Goal: Task Accomplishment & Management: Use online tool/utility

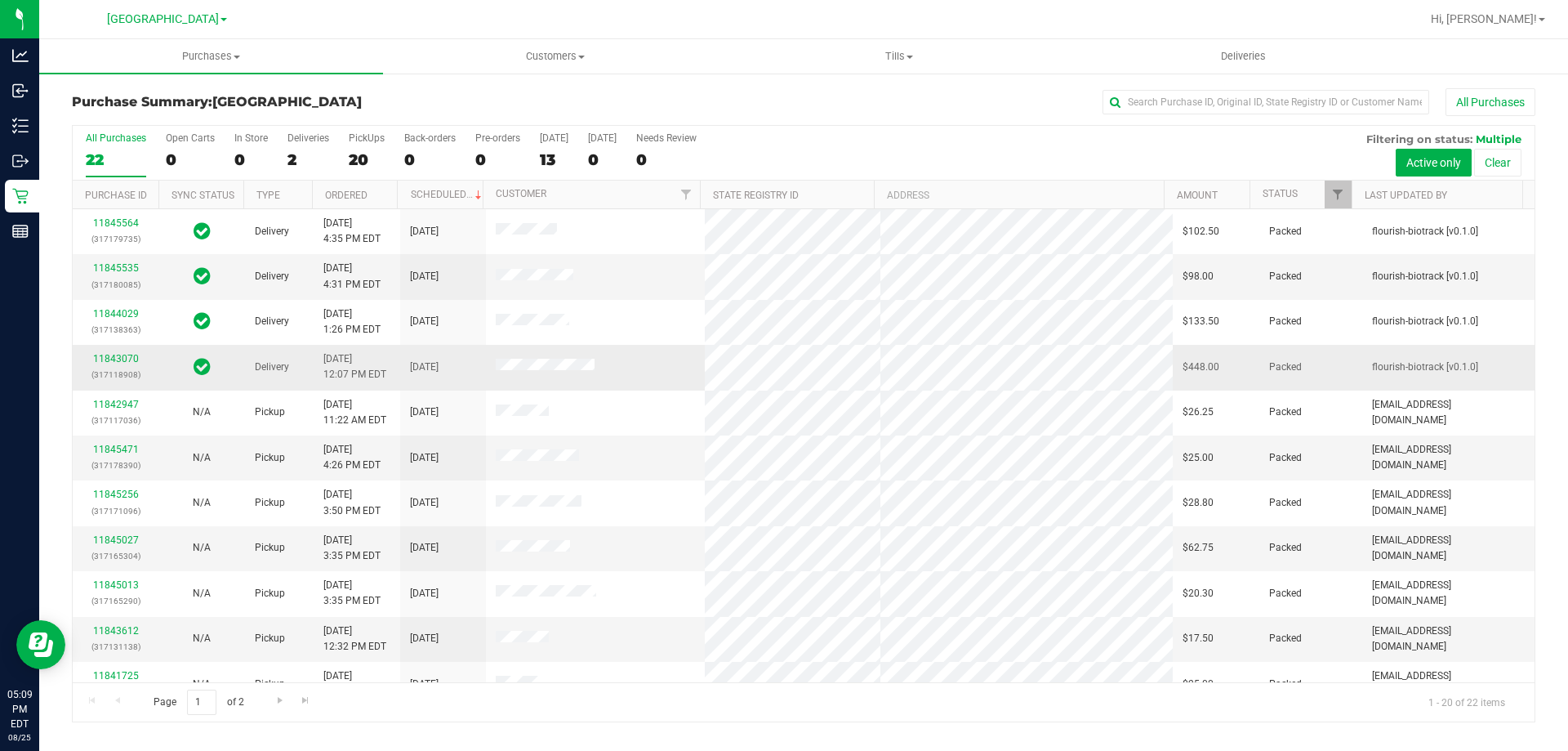
scroll to position [245, 0]
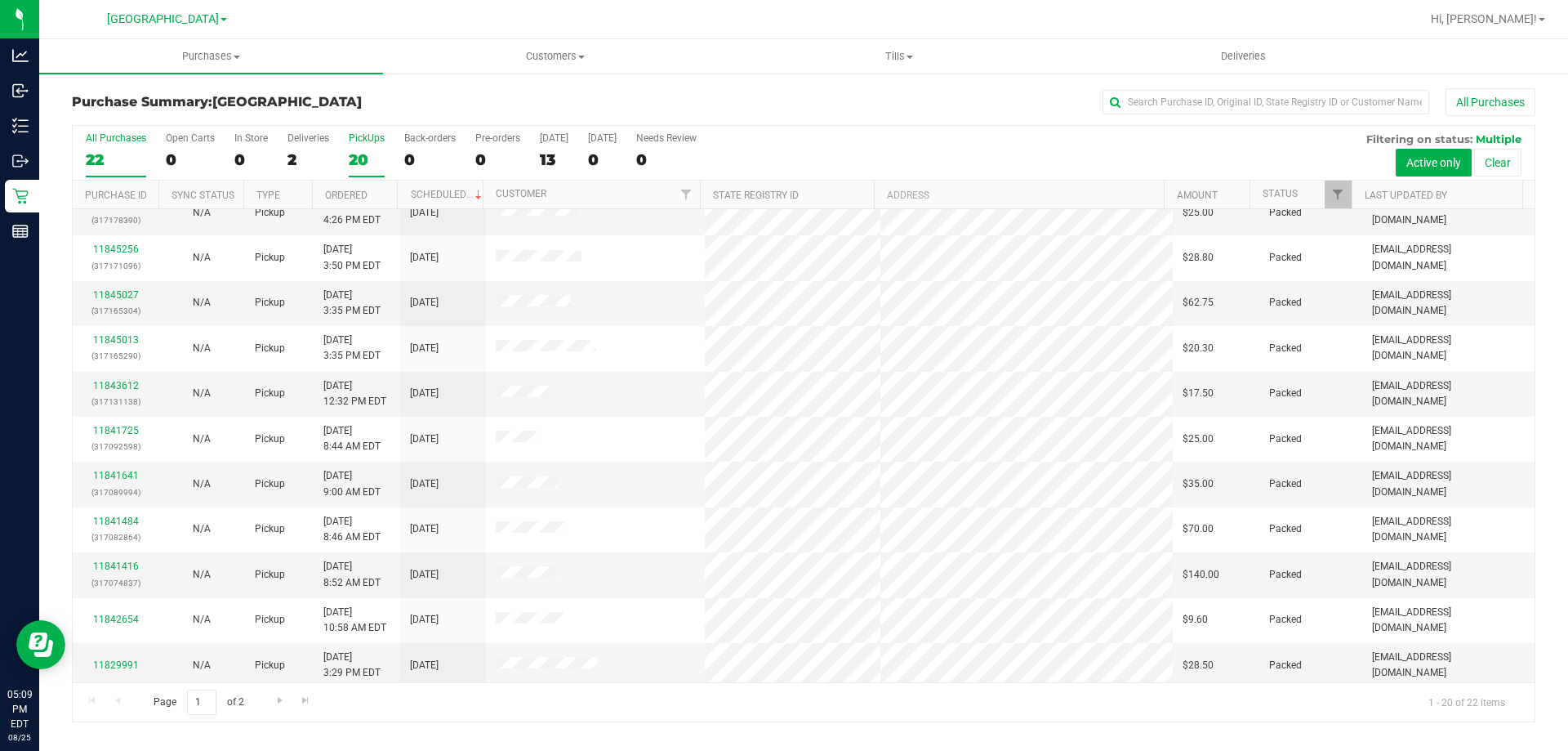
click at [359, 137] on div "PickUps" at bounding box center [366, 138] width 36 height 12
click at [0, 0] on input "PickUps 20" at bounding box center [0, 0] width 0 height 0
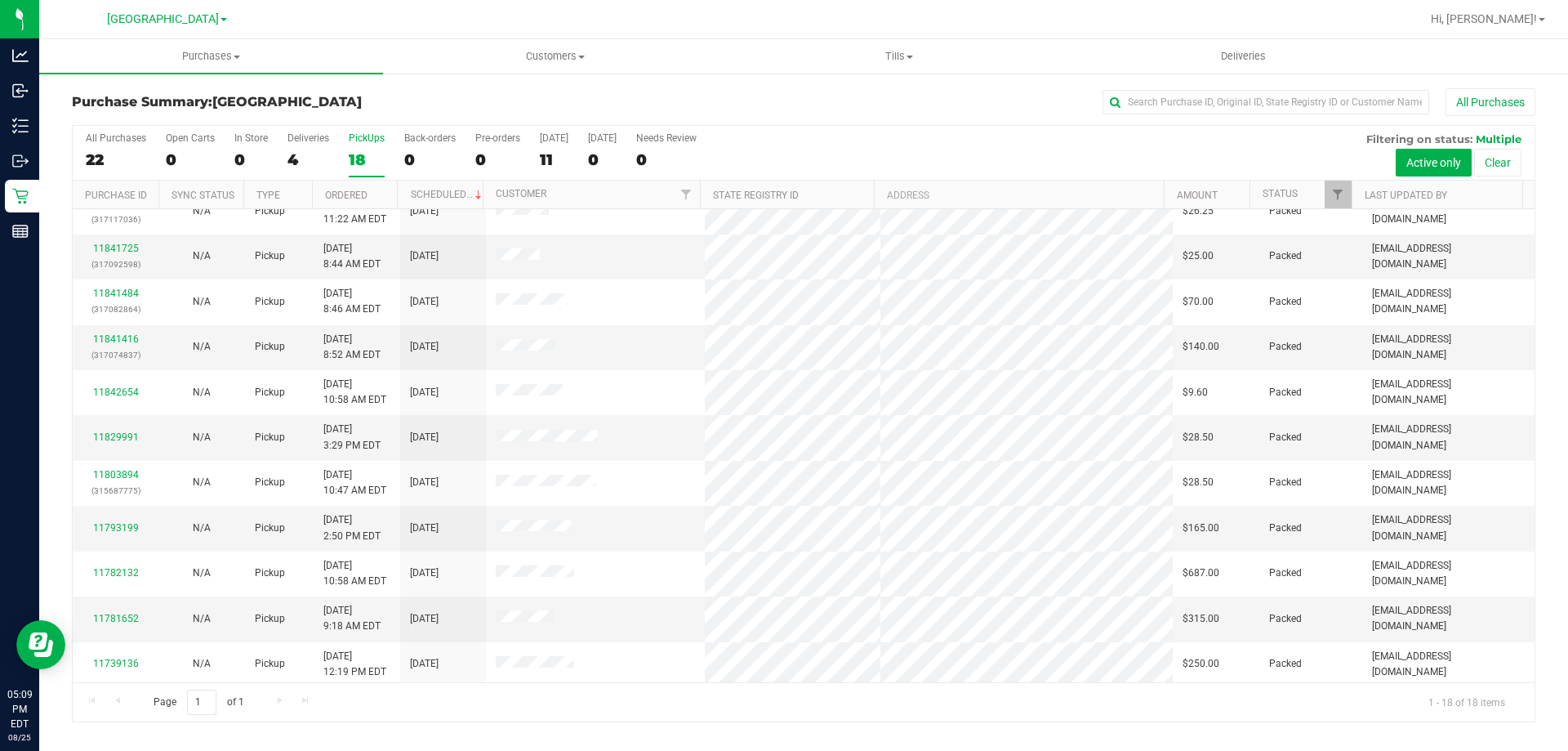
scroll to position [340, 0]
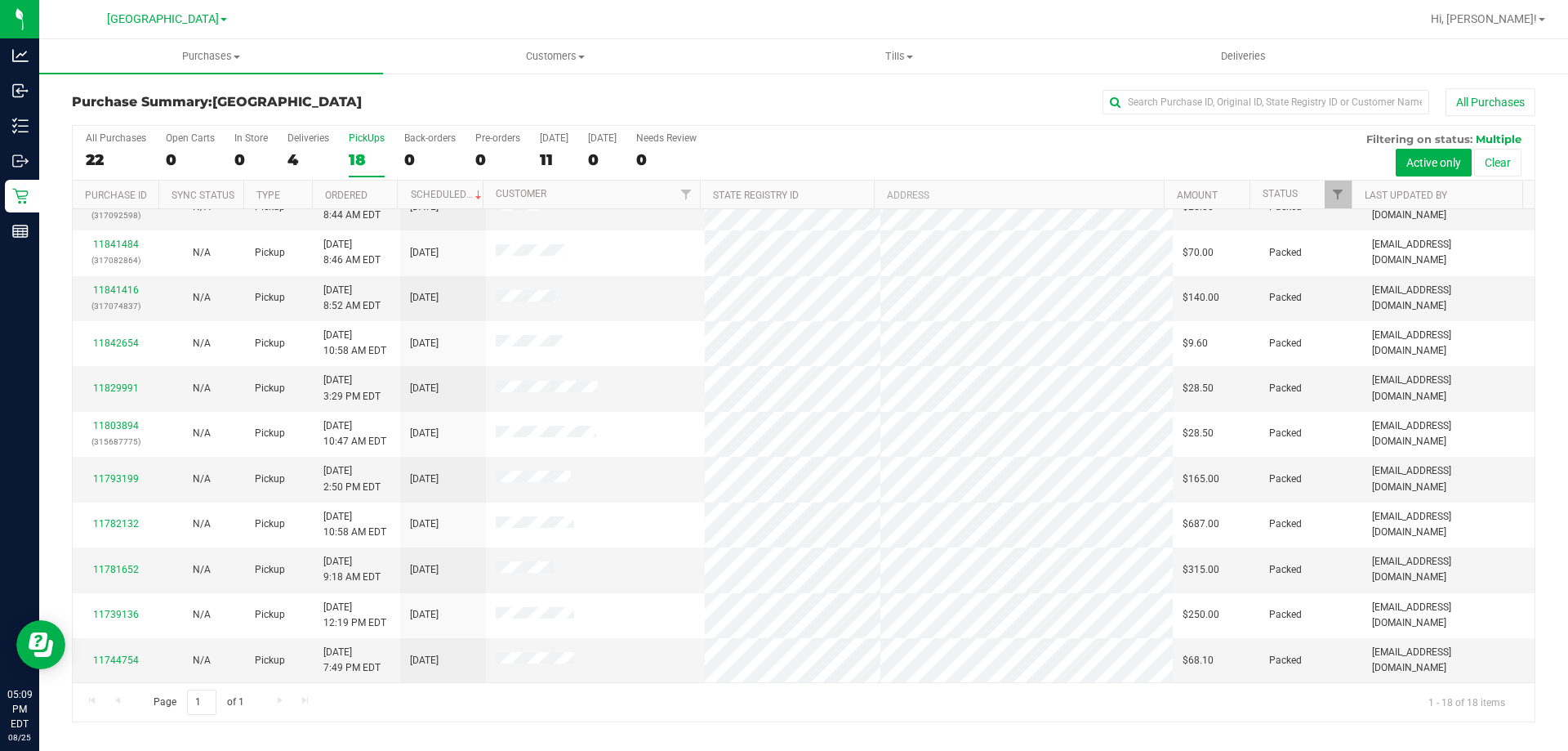
click at [369, 157] on div "18" at bounding box center [366, 159] width 36 height 18
click at [0, 0] on input "PickUps 18" at bounding box center [0, 0] width 0 height 0
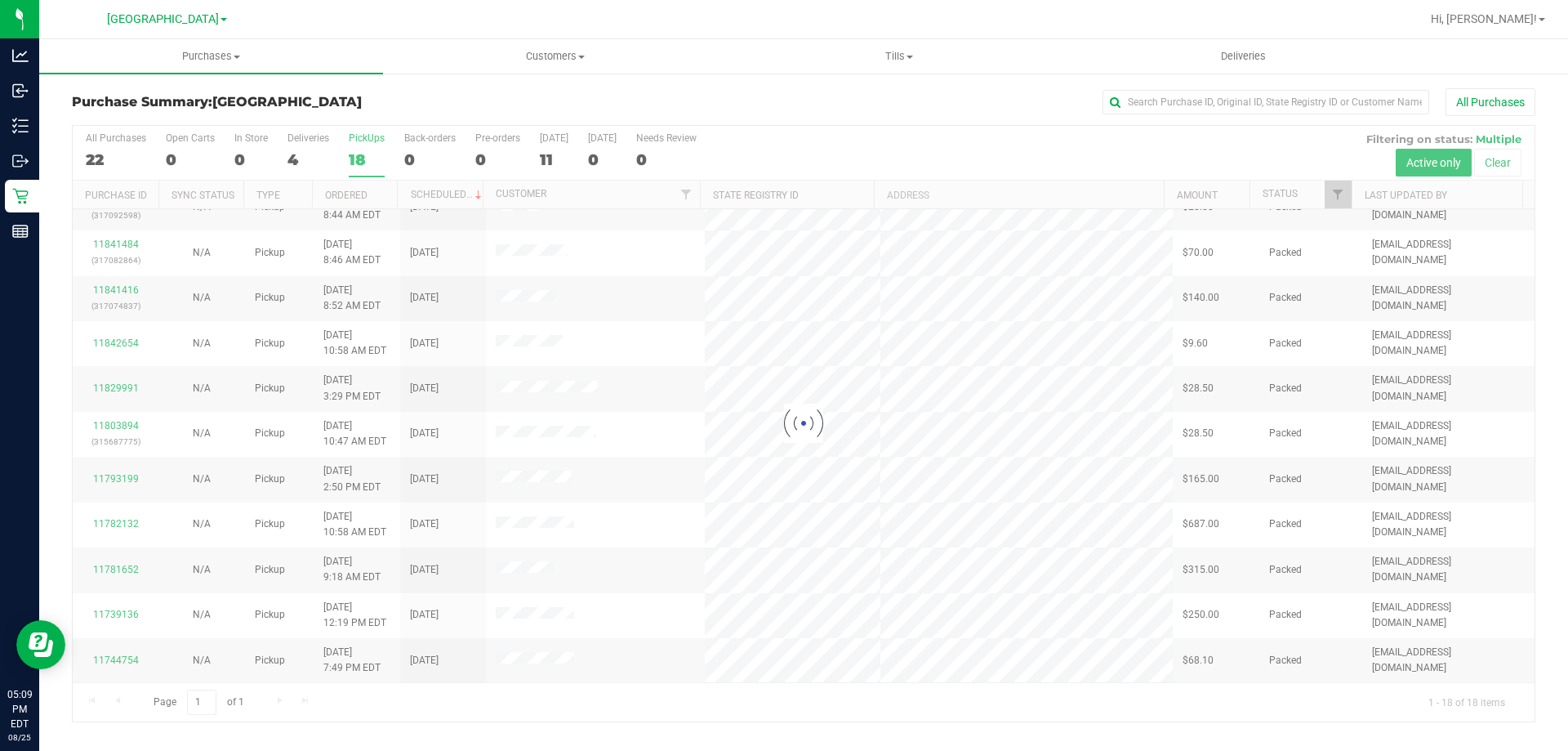
scroll to position [0, 0]
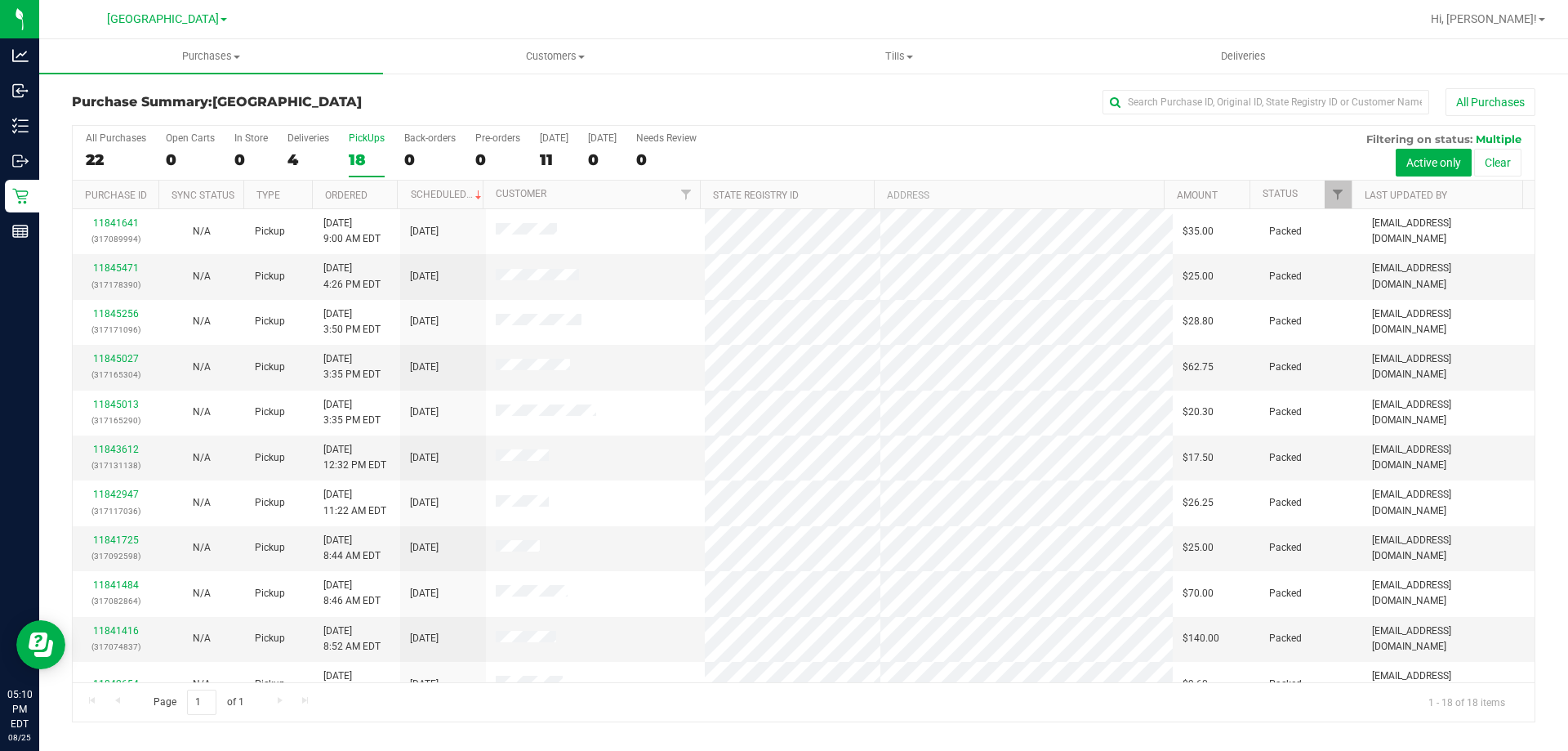
click at [362, 137] on div "PickUps" at bounding box center [366, 138] width 36 height 12
click at [0, 0] on input "PickUps 18" at bounding box center [0, 0] width 0 height 0
click at [361, 150] on div "18" at bounding box center [366, 159] width 36 height 18
click at [0, 0] on input "PickUps 18" at bounding box center [0, 0] width 0 height 0
click at [371, 142] on div "PickUps" at bounding box center [366, 138] width 36 height 12
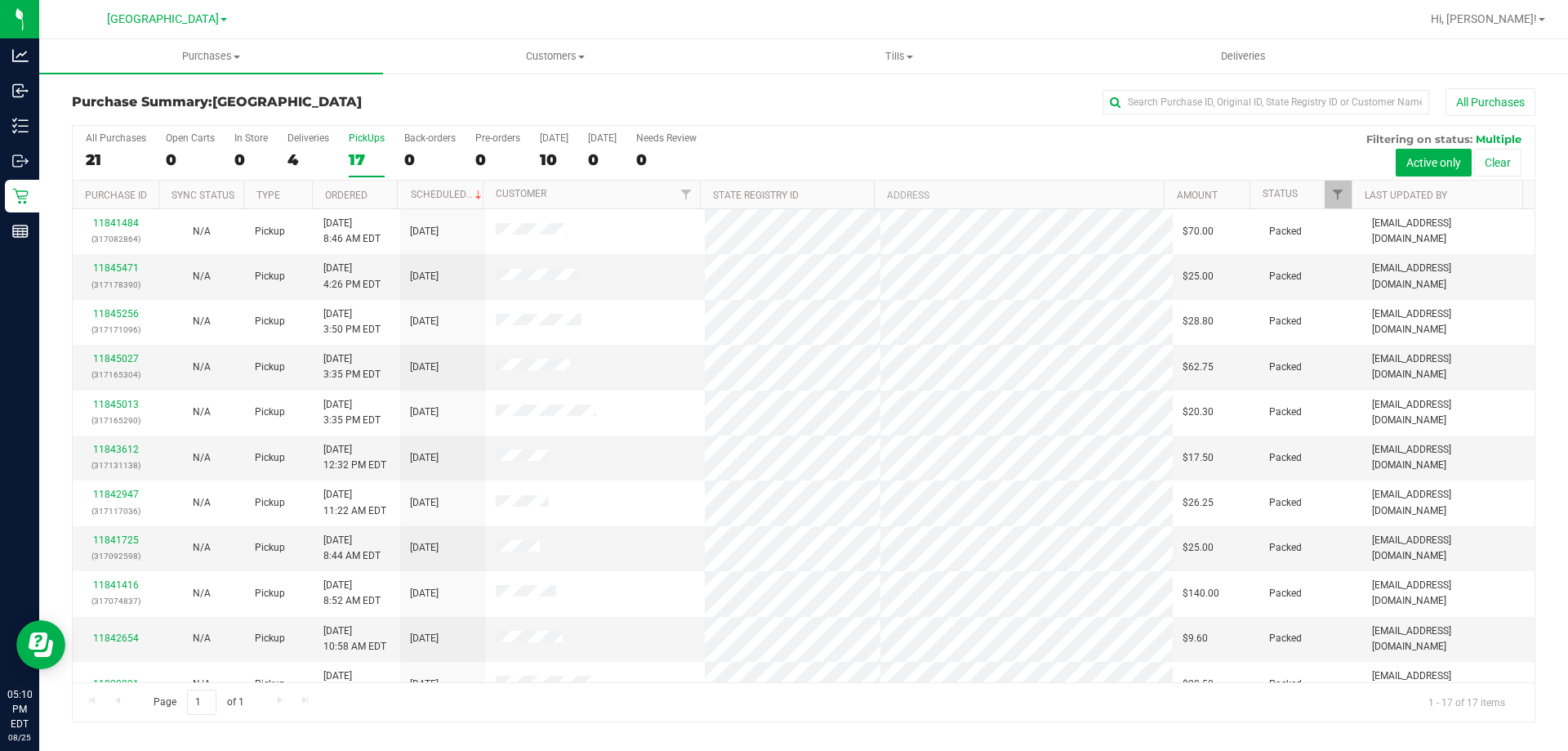
click at [0, 0] on input "PickUps 17" at bounding box center [0, 0] width 0 height 0
click at [367, 139] on div "PickUps" at bounding box center [366, 138] width 36 height 12
click at [0, 0] on input "PickUps 17" at bounding box center [0, 0] width 0 height 0
click at [352, 143] on div "PickUps" at bounding box center [366, 138] width 36 height 12
click at [0, 0] on input "PickUps 17" at bounding box center [0, 0] width 0 height 0
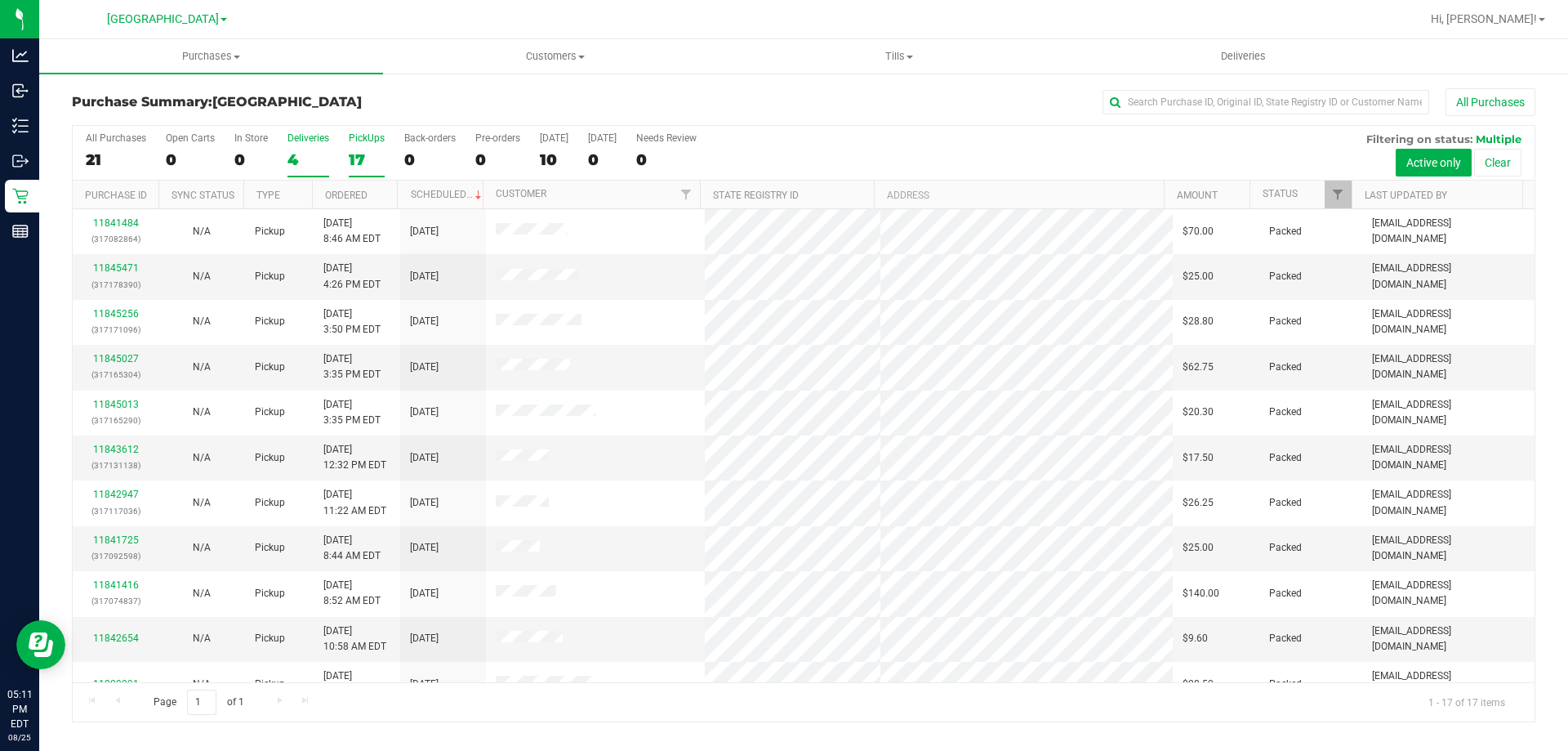
click at [310, 146] on label "Deliveries 4" at bounding box center [307, 154] width 41 height 45
click at [0, 0] on input "Deliveries 4" at bounding box center [0, 0] width 0 height 0
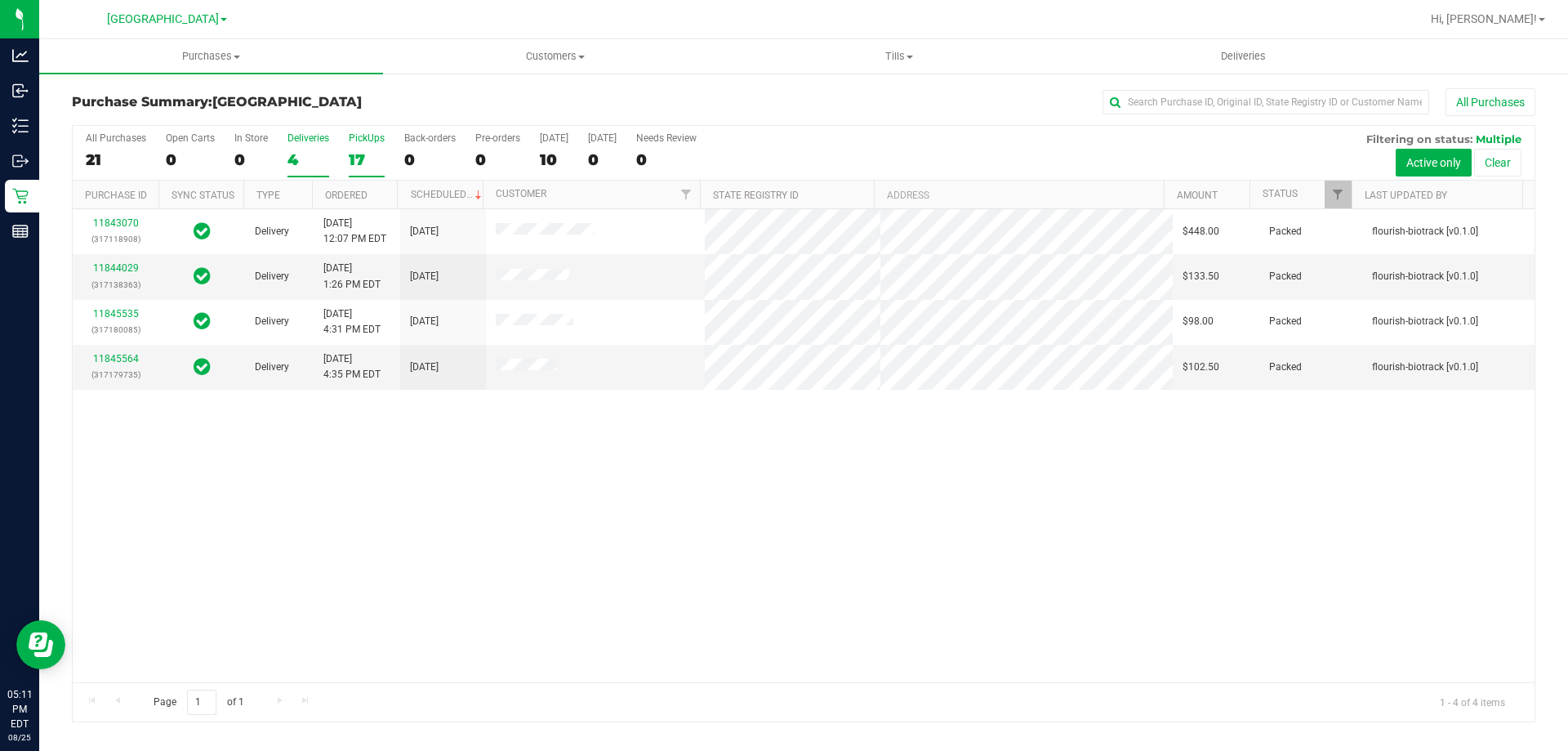
click at [361, 148] on label "PickUps 17" at bounding box center [366, 154] width 36 height 45
click at [0, 0] on input "PickUps 17" at bounding box center [0, 0] width 0 height 0
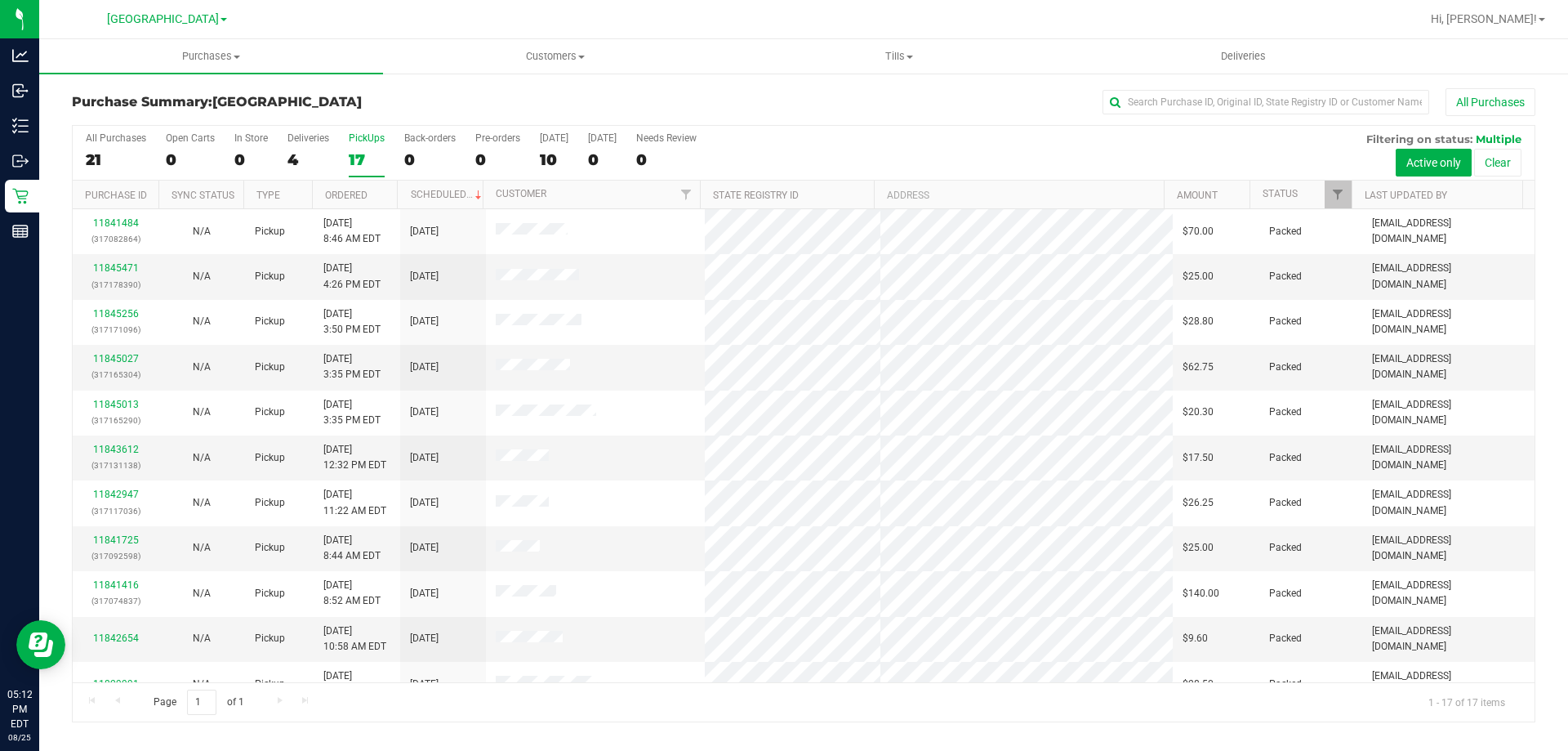
click at [363, 137] on div "PickUps" at bounding box center [366, 138] width 36 height 12
click at [0, 0] on input "PickUps 17" at bounding box center [0, 0] width 0 height 0
click at [374, 148] on label "PickUps 17" at bounding box center [366, 154] width 36 height 45
click at [0, 0] on input "PickUps 17" at bounding box center [0, 0] width 0 height 0
click at [367, 144] on label "PickUps 17" at bounding box center [366, 154] width 36 height 45
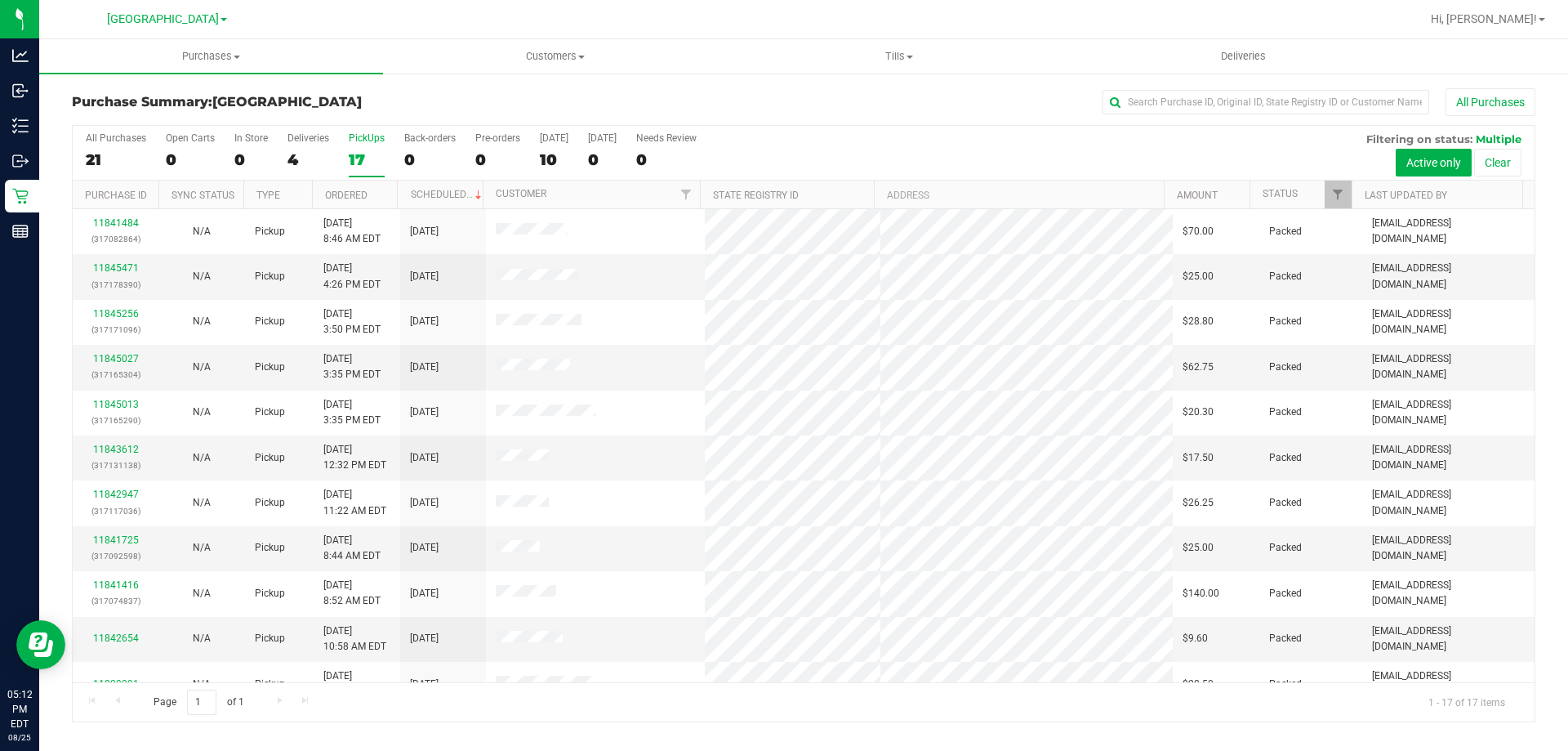
click at [0, 0] on input "PickUps 17" at bounding box center [0, 0] width 0 height 0
click at [366, 143] on div "PickUps" at bounding box center [366, 138] width 36 height 12
click at [0, 0] on input "PickUps 17" at bounding box center [0, 0] width 0 height 0
click at [366, 148] on label "PickUps 17" at bounding box center [366, 154] width 36 height 45
click at [0, 0] on input "PickUps 17" at bounding box center [0, 0] width 0 height 0
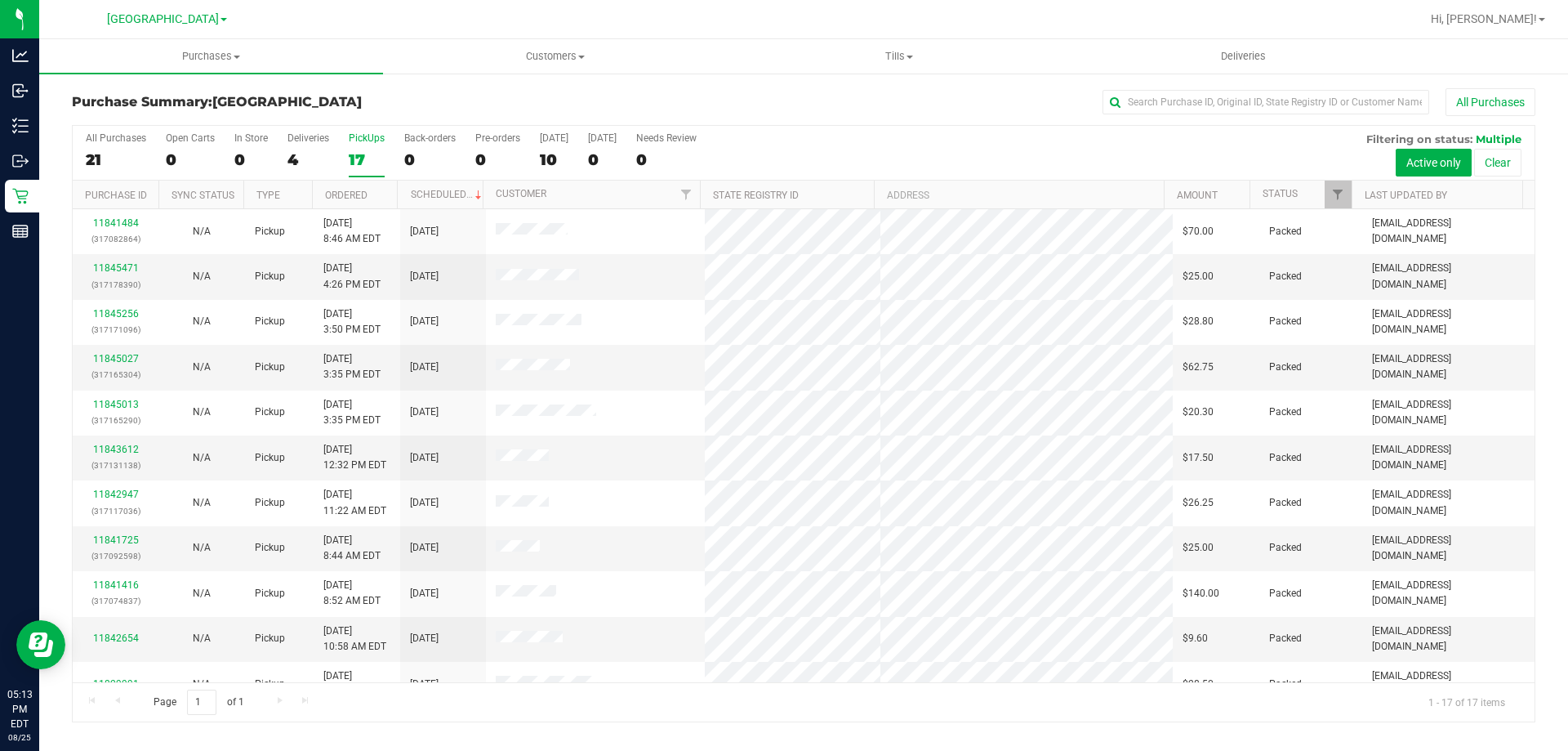
click at [359, 147] on label "PickUps 17" at bounding box center [366, 154] width 36 height 45
click at [0, 0] on input "PickUps 17" at bounding box center [0, 0] width 0 height 0
click at [371, 137] on div "PickUps" at bounding box center [366, 138] width 36 height 12
click at [0, 0] on input "PickUps 17" at bounding box center [0, 0] width 0 height 0
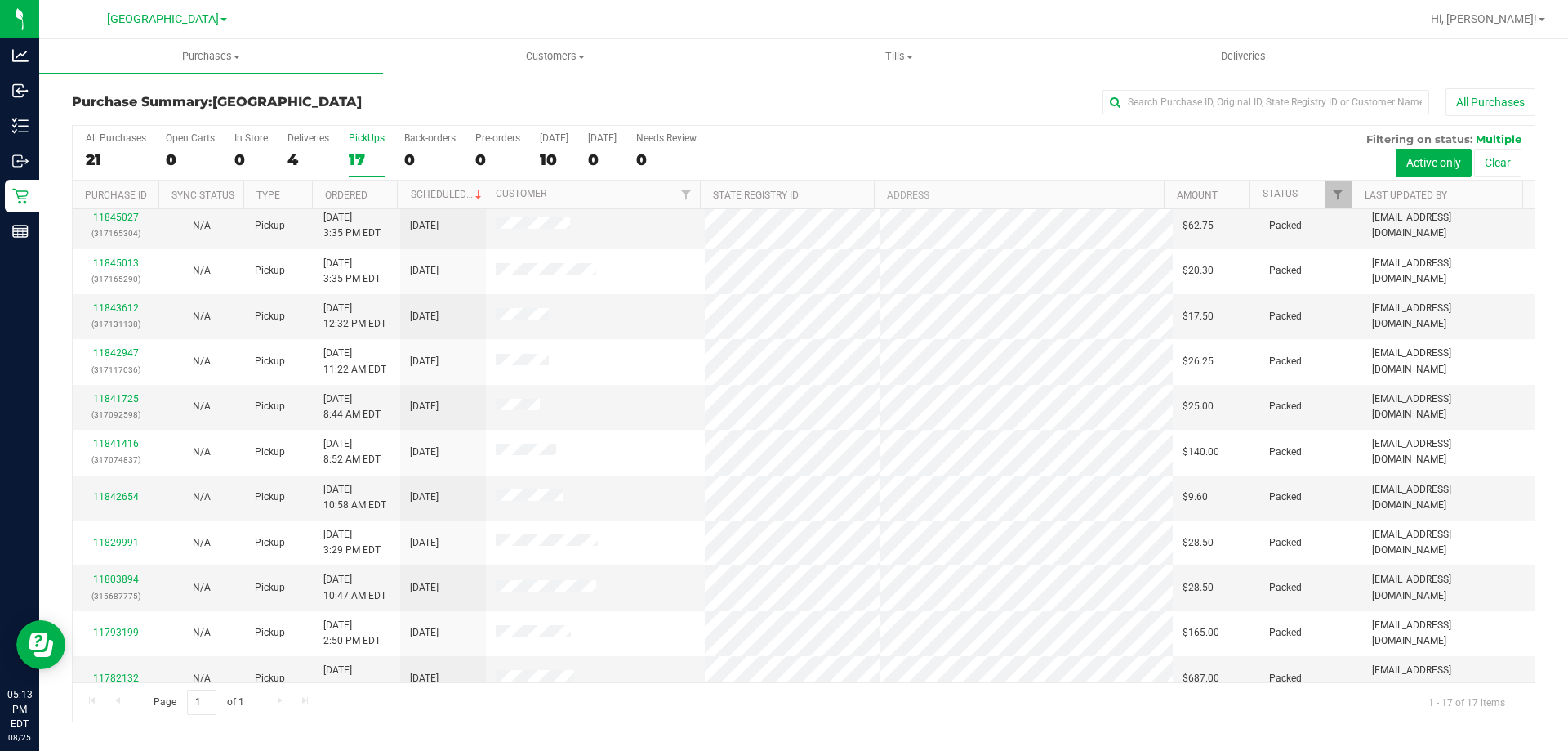
scroll to position [163, 0]
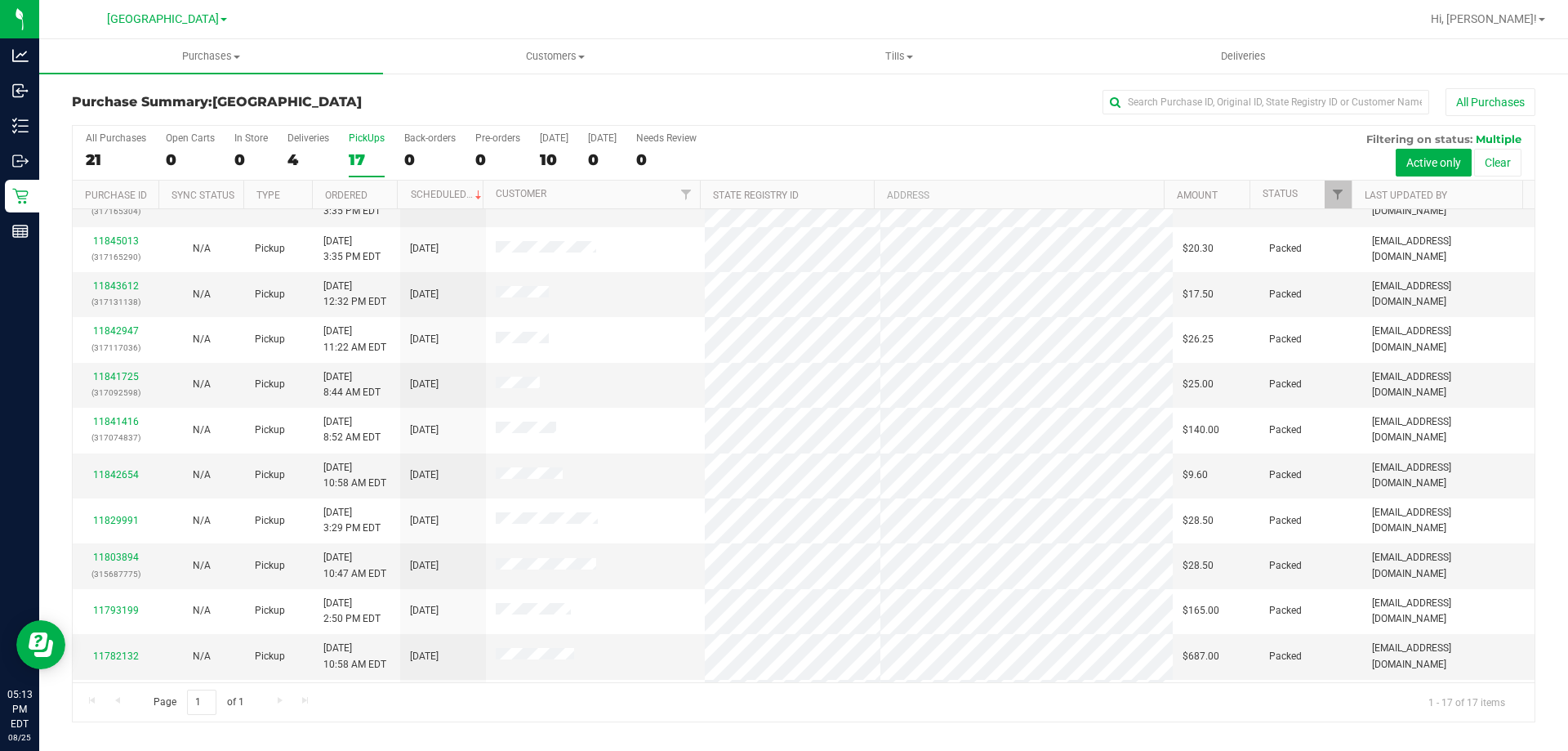
click at [376, 144] on label "PickUps 17" at bounding box center [366, 154] width 36 height 45
click at [0, 0] on input "PickUps 17" at bounding box center [0, 0] width 0 height 0
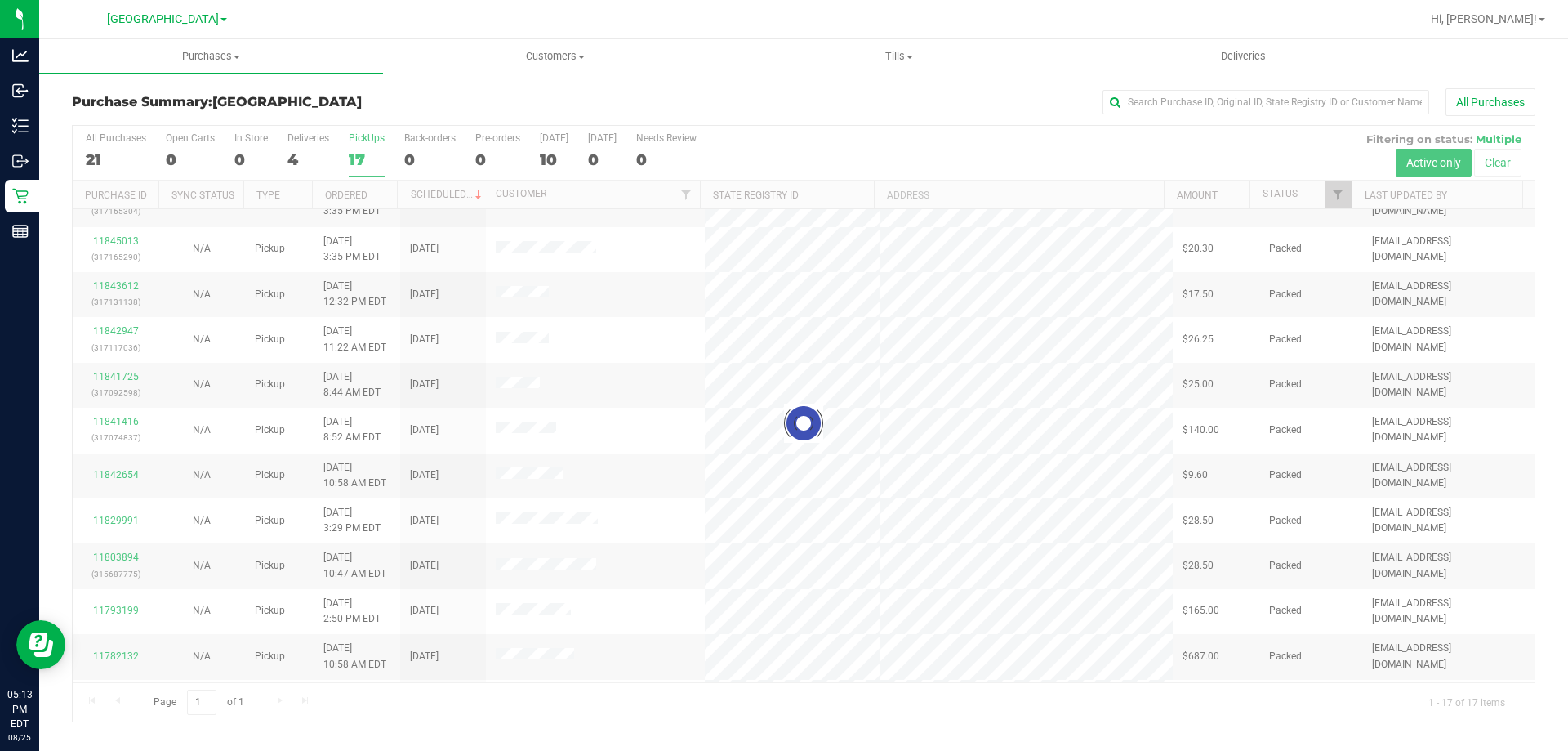
scroll to position [0, 0]
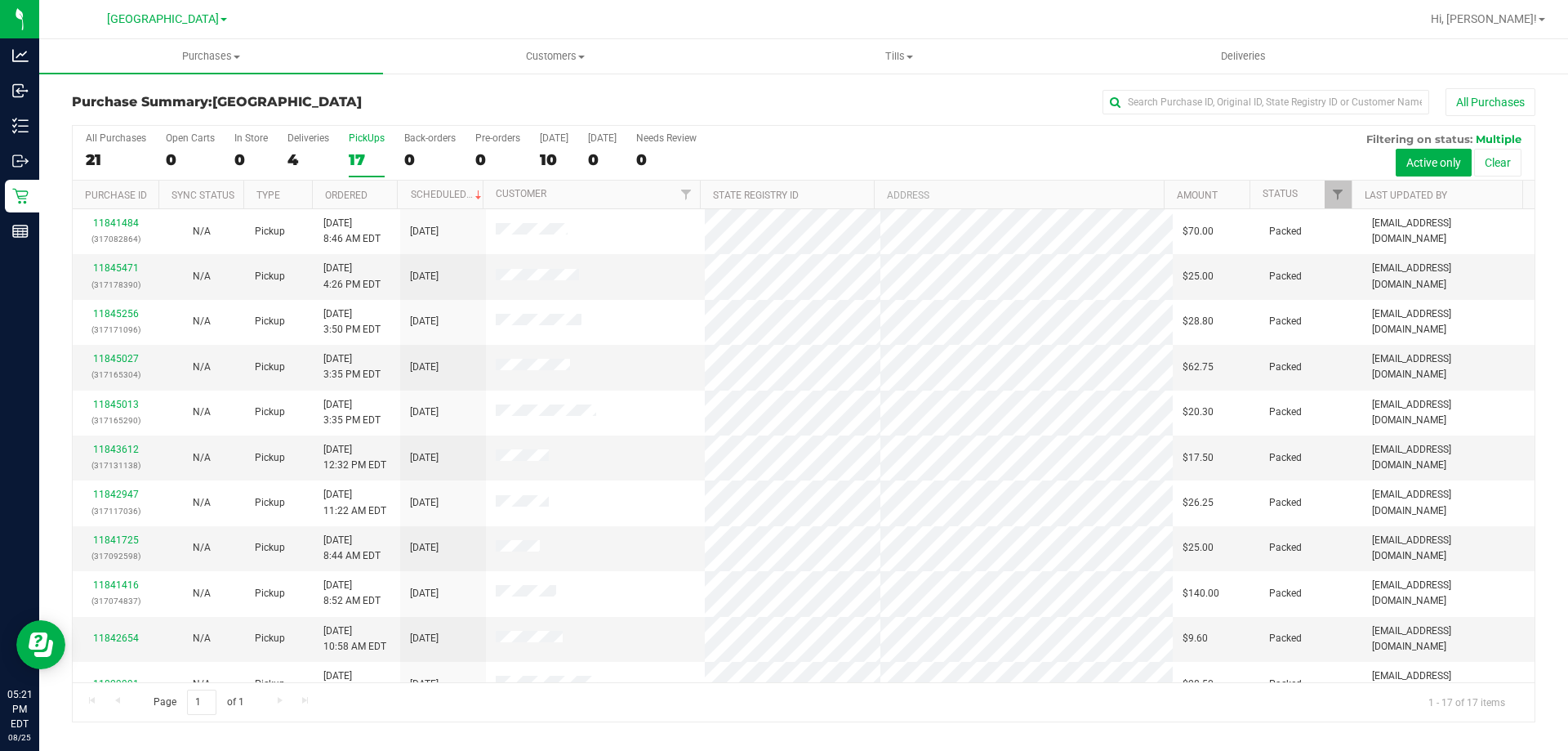
click at [366, 145] on label "PickUps 17" at bounding box center [366, 154] width 36 height 45
click at [0, 0] on input "PickUps 17" at bounding box center [0, 0] width 0 height 0
click at [360, 140] on div "PickUps" at bounding box center [366, 138] width 36 height 12
click at [0, 0] on input "PickUps 17" at bounding box center [0, 0] width 0 height 0
click at [373, 150] on div "17" at bounding box center [366, 159] width 36 height 18
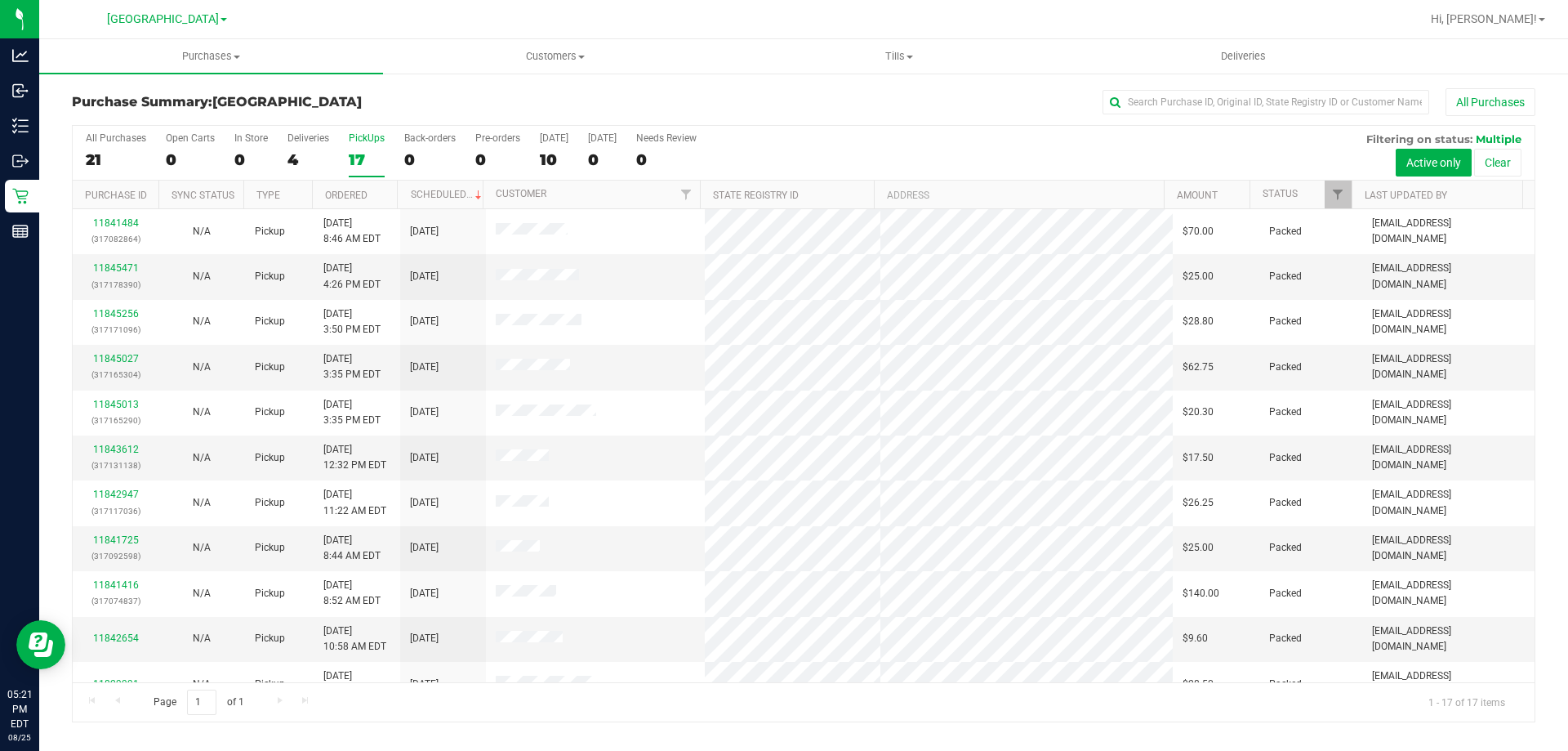
click at [0, 0] on input "PickUps 17" at bounding box center [0, 0] width 0 height 0
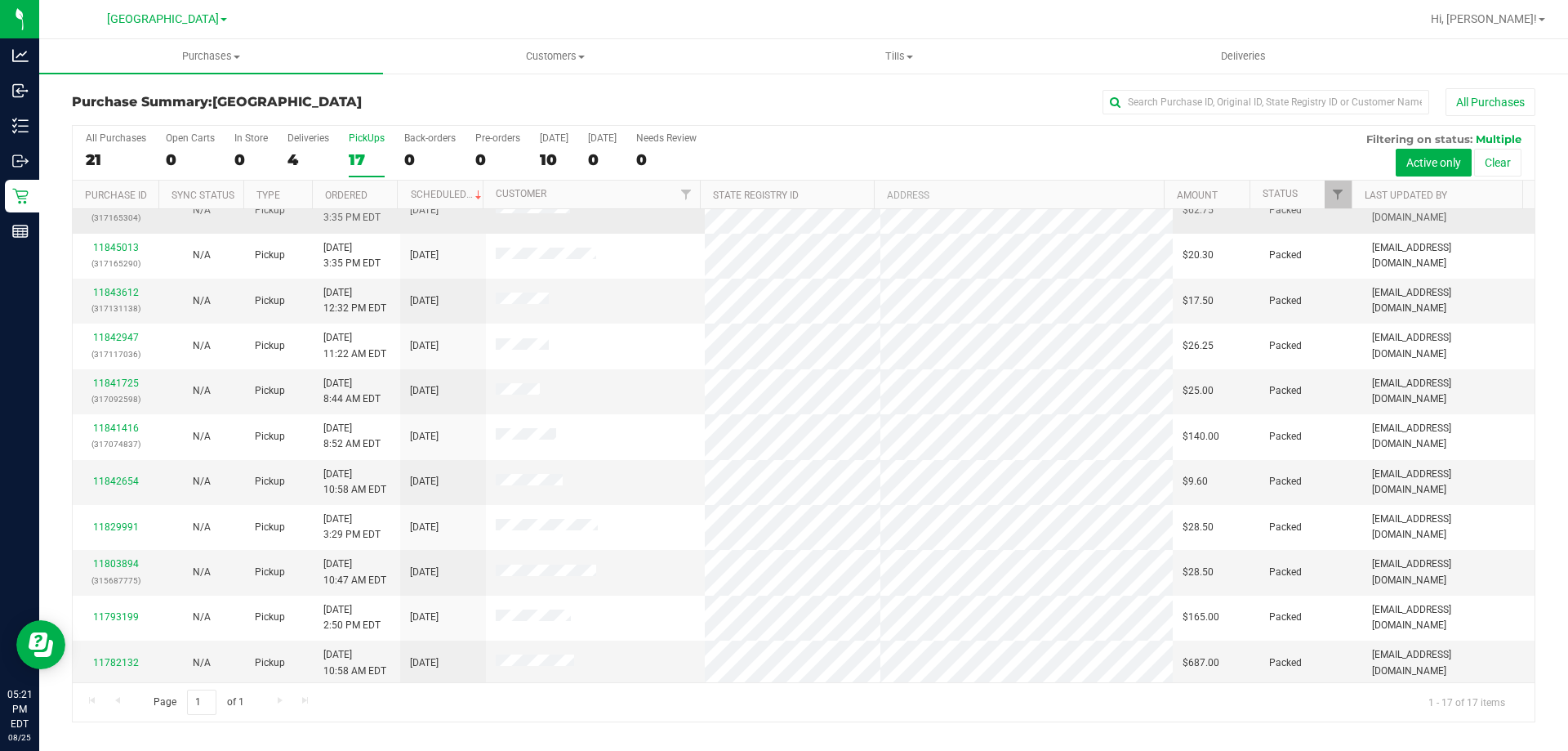
scroll to position [163, 0]
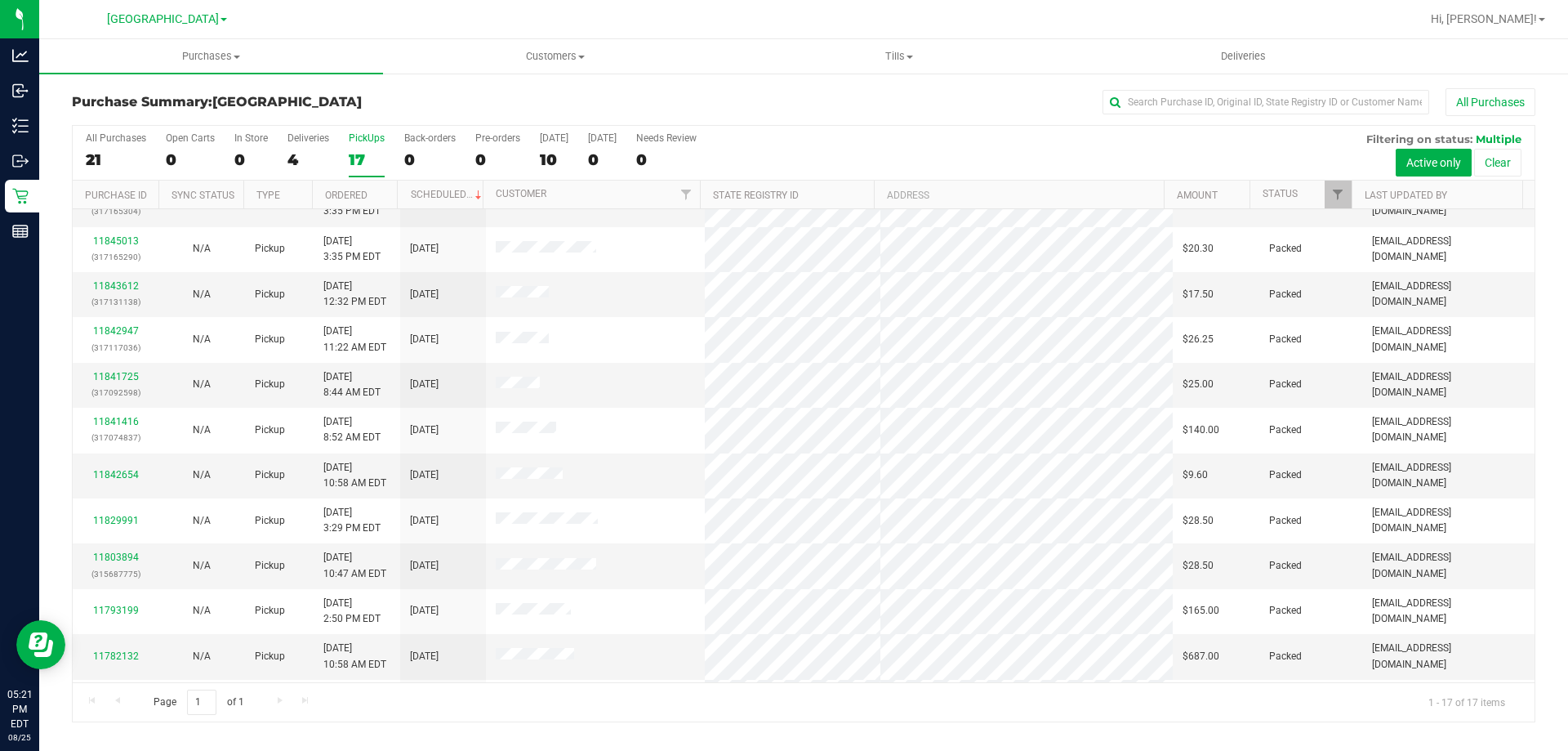
click at [359, 142] on div "PickUps" at bounding box center [366, 138] width 36 height 12
click at [0, 0] on input "PickUps 17" at bounding box center [0, 0] width 0 height 0
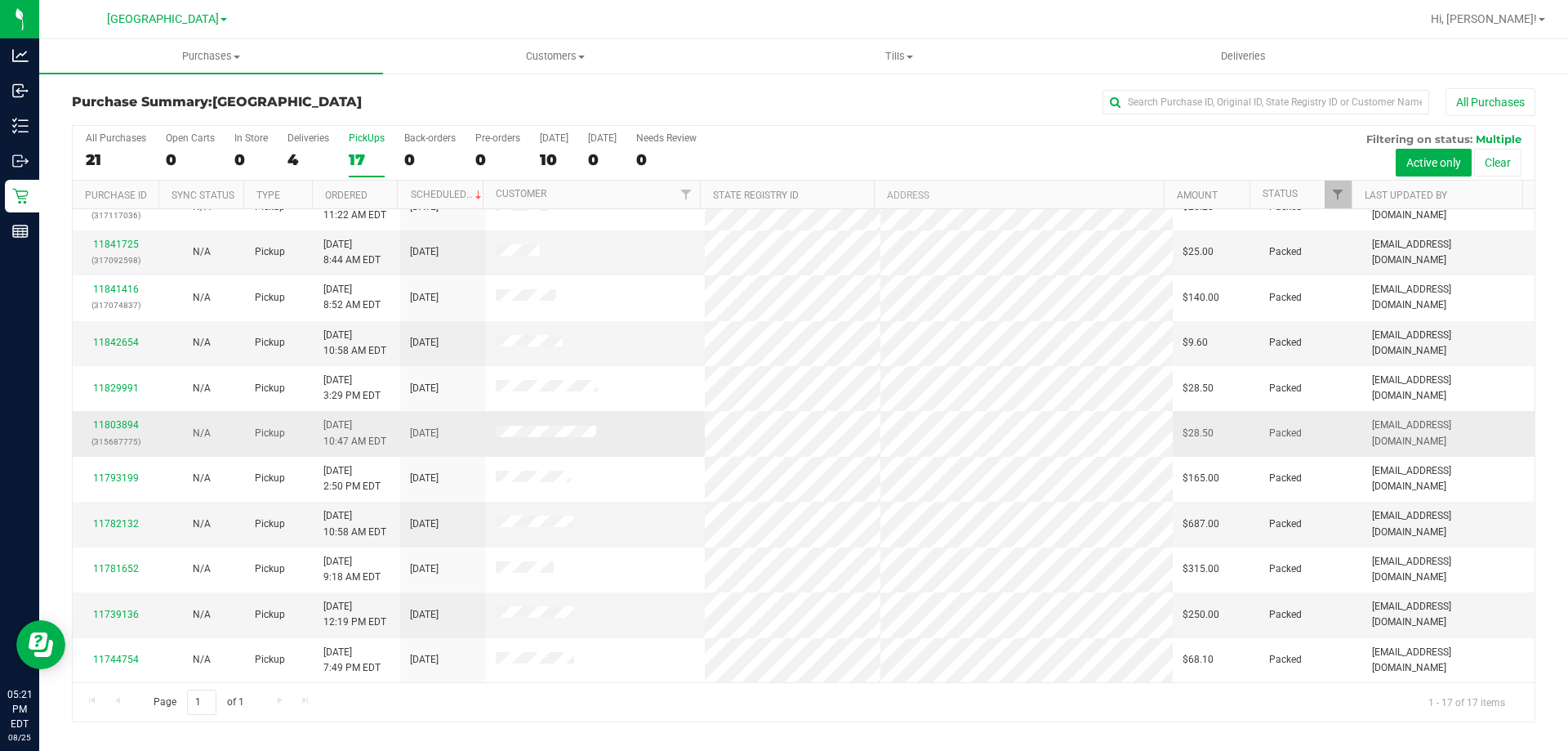
scroll to position [0, 0]
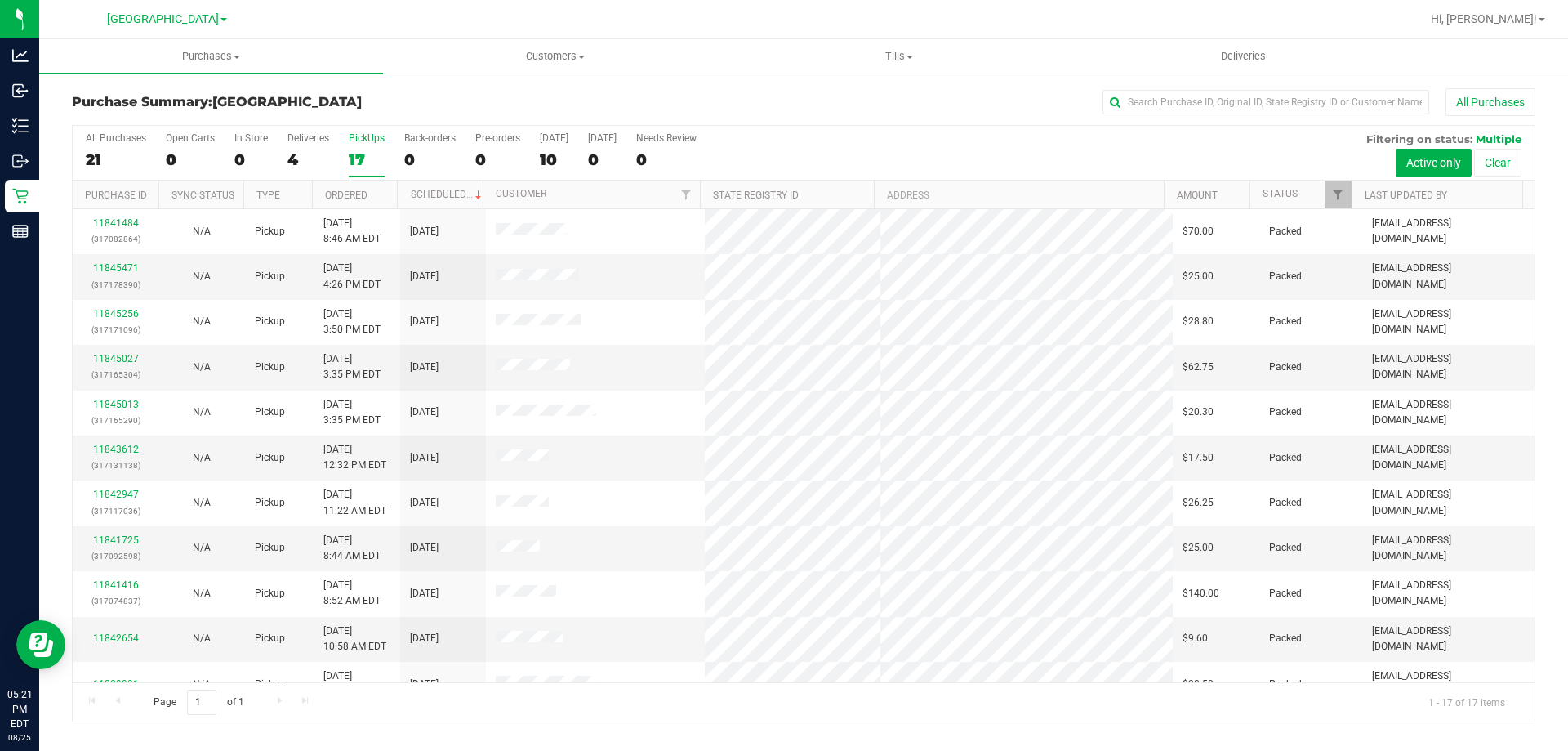
click at [375, 150] on div "17" at bounding box center [366, 159] width 36 height 18
click at [0, 0] on input "PickUps 17" at bounding box center [0, 0] width 0 height 0
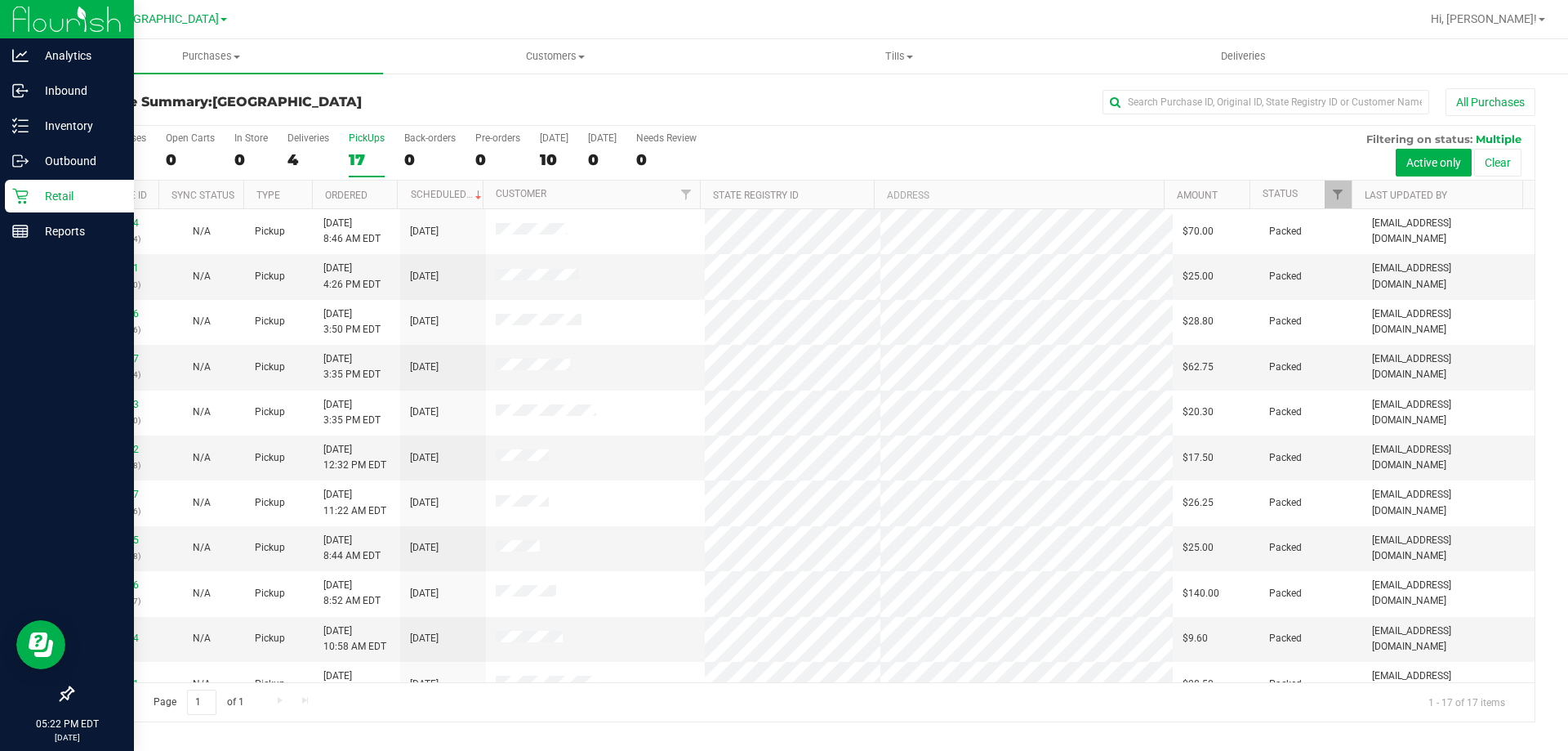
click at [33, 196] on p "Retail" at bounding box center [78, 196] width 98 height 19
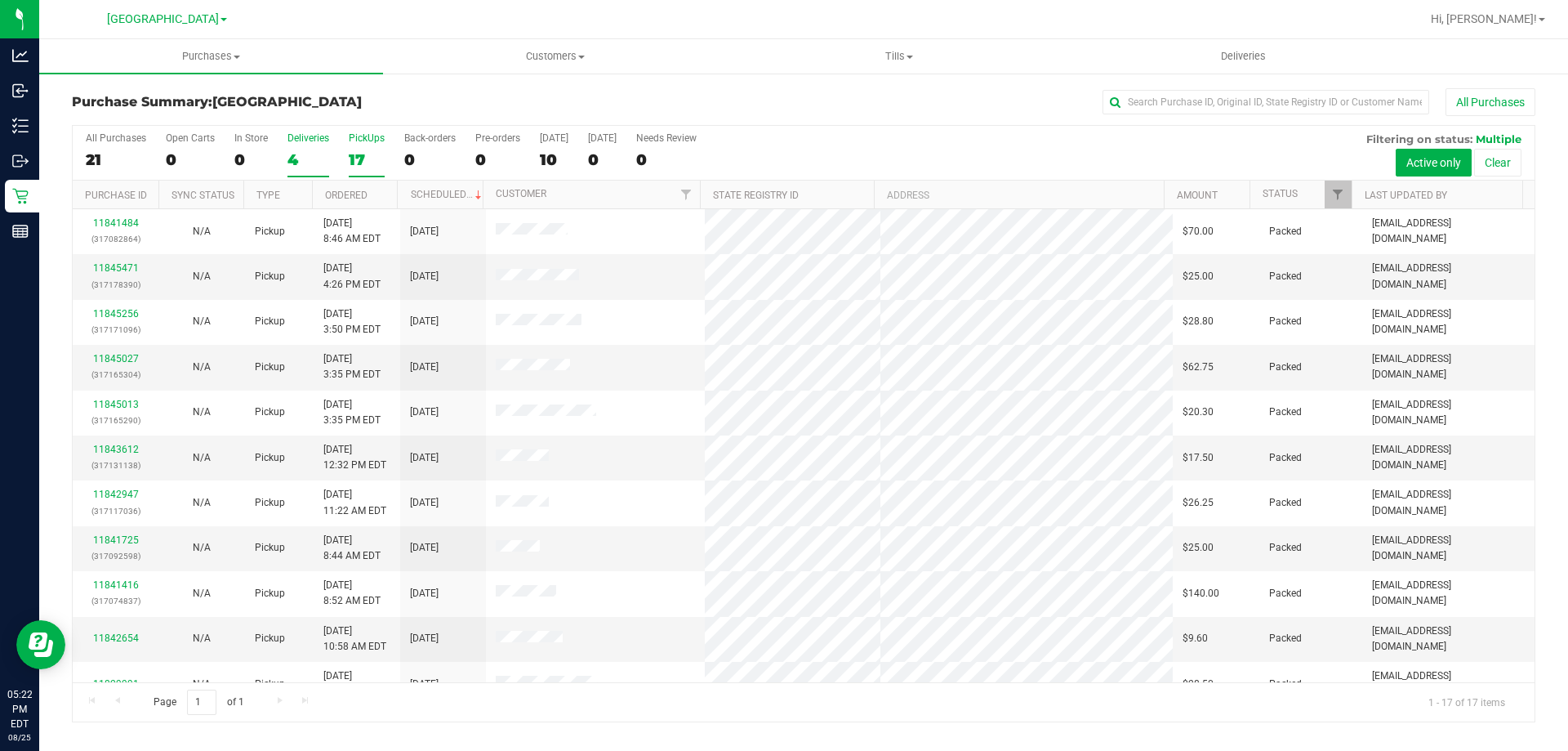
click at [317, 148] on label "Deliveries 4" at bounding box center [307, 154] width 41 height 45
click at [0, 0] on input "Deliveries 4" at bounding box center [0, 0] width 0 height 0
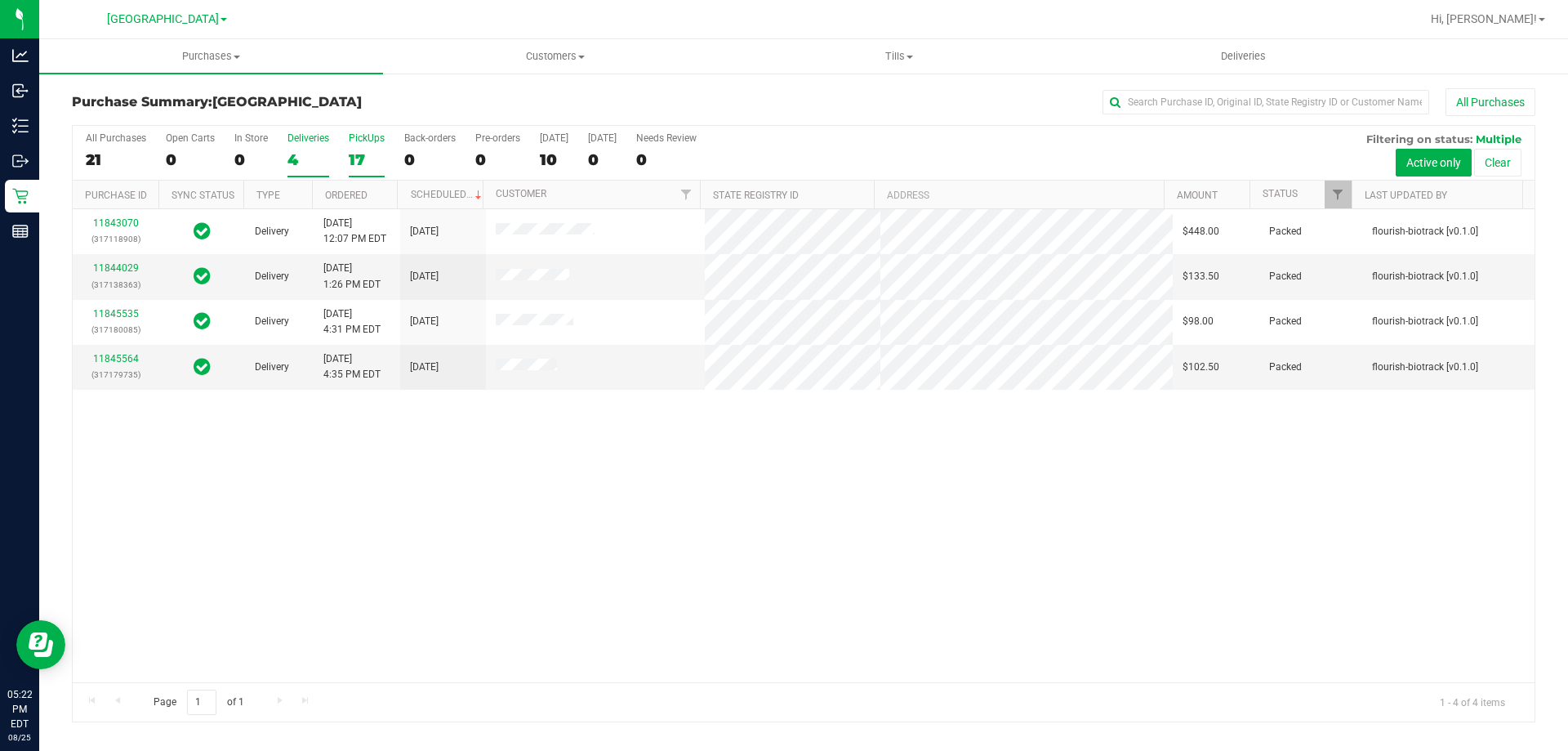
click at [366, 138] on div "PickUps" at bounding box center [366, 138] width 36 height 12
click at [0, 0] on input "PickUps 17" at bounding box center [0, 0] width 0 height 0
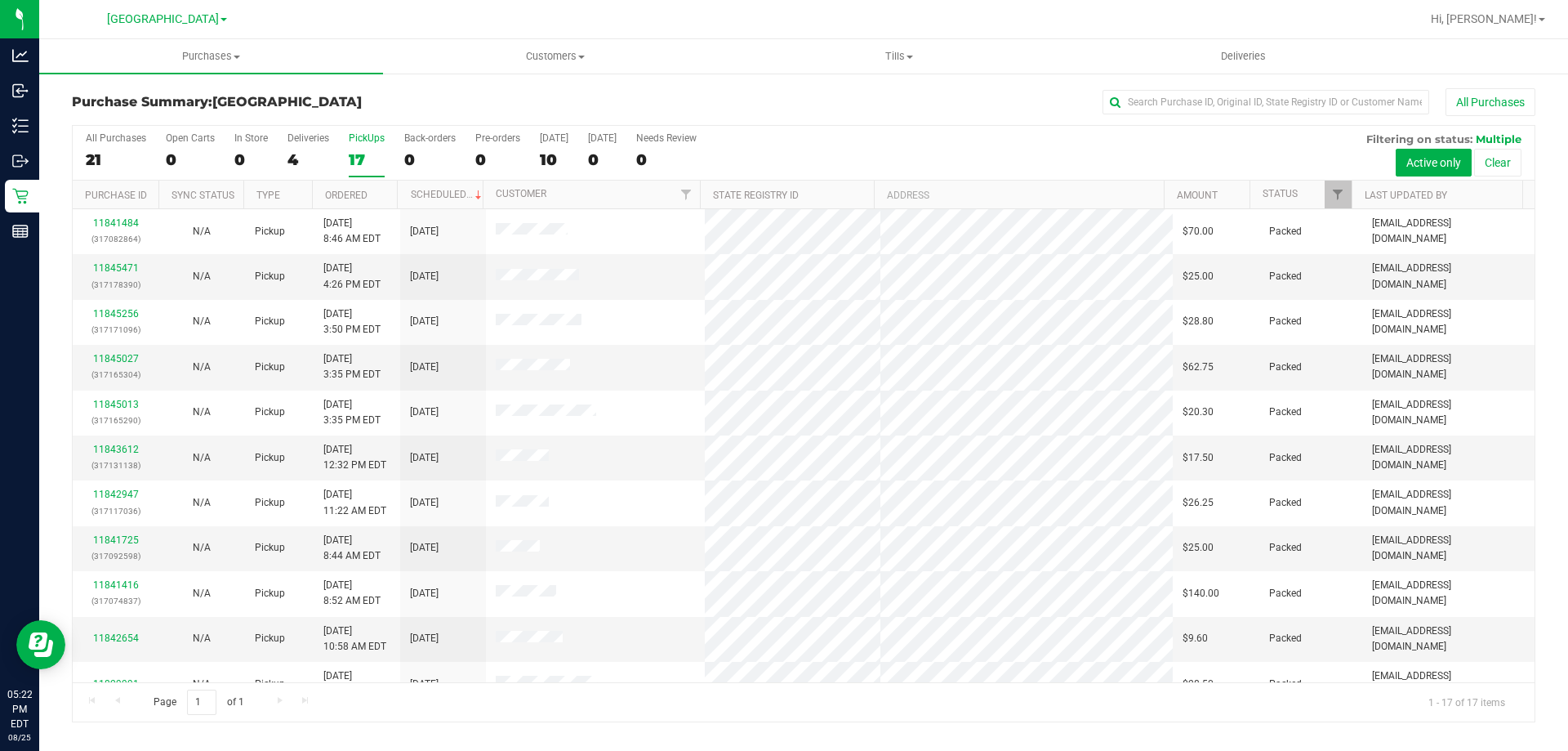
click at [345, 134] on div "All Purchases 21 Open Carts 0 In Store 0 Deliveries 4 PickUps 17 Back-orders 0 …" at bounding box center [803, 132] width 1462 height 13
click at [347, 134] on div "All Purchases 21 Open Carts 0 In Store 0 Deliveries 4 PickUps 17 Back-orders 0 …" at bounding box center [803, 132] width 1462 height 13
click at [351, 134] on div "PickUps" at bounding box center [366, 138] width 36 height 12
click at [0, 0] on input "PickUps 17" at bounding box center [0, 0] width 0 height 0
click at [360, 146] on label "PickUps 17" at bounding box center [366, 154] width 36 height 45
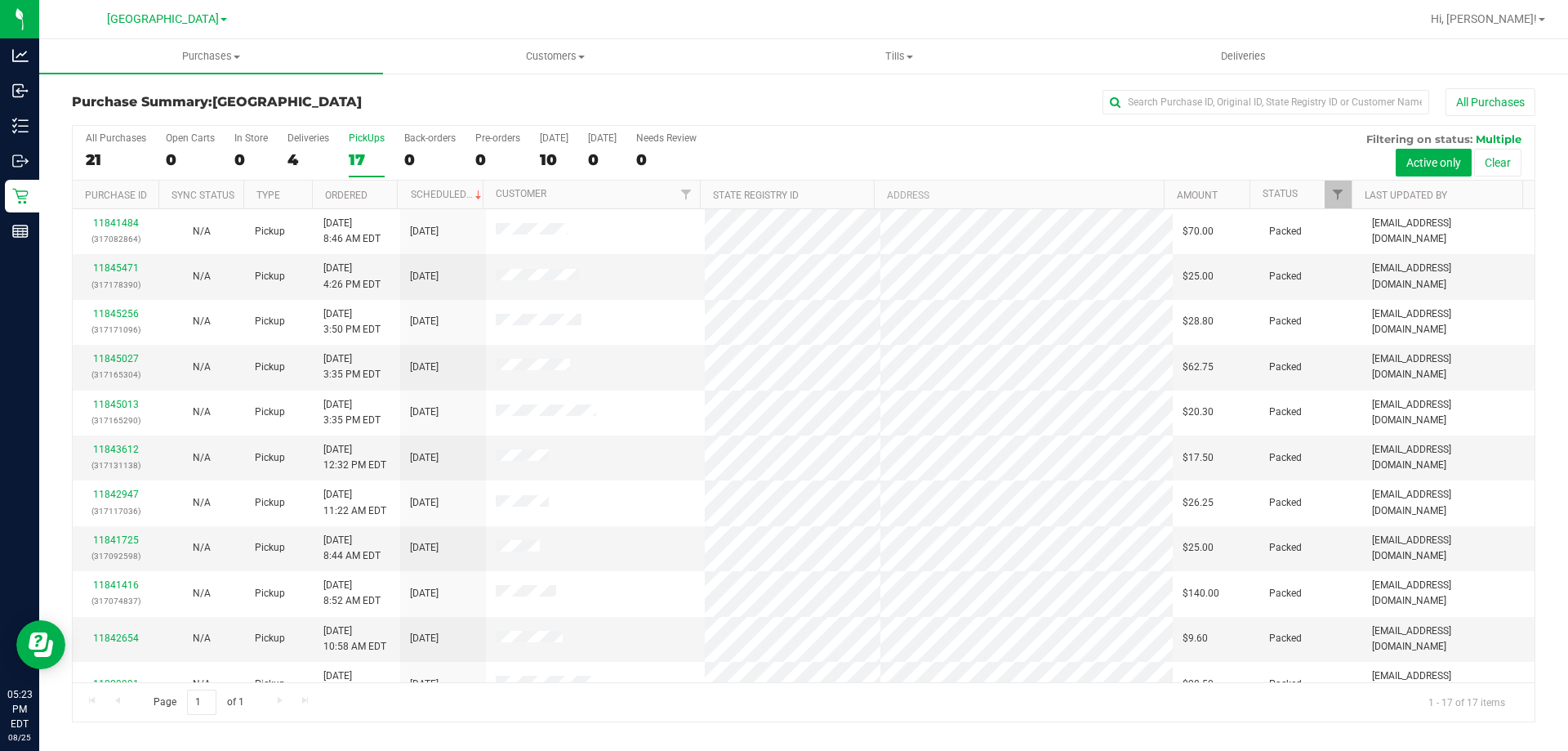
click at [0, 0] on input "PickUps 17" at bounding box center [0, 0] width 0 height 0
click at [110, 265] on link "11846080" at bounding box center [116, 268] width 45 height 12
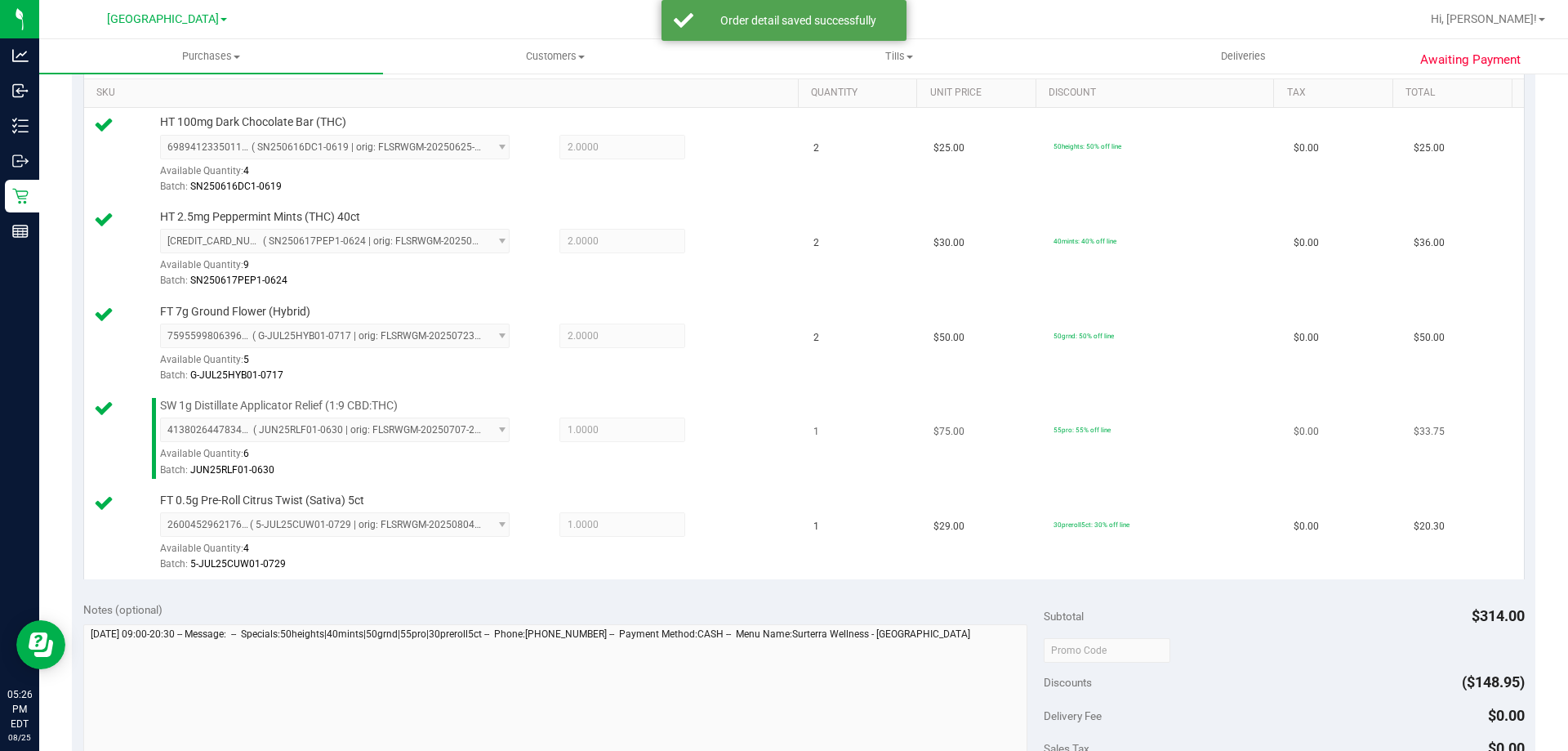
scroll to position [572, 0]
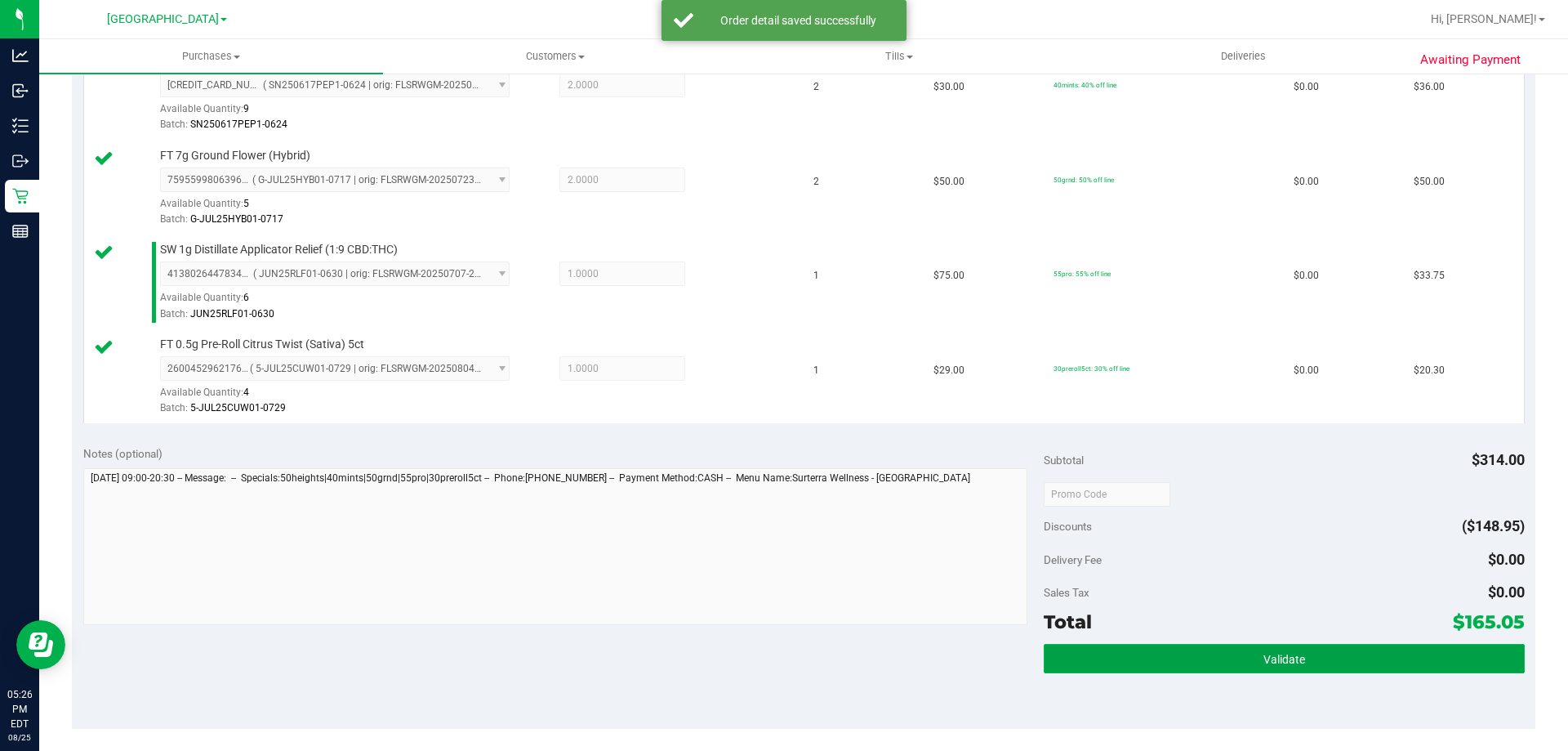
click at [1254, 645] on button "Validate" at bounding box center [1284, 658] width 480 height 30
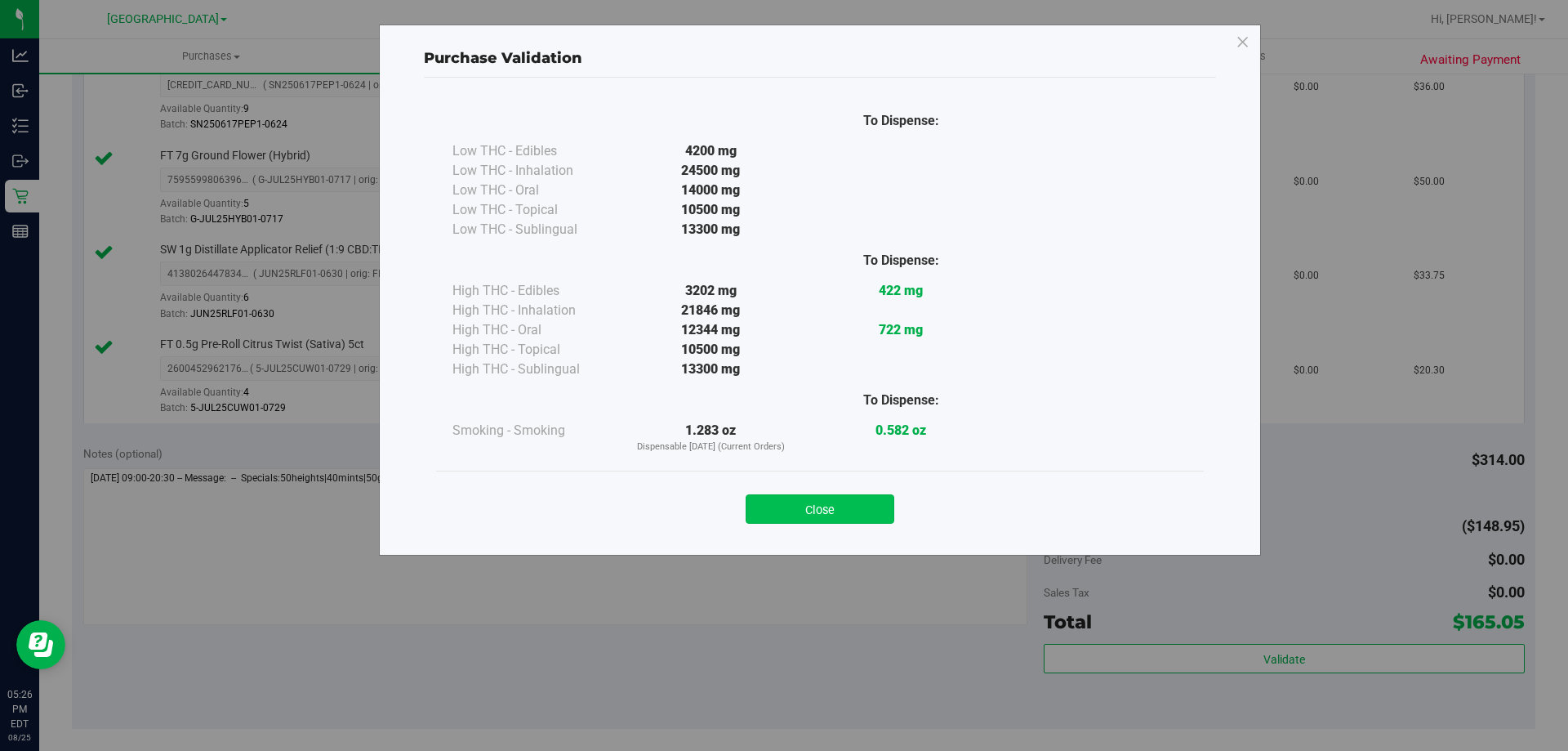
click at [794, 516] on button "Close" at bounding box center [820, 509] width 148 height 30
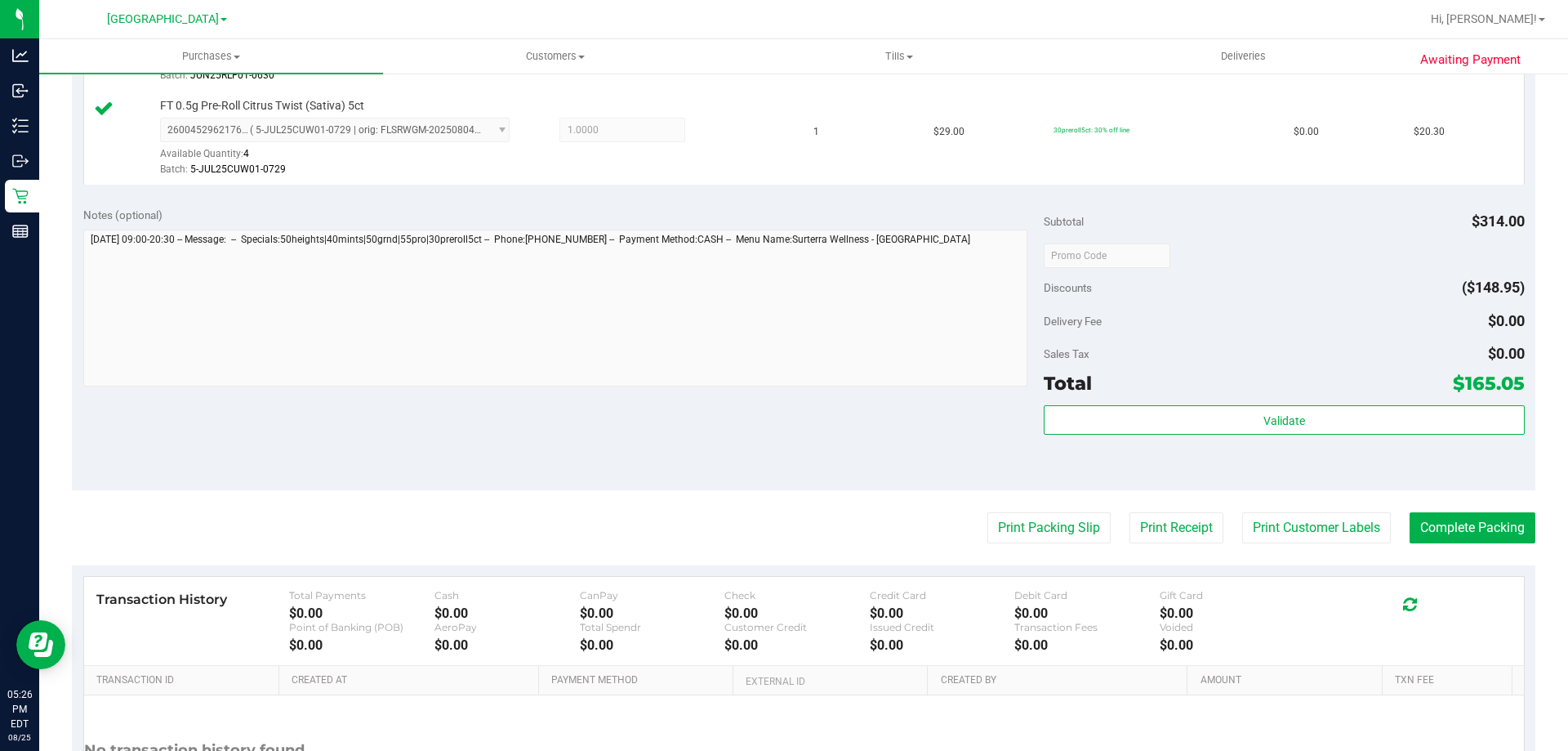
scroll to position [817, 0]
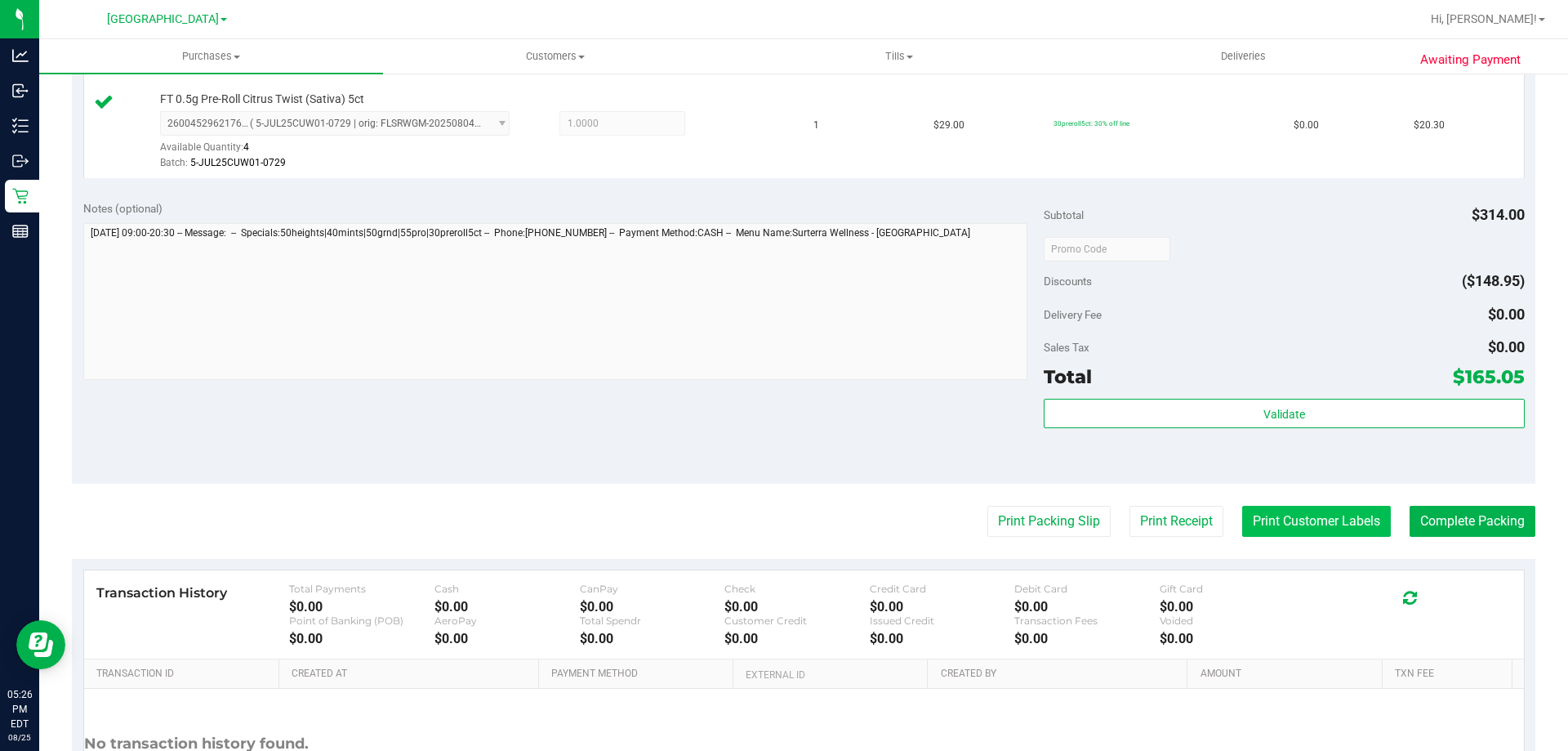
click at [1251, 527] on button "Print Customer Labels" at bounding box center [1316, 521] width 148 height 31
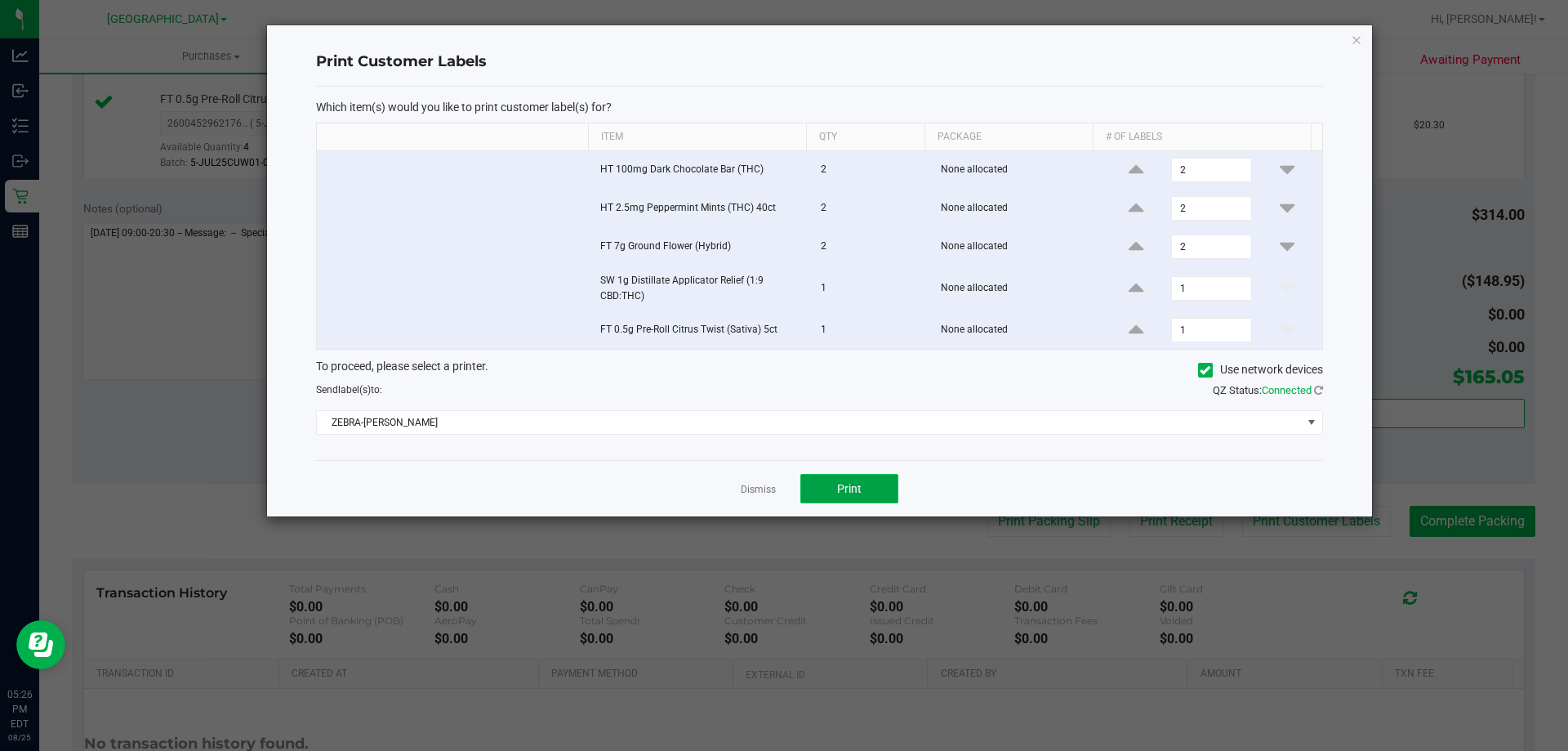
click at [852, 479] on button "Print" at bounding box center [849, 488] width 98 height 30
click at [1356, 40] on icon "button" at bounding box center [1356, 40] width 12 height 19
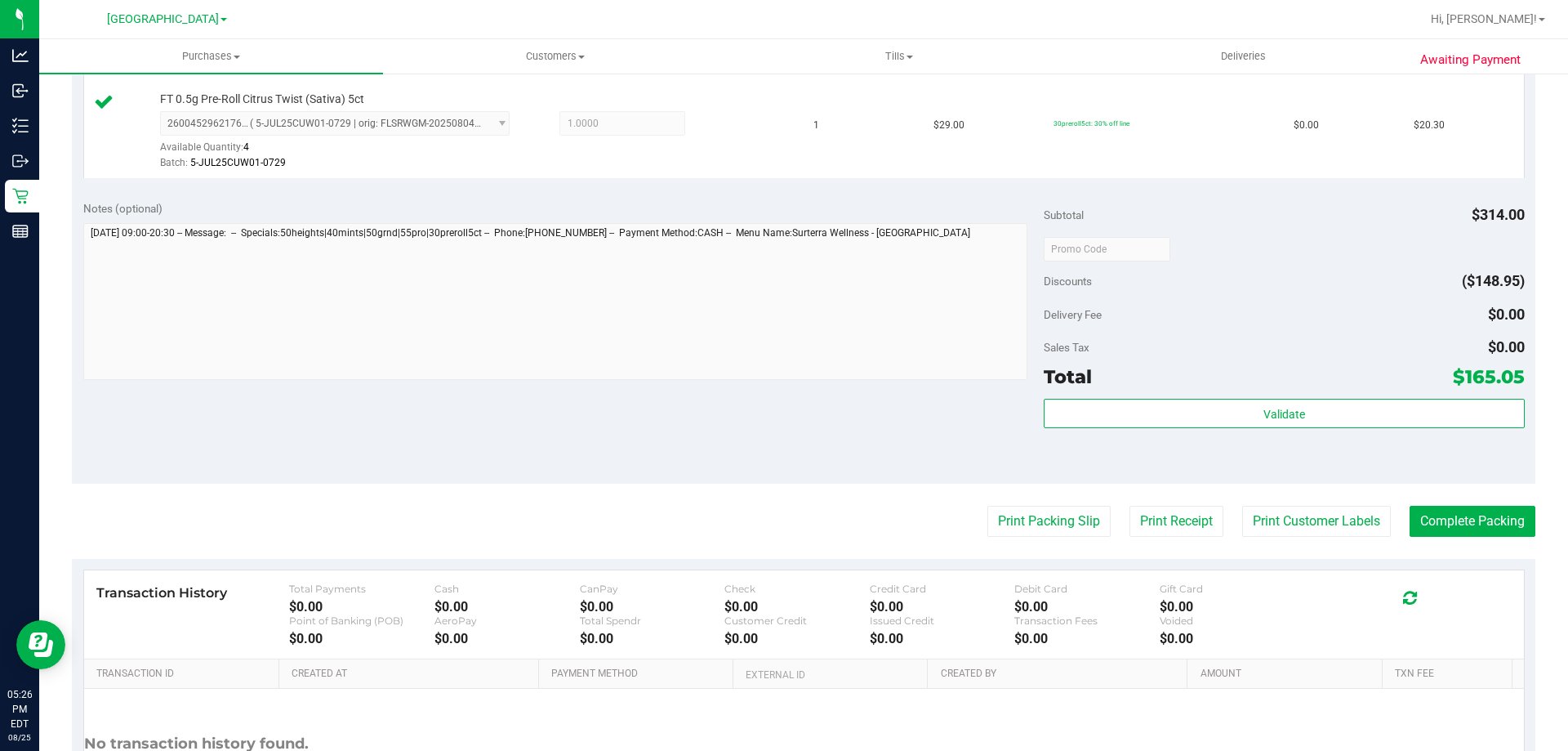
scroll to position [899, 0]
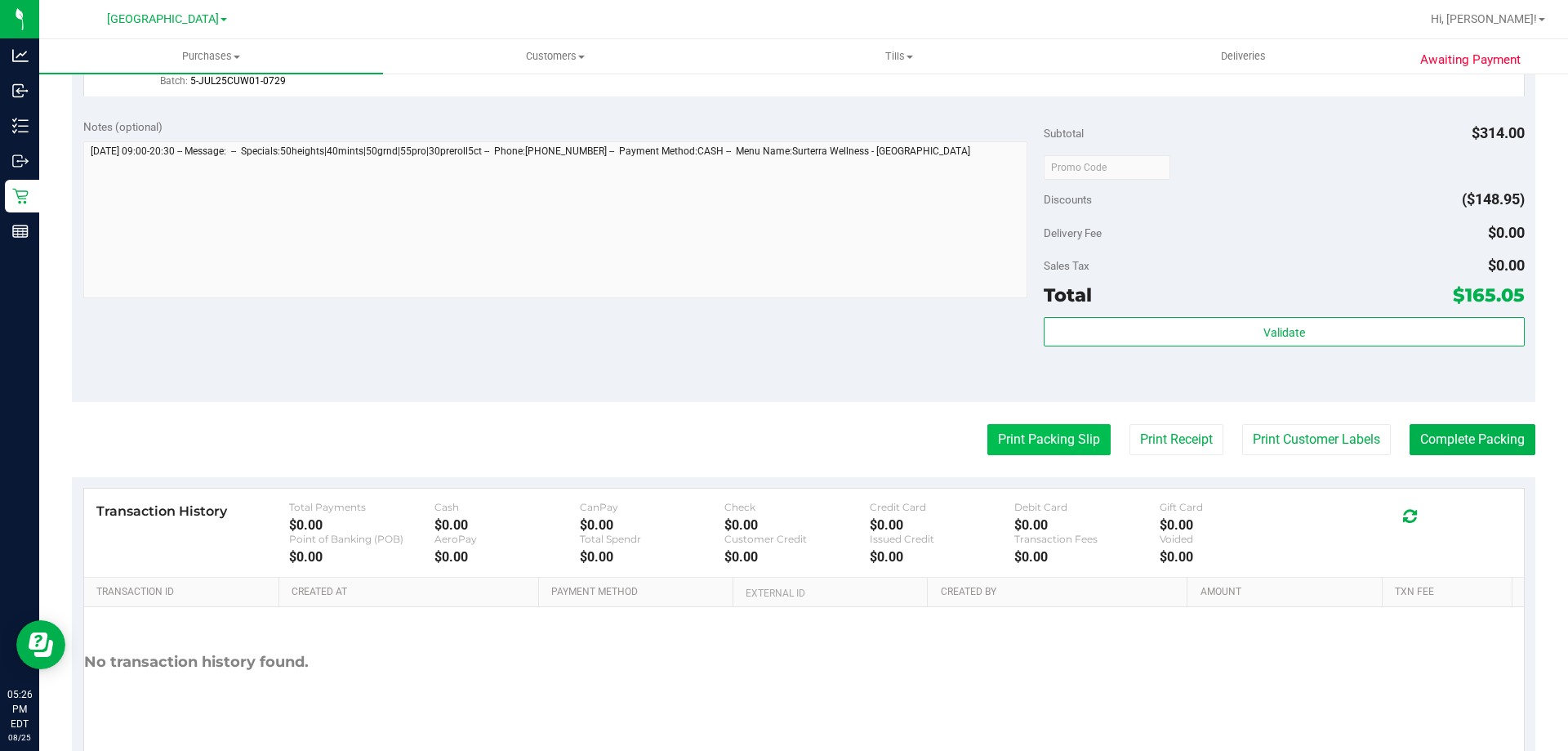
click at [996, 443] on button "Print Packing Slip" at bounding box center [1049, 440] width 123 height 31
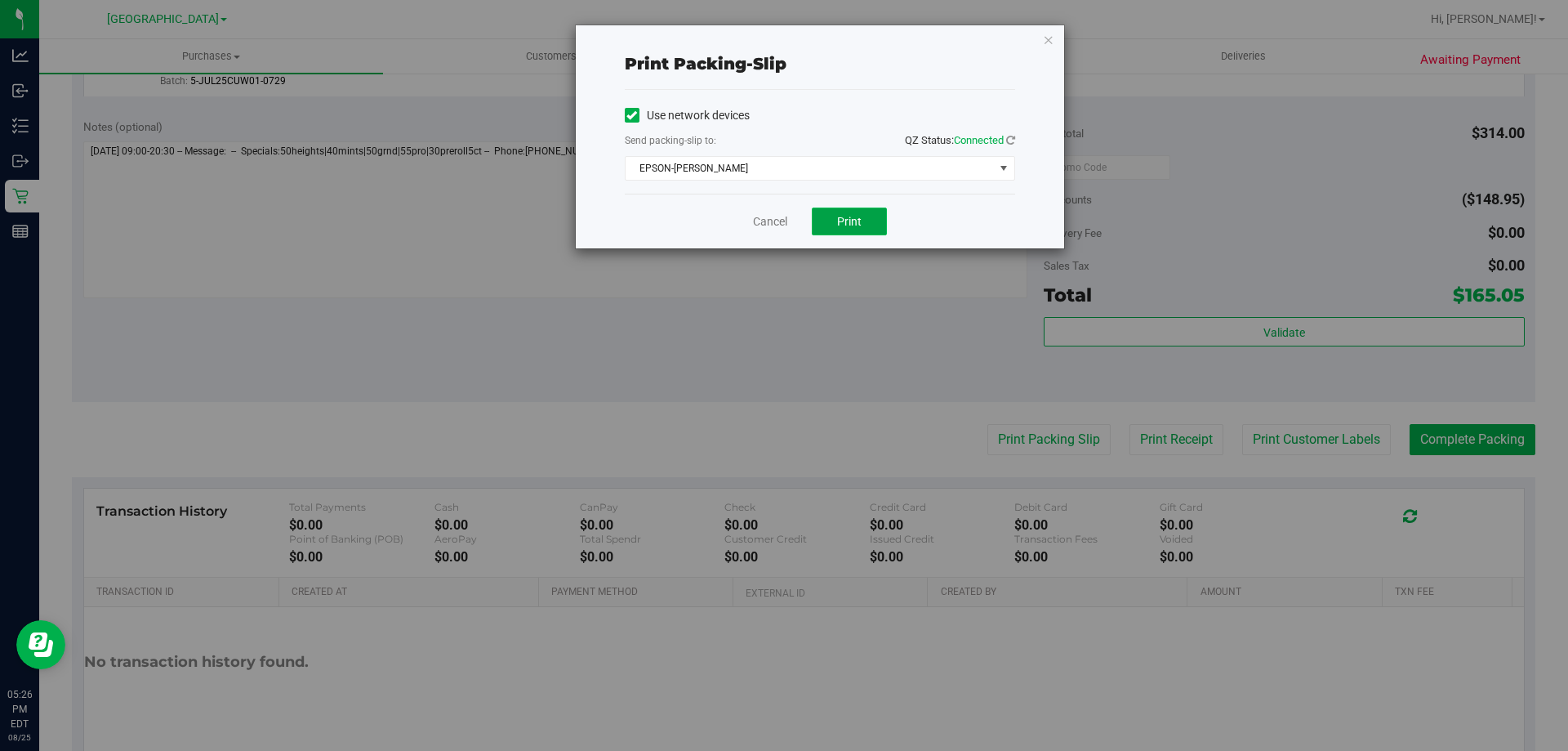
click at [837, 222] on span "Print" at bounding box center [848, 222] width 24 height 13
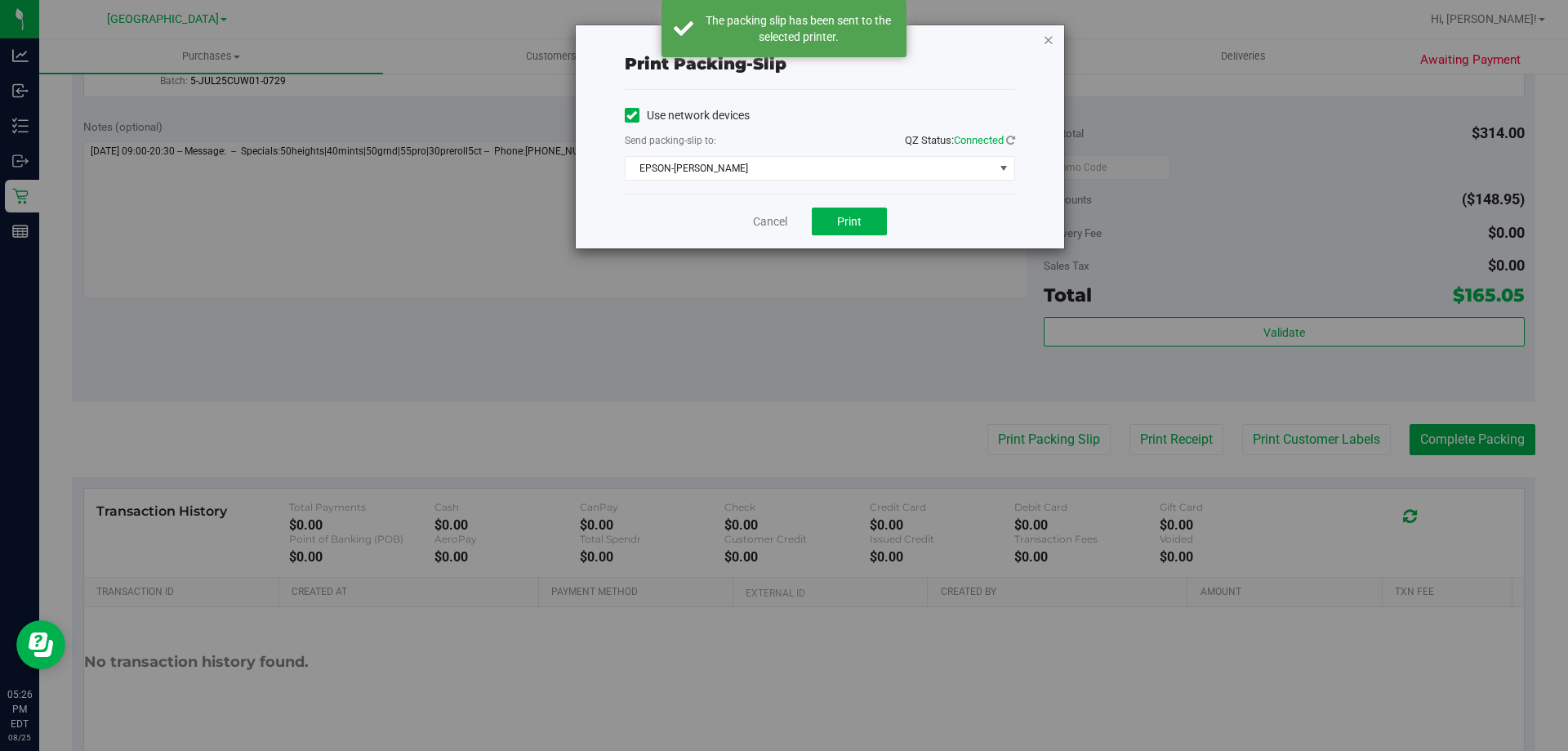
click at [1049, 42] on icon "button" at bounding box center [1049, 40] width 12 height 19
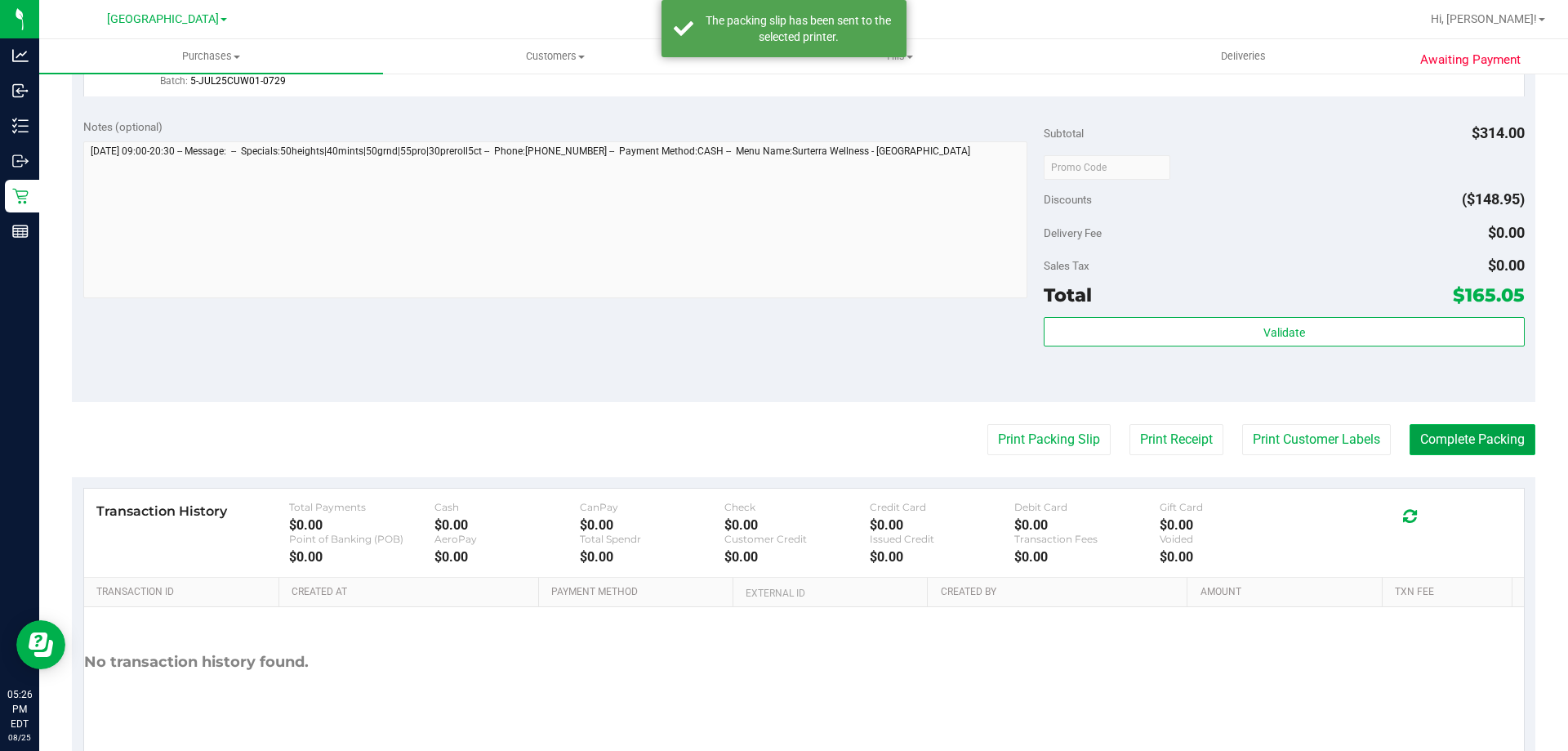
click at [1506, 437] on button "Complete Packing" at bounding box center [1472, 440] width 125 height 31
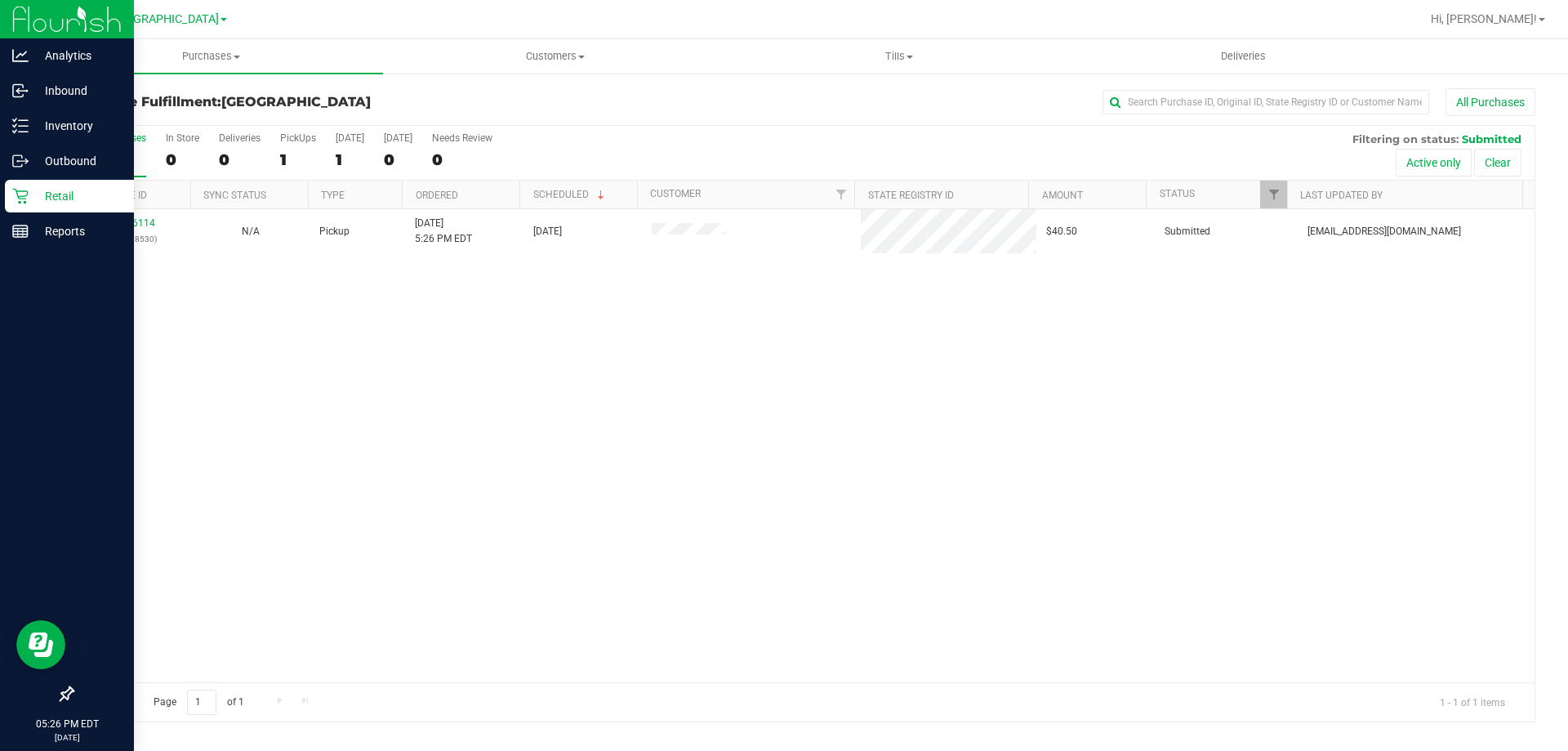
click at [31, 196] on p "Retail" at bounding box center [78, 196] width 98 height 19
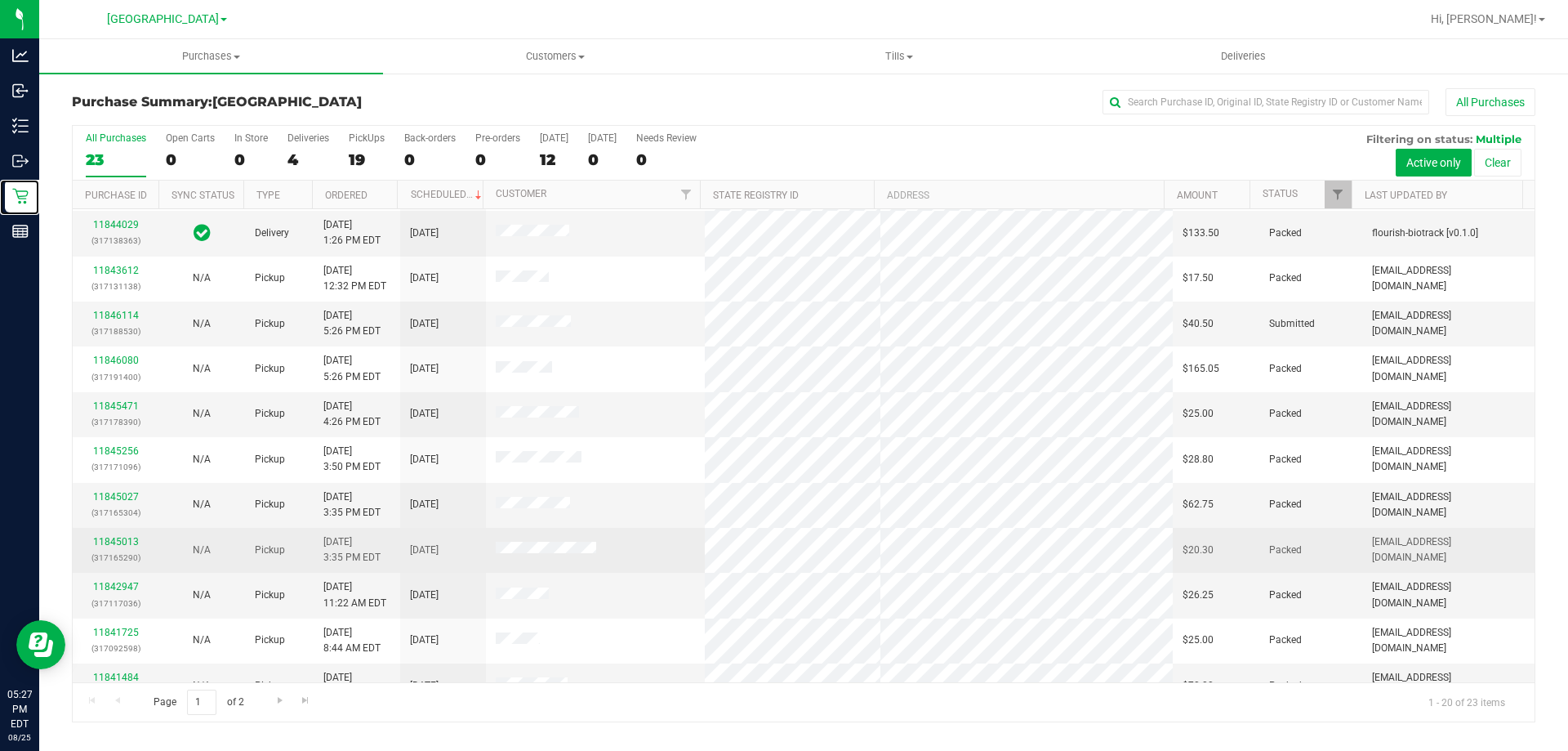
scroll to position [104, 0]
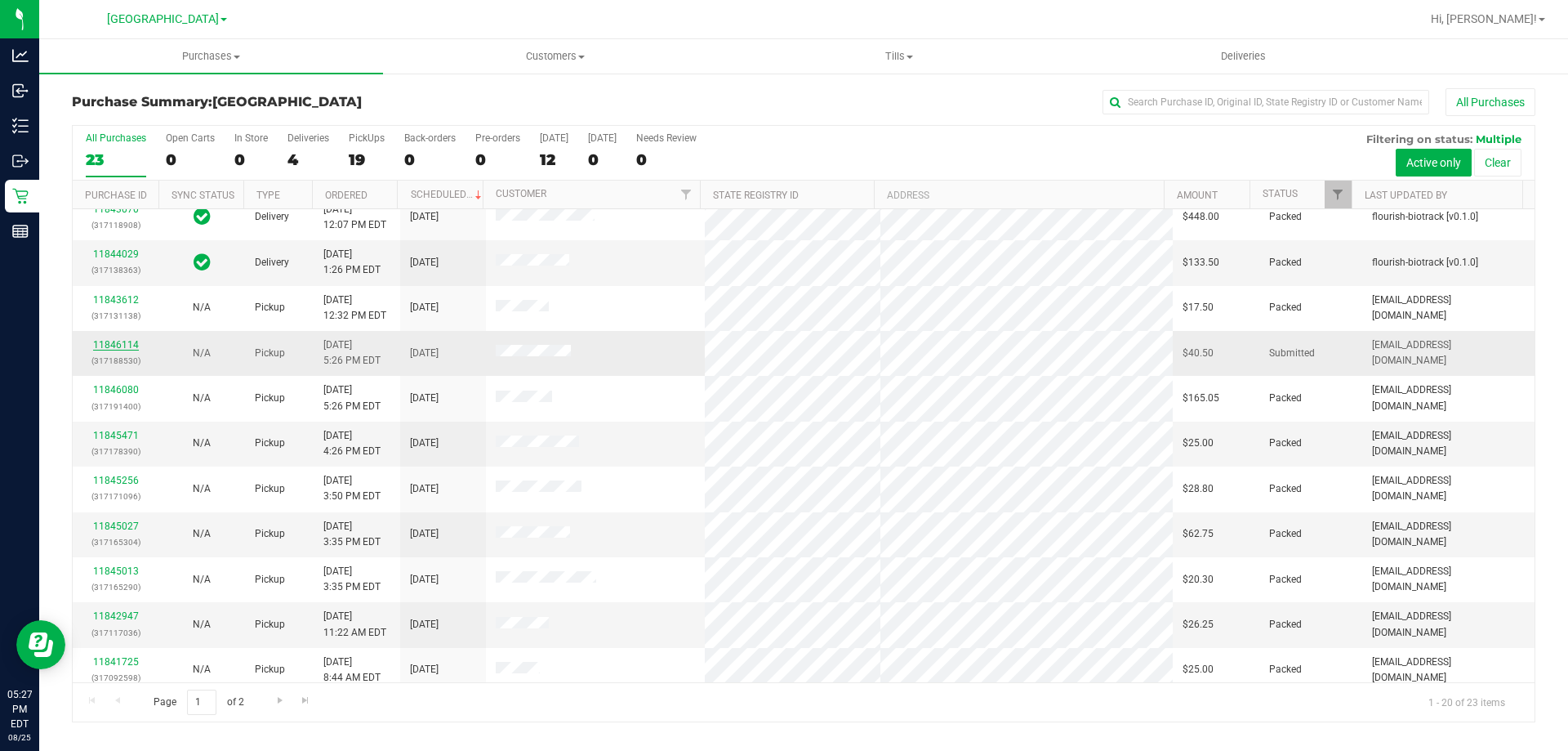
click at [133, 347] on link "11846114" at bounding box center [116, 345] width 45 height 12
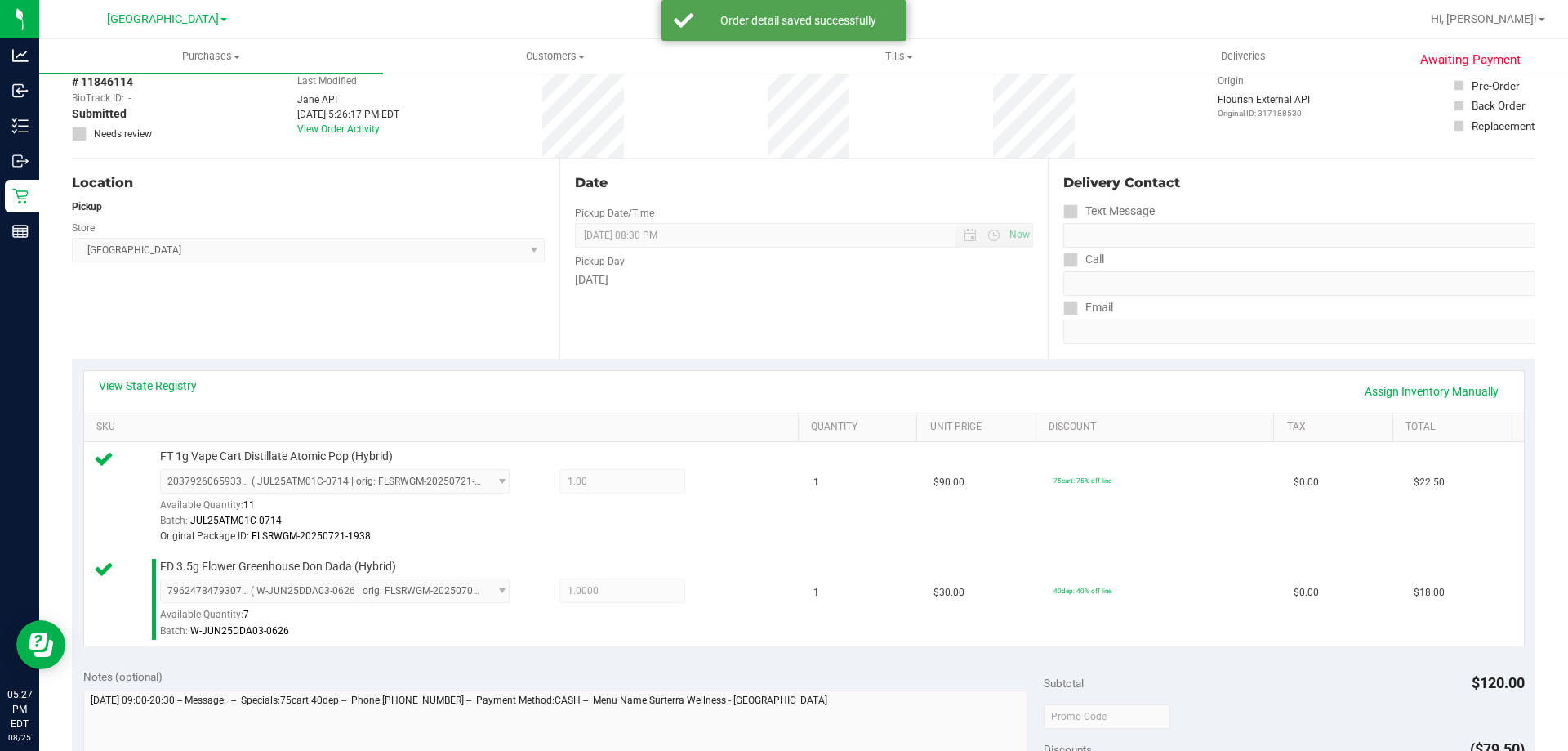
scroll to position [245, 0]
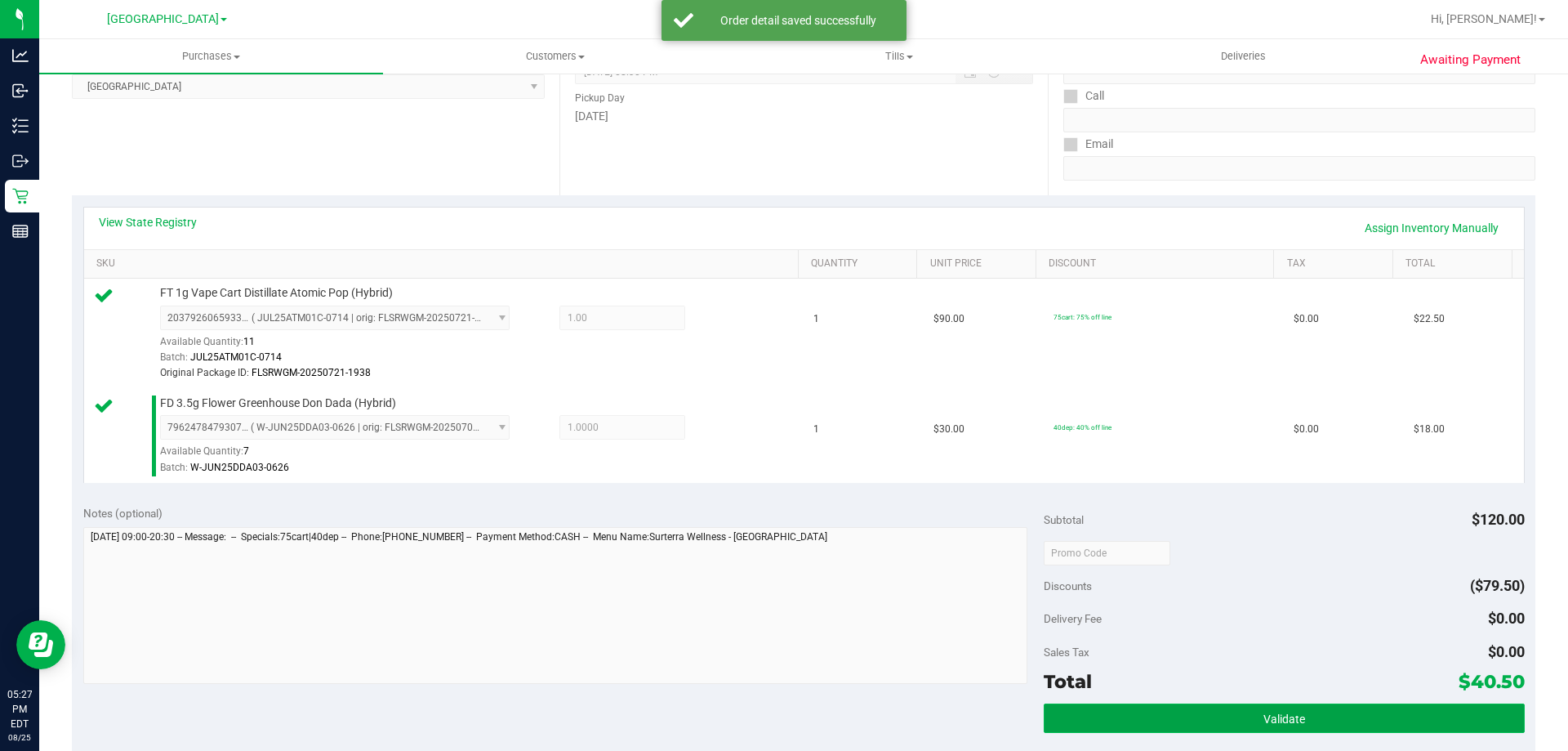
click at [1299, 716] on button "Validate" at bounding box center [1284, 718] width 480 height 30
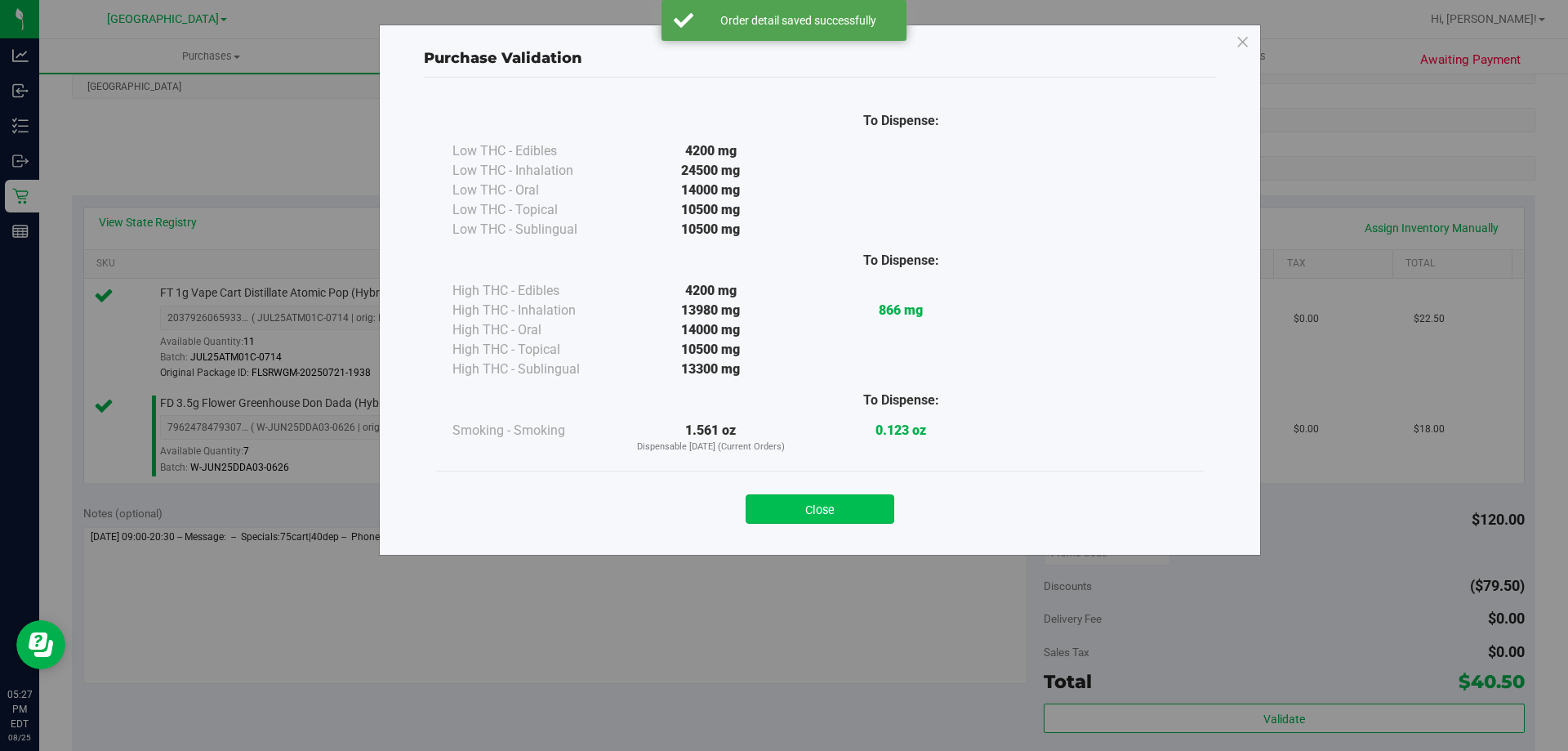
click at [828, 513] on button "Close" at bounding box center [820, 509] width 148 height 30
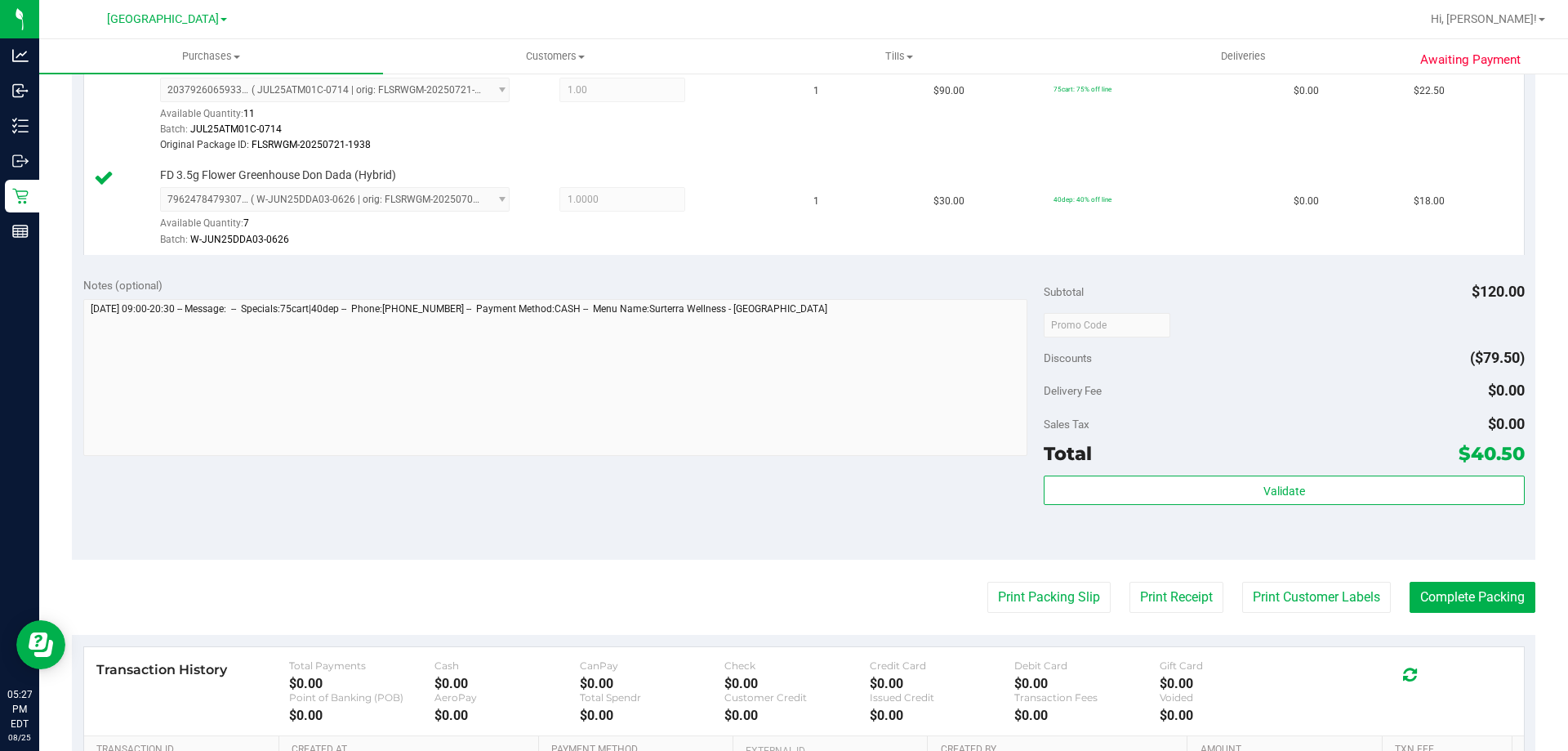
scroll to position [490, 0]
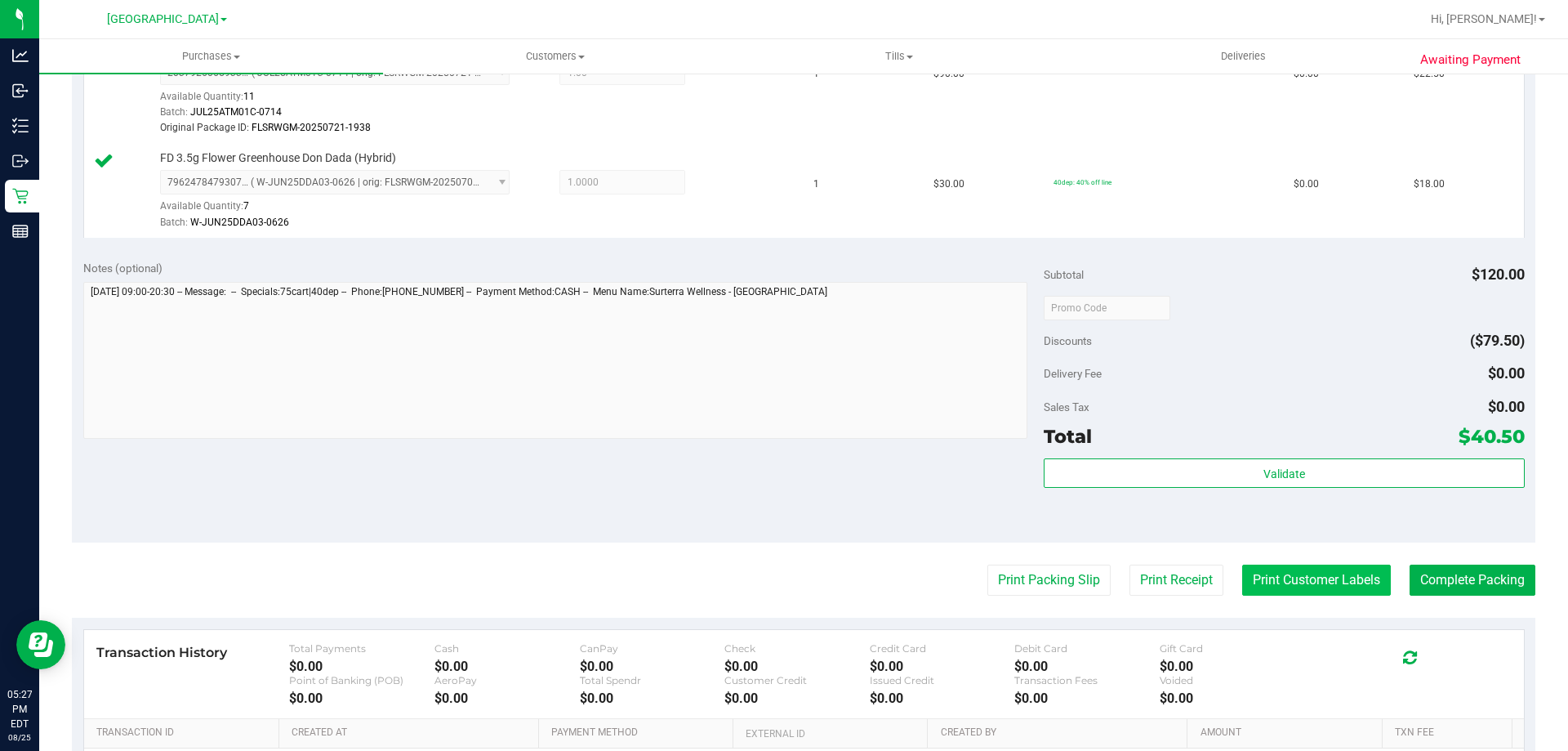
click at [1287, 574] on button "Print Customer Labels" at bounding box center [1316, 579] width 148 height 31
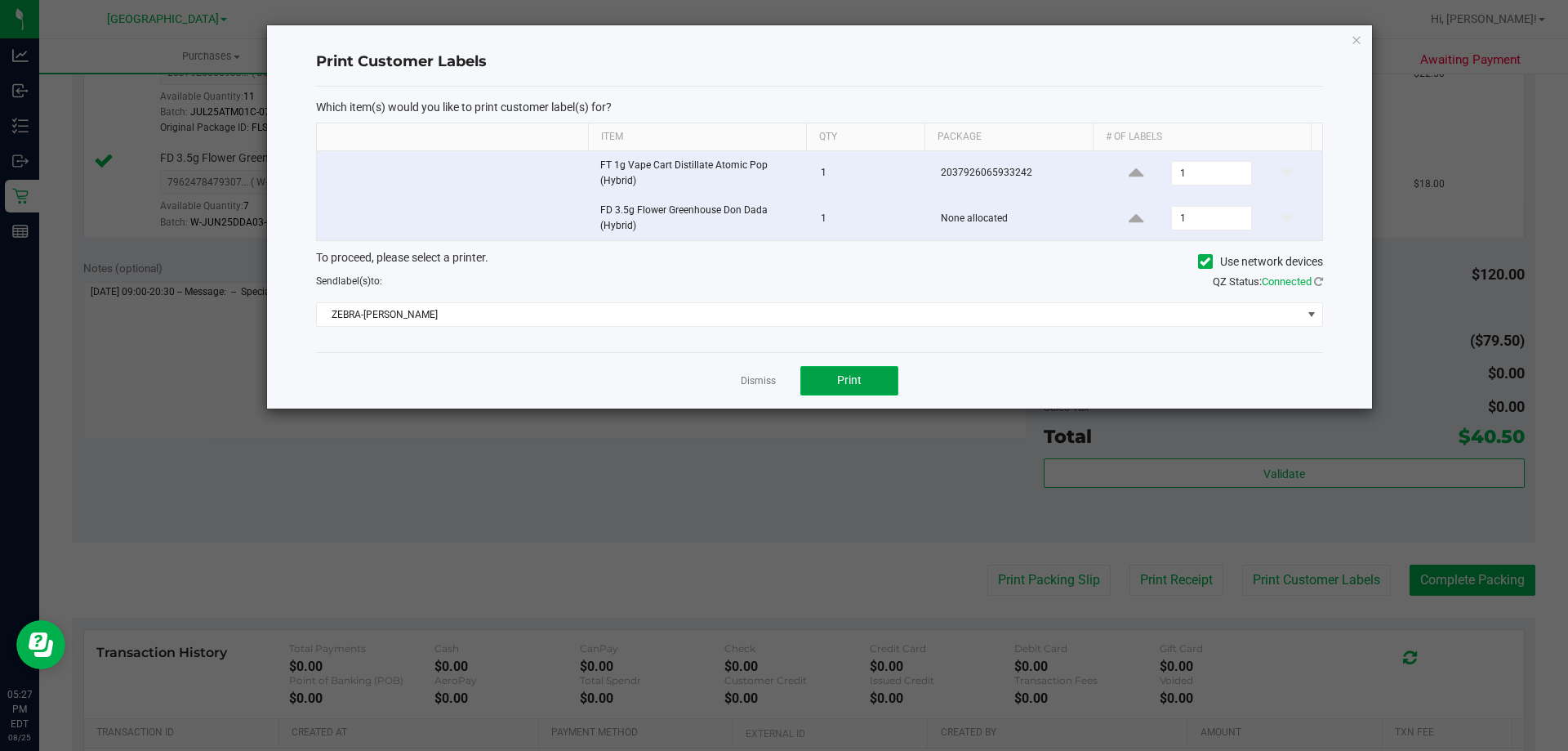
click at [837, 384] on span "Print" at bounding box center [848, 380] width 24 height 13
click at [1358, 36] on icon "button" at bounding box center [1356, 40] width 12 height 19
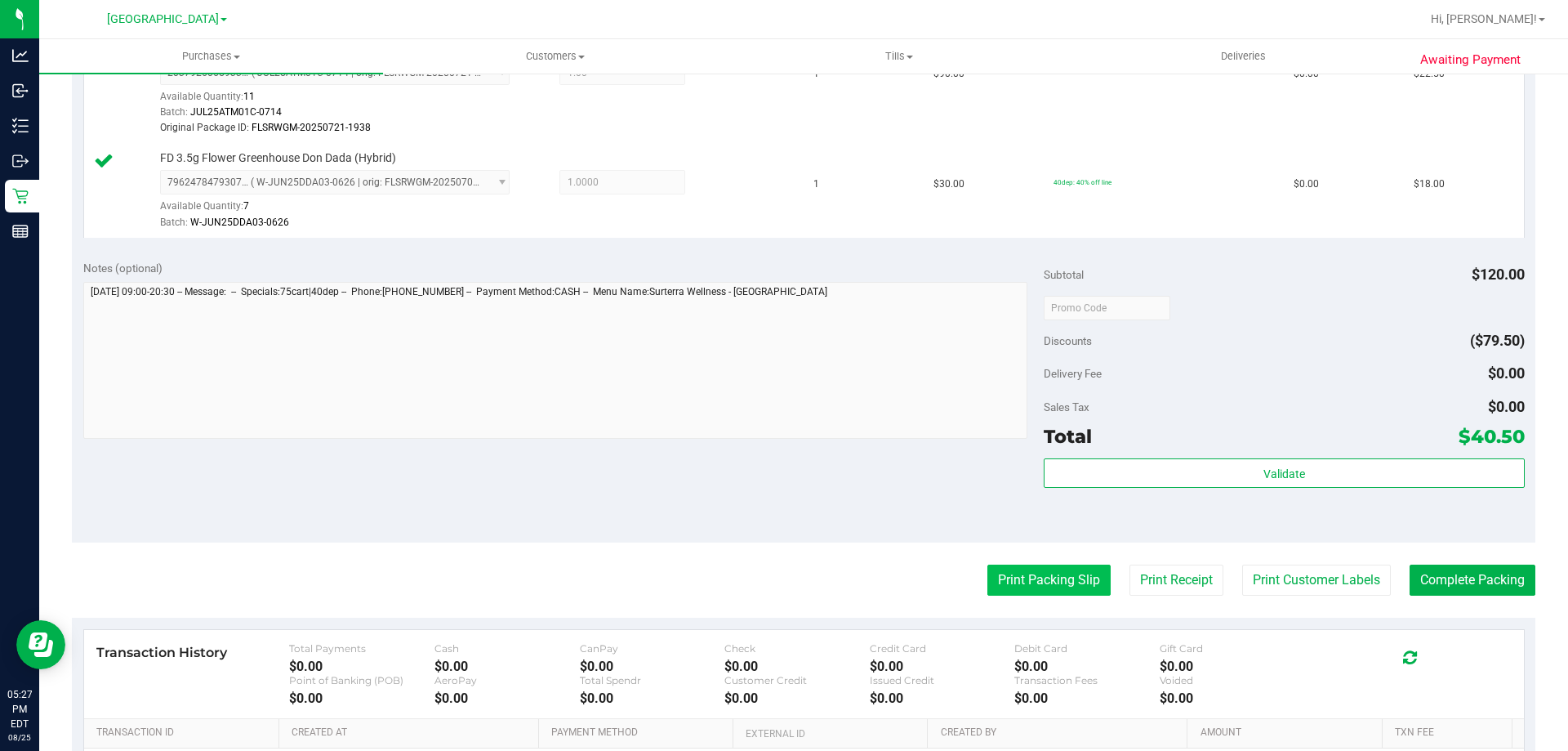
click at [1052, 578] on button "Print Packing Slip" at bounding box center [1049, 579] width 123 height 31
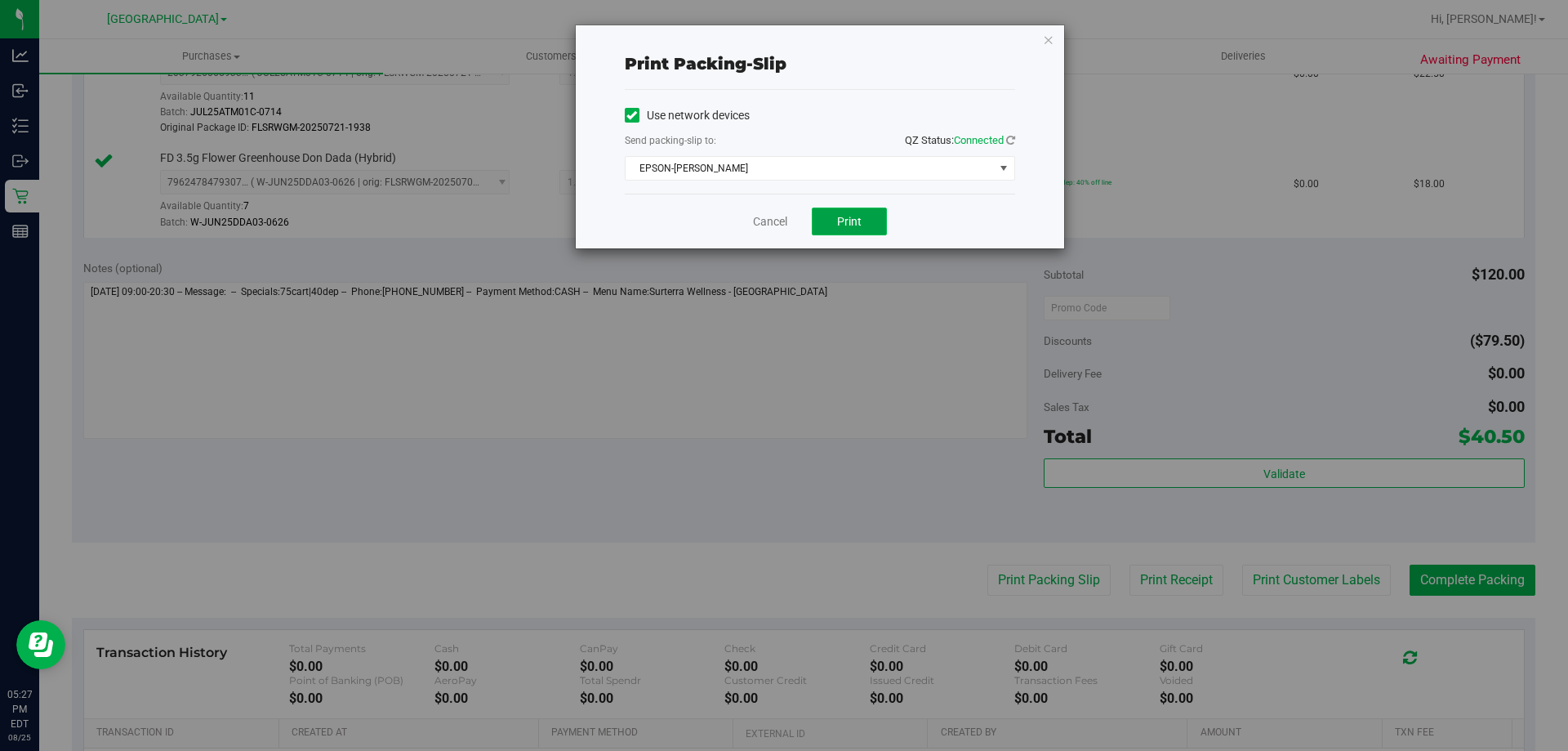
click at [852, 224] on span "Print" at bounding box center [848, 222] width 24 height 13
click at [1048, 31] on icon "button" at bounding box center [1049, 40] width 12 height 19
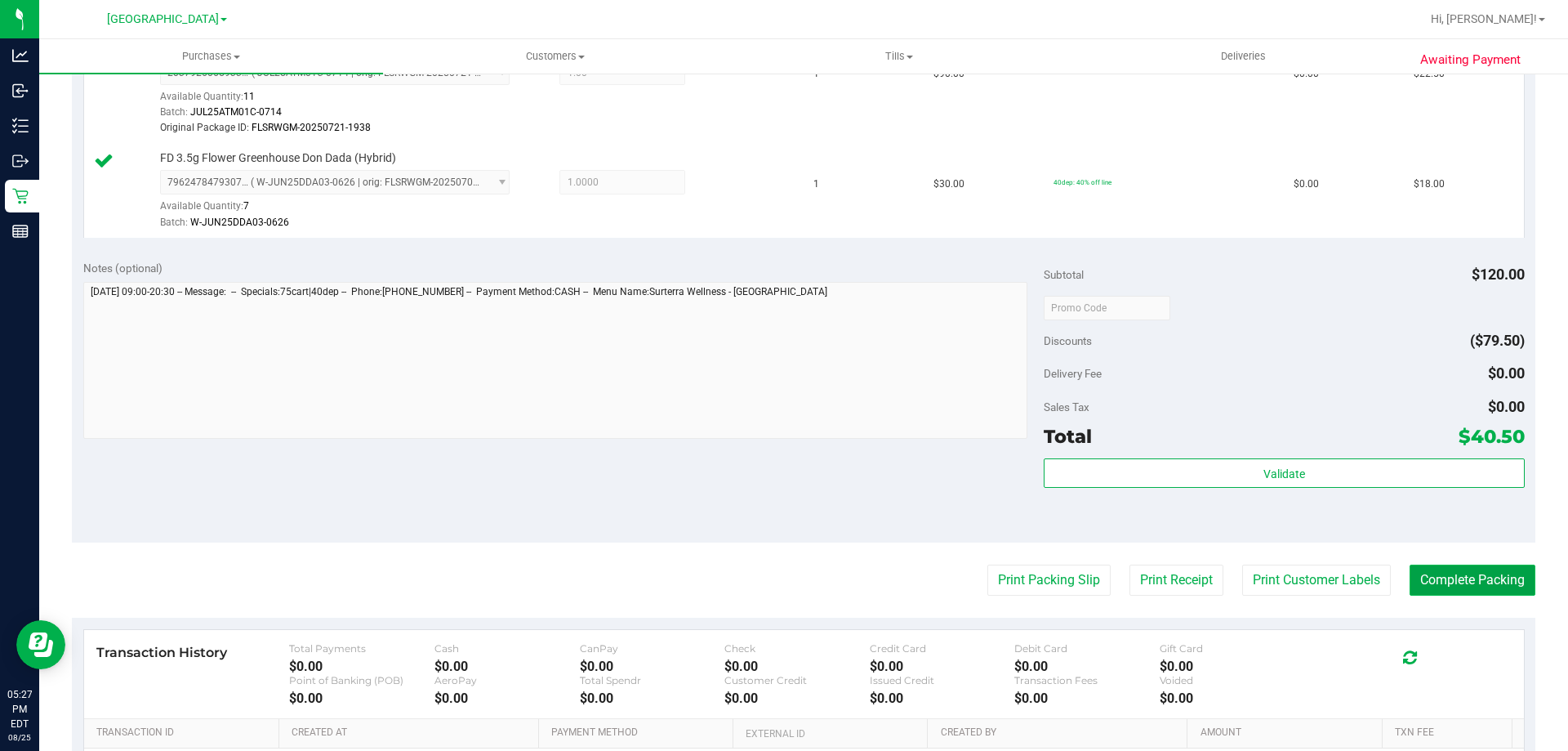
click at [1417, 576] on button "Complete Packing" at bounding box center [1472, 579] width 125 height 31
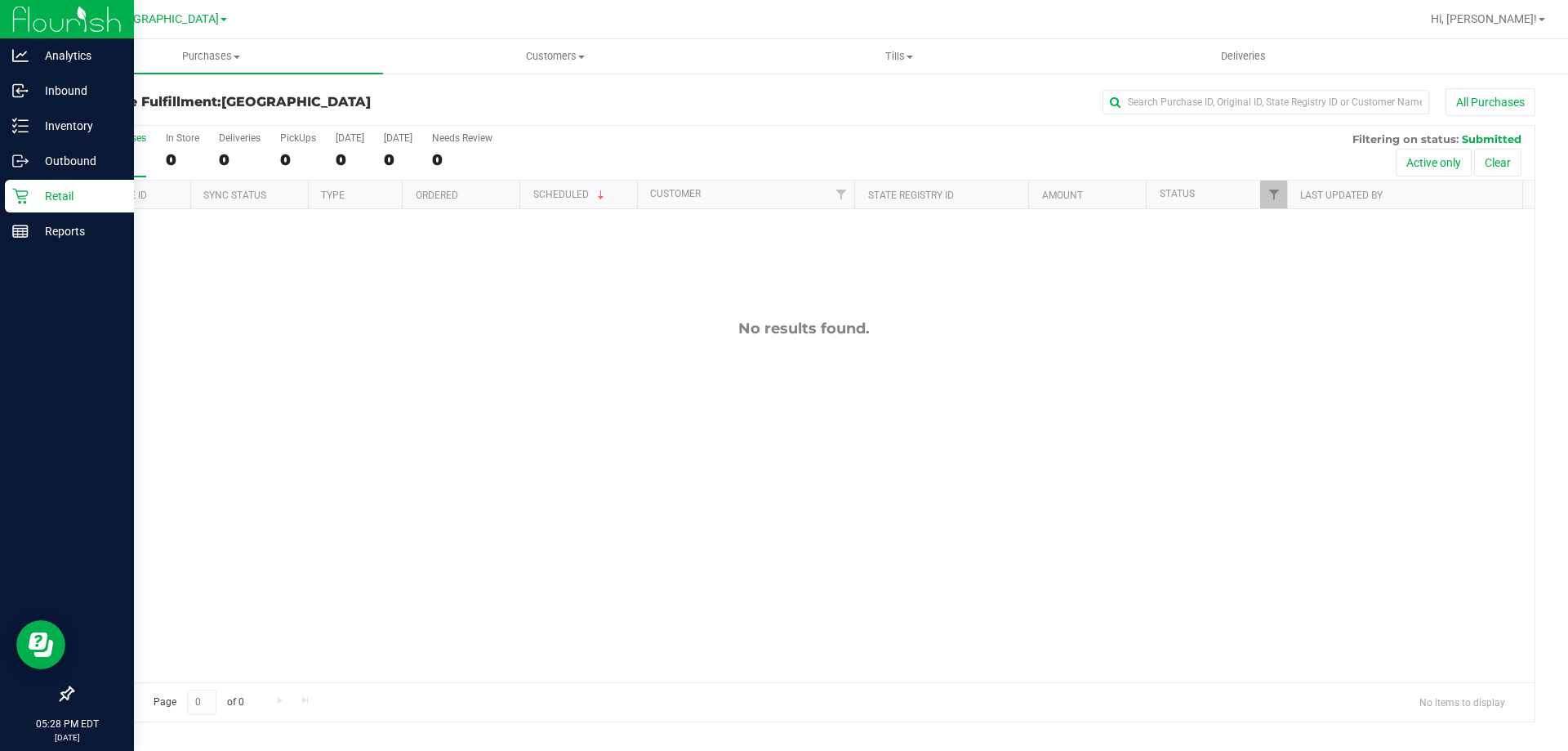
click at [14, 184] on div "Retail" at bounding box center [69, 196] width 129 height 33
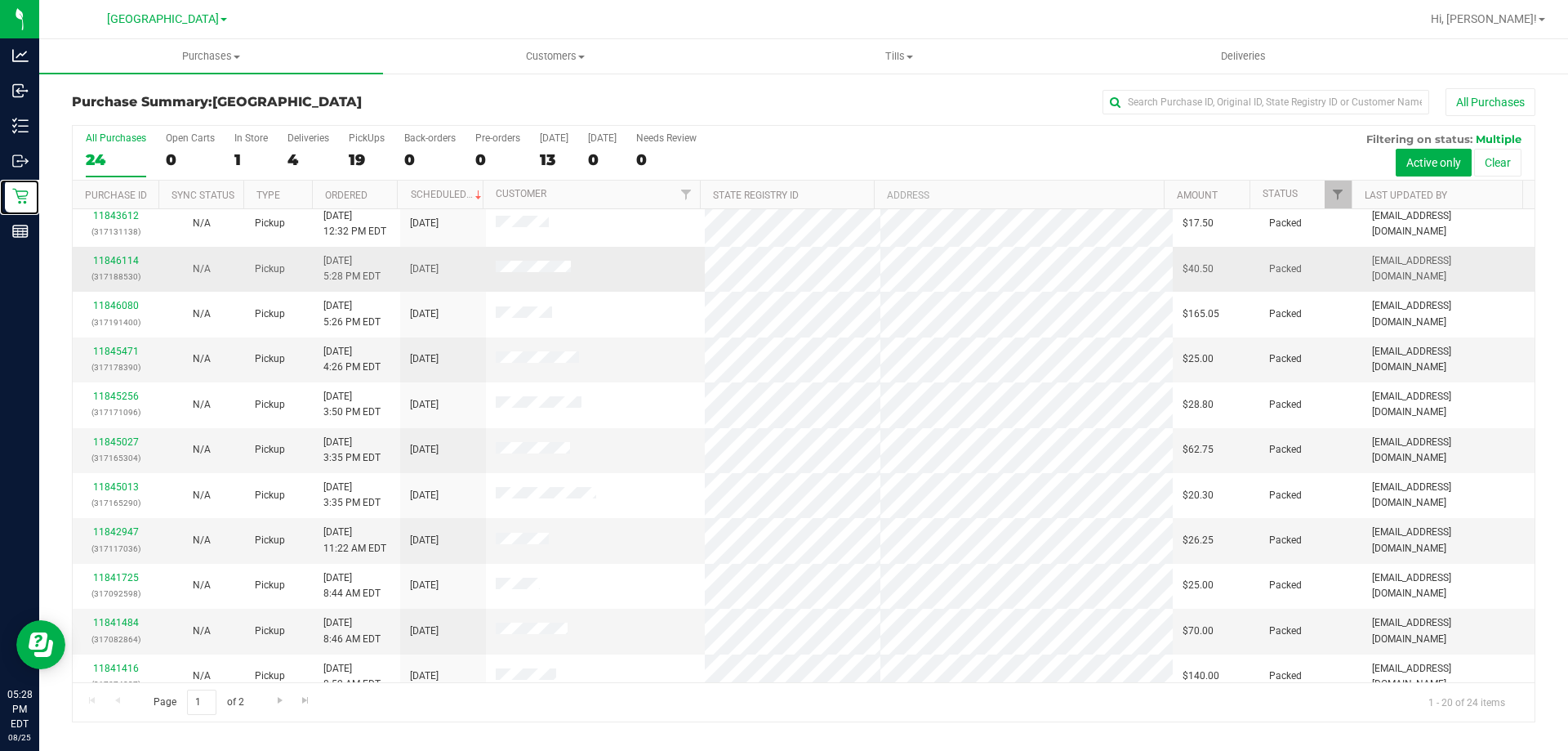
scroll to position [186, 0]
click at [368, 143] on div "PickUps" at bounding box center [366, 138] width 36 height 12
click at [0, 0] on input "PickUps 19" at bounding box center [0, 0] width 0 height 0
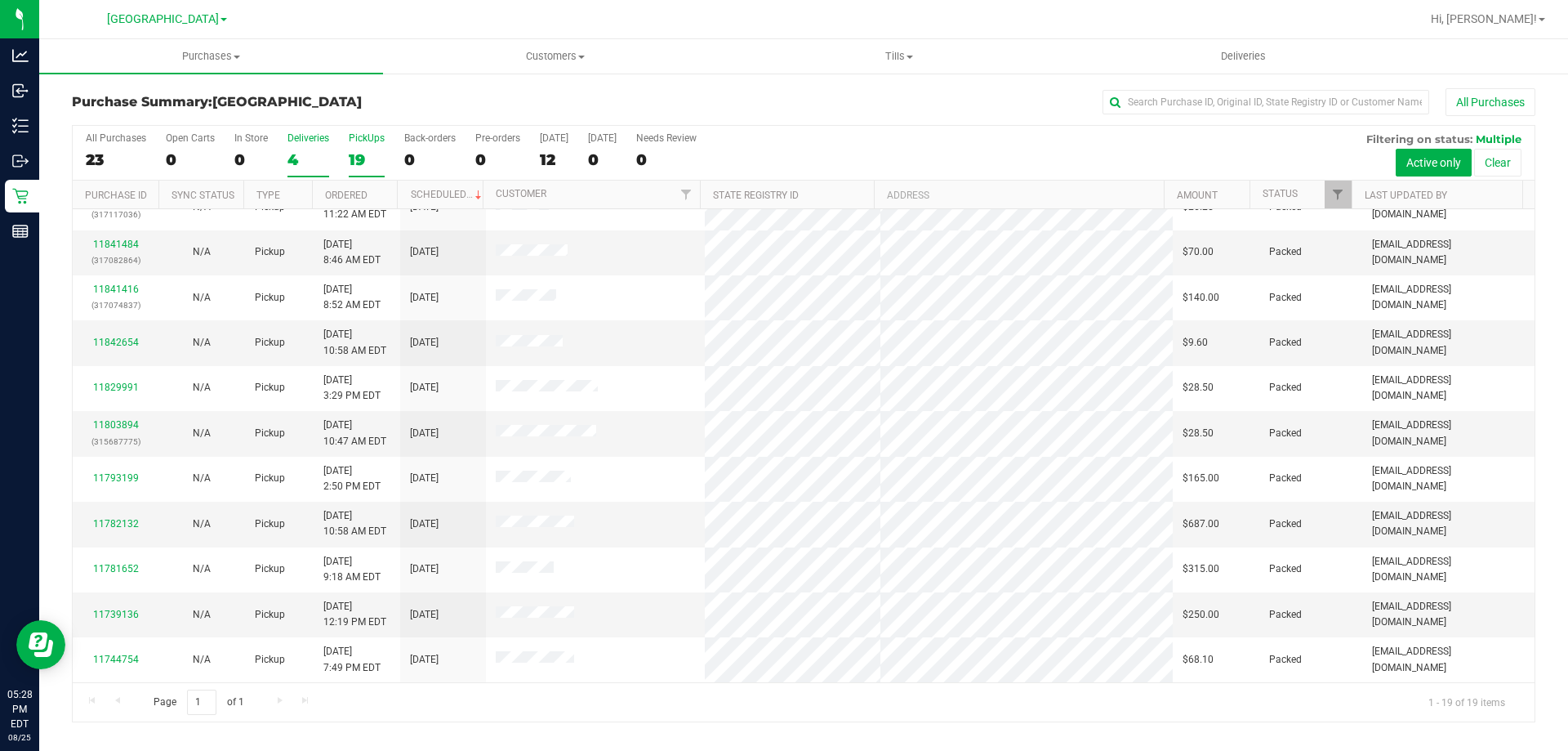
click at [305, 141] on div "Deliveries" at bounding box center [307, 138] width 41 height 12
click at [0, 0] on input "Deliveries 4" at bounding box center [0, 0] width 0 height 0
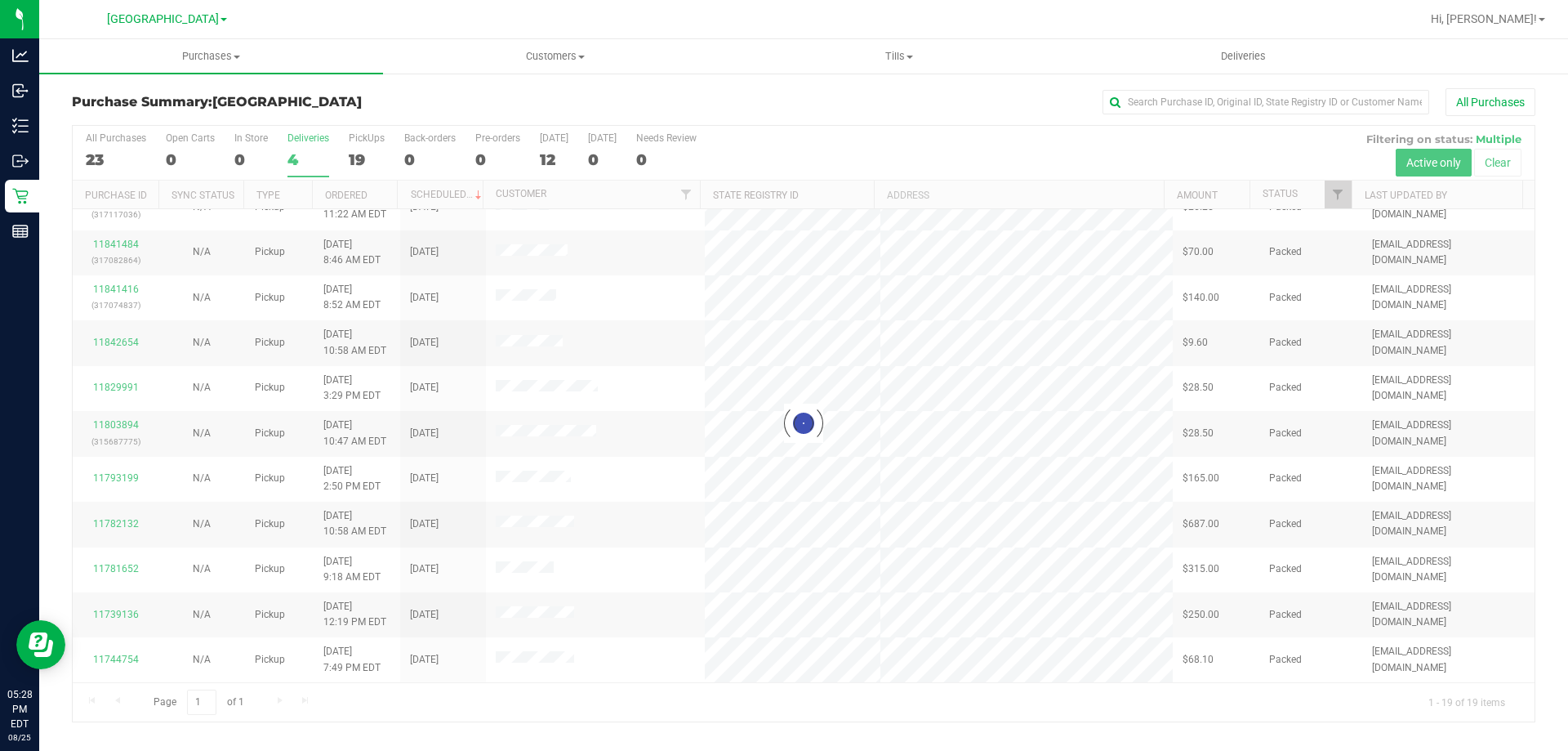
scroll to position [0, 0]
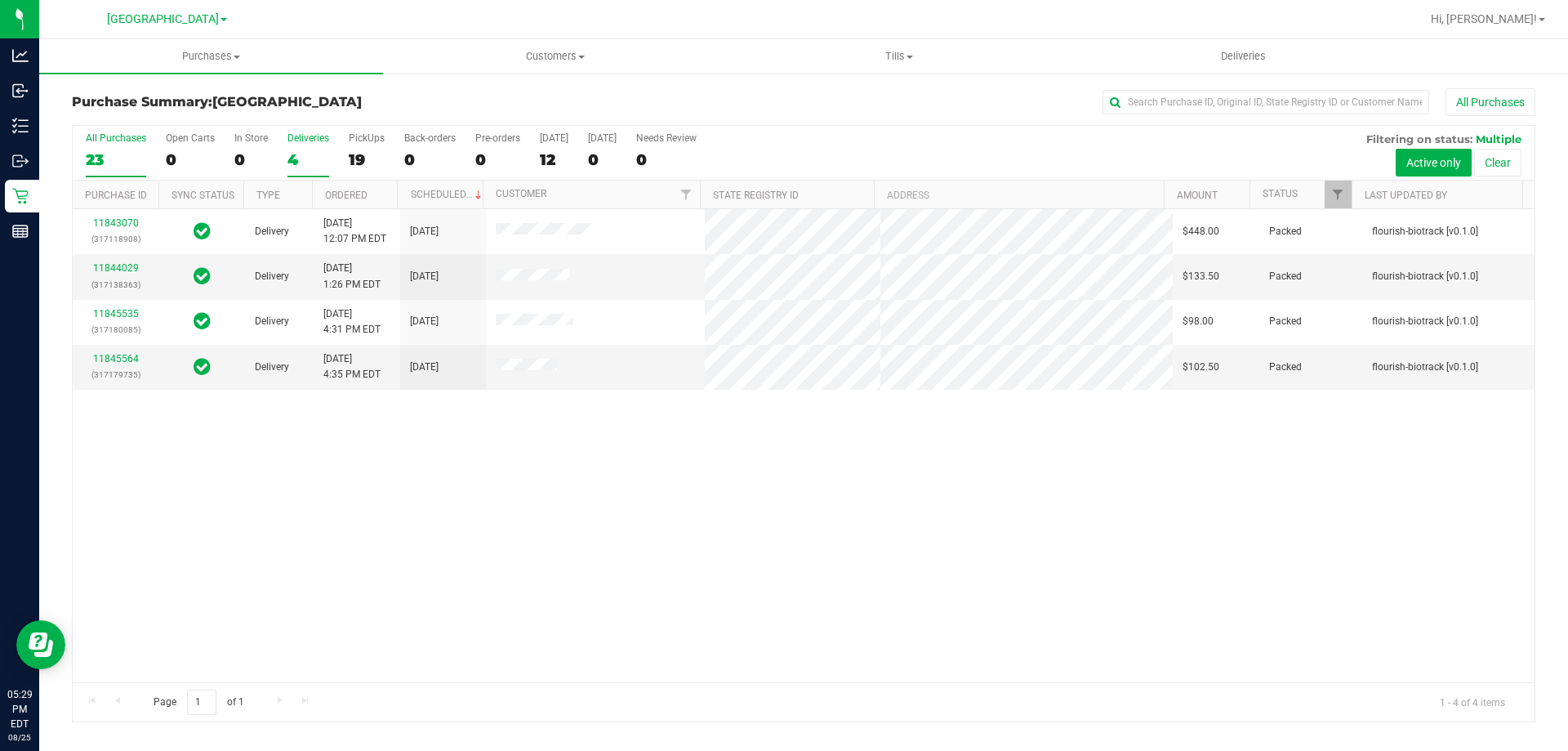
click at [121, 142] on div "All Purchases" at bounding box center [116, 138] width 61 height 12
click at [0, 0] on input "All Purchases 23" at bounding box center [0, 0] width 0 height 0
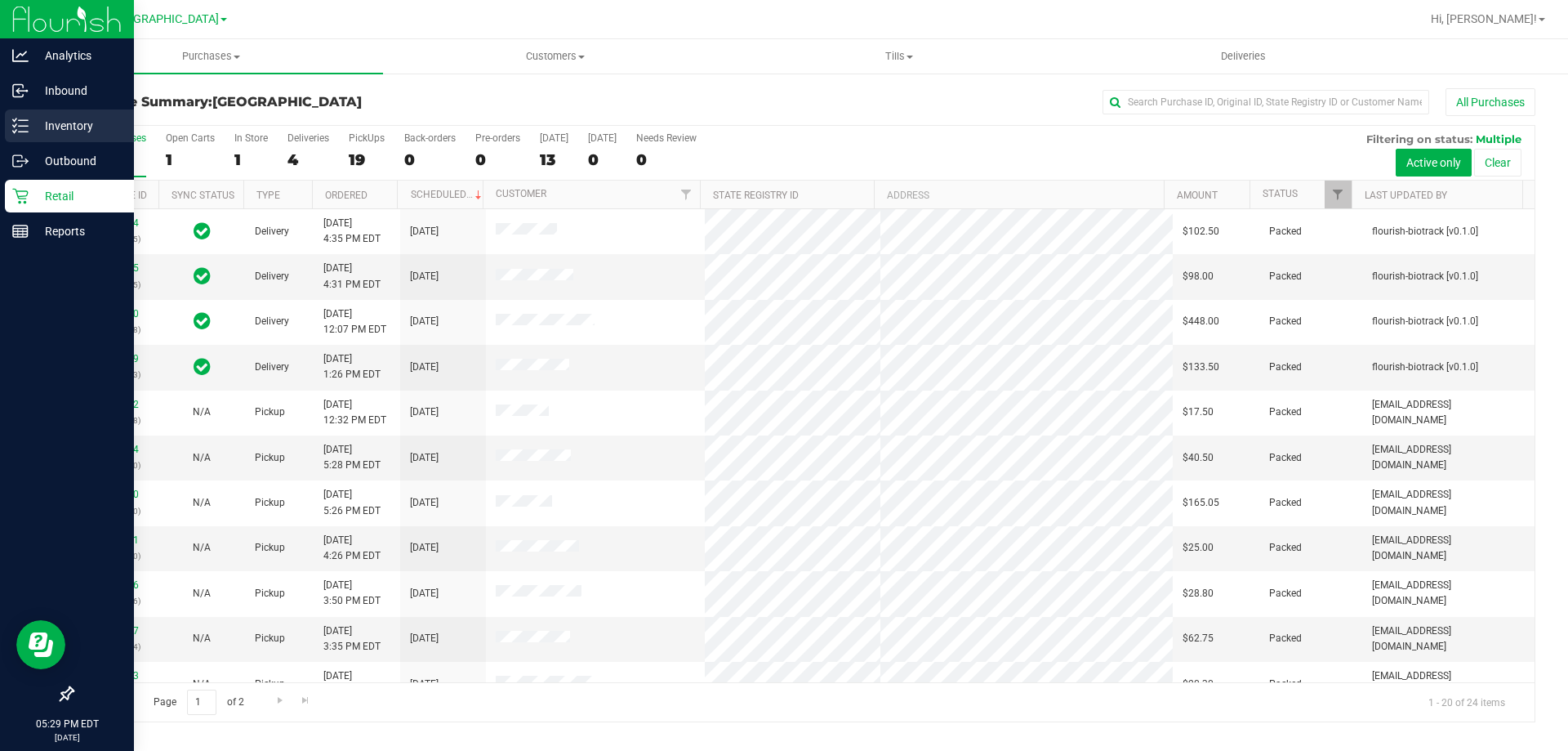
click at [13, 127] on icon at bounding box center [20, 125] width 16 height 16
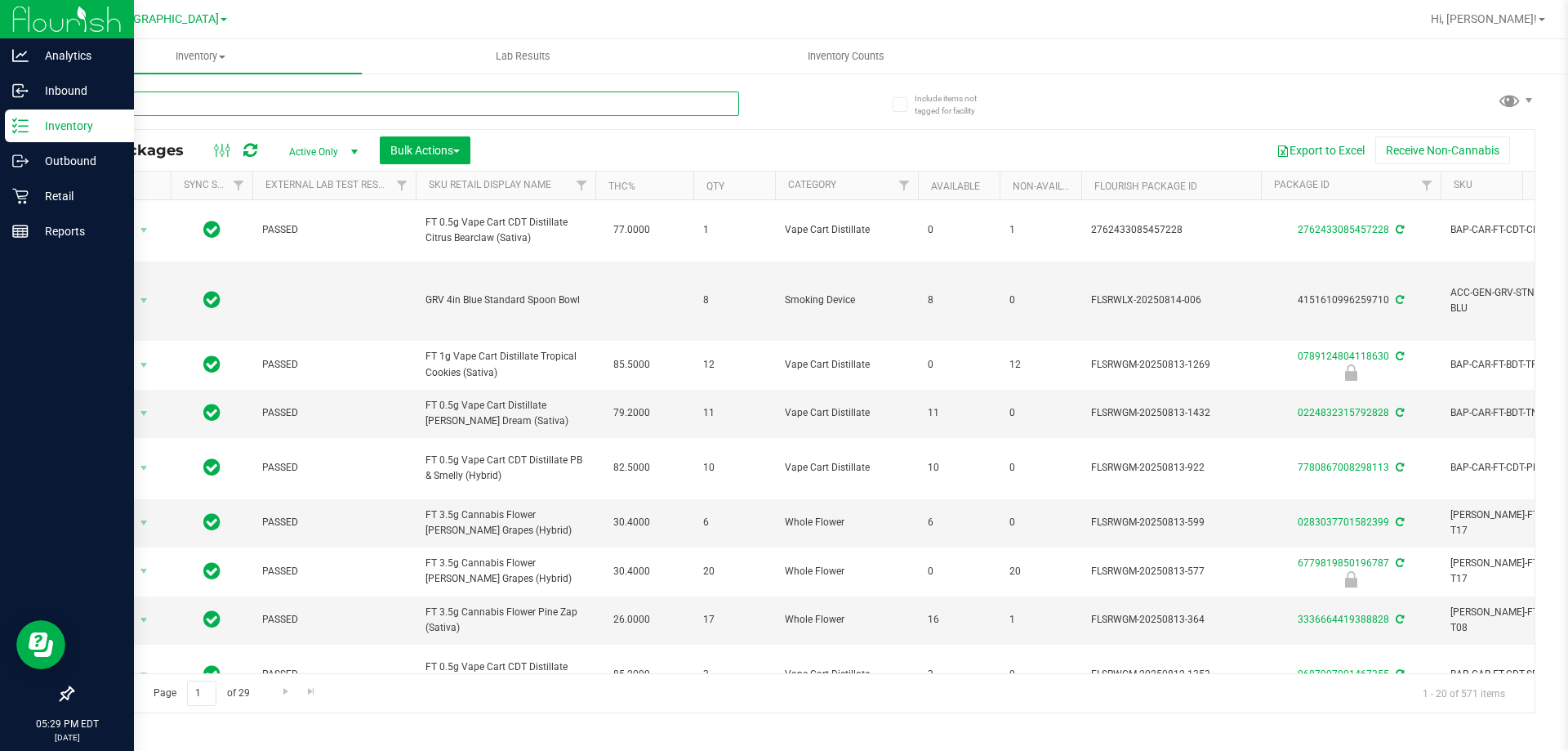
click at [338, 107] on input "text" at bounding box center [406, 103] width 667 height 24
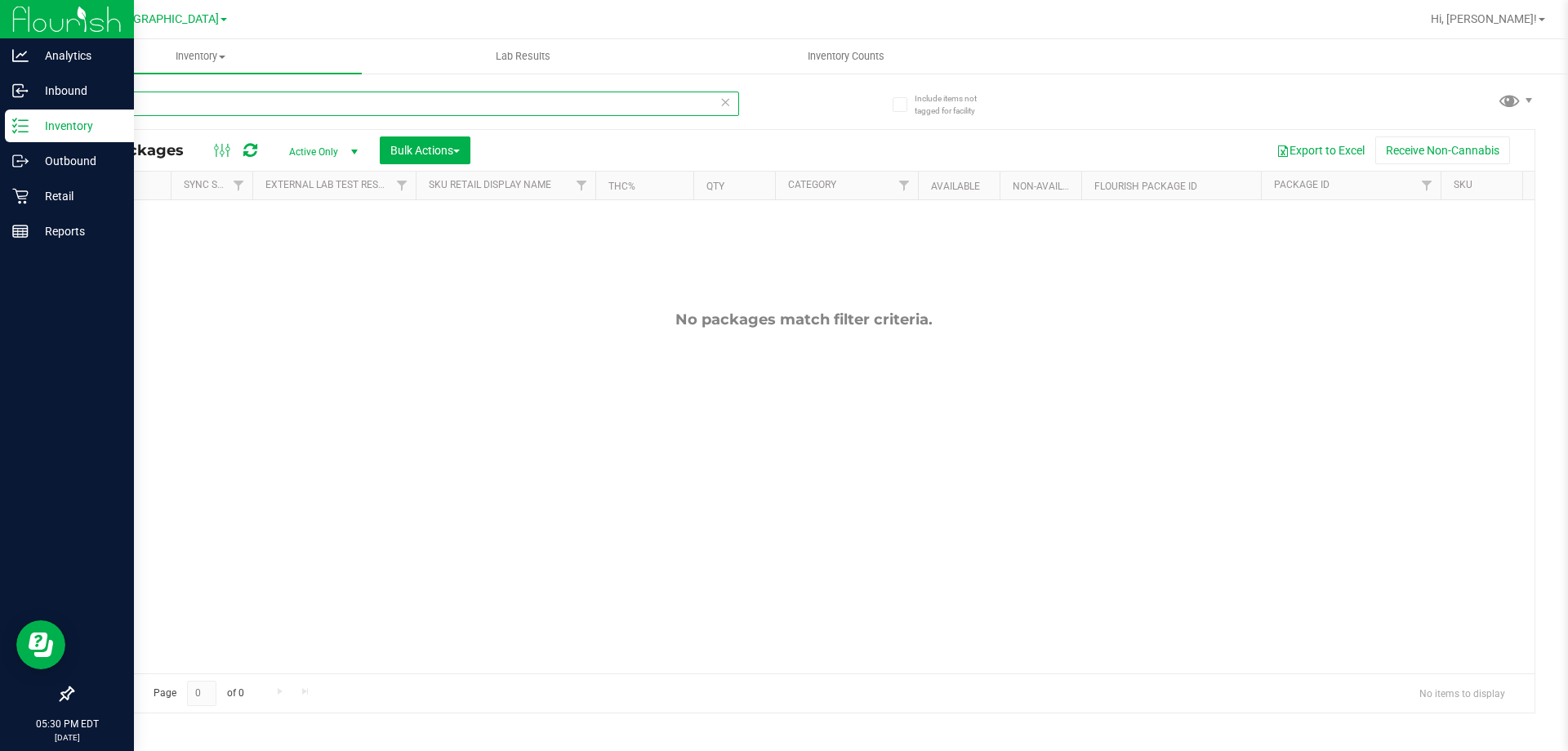
type input "w"
type input "lozenge"
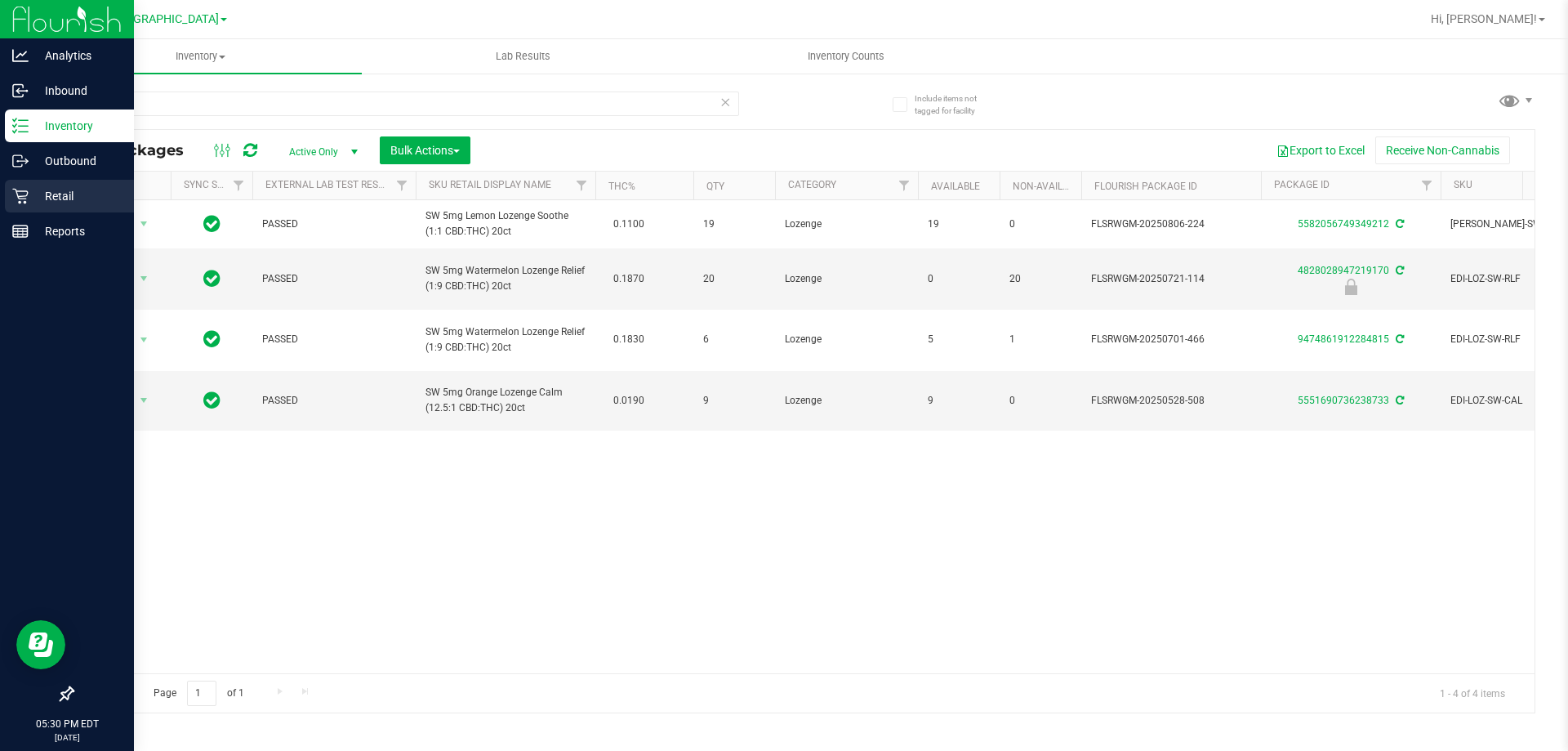
click at [28, 196] on icon at bounding box center [20, 196] width 16 height 16
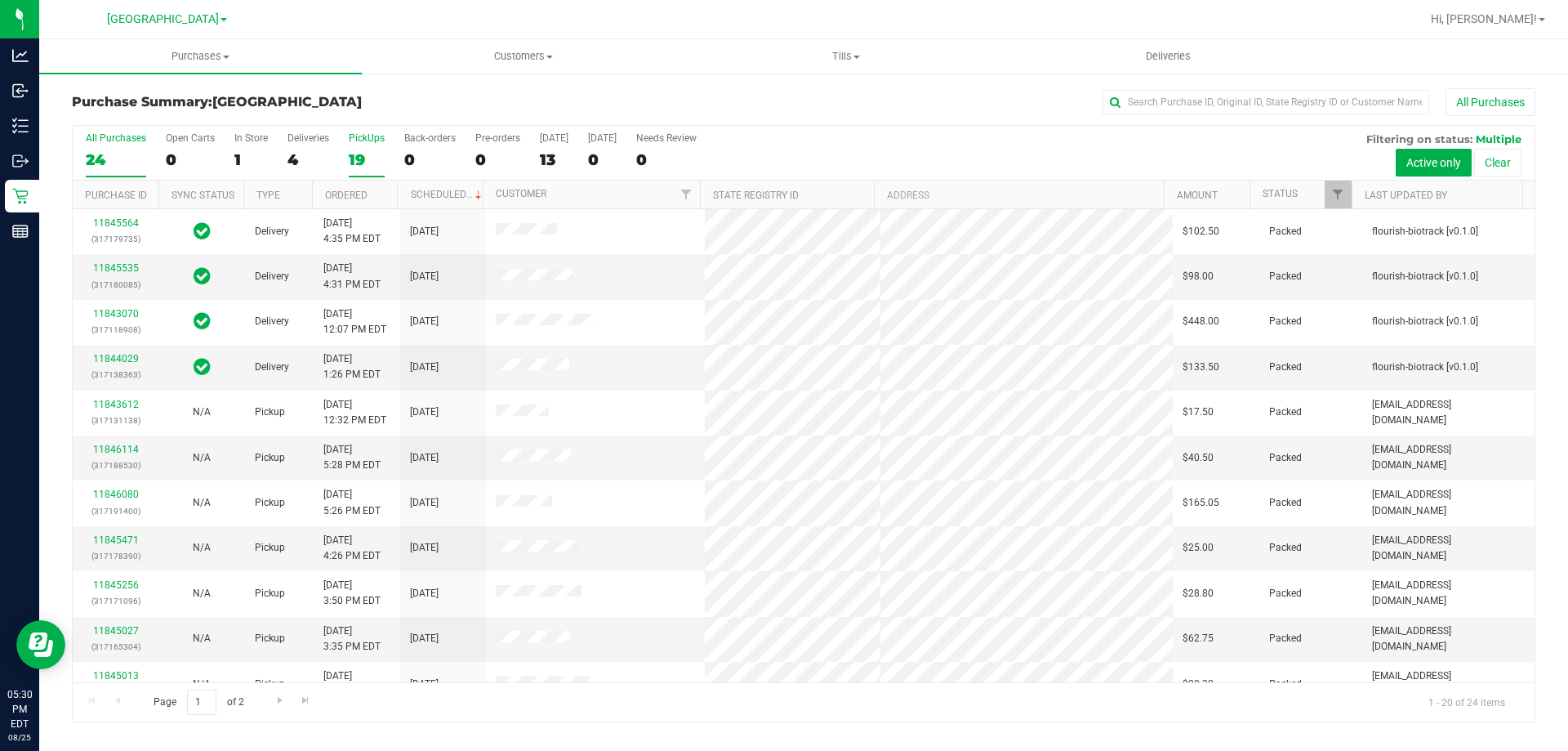
click at [359, 141] on div "PickUps" at bounding box center [366, 138] width 36 height 12
click at [0, 0] on input "PickUps 19" at bounding box center [0, 0] width 0 height 0
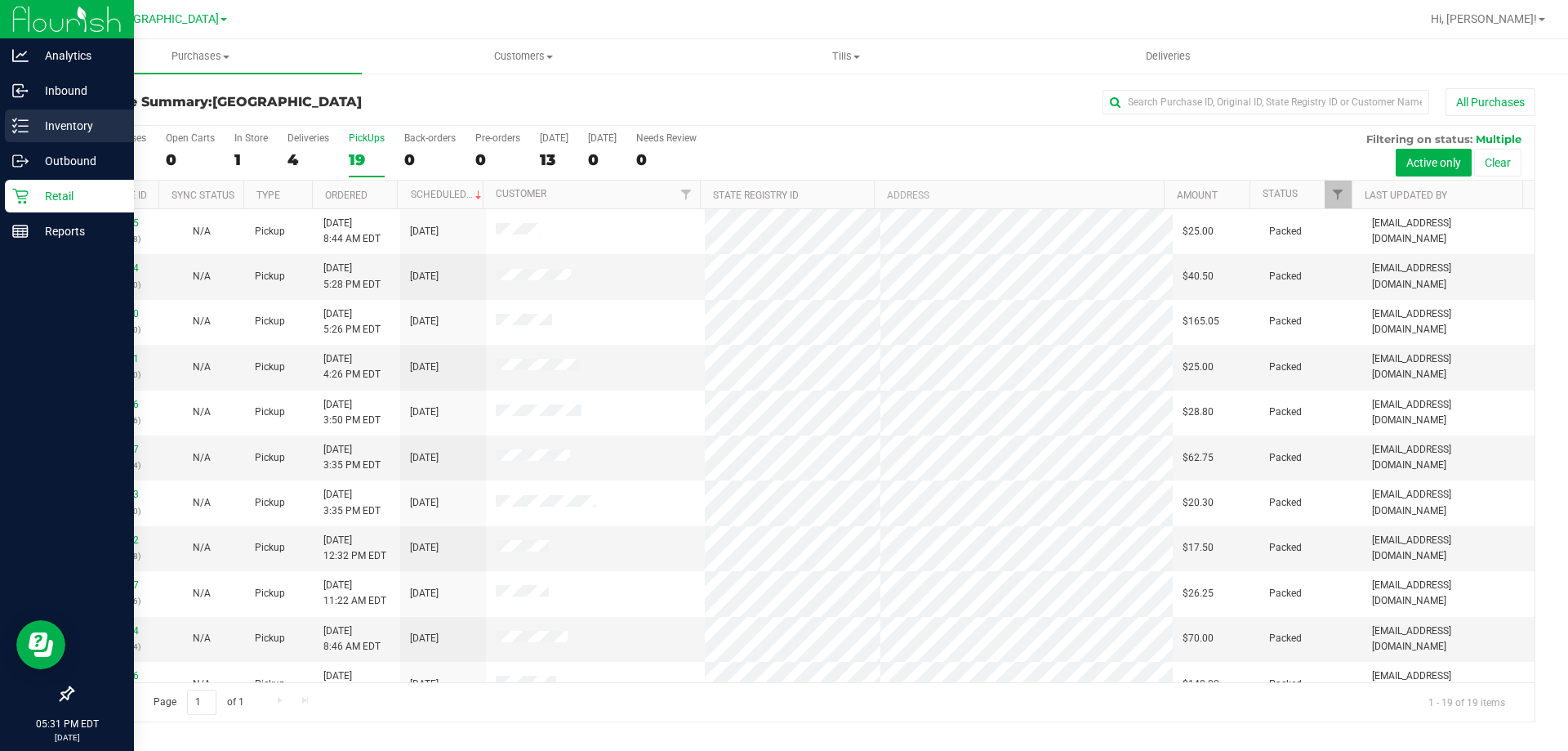
click at [4, 125] on link "Inventory" at bounding box center [66, 127] width 134 height 35
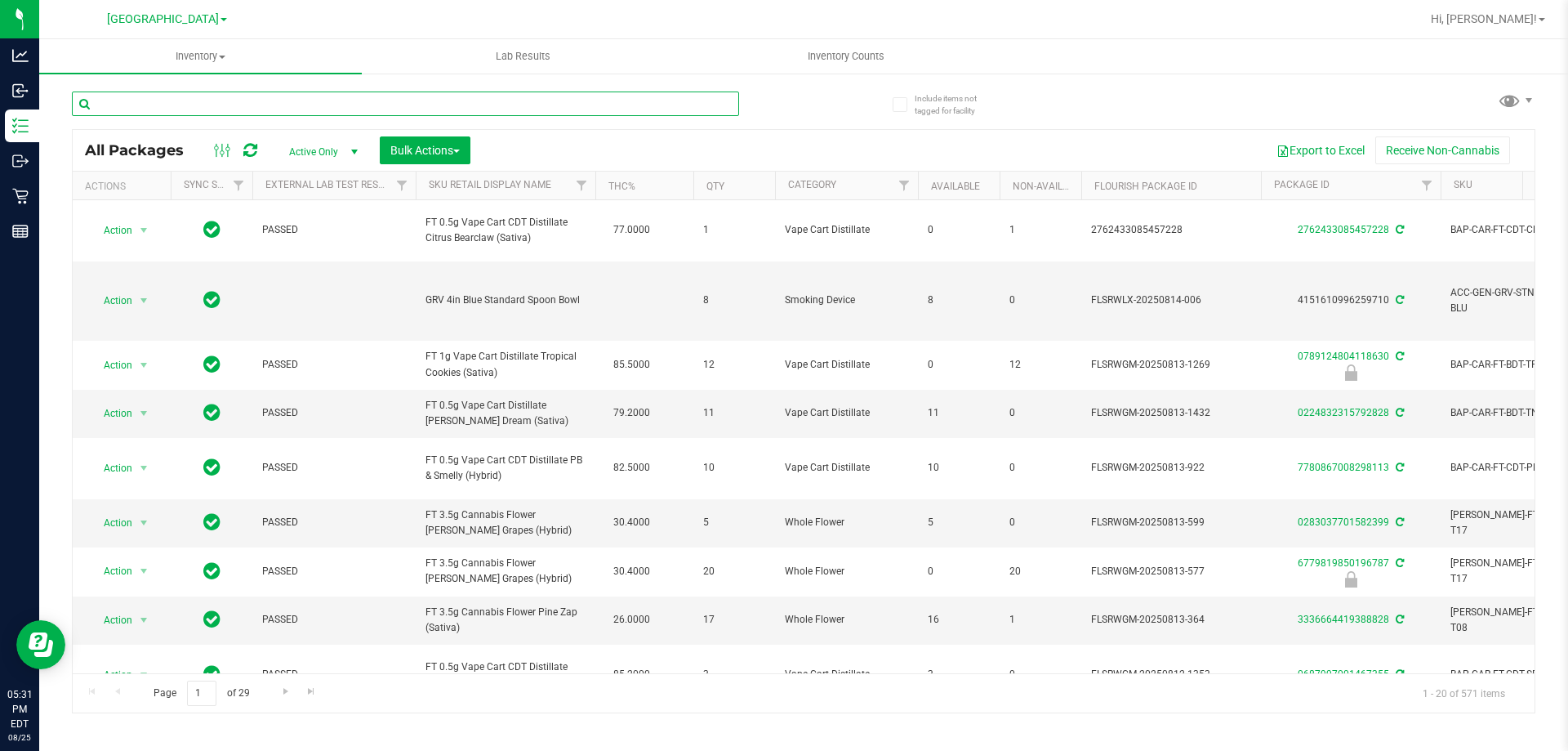
click at [484, 101] on input "text" at bounding box center [406, 103] width 667 height 24
click at [446, 101] on input "text" at bounding box center [406, 103] width 667 height 24
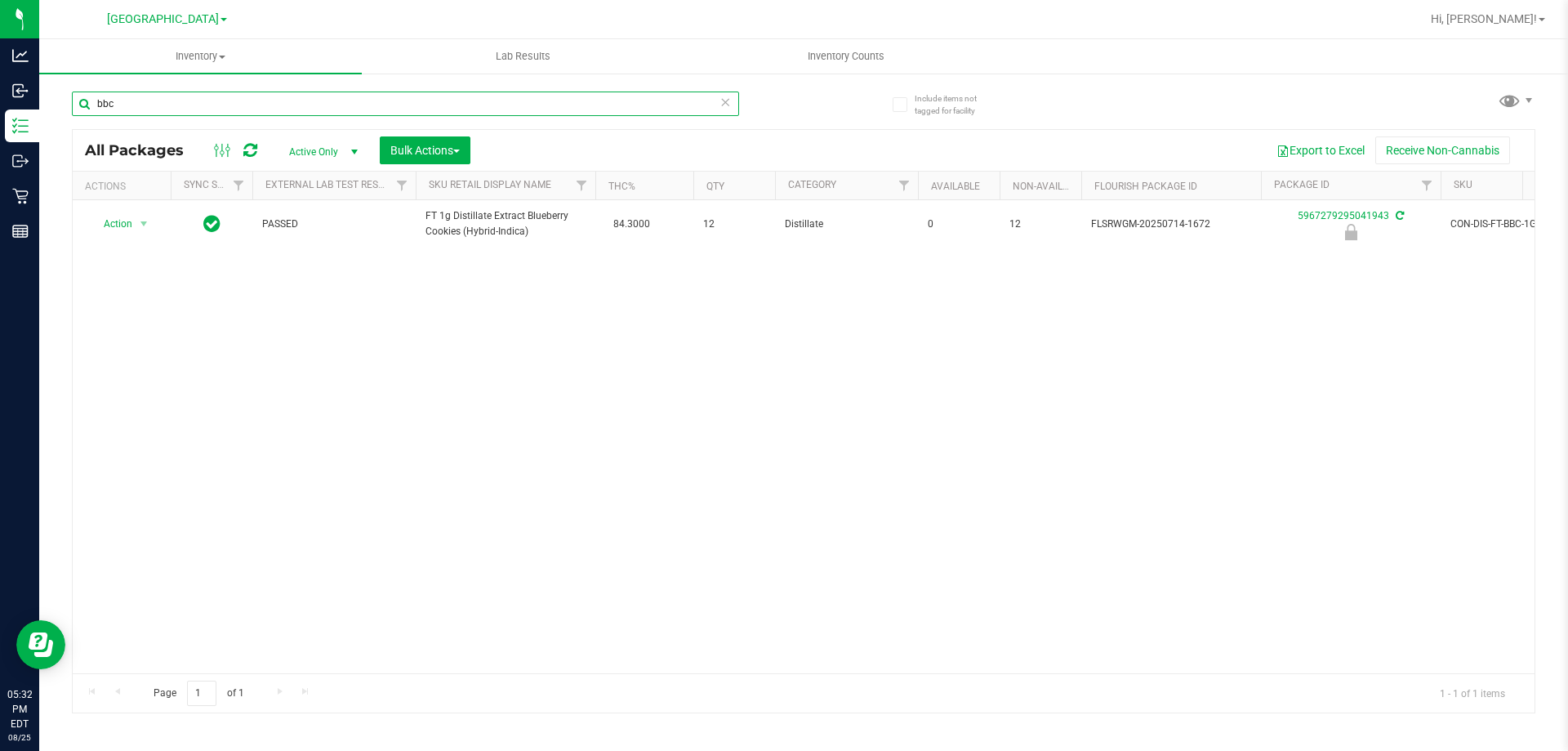
click at [516, 98] on input "bbc" at bounding box center [406, 103] width 667 height 24
type input "b"
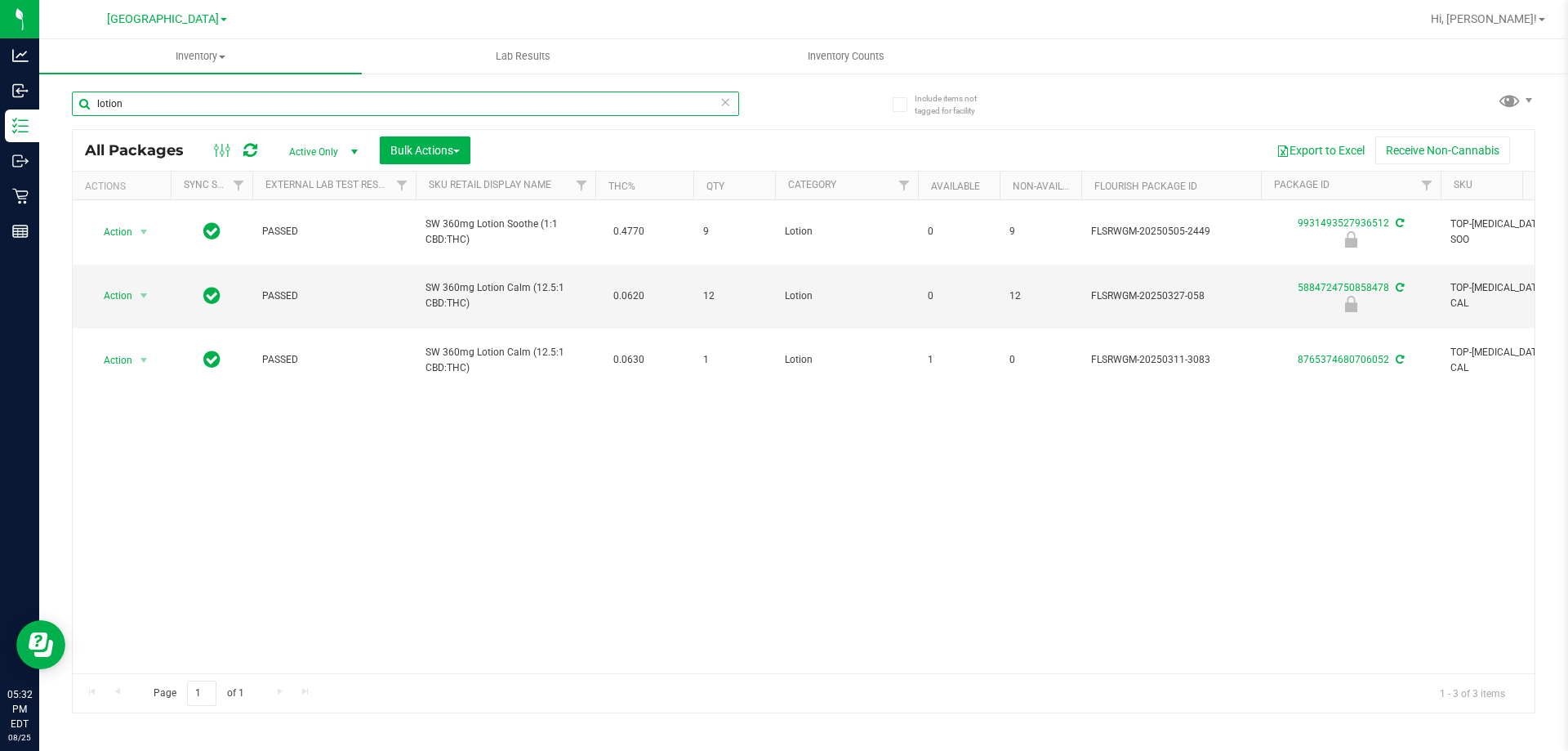
click at [208, 99] on input "lotion" at bounding box center [406, 103] width 667 height 24
type input "l"
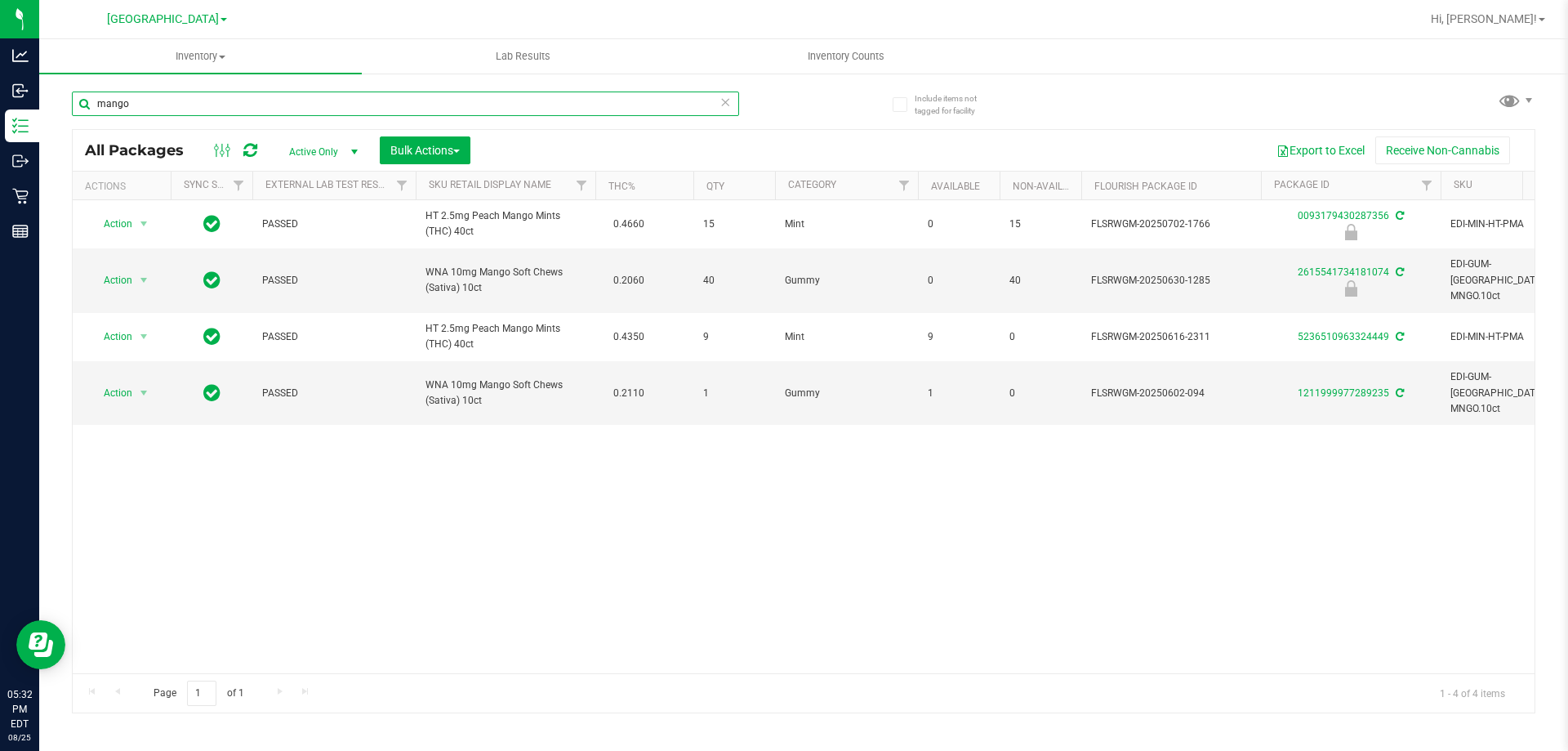
click at [212, 97] on input "mango" at bounding box center [406, 103] width 667 height 24
type input "m"
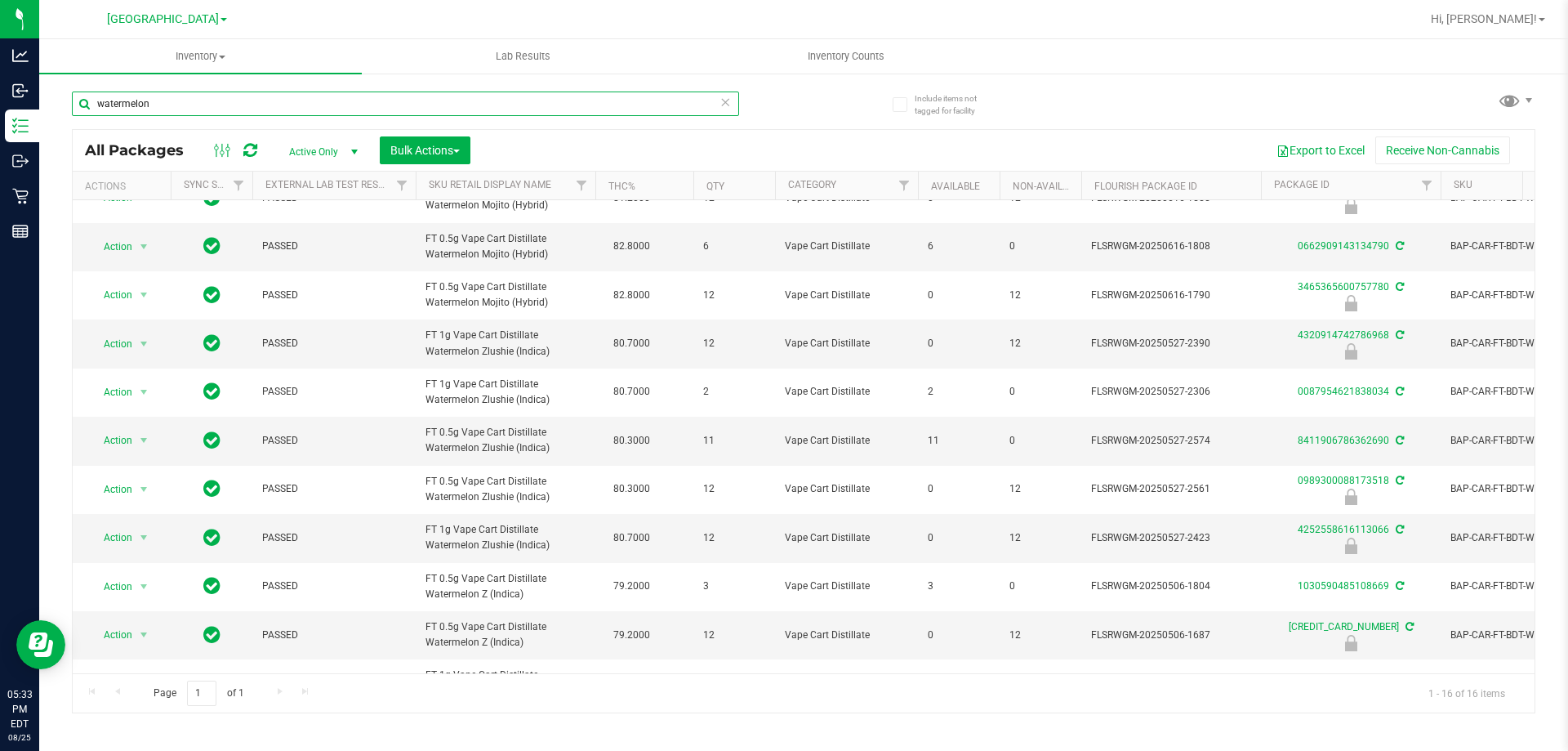
scroll to position [403, 0]
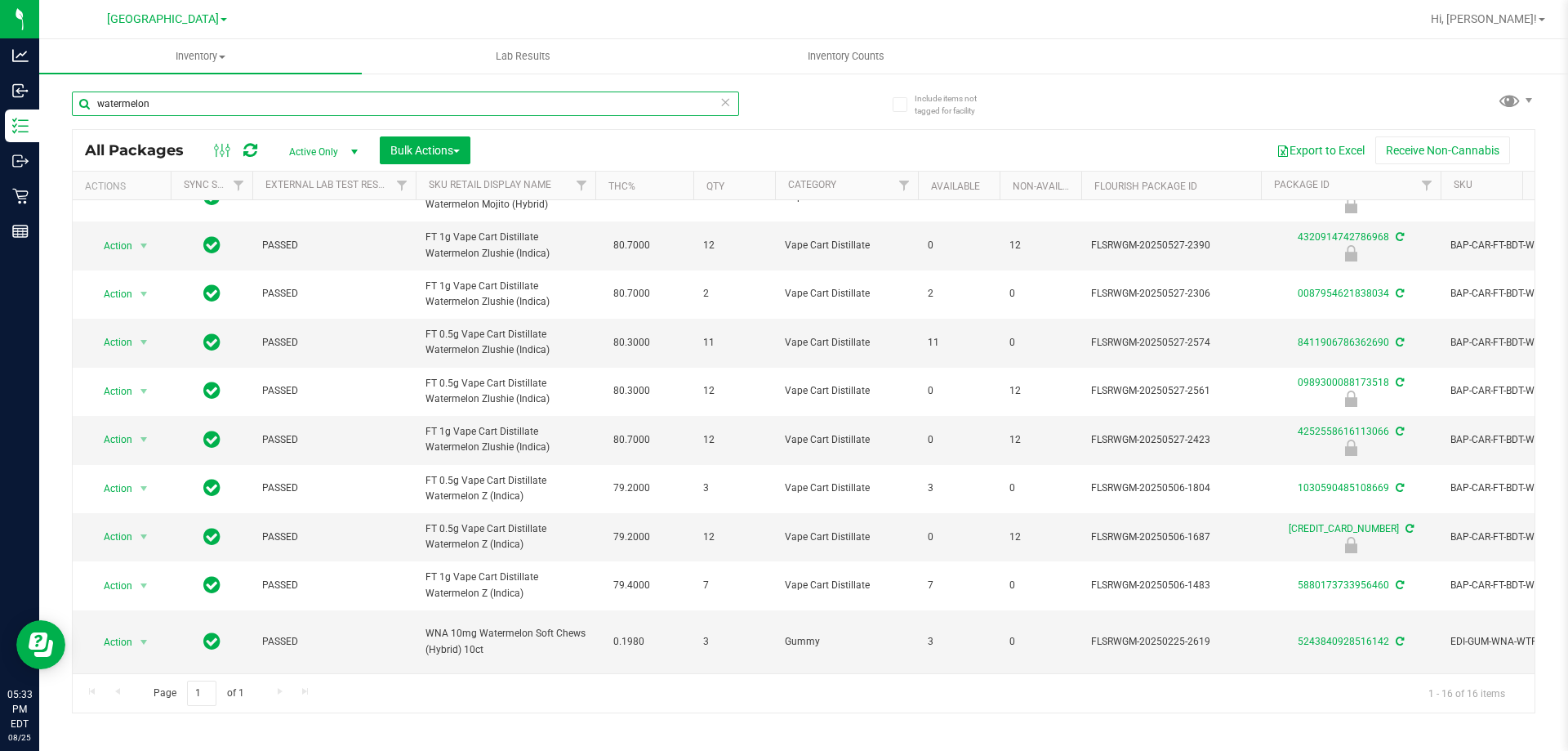
click at [231, 105] on input "watermelon" at bounding box center [406, 103] width 667 height 24
type input "w"
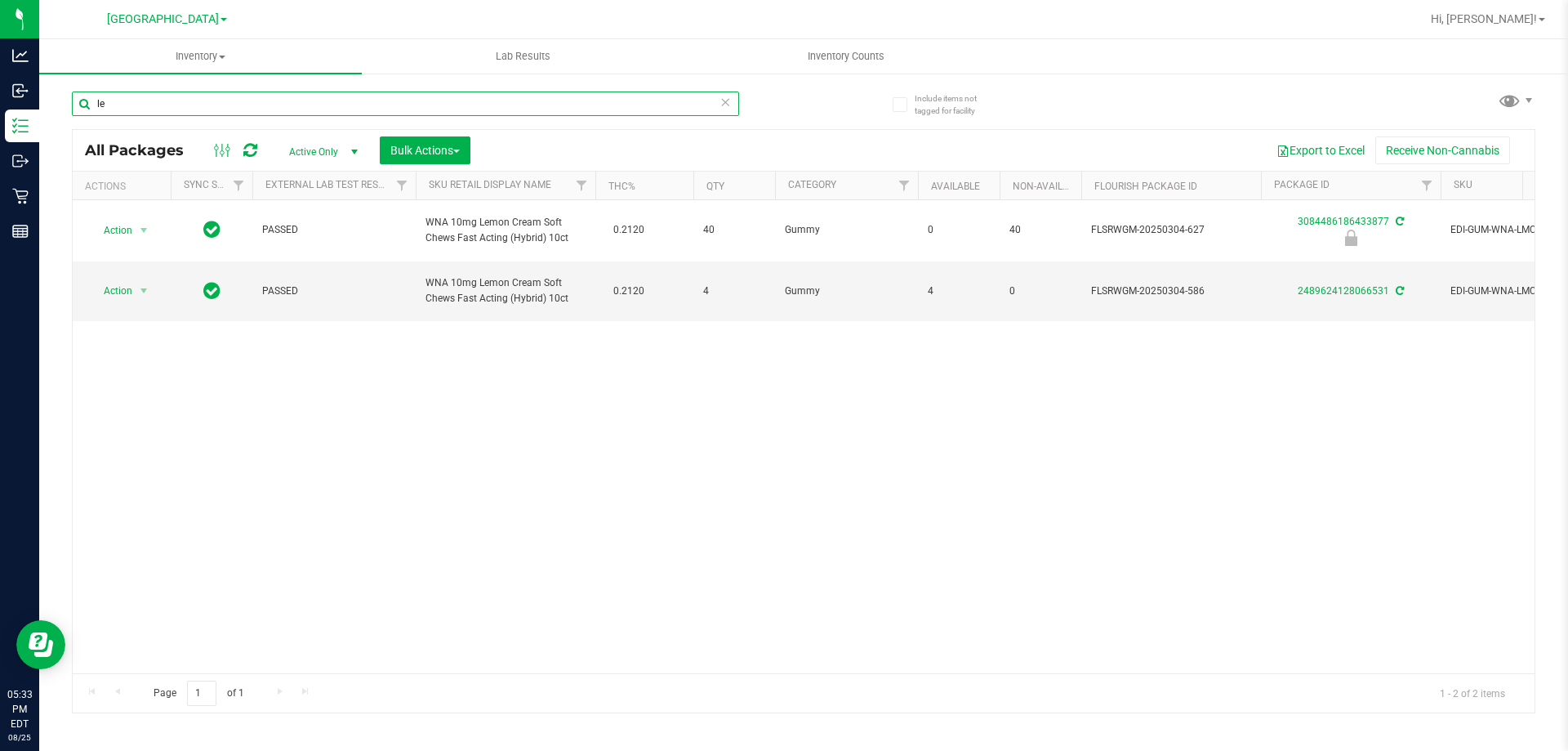
type input "l"
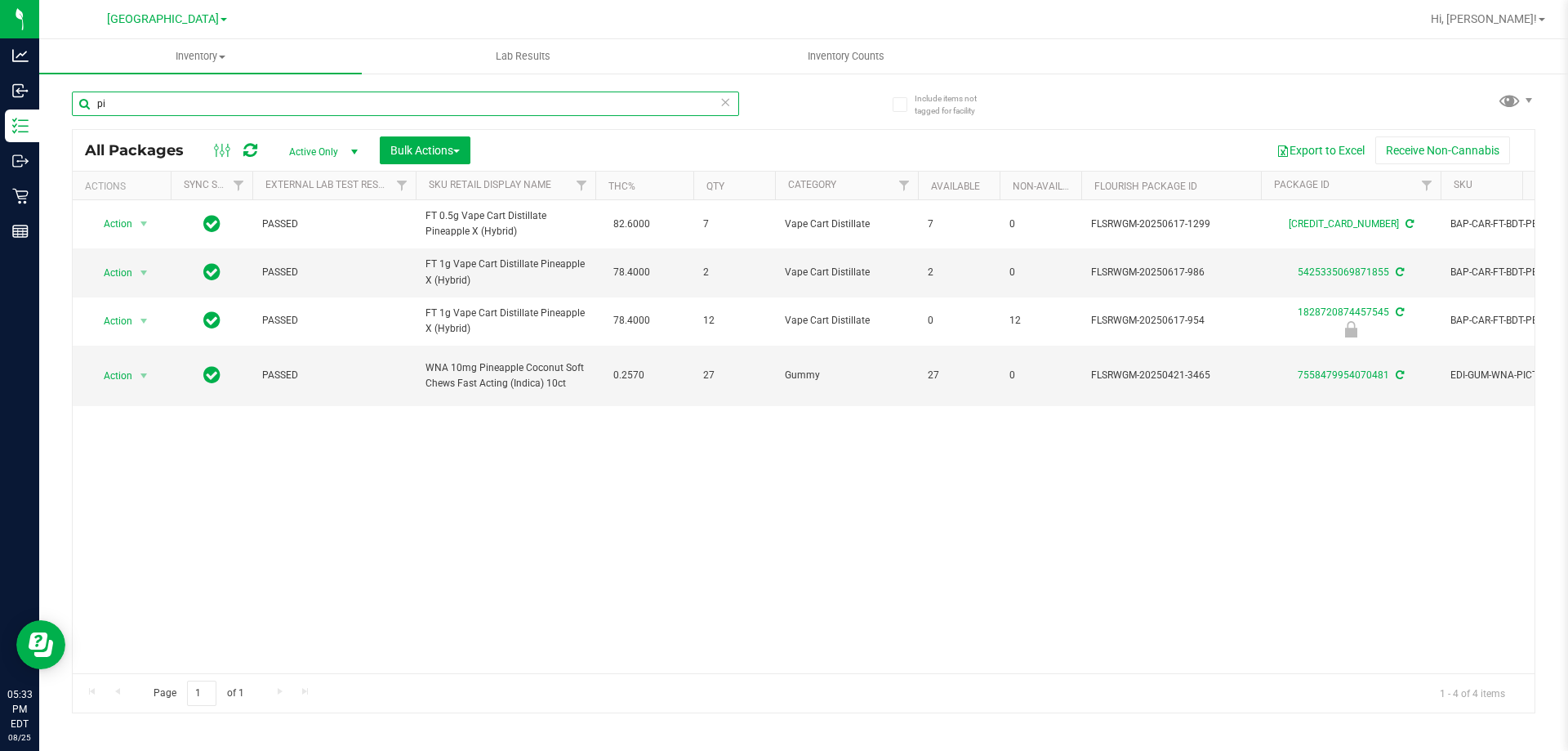
type input "p"
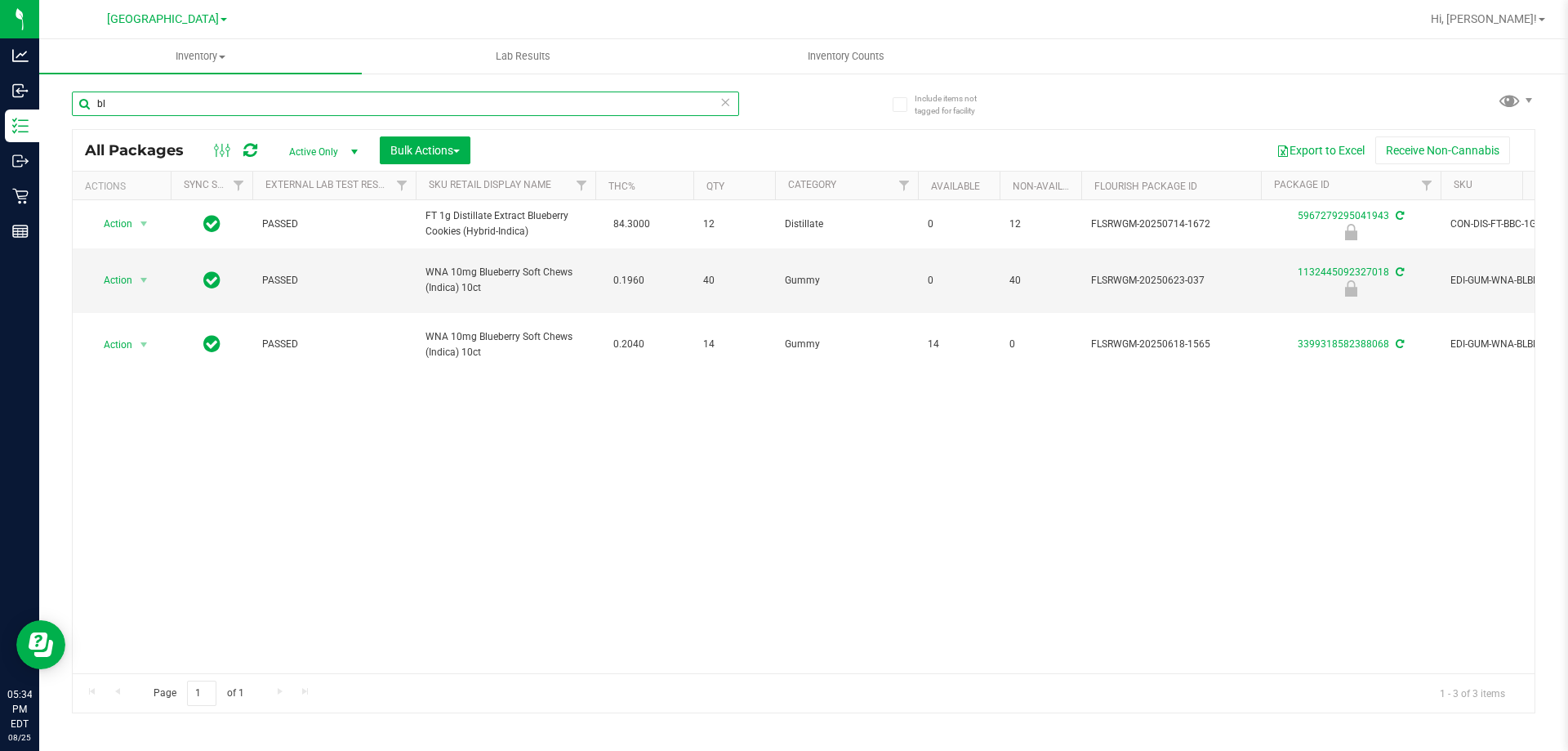
type input "b"
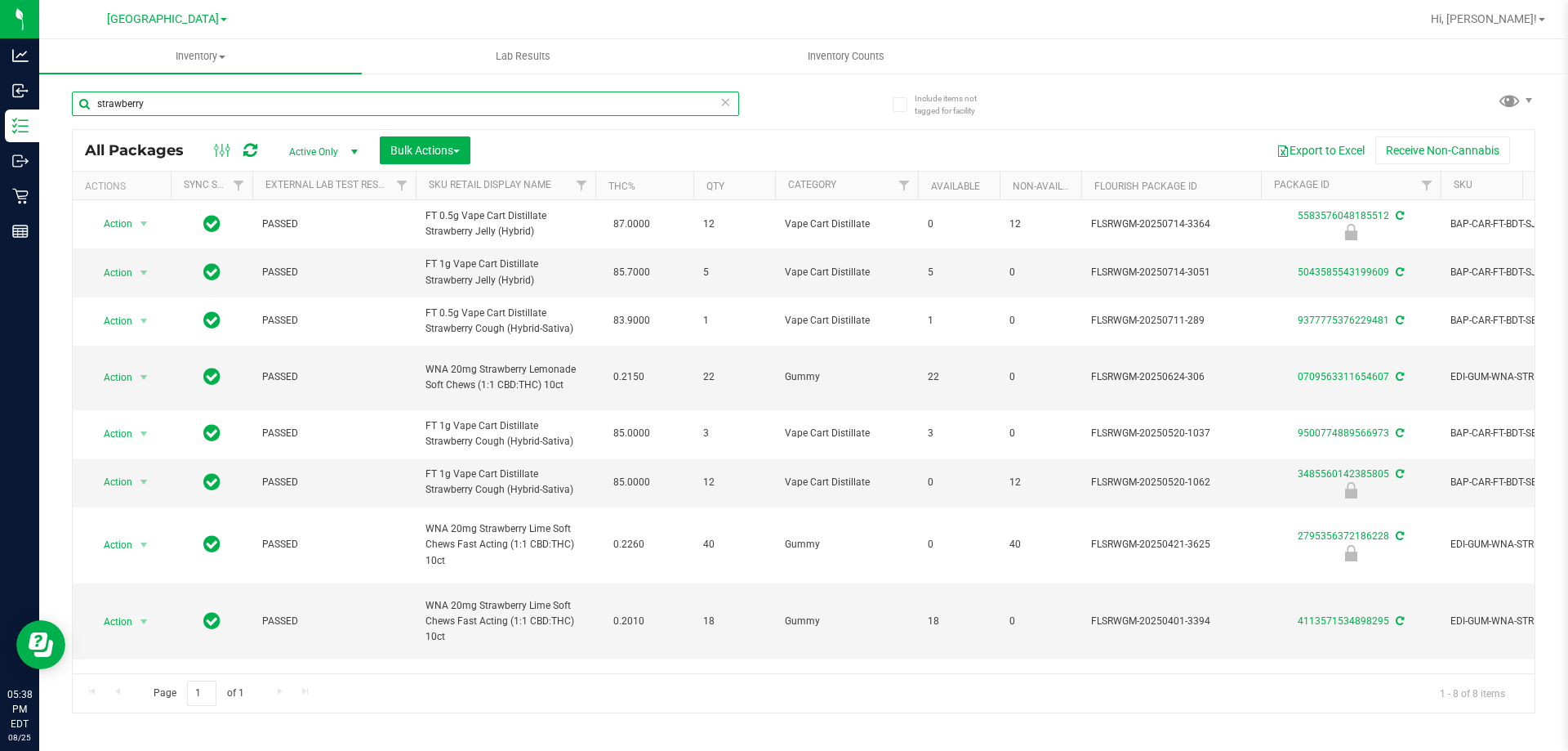
click at [254, 100] on input "strawberry" at bounding box center [406, 103] width 667 height 24
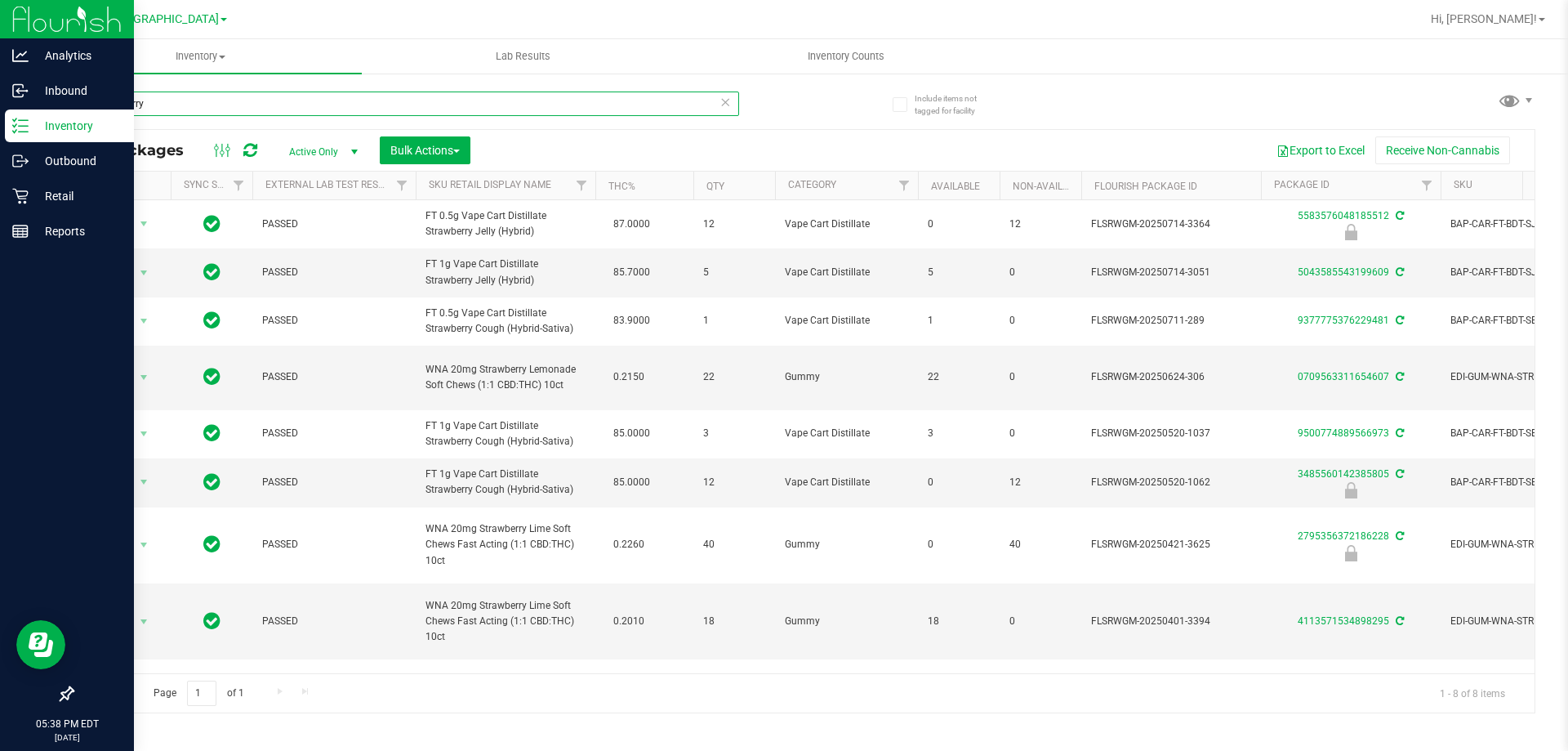
drag, startPoint x: 152, startPoint y: 100, endPoint x: 0, endPoint y: 30, distance: 167.3
click at [0, 30] on div "Analytics Inbound Inventory Outbound Retail Reports 05:38 PM EDT 08/25/2025 08/…" at bounding box center [784, 375] width 1568 height 751
type input "9931493527936512"
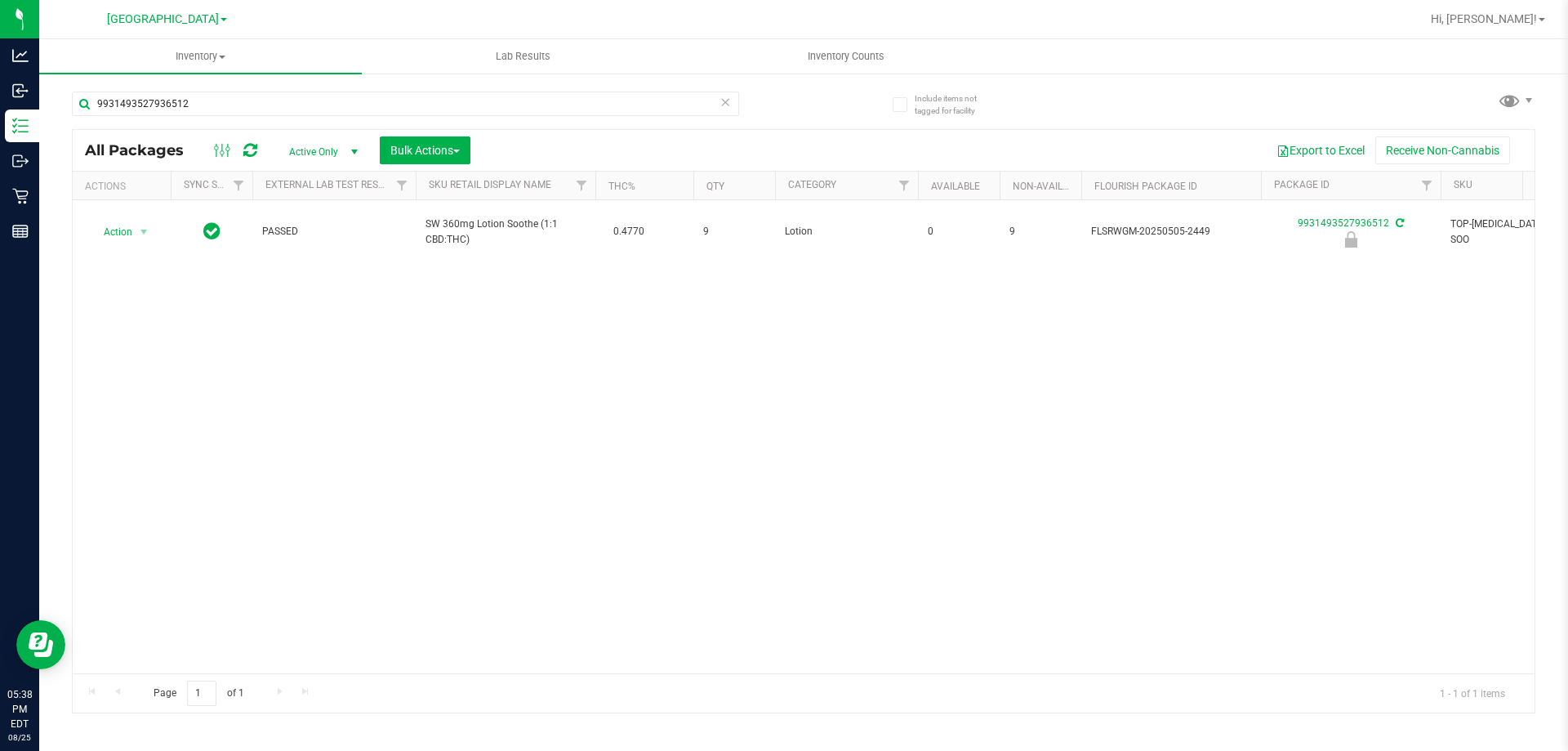
click at [437, 483] on div "Action Action Edit attributes Global inventory Locate package Package audit log…" at bounding box center [803, 437] width 1462 height 473
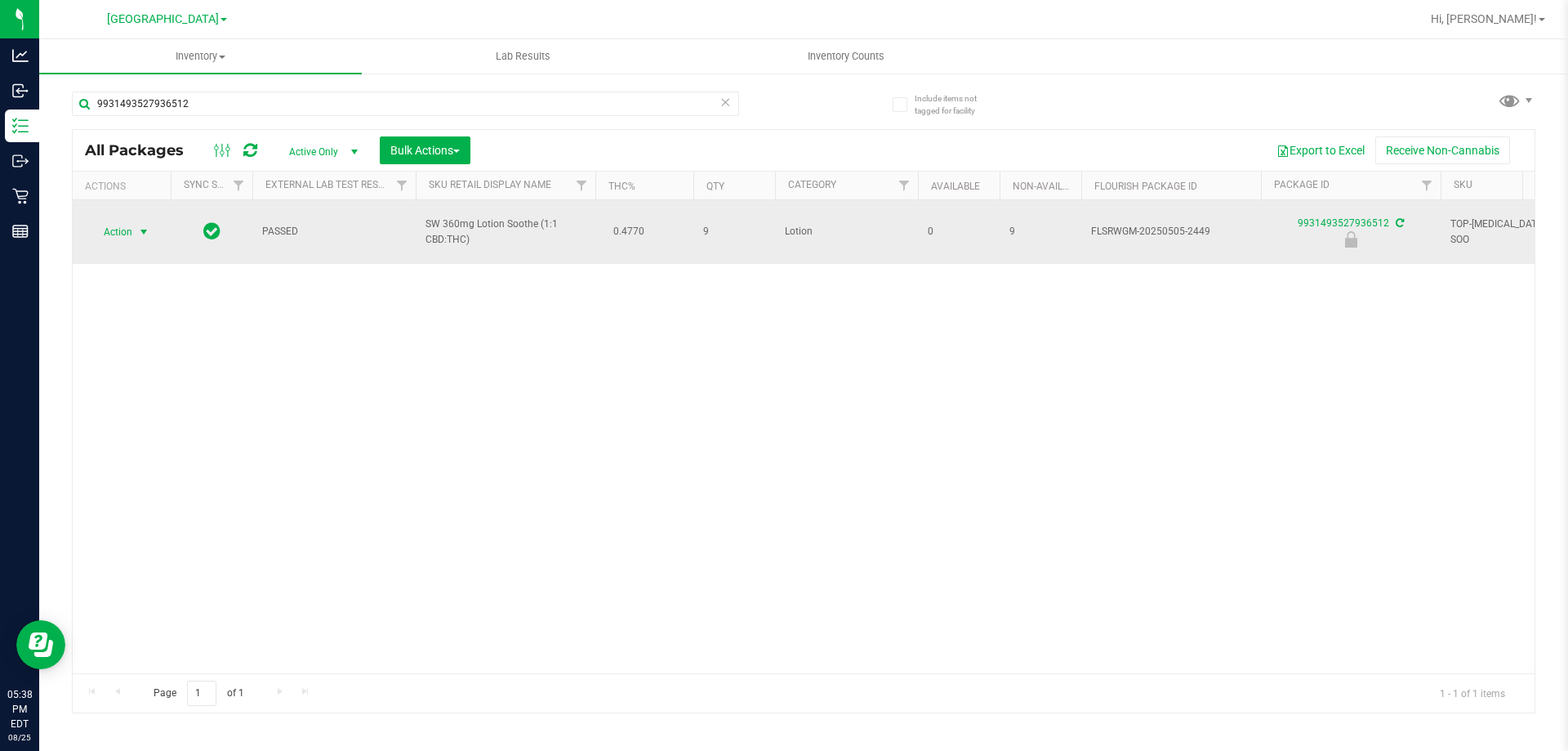
click at [137, 226] on span "select" at bounding box center [144, 232] width 13 height 13
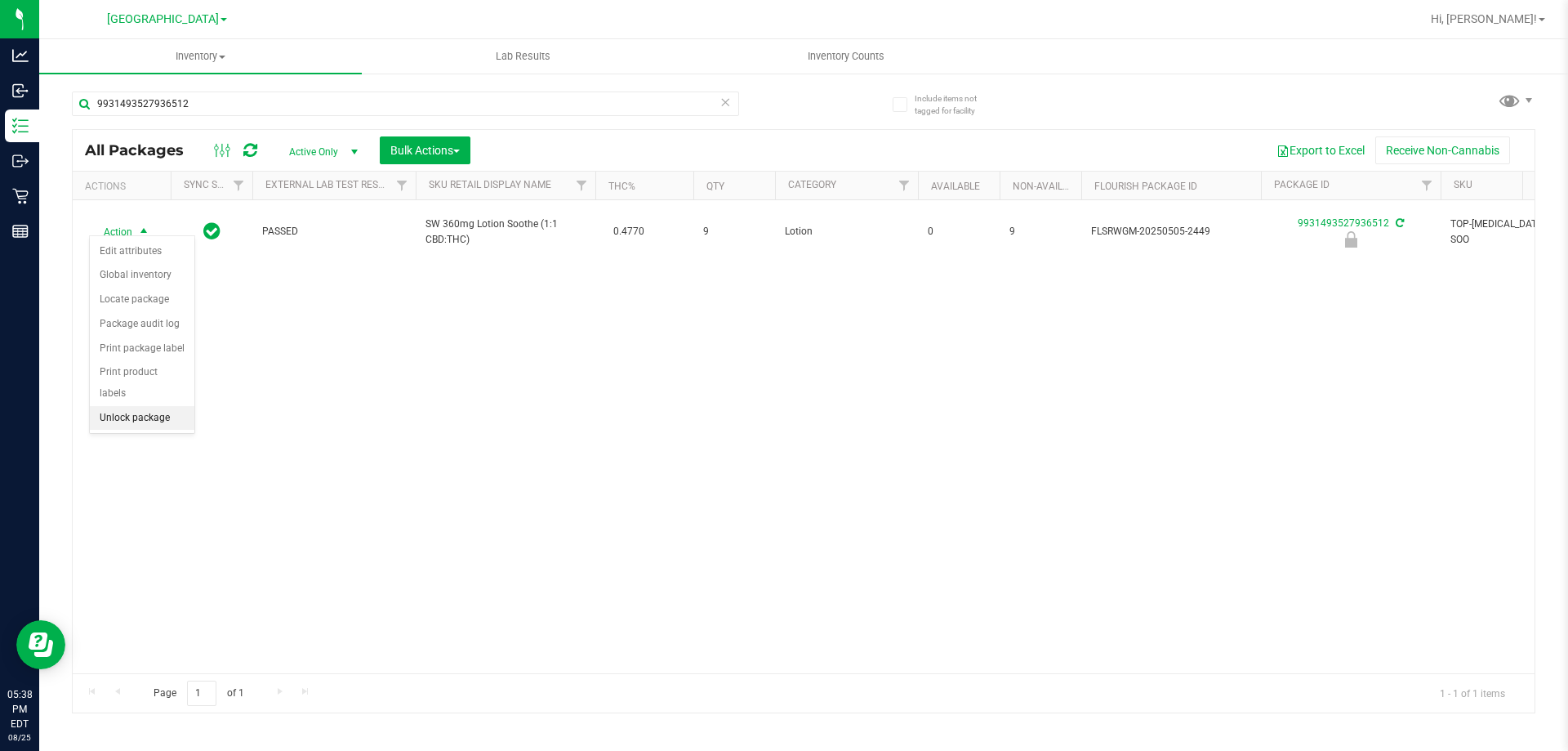
click at [129, 406] on li "Unlock package" at bounding box center [142, 417] width 104 height 24
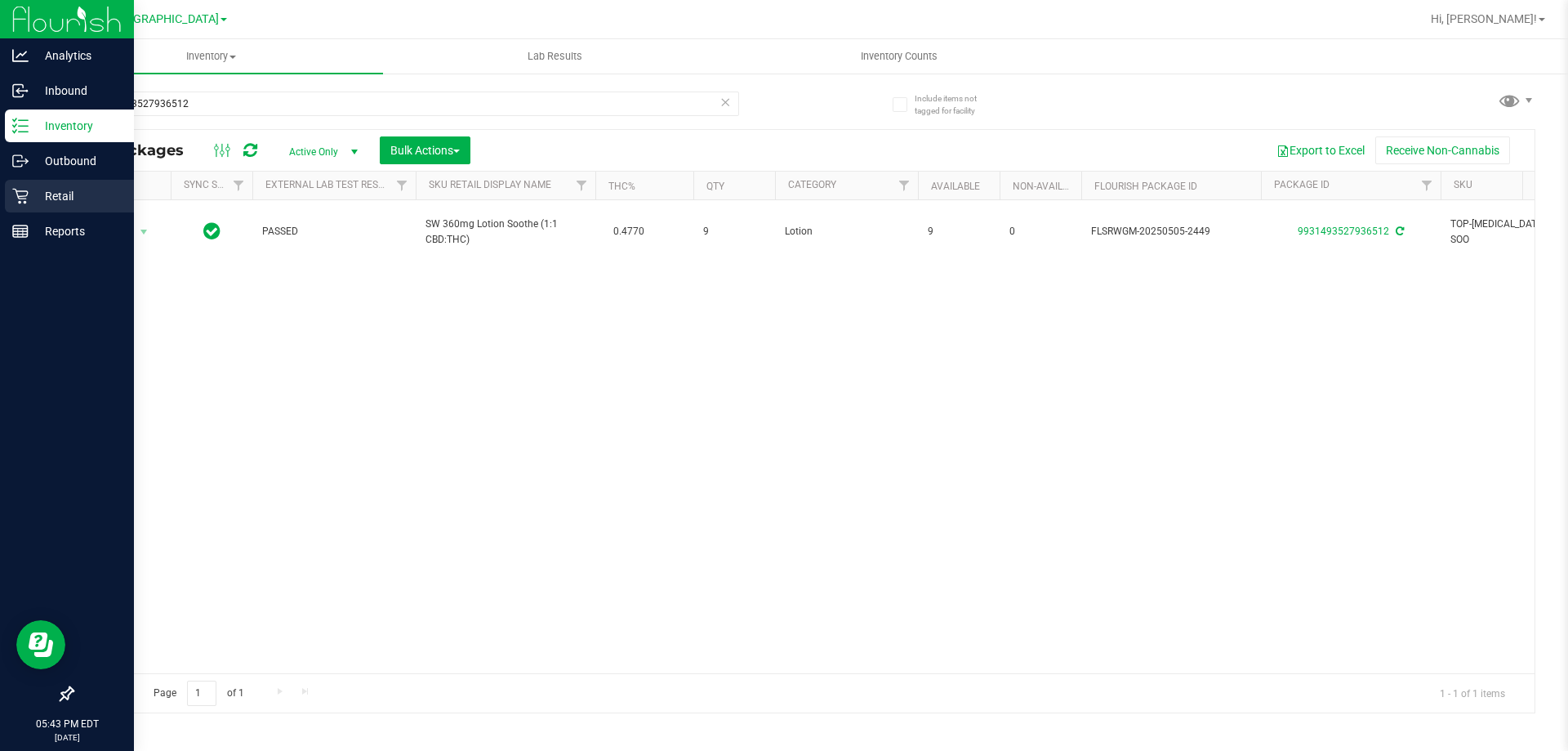
click at [17, 186] on div "Retail" at bounding box center [69, 196] width 129 height 33
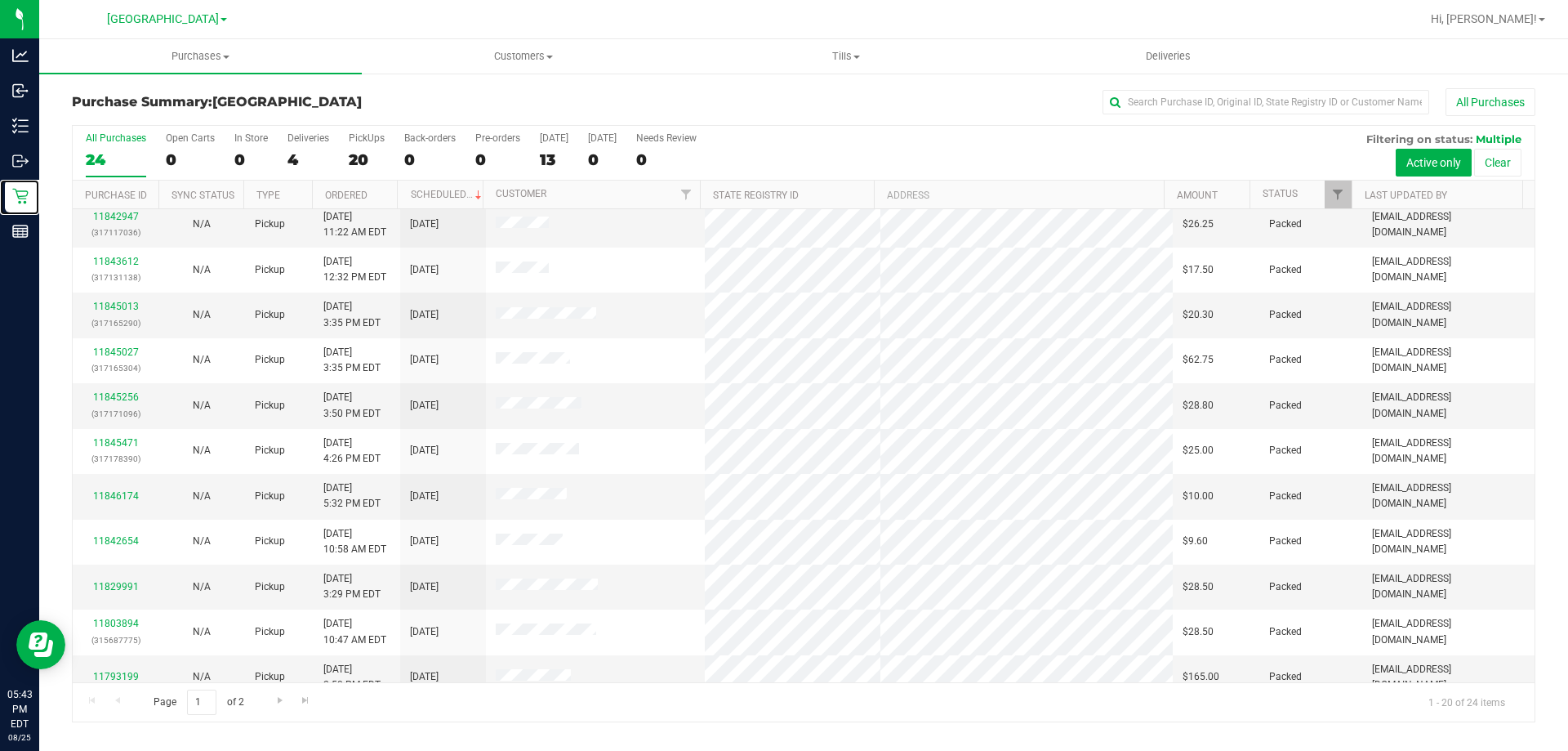
scroll to position [431, 0]
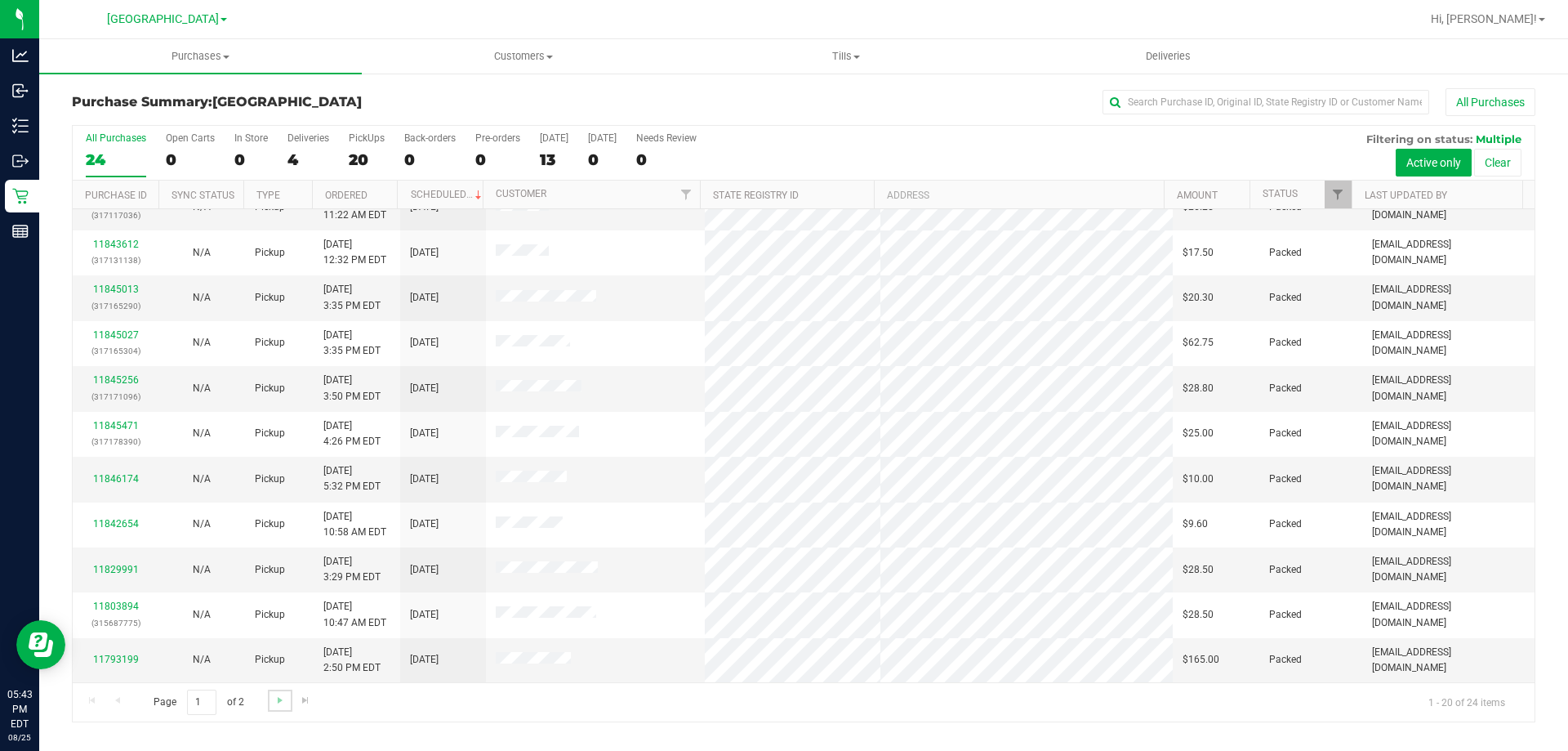
click at [280, 710] on link "Go to the next page" at bounding box center [279, 700] width 24 height 22
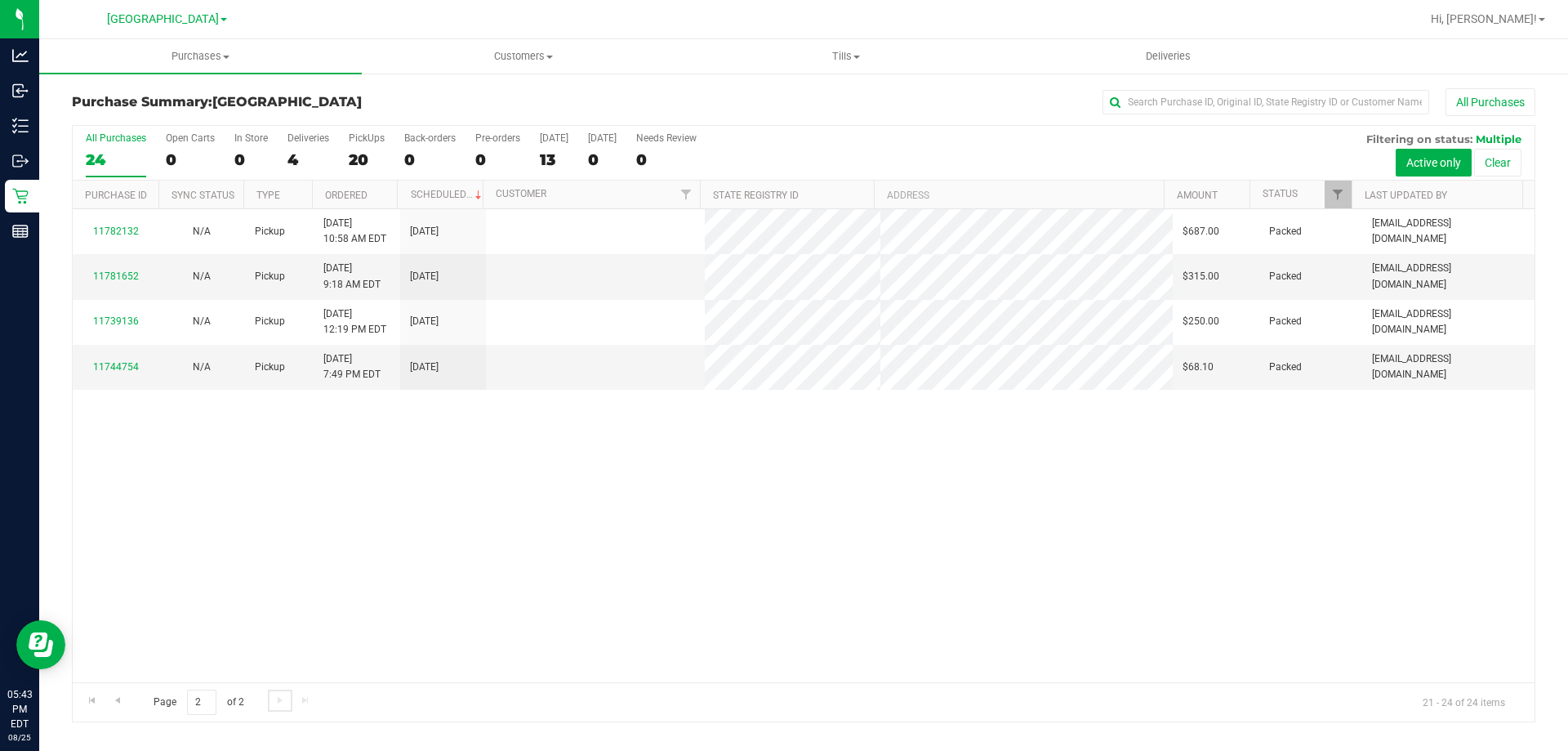
scroll to position [0, 0]
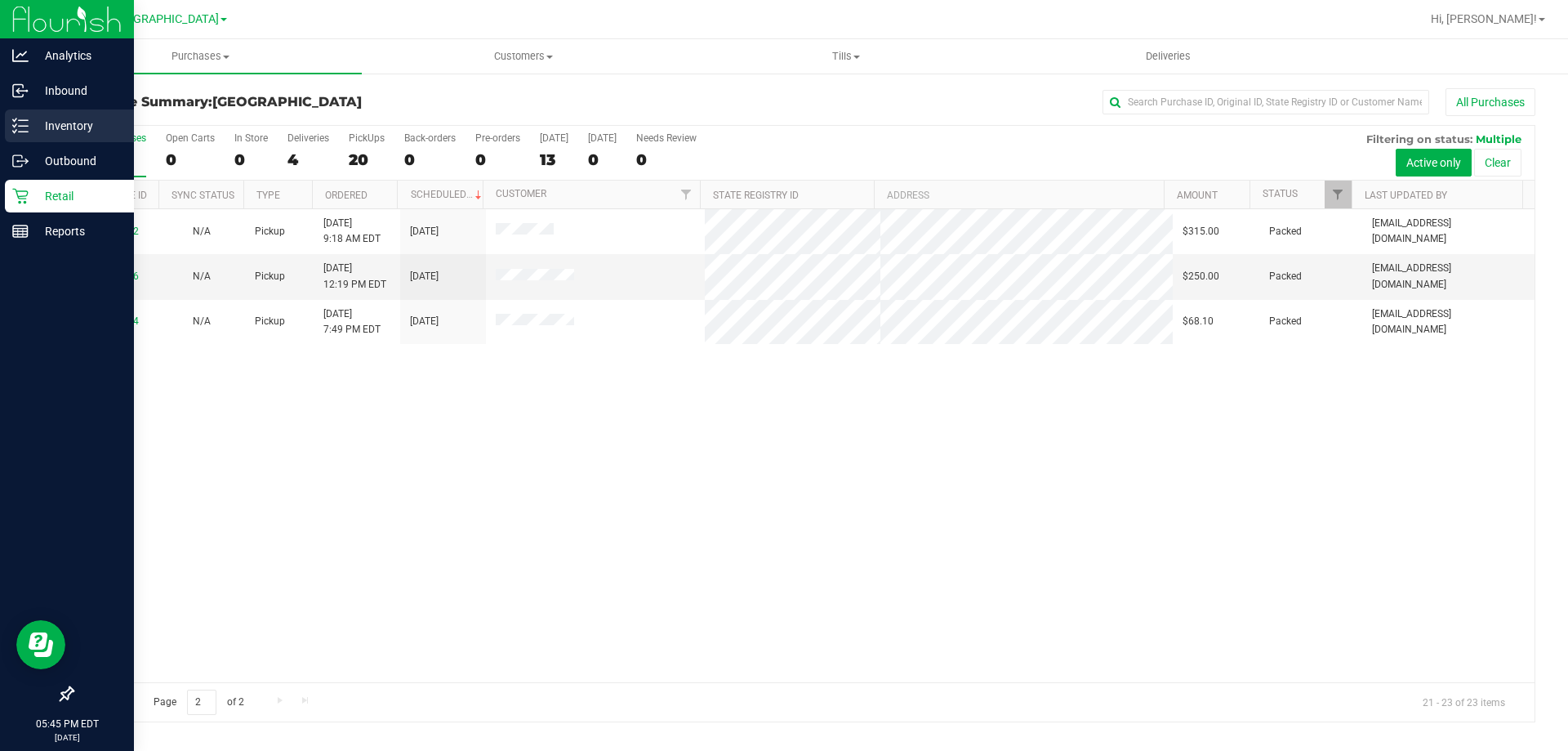
click at [35, 122] on p "Inventory" at bounding box center [78, 125] width 98 height 19
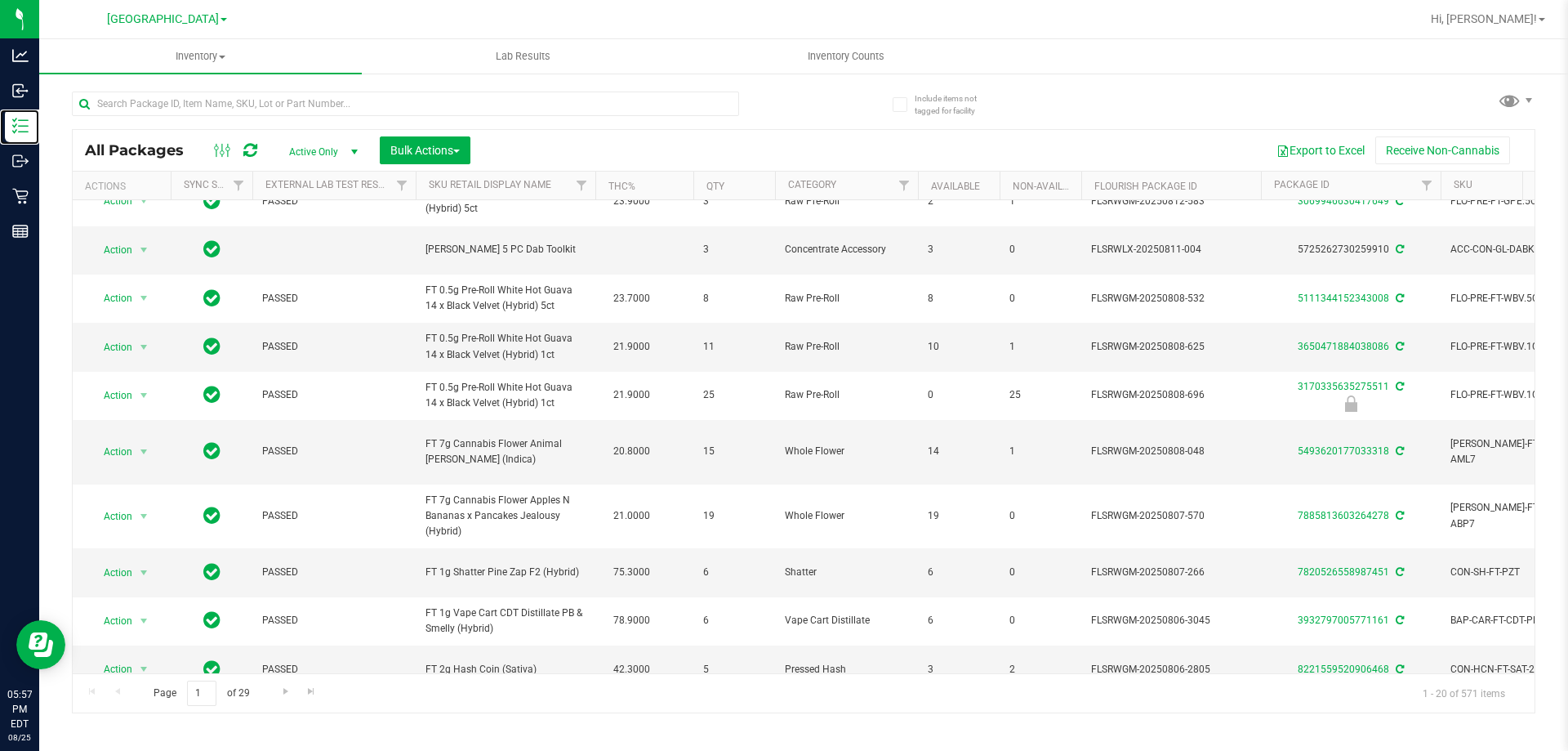
scroll to position [590, 0]
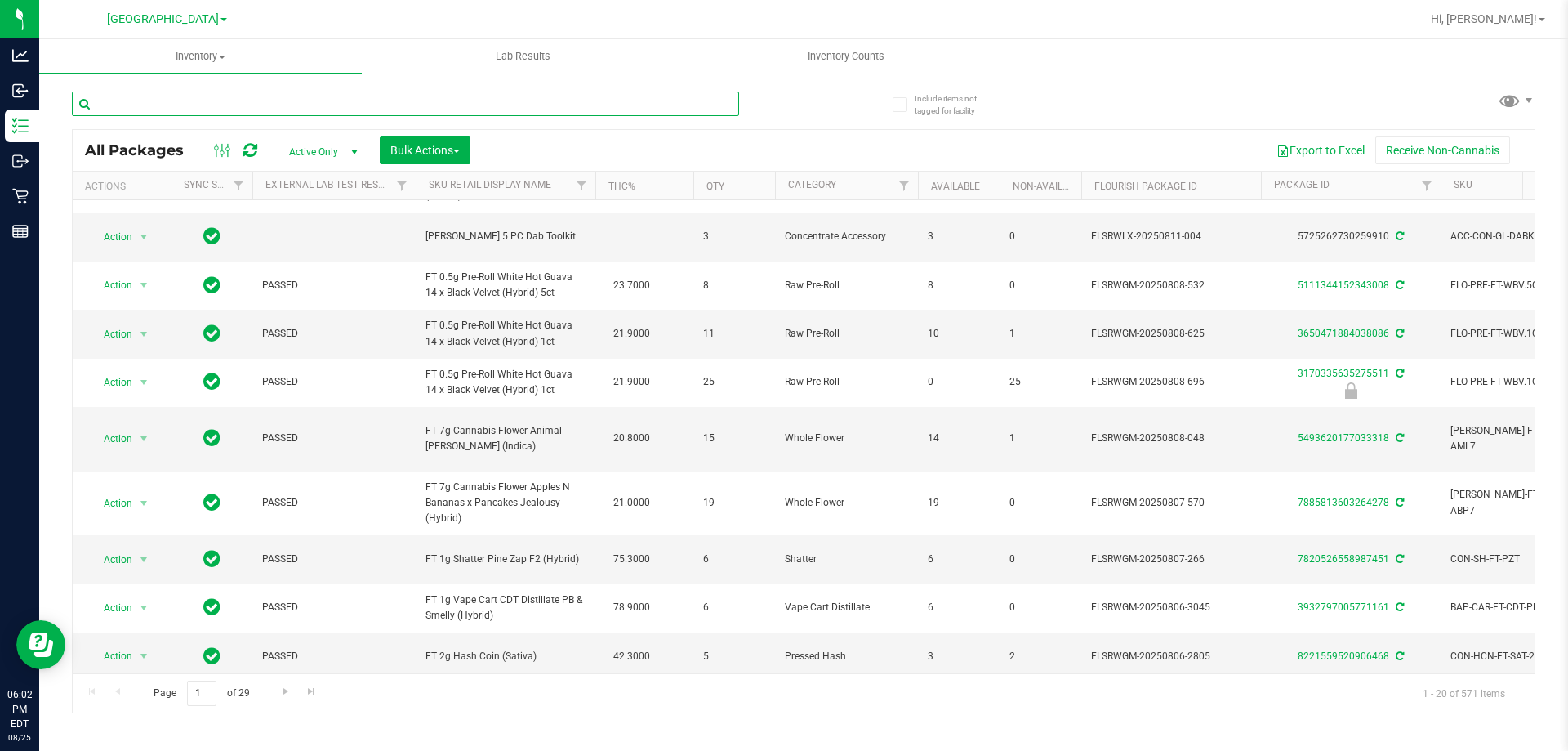
click at [254, 110] on input "text" at bounding box center [406, 103] width 667 height 24
paste input "VBS - ROLLING PAPERS - VIBES - RICE BLUE - 1.25IN"
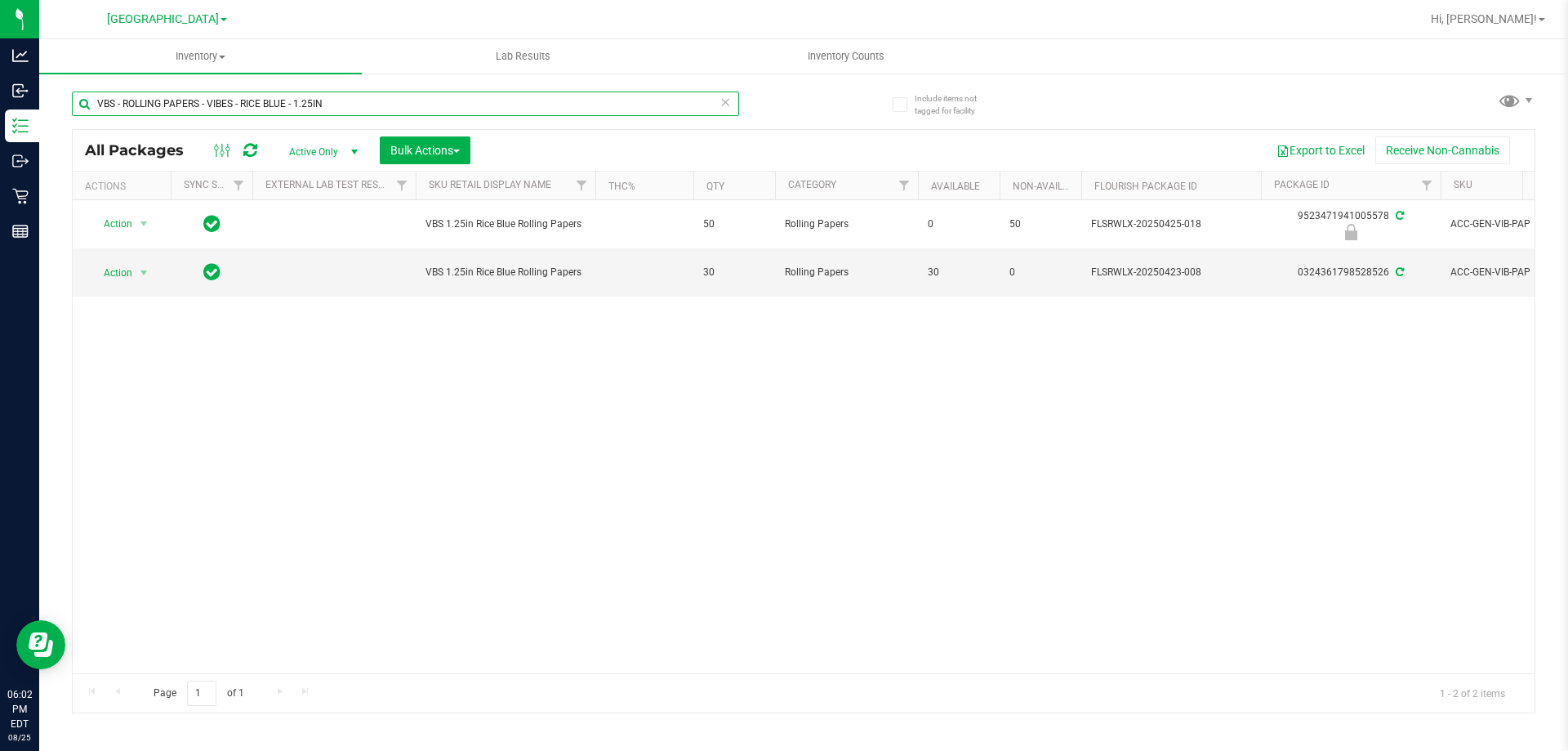
click at [352, 101] on input "VBS - ROLLING PAPERS - VIBES - RICE BLUE - 1.25IN" at bounding box center [406, 103] width 667 height 24
paste input "CONES"
click at [364, 113] on input "VBS - ROLLING PAPERS - VIBES - CONES - 1.25IN" at bounding box center [406, 103] width 667 height 24
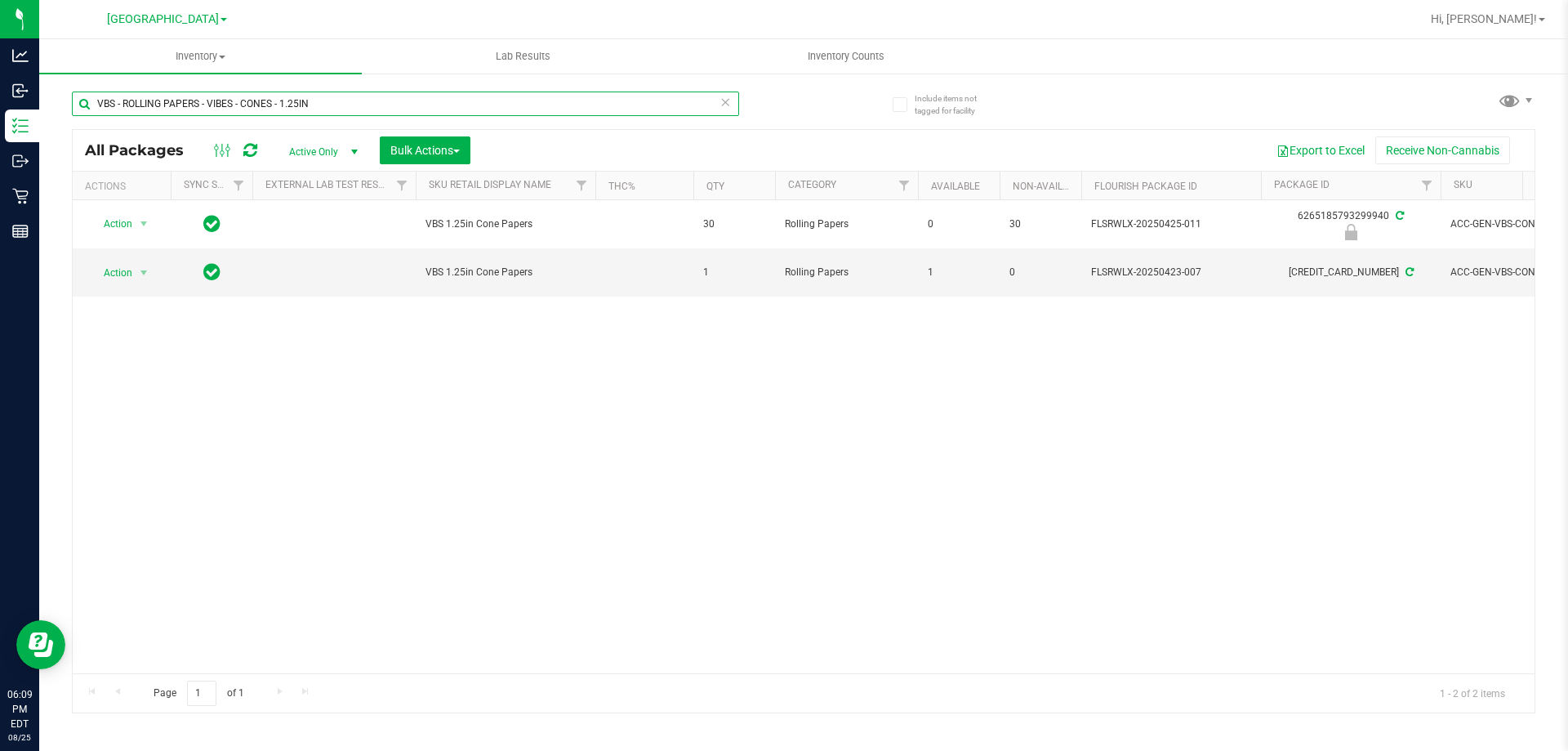
click at [361, 112] on input "VBS - ROLLING PAPERS - VIBES - CONES - 1.25IN" at bounding box center [406, 103] width 667 height 24
click at [354, 104] on input "VBS - ROLLING PAPERS - VIBES - CONES - 1.25IN" at bounding box center [406, 103] width 667 height 24
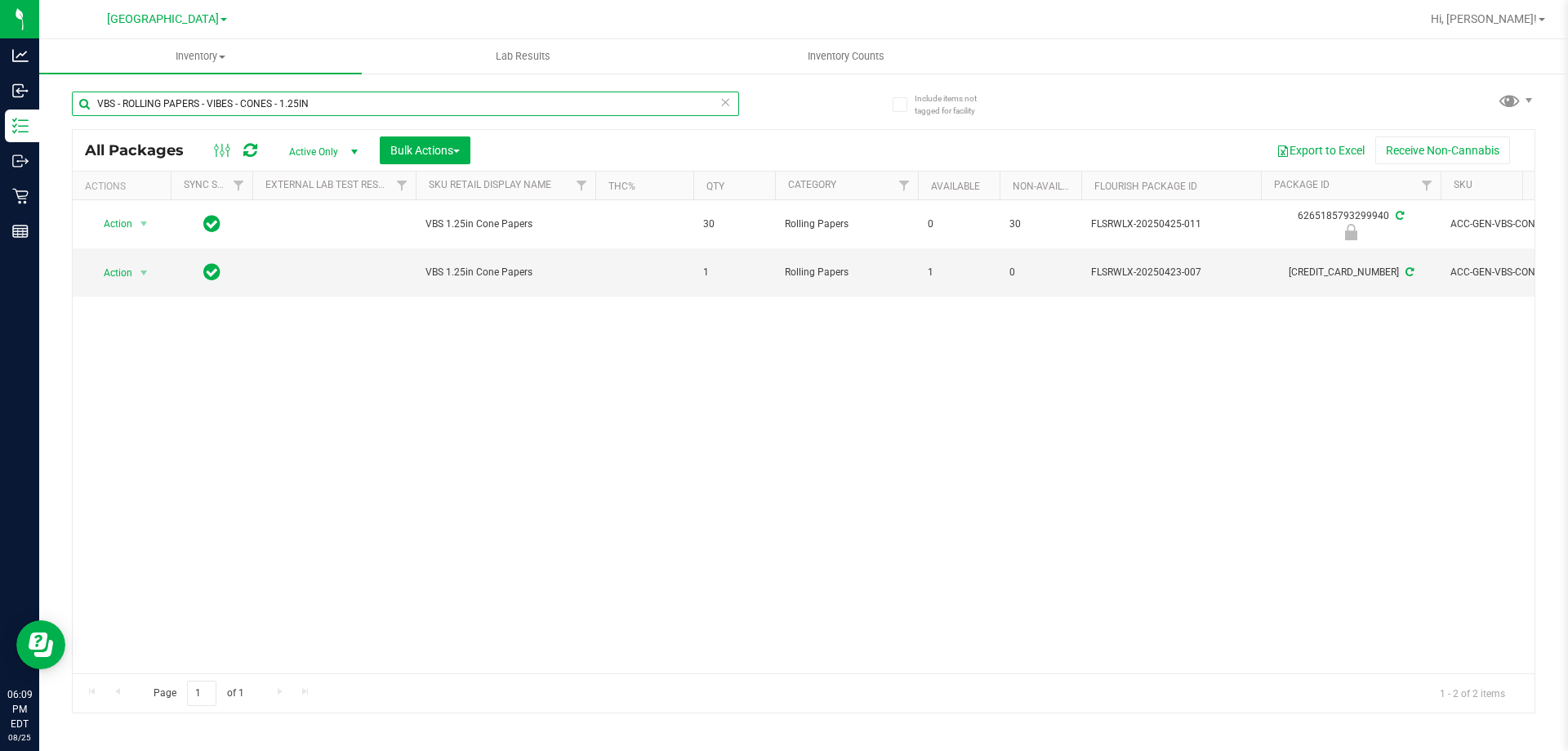
paste input "SW - LIGHTER - BIC - MAXI - BLACK"
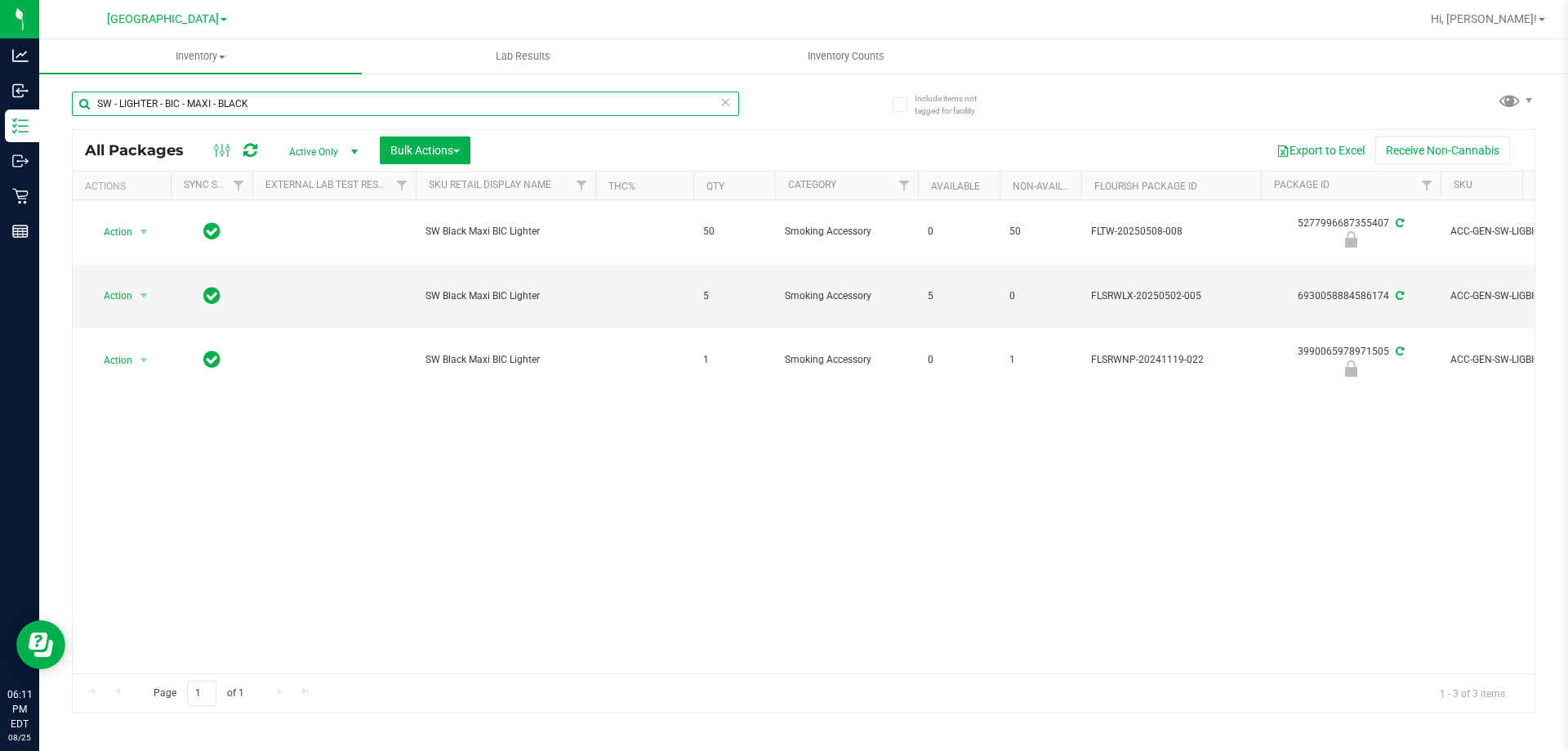
click at [423, 104] on input "SW - LIGHTER - BIC - MAXI - BLACK" at bounding box center [406, 103] width 667 height 24
click at [422, 104] on input "SW - LIGHTER - BIC - MAXI - BLACK" at bounding box center [406, 103] width 667 height 24
paste input "RW - CONE PAPERS - RAW - CLASSIC - 1.25IN"
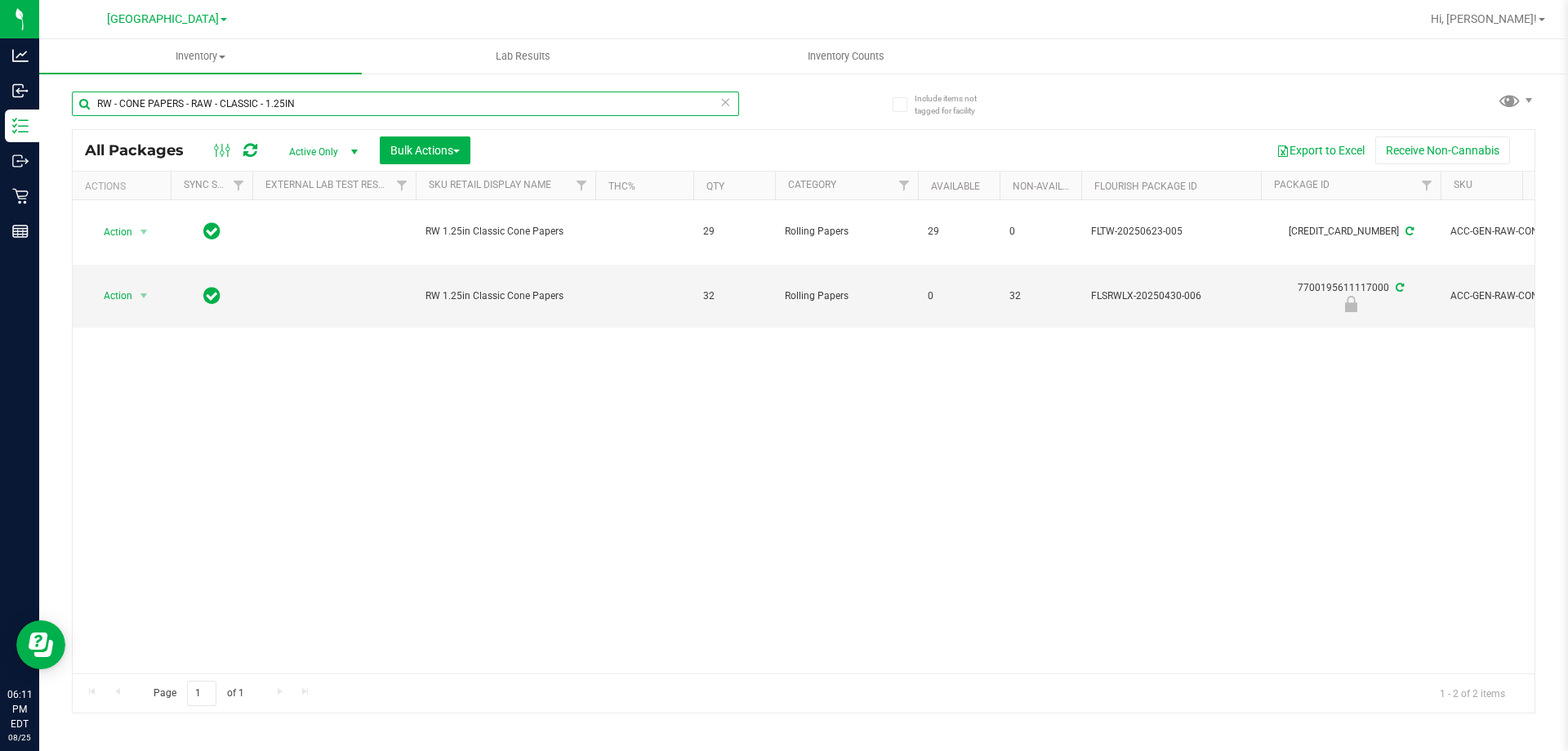
click at [393, 113] on input "RW - CONE PAPERS - RAW - CLASSIC - 1.25IN" at bounding box center [406, 103] width 667 height 24
paste input "AW - ROLLING PAPER - RAW - CLASSIC - 1.25""
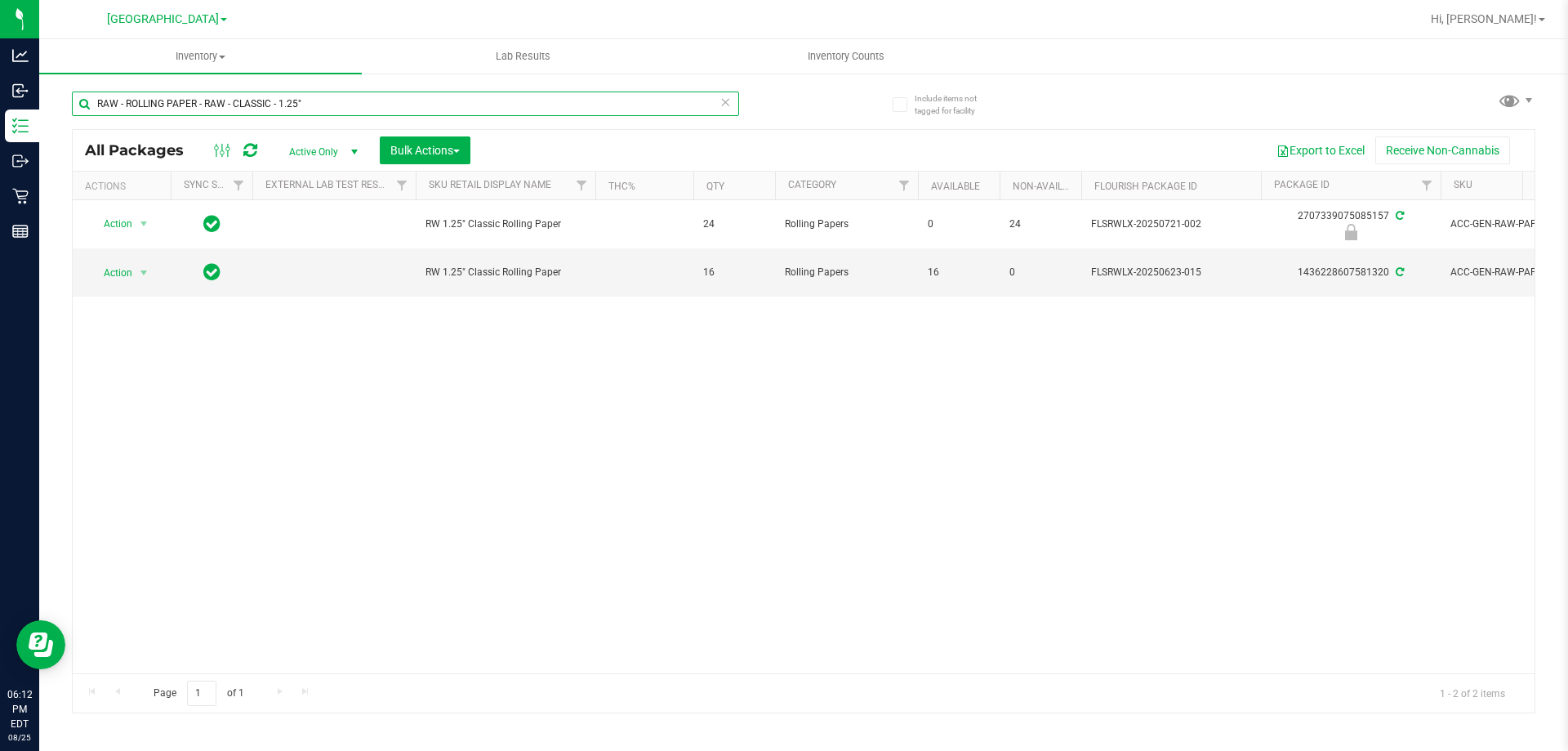
click at [187, 94] on input "RAW - ROLLING PAPER - RAW - CLASSIC - 1.25"" at bounding box center [406, 103] width 667 height 24
paste input "HT - CHEWS - 5MG - 20CT - THC - MIXED BERRY"
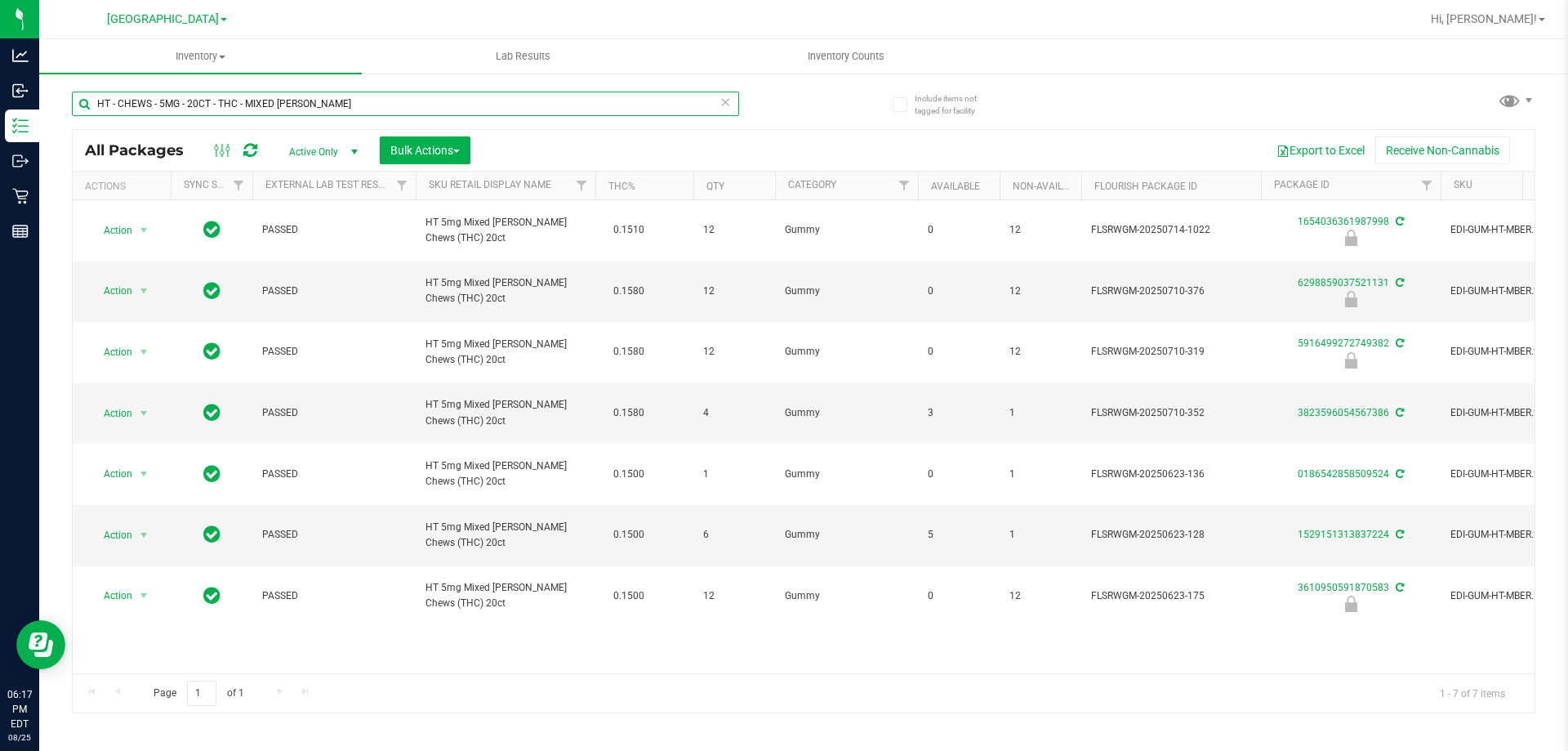
click at [339, 110] on input "HT - CHEWS - 5MG - 20CT - THC - MIXED BERRY" at bounding box center [406, 103] width 667 height 24
paste input "FT - VAPE PEN DISTILLATE - 0.3G - TRS - THC"
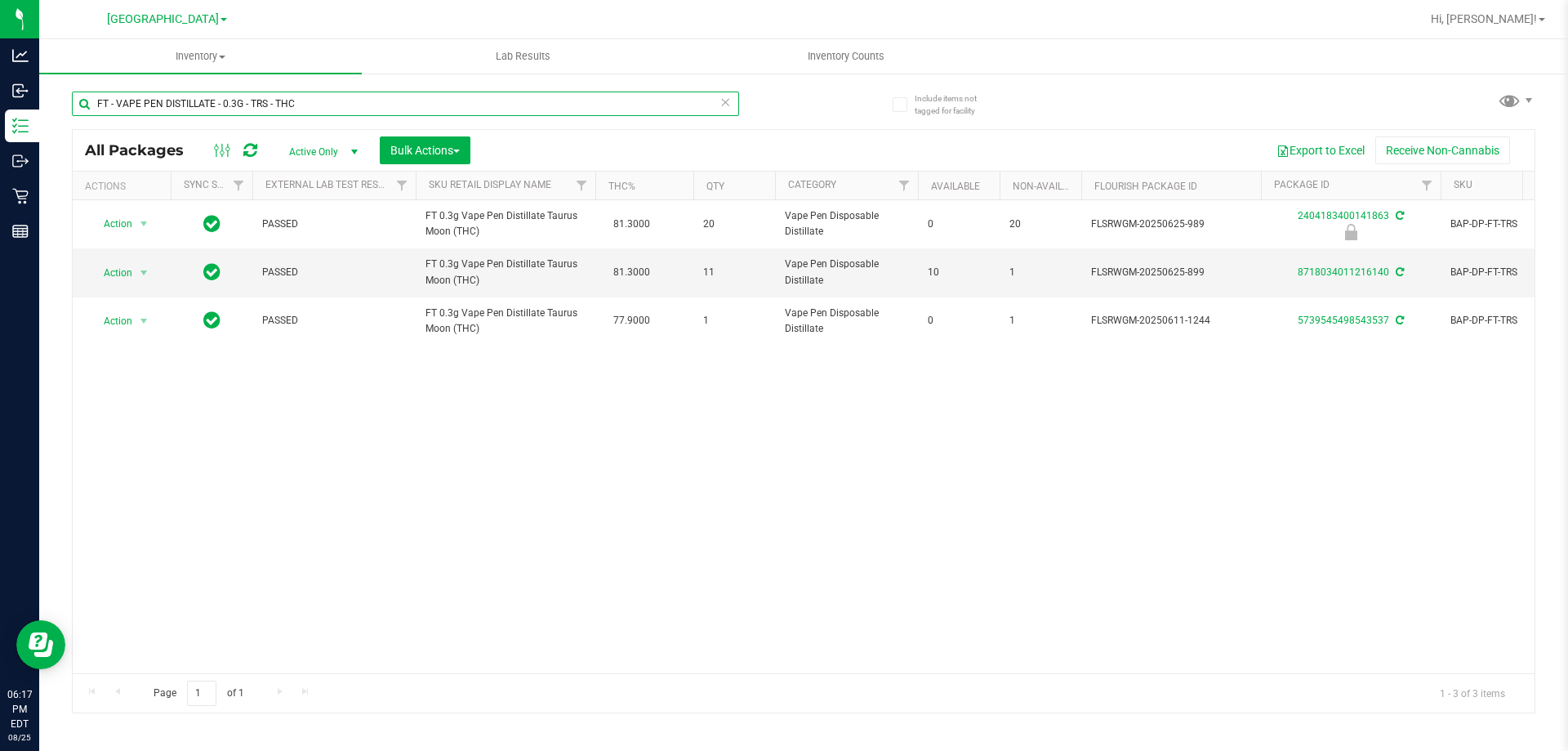
type input "FT - VAPE PEN DISTILLATE - 0.3G - TRS - THC"
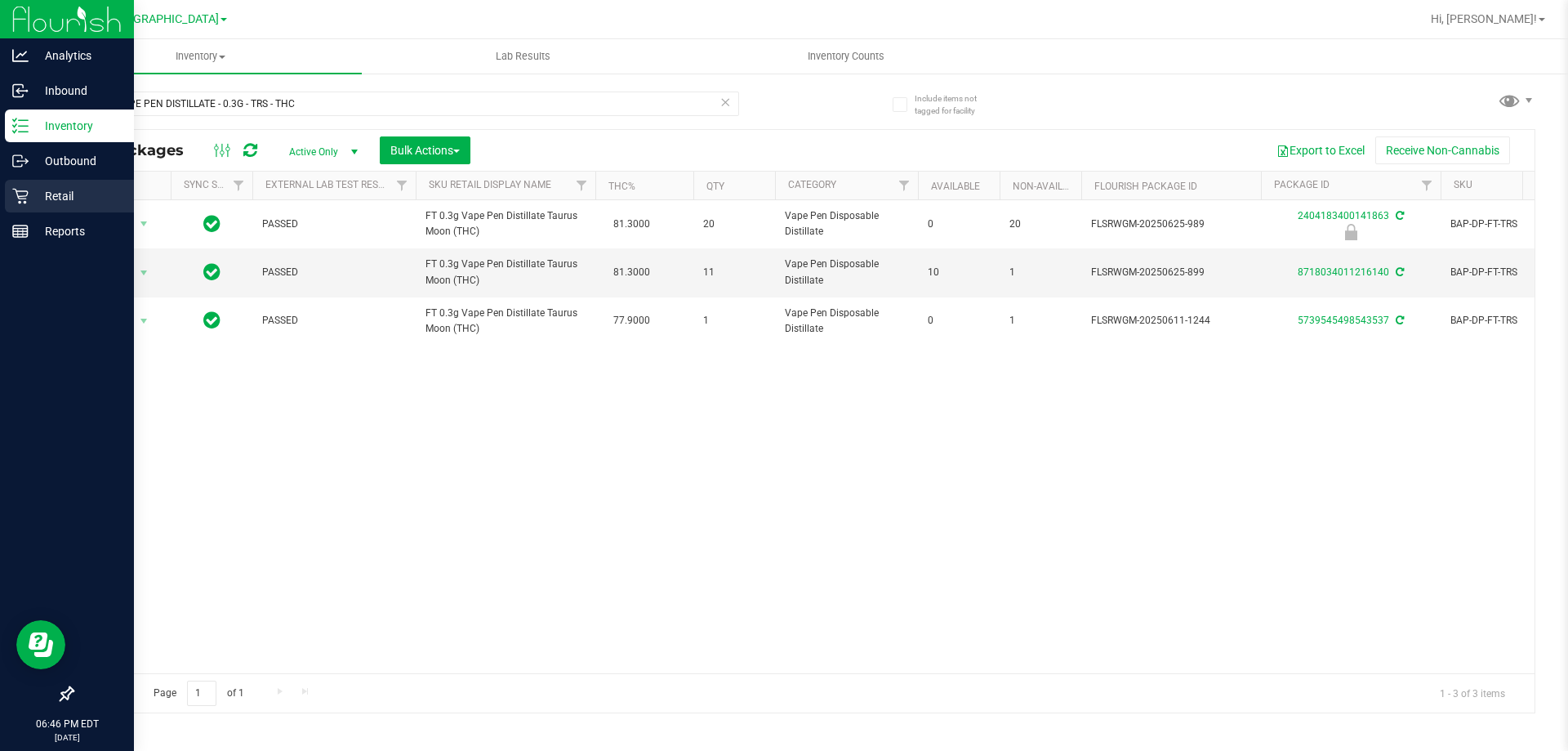
click at [36, 196] on p "Retail" at bounding box center [78, 196] width 98 height 19
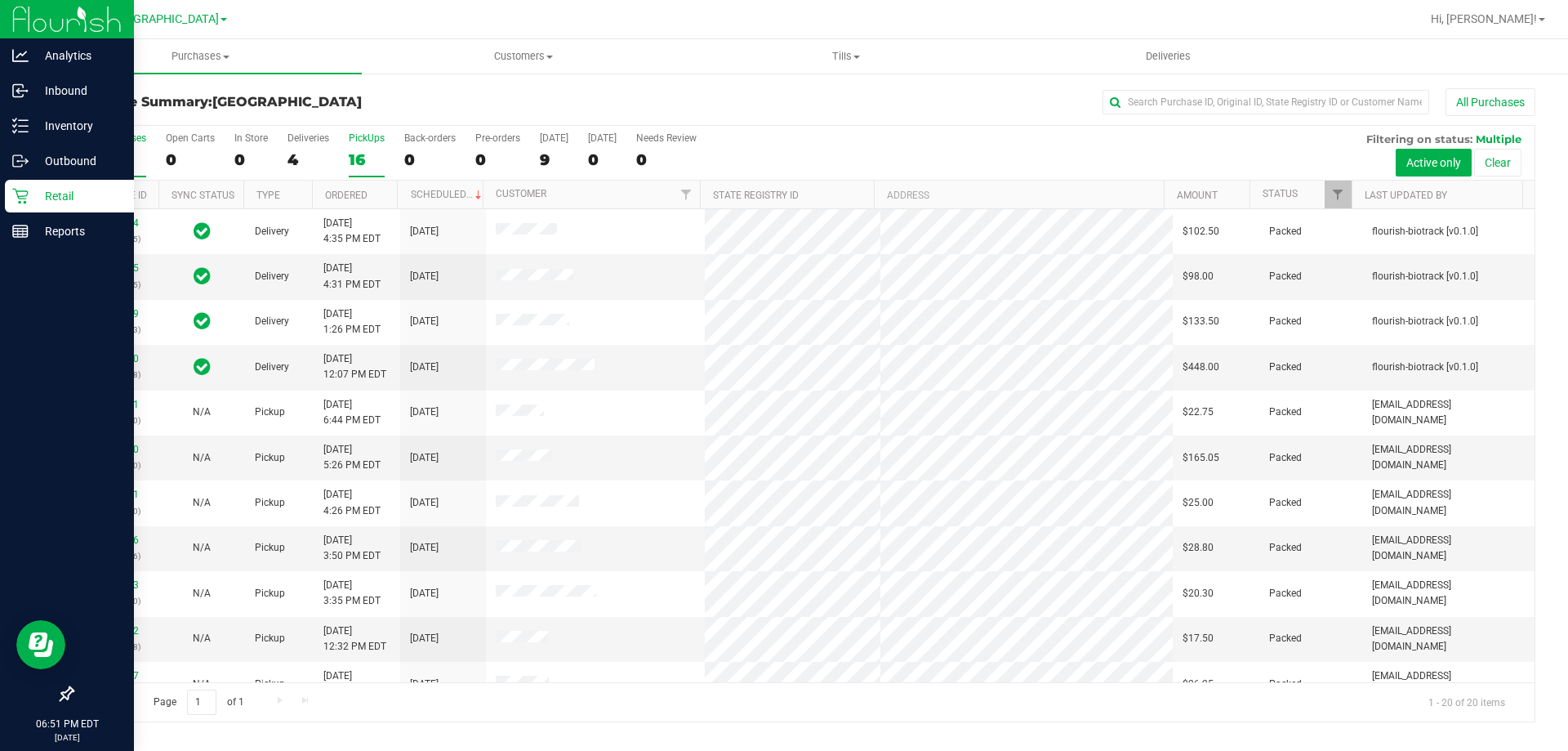
click at [365, 143] on div "PickUps" at bounding box center [366, 138] width 36 height 12
click at [0, 0] on input "PickUps 16" at bounding box center [0, 0] width 0 height 0
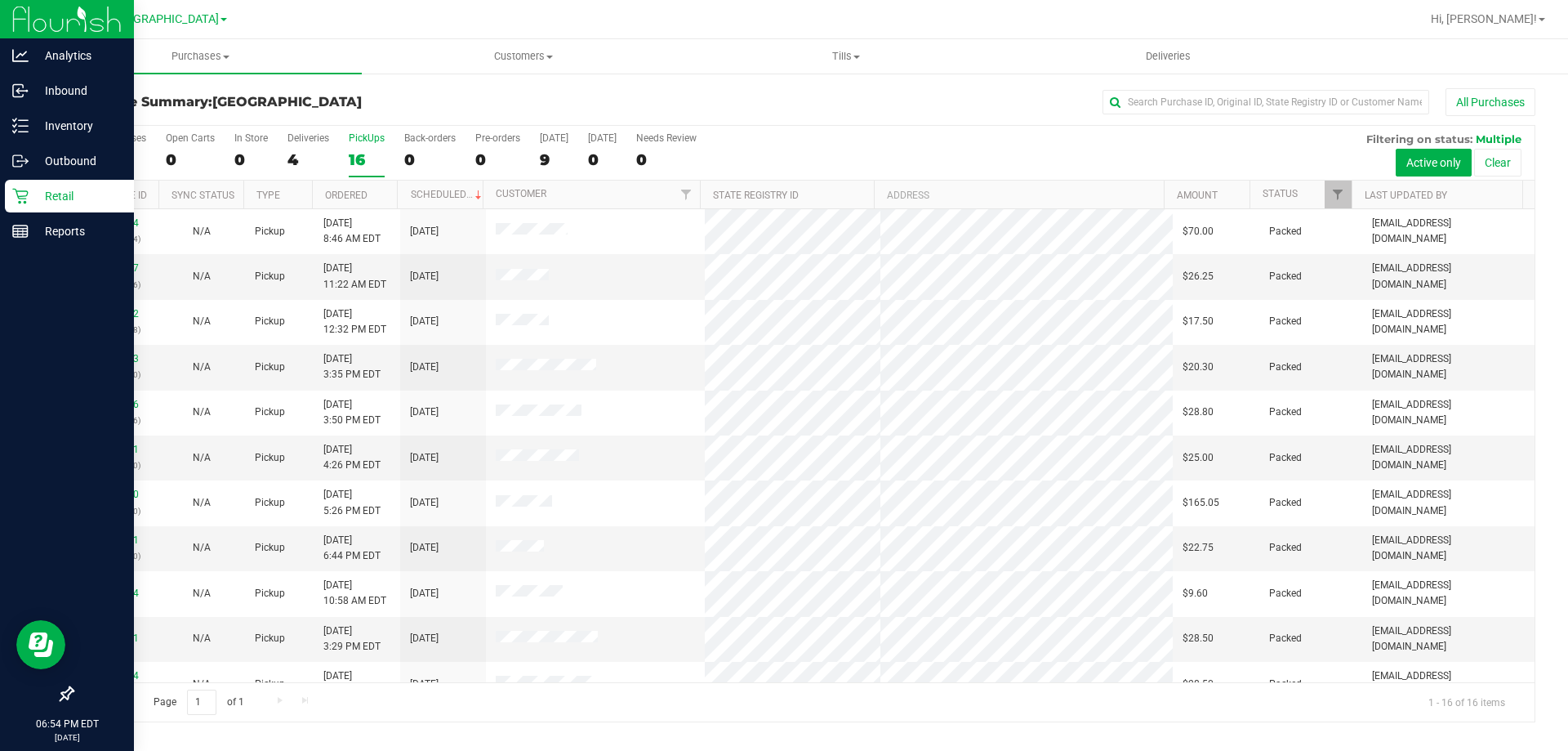
click at [374, 162] on div "16" at bounding box center [366, 159] width 36 height 18
click at [0, 0] on input "PickUps 16" at bounding box center [0, 0] width 0 height 0
click at [374, 143] on div "PickUps" at bounding box center [366, 138] width 36 height 12
click at [0, 0] on input "PickUps 16" at bounding box center [0, 0] width 0 height 0
click at [366, 107] on h3 "Purchase Summary: North Port WC" at bounding box center [316, 101] width 488 height 14
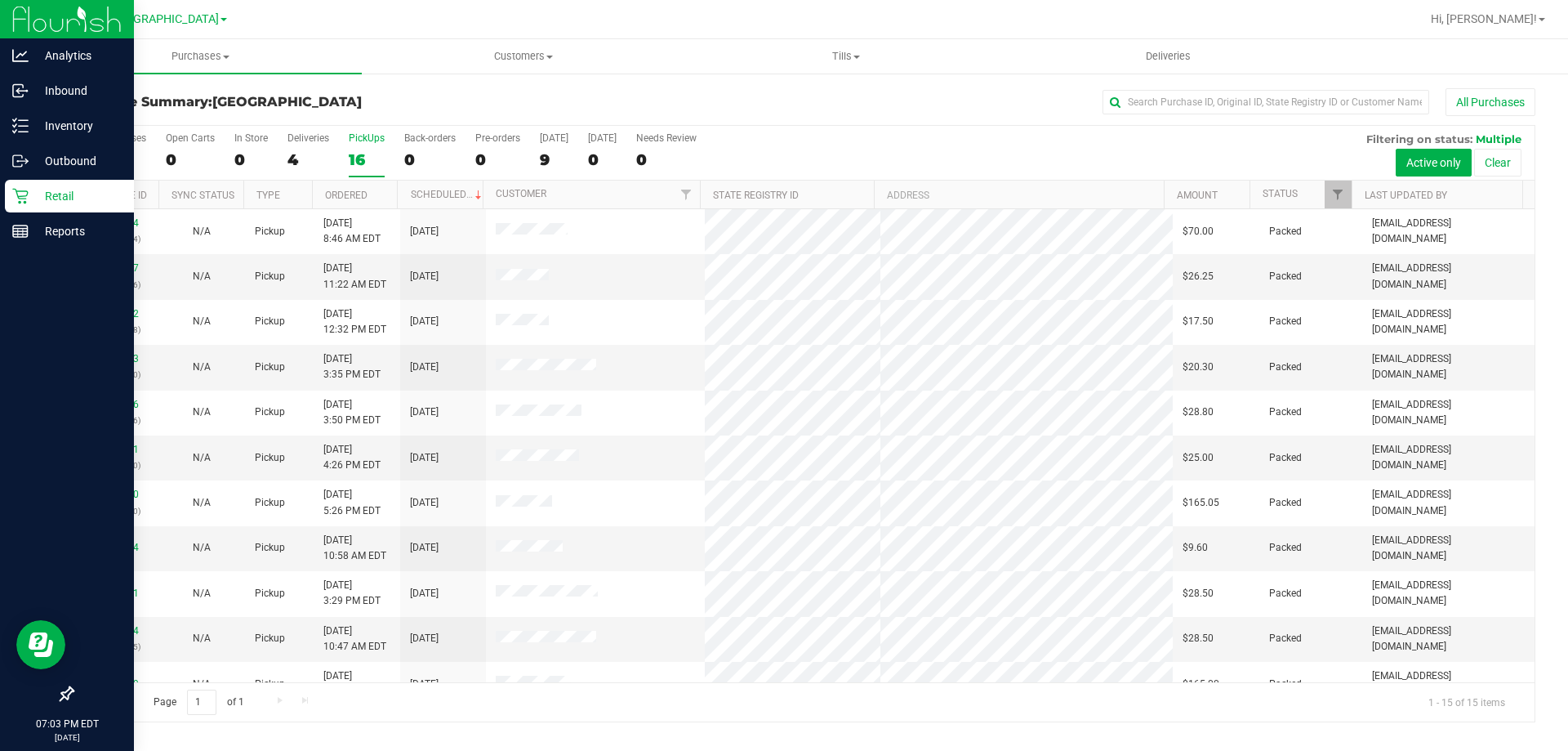
click at [365, 145] on label "PickUps 16" at bounding box center [366, 154] width 36 height 45
click at [0, 0] on input "PickUps 16" at bounding box center [0, 0] width 0 height 0
click at [356, 138] on div "PickUps" at bounding box center [366, 138] width 36 height 12
click at [0, 0] on input "PickUps 15" at bounding box center [0, 0] width 0 height 0
click at [369, 140] on div "PickUps" at bounding box center [366, 138] width 36 height 12
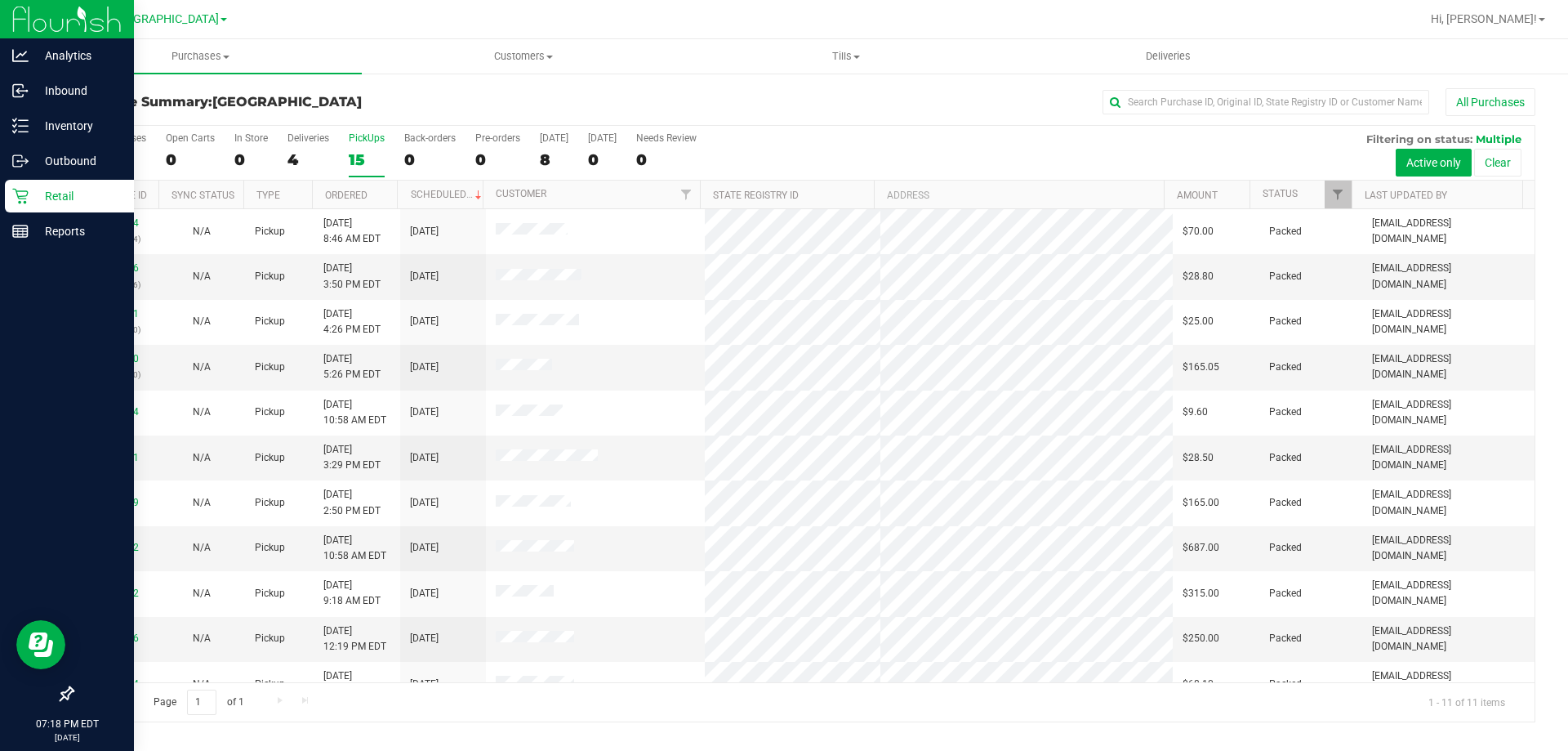
click at [0, 0] on input "PickUps 15" at bounding box center [0, 0] width 0 height 0
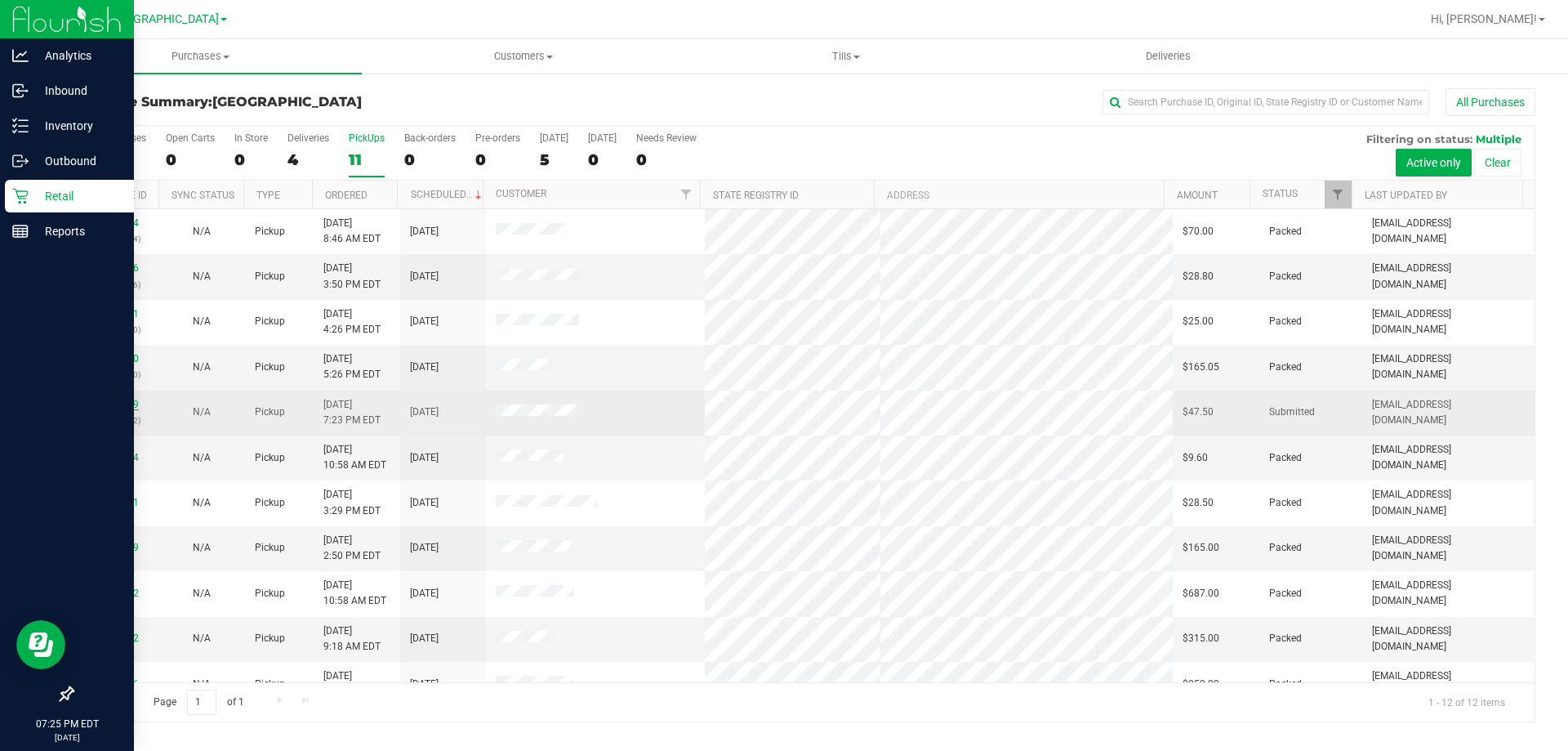
click at [107, 405] on link "11846949" at bounding box center [116, 404] width 45 height 12
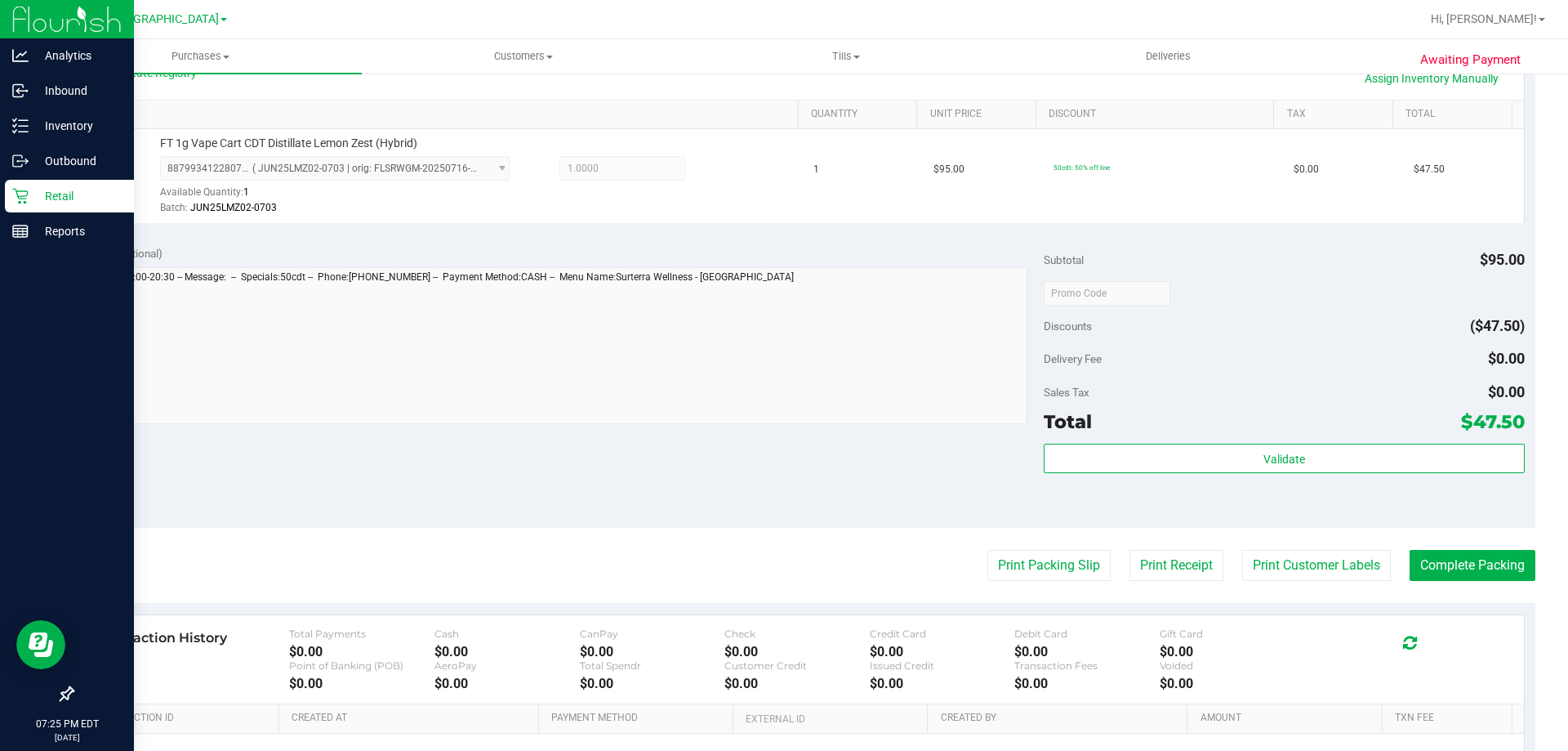
scroll to position [409, 0]
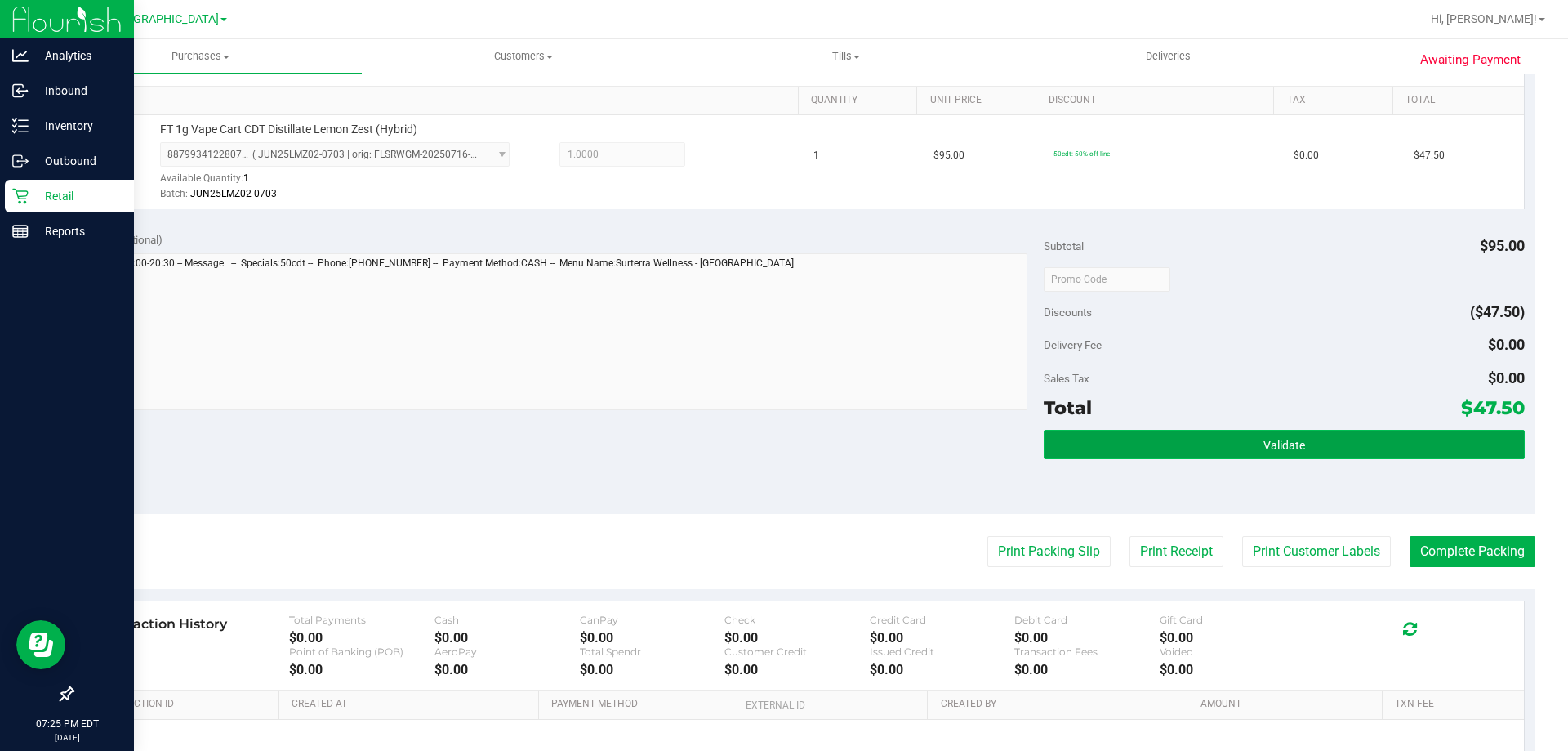
click at [1215, 440] on button "Validate" at bounding box center [1284, 444] width 480 height 30
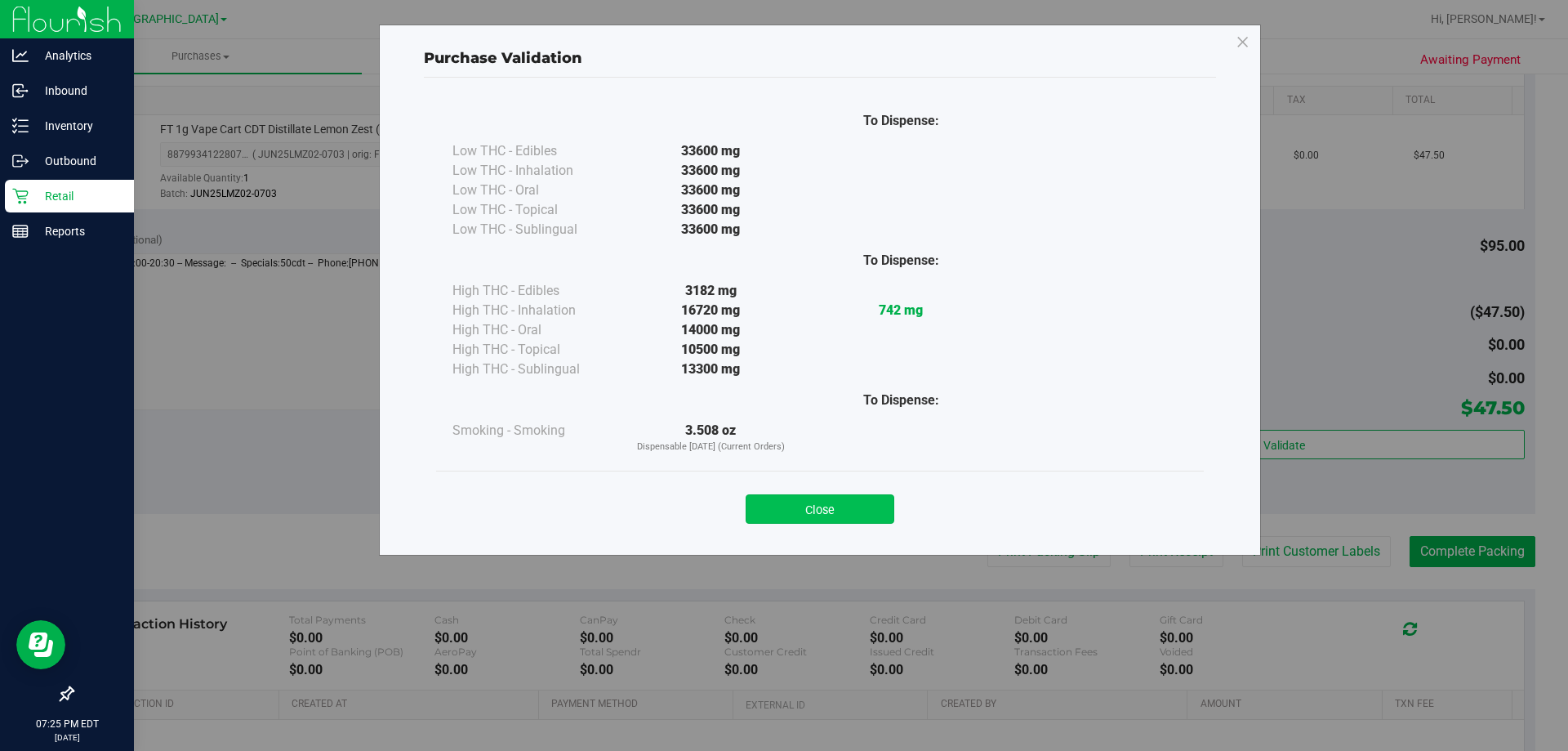
click at [864, 511] on button "Close" at bounding box center [820, 509] width 148 height 30
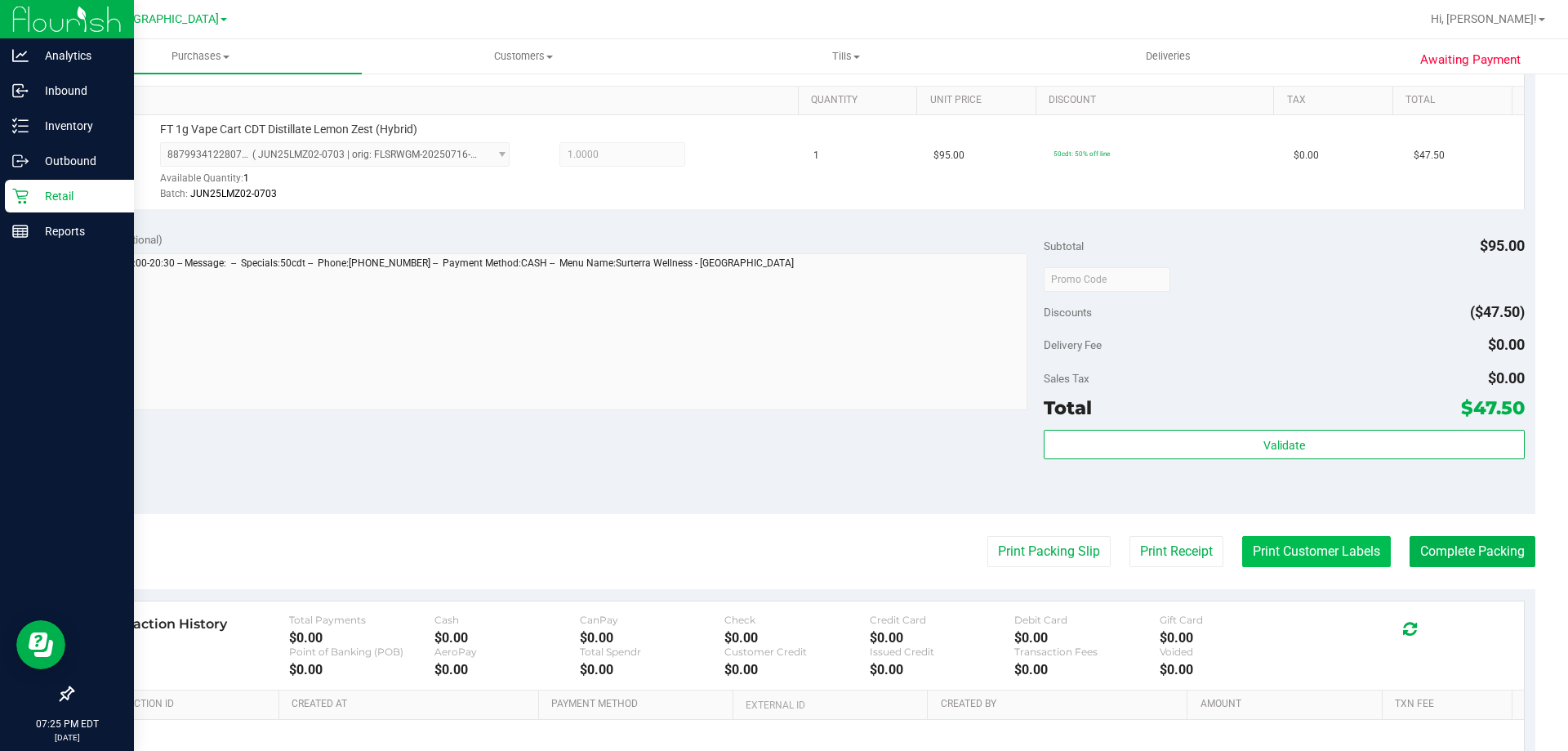
click at [1284, 555] on button "Print Customer Labels" at bounding box center [1316, 551] width 148 height 31
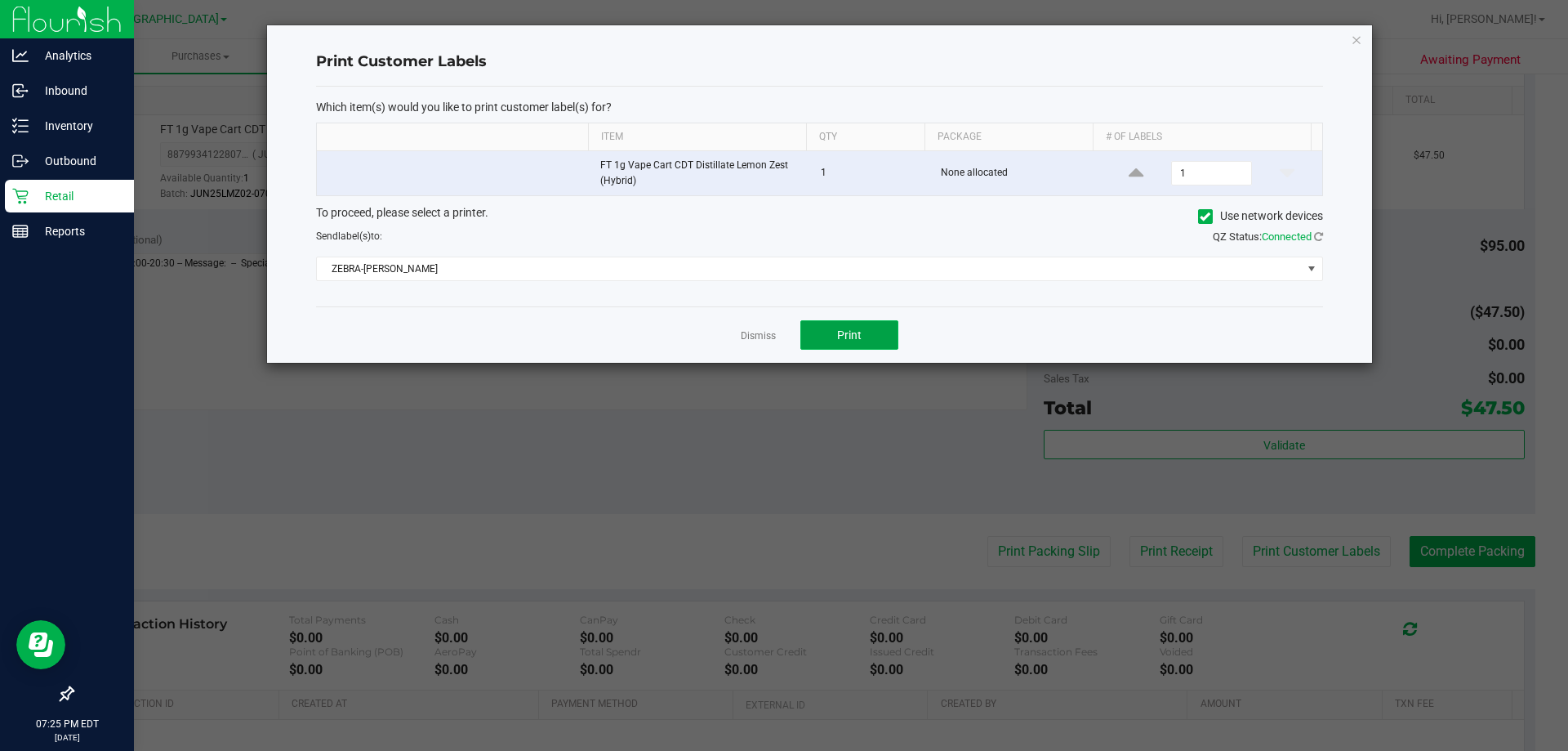
click at [864, 337] on button "Print" at bounding box center [849, 335] width 98 height 30
click at [1350, 40] on div "Print Customer Labels Which item(s) would you like to print customer label(s) f…" at bounding box center [819, 194] width 1104 height 337
click at [1357, 36] on icon "button" at bounding box center [1356, 40] width 12 height 19
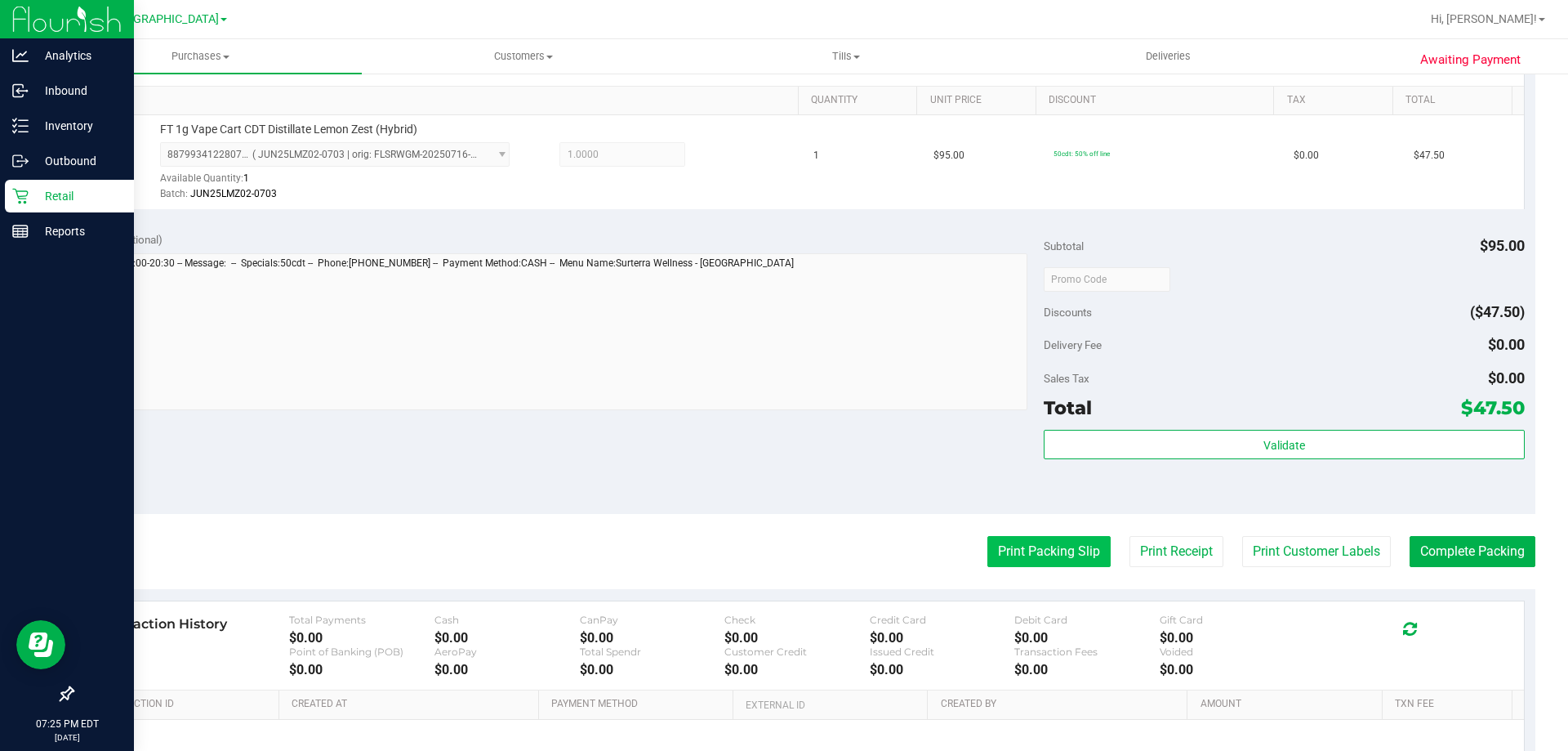
click at [1066, 549] on button "Print Packing Slip" at bounding box center [1049, 551] width 123 height 31
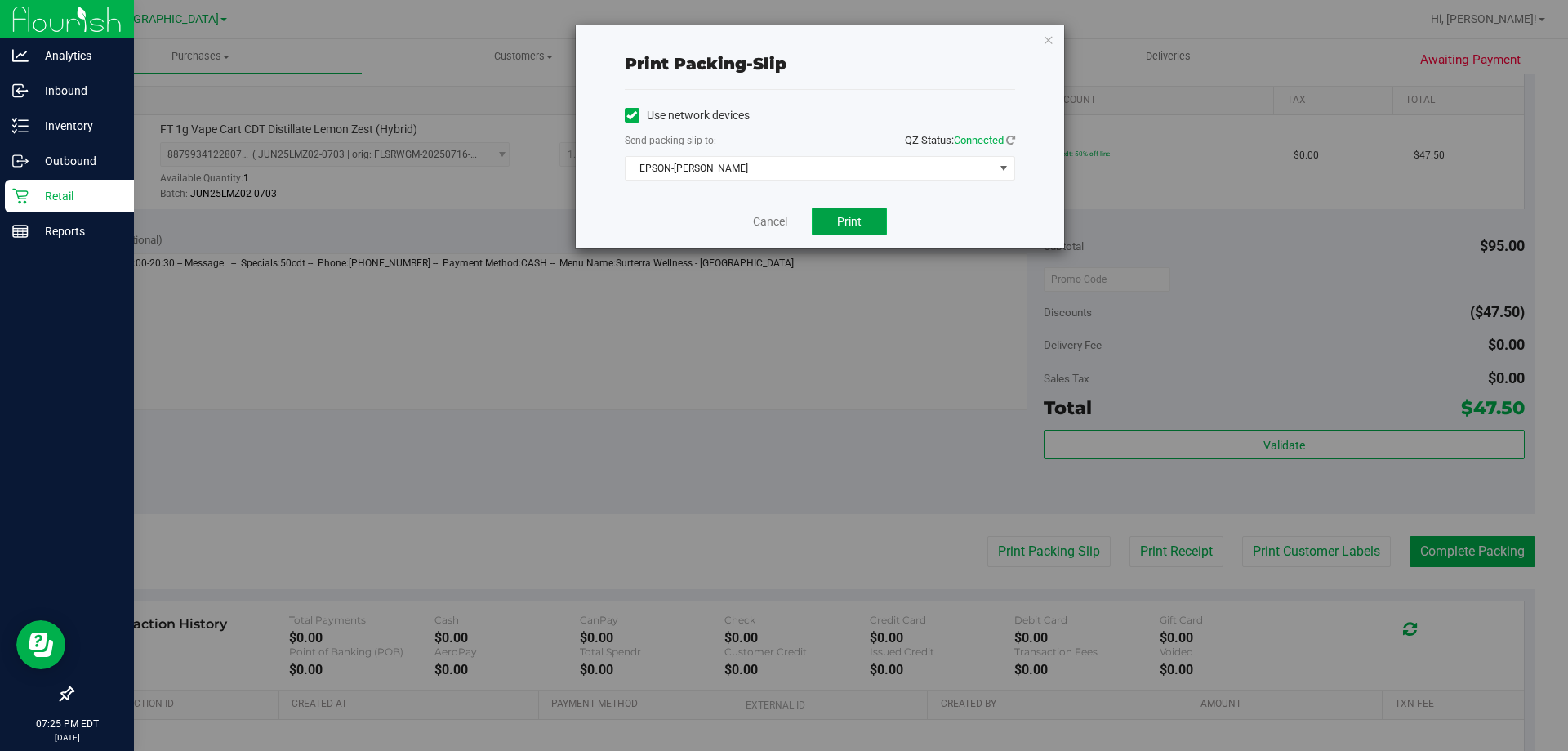
click at [863, 217] on button "Print" at bounding box center [849, 221] width 75 height 28
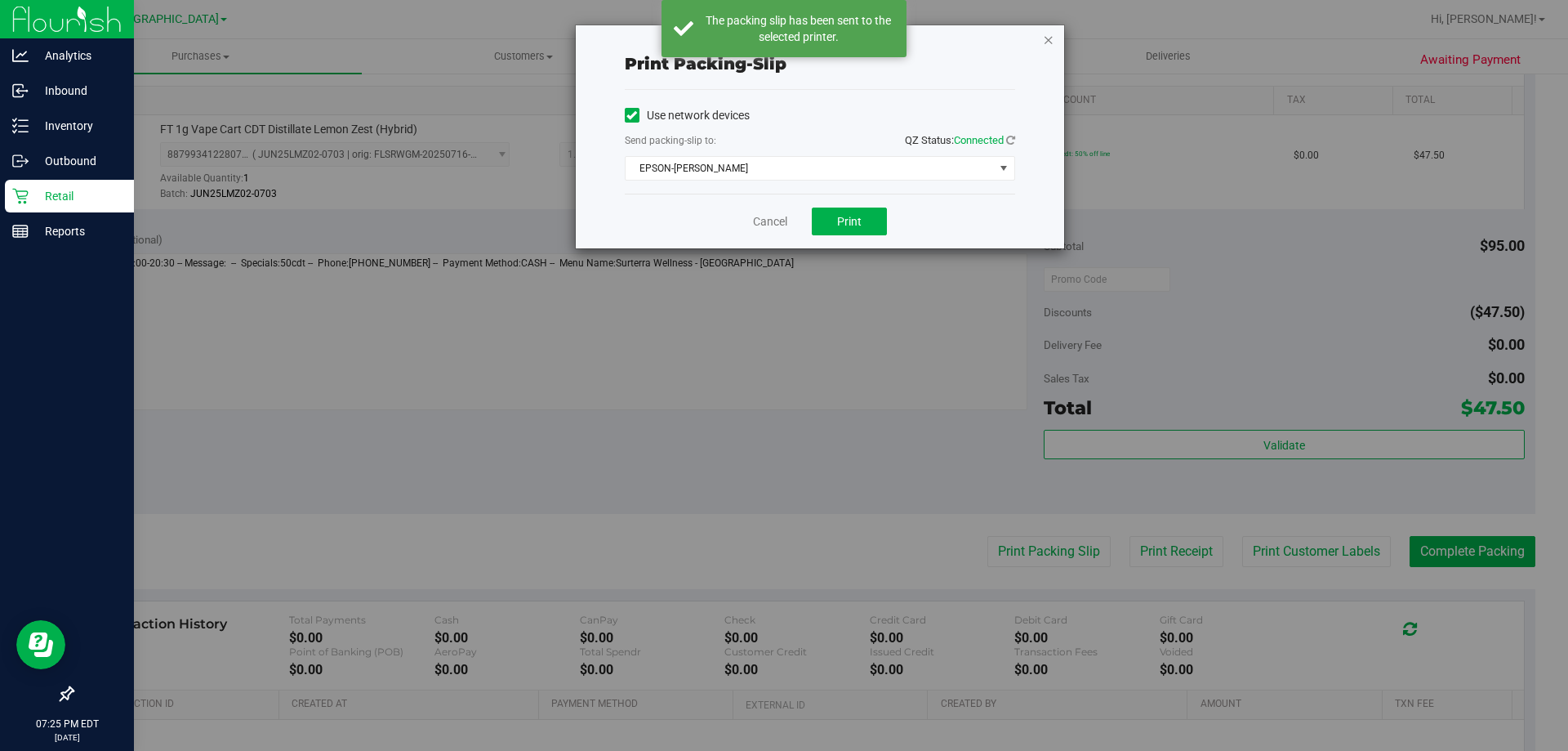
click at [1053, 42] on icon "button" at bounding box center [1049, 40] width 12 height 19
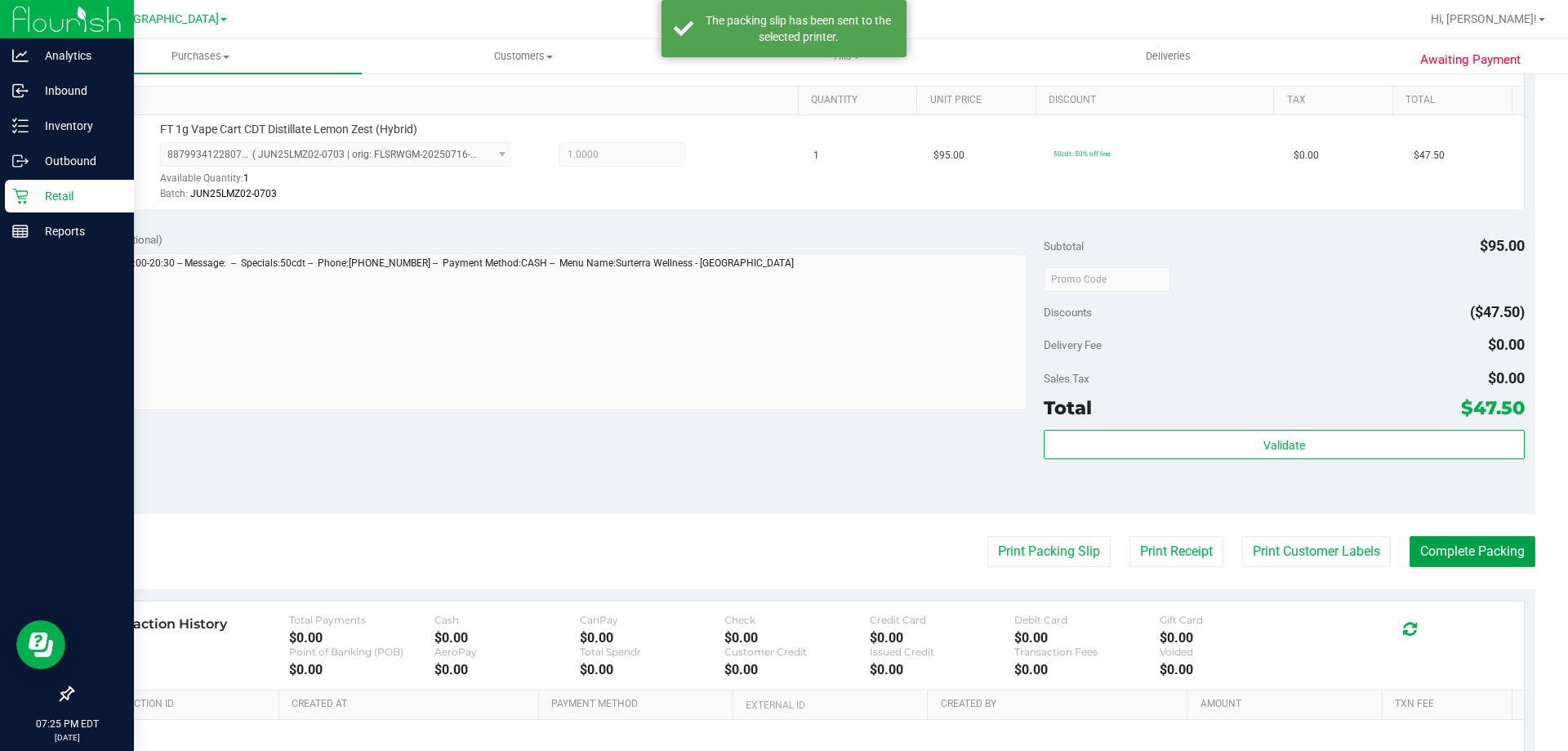
click at [1501, 554] on button "Complete Packing" at bounding box center [1472, 551] width 125 height 31
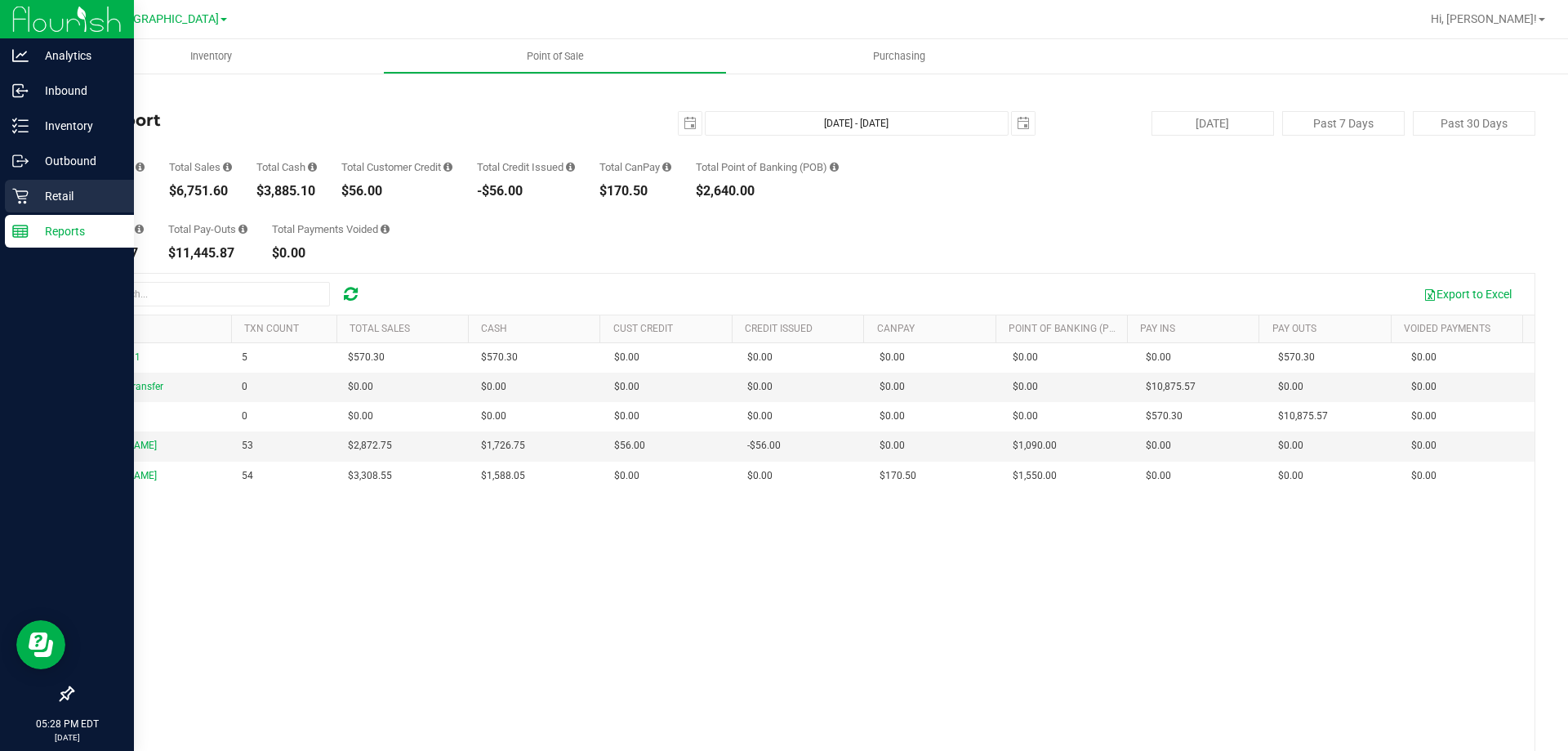
click at [39, 191] on p "Retail" at bounding box center [78, 196] width 98 height 19
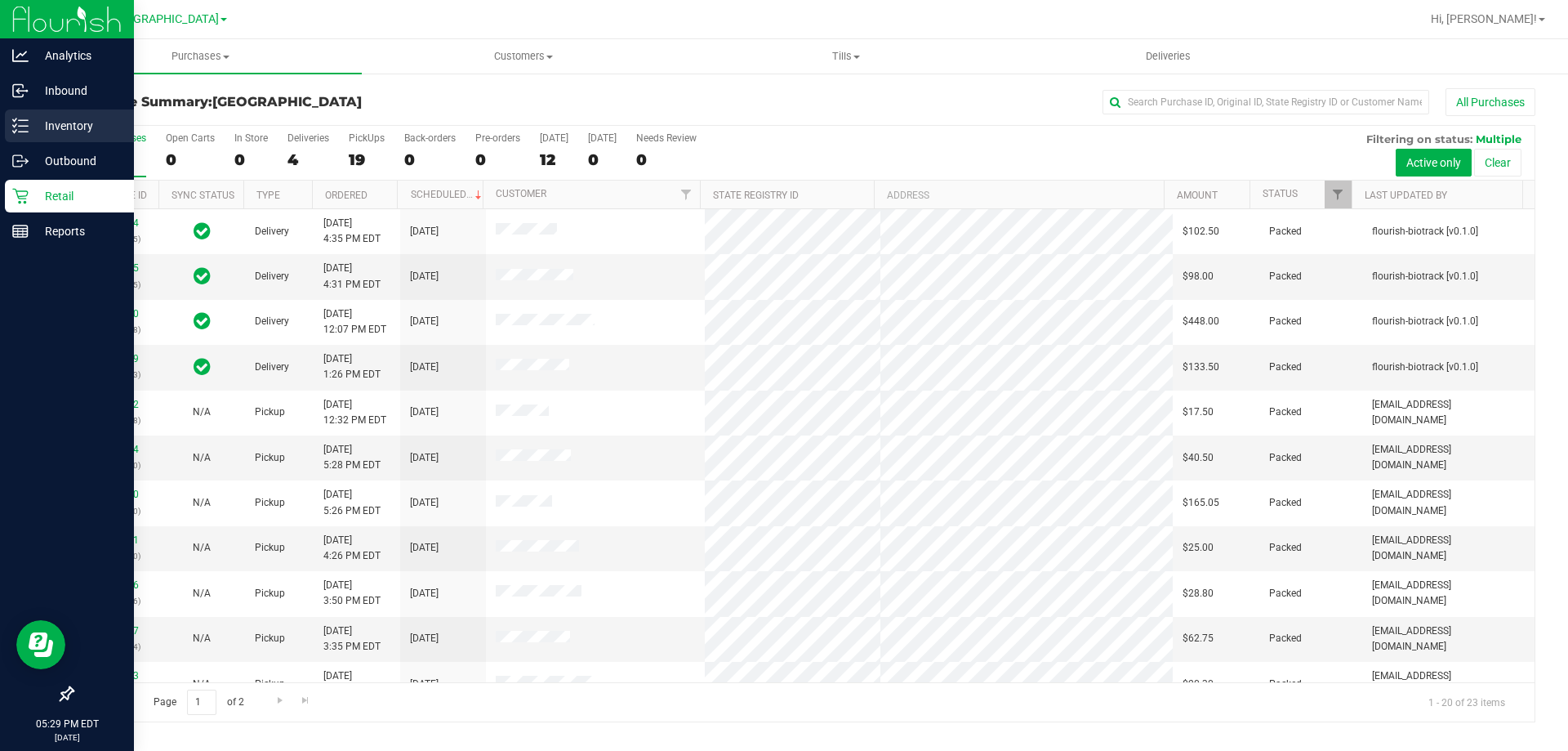
click at [26, 125] on icon at bounding box center [20, 125] width 16 height 16
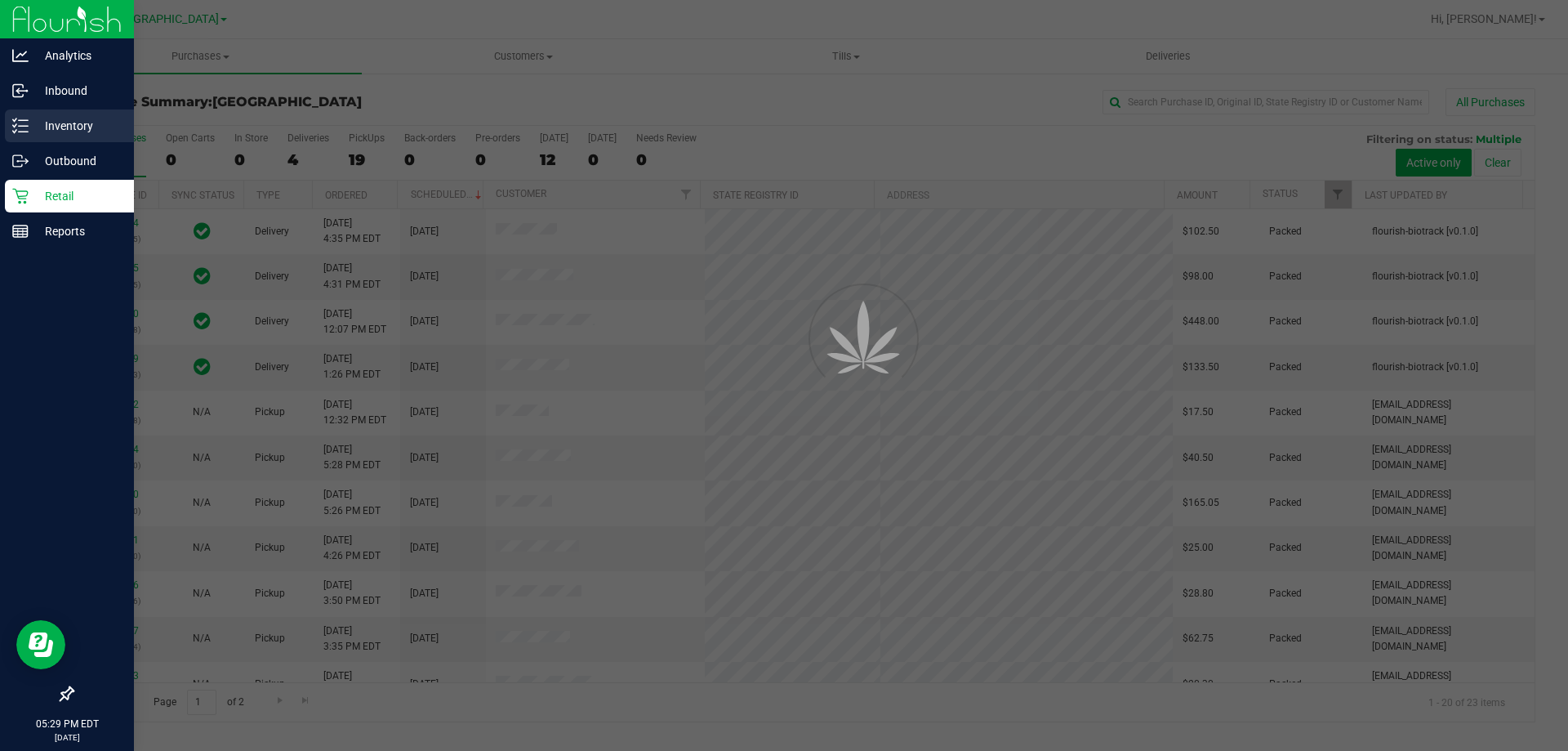
click at [82, 137] on div "Inventory" at bounding box center [69, 126] width 129 height 33
click at [73, 125] on p "Inventory" at bounding box center [78, 125] width 98 height 19
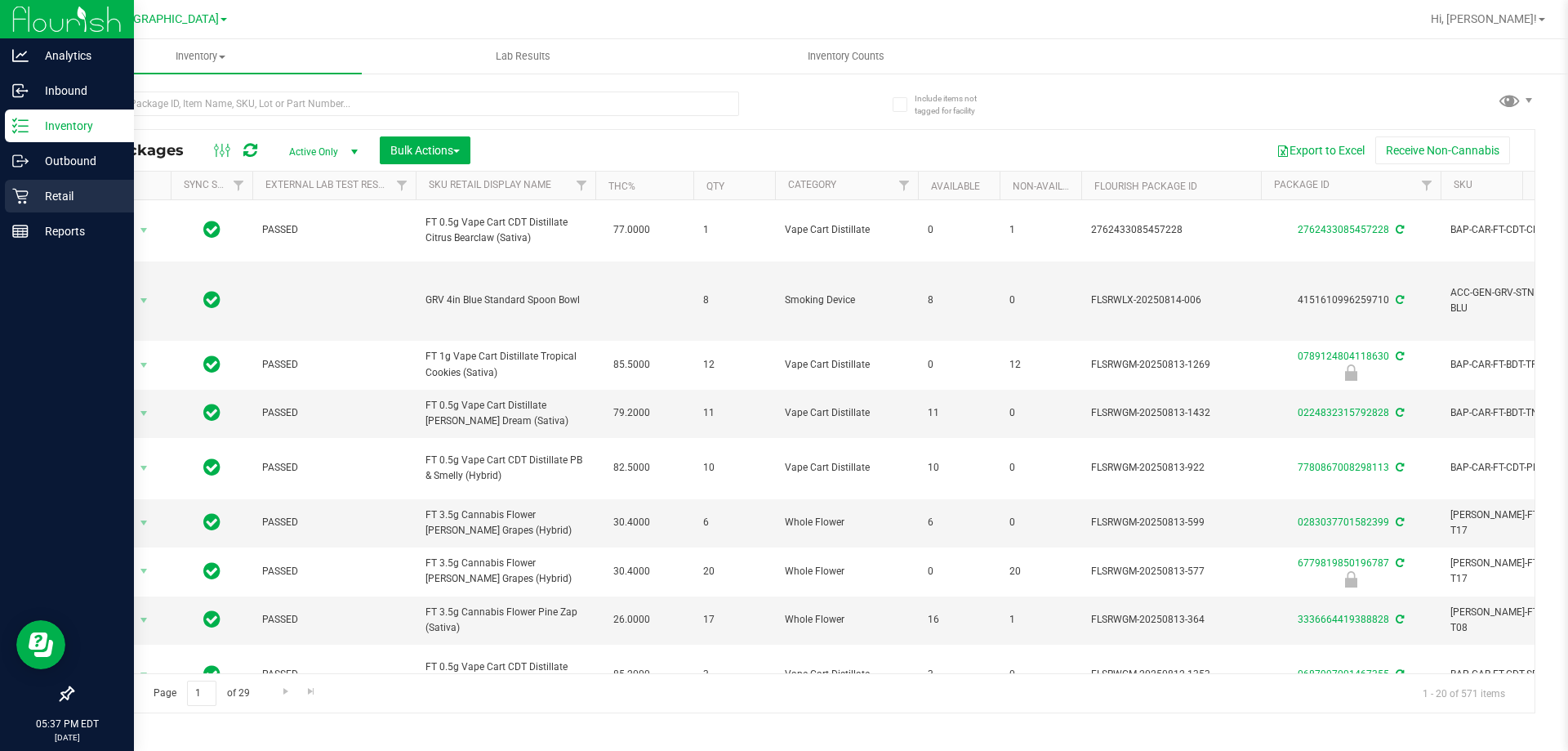
click at [26, 193] on icon at bounding box center [20, 196] width 16 height 16
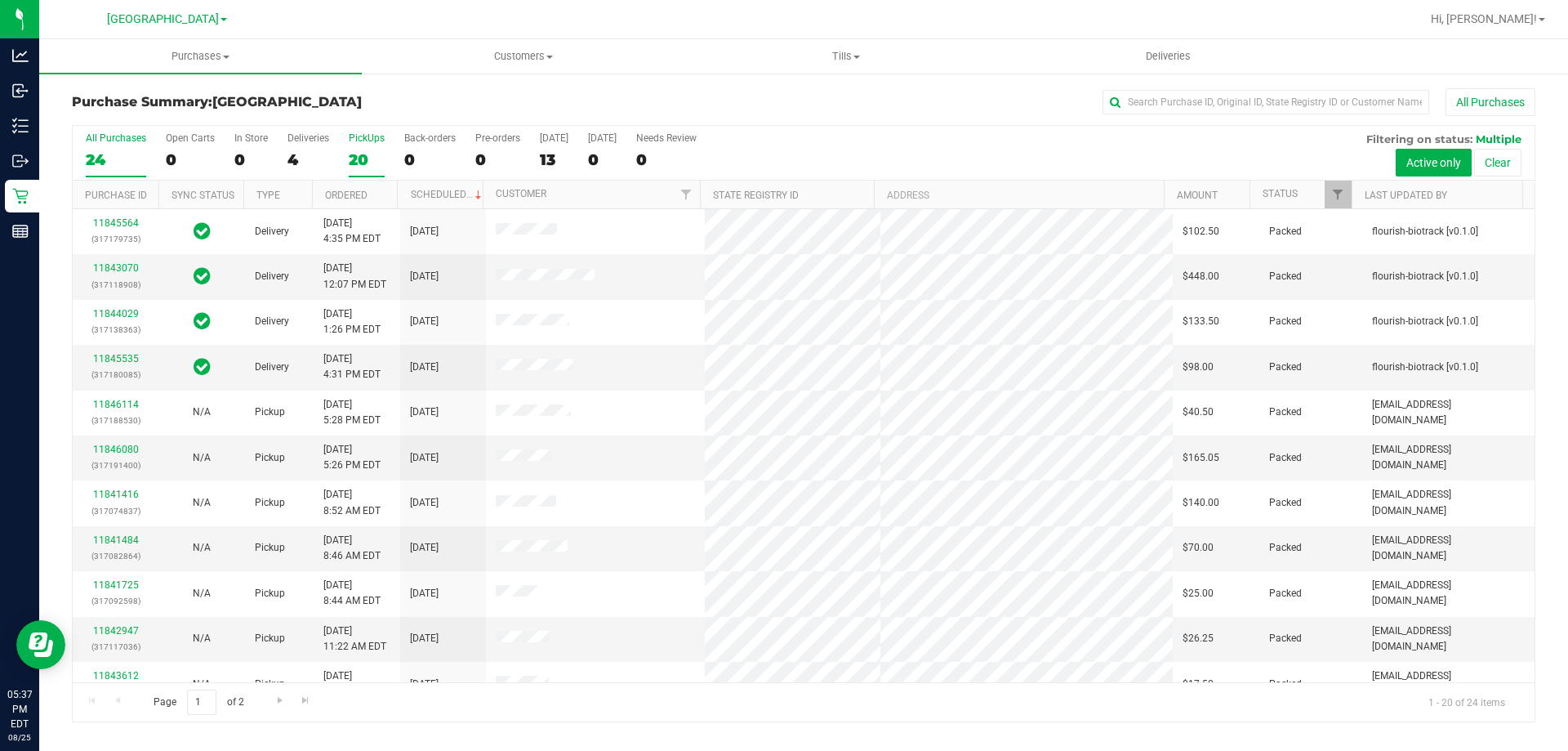
click at [375, 137] on div "PickUps" at bounding box center [366, 138] width 36 height 12
click at [0, 0] on input "PickUps 20" at bounding box center [0, 0] width 0 height 0
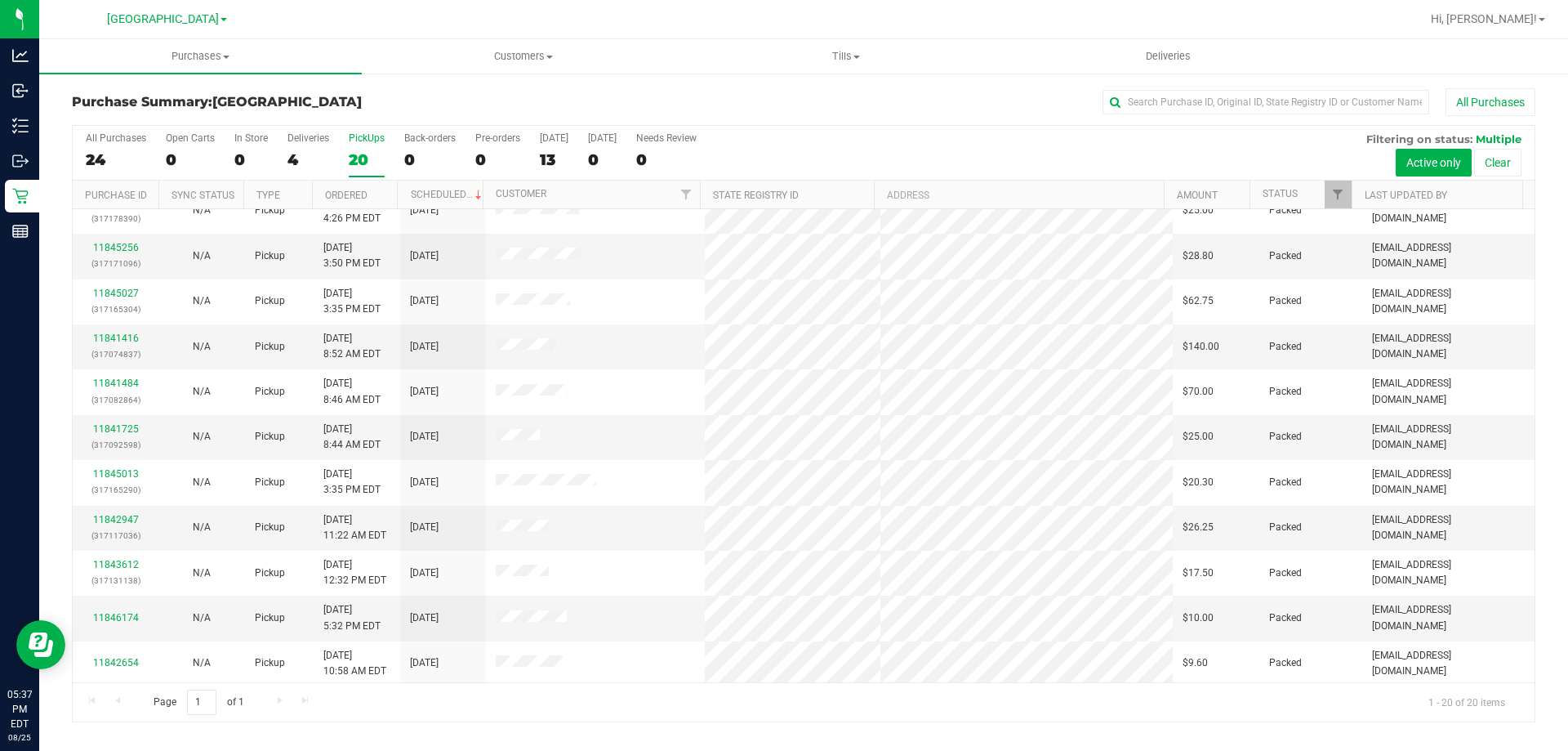
scroll to position [104, 0]
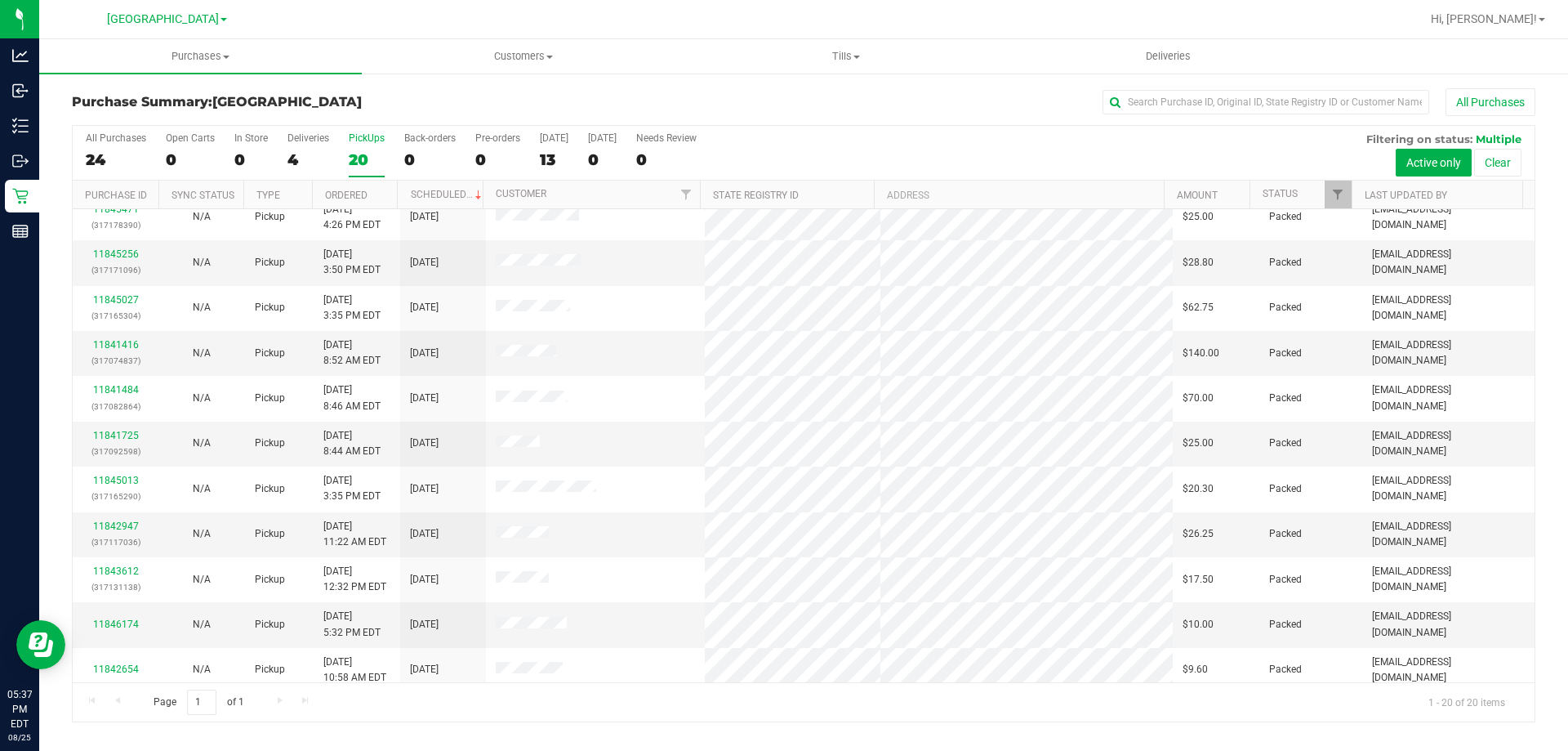
click at [366, 133] on div "PickUps" at bounding box center [366, 138] width 36 height 12
click at [0, 0] on input "PickUps 20" at bounding box center [0, 0] width 0 height 0
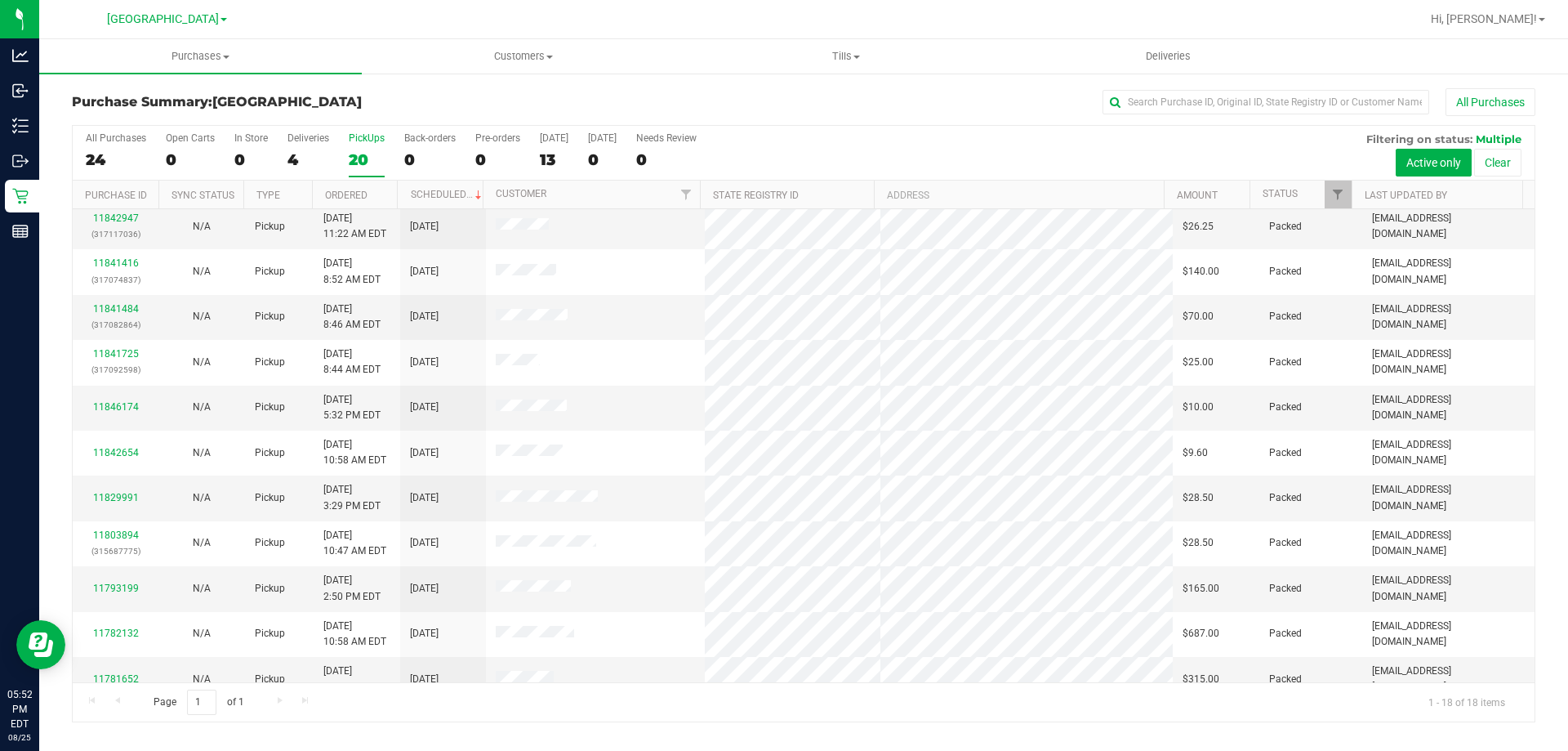
scroll to position [340, 0]
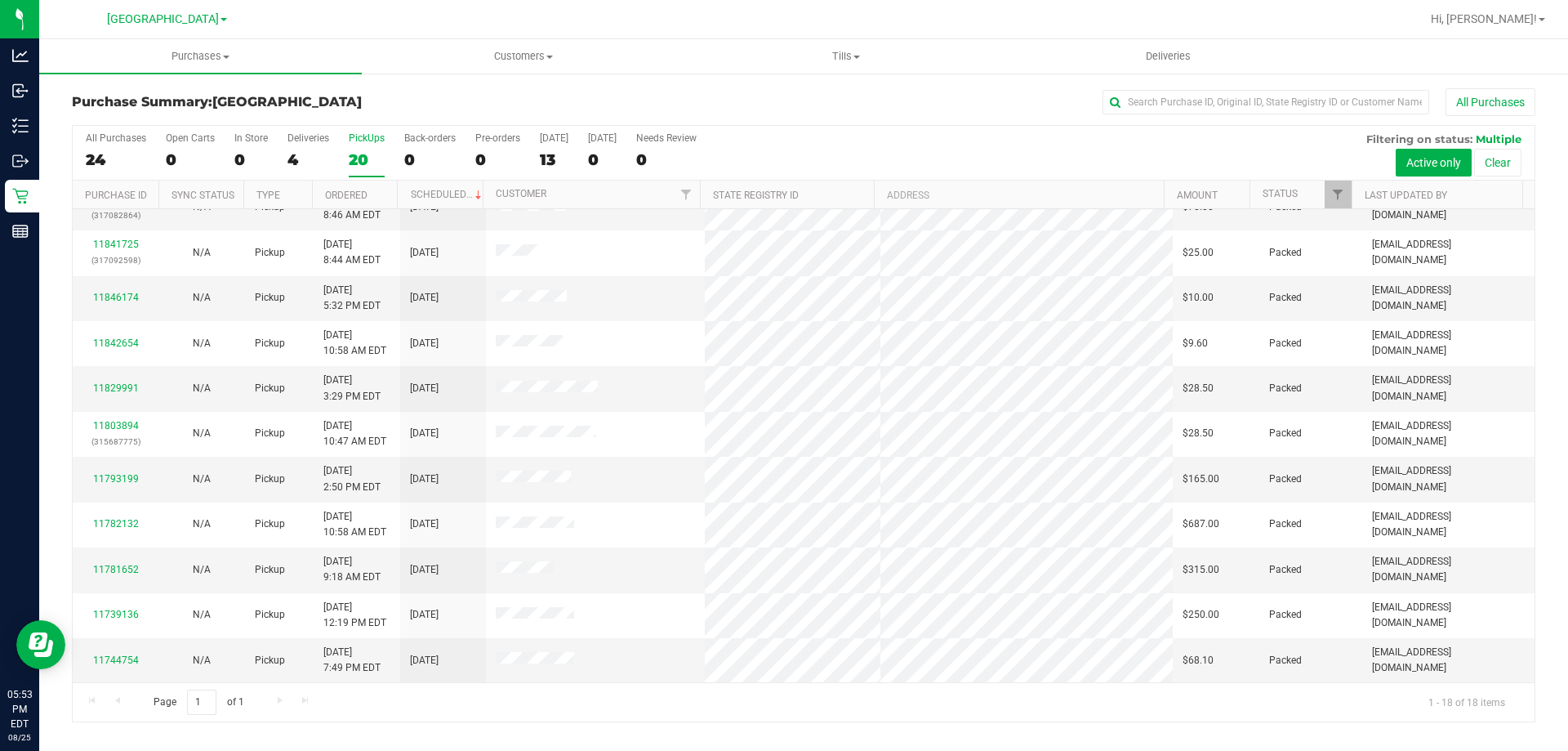
click at [511, 94] on div "Purchase Summary: North Port WC All Purchases" at bounding box center [804, 106] width 1463 height 36
click at [524, 61] on span "Customers" at bounding box center [522, 56] width 321 height 14
click at [443, 97] on span "All customers" at bounding box center [420, 98] width 118 height 13
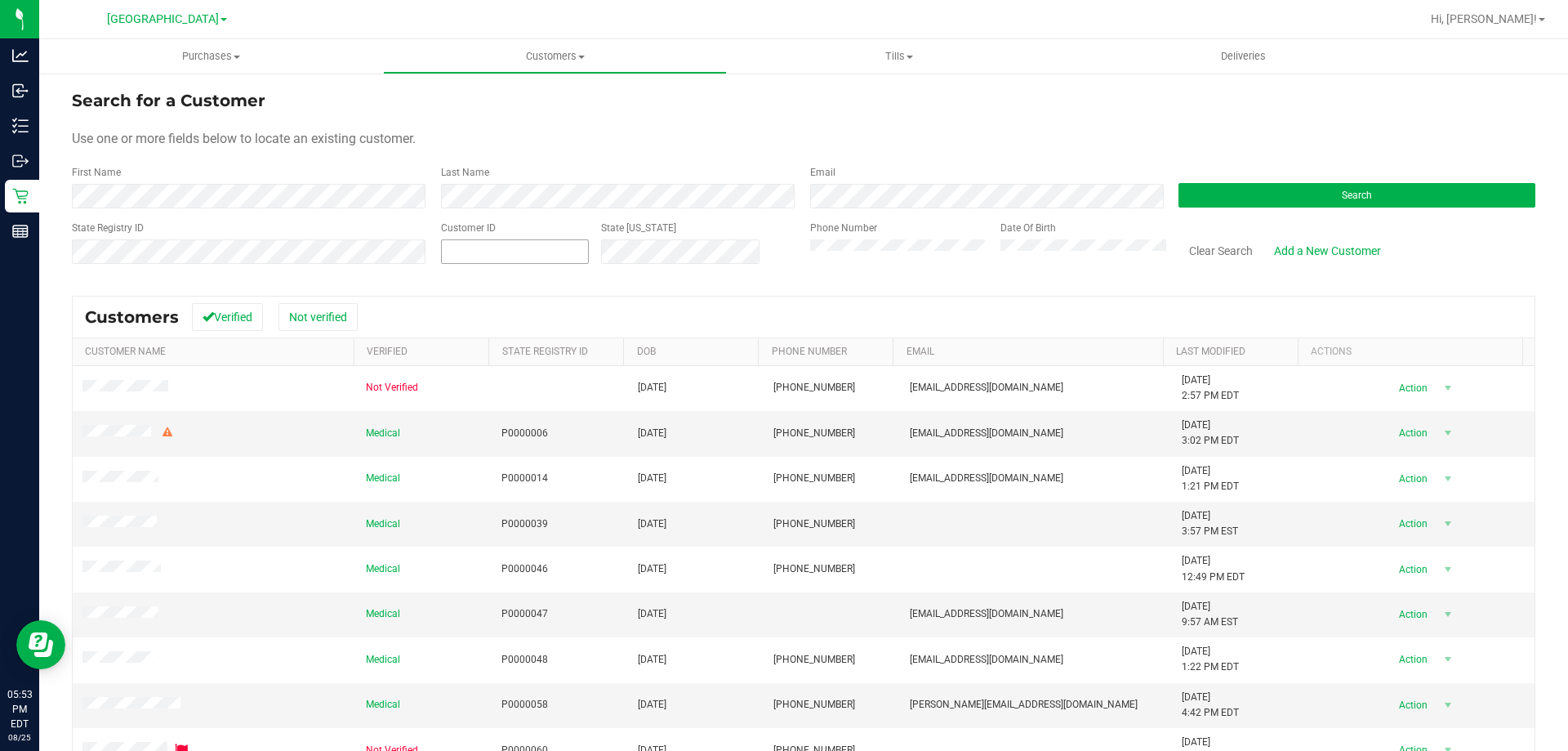
click at [545, 262] on span at bounding box center [515, 251] width 147 height 24
paste input "11842301"
type input "11842301"
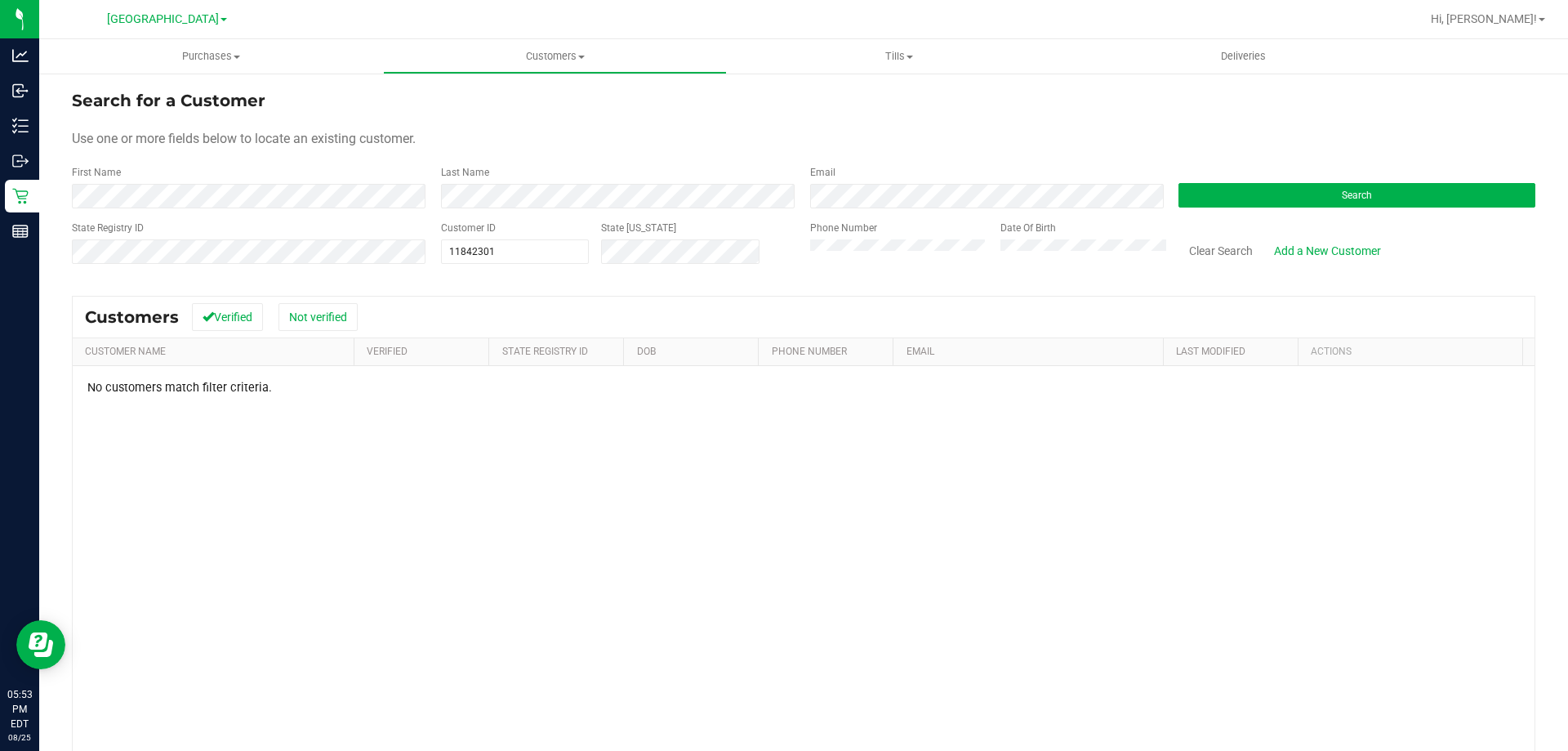
click at [570, 469] on div "No customers match filter criteria." at bounding box center [803, 610] width 1462 height 488
click at [531, 255] on span "11842301 11842301" at bounding box center [515, 251] width 147 height 24
click at [531, 255] on input "11842301" at bounding box center [515, 252] width 146 height 23
paste input "461977"
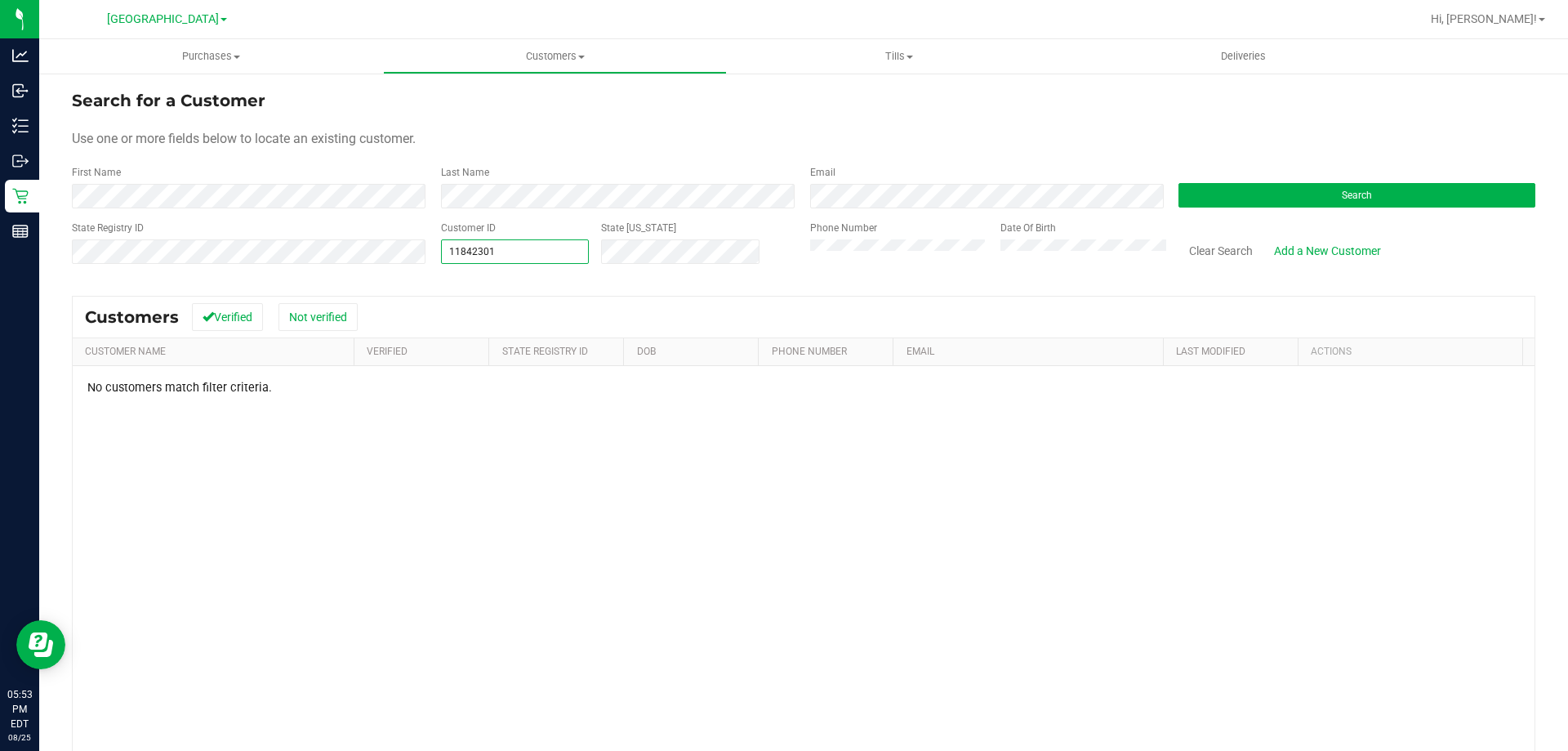
type input "1461977"
click at [1394, 188] on button "Search" at bounding box center [1357, 195] width 357 height 24
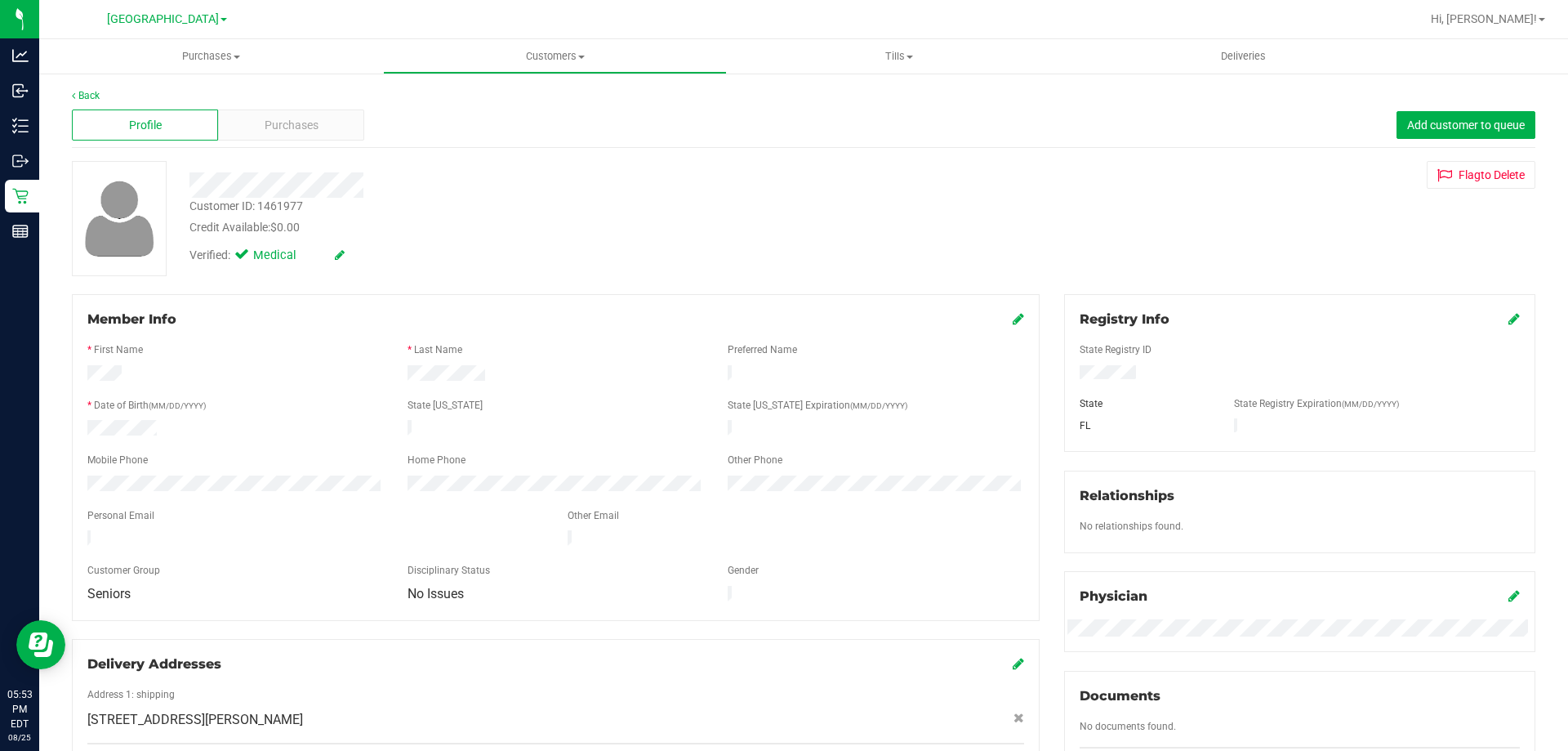
click at [293, 109] on div "Profile Purchases Add customer to queue" at bounding box center [804, 125] width 1463 height 45
click at [297, 111] on div "Purchases" at bounding box center [291, 125] width 146 height 31
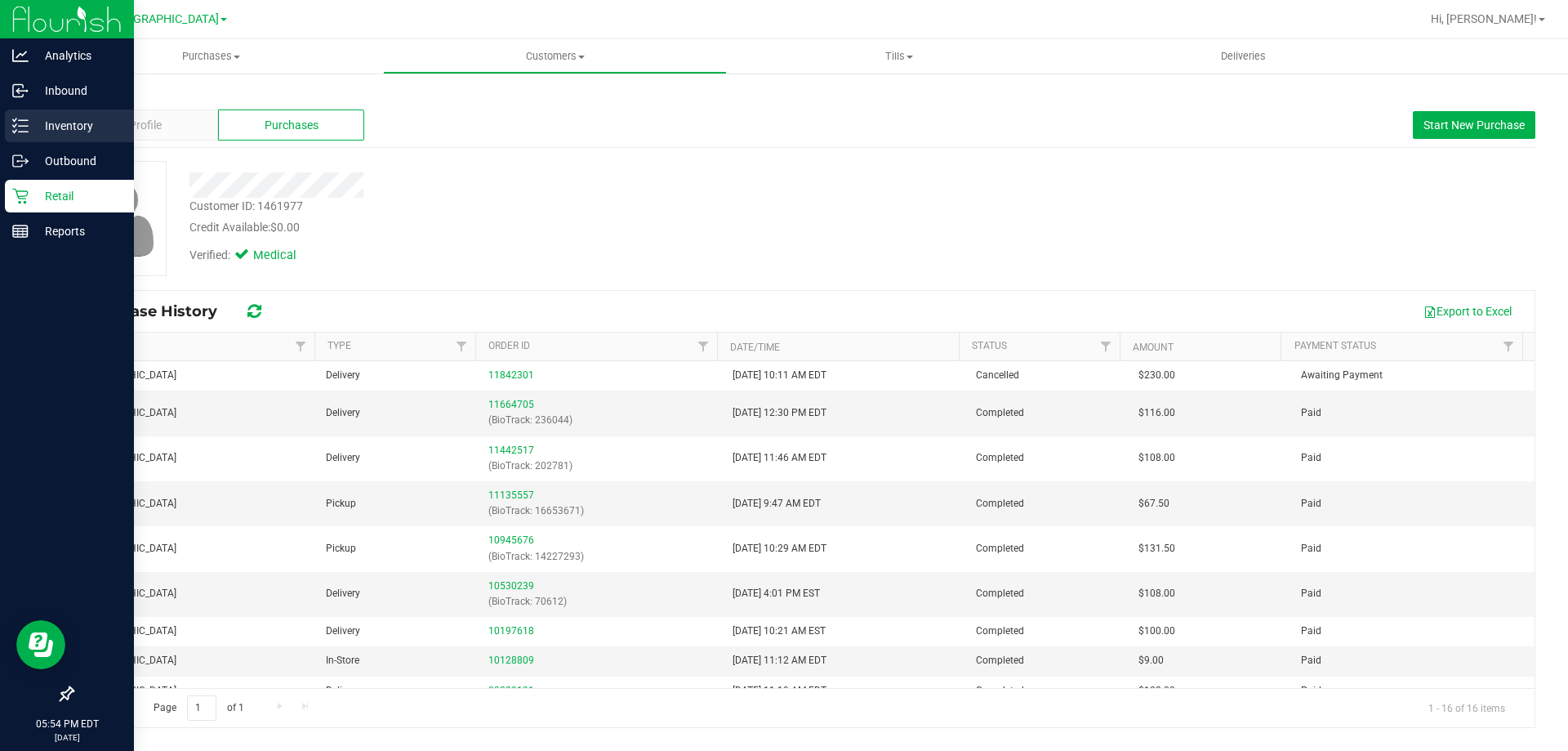
click at [8, 130] on div "Inventory" at bounding box center [69, 126] width 129 height 33
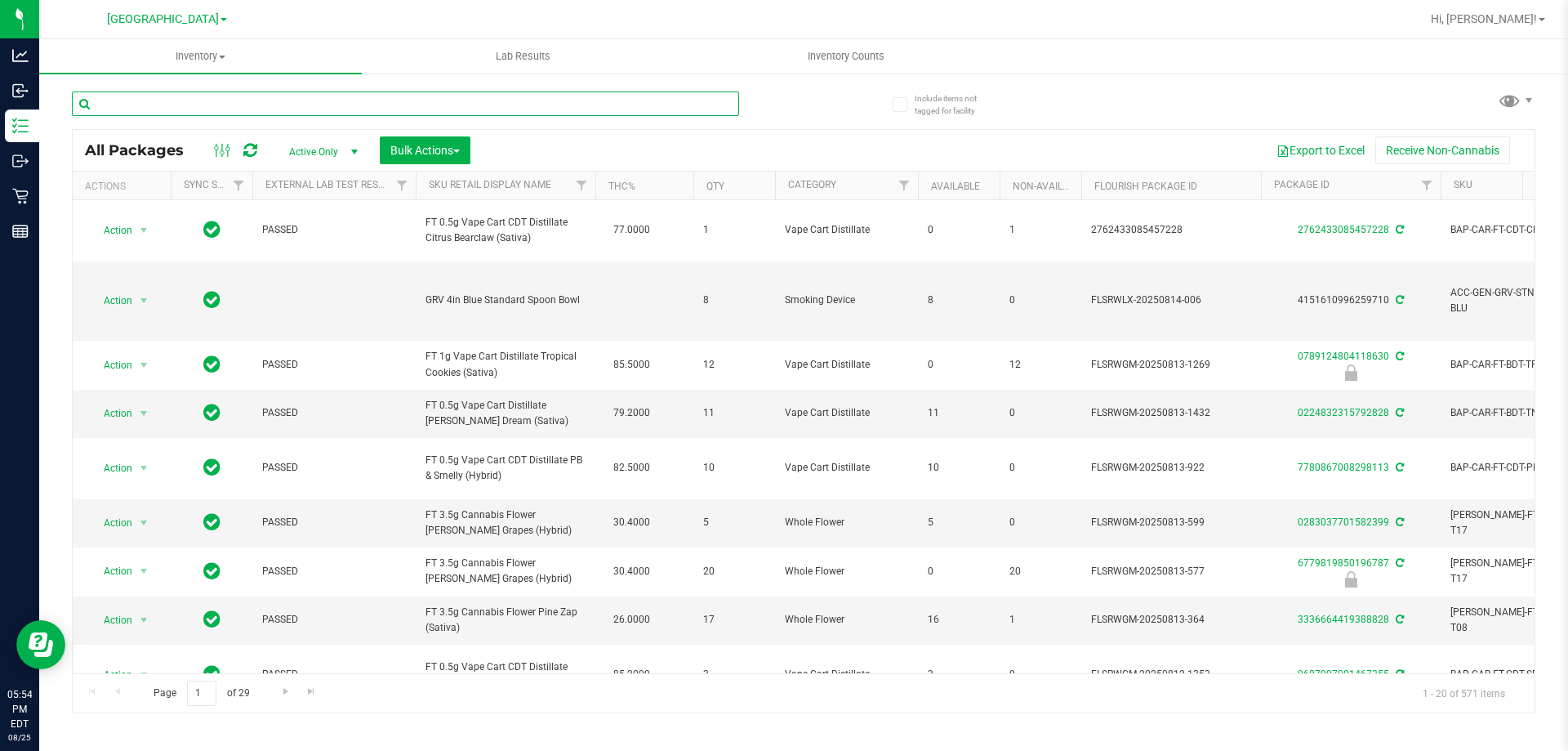
click at [218, 103] on input "text" at bounding box center [406, 103] width 667 height 24
type input "wck"
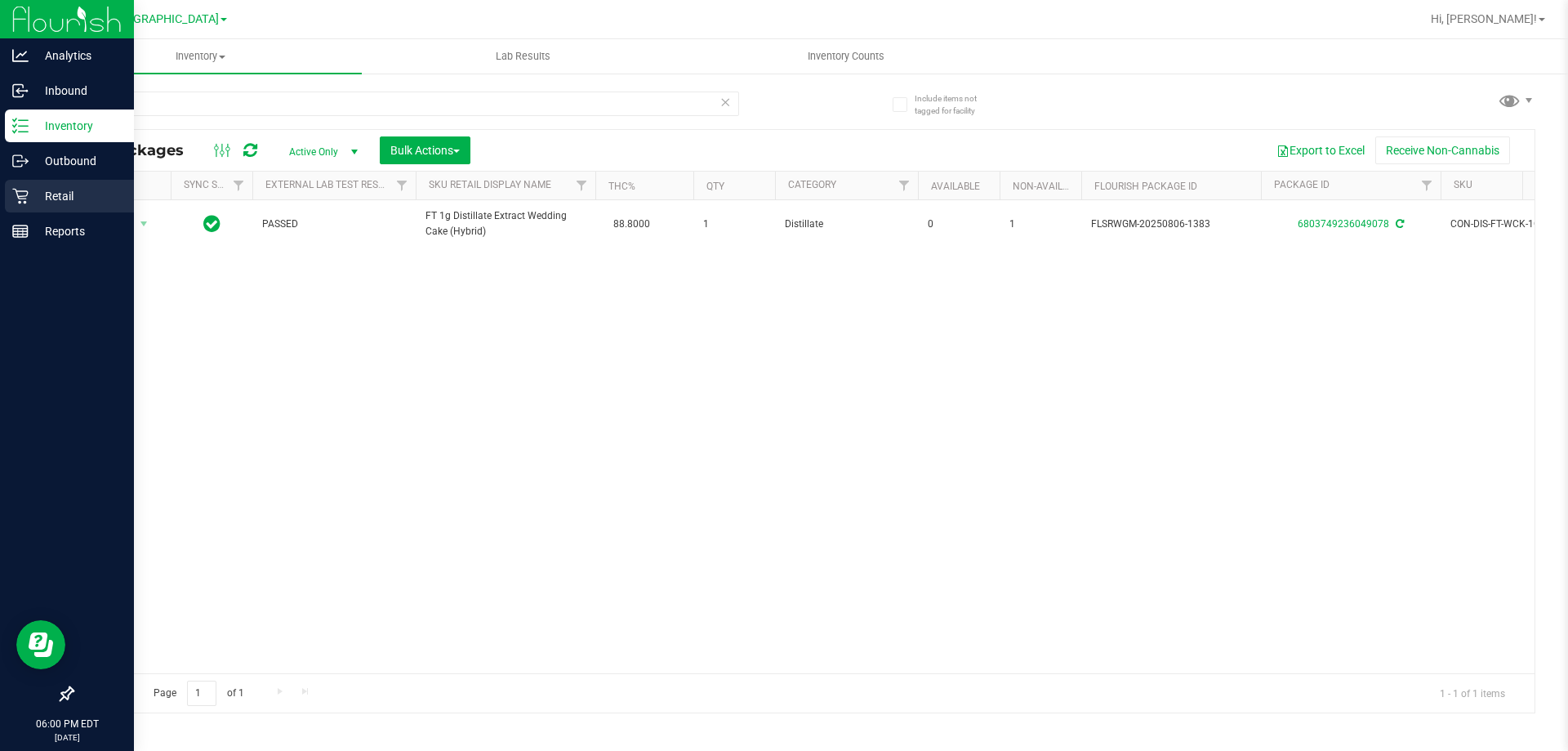
click at [8, 212] on link "Retail" at bounding box center [66, 197] width 134 height 35
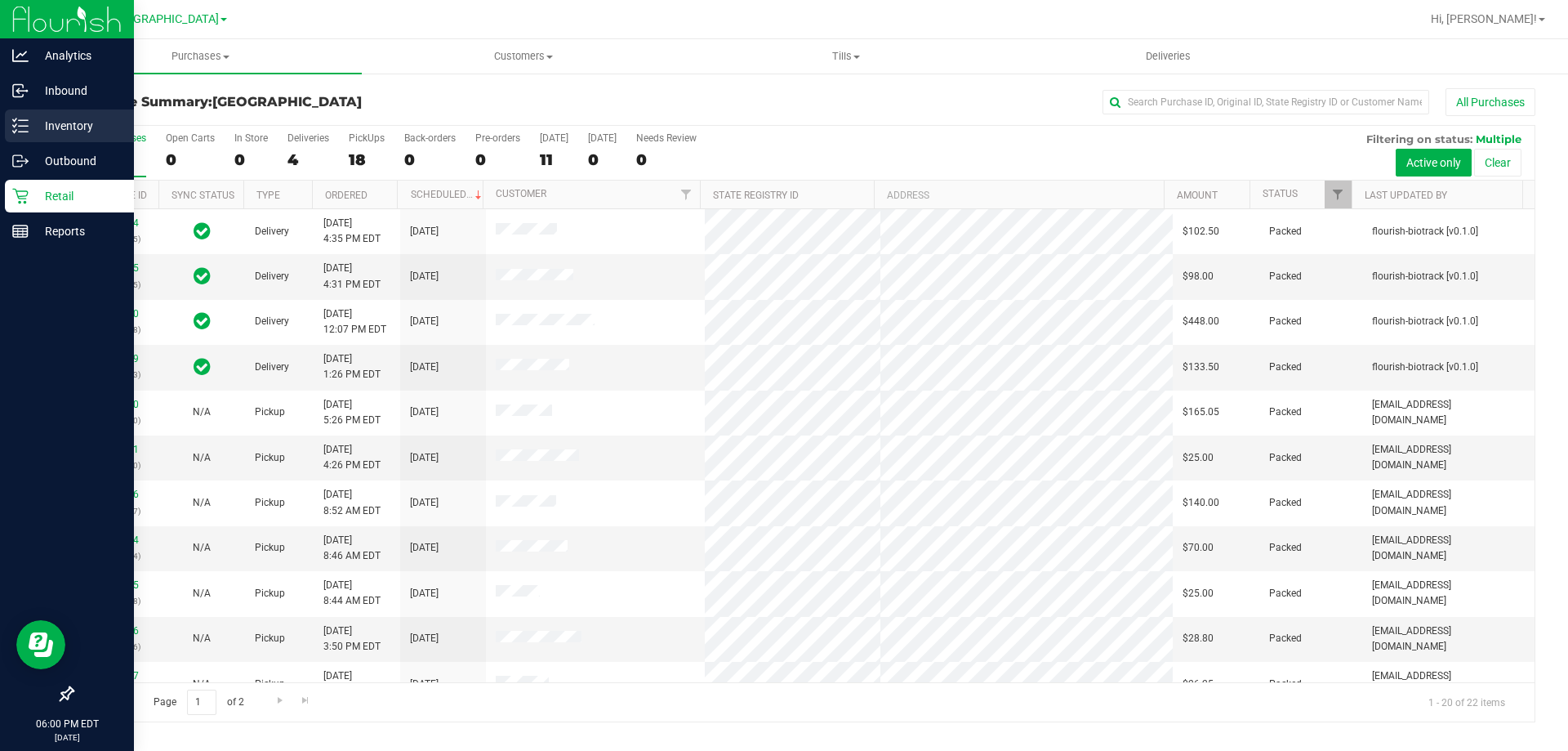
click at [14, 120] on icon at bounding box center [20, 125] width 16 height 16
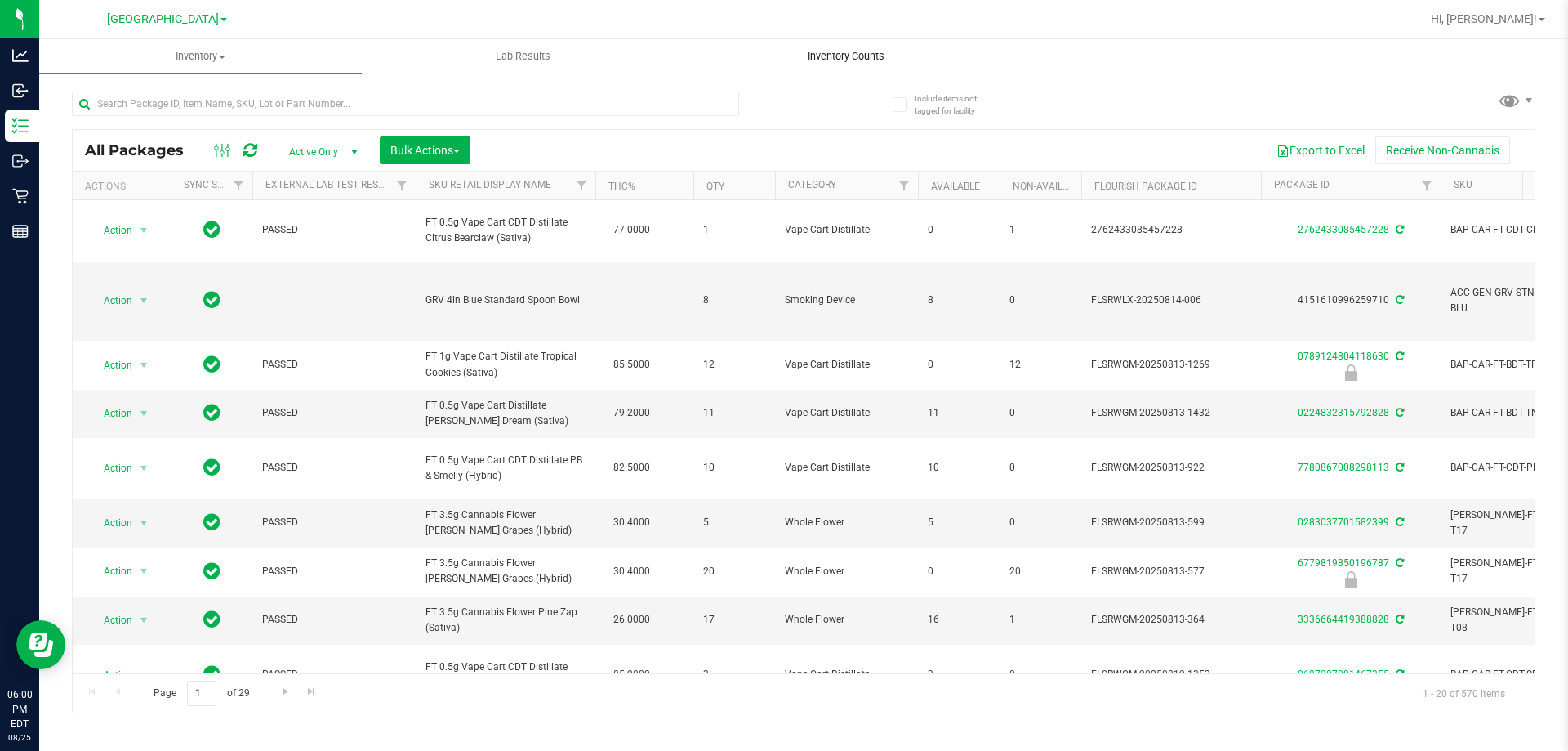
click at [830, 64] on uib-tab-heading "Inventory Counts" at bounding box center [845, 57] width 321 height 33
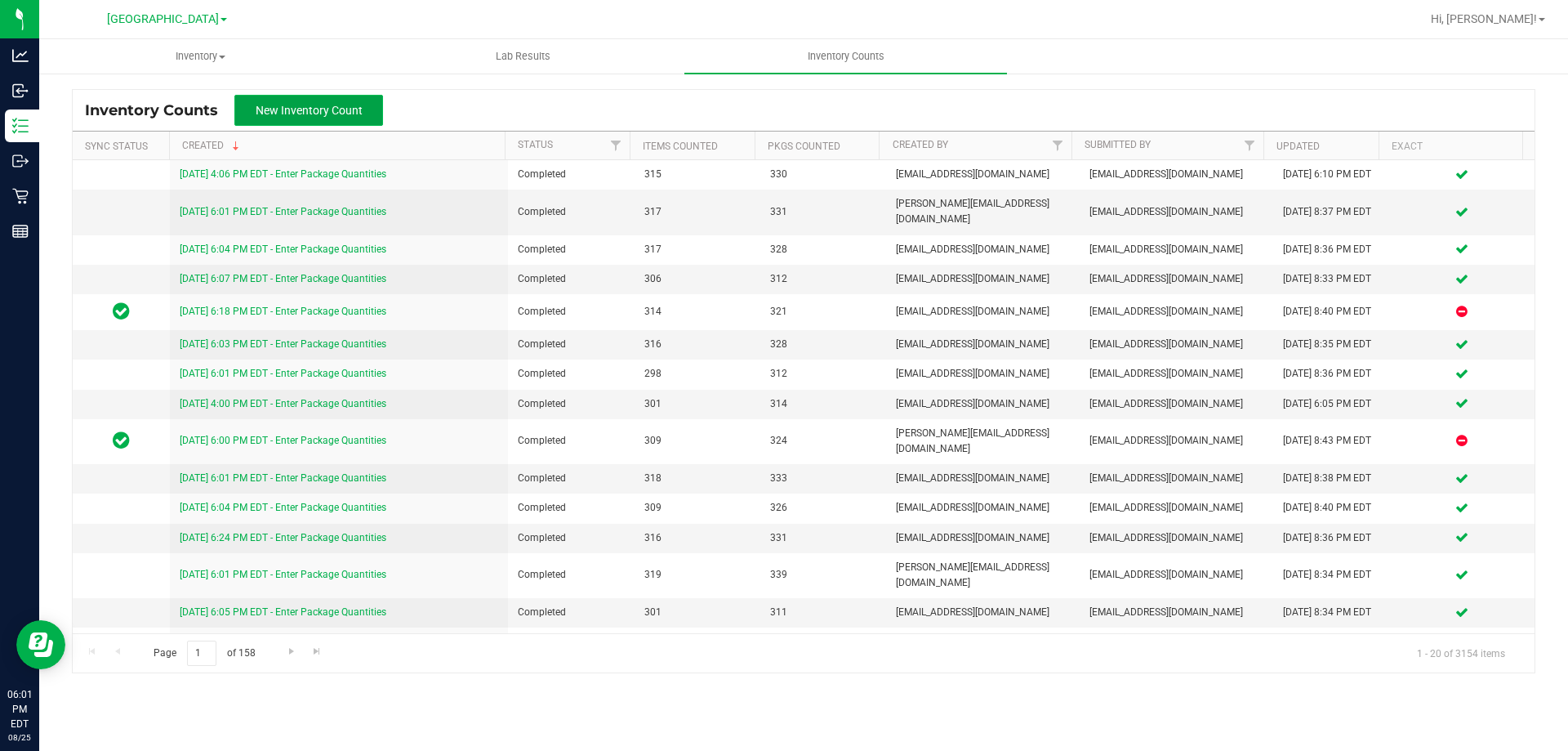
click at [300, 110] on span "New Inventory Count" at bounding box center [308, 111] width 107 height 13
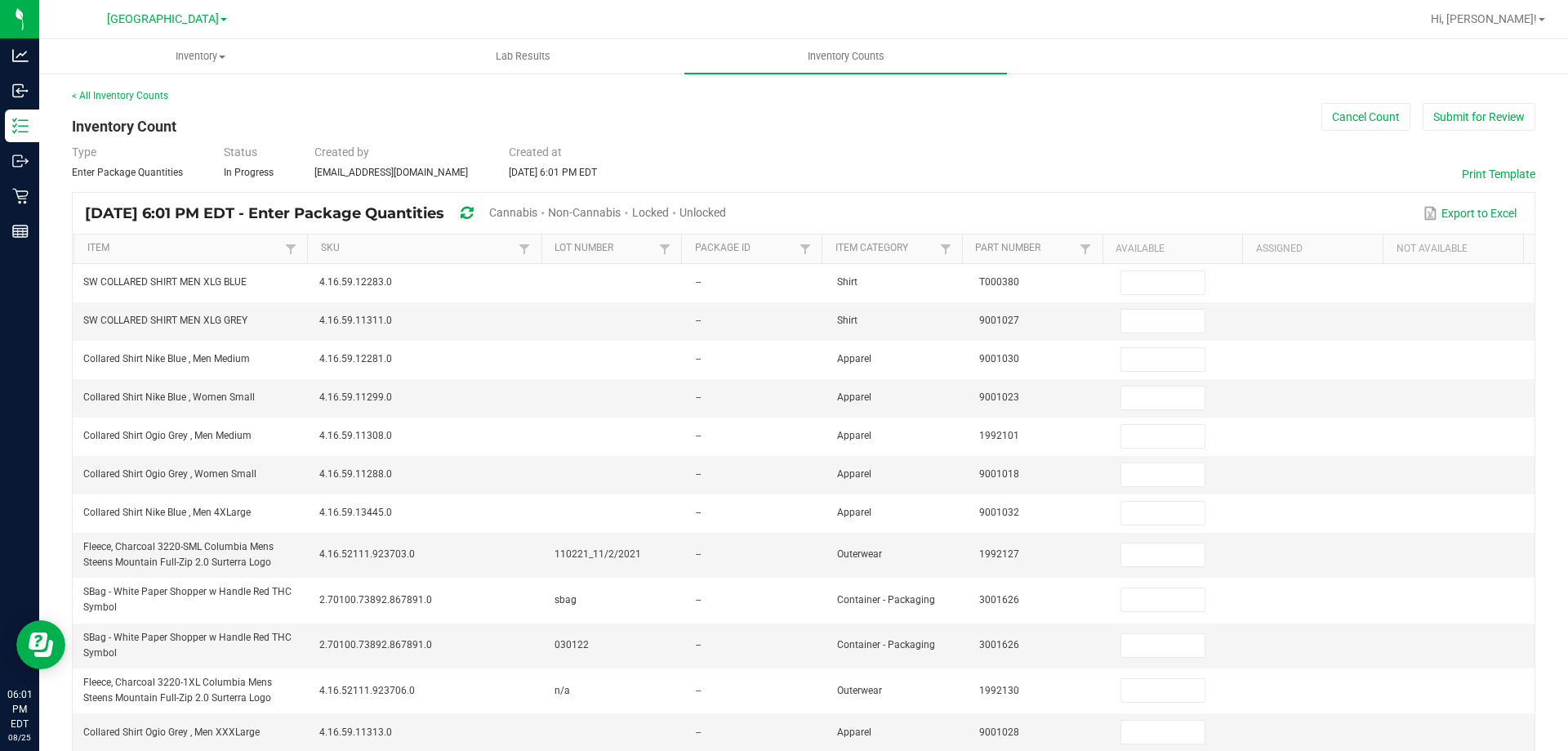
click at [726, 211] on span "Unlocked" at bounding box center [703, 213] width 46 height 13
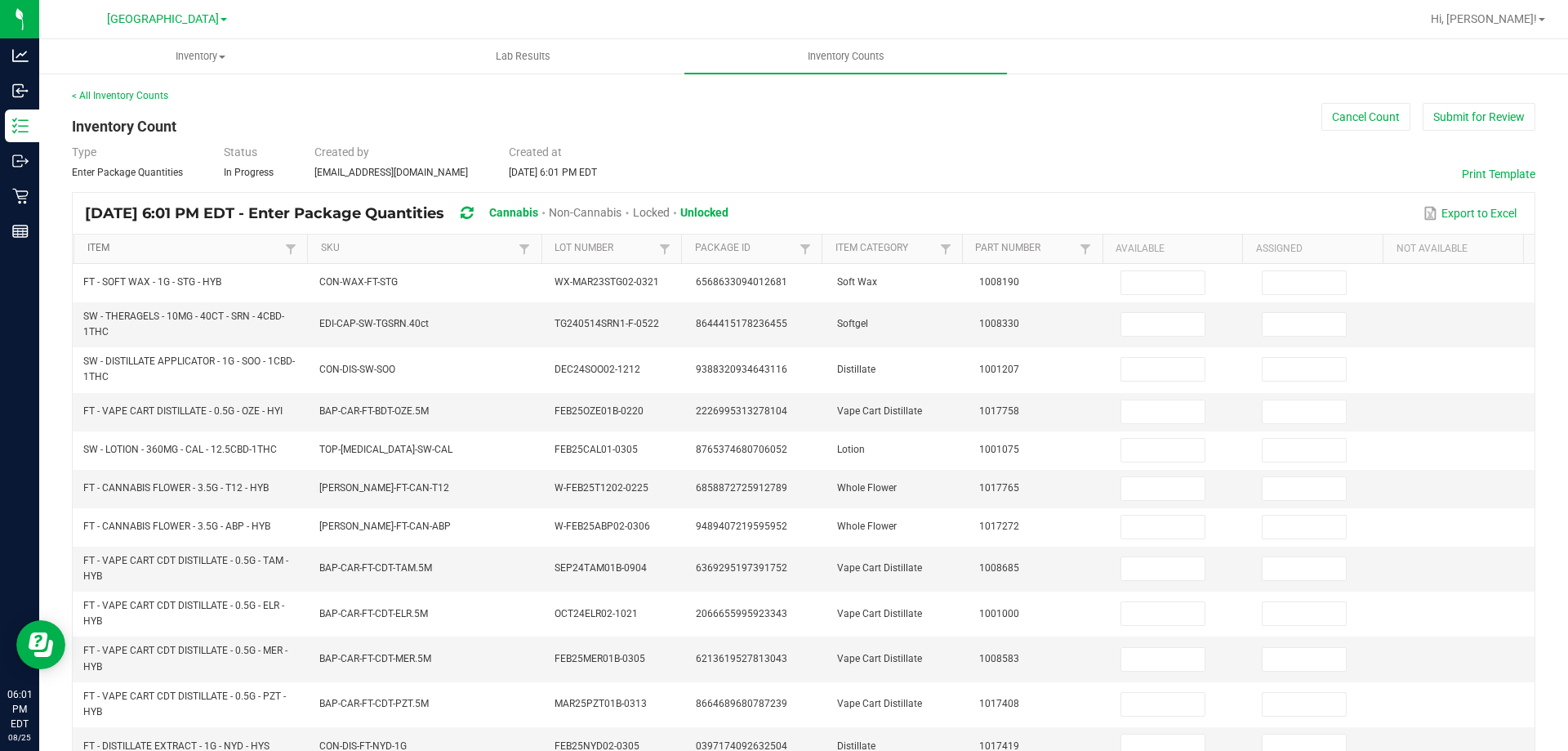
click at [205, 243] on link "Item" at bounding box center [185, 249] width 195 height 13
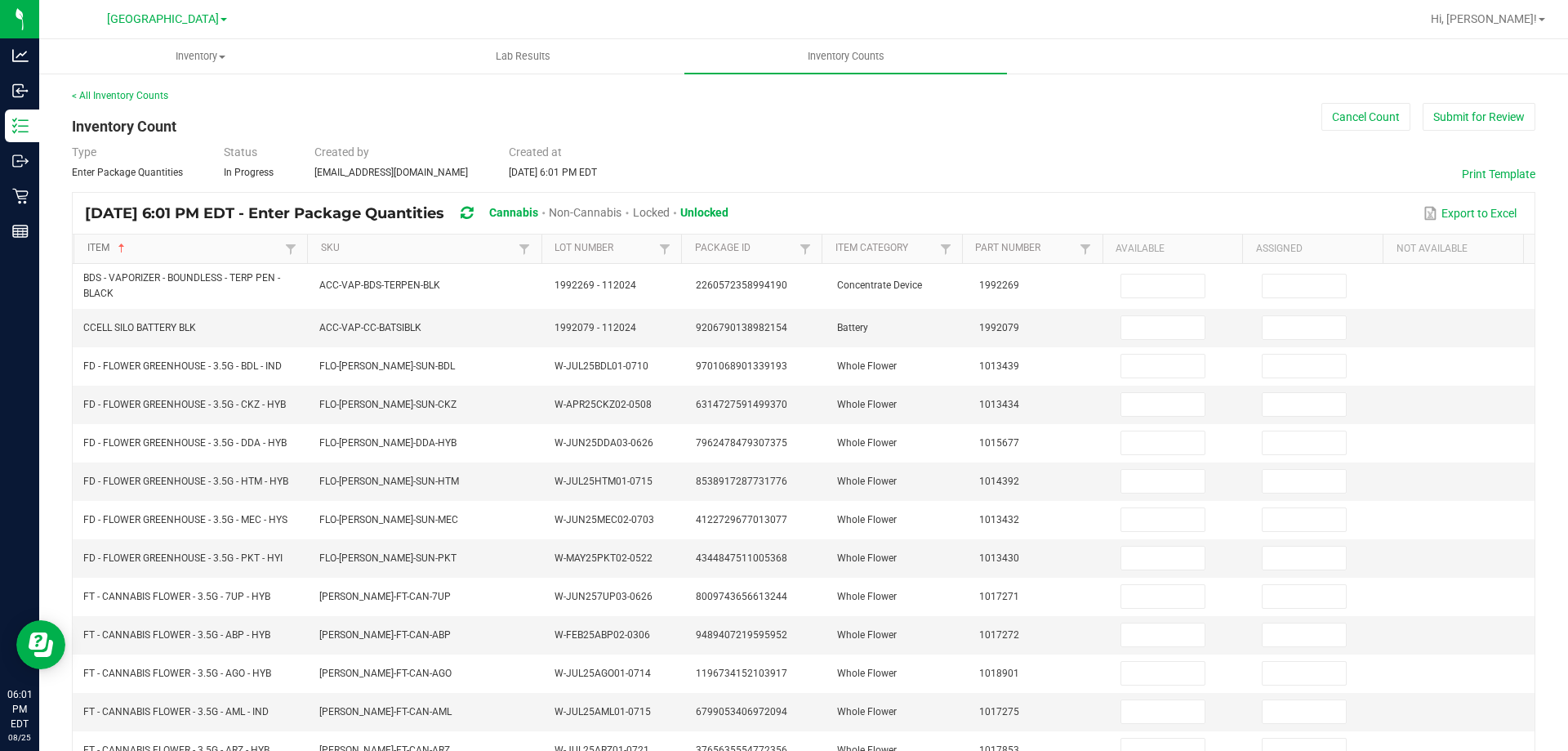
click at [173, 249] on link "Item" at bounding box center [185, 249] width 195 height 13
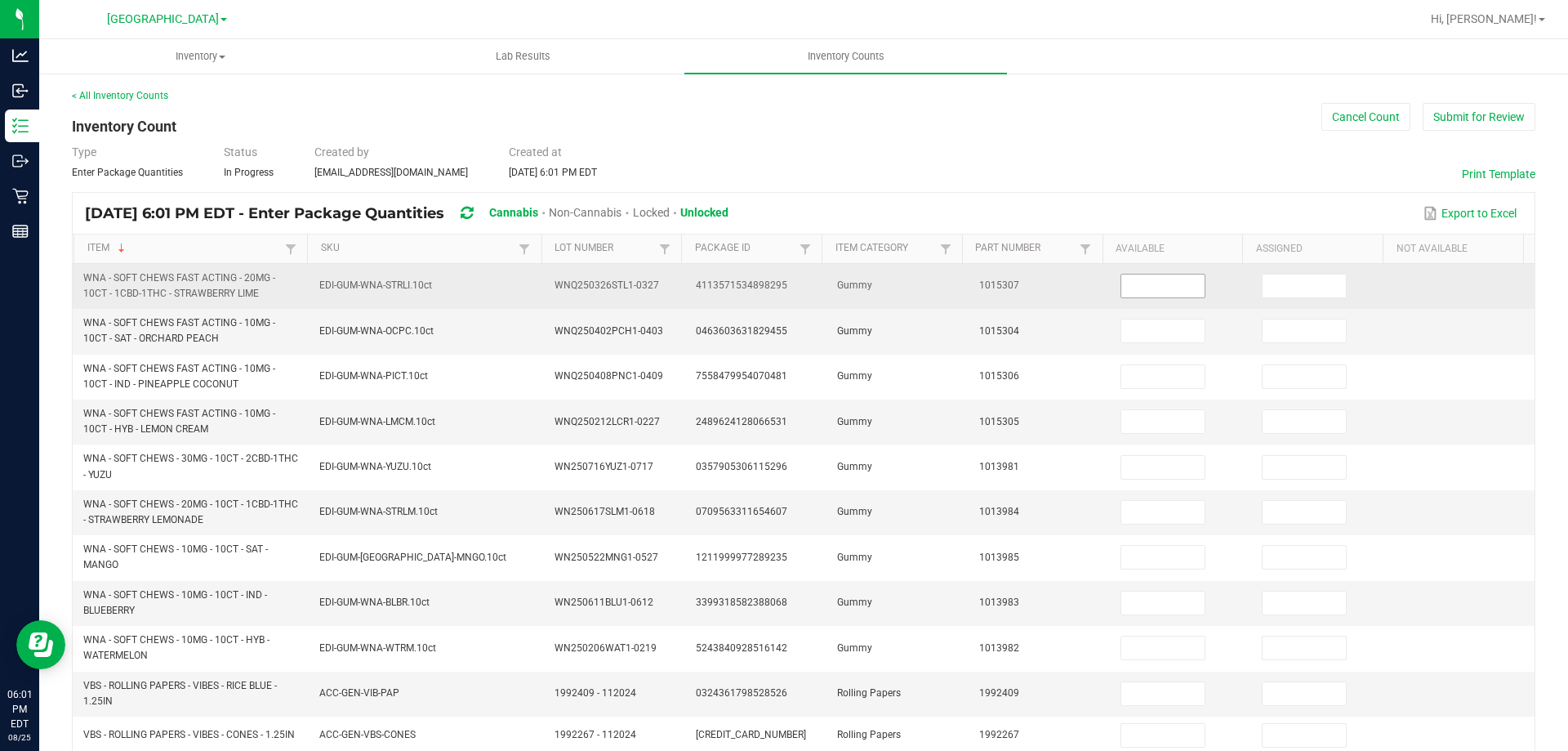
click at [1147, 290] on input at bounding box center [1162, 286] width 83 height 23
type input "10"
type input "0"
type input "6"
type input "0"
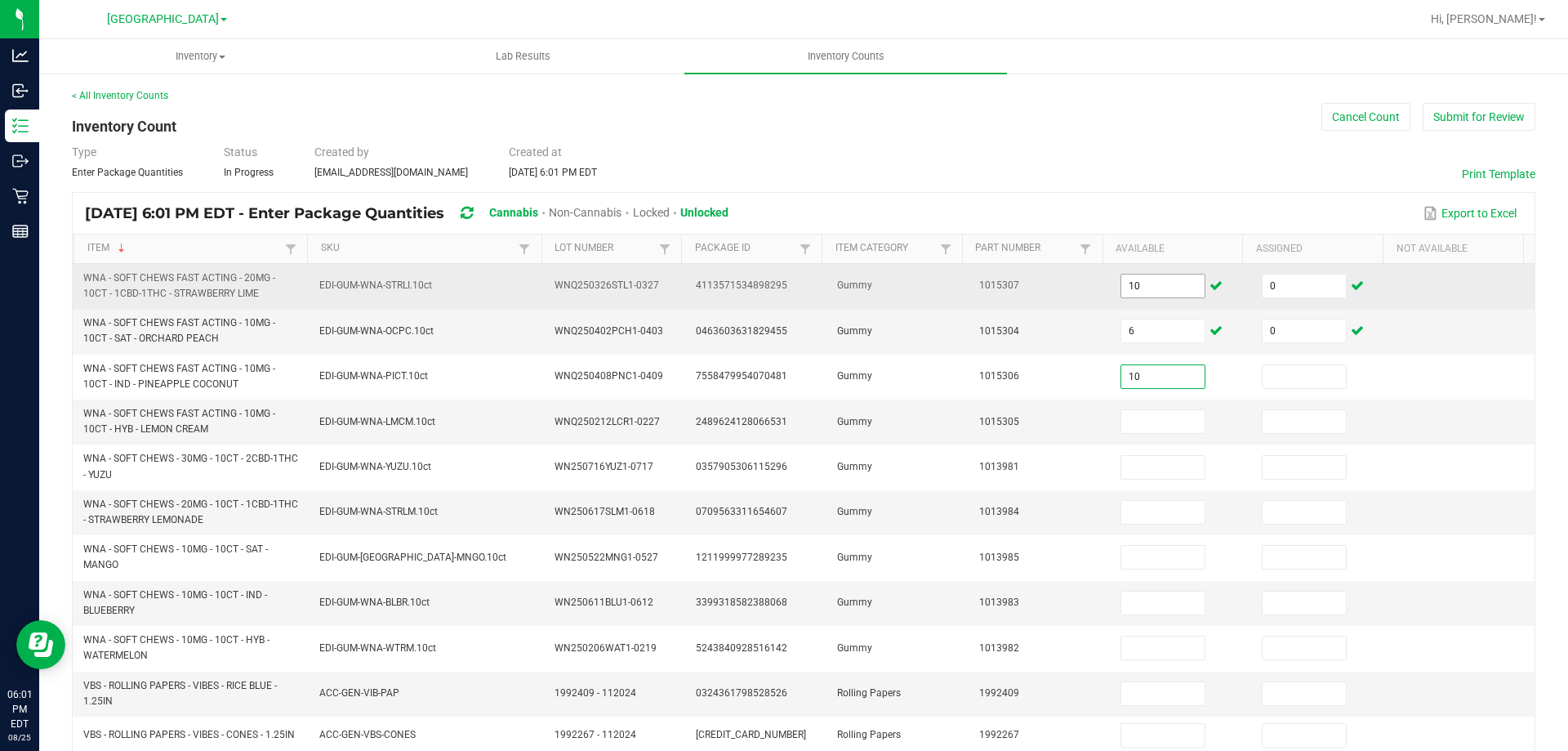
type input "10"
type input "0"
type input "4"
type input "0"
type input "8"
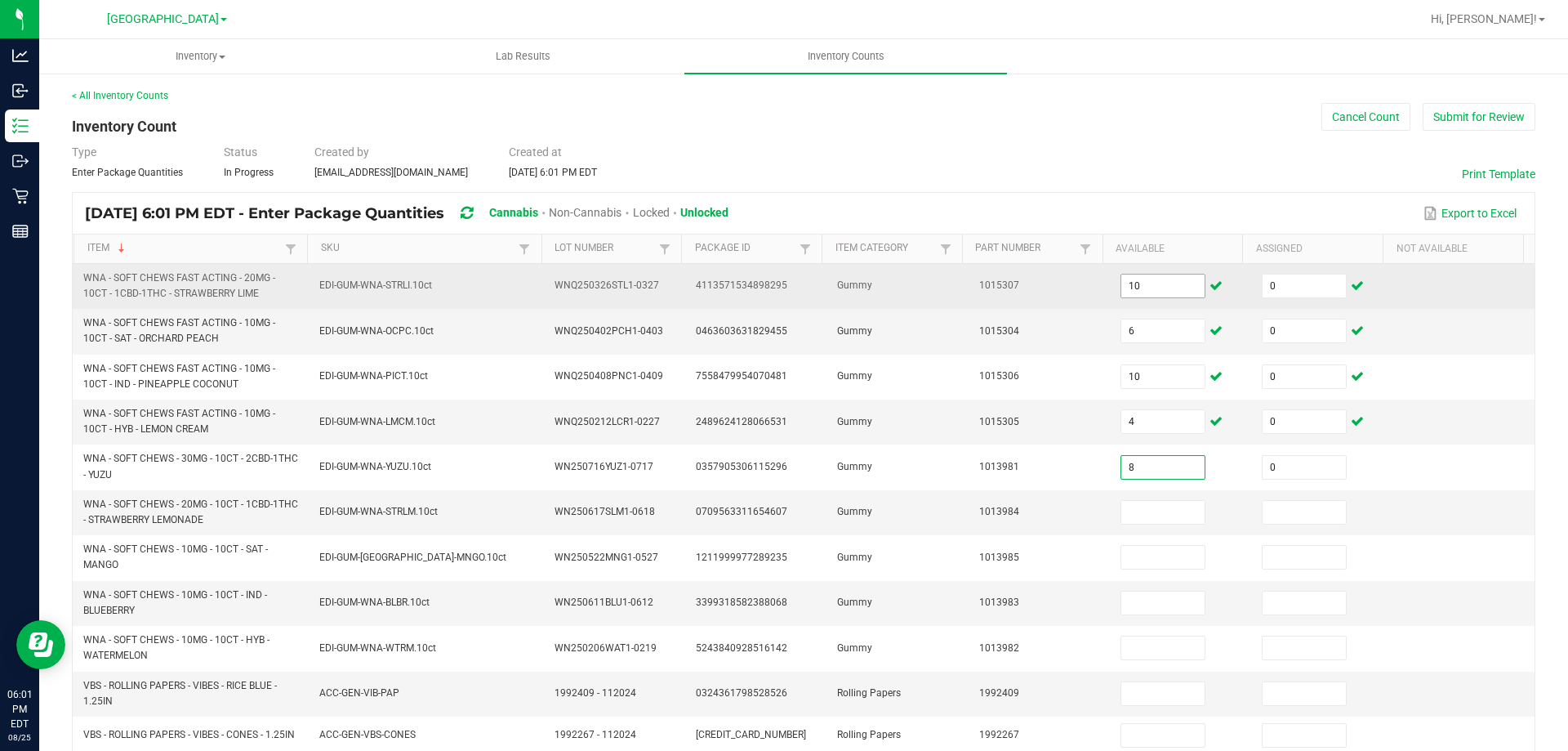
type input "0"
type input "10"
type input "0"
type input "1"
type input "0"
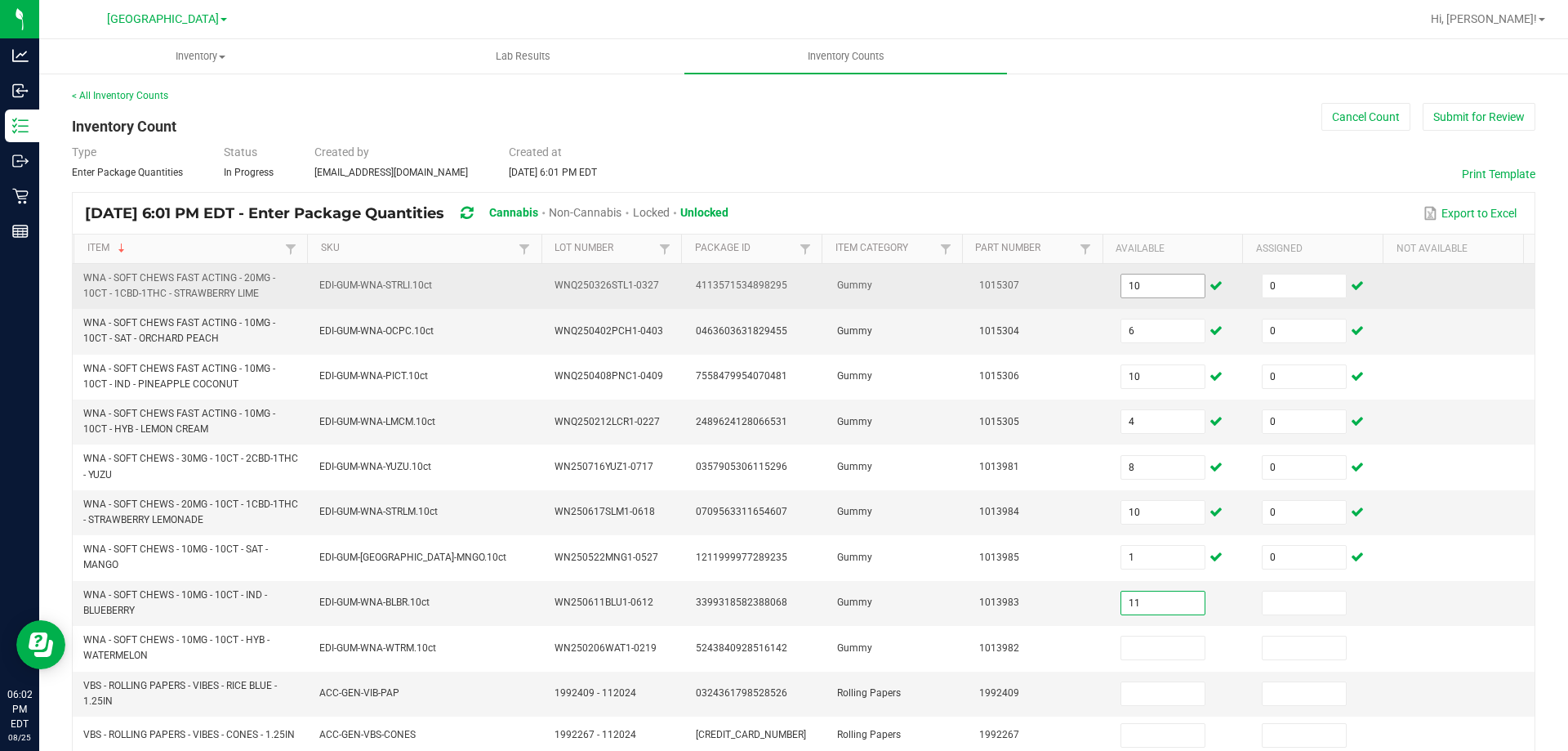
type input "11"
type input "0"
type input "3"
type input "0"
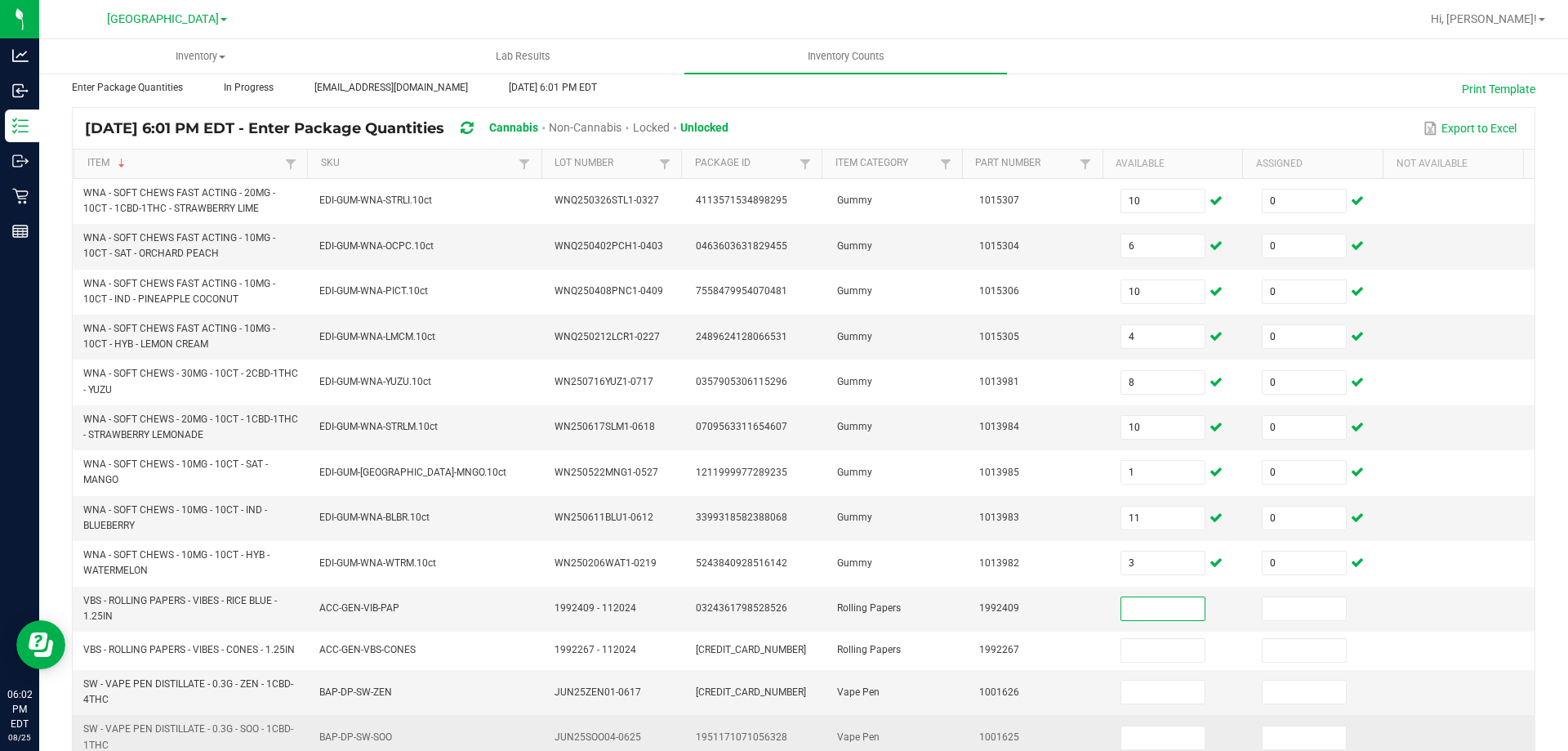
scroll to position [163, 0]
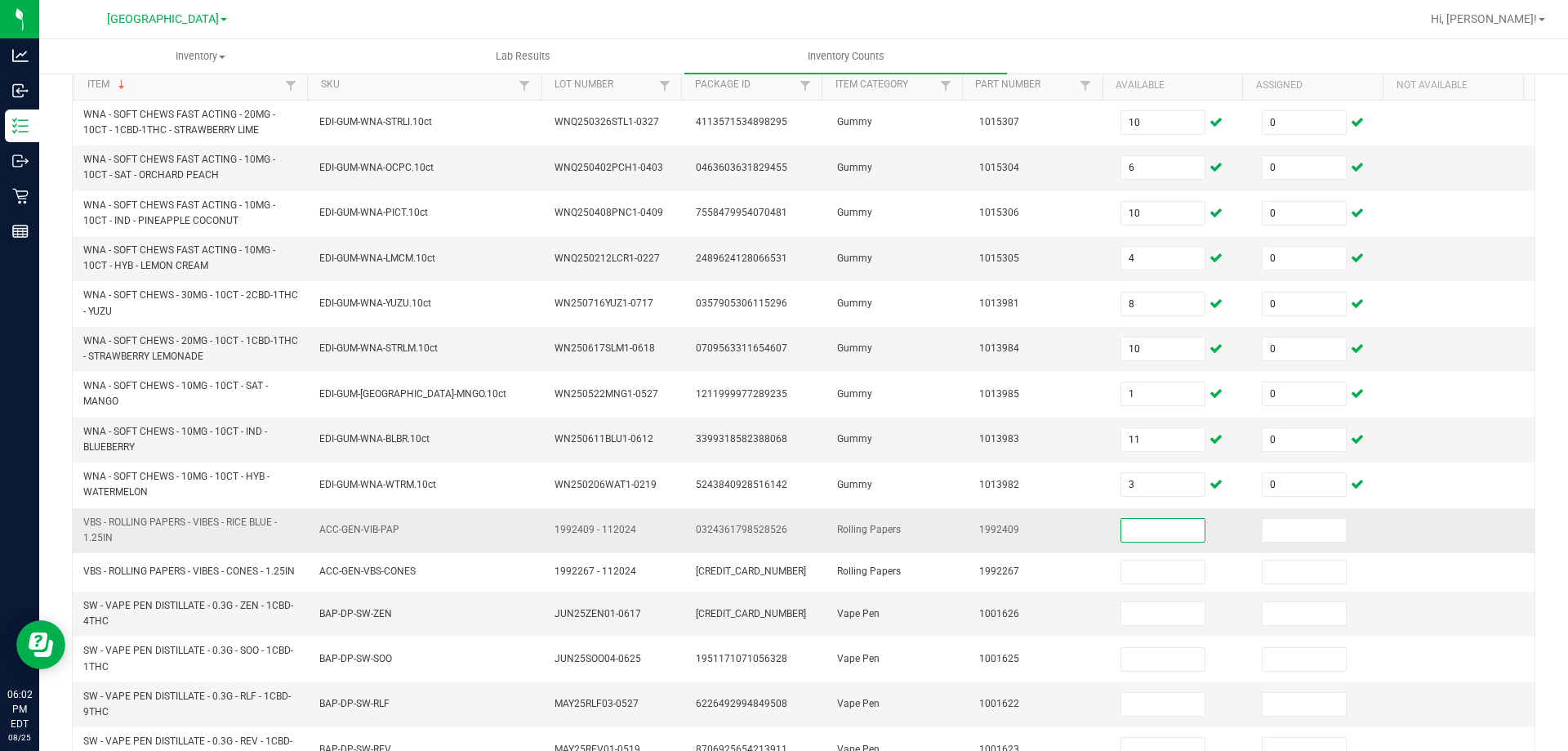
click at [106, 532] on span "VBS - ROLLING PAPERS - VIBES - RICE BLUE - 1.25IN" at bounding box center [179, 529] width 194 height 27
copy span "VBS - ROLLING PAPERS - VIBES - RICE BLUE - 1.25IN"
click at [1166, 533] on input at bounding box center [1162, 530] width 83 height 23
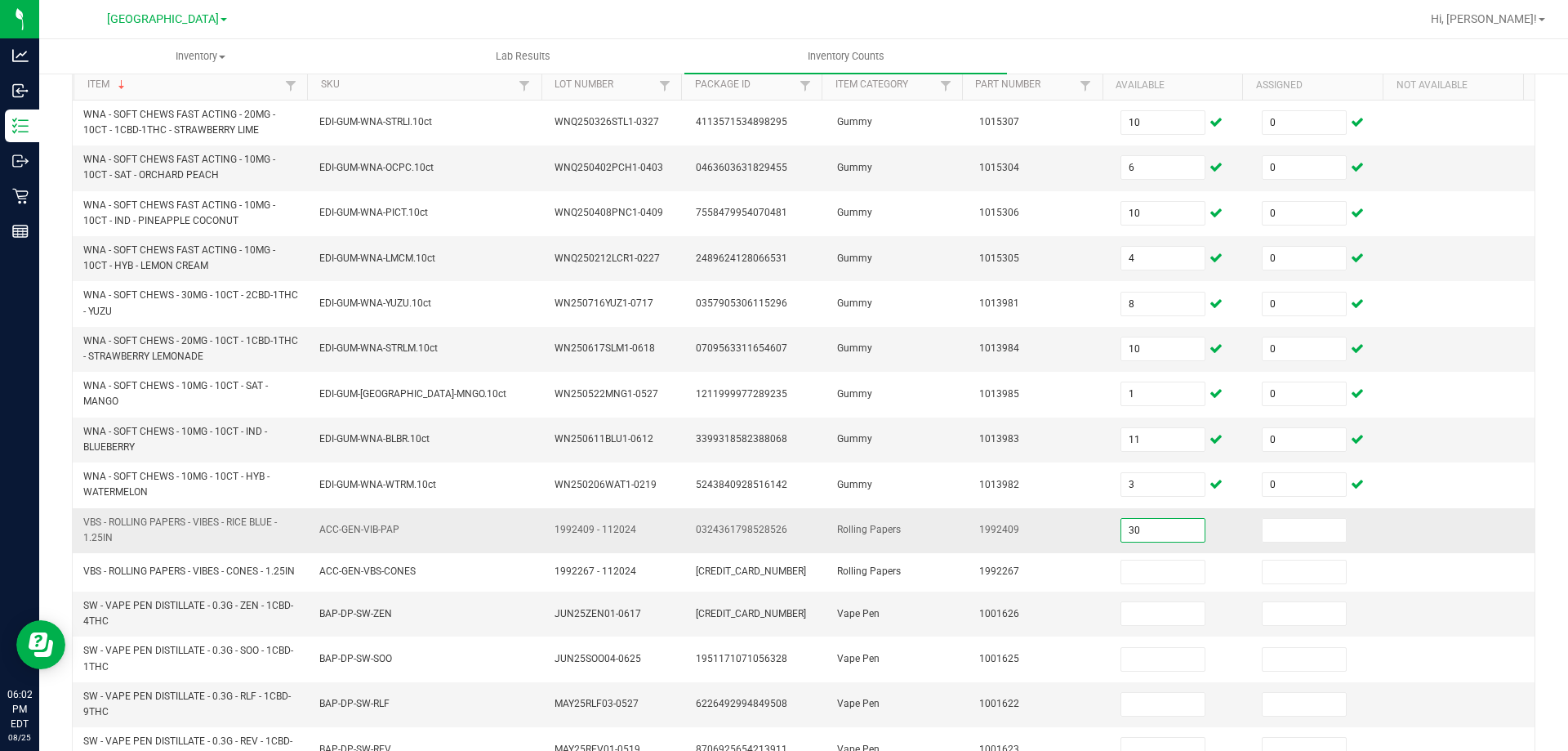
type input "30"
type input "0"
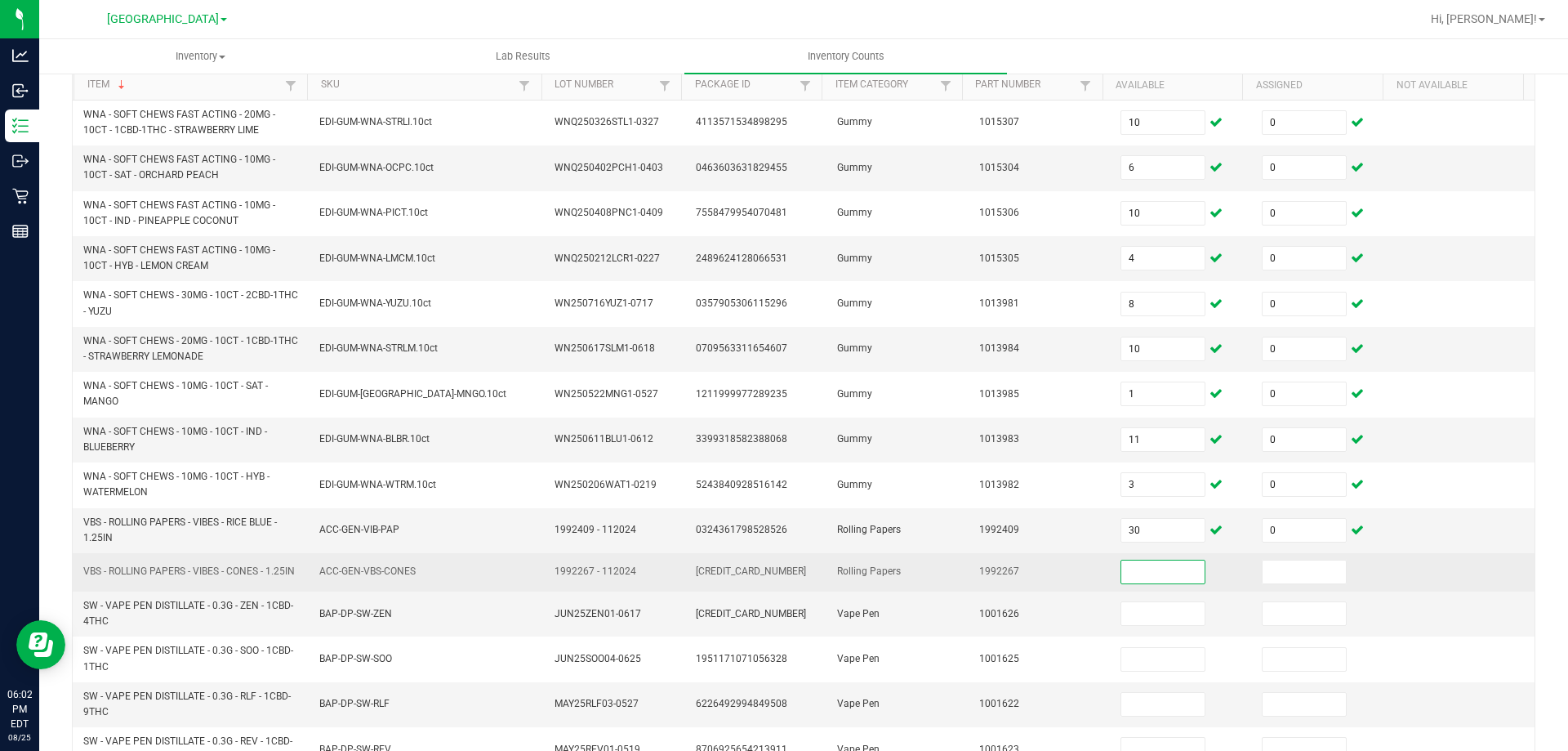
click at [112, 577] on span "VBS - ROLLING PAPERS - VIBES - CONES - 1.25IN" at bounding box center [188, 572] width 211 height 15
click at [112, 577] on span "VBS - ROLLING PAPERS - VIBES - CONES - 1.25IN" at bounding box center [188, 571] width 211 height 12
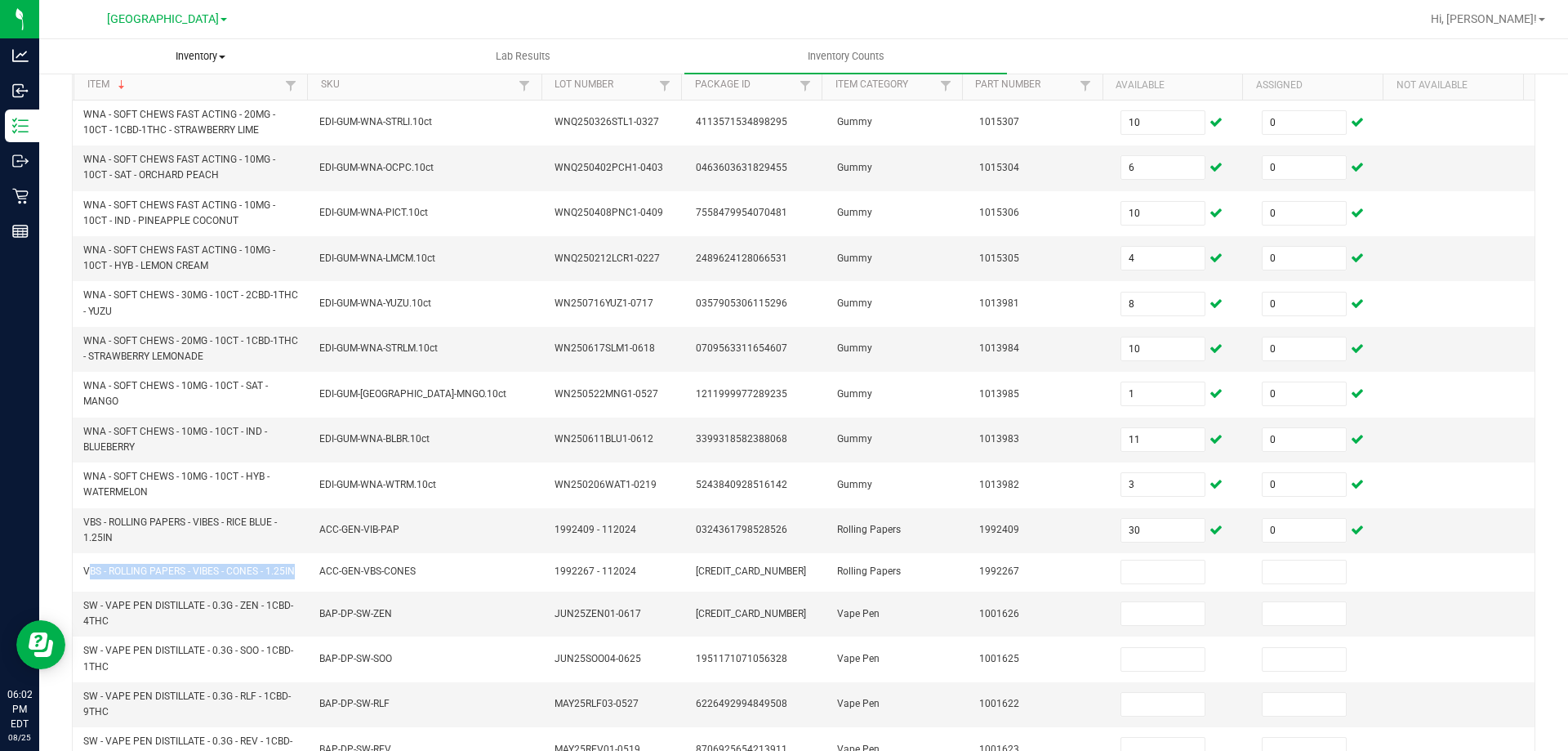
copy span "VBS - ROLLING PAPERS - VIBES - CONES - 1.25IN"
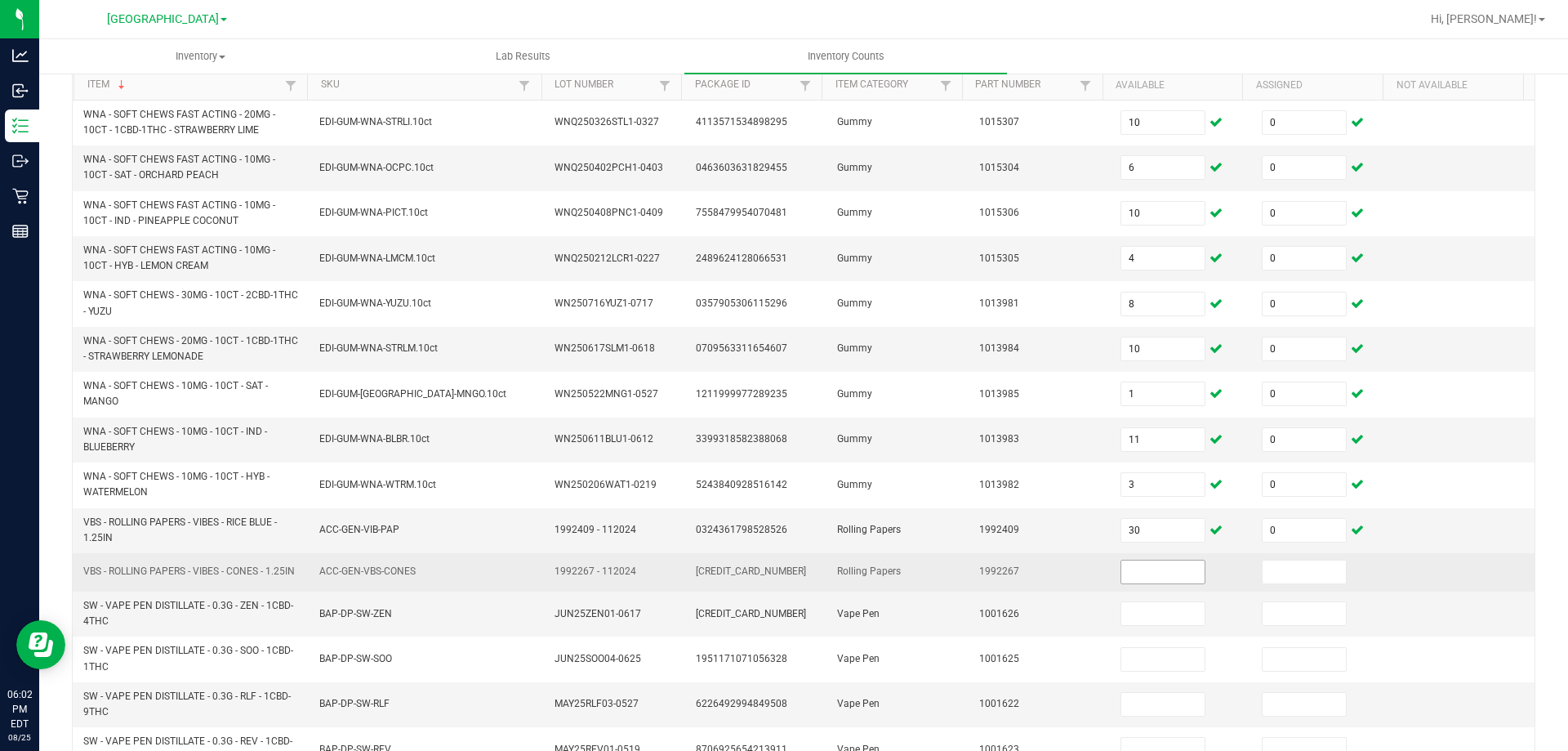
click at [1141, 573] on input at bounding box center [1162, 572] width 83 height 23
type input "1"
type input "0"
type input "1"
type input "0"
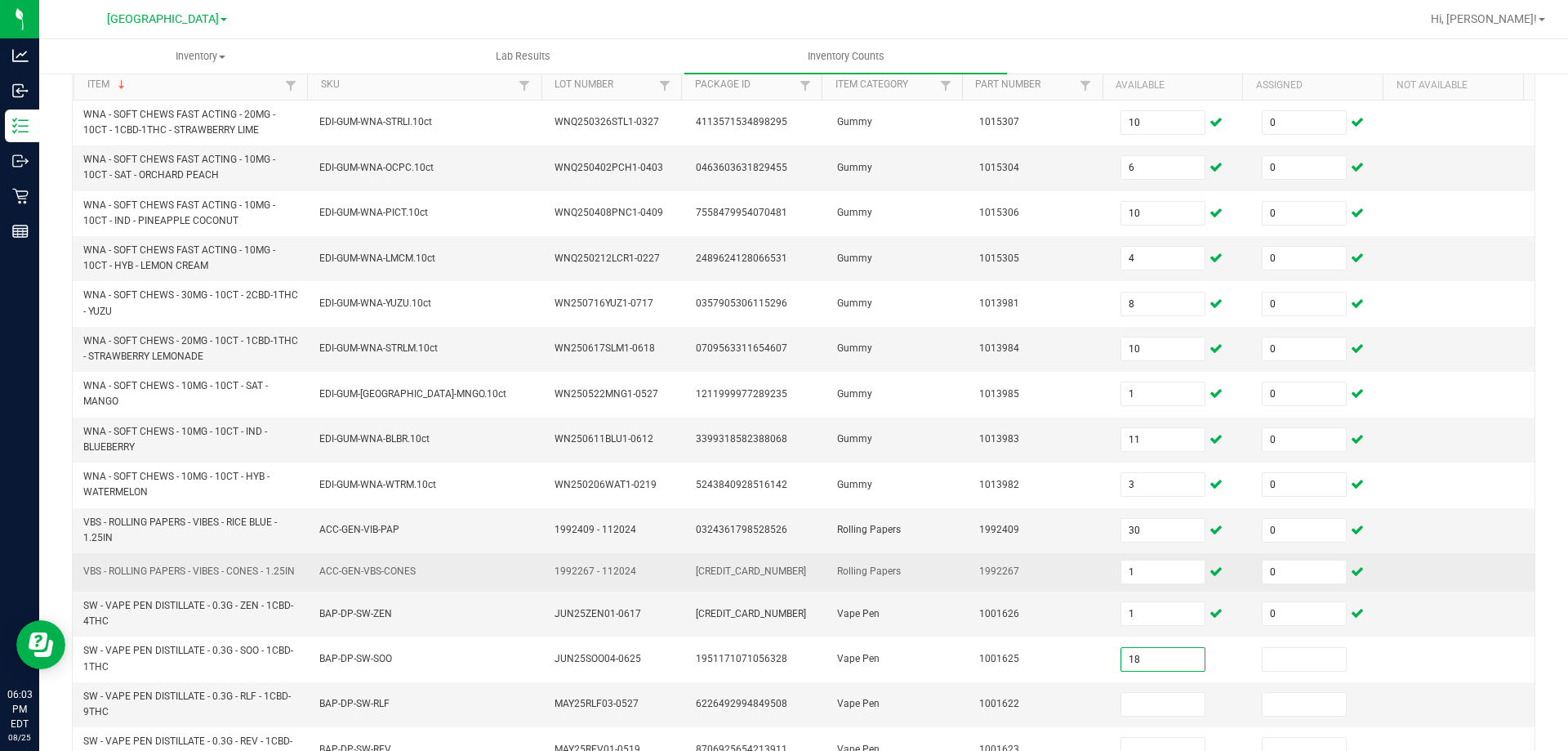
type input "18"
type input "0"
type input "1"
type input "0"
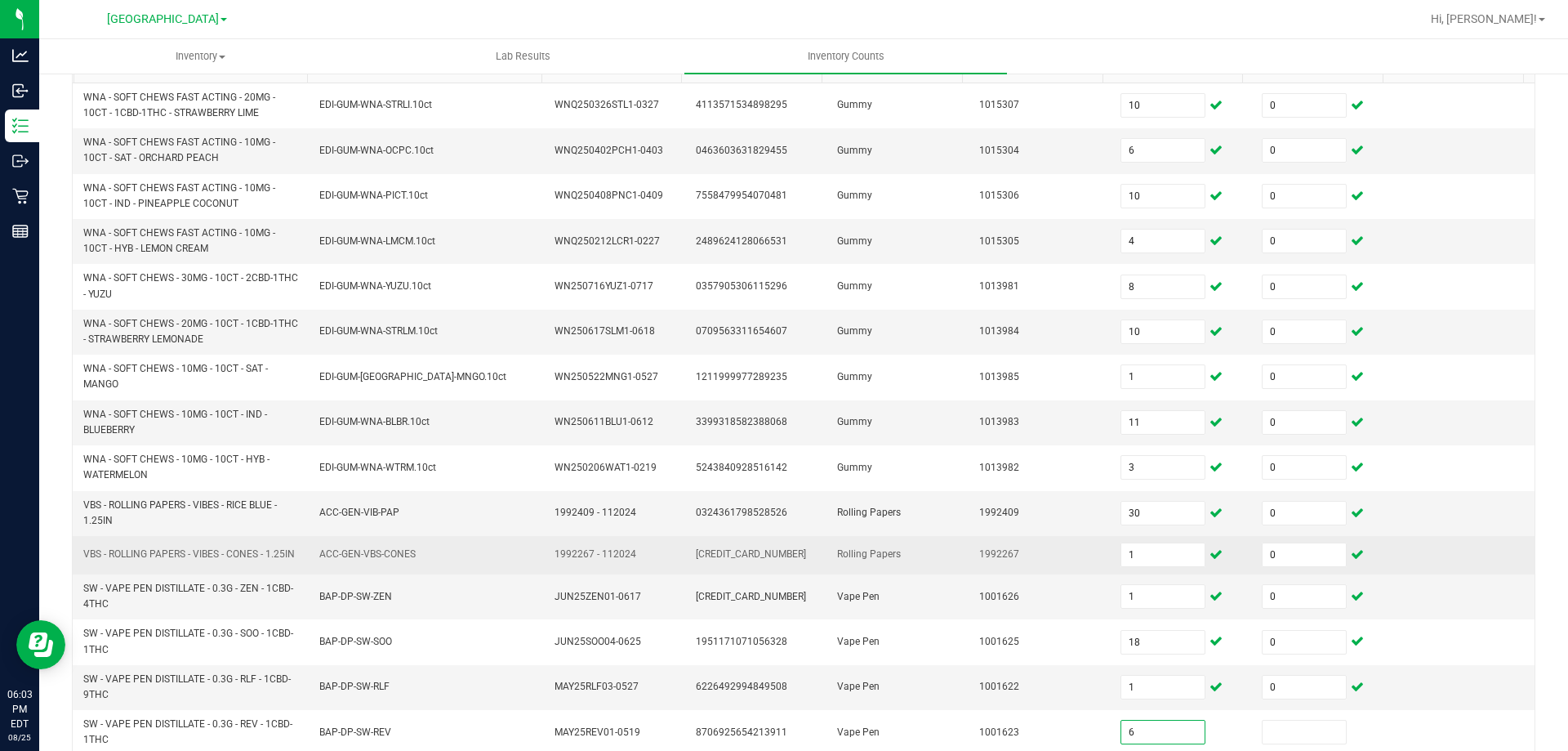
type input "6"
type input "0"
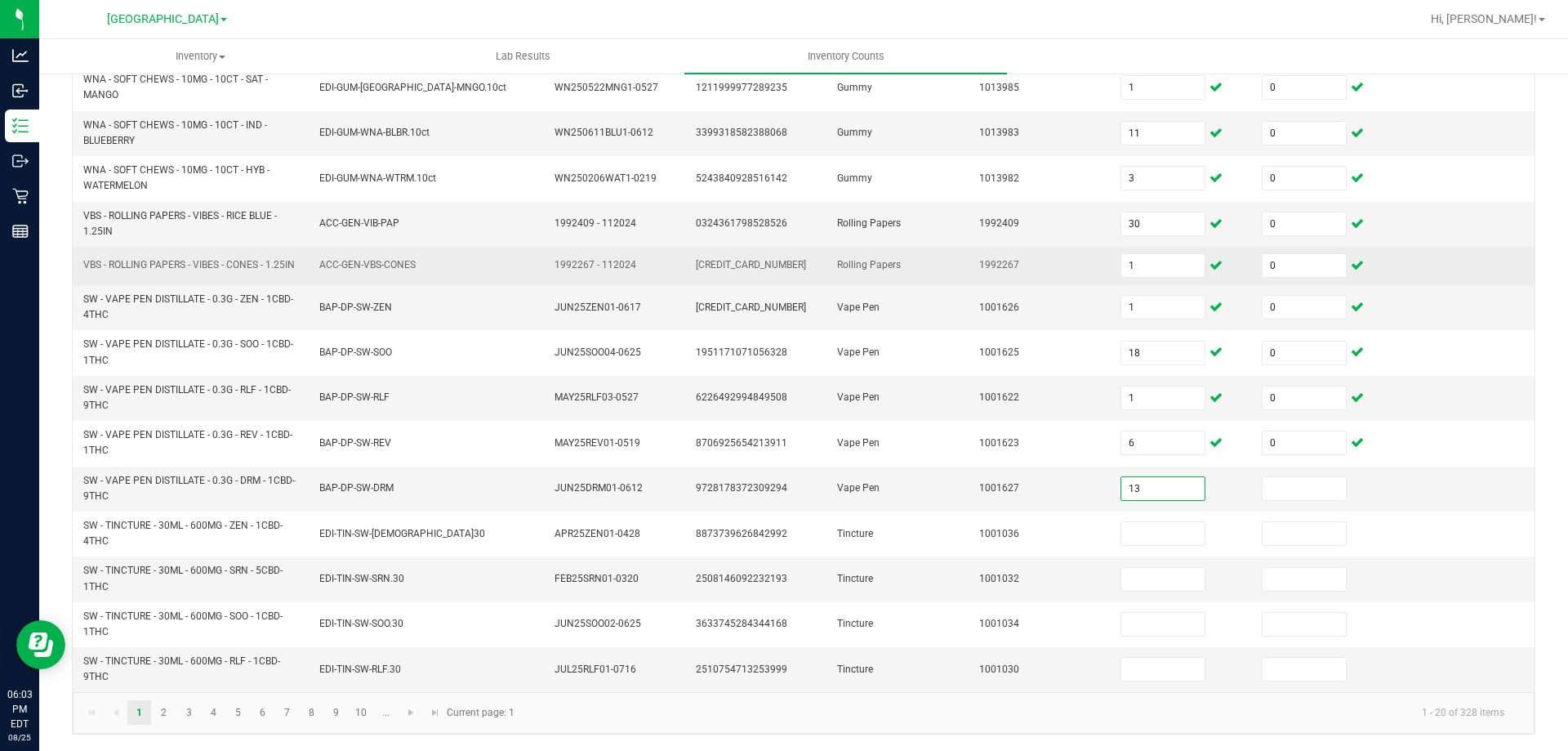
type input "13"
type input "0"
type input "3"
type input "0"
type input "3"
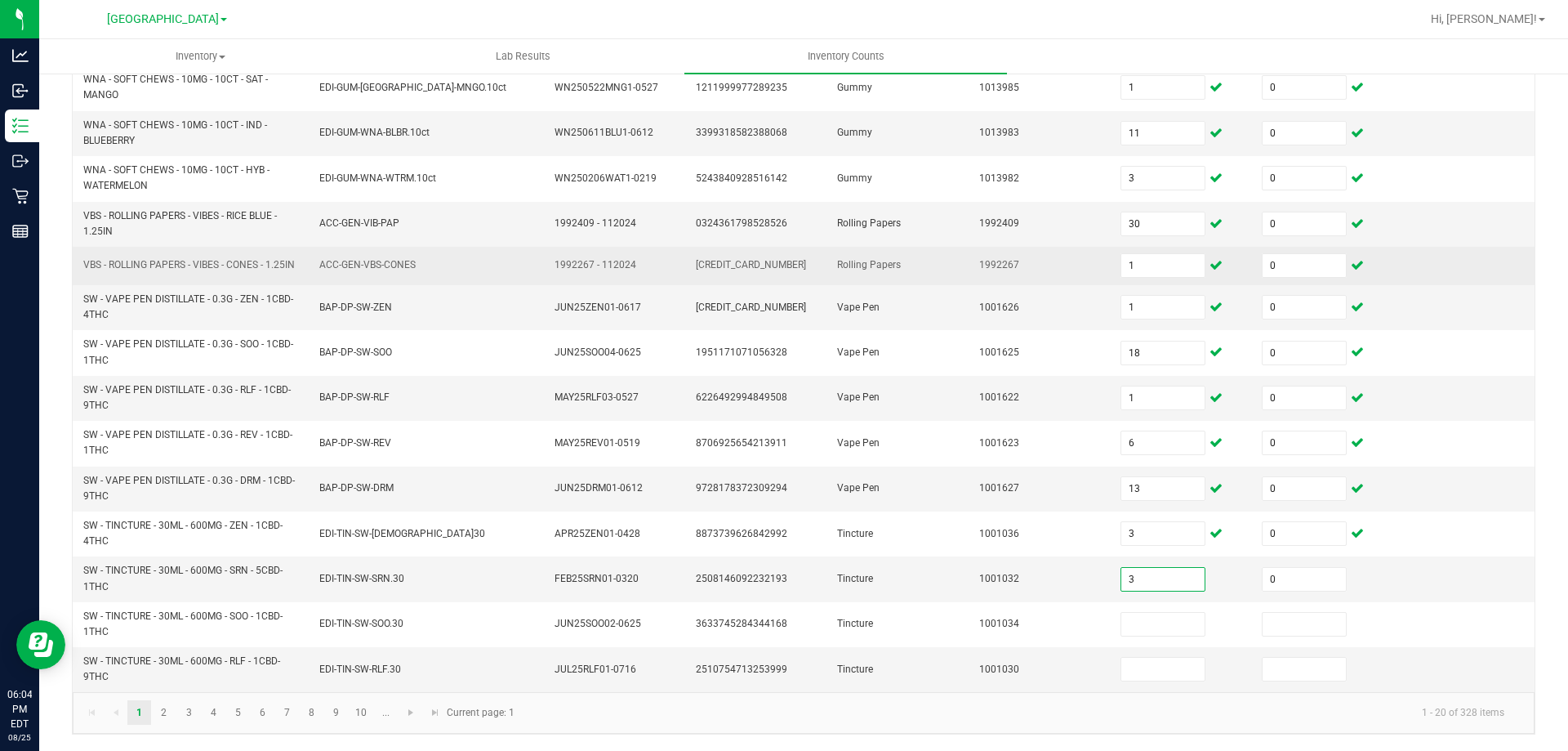
type input "0"
type input "5"
type input "0"
type input "5"
type input "0"
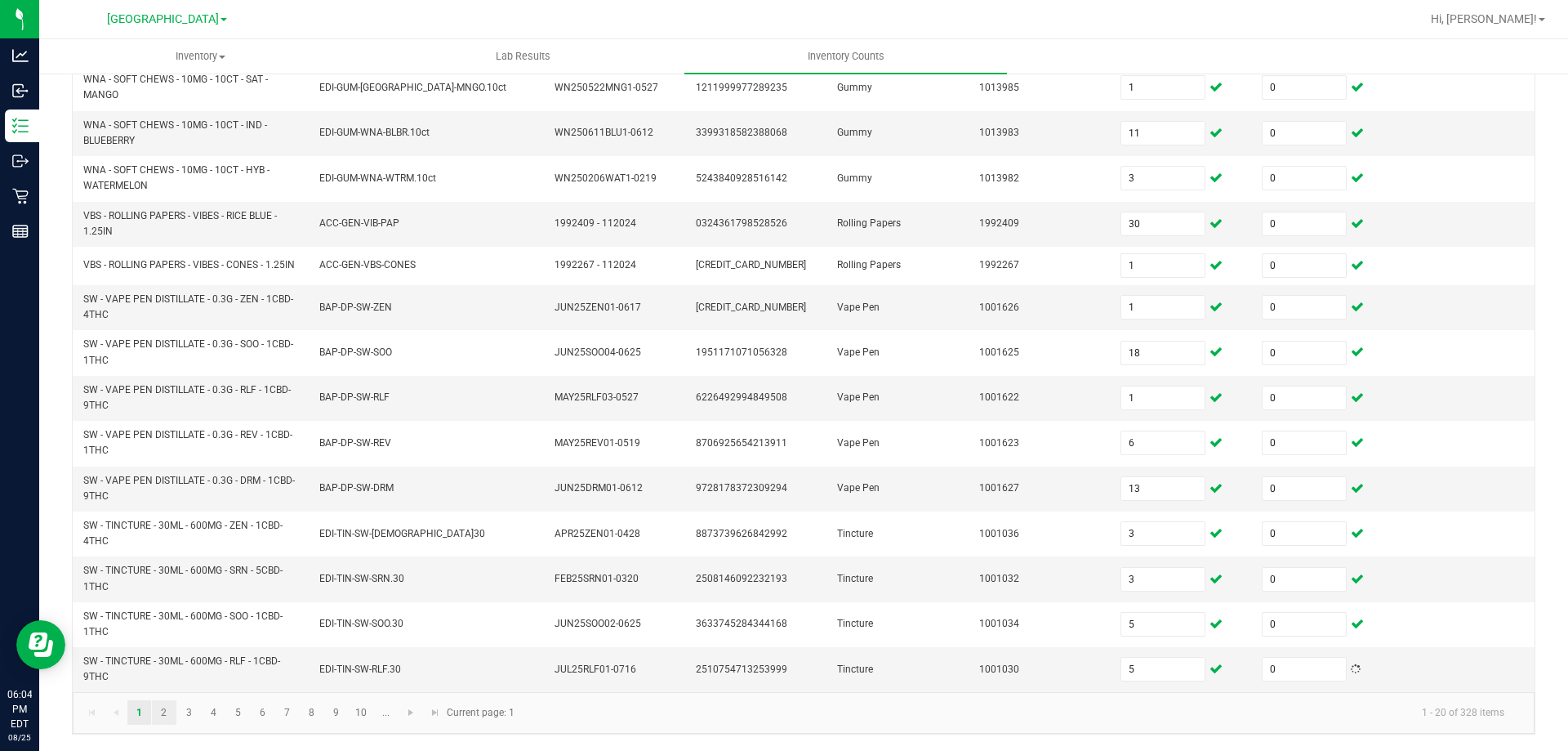
click at [164, 712] on link "2" at bounding box center [164, 711] width 24 height 24
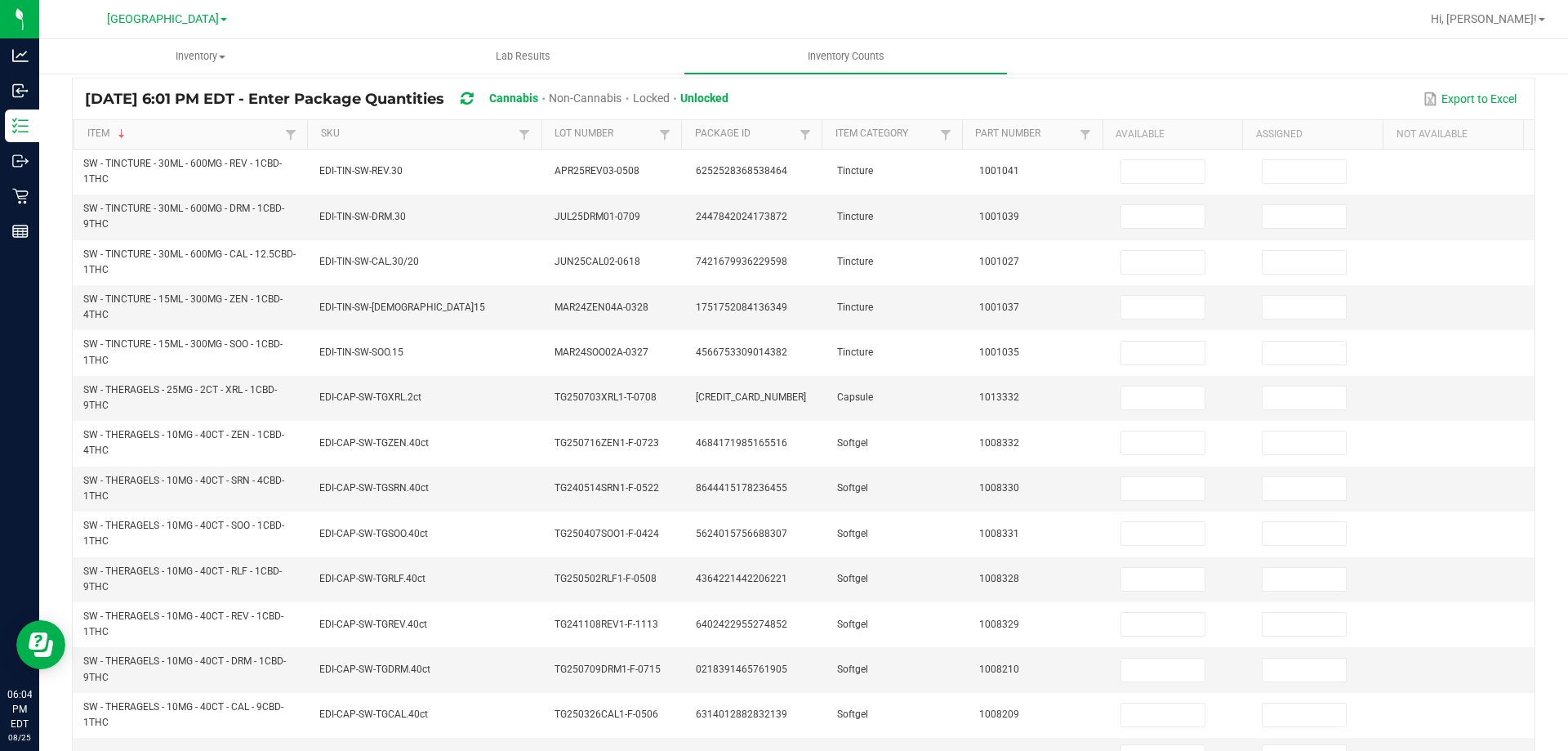
scroll to position [0, 0]
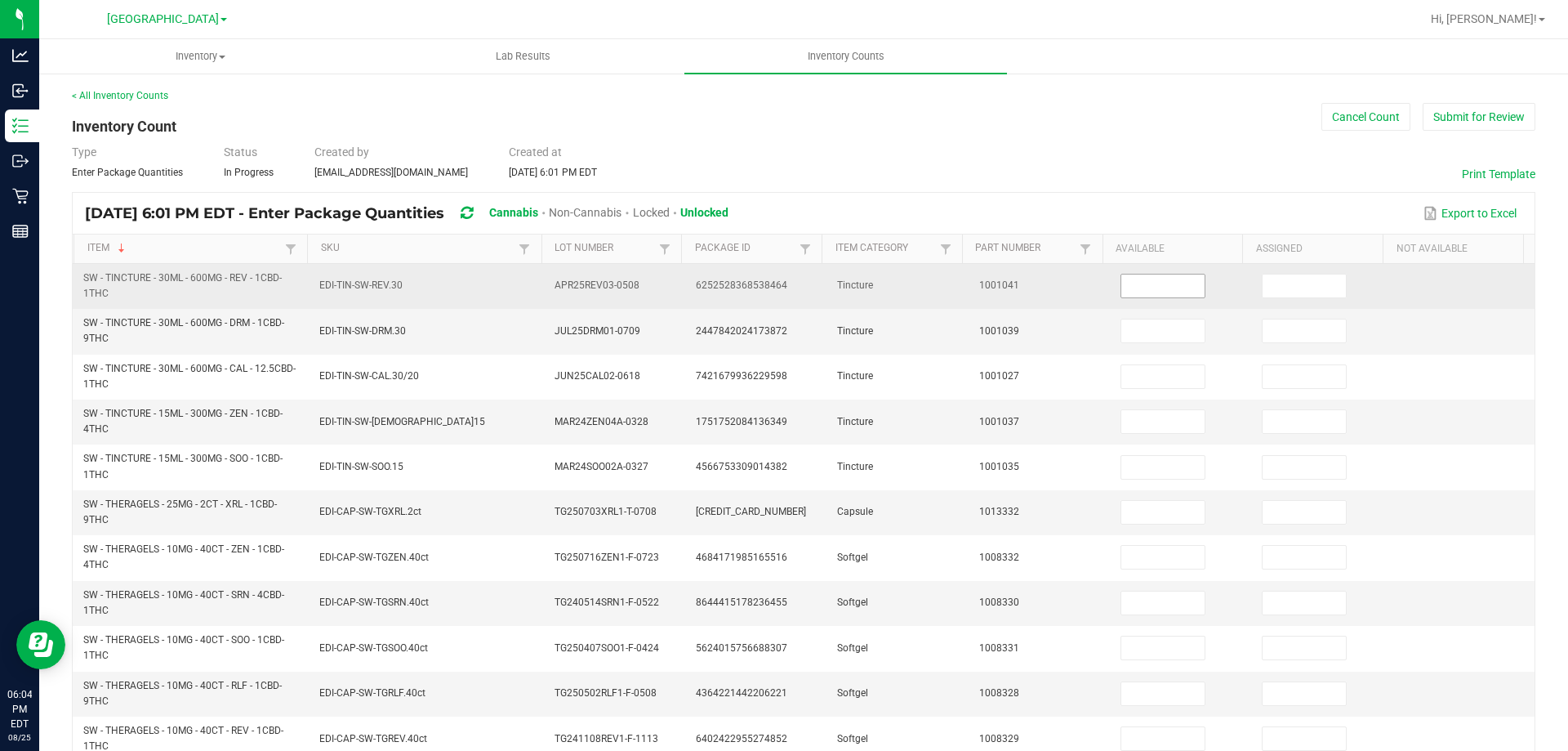
click at [1163, 282] on input at bounding box center [1162, 286] width 83 height 23
type input "7"
type input "0"
type input "9"
type input "0"
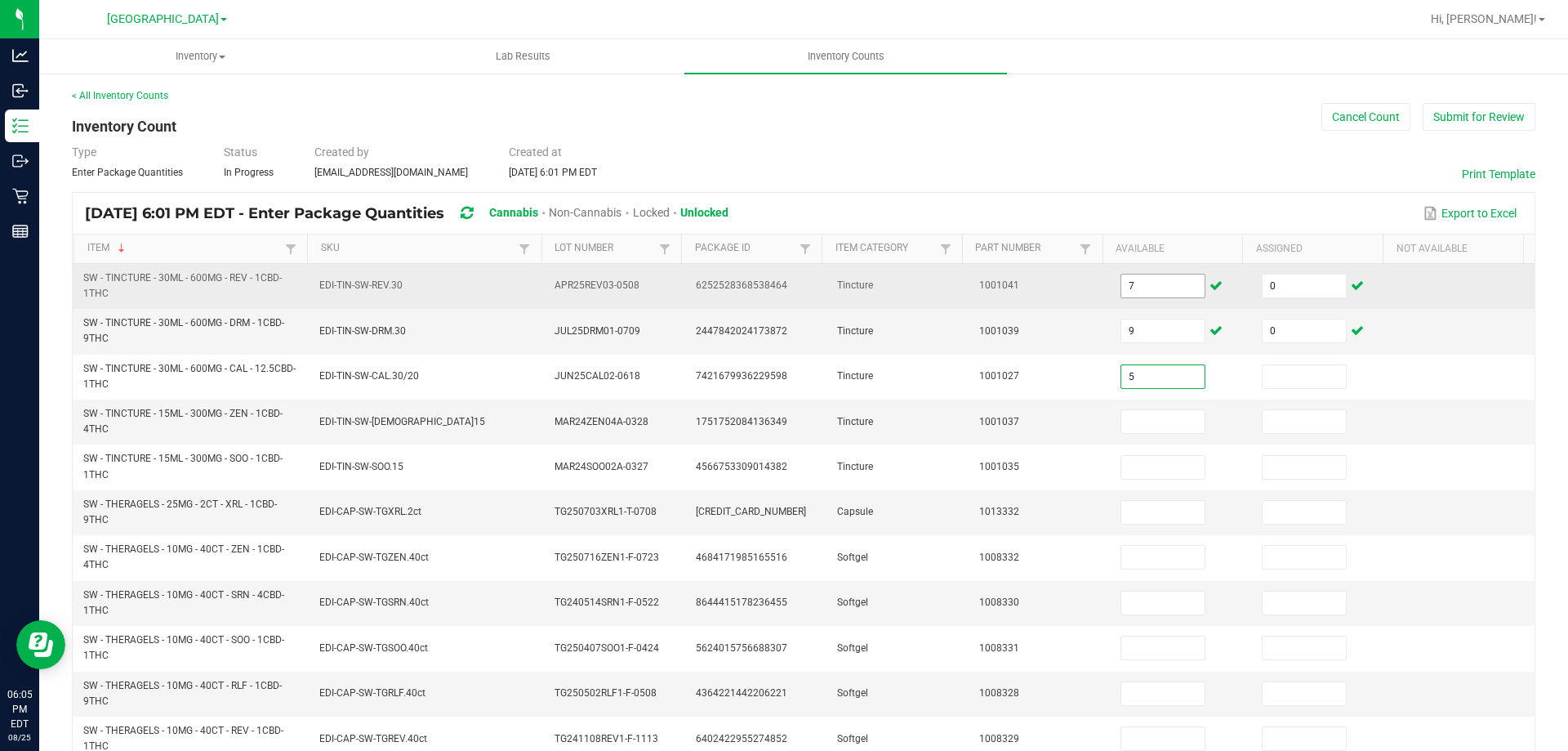
type input "5"
type input "0"
type input "1"
type input "0"
type input "9"
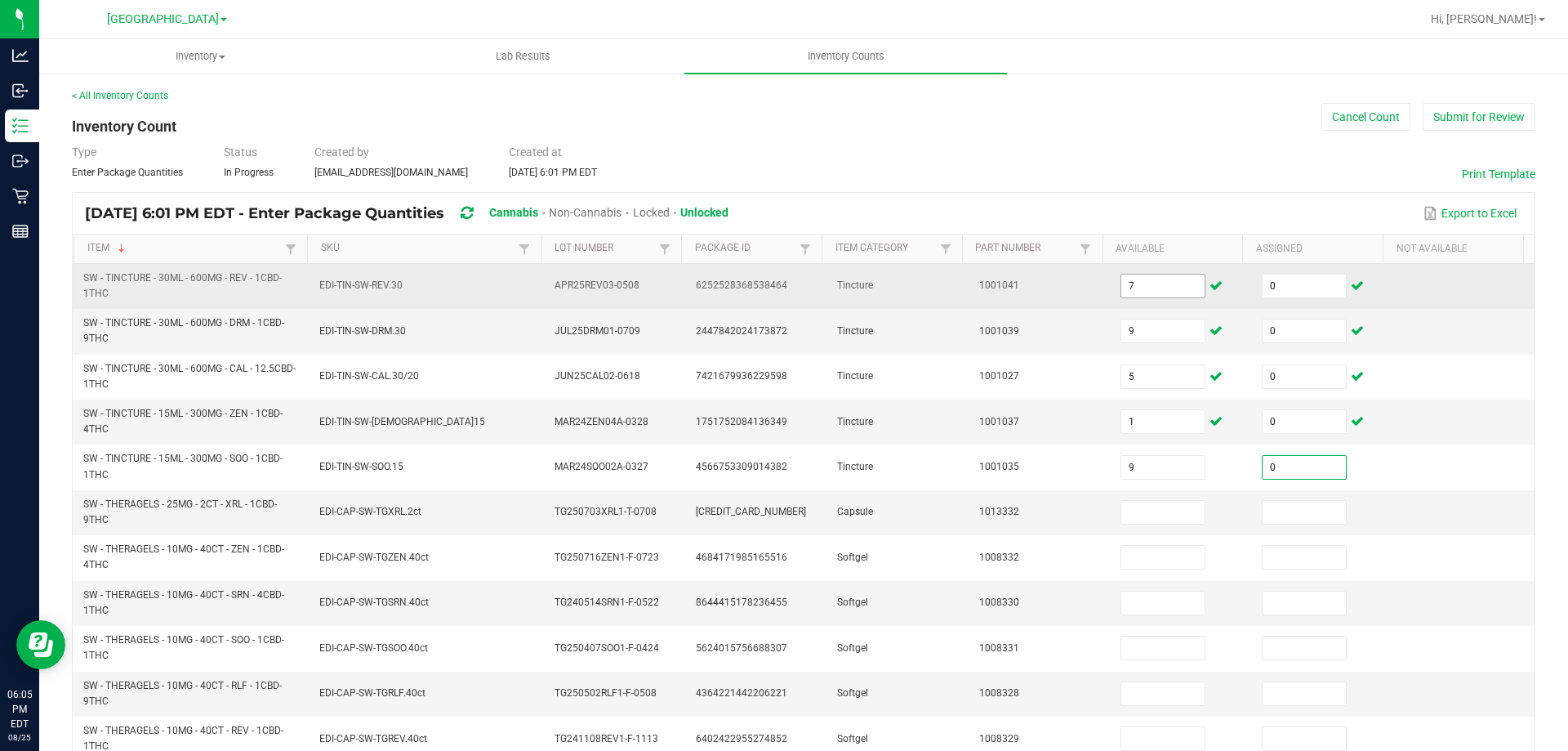
type input "0"
type input "6"
type input "0"
type input "1"
type input "0"
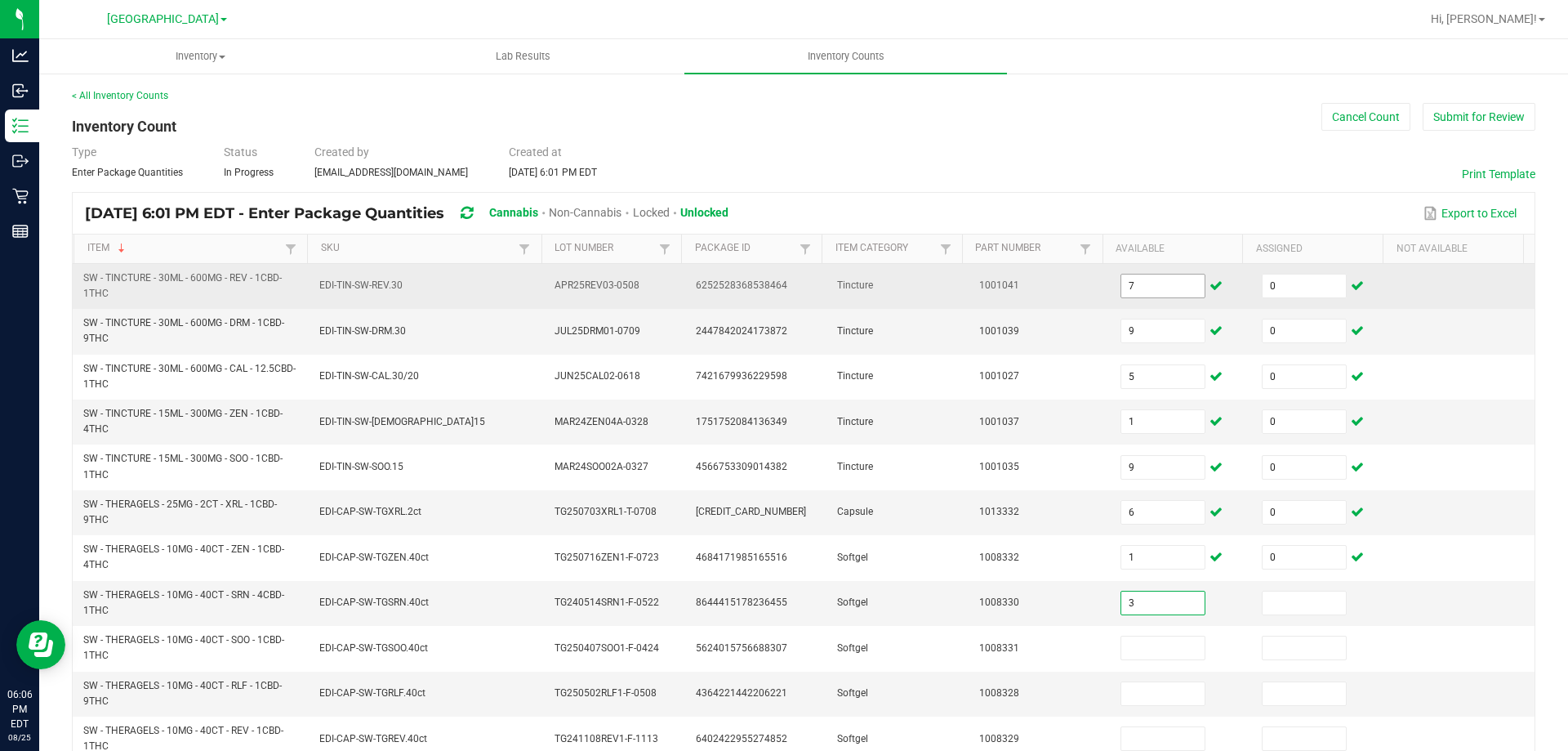
type input "3"
type input "0"
type input "5"
type input "0"
type input "1"
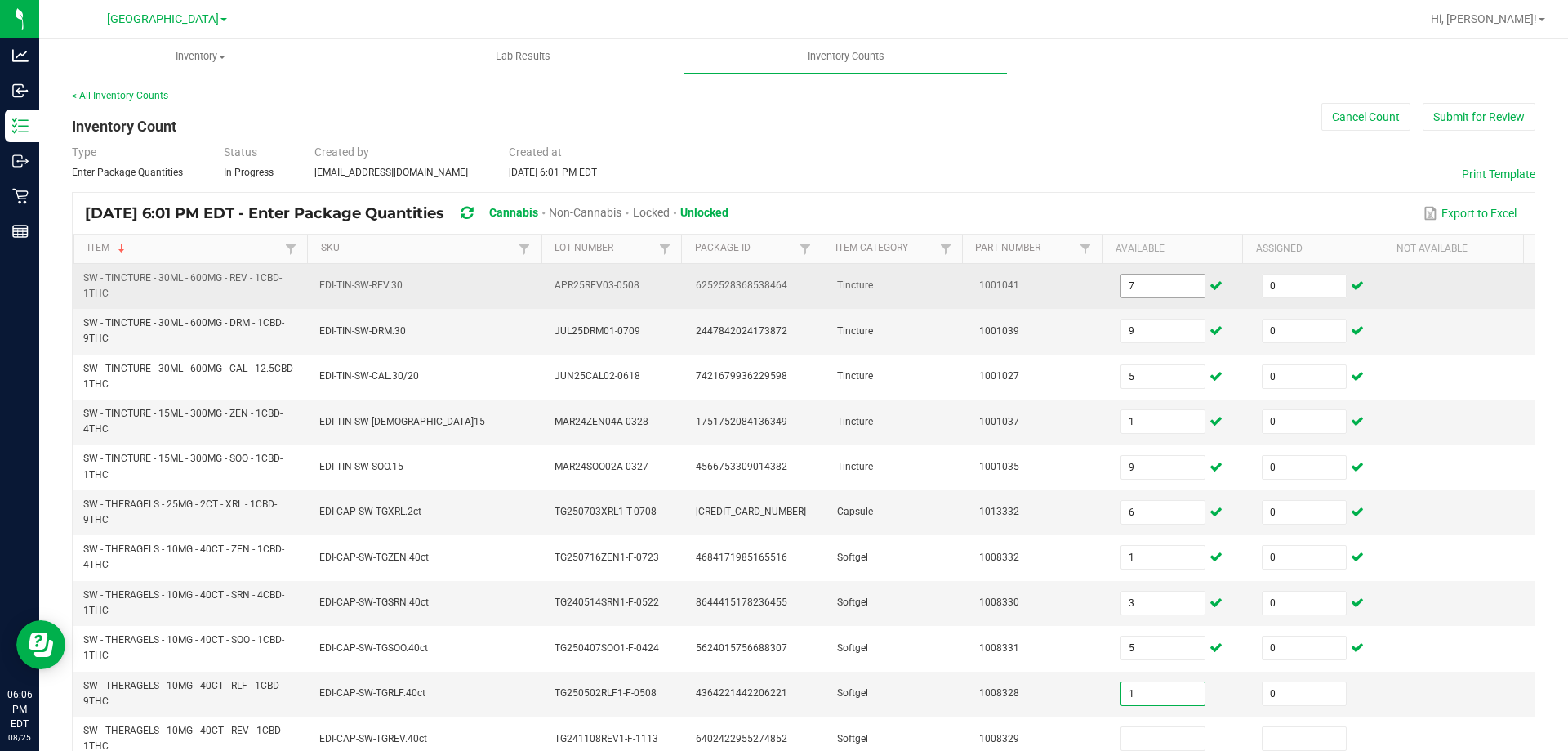
type input "0"
type input "4"
type input "0"
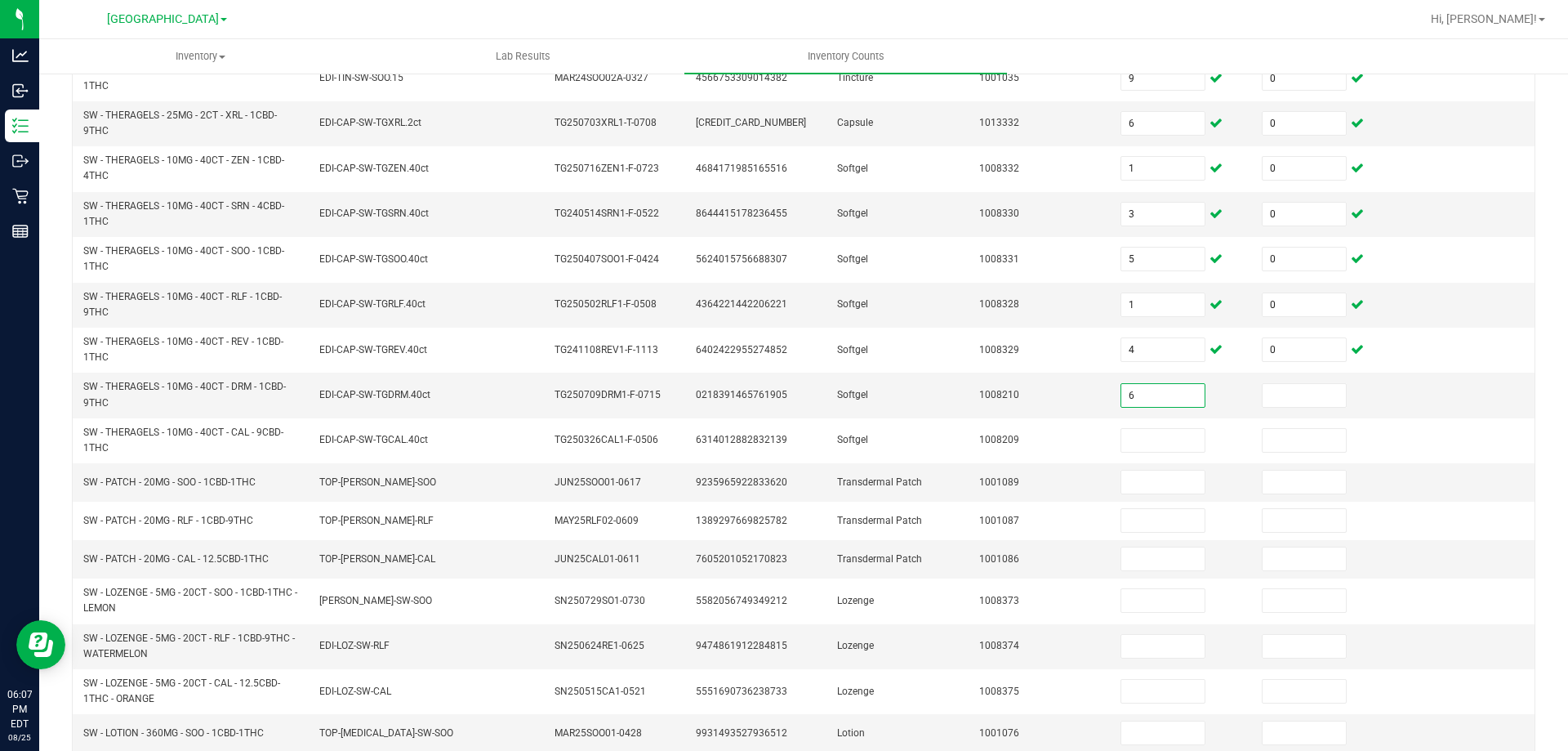
type input "6"
type input "0"
type input "2"
type input "0"
click at [1151, 562] on input at bounding box center [1162, 559] width 83 height 23
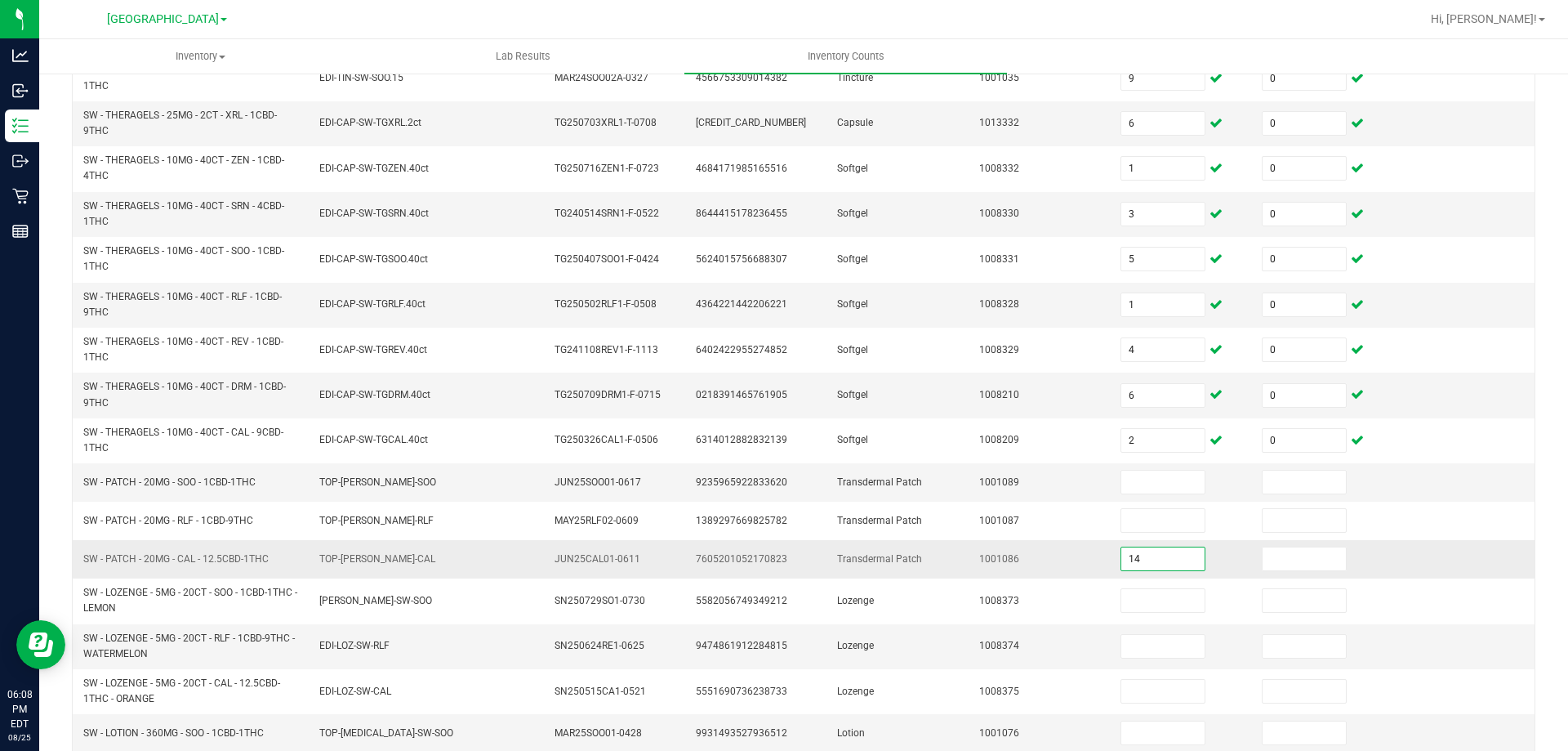
type input "14"
type input "0"
click at [1142, 482] on input at bounding box center [1162, 482] width 83 height 23
type input "4"
type input "0"
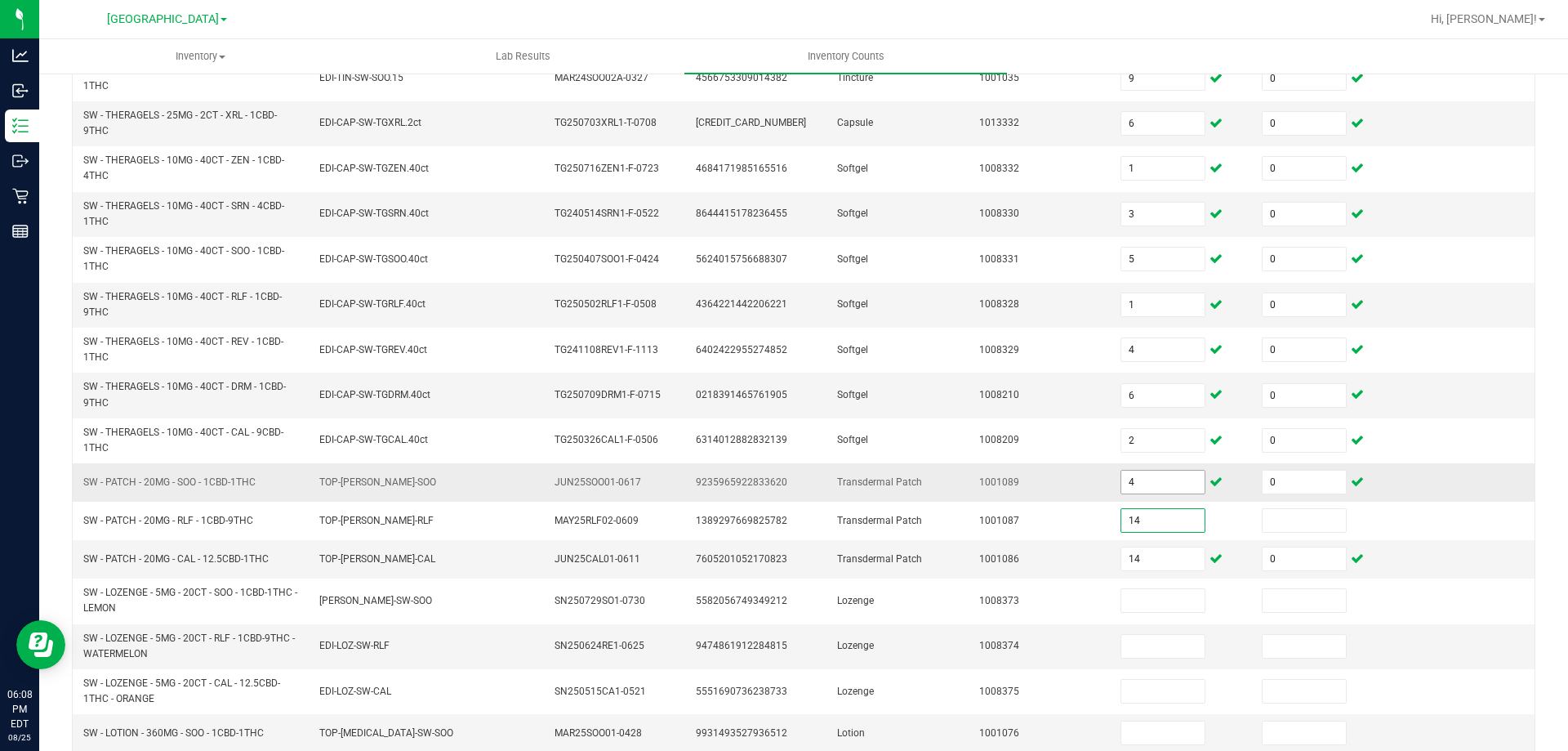
type input "14"
type input "0"
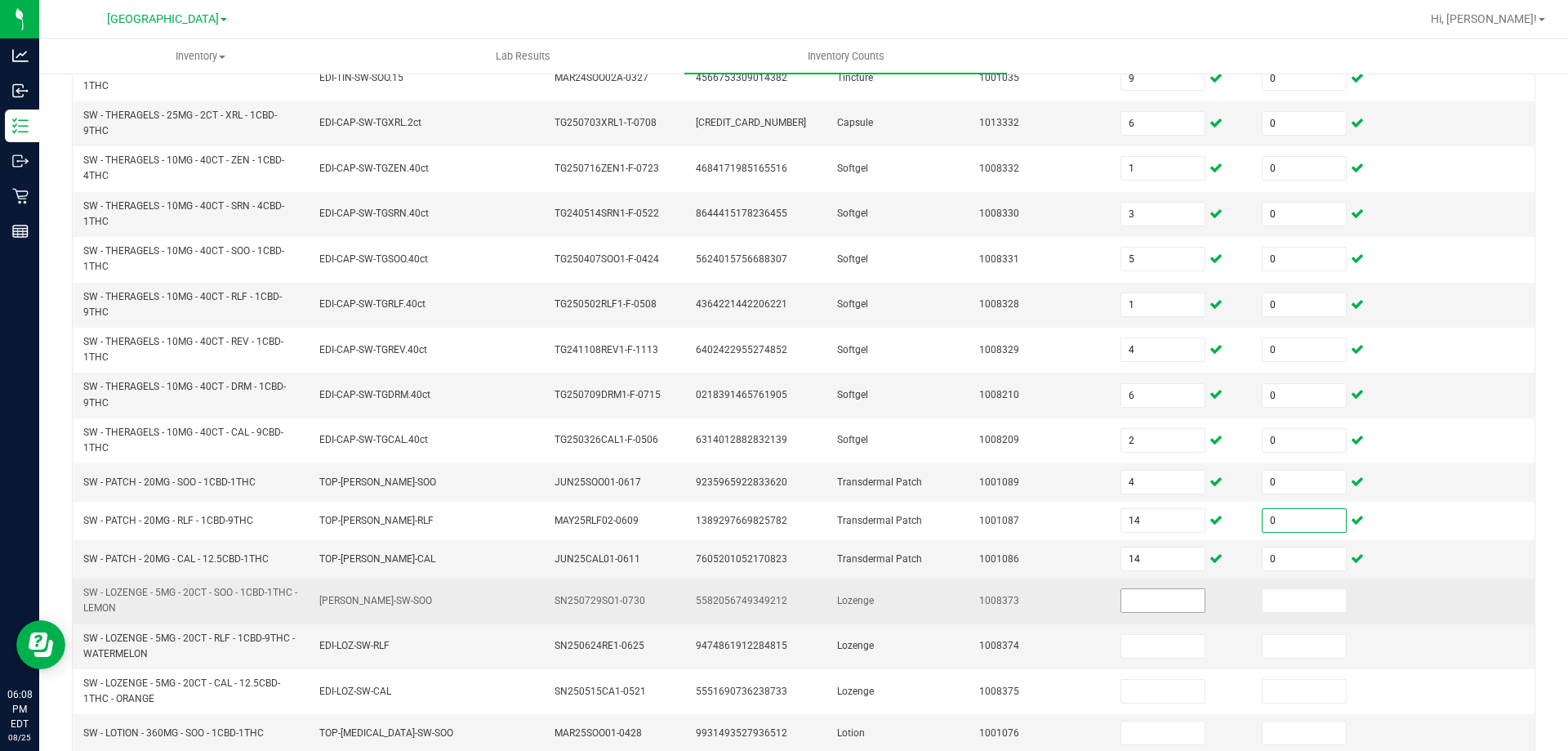
click at [1157, 601] on input at bounding box center [1162, 601] width 83 height 23
type input "19"
type input "0"
type input "5"
type input "0"
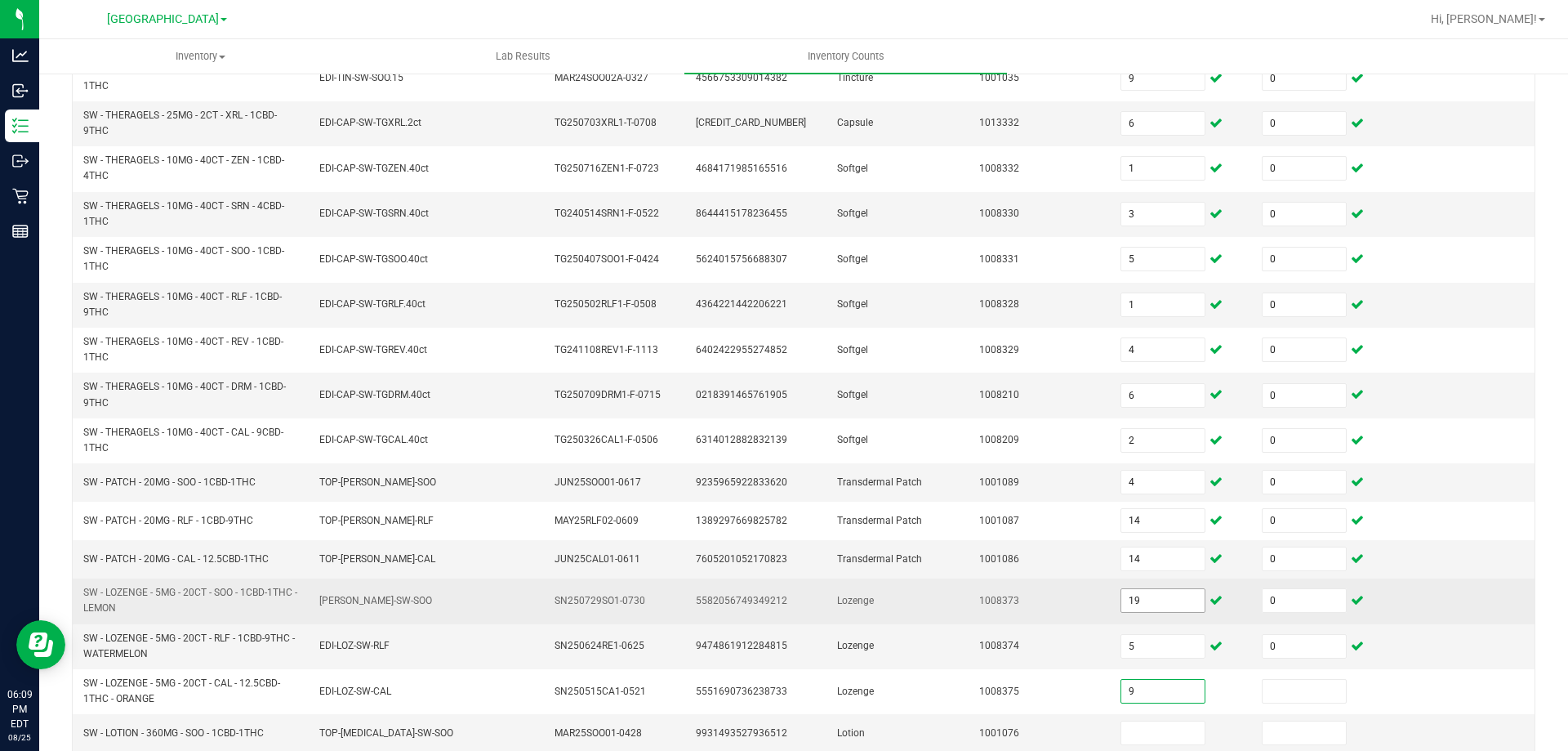
type input "9"
type input "0"
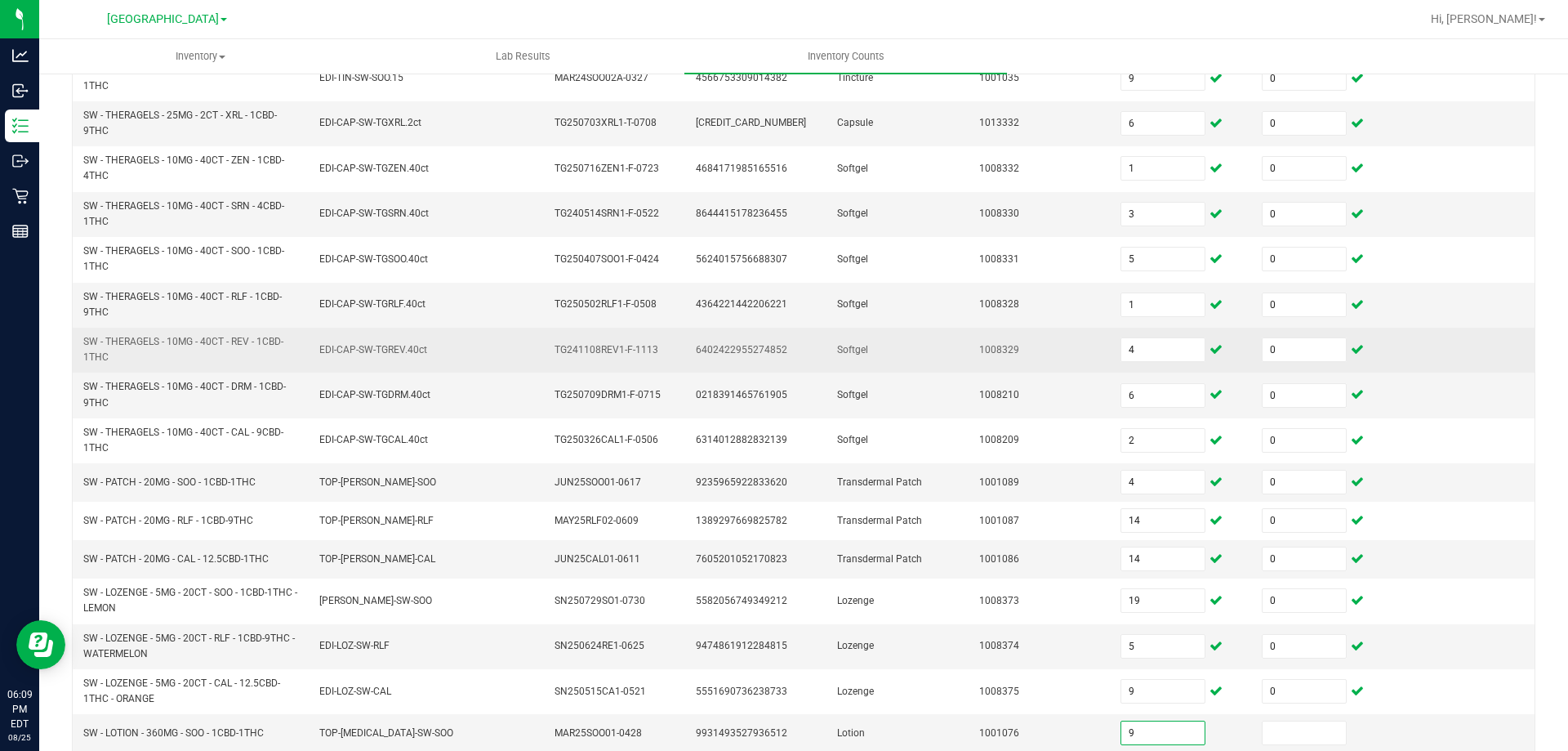
type input "9"
type input "0"
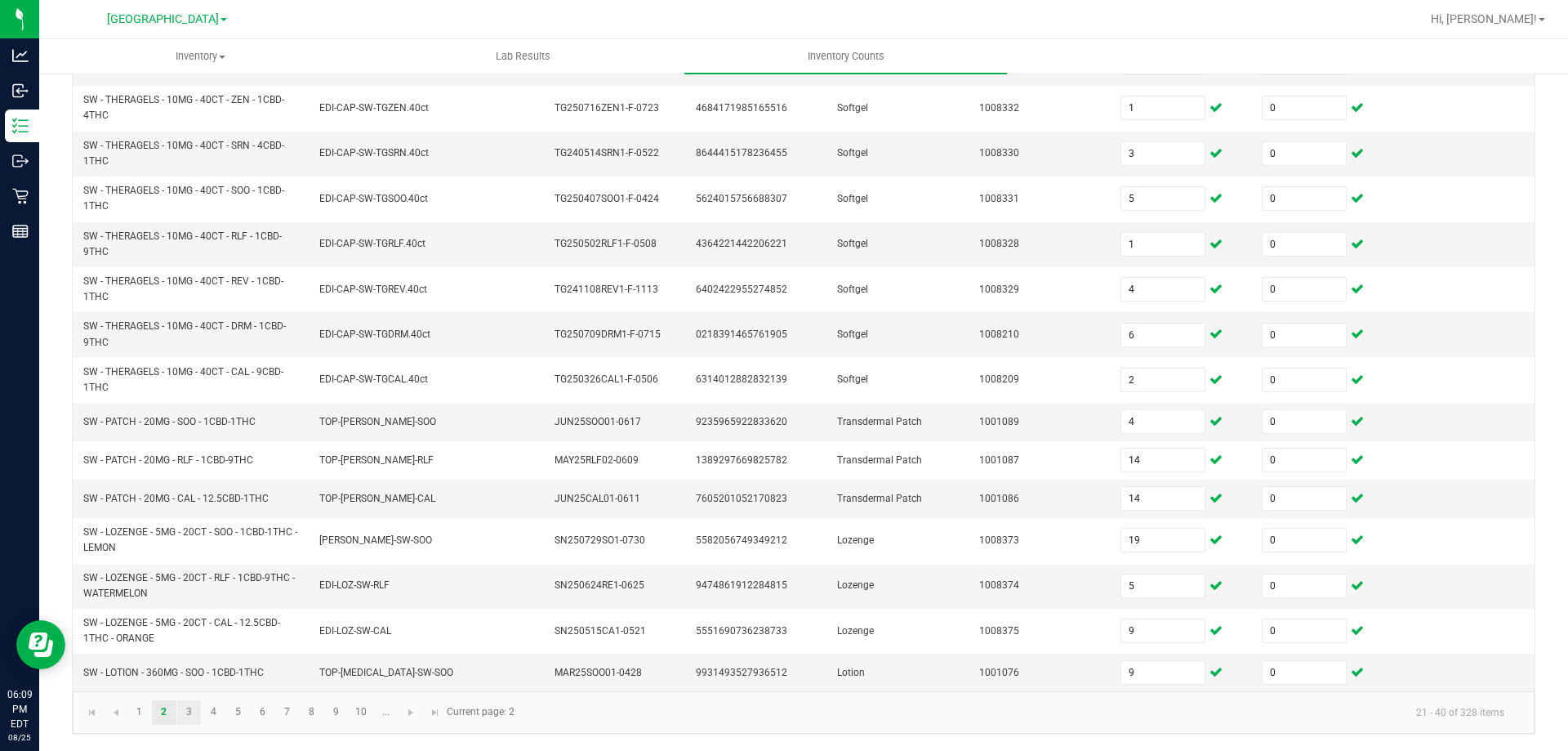
click at [189, 711] on link "3" at bounding box center [189, 711] width 24 height 24
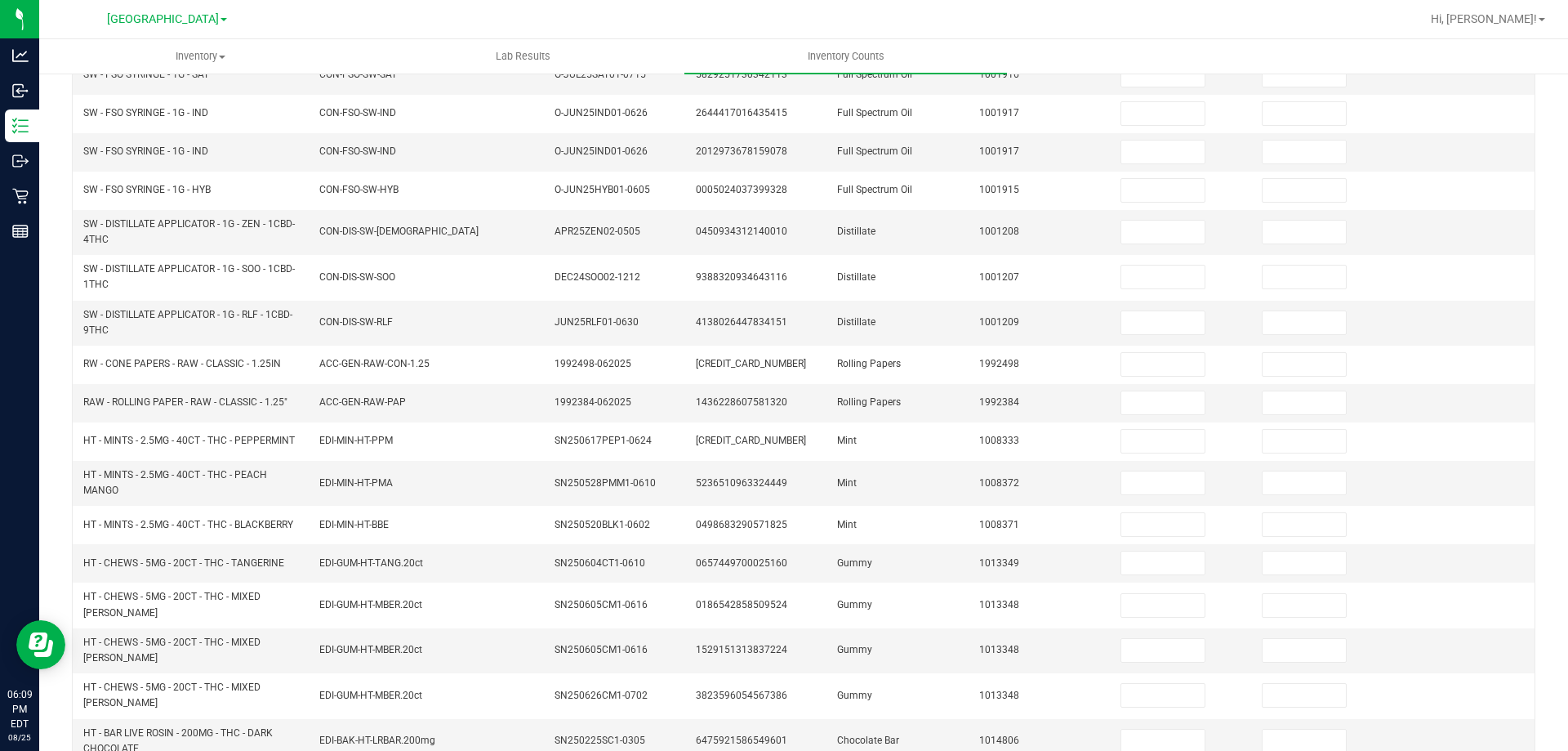
scroll to position [373, 0]
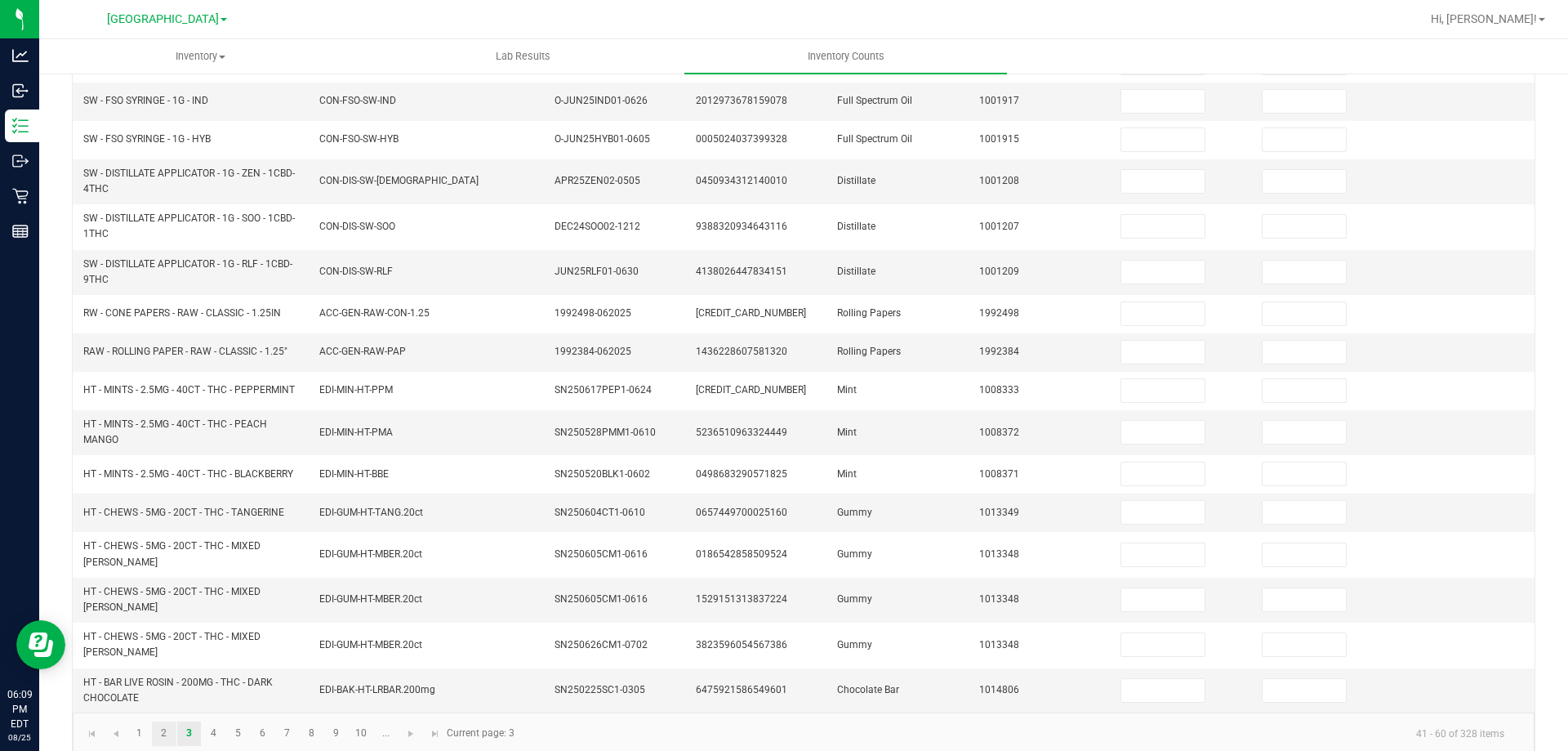
click at [164, 721] on link "2" at bounding box center [164, 733] width 24 height 24
type input "7"
type input "9"
type input "5"
type input "1"
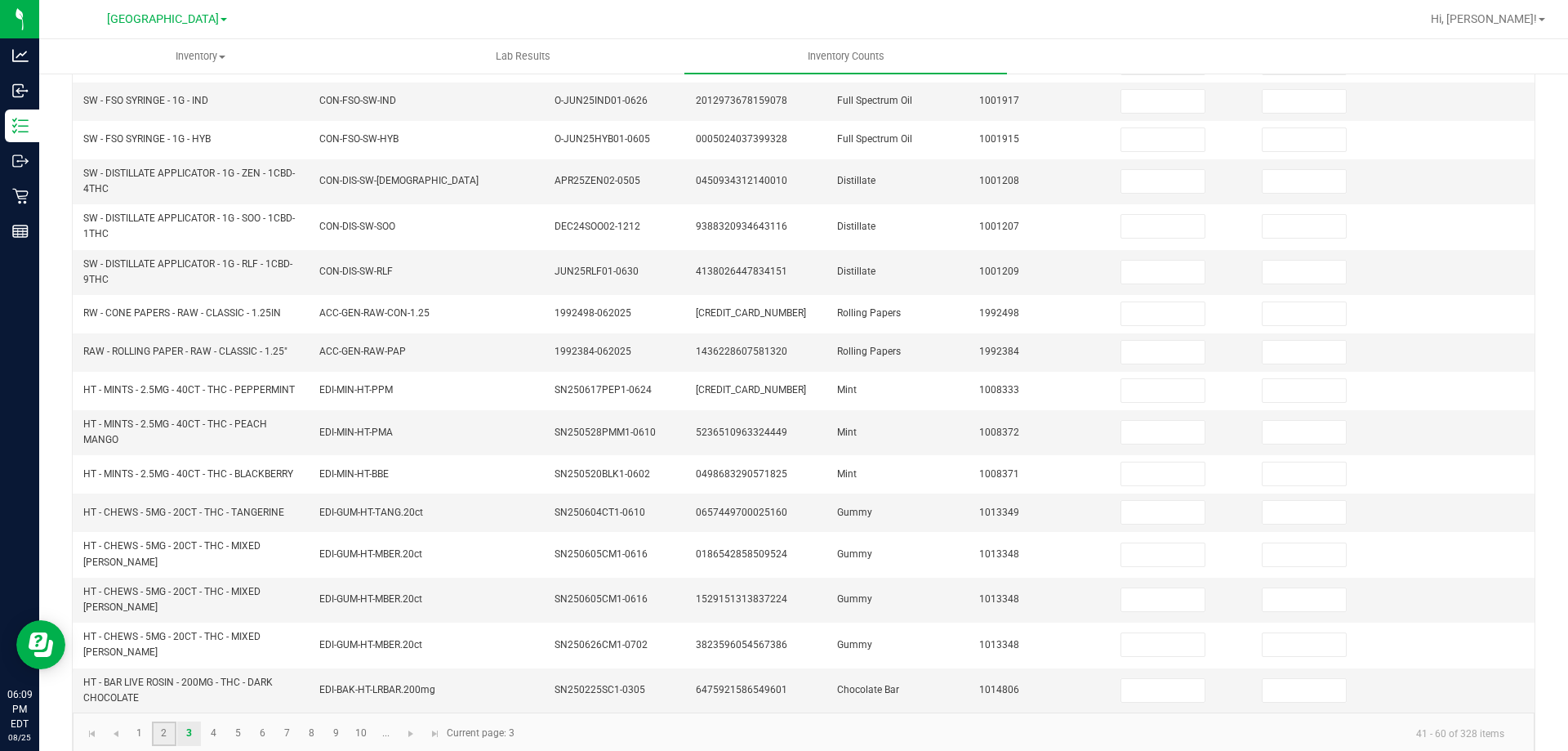
type input "9"
type input "6"
type input "1"
type input "3"
type input "5"
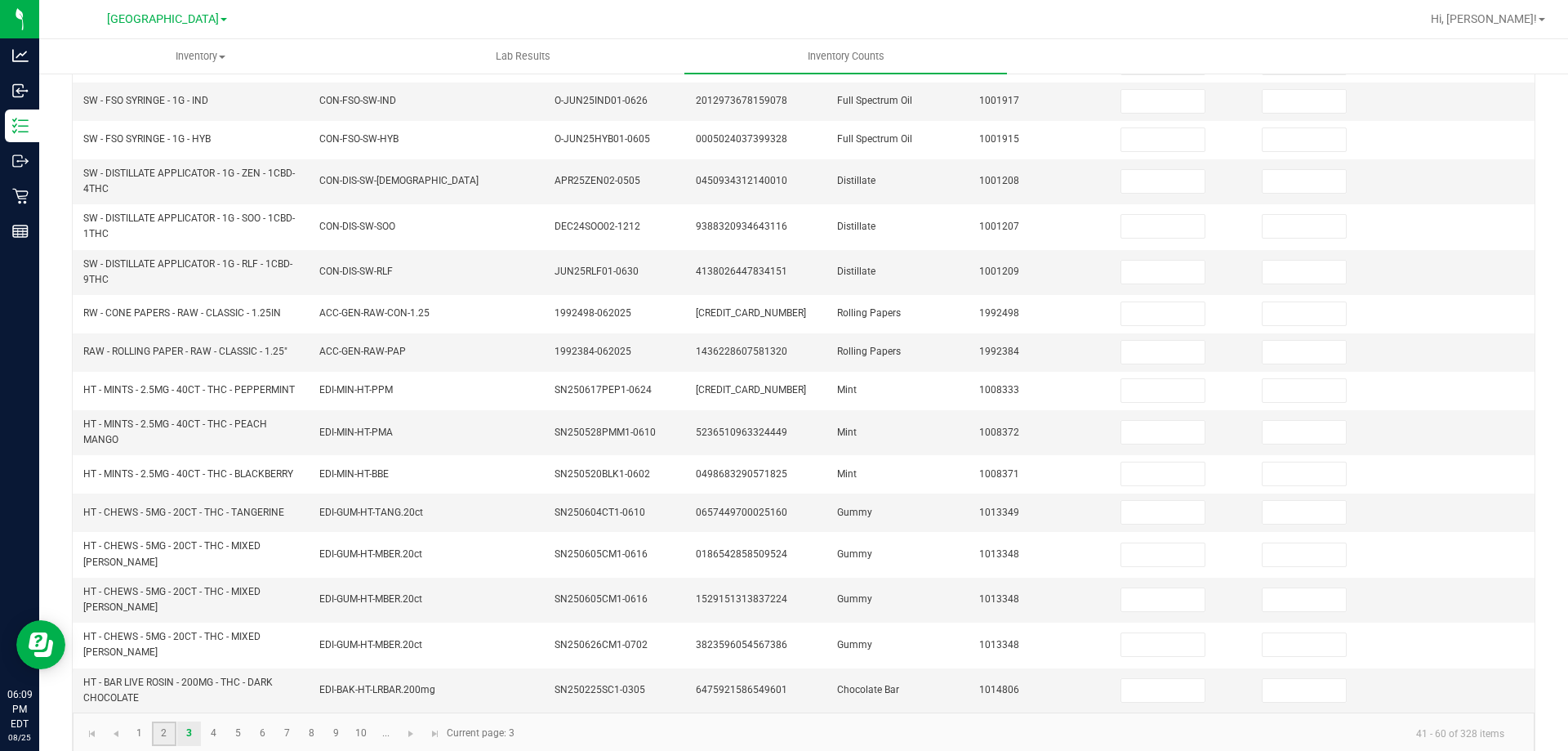
type input "1"
type input "4"
type input "6"
type input "2"
type input "4"
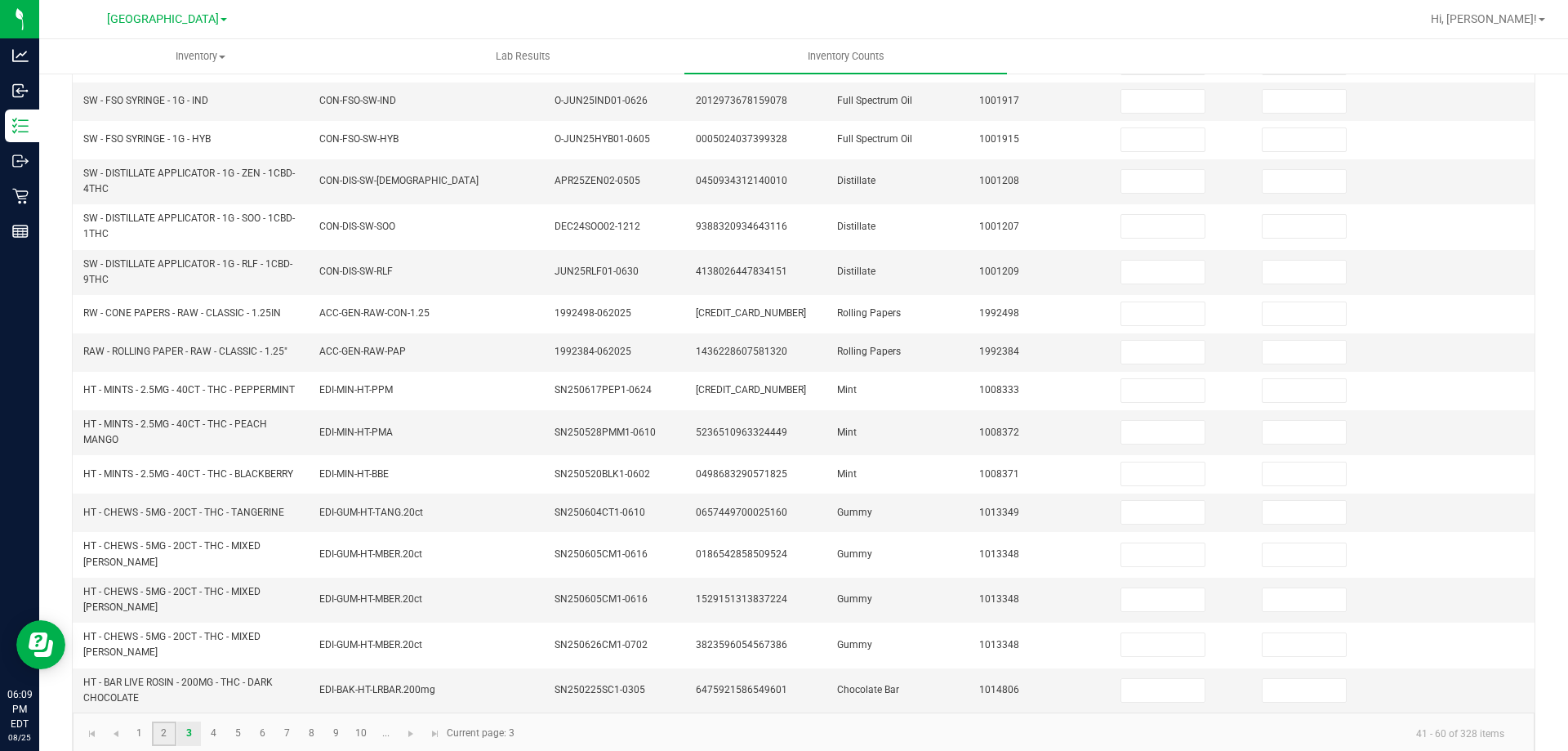
type input "14"
type input "19"
type input "5"
type input "9"
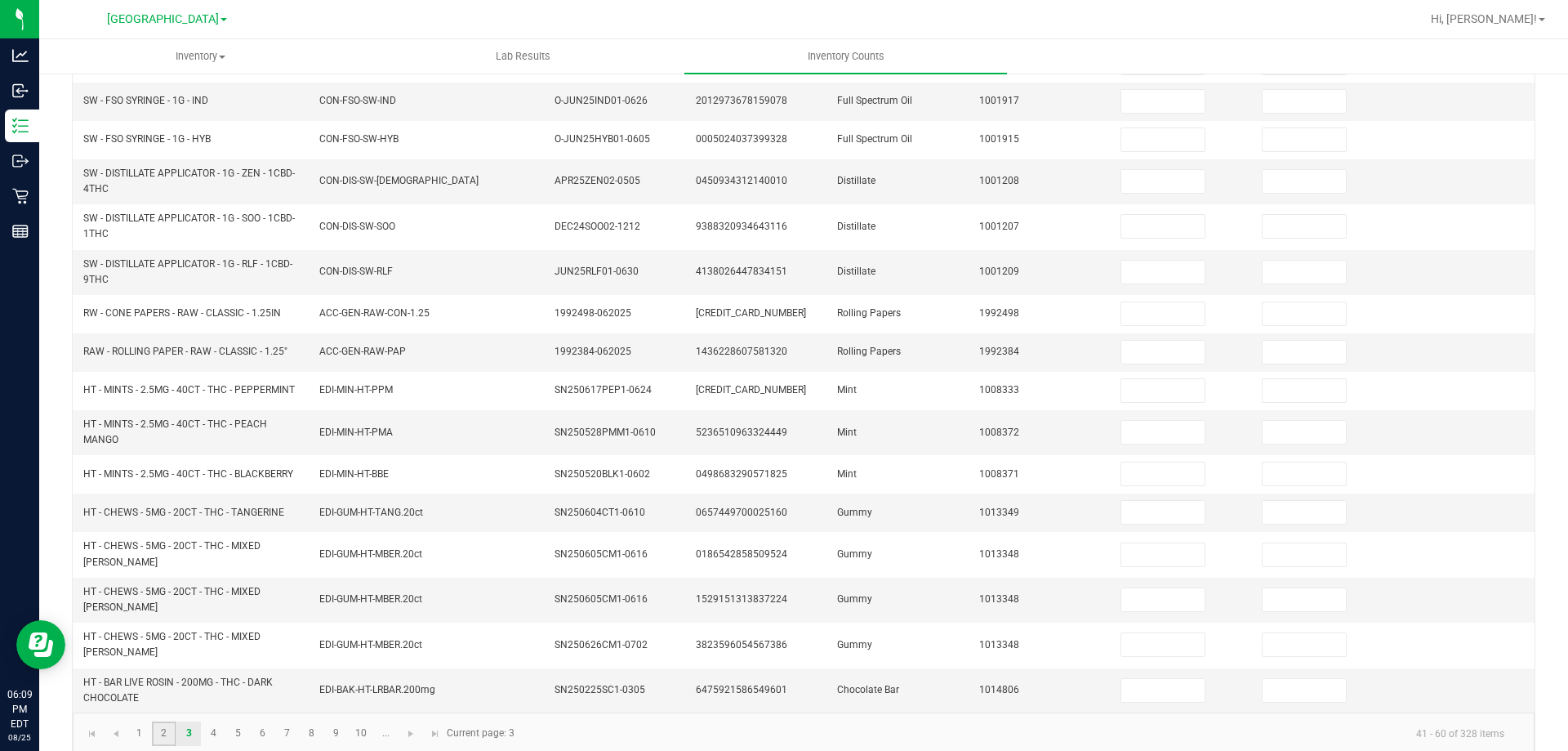
type input "9"
type input "0"
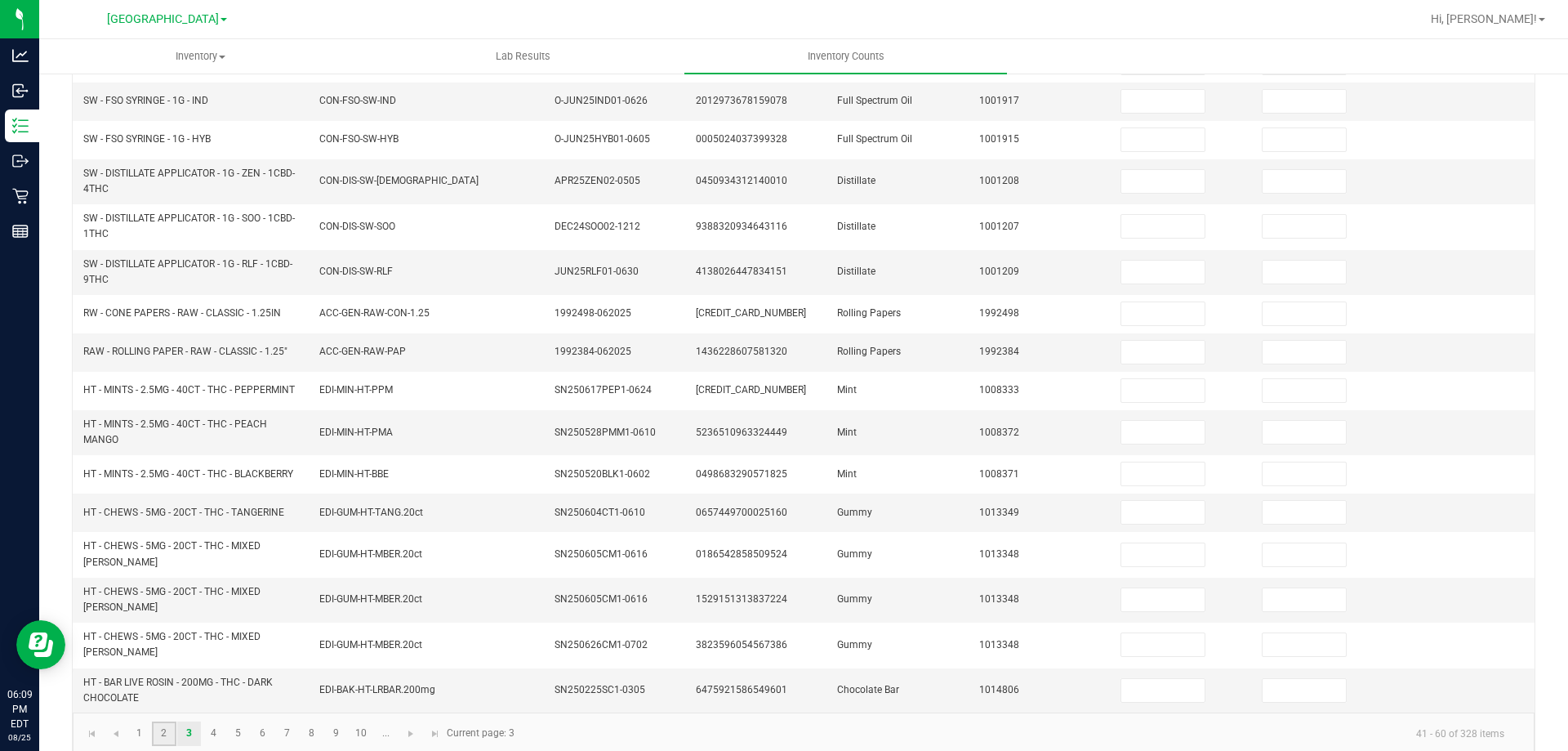
type input "0"
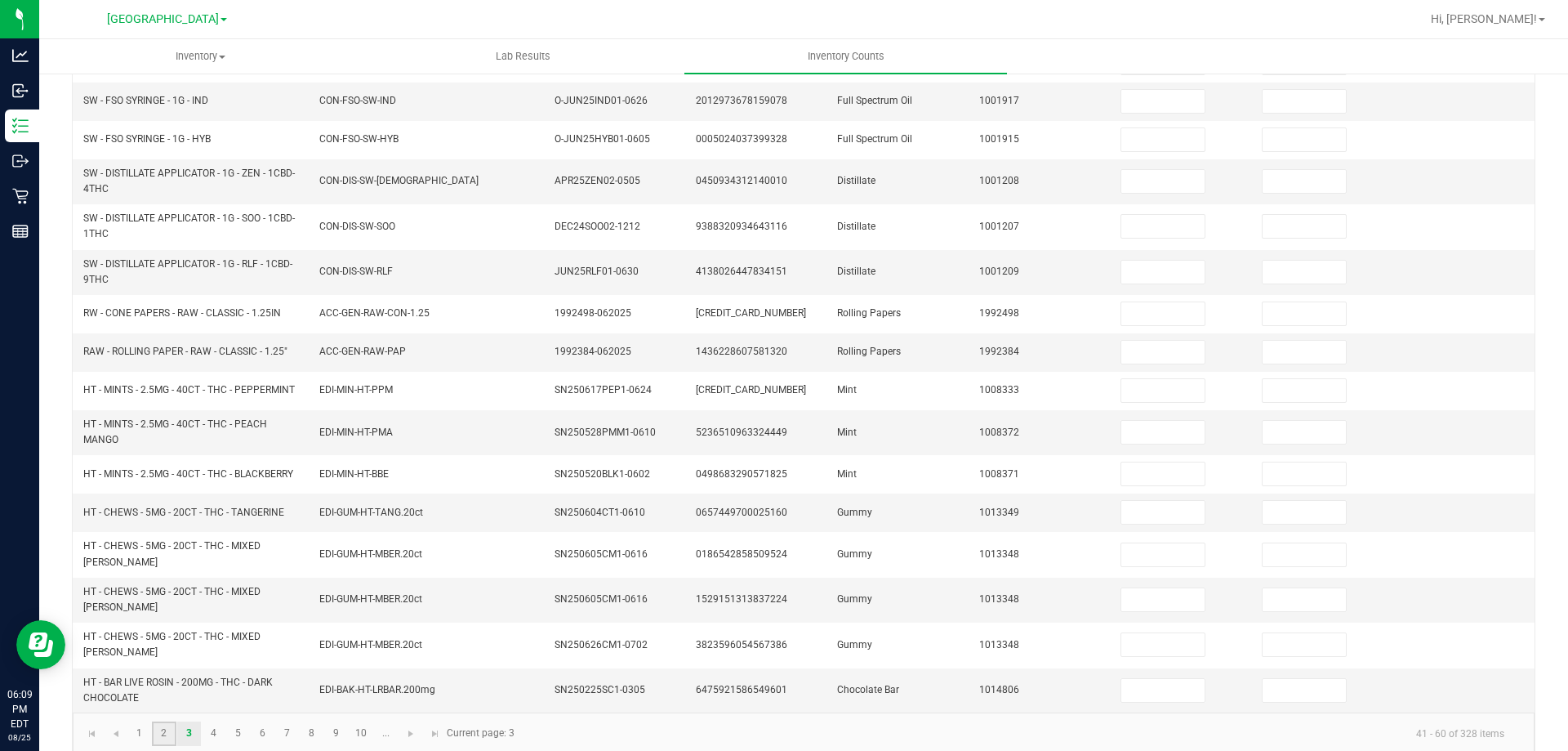
type input "0"
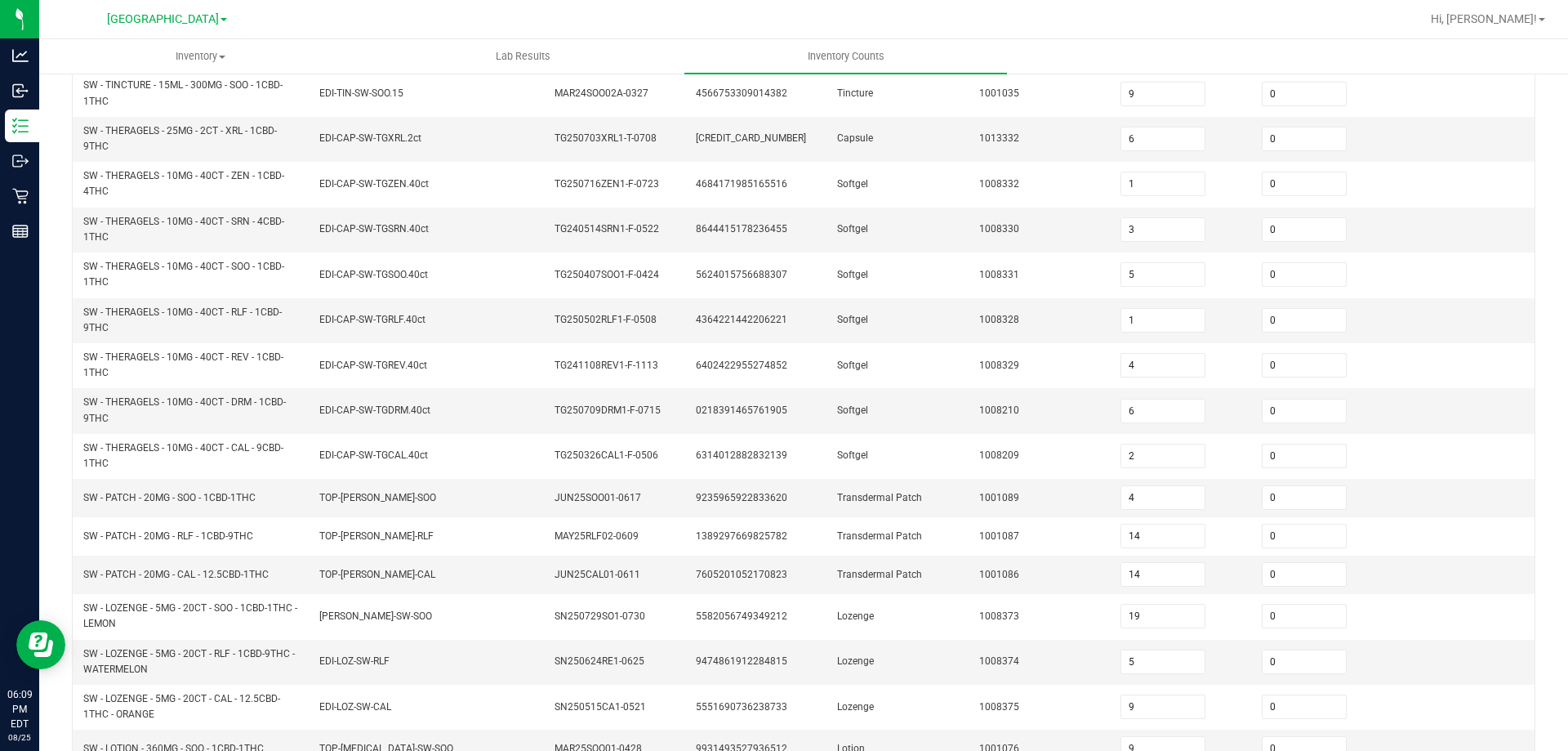
scroll to position [449, 0]
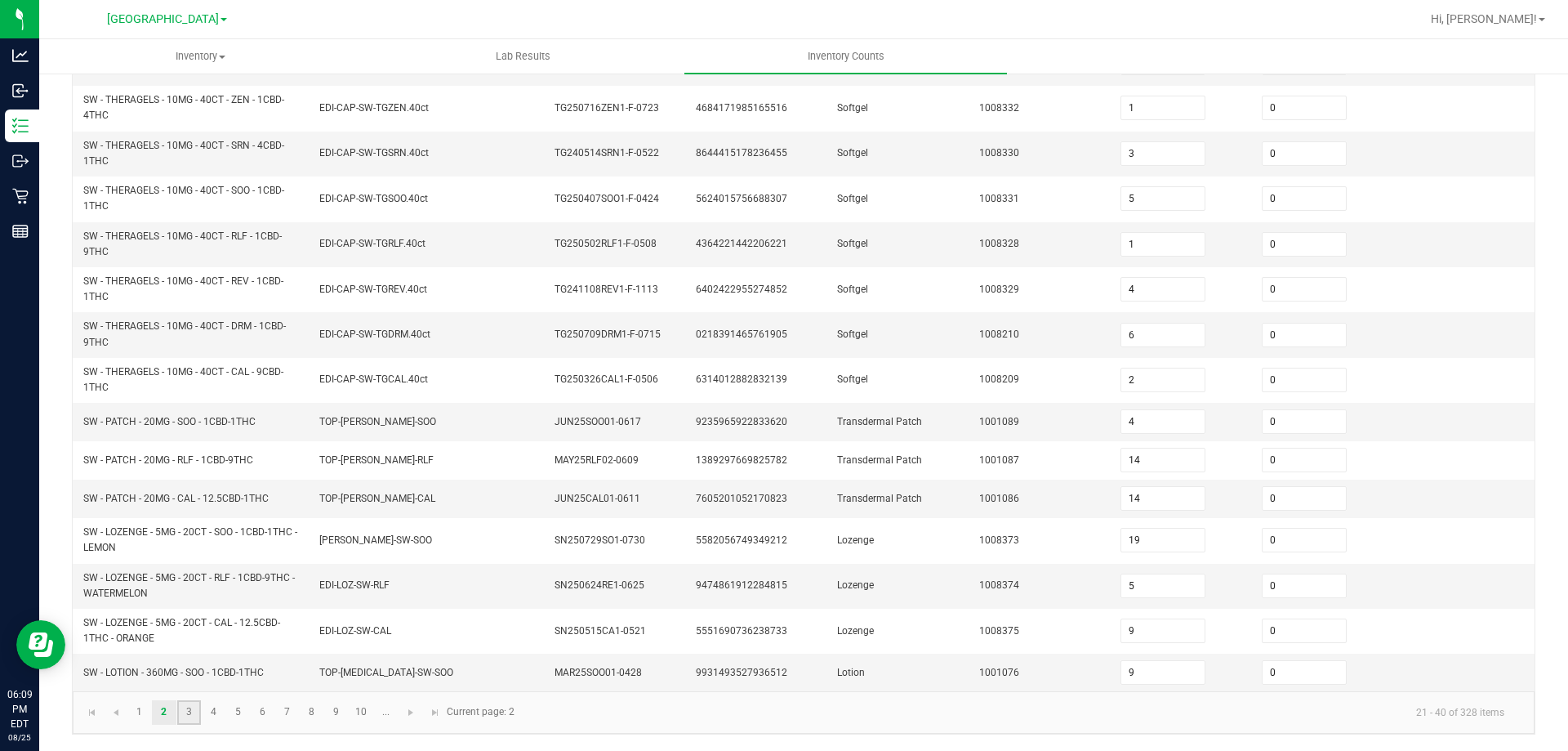
click at [190, 716] on link "3" at bounding box center [189, 711] width 24 height 24
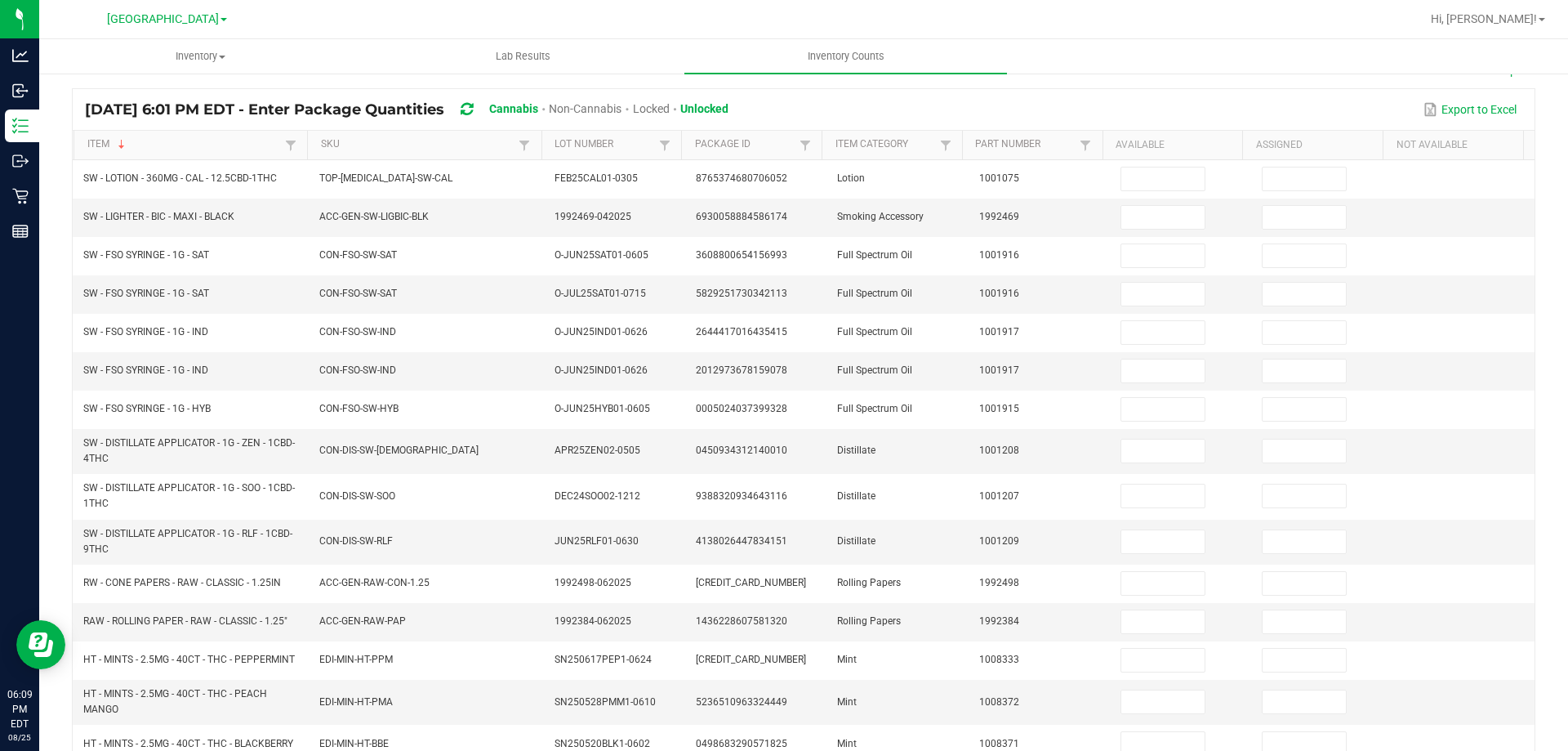
scroll to position [0, 0]
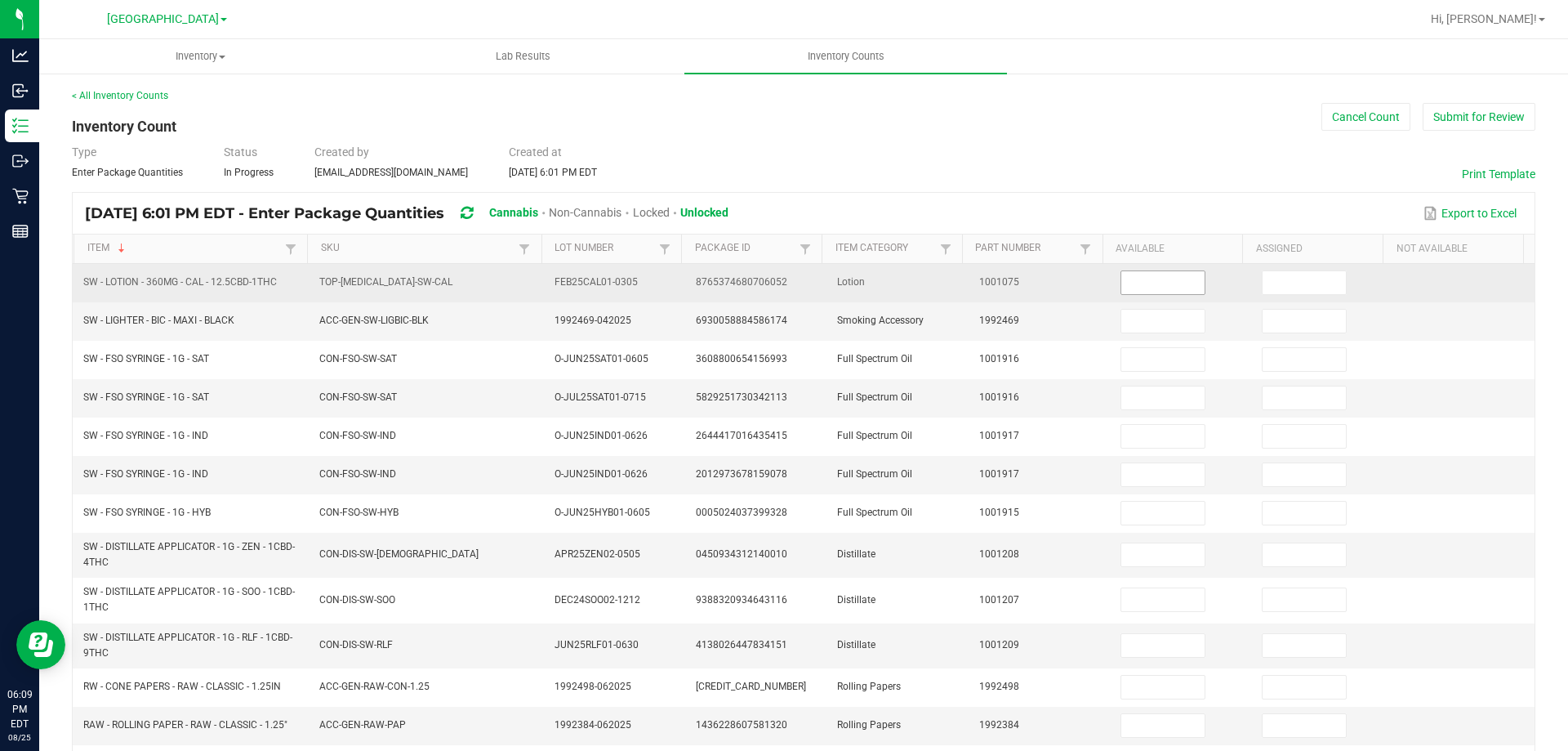
click at [1170, 278] on input at bounding box center [1162, 282] width 83 height 23
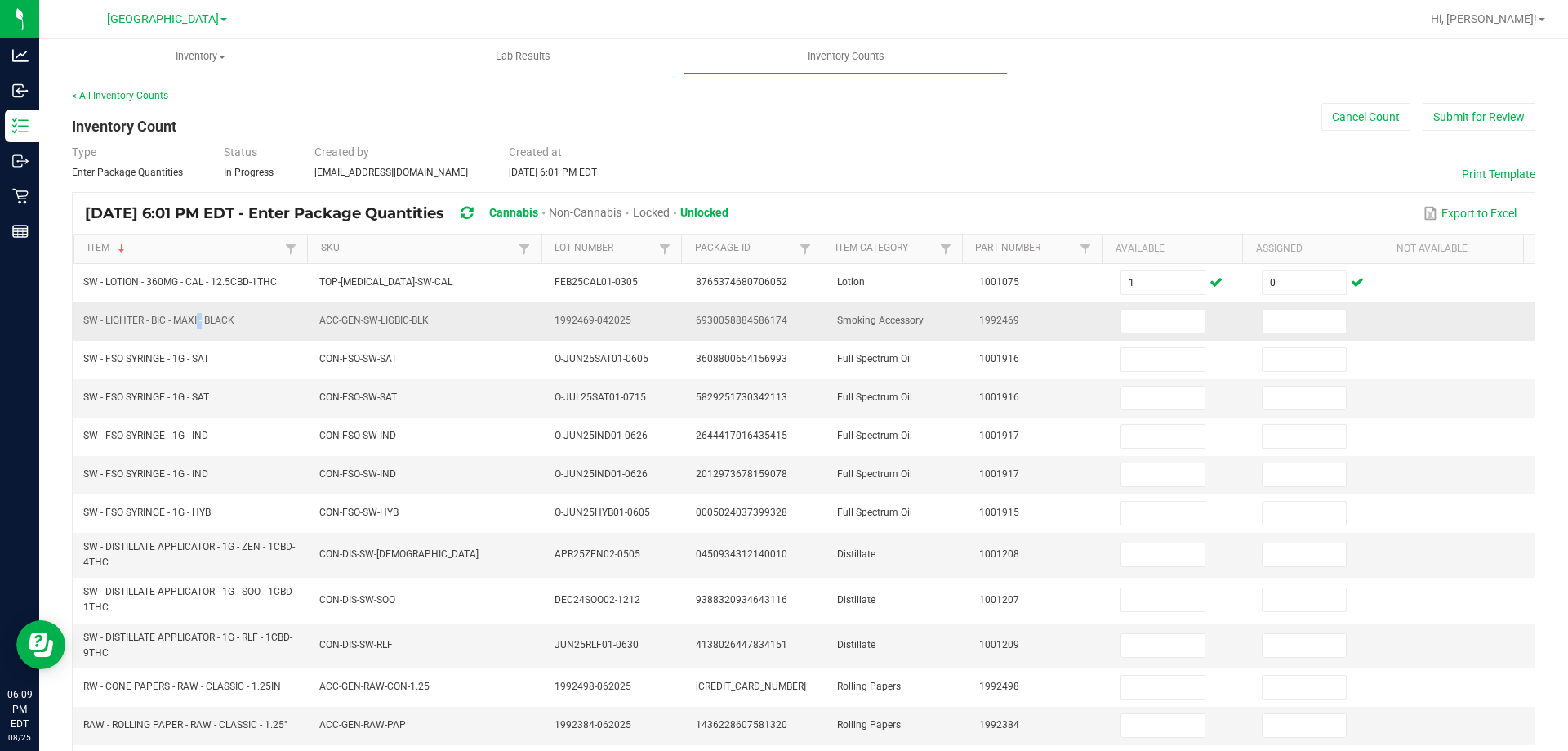
click at [200, 324] on span "SW - LIGHTER - BIC - MAXI - BLACK" at bounding box center [158, 320] width 151 height 12
click at [200, 325] on span "SW - LIGHTER - BIC - MAXI - BLACK" at bounding box center [158, 320] width 151 height 12
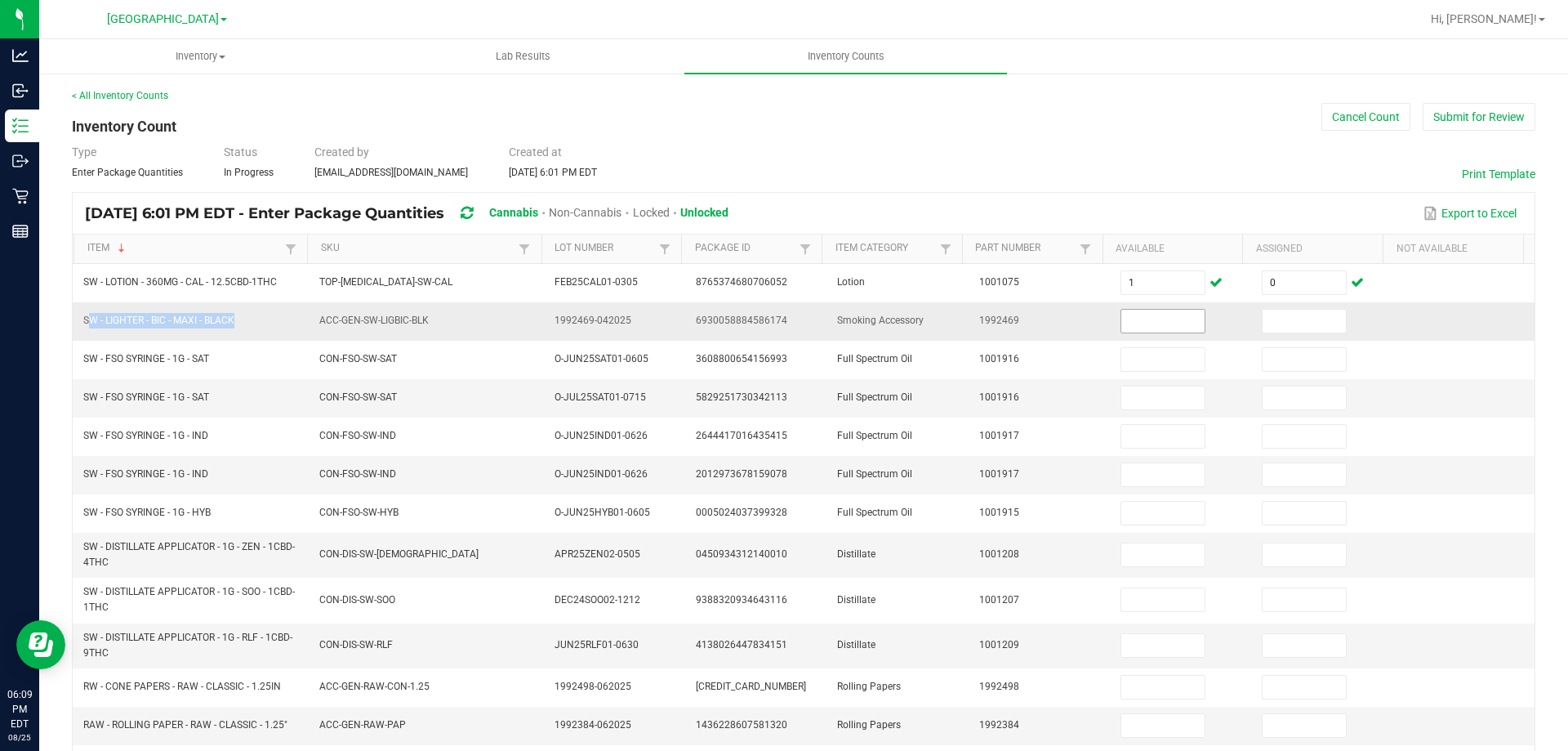
click at [1126, 318] on input at bounding box center [1162, 321] width 83 height 23
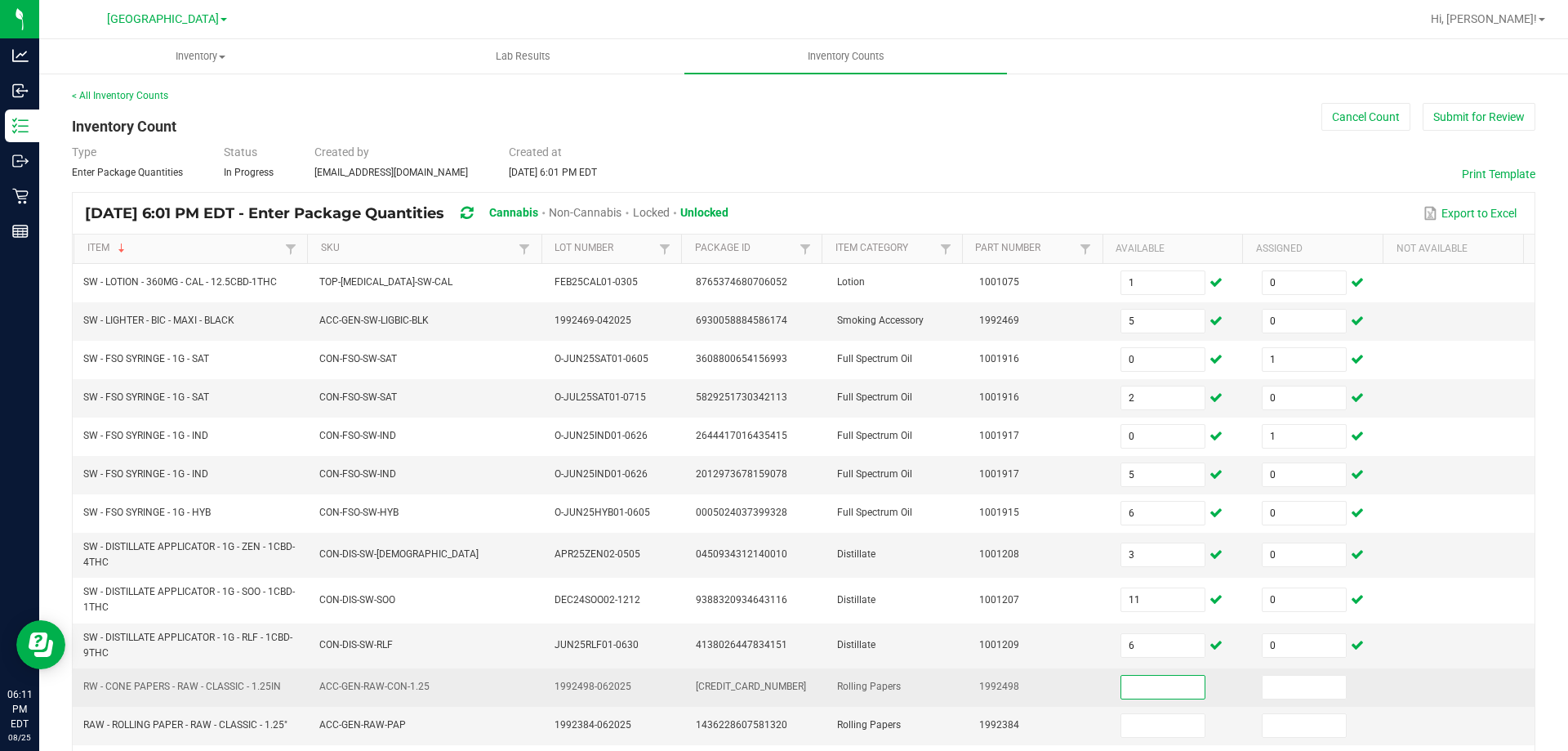
click at [183, 691] on span "RW - CONE PAPERS - RAW - CLASSIC - 1.25IN" at bounding box center [181, 686] width 198 height 12
click at [183, 690] on span "RW - CONE PAPERS - RAW - CLASSIC - 1.25IN" at bounding box center [181, 686] width 198 height 12
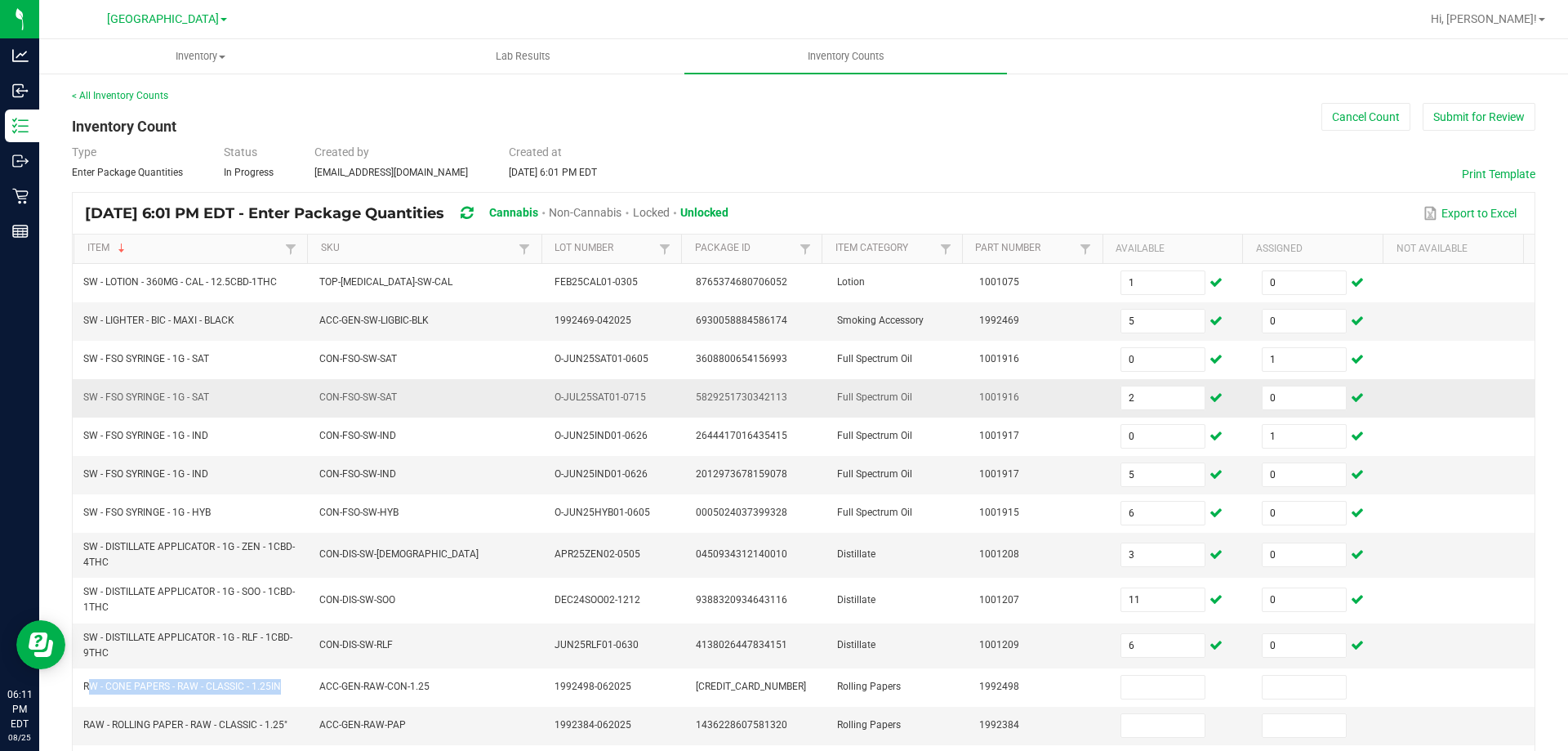
copy span "RW - CONE PAPERS - RAW - CLASSIC - 1.25IN"
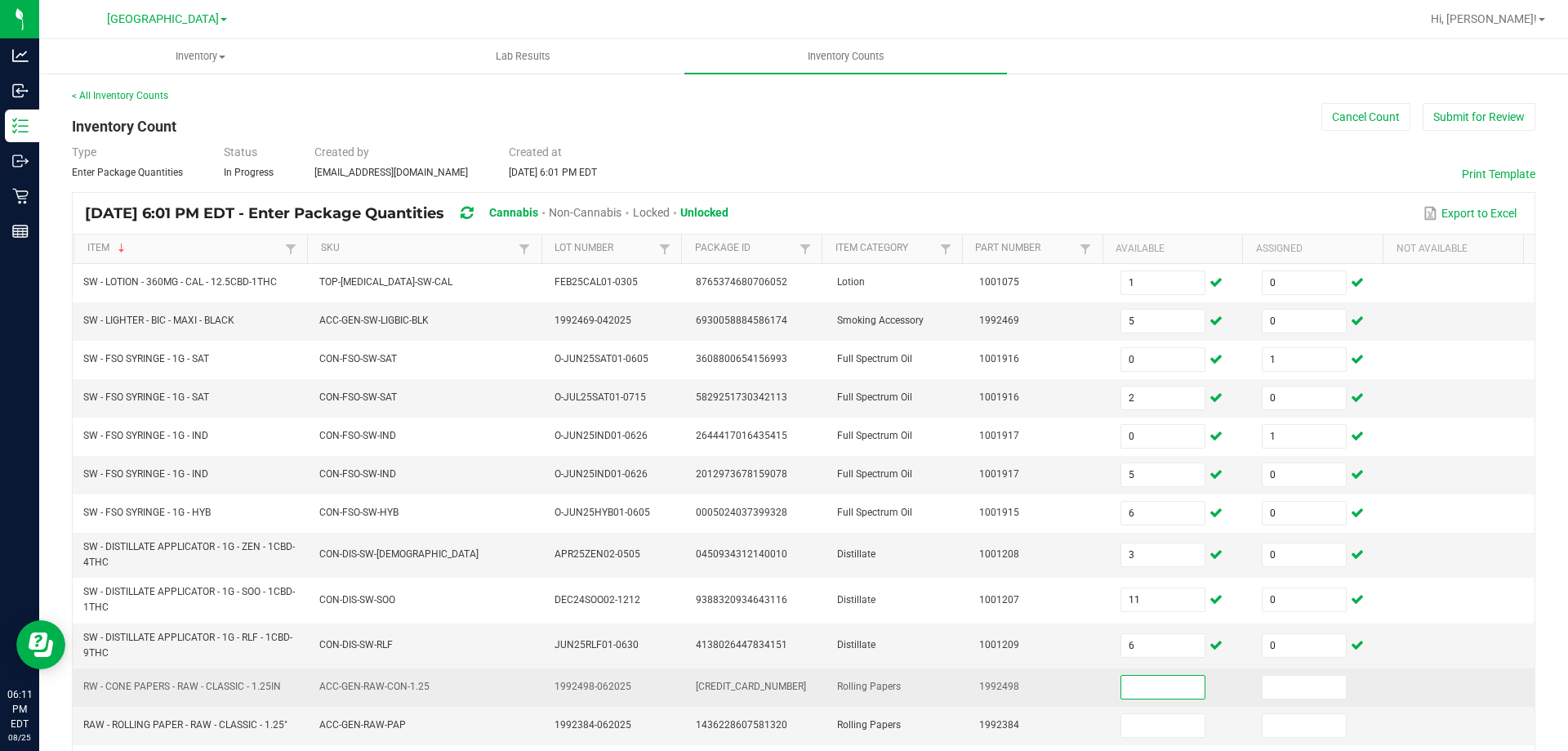
click at [1171, 677] on input at bounding box center [1162, 687] width 83 height 23
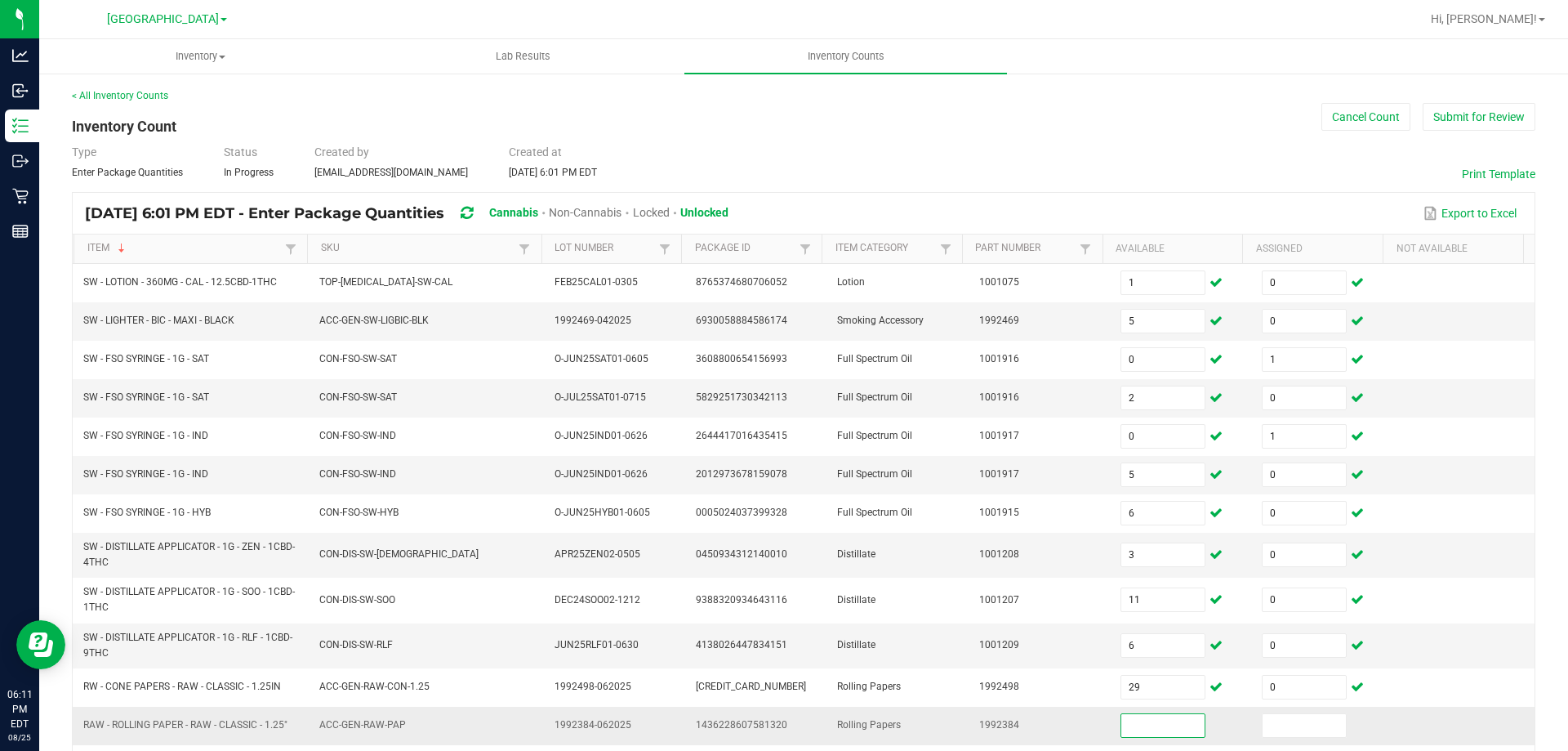
click at [224, 723] on span "RAW - ROLLING PAPER - RAW - CLASSIC - 1.25"" at bounding box center [185, 725] width 204 height 12
click at [224, 725] on span "RAW - ROLLING PAPER - RAW - CLASSIC - 1.25"" at bounding box center [185, 725] width 204 height 12
click at [224, 726] on span "RAW - ROLLING PAPER - RAW - CLASSIC - 1.25"" at bounding box center [185, 725] width 204 height 12
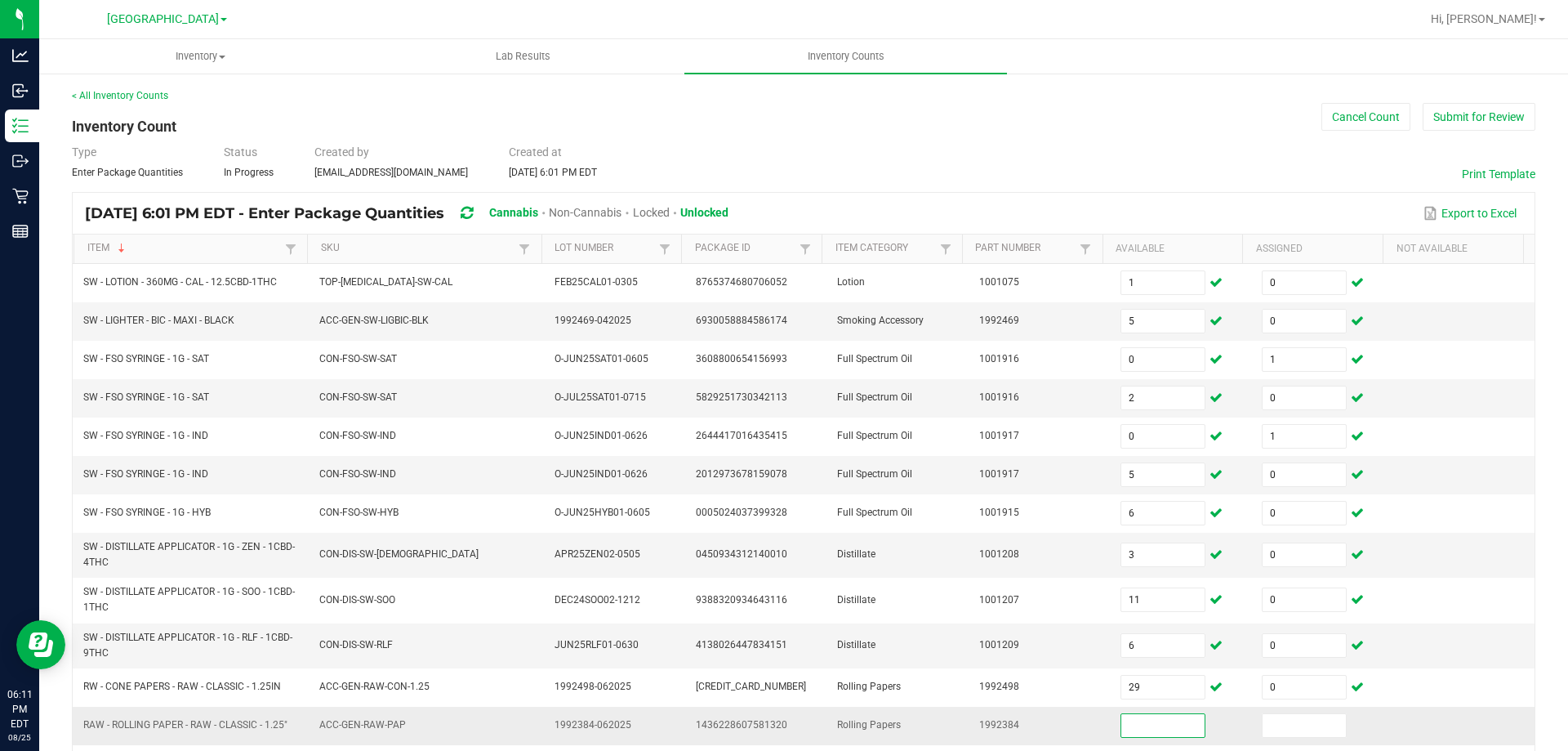
click at [1161, 730] on input at bounding box center [1162, 726] width 83 height 23
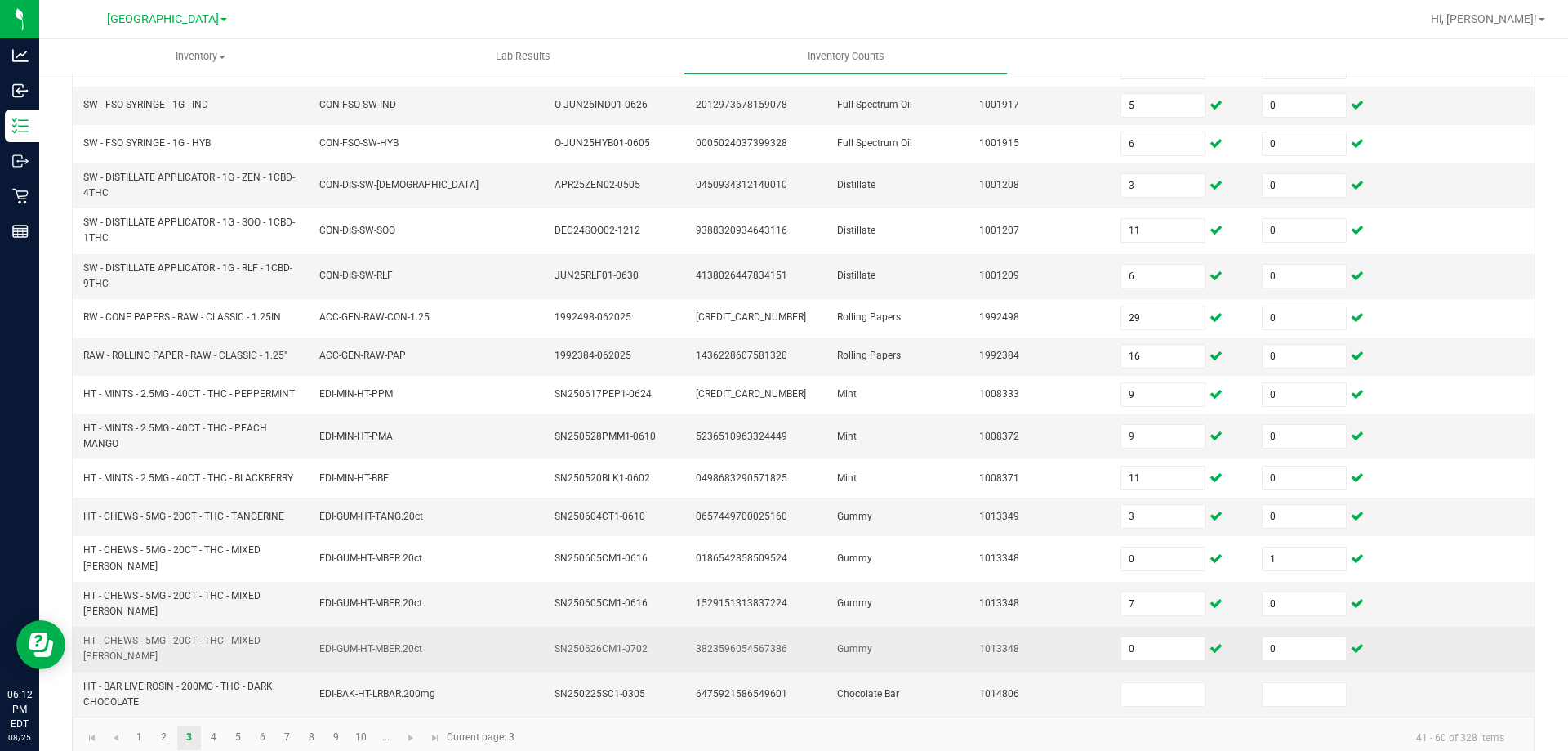
click at [248, 634] on span "HT - CHEWS - 5MG - 20CT - THC - MIXED [PERSON_NAME]" at bounding box center [172, 648] width 177 height 27
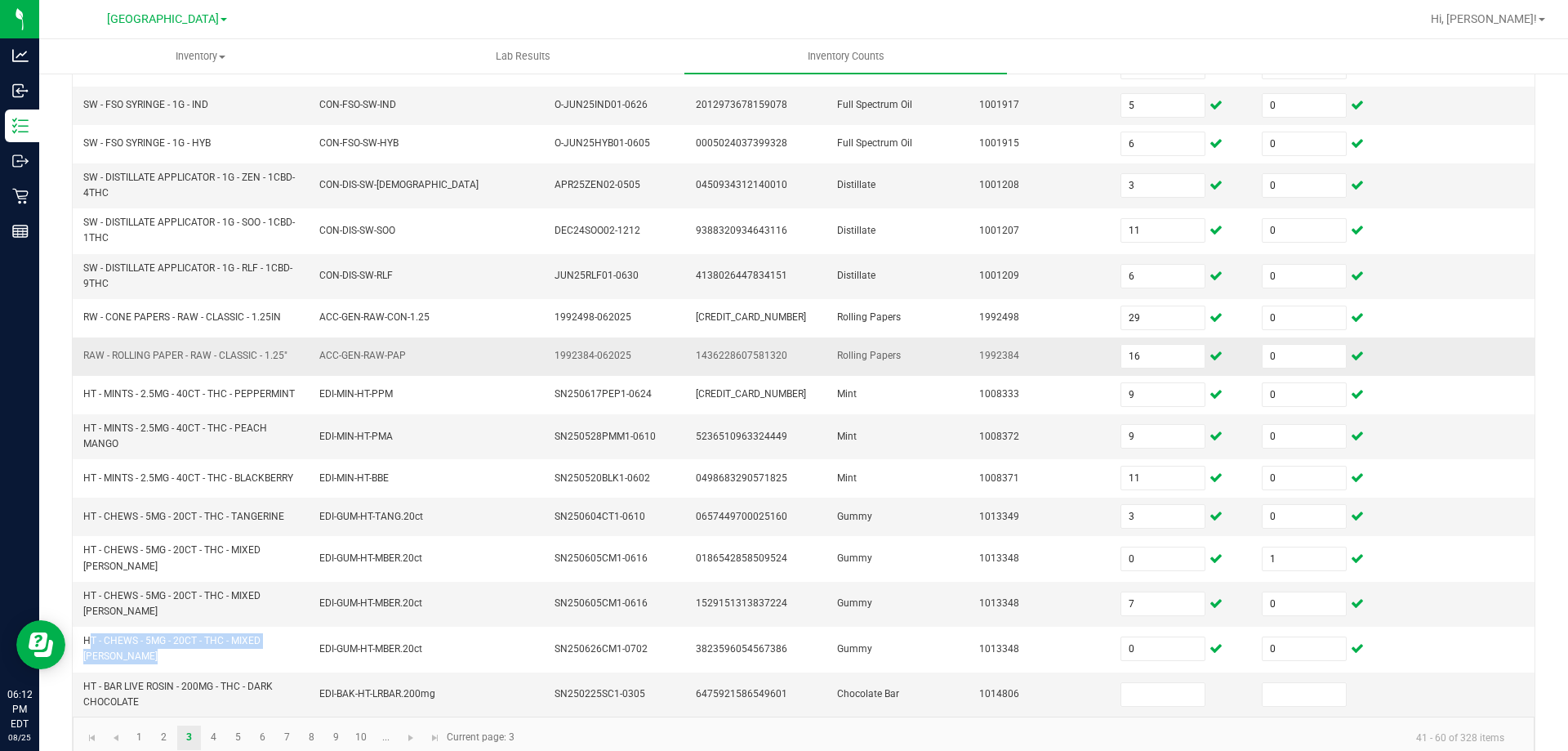
copy span "HT - CHEWS - 5MG - 20CT - THC - MIXED [PERSON_NAME]"
click at [1141, 597] on input "7" at bounding box center [1162, 603] width 83 height 23
click at [218, 725] on link "4" at bounding box center [213, 737] width 24 height 24
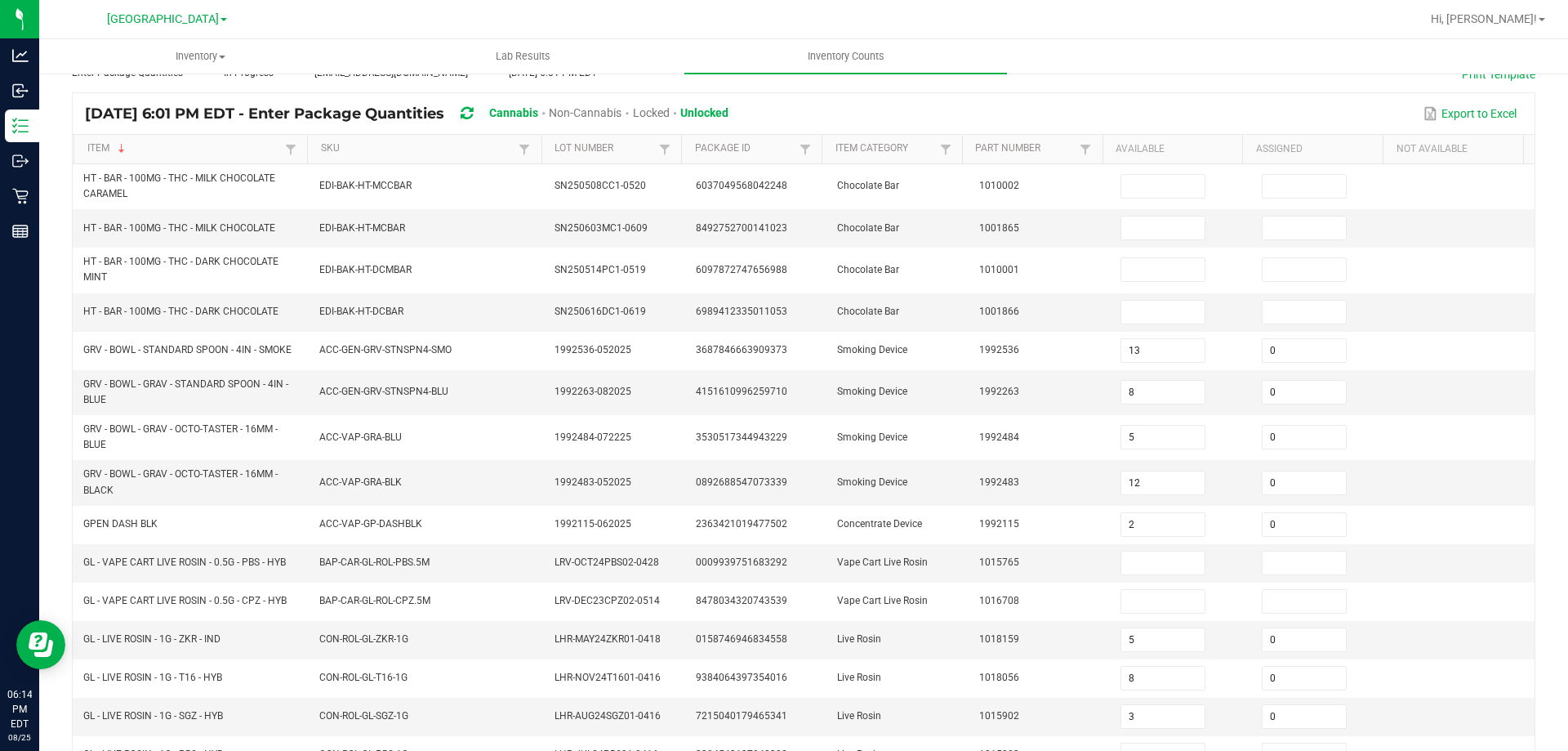
scroll to position [0, 0]
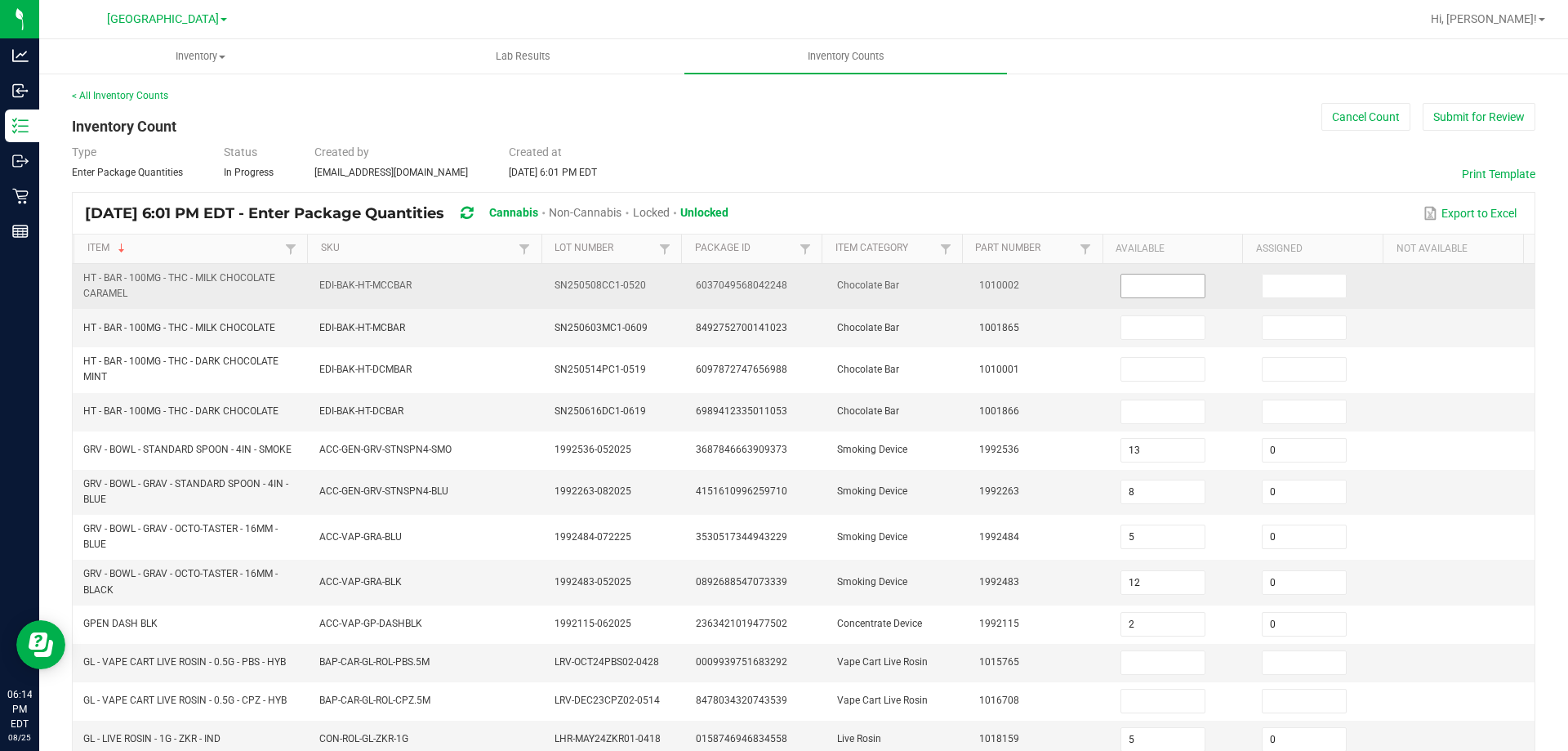
click at [1179, 276] on input at bounding box center [1162, 286] width 83 height 23
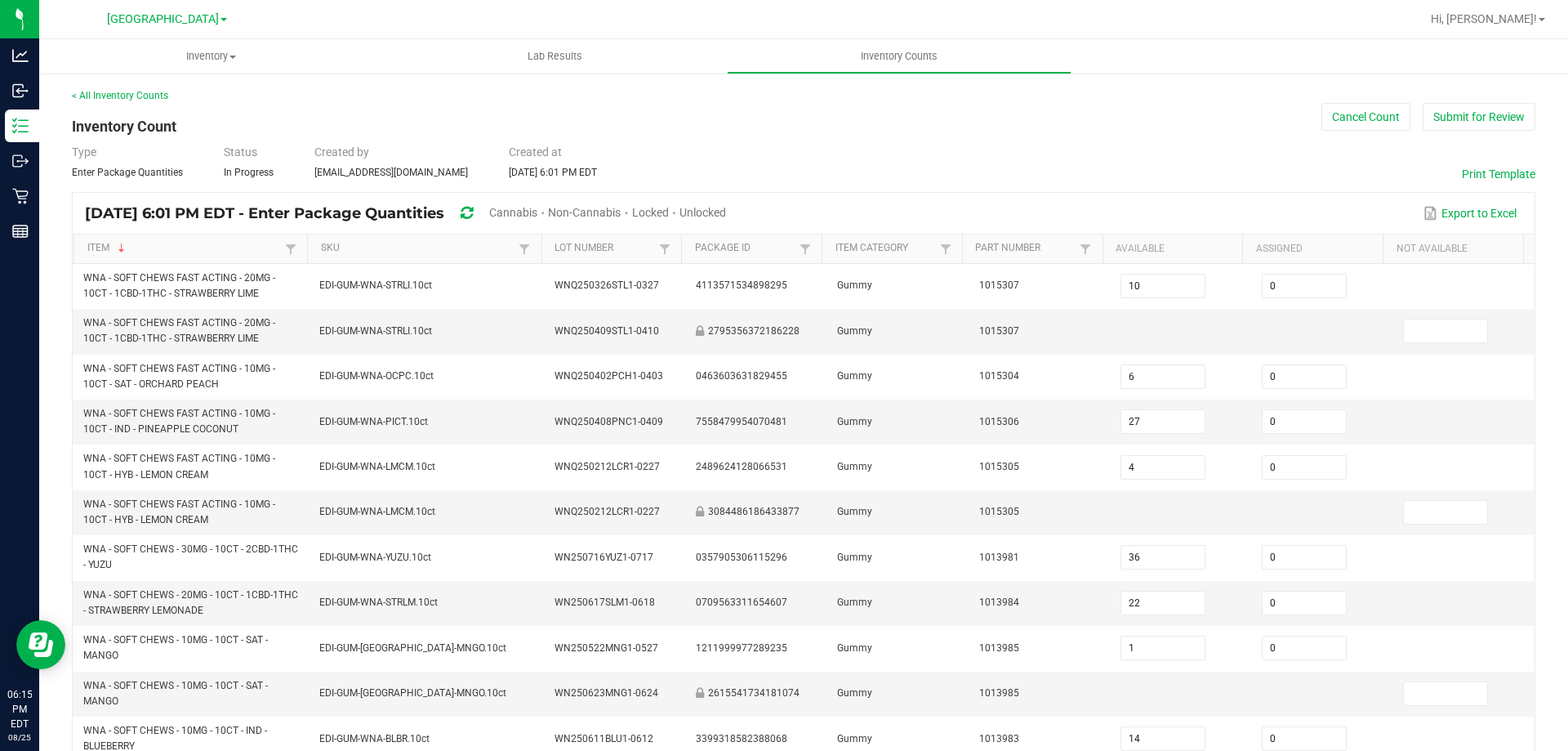
click at [726, 201] on div "Unlocked" at bounding box center [703, 213] width 46 height 30
click at [726, 206] on span "Unlocked" at bounding box center [703, 213] width 46 height 13
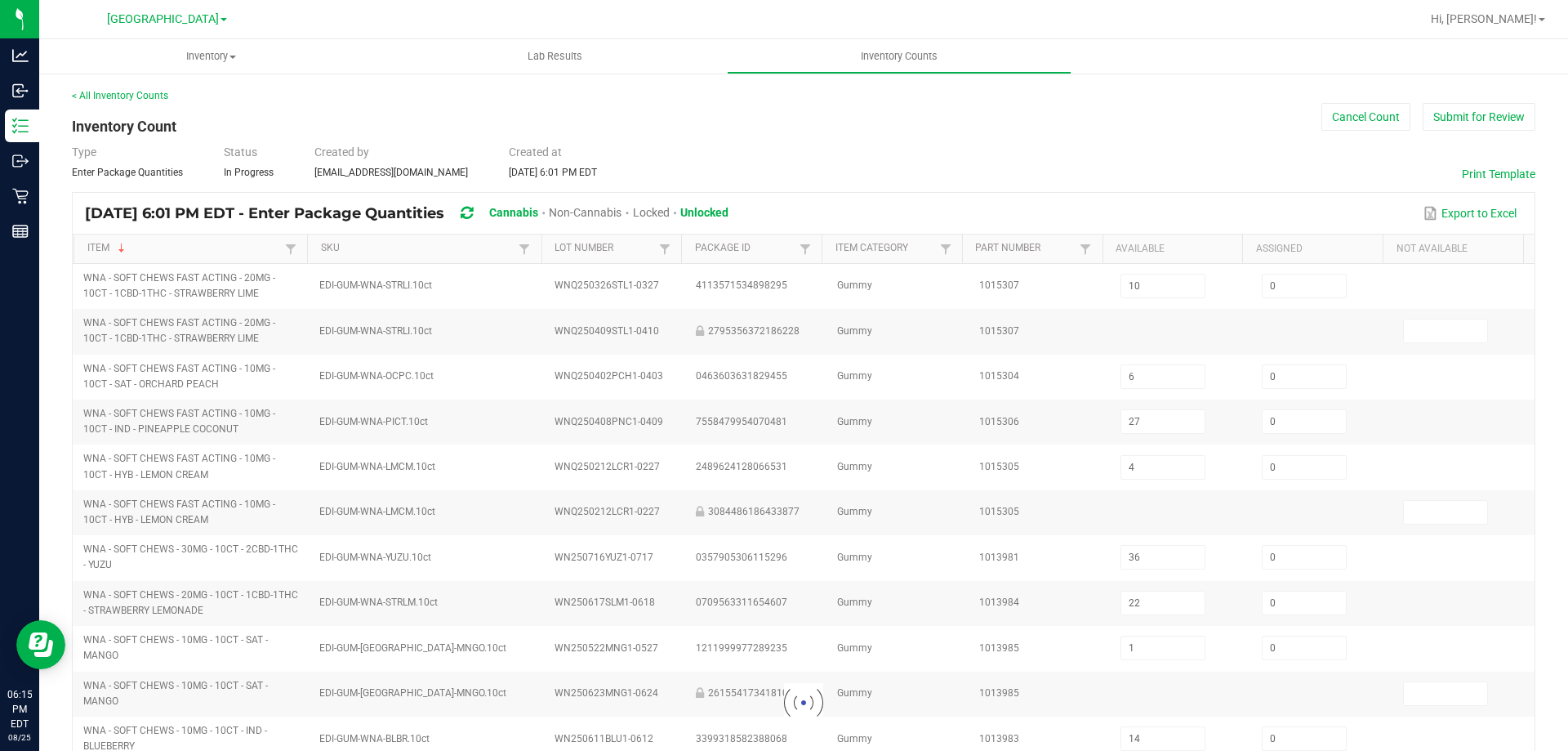
type input "27"
type input "4"
type input "36"
type input "1"
type input "14"
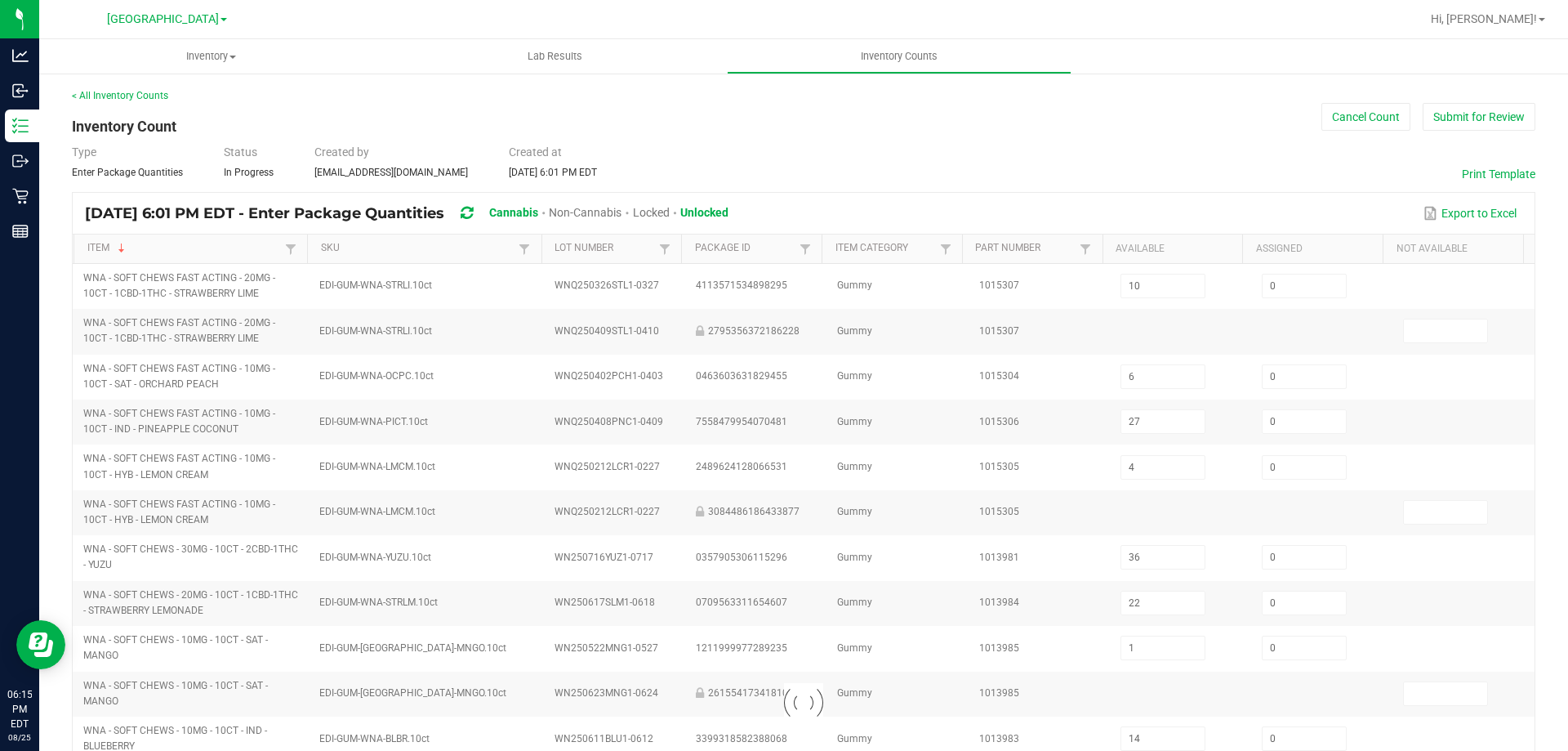
type input "3"
type input "1"
type input "18"
type input "6"
type input "7"
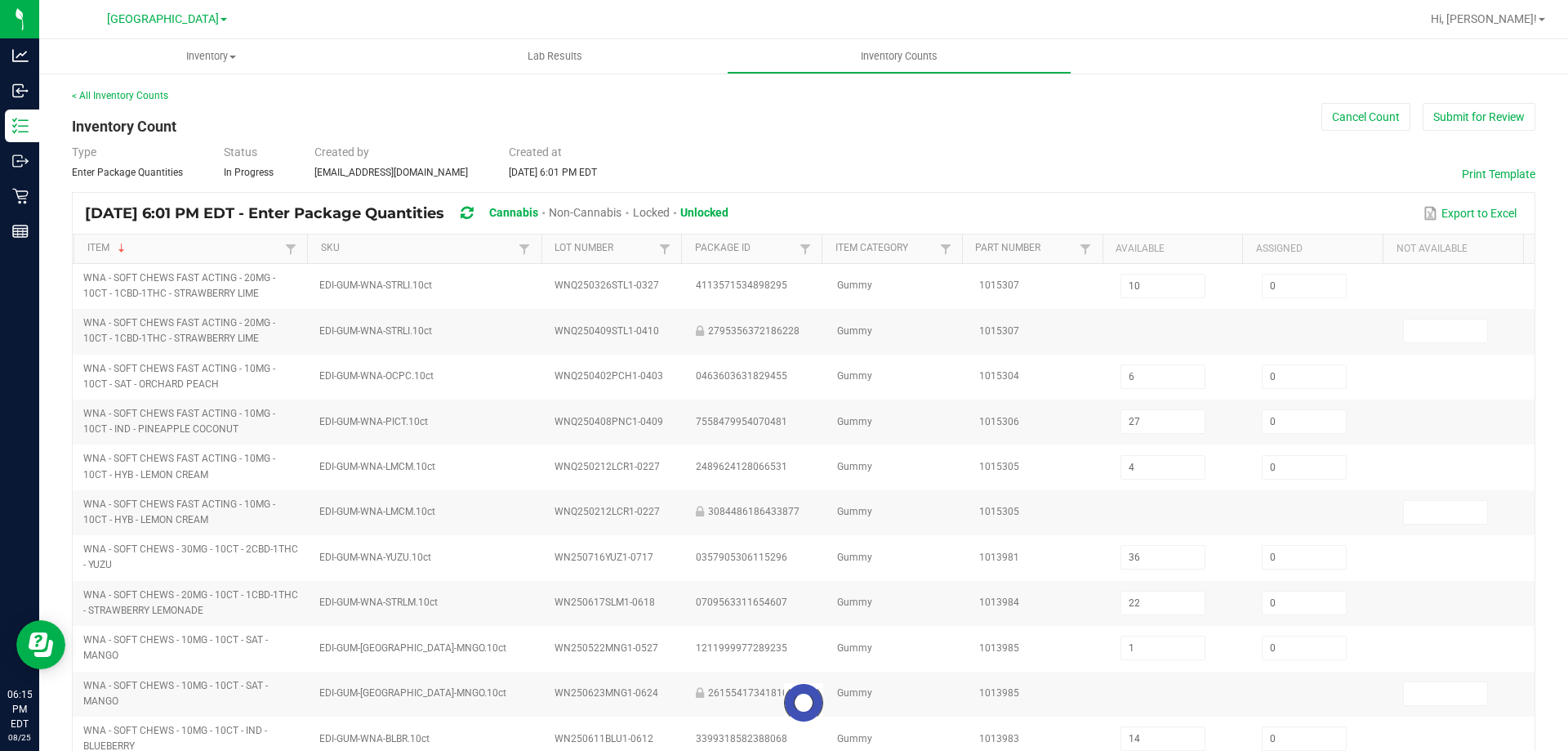
type input "12"
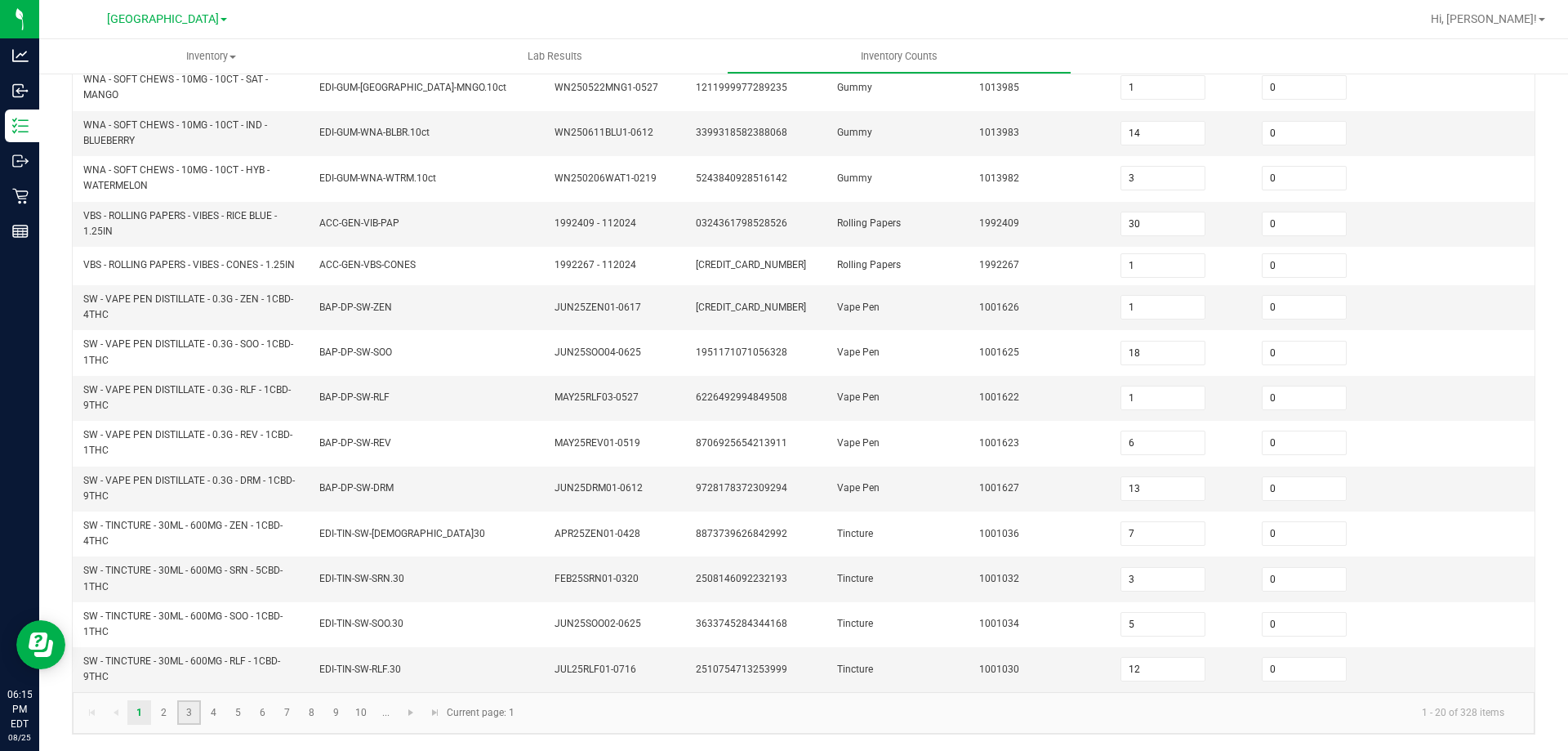
click at [198, 707] on link "3" at bounding box center [189, 711] width 24 height 24
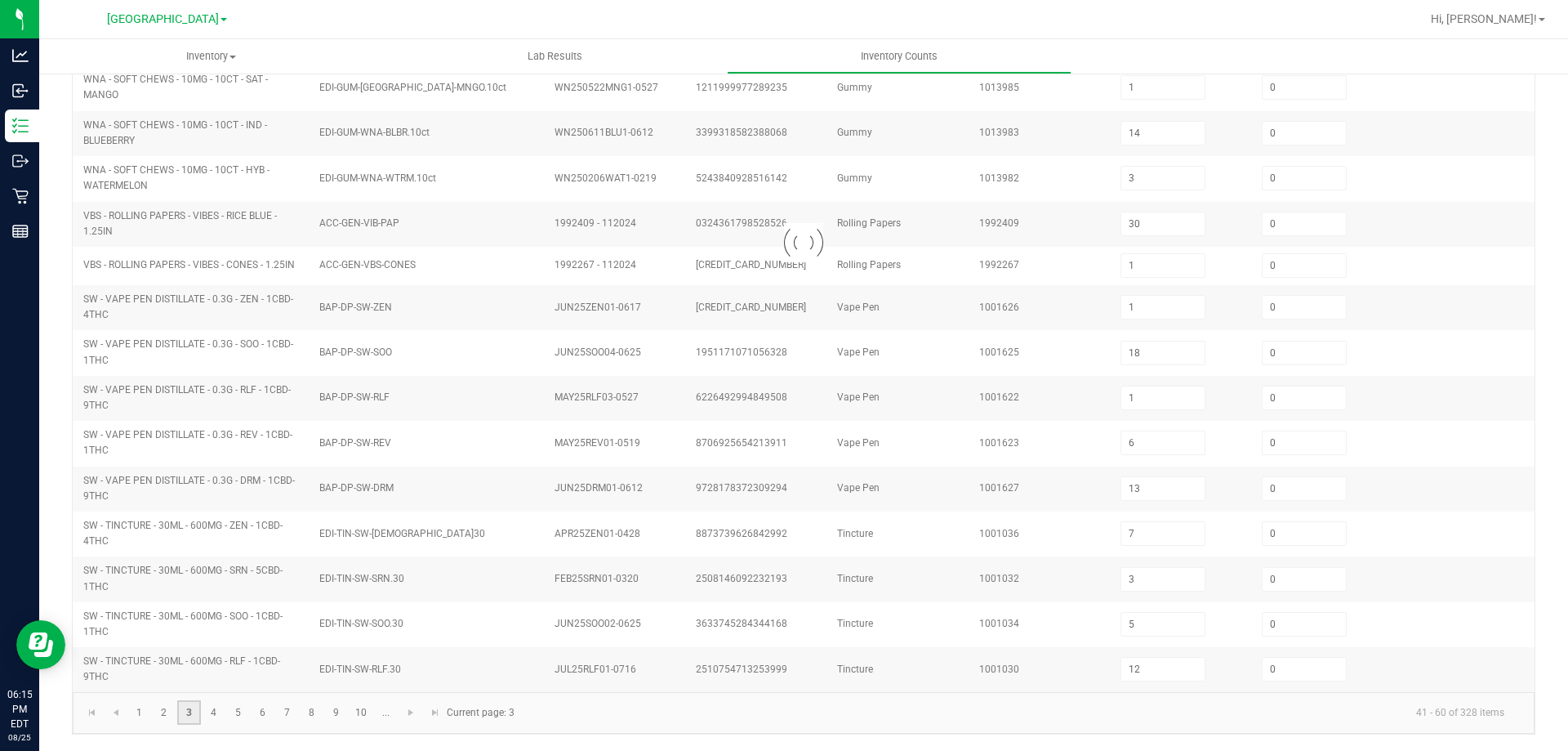
type input "1"
type input "0"
type input "1"
type input "2"
type input "0"
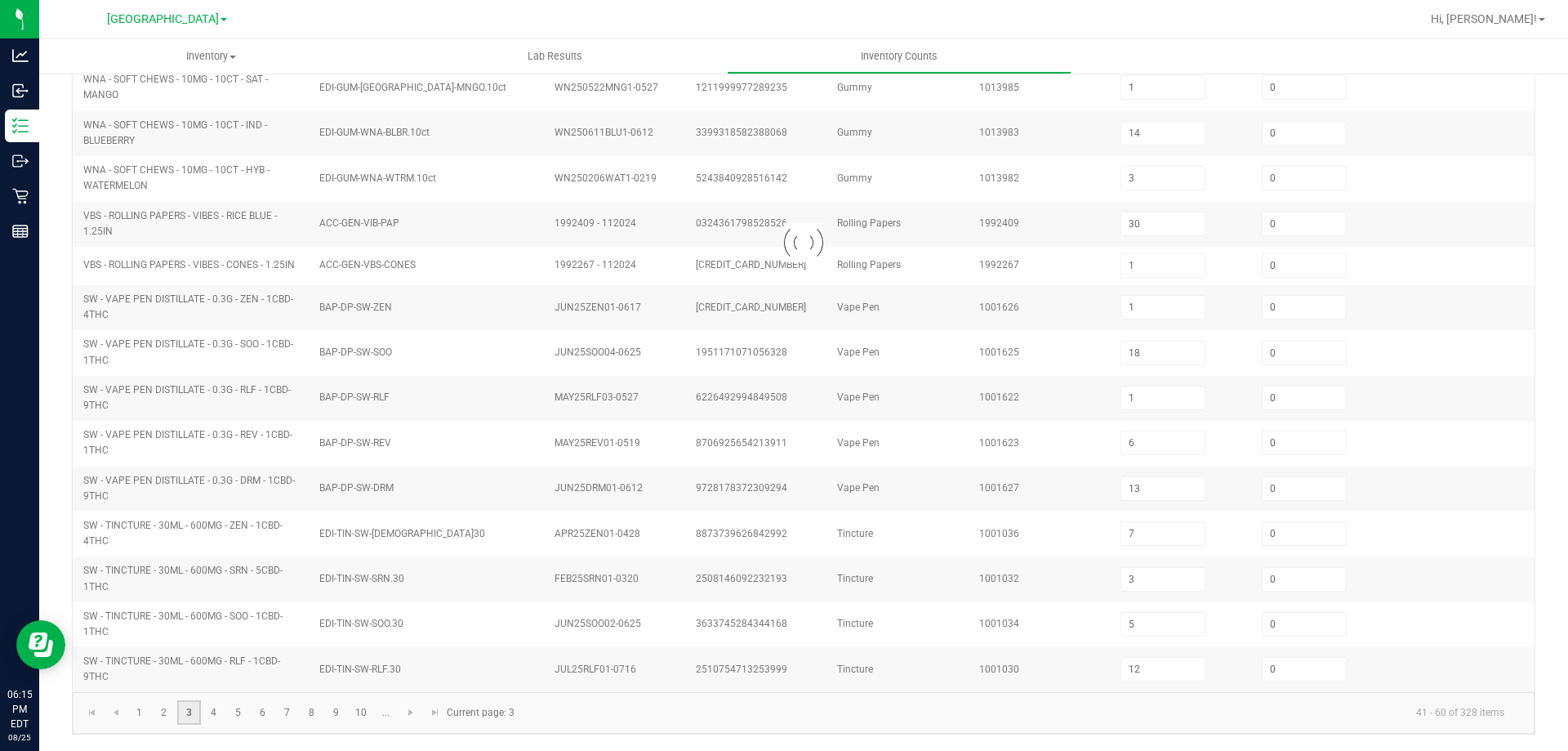
type input "1"
type input "6"
type input "3"
type input "11"
type input "29"
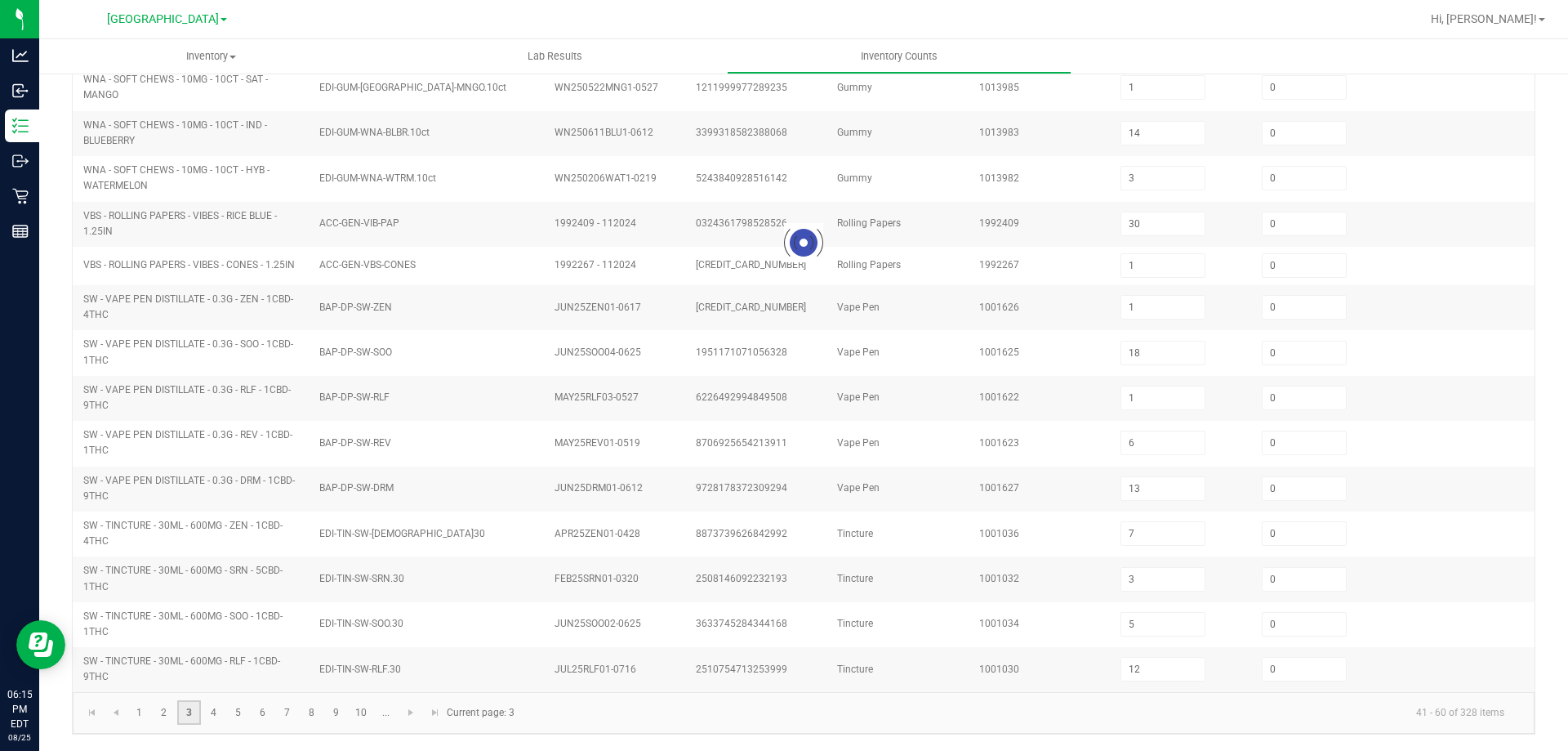
type input "9"
type input "11"
type input "0"
type input "1"
type input "10"
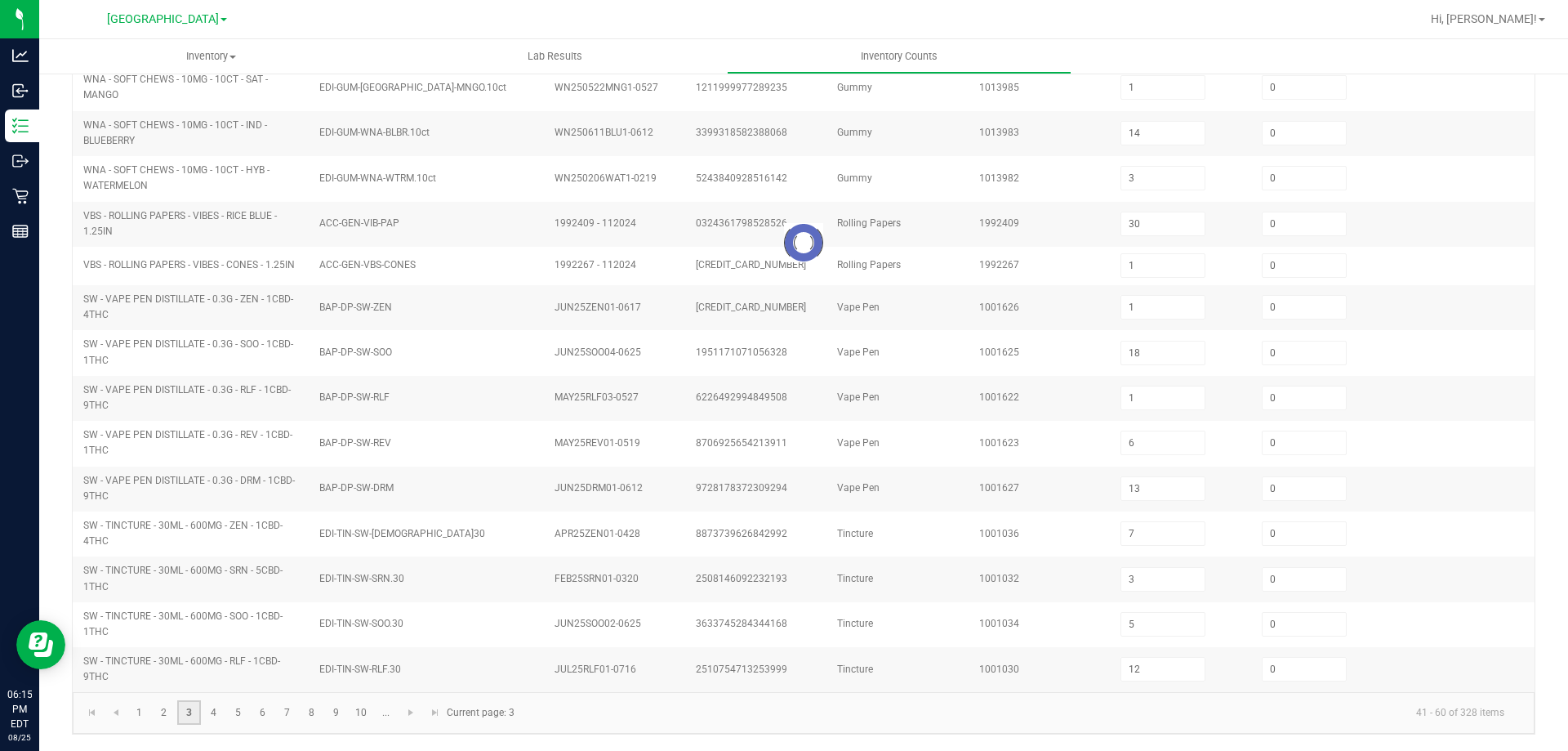
type input "5"
type input "6"
type input "16"
type input "9"
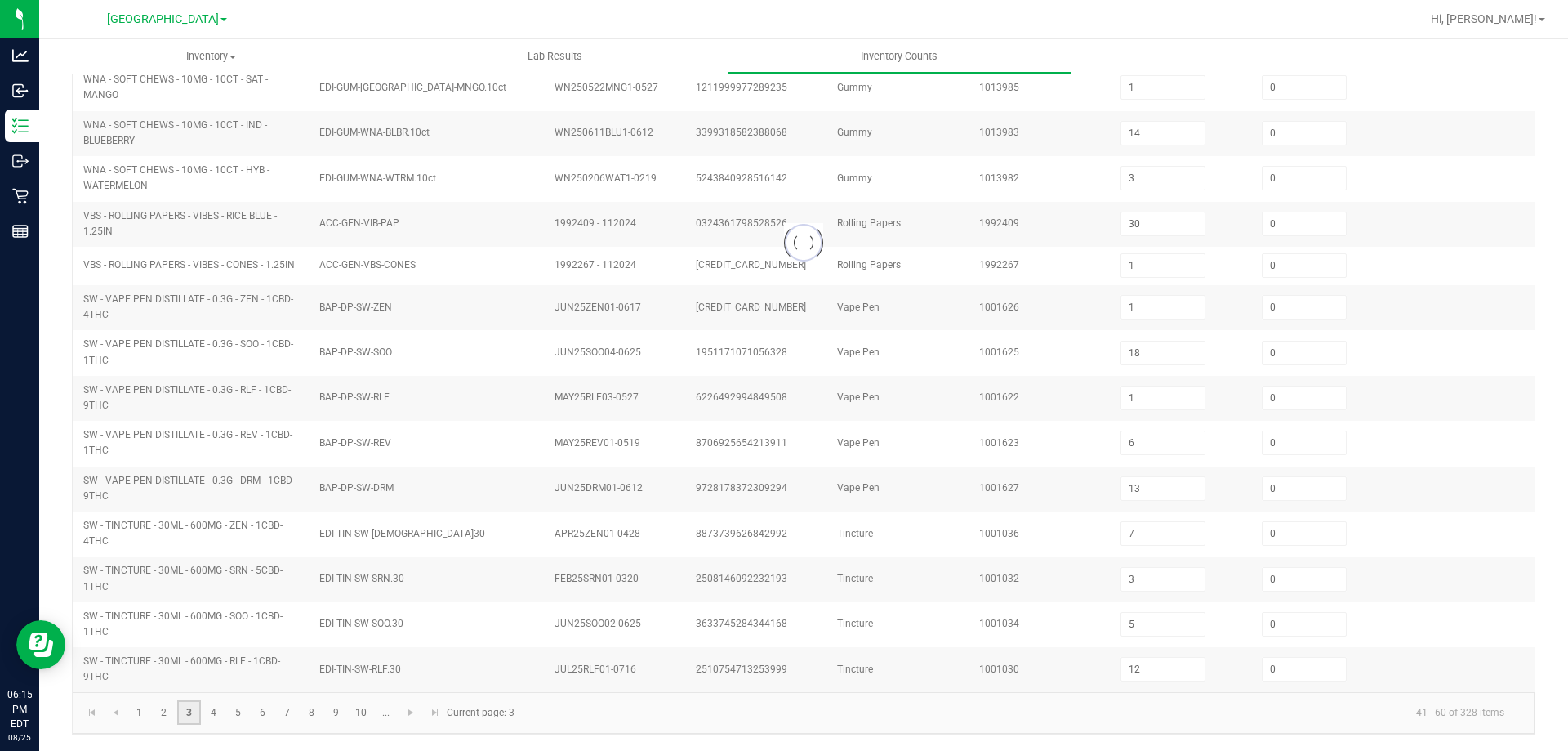
type input "3"
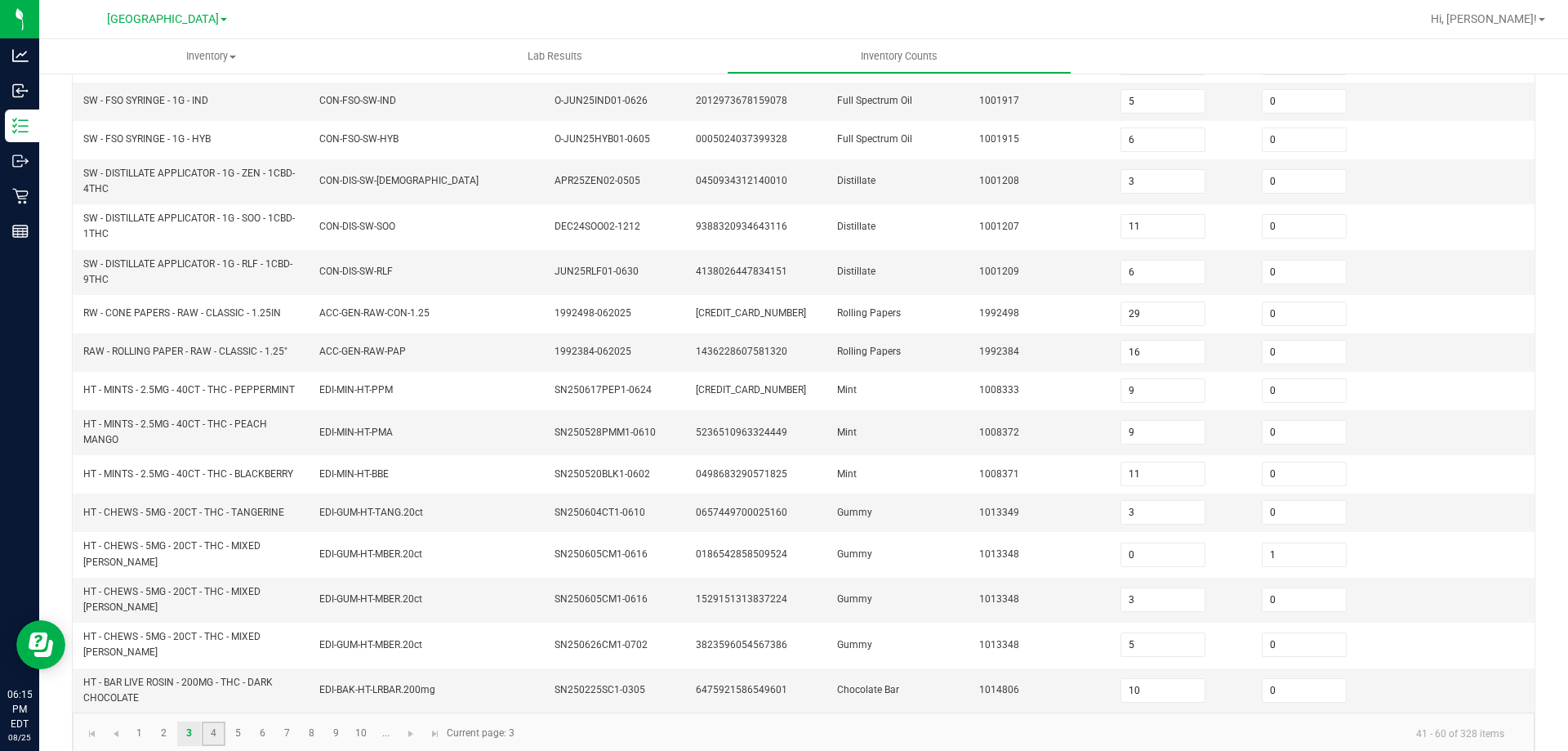
click at [217, 721] on link "4" at bounding box center [213, 733] width 24 height 24
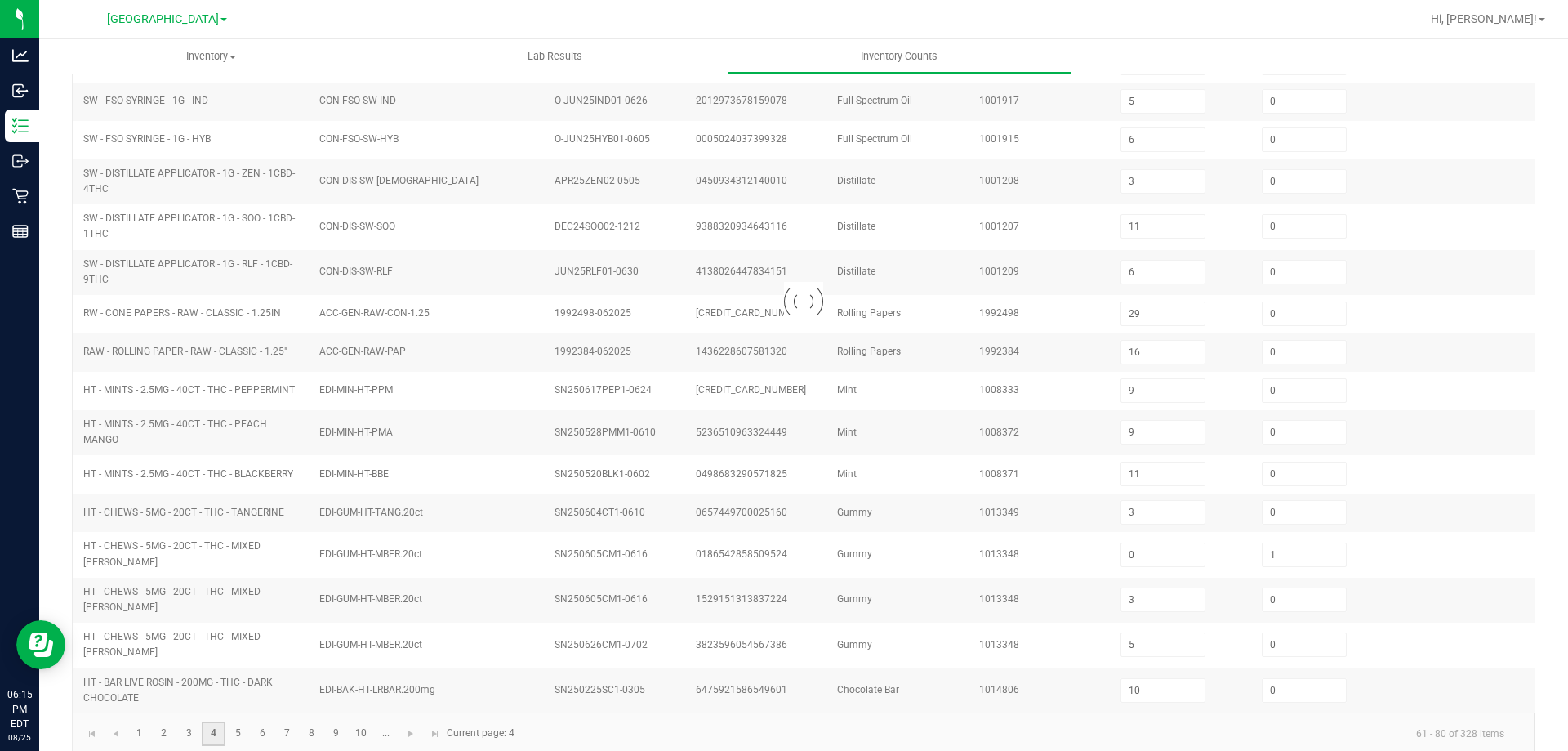
type input "11"
type input "13"
type input "0"
type input "5"
type input "12"
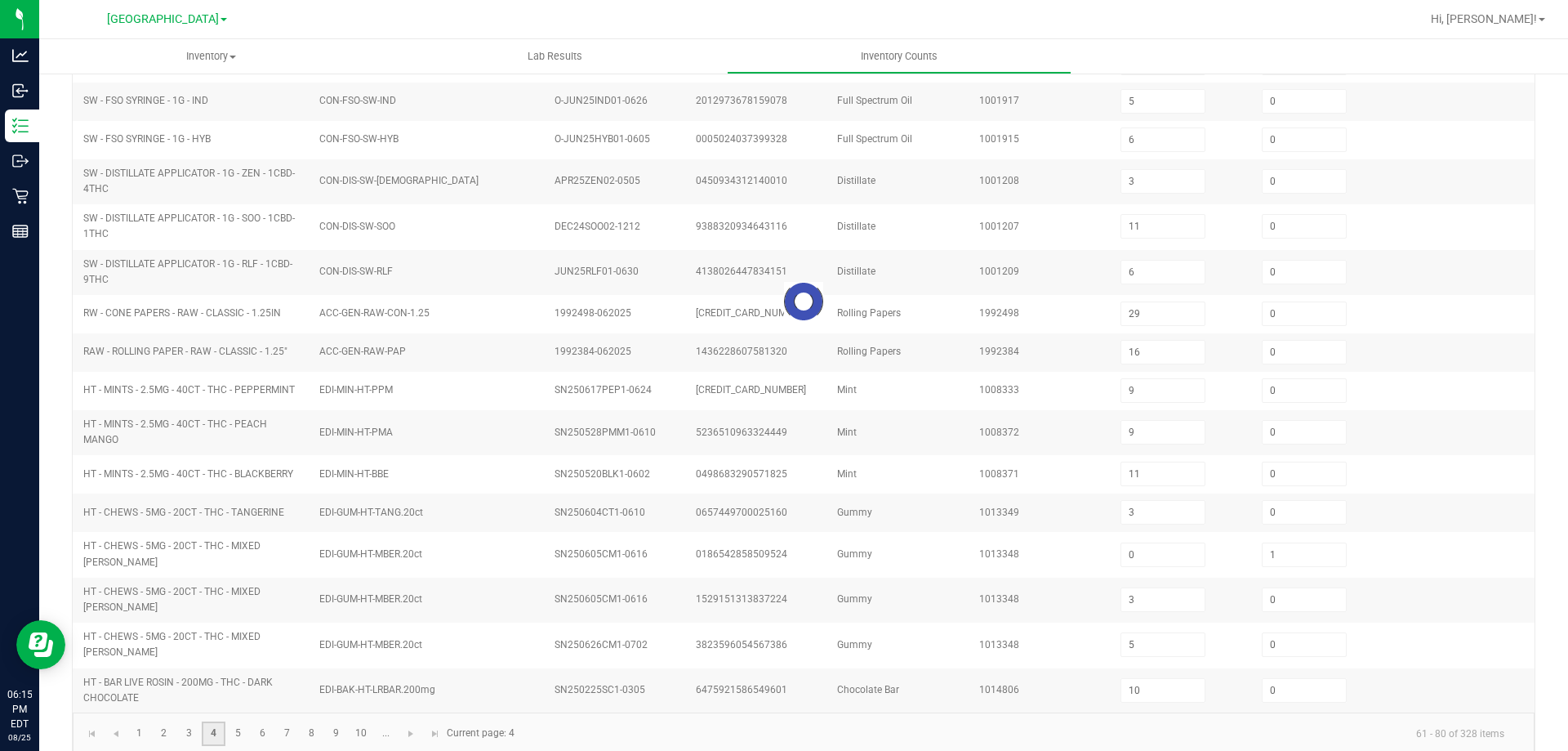
type input "2"
type input "8"
type input "7"
type input "4"
type input "0"
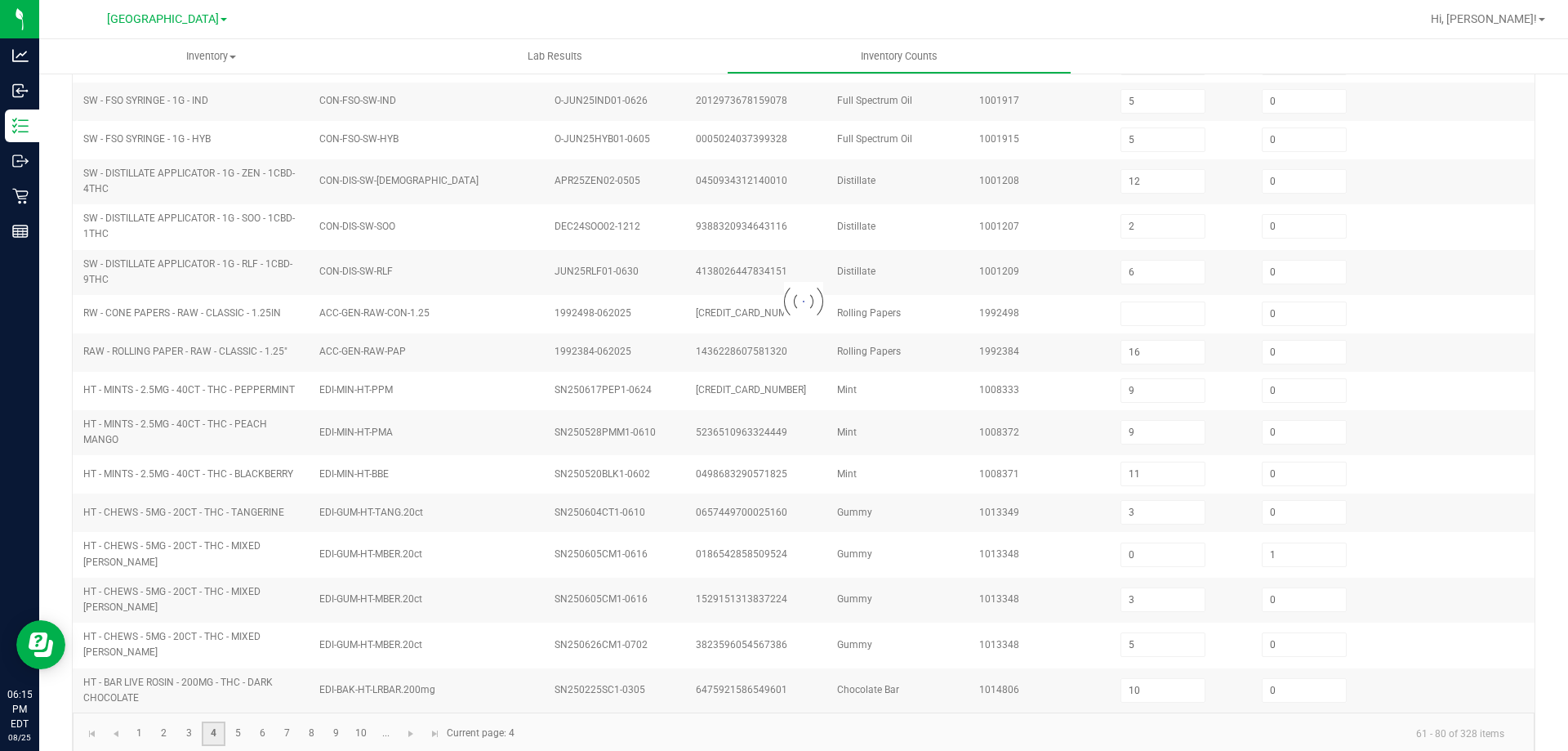
type input "3"
type input "8"
type input "5"
type input "3"
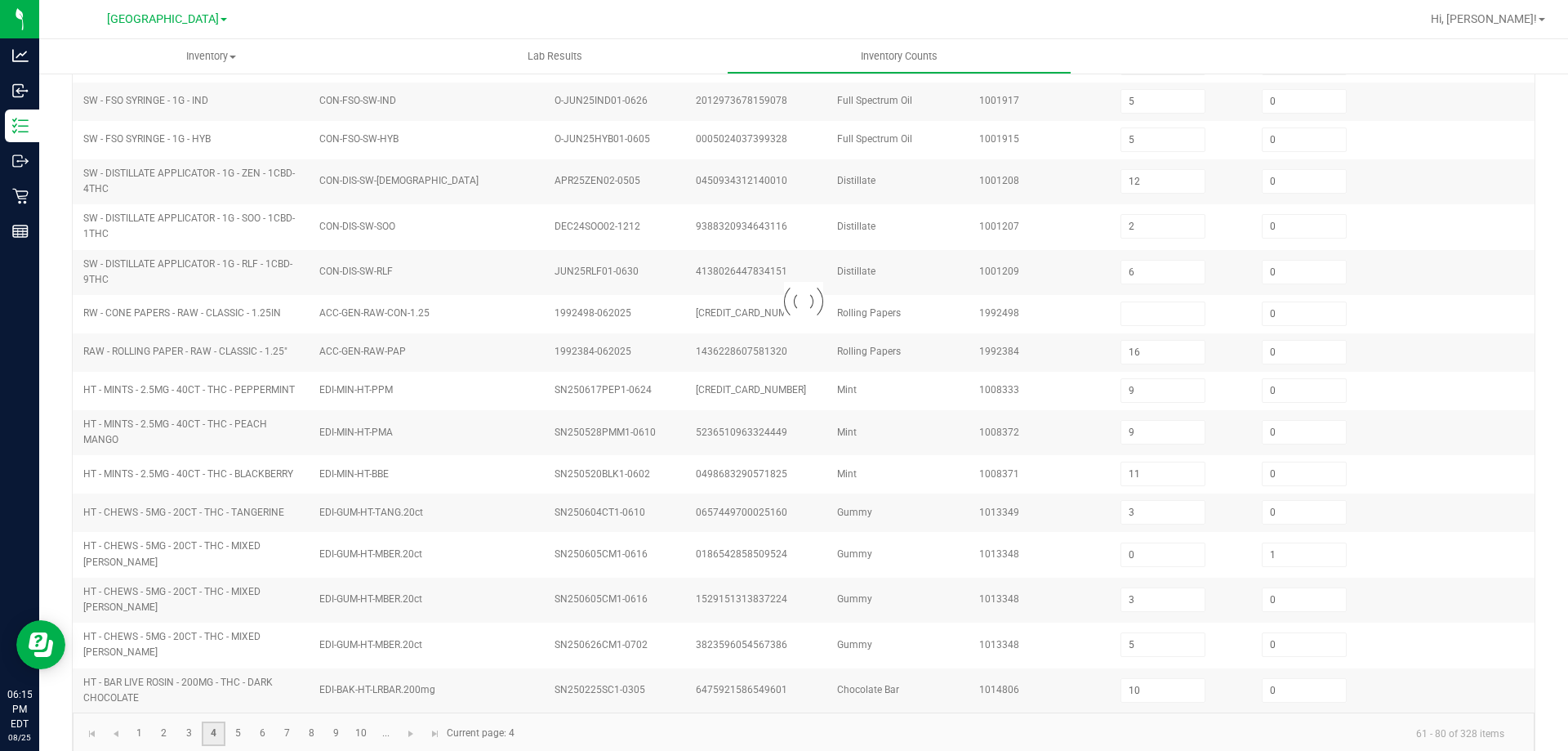
type input "8"
type input "6"
type input "8"
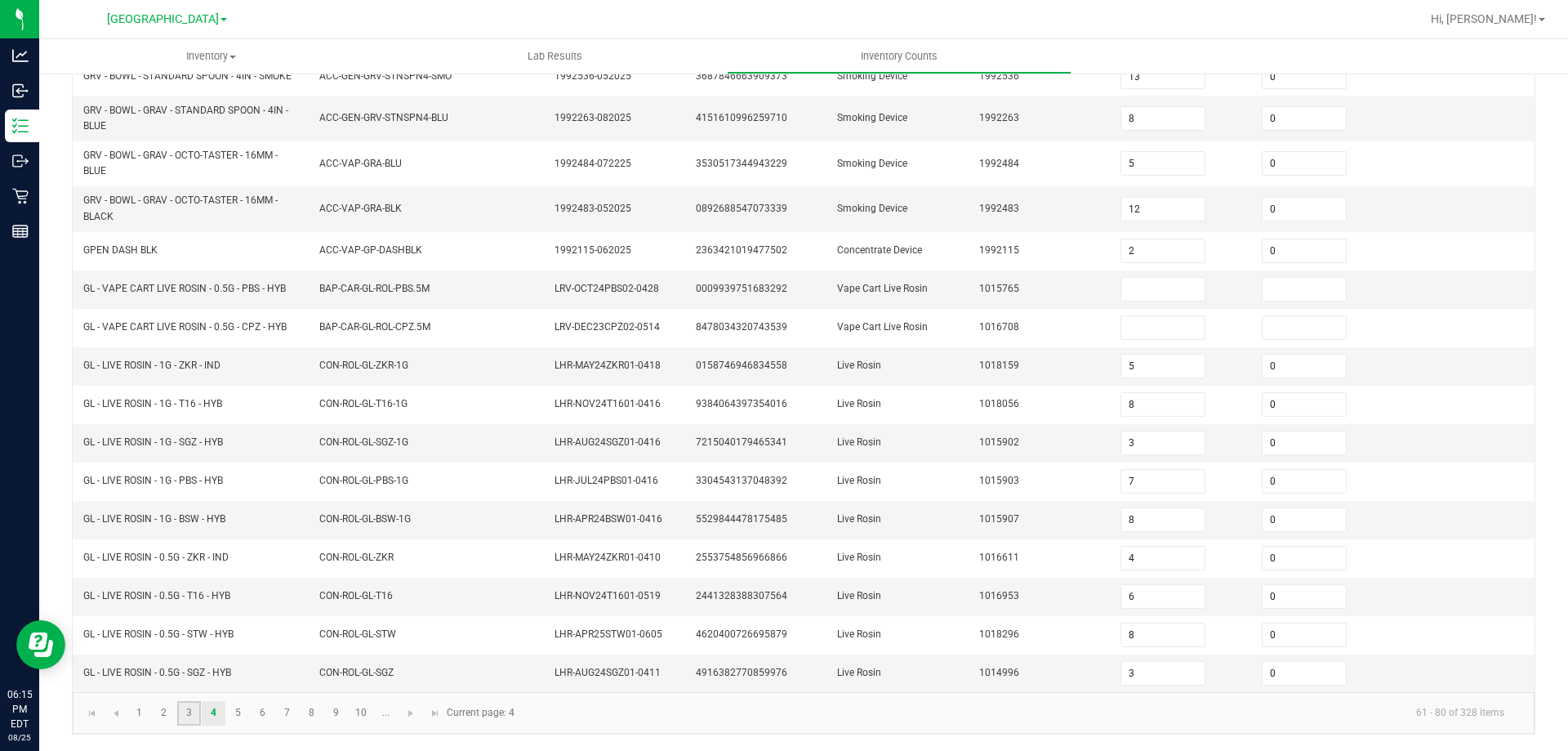
click at [192, 719] on link "3" at bounding box center [189, 712] width 24 height 24
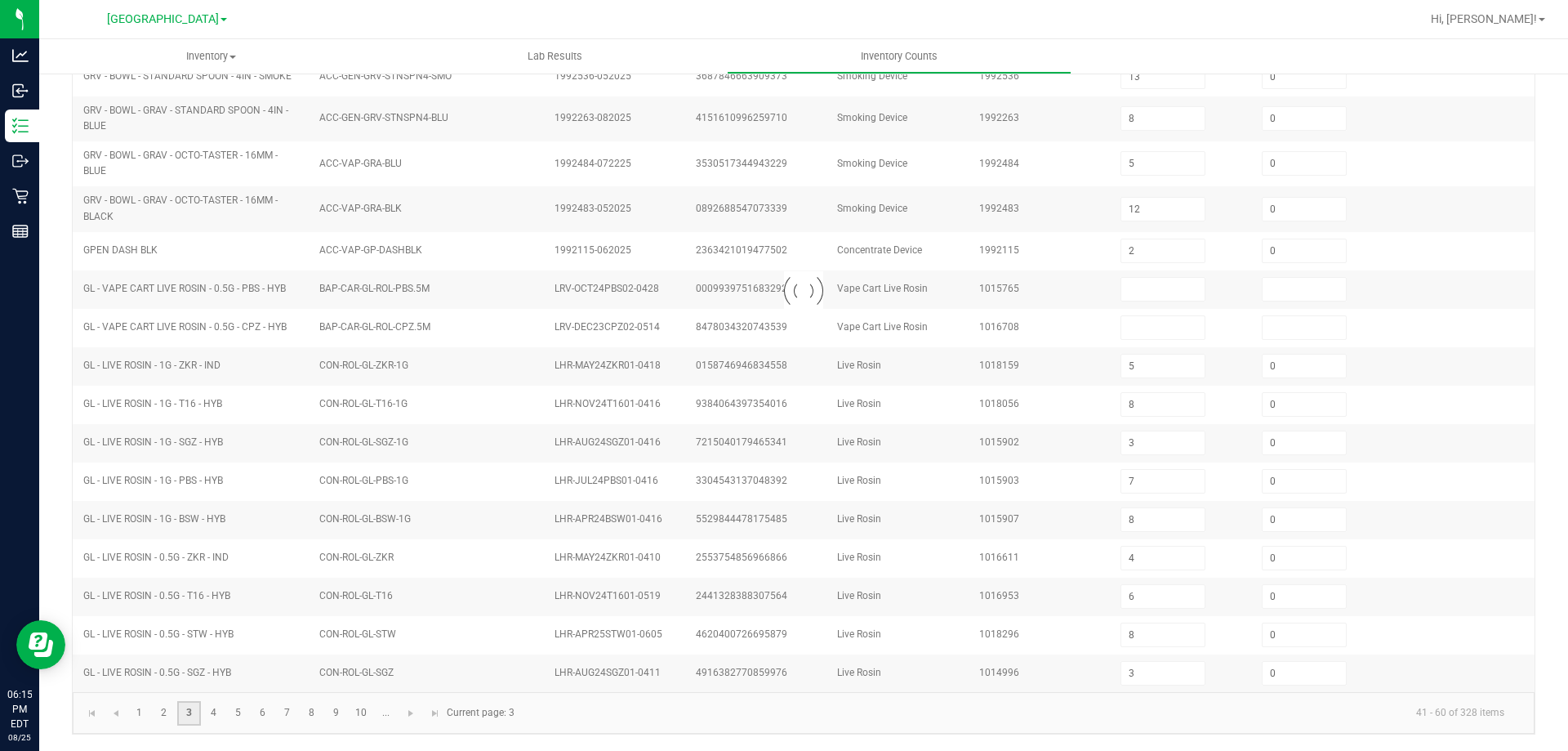
type input "1"
type input "0"
type input "1"
type input "2"
type input "0"
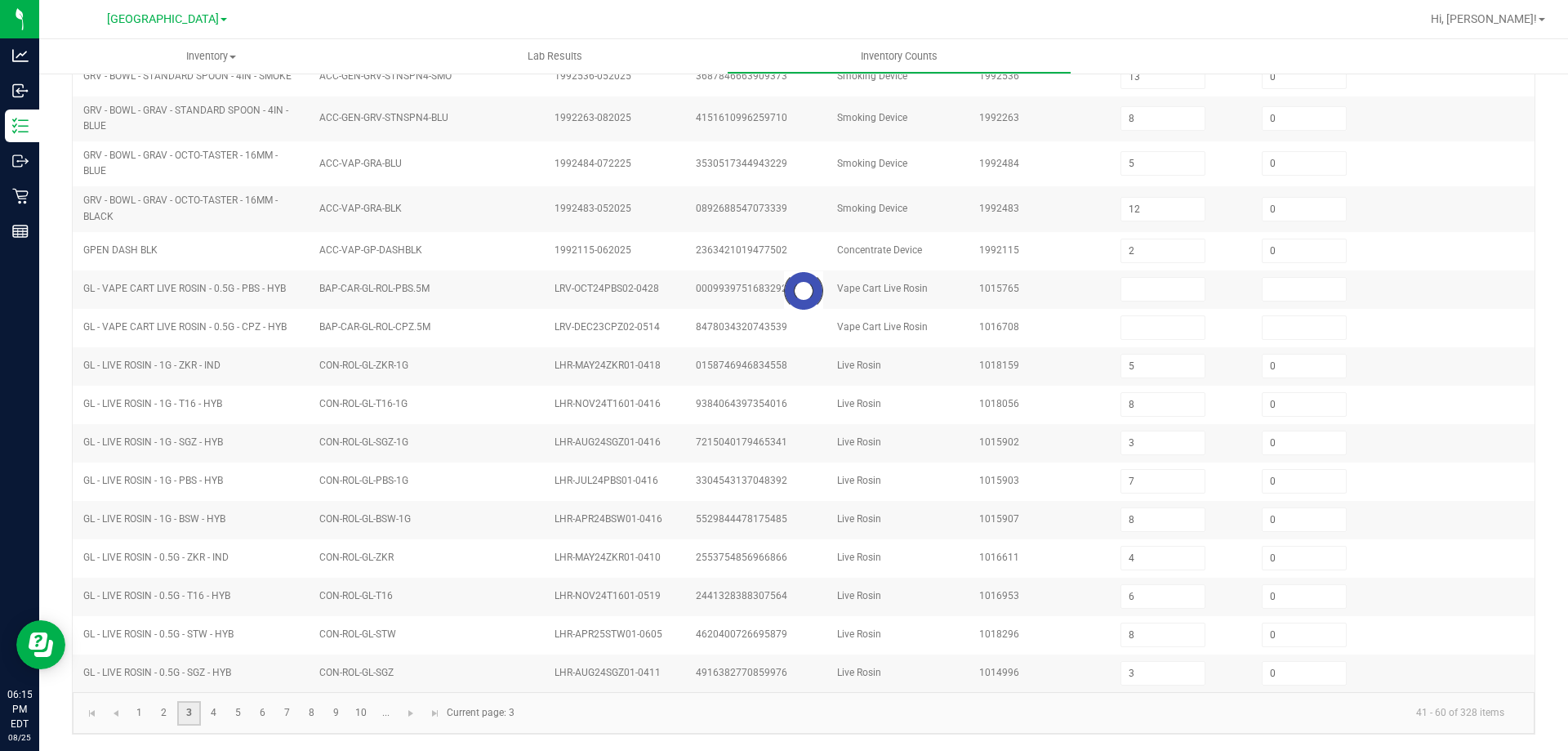
type input "0"
type input "1"
type input "6"
type input "3"
type input "11"
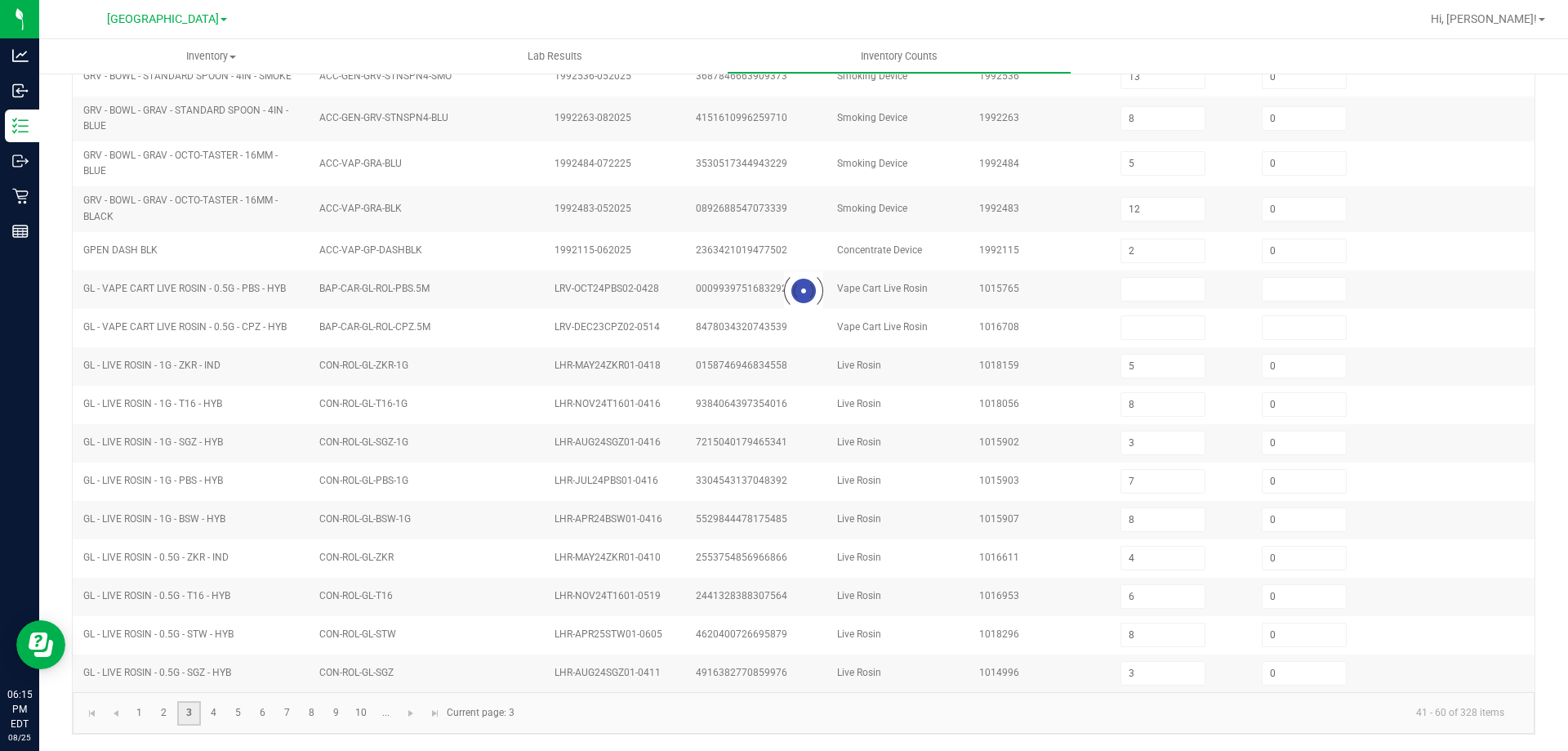
type input "29"
type input "0"
type input "9"
type input "11"
type input "0"
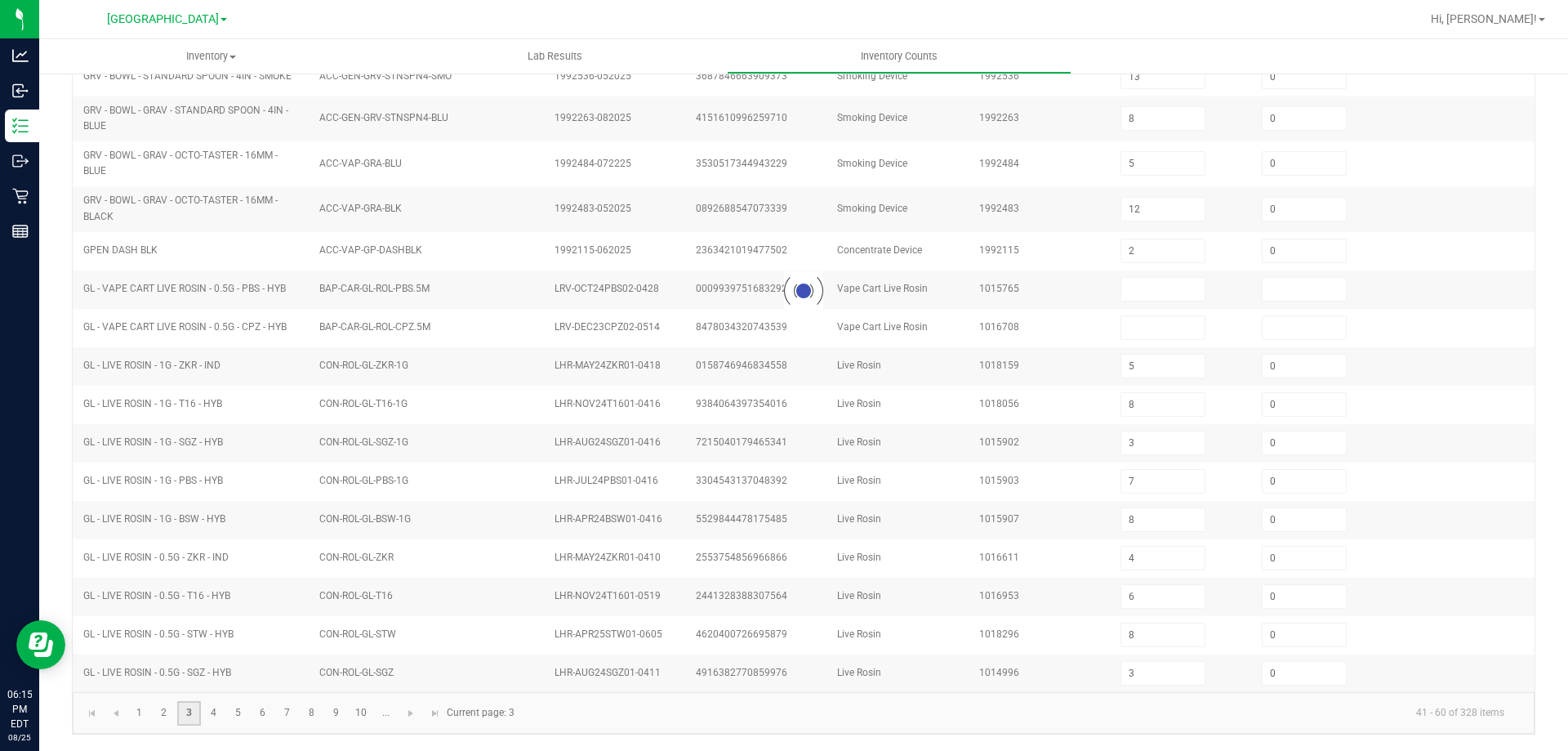
type input "1"
type input "10"
type input "5"
type input "6"
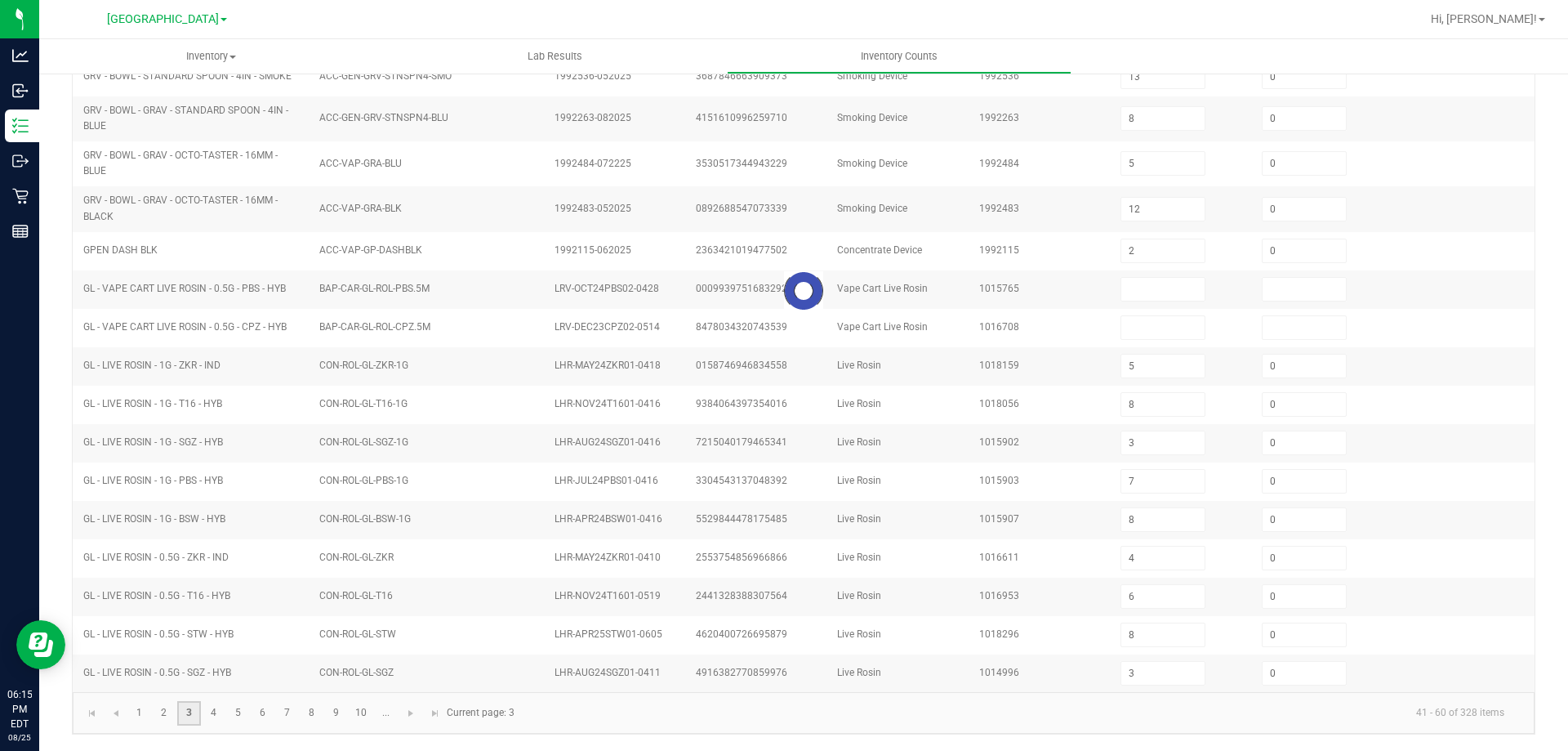
type input "0"
type input "16"
type input "9"
type input "3"
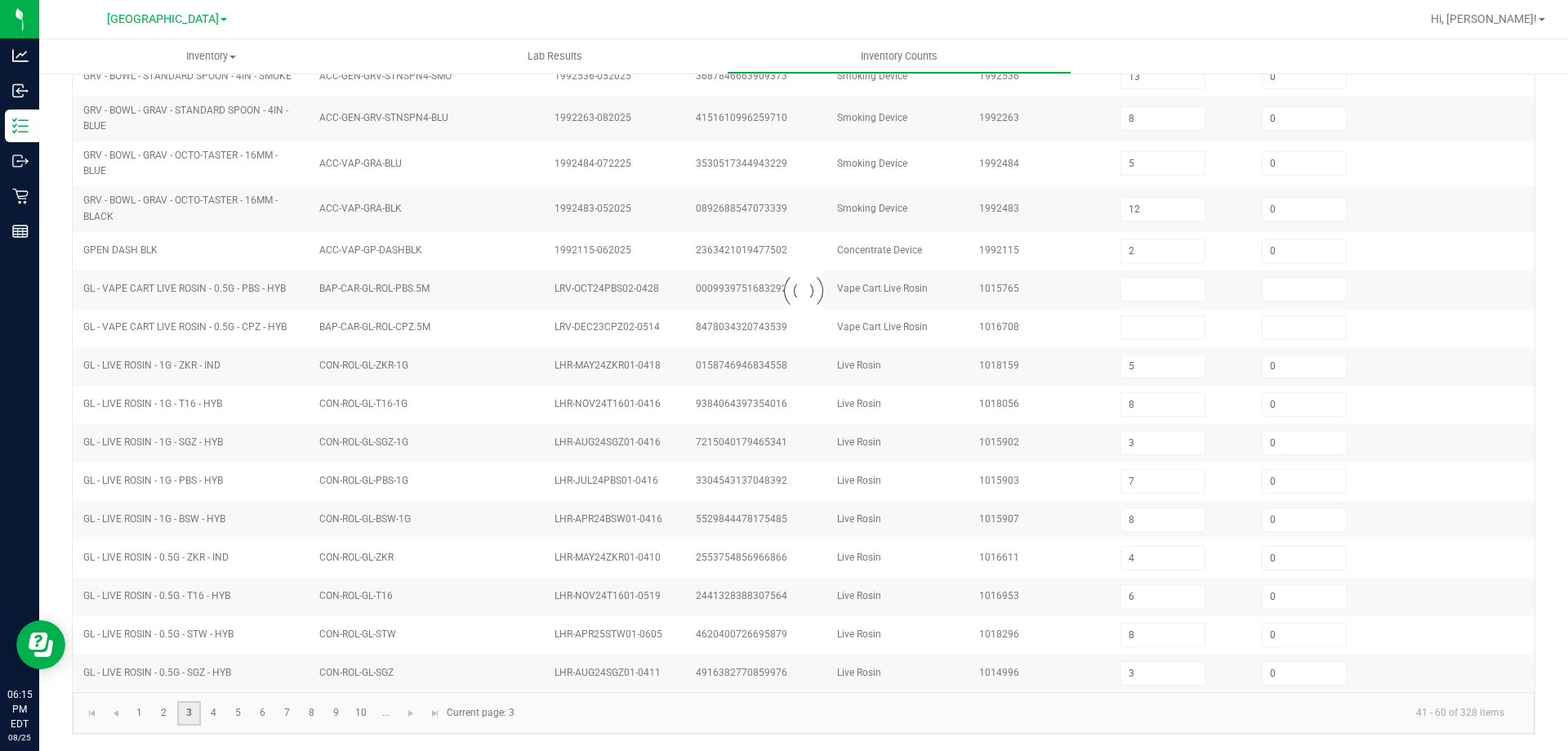
type input "5"
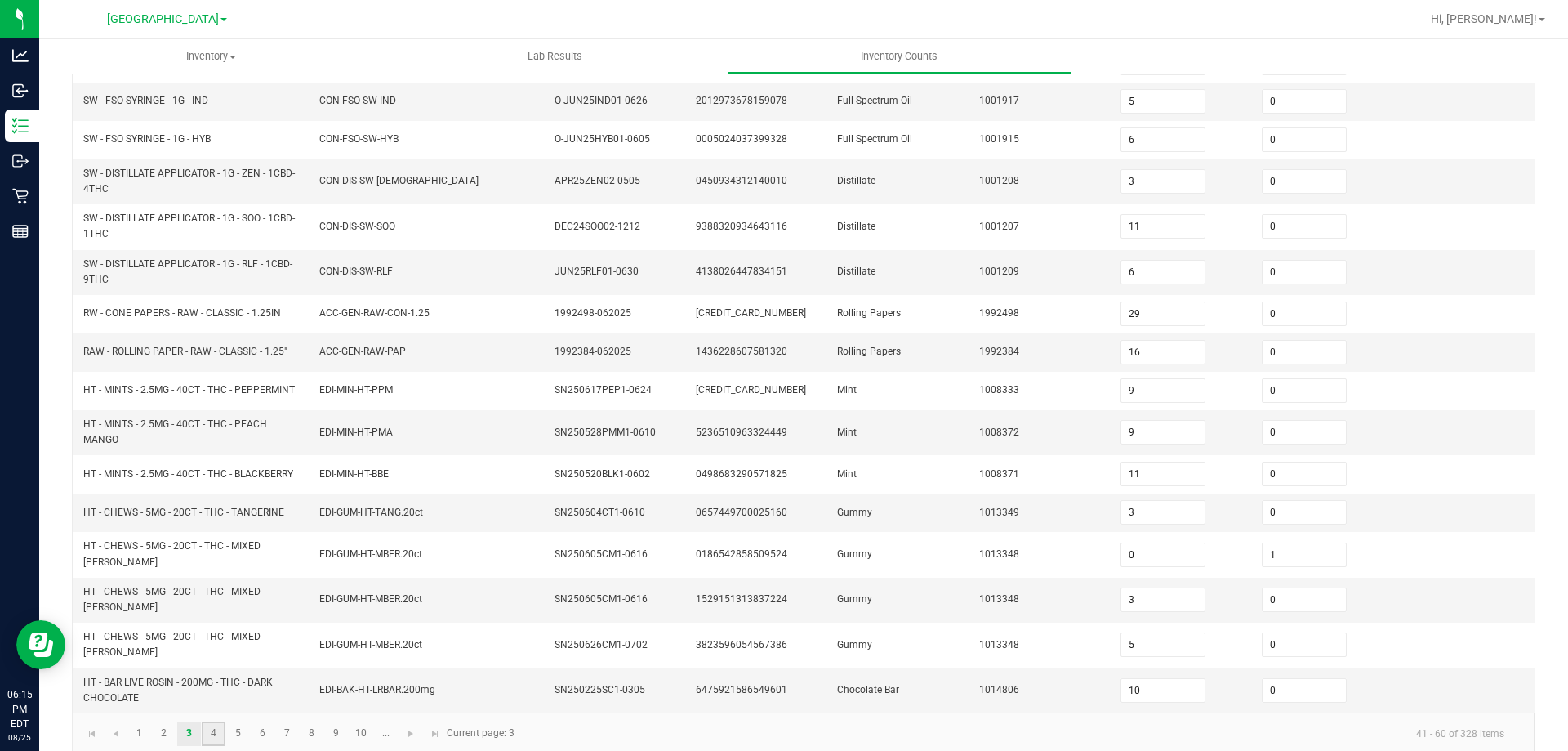
click at [214, 721] on link "4" at bounding box center [213, 733] width 24 height 24
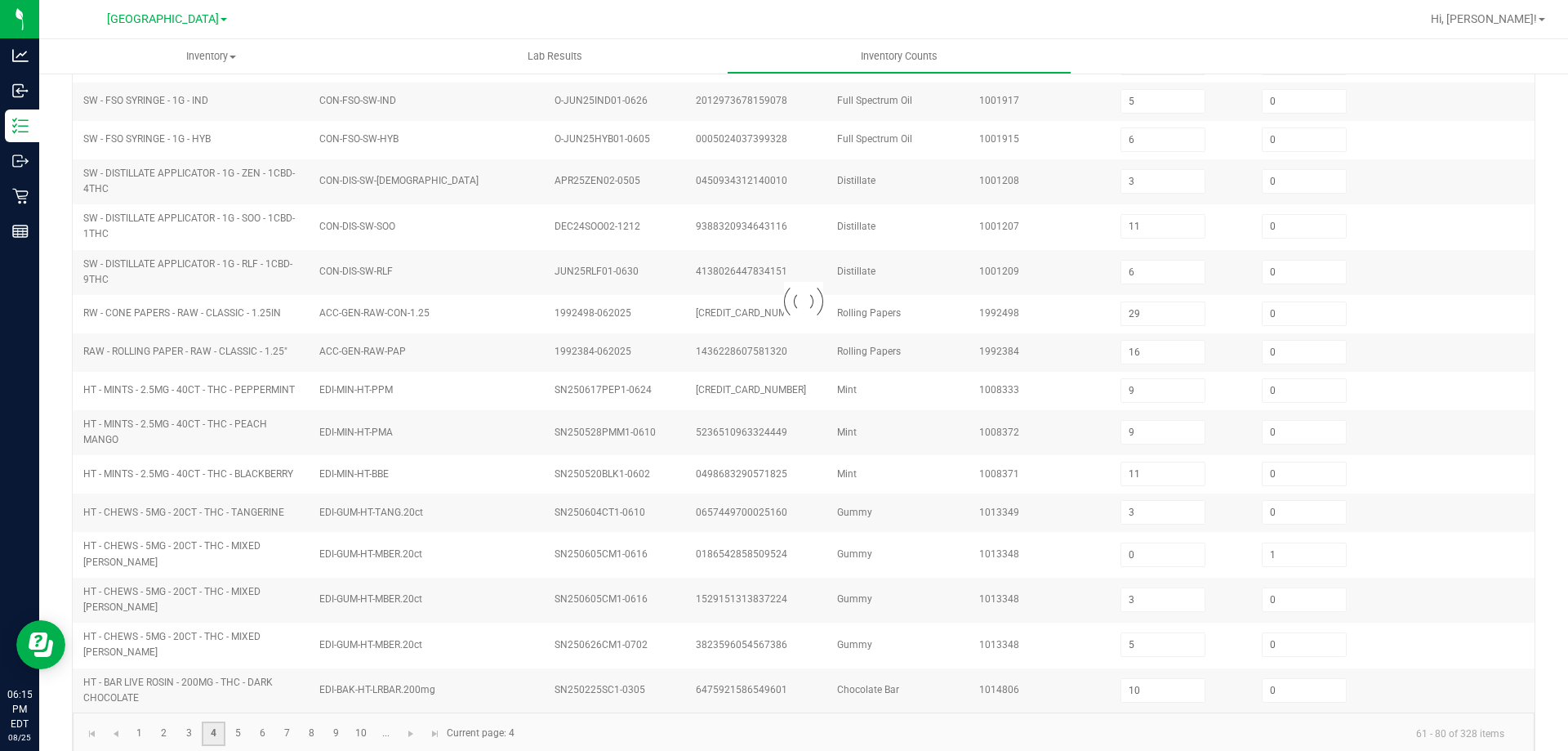
type input "11"
type input "13"
type input "0"
type input "5"
type input "12"
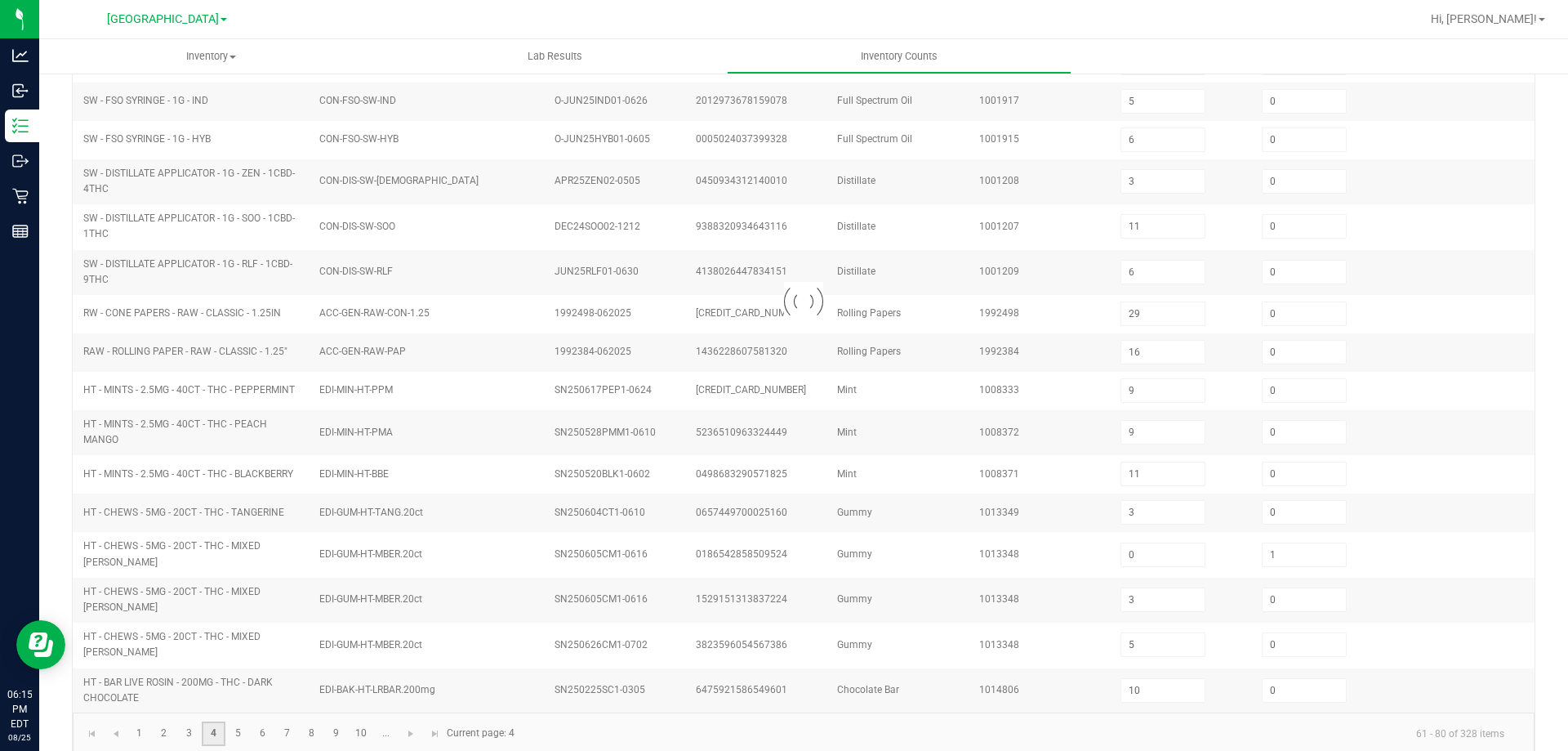
type input "2"
type input "8"
type input "7"
type input "4"
type input "0"
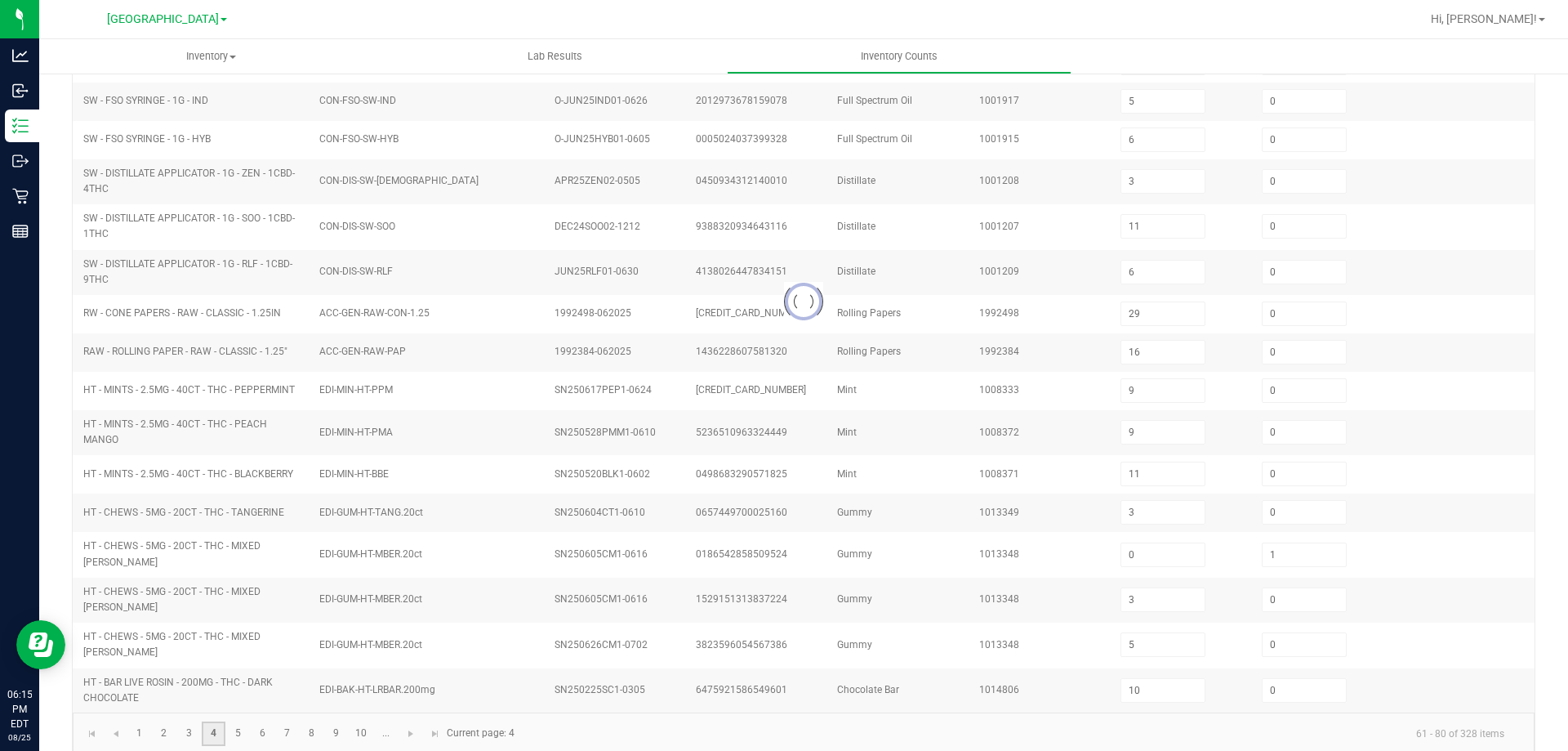
type input "3"
type input "8"
type input "5"
type input "3"
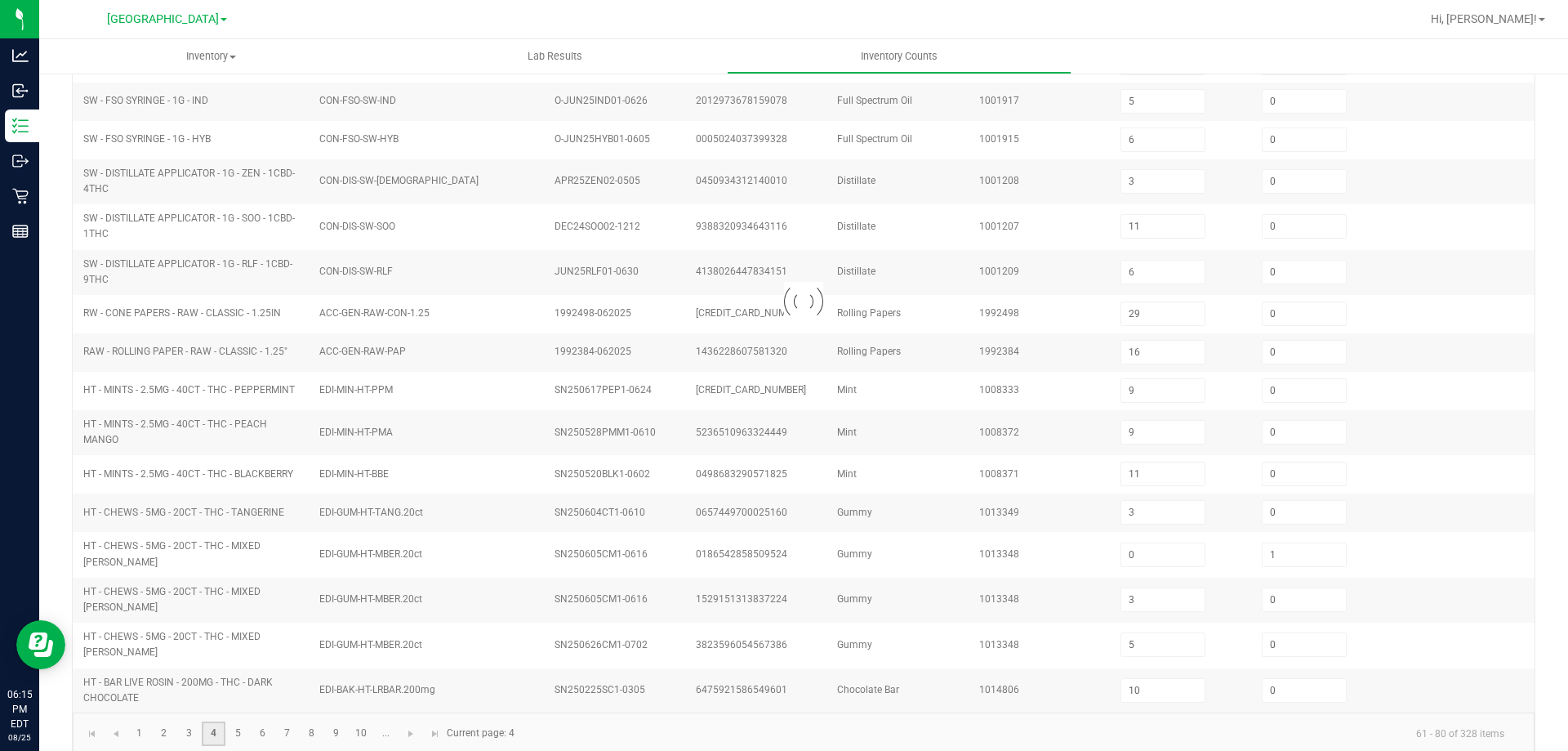
type input "8"
type input "6"
type input "8"
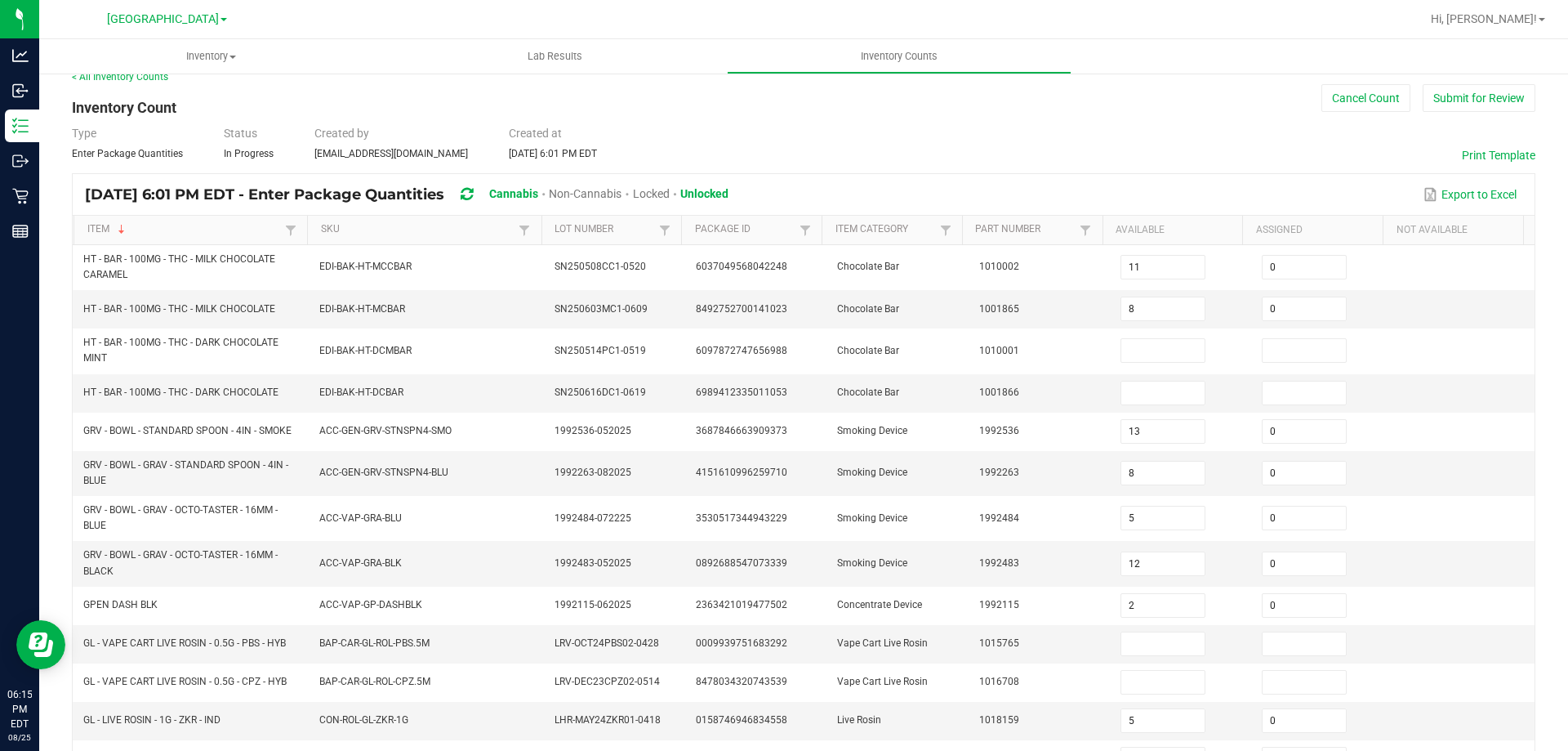
scroll to position [0, 0]
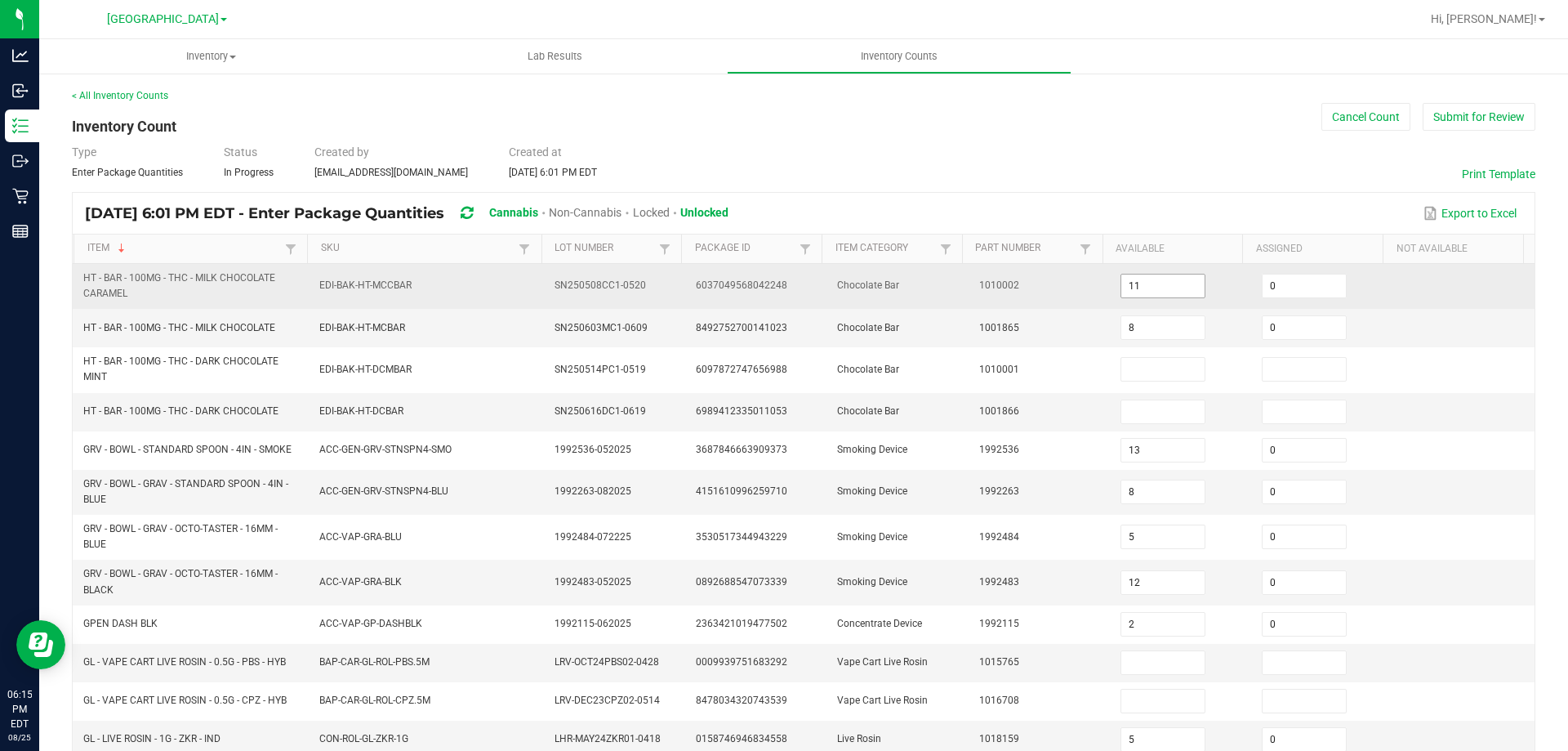
click at [1147, 285] on input "11" at bounding box center [1162, 286] width 83 height 23
type input "8"
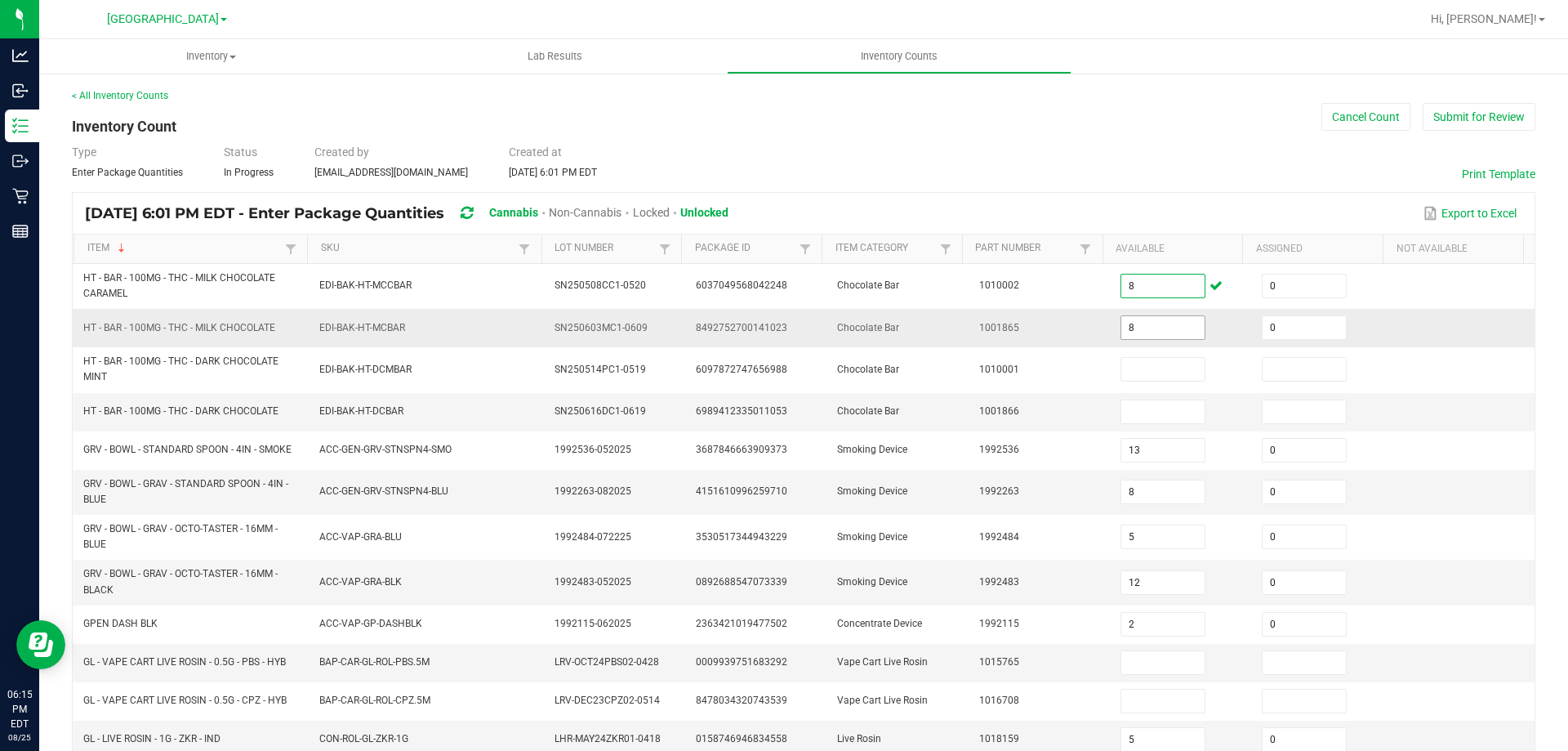
click at [1168, 329] on input "8" at bounding box center [1162, 328] width 83 height 23
type input "11"
click at [1152, 412] on input at bounding box center [1162, 412] width 83 height 23
type input "4"
type input "0"
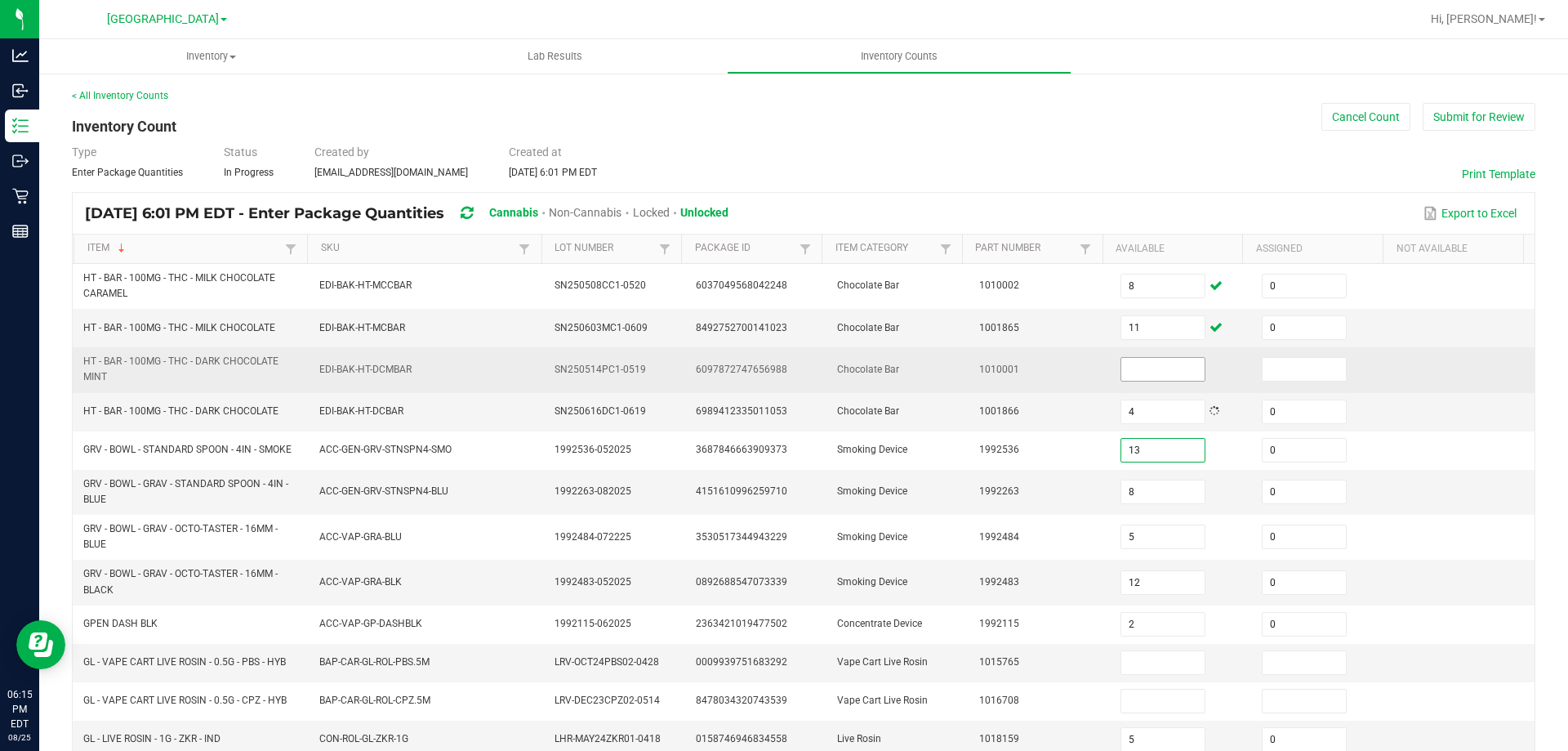
click at [1153, 366] on input at bounding box center [1162, 369] width 83 height 23
type input "2"
type input "0"
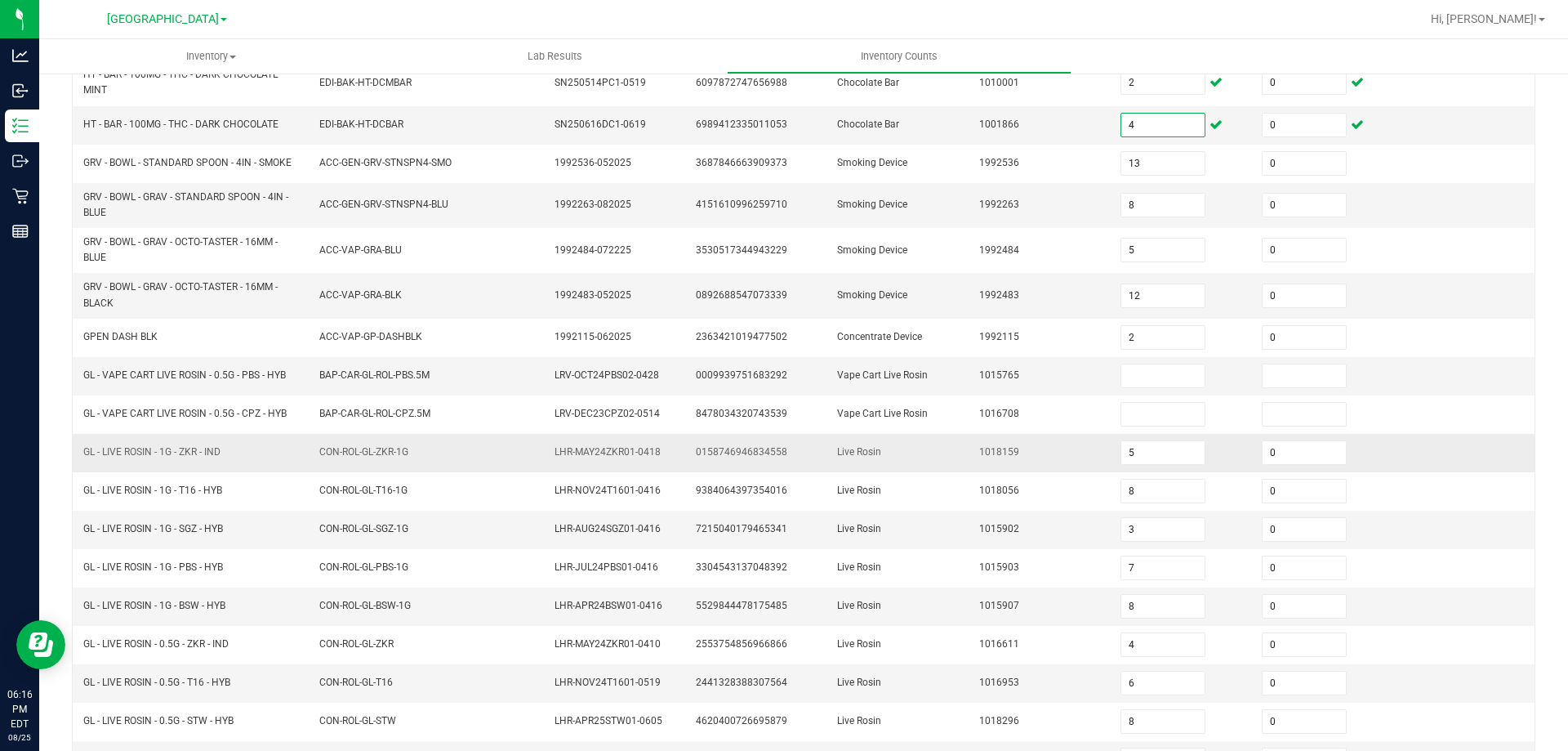
scroll to position [289, 0]
click at [1131, 366] on input at bounding box center [1162, 373] width 83 height 23
type input "5"
type input "0"
type input "2"
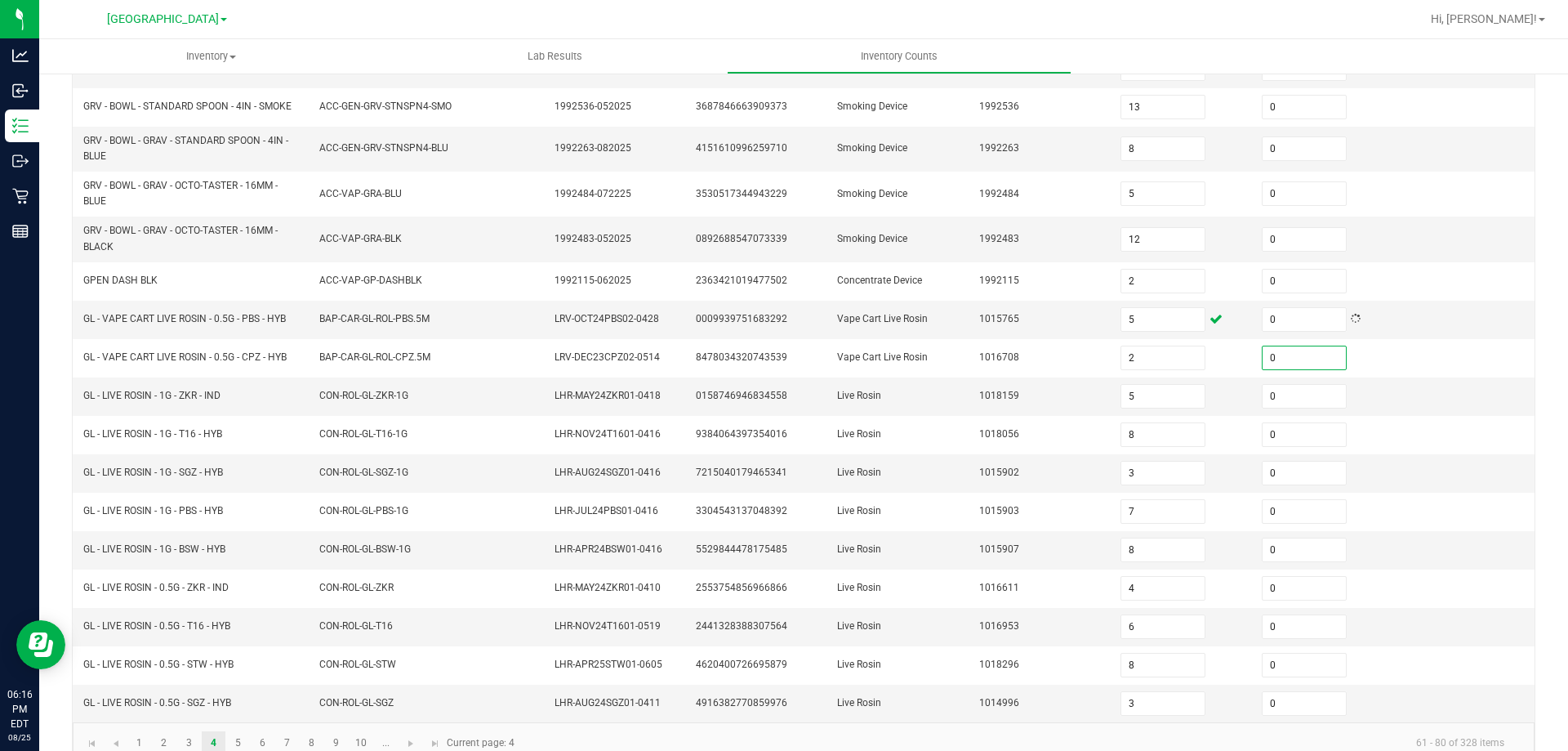
scroll to position [373, 0]
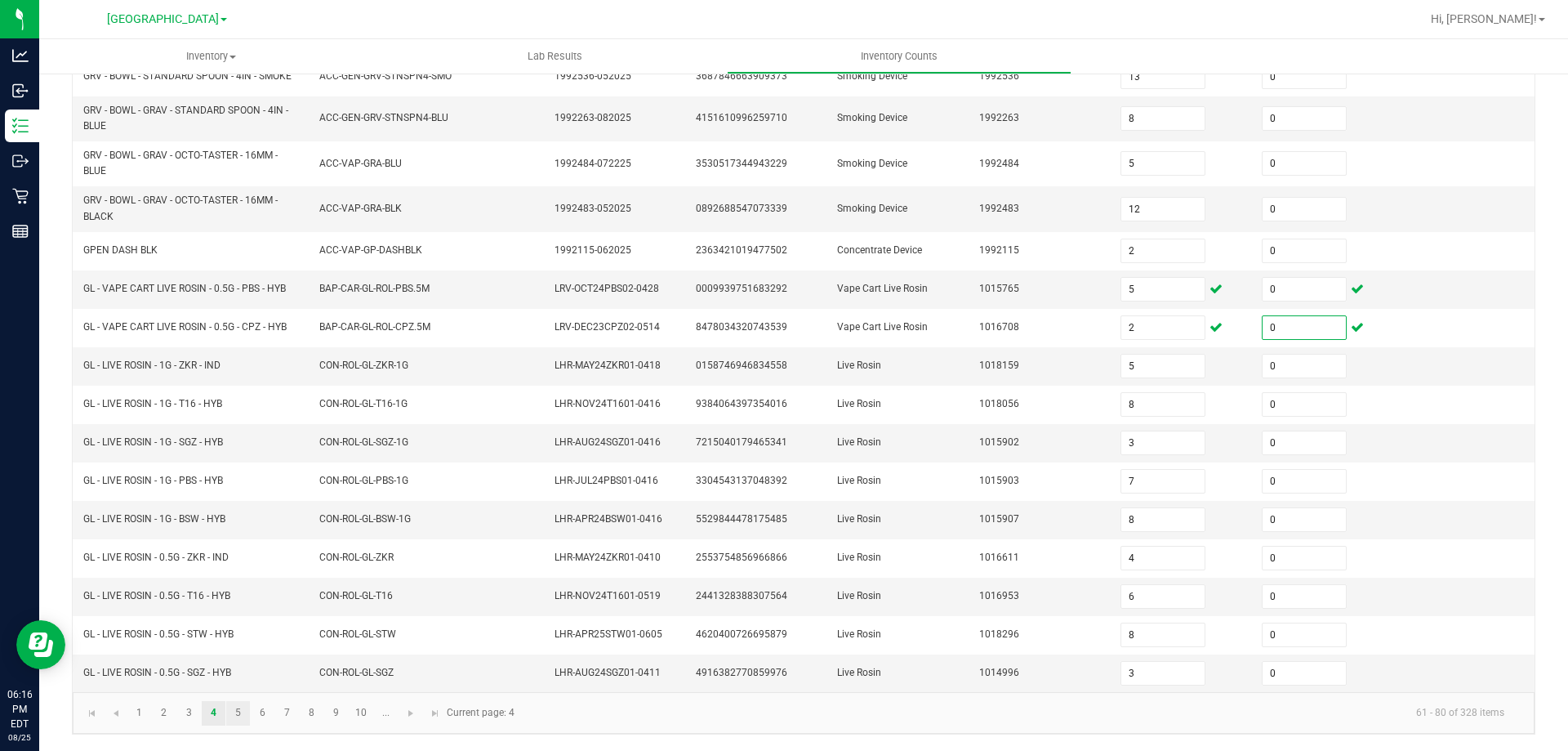
type input "0"
click at [249, 712] on link "5" at bounding box center [238, 712] width 24 height 24
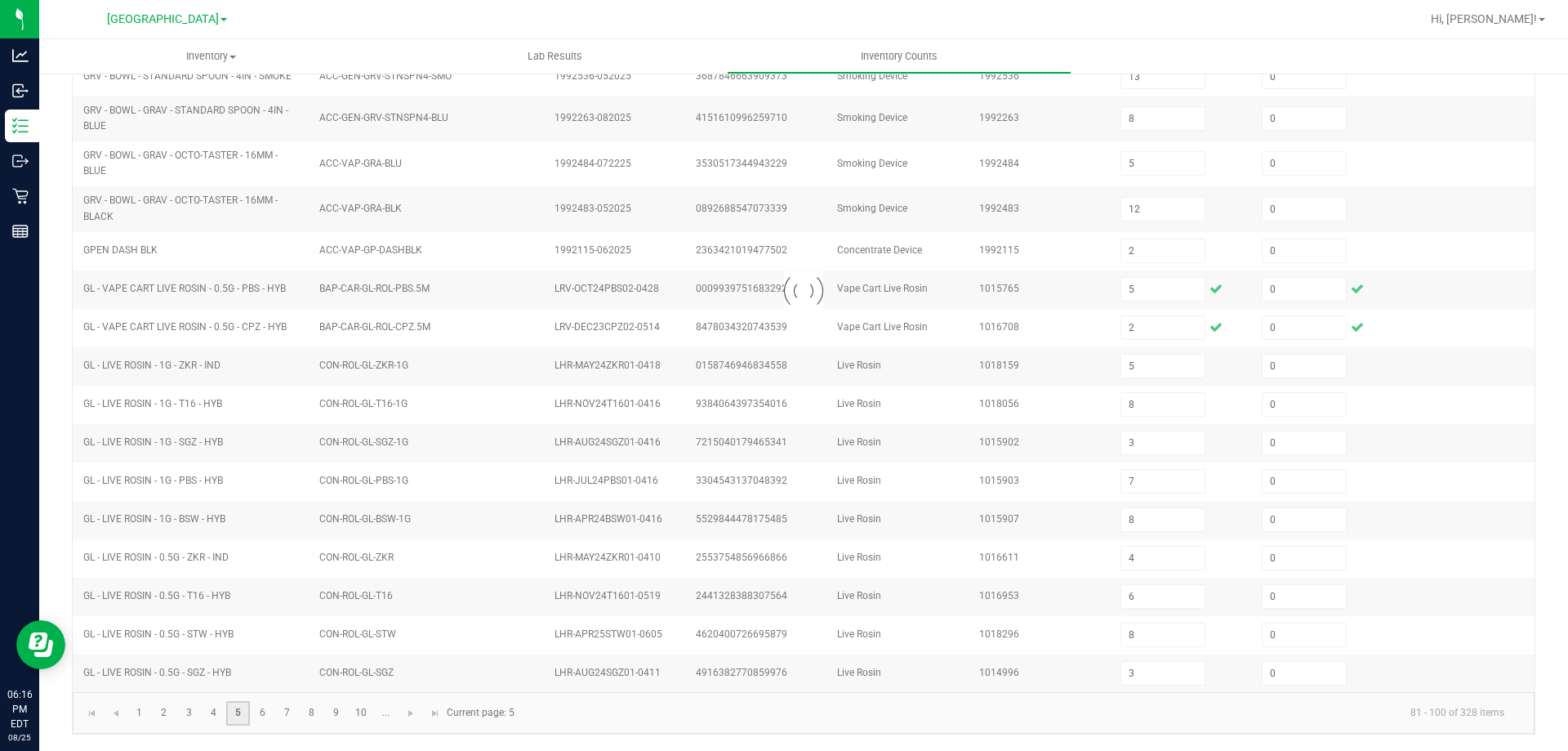
type input "4"
type input "7"
type input "2"
type input "3"
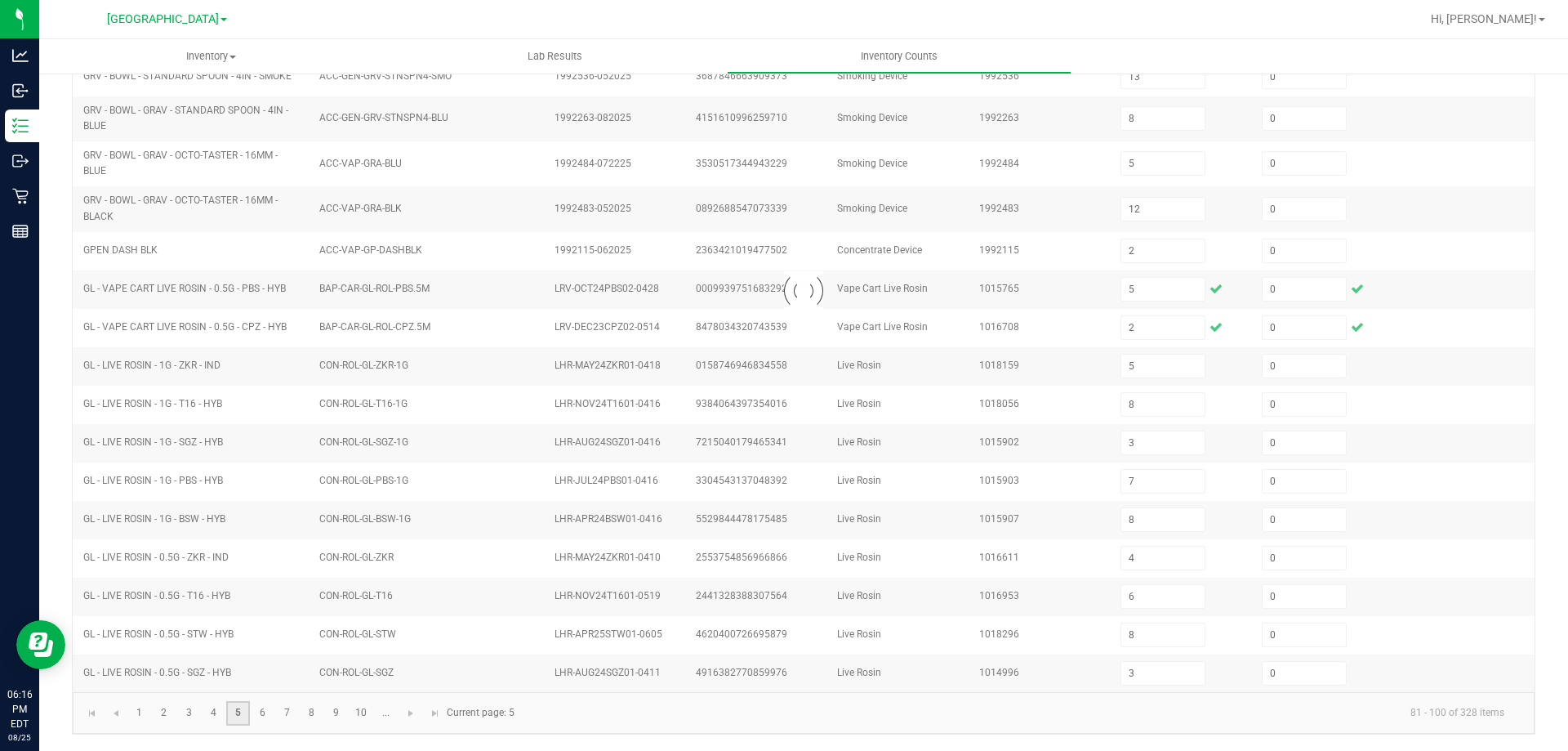
type input "14"
type input "6"
type input "2"
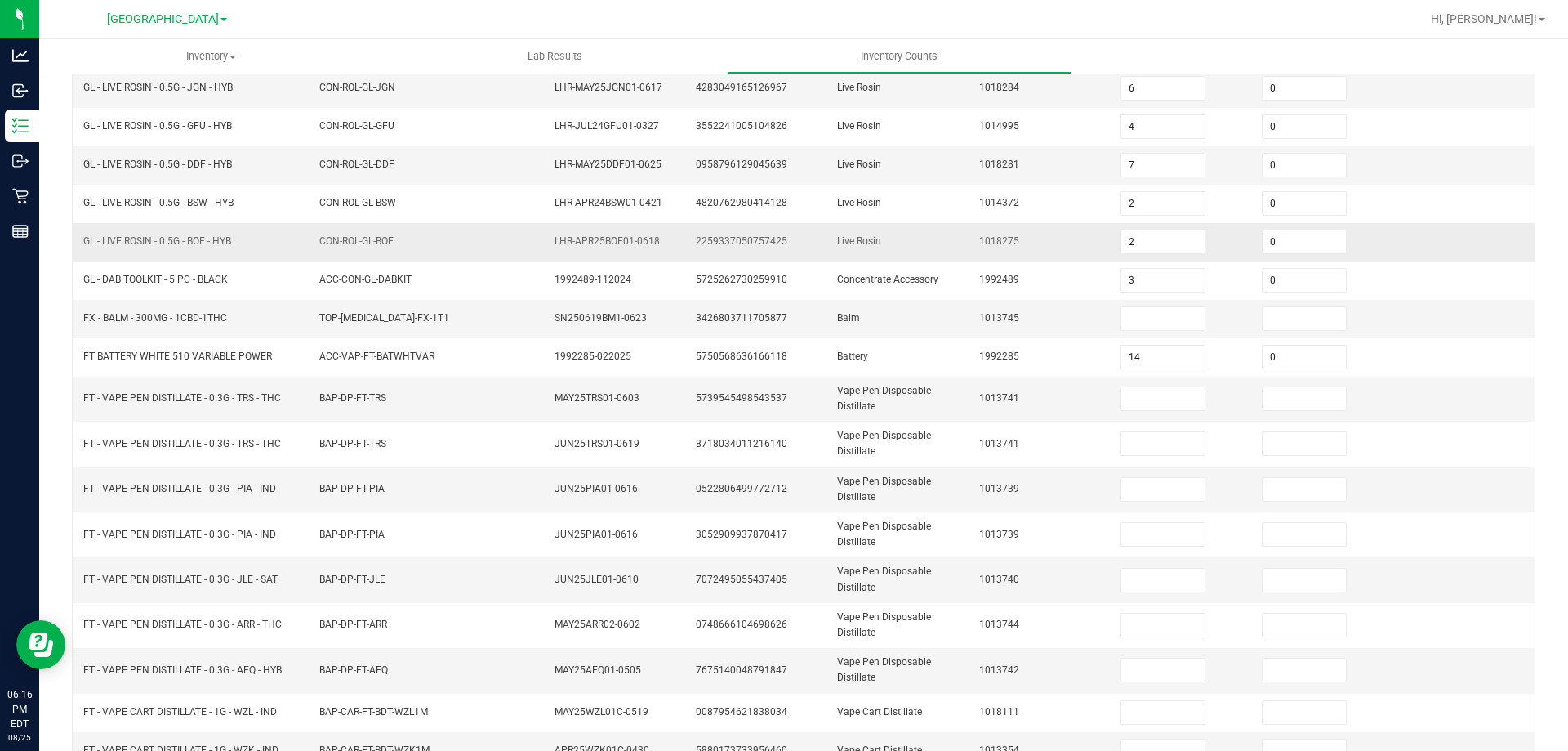
scroll to position [0, 0]
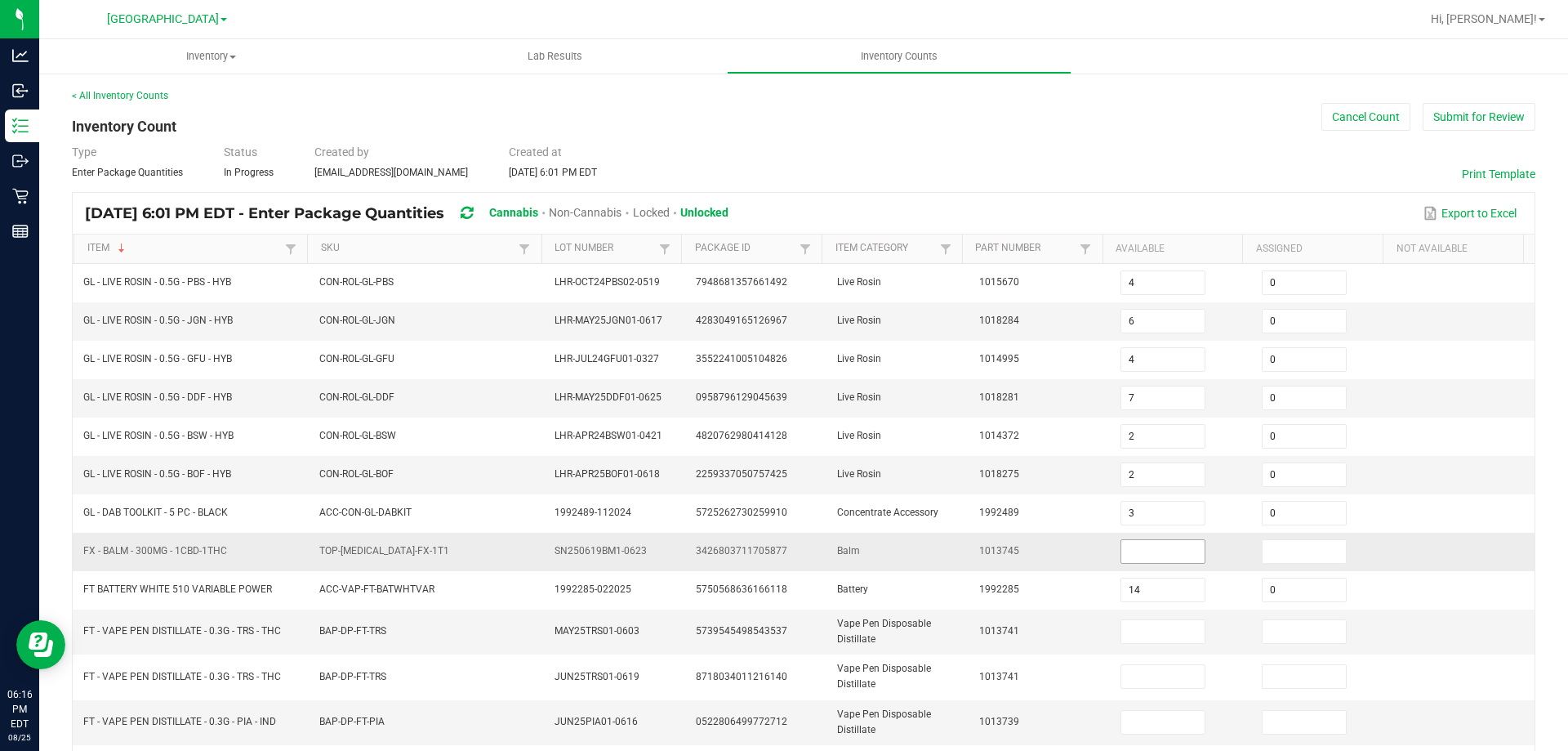
click at [1178, 549] on input at bounding box center [1162, 551] width 83 height 23
type input "1"
type input "0"
click at [1161, 631] on input at bounding box center [1162, 631] width 83 height 23
type input "10"
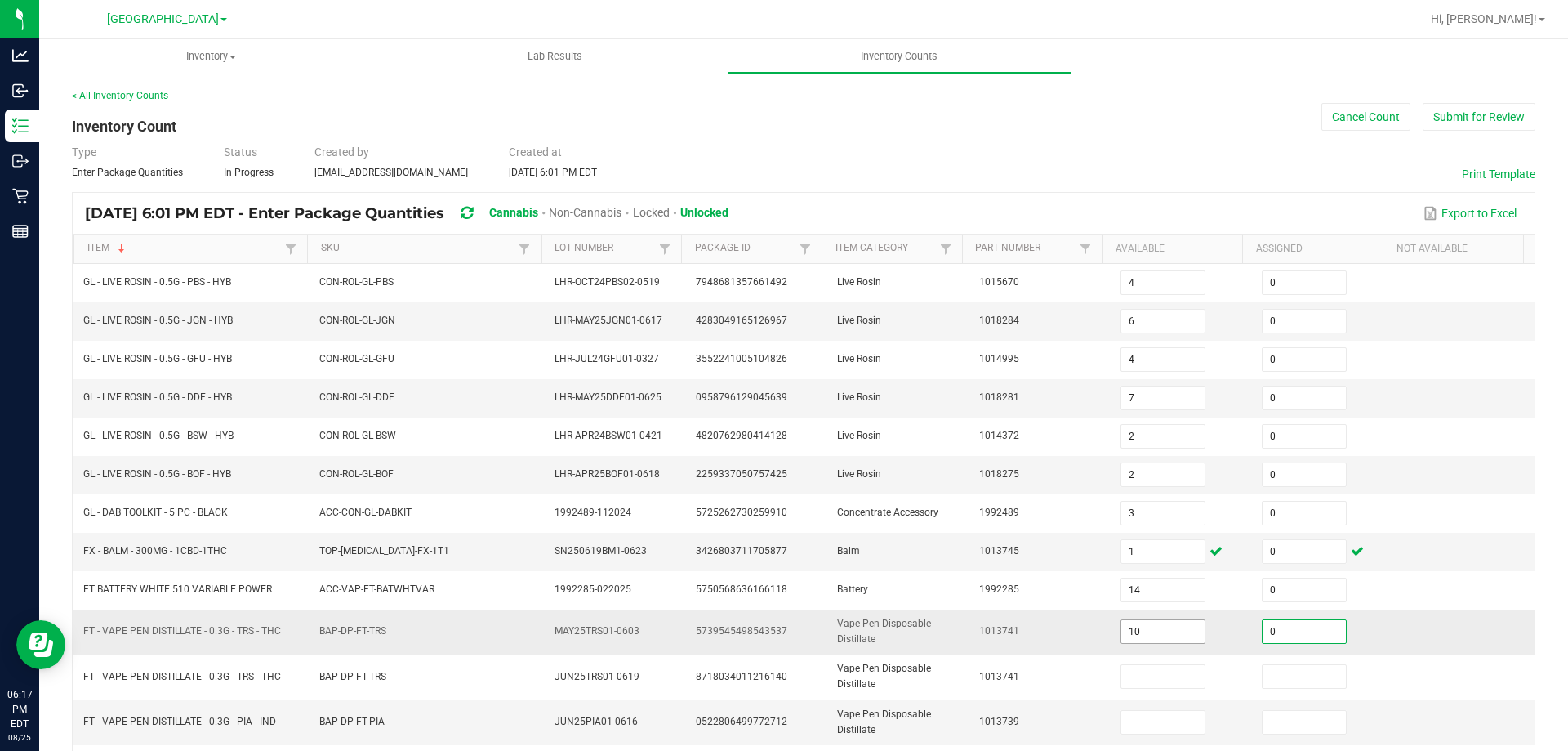
type input "0"
type input "19"
type input "0"
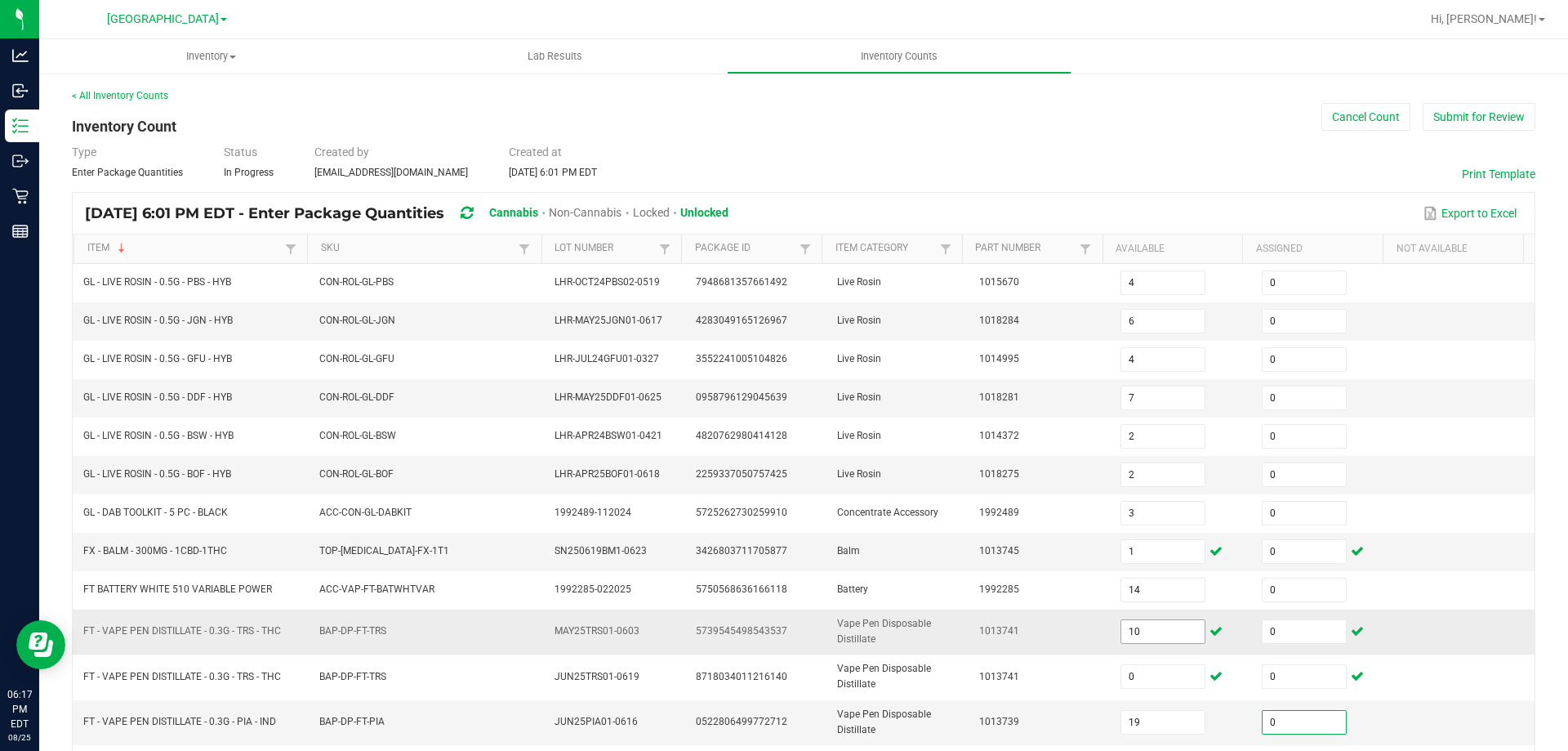
scroll to position [372, 0]
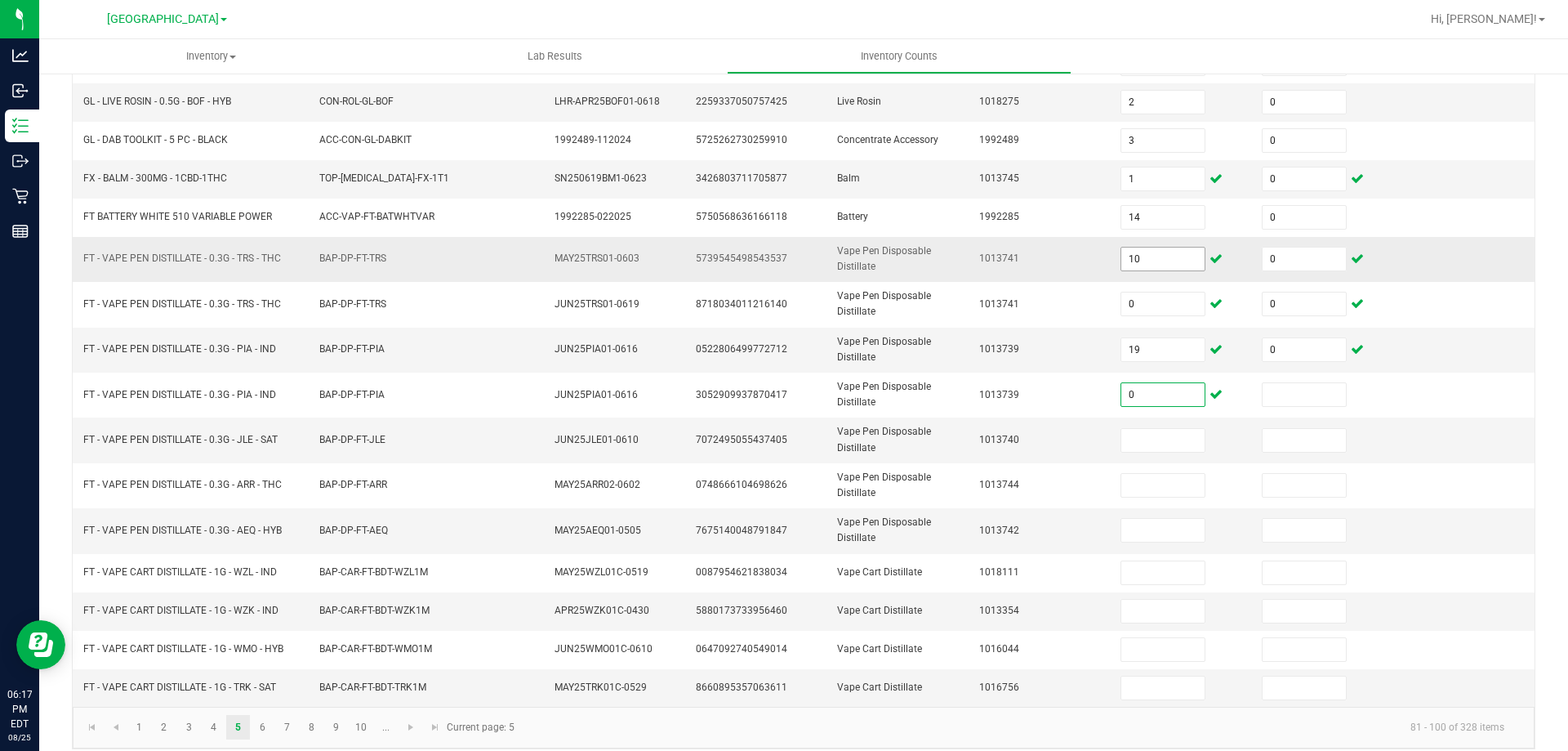
type input "0"
type input "11"
type input "0"
click at [1130, 362] on span "19" at bounding box center [1163, 349] width 85 height 24
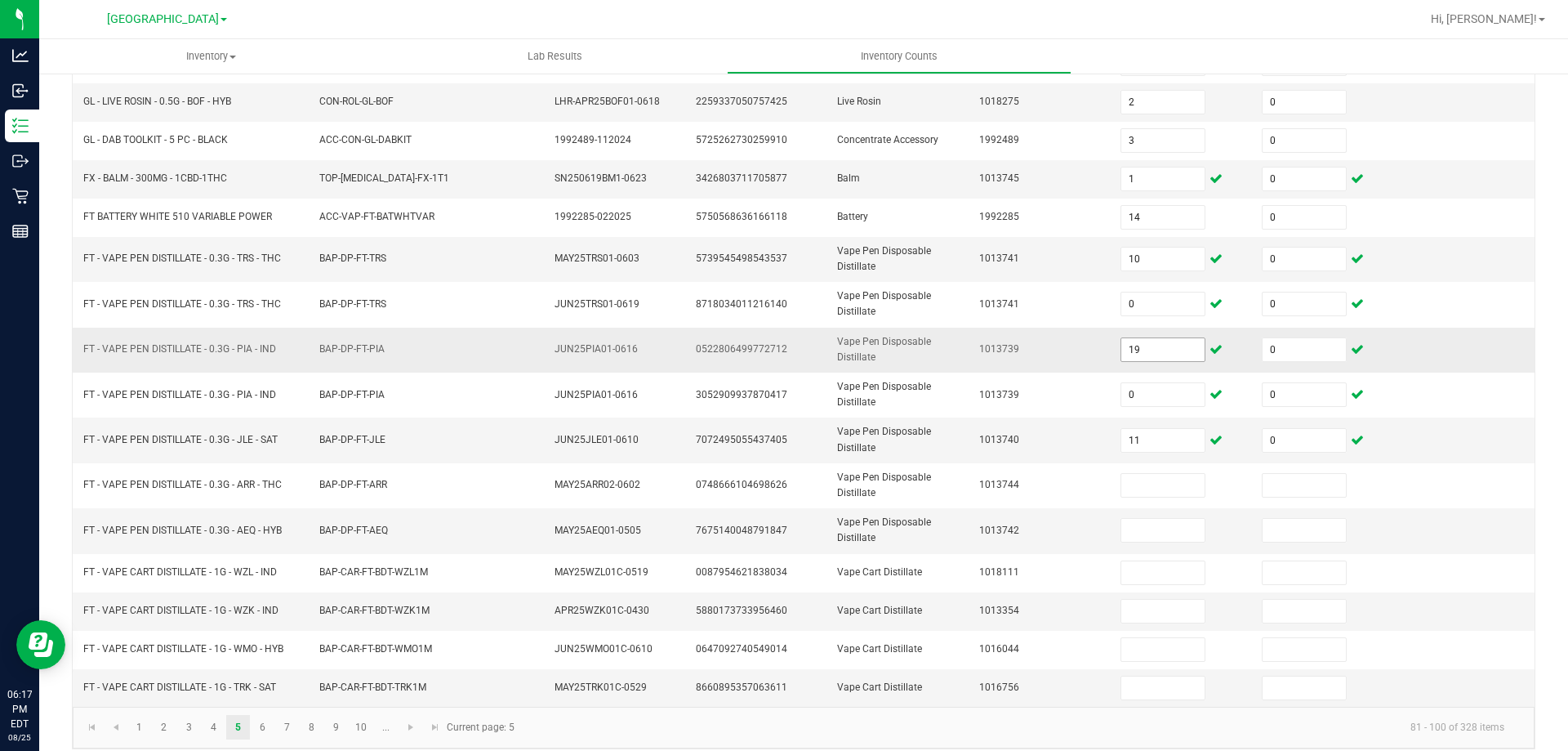
click at [1121, 338] on input "19" at bounding box center [1162, 350] width 83 height 23
type input "0"
click at [1121, 533] on input at bounding box center [1162, 530] width 83 height 23
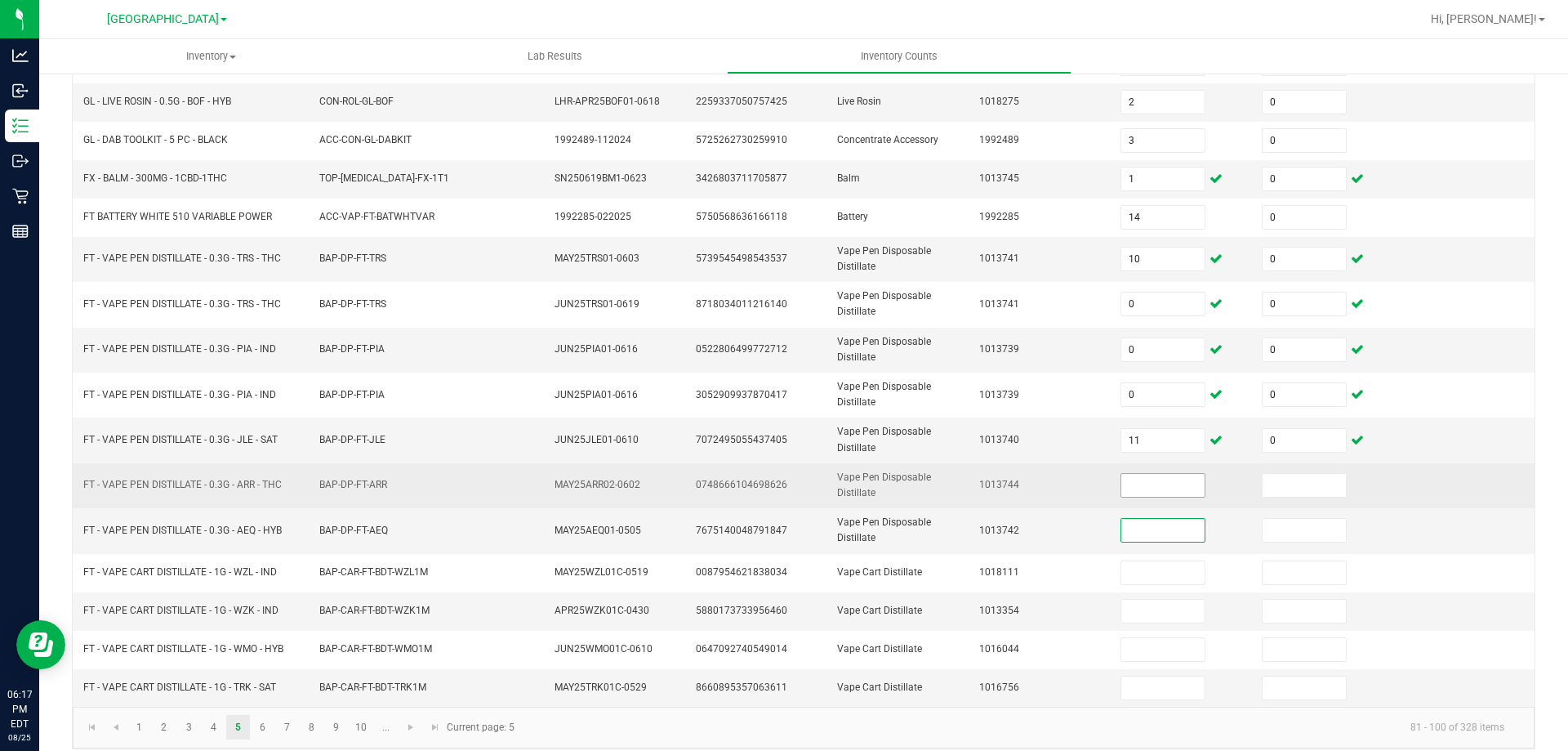
click at [1125, 486] on input at bounding box center [1162, 485] width 83 height 23
type input "10"
type input "0"
type input "3"
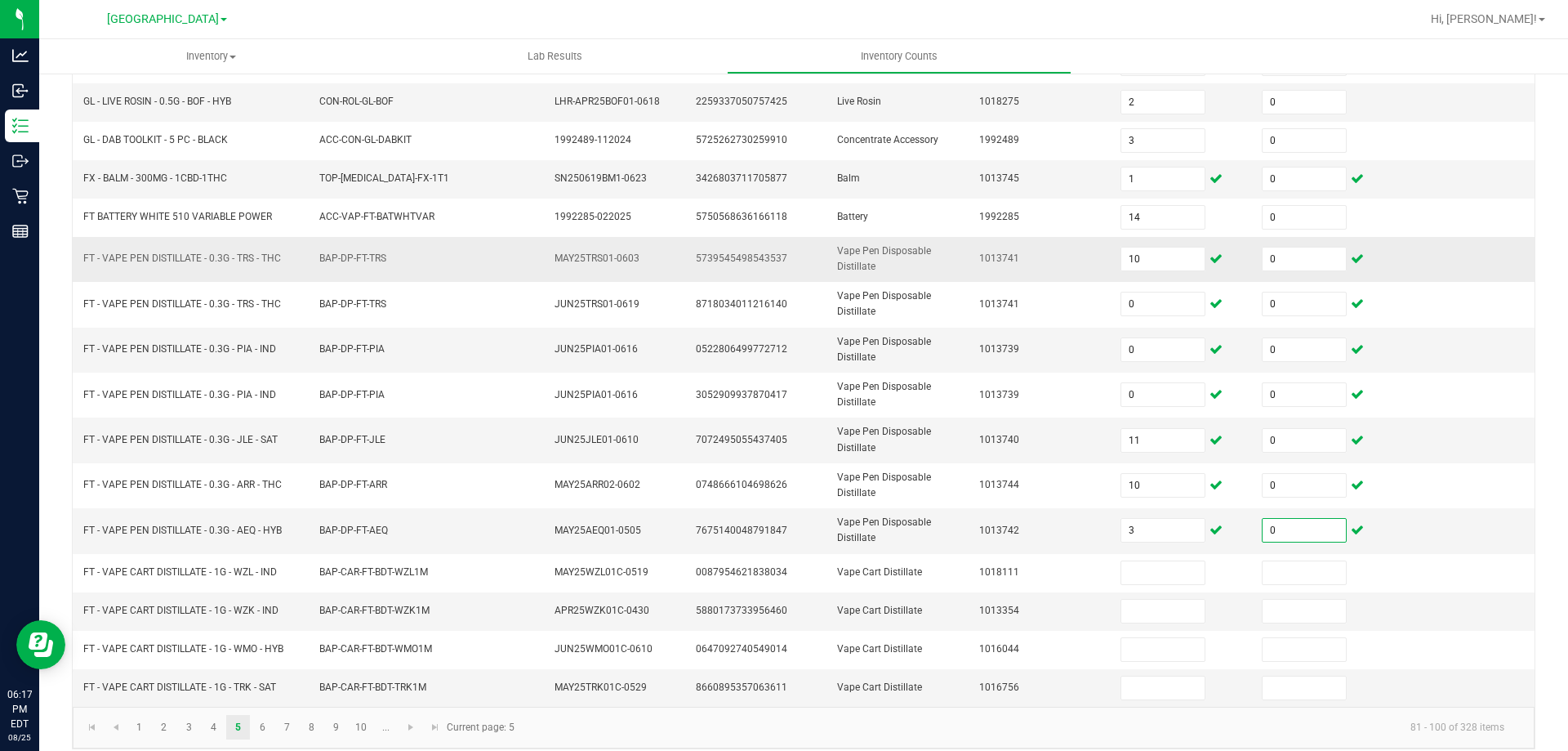
type input "0"
click at [232, 250] on td "FT - VAPE PEN DISTILLATE - 0.3G - TRS - THC" at bounding box center [191, 259] width 236 height 45
click at [236, 250] on td "FT - VAPE PEN DISTILLATE - 0.3G - TRS - THC" at bounding box center [191, 259] width 236 height 45
click at [244, 259] on span "FT - VAPE PEN DISTILLATE - 0.3G - TRS - THC" at bounding box center [181, 258] width 198 height 12
click at [245, 259] on span "FT - VAPE PEN DISTILLATE - 0.3G - TRS - THC" at bounding box center [181, 258] width 198 height 12
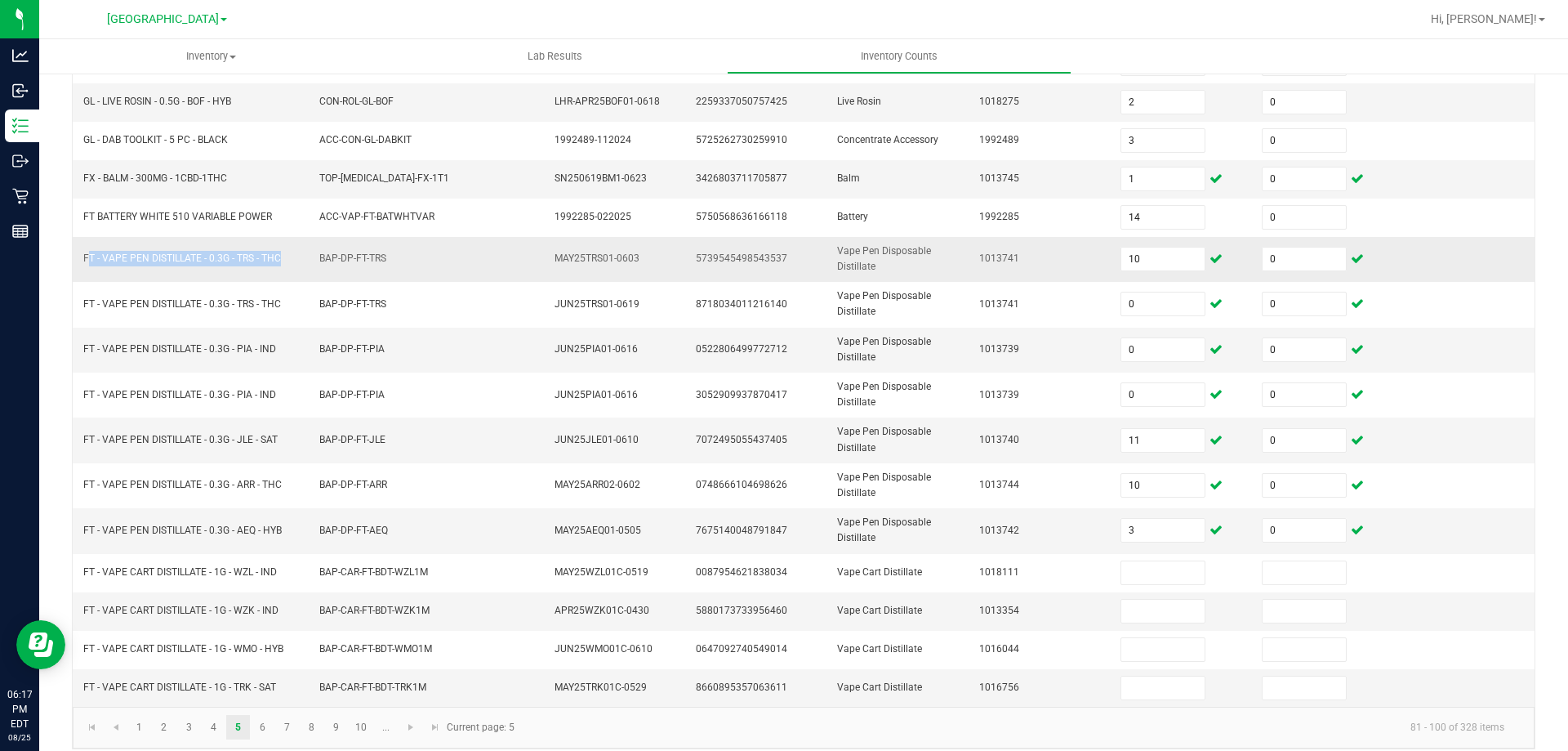
click at [245, 259] on span "FT - VAPE PEN DISTILLATE - 0.3G - TRS - THC" at bounding box center [181, 258] width 198 height 12
copy span "FT - VAPE PEN DISTILLATE - 0.3G - TRS - THC"
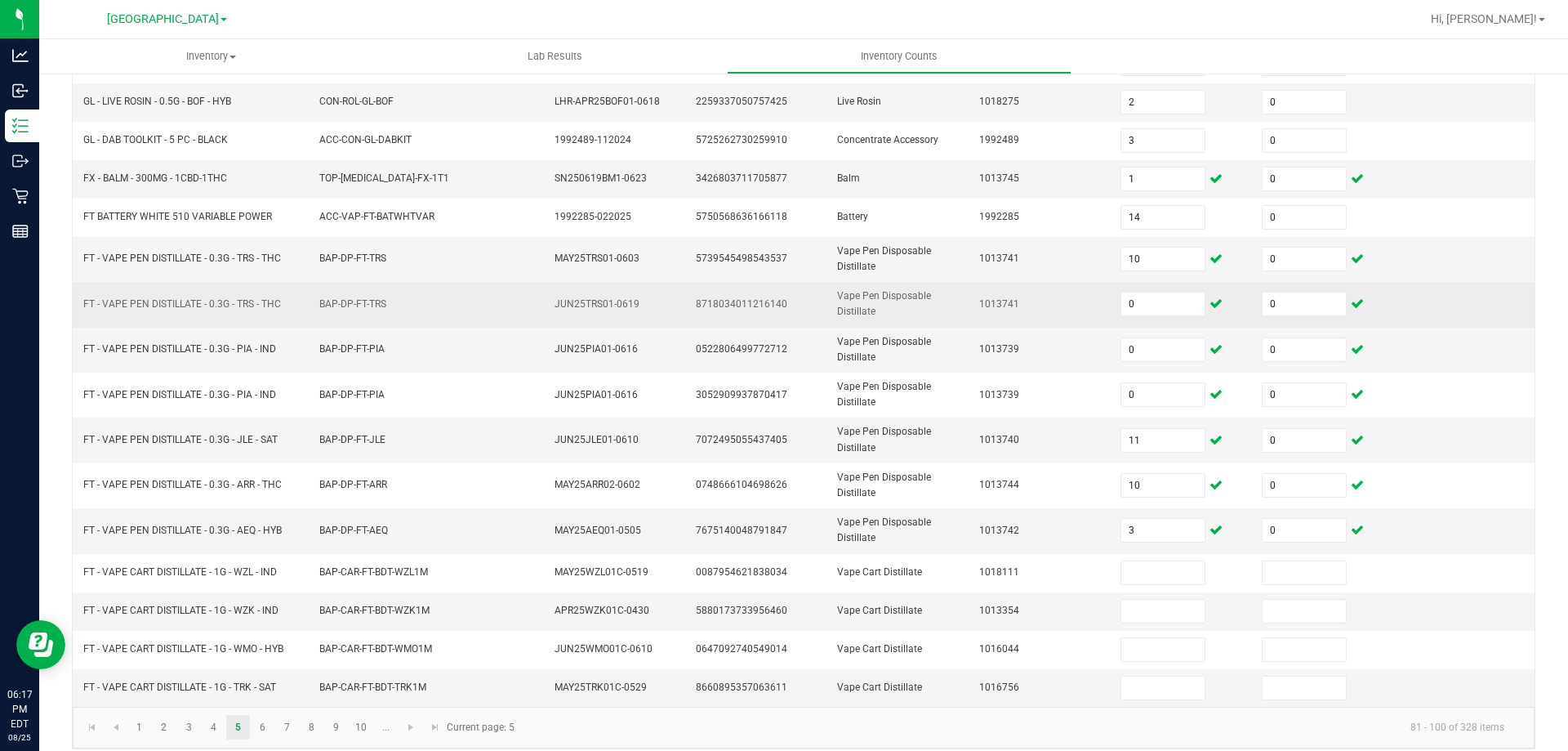
click at [485, 314] on td "BAP-DP-FT-TRS" at bounding box center [427, 304] width 236 height 45
click at [1266, 293] on input "0" at bounding box center [1304, 304] width 83 height 23
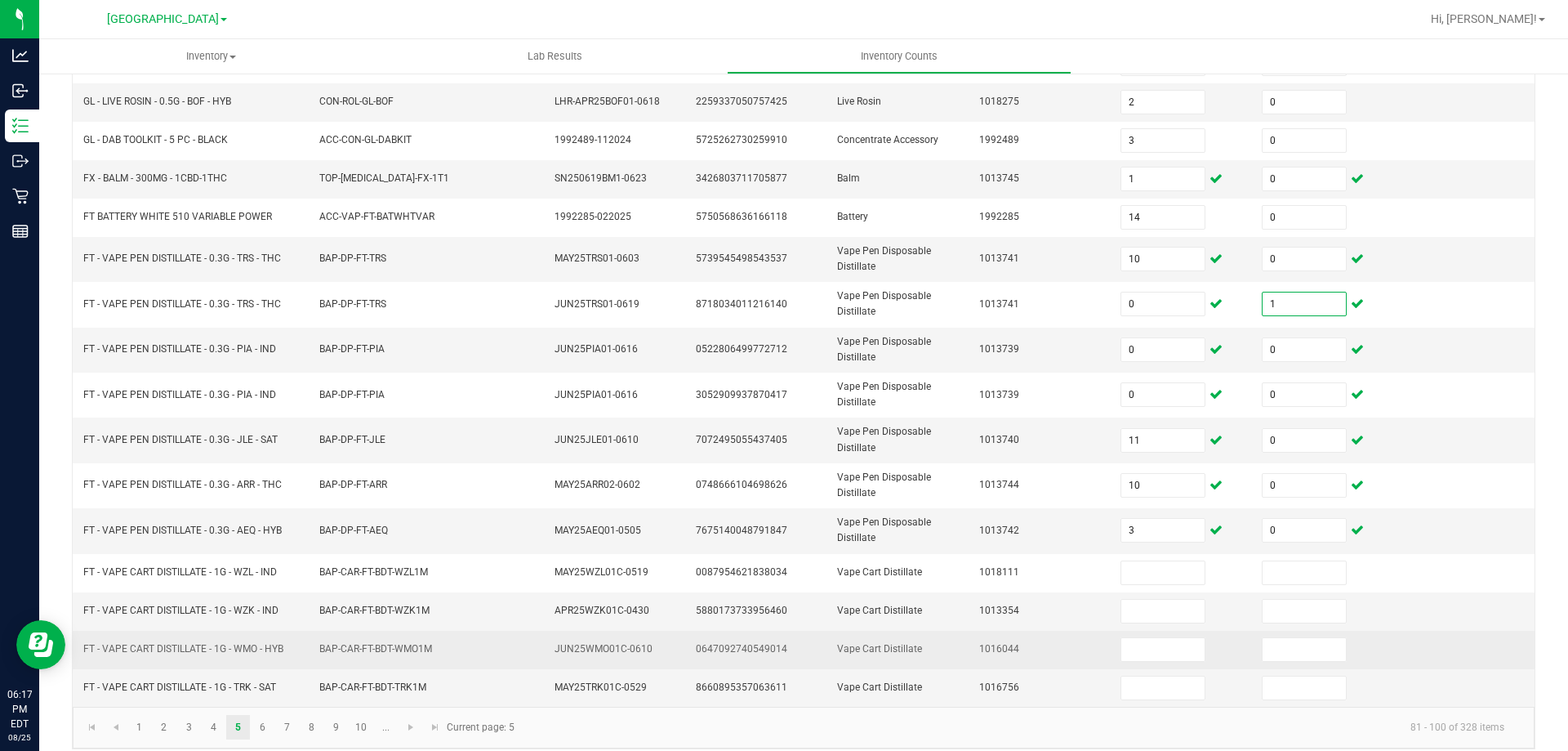
type input "1"
click at [1340, 651] on td at bounding box center [1322, 650] width 142 height 39
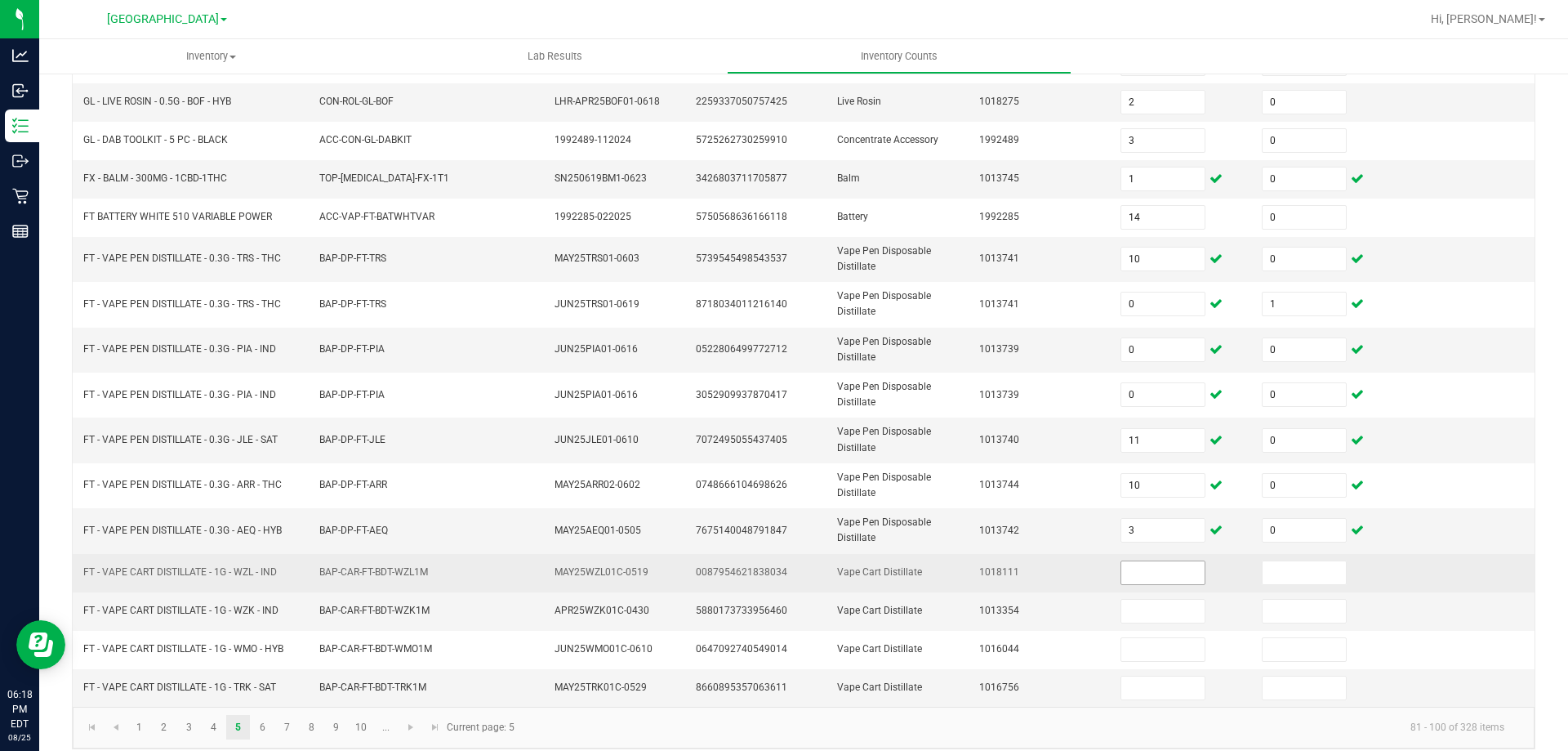
click at [1149, 573] on input at bounding box center [1162, 573] width 83 height 23
type input "2"
type input "0"
type input "6"
type input "0"
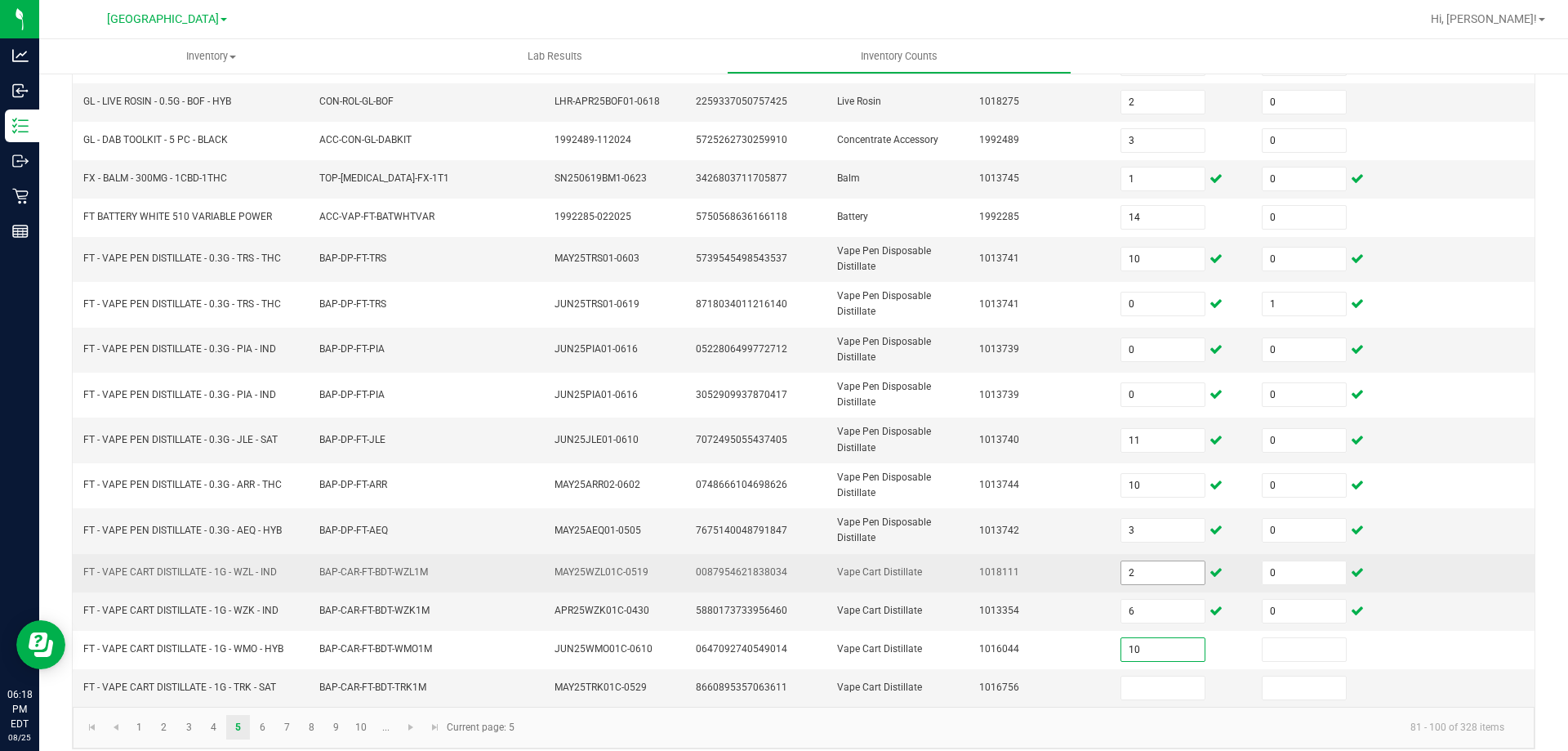
type input "10"
type input "0"
type input "6"
type input "0"
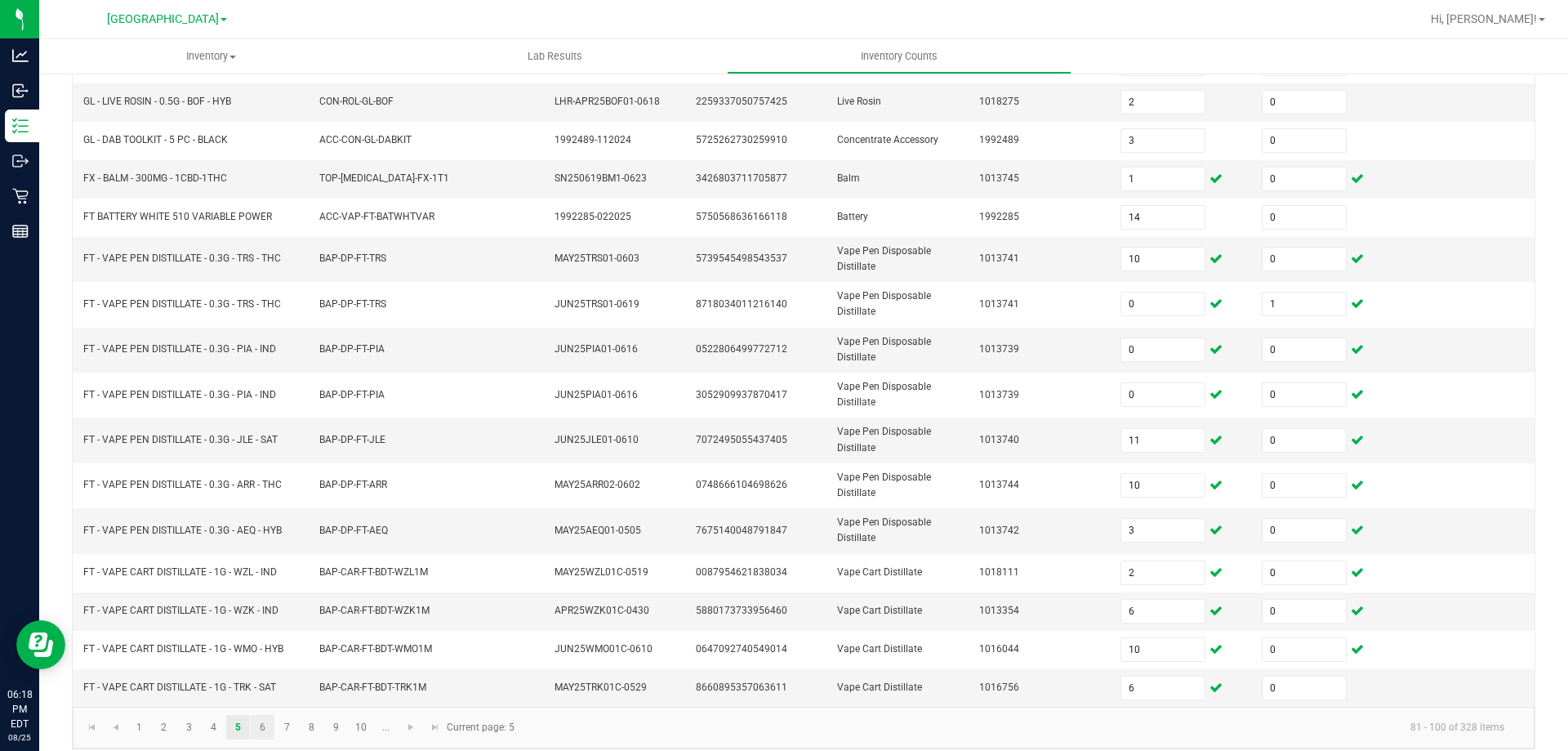
click at [262, 726] on link "6" at bounding box center [262, 726] width 24 height 24
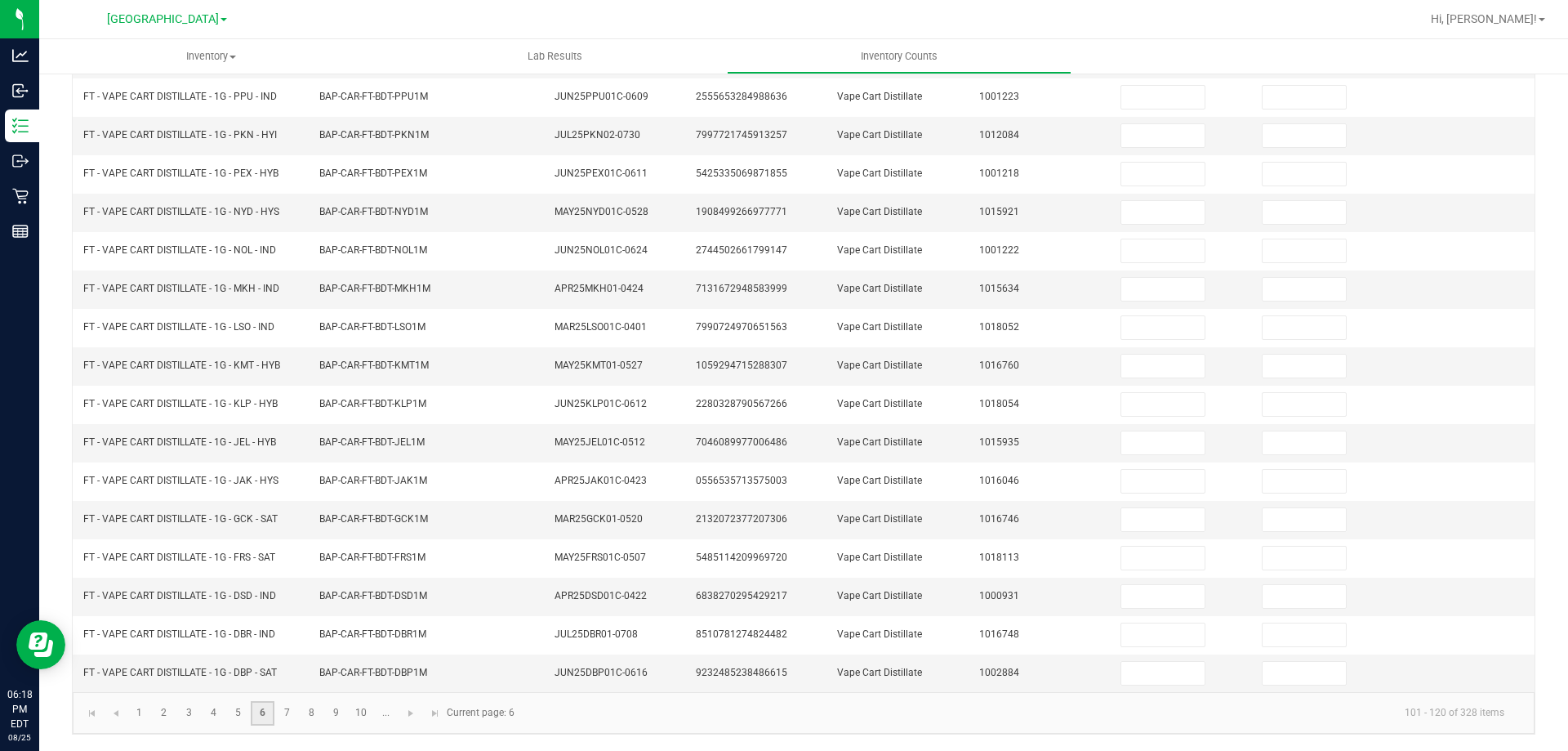
scroll to position [0, 0]
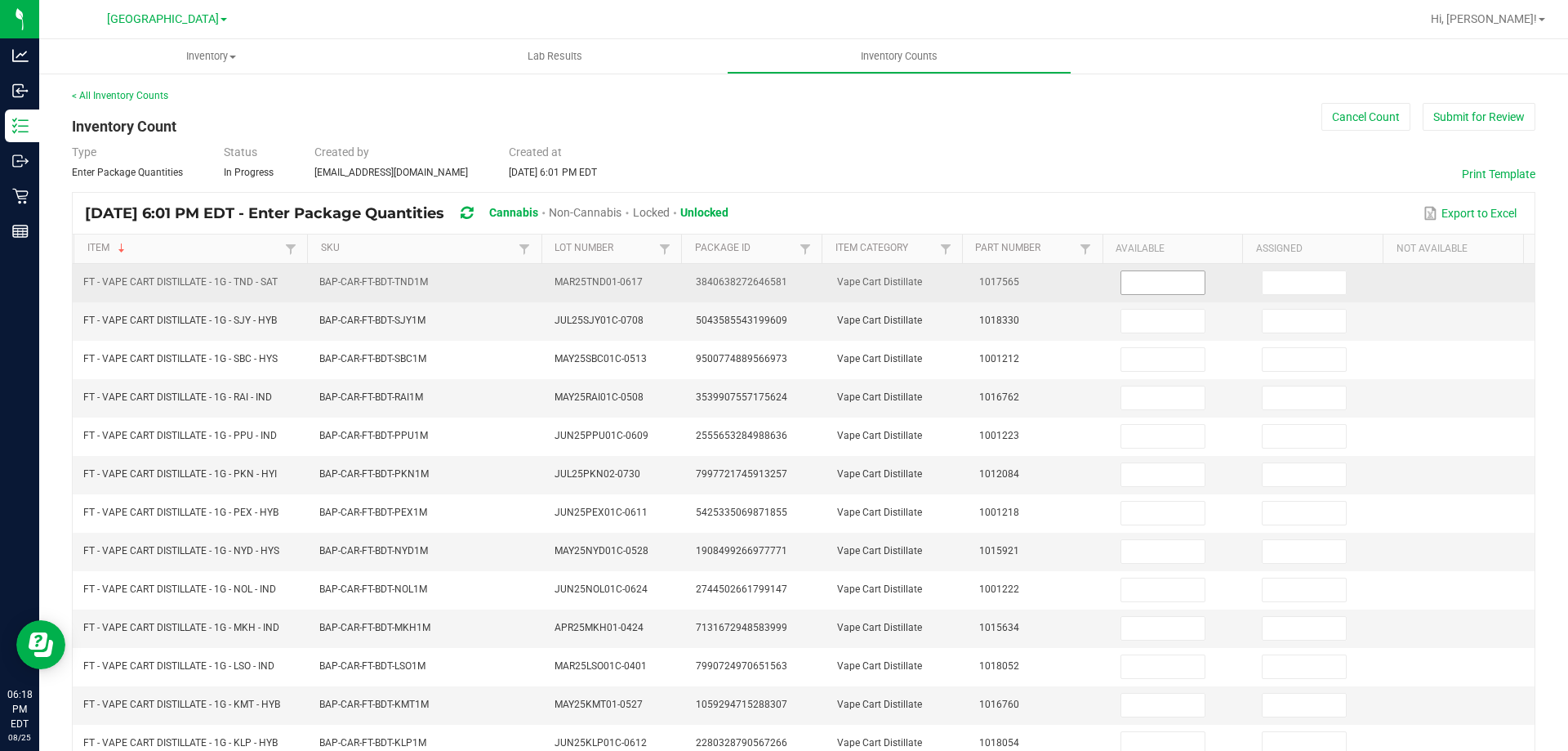
click at [1142, 280] on input at bounding box center [1162, 282] width 83 height 23
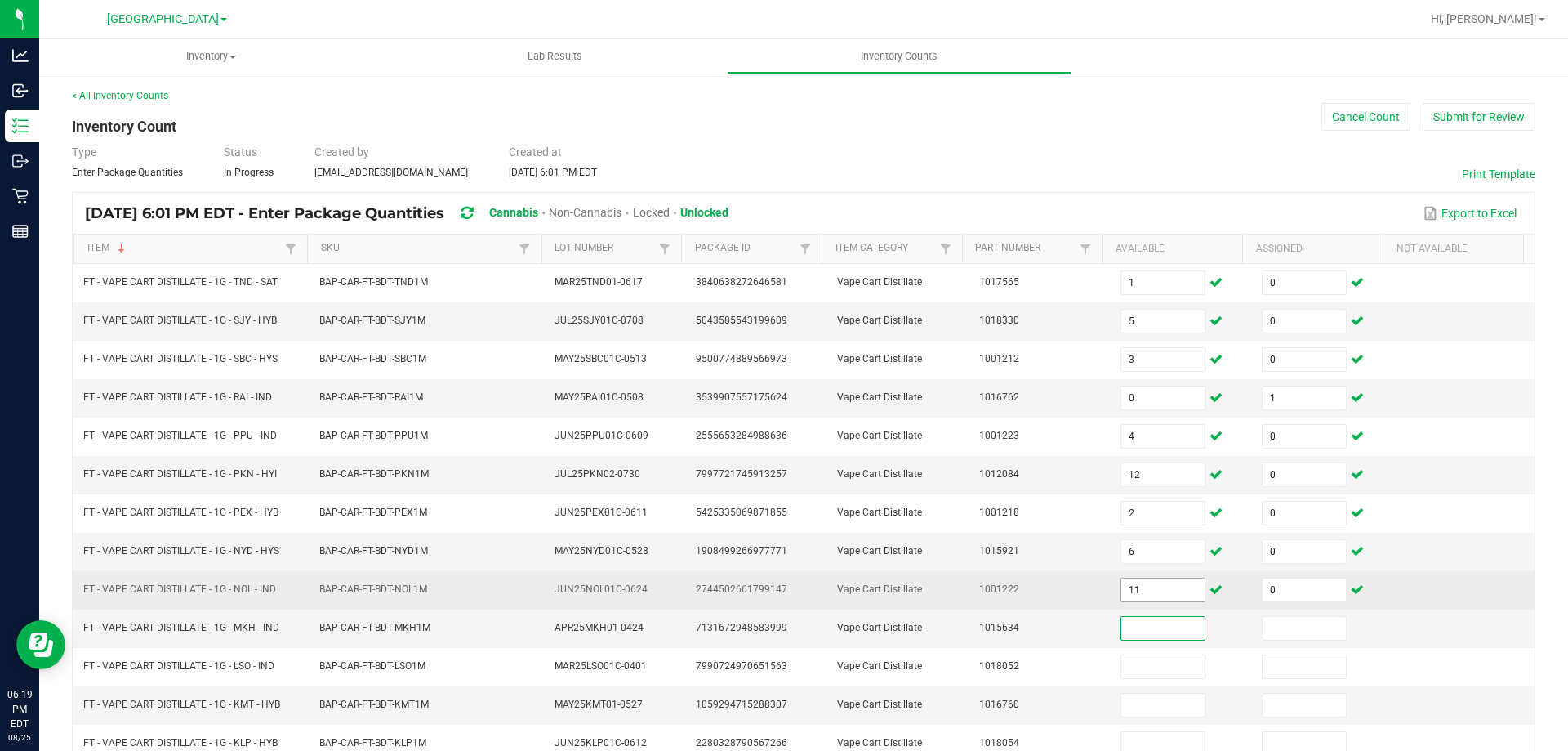
click at [1140, 589] on input "11" at bounding box center [1162, 590] width 83 height 23
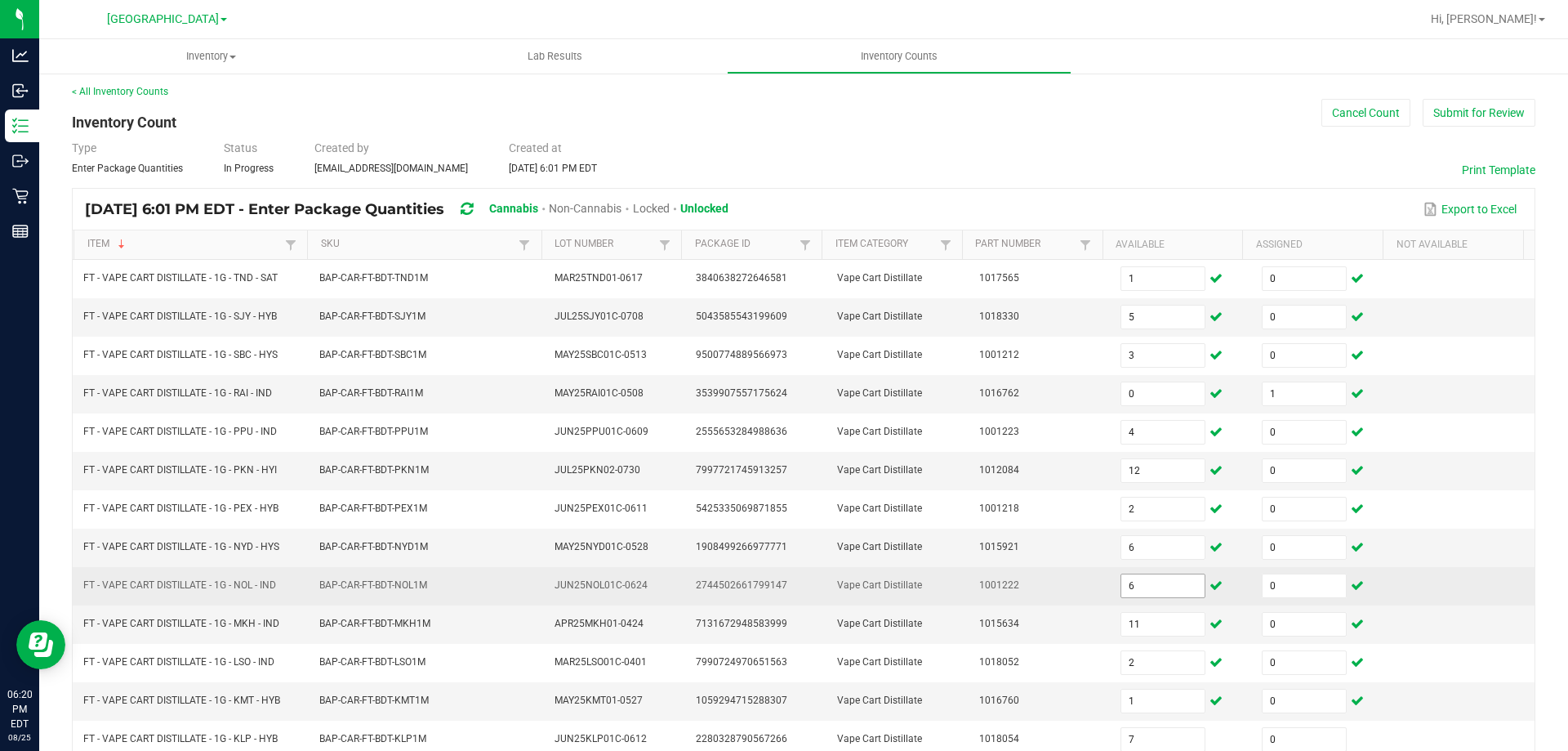
scroll to position [339, 0]
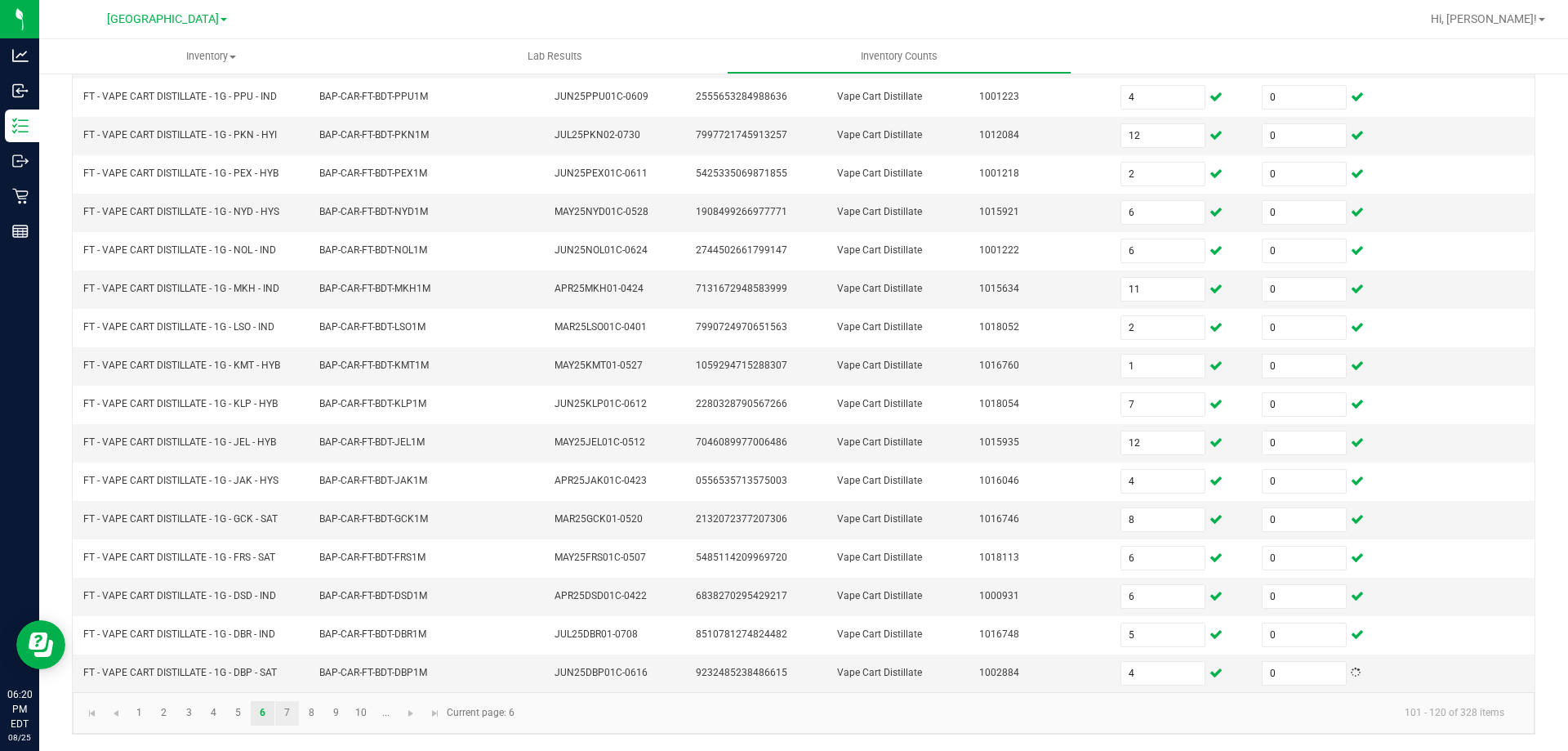
click at [287, 711] on link "7" at bounding box center [287, 712] width 24 height 24
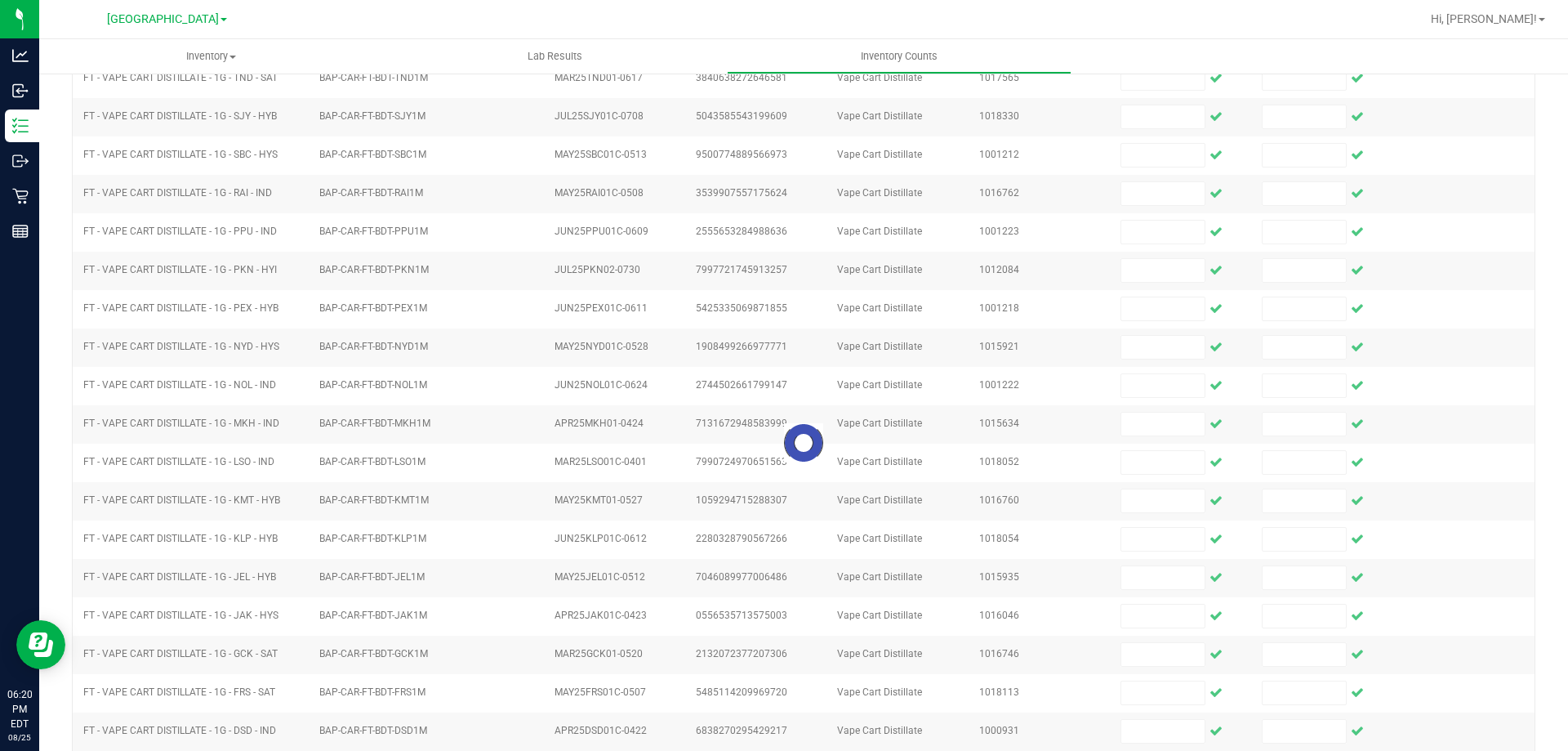
scroll to position [0, 0]
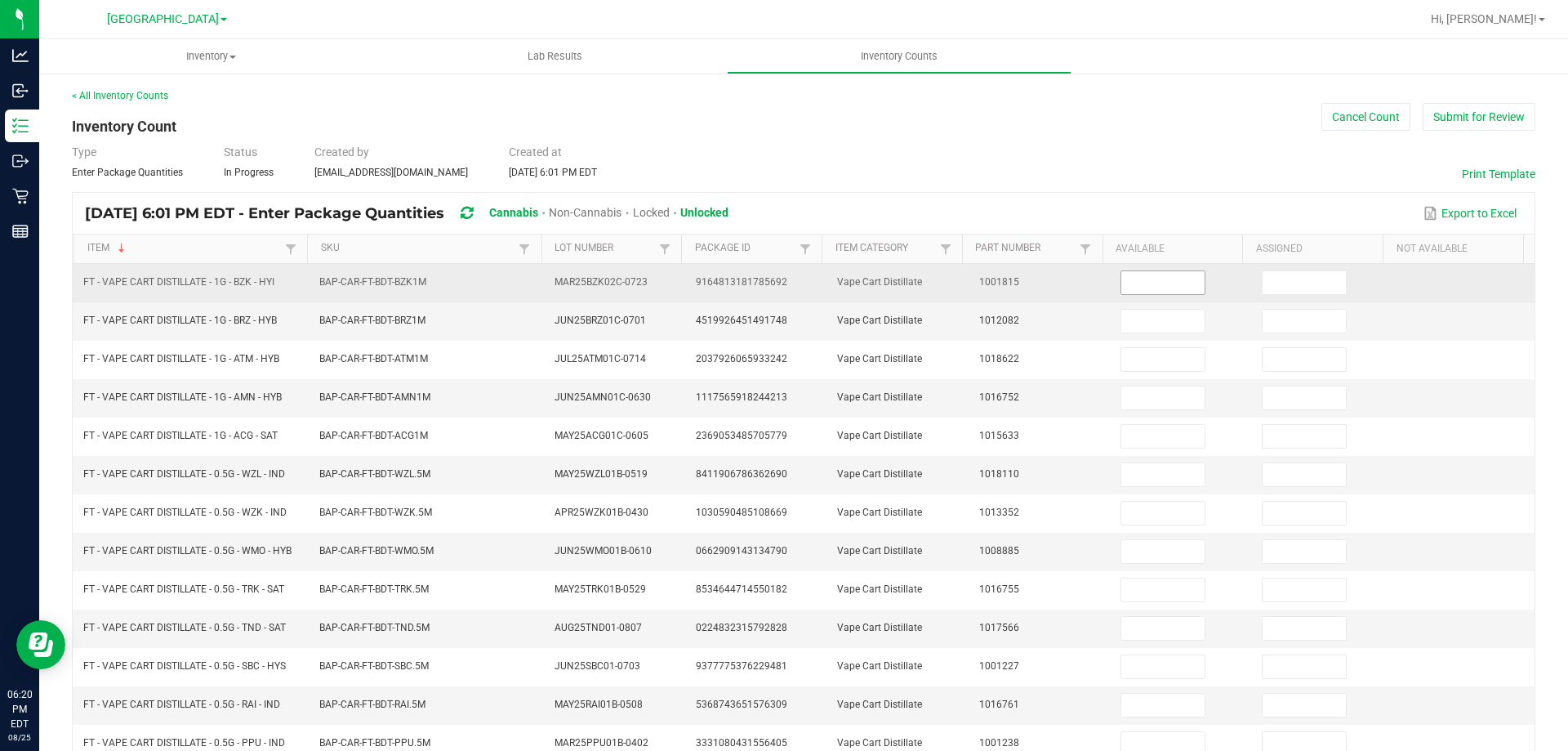
click at [1133, 276] on input at bounding box center [1162, 282] width 83 height 23
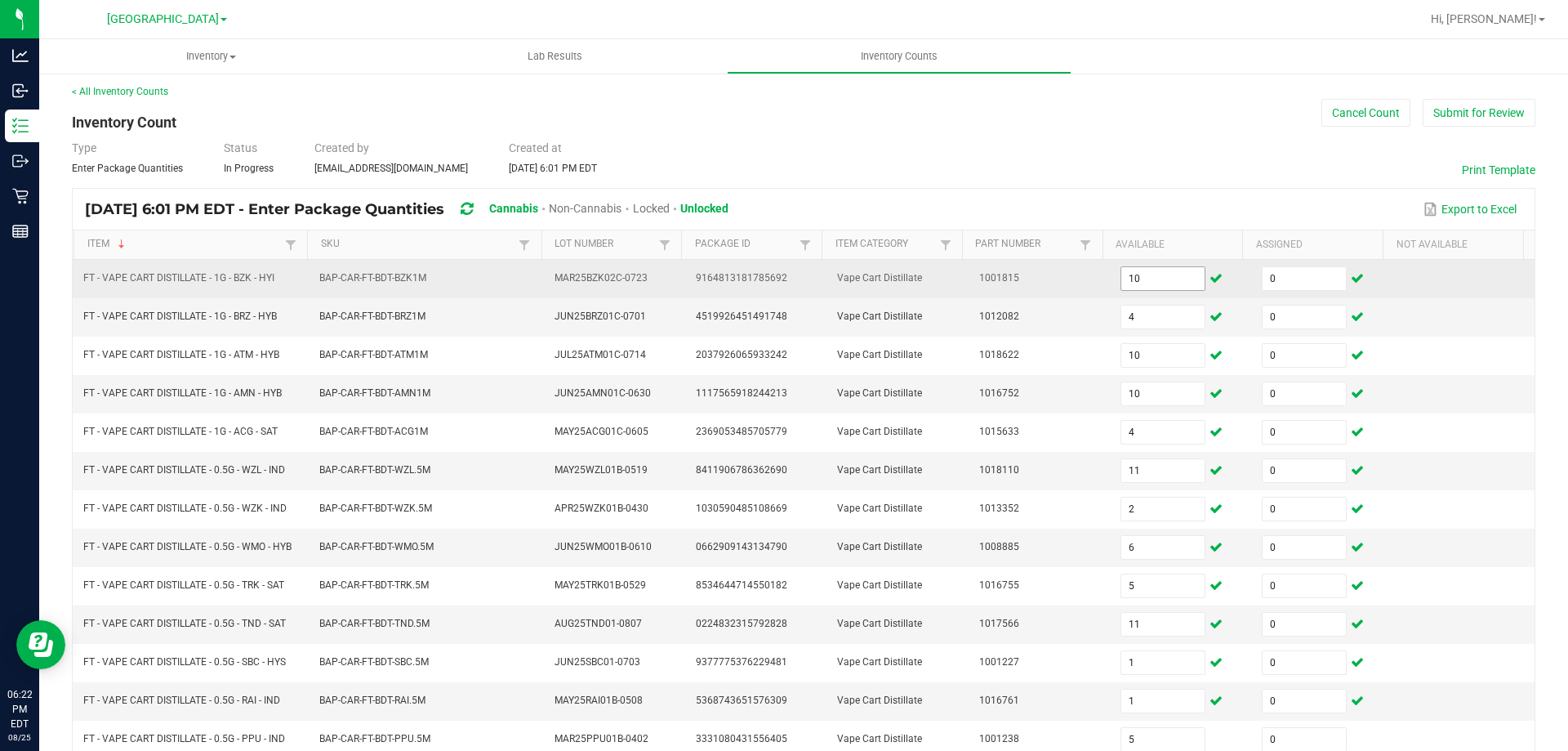
scroll to position [339, 0]
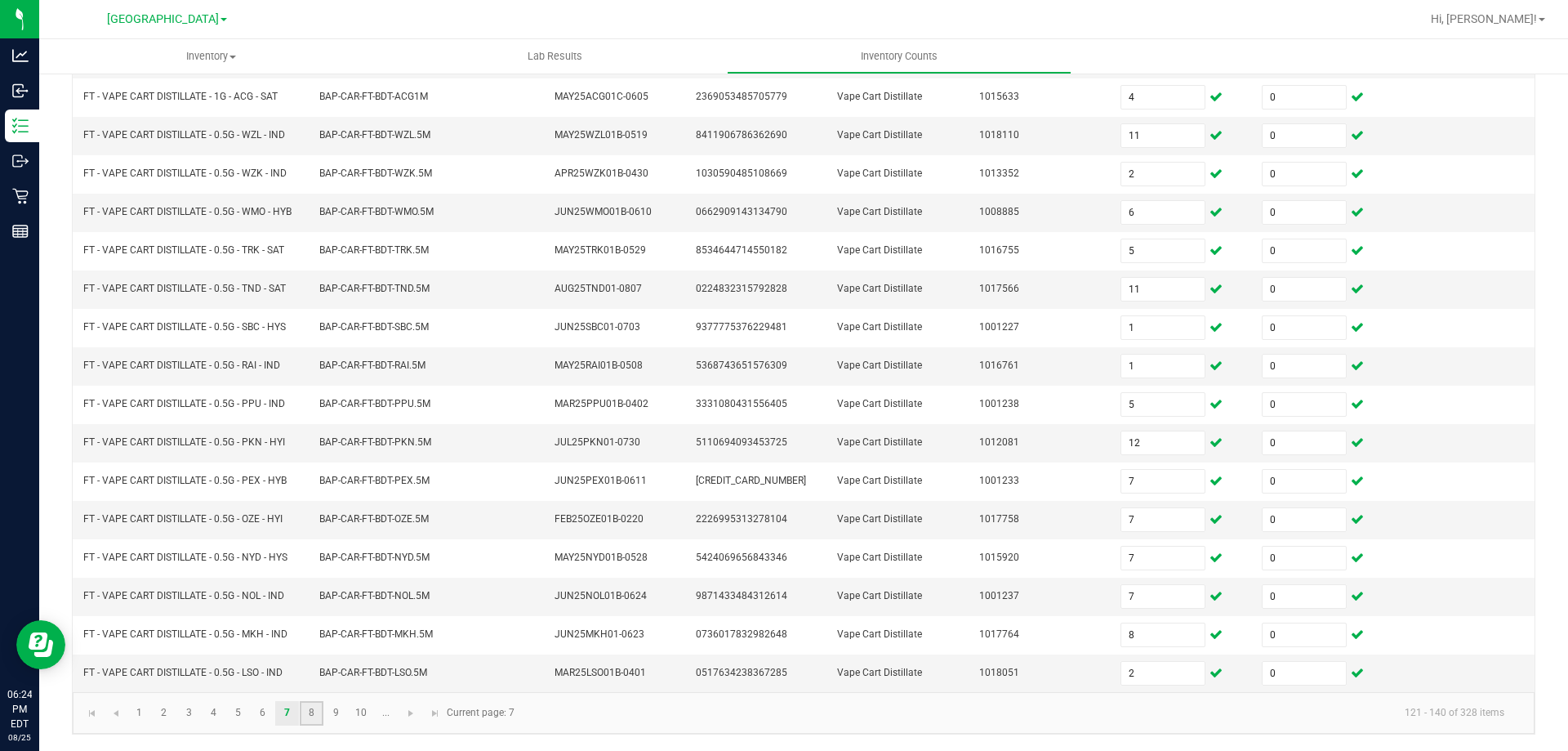
click at [313, 714] on link "8" at bounding box center [311, 712] width 24 height 24
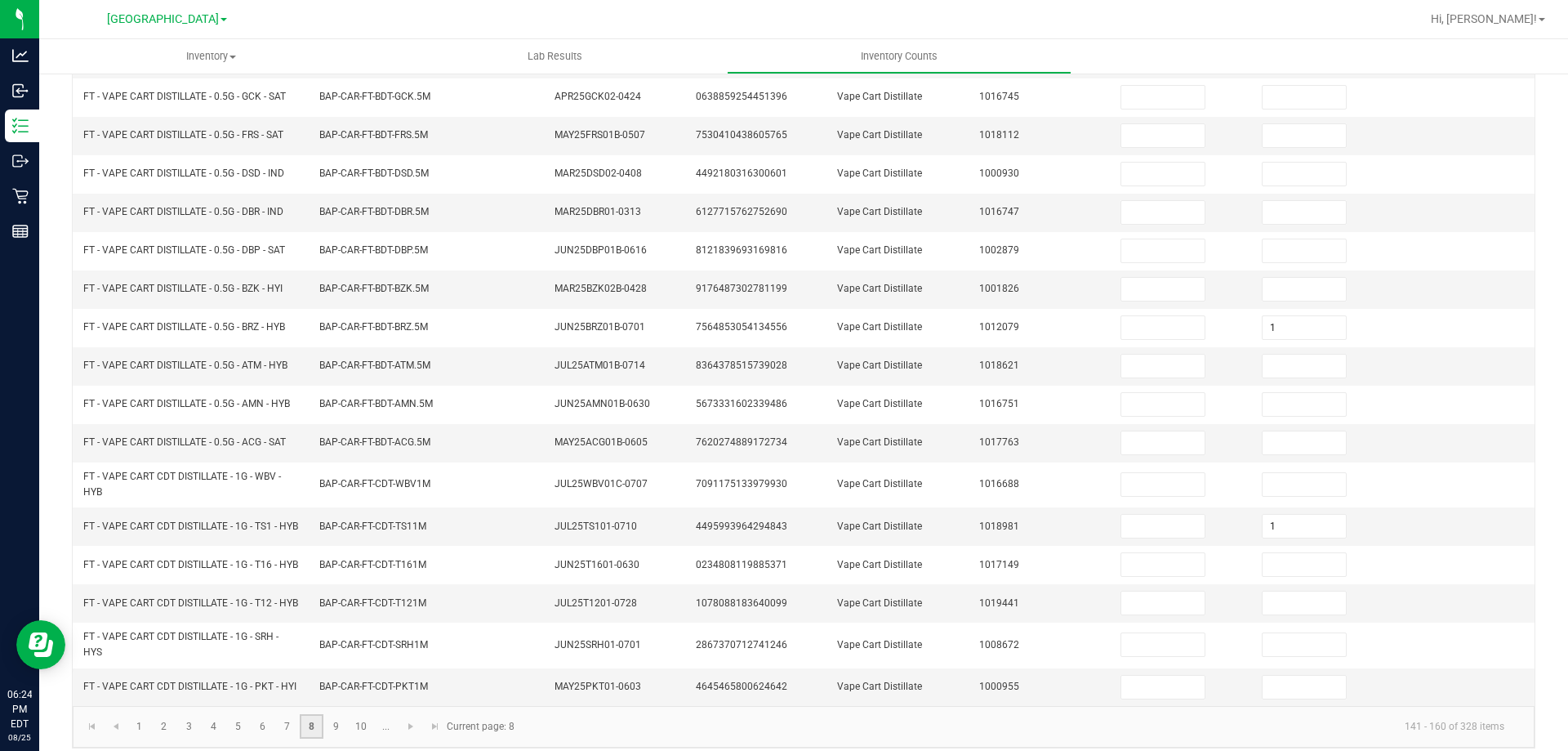
scroll to position [0, 0]
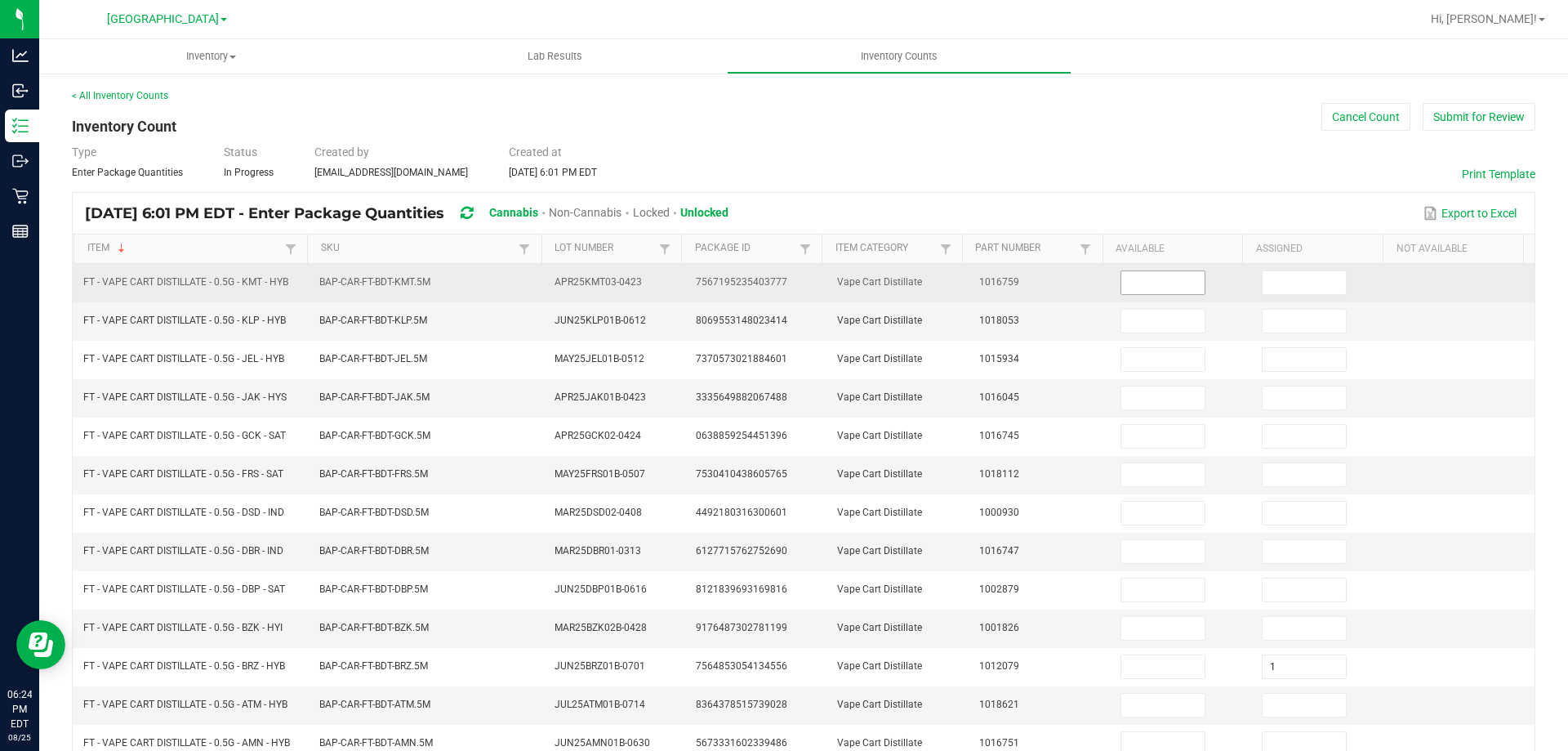
click at [1136, 285] on input at bounding box center [1162, 282] width 83 height 23
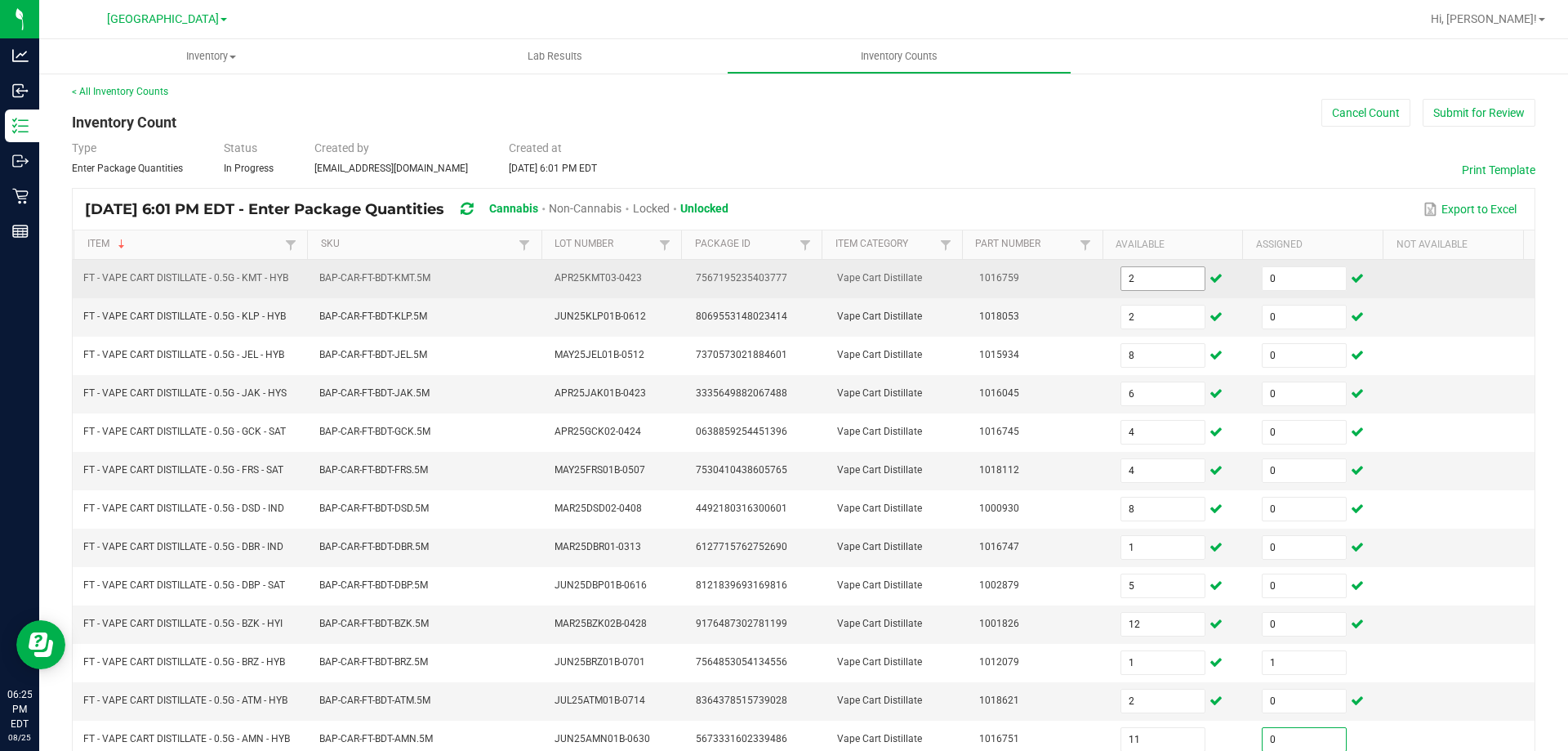
scroll to position [373, 0]
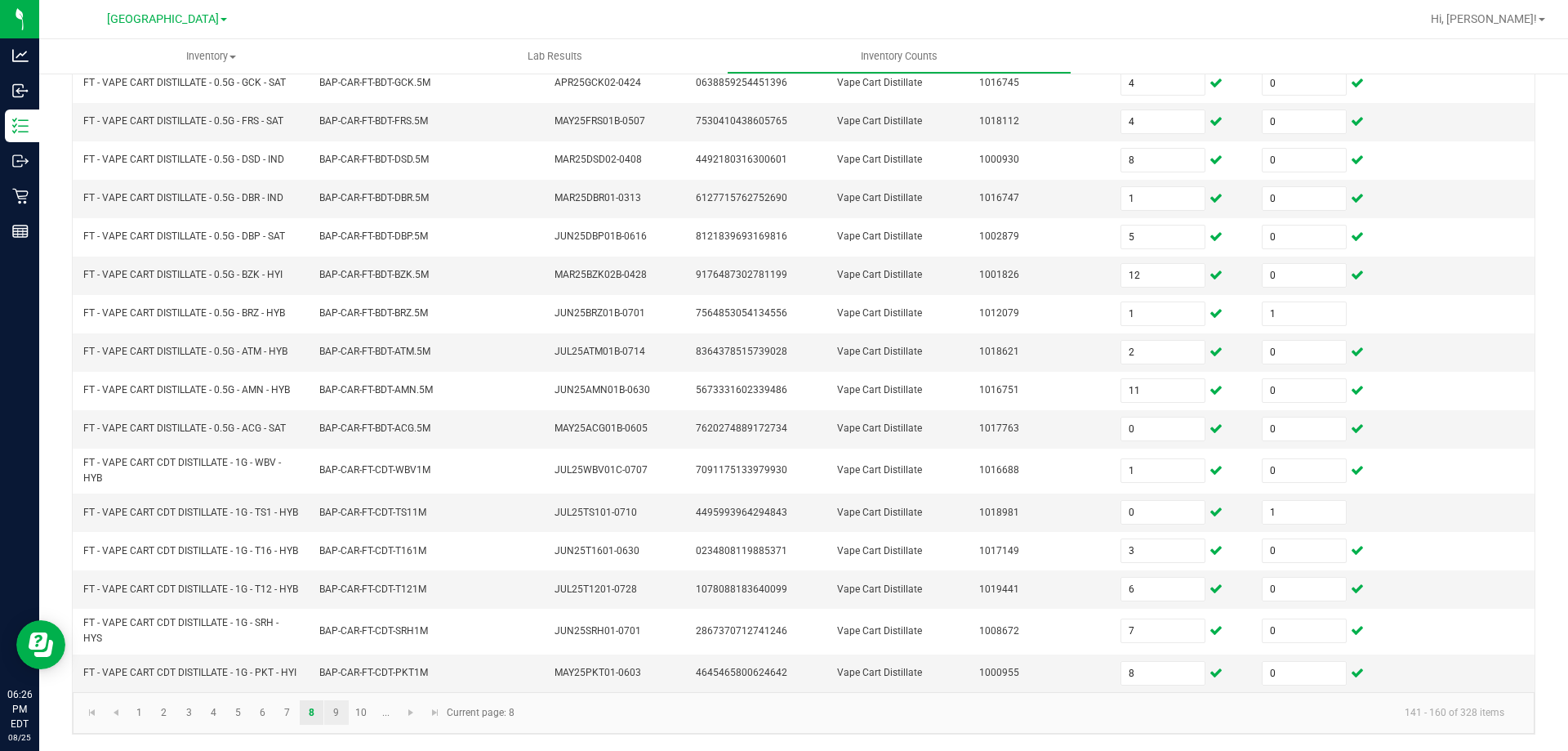
click at [336, 714] on link "9" at bounding box center [335, 711] width 24 height 24
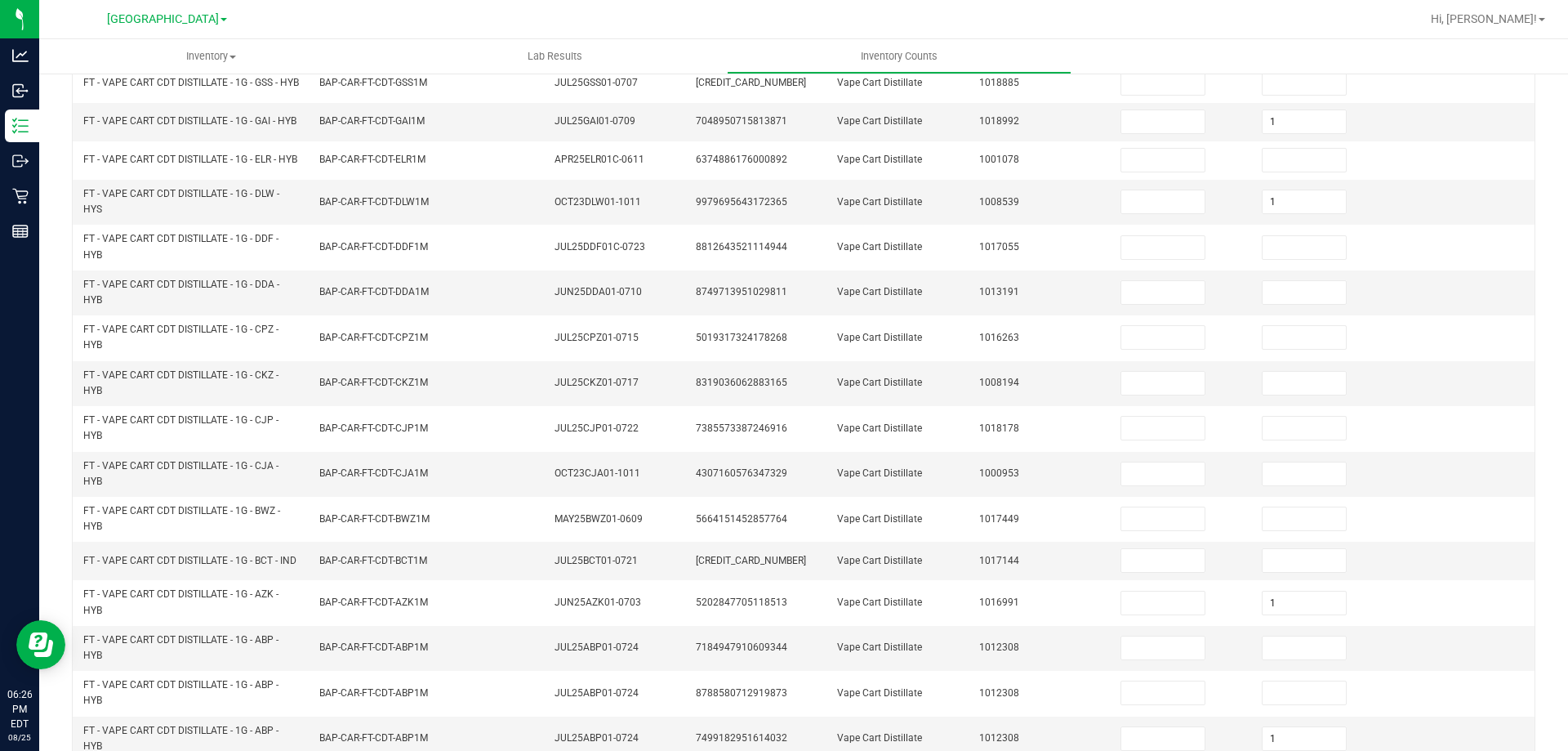
scroll to position [0, 0]
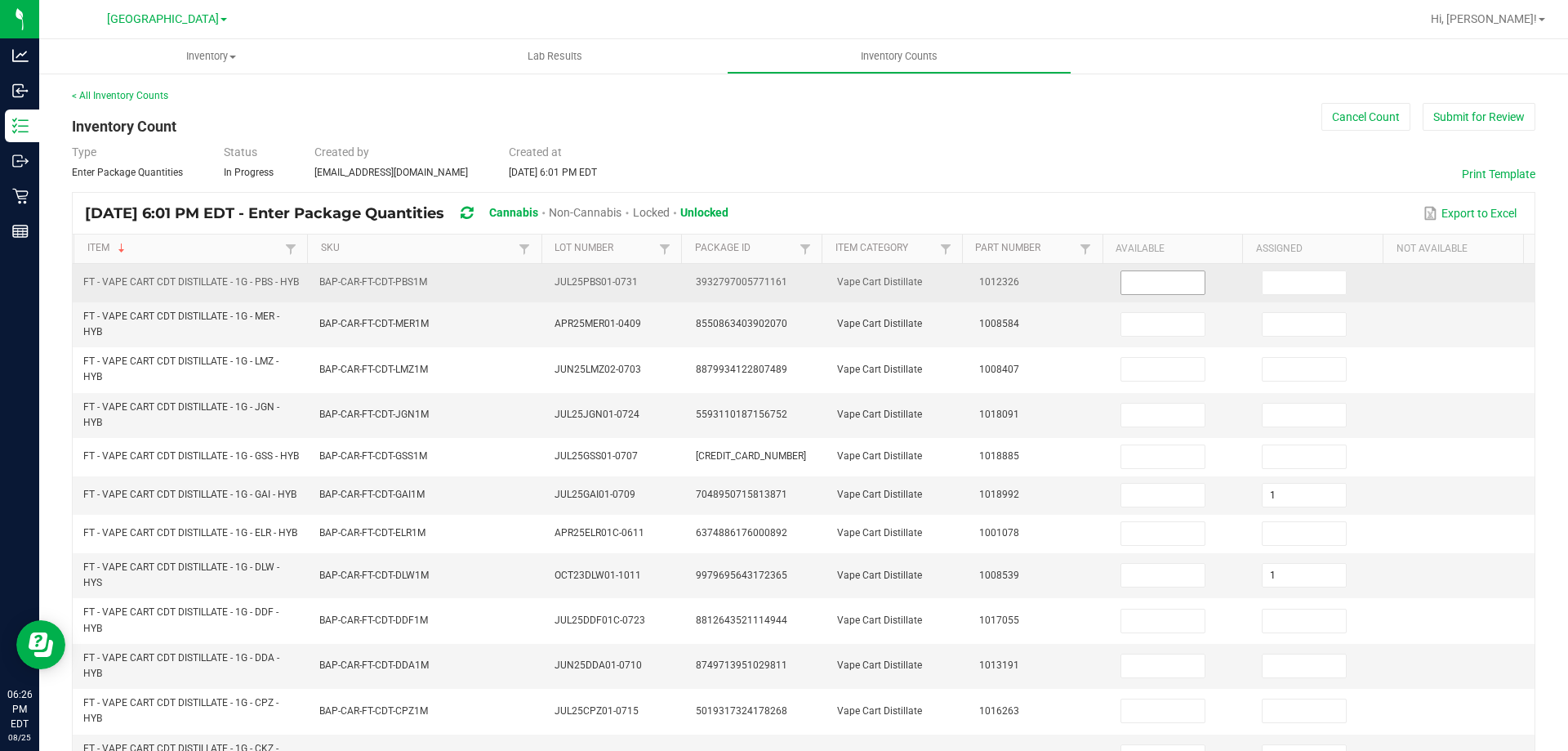
click at [1157, 289] on input at bounding box center [1162, 282] width 83 height 23
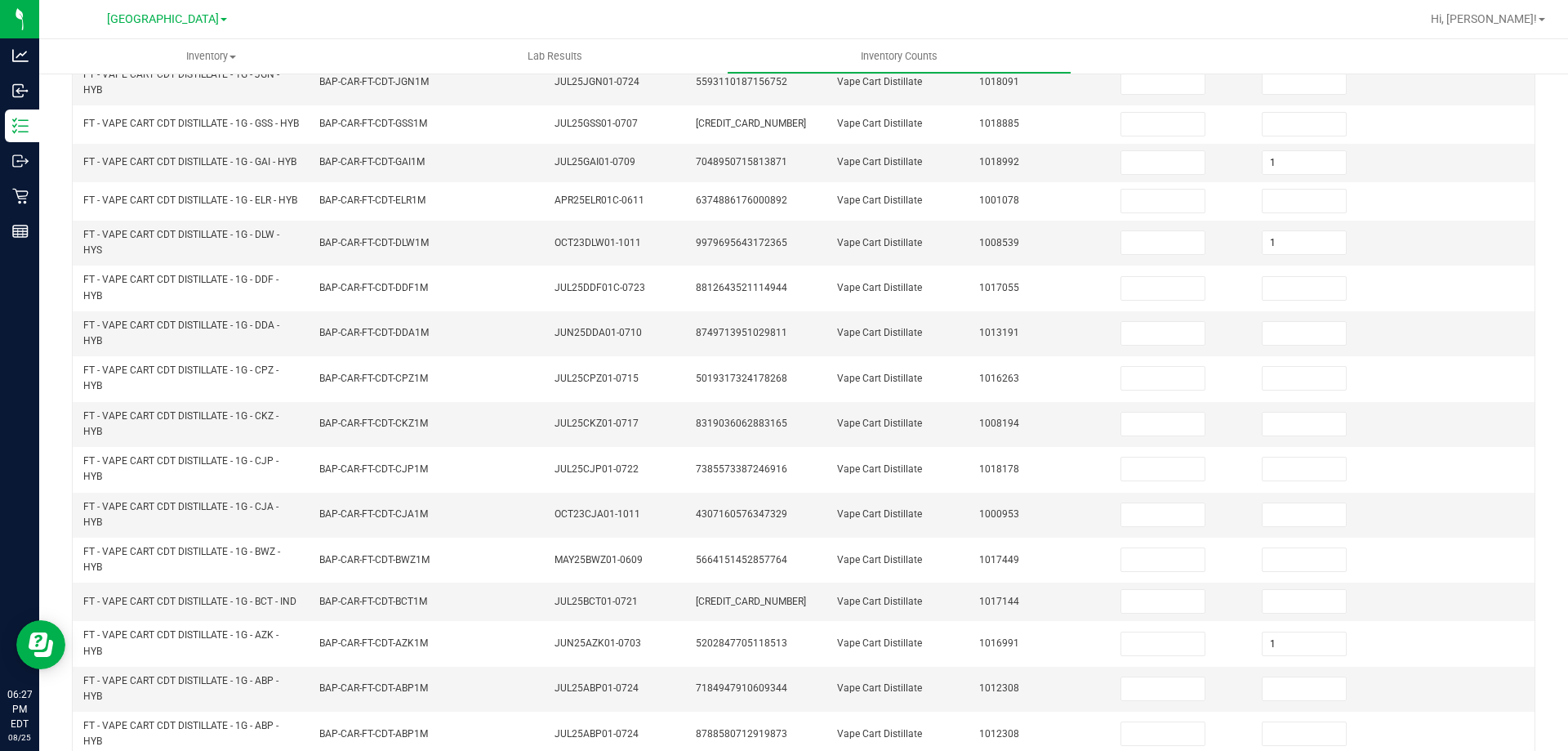
scroll to position [476, 0]
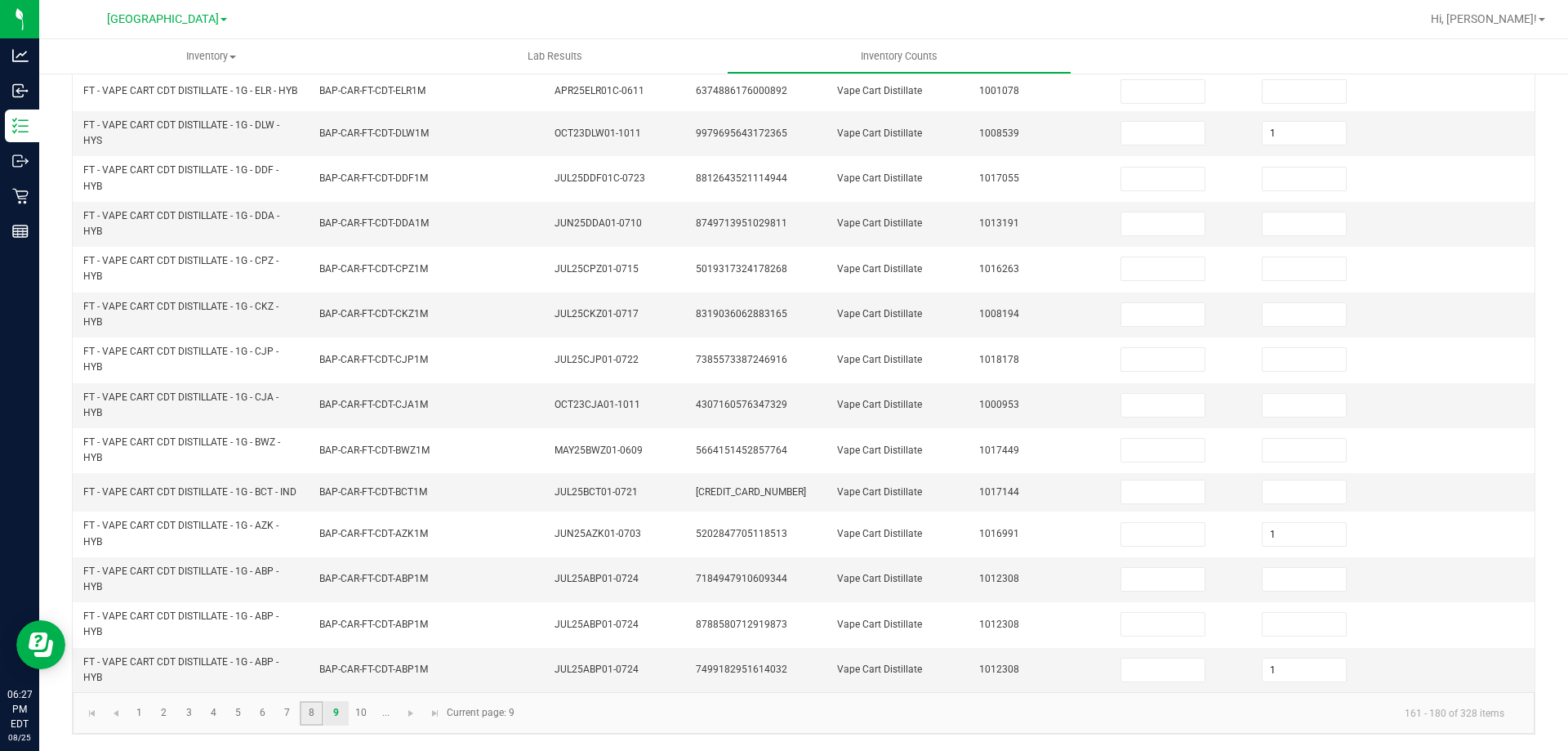
click at [312, 714] on link "8" at bounding box center [311, 712] width 24 height 24
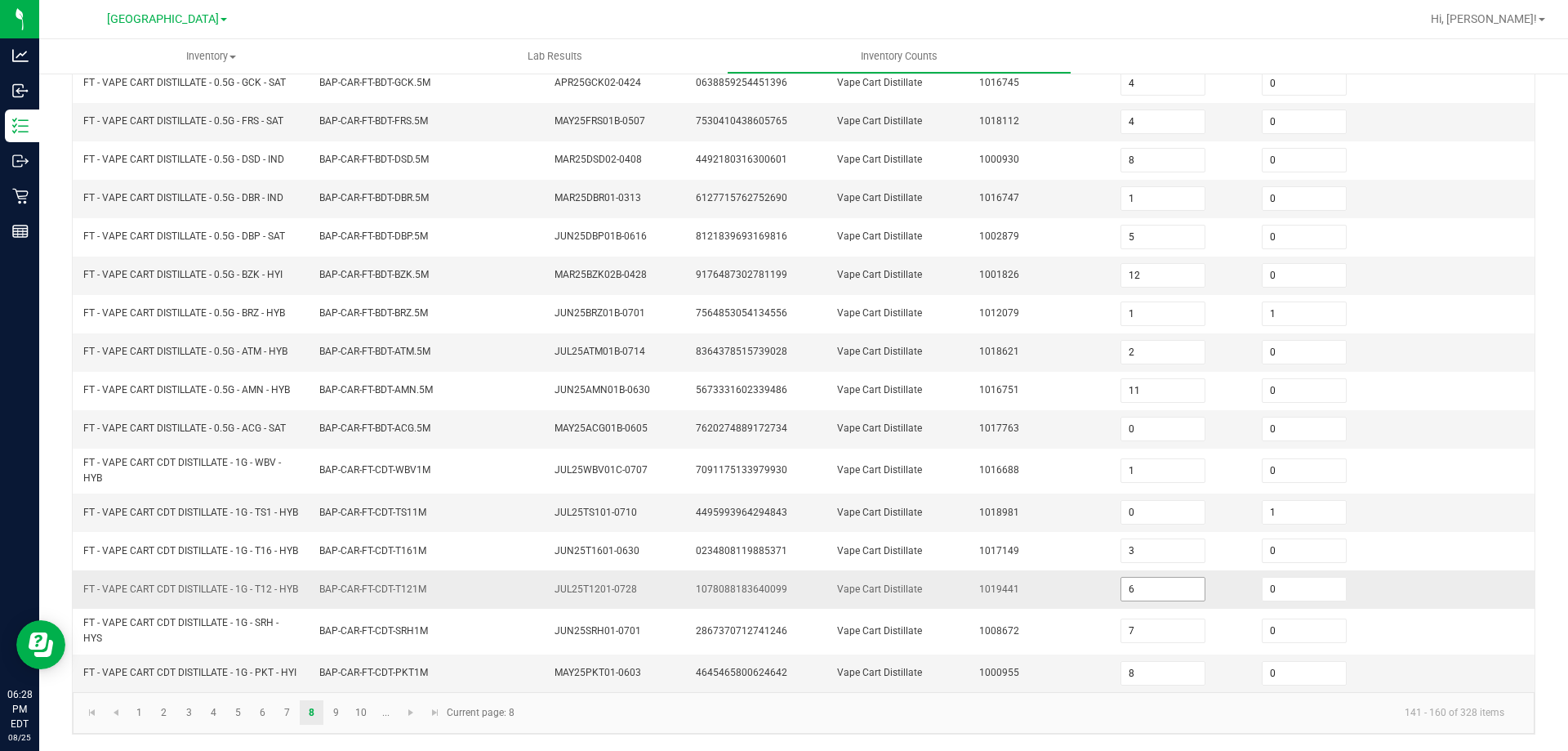
click at [1126, 586] on input "6" at bounding box center [1162, 589] width 83 height 23
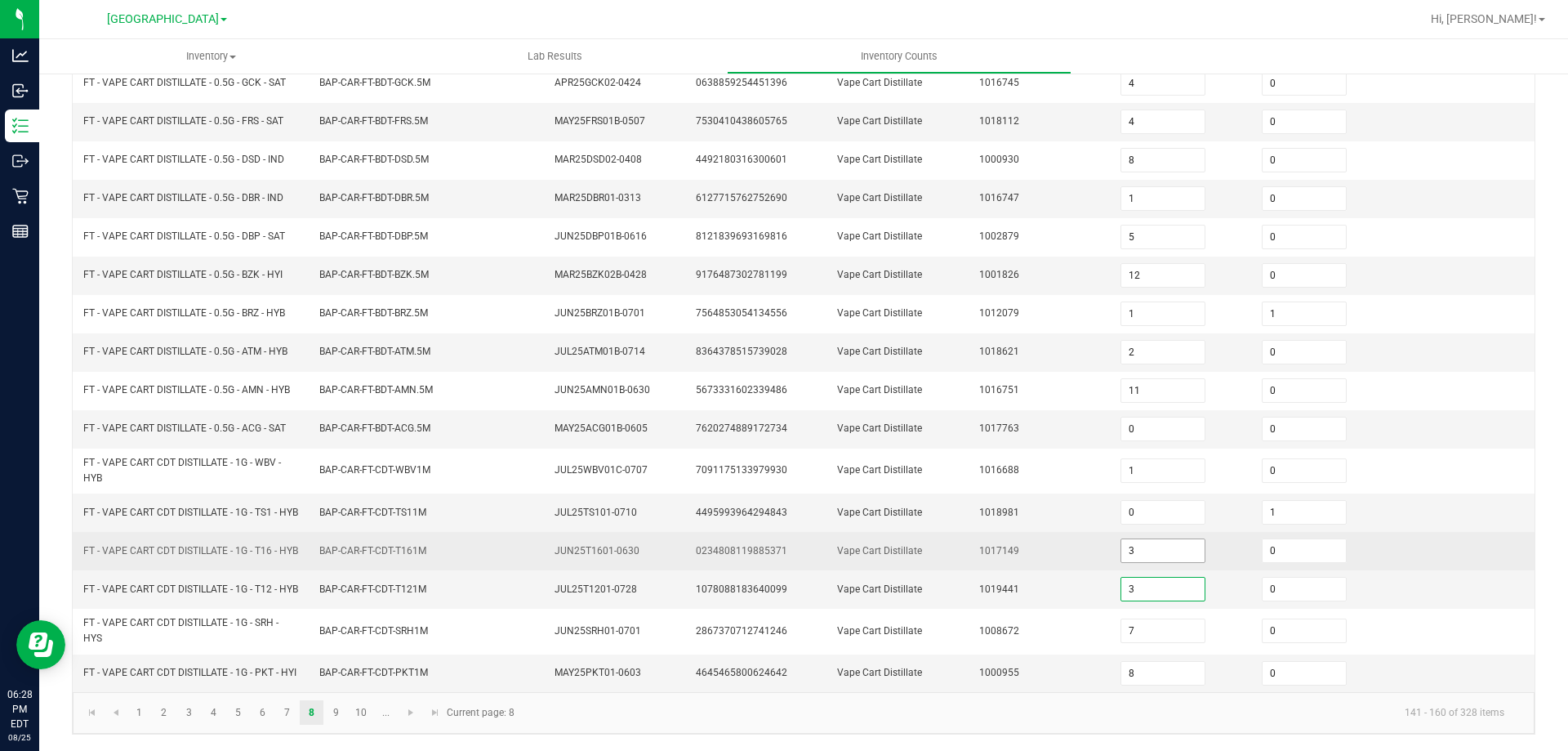
click at [1146, 541] on input "3" at bounding box center [1162, 550] width 83 height 23
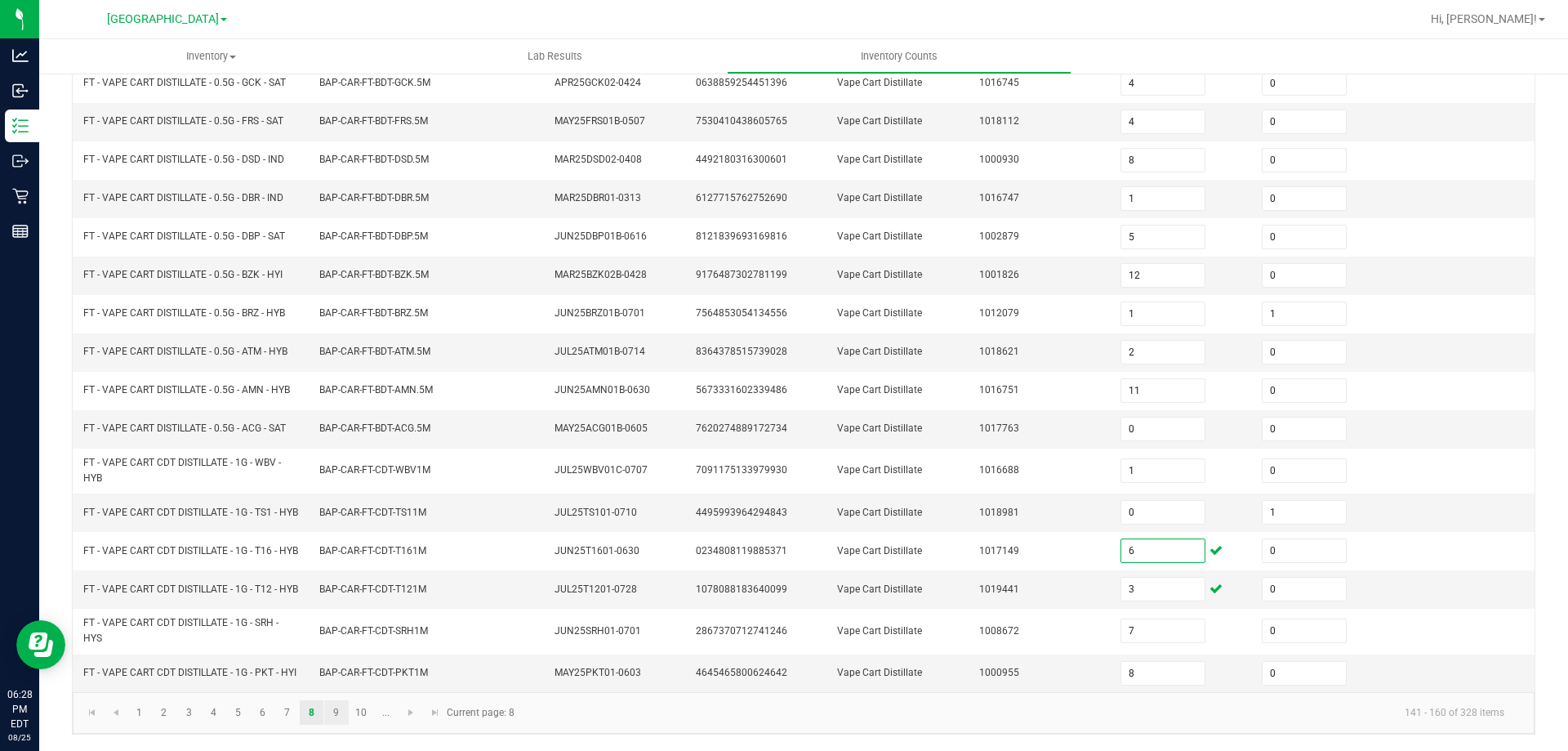
click at [336, 712] on link "9" at bounding box center [335, 711] width 24 height 24
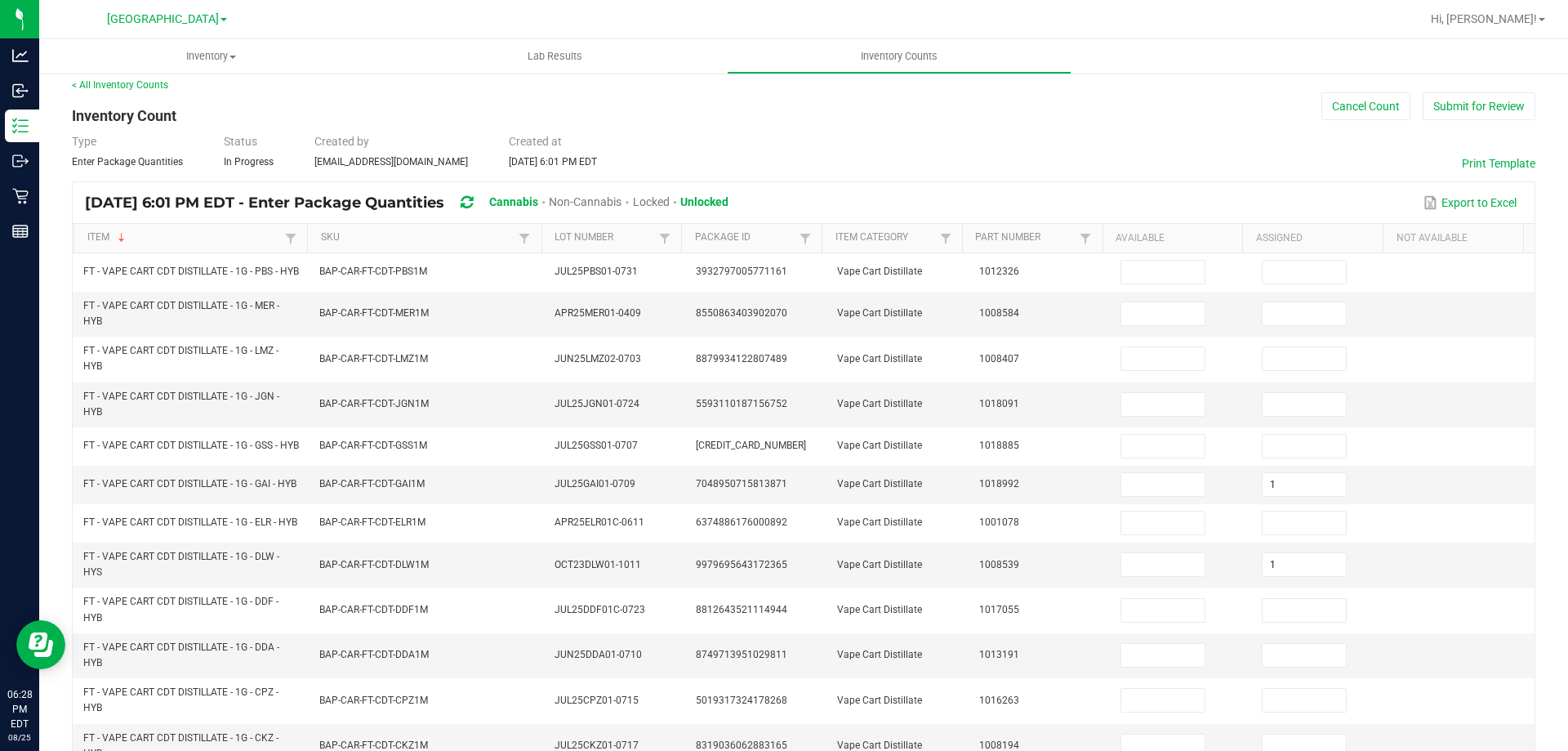
scroll to position [0, 0]
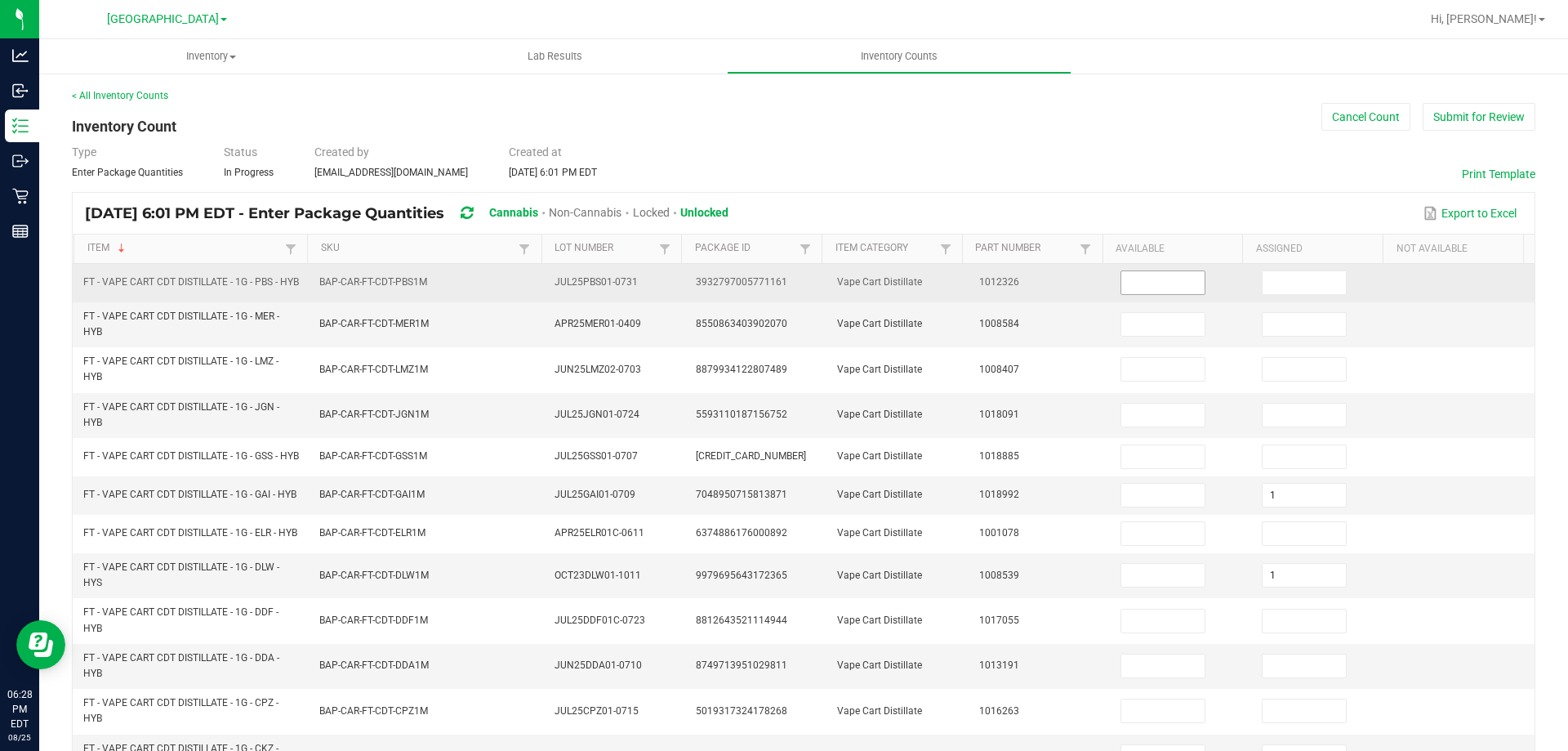
click at [1145, 283] on input at bounding box center [1162, 282] width 83 height 23
click at [1297, 303] on td "0" at bounding box center [1322, 283] width 142 height 39
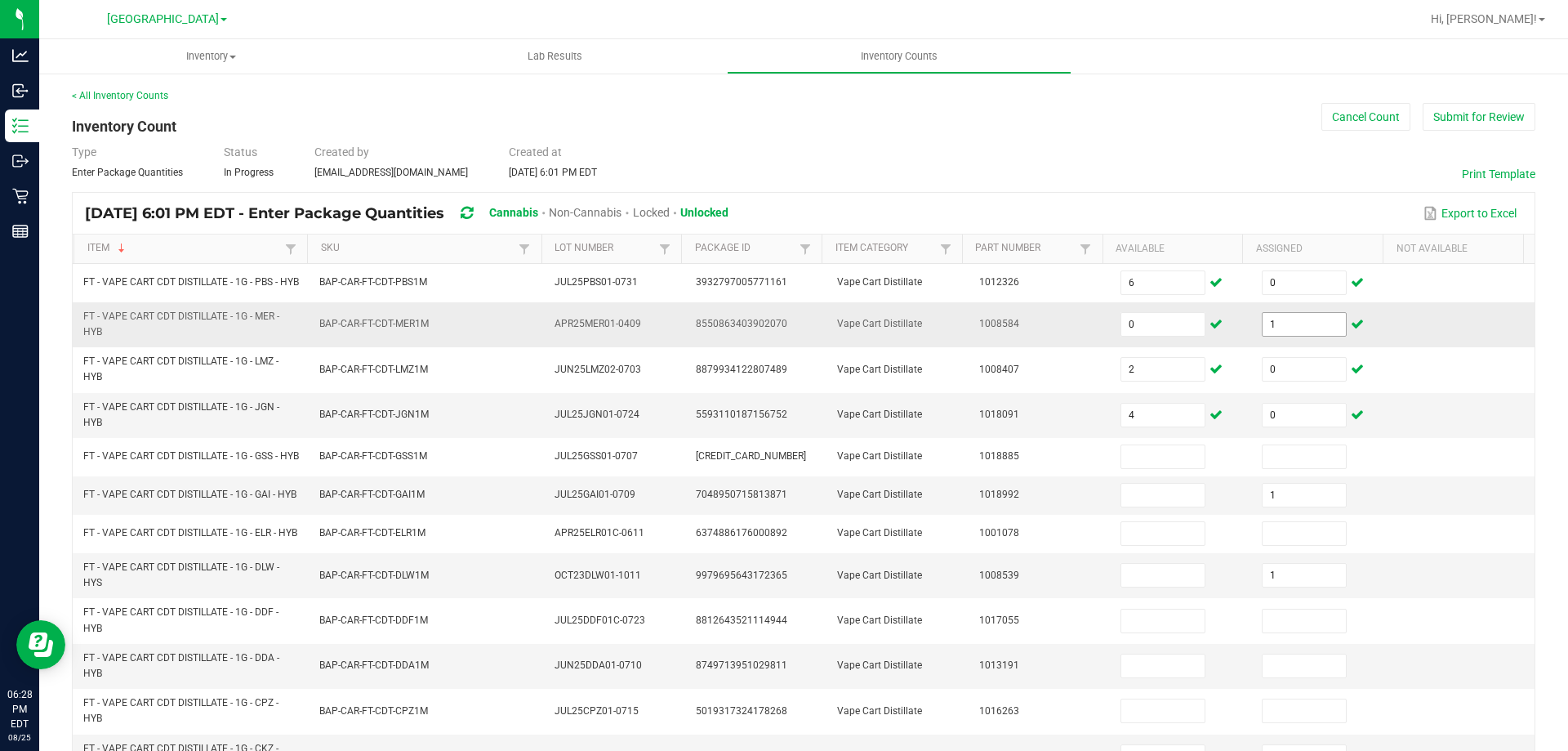
click at [1295, 333] on input "1" at bounding box center [1304, 325] width 83 height 23
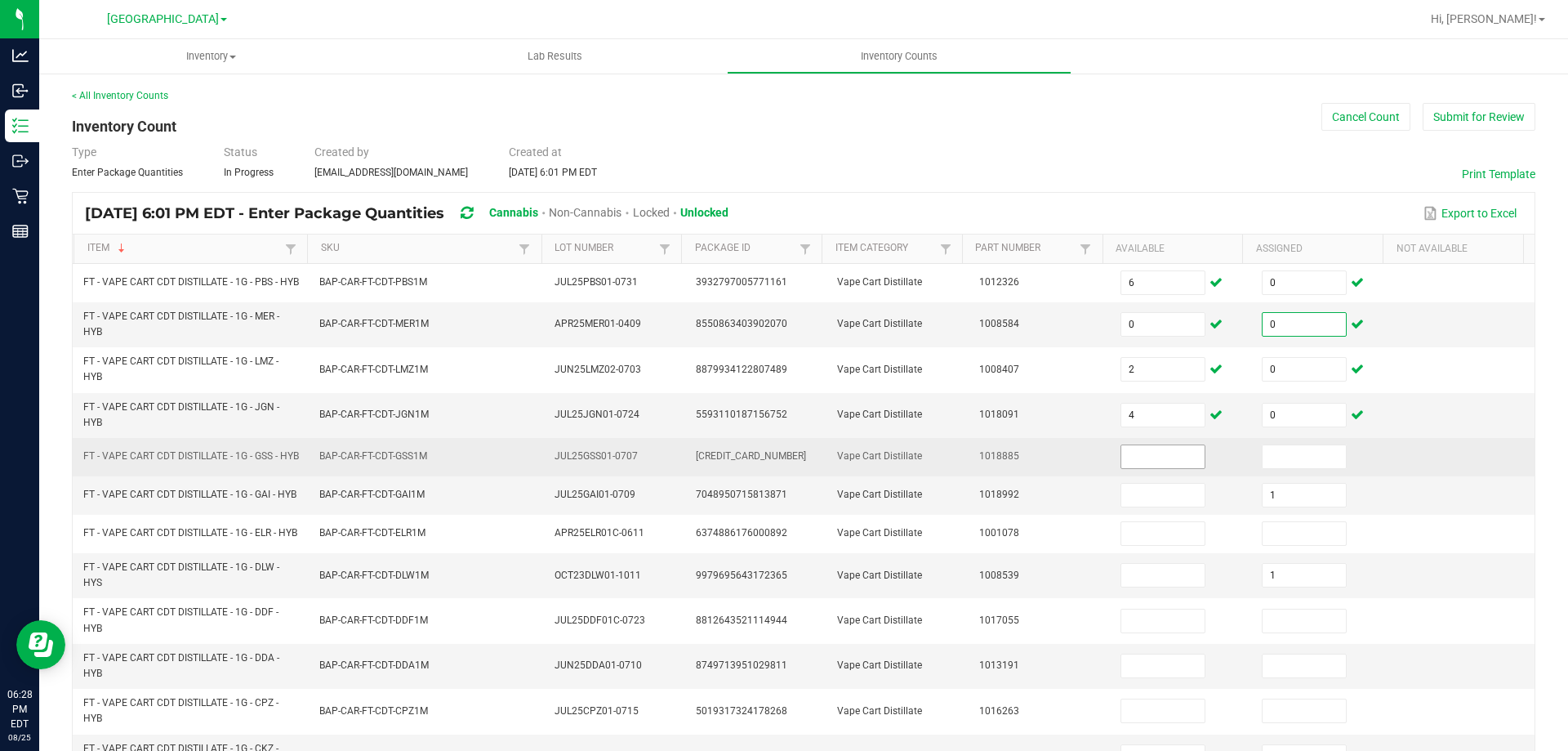
click at [1156, 465] on input at bounding box center [1162, 457] width 83 height 23
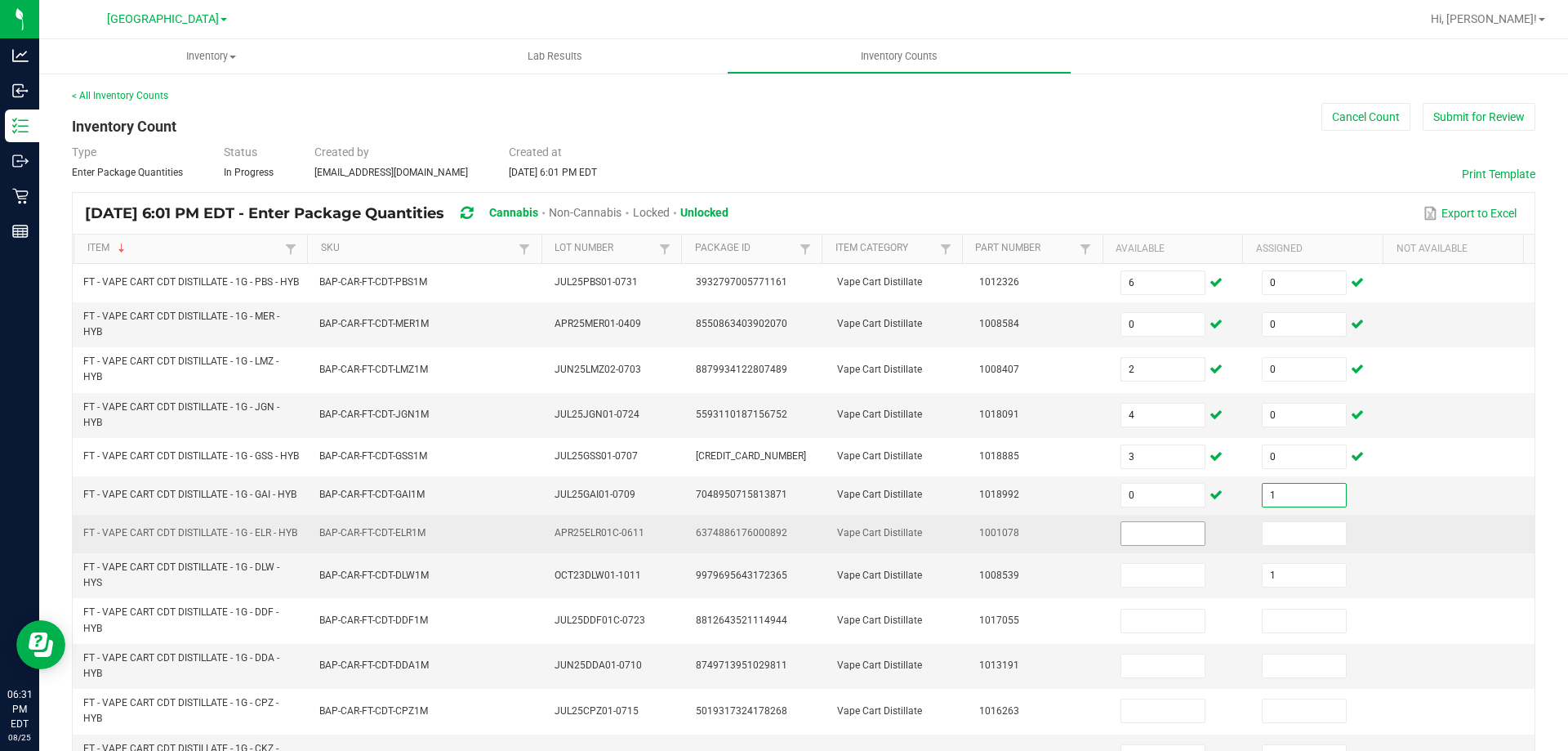
click at [1158, 545] on input at bounding box center [1162, 533] width 83 height 23
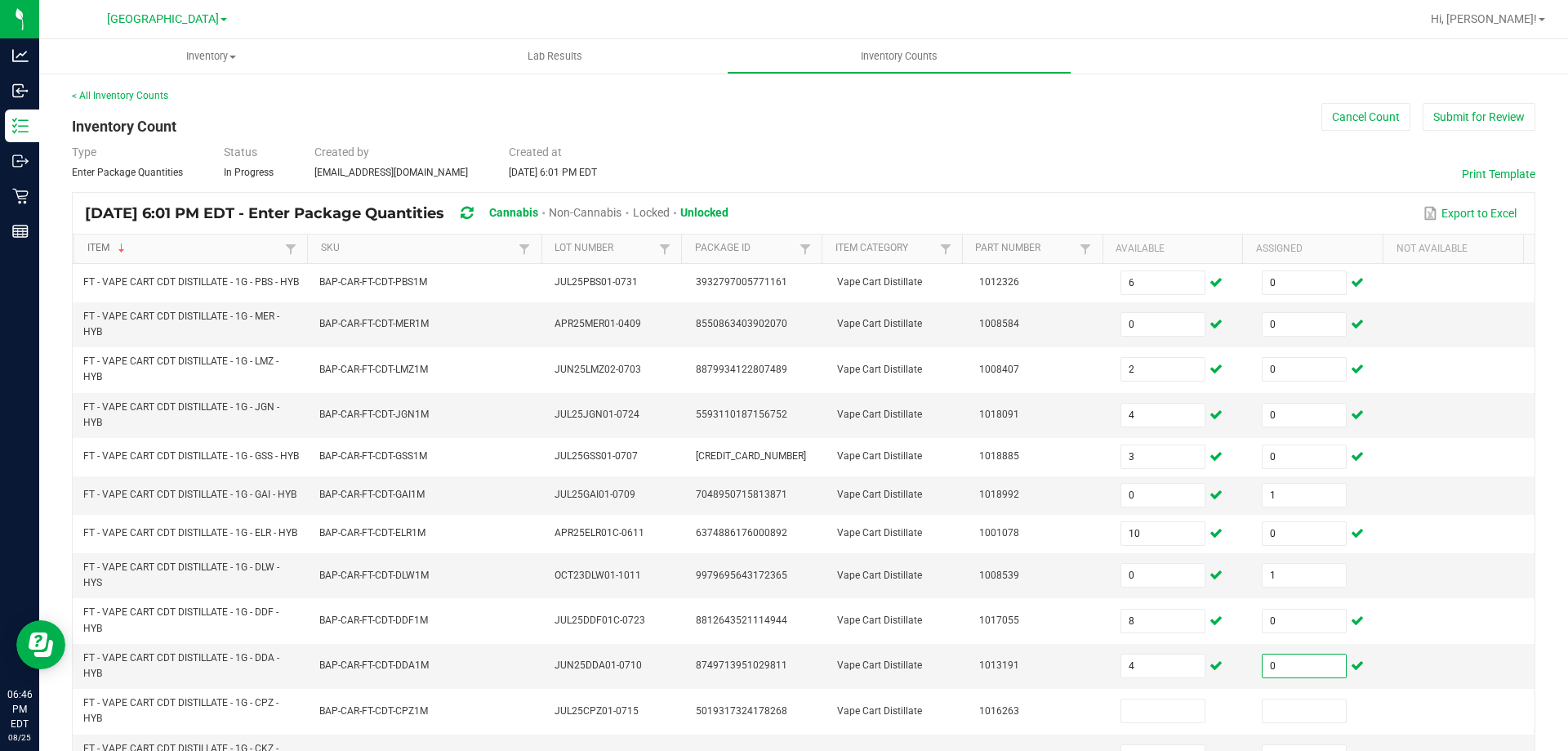
click at [163, 245] on link "Item" at bounding box center [185, 249] width 195 height 13
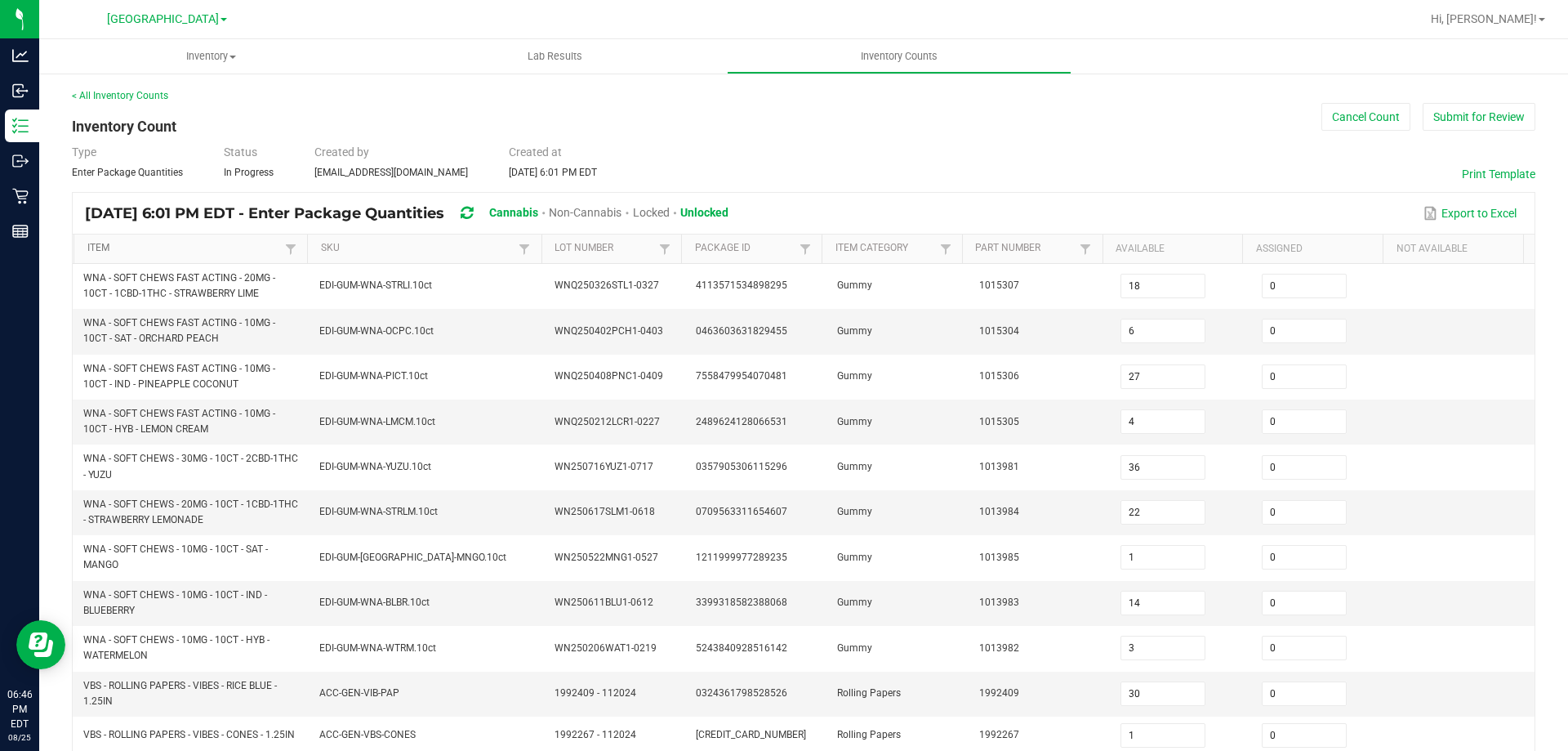
click at [166, 245] on link "Item" at bounding box center [185, 249] width 195 height 13
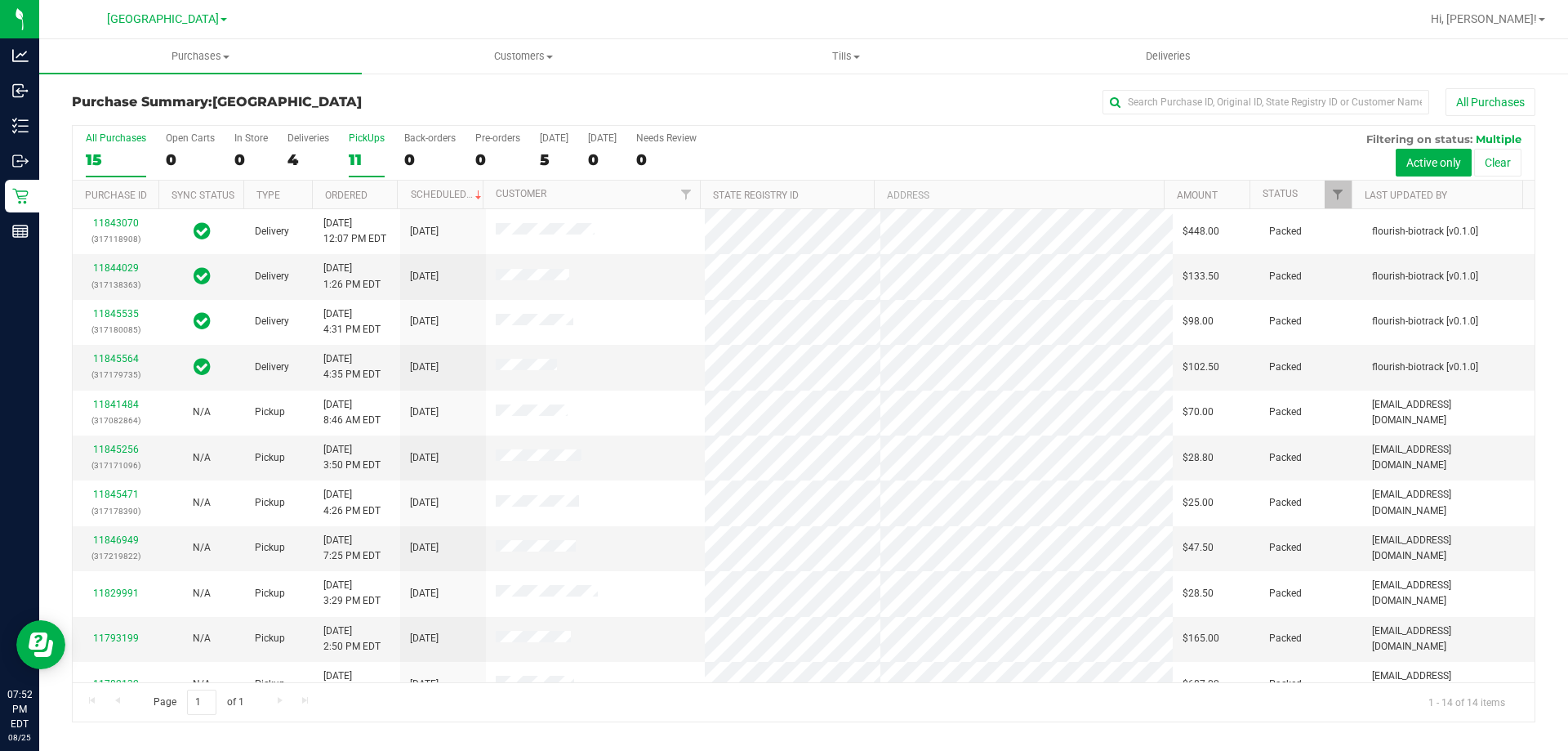
click at [351, 136] on div "PickUps" at bounding box center [366, 138] width 36 height 12
click at [0, 0] on input "PickUps 11" at bounding box center [0, 0] width 0 height 0
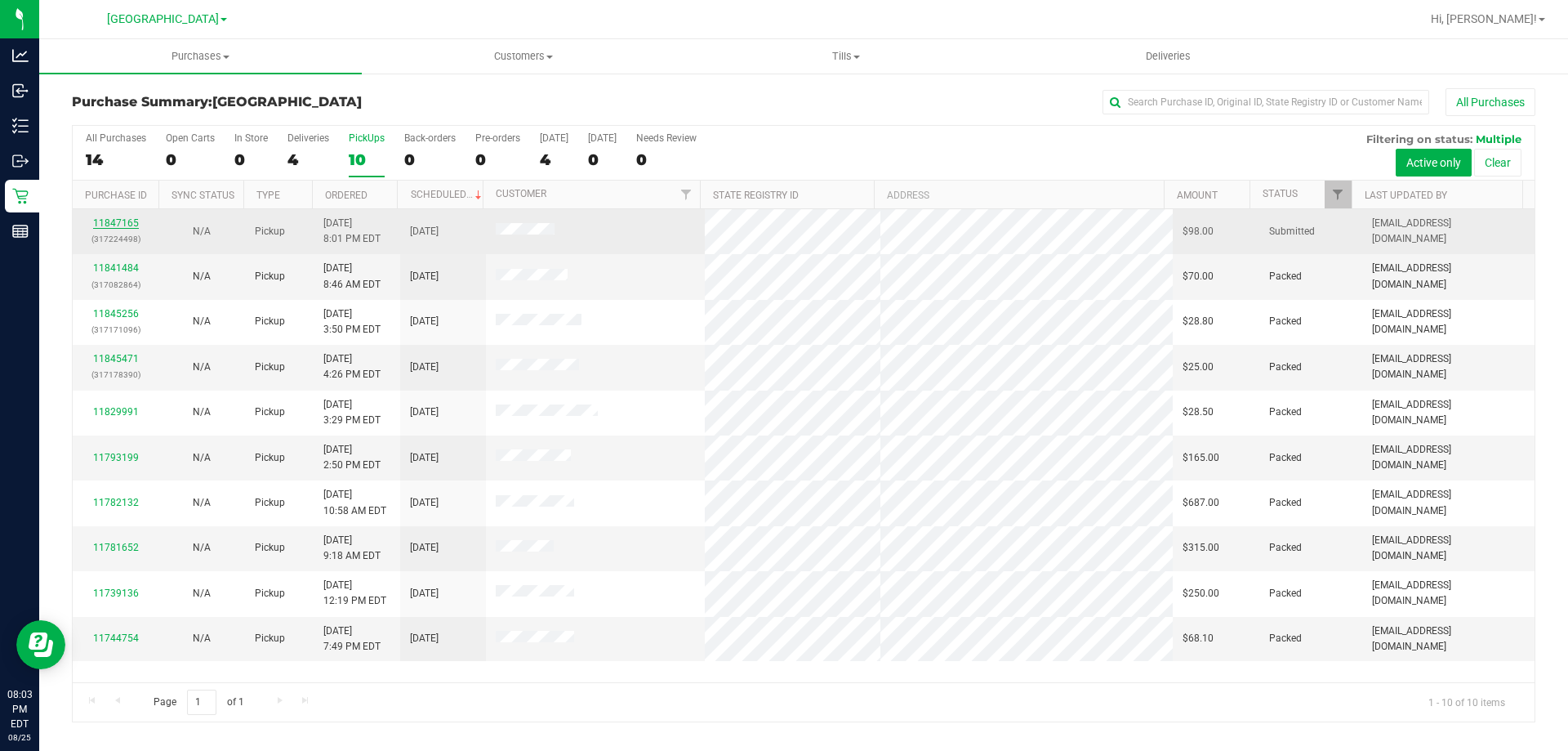
click at [125, 225] on link "11847165" at bounding box center [116, 223] width 45 height 12
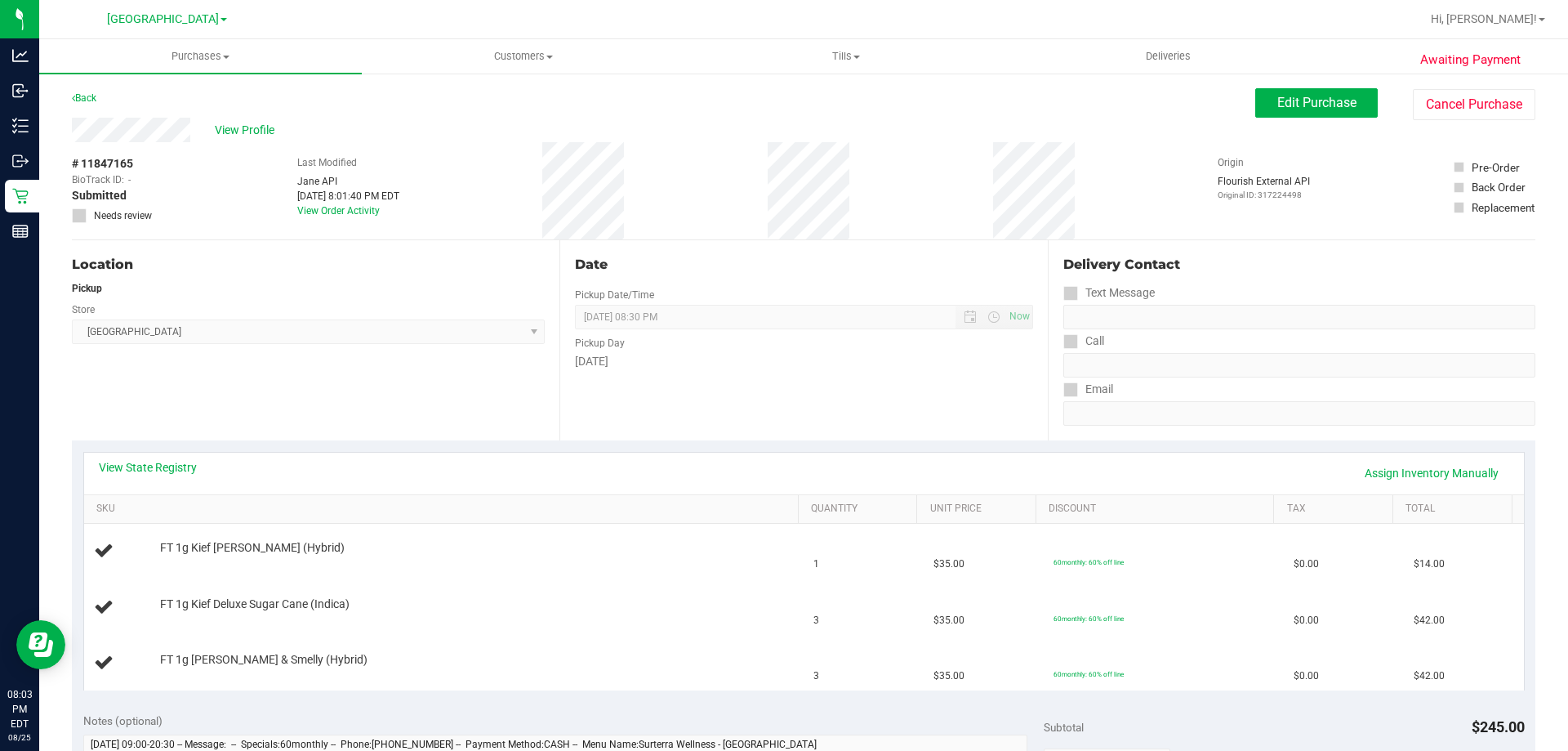
click at [40, 198] on div "Awaiting Payment Back Edit Purchase Cancel Purchase View Profile # 11847165 Bio…" at bounding box center [804, 740] width 1528 height 1336
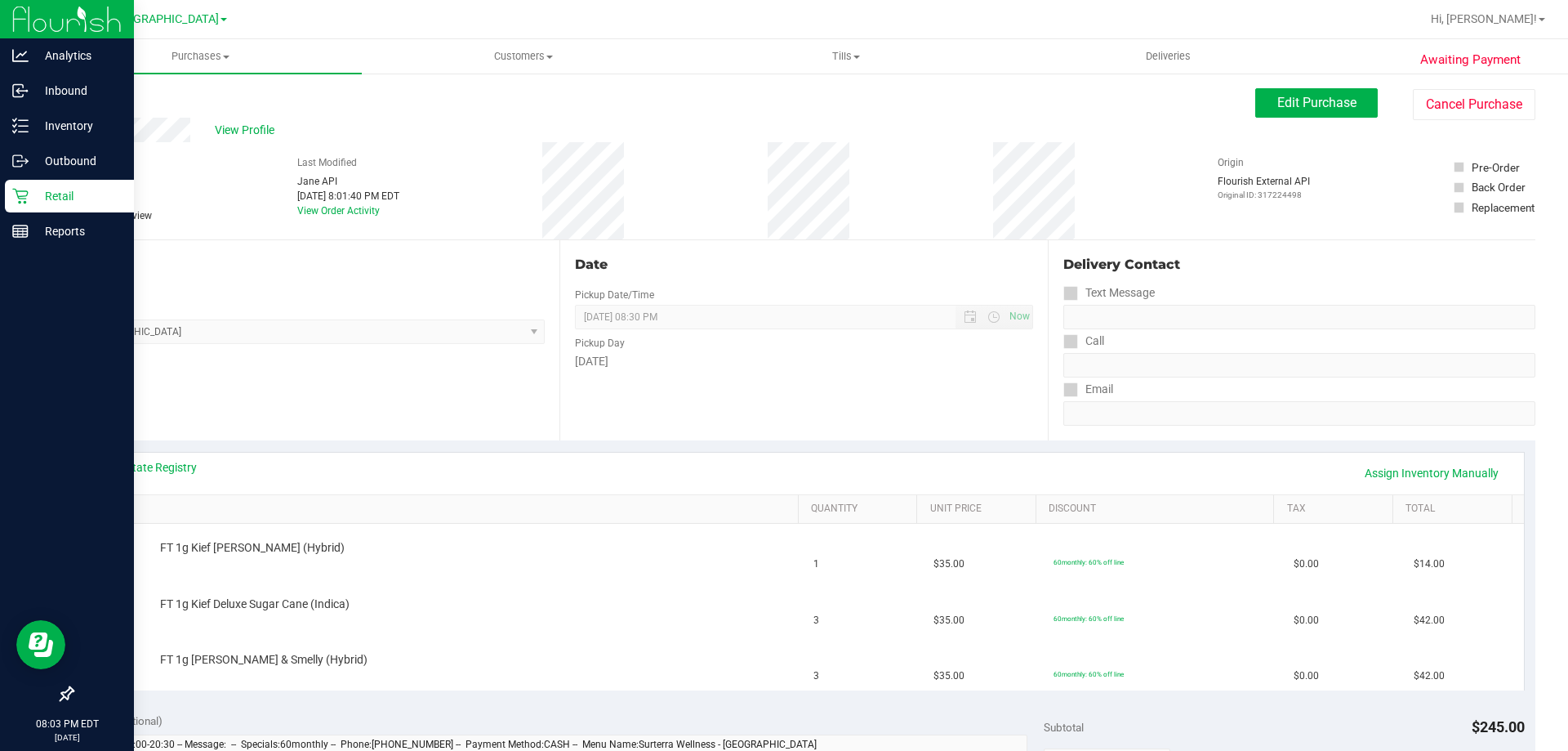
click at [34, 197] on p "Retail" at bounding box center [78, 196] width 98 height 19
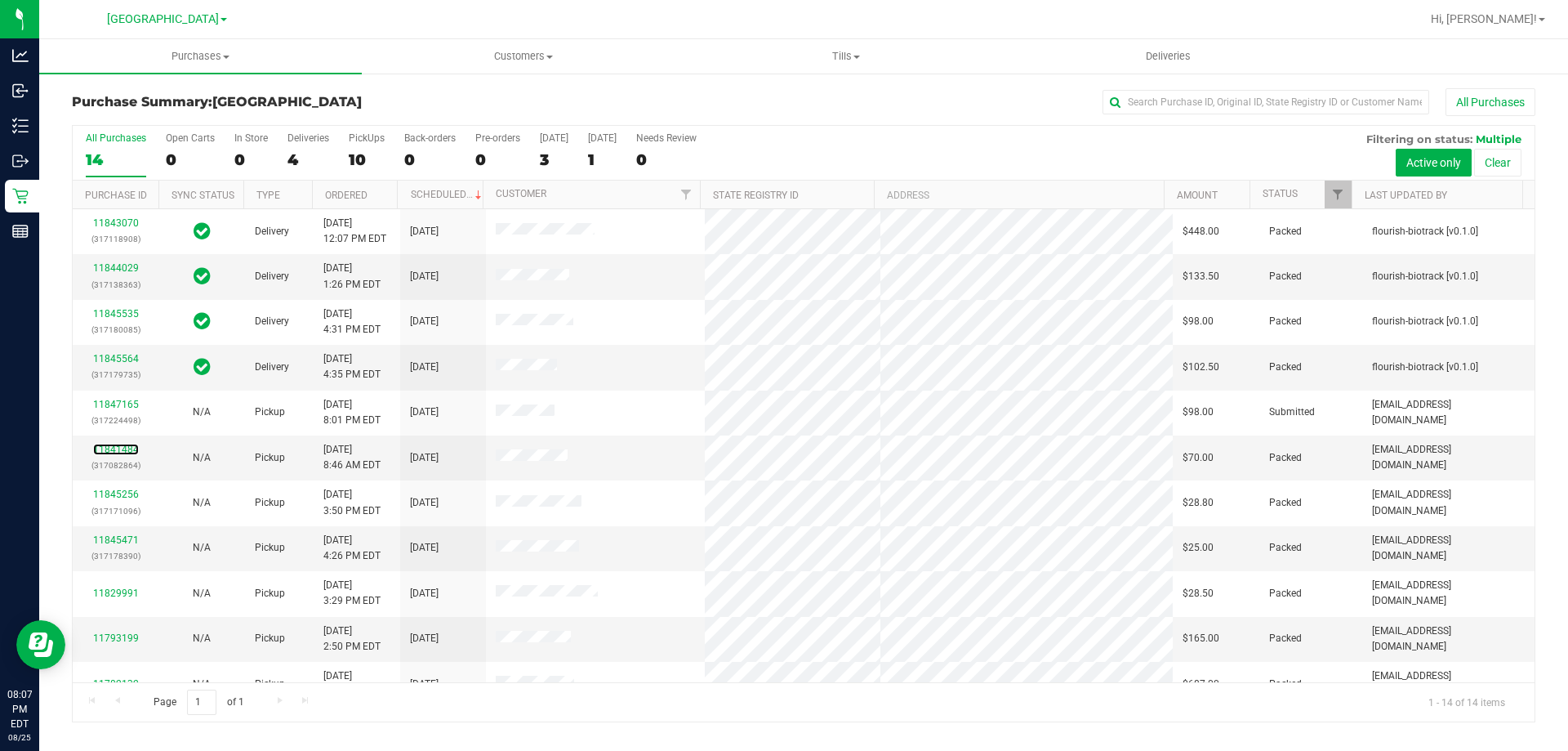
click at [133, 452] on link "11841484" at bounding box center [116, 449] width 45 height 12
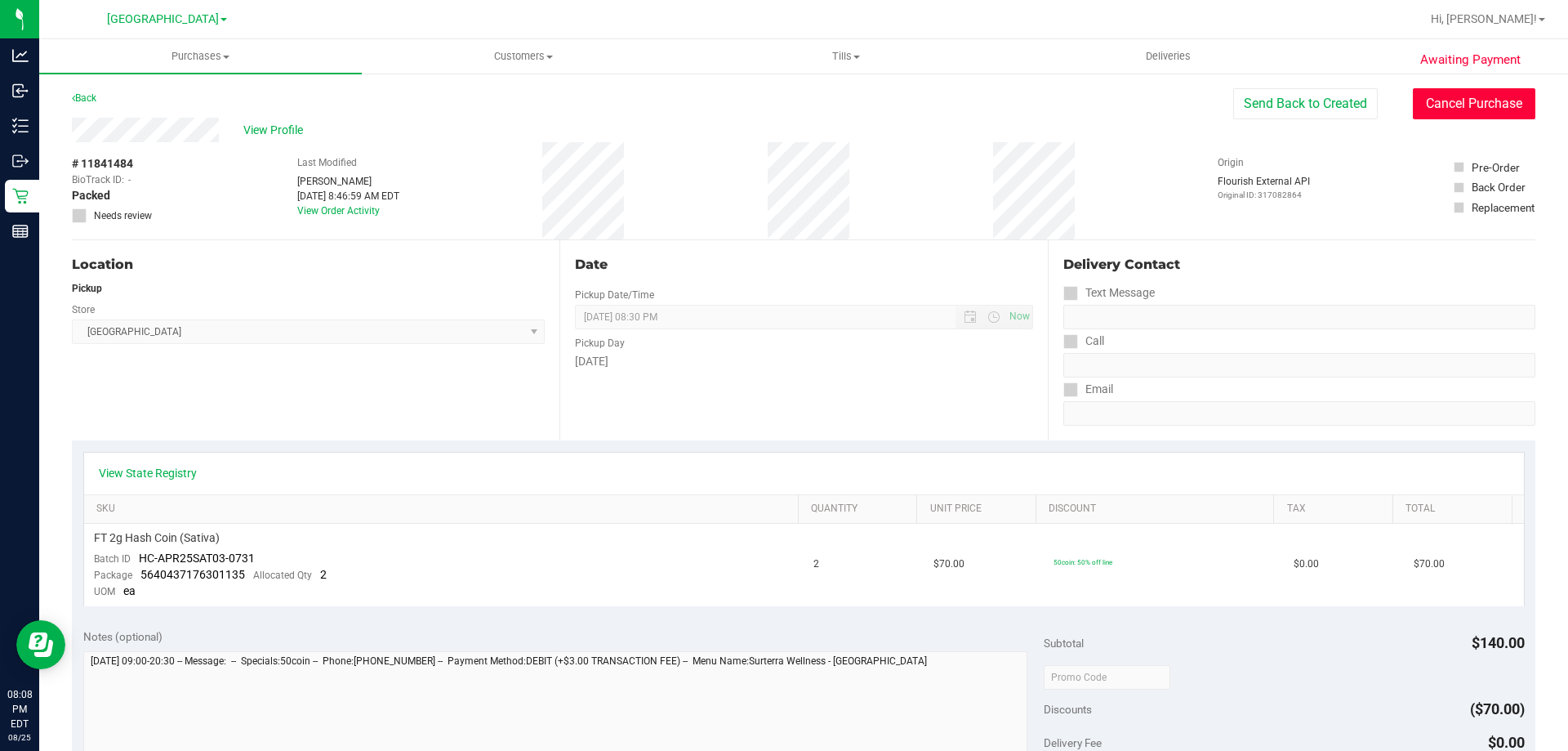
click at [1420, 115] on button "Cancel Purchase" at bounding box center [1474, 104] width 122 height 31
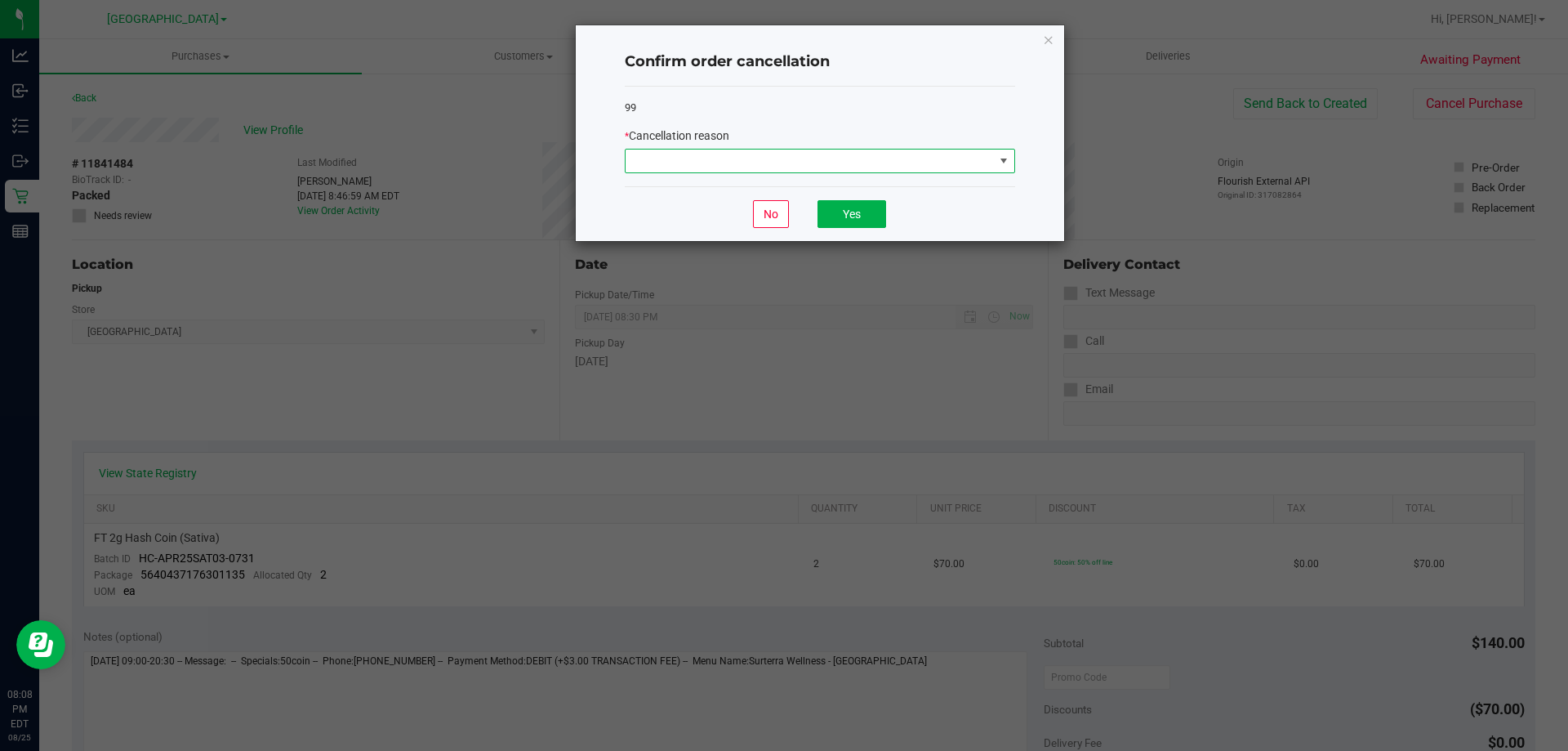
click at [995, 155] on span at bounding box center [1002, 161] width 20 height 23
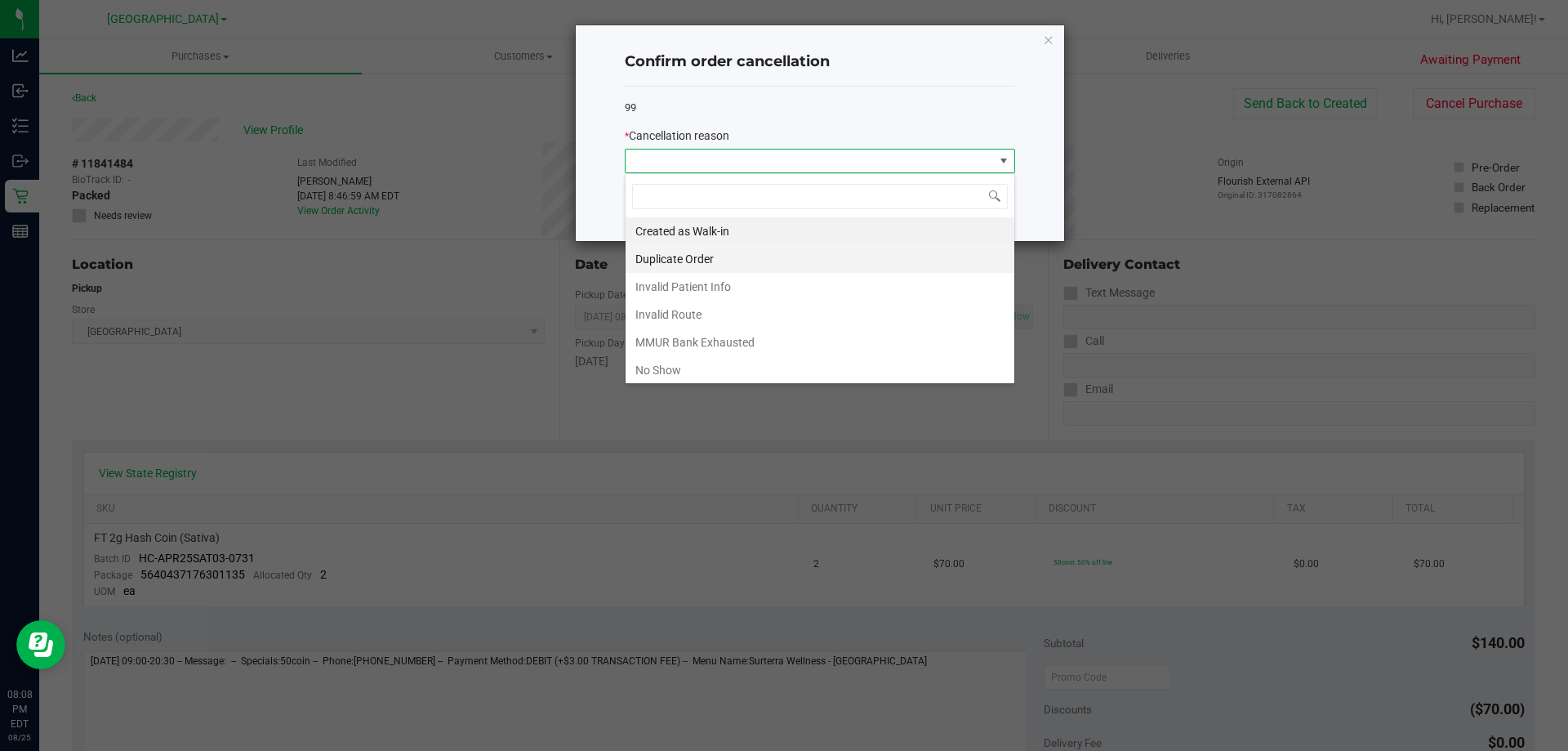
scroll to position [24, 390]
click at [639, 366] on li "No Show" at bounding box center [819, 369] width 388 height 28
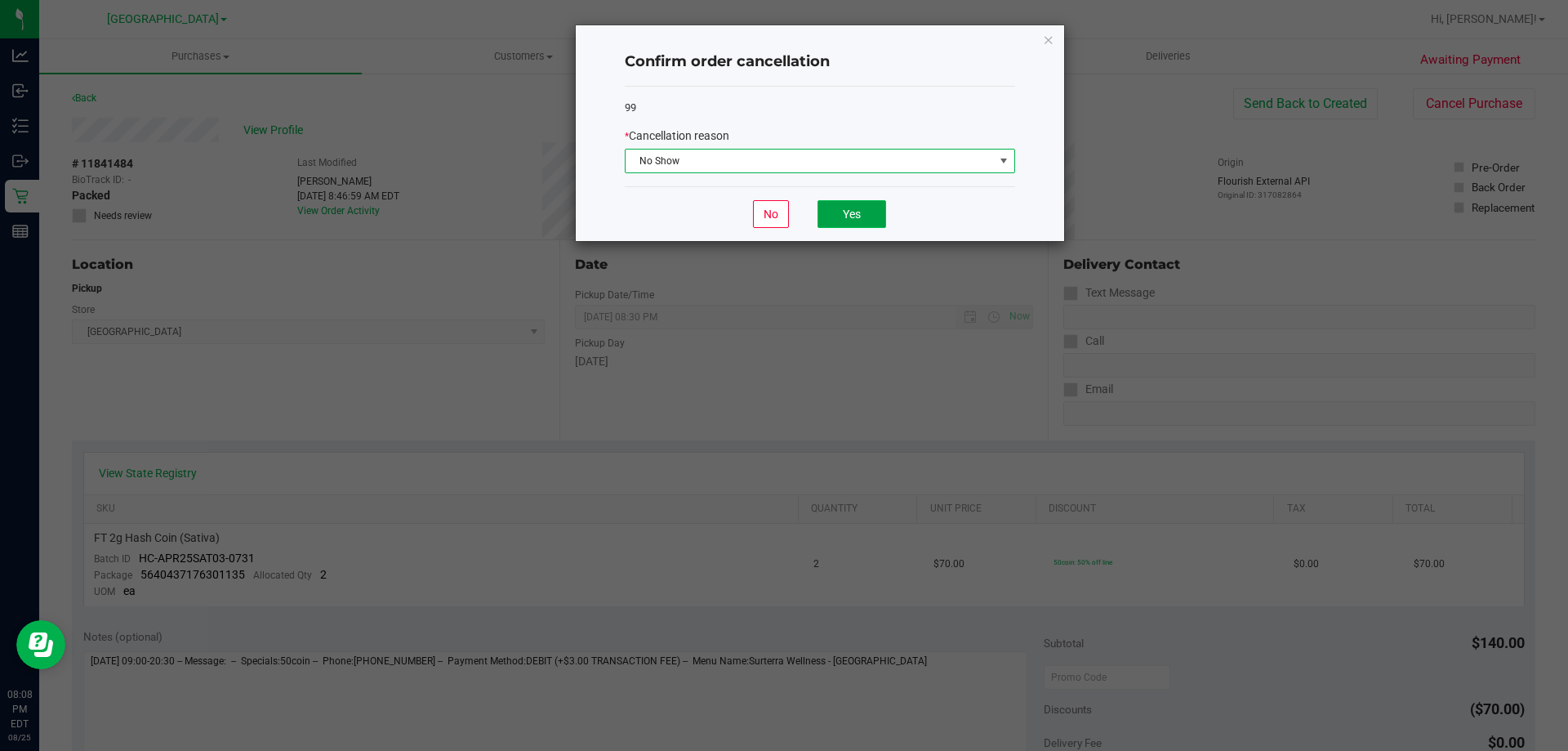
click at [852, 206] on button "Yes" at bounding box center [851, 214] width 68 height 28
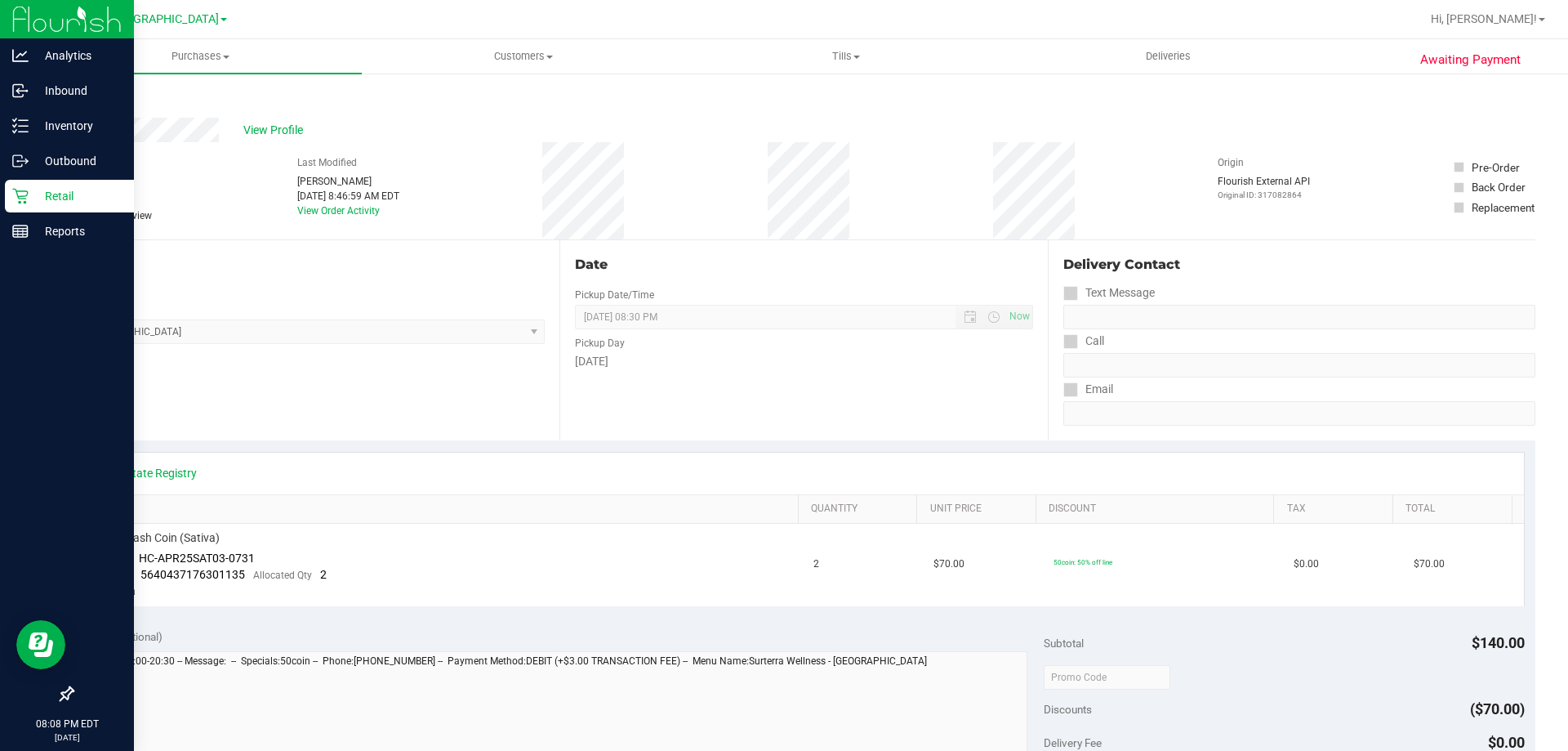
click at [24, 190] on icon at bounding box center [20, 196] width 16 height 16
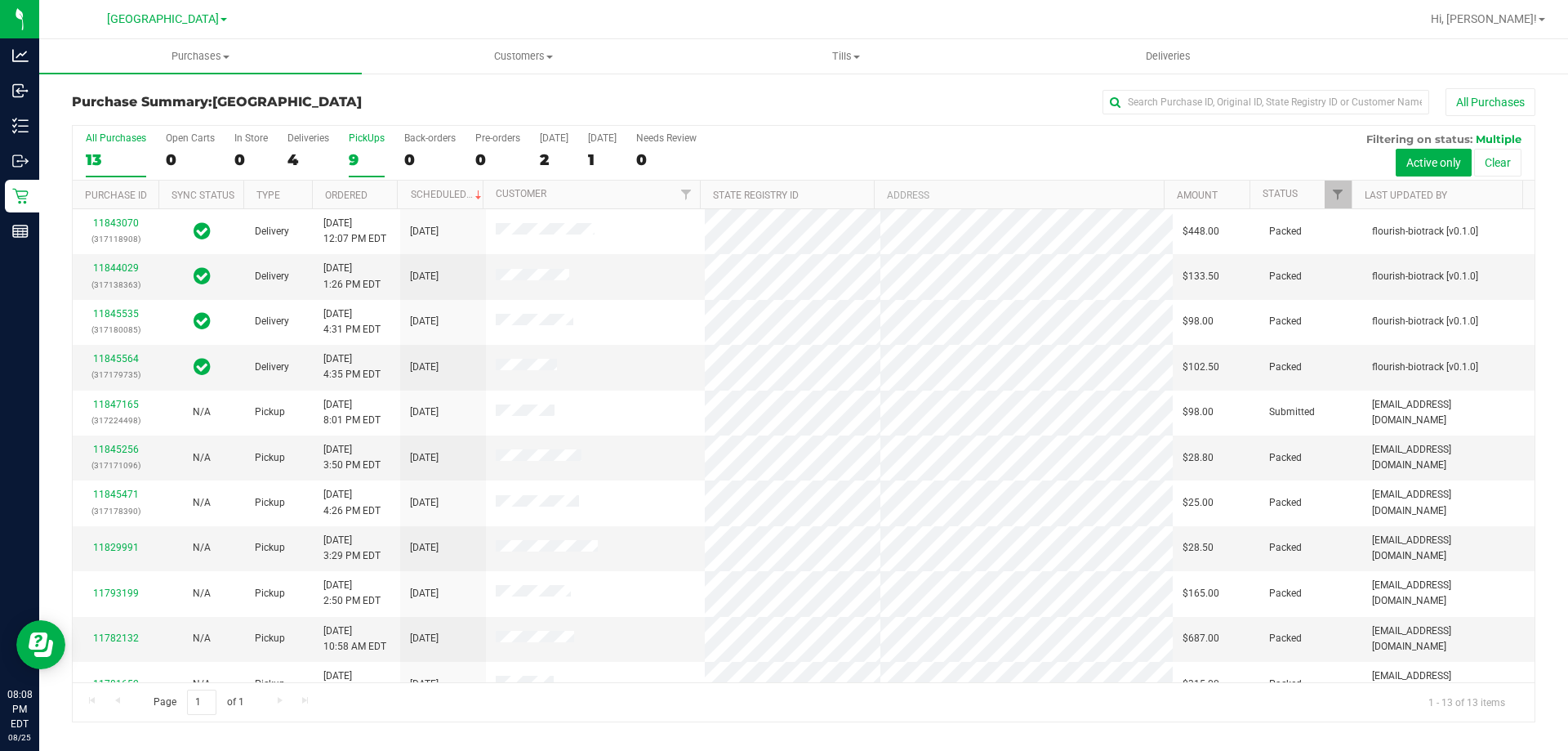
click at [369, 143] on div "PickUps" at bounding box center [366, 138] width 36 height 12
click at [0, 0] on input "PickUps 9" at bounding box center [0, 0] width 0 height 0
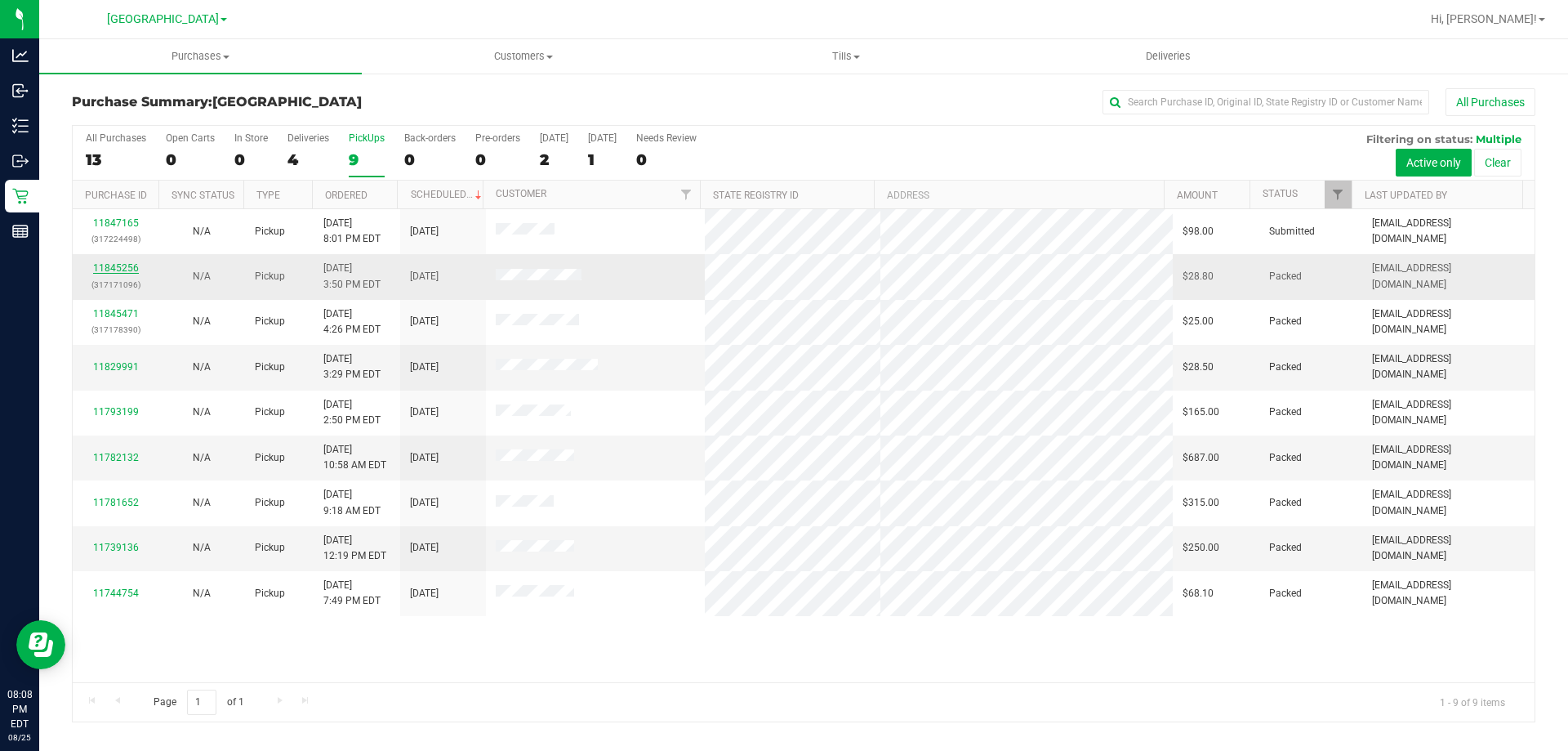
click at [127, 271] on link "11845256" at bounding box center [116, 268] width 45 height 12
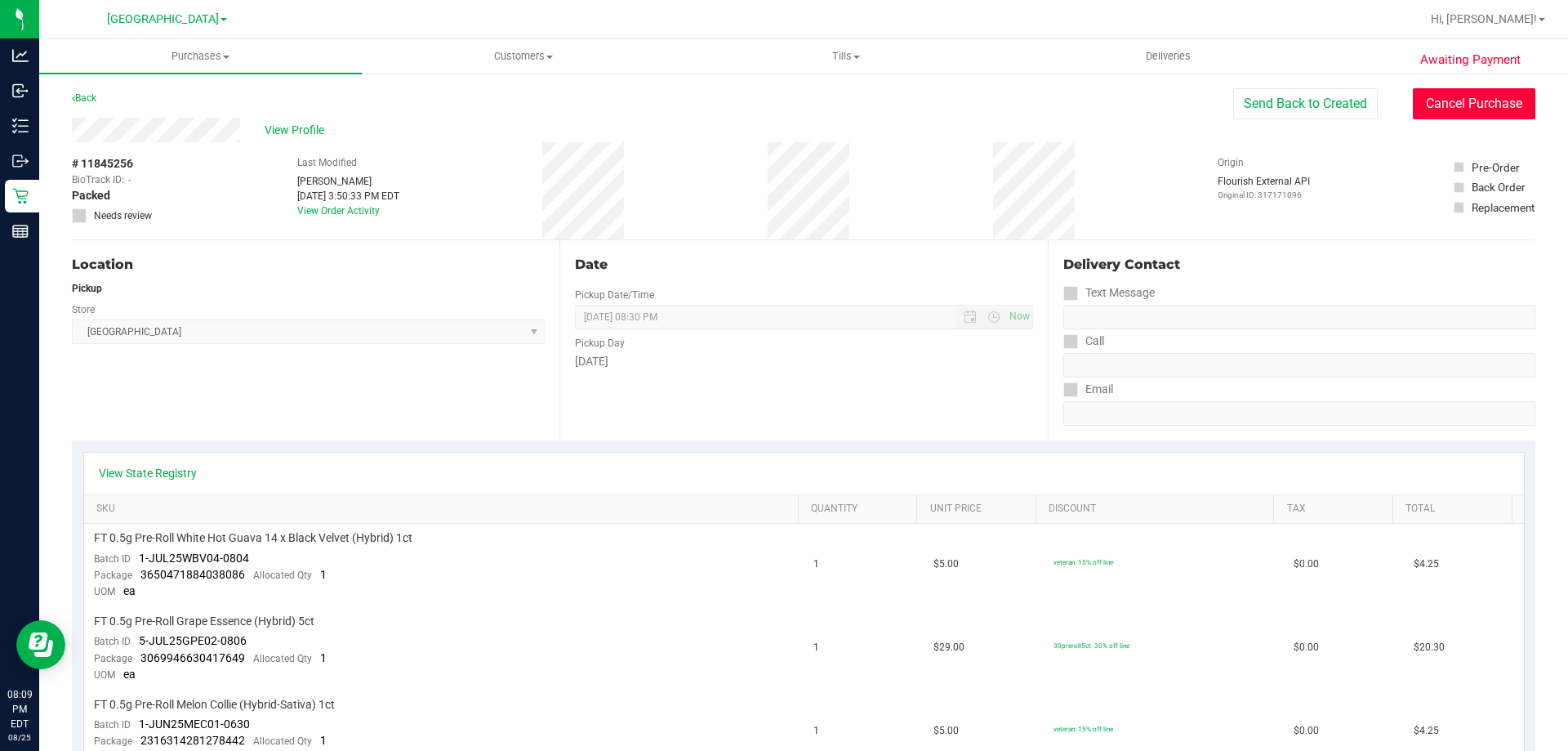
click at [1454, 105] on button "Cancel Purchase" at bounding box center [1474, 104] width 122 height 31
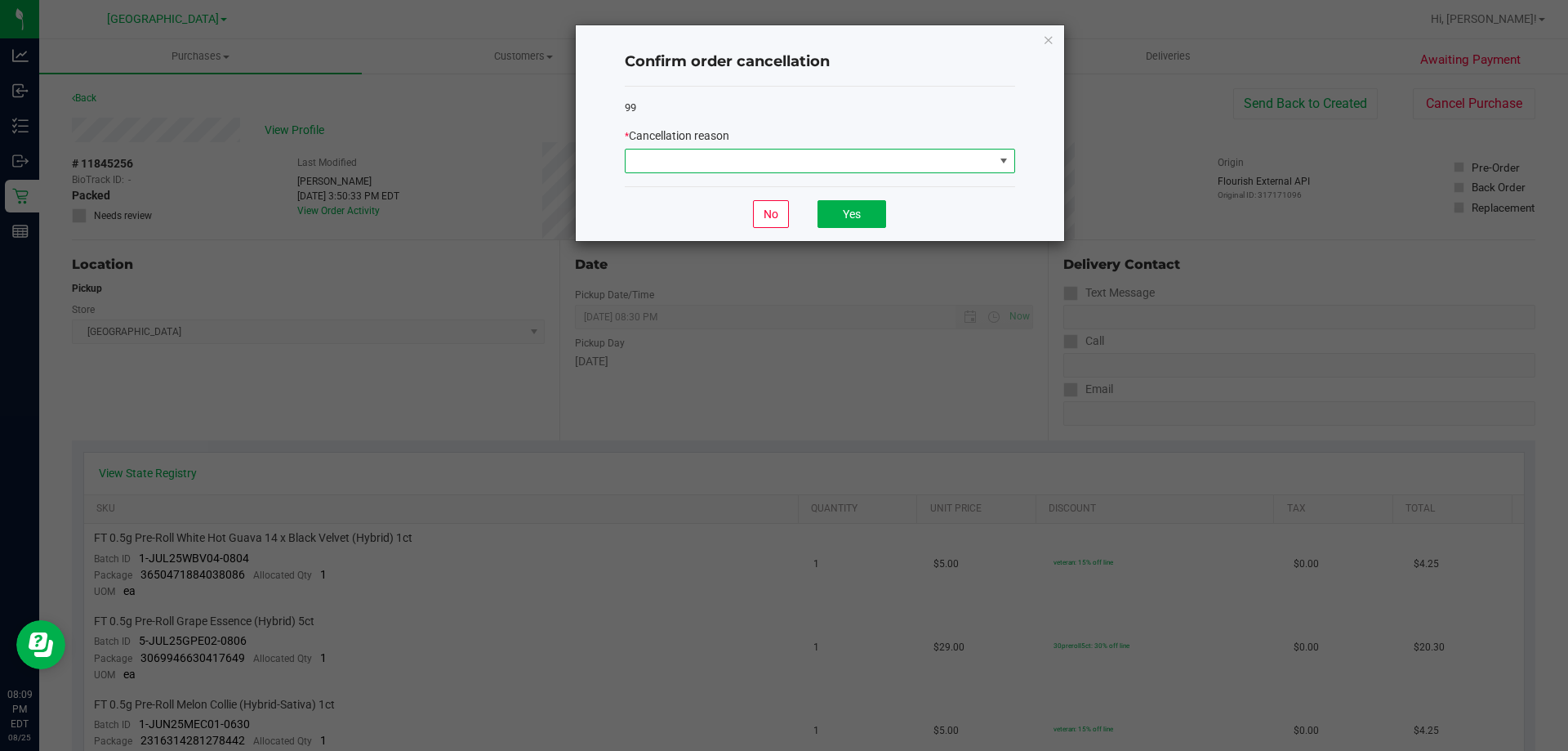
click at [996, 156] on span at bounding box center [1002, 161] width 20 height 23
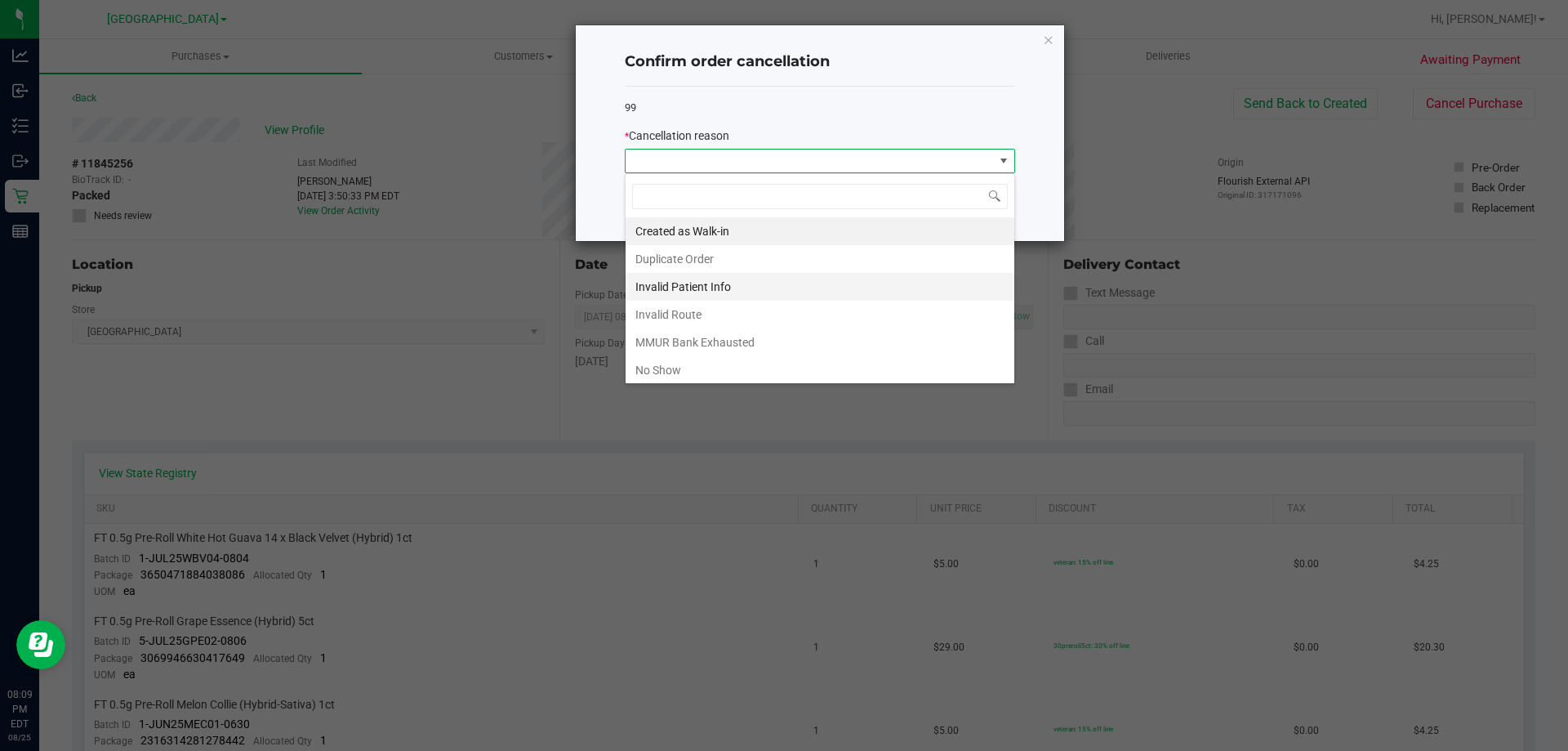
scroll to position [24, 390]
click at [773, 362] on li "No Show" at bounding box center [819, 369] width 388 height 28
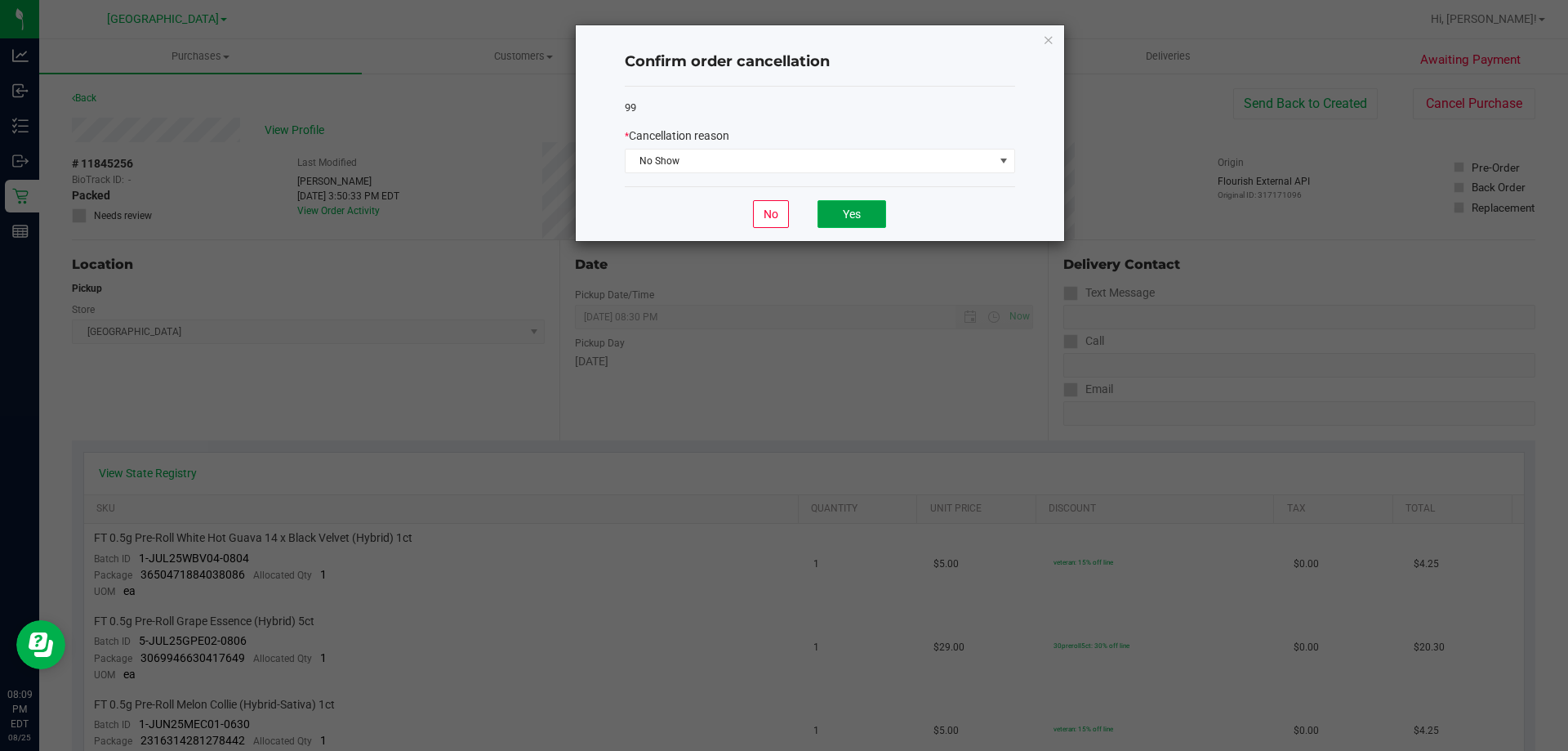
click at [857, 218] on button "Yes" at bounding box center [851, 214] width 68 height 28
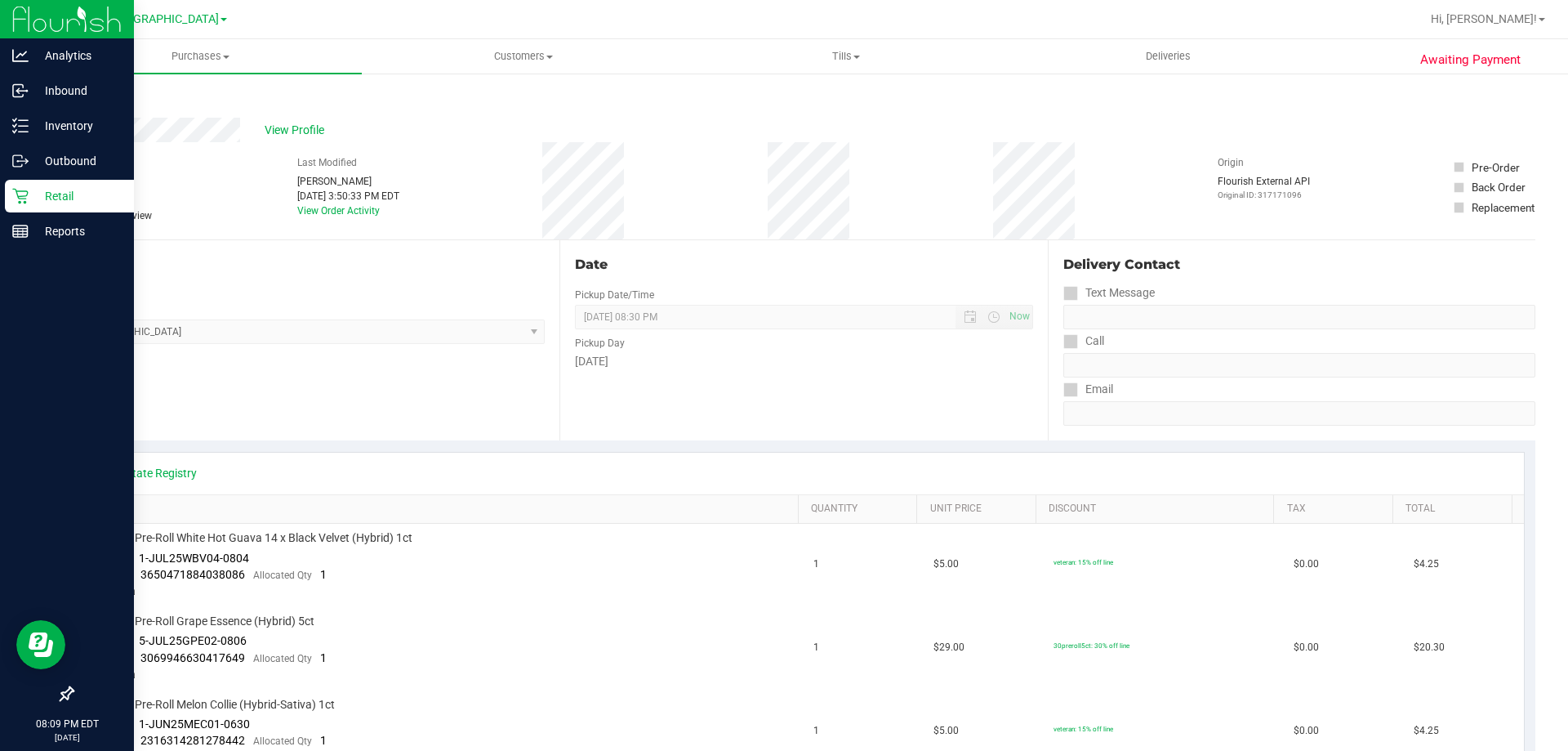
click at [30, 196] on p "Retail" at bounding box center [78, 196] width 98 height 19
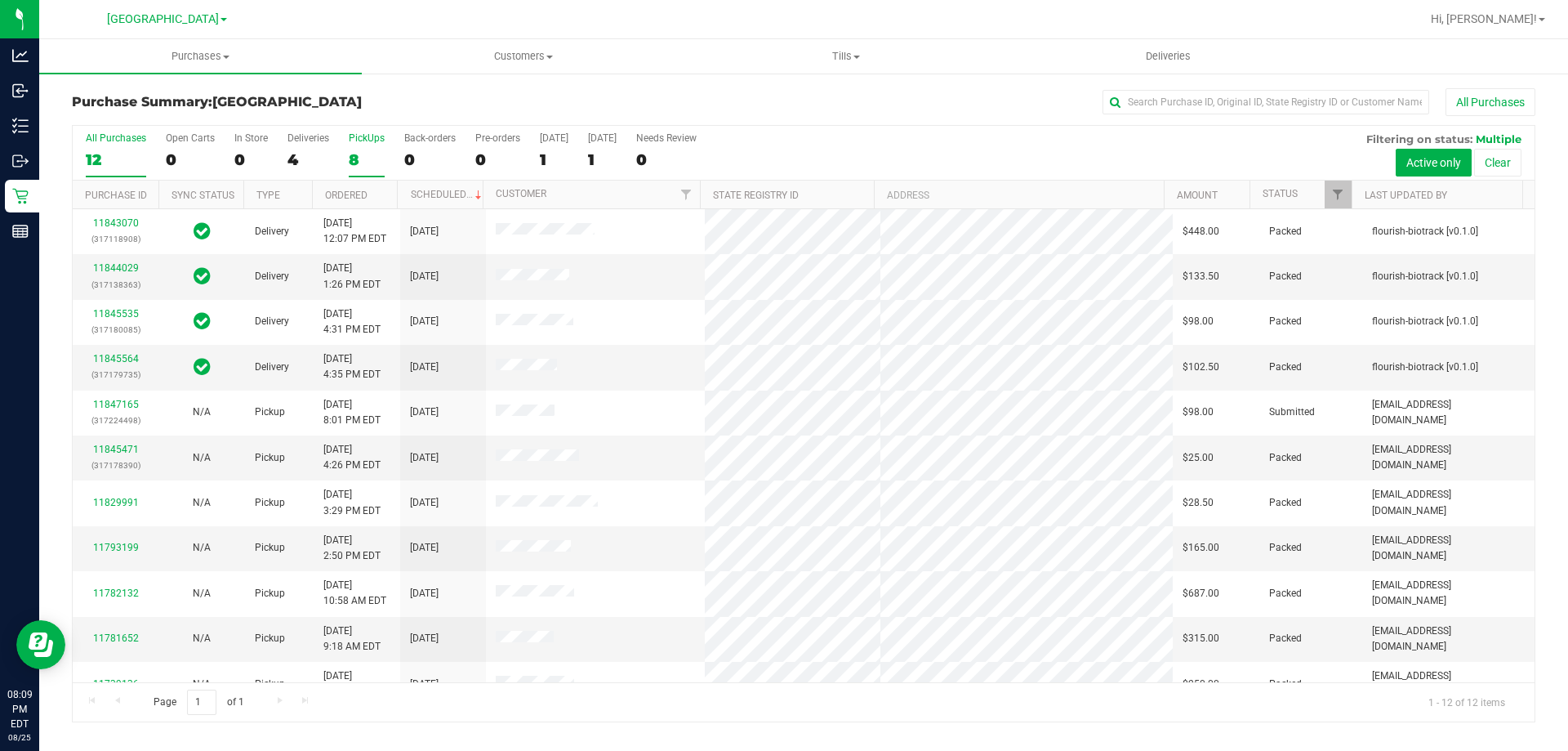
click at [353, 142] on div "PickUps" at bounding box center [366, 138] width 36 height 12
click at [0, 0] on input "PickUps 8" at bounding box center [0, 0] width 0 height 0
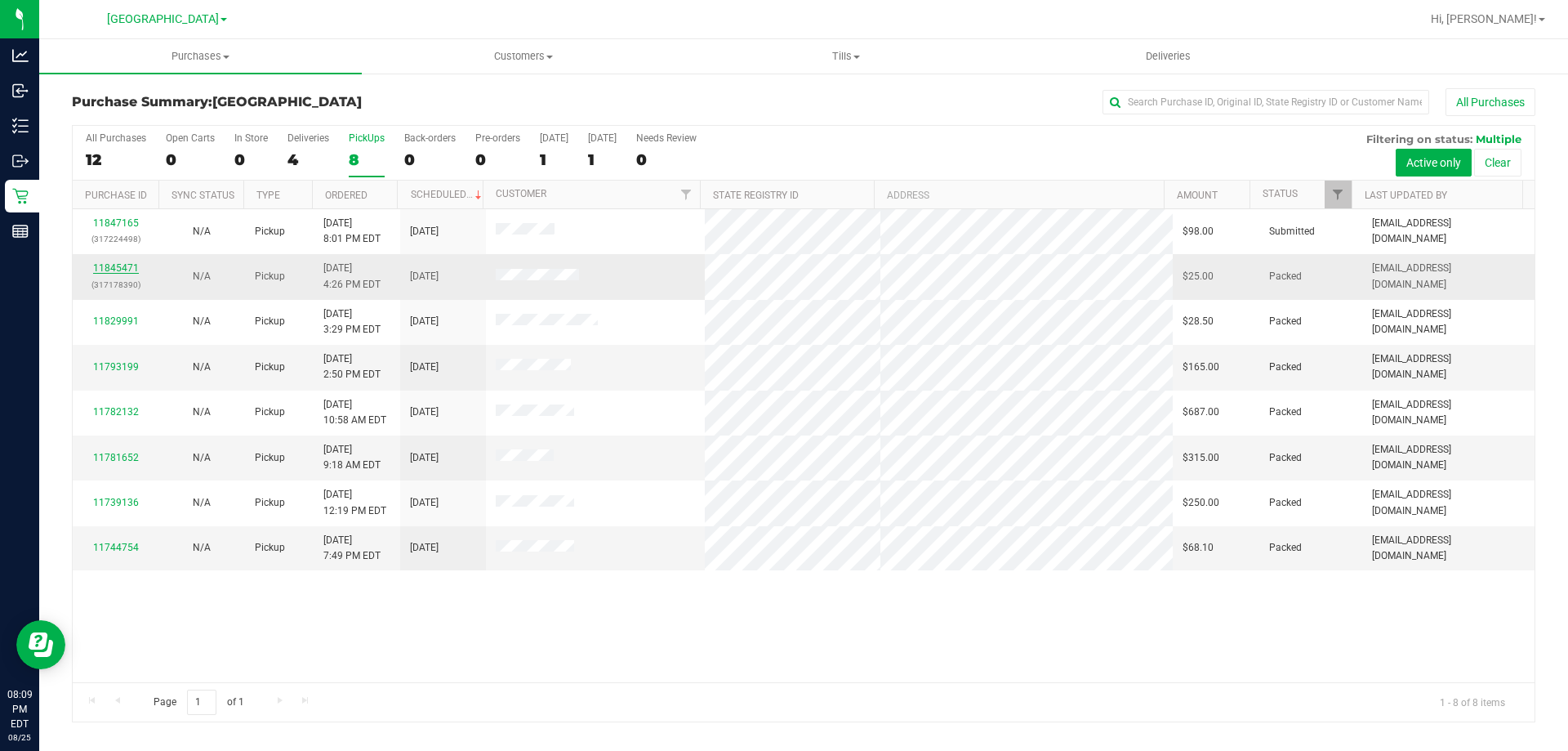
click at [120, 268] on link "11845471" at bounding box center [116, 268] width 45 height 12
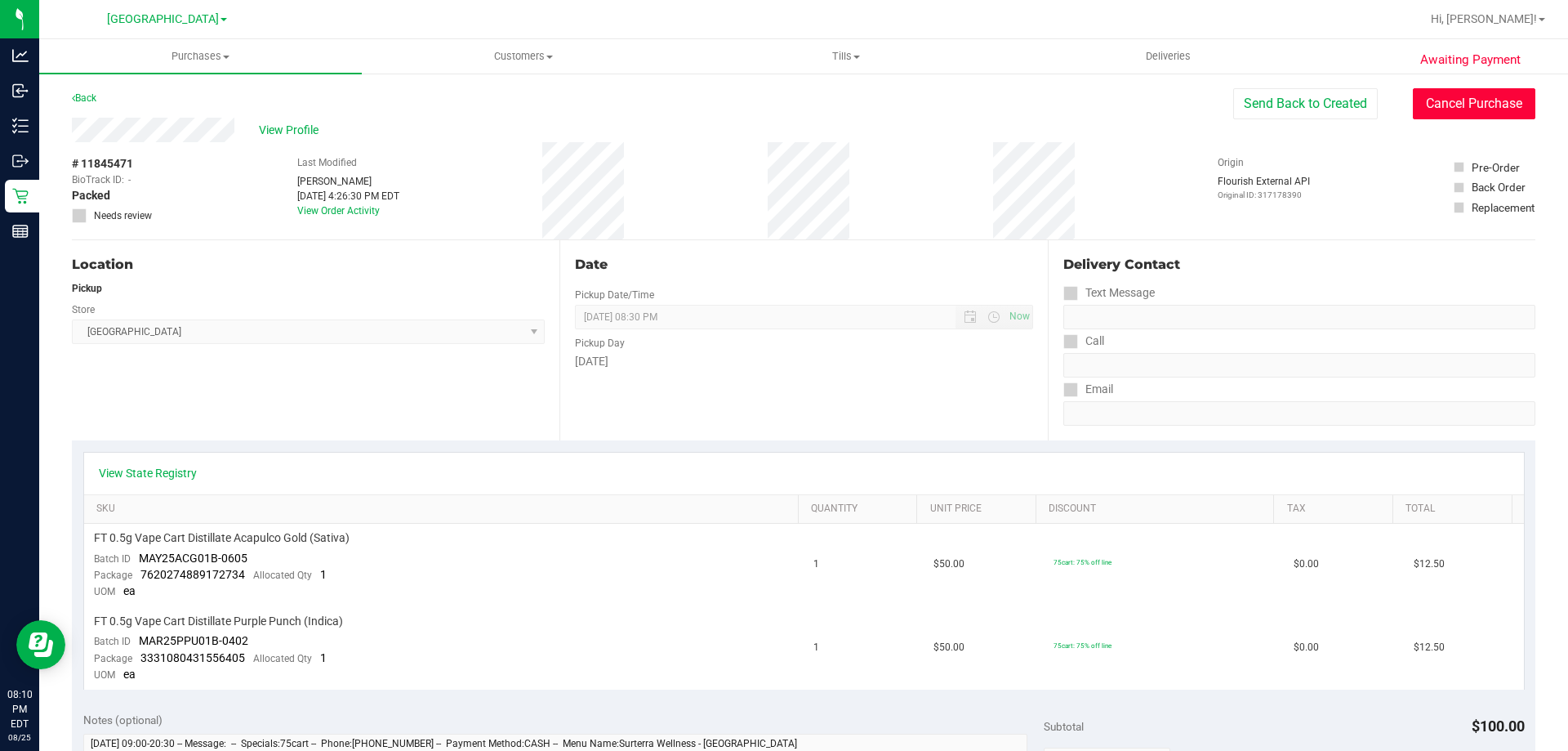
click at [1441, 110] on button "Cancel Purchase" at bounding box center [1474, 104] width 122 height 31
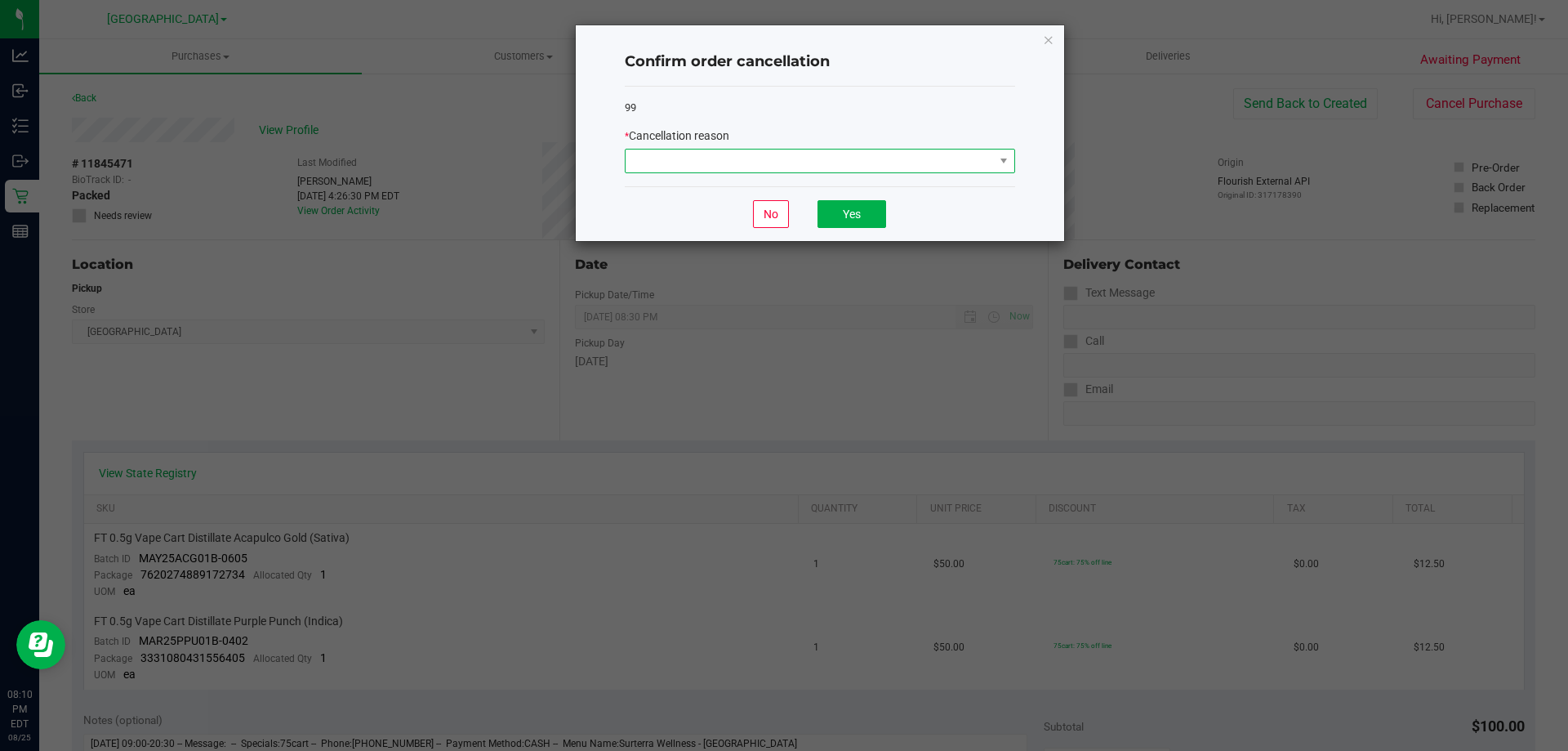
click at [986, 160] on span at bounding box center [810, 161] width 368 height 23
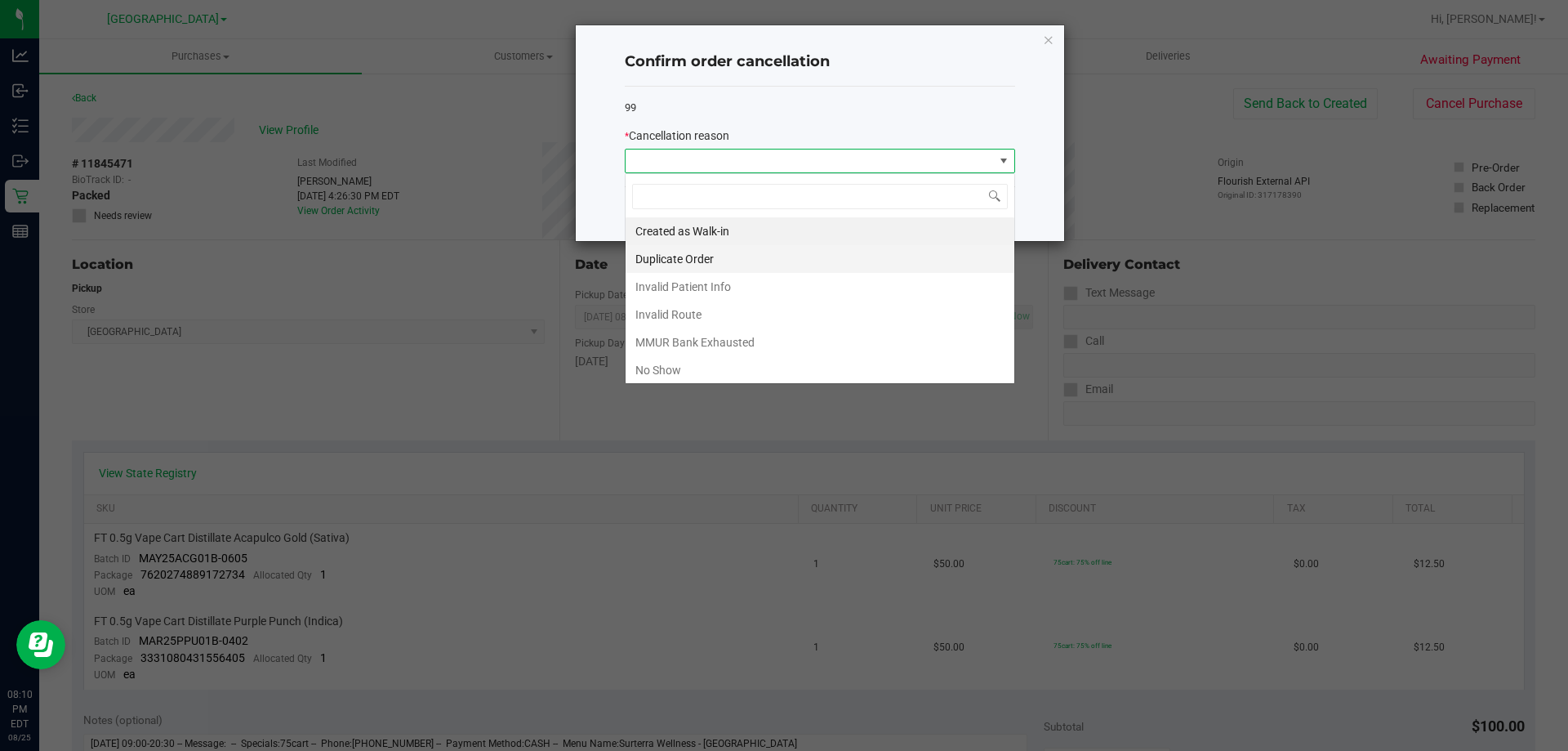
scroll to position [24, 390]
click at [693, 366] on li "No Show" at bounding box center [819, 369] width 388 height 28
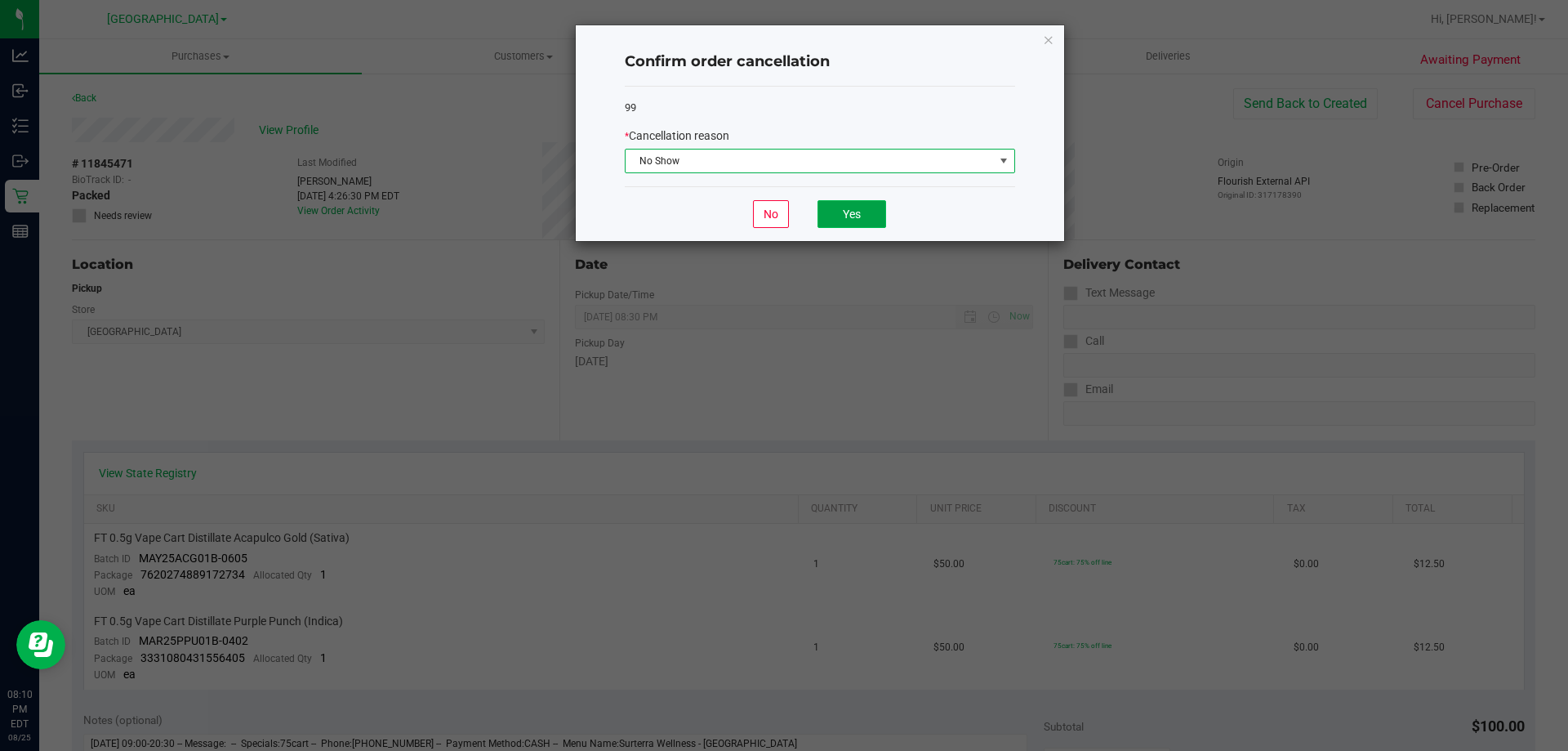
click at [852, 211] on button "Yes" at bounding box center [851, 214] width 68 height 28
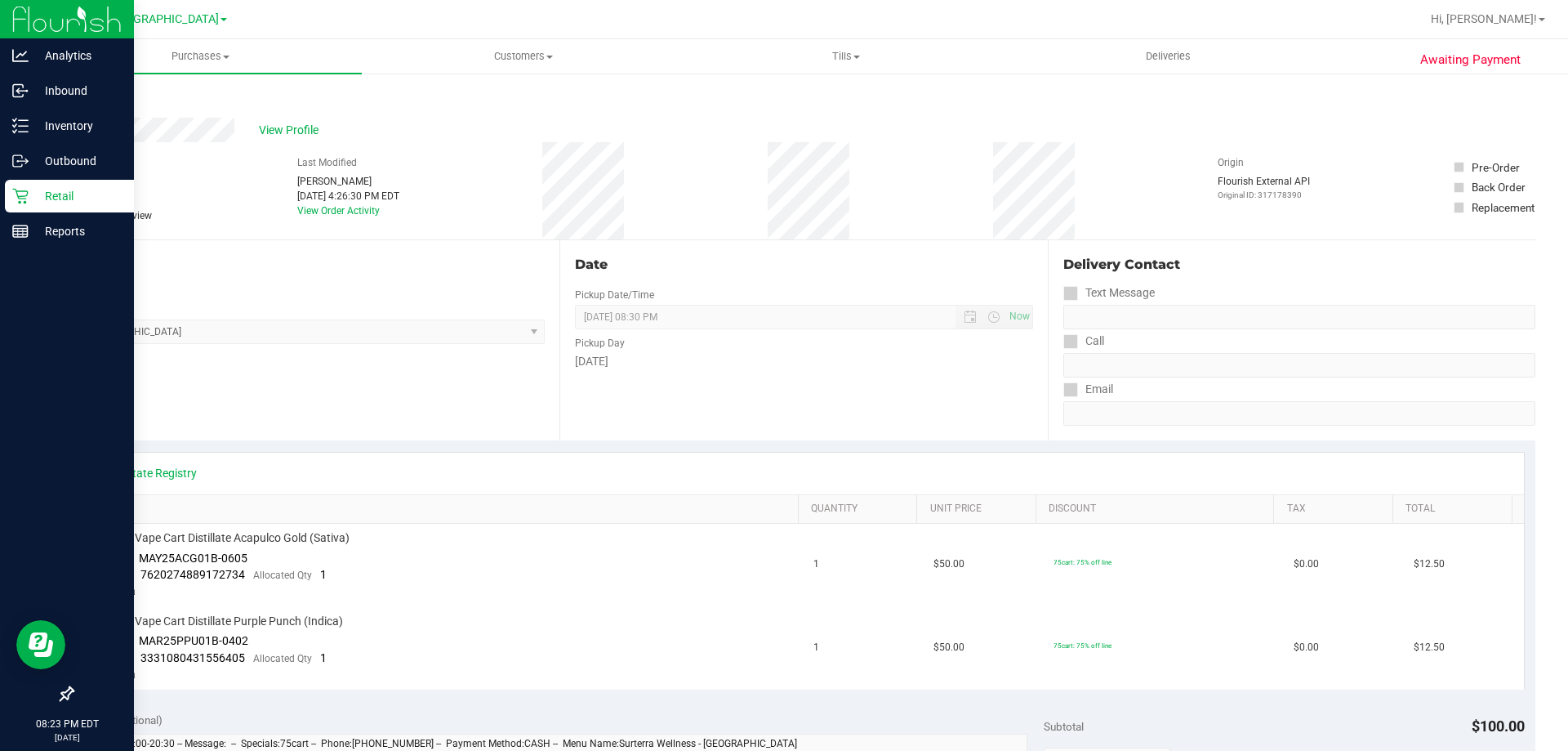
click at [11, 192] on div "Retail" at bounding box center [69, 196] width 129 height 33
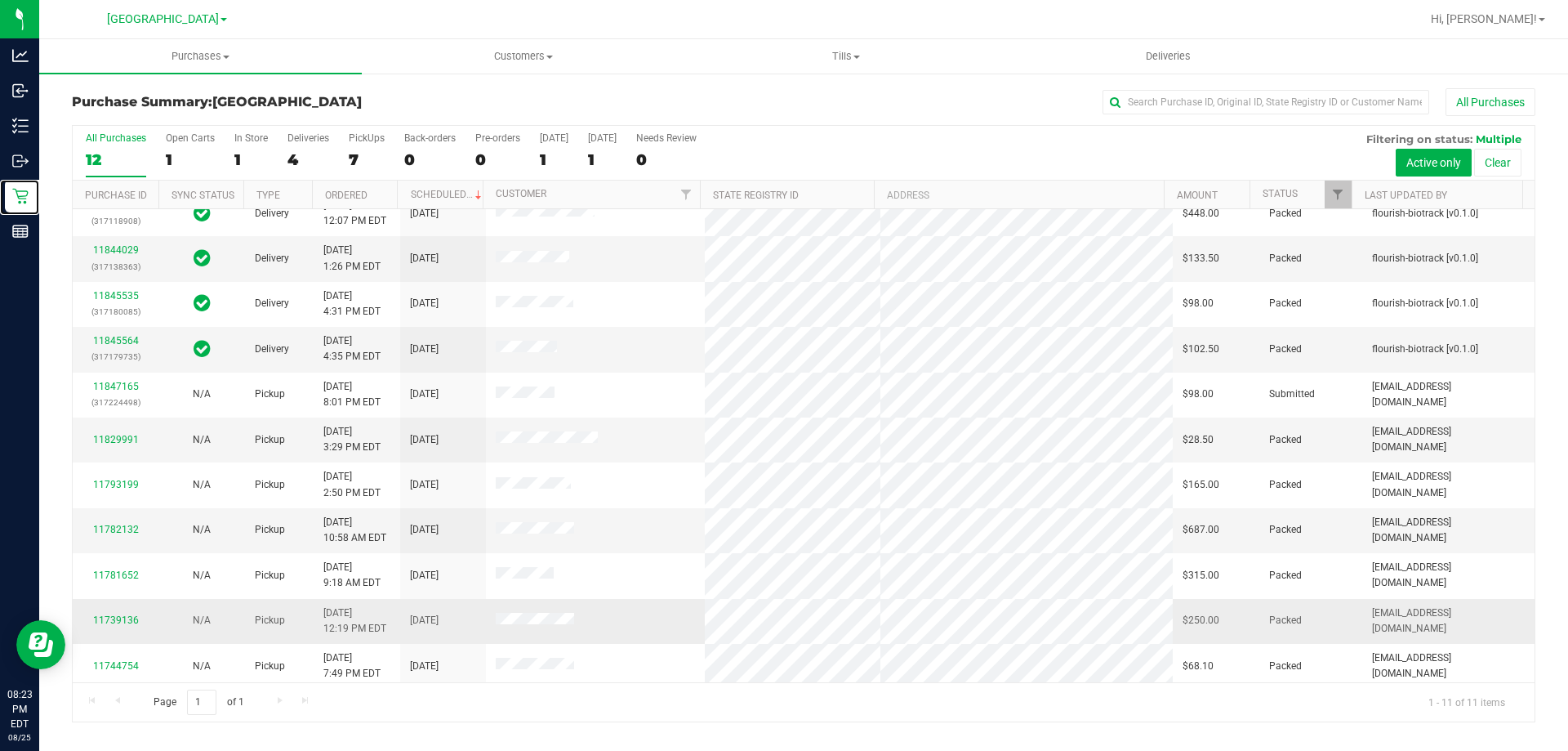
scroll to position [24, 0]
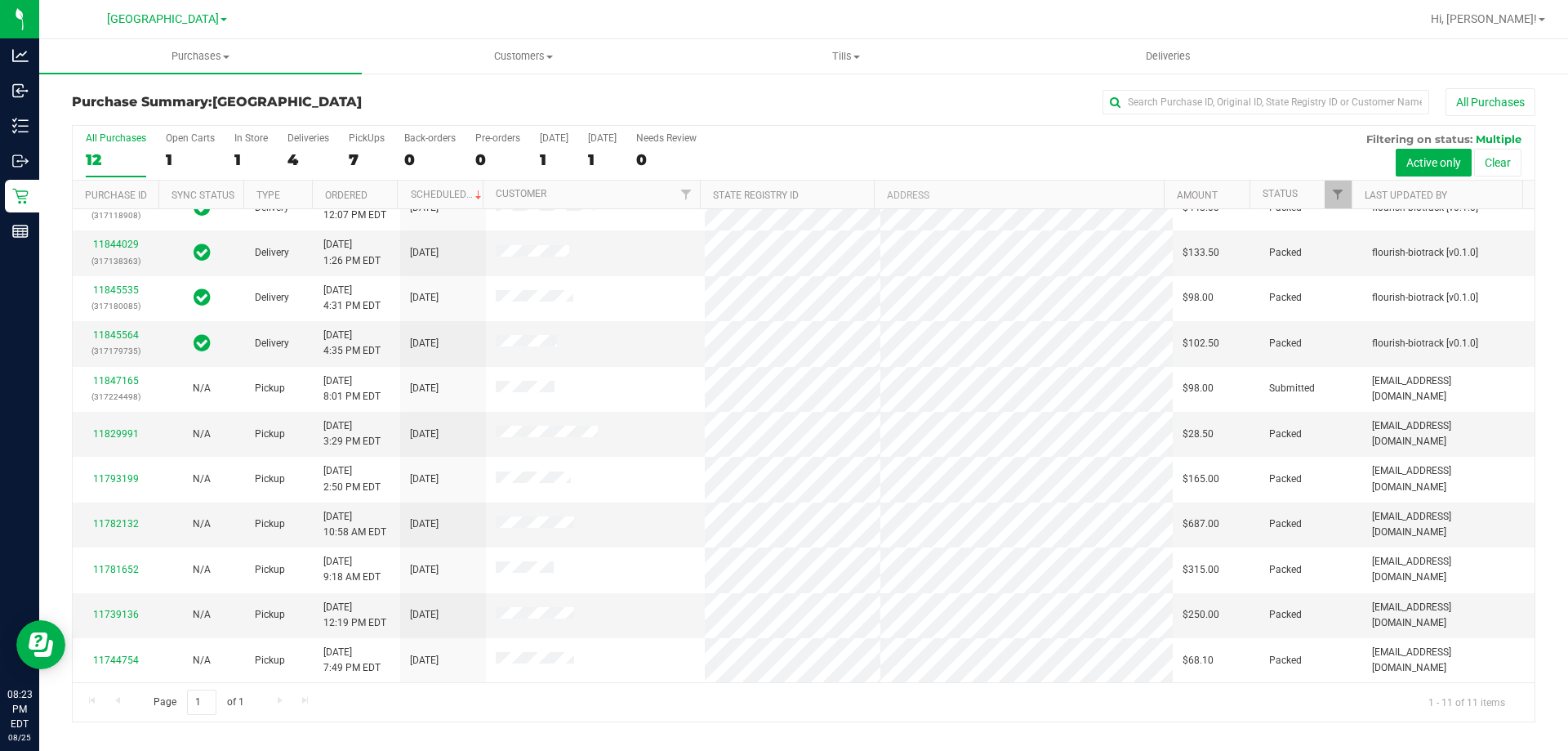
click at [232, 158] on div "All Purchases 12 Open Carts 1 In Store 1 Deliveries 4 PickUps 7 Back-orders 0 P…" at bounding box center [803, 152] width 1462 height 55
click at [241, 162] on div "1" at bounding box center [251, 159] width 34 height 18
click at [0, 0] on input "In Store 1" at bounding box center [0, 0] width 0 height 0
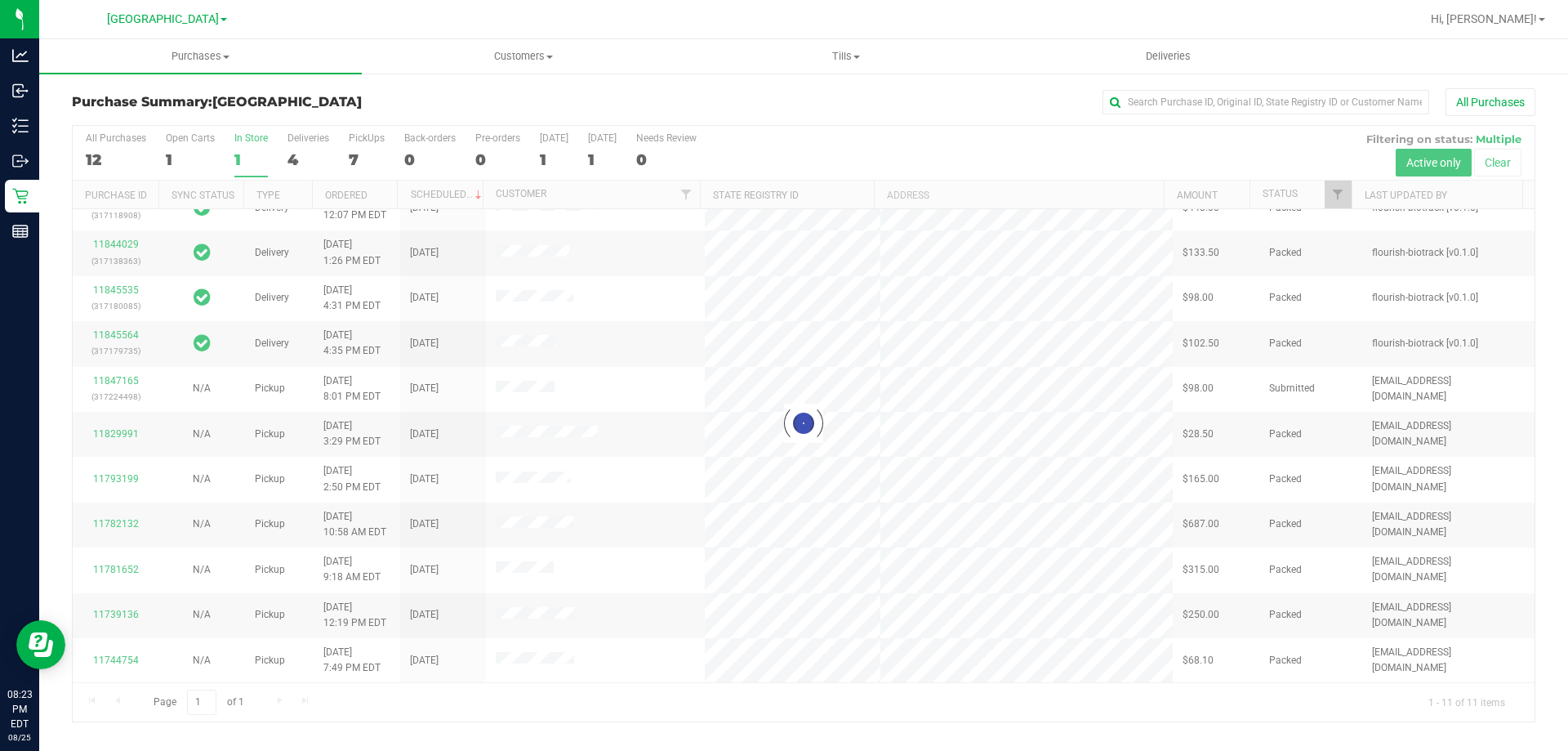
scroll to position [0, 0]
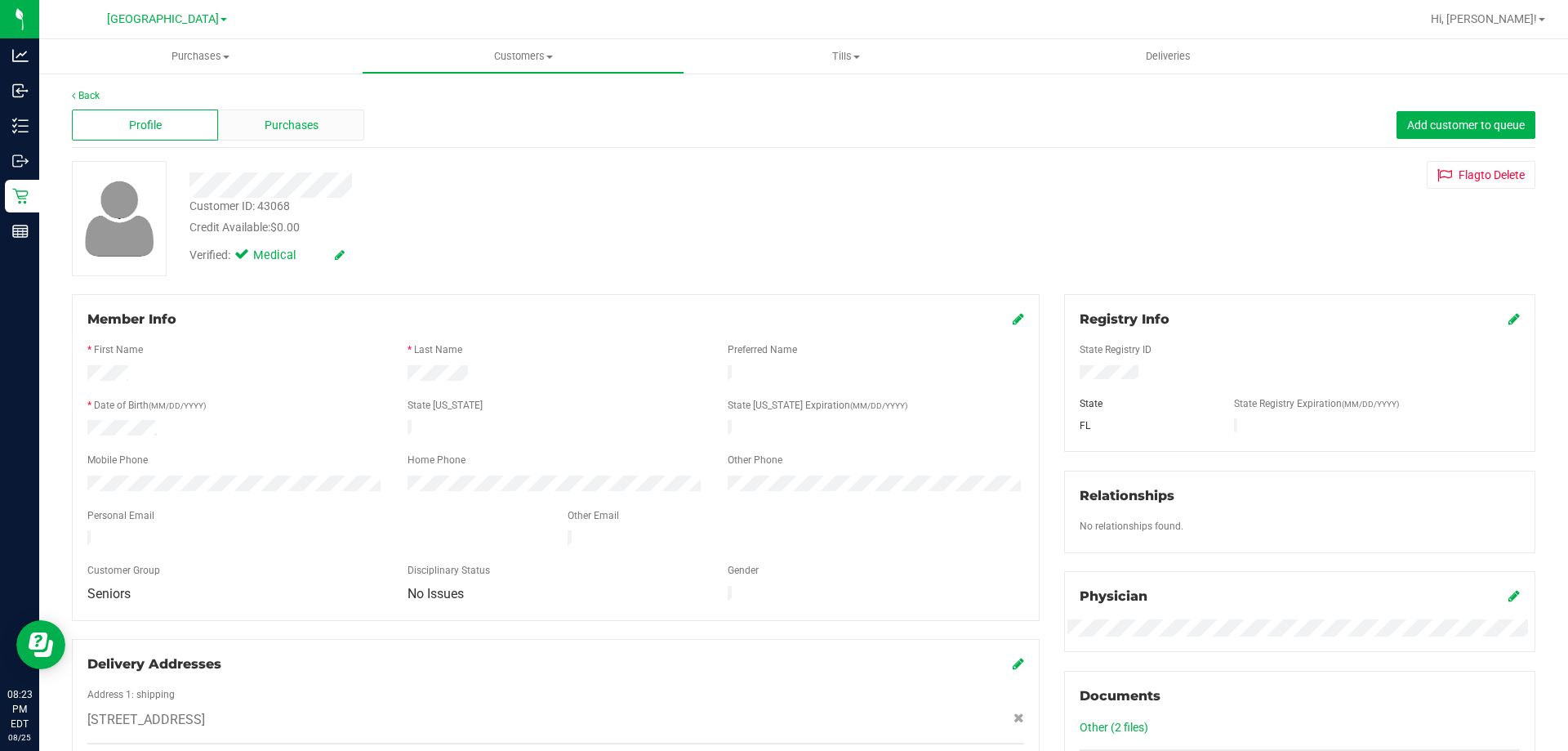
click at [267, 125] on span "Purchases" at bounding box center [292, 125] width 54 height 17
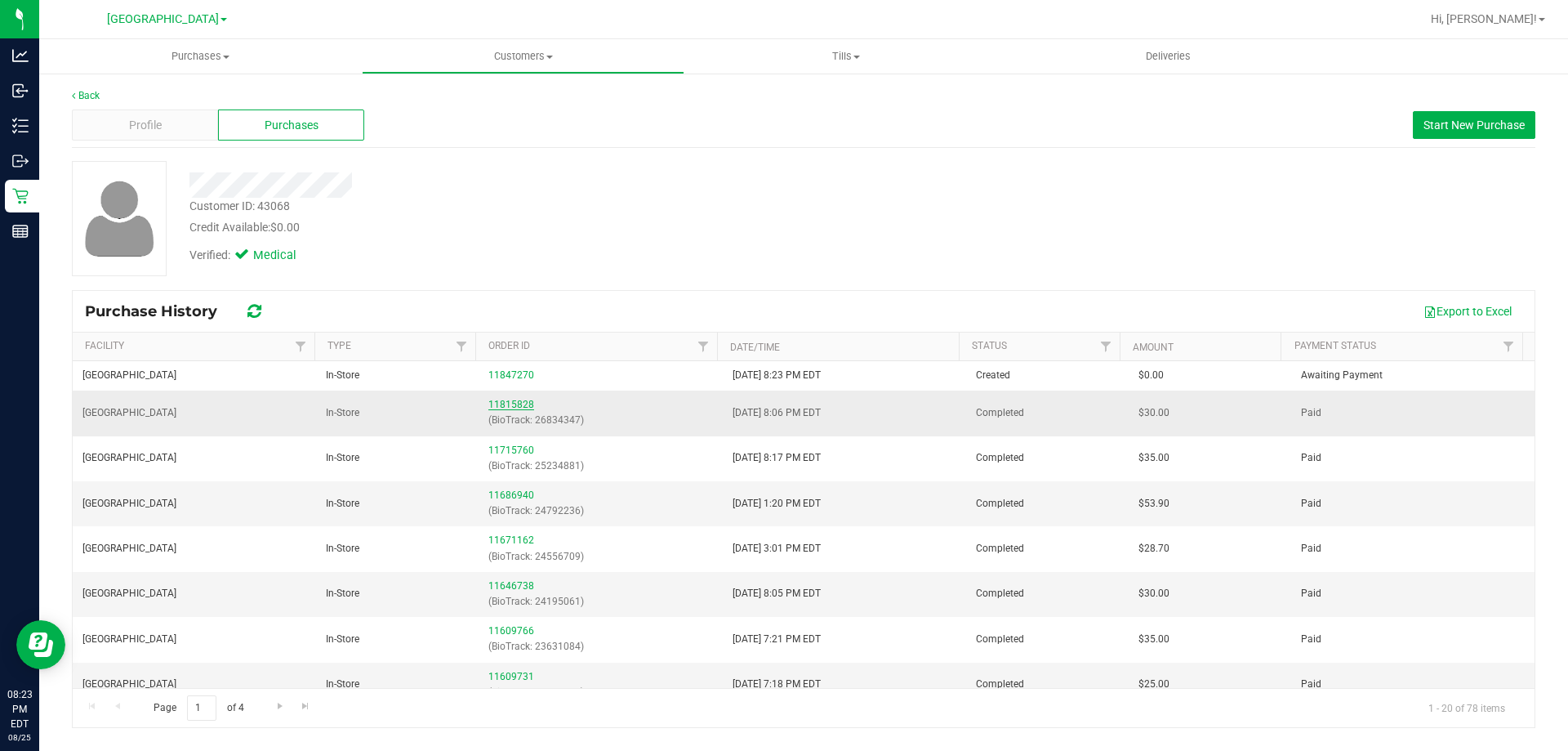
click at [499, 407] on link "11815828" at bounding box center [511, 404] width 45 height 12
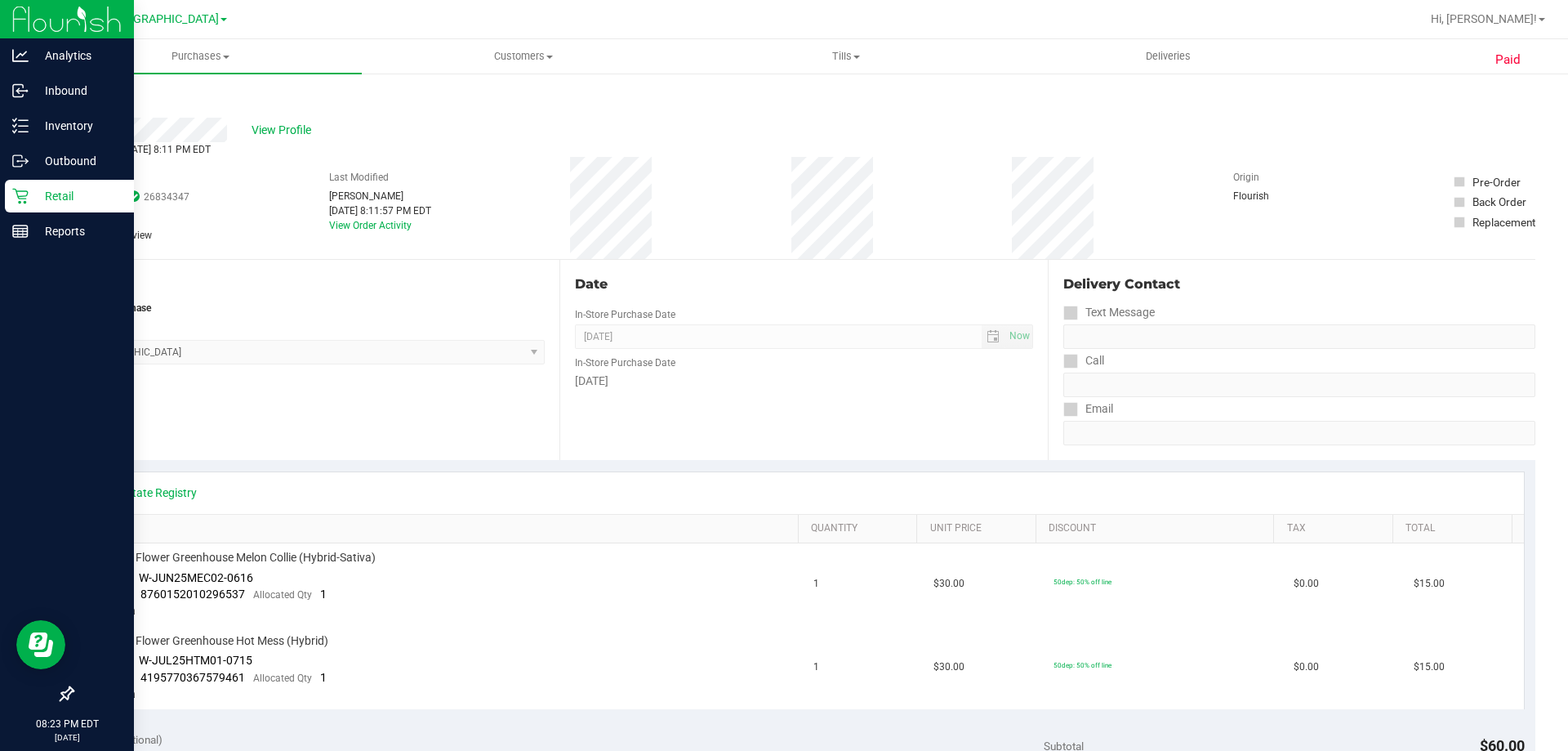
click at [14, 203] on icon at bounding box center [20, 196] width 16 height 16
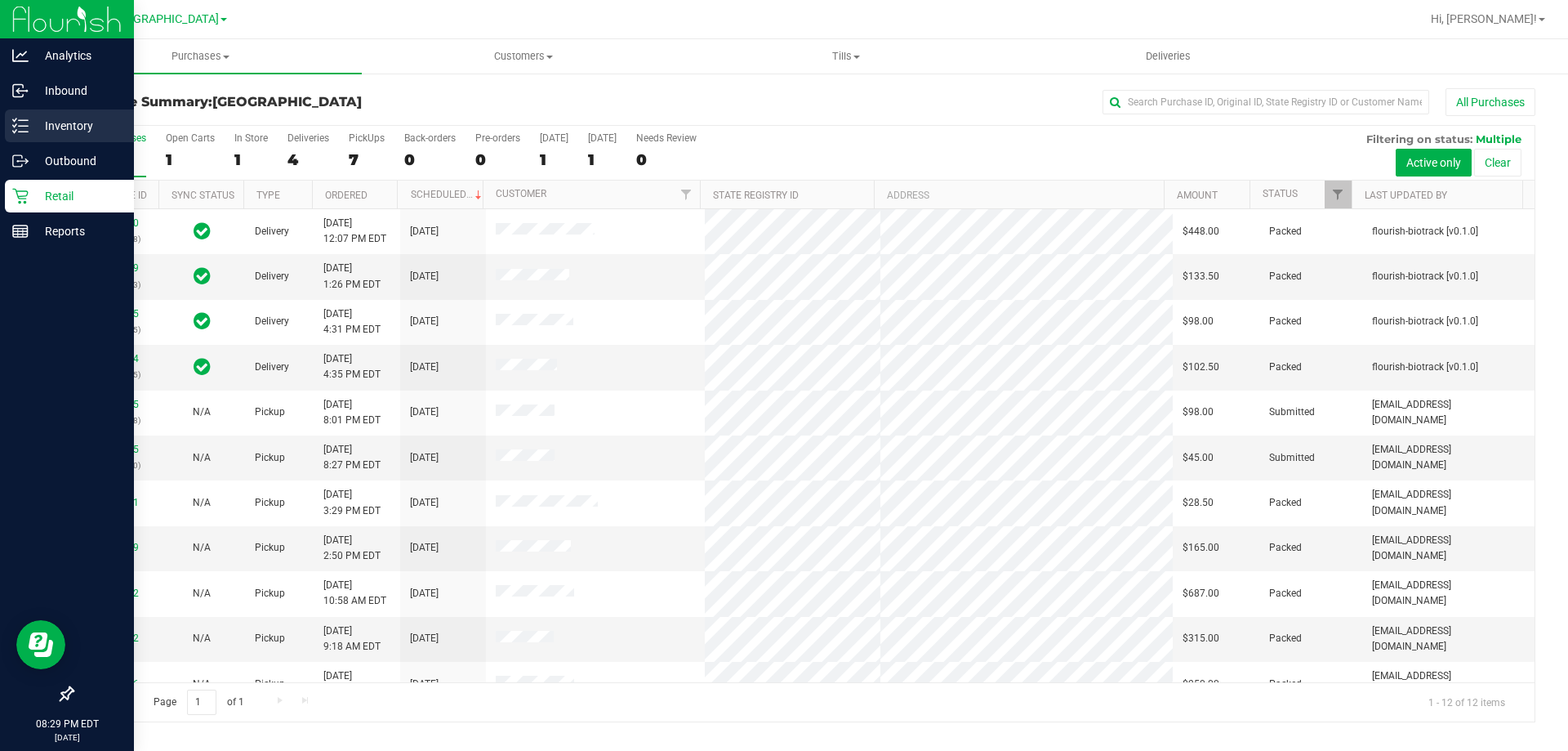
click at [36, 136] on div "Inventory" at bounding box center [69, 126] width 129 height 33
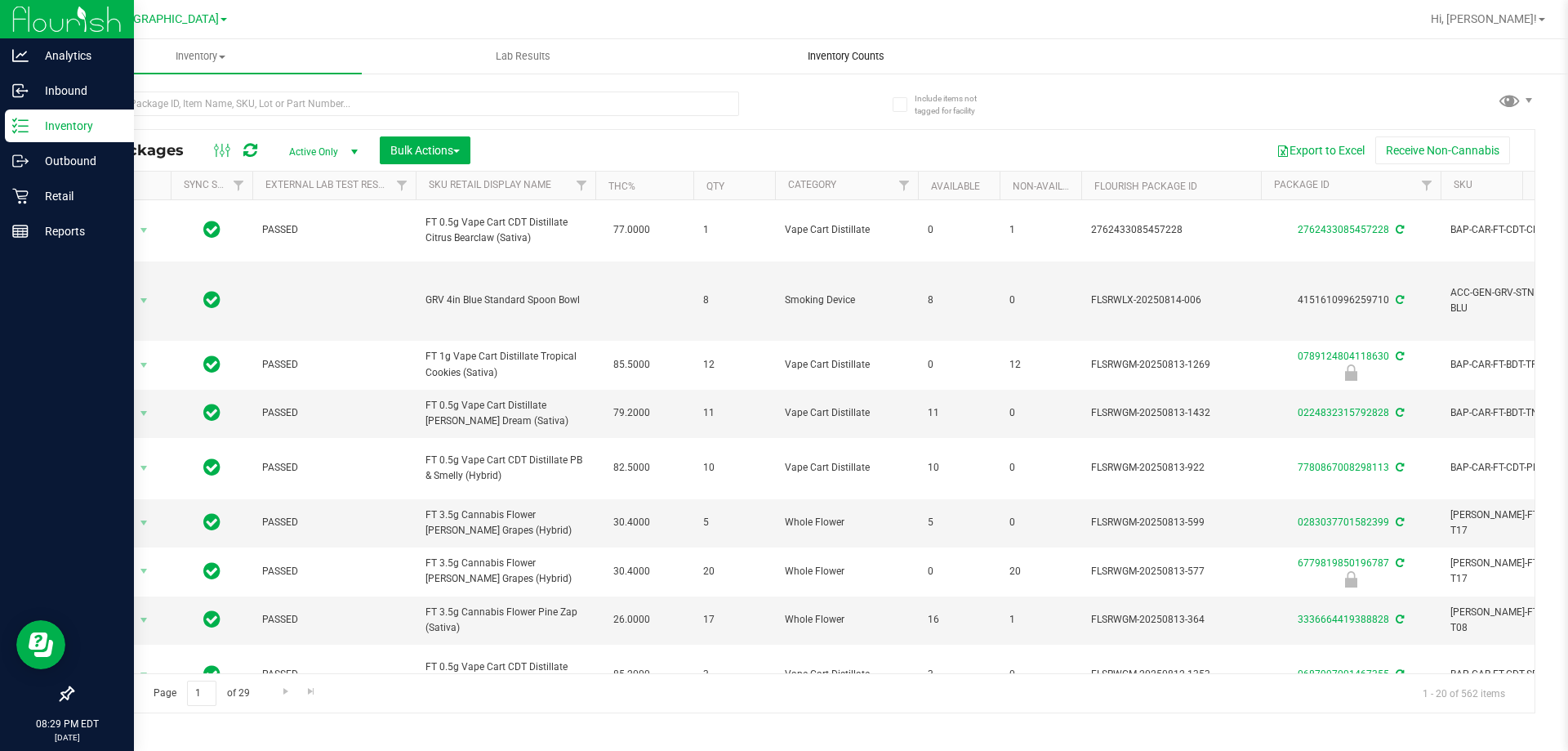
click at [821, 54] on span "Inventory Counts" at bounding box center [845, 56] width 120 height 14
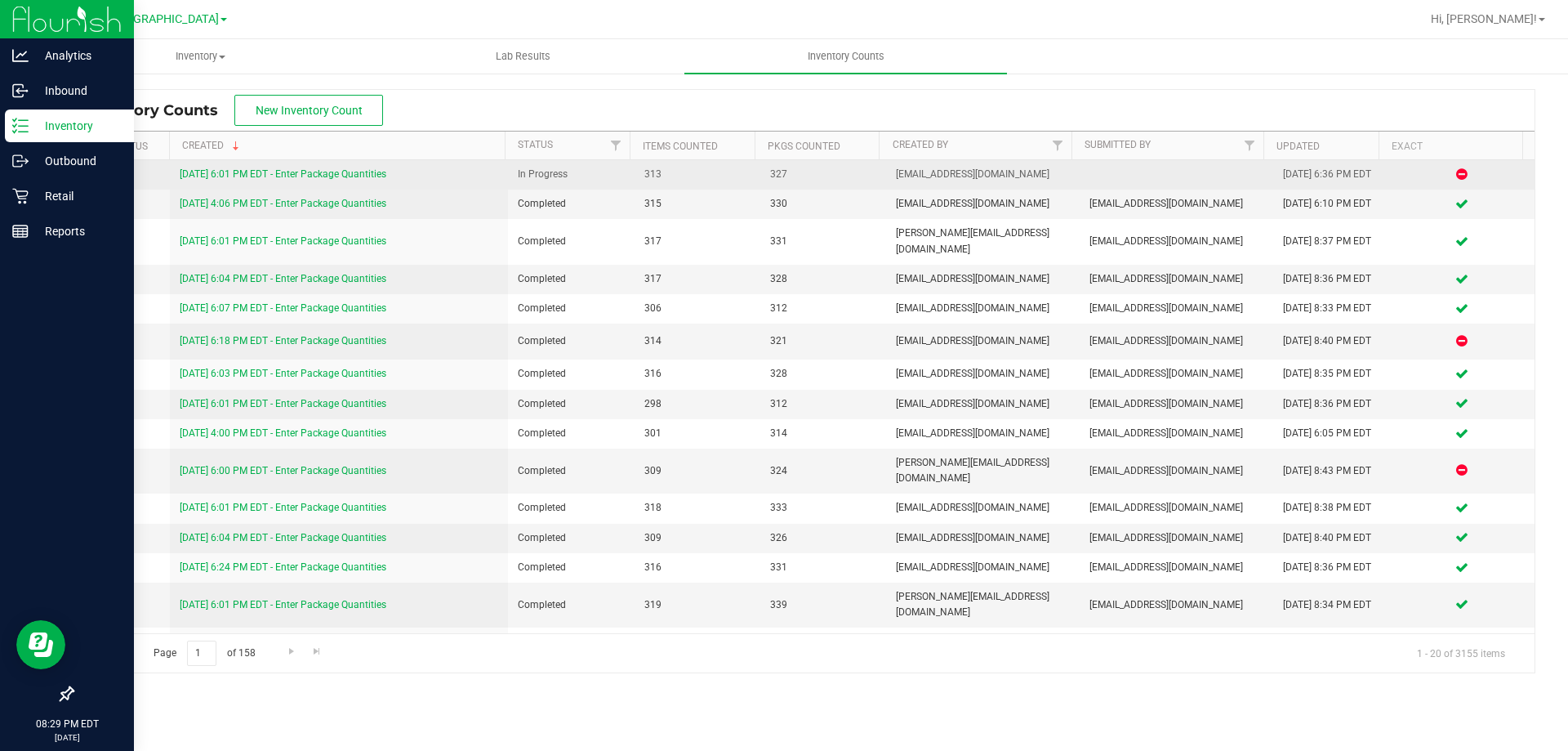
click at [282, 173] on link "8/25/25 6:01 PM EDT - Enter Package Quantities" at bounding box center [282, 174] width 206 height 12
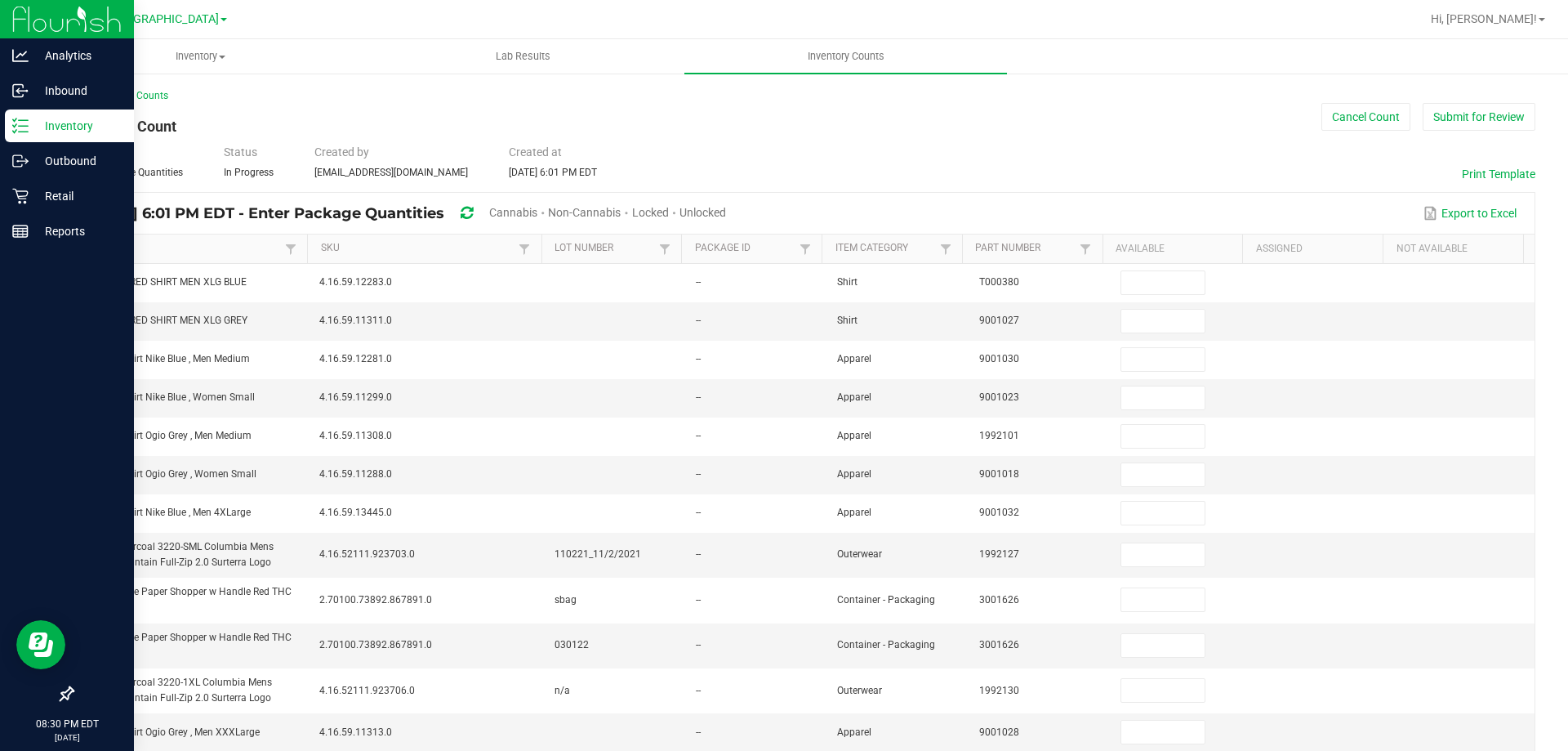
click at [538, 216] on span "Cannabis" at bounding box center [514, 213] width 48 height 13
type input "2"
type input "3"
type input "11"
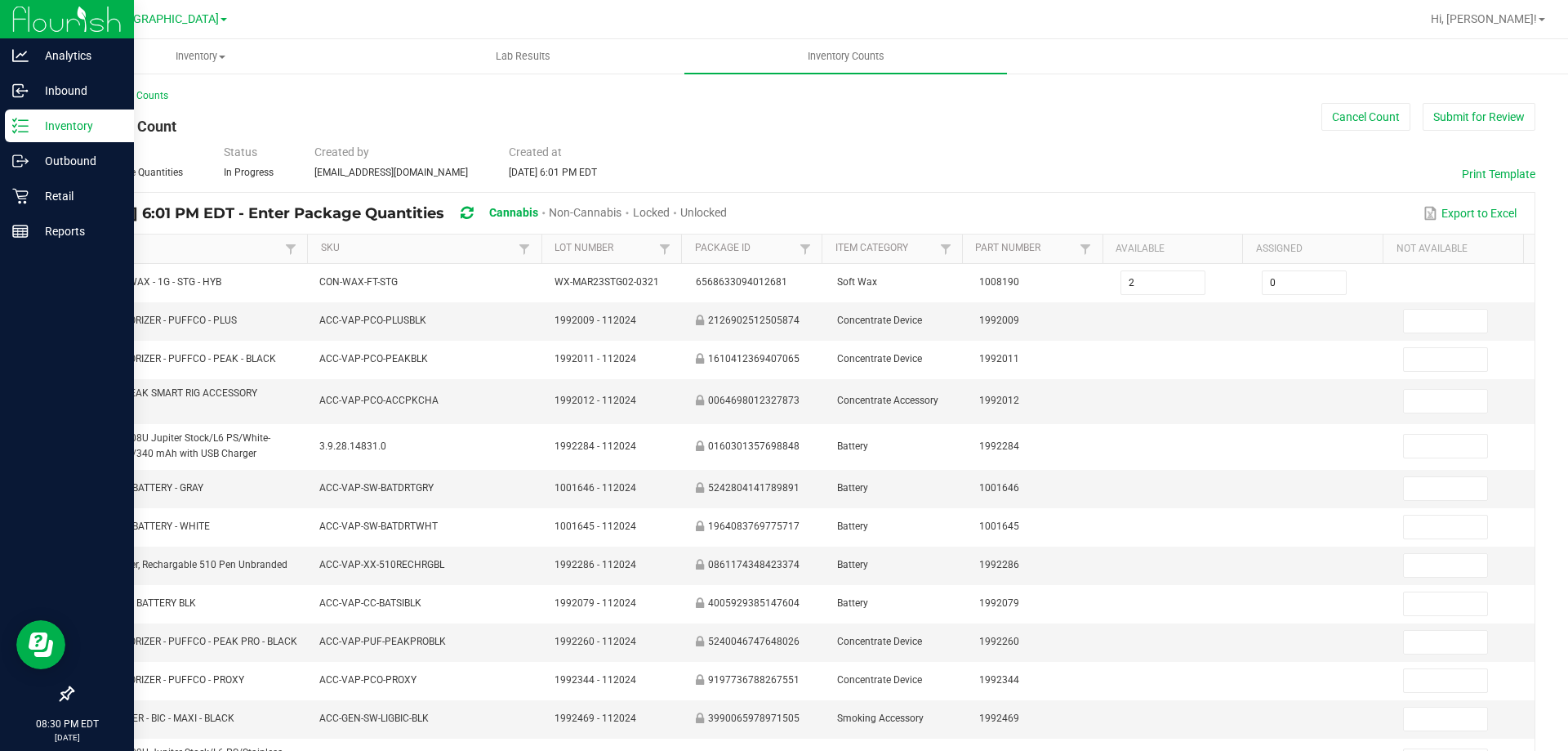
click at [727, 212] on span "Unlocked" at bounding box center [704, 213] width 46 height 13
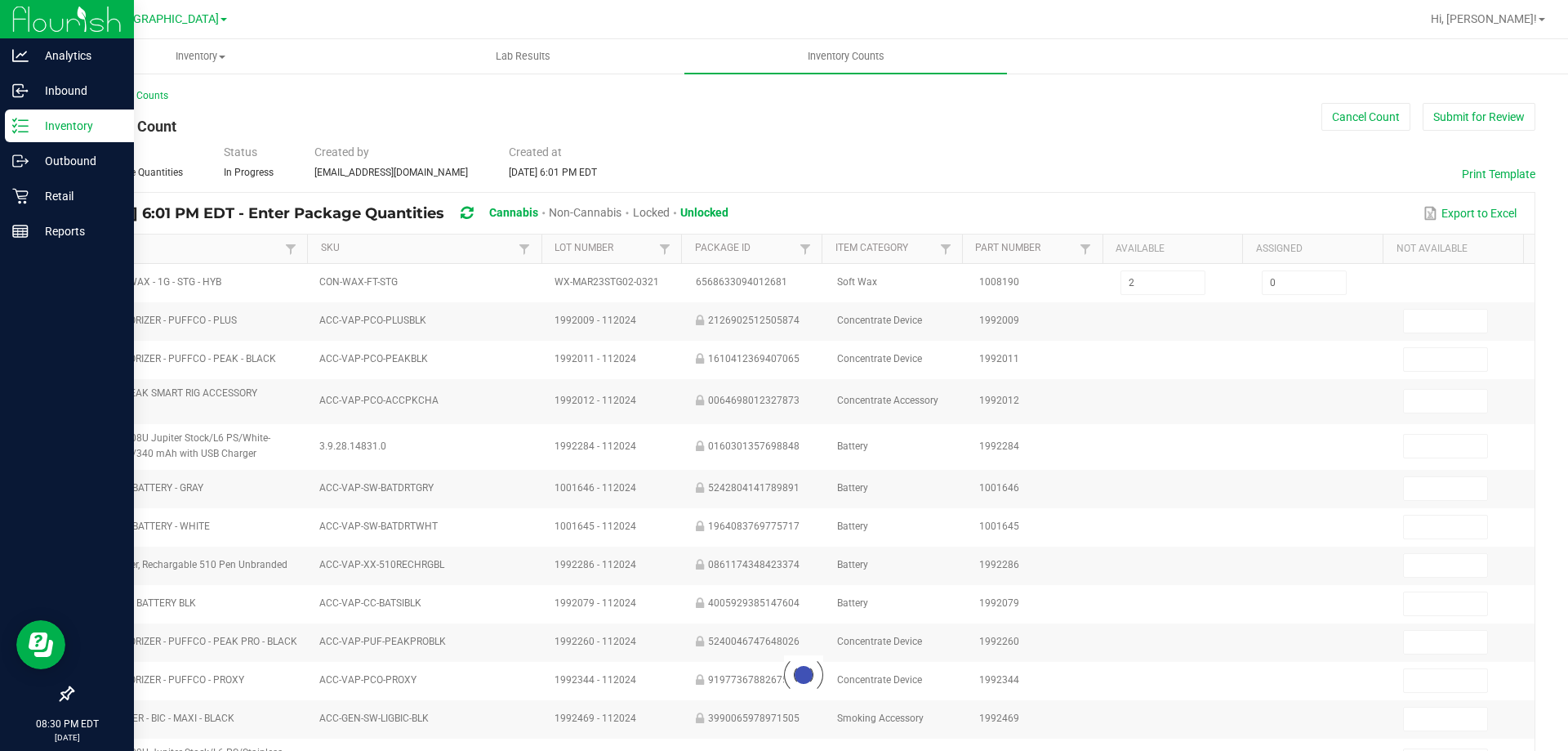
type input "1"
type input "2"
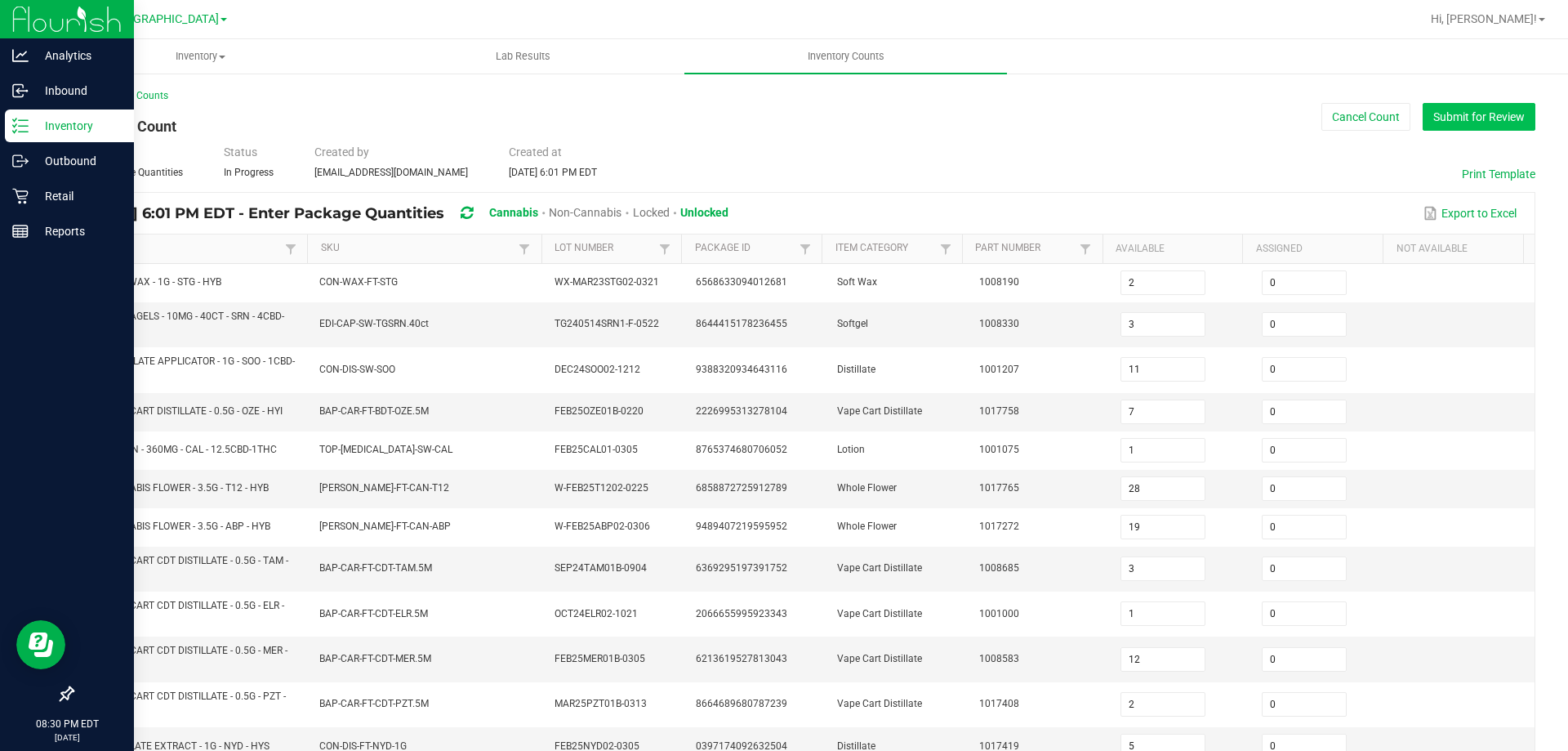
click at [1465, 119] on button "Submit for Review" at bounding box center [1478, 117] width 113 height 28
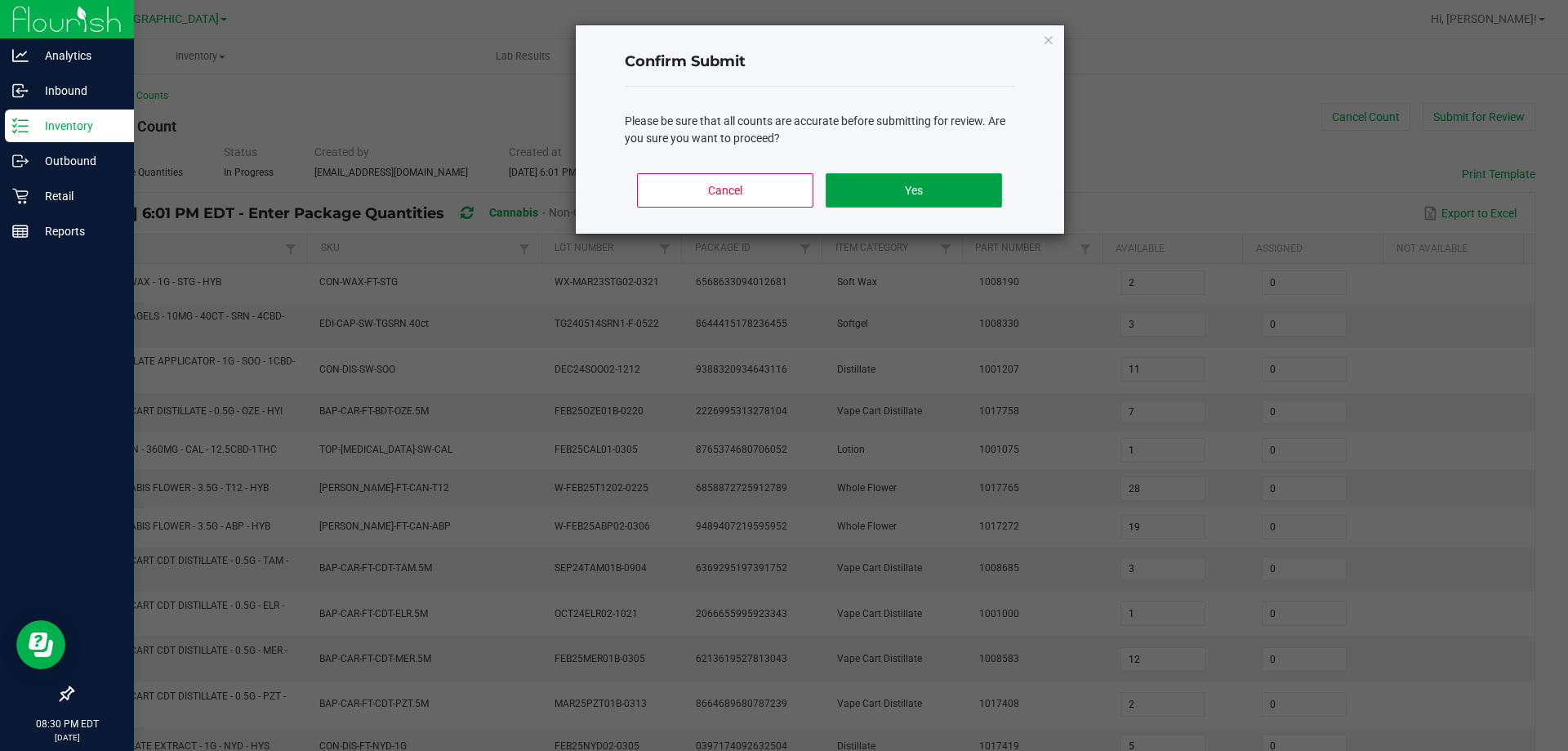
click at [927, 201] on button "Yes" at bounding box center [914, 191] width 175 height 35
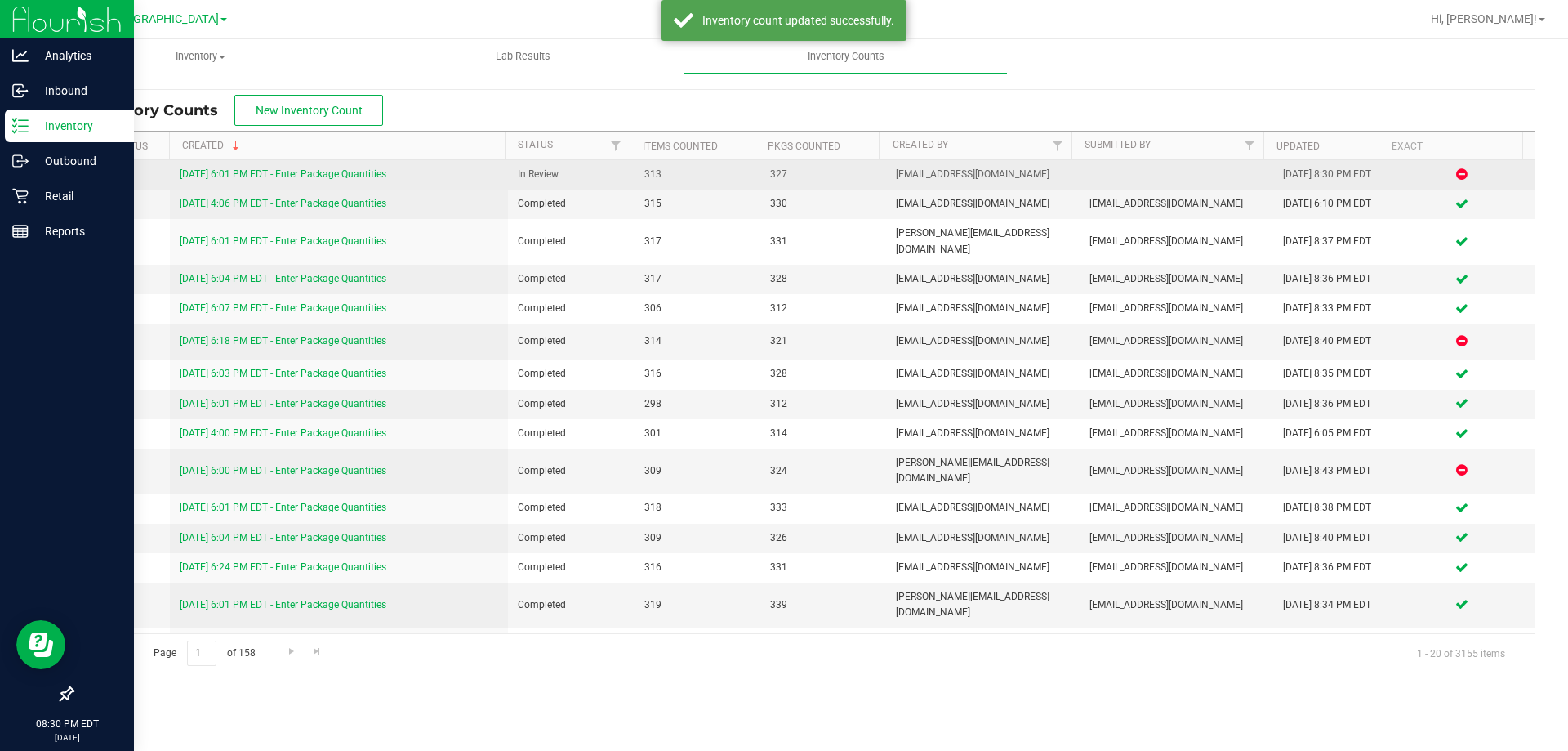
click at [357, 178] on link "8/25/25 6:01 PM EDT - Enter Package Quantities" at bounding box center [282, 174] width 206 height 12
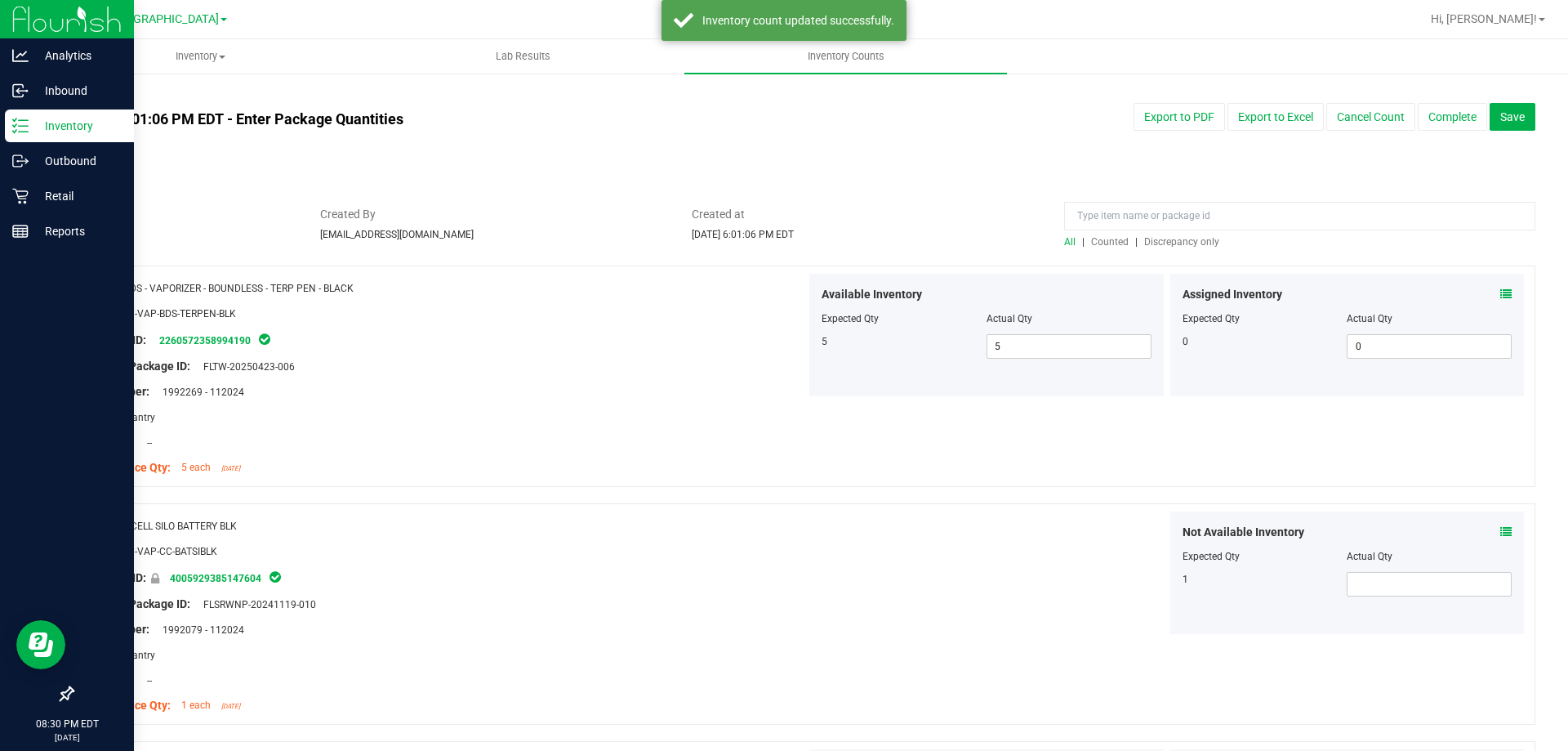
click at [1153, 246] on span "Discrepancy only" at bounding box center [1182, 242] width 75 height 12
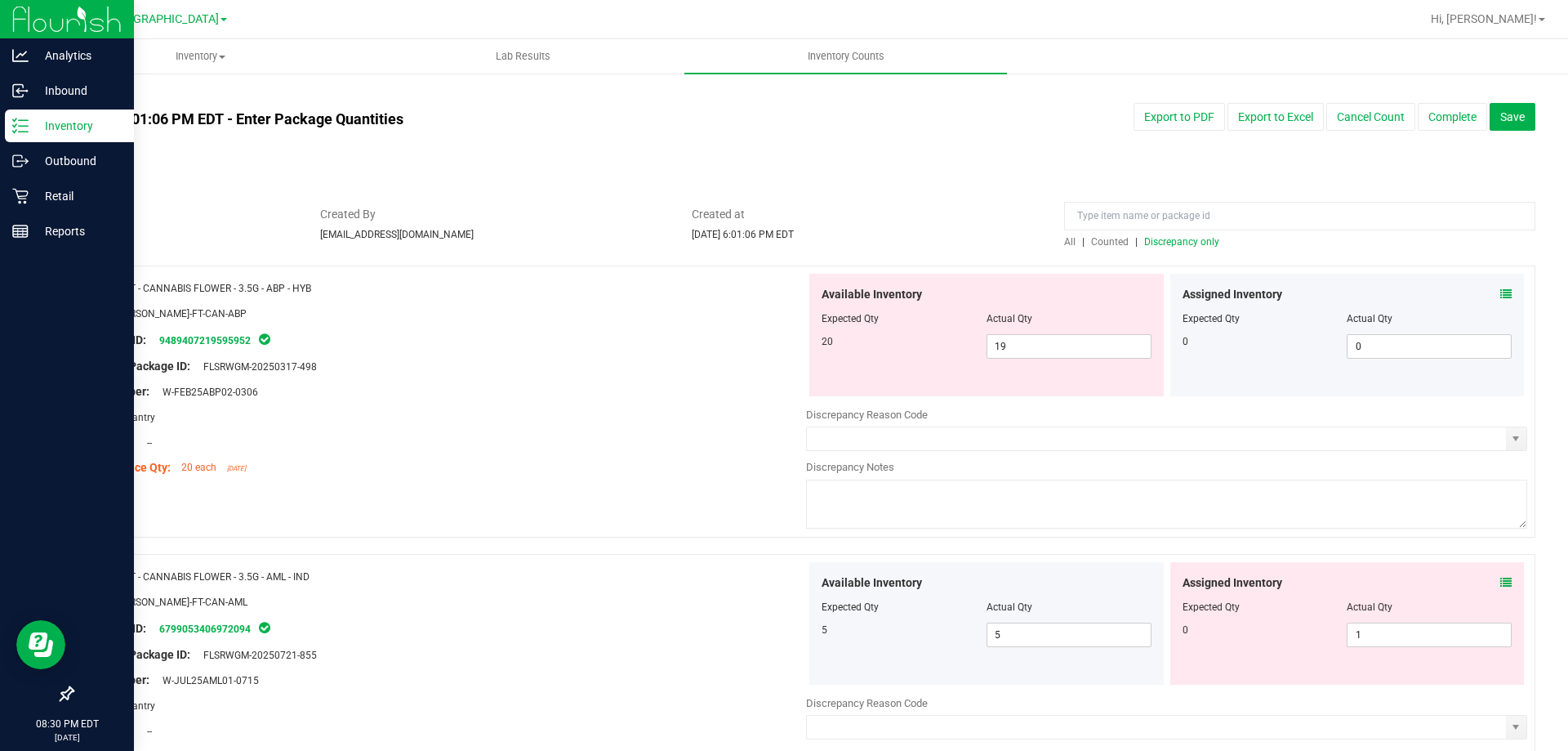
click at [1501, 302] on span at bounding box center [1506, 295] width 12 height 17
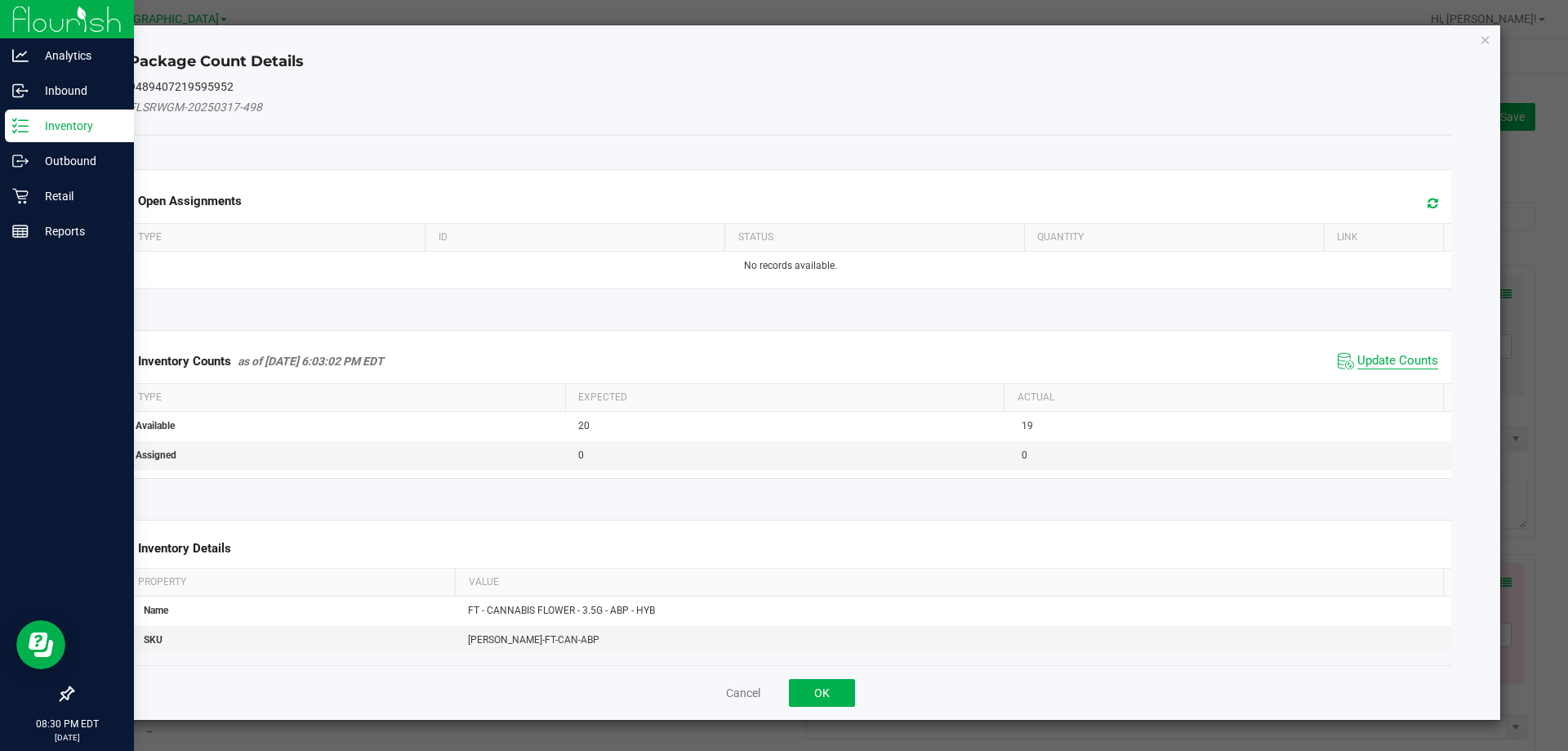
click at [1401, 356] on span "Update Counts" at bounding box center [1397, 361] width 81 height 16
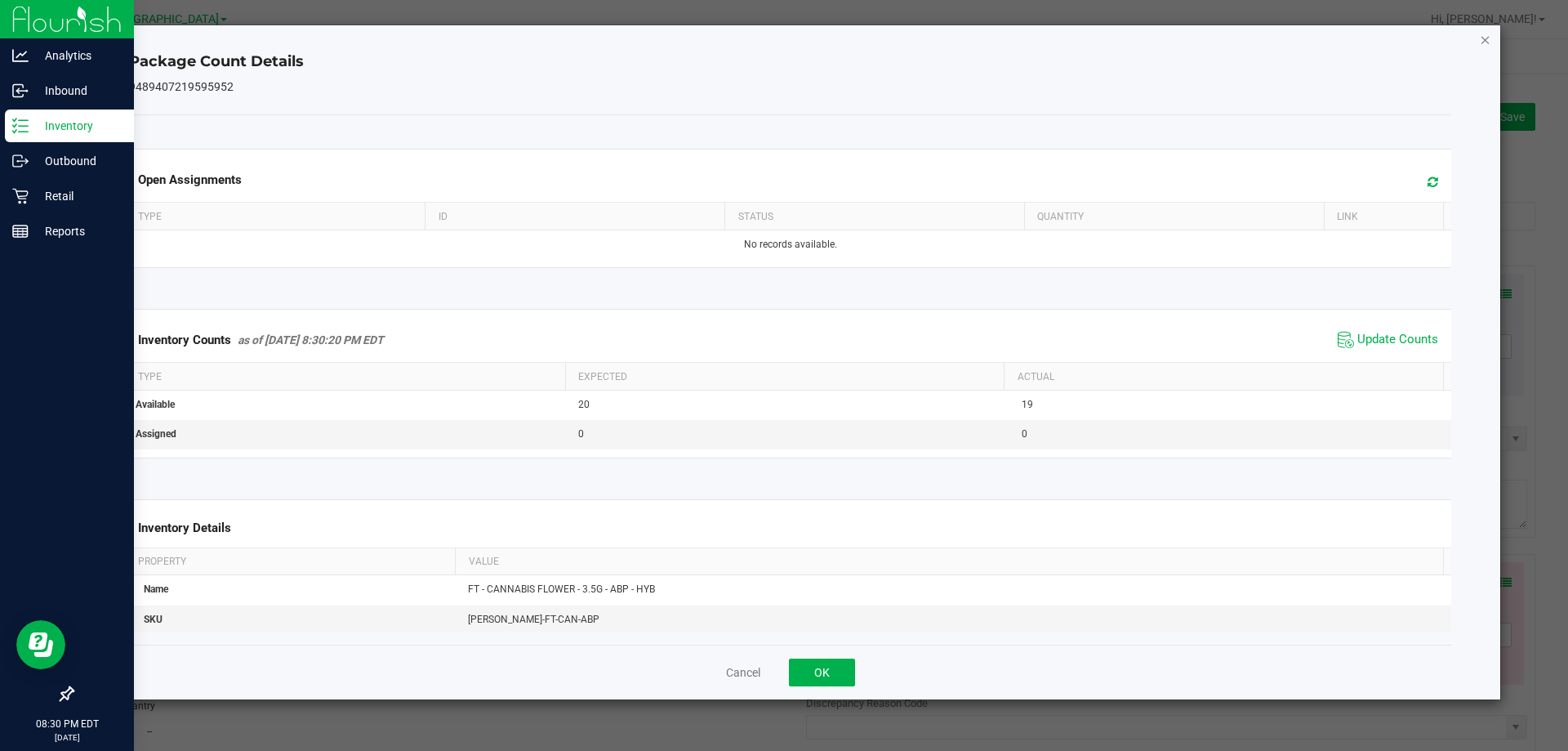
click at [1490, 41] on icon "Close" at bounding box center [1485, 40] width 12 height 19
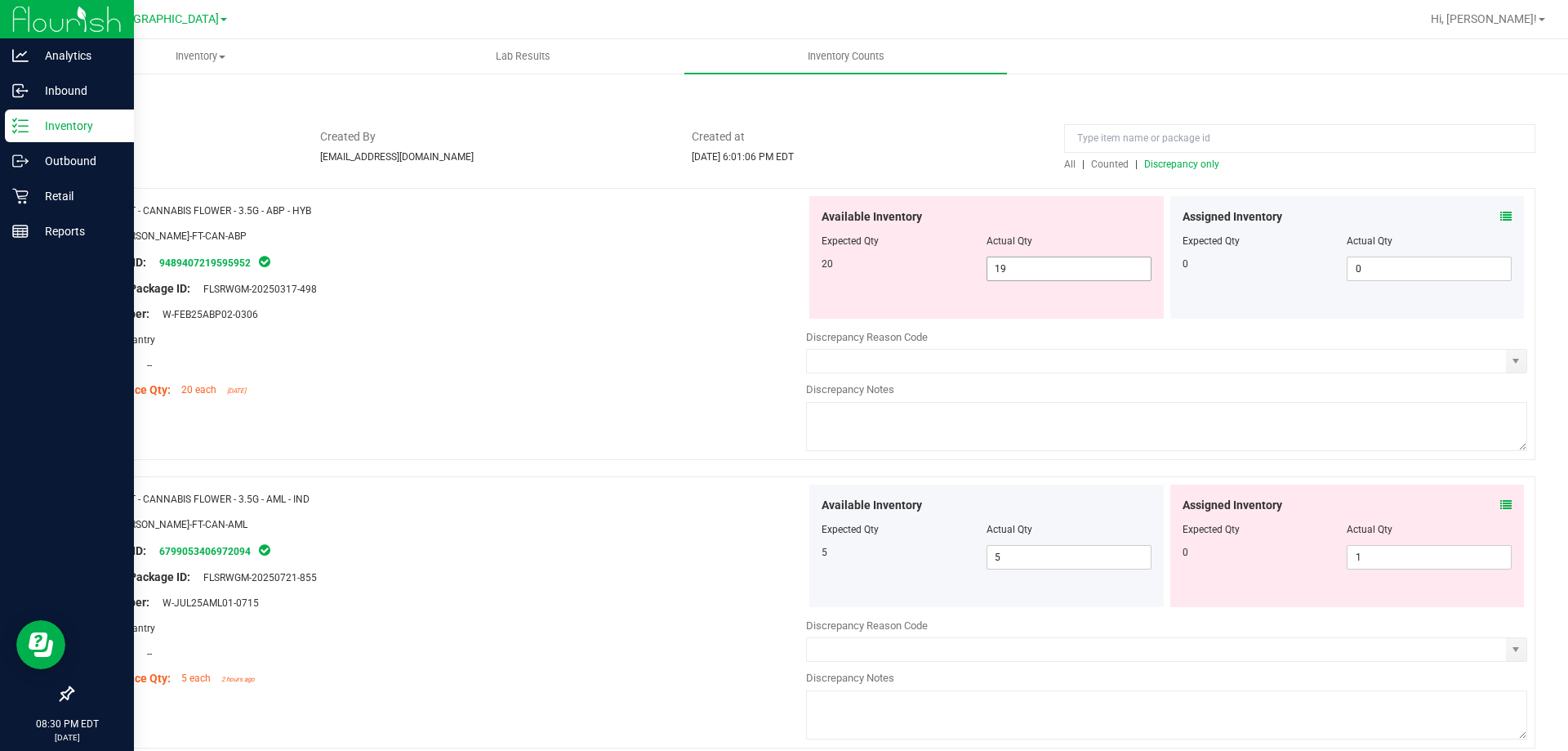
scroll to position [82, 0]
click at [1065, 266] on span "19 19" at bounding box center [1069, 264] width 165 height 24
type input "1"
type input "20"
click at [683, 281] on div "Original Package ID: FLSRWGM-20250317-498" at bounding box center [445, 284] width 721 height 17
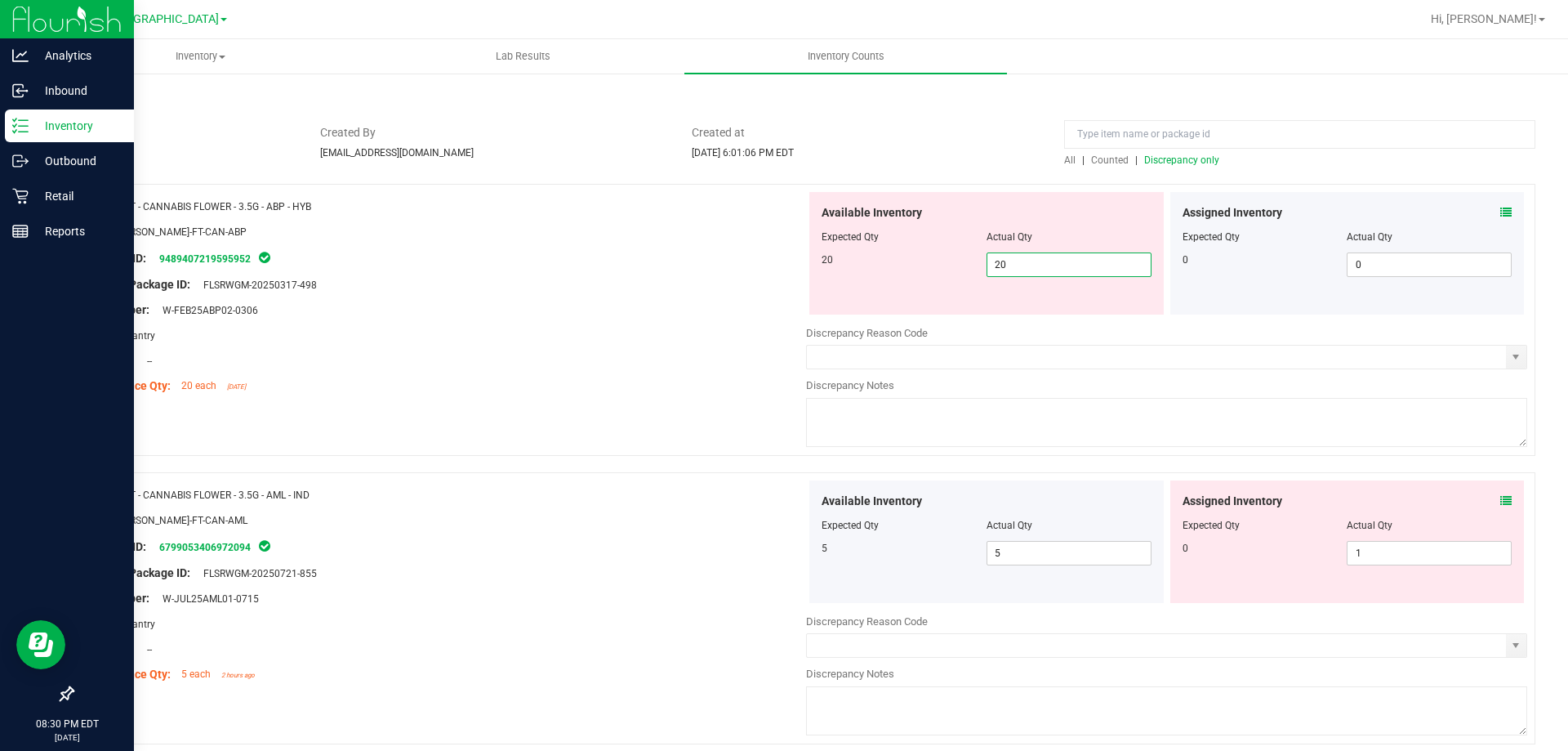
type input "20"
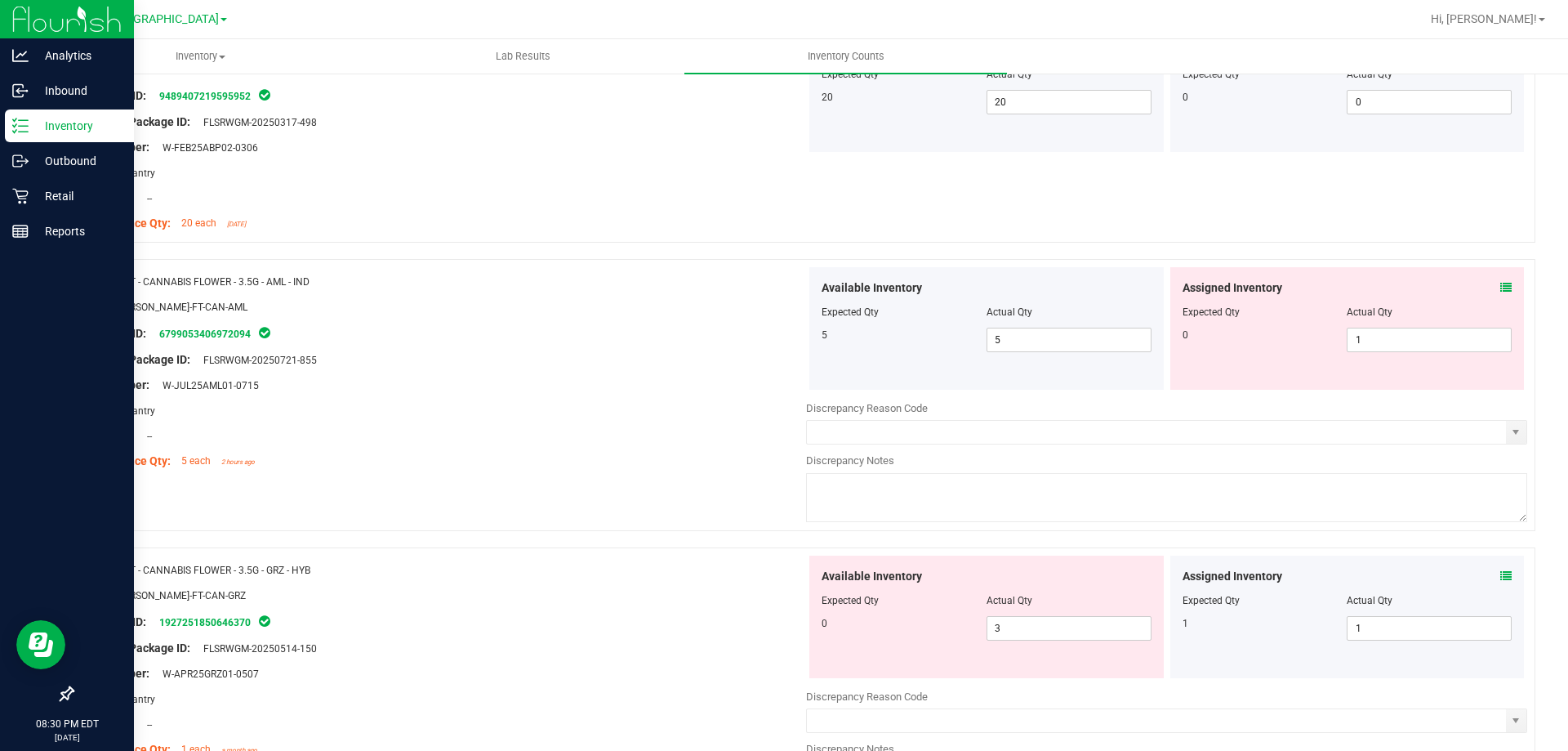
scroll to position [245, 0]
click at [1501, 288] on icon at bounding box center [1506, 286] width 12 height 12
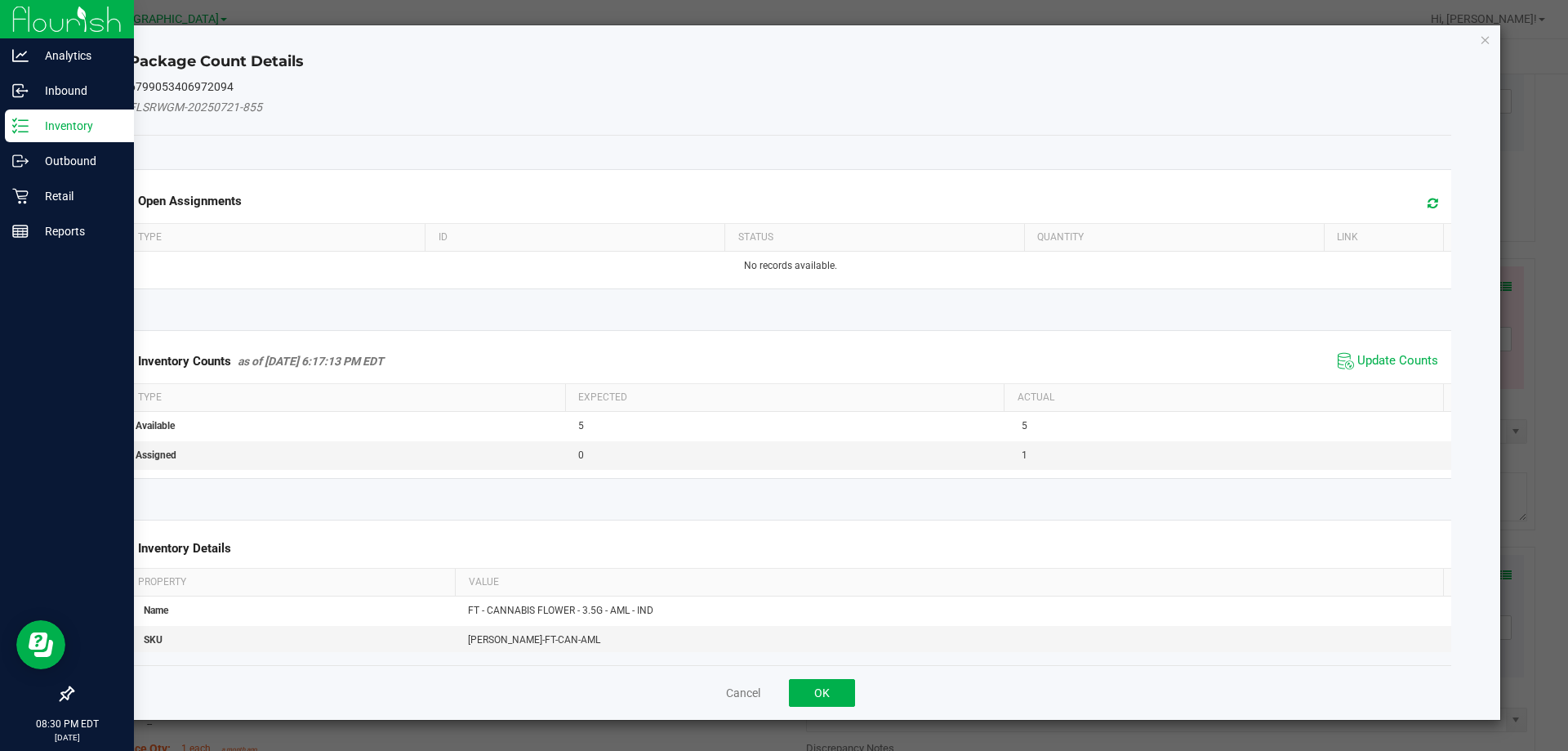
click at [1406, 370] on span "Update Counts" at bounding box center [1388, 361] width 109 height 24
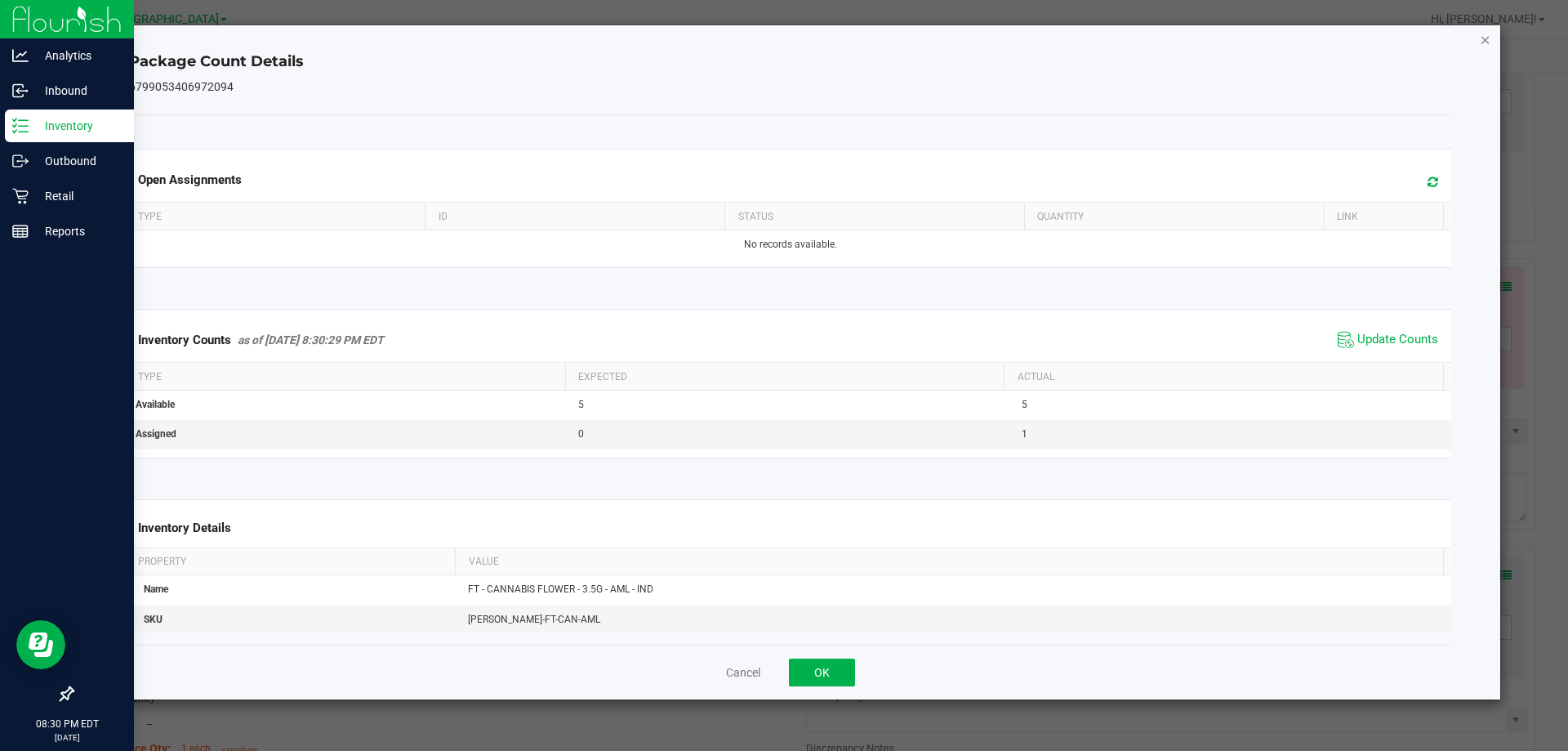
click at [1483, 31] on icon "Close" at bounding box center [1485, 40] width 12 height 19
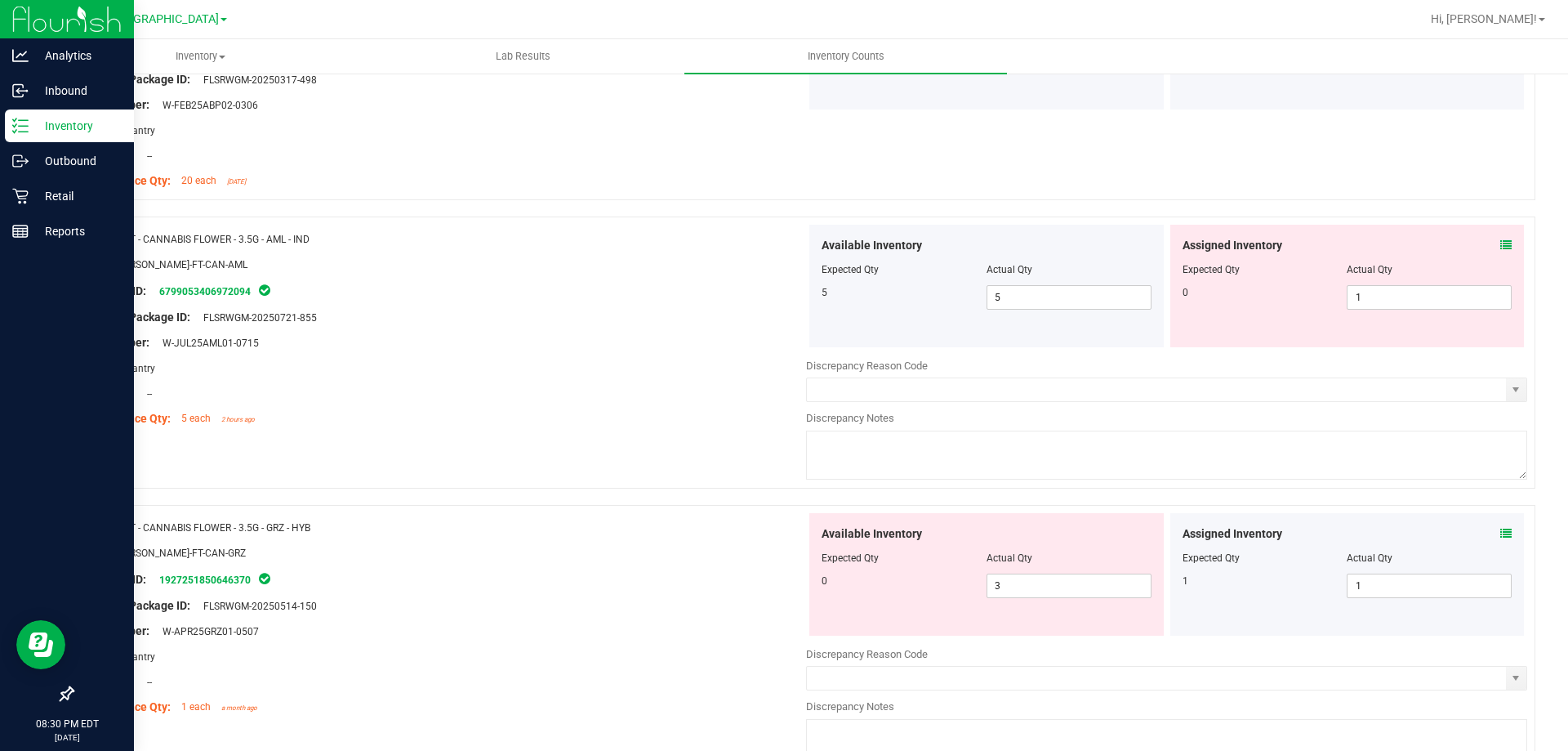
scroll to position [327, 0]
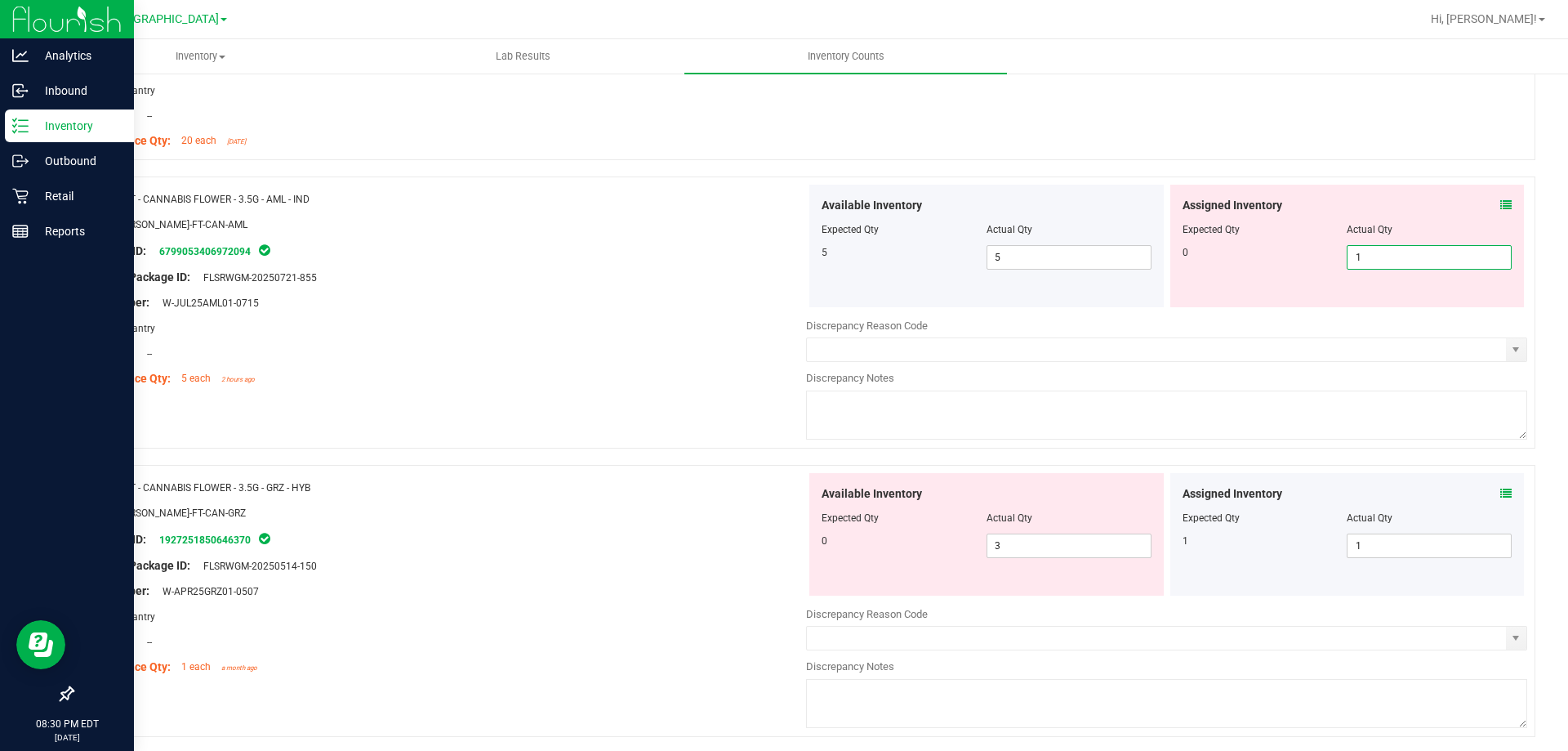
click at [1380, 253] on span "1 1" at bounding box center [1428, 256] width 165 height 24
type input "0"
click at [453, 246] on div "Package ID: 6799053406972094" at bounding box center [445, 251] width 721 height 19
type input "0"
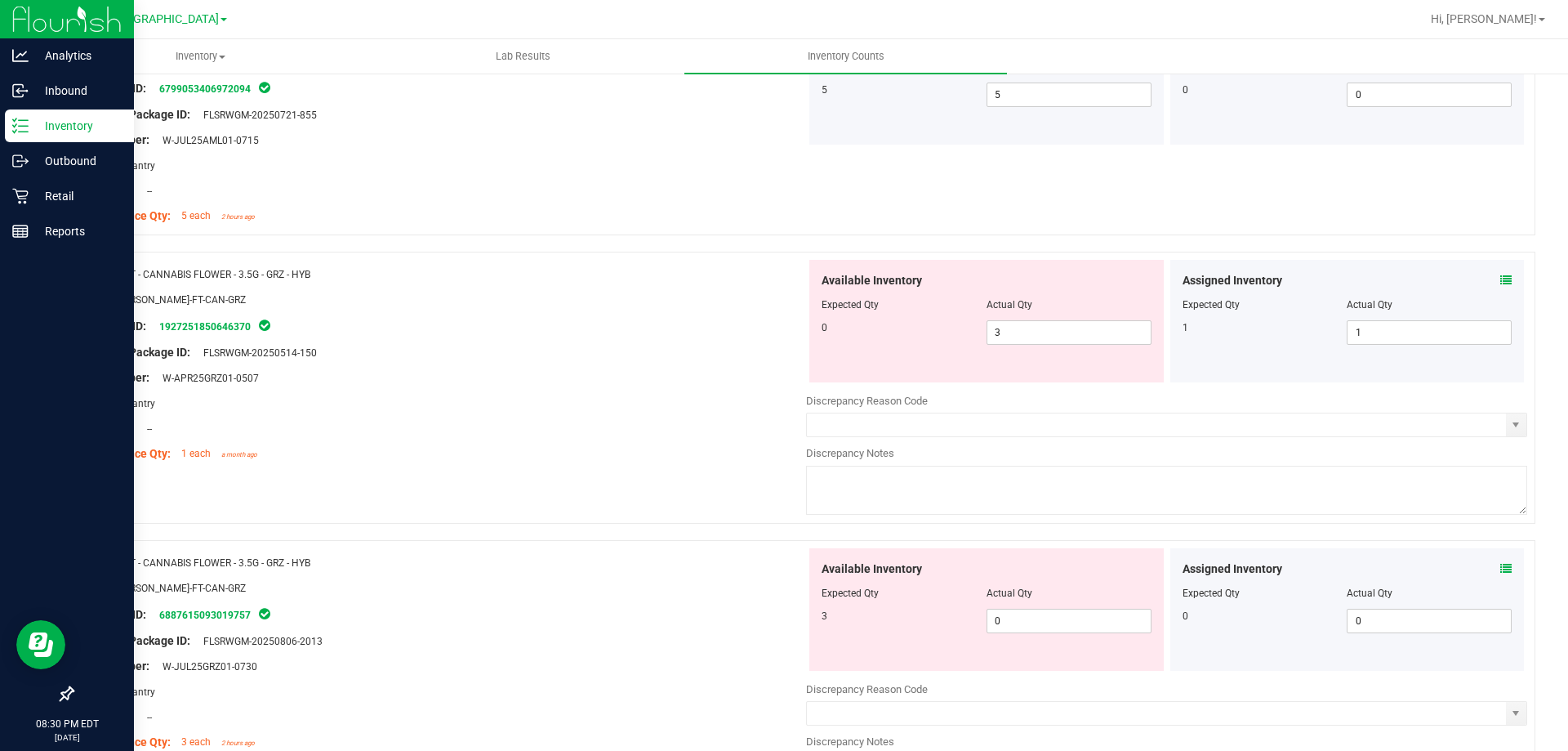
scroll to position [490, 0]
click at [1501, 277] on icon at bounding box center [1506, 280] width 12 height 12
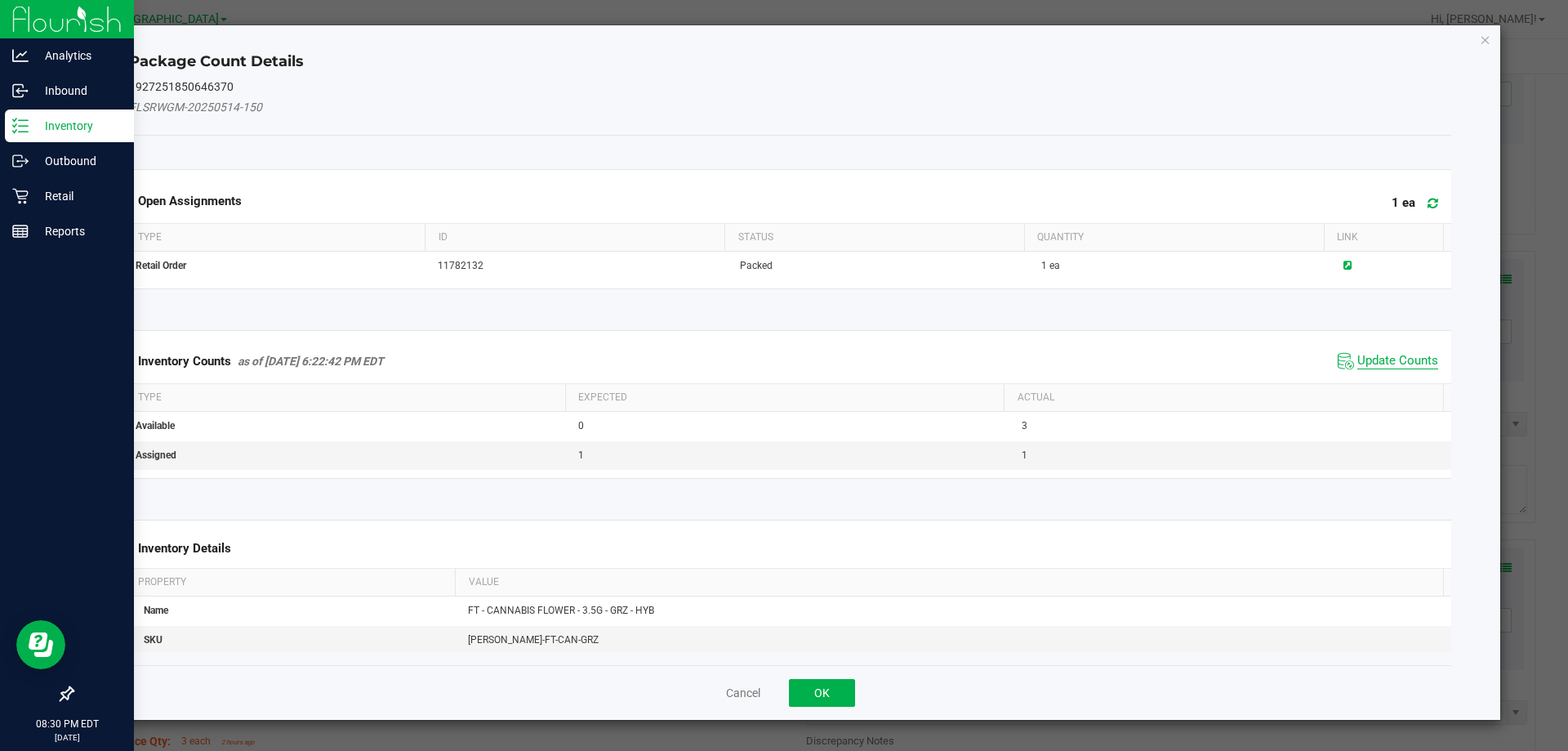
drag, startPoint x: 1352, startPoint y: 357, endPoint x: 1382, endPoint y: 243, distance: 117.9
click at [1357, 356] on span "Update Counts" at bounding box center [1397, 361] width 81 height 16
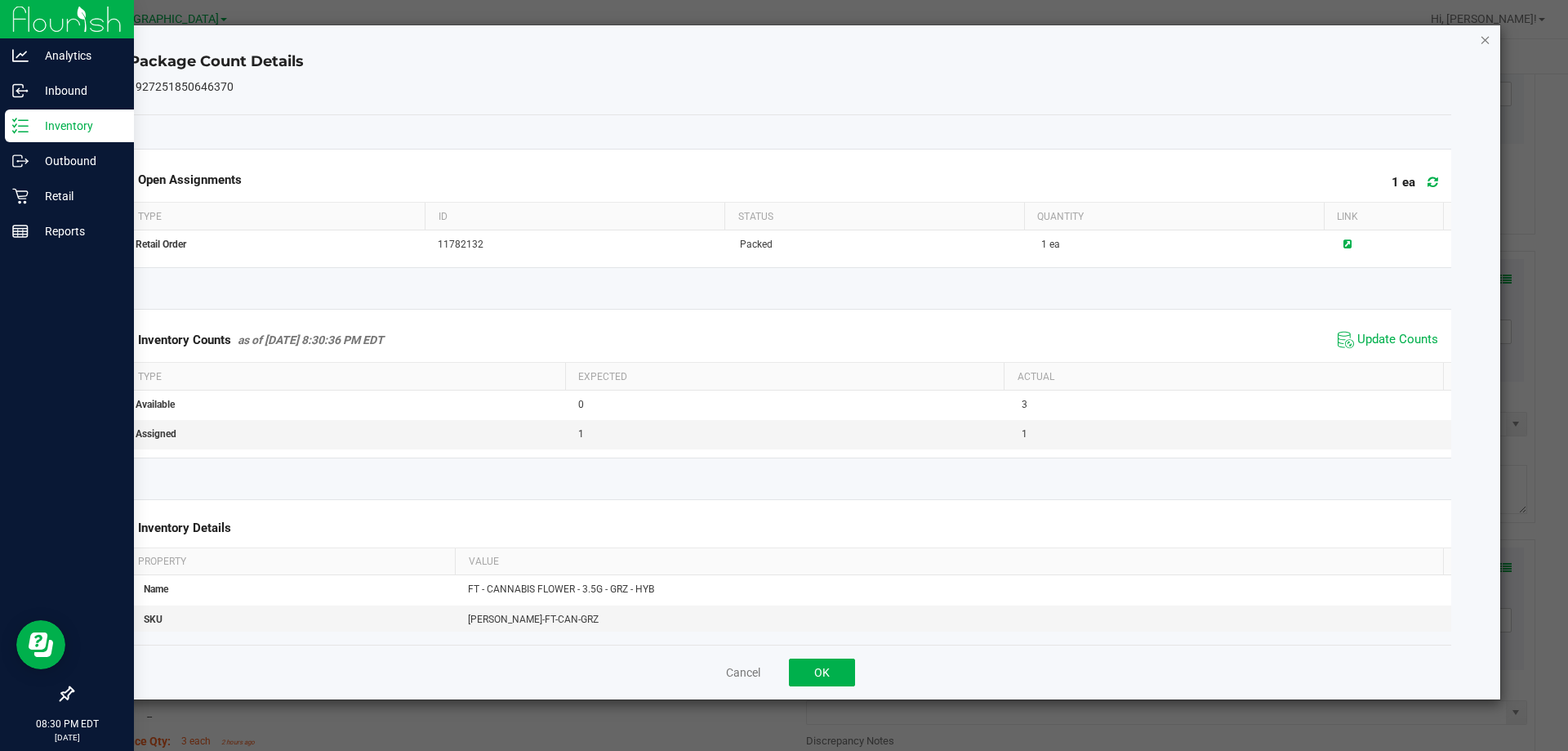
click at [1480, 44] on icon "Close" at bounding box center [1485, 40] width 12 height 19
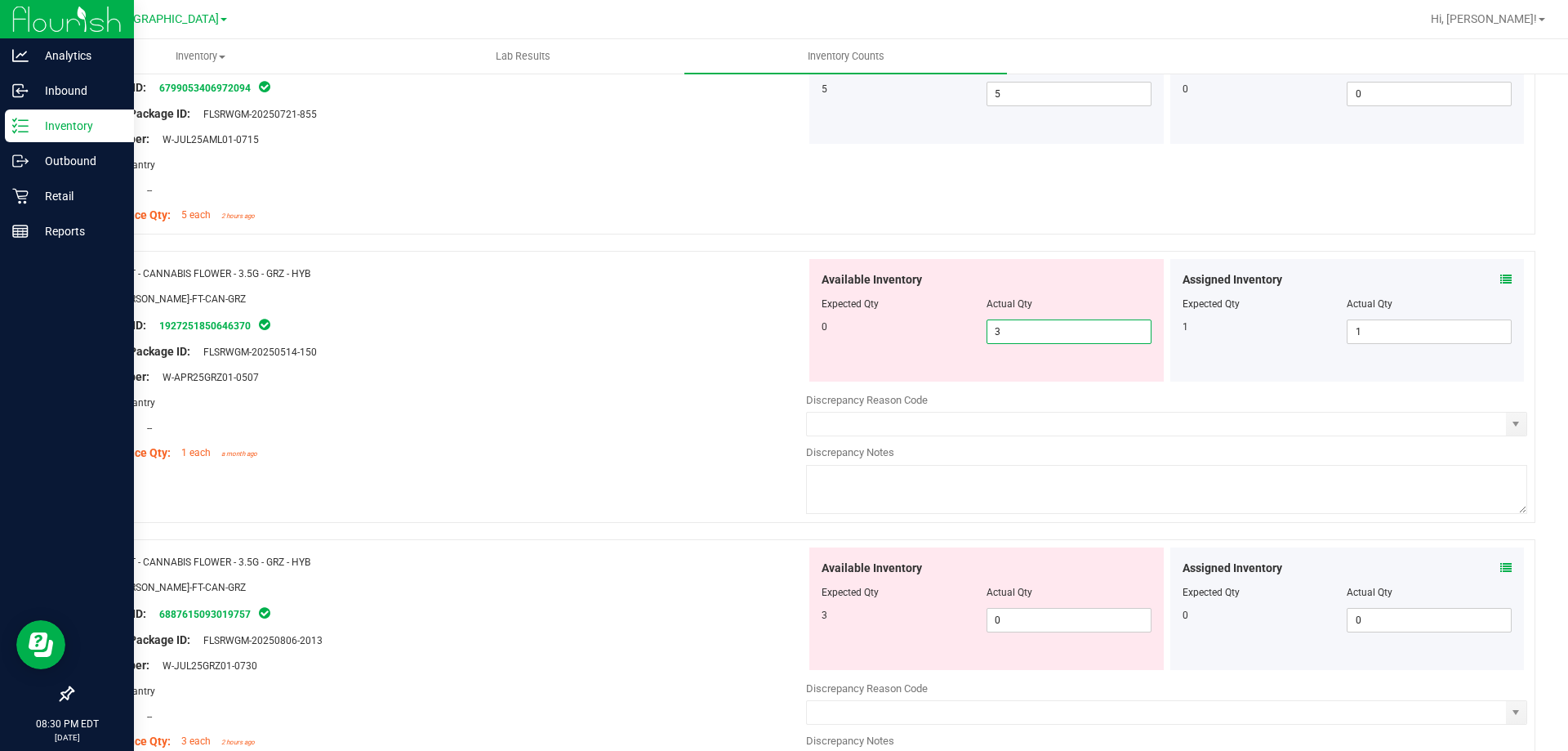
click at [1076, 332] on span "3 3" at bounding box center [1069, 331] width 165 height 24
type input "0"
click at [701, 318] on div "Package ID: 1927251850646370" at bounding box center [445, 325] width 721 height 19
type input "0"
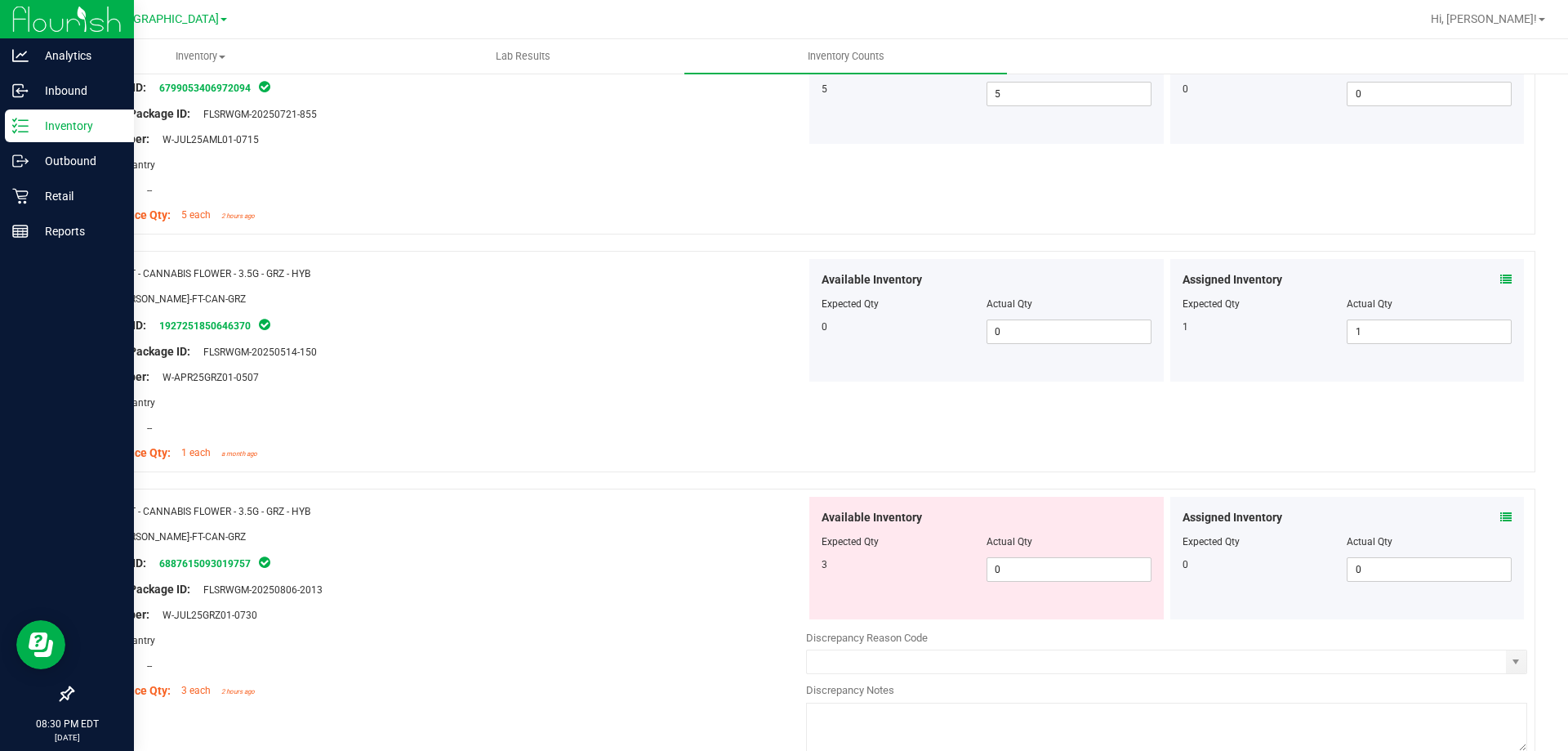
scroll to position [736, 0]
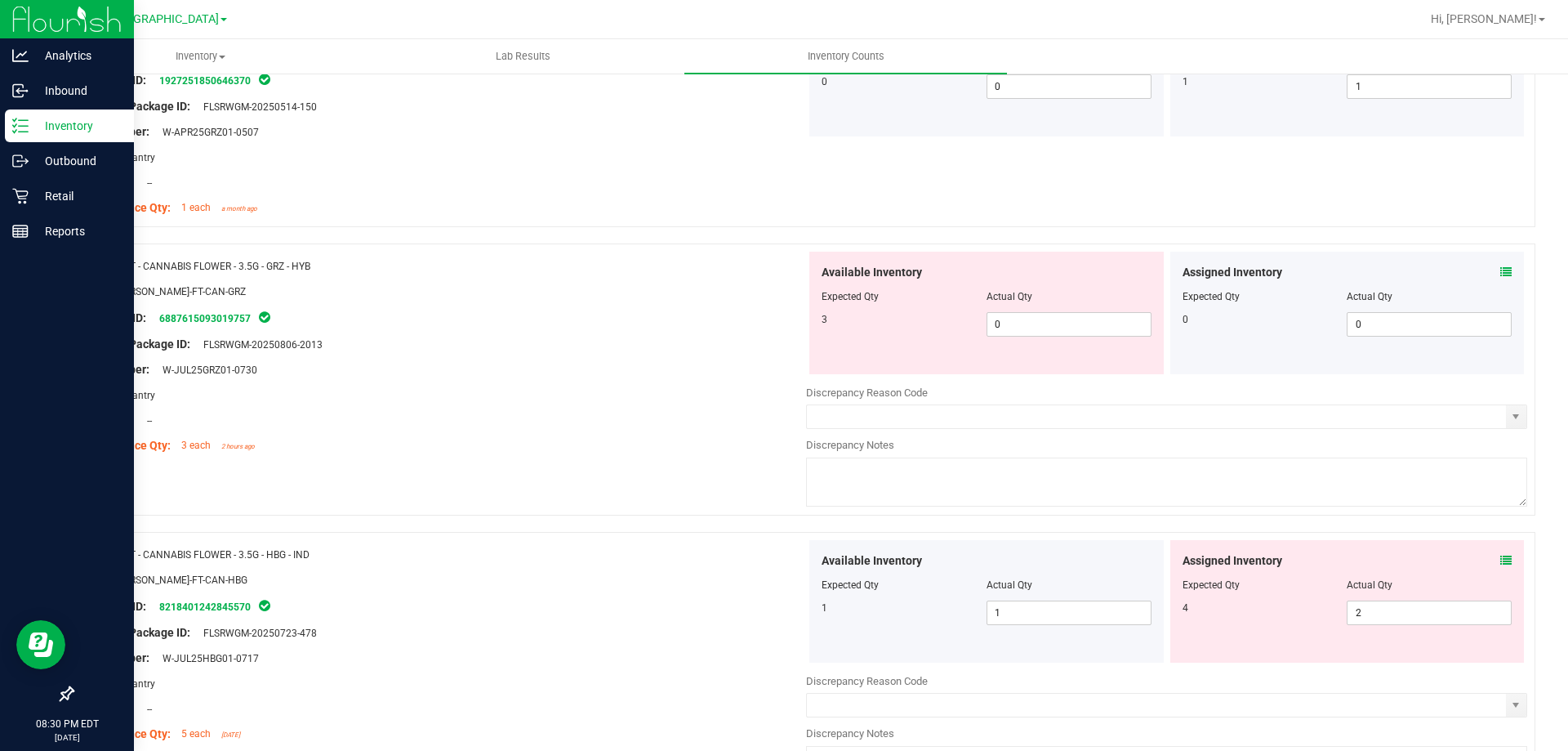
click at [1501, 269] on icon at bounding box center [1506, 272] width 12 height 12
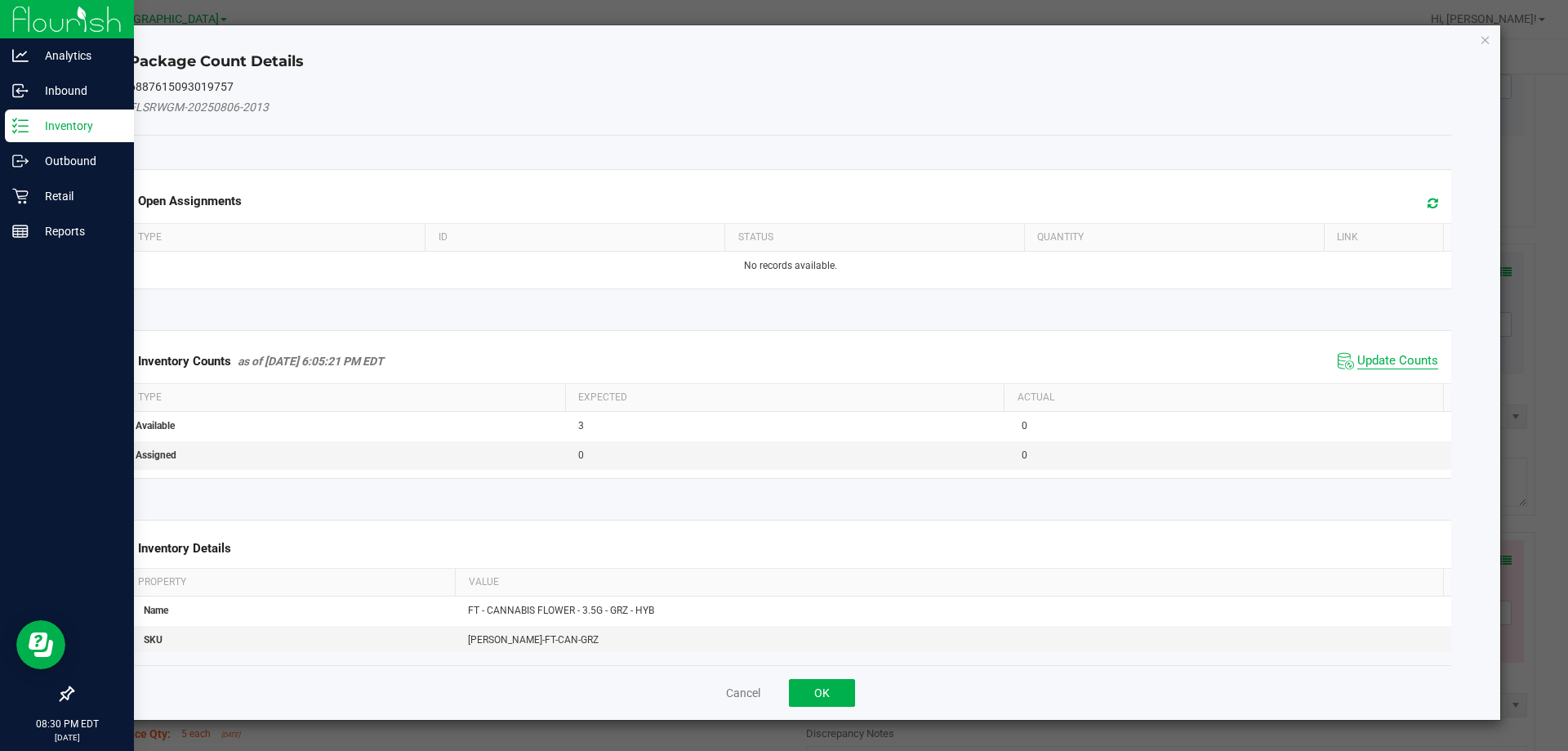
click at [1392, 357] on span "Update Counts" at bounding box center [1397, 361] width 81 height 16
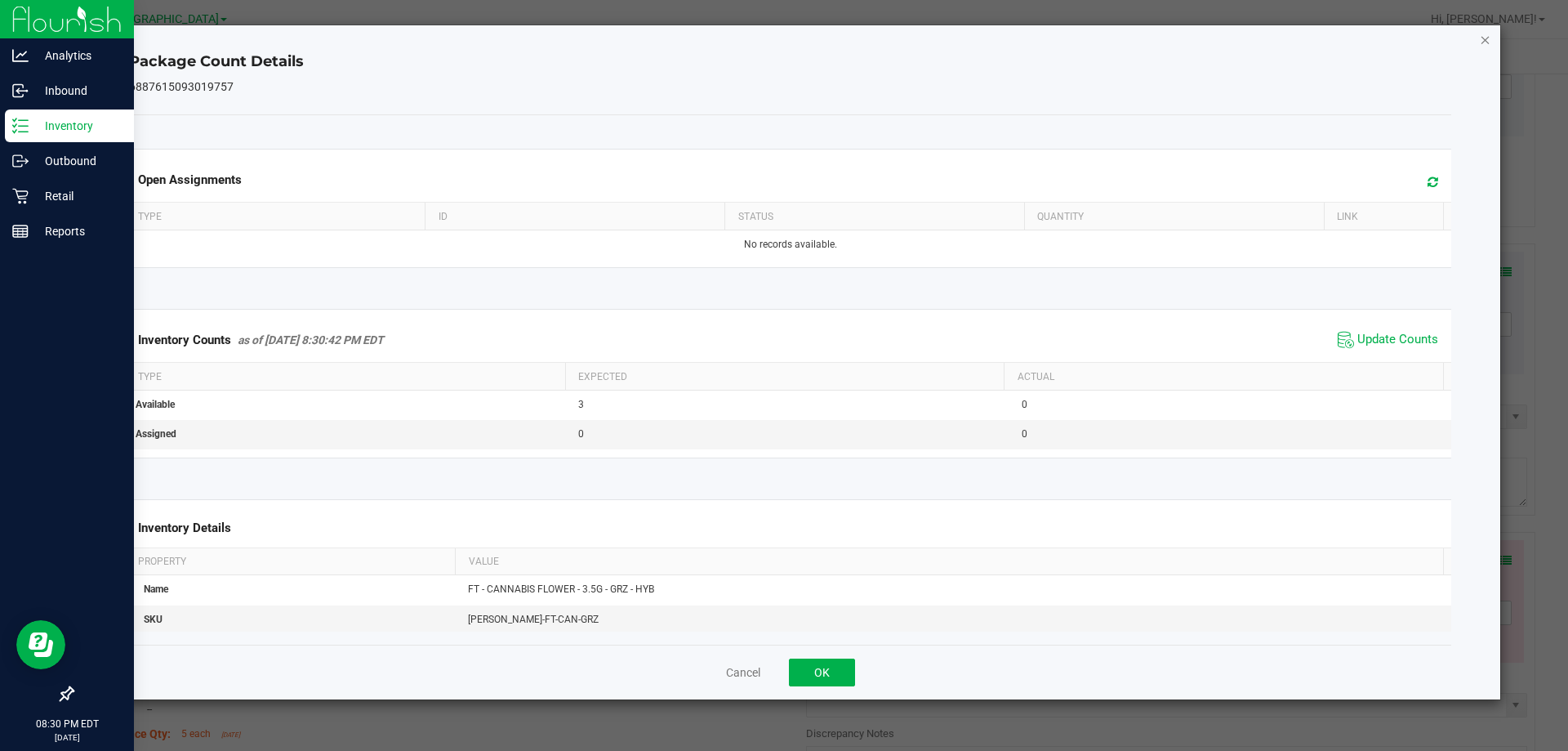
click at [1483, 38] on icon "Close" at bounding box center [1485, 40] width 12 height 19
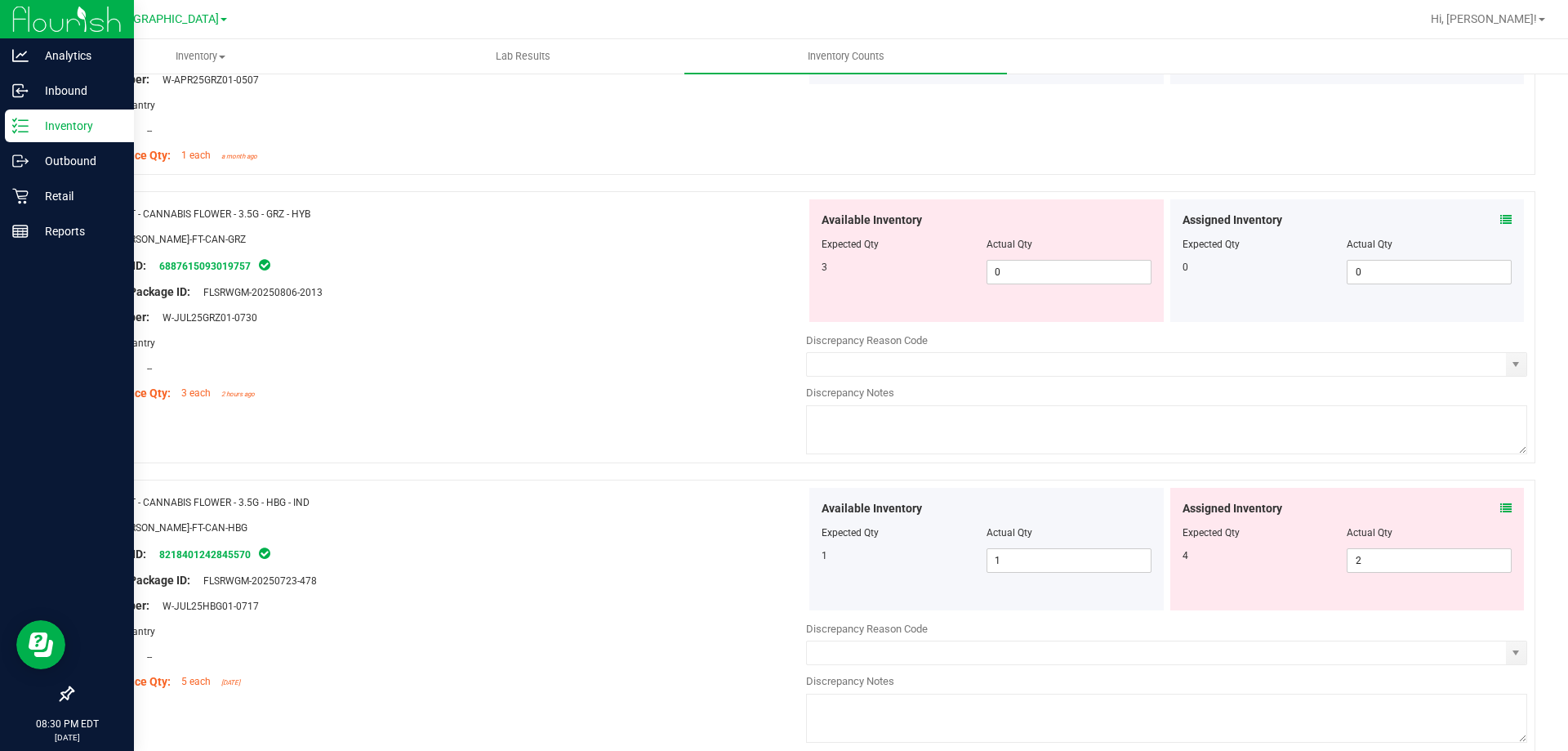
scroll to position [817, 0]
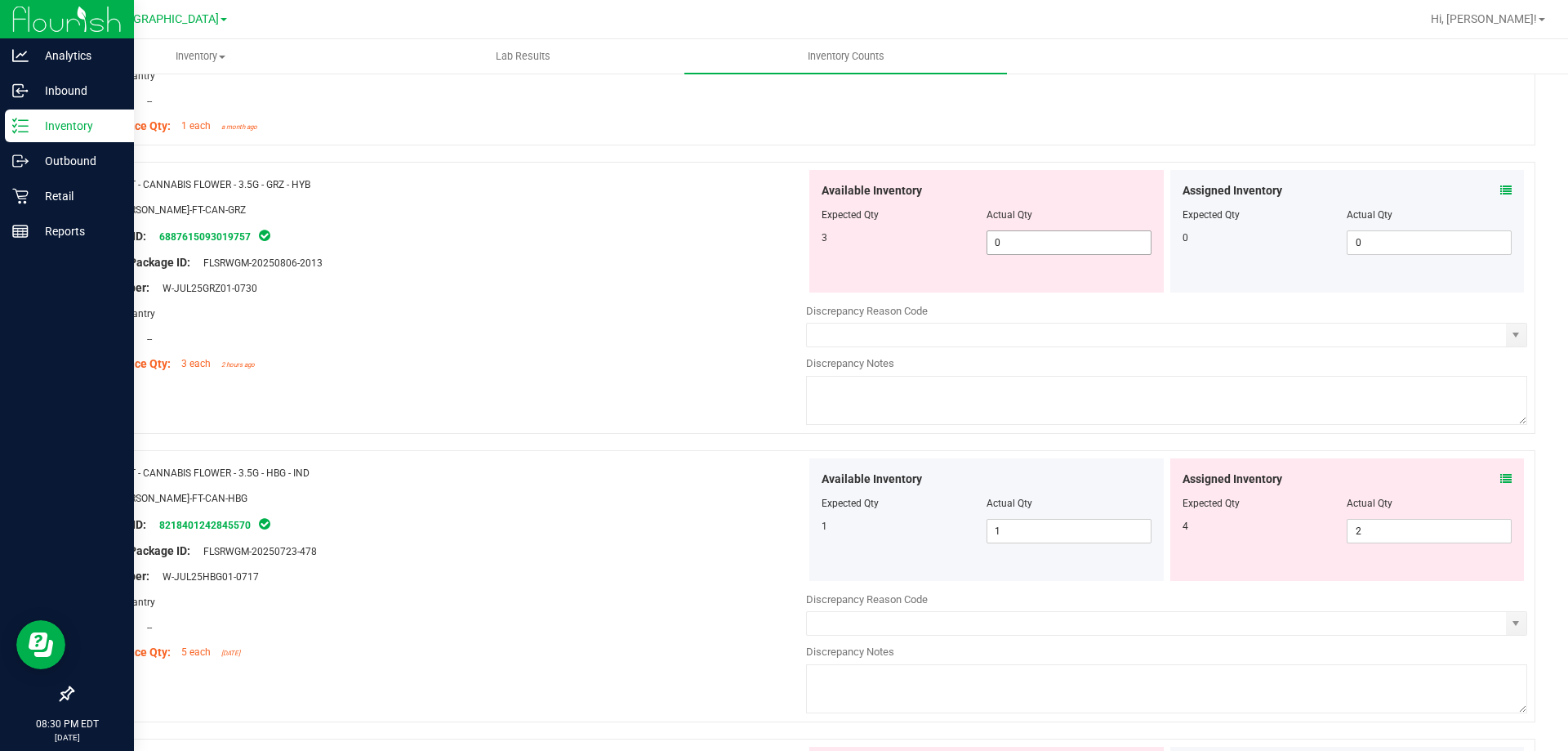
click at [1027, 239] on span "0 0" at bounding box center [1069, 242] width 165 height 24
type input "3"
click at [675, 293] on div "Lot Number: W-JUL25GRZ01-0730" at bounding box center [445, 288] width 721 height 17
type input "3"
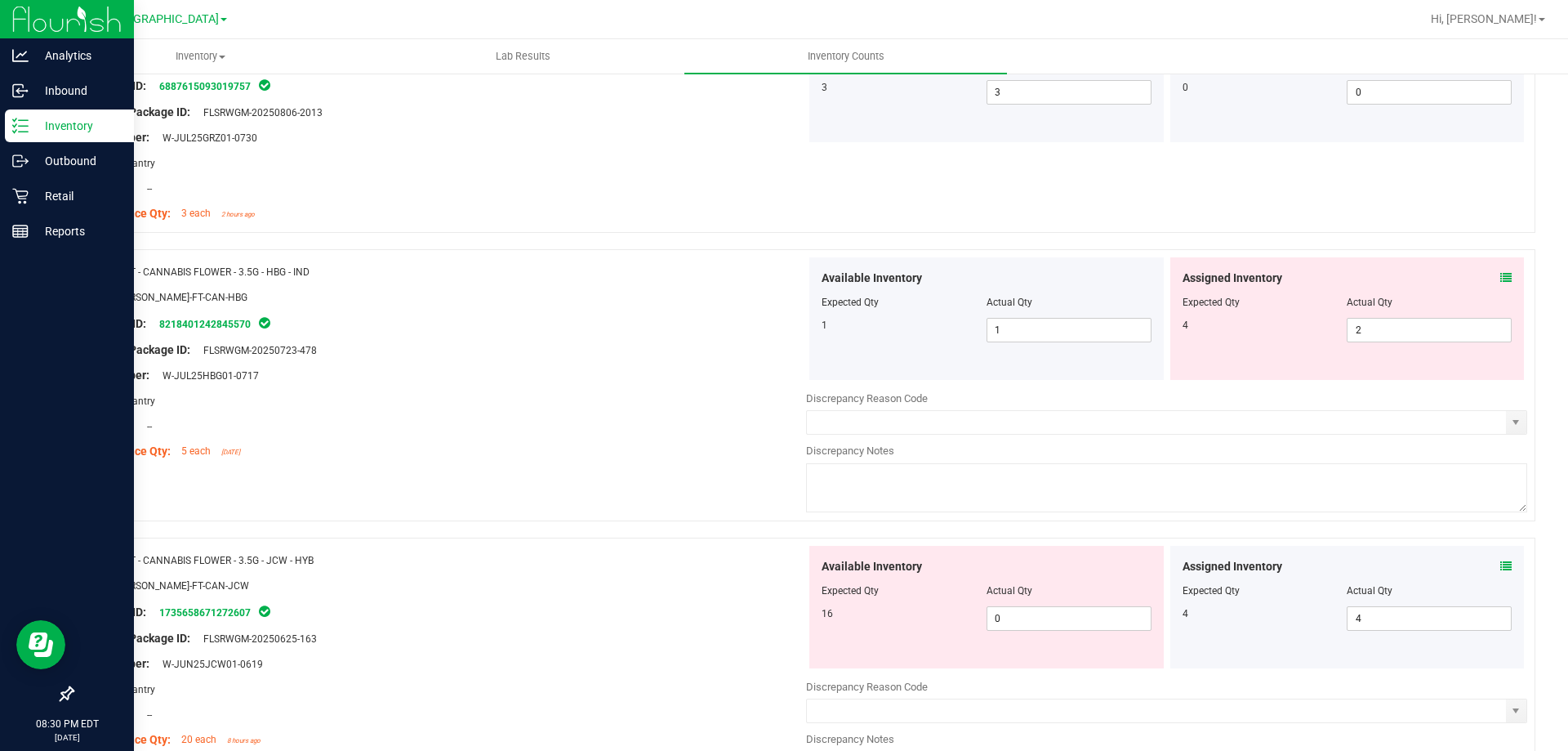
scroll to position [980, 0]
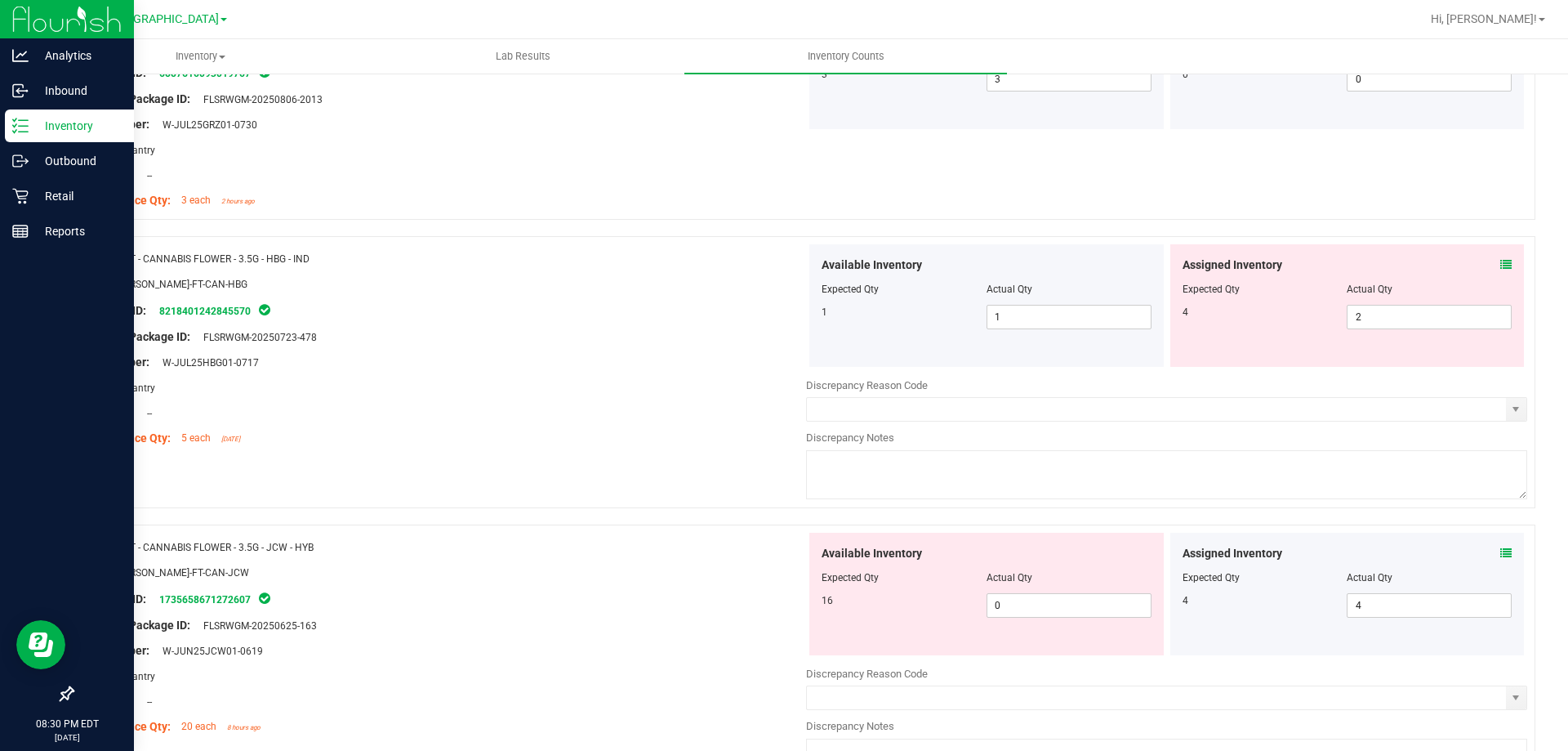
click at [1501, 270] on icon at bounding box center [1506, 265] width 12 height 12
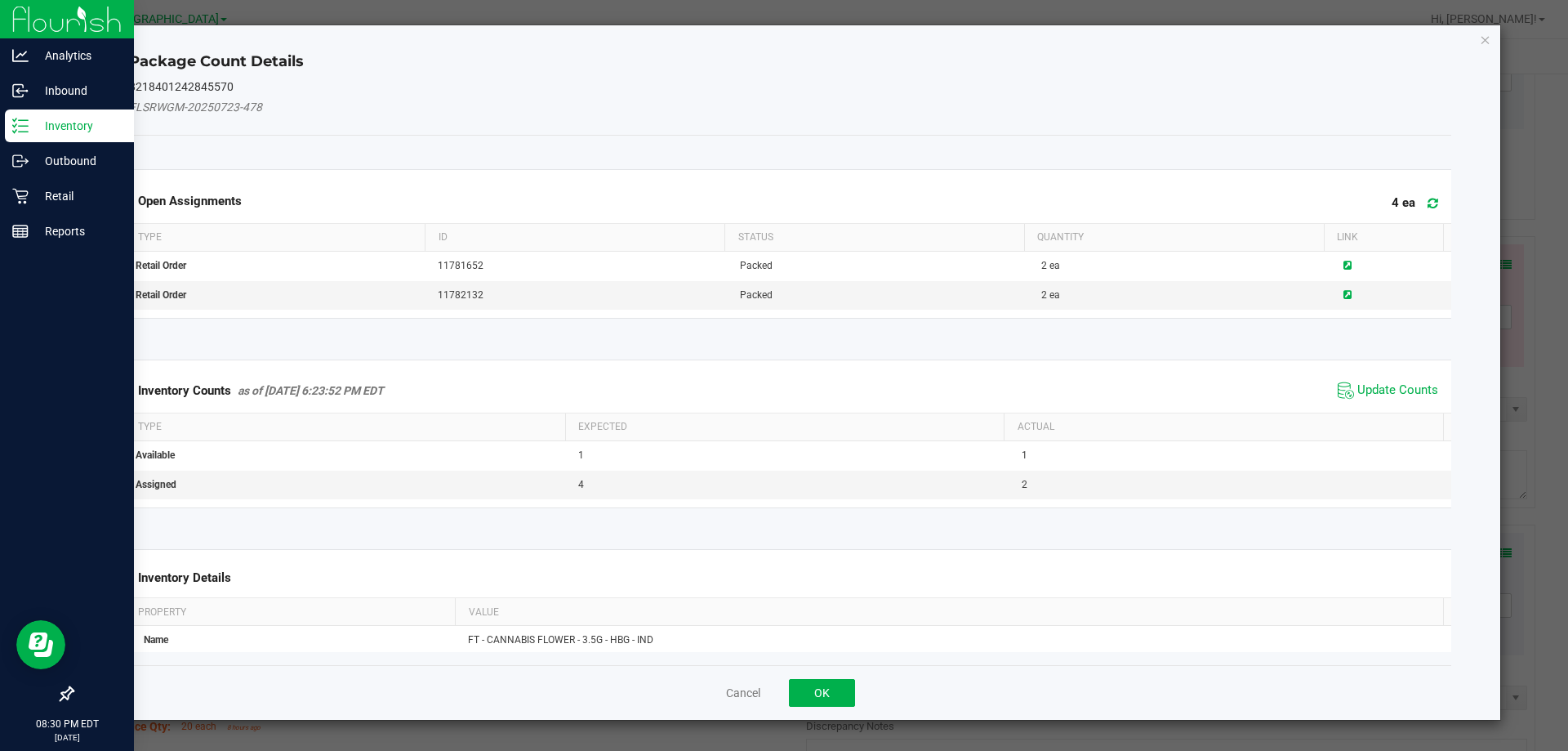
click at [1383, 378] on span "Update Counts" at bounding box center [1388, 389] width 109 height 24
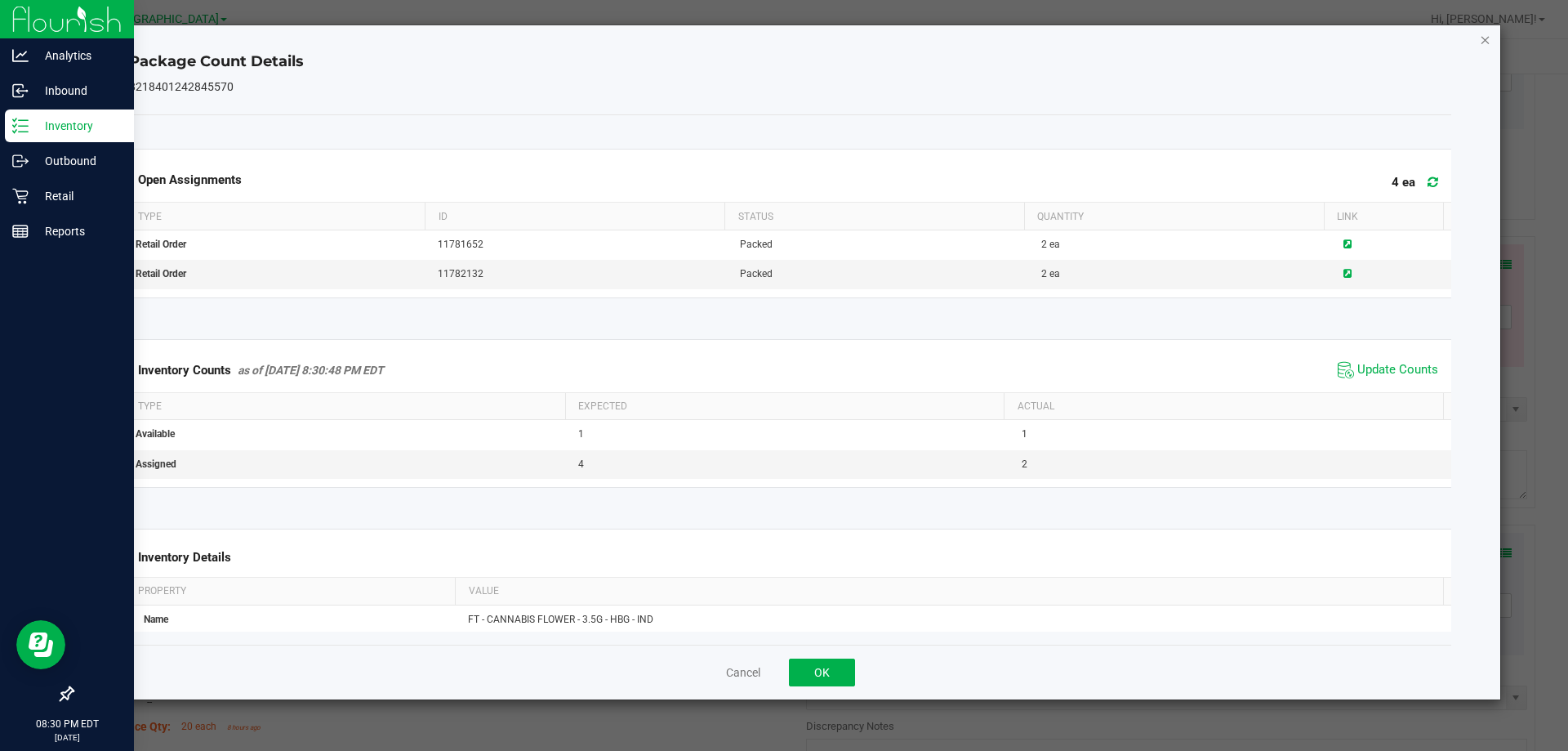
click at [1484, 40] on icon "Close" at bounding box center [1485, 40] width 12 height 19
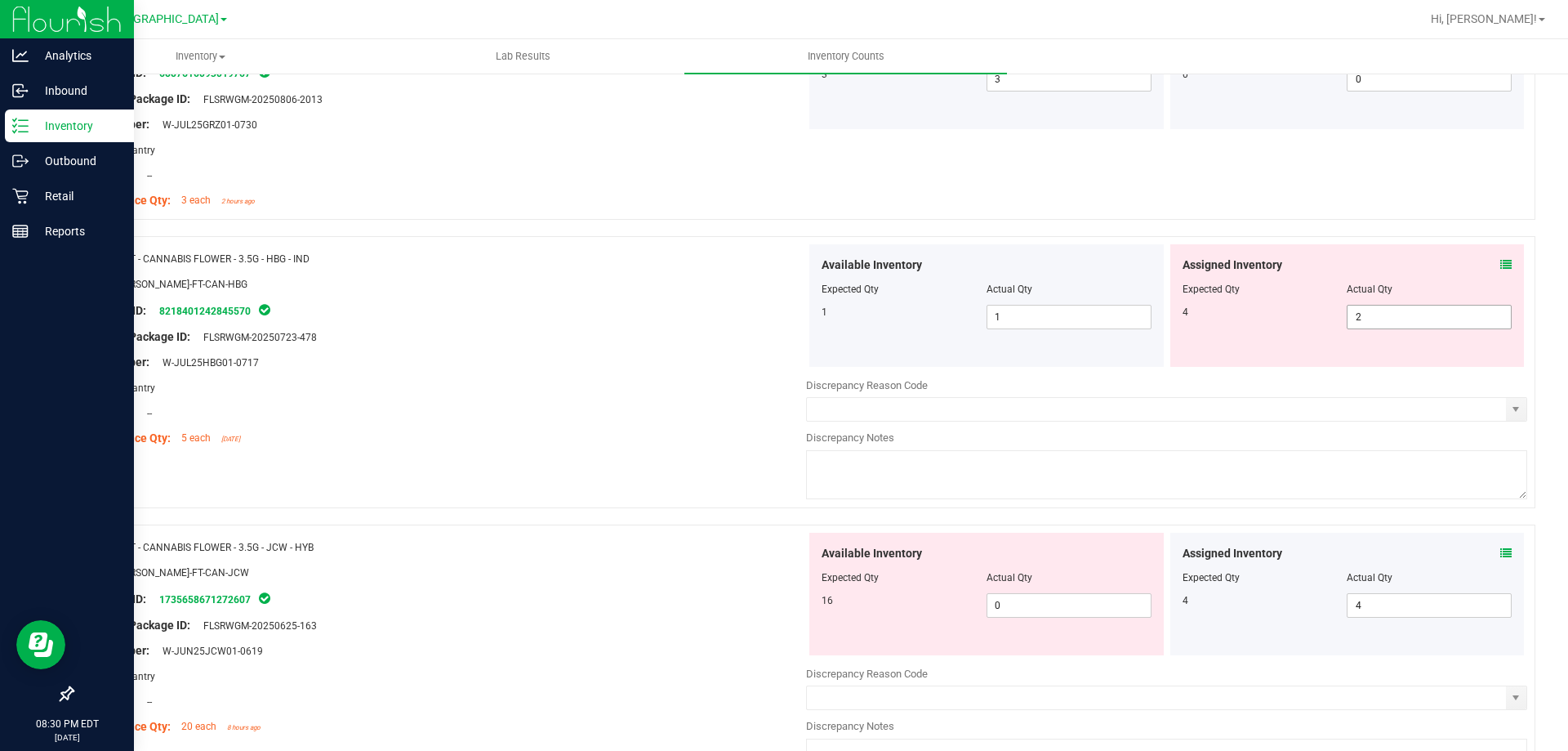
click at [1367, 322] on span "2 2" at bounding box center [1428, 316] width 165 height 24
type input "4"
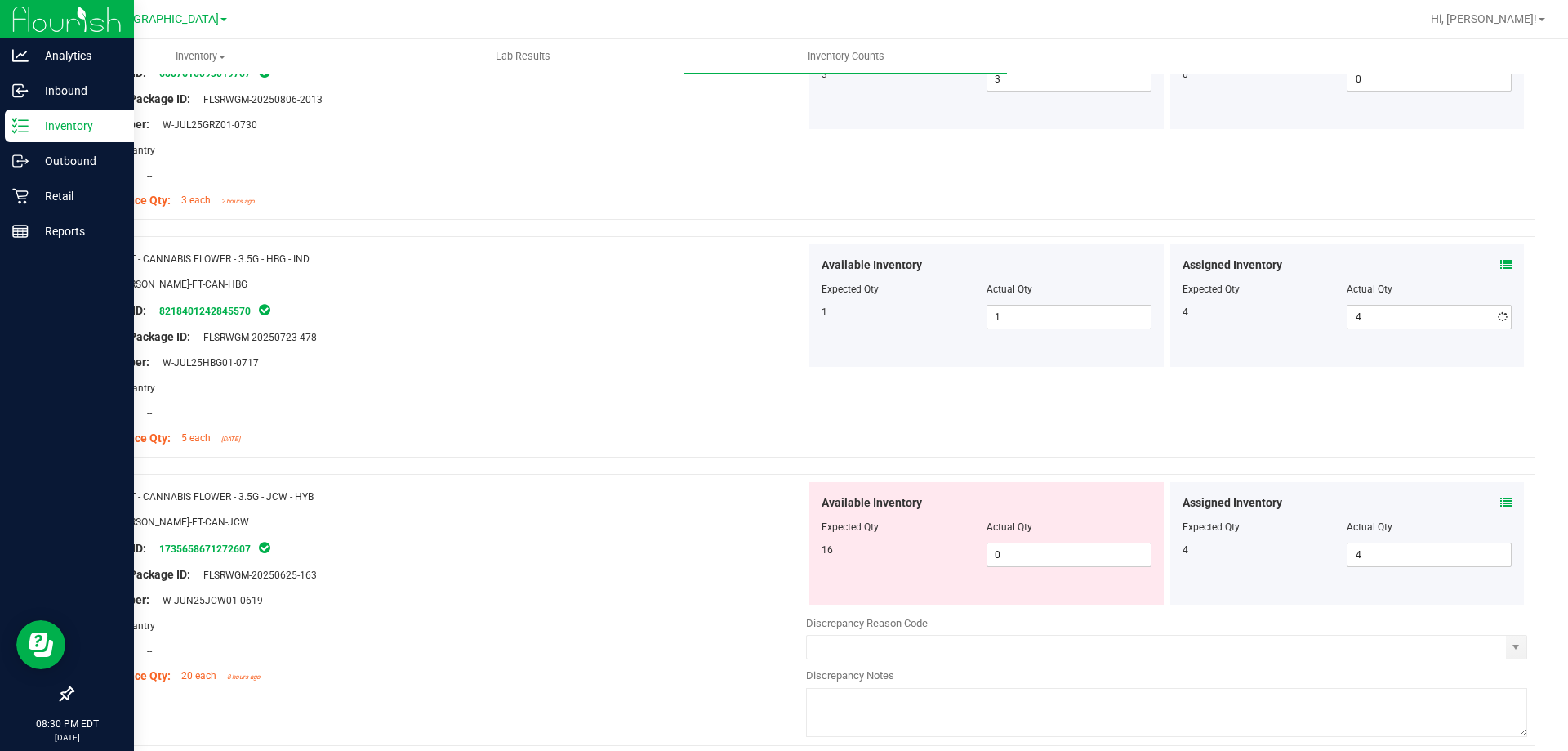
click at [759, 329] on div "Original Package ID: FLSRWGM-20250723-478" at bounding box center [445, 337] width 721 height 17
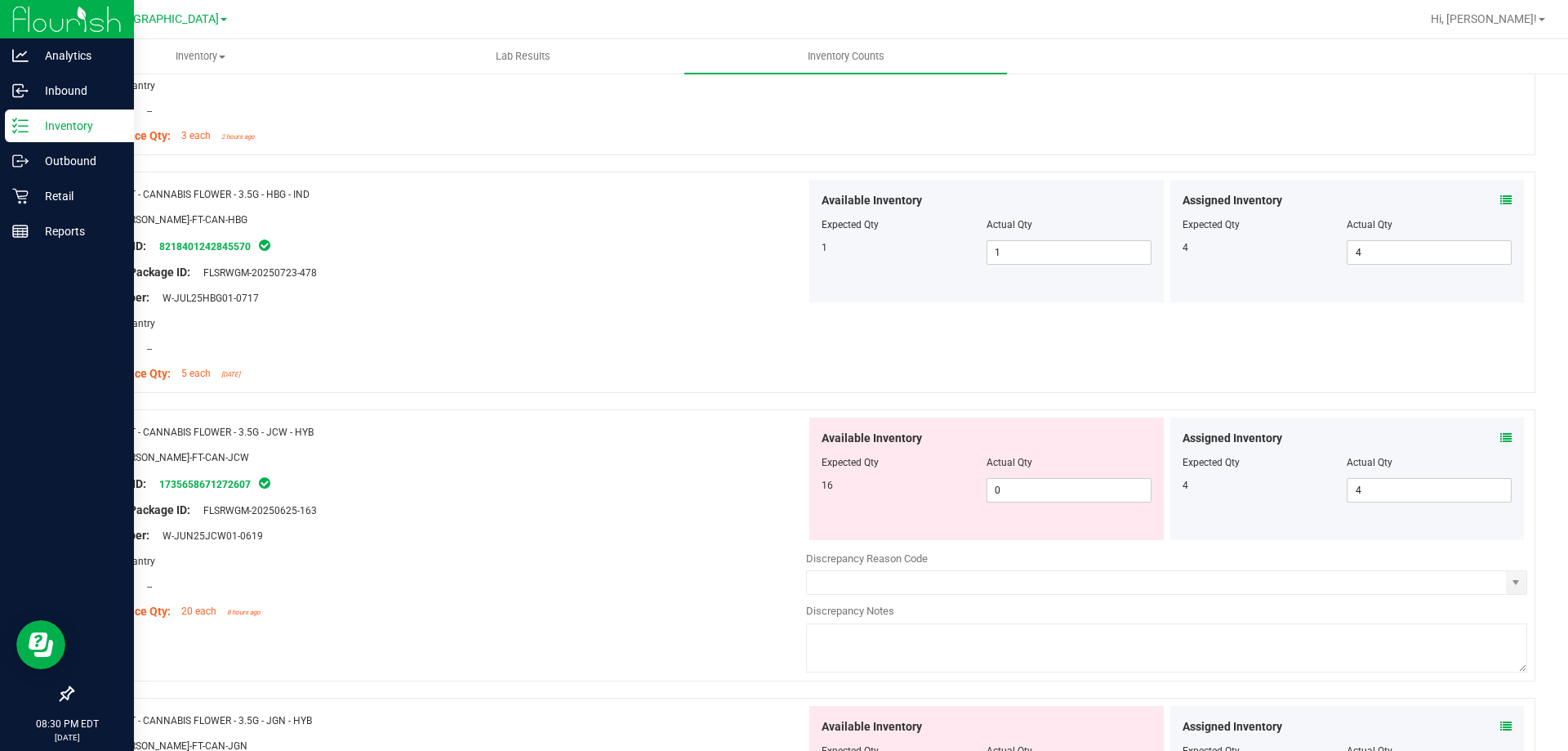
scroll to position [1143, 0]
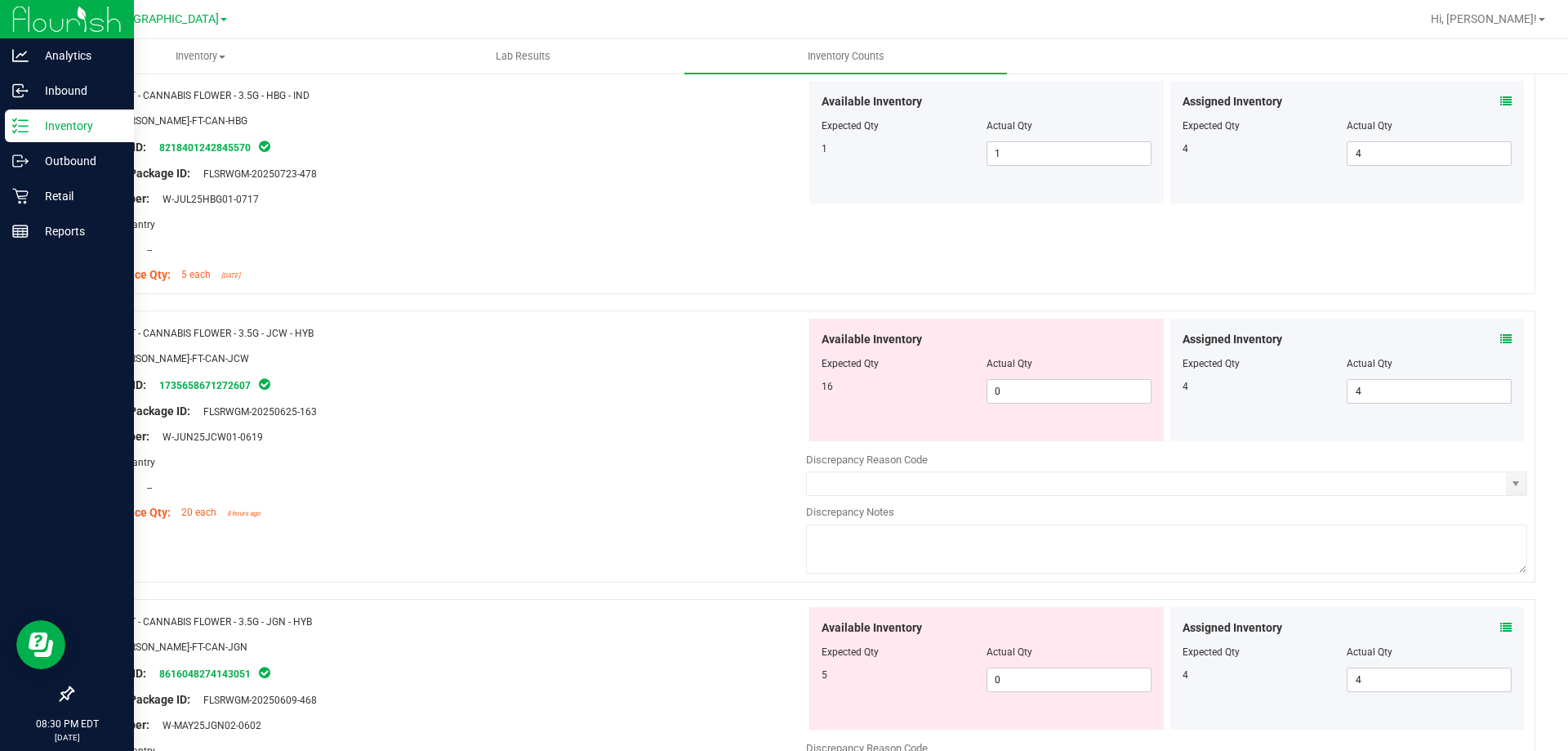
click at [1501, 338] on icon at bounding box center [1506, 339] width 12 height 12
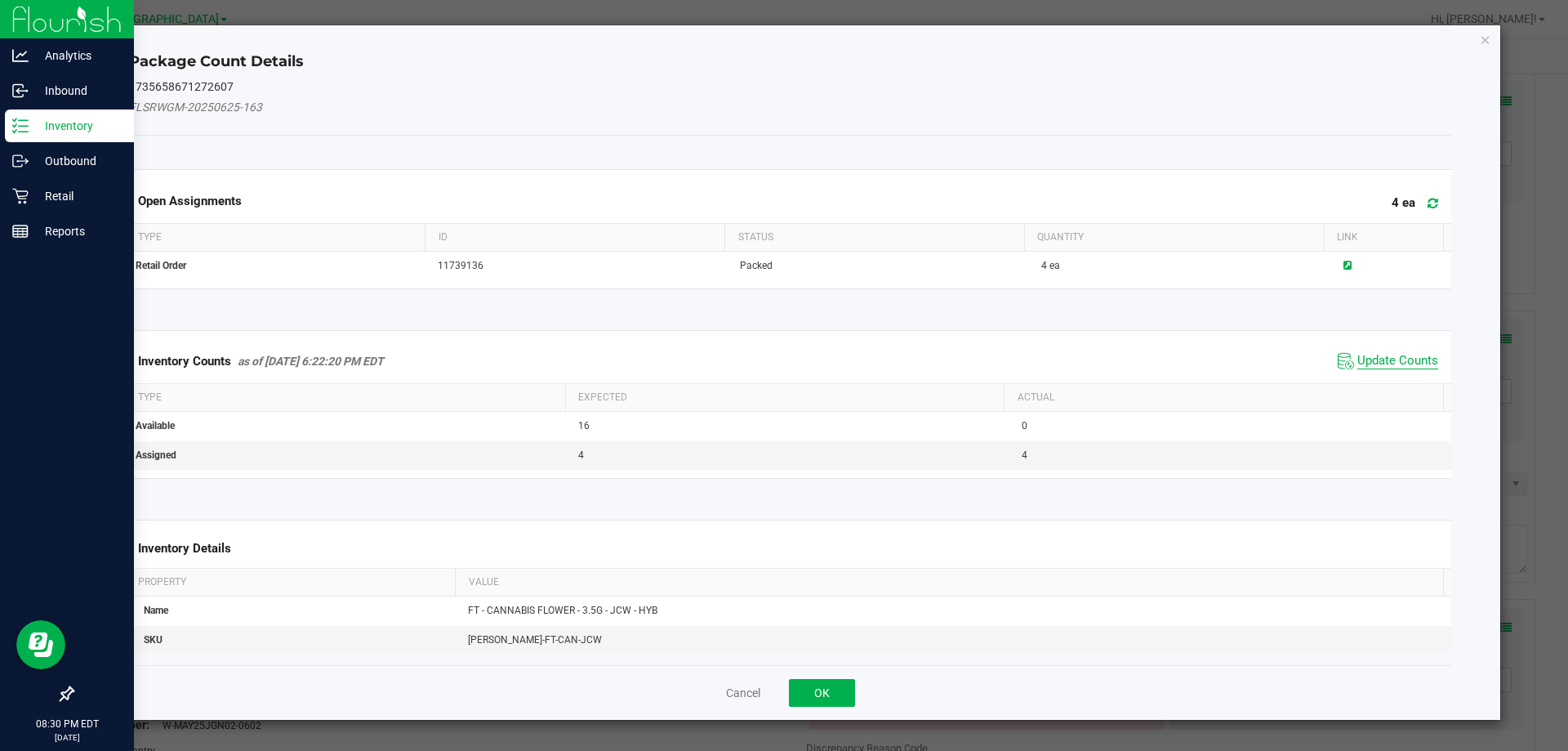
click at [1389, 363] on span "Update Counts" at bounding box center [1397, 361] width 81 height 16
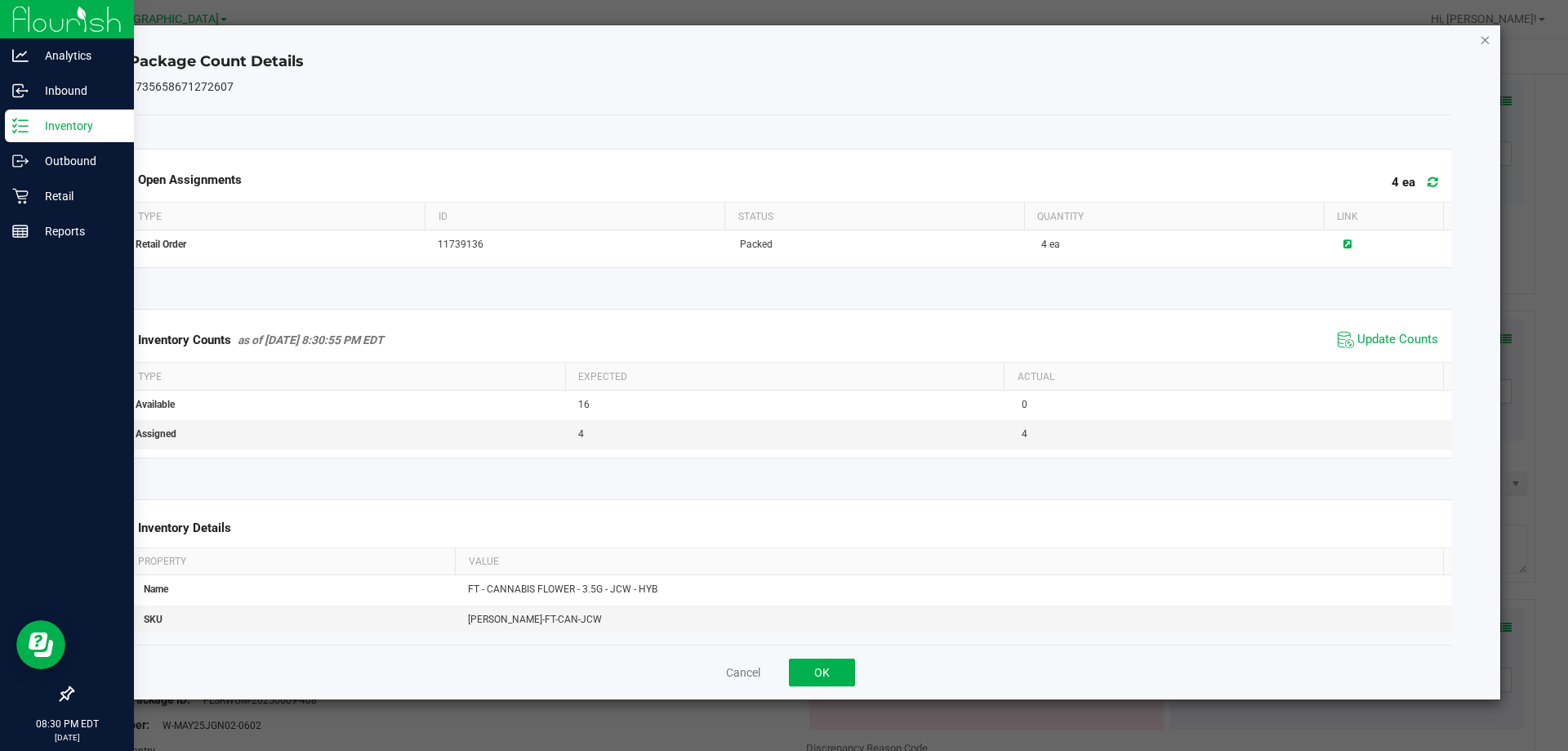
click at [1485, 44] on icon "Close" at bounding box center [1485, 40] width 12 height 19
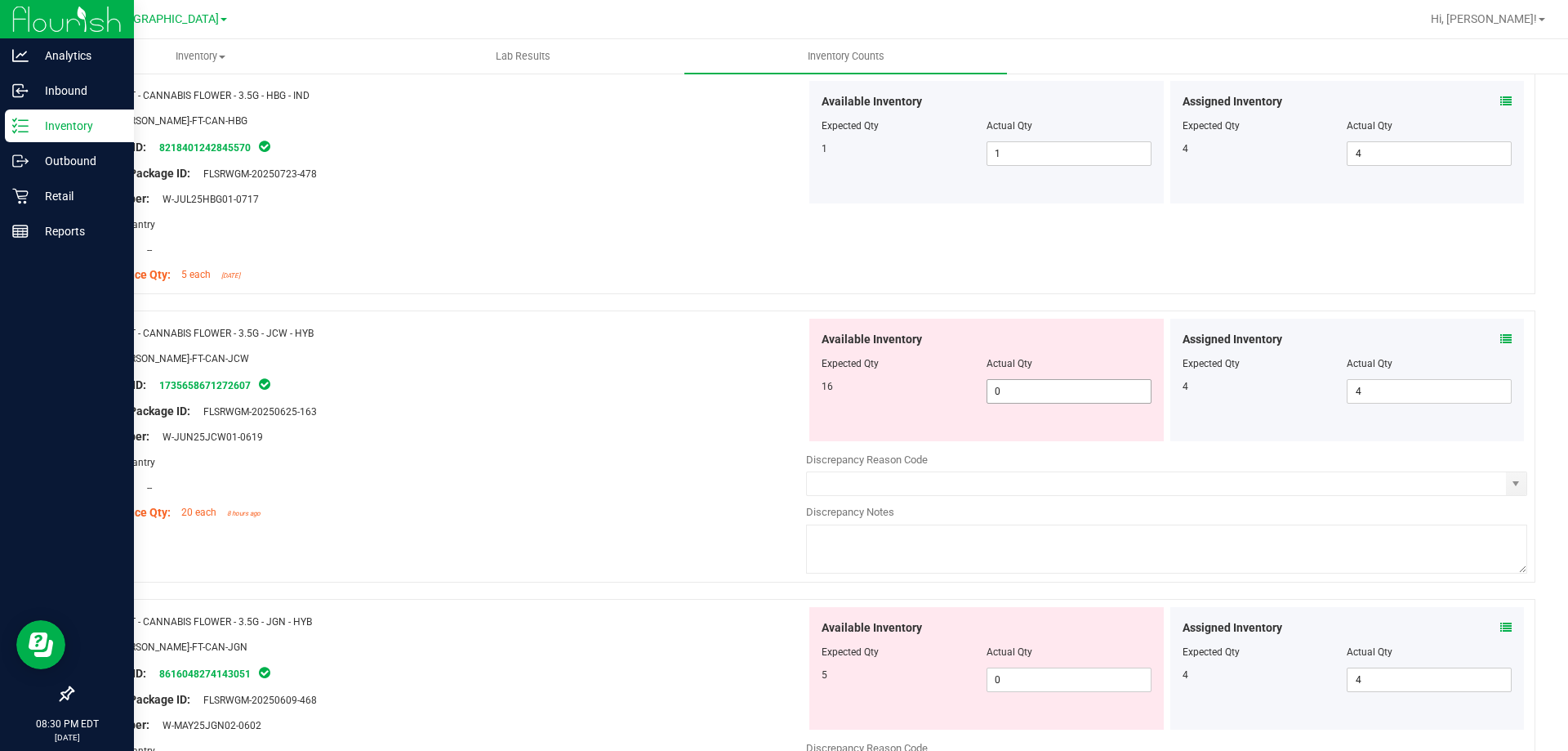
click at [1065, 396] on span "0 0" at bounding box center [1069, 390] width 165 height 24
type input "16"
click at [734, 363] on div "SKU: FLO-BUD-FT-CAN-JCW" at bounding box center [445, 359] width 721 height 17
type input "16"
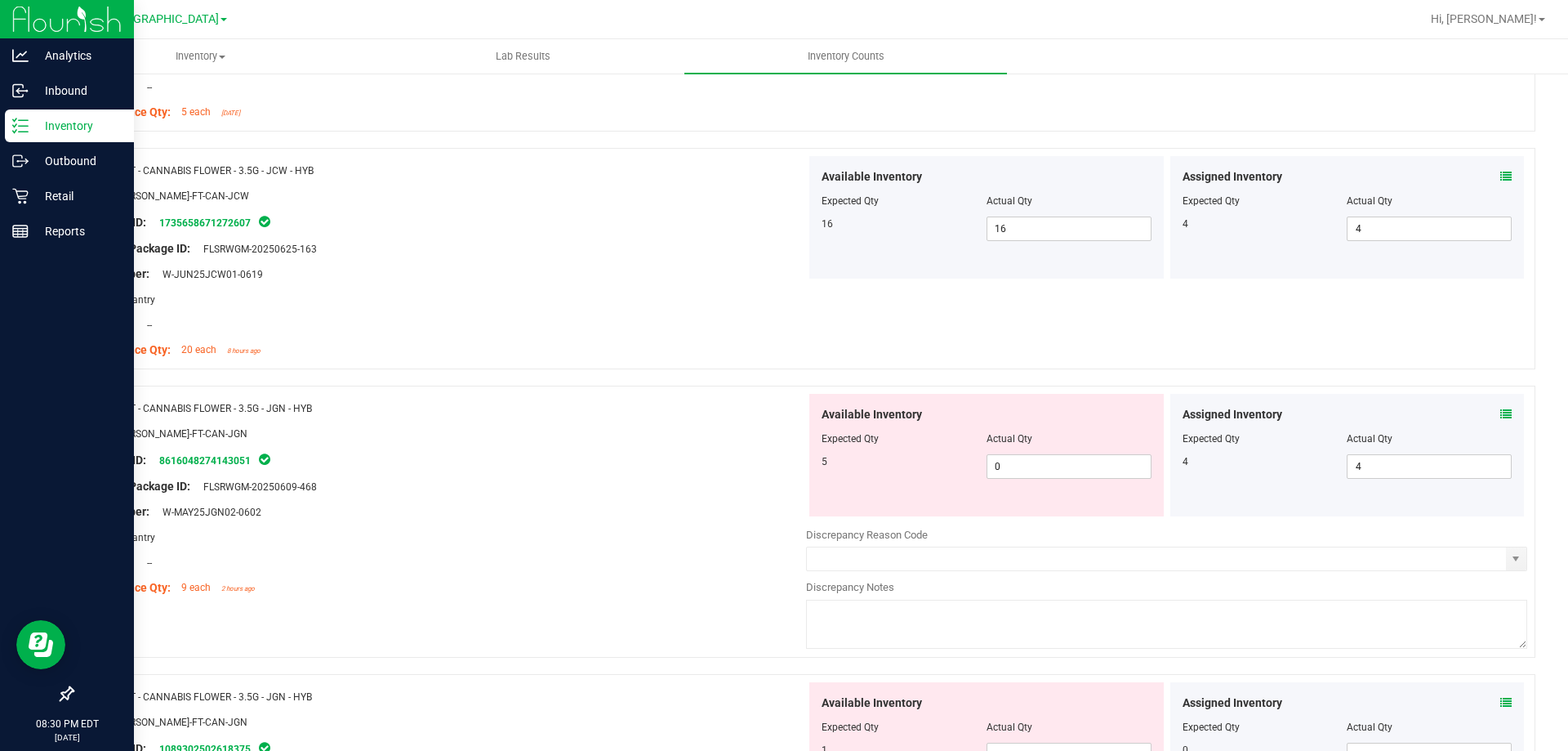
scroll to position [1307, 0]
click at [1501, 413] on icon at bounding box center [1506, 414] width 12 height 12
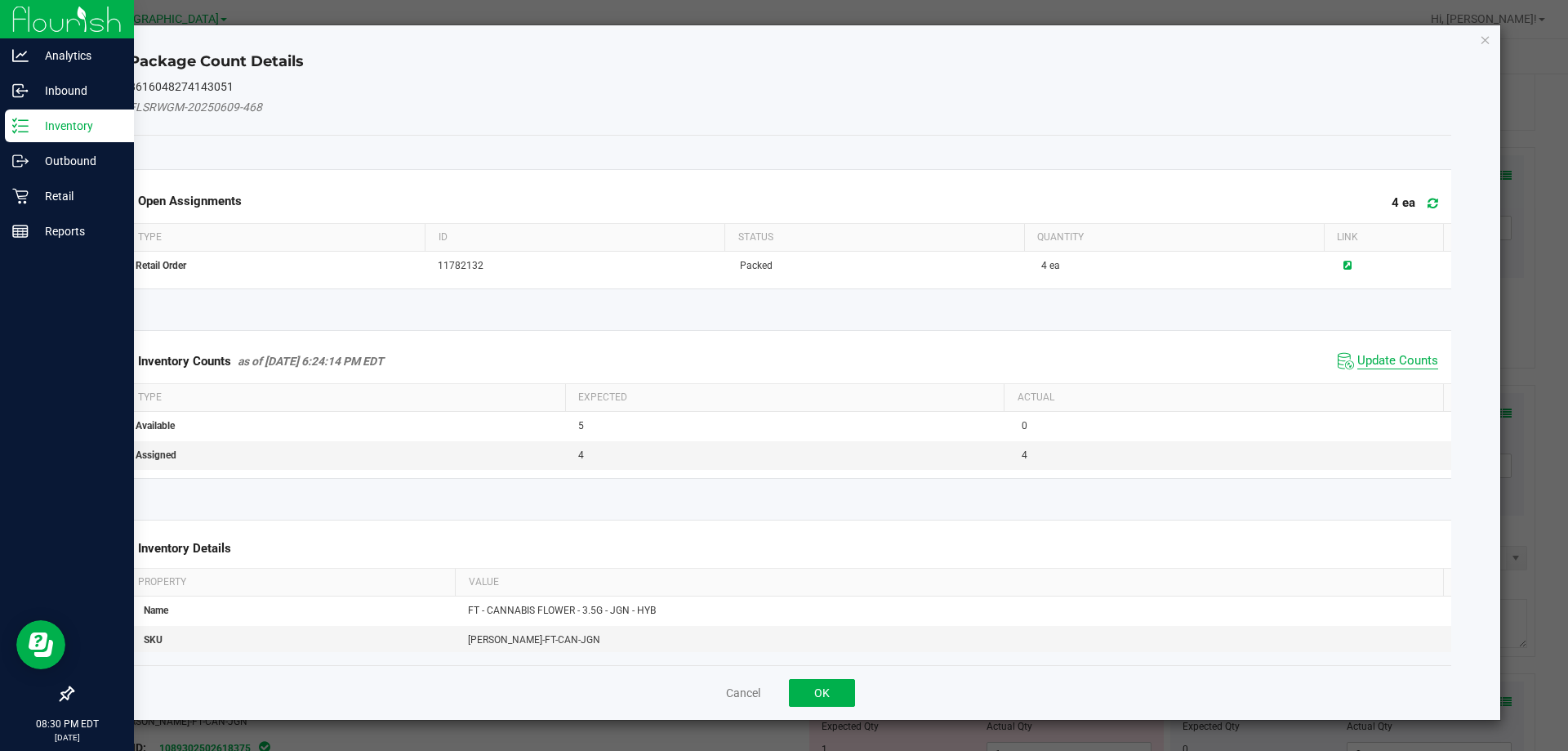
click at [1403, 368] on span "Update Counts" at bounding box center [1397, 361] width 81 height 16
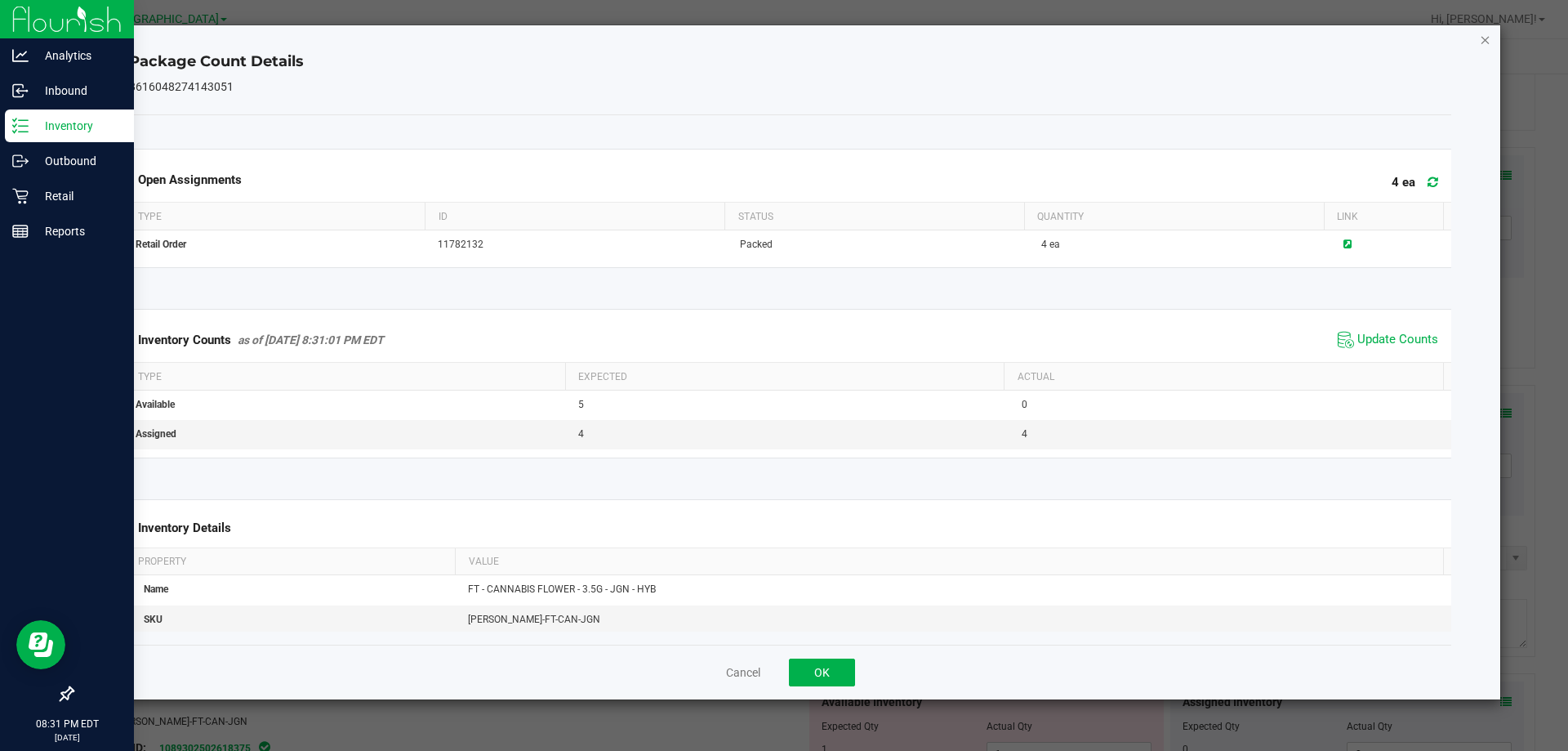
click at [1484, 40] on icon "Close" at bounding box center [1485, 40] width 12 height 19
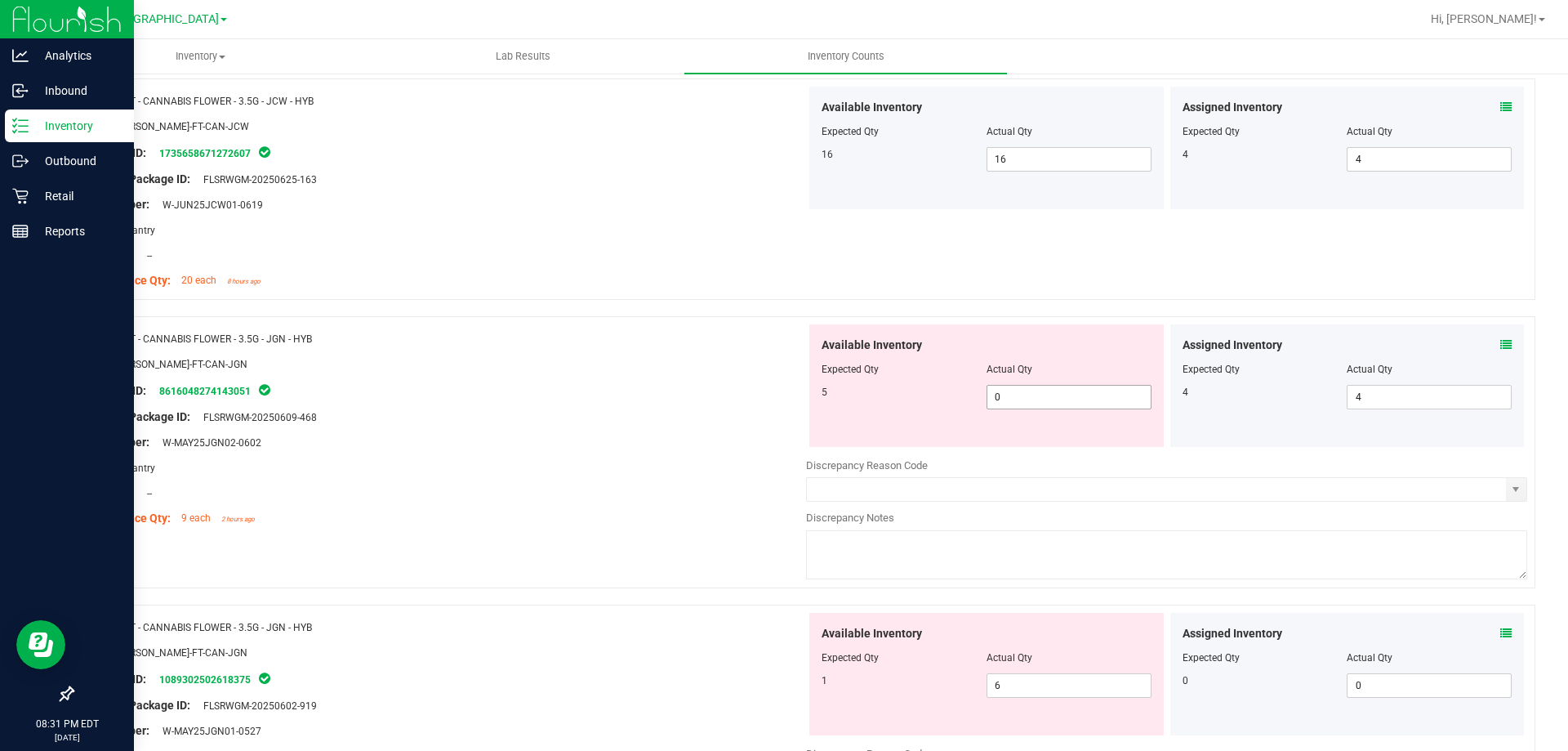
scroll to position [1470, 0]
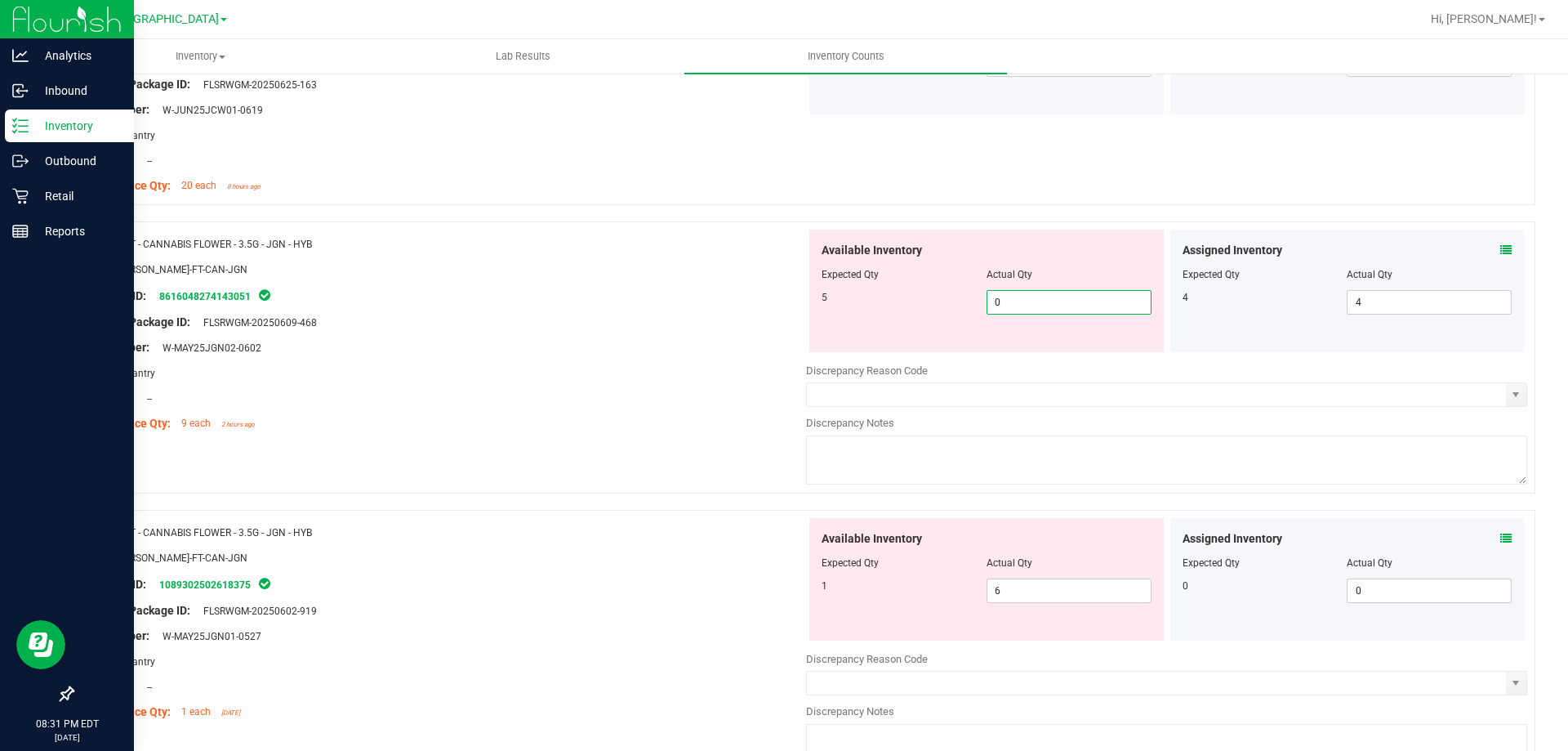
click at [1047, 303] on span "0 0" at bounding box center [1069, 302] width 165 height 24
type input "5"
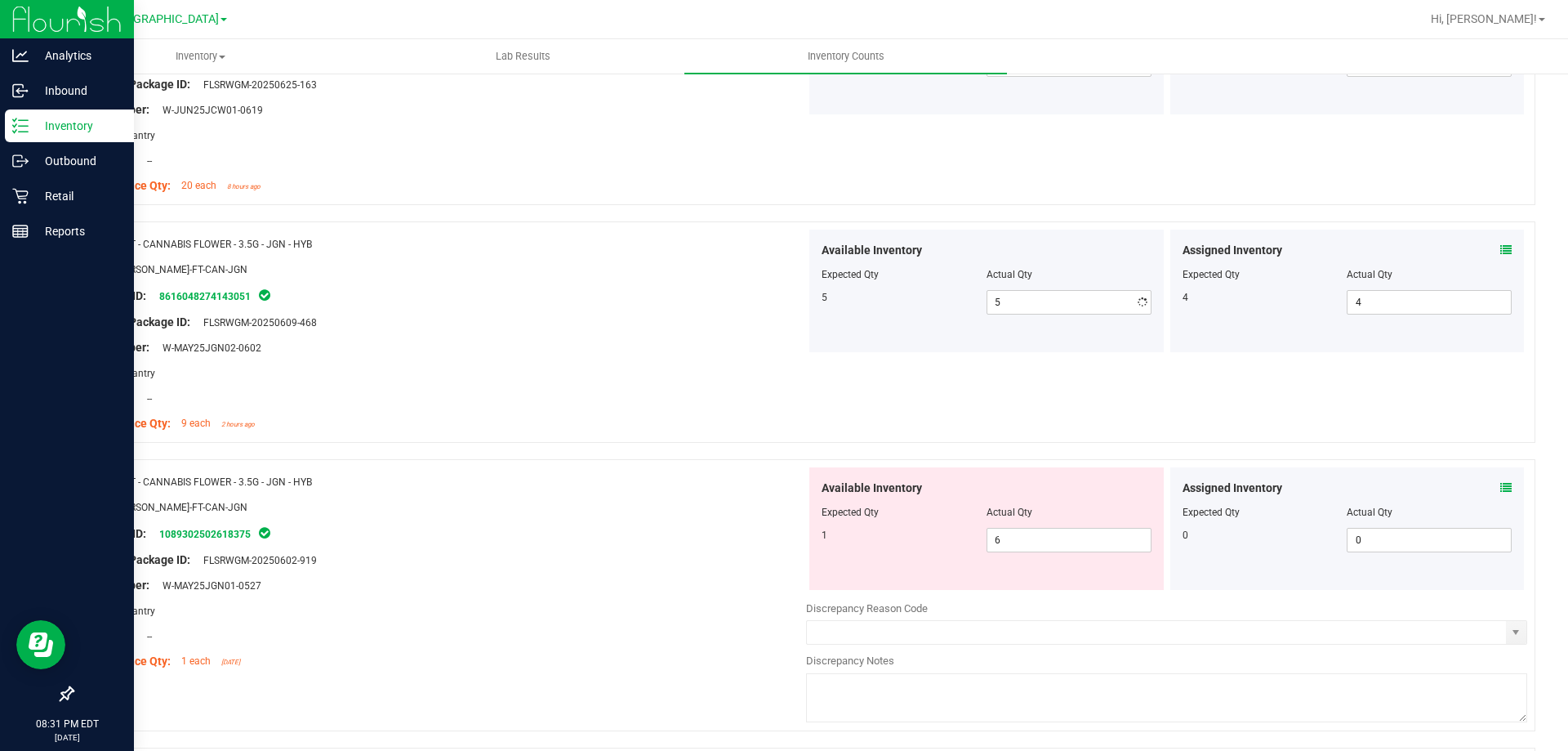
click at [578, 281] on div at bounding box center [445, 282] width 721 height 8
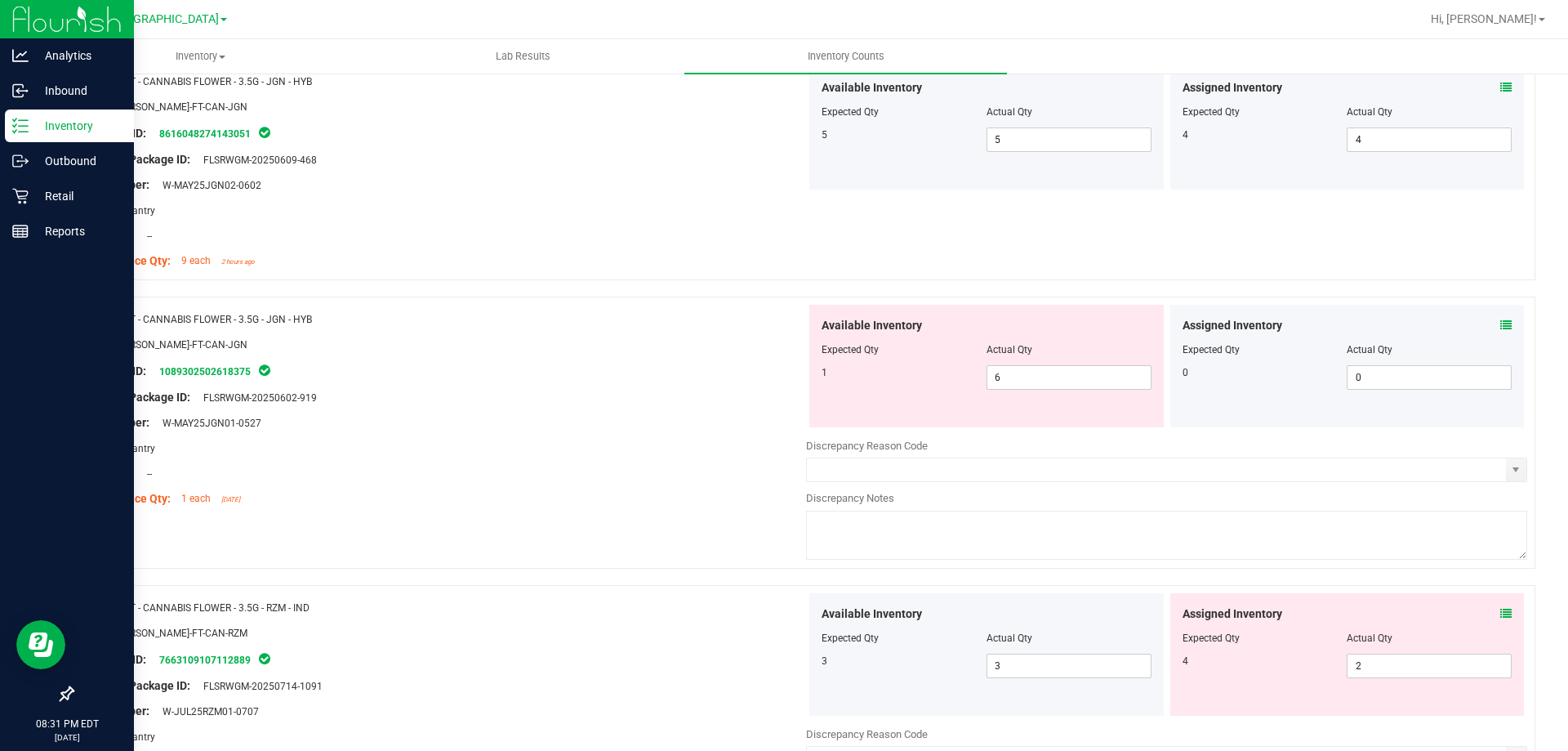
scroll to position [1634, 0]
click at [1501, 330] on span at bounding box center [1506, 325] width 12 height 17
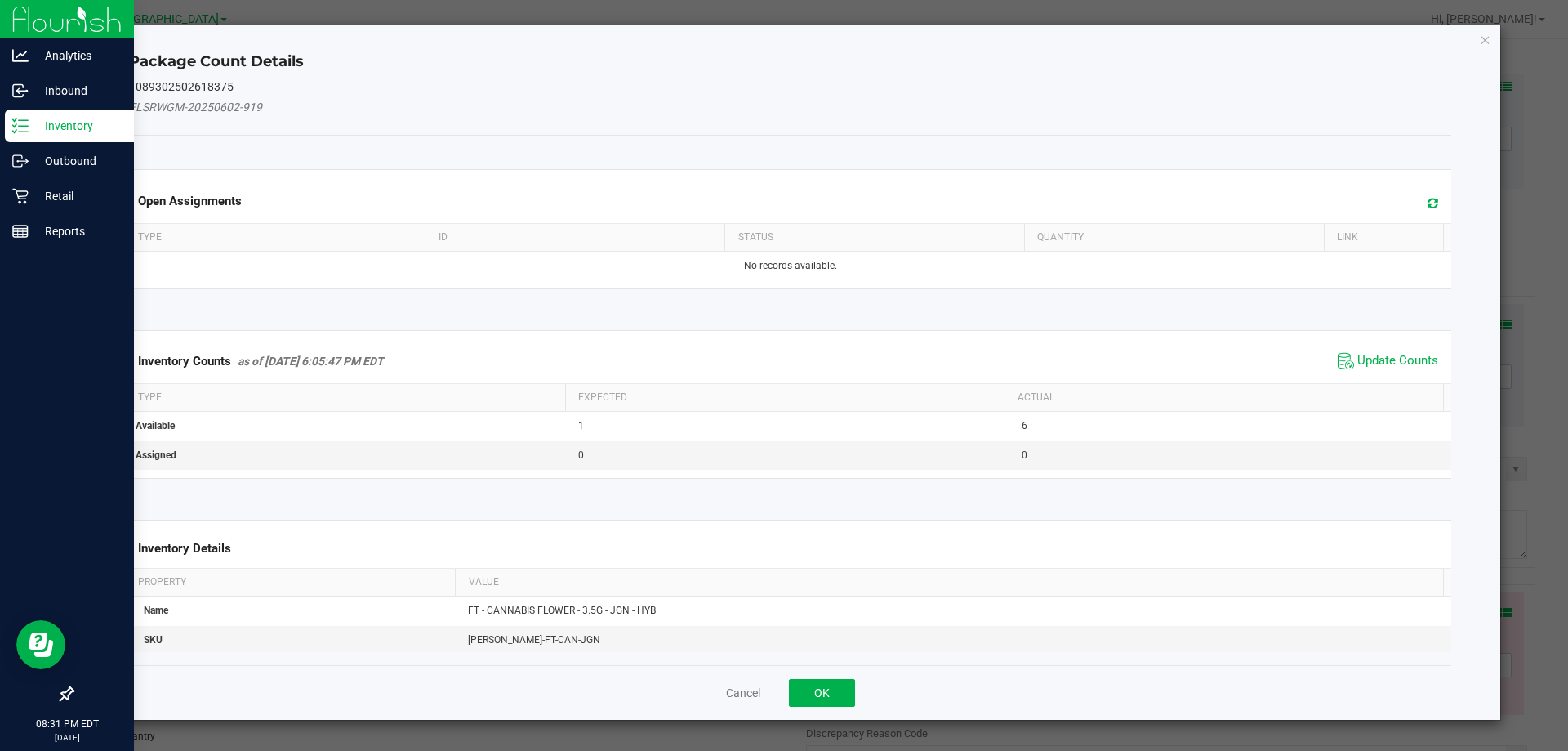
click at [1409, 356] on span "Update Counts" at bounding box center [1397, 361] width 81 height 16
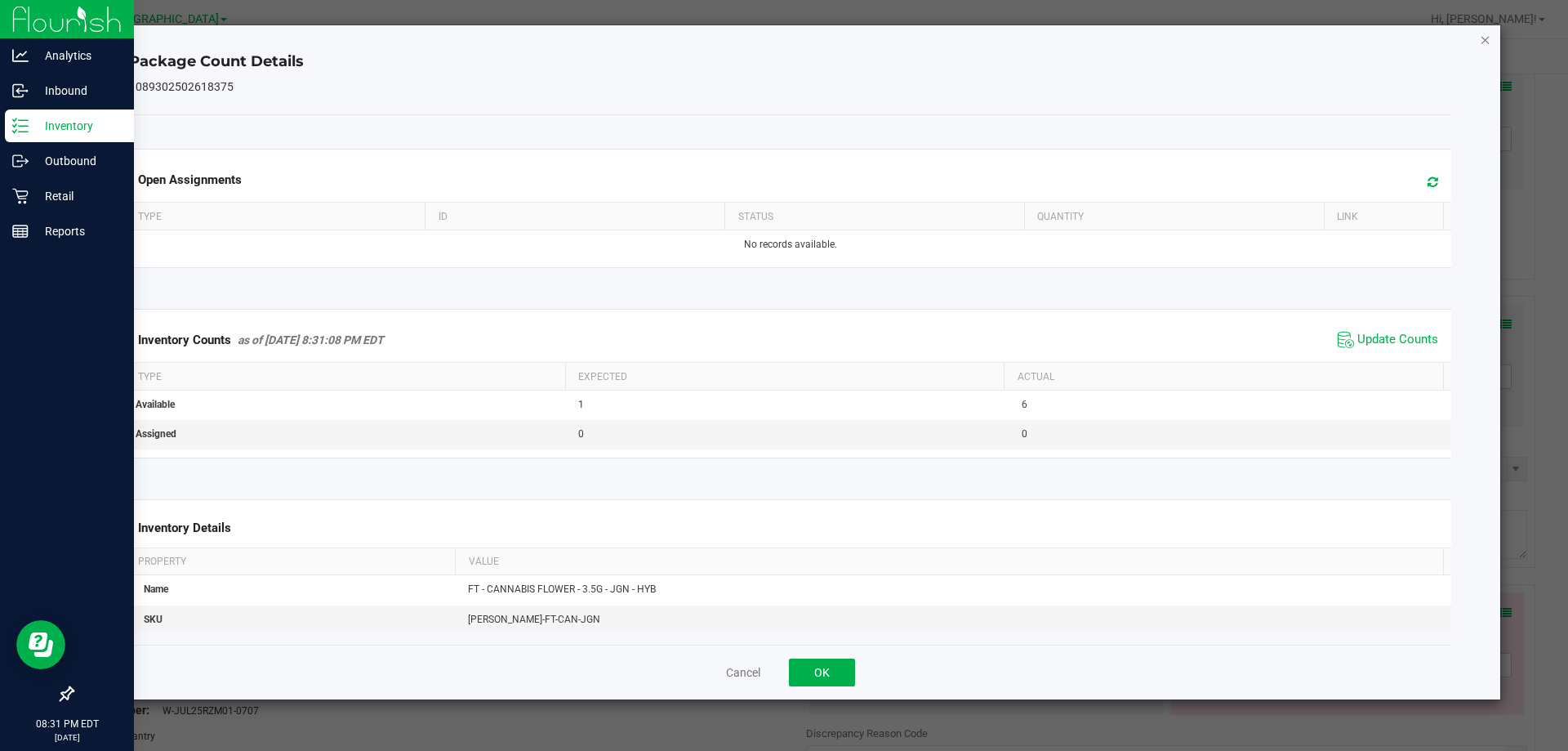
click at [1483, 45] on icon "Close" at bounding box center [1485, 40] width 12 height 19
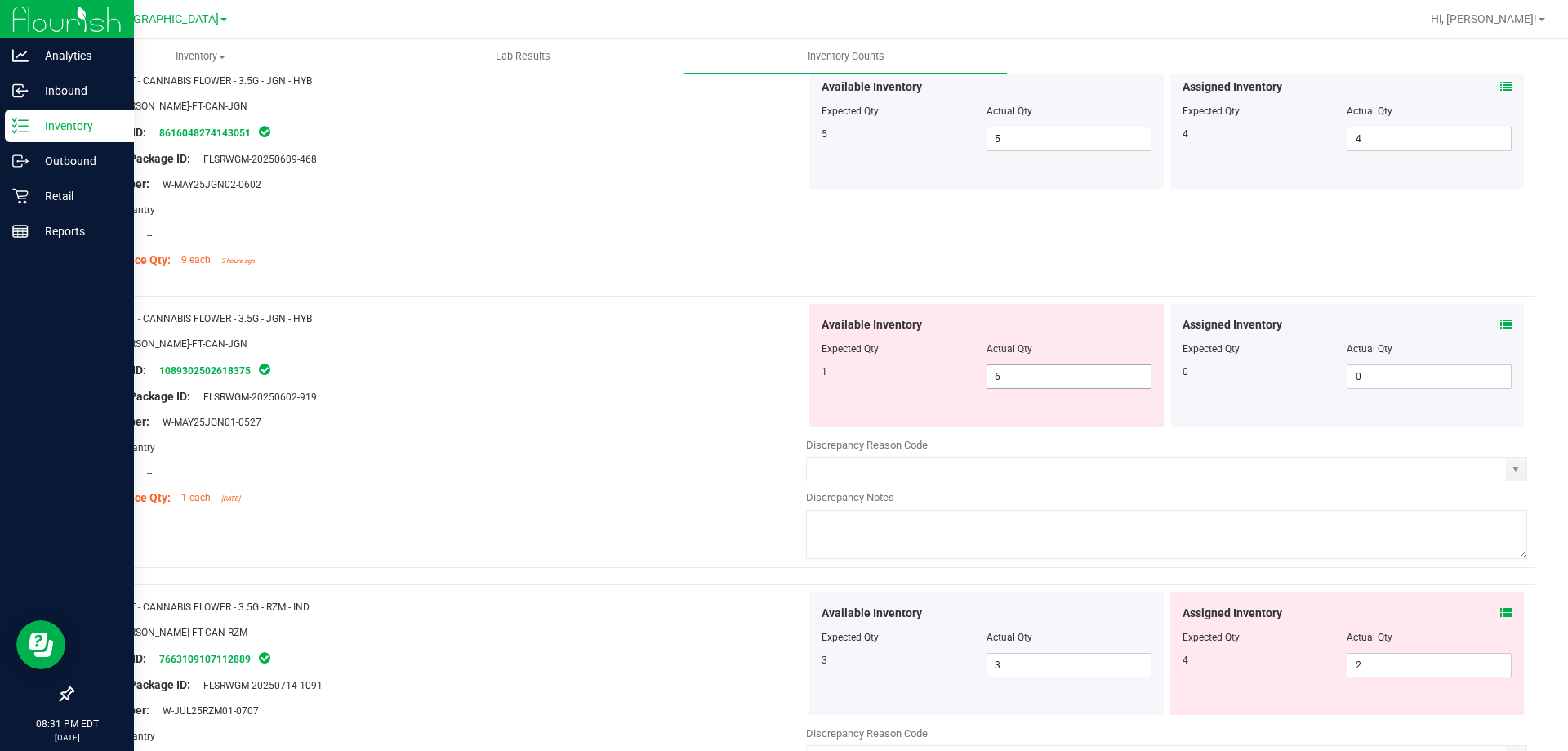
click at [1087, 372] on span "6 6" at bounding box center [1069, 376] width 165 height 24
type input "1"
click at [714, 350] on div "SKU: FLO-BUD-FT-CAN-JGN" at bounding box center [445, 343] width 721 height 17
type input "1"
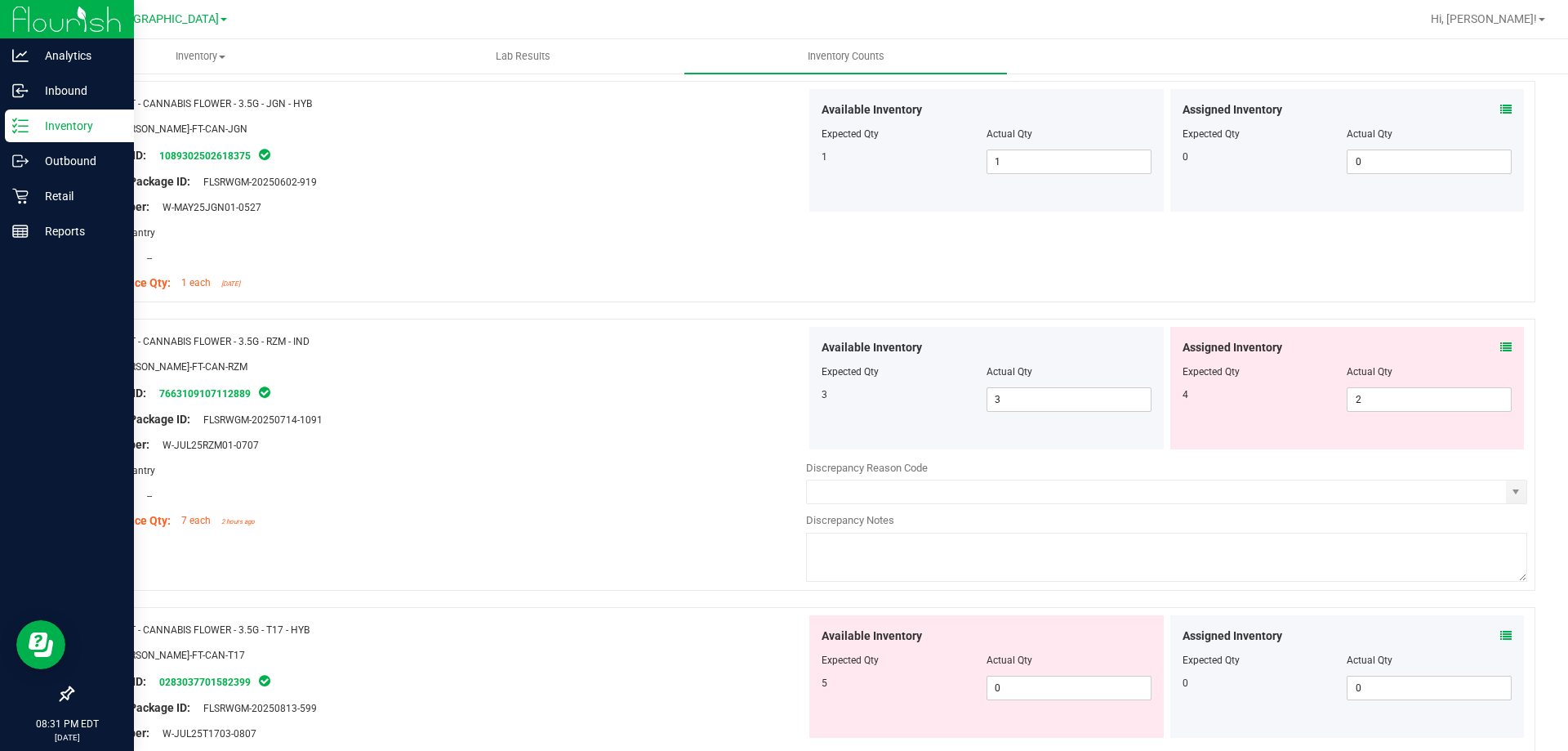
scroll to position [1879, 0]
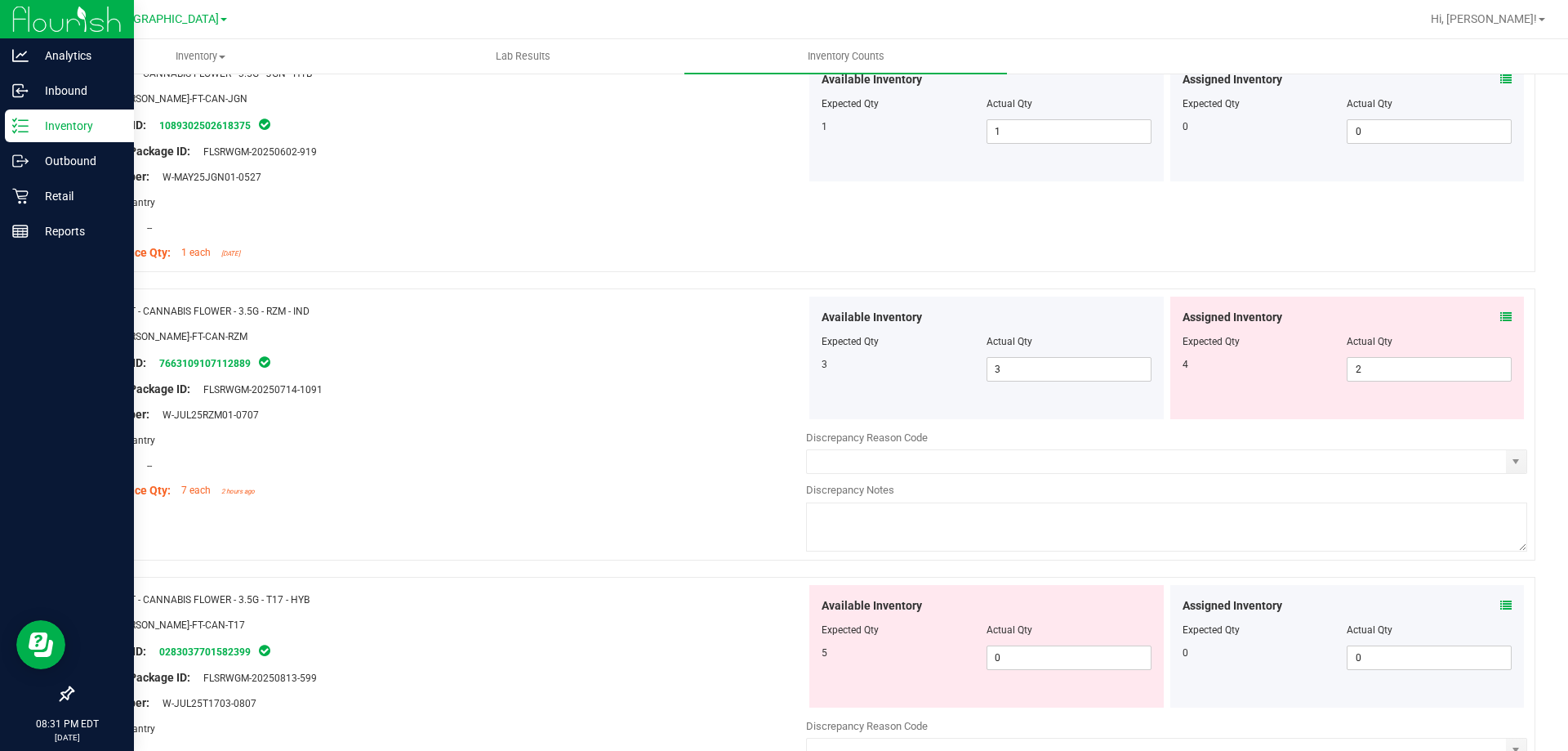
click at [1501, 318] on icon at bounding box center [1506, 317] width 12 height 12
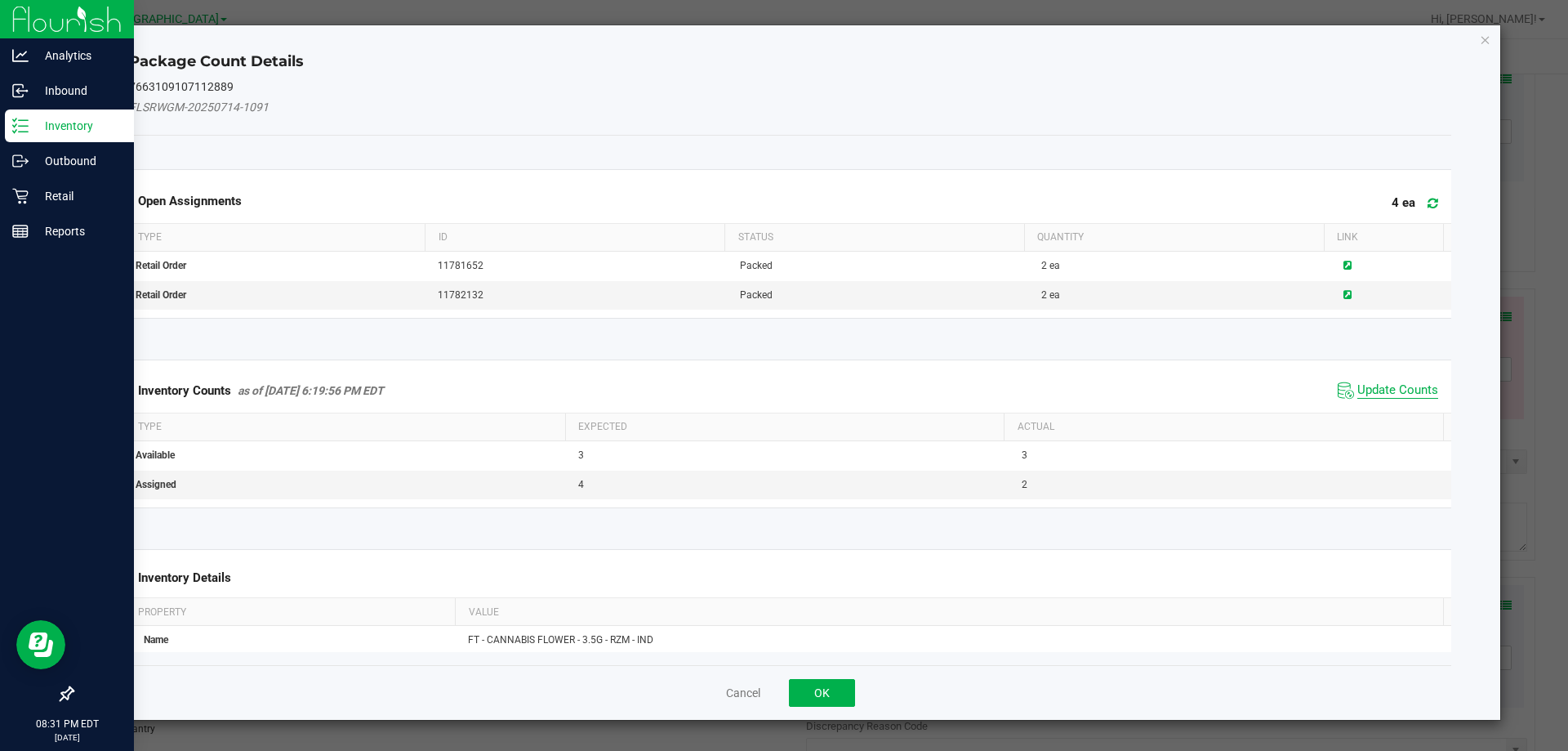
click at [1357, 387] on span "Update Counts" at bounding box center [1397, 390] width 81 height 16
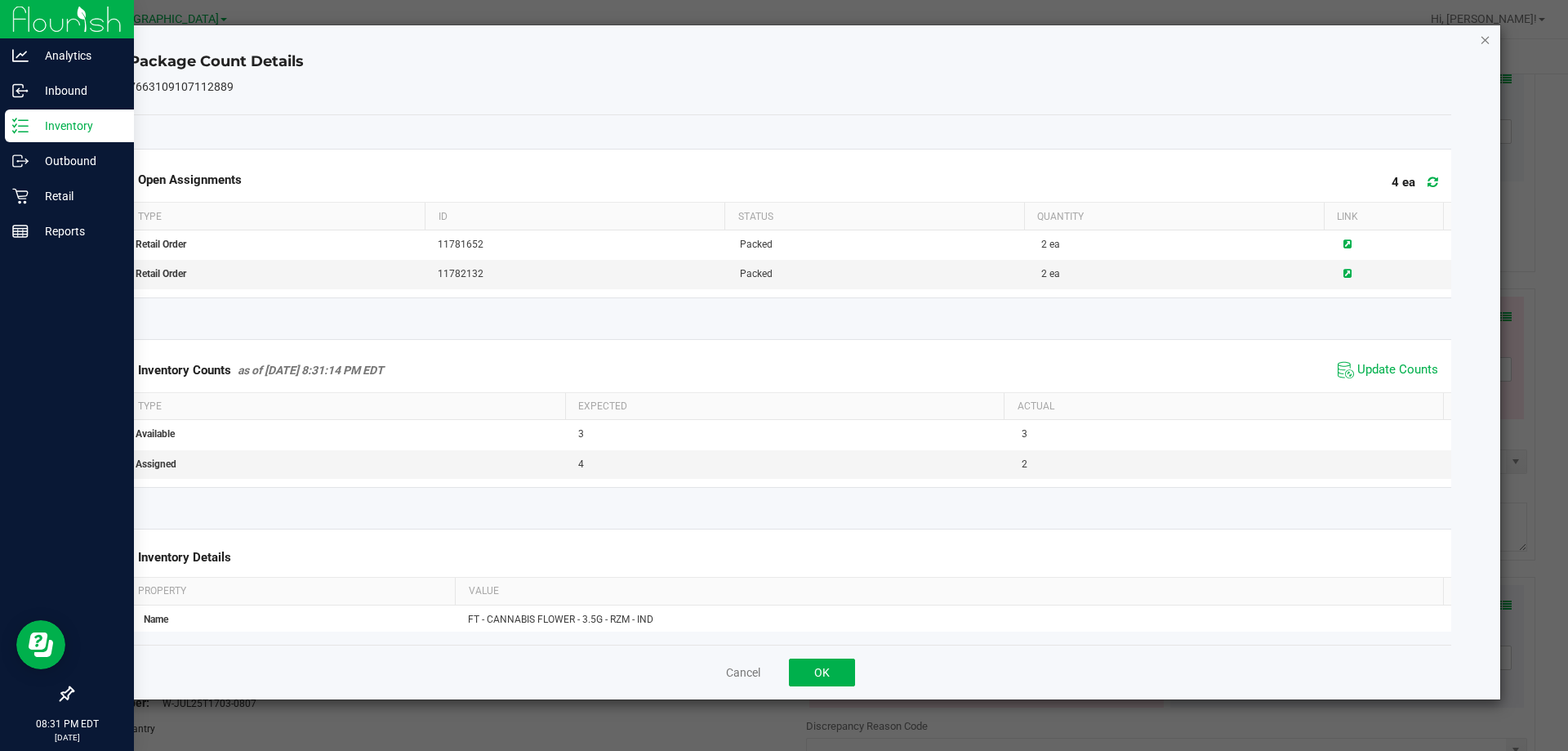
click at [1485, 40] on icon "Close" at bounding box center [1485, 40] width 12 height 19
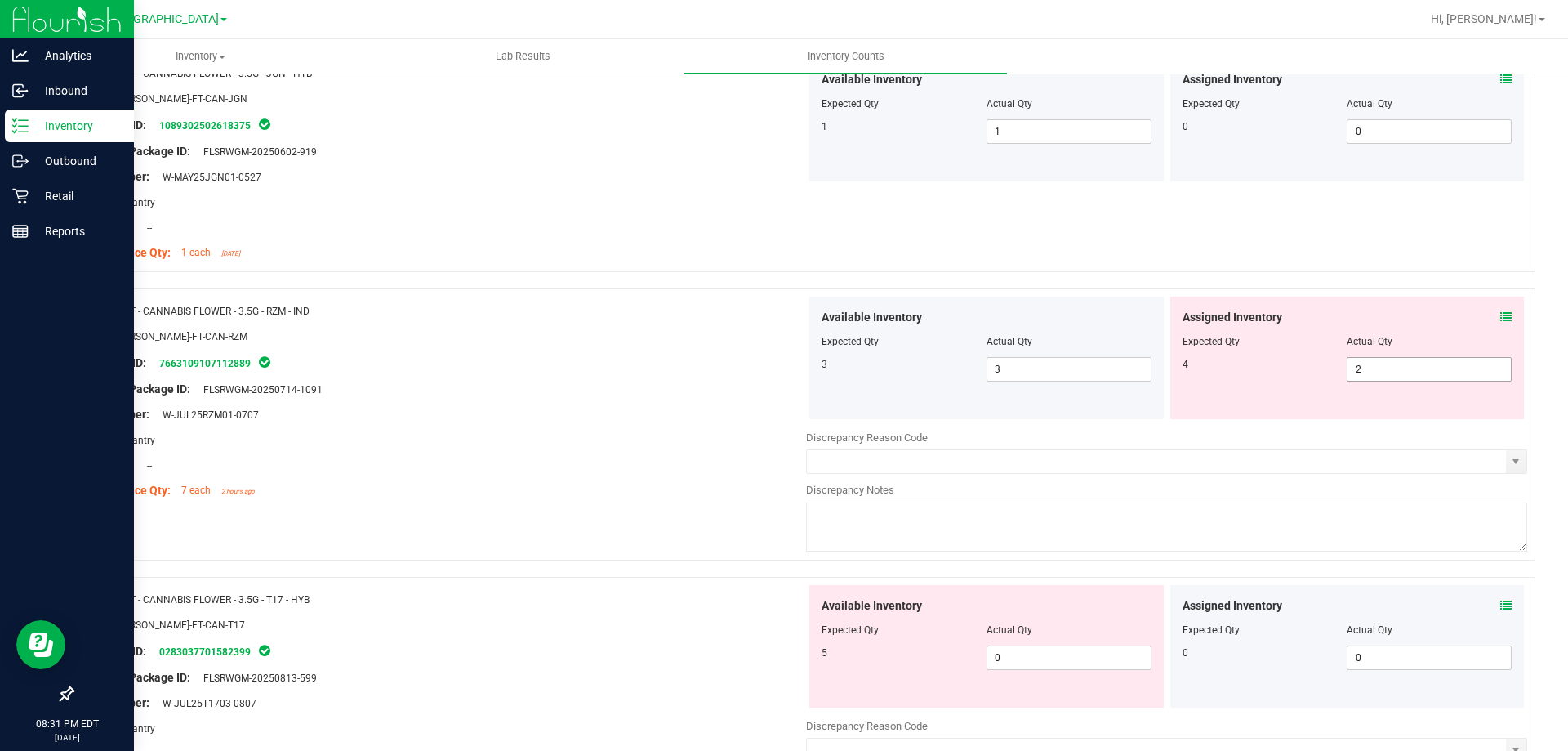
click at [1352, 372] on span "2 2" at bounding box center [1428, 368] width 165 height 24
type input "4"
click at [728, 353] on div "Package ID: 7663109107112889" at bounding box center [445, 362] width 721 height 19
type input "4"
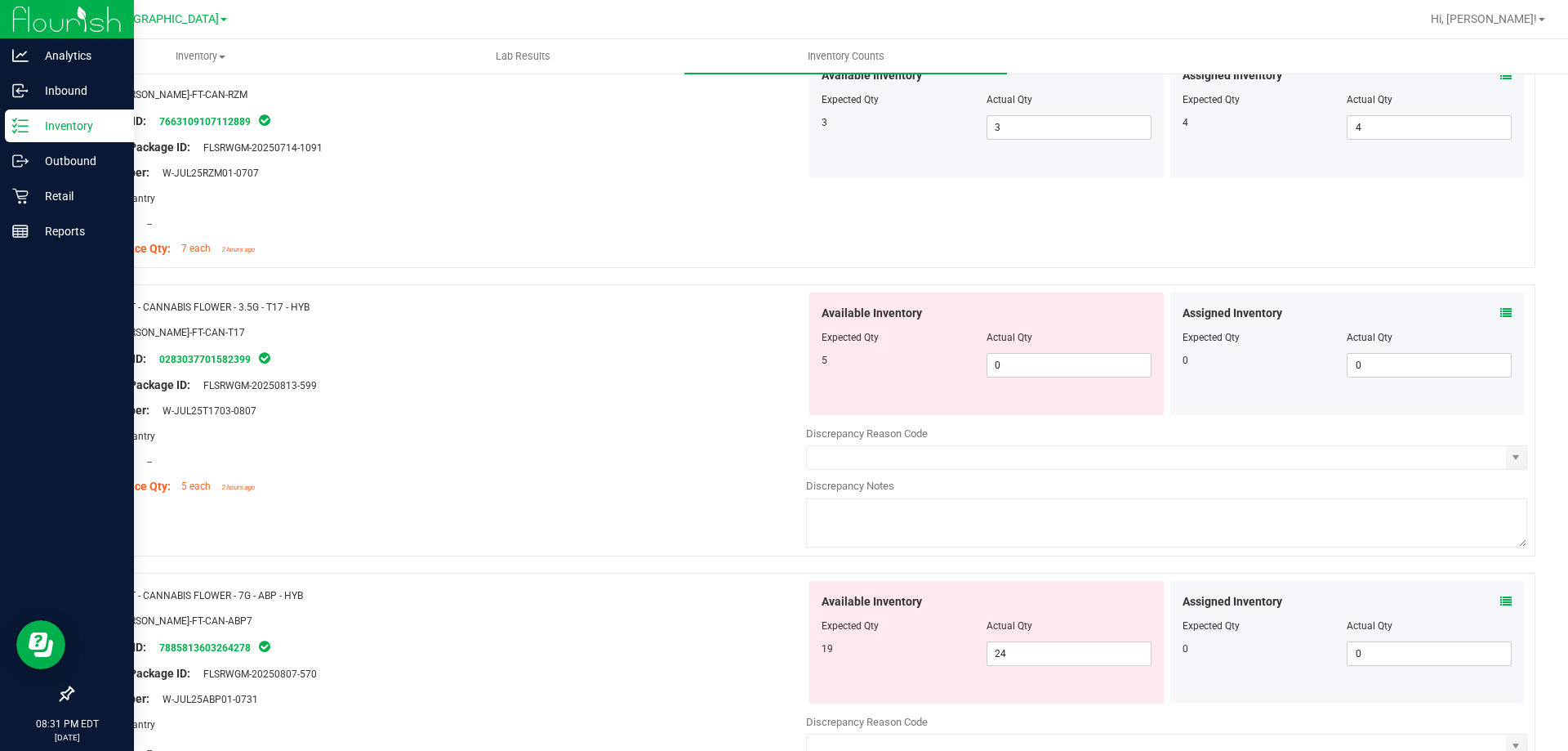
scroll to position [2124, 0]
click at [1501, 308] on icon at bounding box center [1506, 309] width 12 height 12
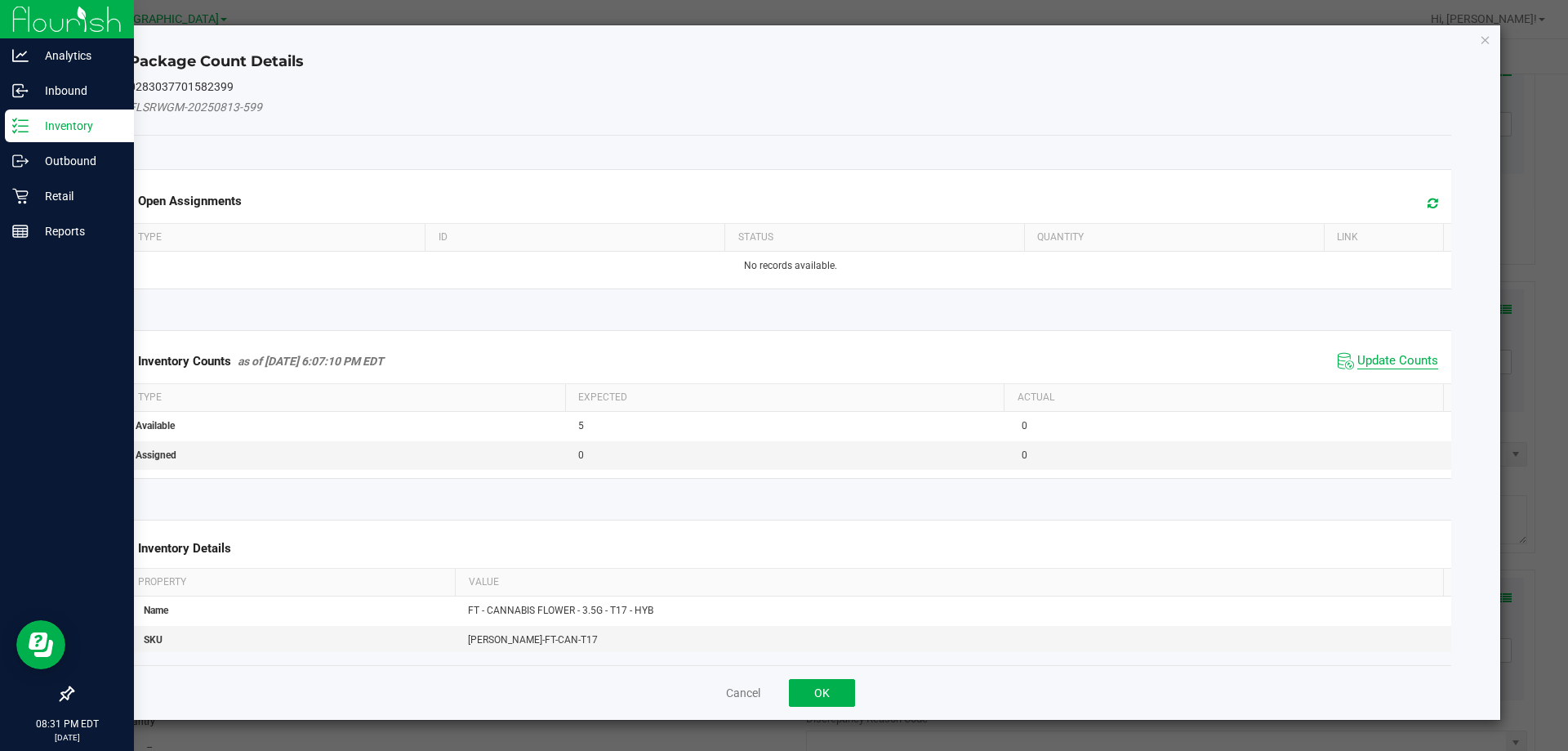
click at [1392, 357] on span "Update Counts" at bounding box center [1397, 361] width 81 height 16
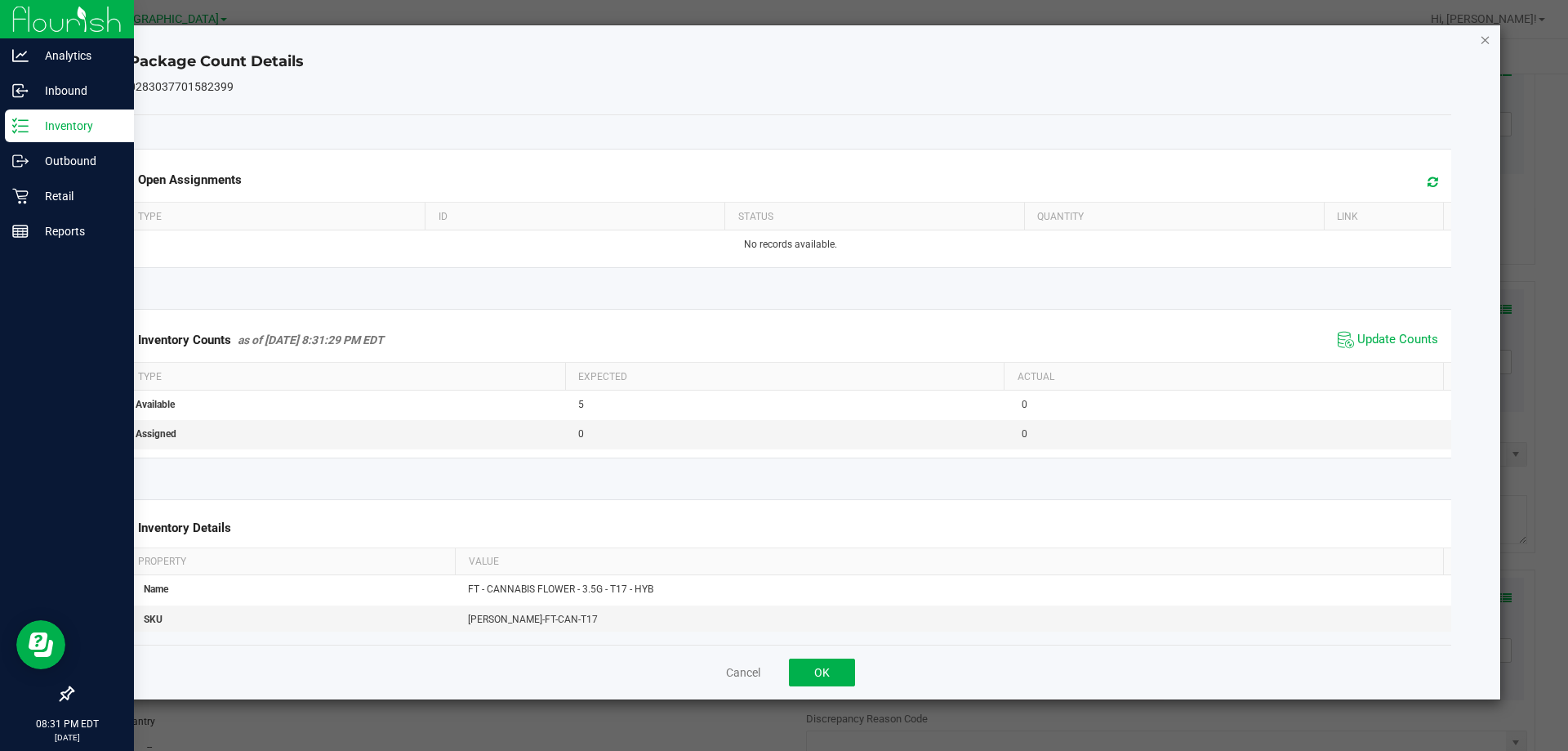
click at [1483, 39] on icon "Close" at bounding box center [1485, 40] width 12 height 19
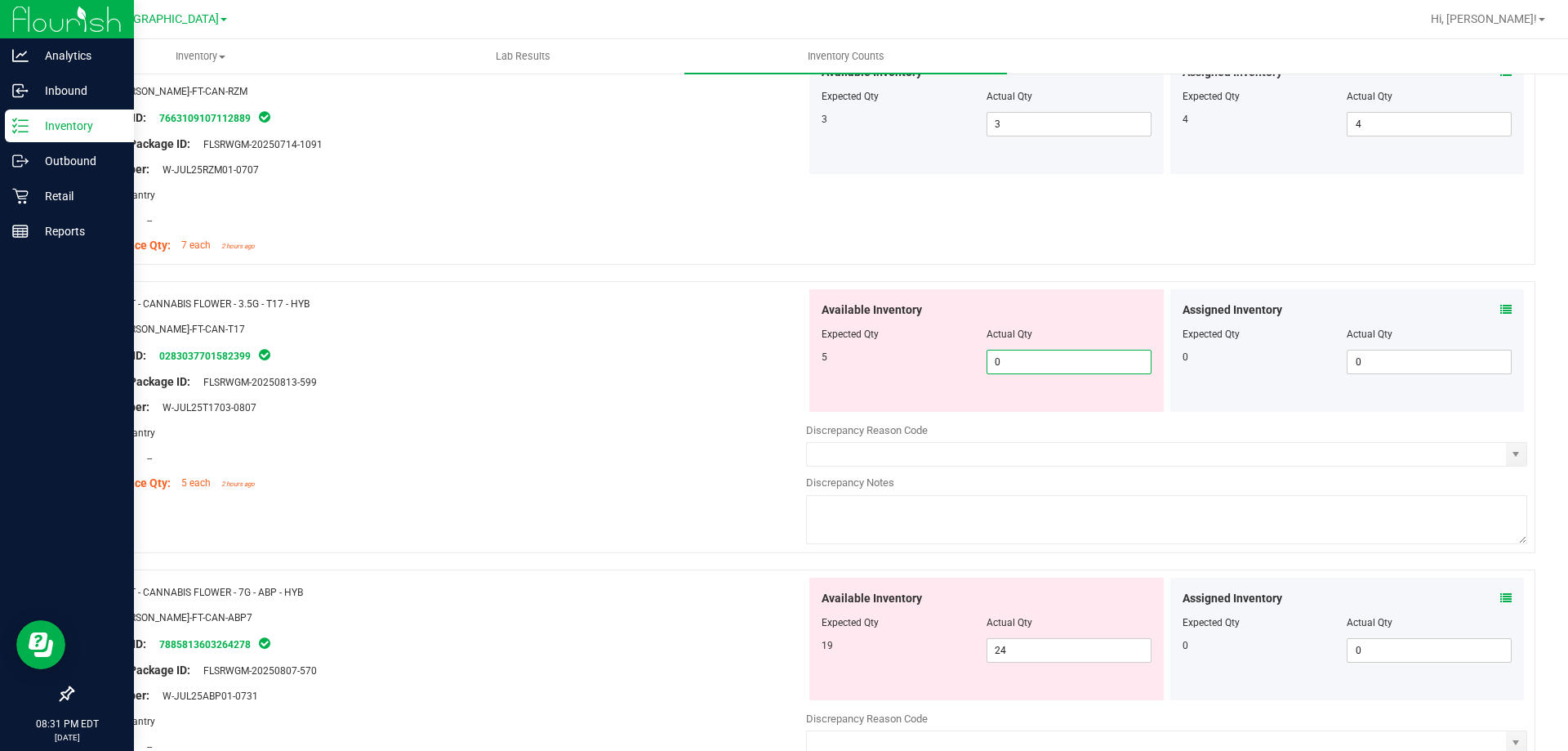
click at [1051, 357] on span "0 0" at bounding box center [1069, 362] width 165 height 24
type input "5"
click at [732, 396] on div at bounding box center [445, 394] width 721 height 8
type input "5"
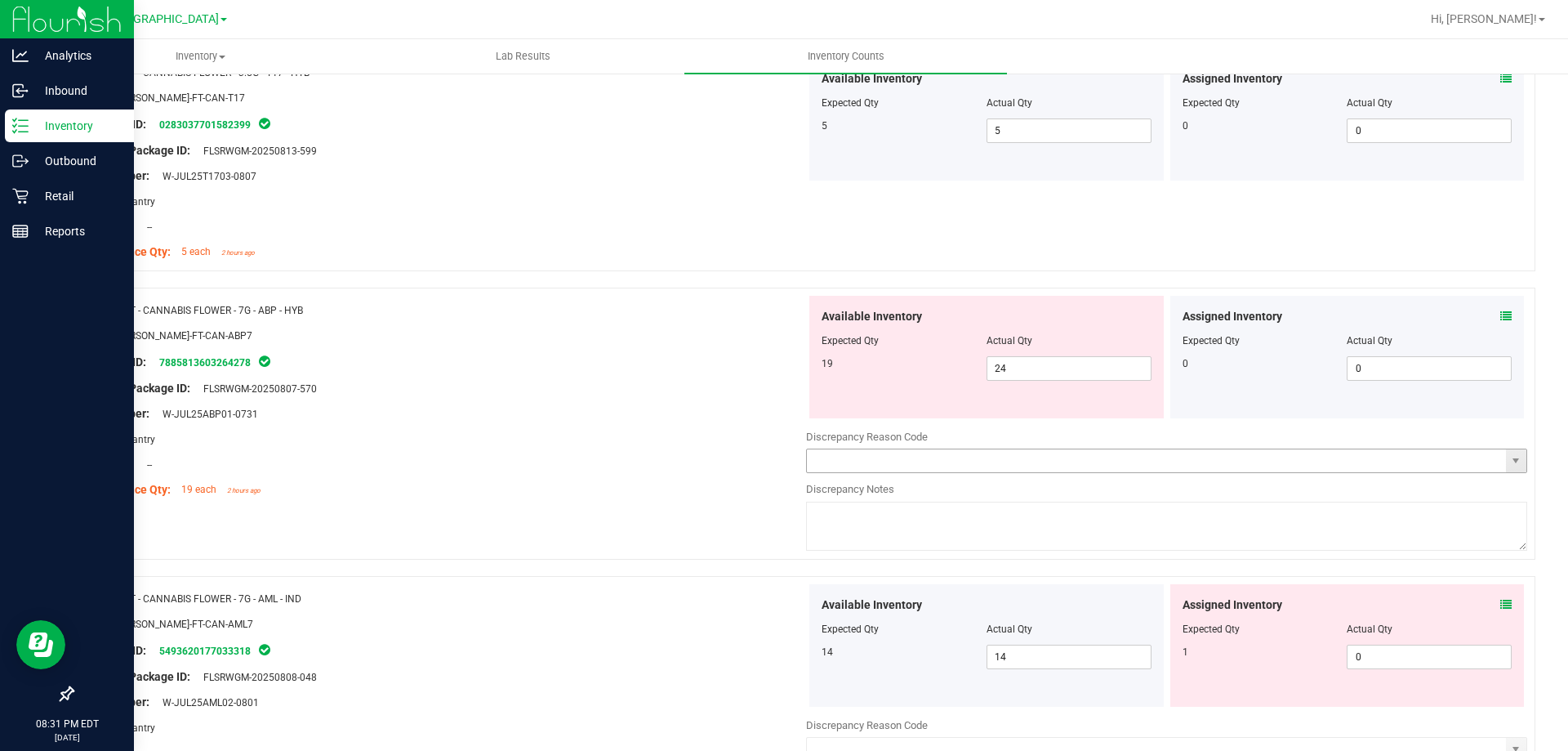
scroll to position [2451, 0]
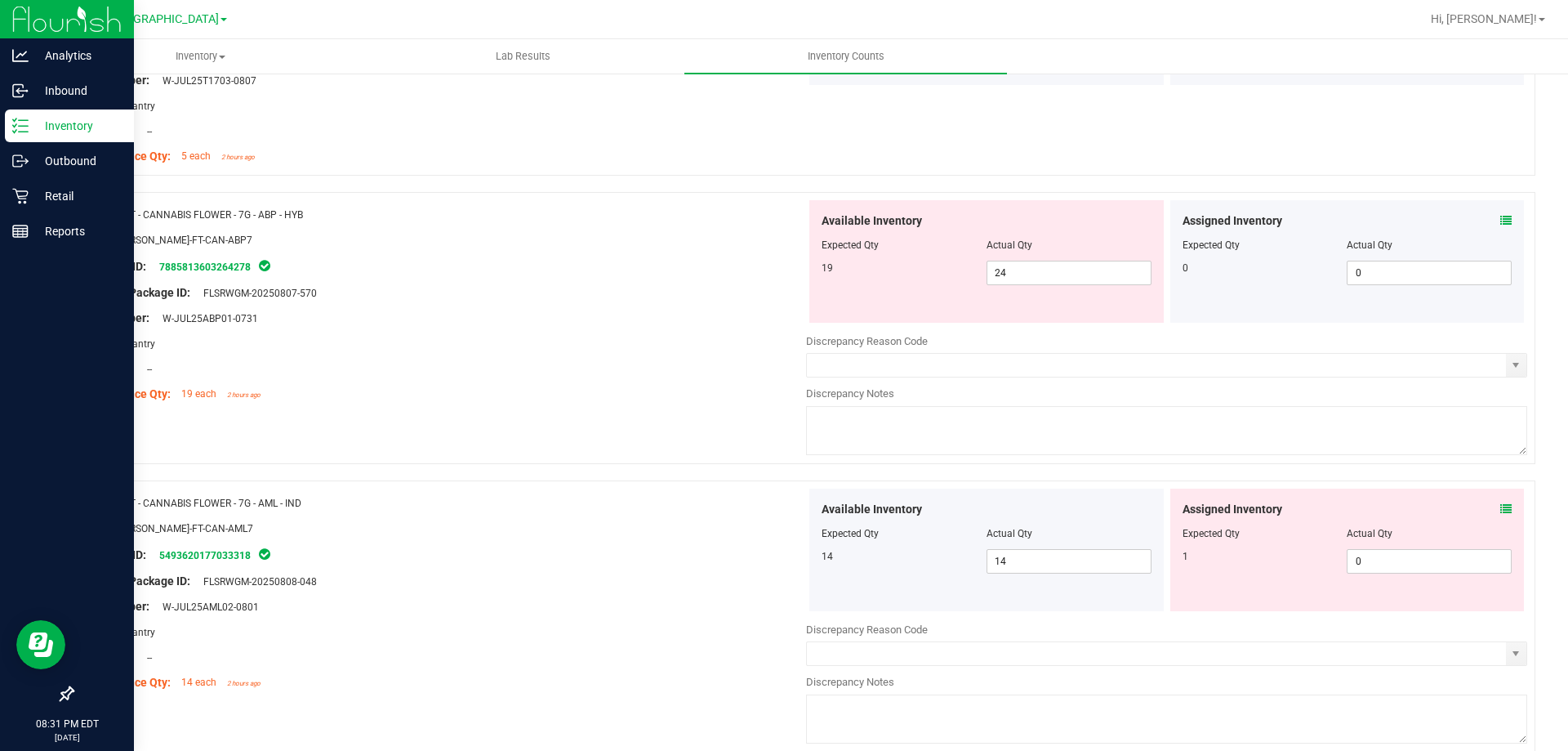
click at [1501, 221] on icon at bounding box center [1506, 221] width 12 height 12
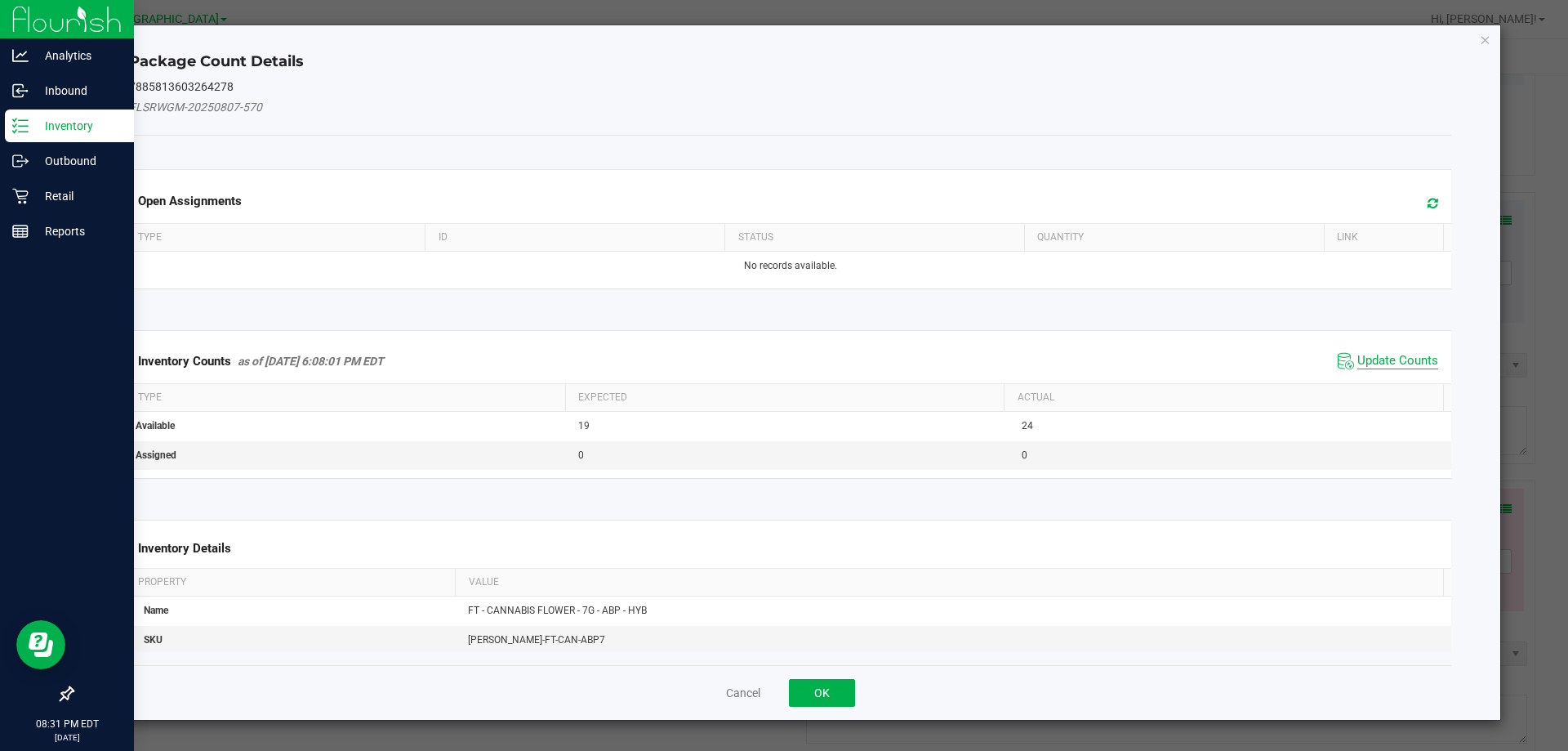
click at [1391, 366] on span "Update Counts" at bounding box center [1397, 361] width 81 height 16
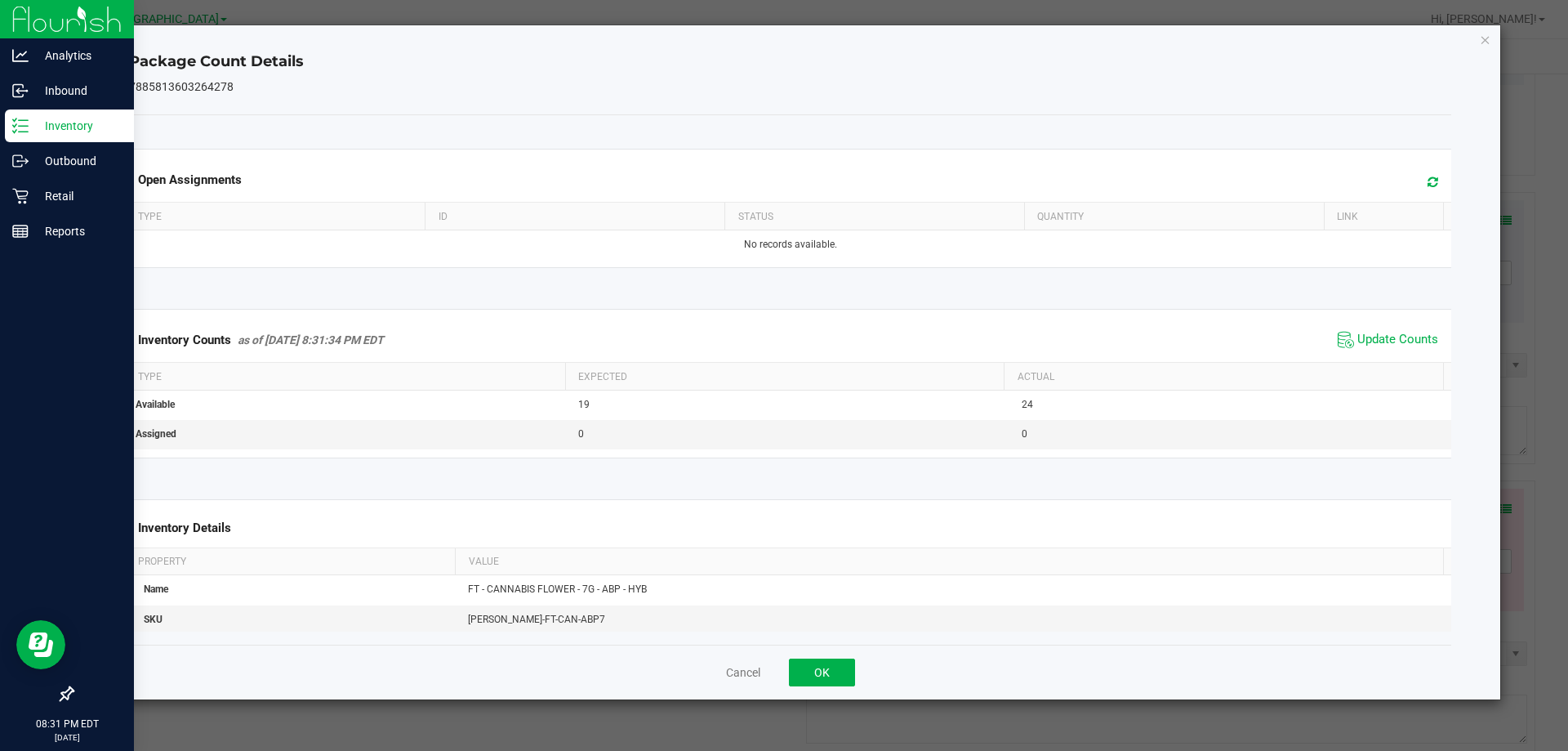
click at [1487, 49] on div "Package Count Details 7885813603264278 Open Assignments Type ID Status Quantity…" at bounding box center [790, 362] width 1421 height 674
click at [1486, 42] on icon "Close" at bounding box center [1485, 40] width 12 height 19
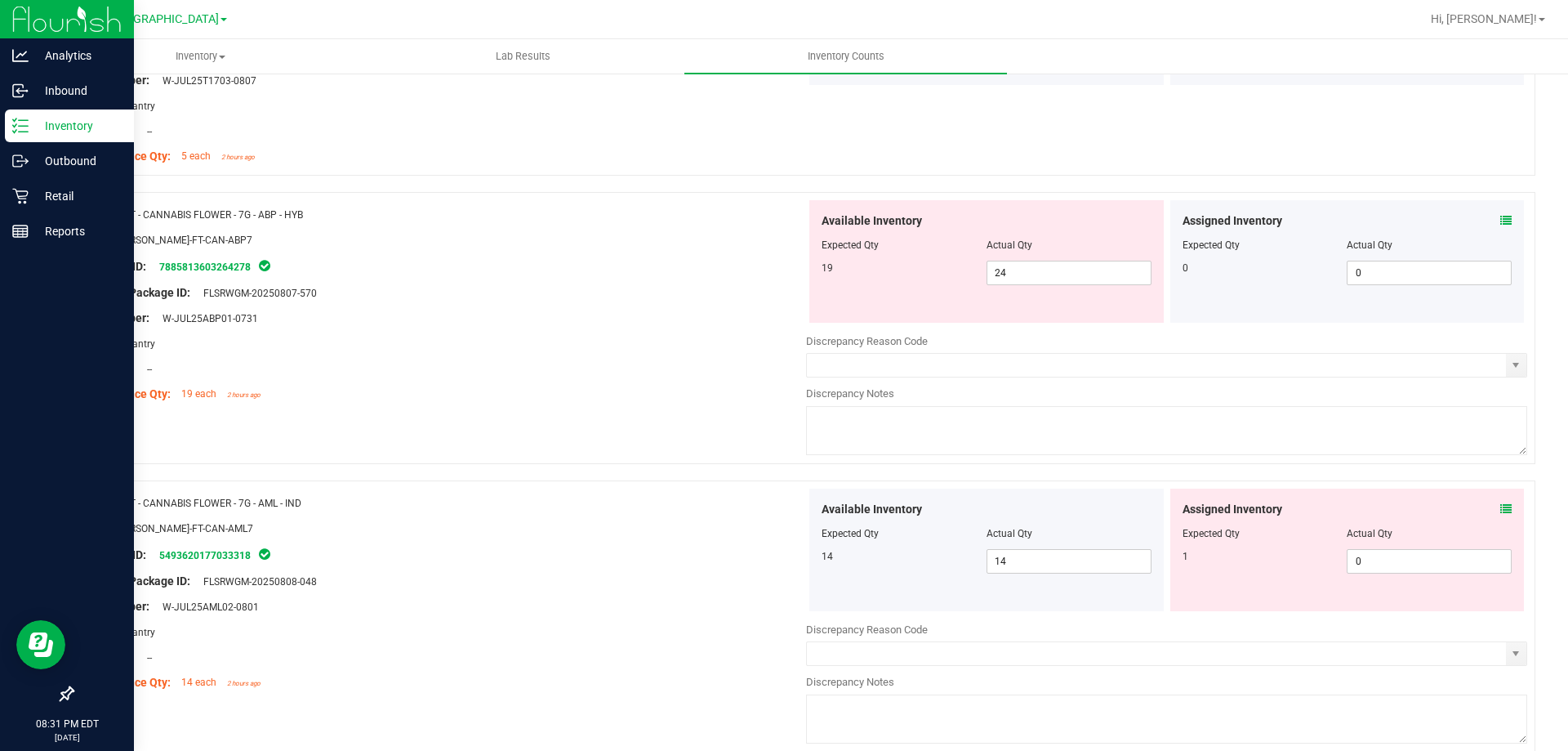
click at [1042, 259] on div at bounding box center [986, 256] width 330 height 8
click at [1040, 268] on span "24 24" at bounding box center [1069, 272] width 165 height 24
type input "2"
type input "19"
click at [714, 318] on div "Lot Number: W-JUL25ABP01-0731" at bounding box center [445, 318] width 721 height 17
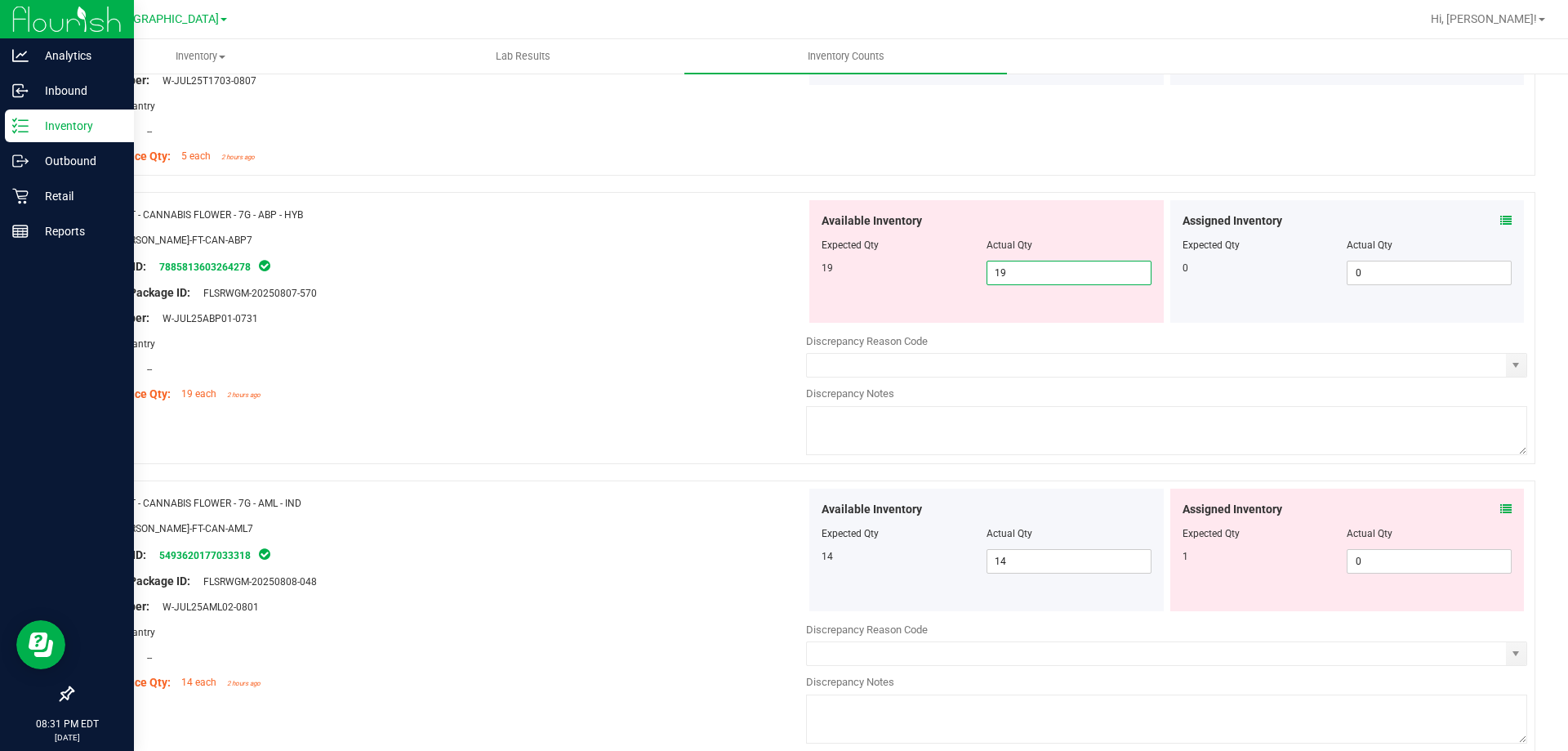
type input "19"
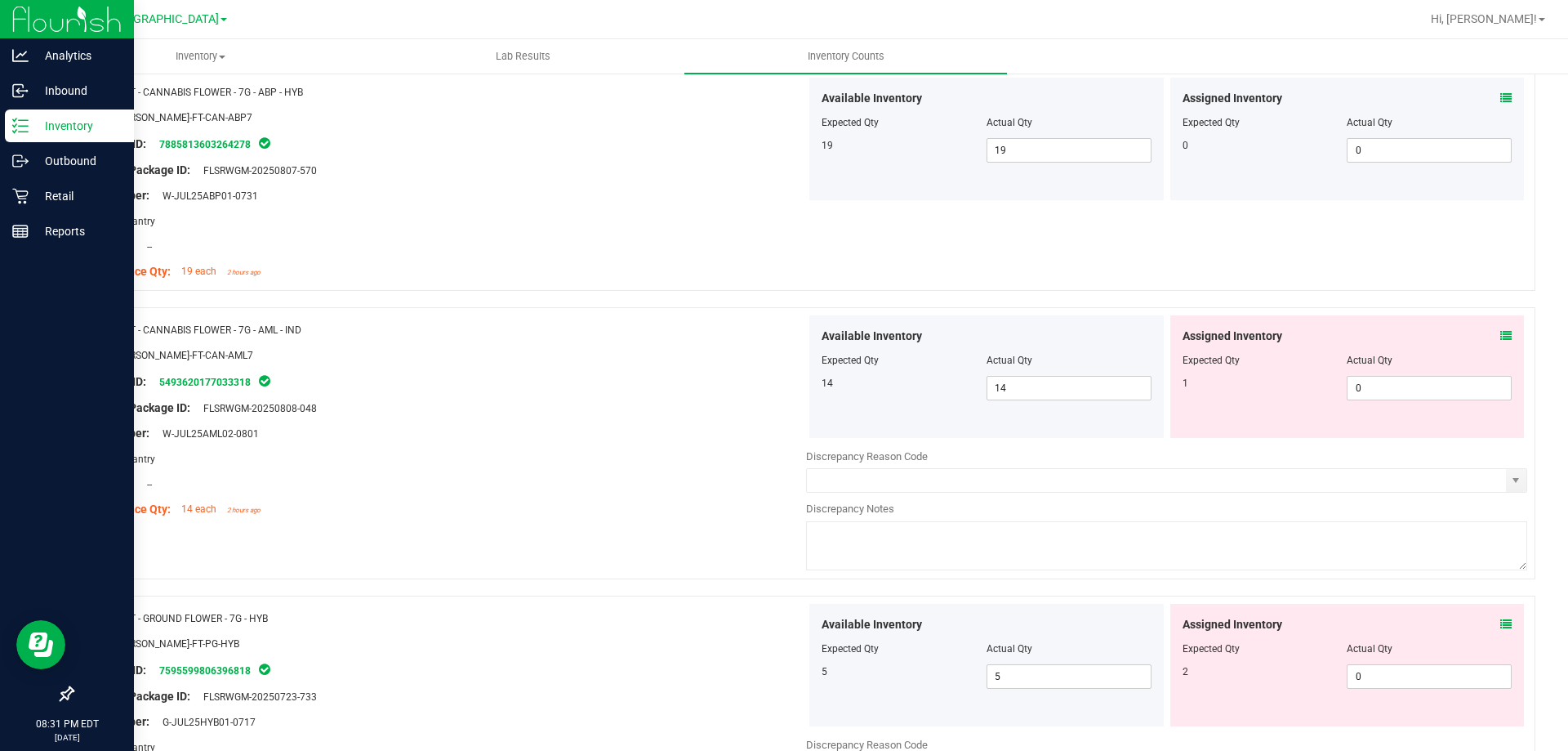
scroll to position [2696, 0]
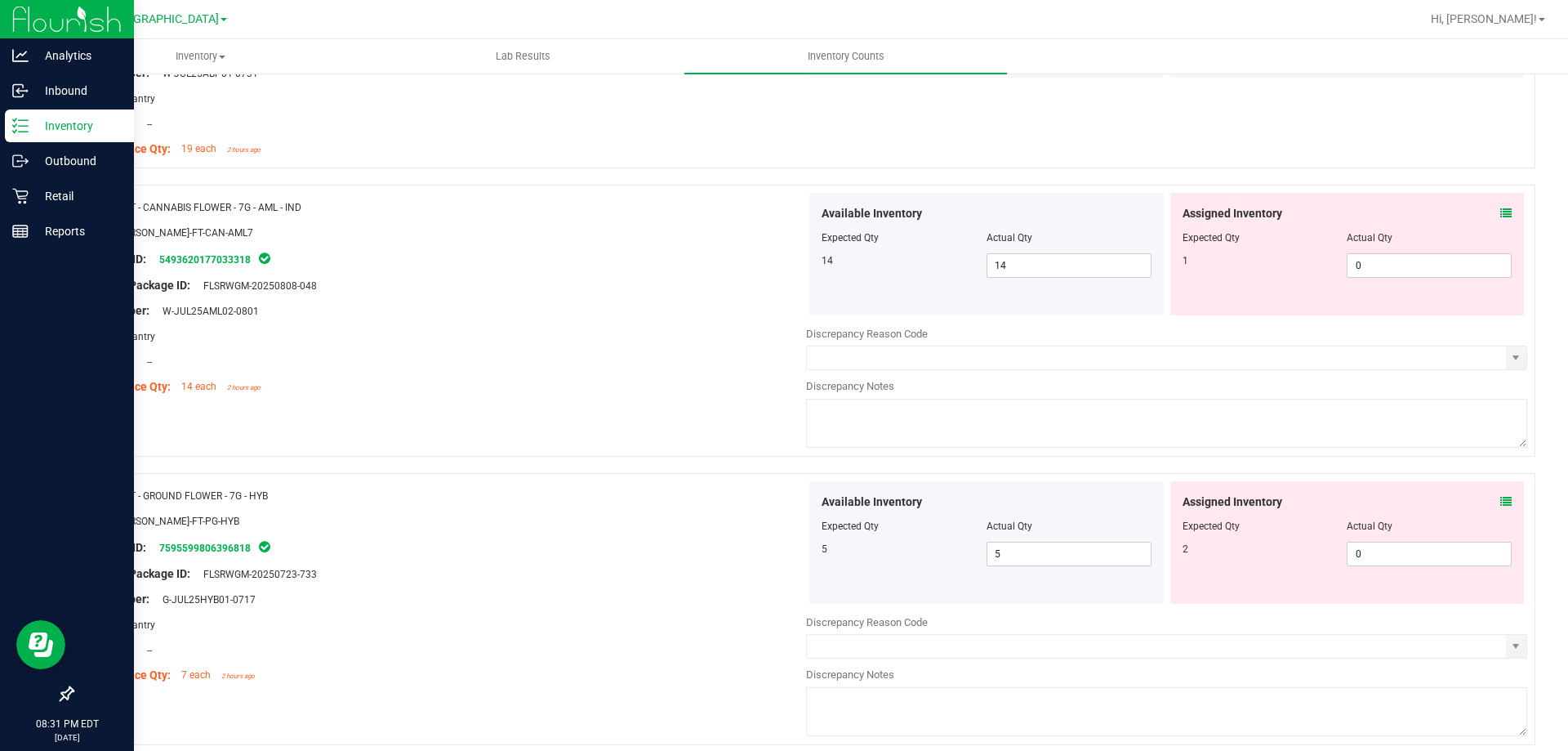
click at [1501, 208] on icon at bounding box center [1506, 213] width 12 height 12
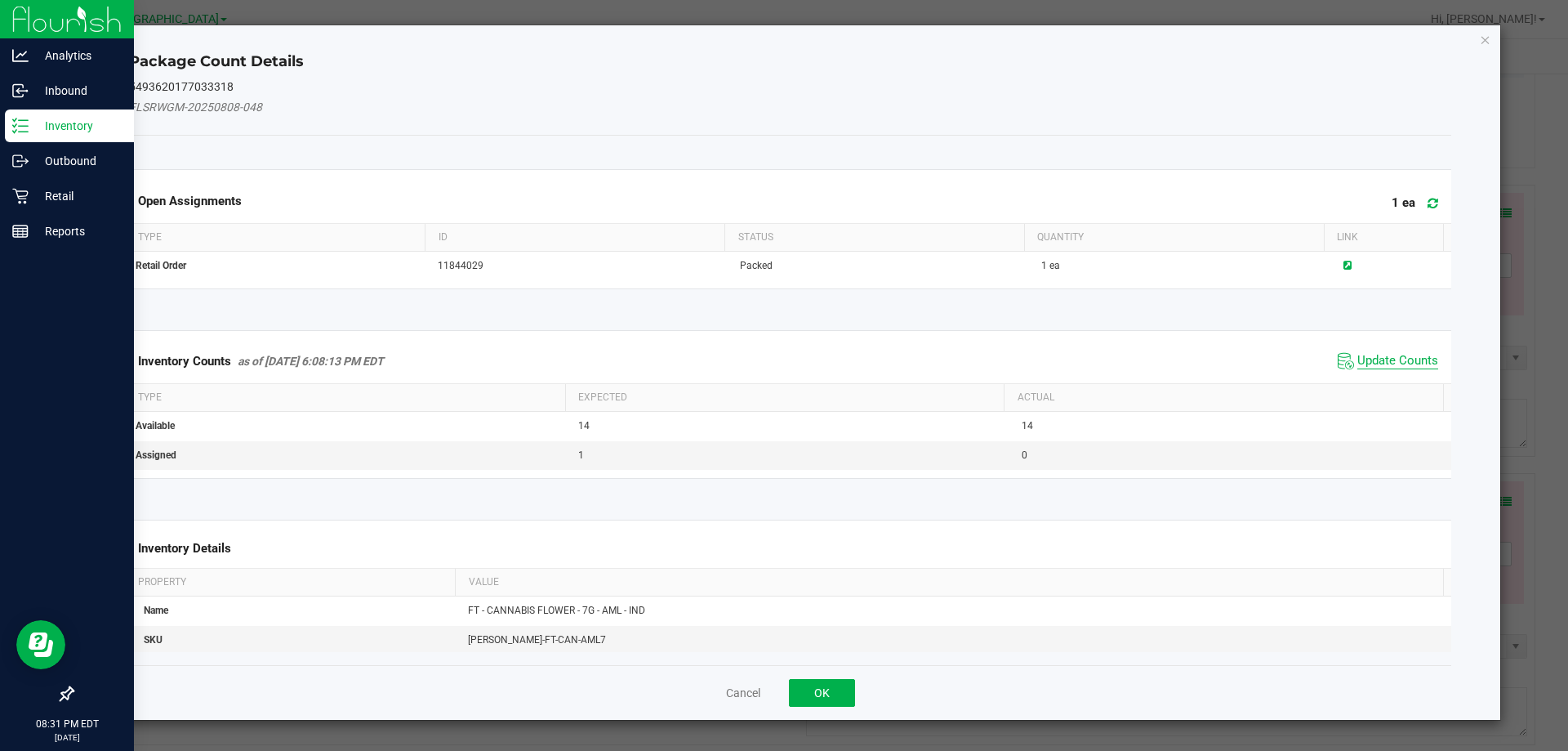
click at [1380, 363] on span "Update Counts" at bounding box center [1397, 361] width 81 height 16
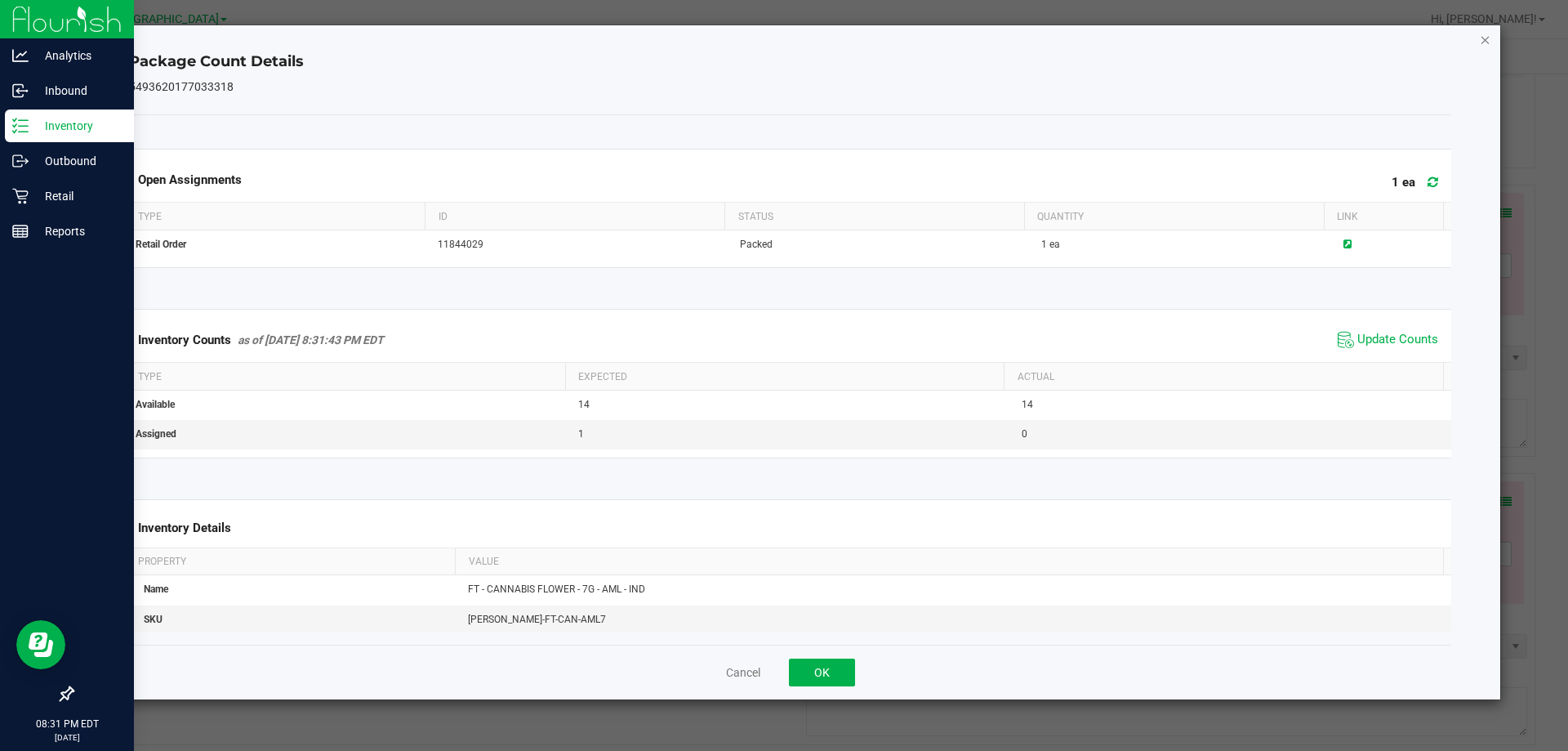
click at [1486, 40] on icon "Close" at bounding box center [1485, 40] width 12 height 19
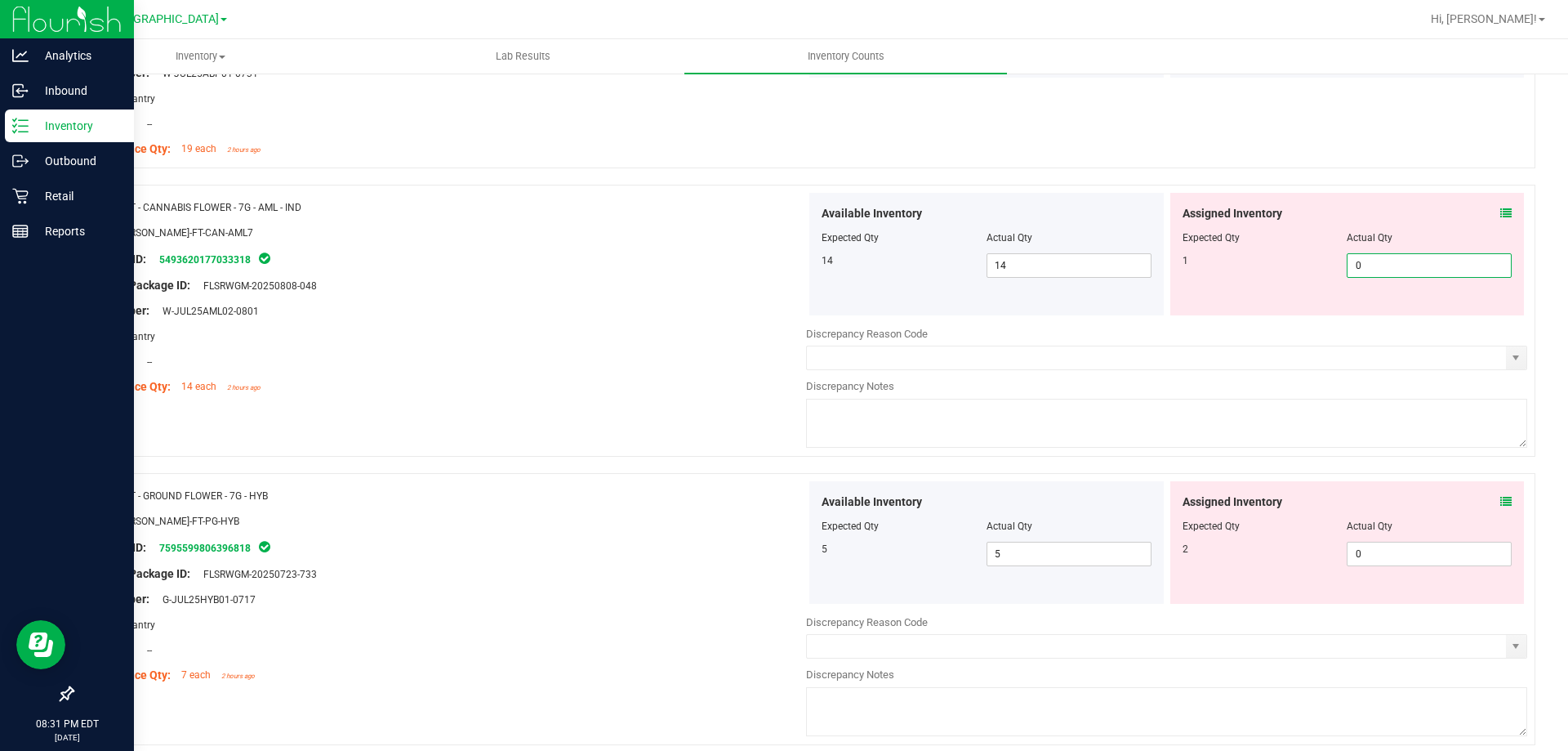
click at [1371, 270] on span "0 0" at bounding box center [1428, 265] width 165 height 24
type input "1"
click at [772, 313] on div "Lot Number: W-JUL25AML02-0801" at bounding box center [445, 311] width 721 height 17
type input "1"
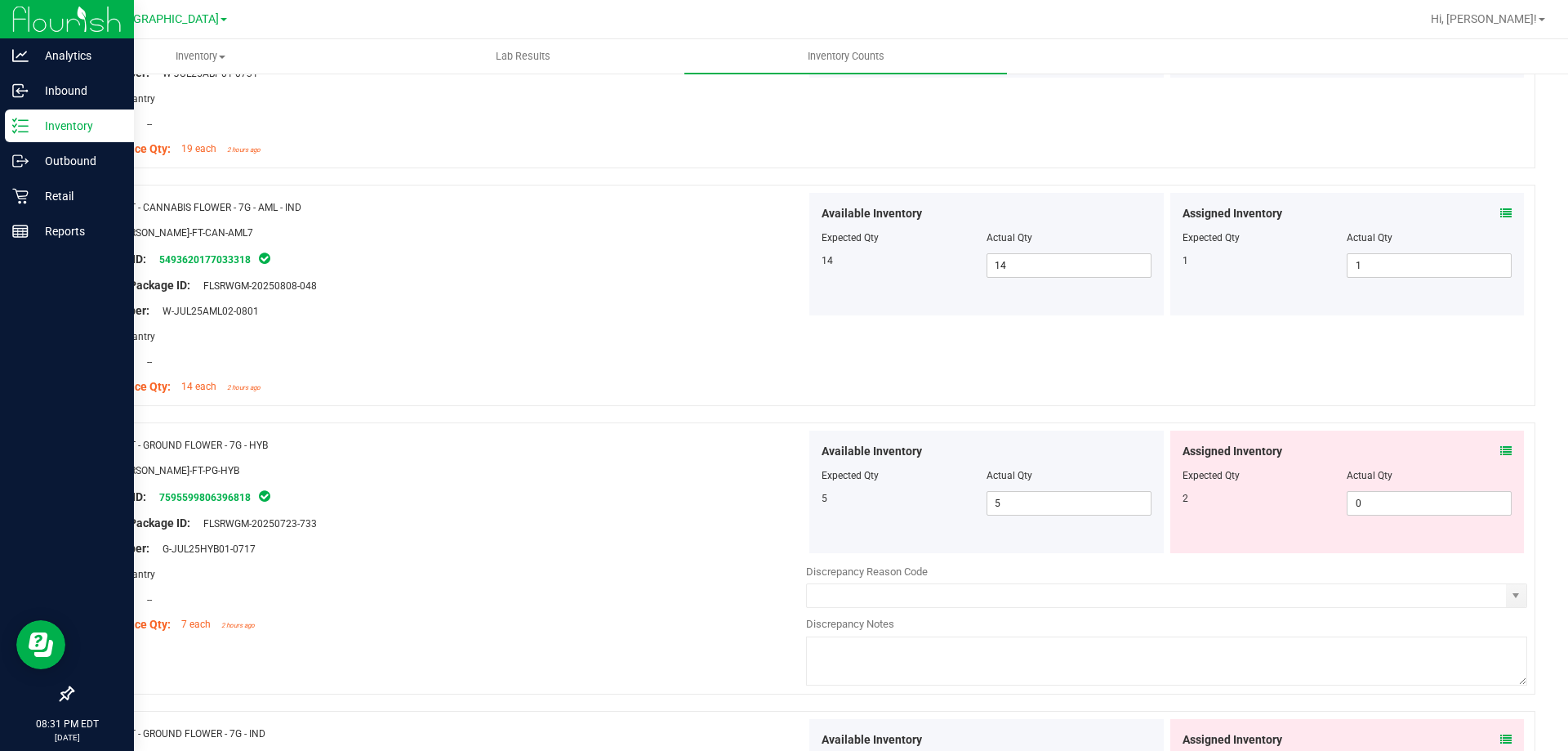
scroll to position [2940, 0]
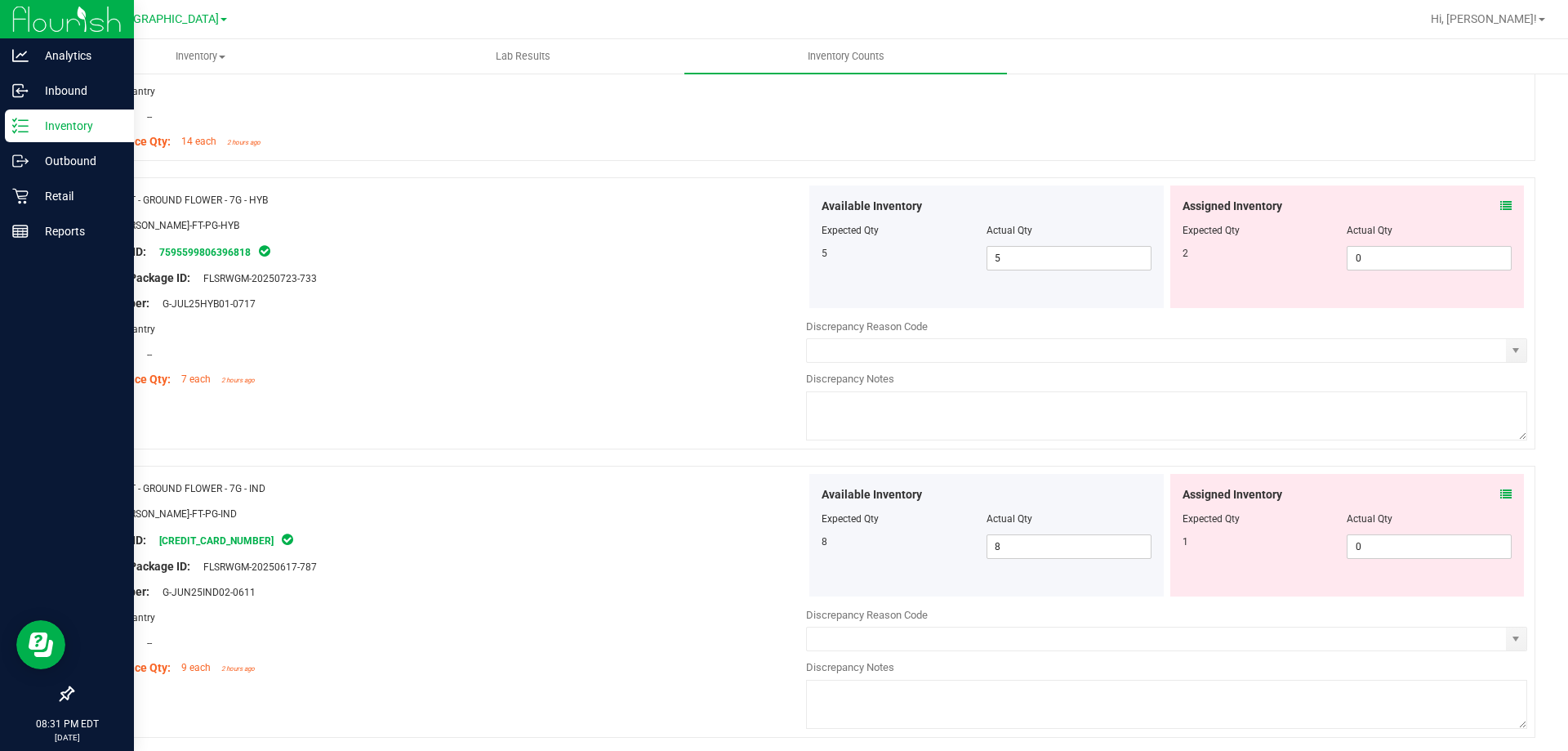
click at [1501, 201] on icon at bounding box center [1506, 206] width 12 height 12
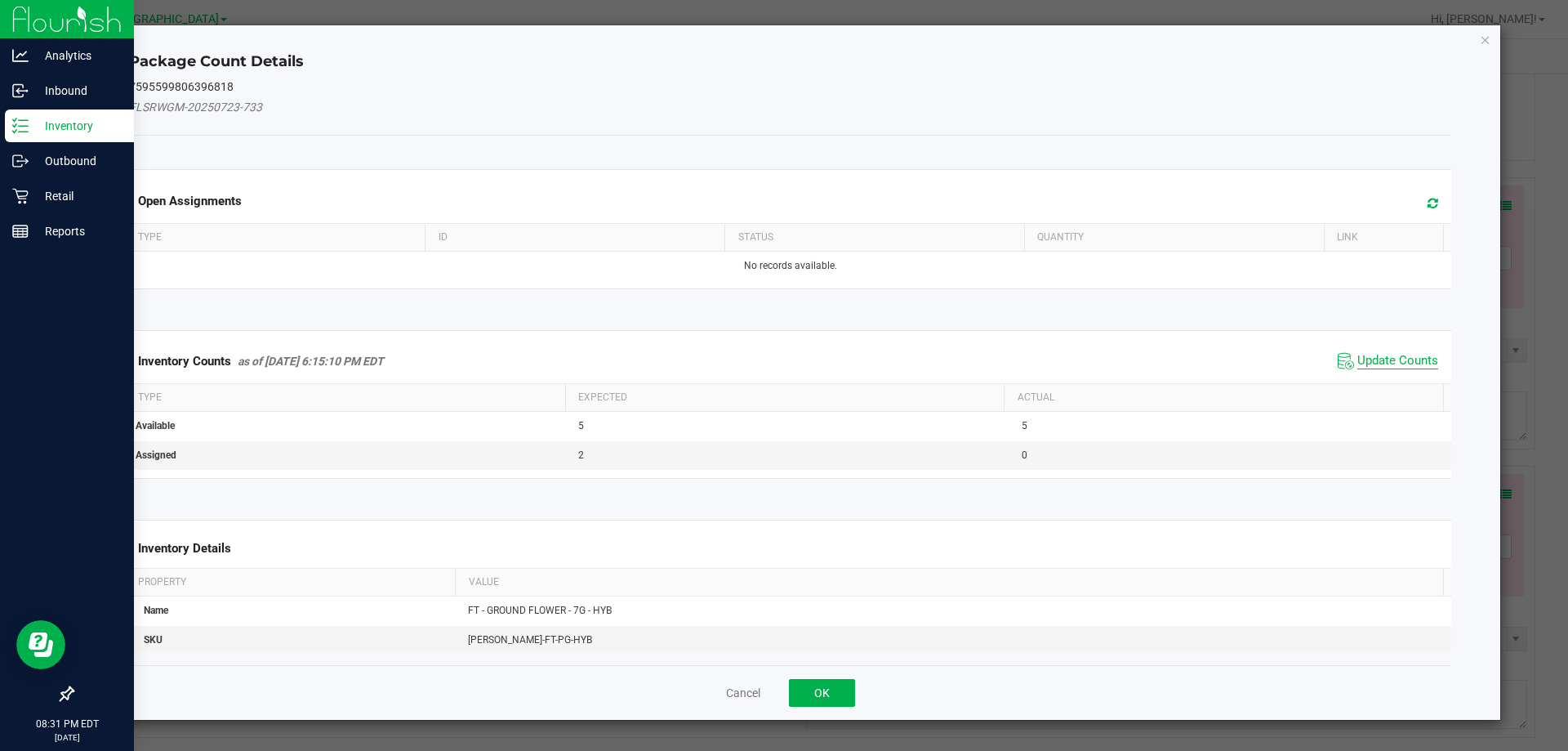
click at [1371, 363] on span "Update Counts" at bounding box center [1397, 361] width 81 height 16
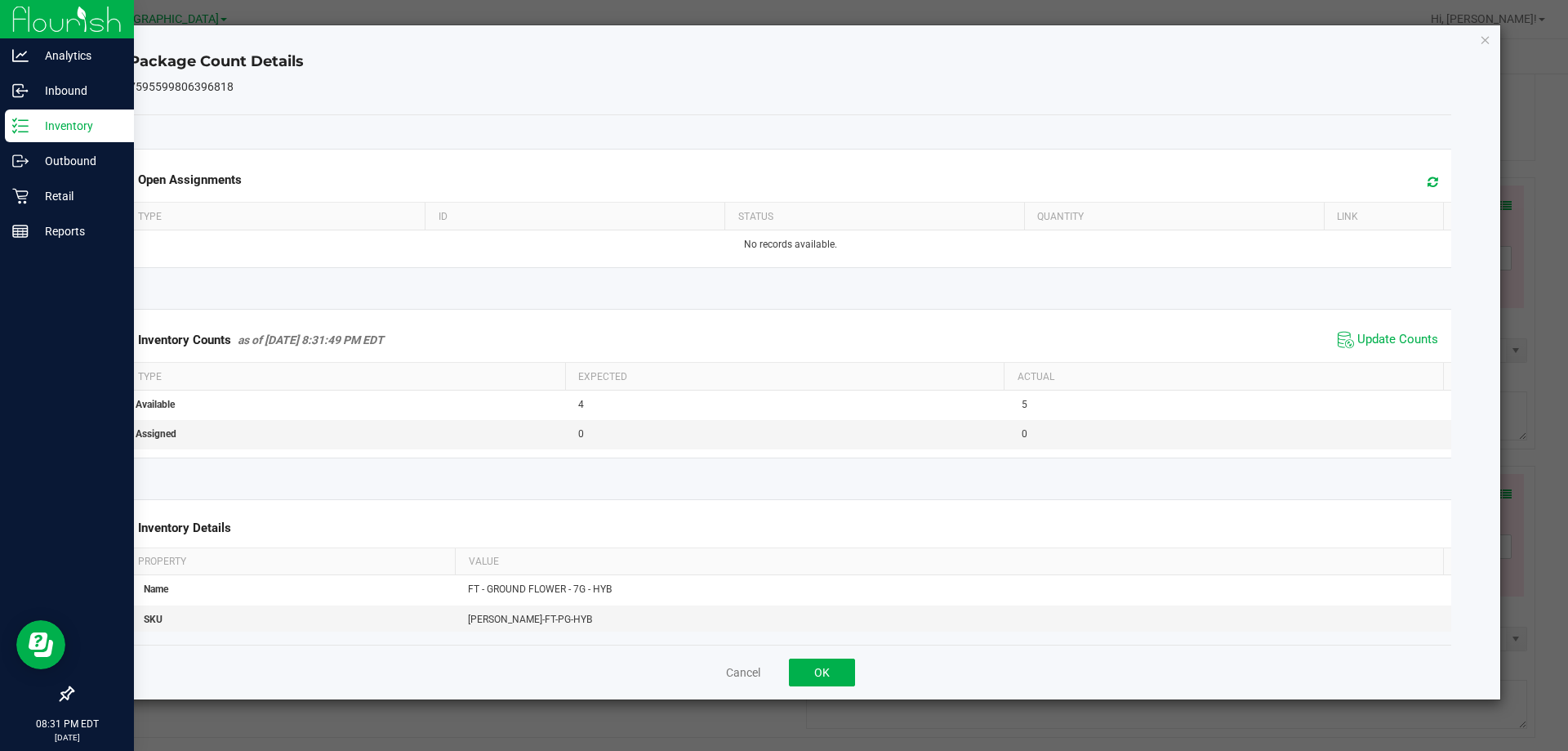
click at [1491, 37] on div "Package Count Details 7595599806396818 Open Assignments Type ID Status Quantity…" at bounding box center [790, 362] width 1421 height 674
click at [1491, 41] on div "Package Count Details 7595599806396818 Open Assignments Type ID Status Quantity…" at bounding box center [790, 362] width 1421 height 674
click at [1490, 41] on icon "Close" at bounding box center [1485, 40] width 12 height 19
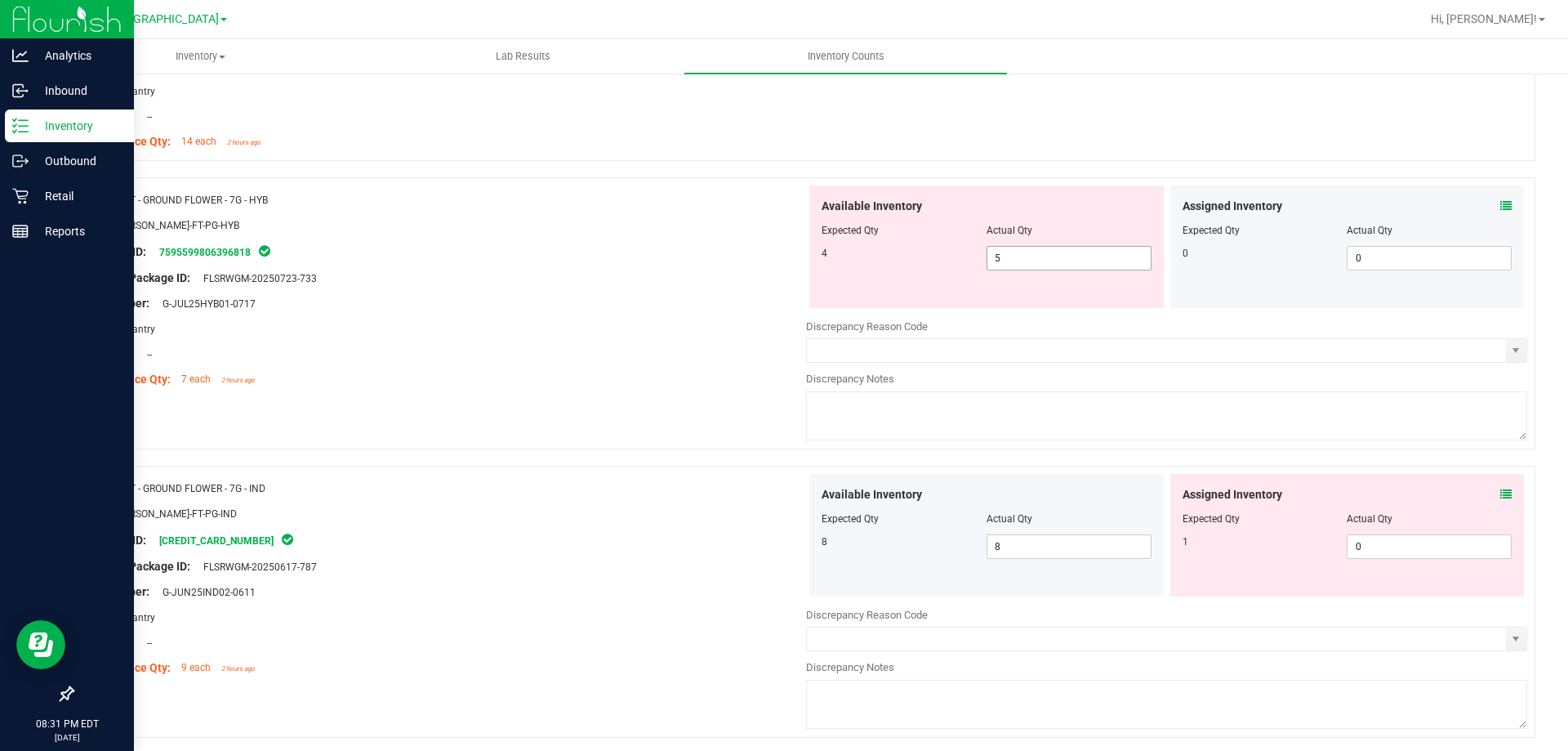
click at [1052, 270] on span "5 5" at bounding box center [1069, 257] width 165 height 24
click at [1053, 265] on span "5 5" at bounding box center [1069, 257] width 165 height 24
type input "4"
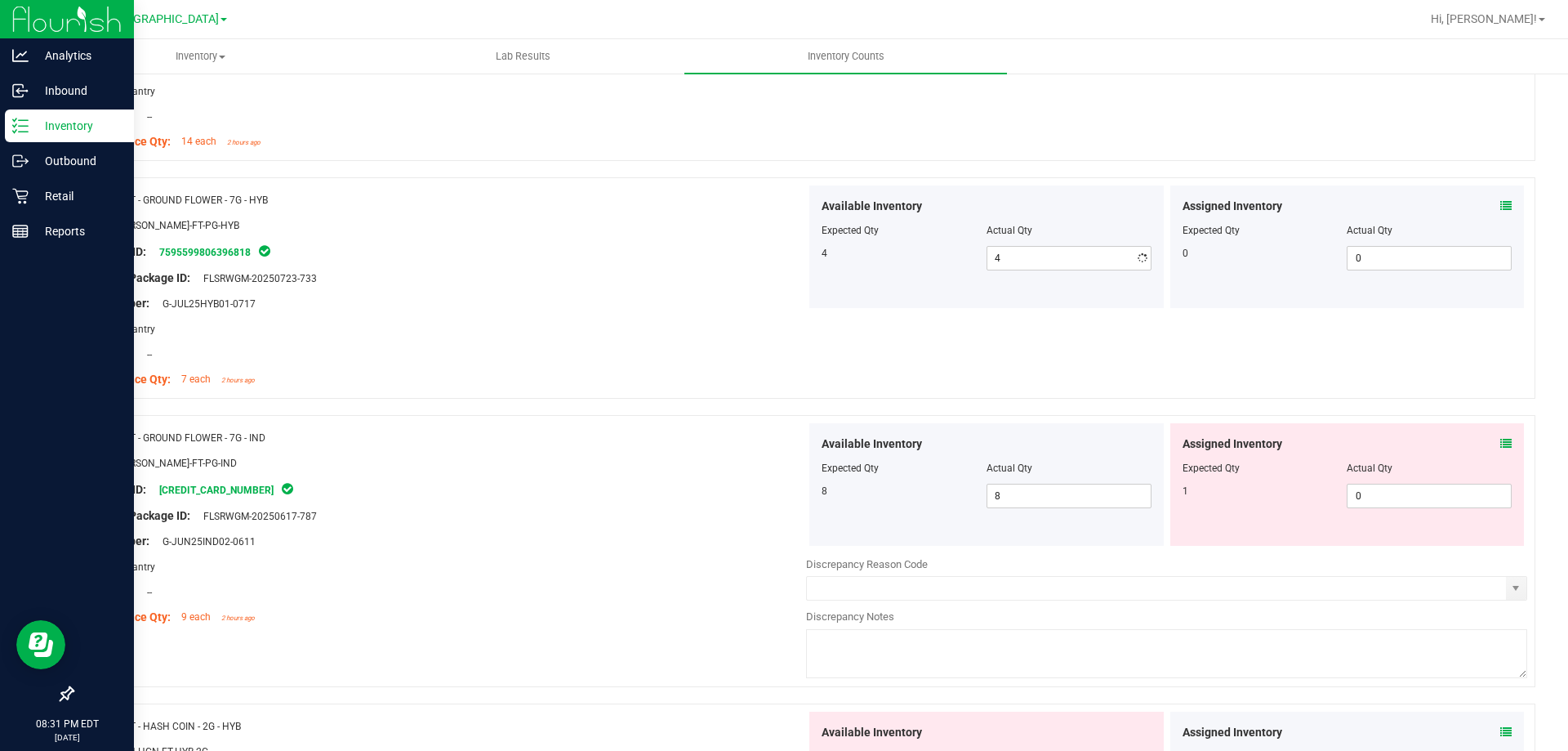
click at [543, 326] on div "Area: Pantry" at bounding box center [445, 329] width 721 height 17
click at [406, 375] on div "Compliance Qty: 7 each 2 hours ago" at bounding box center [445, 380] width 721 height 17
click at [1501, 448] on icon at bounding box center [1506, 443] width 12 height 12
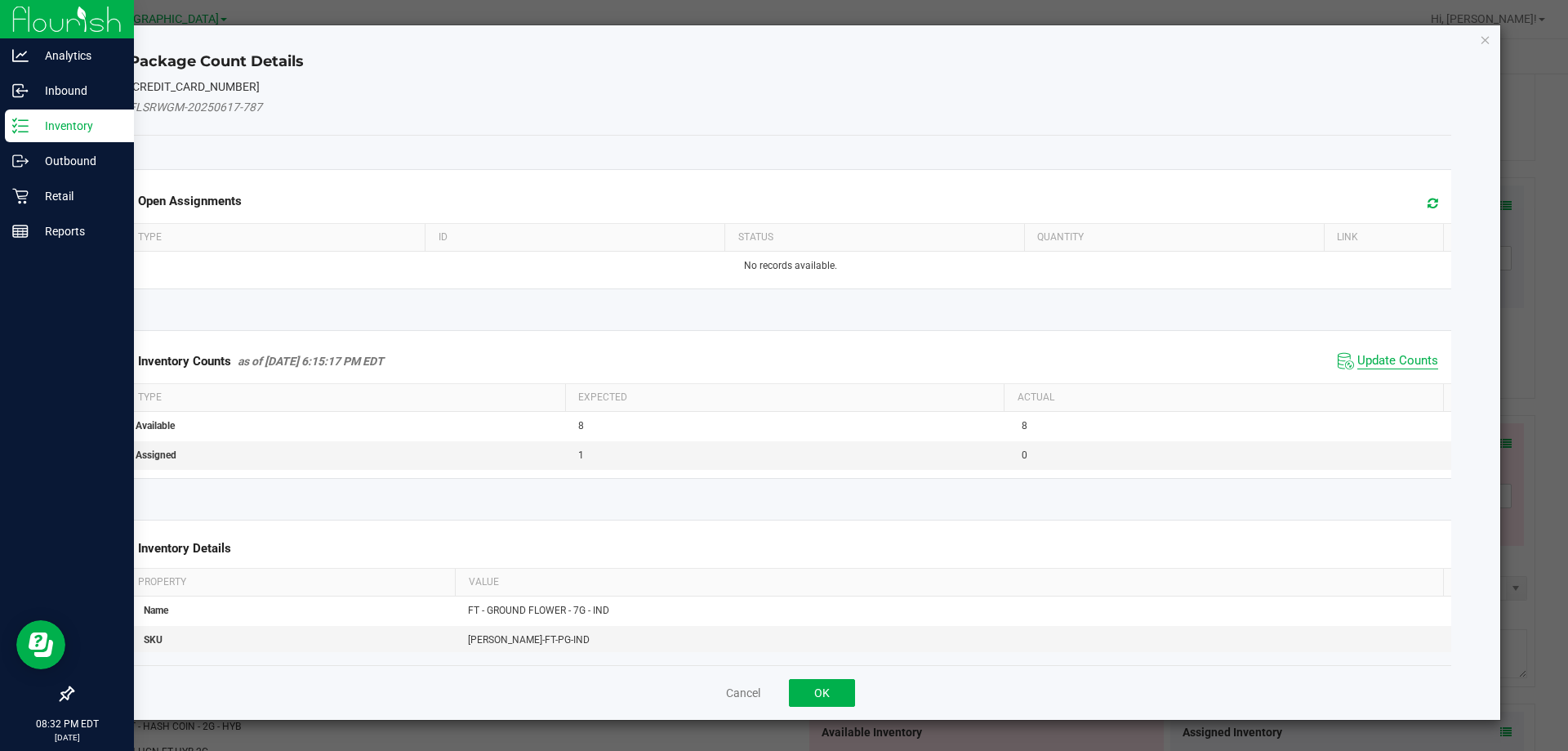
click at [1380, 362] on span "Update Counts" at bounding box center [1397, 361] width 81 height 16
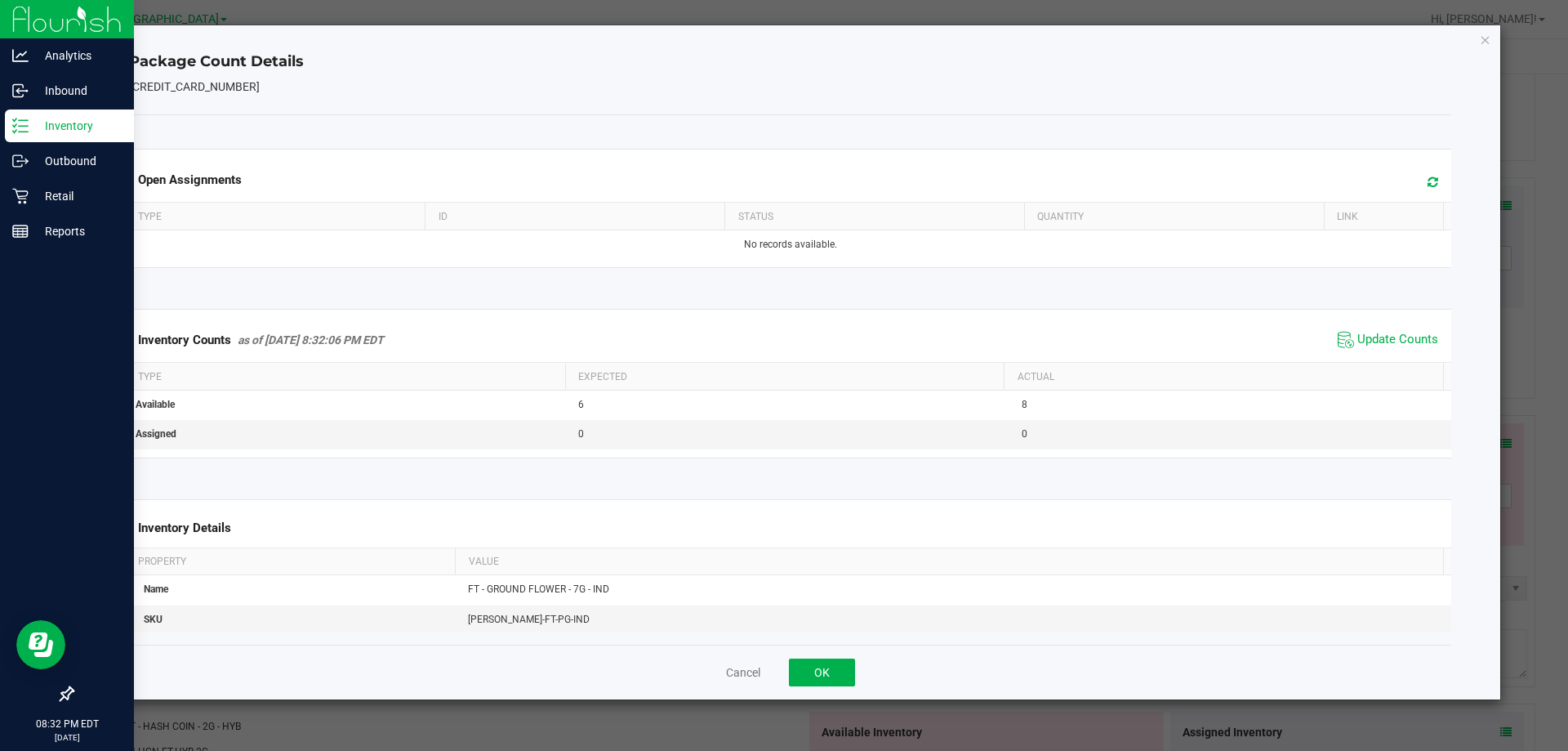
click at [1487, 38] on icon "Close" at bounding box center [1485, 40] width 12 height 19
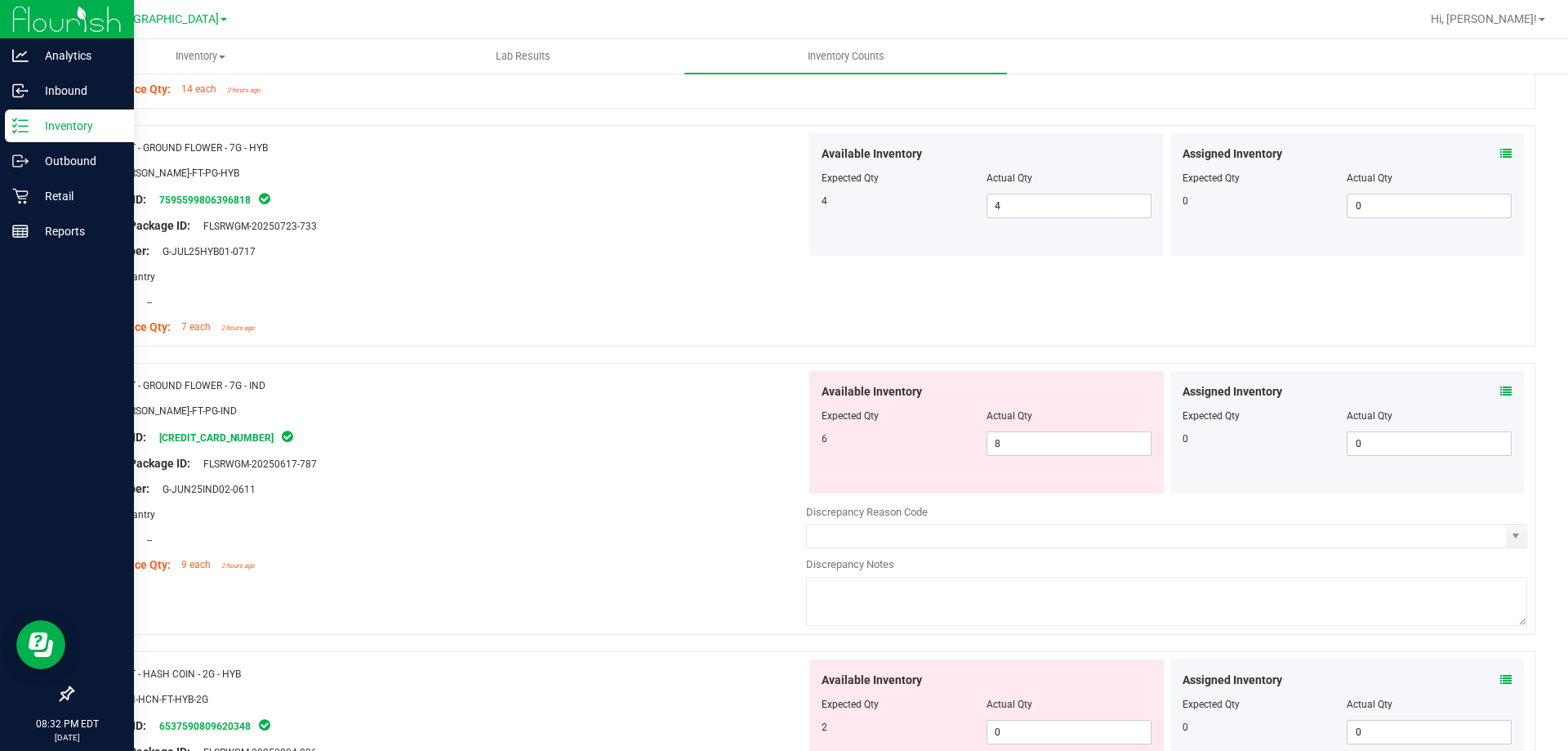
scroll to position [3022, 0]
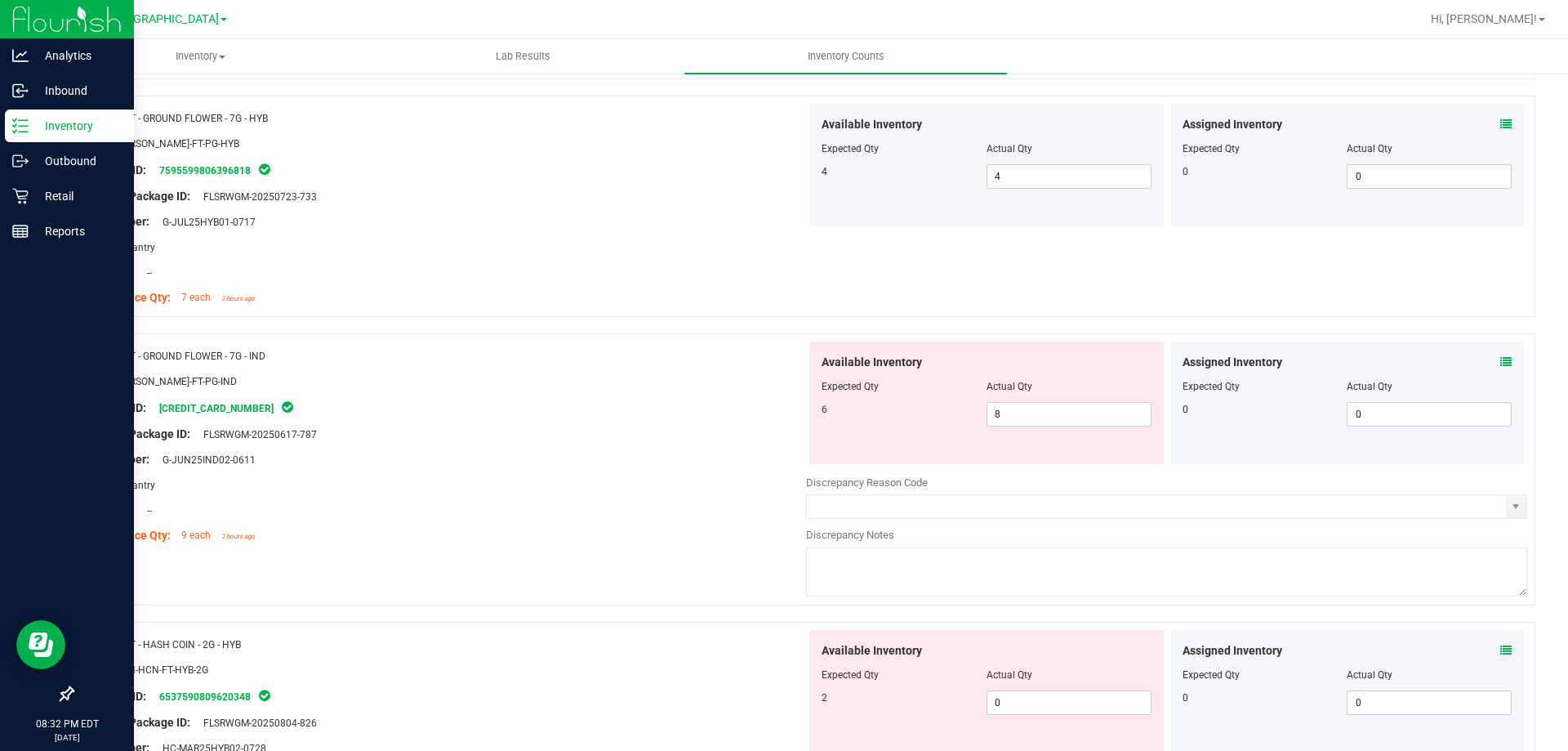
click at [1032, 429] on div "Available Inventory Expected Qty Actual Qty 6 8 8" at bounding box center [987, 402] width 355 height 122
click at [1030, 425] on span "8 8" at bounding box center [1069, 414] width 165 height 24
click at [1029, 425] on span "8 8" at bounding box center [1069, 414] width 165 height 24
click at [1031, 411] on input "8" at bounding box center [1068, 415] width 163 height 23
type input "6"
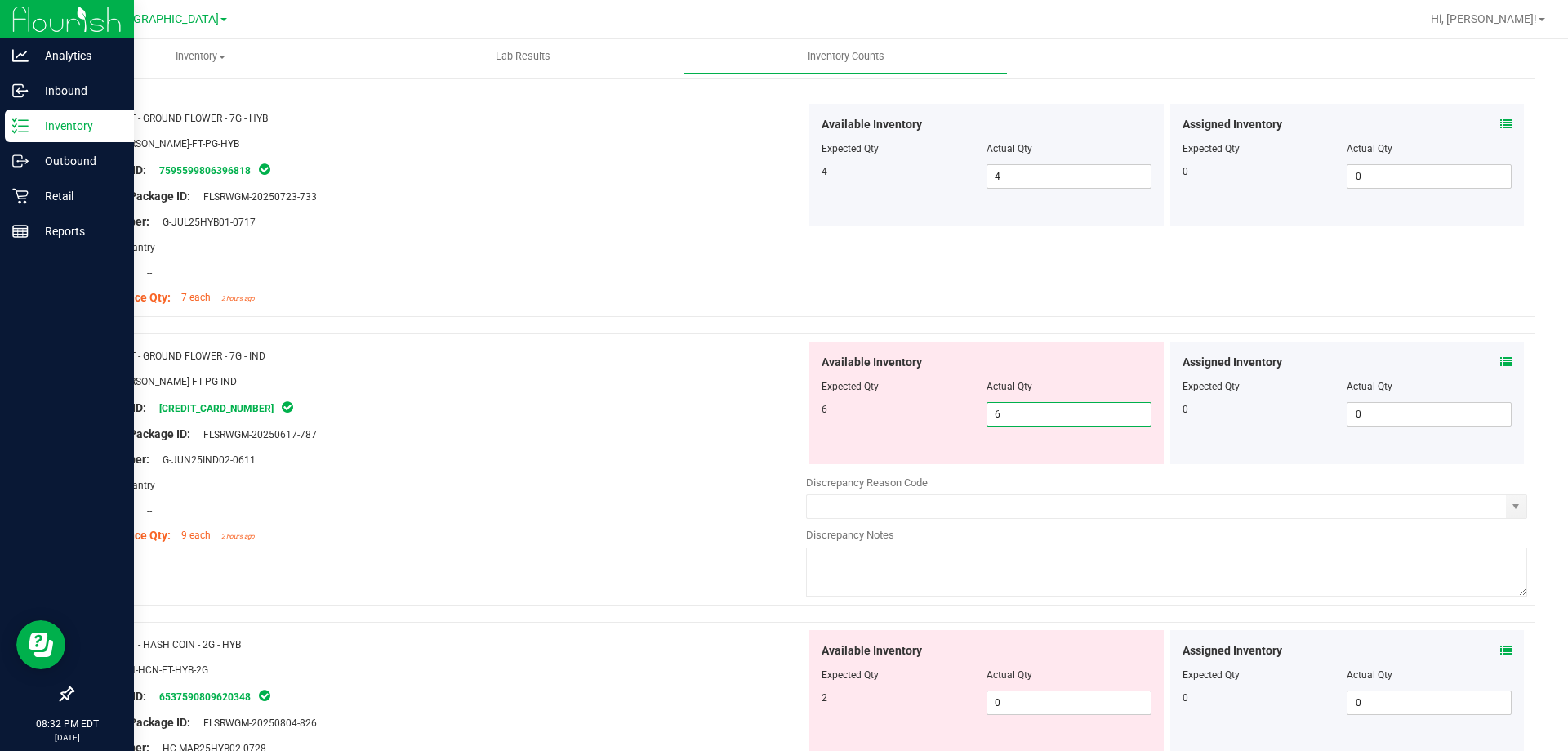
click at [666, 430] on div "Original Package ID: FLSRWGM-20250617-787" at bounding box center [445, 434] width 721 height 17
type input "6"
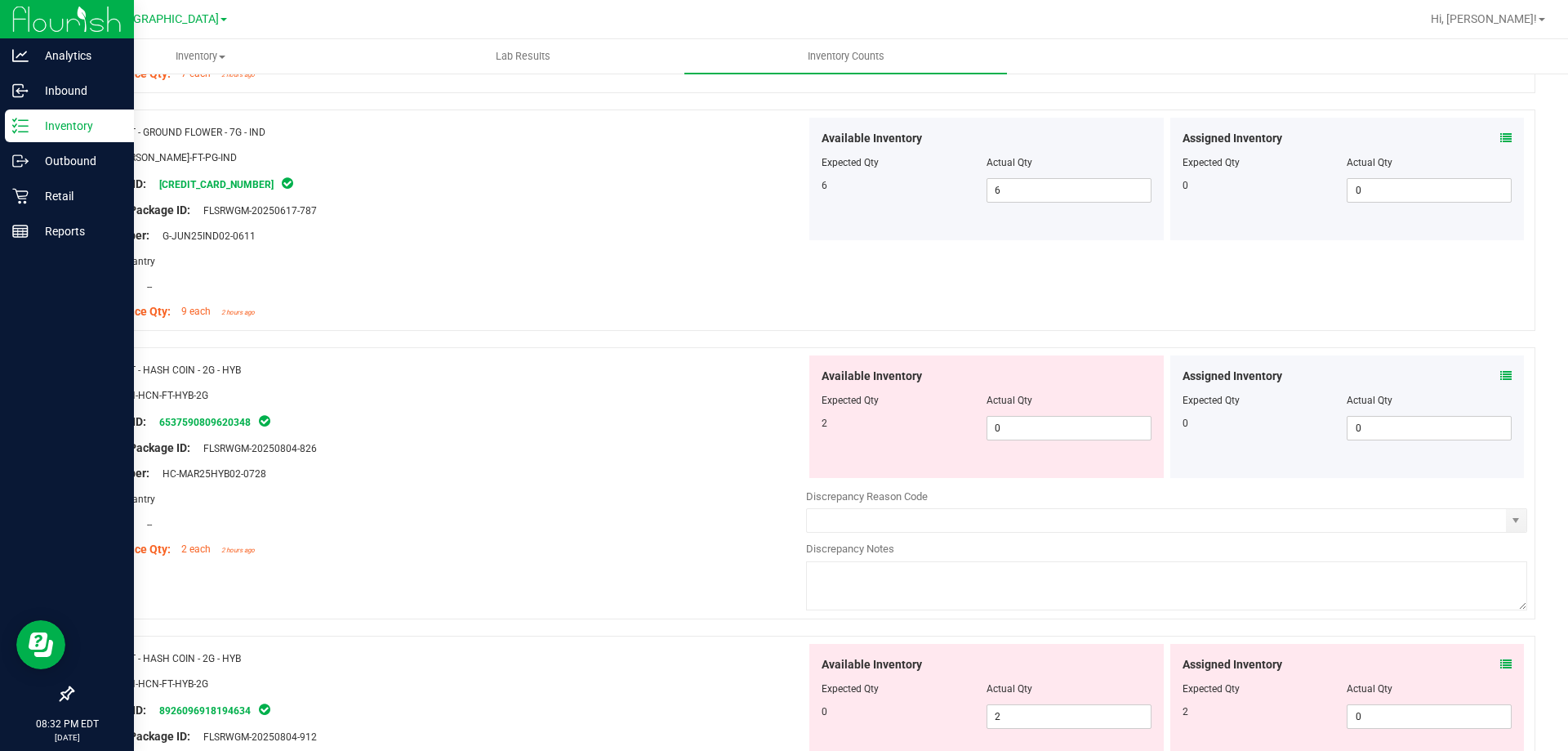
scroll to position [3267, 0]
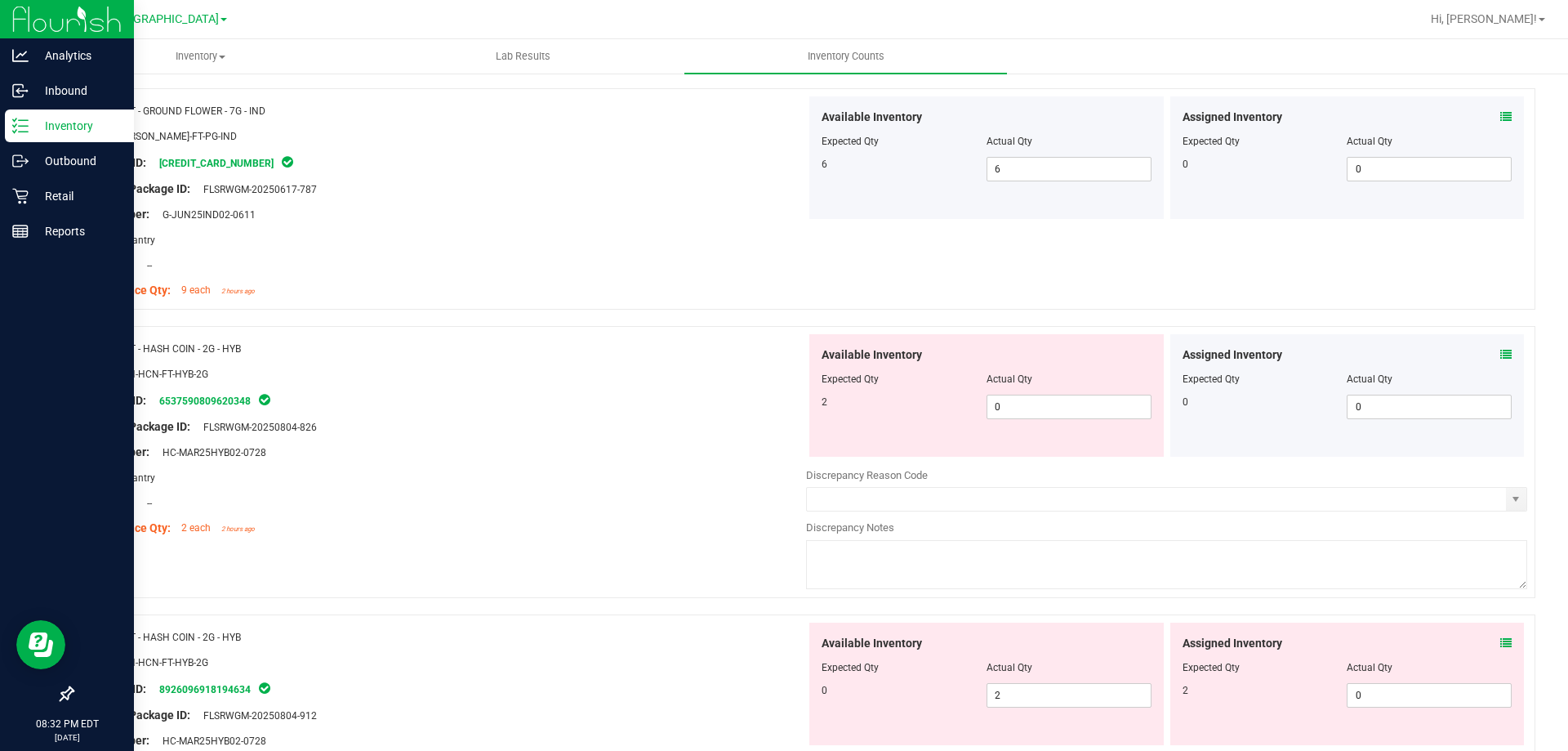
click at [1501, 354] on icon at bounding box center [1506, 355] width 12 height 12
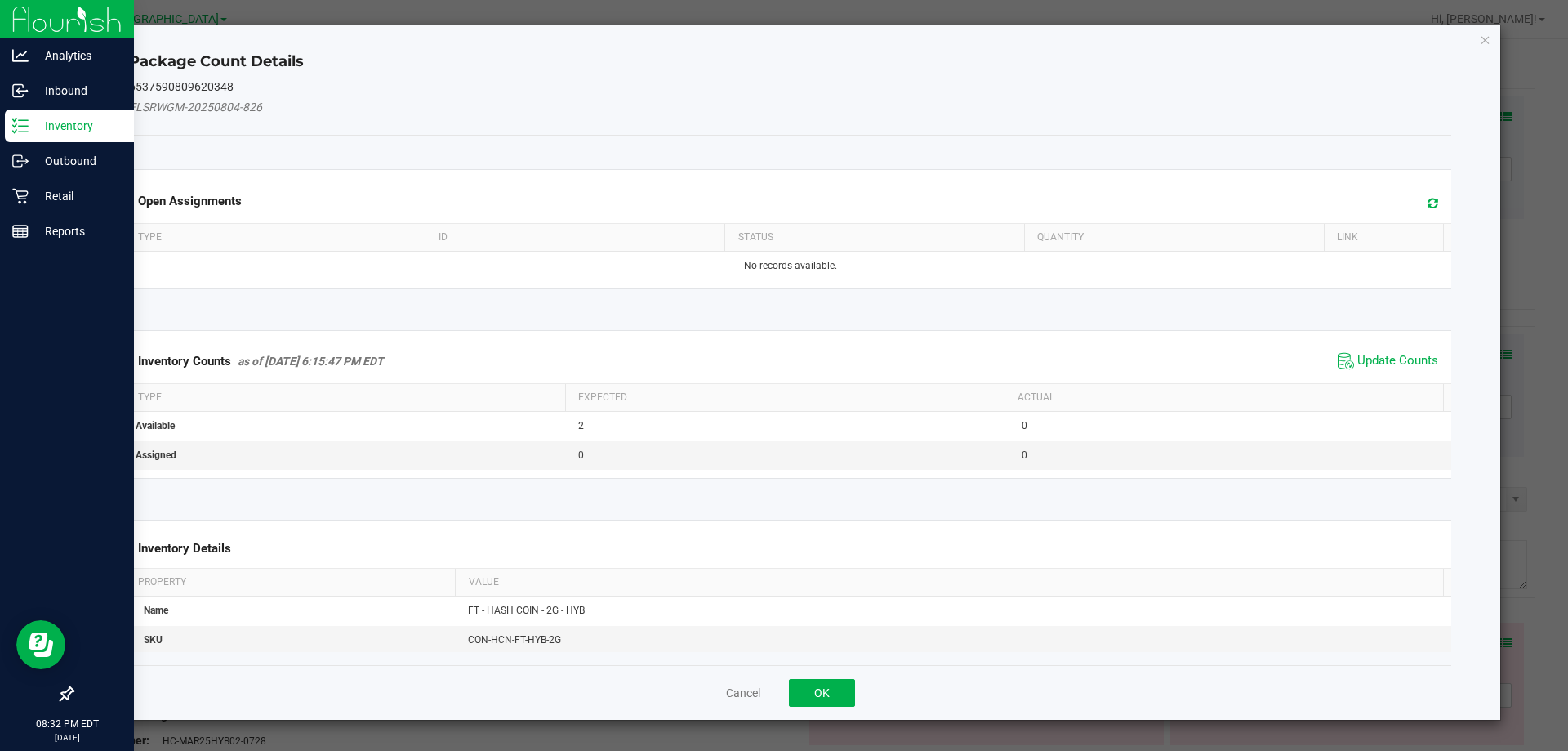
click at [1360, 354] on span "Update Counts" at bounding box center [1397, 361] width 81 height 16
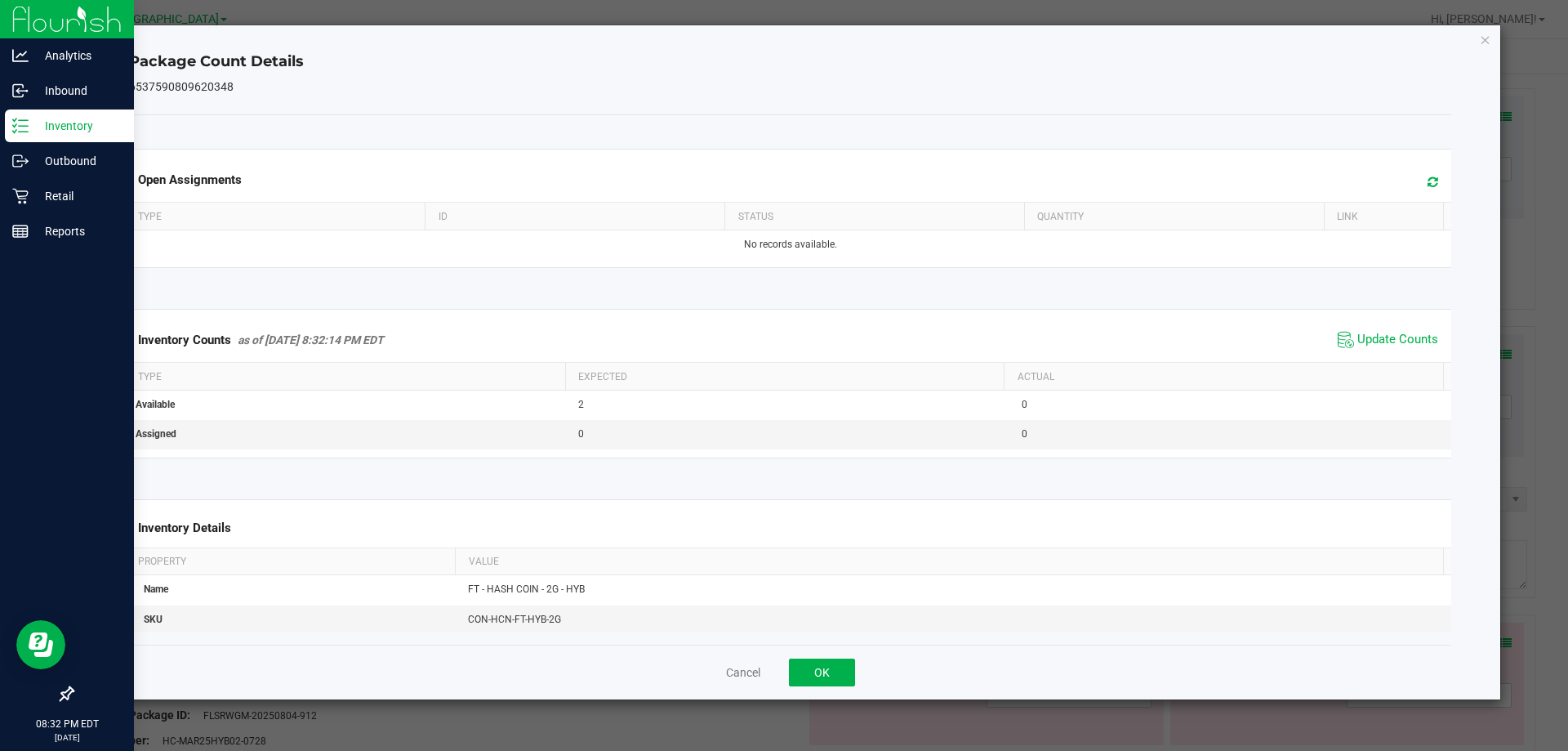
click at [1478, 43] on div "Package Count Details 6537590809620348 Open Assignments Type ID Status Quantity…" at bounding box center [790, 362] width 1421 height 674
click at [1486, 36] on icon "Close" at bounding box center [1485, 40] width 12 height 19
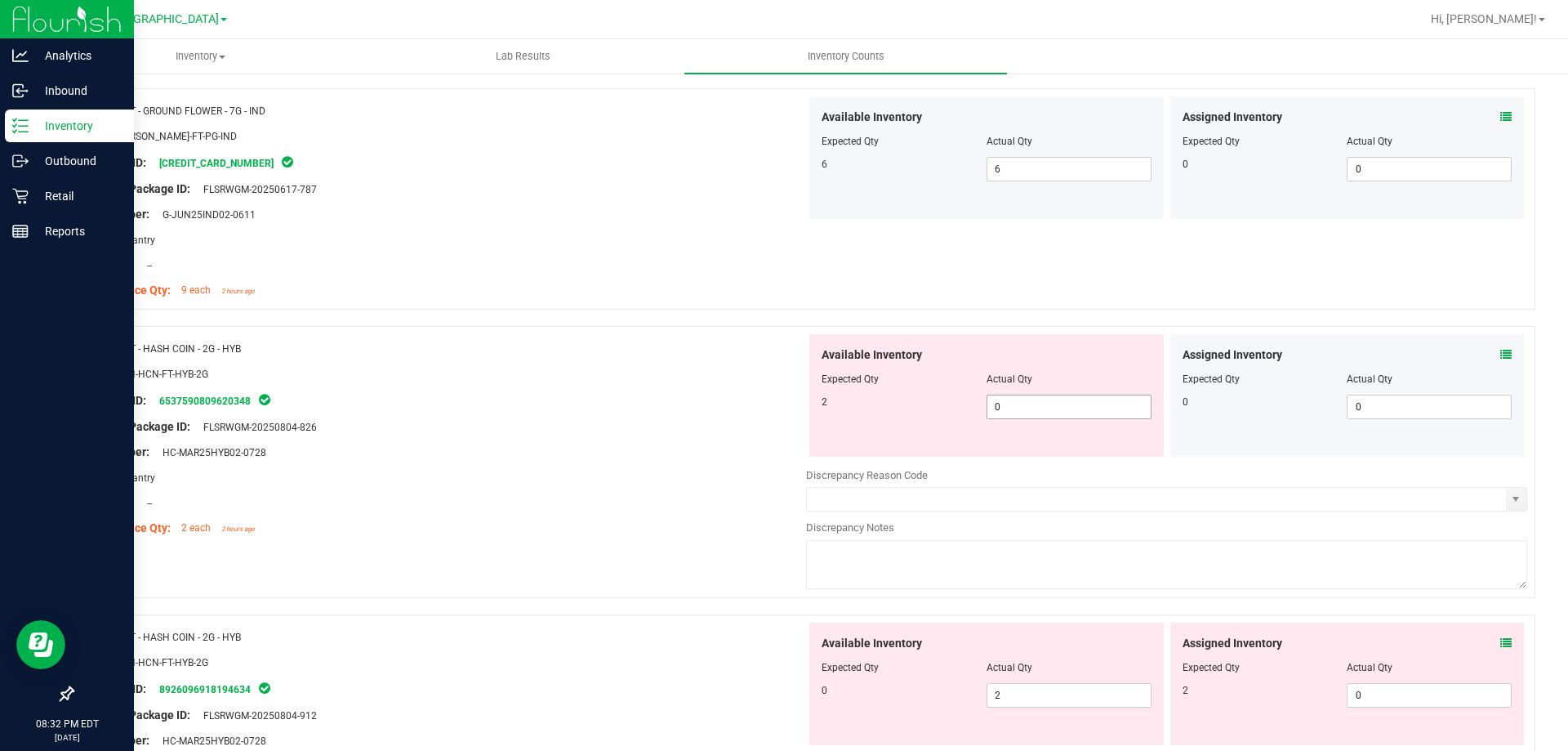
click at [1045, 411] on span "0 0" at bounding box center [1069, 406] width 165 height 24
type input "2"
click at [570, 418] on div "Original Package ID: FLSRWGM-20250804-826" at bounding box center [445, 427] width 721 height 17
type input "2"
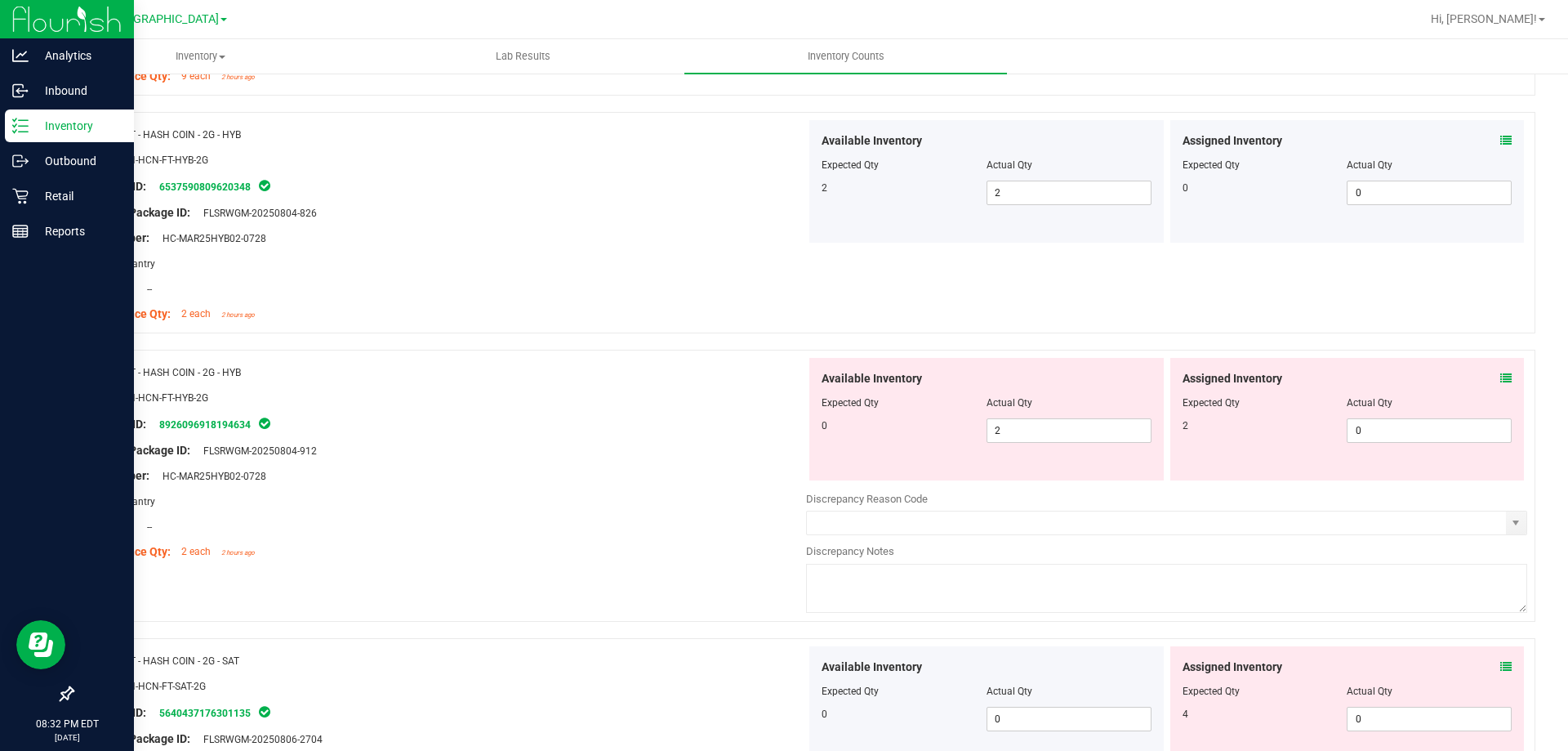
scroll to position [3512, 0]
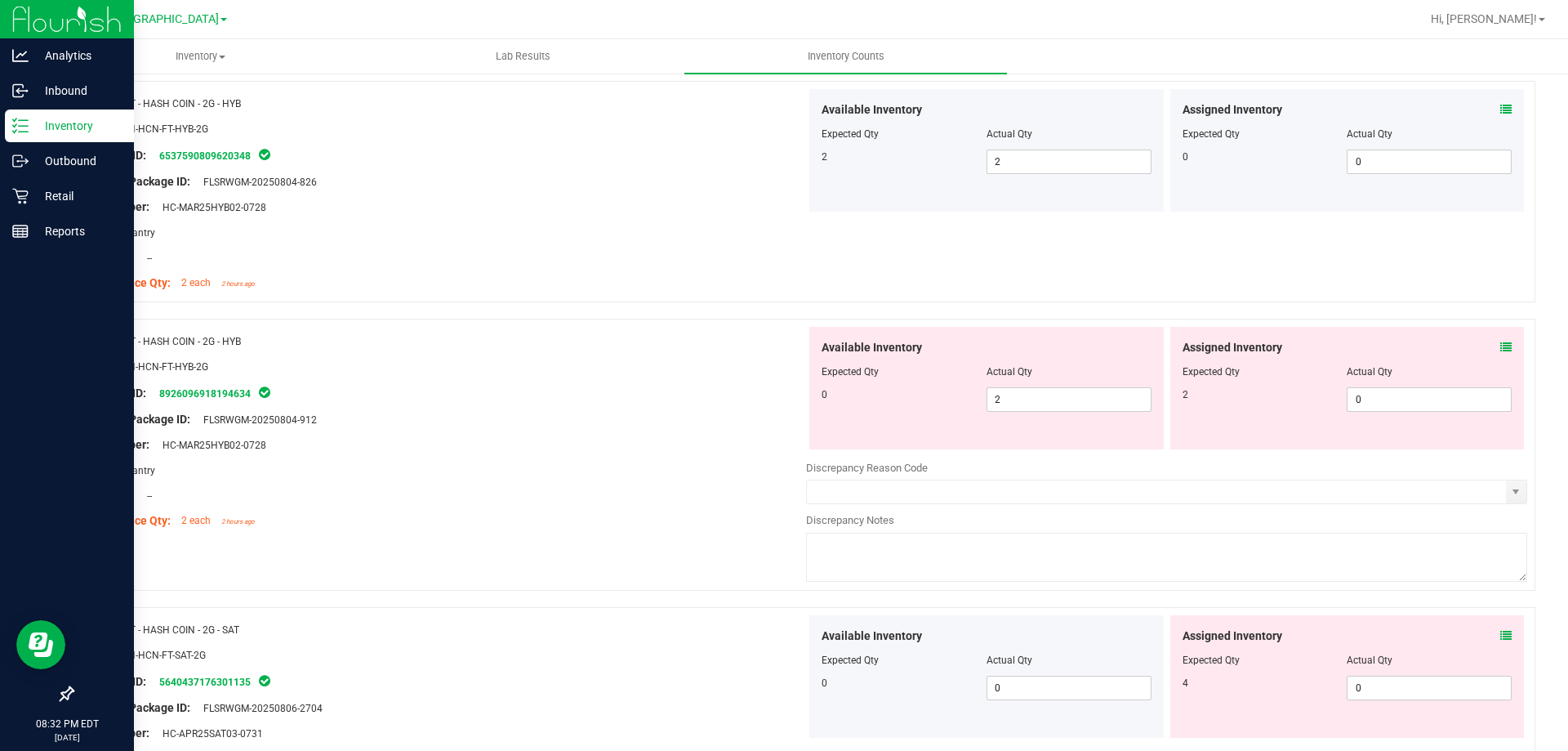
click at [1501, 341] on icon at bounding box center [1506, 347] width 12 height 12
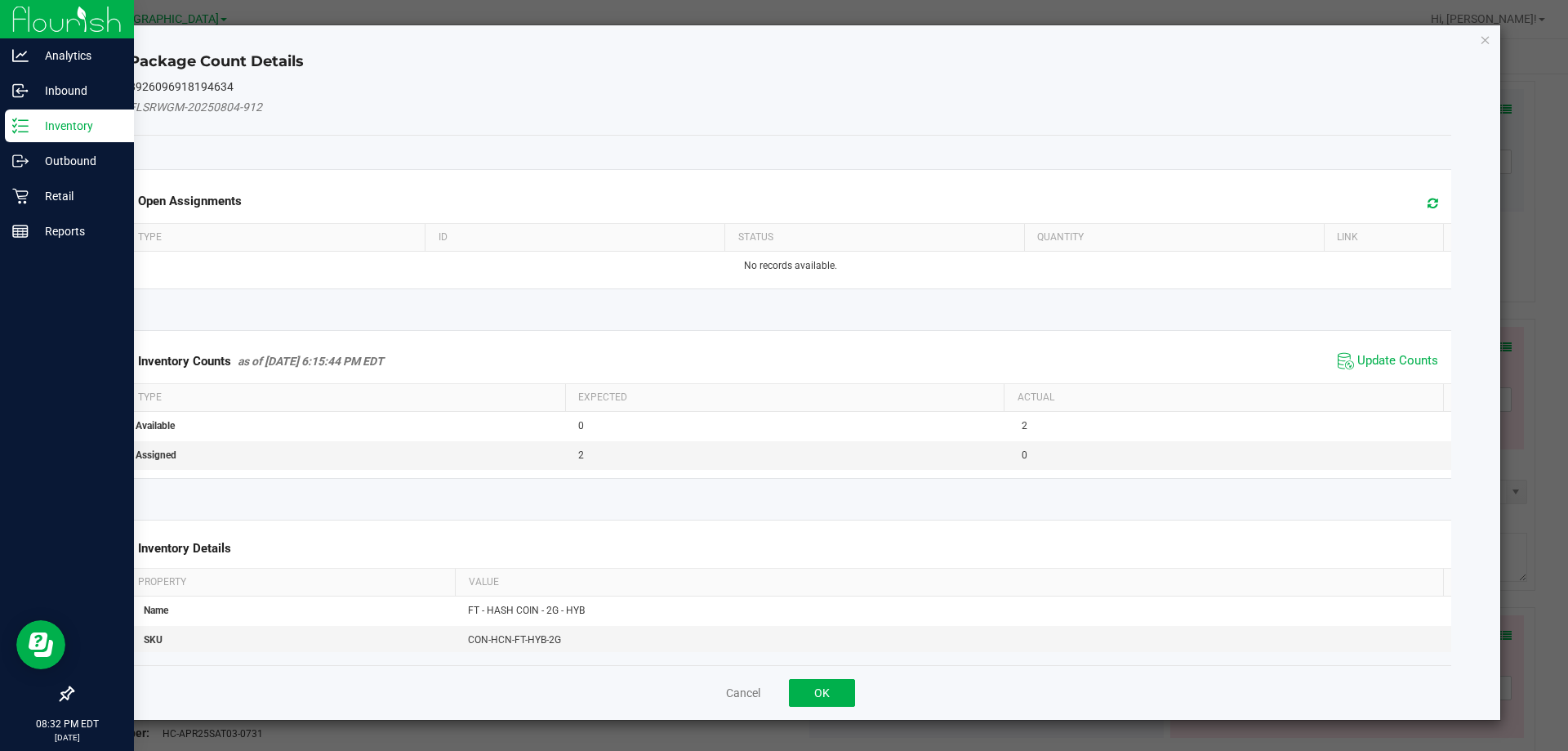
click at [1348, 351] on span "Update Counts" at bounding box center [1388, 361] width 109 height 24
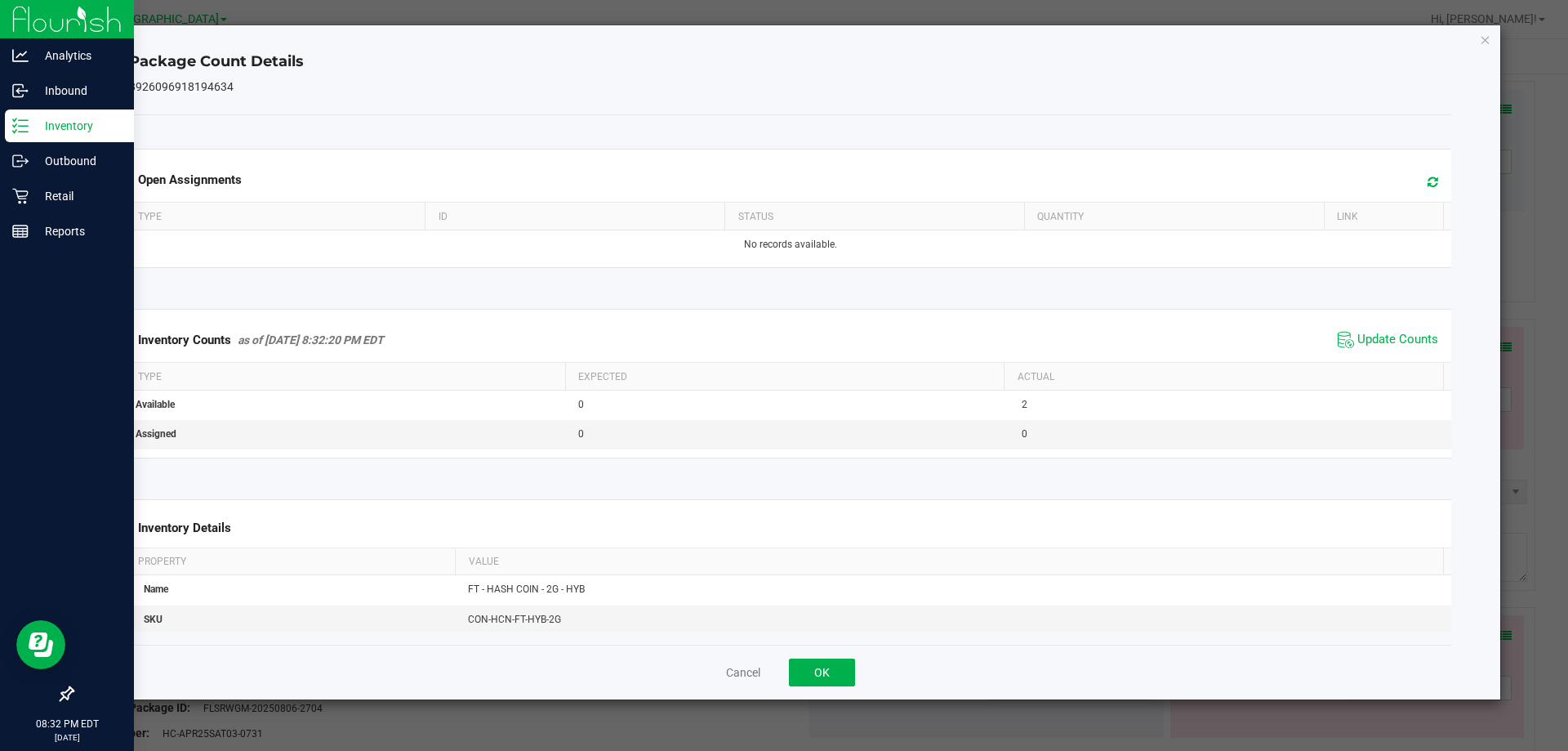
click at [1491, 39] on div "Package Count Details 8926096918194634 Open Assignments Type ID Status Quantity…" at bounding box center [790, 362] width 1421 height 674
click at [1490, 40] on icon "Close" at bounding box center [1485, 40] width 12 height 19
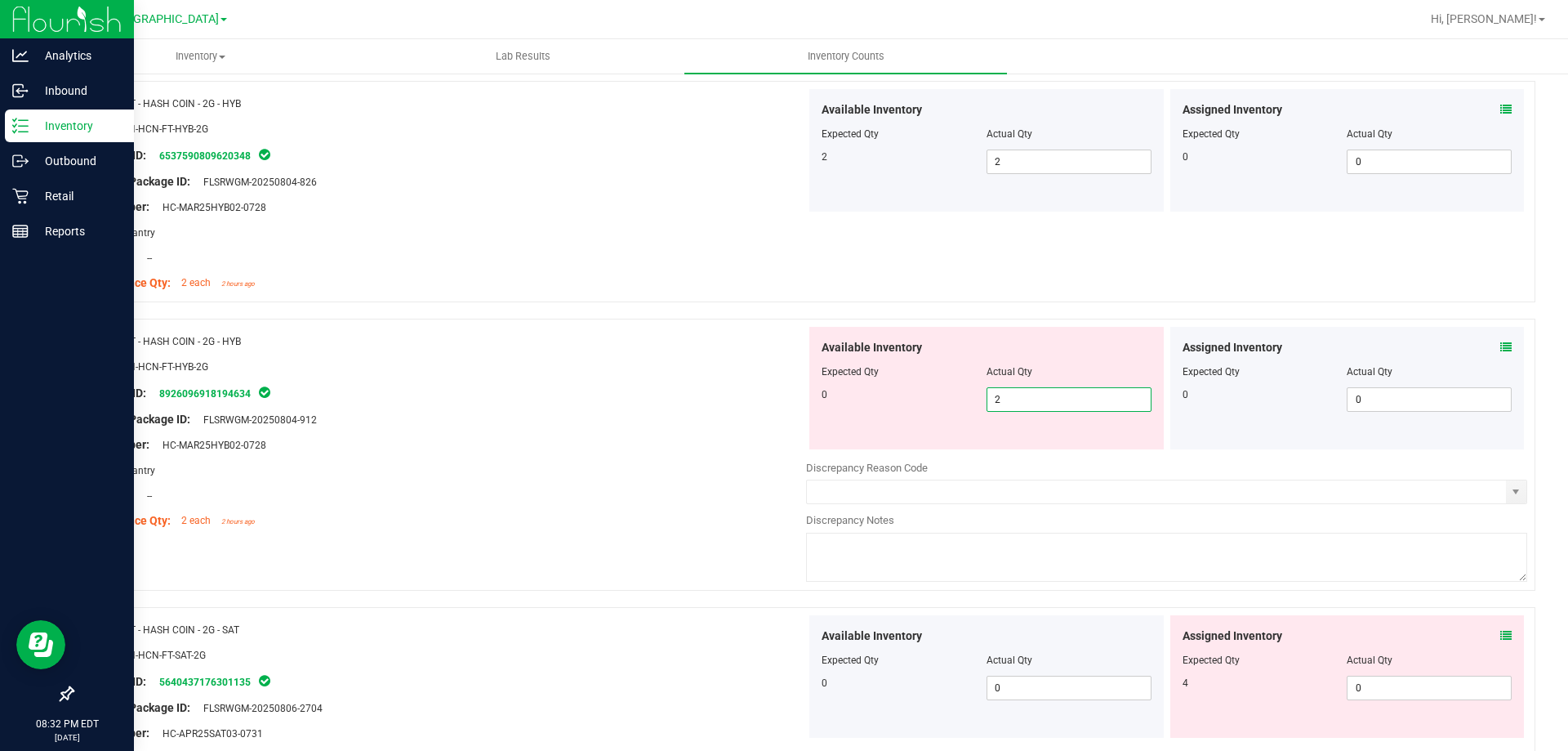
click at [1061, 407] on span "2 2" at bounding box center [1069, 399] width 165 height 24
type input "0"
click at [607, 411] on div "Original Package ID: FLSRWGM-20250804-912" at bounding box center [445, 419] width 721 height 17
type input "0"
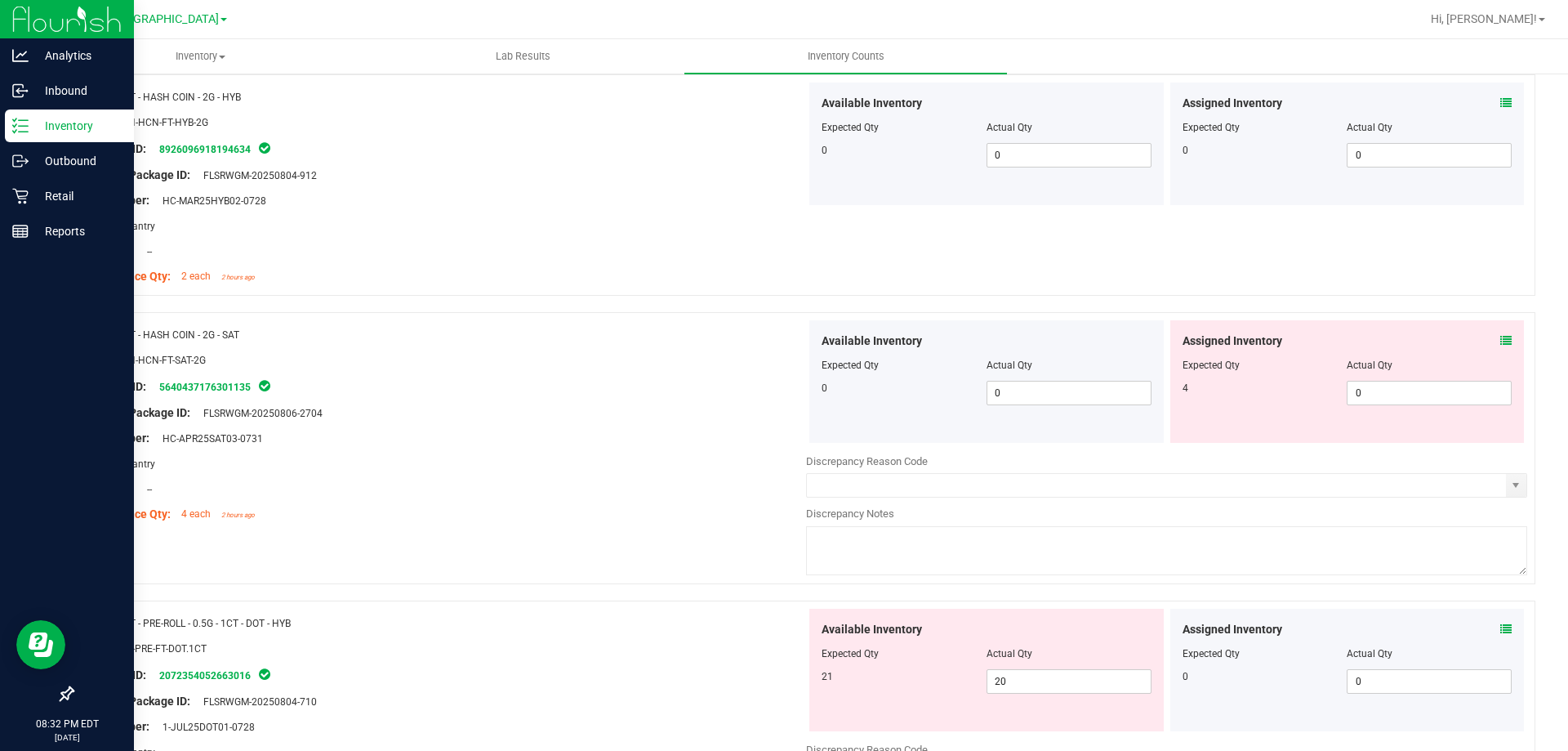
scroll to position [3758, 0]
click at [1501, 338] on icon at bounding box center [1506, 340] width 12 height 12
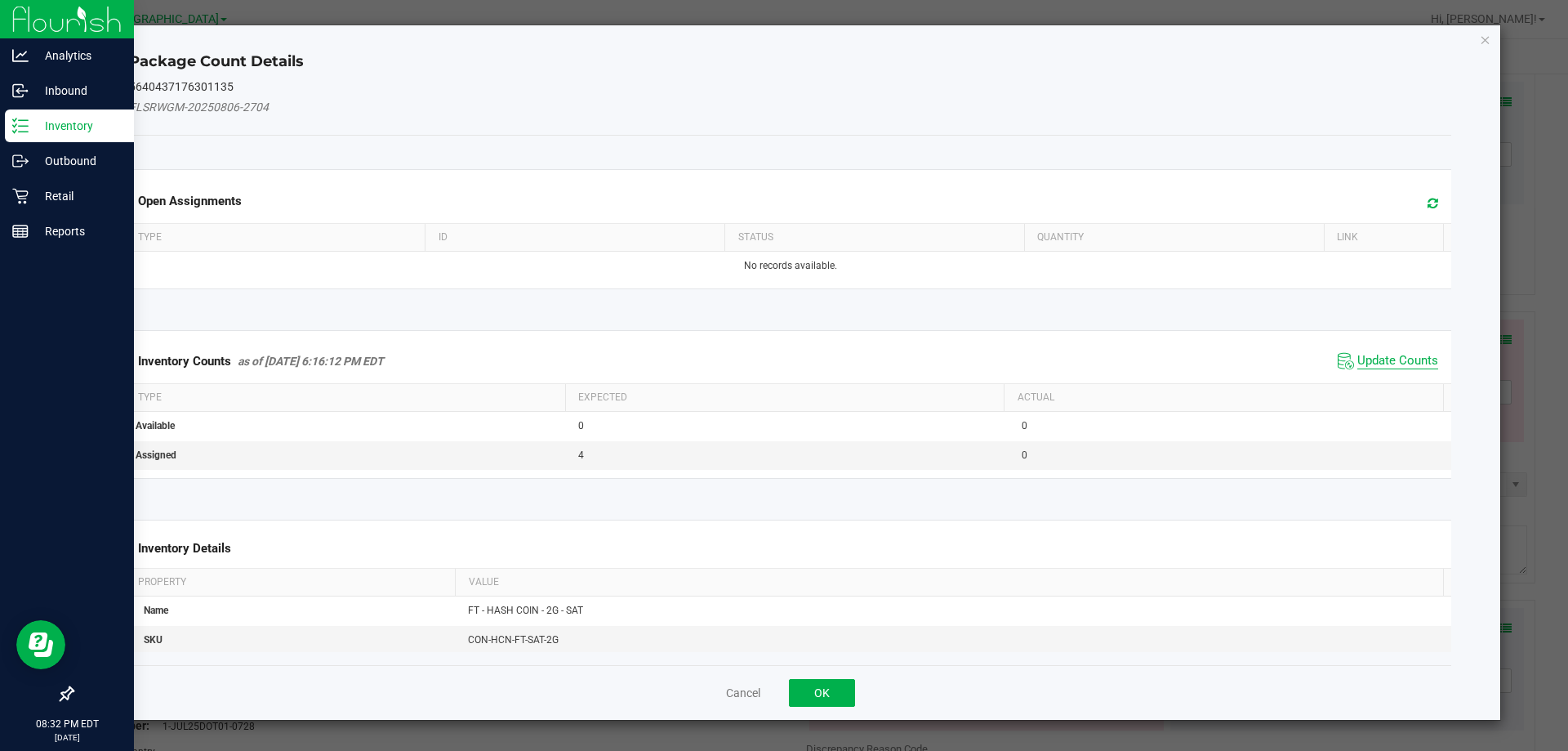
click at [1377, 362] on span "Update Counts" at bounding box center [1397, 361] width 81 height 16
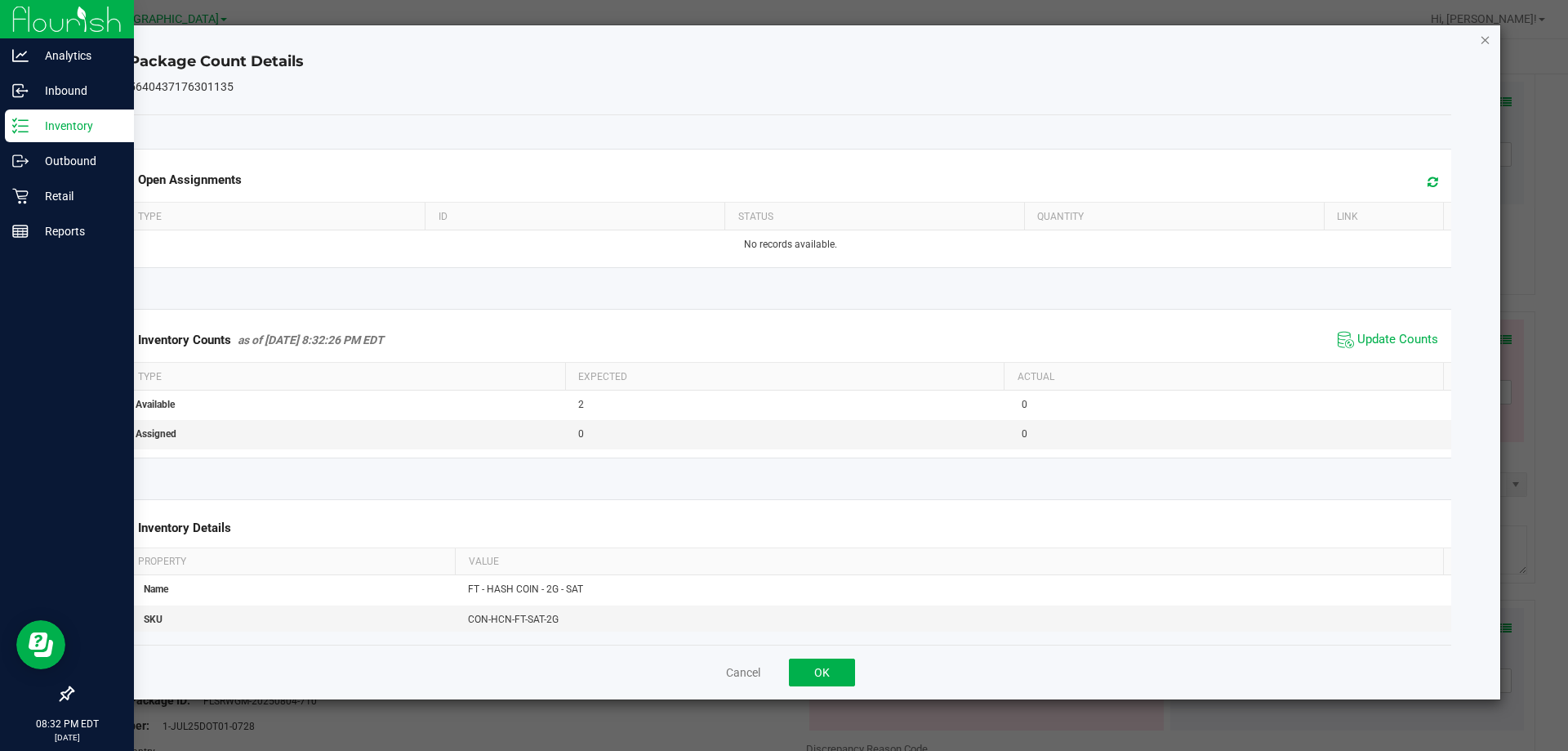
click at [1481, 38] on icon "Close" at bounding box center [1485, 40] width 12 height 19
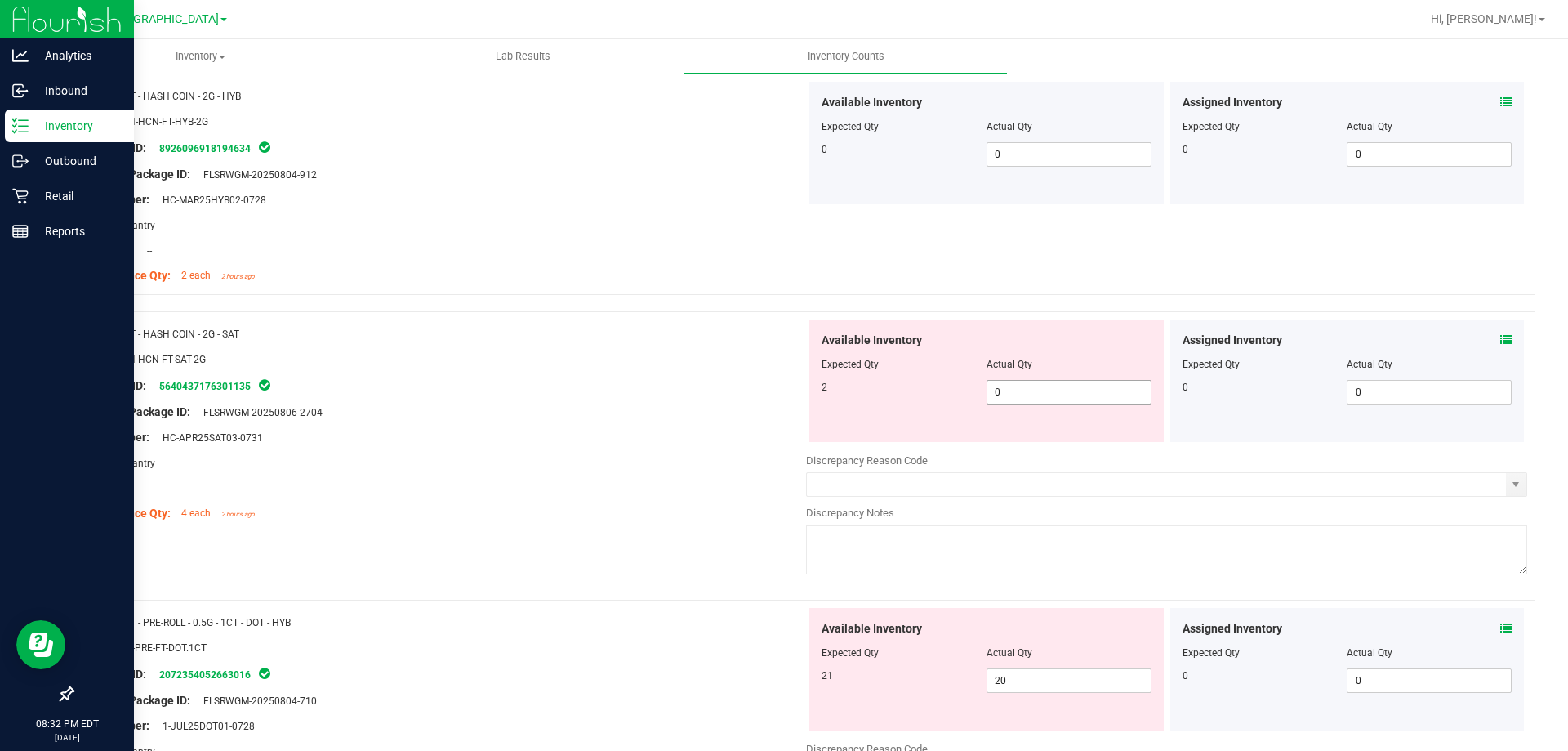
click at [1061, 398] on span "0 0" at bounding box center [1069, 391] width 165 height 24
type input "2"
click at [607, 425] on div at bounding box center [445, 424] width 721 height 8
type input "2"
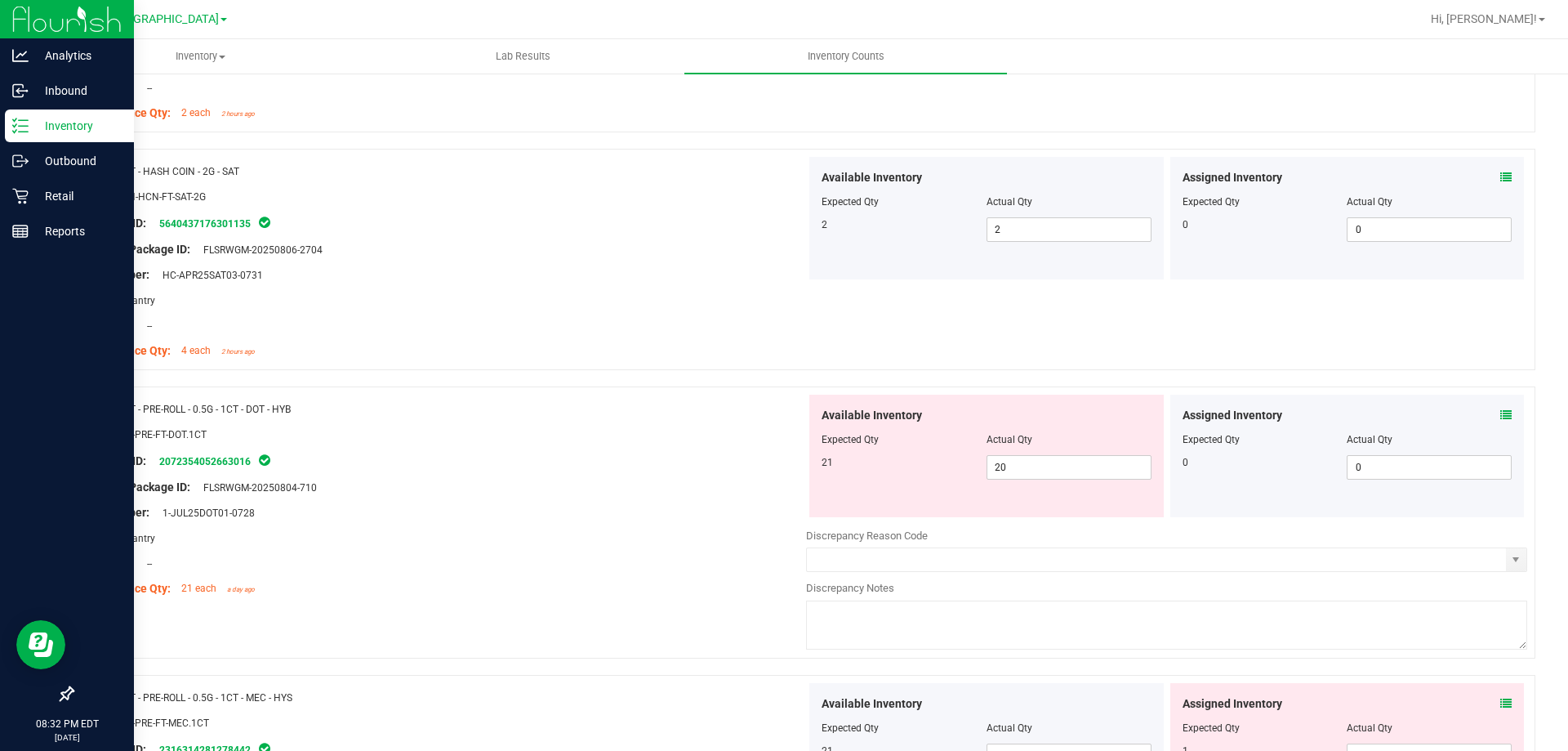
scroll to position [3921, 0]
click at [1501, 410] on icon at bounding box center [1506, 415] width 12 height 12
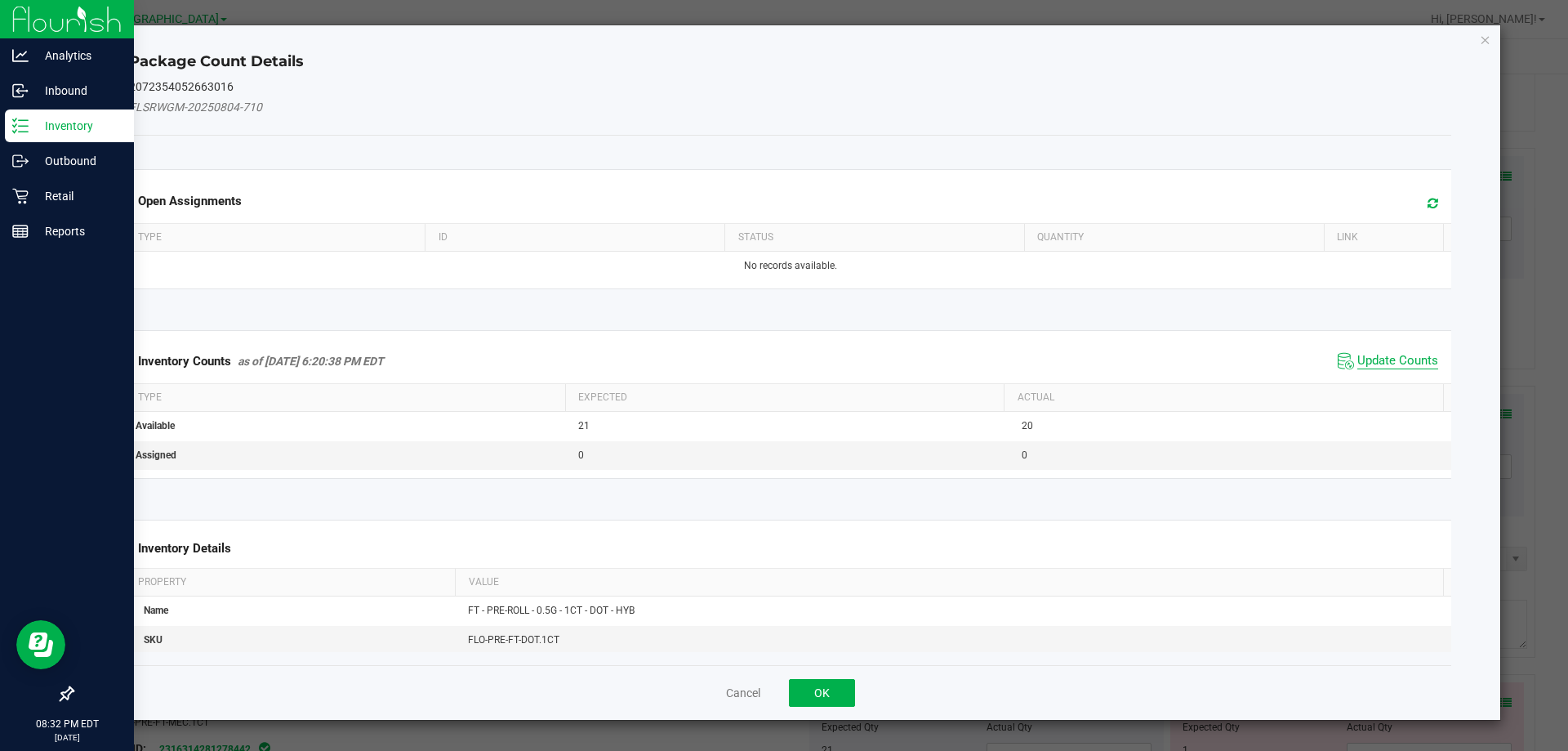
click at [1365, 367] on span "Update Counts" at bounding box center [1397, 361] width 81 height 16
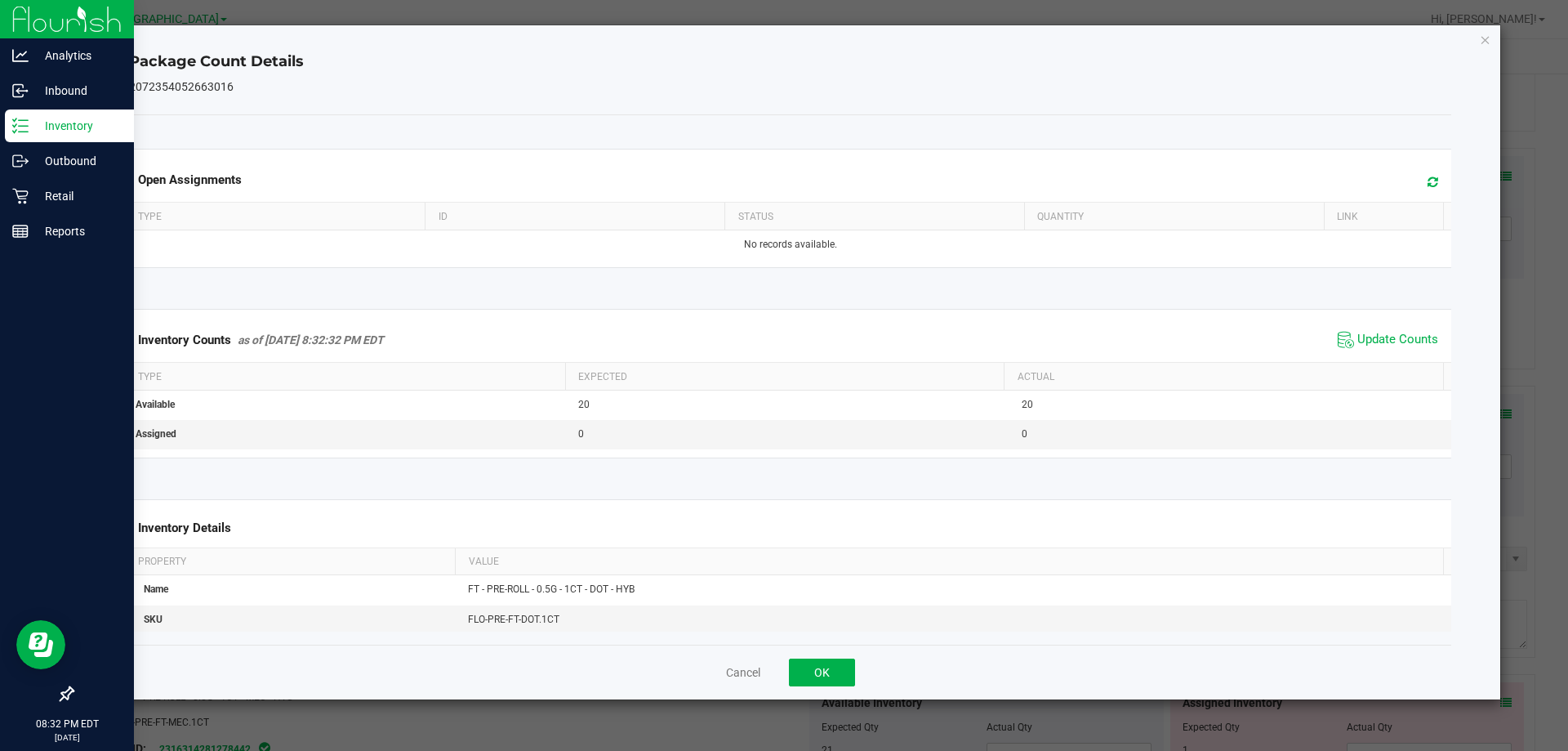
click at [1476, 36] on div "Package Count Details 2072354052663016 Open Assignments Type ID Status Quantity…" at bounding box center [790, 362] width 1421 height 674
click at [1487, 35] on icon "Close" at bounding box center [1485, 40] width 12 height 19
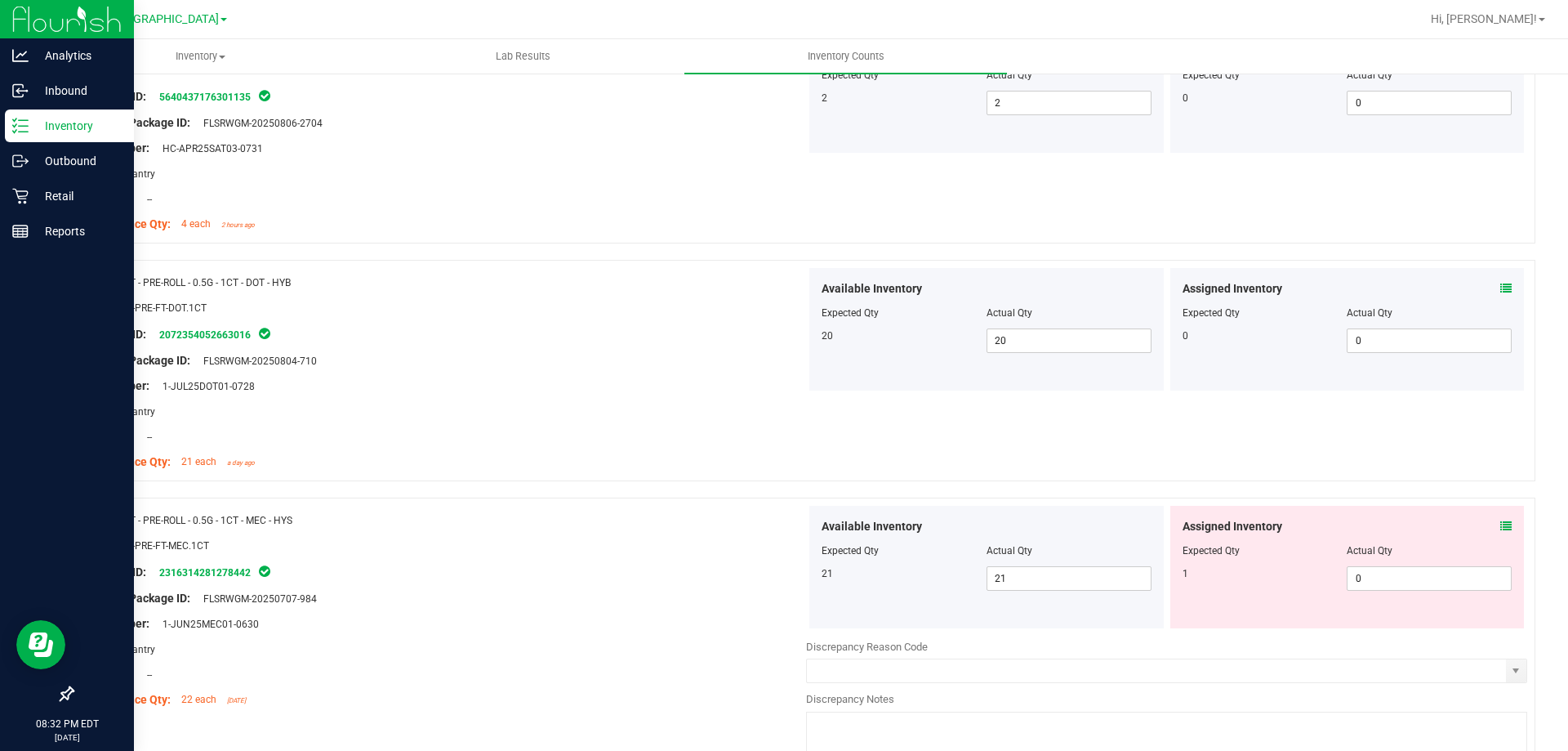
scroll to position [4248, 0]
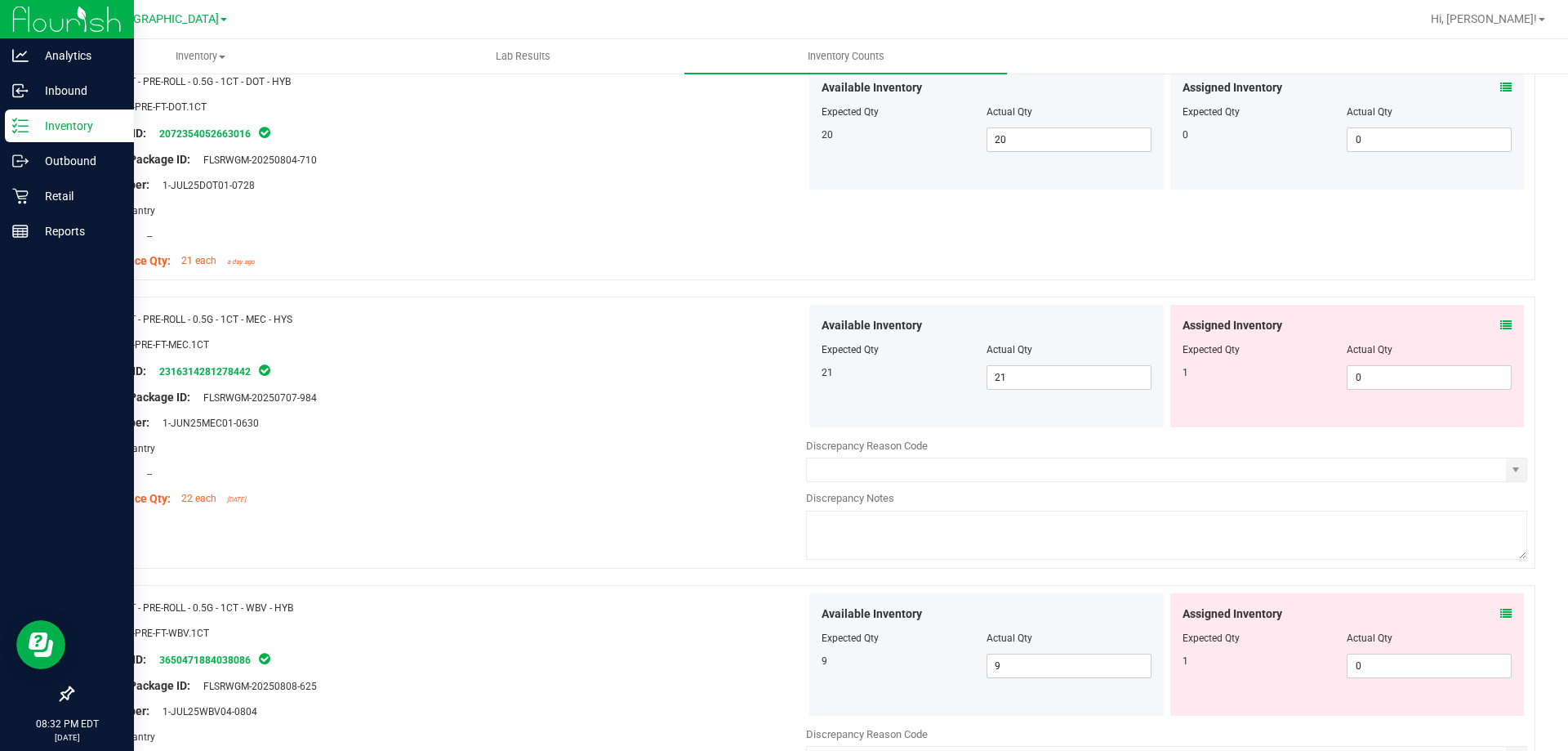
click at [1501, 328] on icon at bounding box center [1506, 325] width 12 height 12
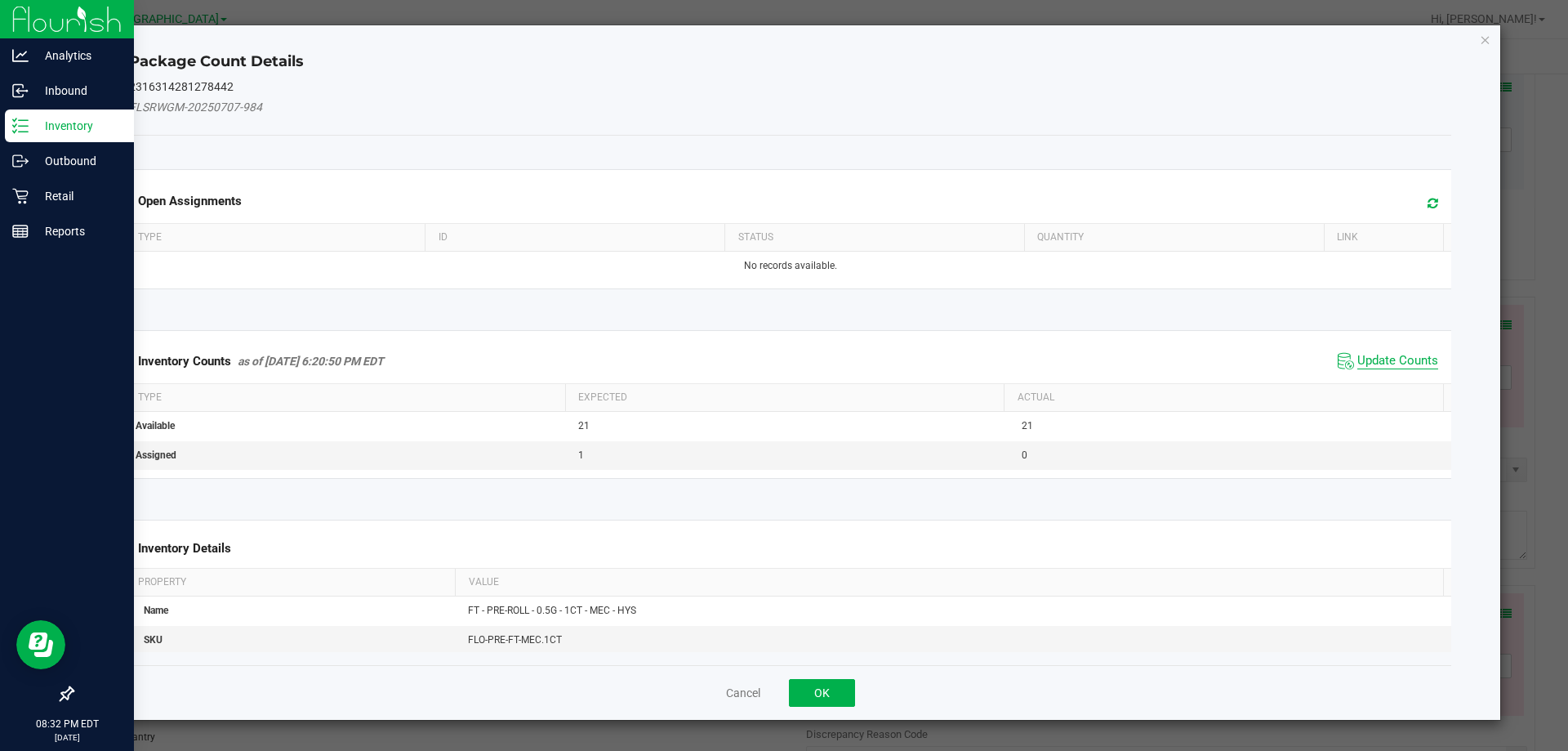
click at [1357, 362] on span "Update Counts" at bounding box center [1397, 361] width 81 height 16
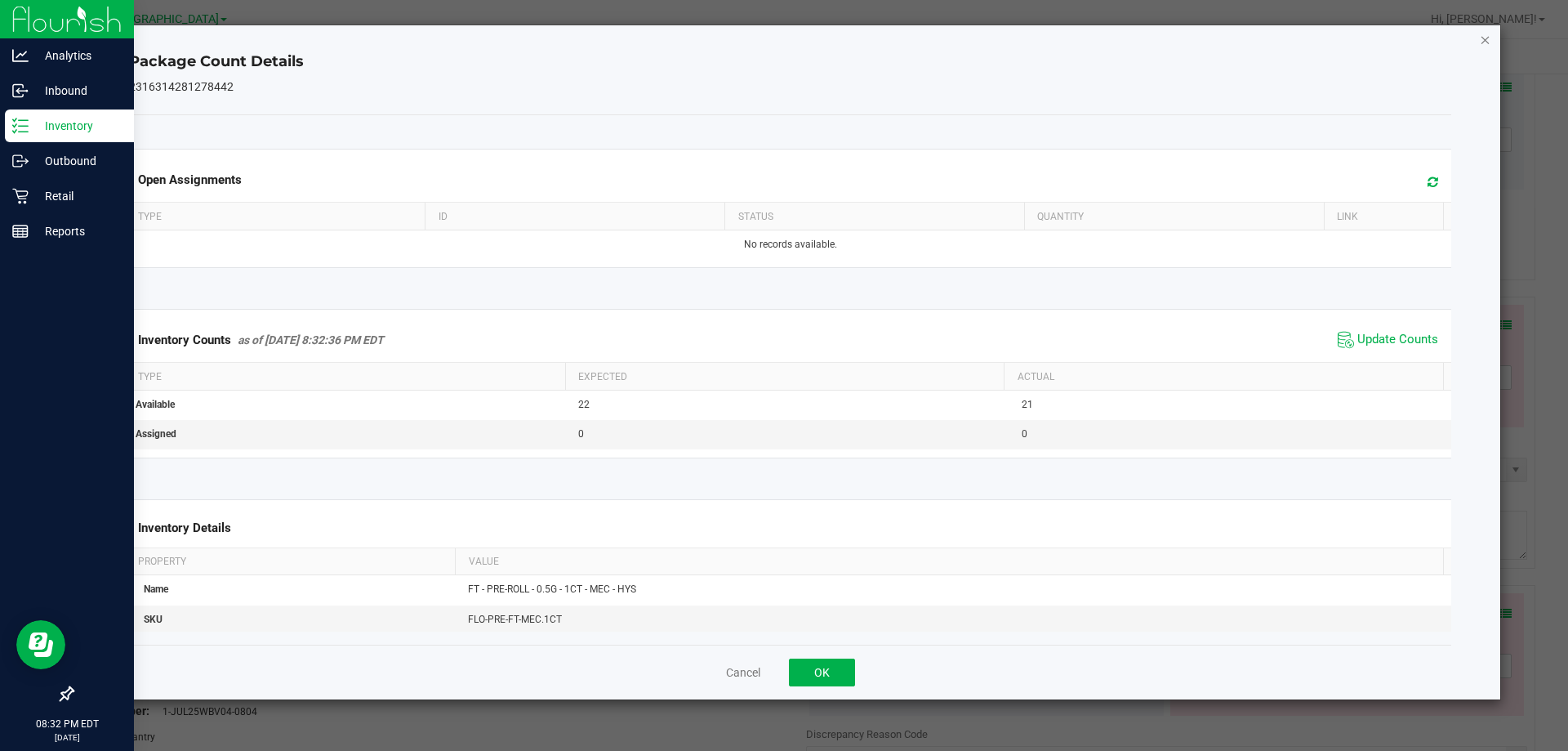
click at [1489, 40] on icon "Close" at bounding box center [1485, 40] width 12 height 19
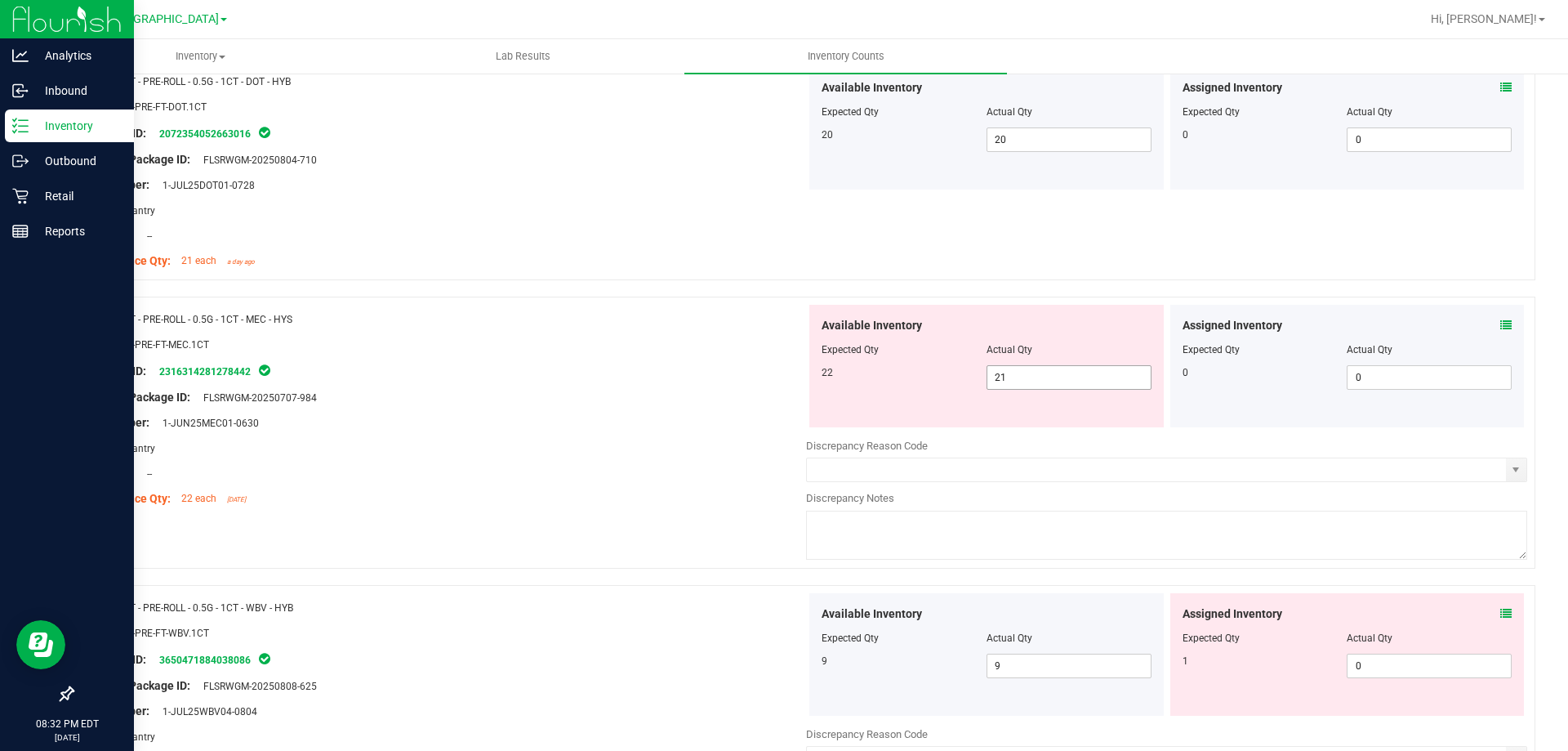
click at [1068, 366] on span "21 21" at bounding box center [1069, 377] width 165 height 24
click at [1061, 378] on input "21" at bounding box center [1068, 378] width 163 height 23
type input "22"
click at [674, 330] on div at bounding box center [445, 332] width 721 height 8
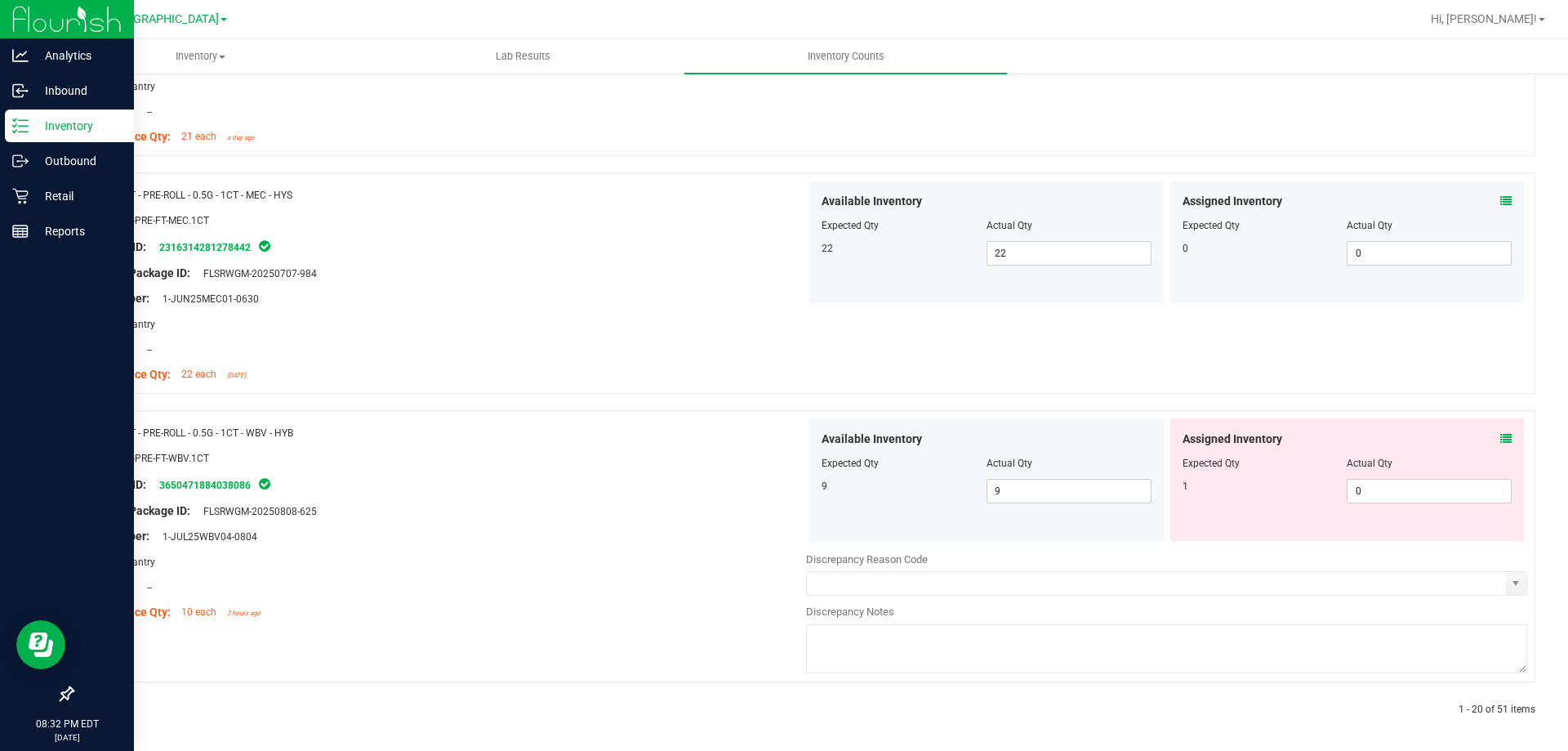
scroll to position [4375, 0]
click at [1501, 434] on icon at bounding box center [1506, 436] width 12 height 12
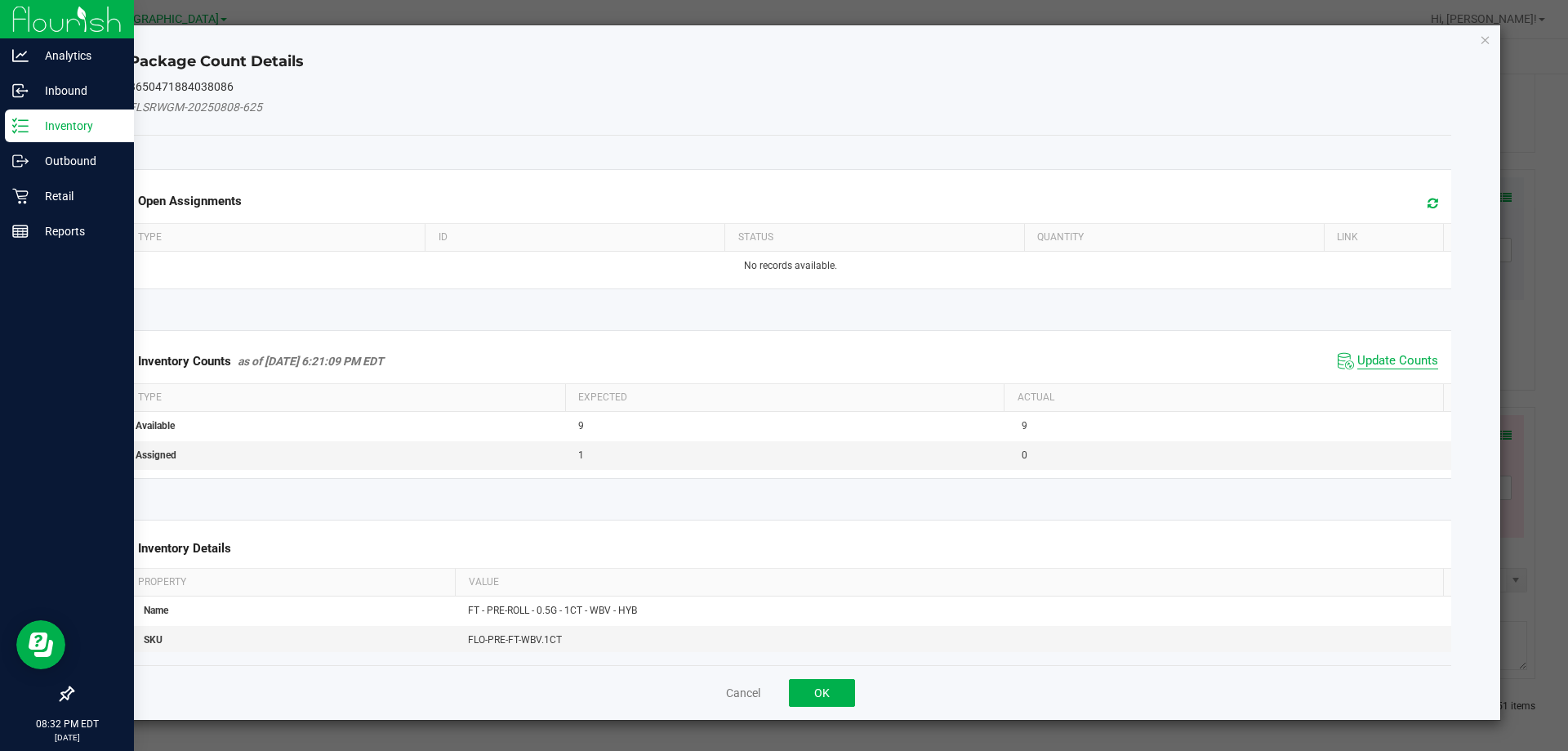
click at [1408, 365] on span "Update Counts" at bounding box center [1397, 361] width 81 height 16
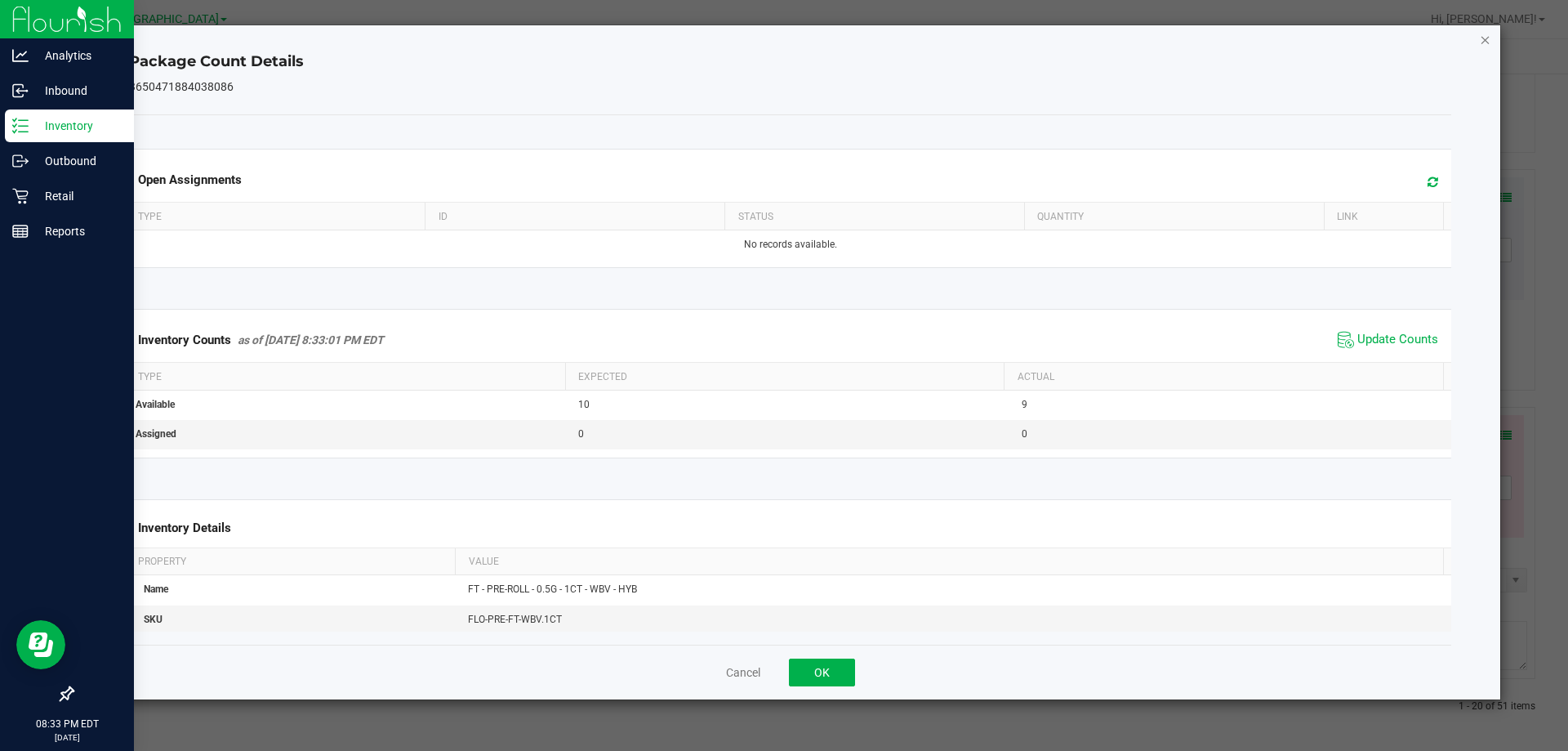
click at [1483, 43] on icon "Close" at bounding box center [1485, 40] width 12 height 19
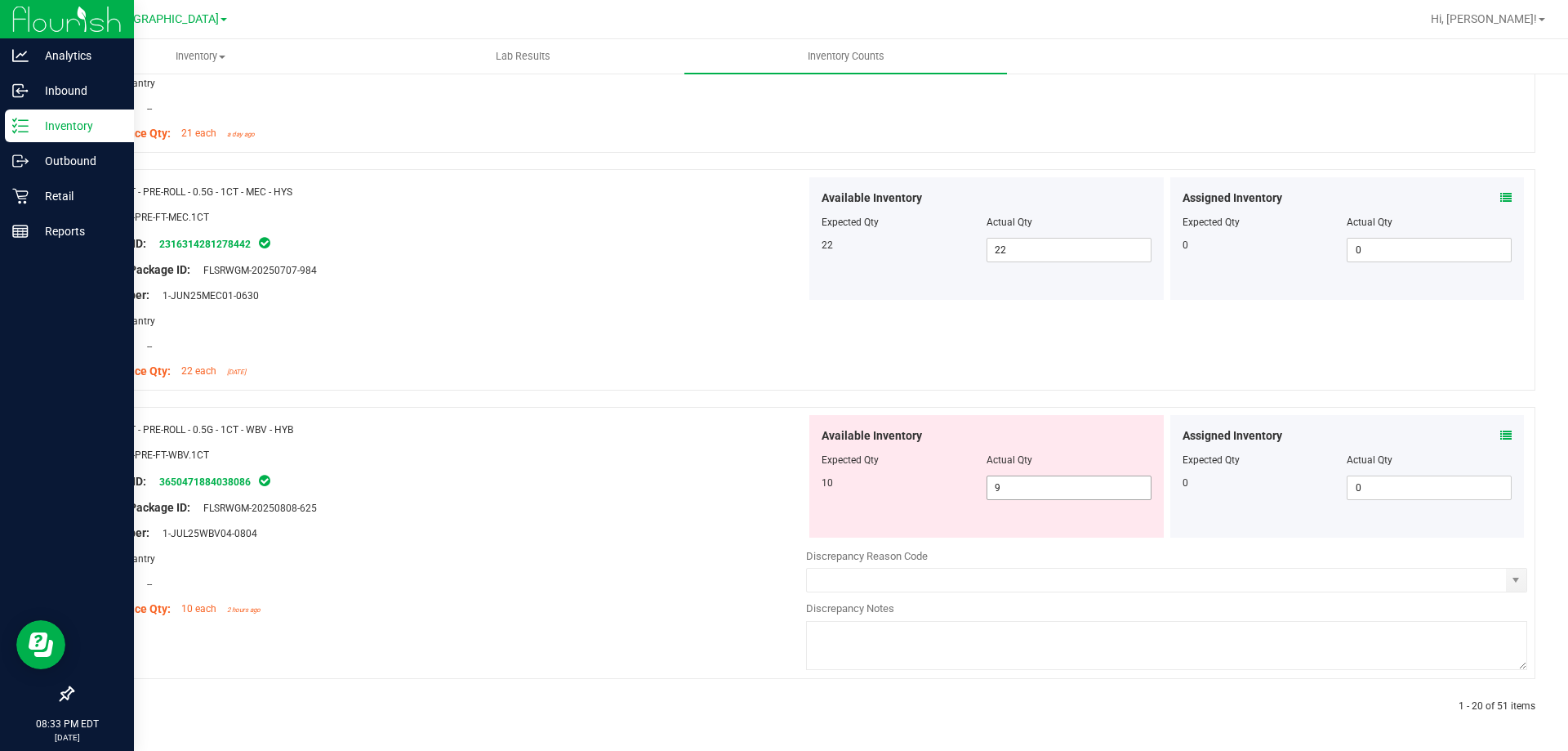
click at [1038, 492] on span "9 9" at bounding box center [1069, 487] width 165 height 24
type input "10"
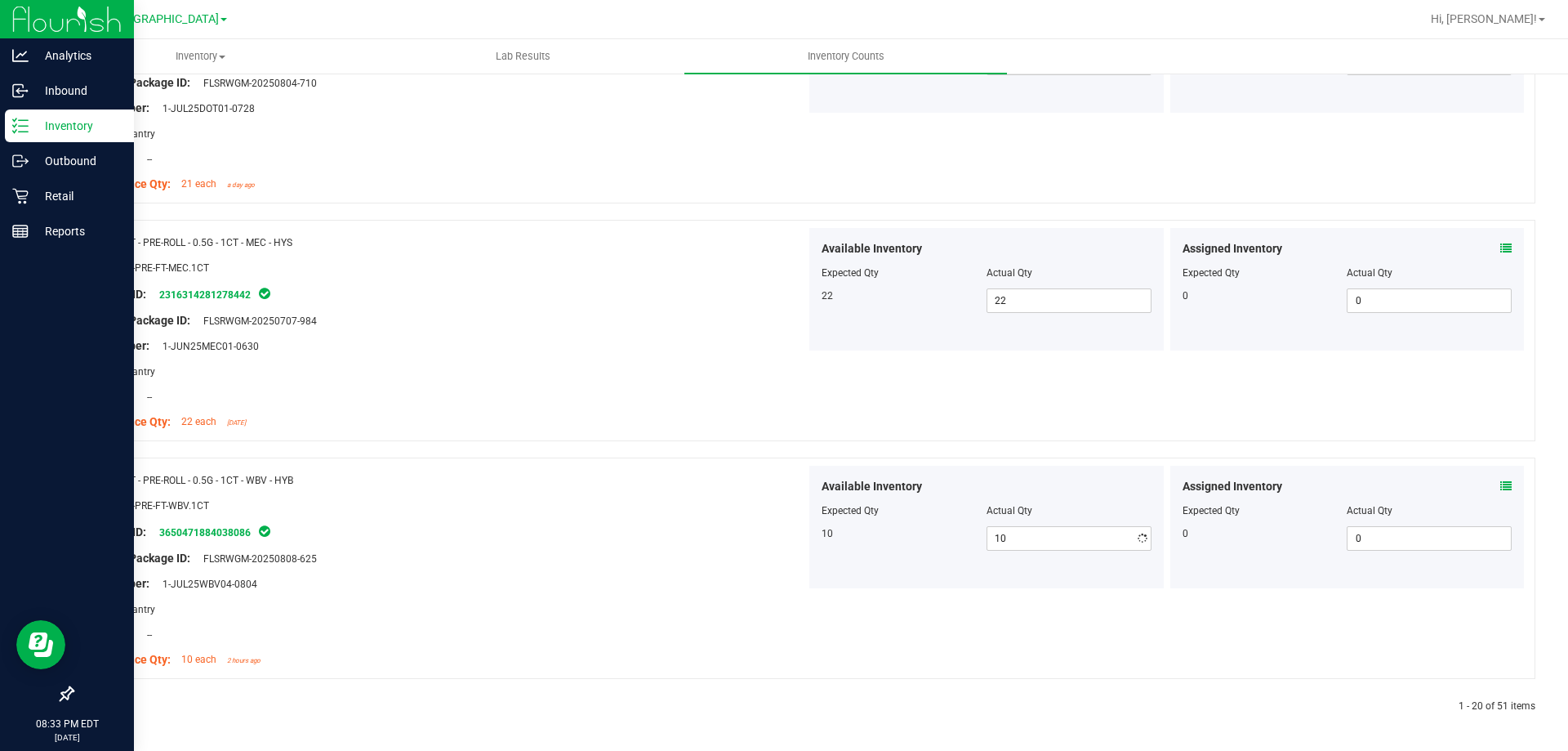
click at [710, 518] on div "Name: FT - PRE-ROLL - 0.5G - 1CT - WBV - HYB SKU: FLO-PRE-FT-WBV.1CT Package ID…" at bounding box center [445, 570] width 721 height 208
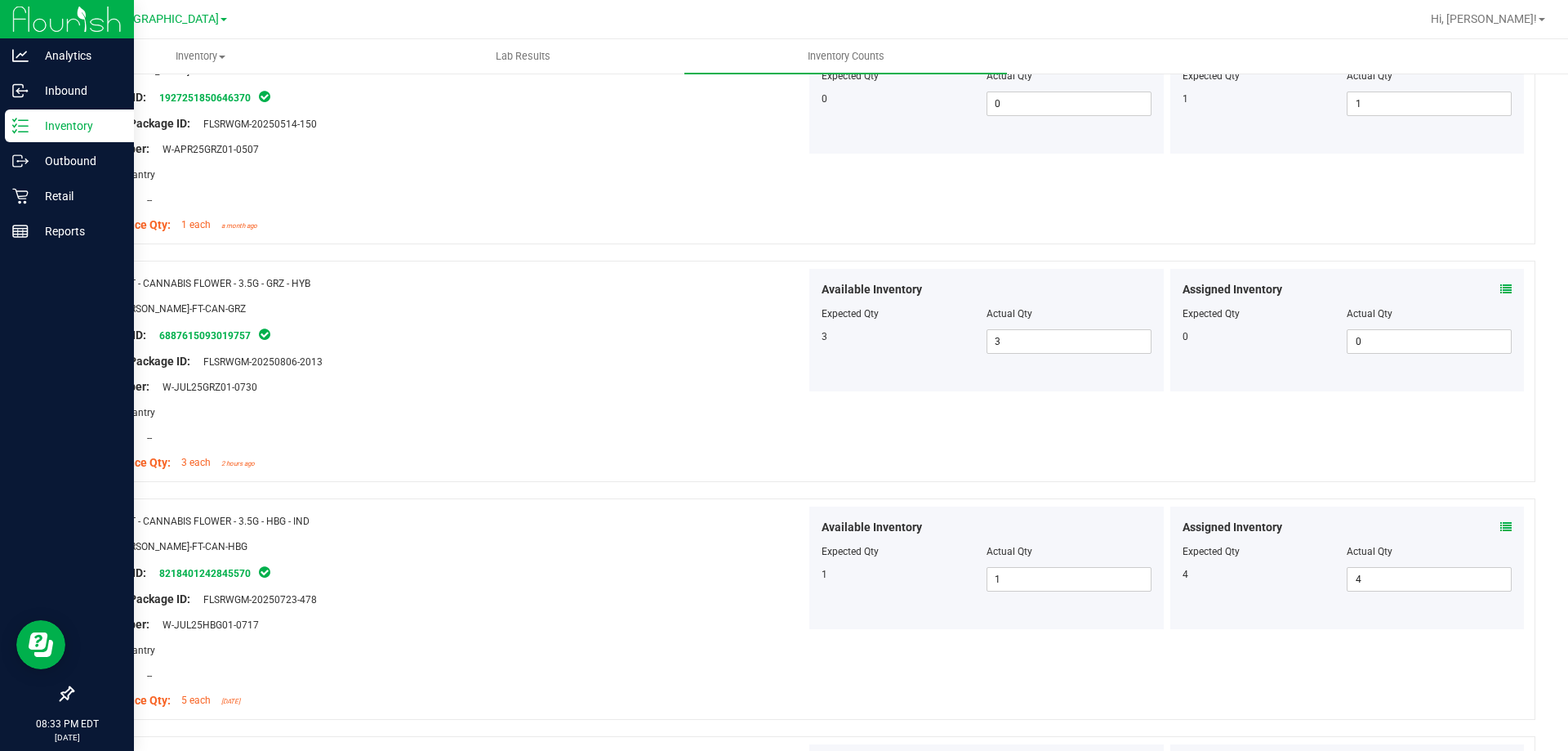
scroll to position [0, 0]
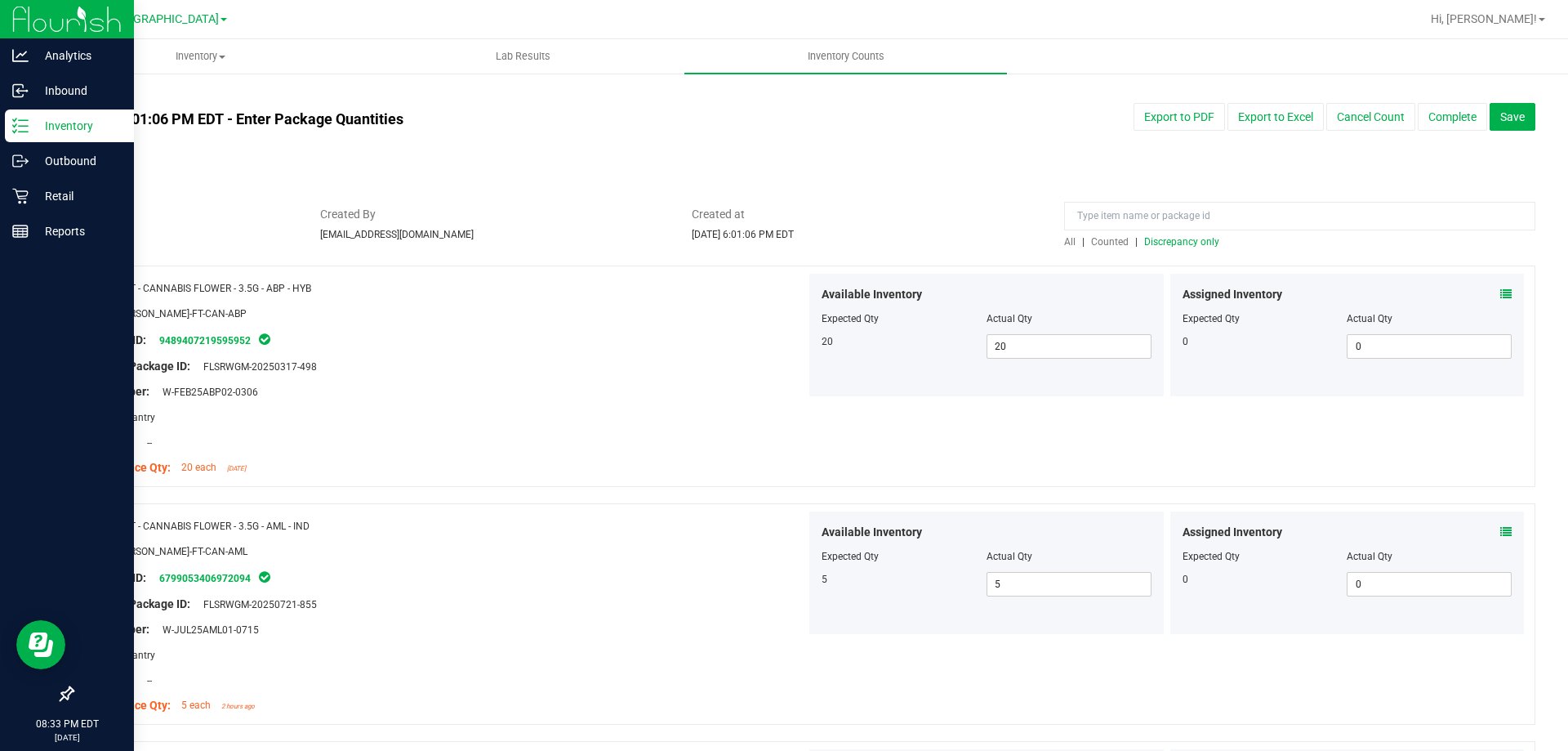
click at [1150, 239] on span "Discrepancy only" at bounding box center [1182, 242] width 75 height 12
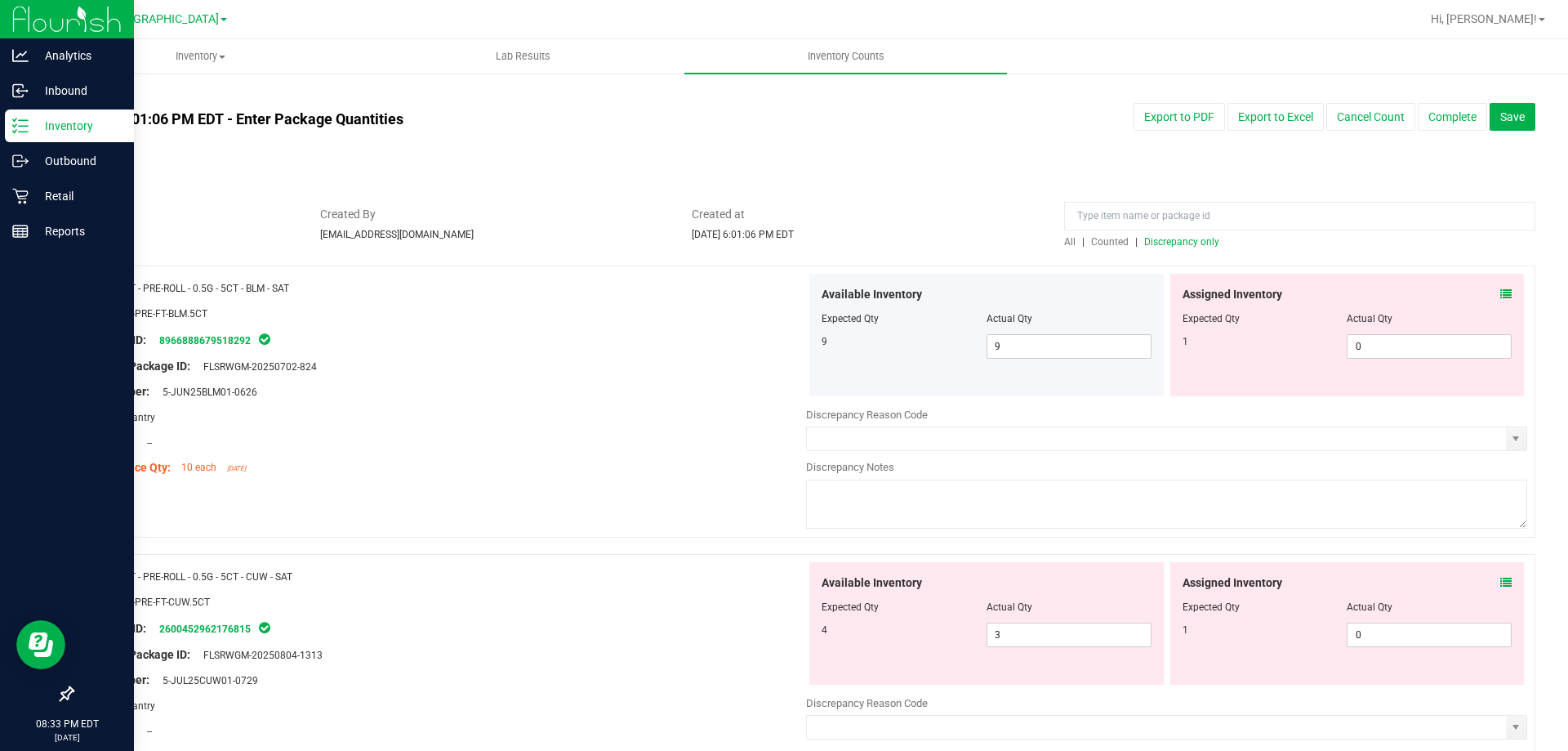
click at [1501, 291] on icon at bounding box center [1506, 294] width 12 height 12
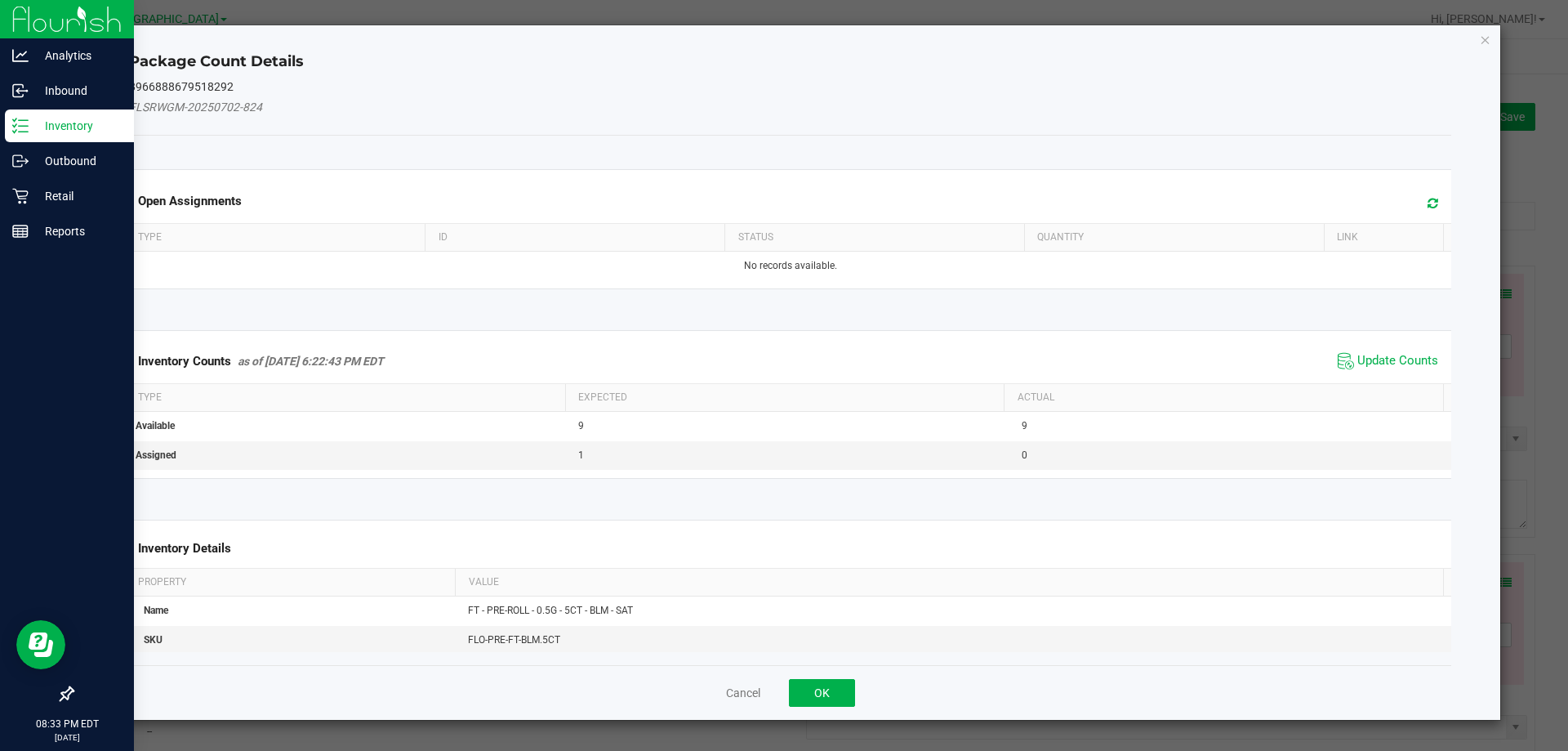
click at [1393, 349] on span "Update Counts" at bounding box center [1388, 361] width 109 height 24
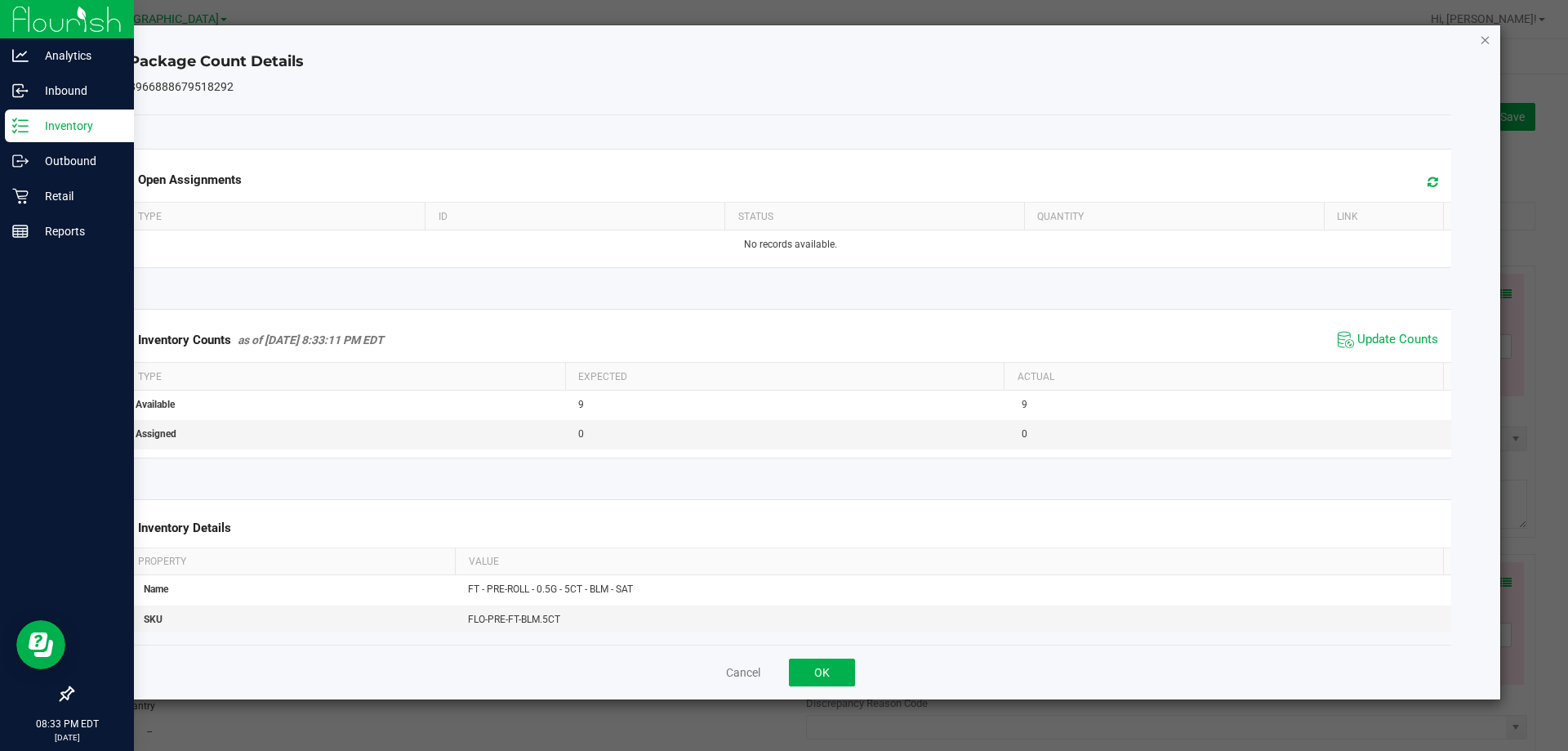
click at [1488, 35] on icon "Close" at bounding box center [1485, 40] width 12 height 19
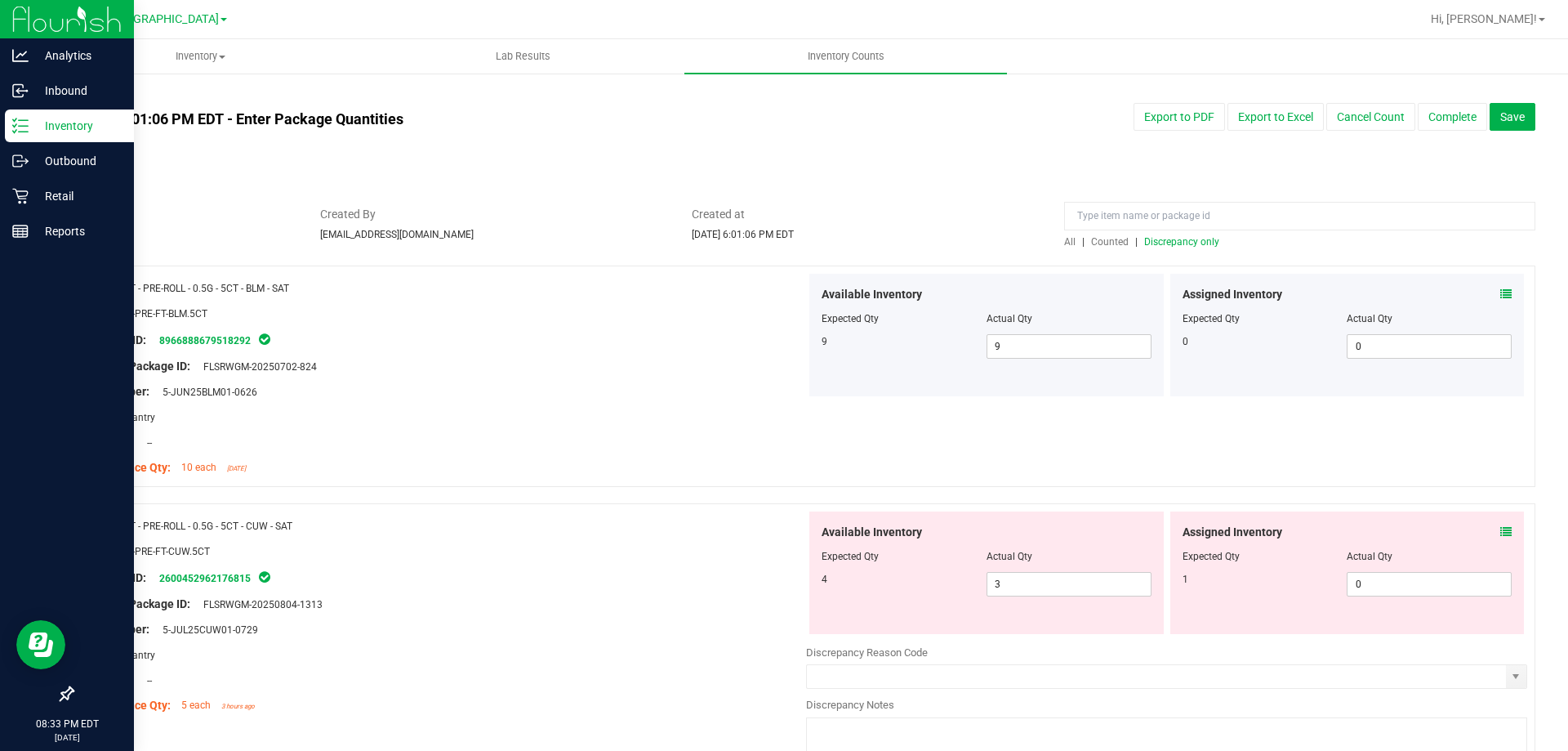
scroll to position [245, 0]
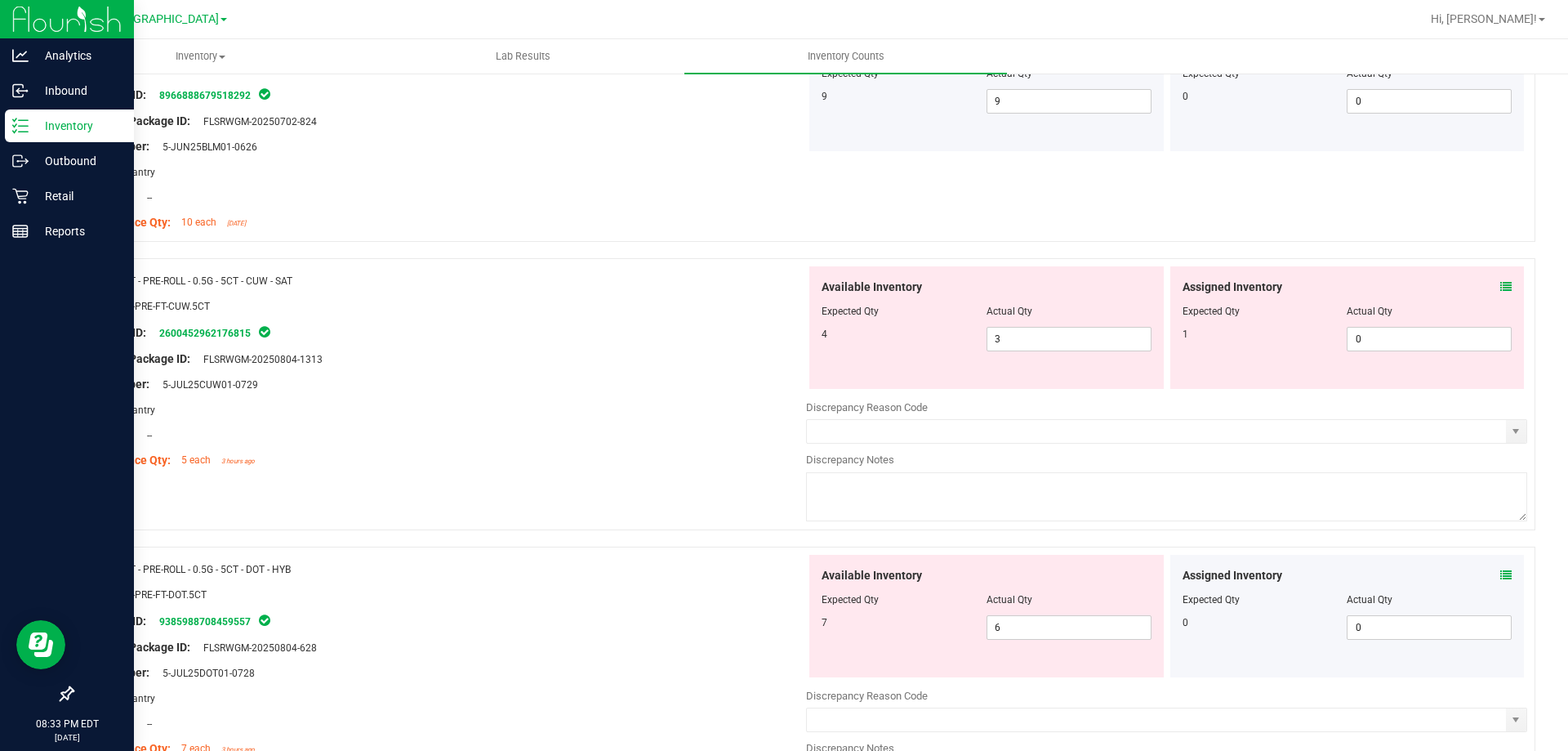
click at [1501, 289] on icon at bounding box center [1506, 286] width 12 height 12
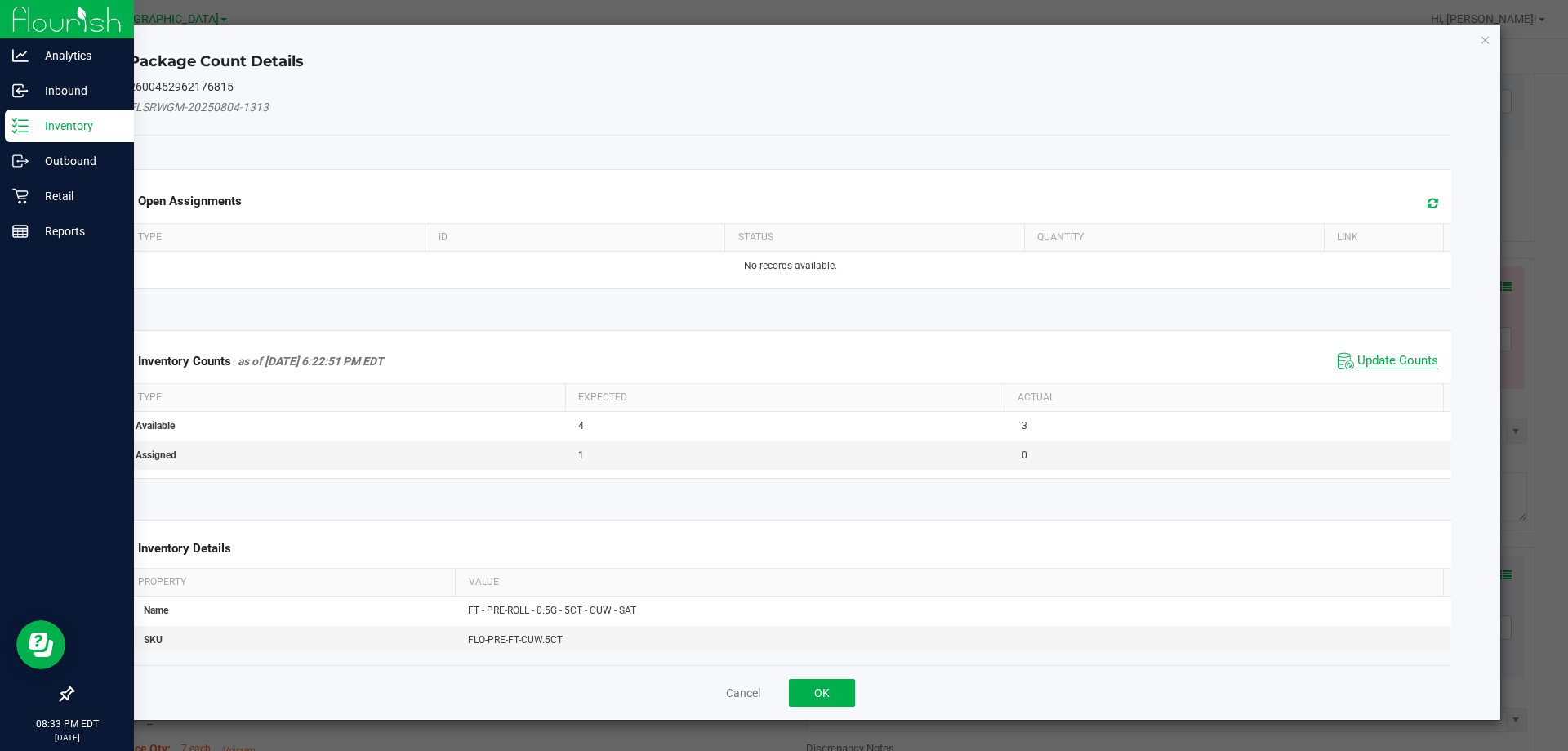
click at [1377, 353] on span "Update Counts" at bounding box center [1397, 361] width 81 height 16
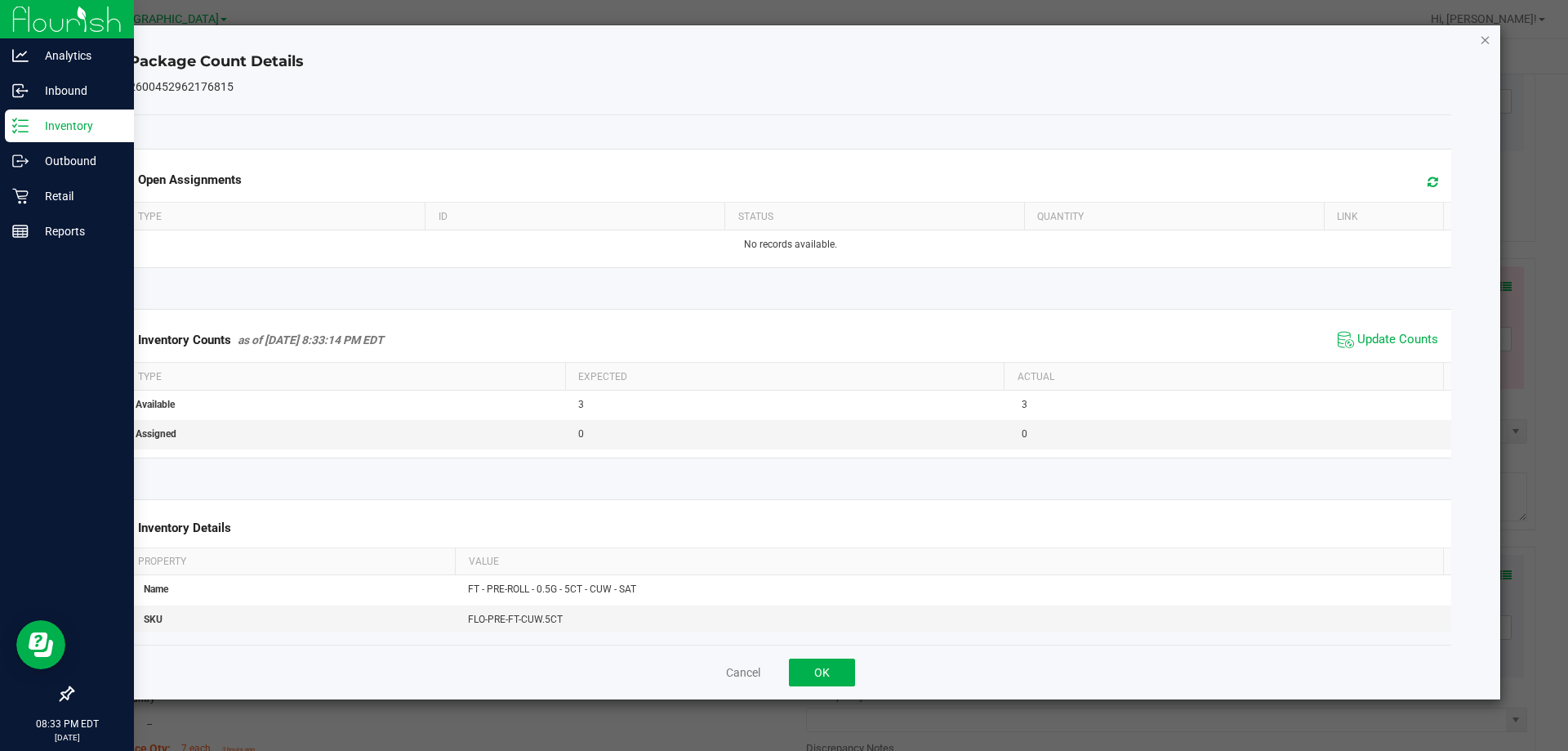
click at [1486, 32] on icon "Close" at bounding box center [1485, 40] width 12 height 19
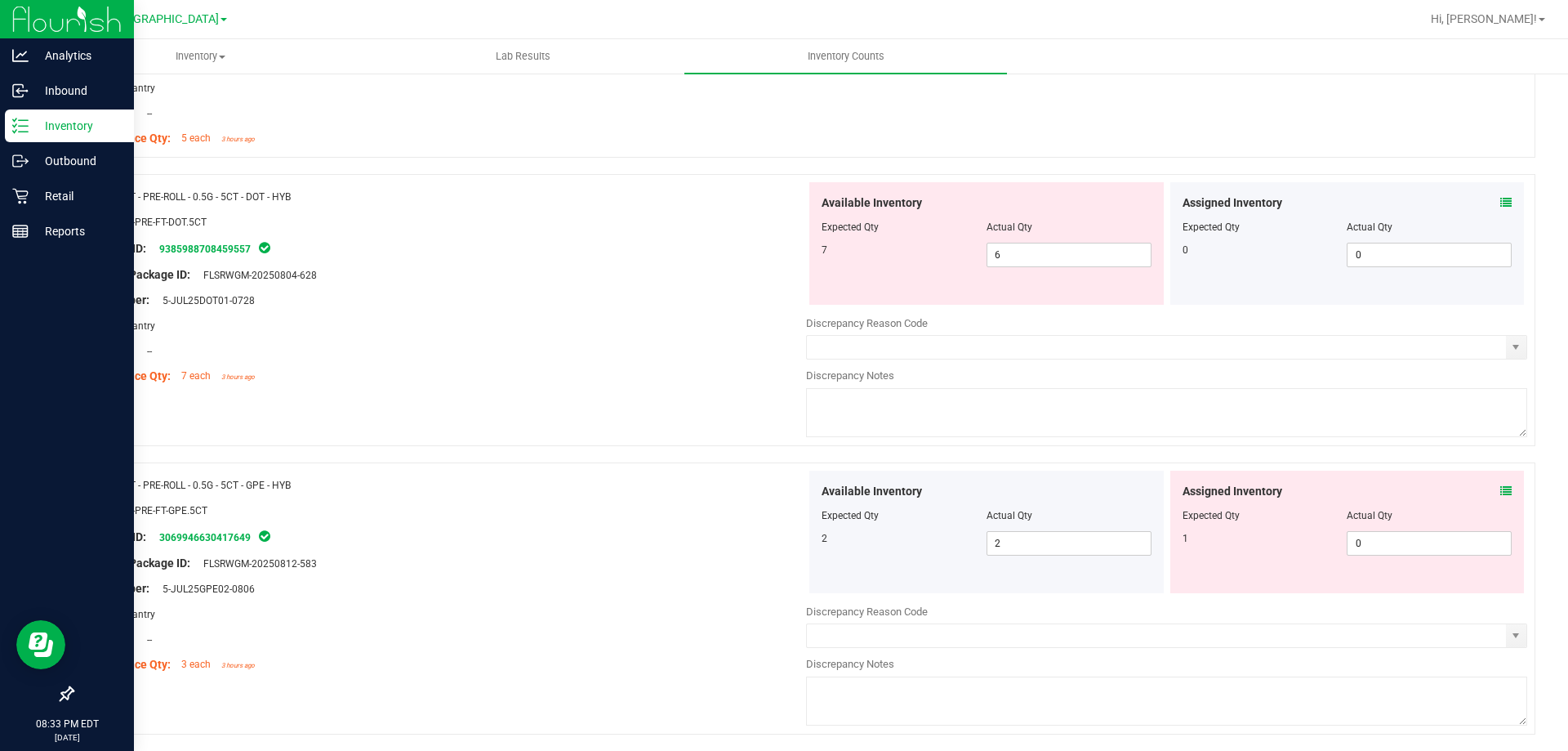
scroll to position [572, 0]
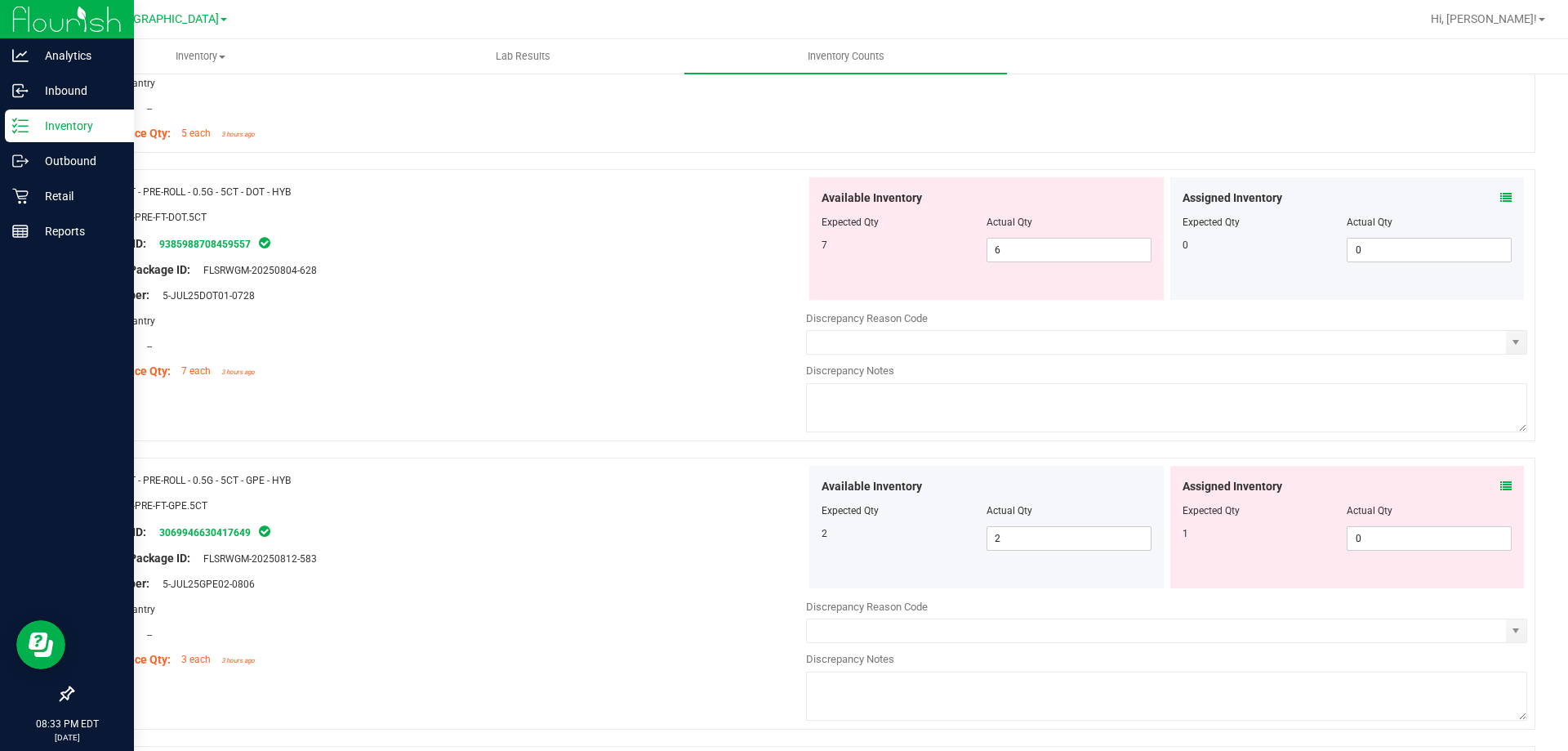
click at [1486, 191] on div "Assigned Inventory" at bounding box center [1347, 199] width 330 height 17
click at [1501, 192] on icon at bounding box center [1506, 198] width 12 height 12
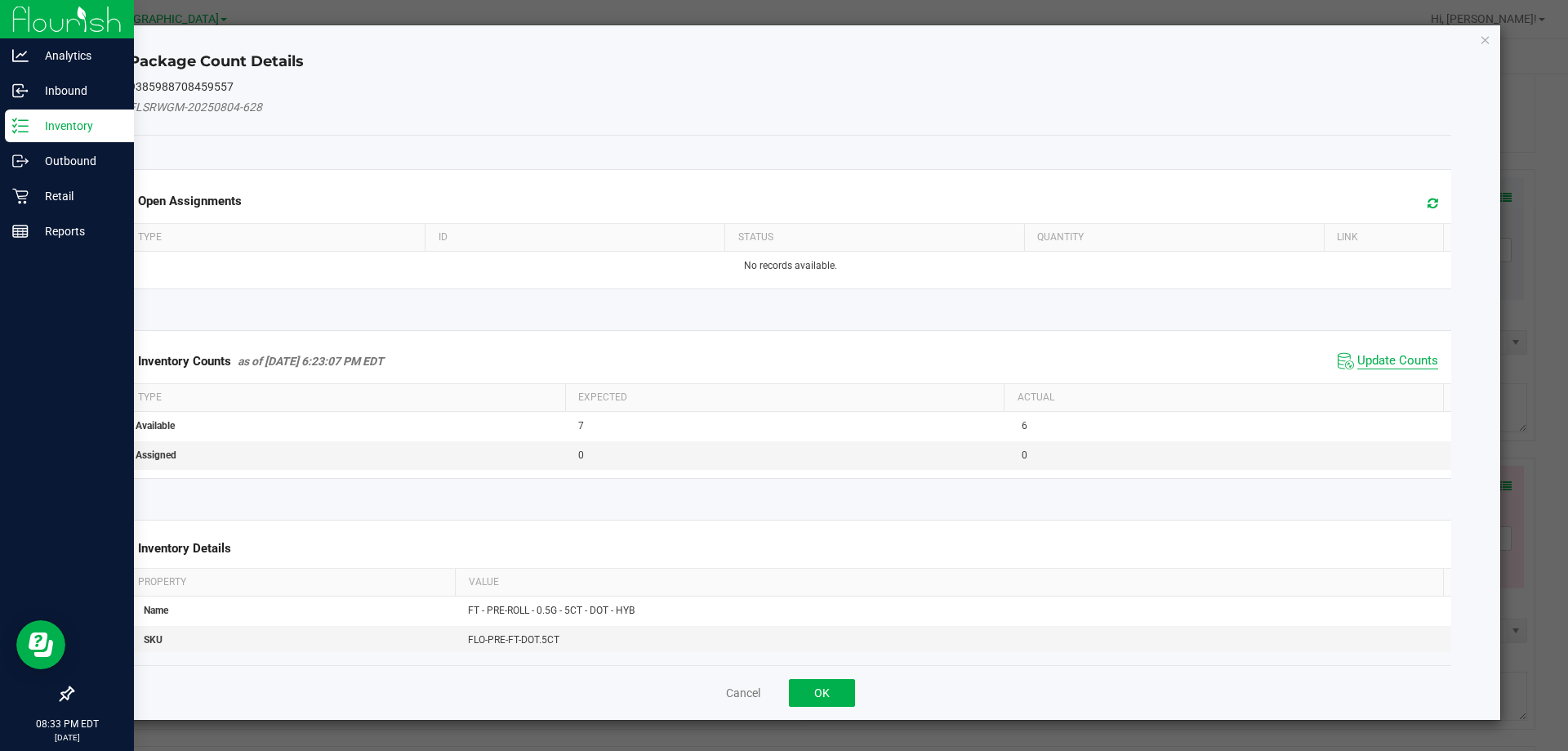
click at [1387, 357] on span "Update Counts" at bounding box center [1397, 361] width 81 height 16
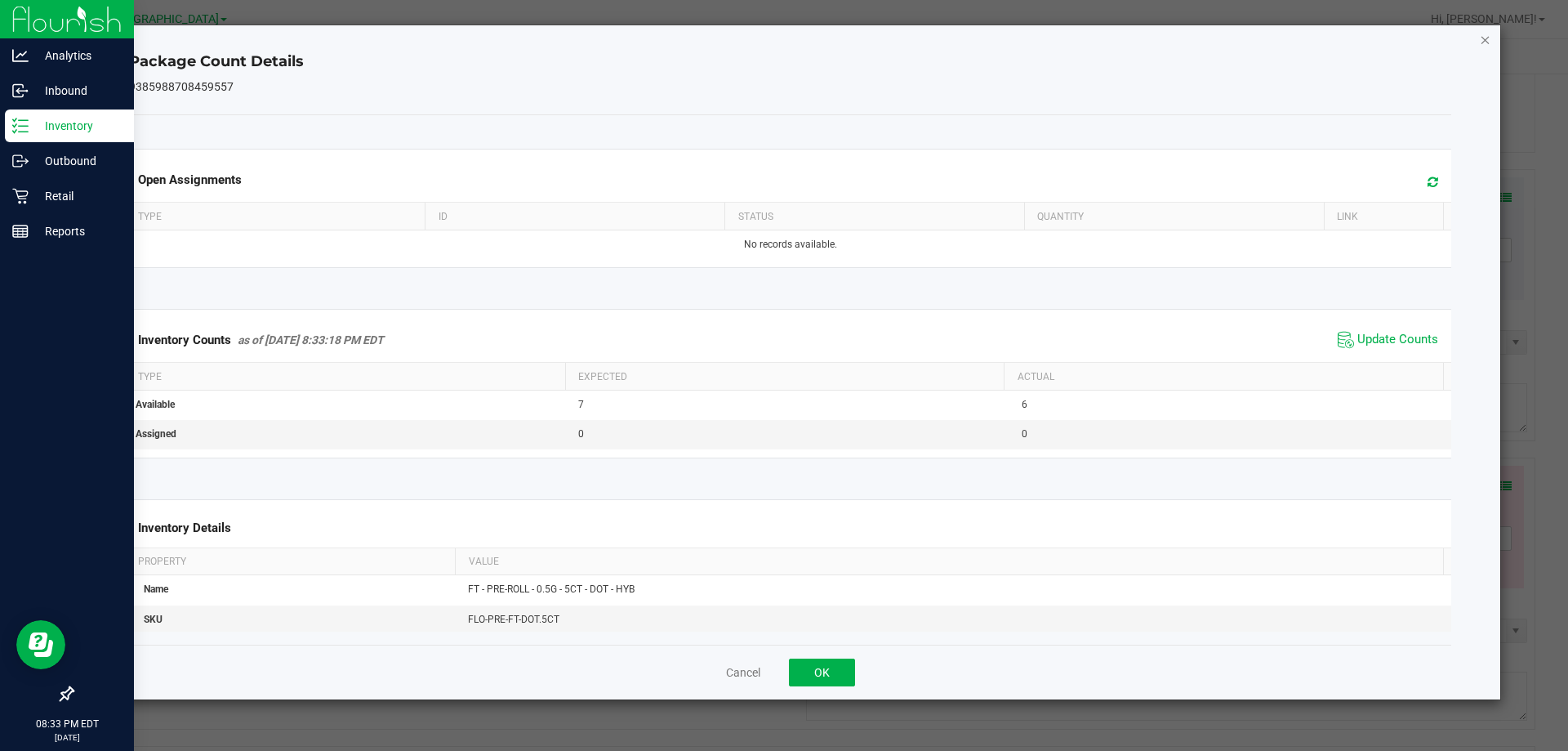
click at [1487, 45] on icon "Close" at bounding box center [1485, 40] width 12 height 19
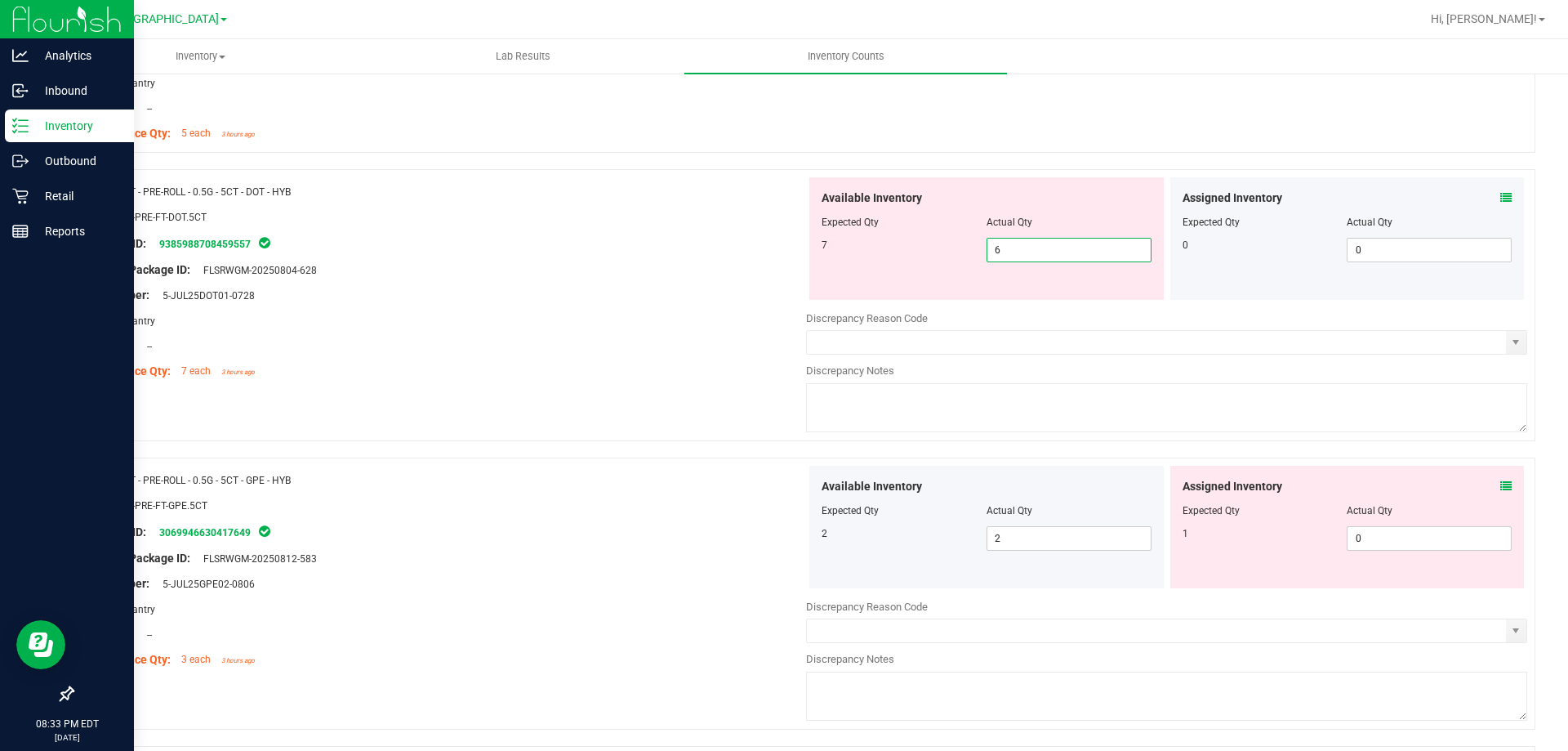
click at [1076, 249] on span "6 6" at bounding box center [1069, 250] width 165 height 24
type input "7"
click at [659, 255] on div at bounding box center [445, 257] width 721 height 8
type input "7"
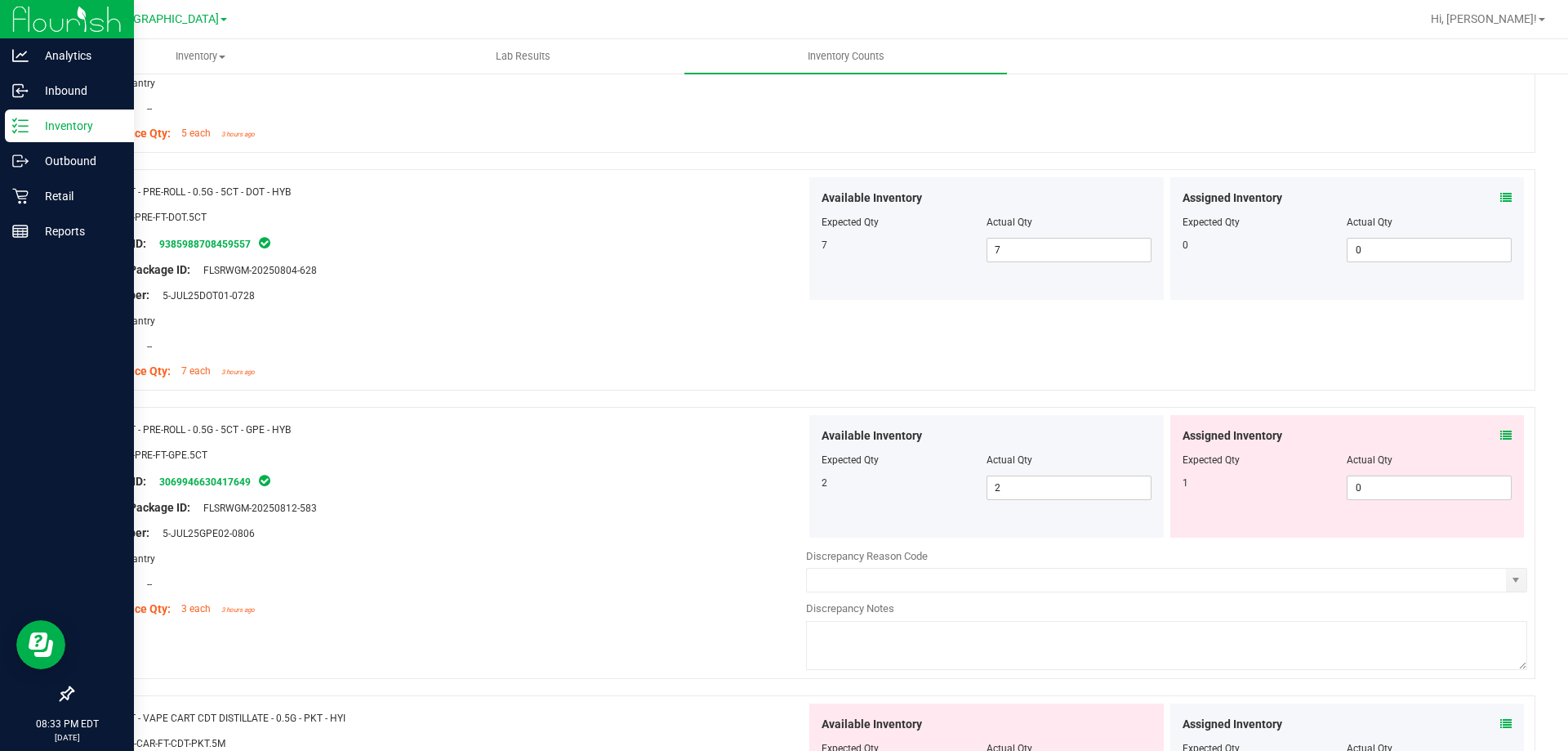
scroll to position [899, 0]
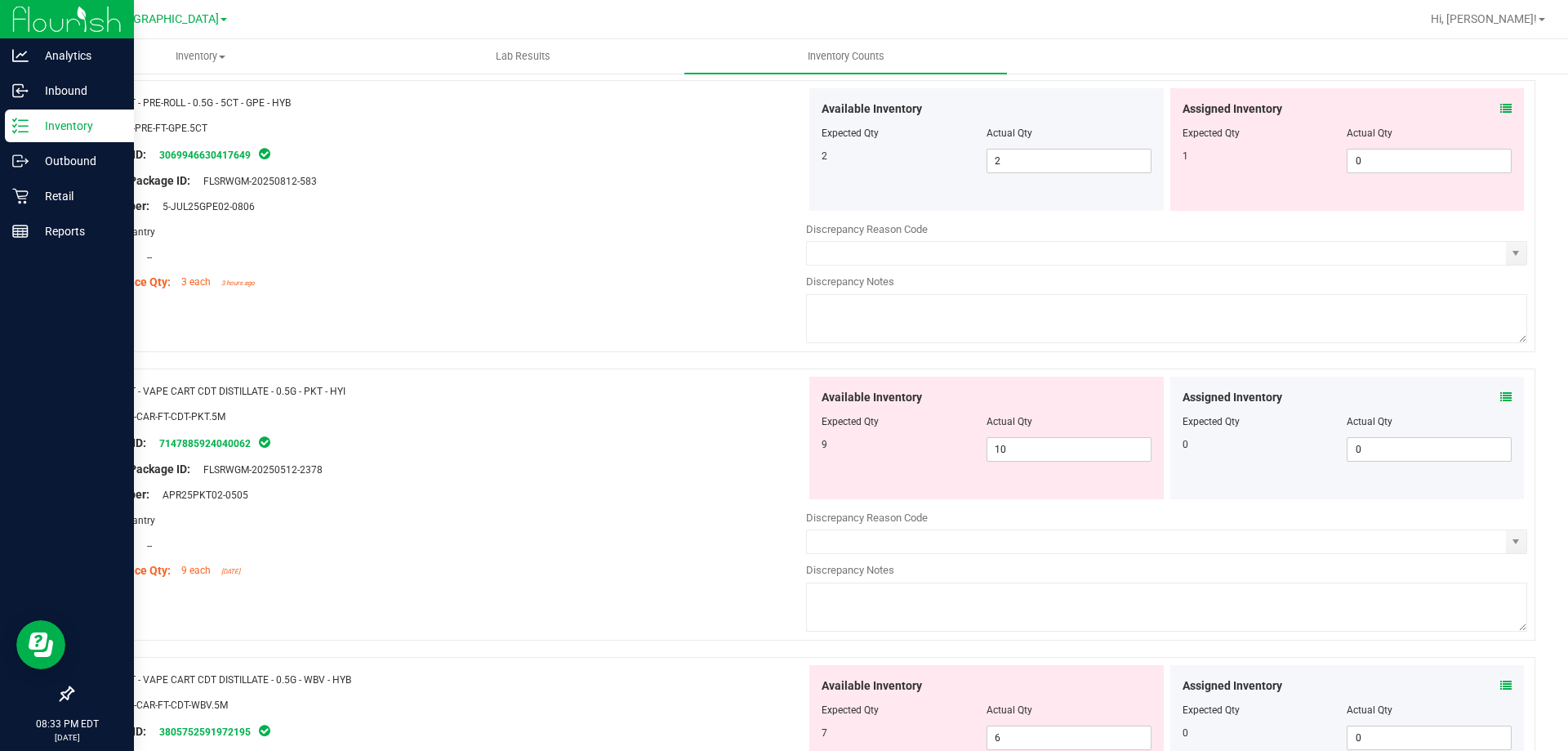
click at [1501, 108] on icon at bounding box center [1506, 109] width 12 height 12
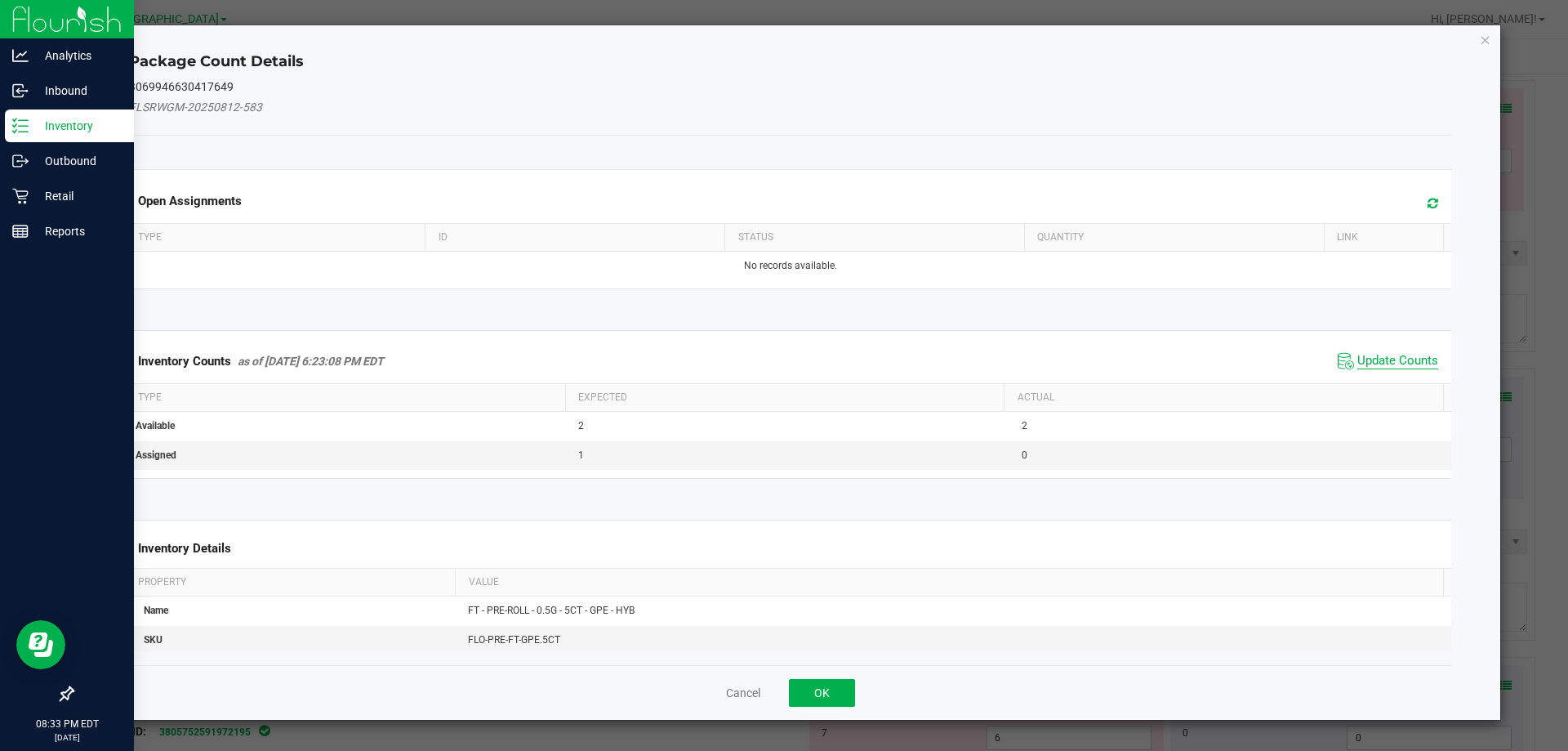
click at [1404, 363] on span "Update Counts" at bounding box center [1397, 361] width 81 height 16
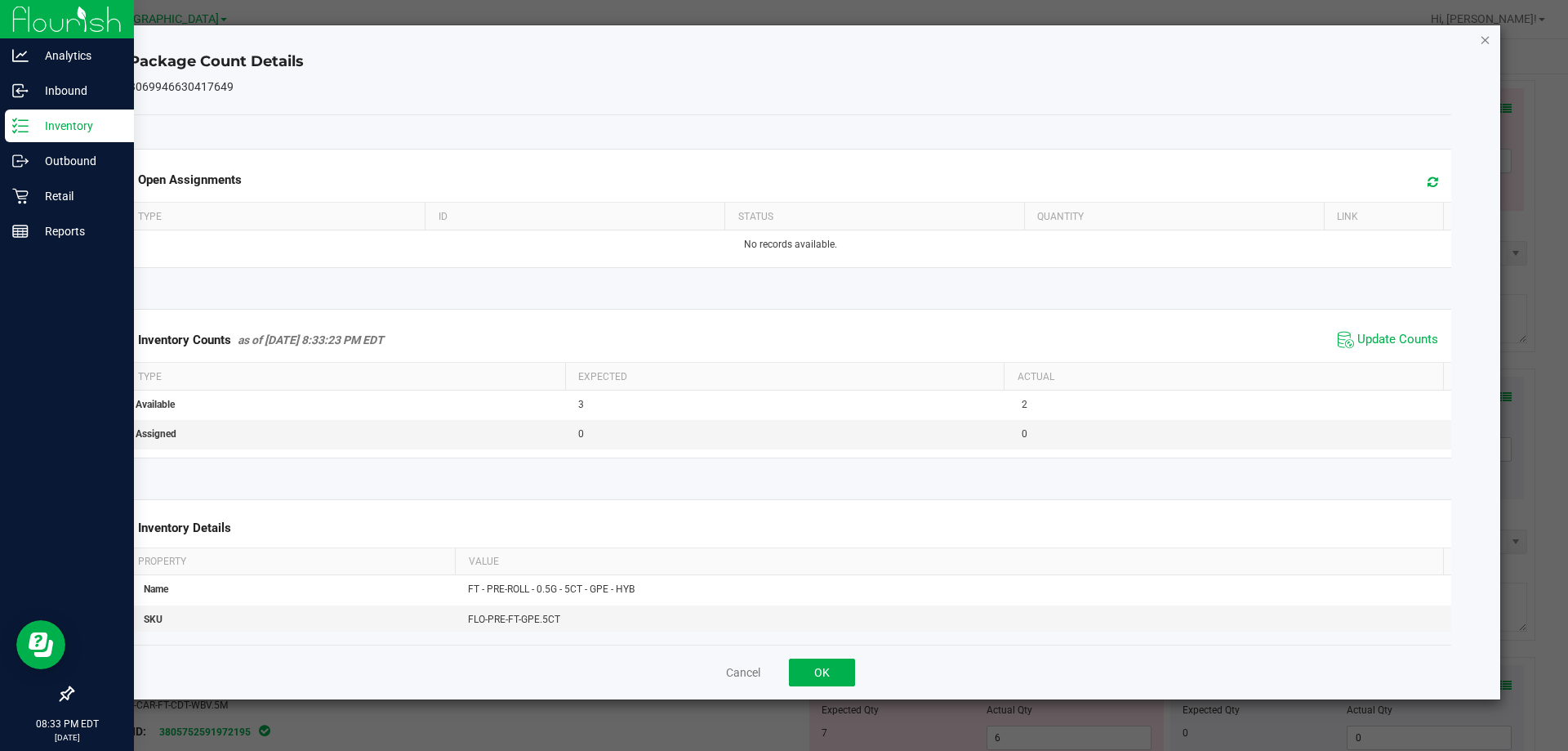
click at [1488, 40] on icon "Close" at bounding box center [1485, 40] width 12 height 19
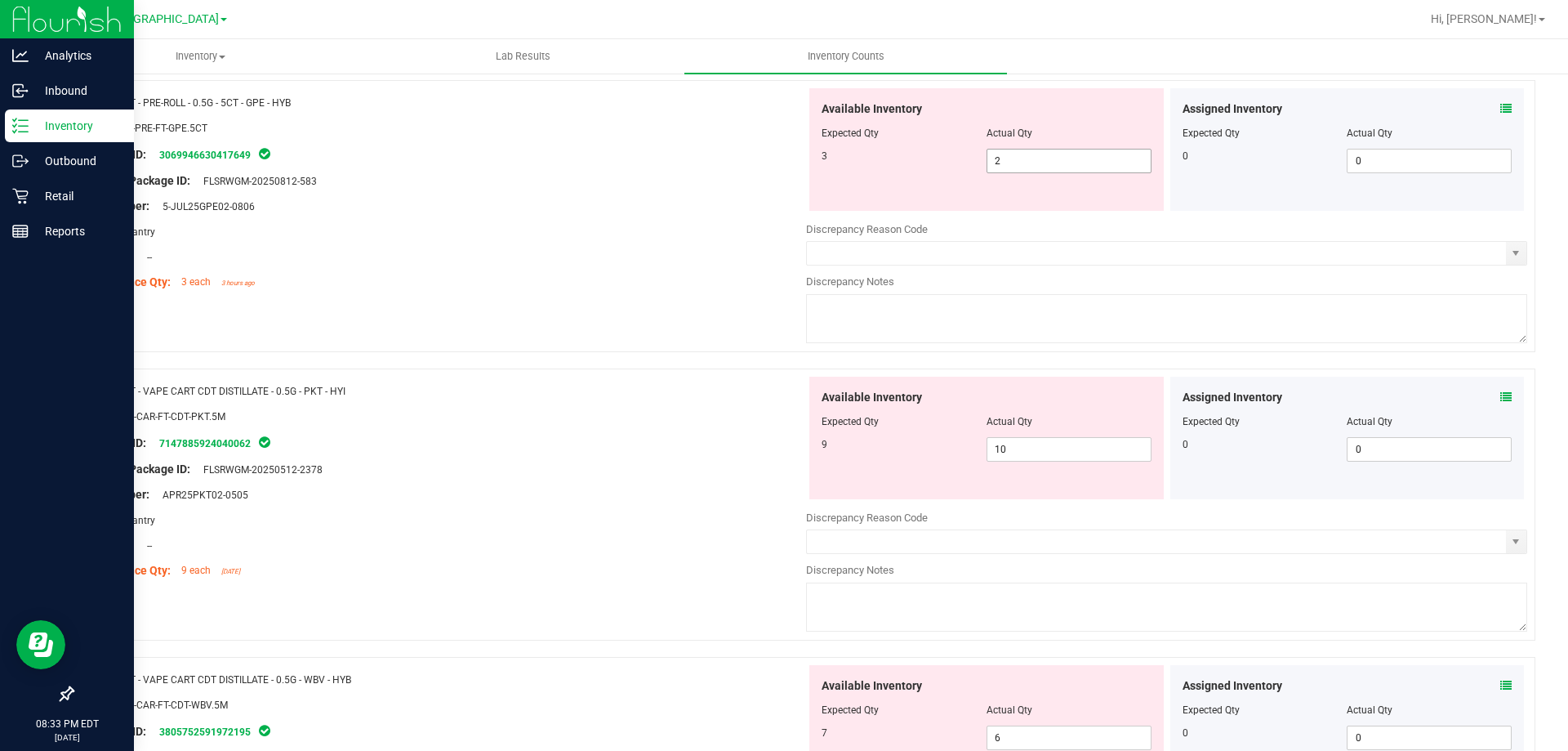
click at [1099, 152] on span "2 2" at bounding box center [1069, 160] width 165 height 24
type input "3"
click at [576, 237] on div "Area: Pantry" at bounding box center [445, 231] width 721 height 17
type input "3"
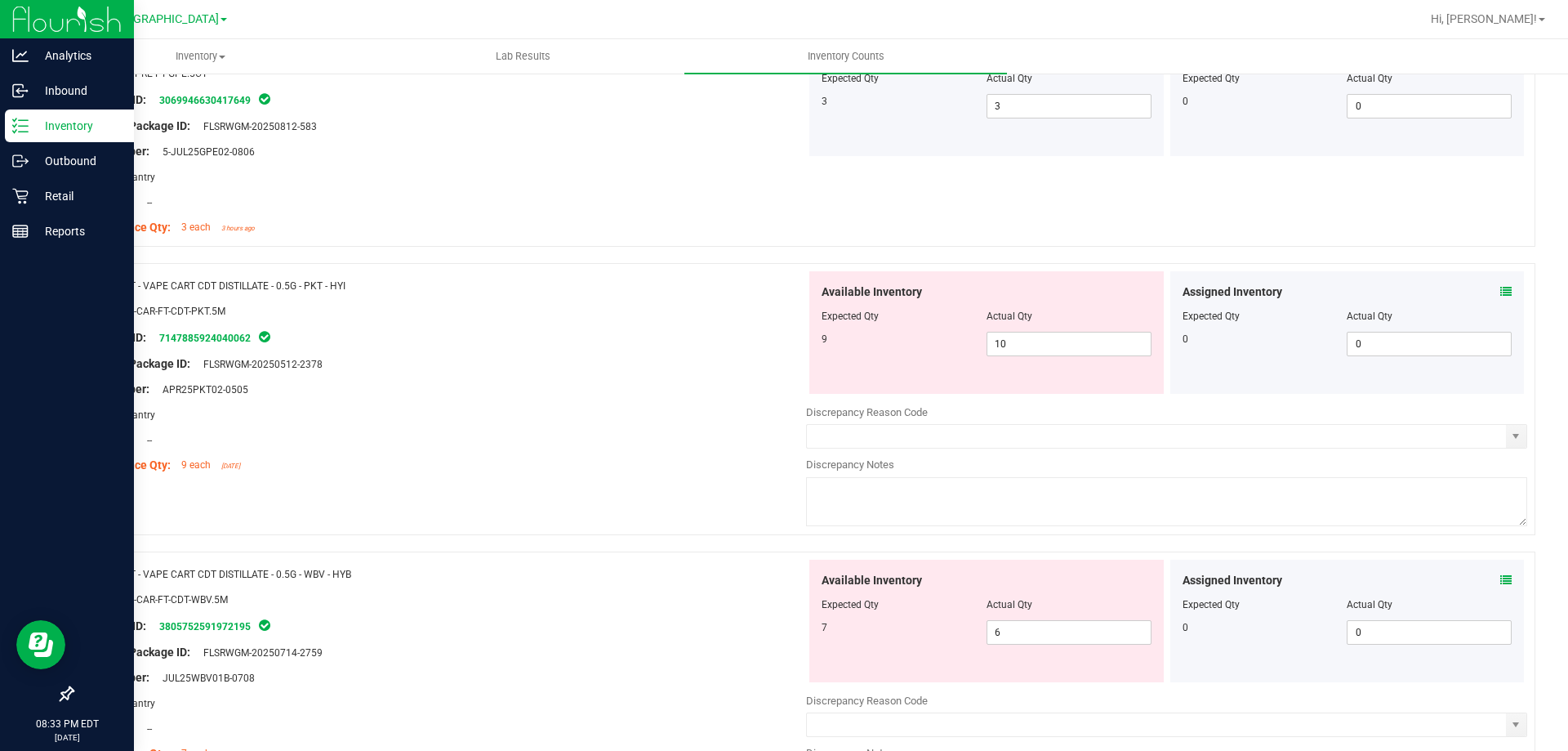
scroll to position [1061, 0]
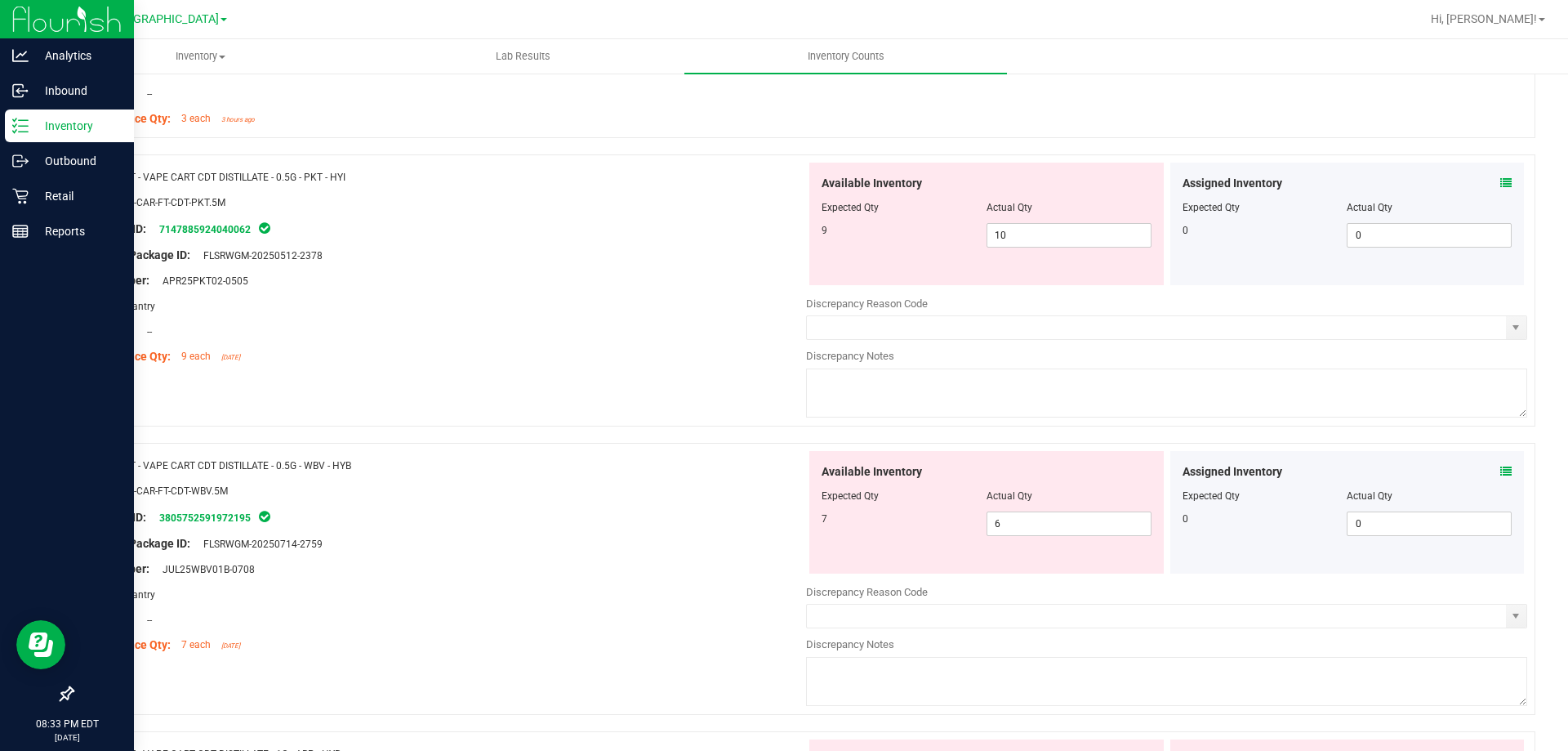
click at [1501, 183] on icon at bounding box center [1506, 183] width 12 height 12
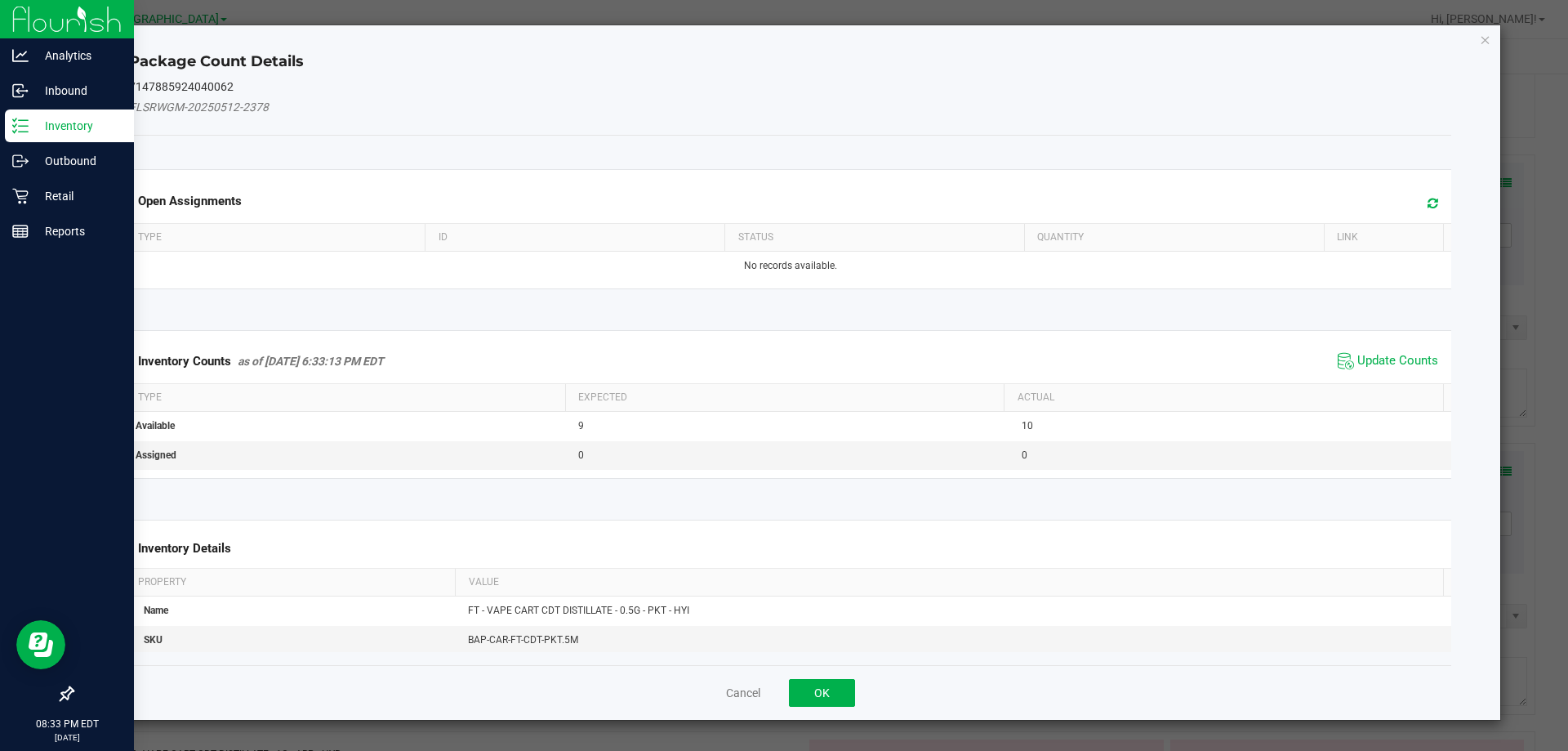
click at [1368, 347] on div "Inventory Counts as of Aug 25, 2025 6:33:13 PM EDT Update Counts" at bounding box center [789, 362] width 1329 height 44
click at [1370, 354] on span "Update Counts" at bounding box center [1397, 361] width 81 height 16
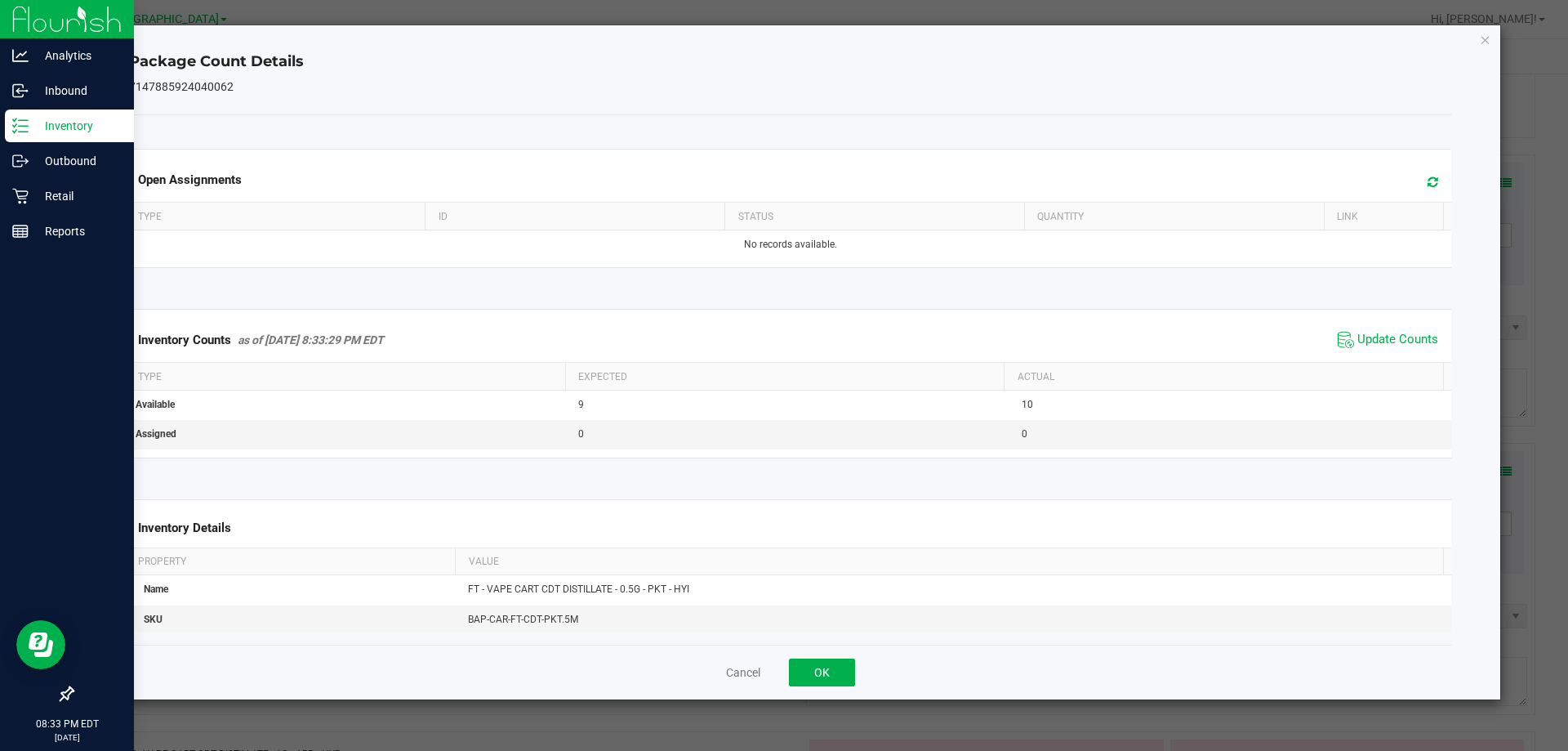
click at [1478, 35] on div "Package Count Details 7147885924040062 Open Assignments Type ID Status Quantity…" at bounding box center [790, 362] width 1421 height 674
click at [1485, 38] on icon "Close" at bounding box center [1485, 40] width 12 height 19
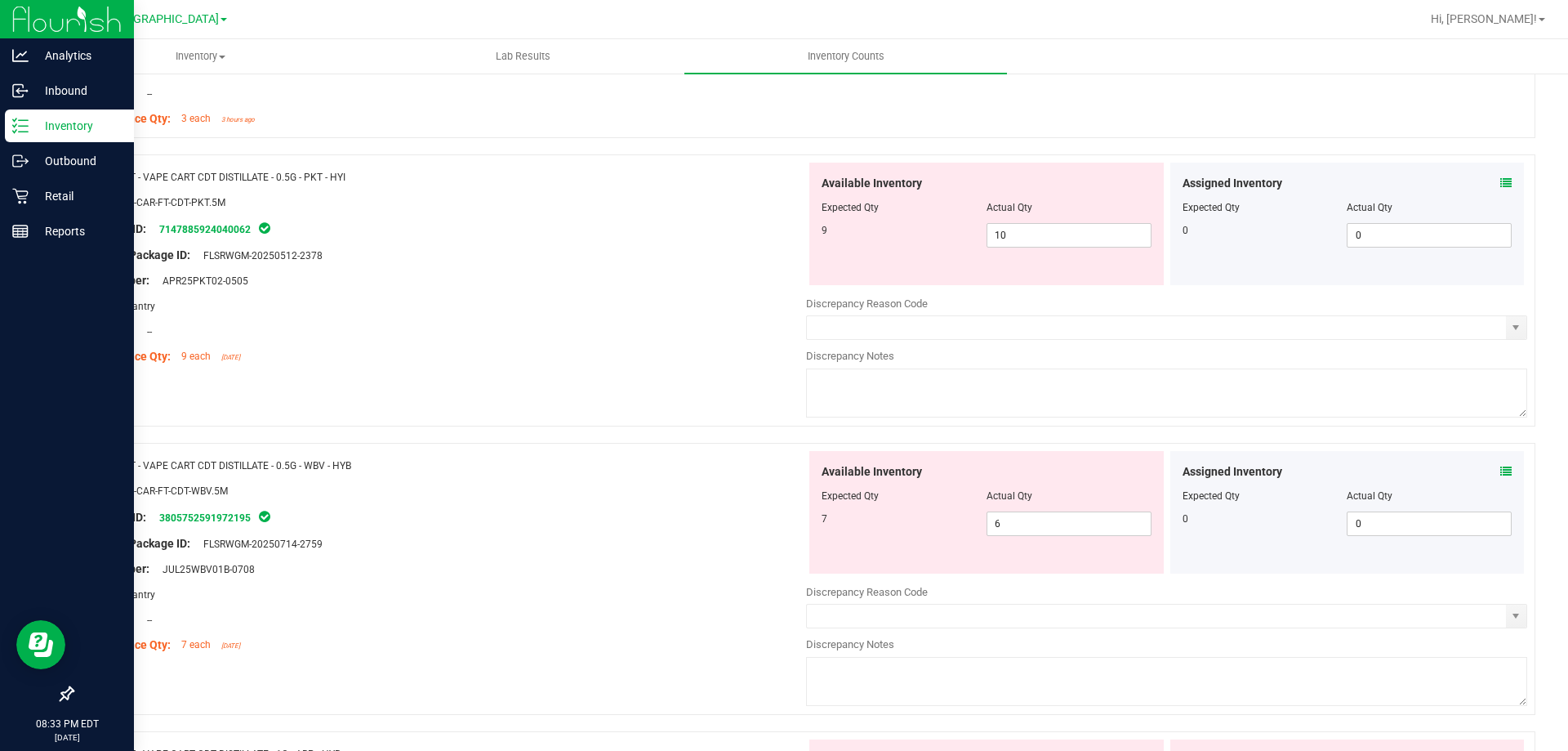
click at [1068, 249] on div "Available Inventory Expected Qty Actual Qty 9 10 10" at bounding box center [987, 224] width 355 height 122
click at [1065, 243] on span "10 10" at bounding box center [1069, 234] width 165 height 24
type input "1"
type input "9"
click at [620, 255] on div "Original Package ID: FLSRWGM-20250512-2378" at bounding box center [445, 255] width 721 height 17
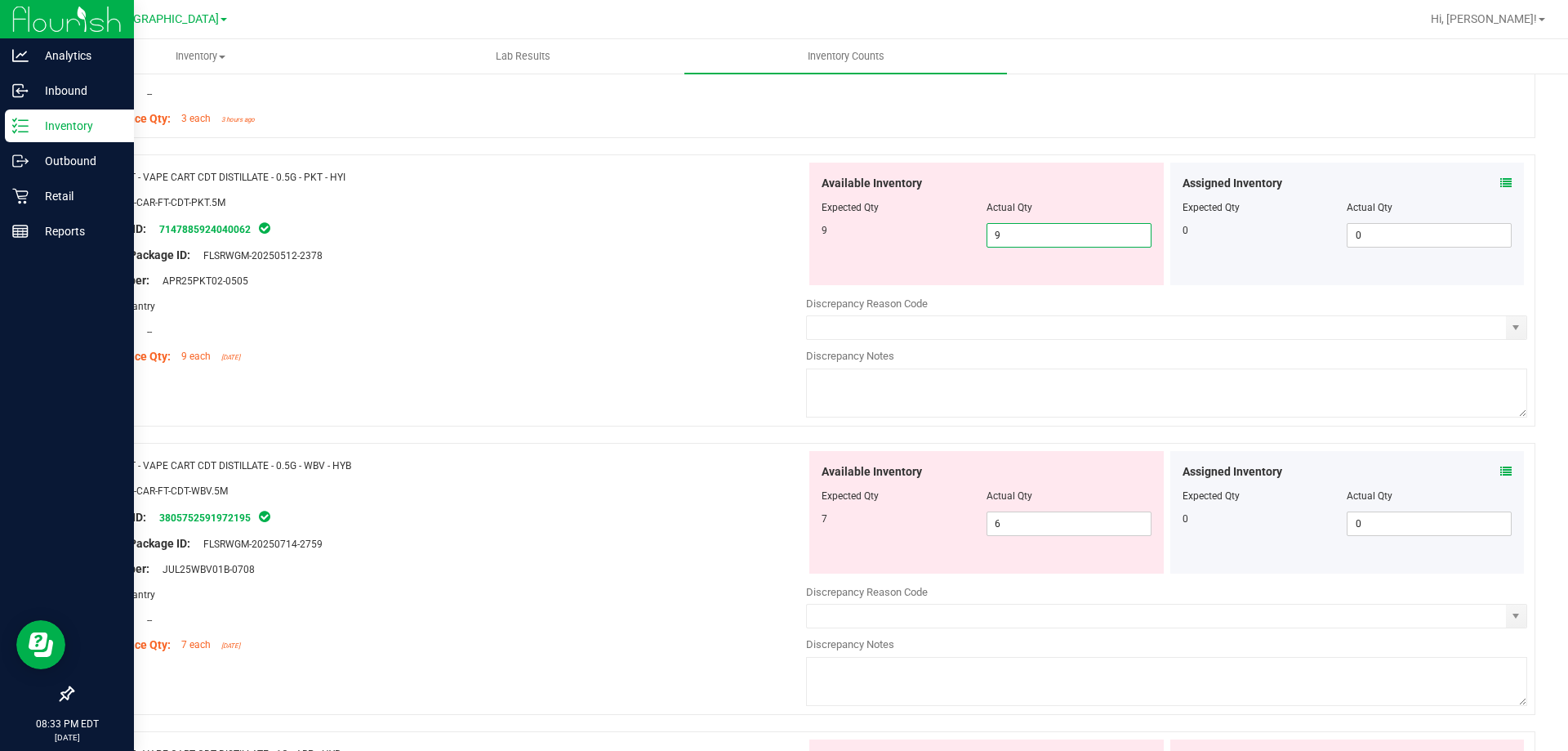
type input "9"
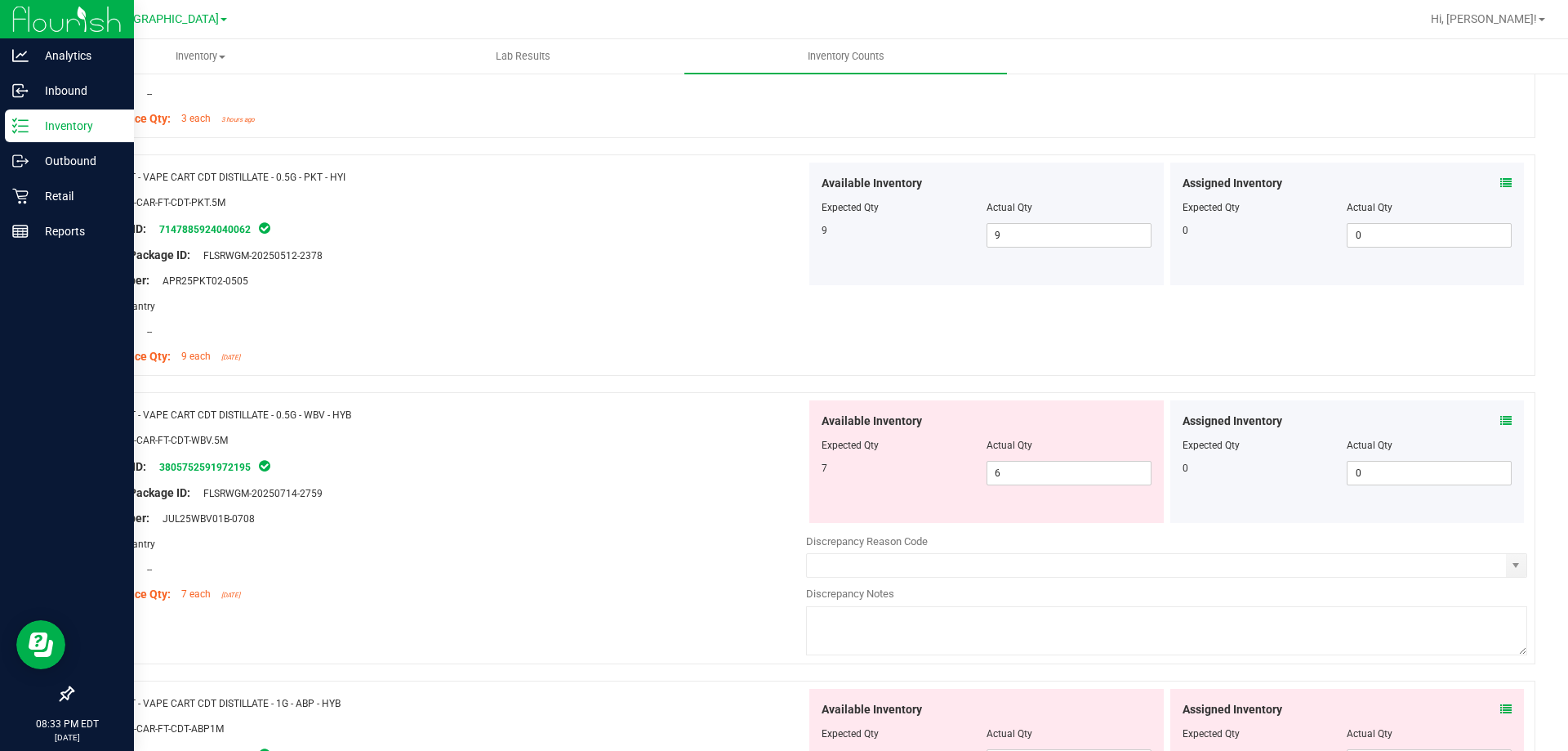
scroll to position [1307, 0]
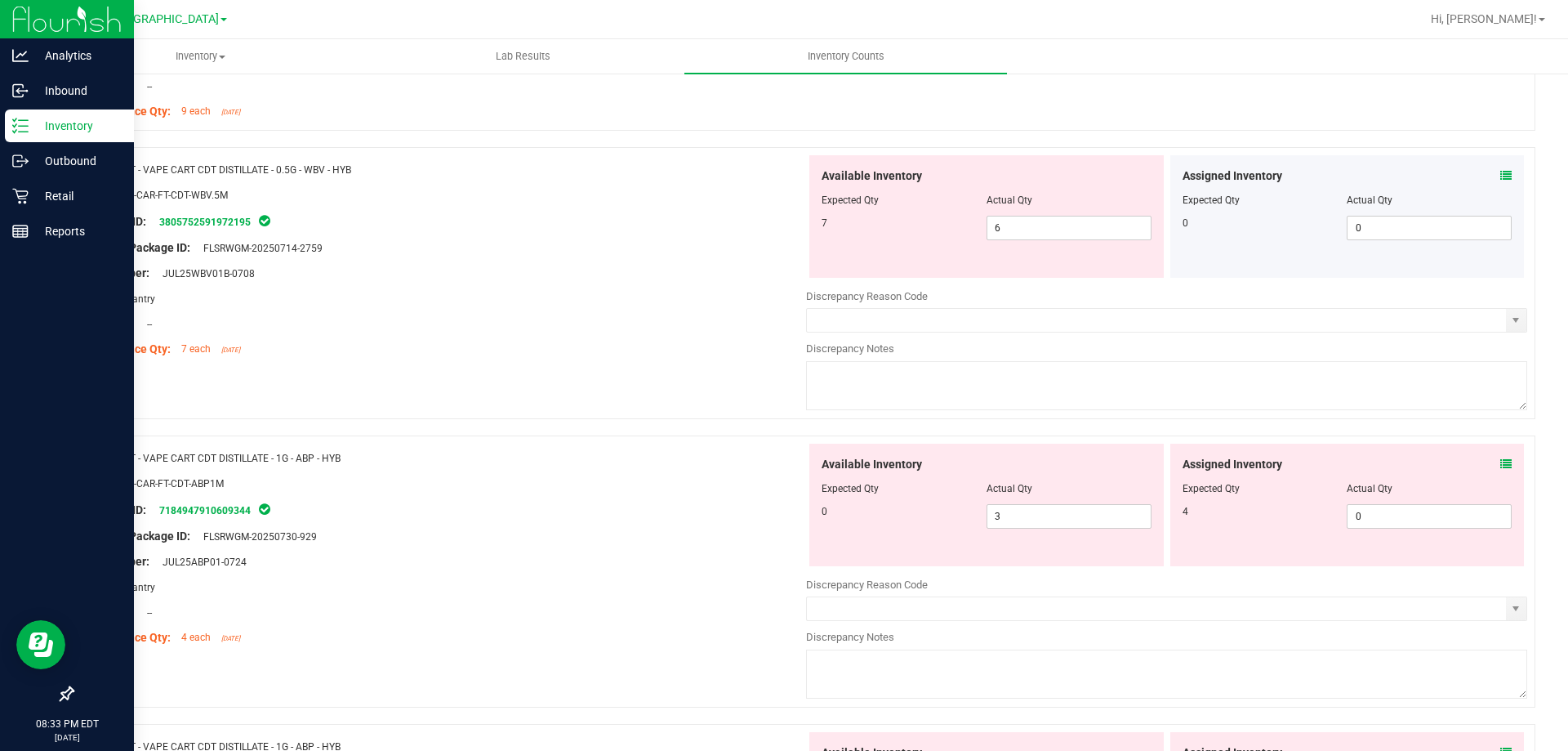
click at [1501, 174] on icon at bounding box center [1506, 175] width 12 height 12
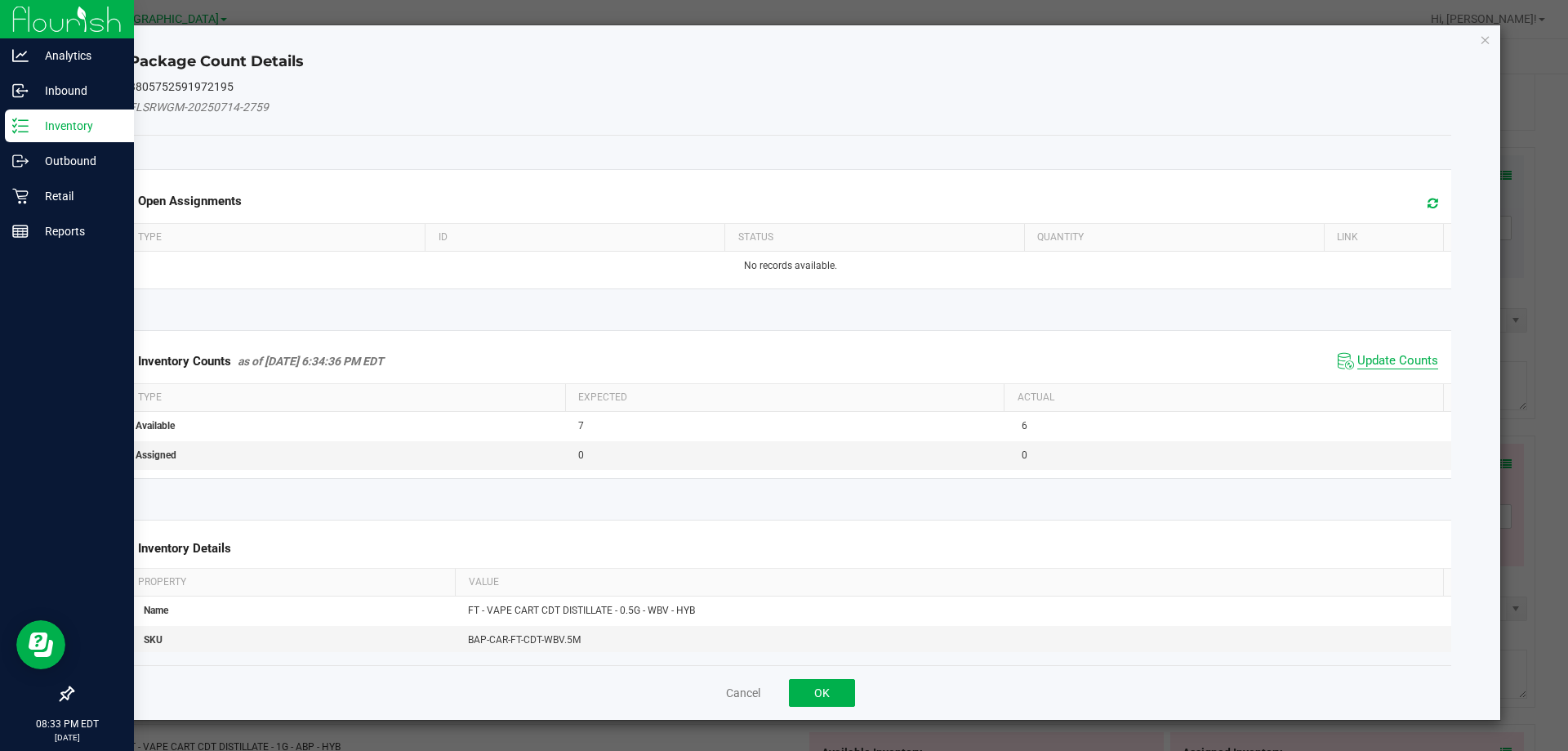
click at [1395, 363] on span "Update Counts" at bounding box center [1397, 361] width 81 height 16
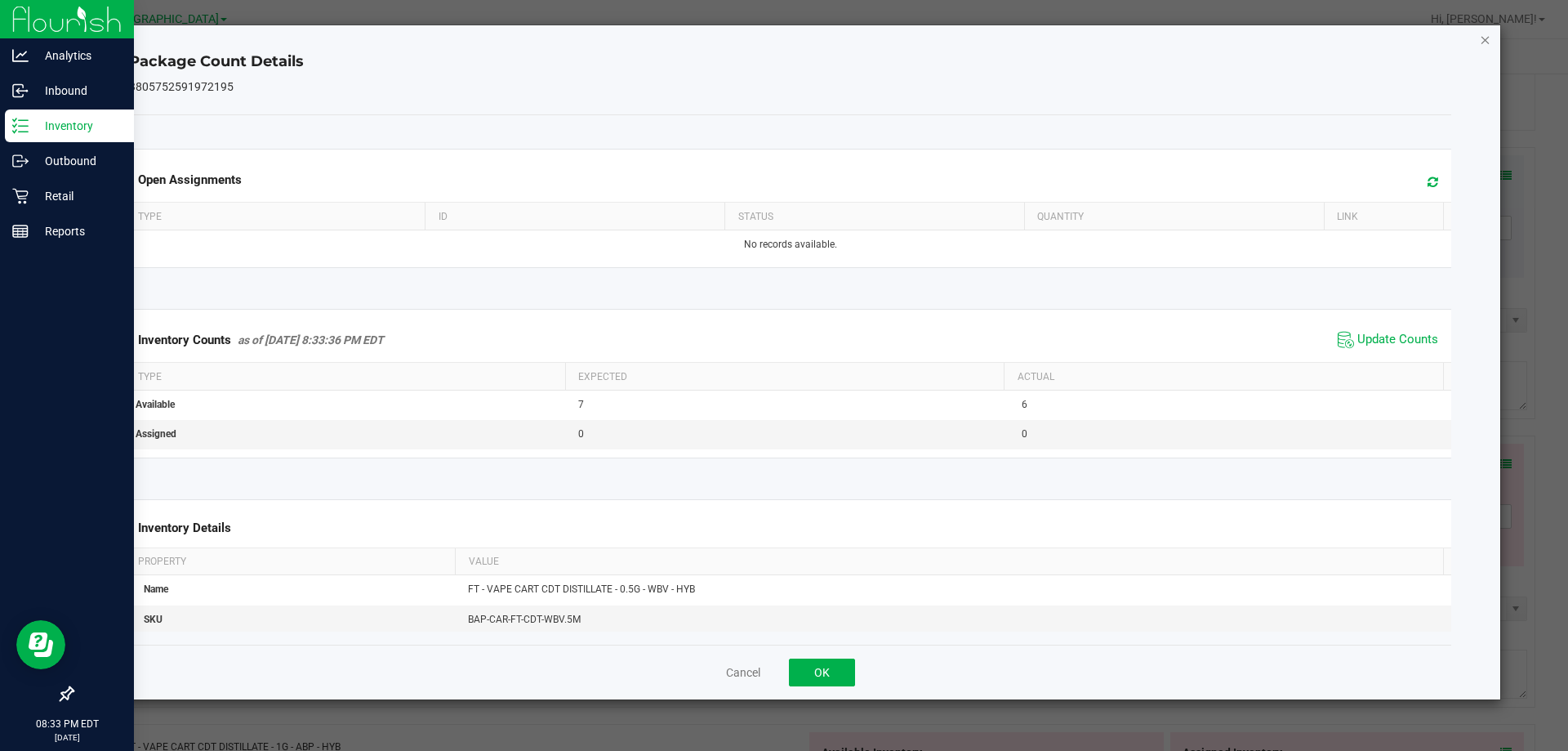
click at [1479, 32] on icon "Close" at bounding box center [1485, 40] width 12 height 19
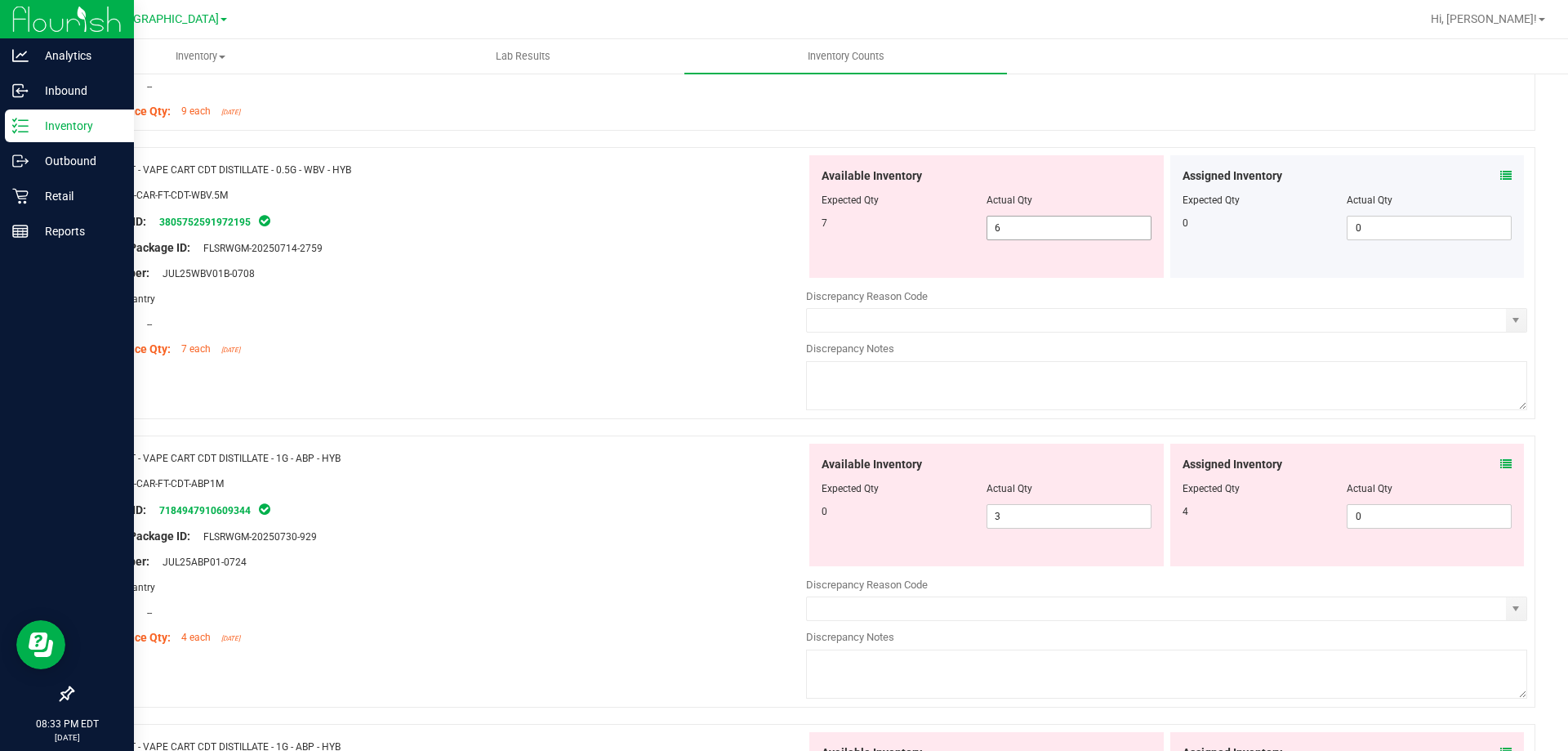
click at [1077, 227] on span "6 6" at bounding box center [1069, 228] width 165 height 24
type input "7"
click at [489, 196] on div "SKU: BAP-CAR-FT-CDT-WBV.5M" at bounding box center [445, 195] width 721 height 17
type input "7"
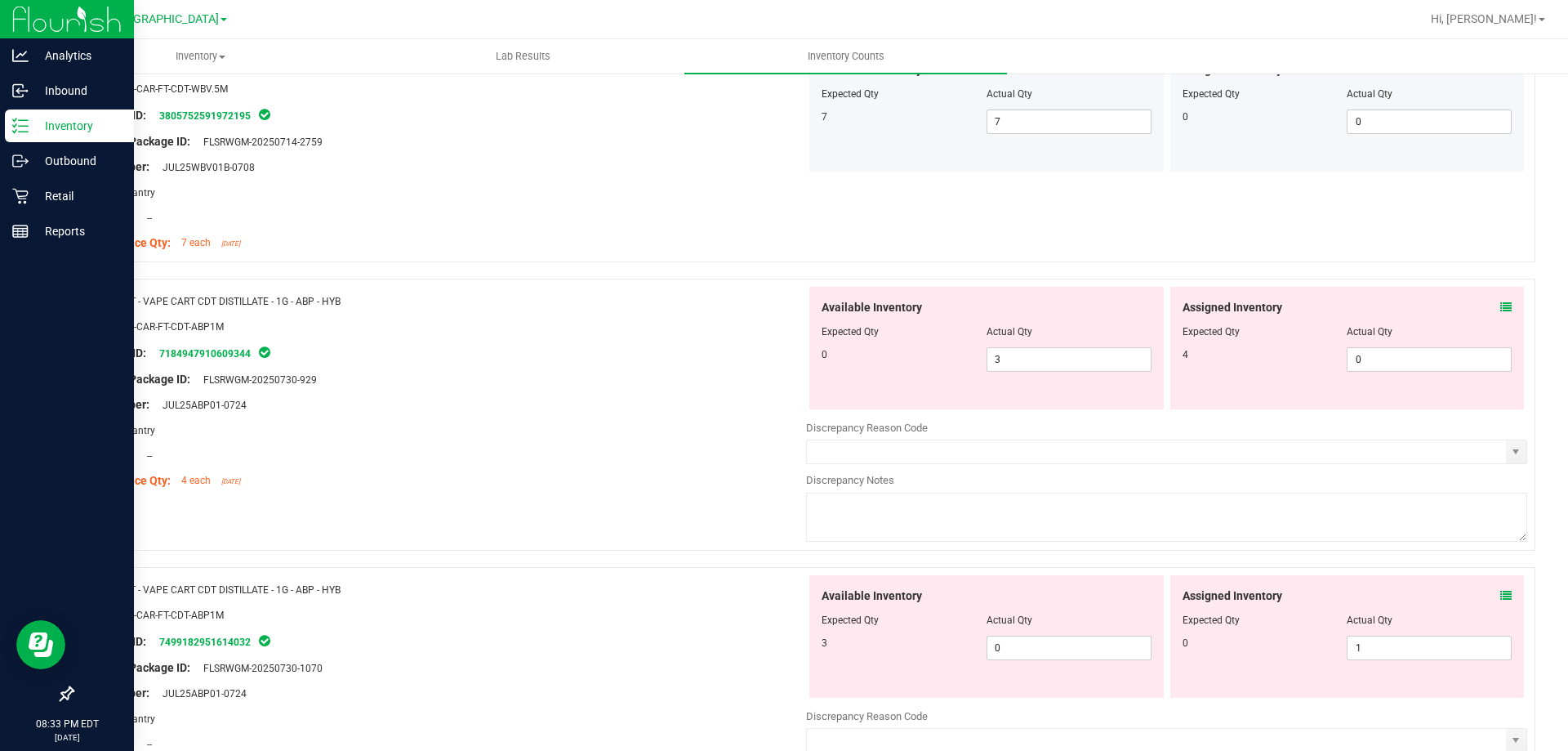
scroll to position [1552, 0]
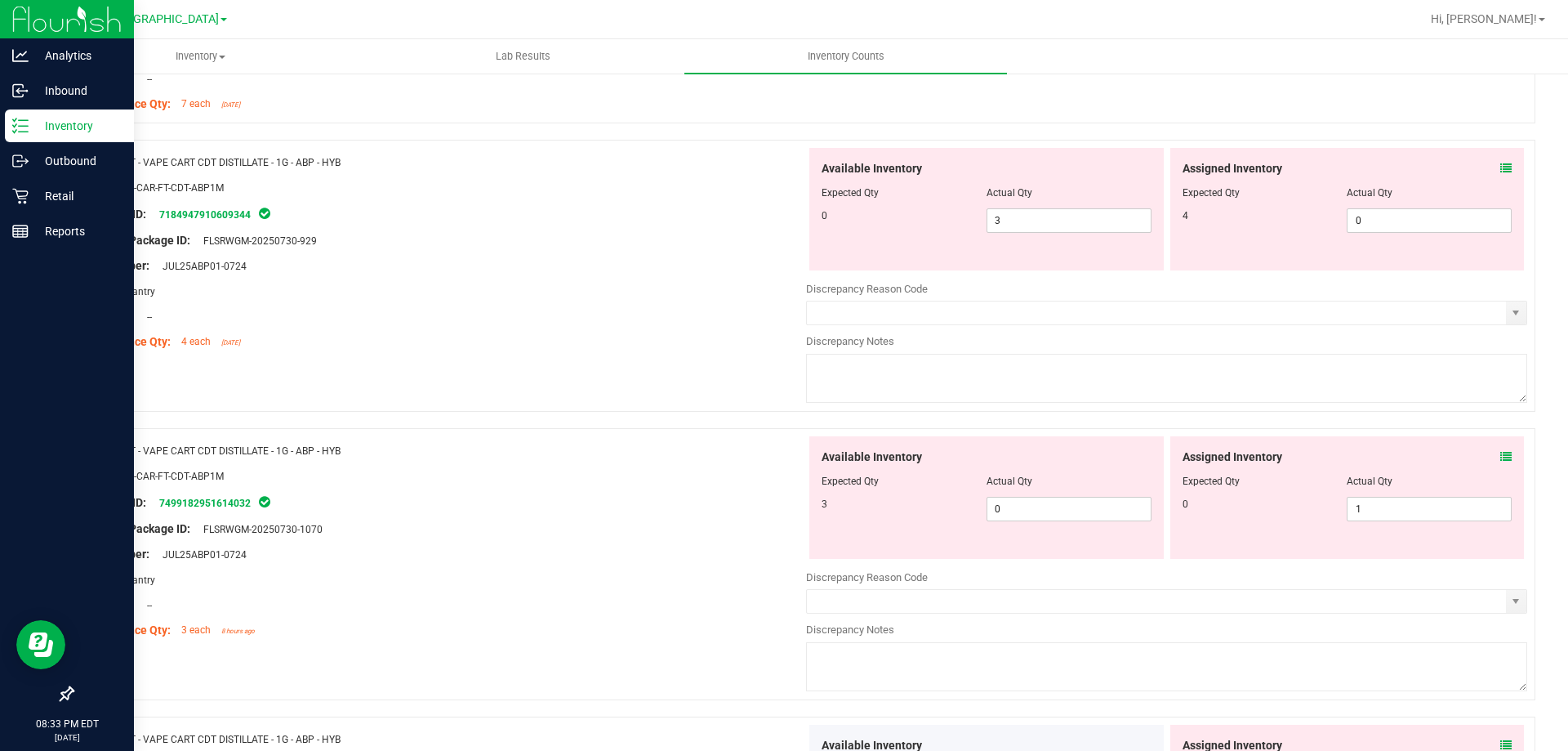
click at [1501, 163] on icon at bounding box center [1506, 169] width 12 height 12
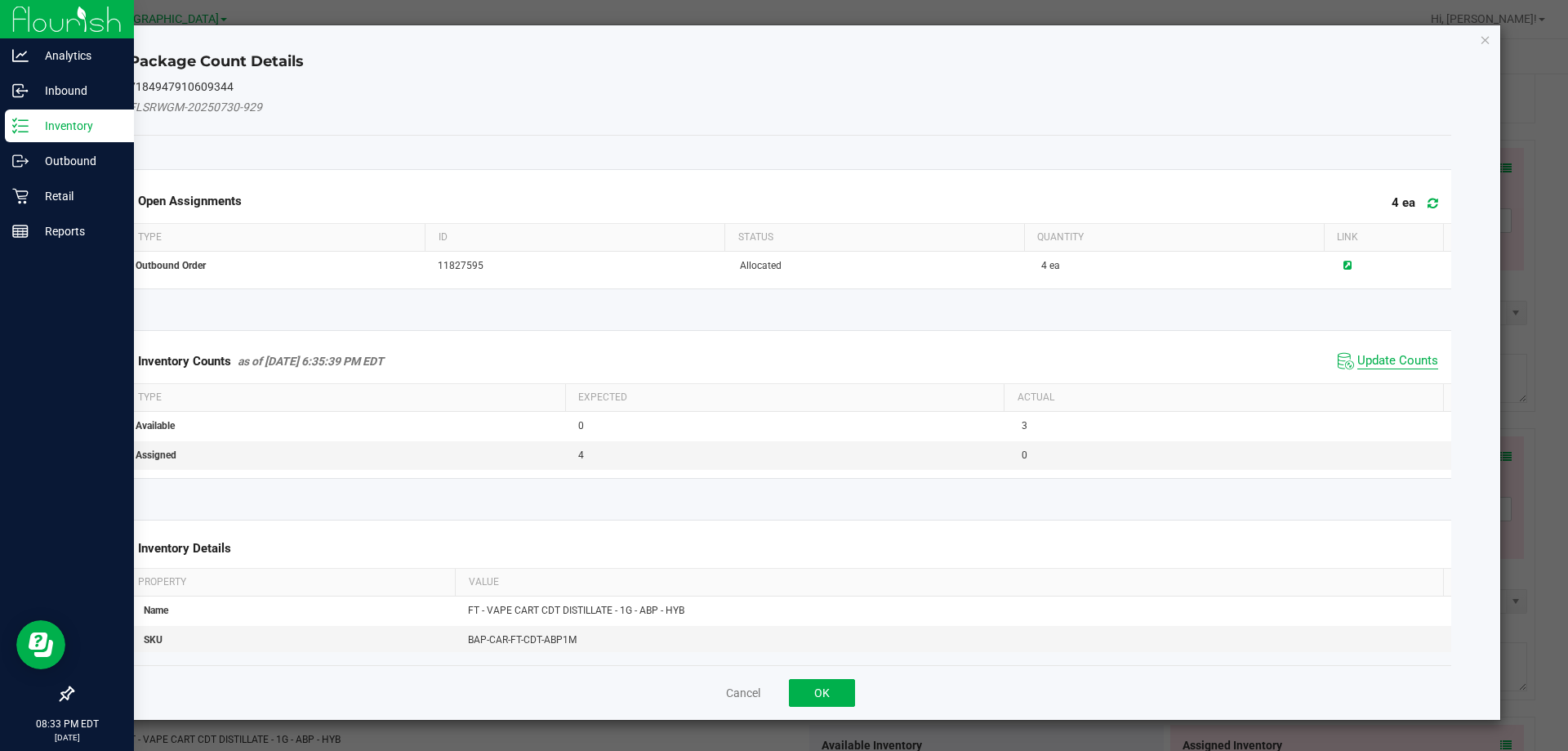
click at [1385, 366] on span "Update Counts" at bounding box center [1397, 361] width 81 height 16
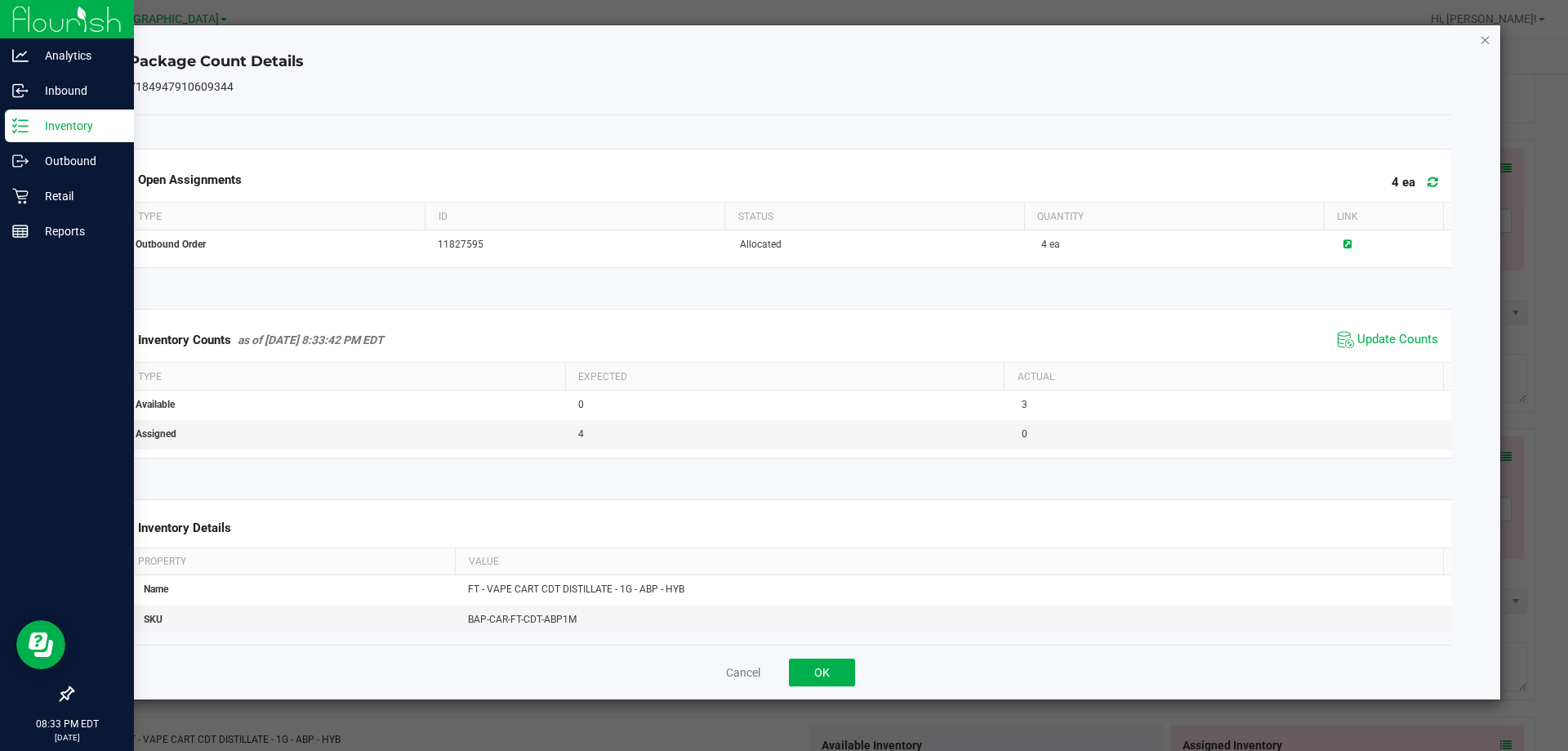
click at [1481, 34] on icon "Close" at bounding box center [1485, 40] width 12 height 19
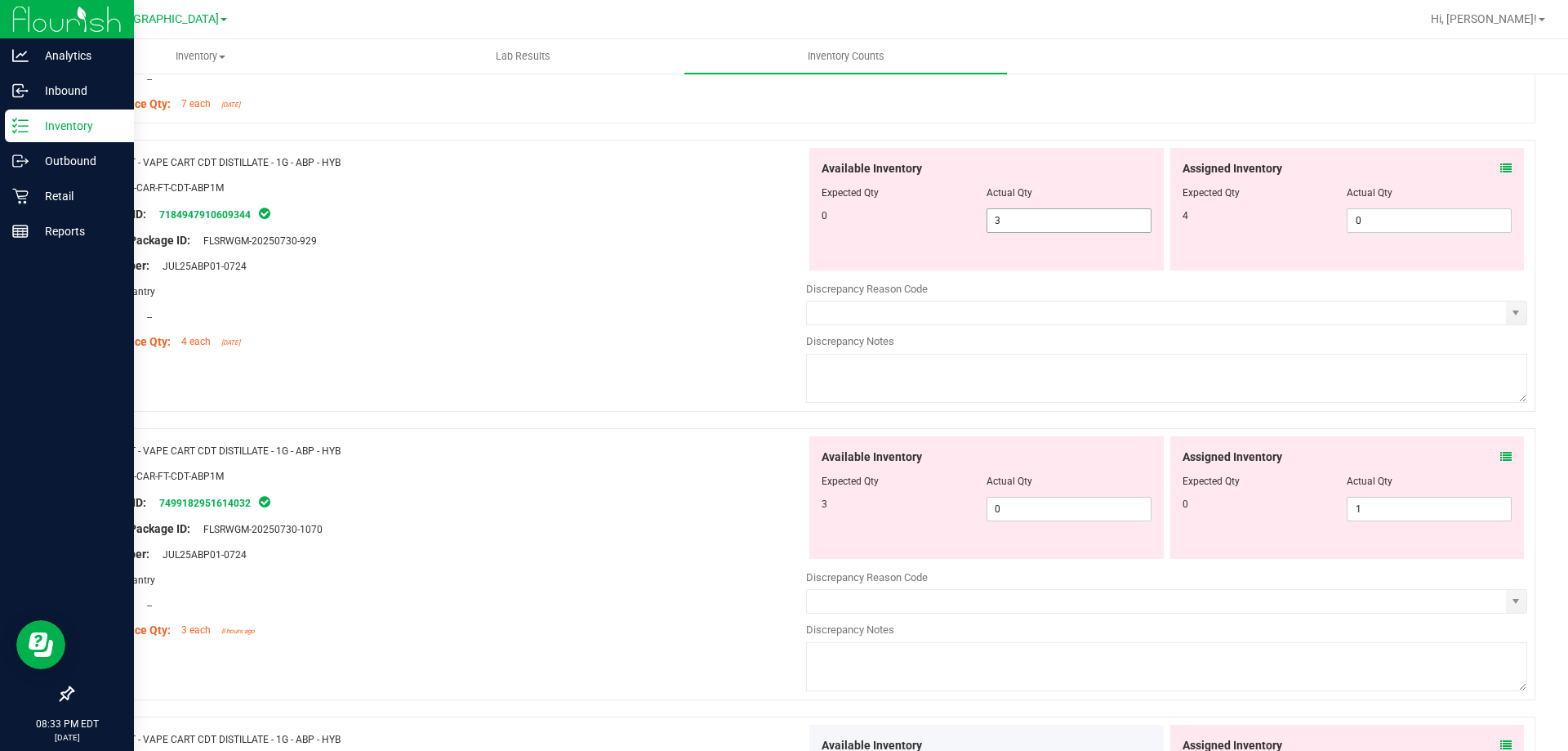
click at [1055, 229] on span "3 3" at bounding box center [1069, 220] width 165 height 24
type input "0"
click at [1388, 222] on span "0 0" at bounding box center [1428, 220] width 165 height 24
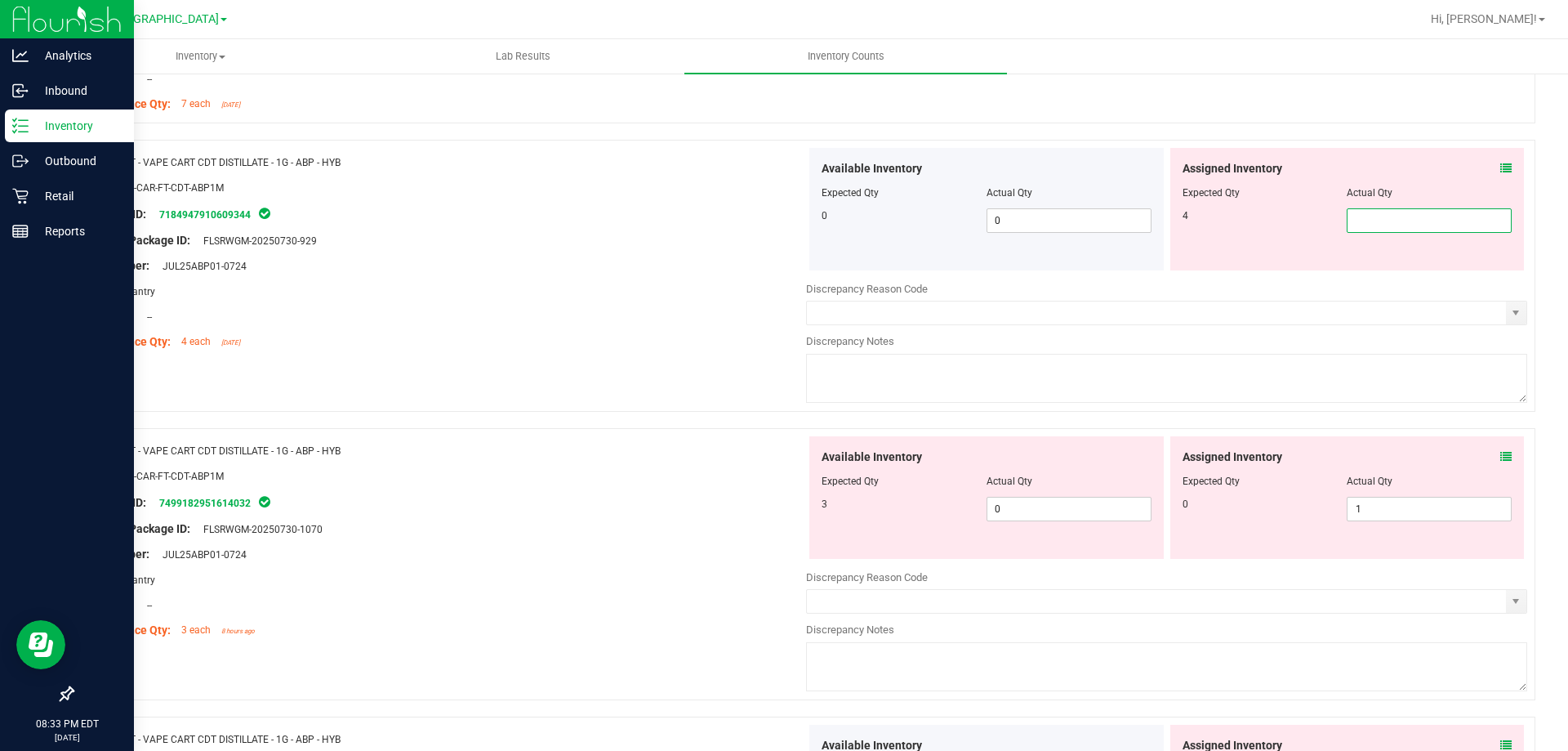
type input "4"
click at [699, 193] on div "SKU: BAP-CAR-FT-CDT-ABP1M" at bounding box center [445, 188] width 721 height 17
type input "4"
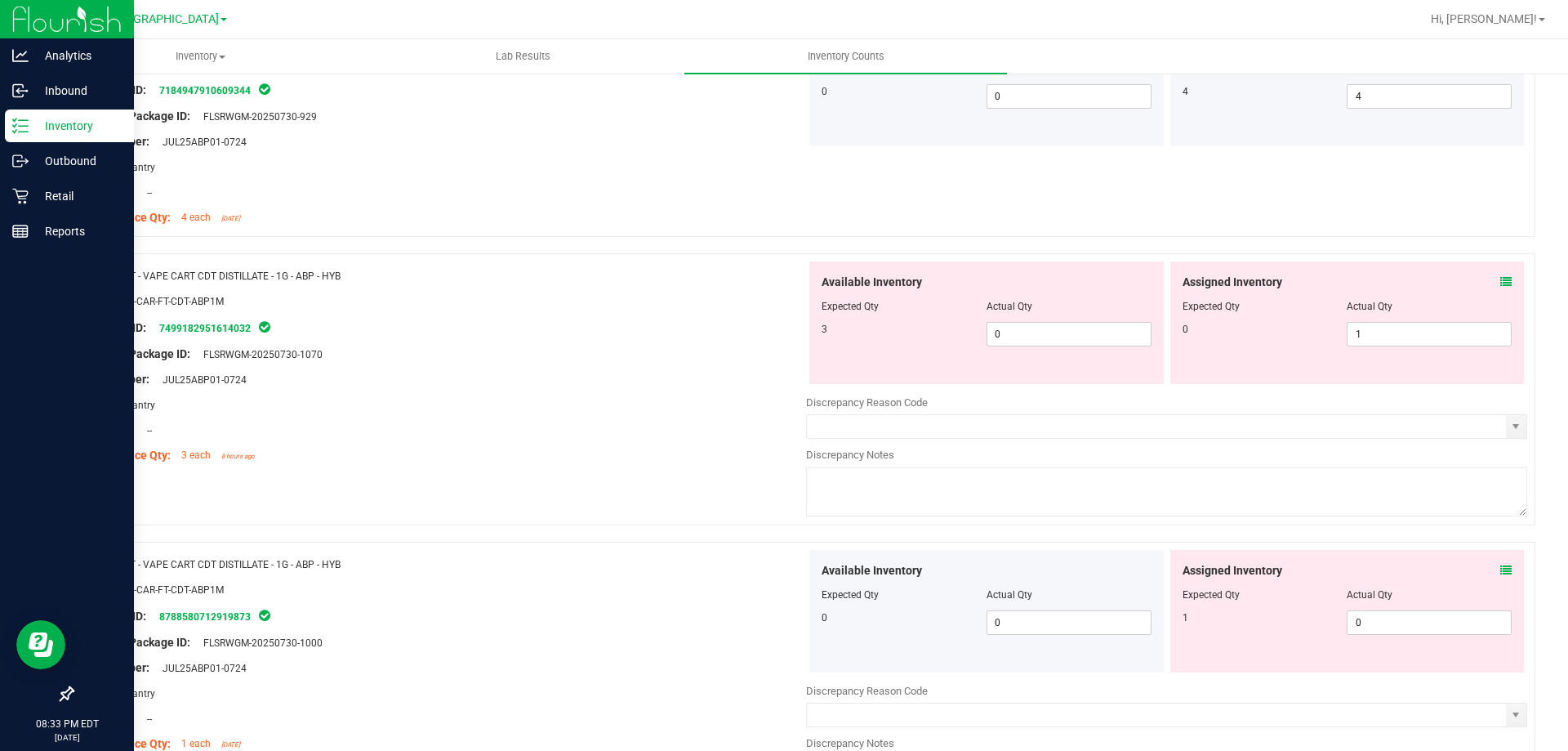
scroll to position [1715, 0]
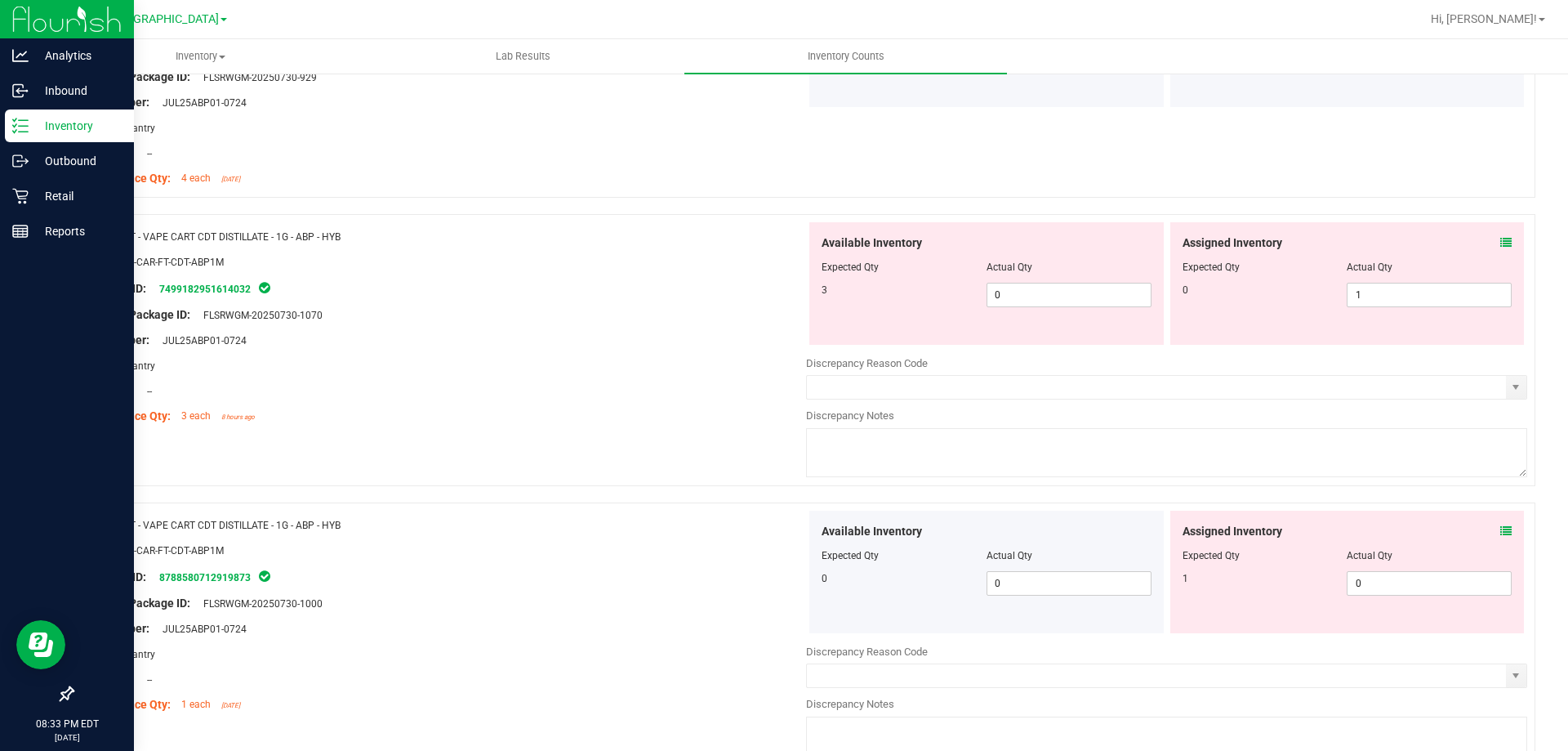
click at [1501, 240] on icon at bounding box center [1506, 243] width 12 height 12
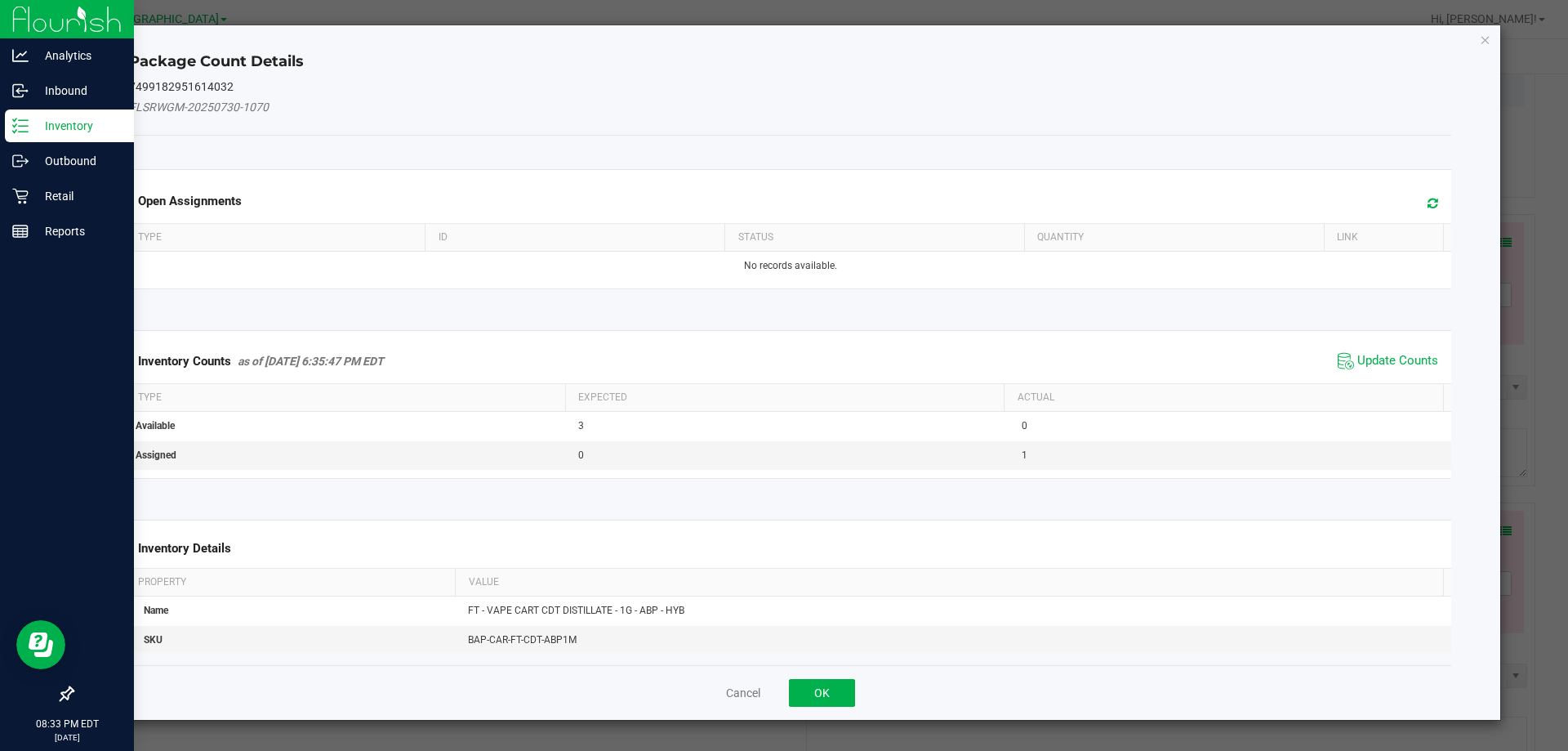
click at [1393, 350] on span "Update Counts" at bounding box center [1388, 361] width 109 height 24
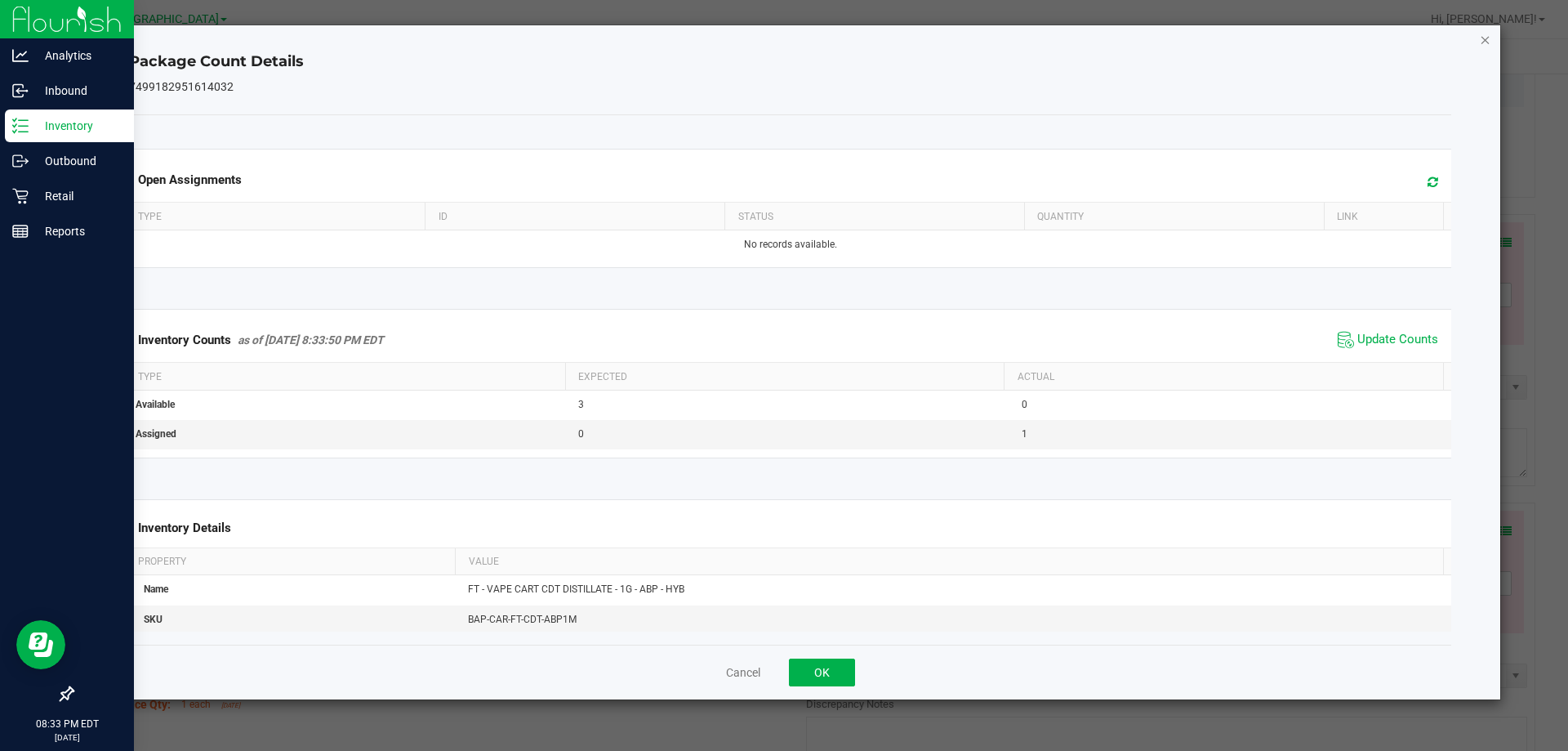
click at [1487, 40] on icon "Close" at bounding box center [1485, 40] width 12 height 19
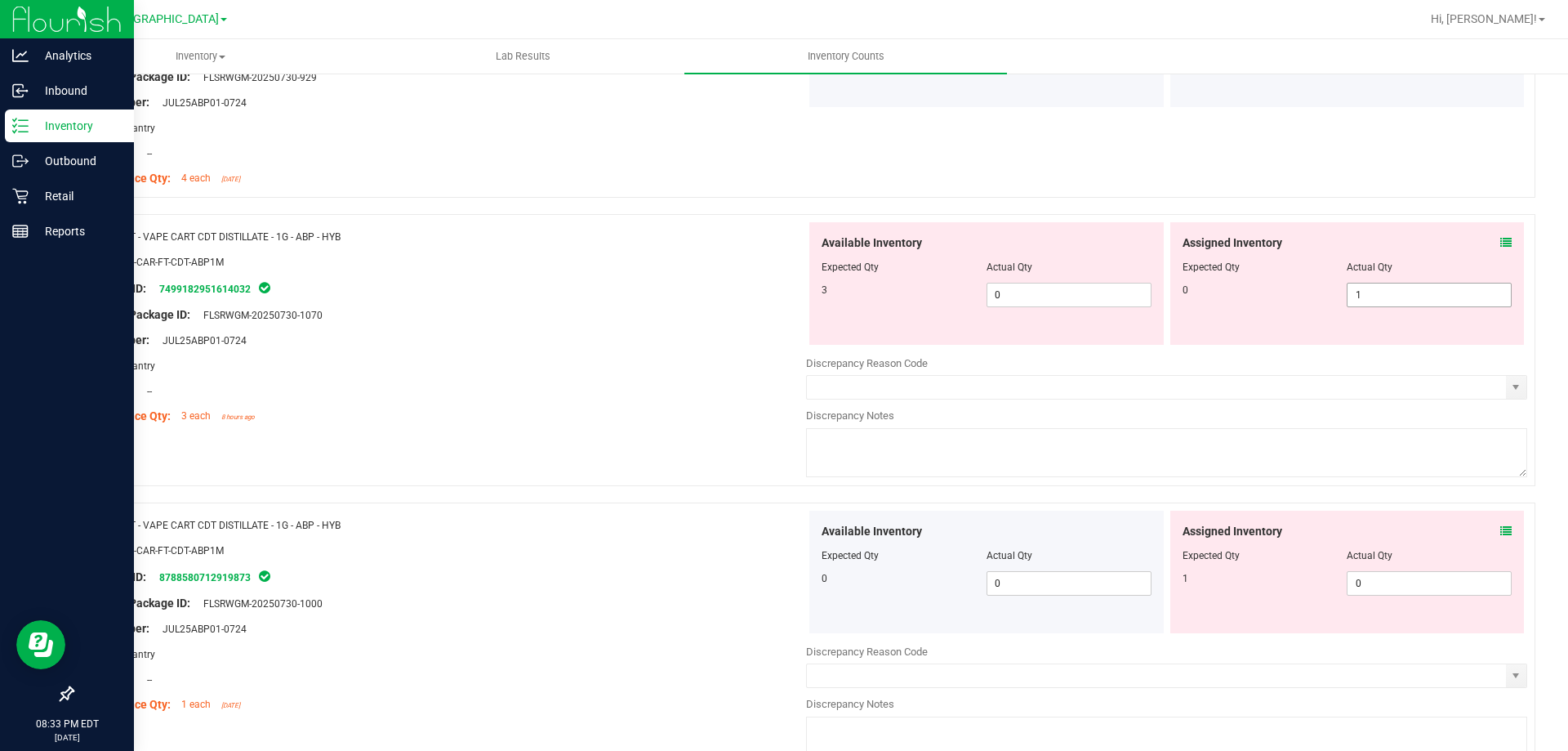
click at [1375, 299] on span "1 1" at bounding box center [1428, 294] width 165 height 24
type input "0"
click at [1045, 291] on span "0 0" at bounding box center [1069, 294] width 165 height 24
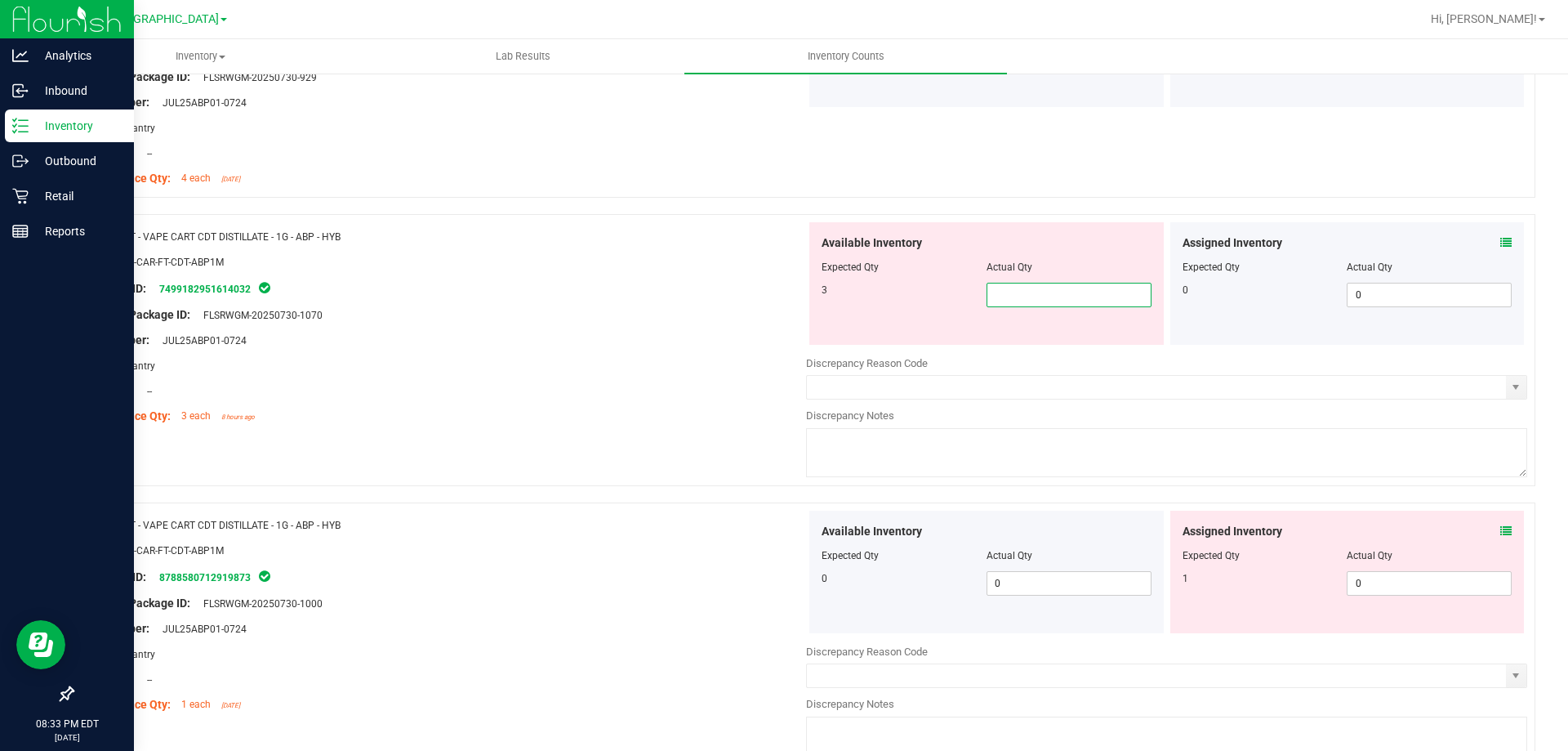
type input "3"
click at [671, 319] on div "Original Package ID: FLSRWGM-20250730-1070" at bounding box center [445, 315] width 721 height 17
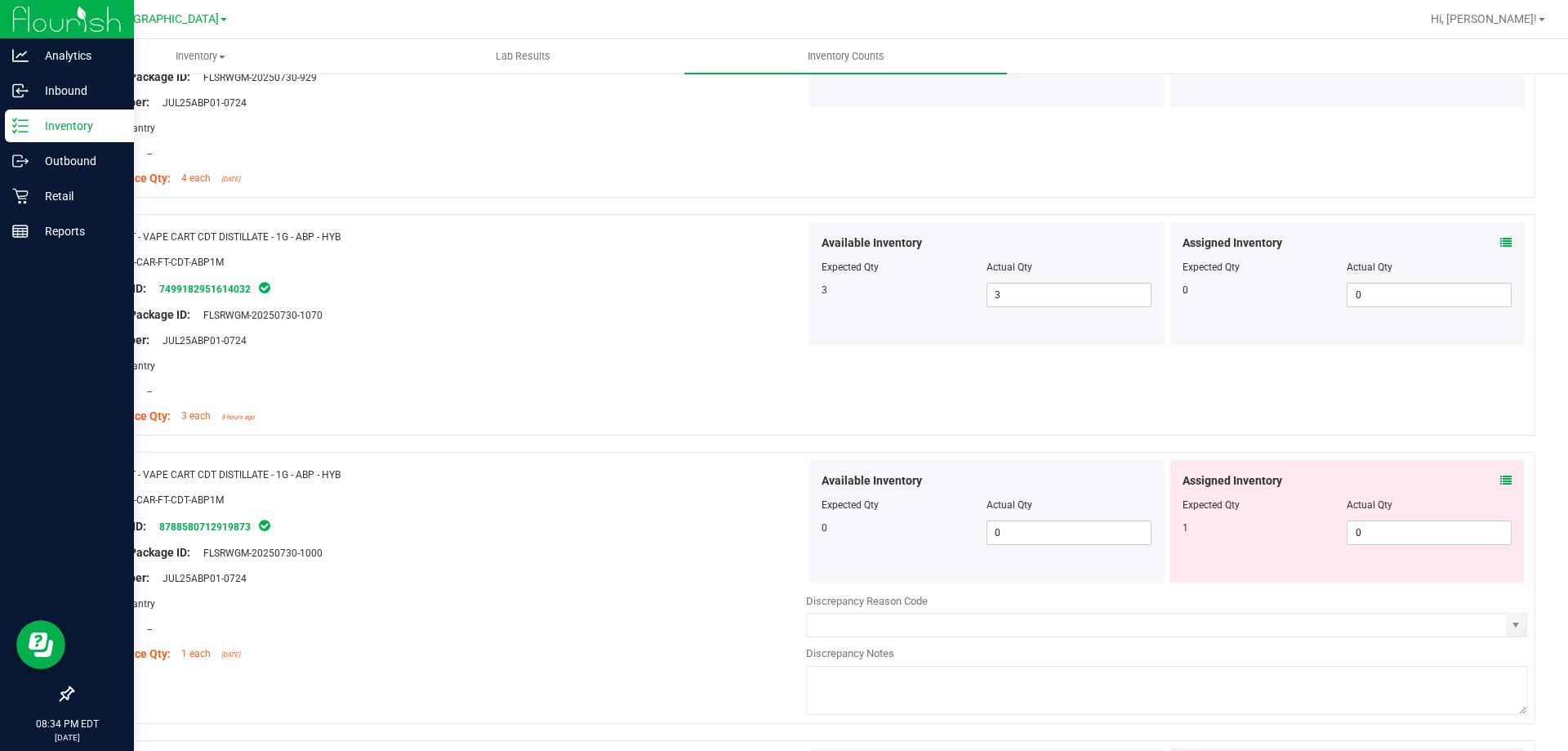
click at [1501, 483] on icon at bounding box center [1506, 480] width 12 height 12
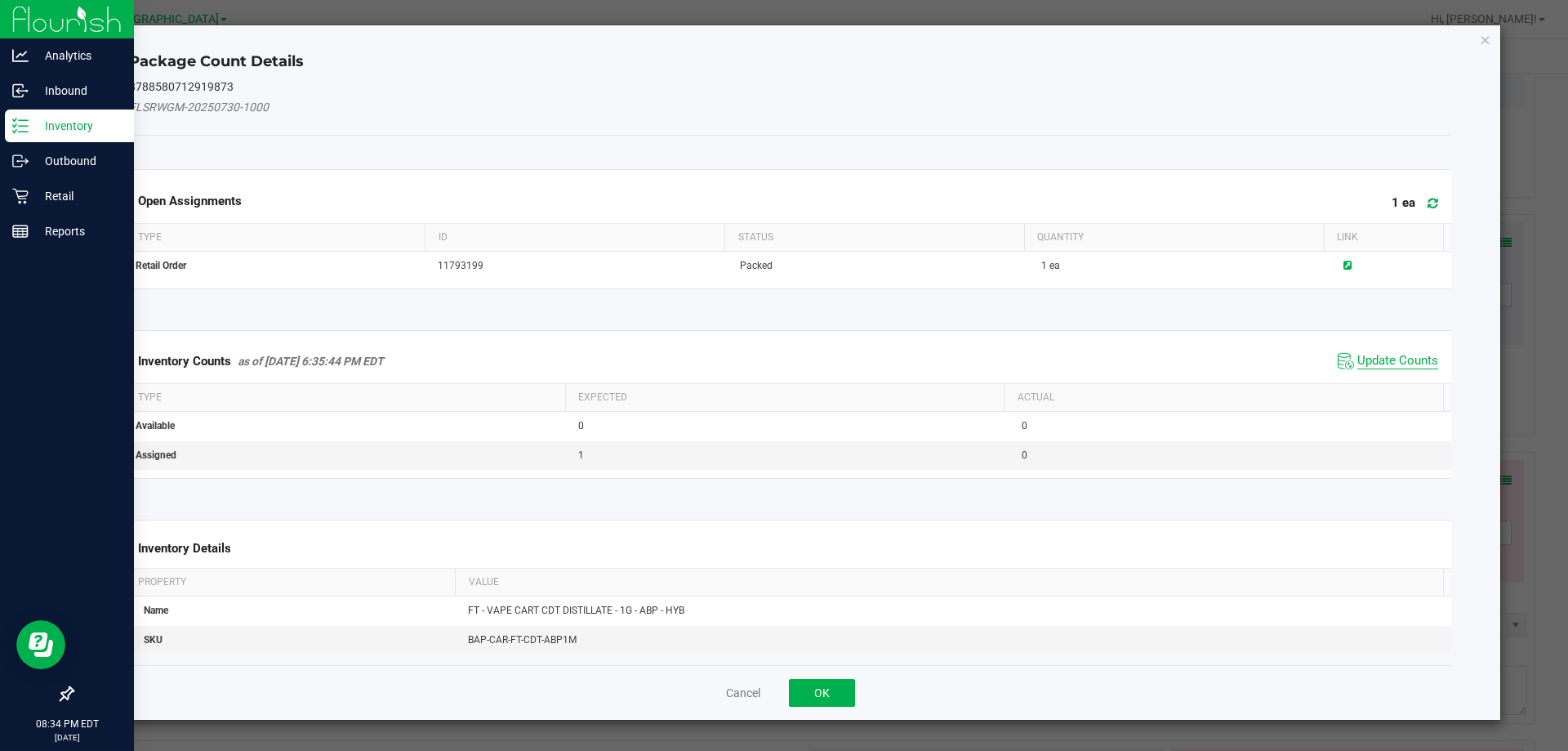
click at [1395, 361] on span "Update Counts" at bounding box center [1397, 361] width 81 height 16
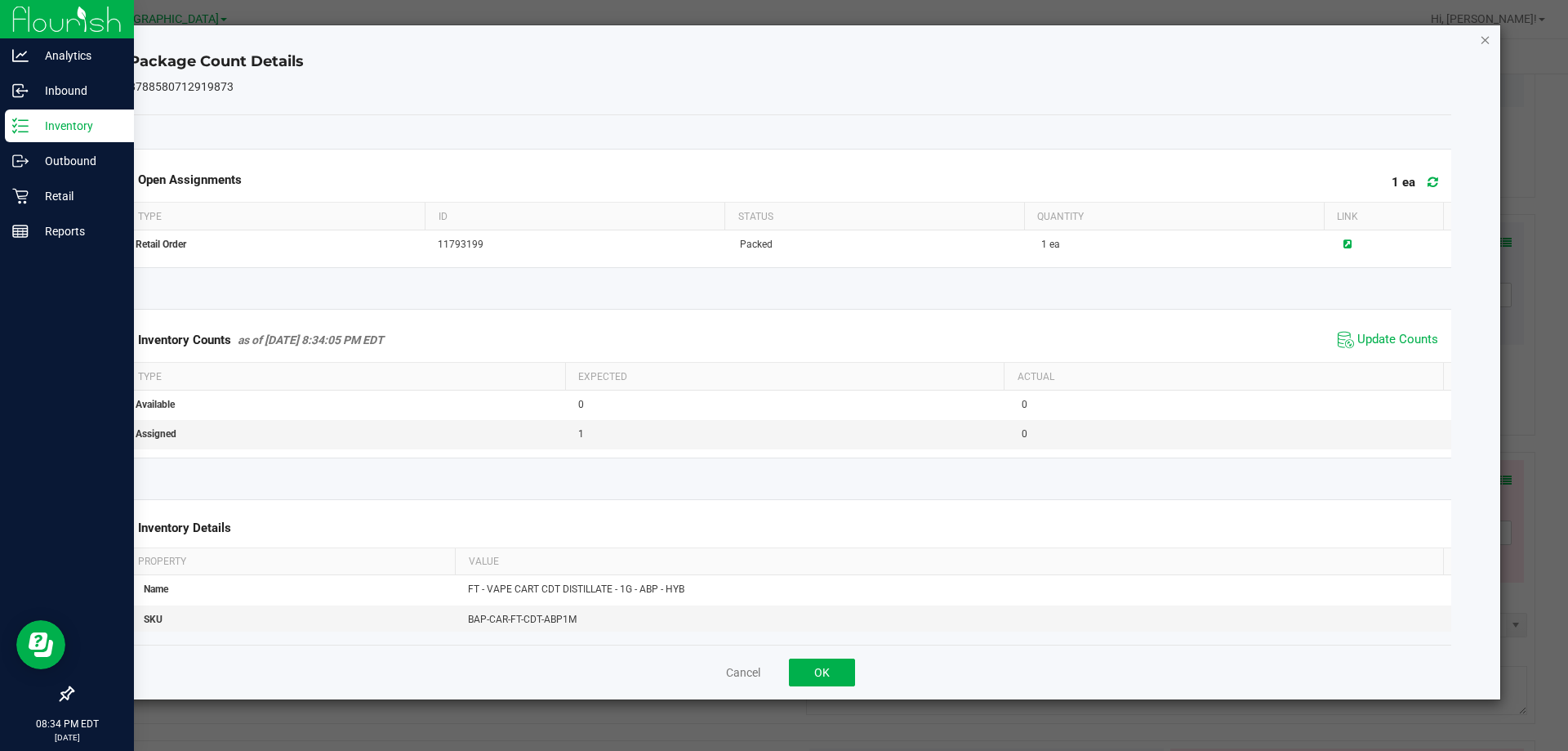
click at [1483, 37] on icon "Close" at bounding box center [1485, 40] width 12 height 19
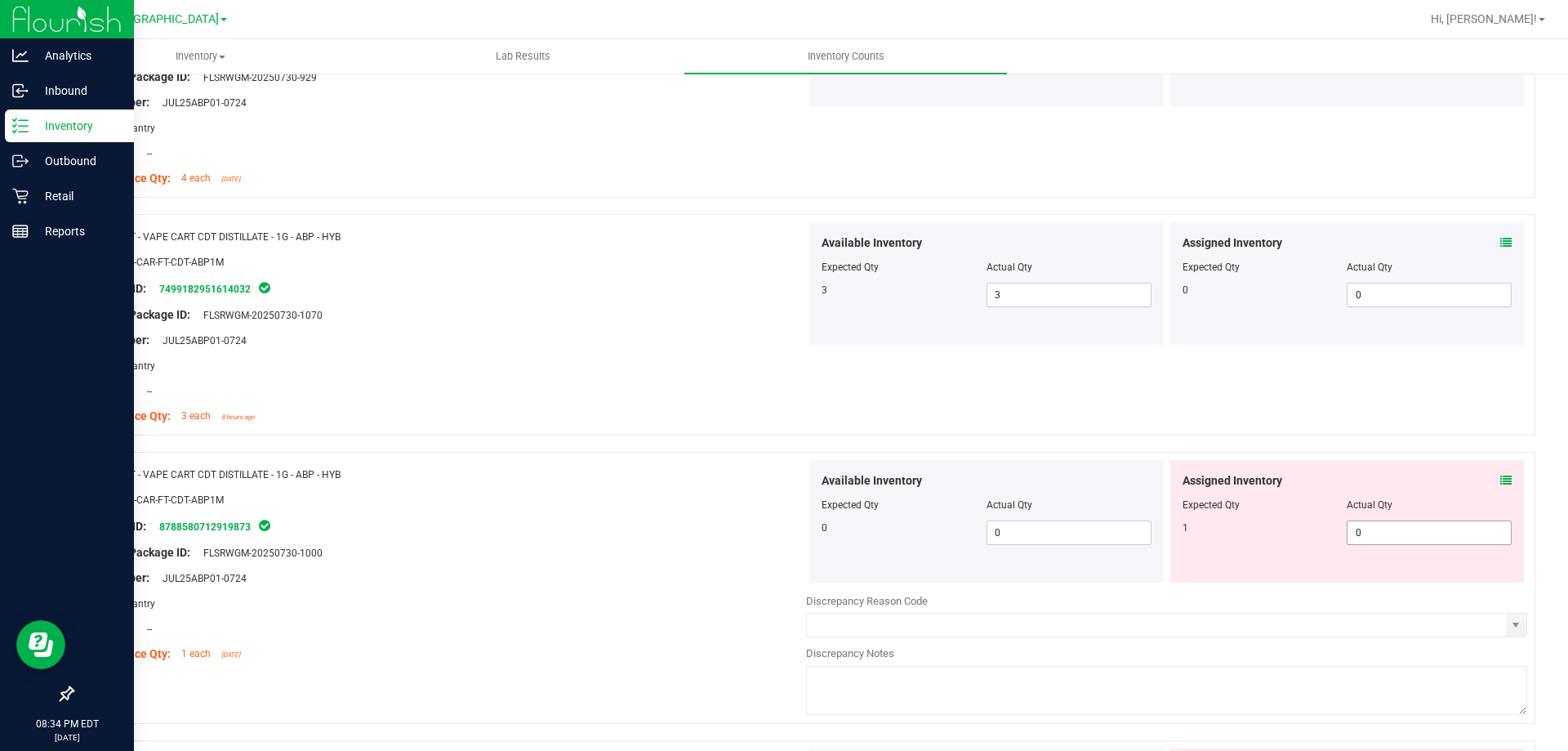
click at [1369, 536] on span "0 0" at bounding box center [1428, 532] width 165 height 24
type input "1"
click at [632, 410] on div "Compliance Qty: 3 each 8 hours ago" at bounding box center [445, 416] width 721 height 17
type input "1"
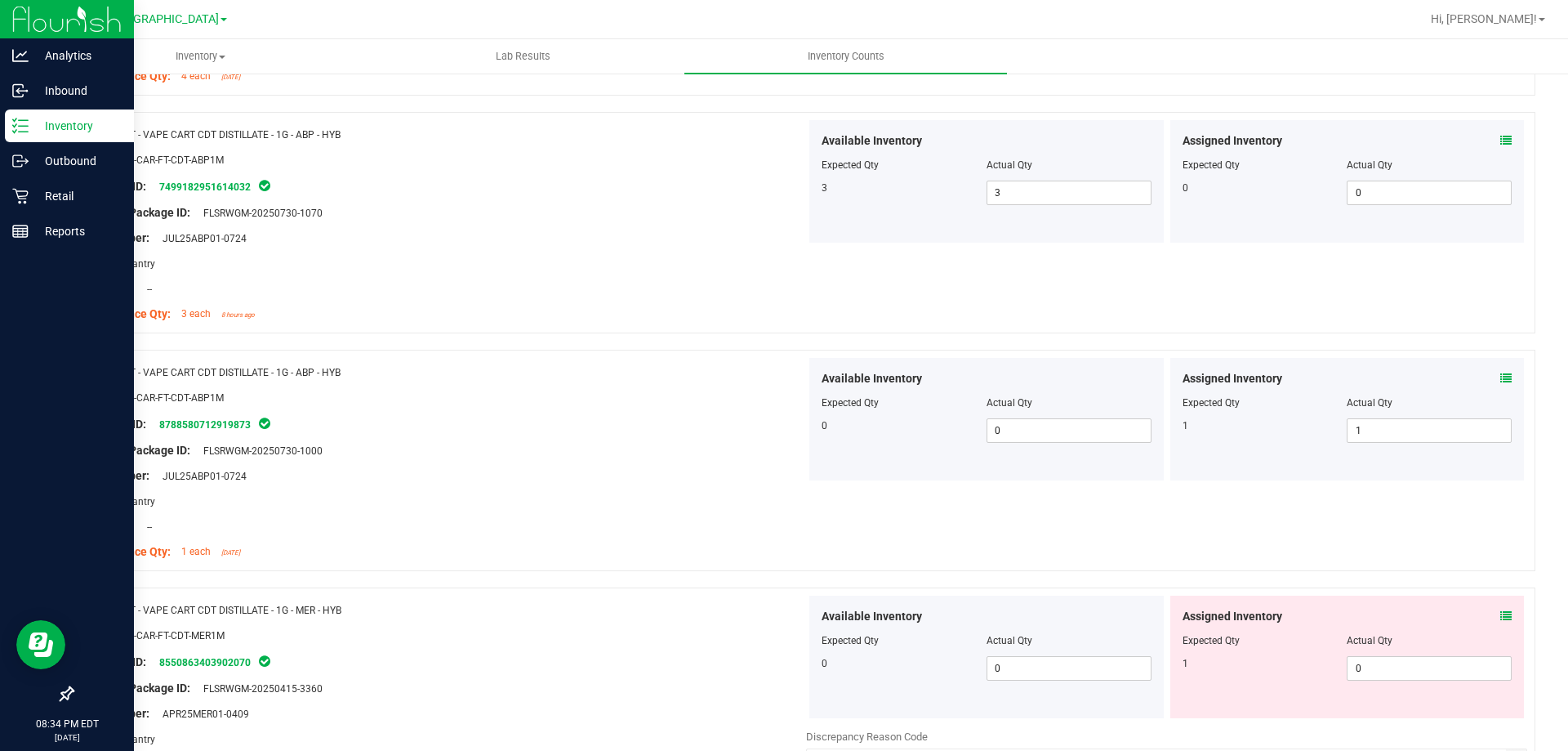
scroll to position [2124, 0]
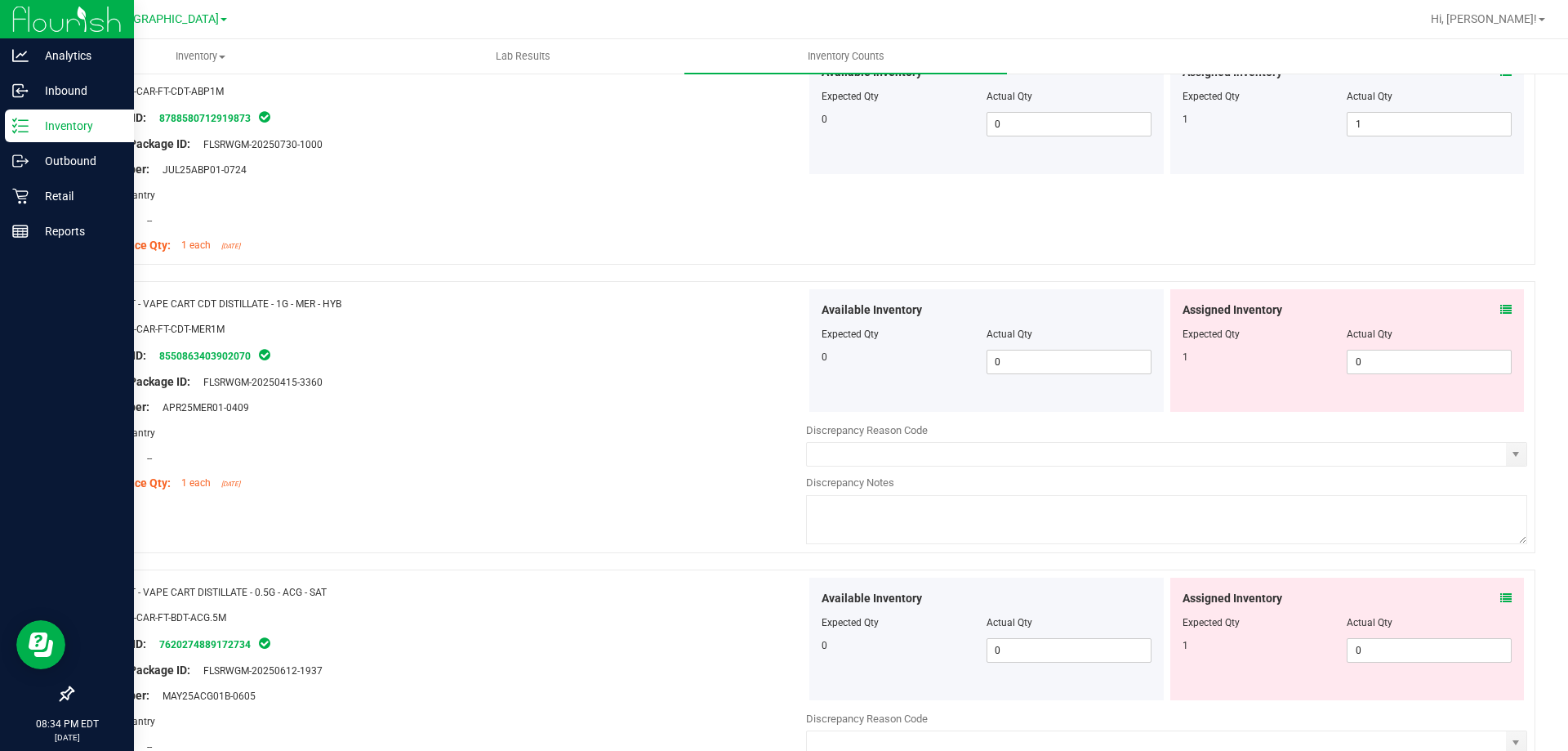
click at [1501, 310] on icon at bounding box center [1506, 309] width 12 height 12
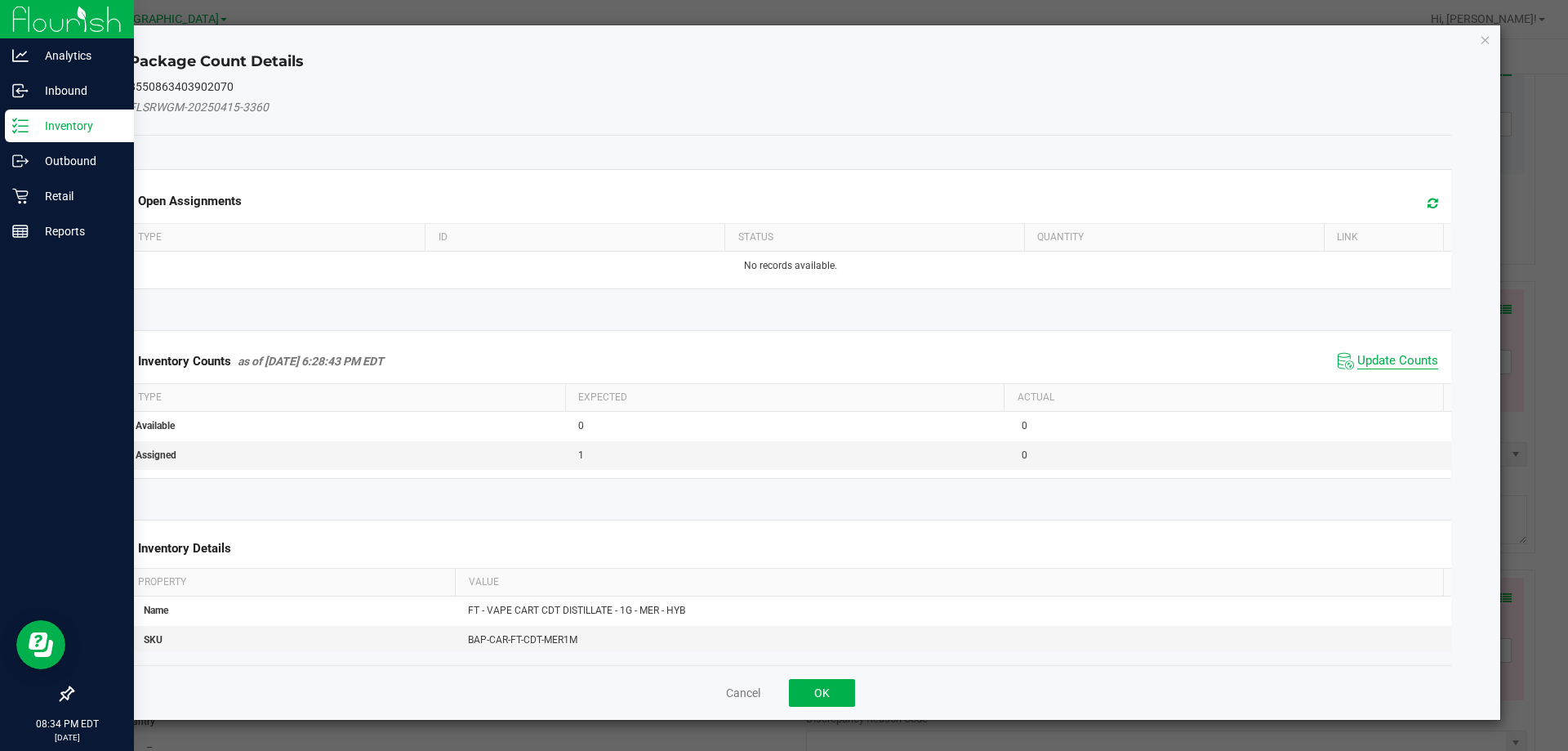
click at [1386, 356] on span "Update Counts" at bounding box center [1397, 361] width 81 height 16
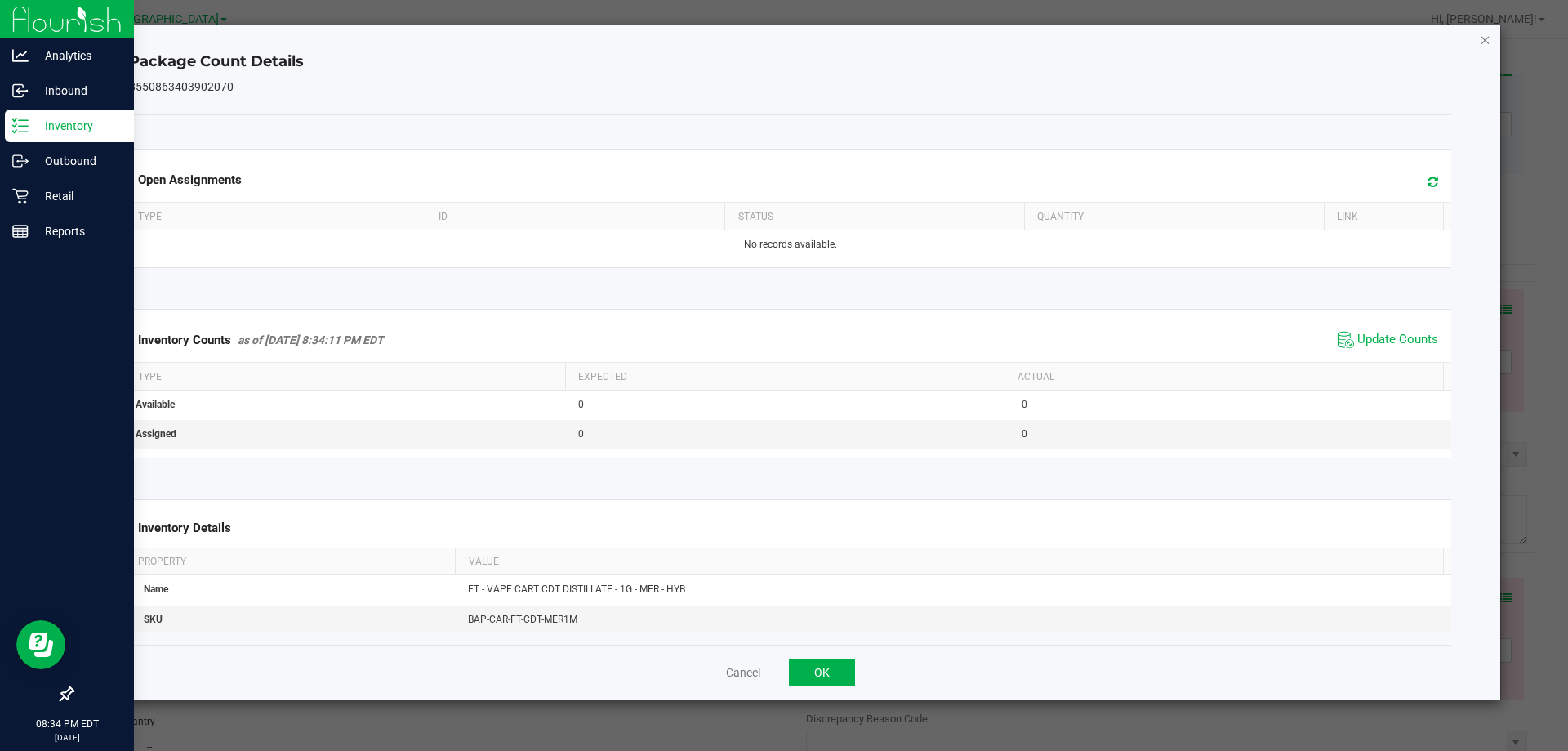
click at [1484, 42] on icon "Close" at bounding box center [1485, 40] width 12 height 19
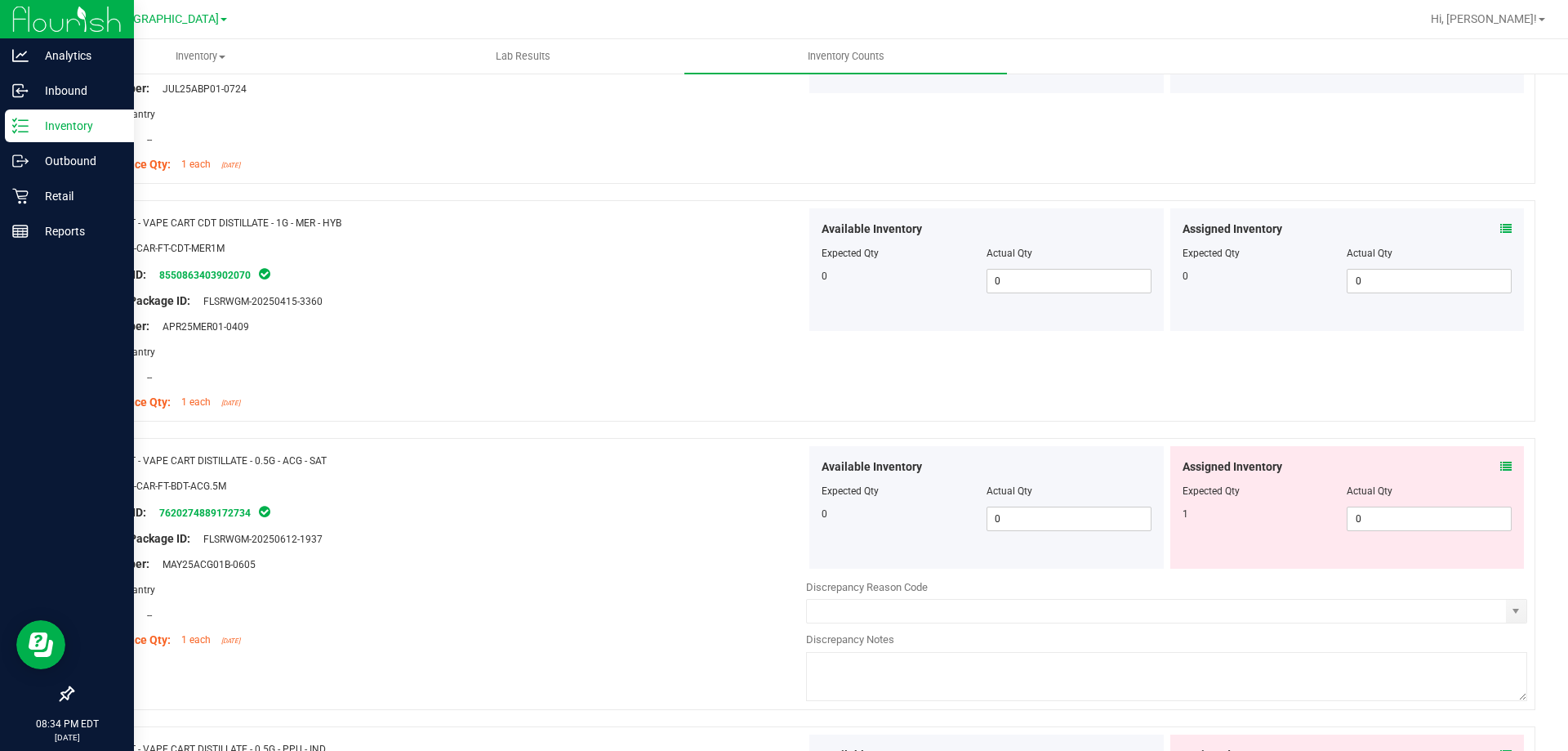
scroll to position [2369, 0]
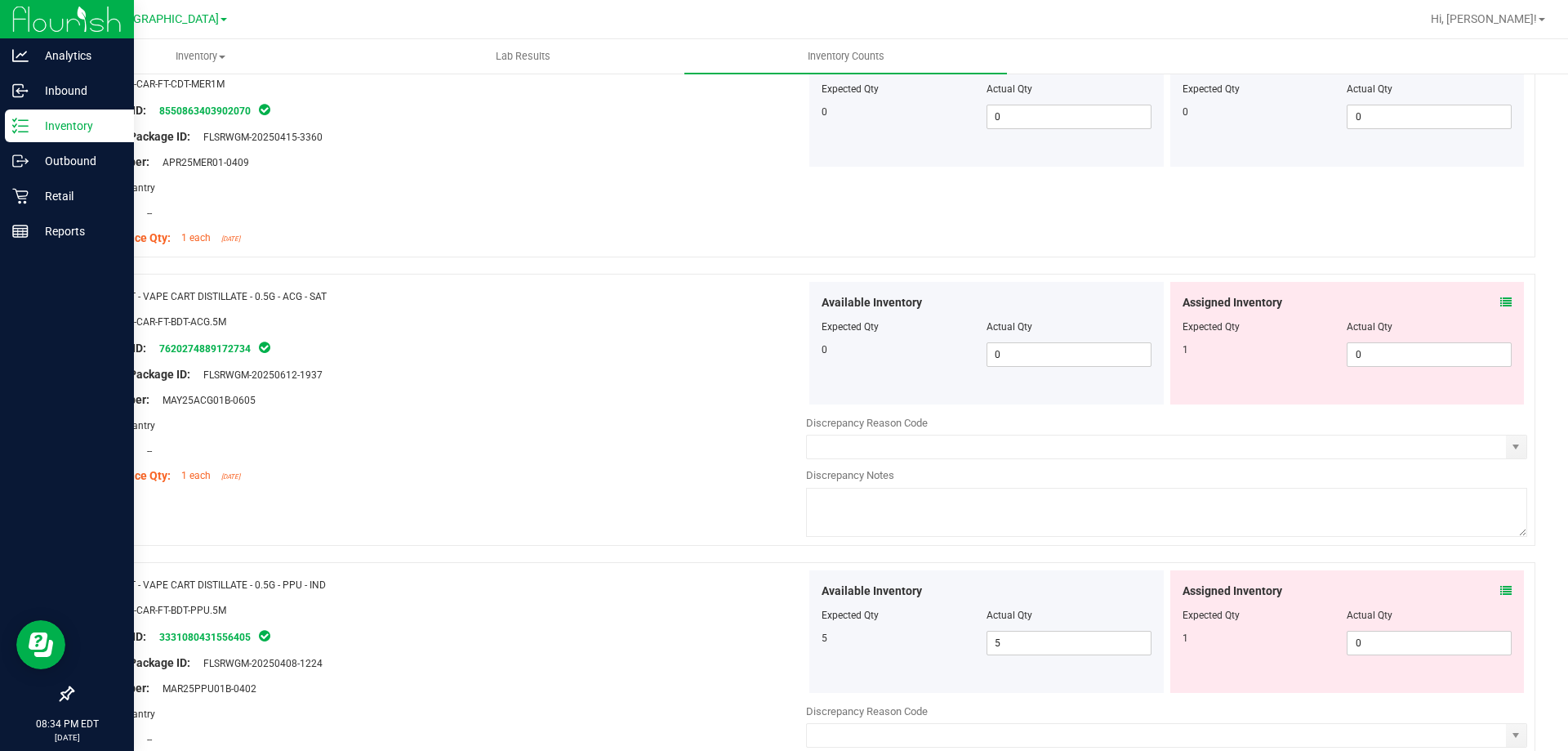
click at [1501, 307] on icon at bounding box center [1506, 303] width 12 height 12
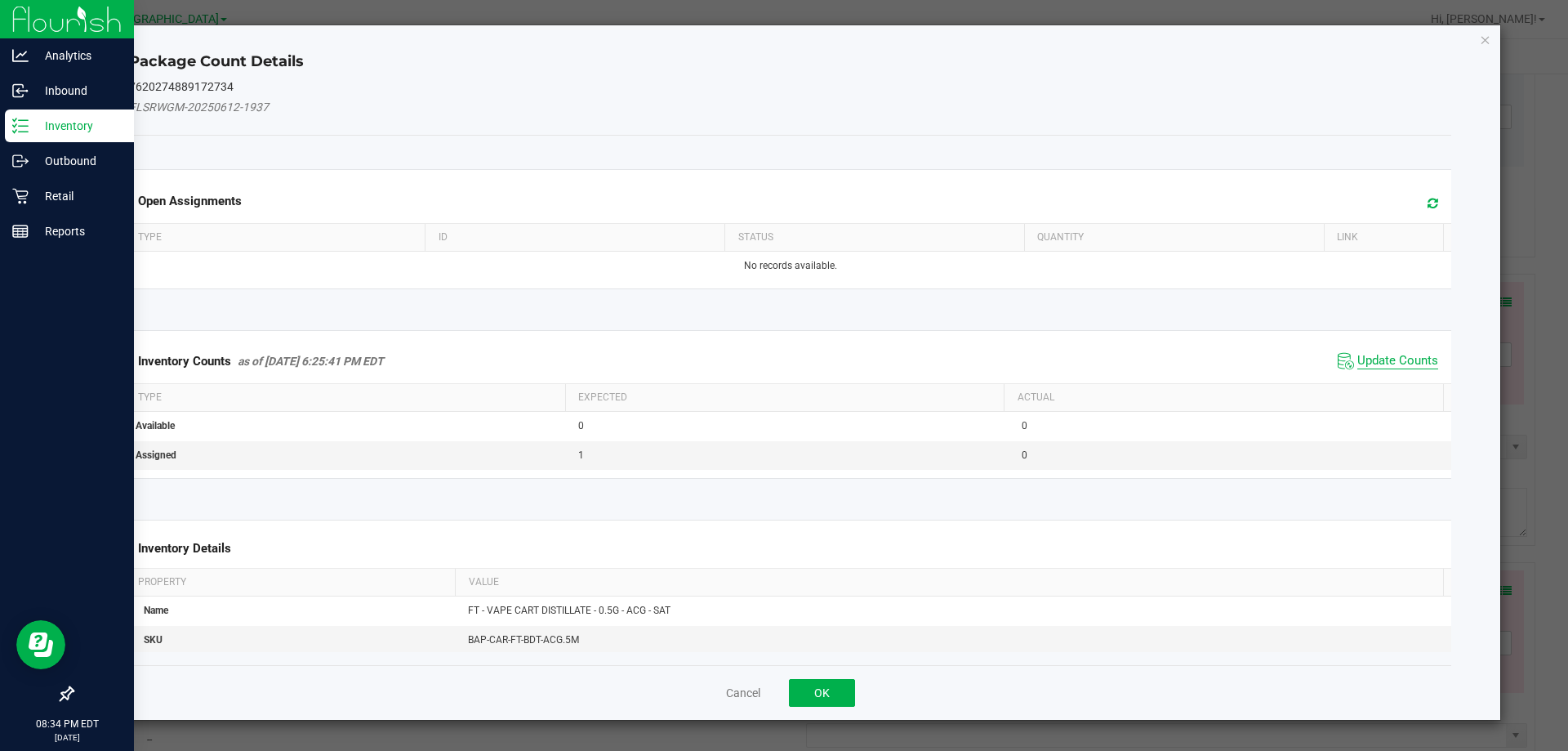
click at [1387, 361] on span "Update Counts" at bounding box center [1397, 361] width 81 height 16
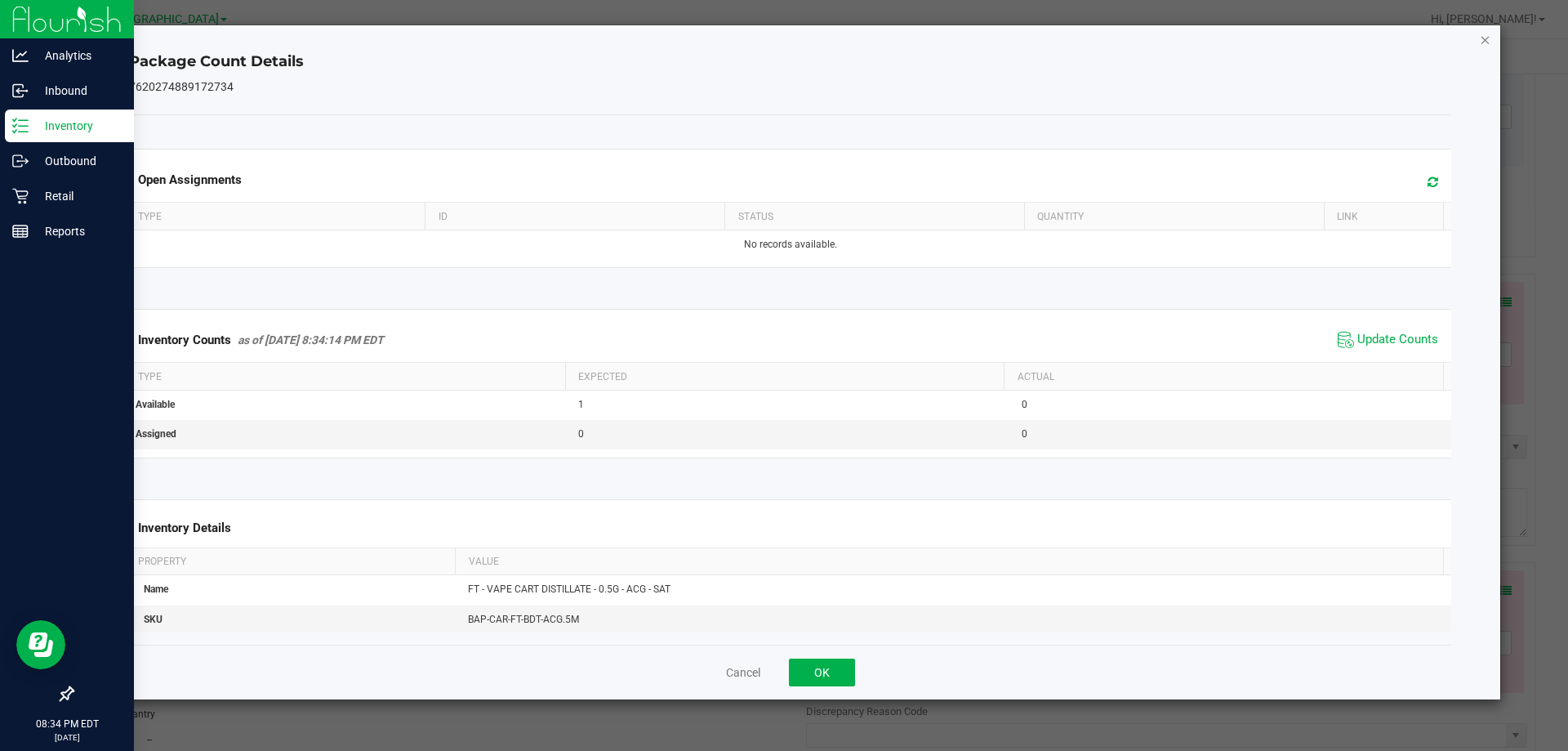
click at [1482, 44] on icon "Close" at bounding box center [1485, 40] width 12 height 19
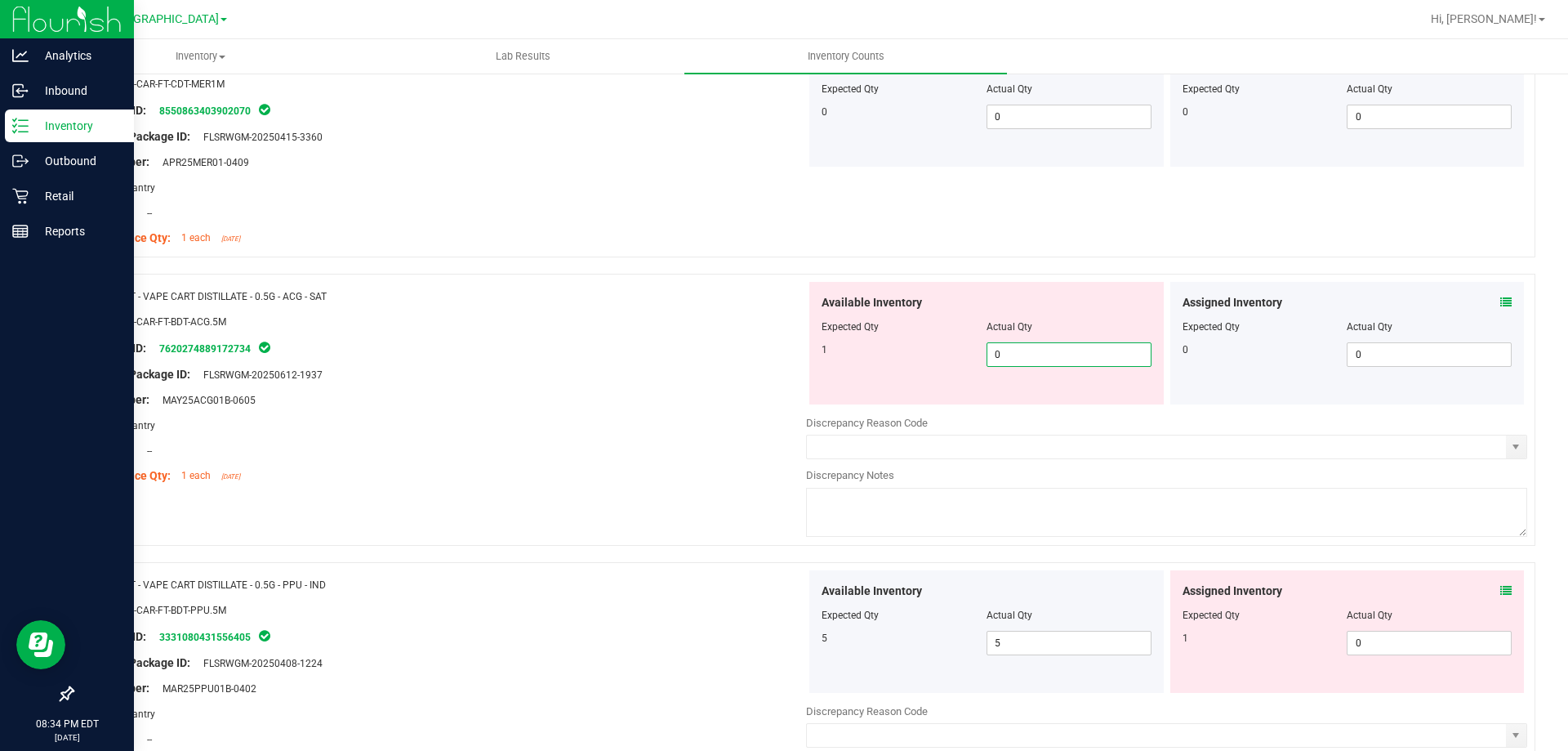
click at [1030, 359] on span "0 0" at bounding box center [1069, 354] width 165 height 24
type input "1"
click at [743, 396] on div "Lot Number: MAY25ACG01B-0605" at bounding box center [445, 400] width 721 height 17
type input "1"
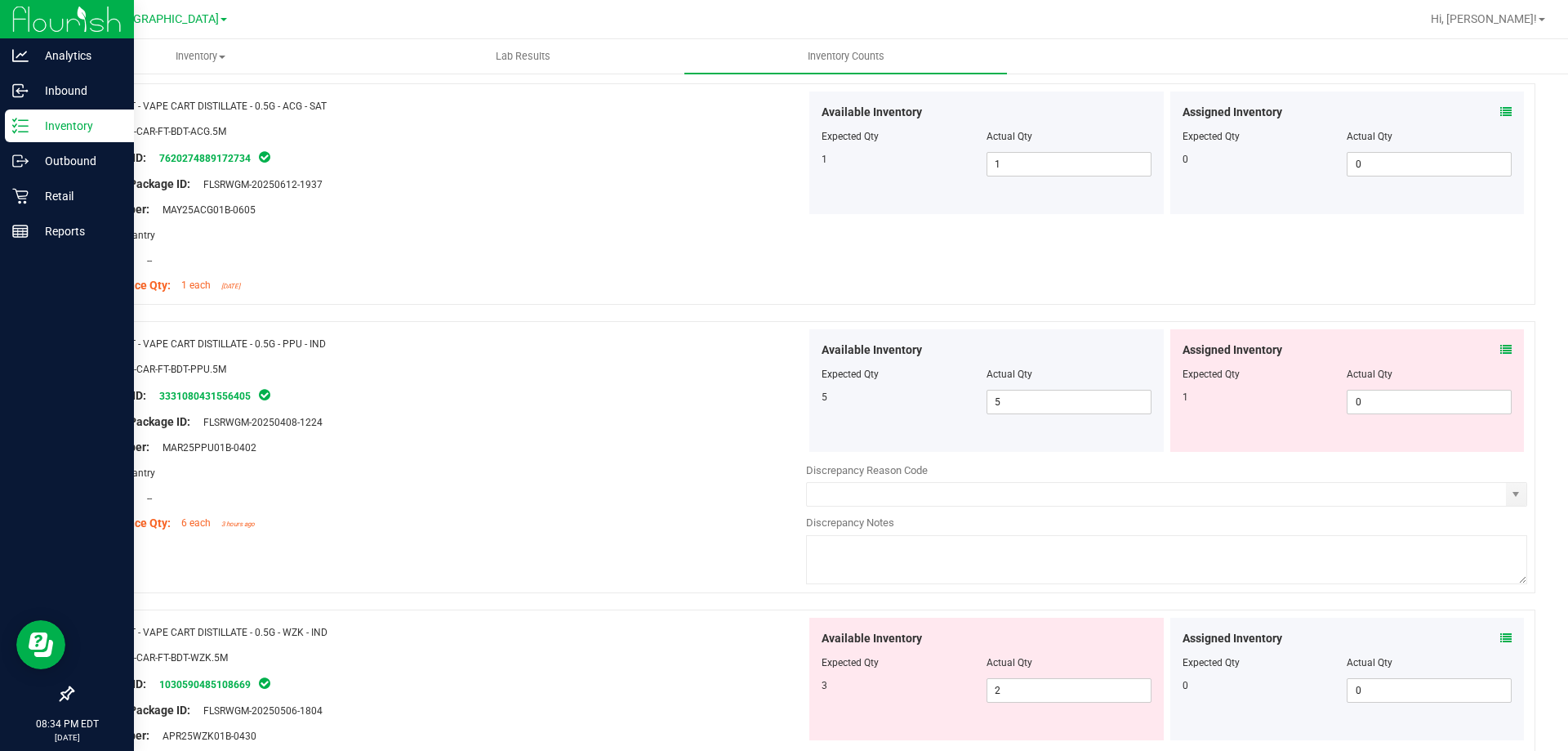
scroll to position [2533, 0]
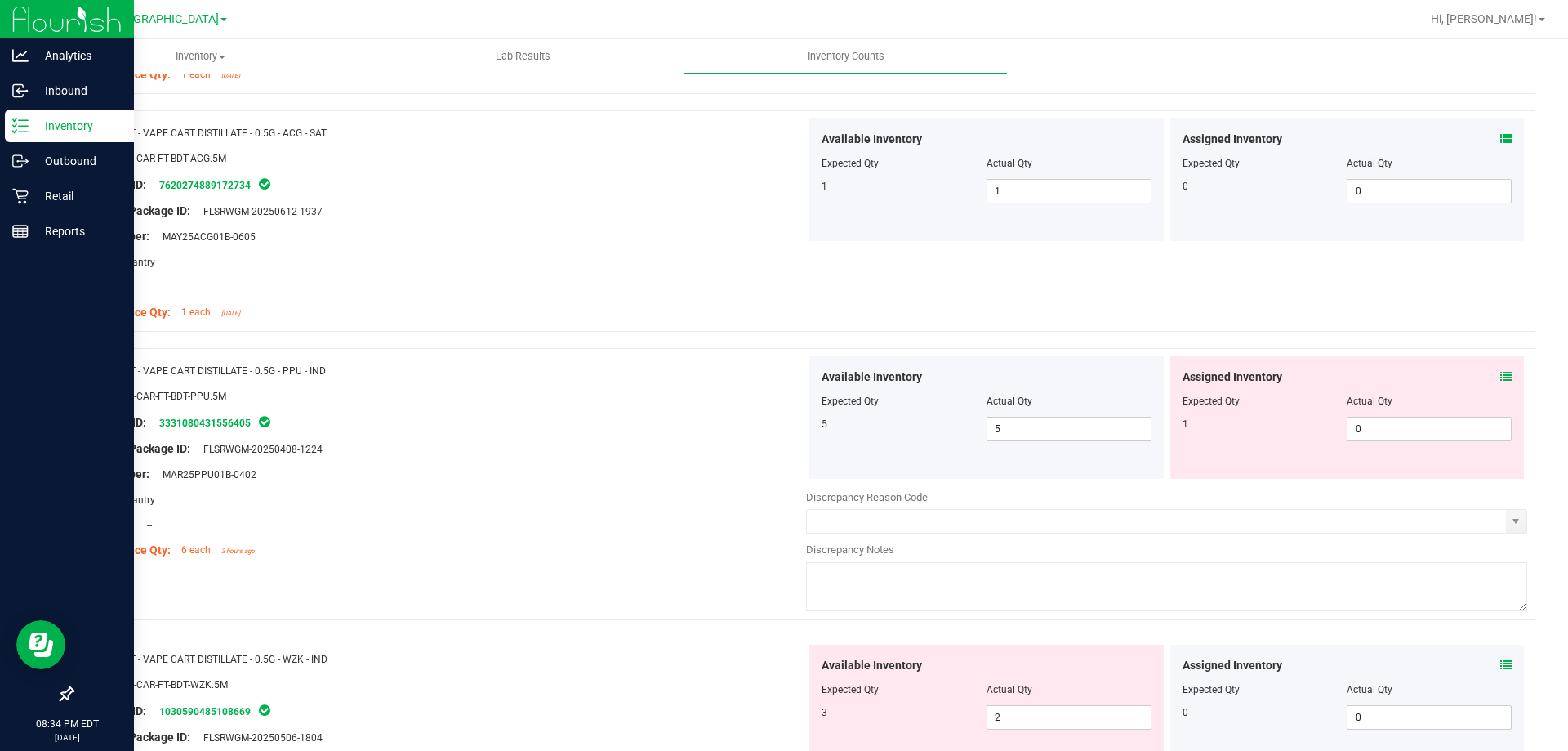
click at [1501, 373] on icon at bounding box center [1506, 377] width 12 height 12
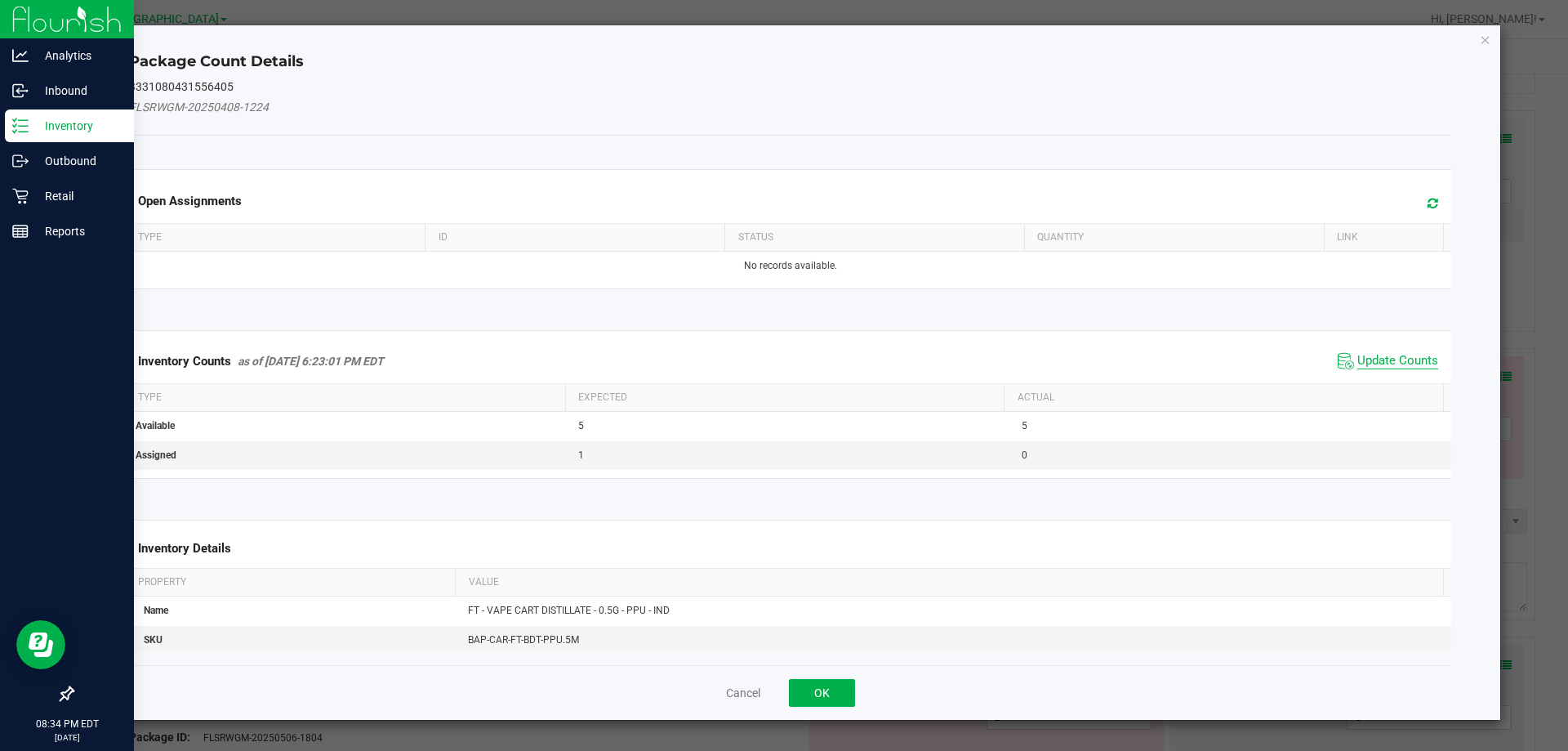
click at [1381, 361] on span "Update Counts" at bounding box center [1397, 361] width 81 height 16
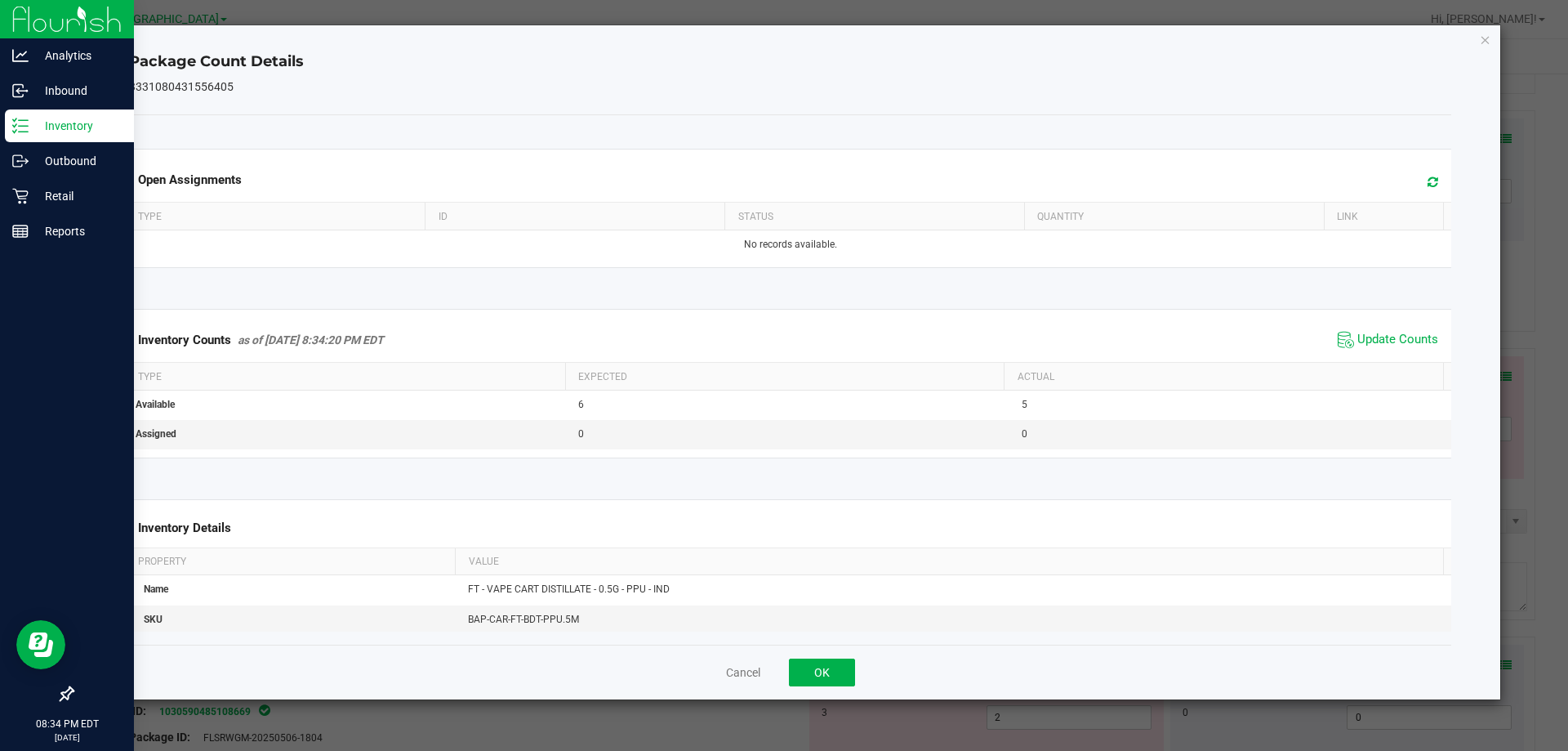
click at [1482, 28] on div "Package Count Details 3331080431556405 Open Assignments Type ID Status Quantity…" at bounding box center [790, 362] width 1421 height 674
click at [1490, 36] on icon "Close" at bounding box center [1485, 40] width 12 height 19
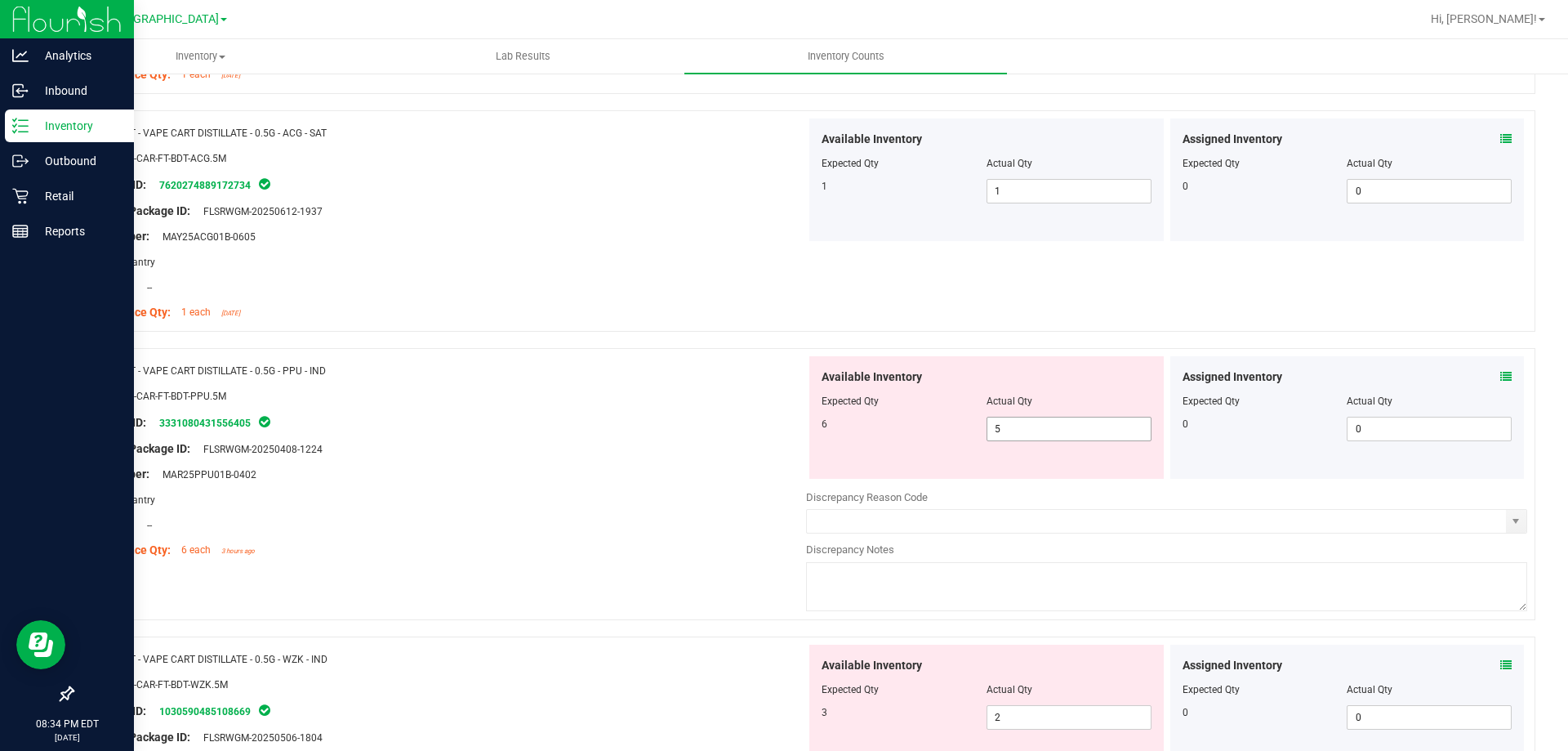
click at [1029, 423] on span "5 5" at bounding box center [1069, 428] width 165 height 24
type input "6"
click at [707, 436] on div at bounding box center [445, 436] width 721 height 8
type input "6"
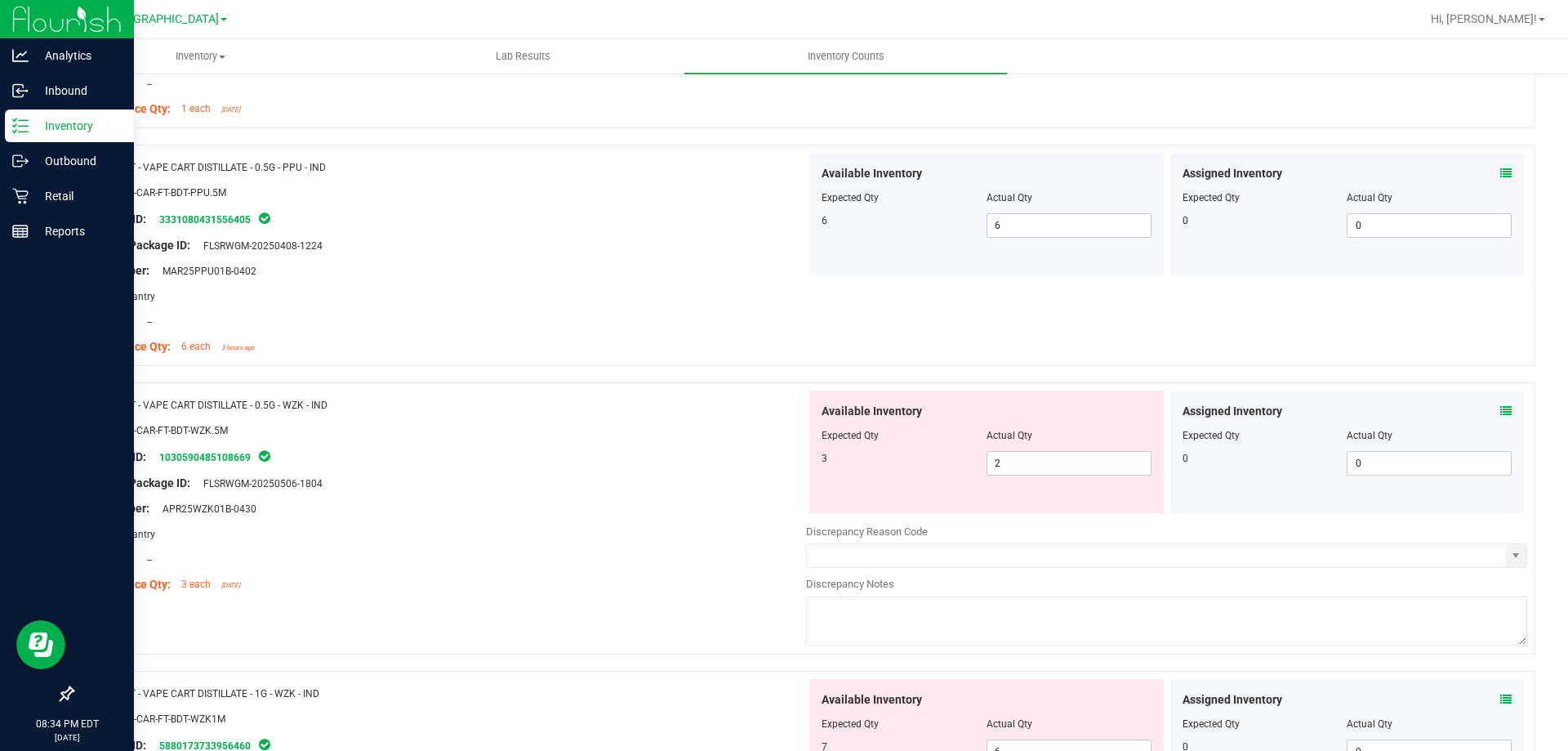
scroll to position [2777, 0]
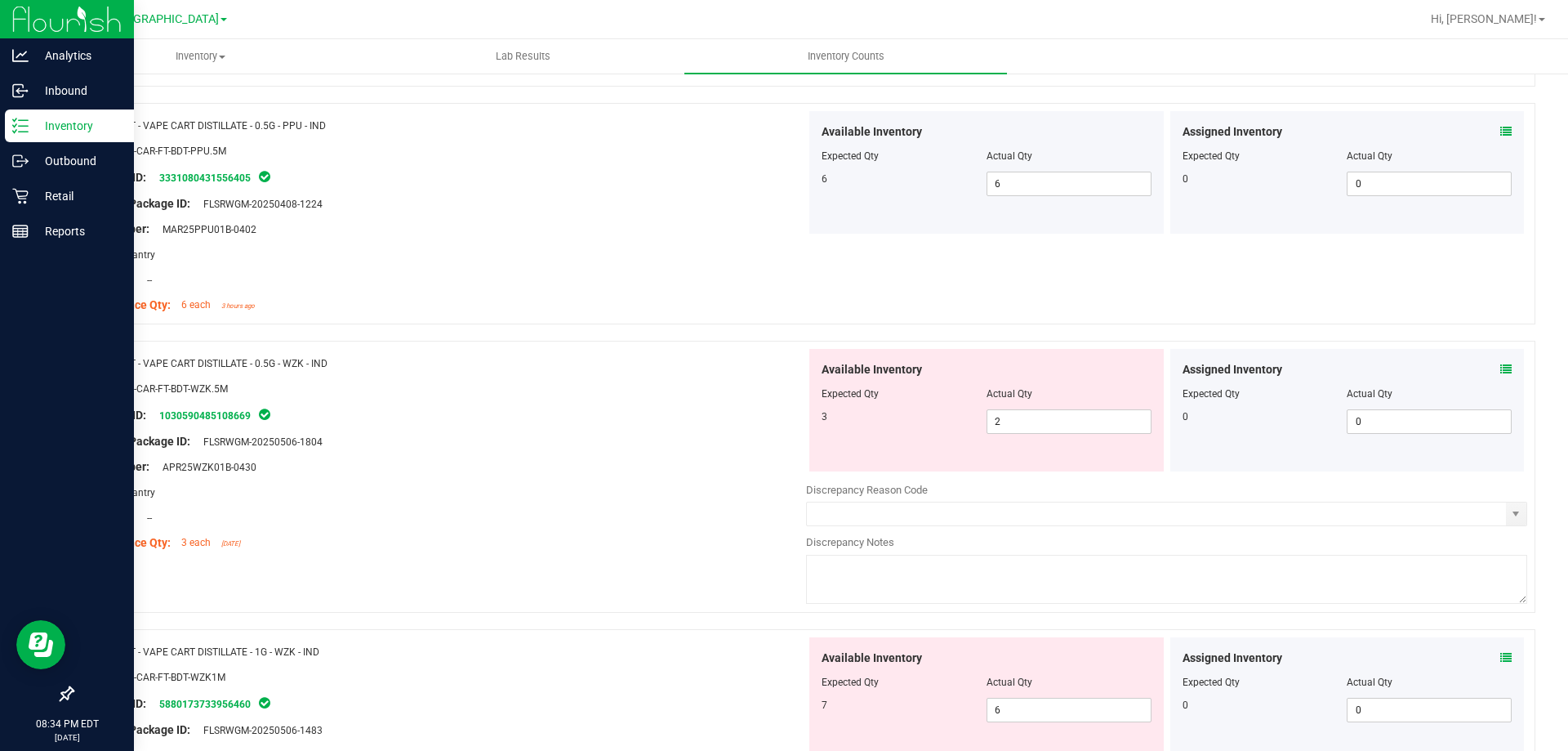
click at [1501, 362] on span at bounding box center [1506, 370] width 12 height 17
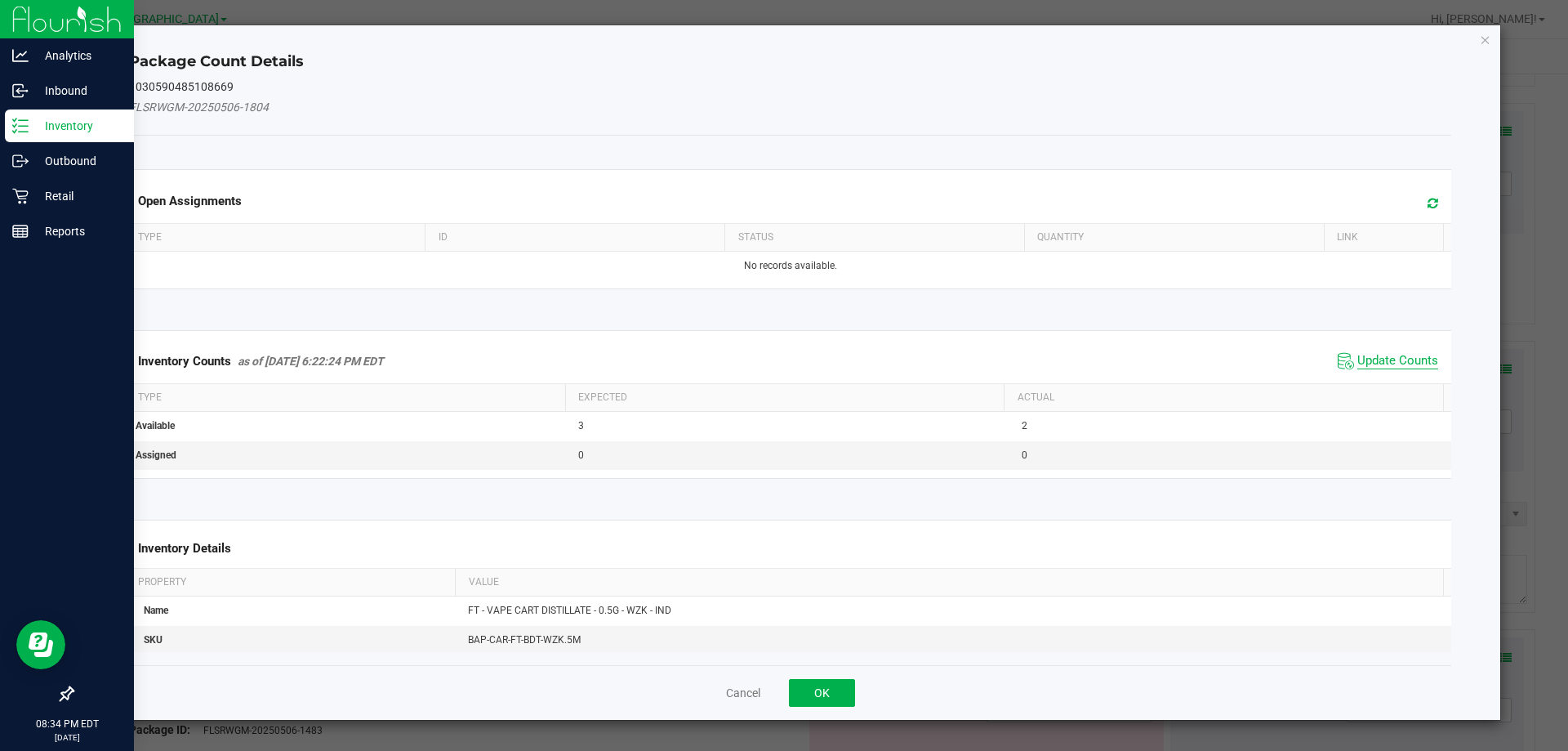
click at [1383, 365] on span "Update Counts" at bounding box center [1397, 361] width 81 height 16
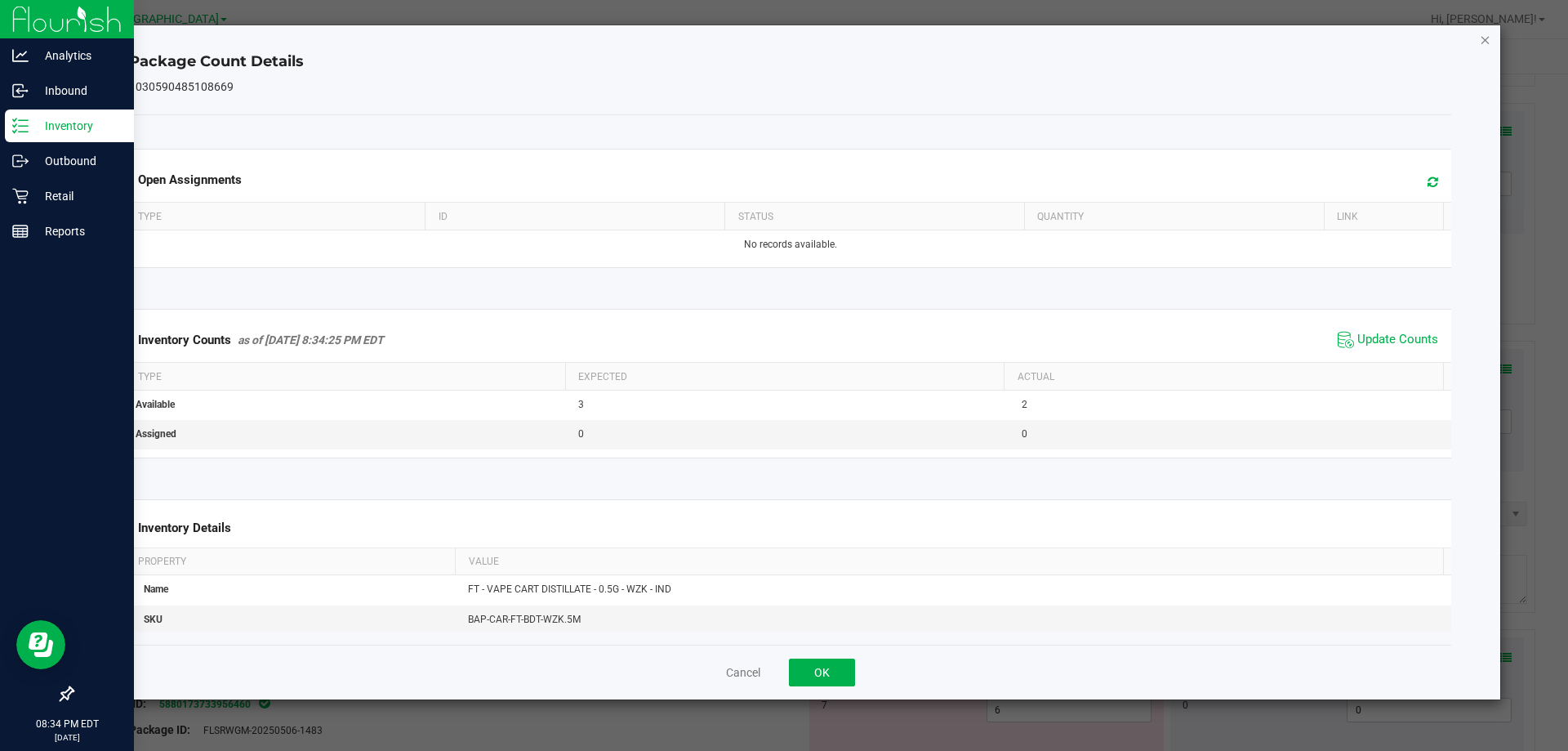
click at [1487, 43] on icon "Close" at bounding box center [1485, 40] width 12 height 19
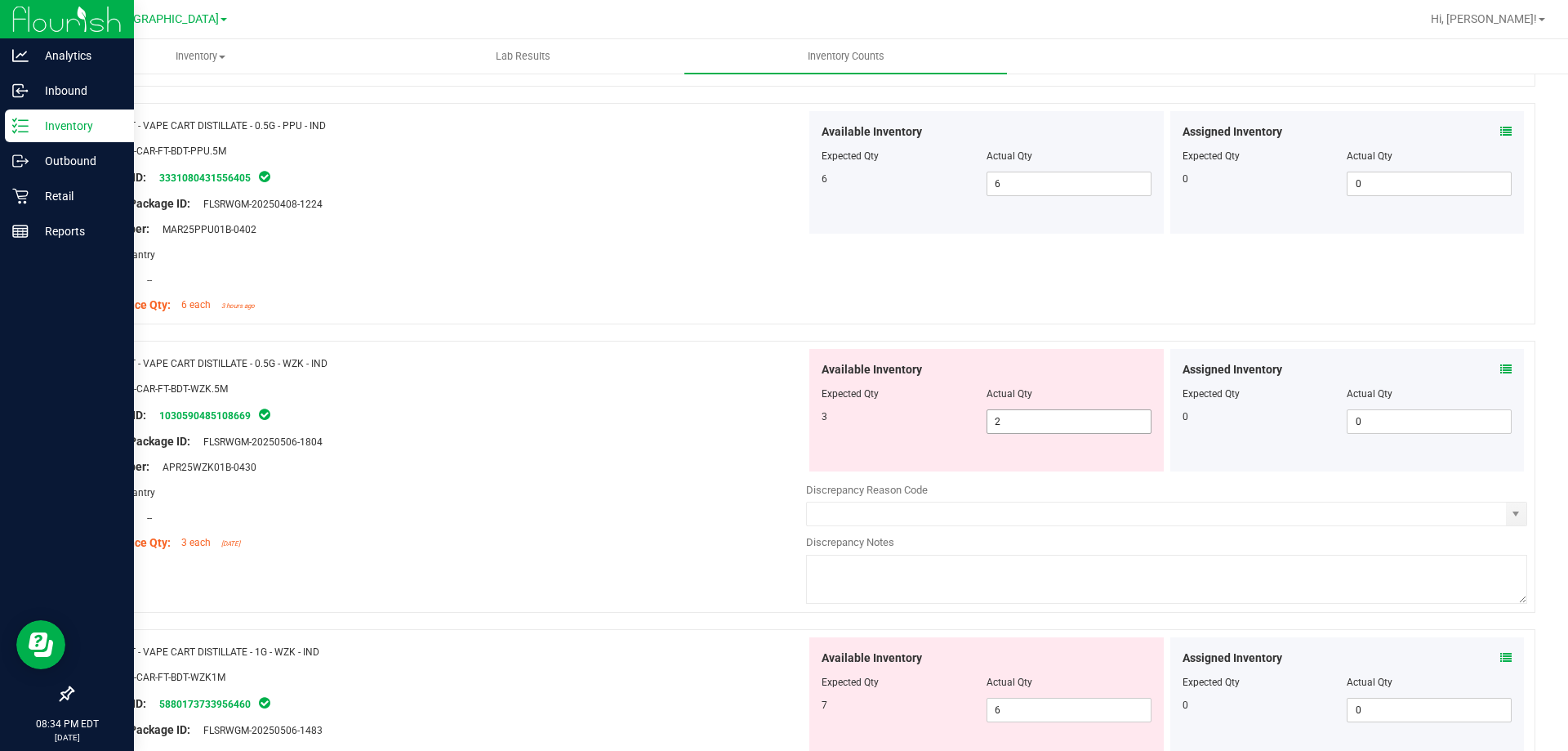
click at [1040, 423] on span "2 2" at bounding box center [1069, 421] width 165 height 24
type input "3"
click at [641, 431] on div at bounding box center [445, 429] width 721 height 8
type input "3"
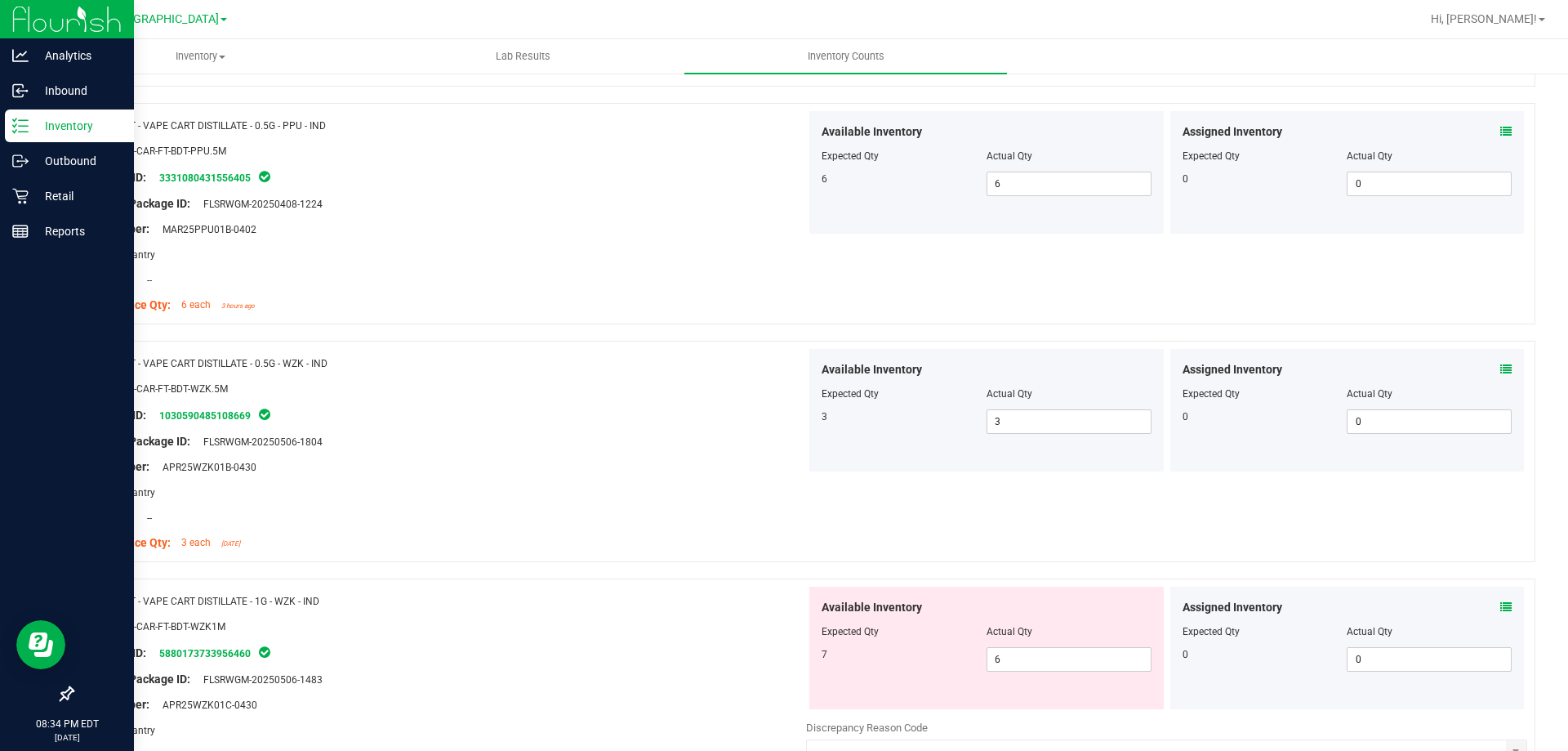
click at [1501, 599] on span at bounding box center [1506, 607] width 12 height 17
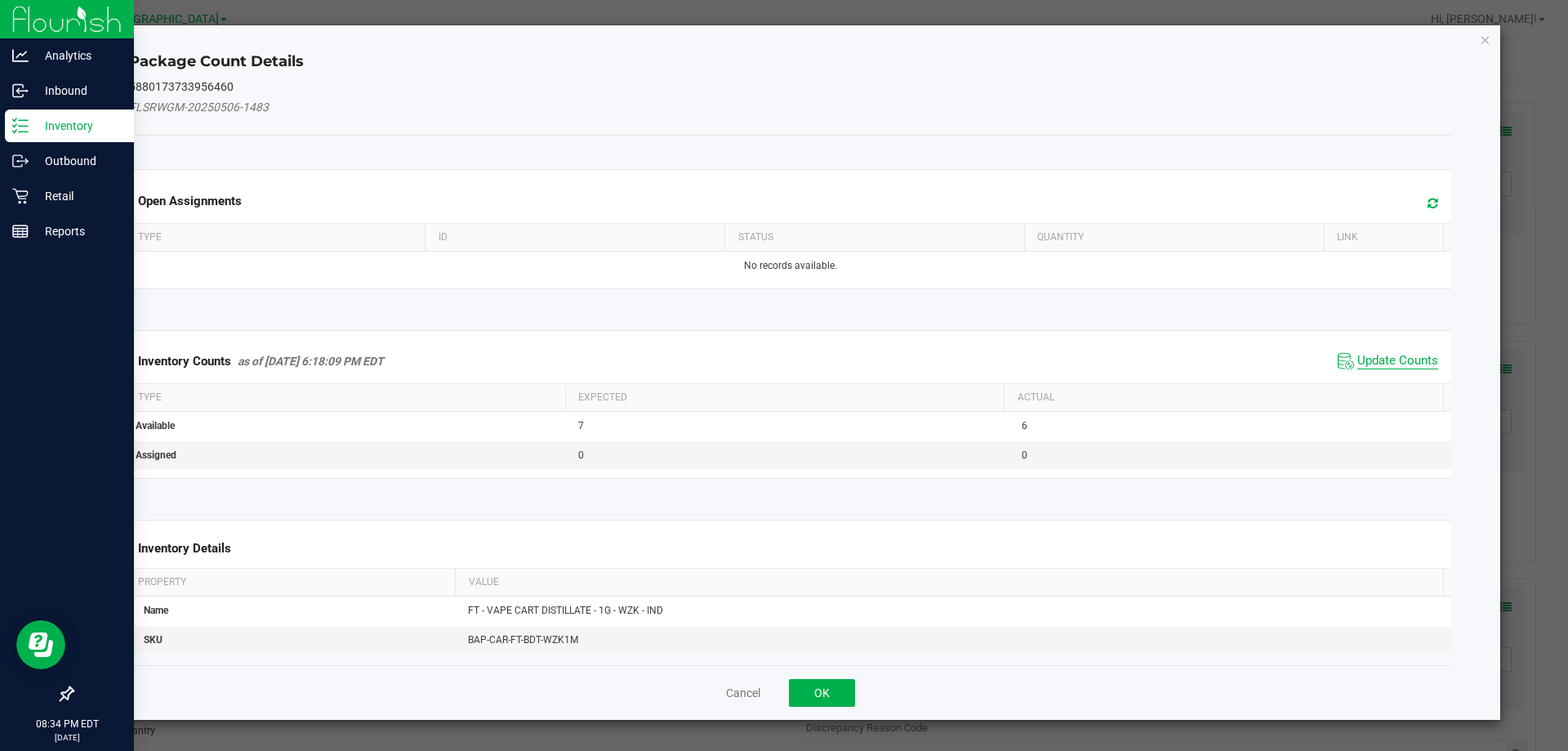
click at [1364, 358] on span "Update Counts" at bounding box center [1397, 361] width 81 height 16
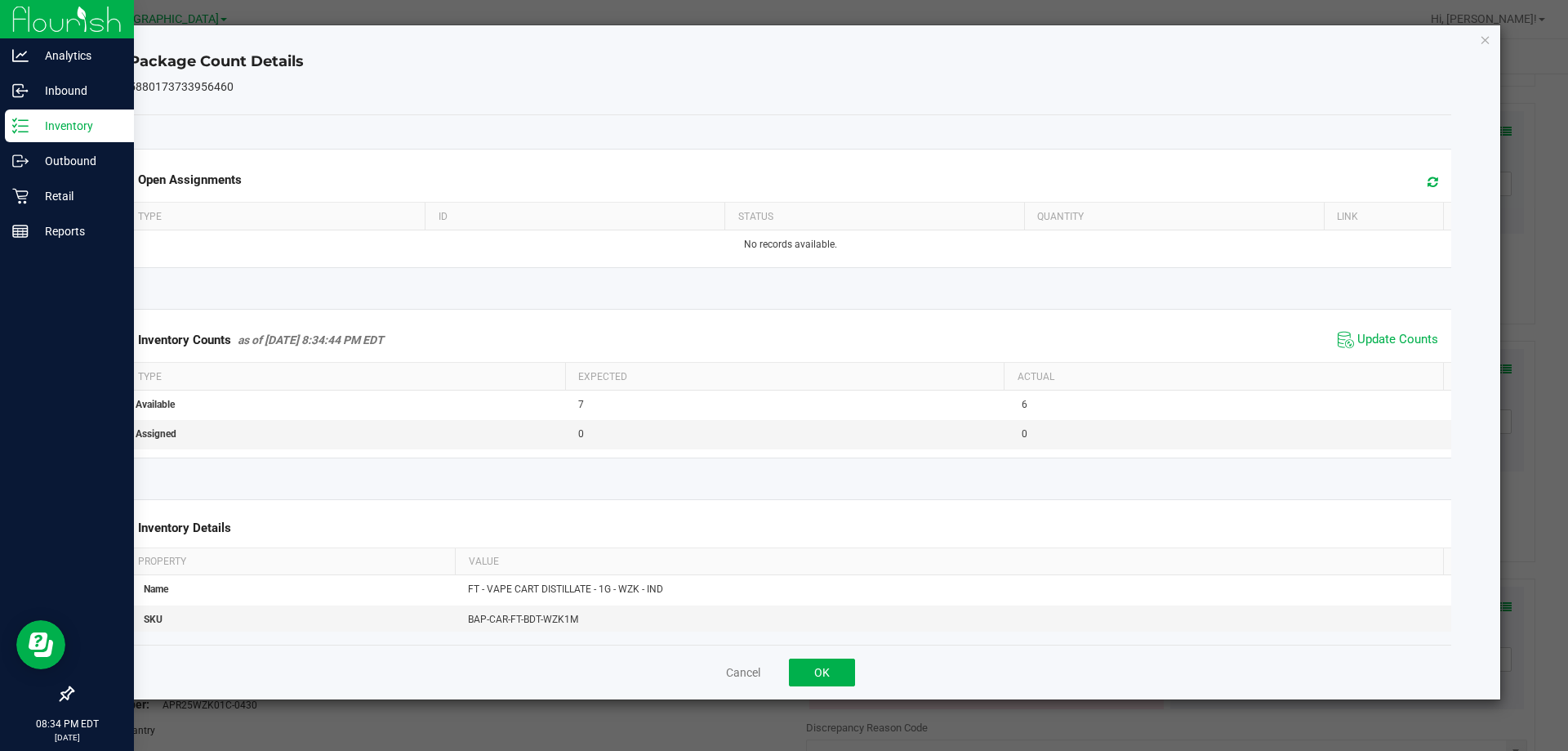
click at [1488, 41] on icon "Close" at bounding box center [1485, 40] width 12 height 19
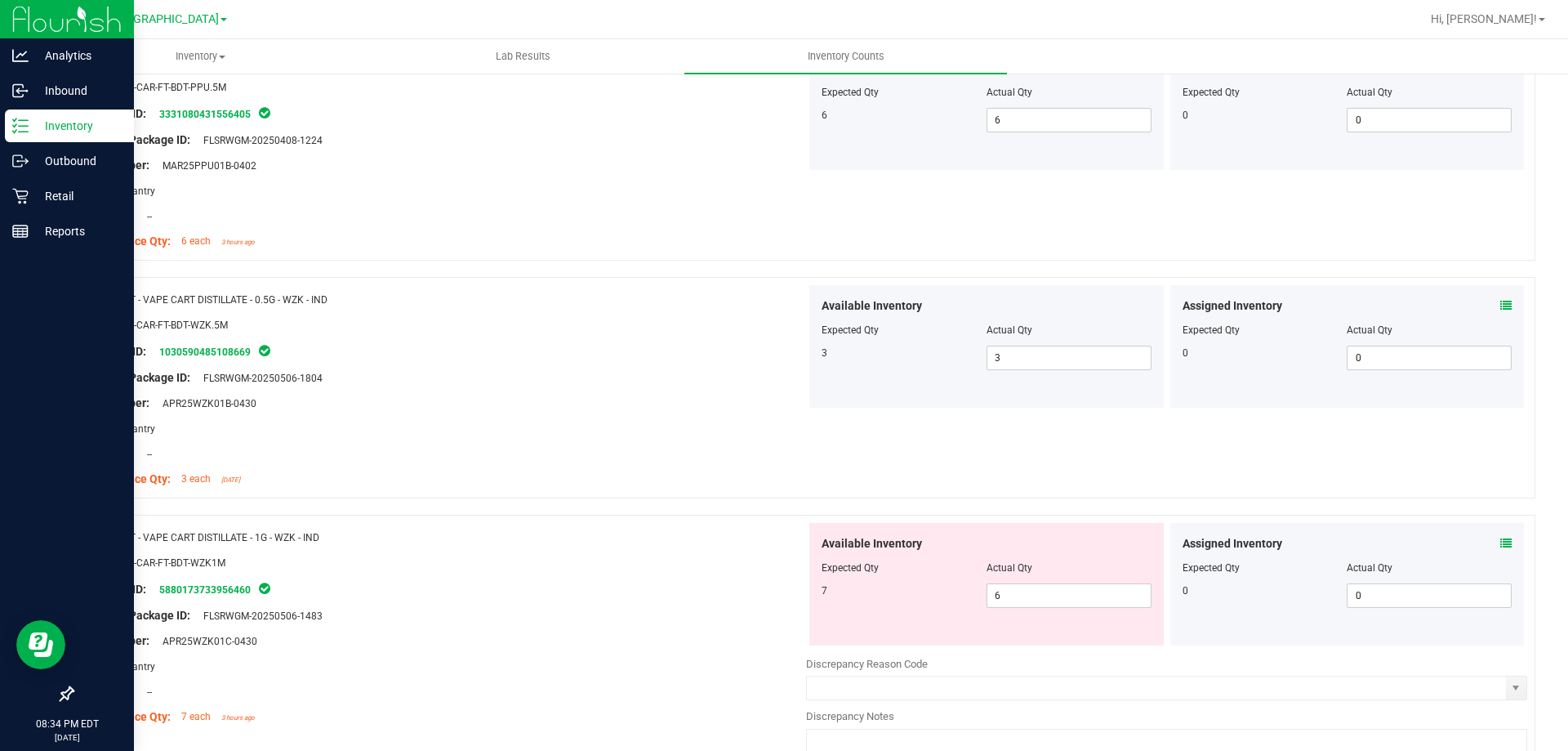
scroll to position [3022, 0]
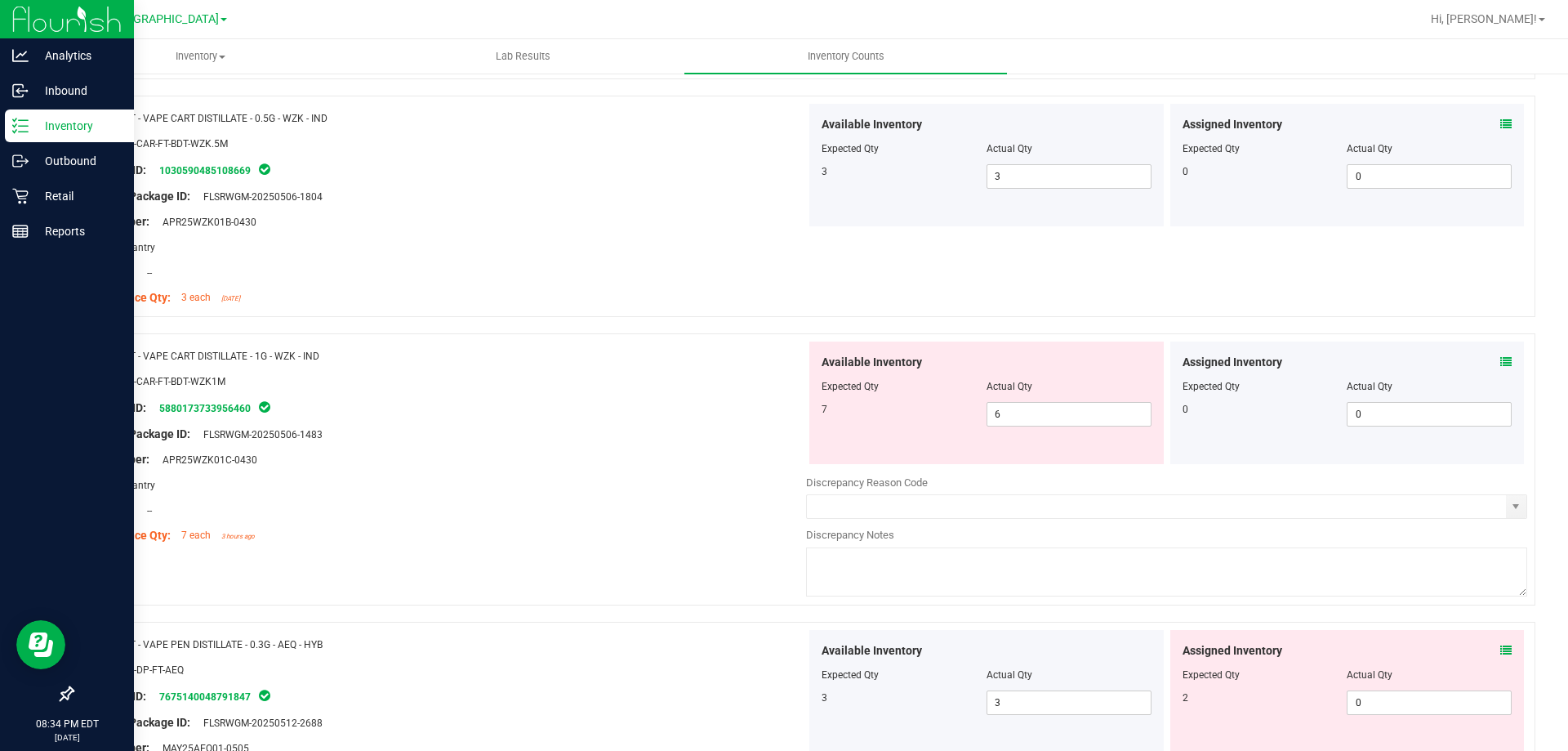
click at [1501, 360] on icon at bounding box center [1506, 362] width 12 height 12
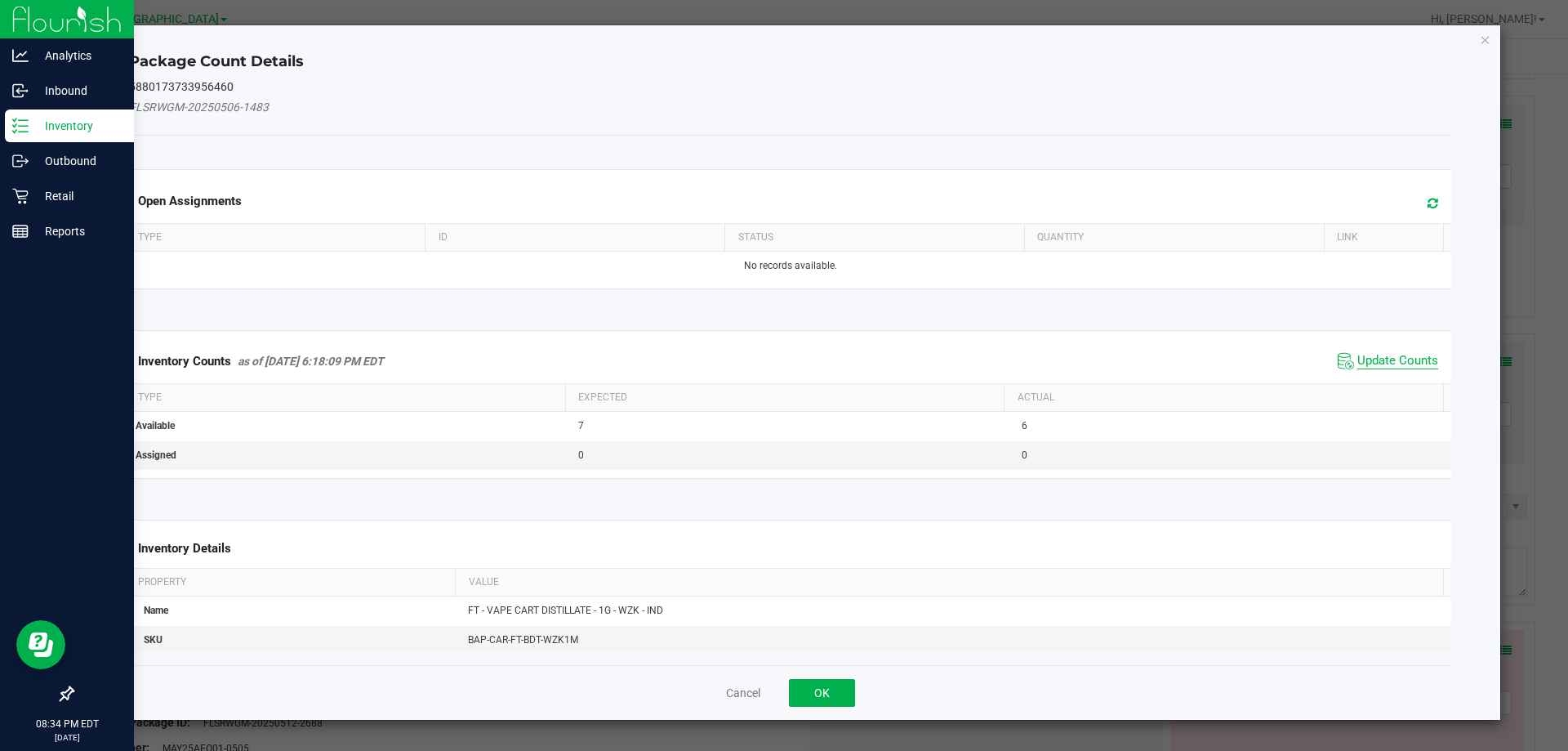
click at [1409, 362] on span "Update Counts" at bounding box center [1397, 361] width 81 height 16
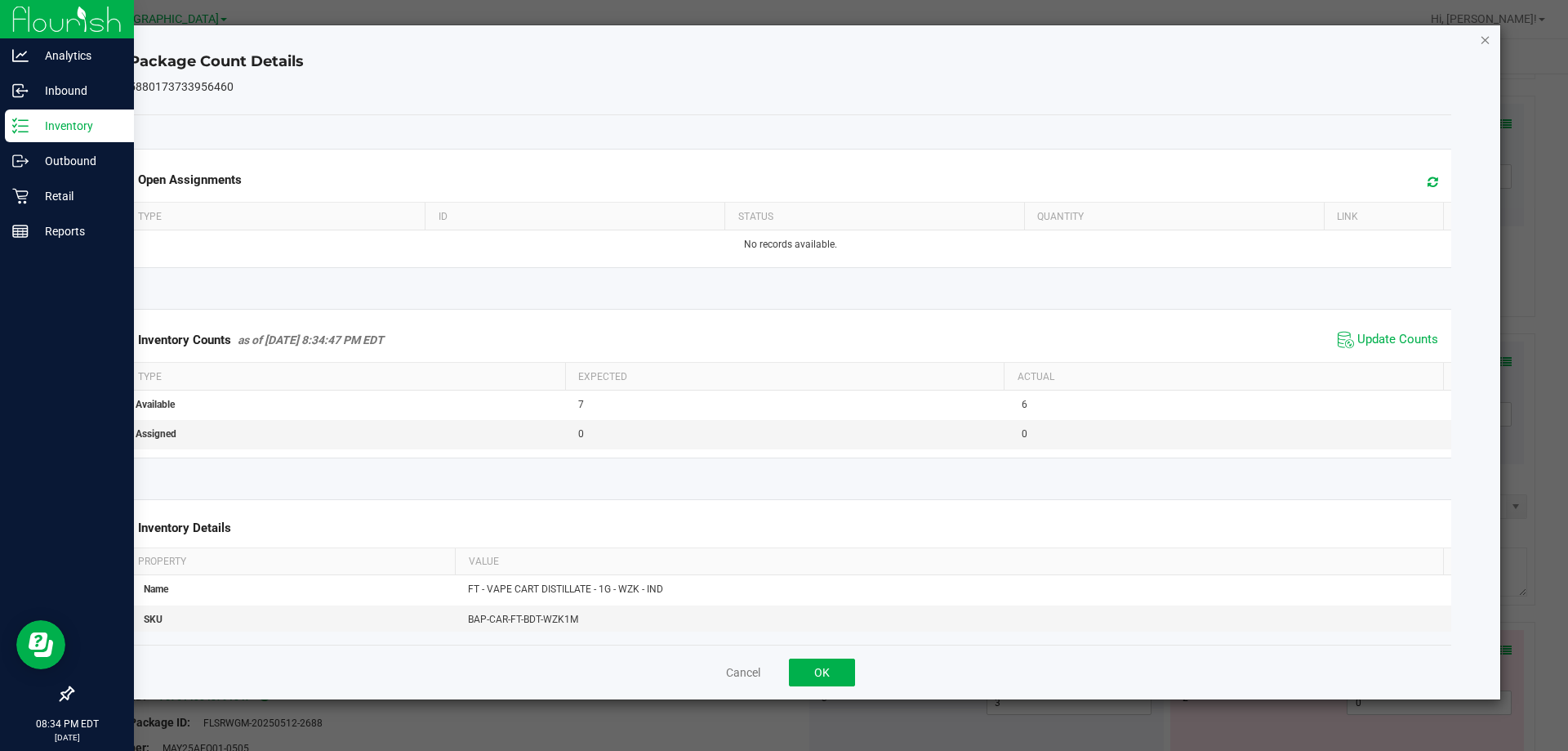
click at [1485, 39] on icon "Close" at bounding box center [1485, 40] width 12 height 19
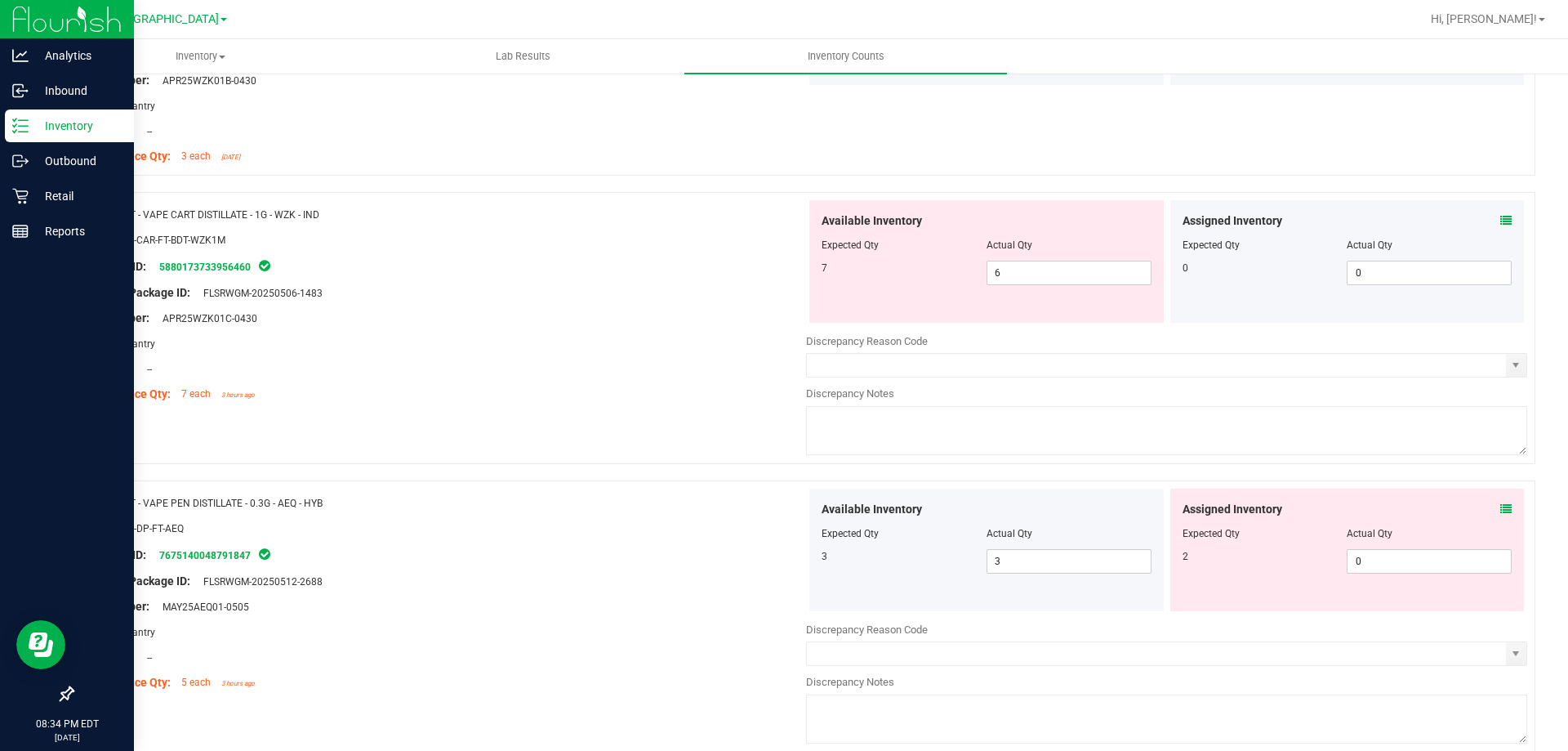
scroll to position [3185, 0]
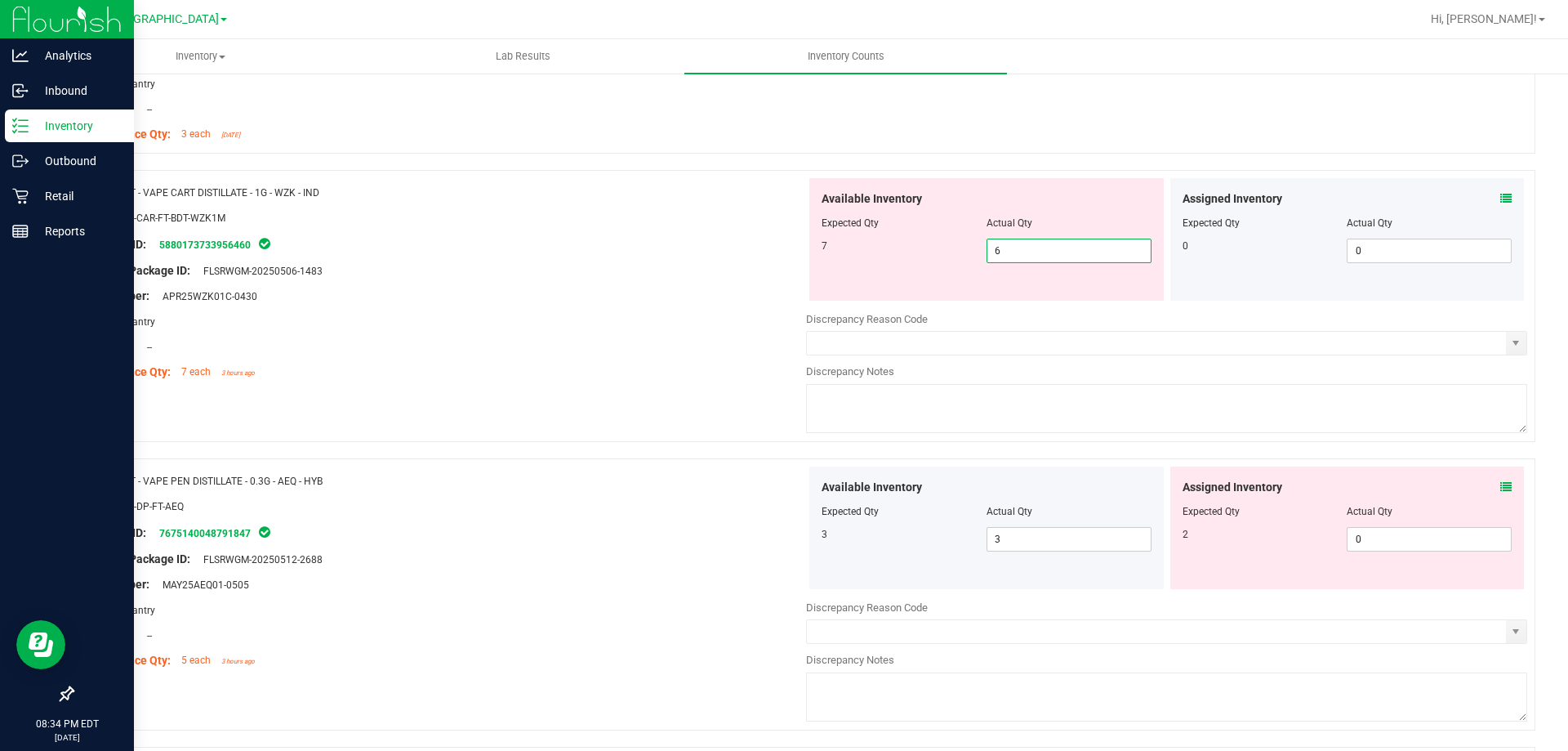
click at [1076, 254] on span "6 6" at bounding box center [1069, 250] width 165 height 24
type input "7"
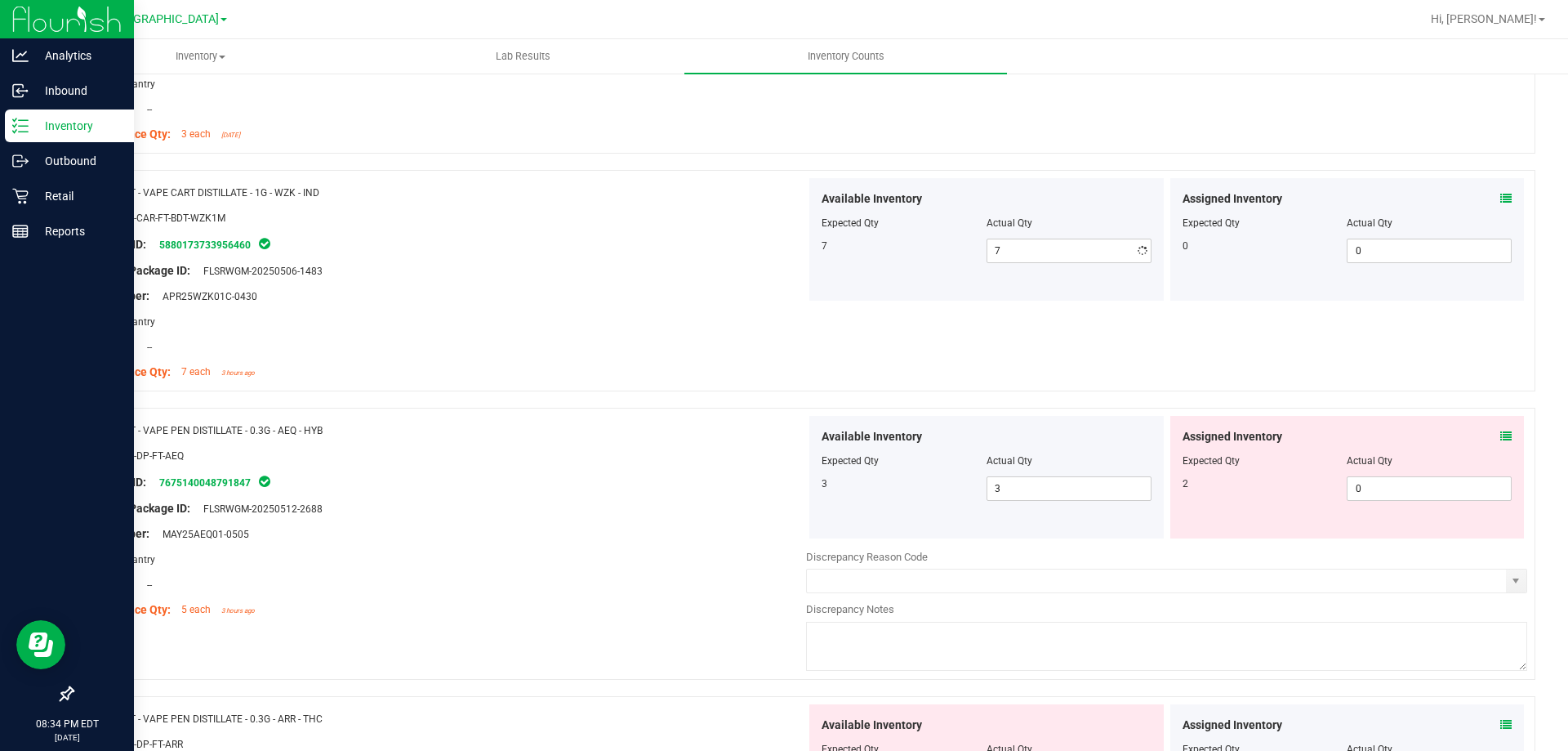
click at [716, 328] on div "Area: Pantry" at bounding box center [445, 322] width 721 height 17
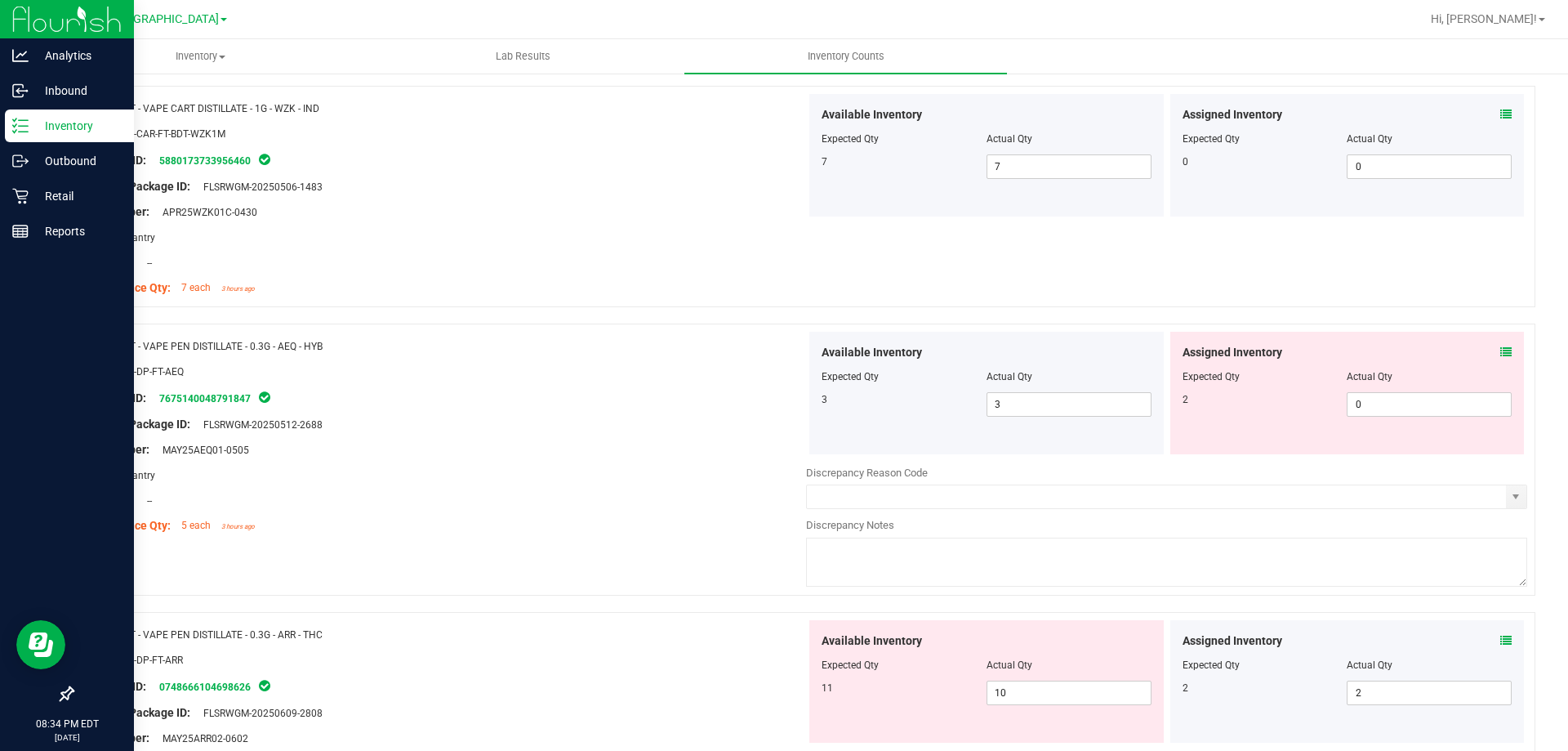
scroll to position [3349, 0]
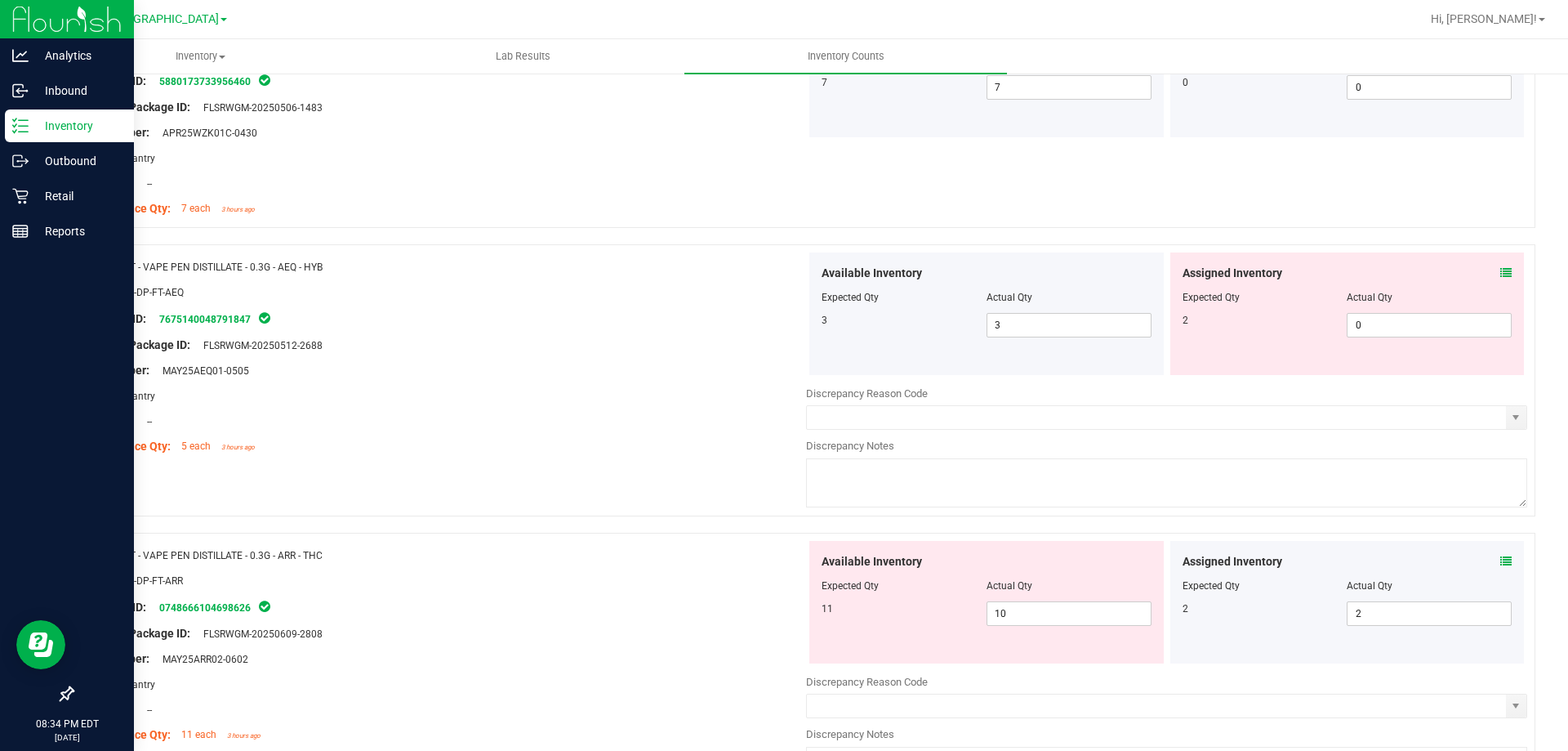
click at [1501, 276] on icon at bounding box center [1506, 273] width 12 height 12
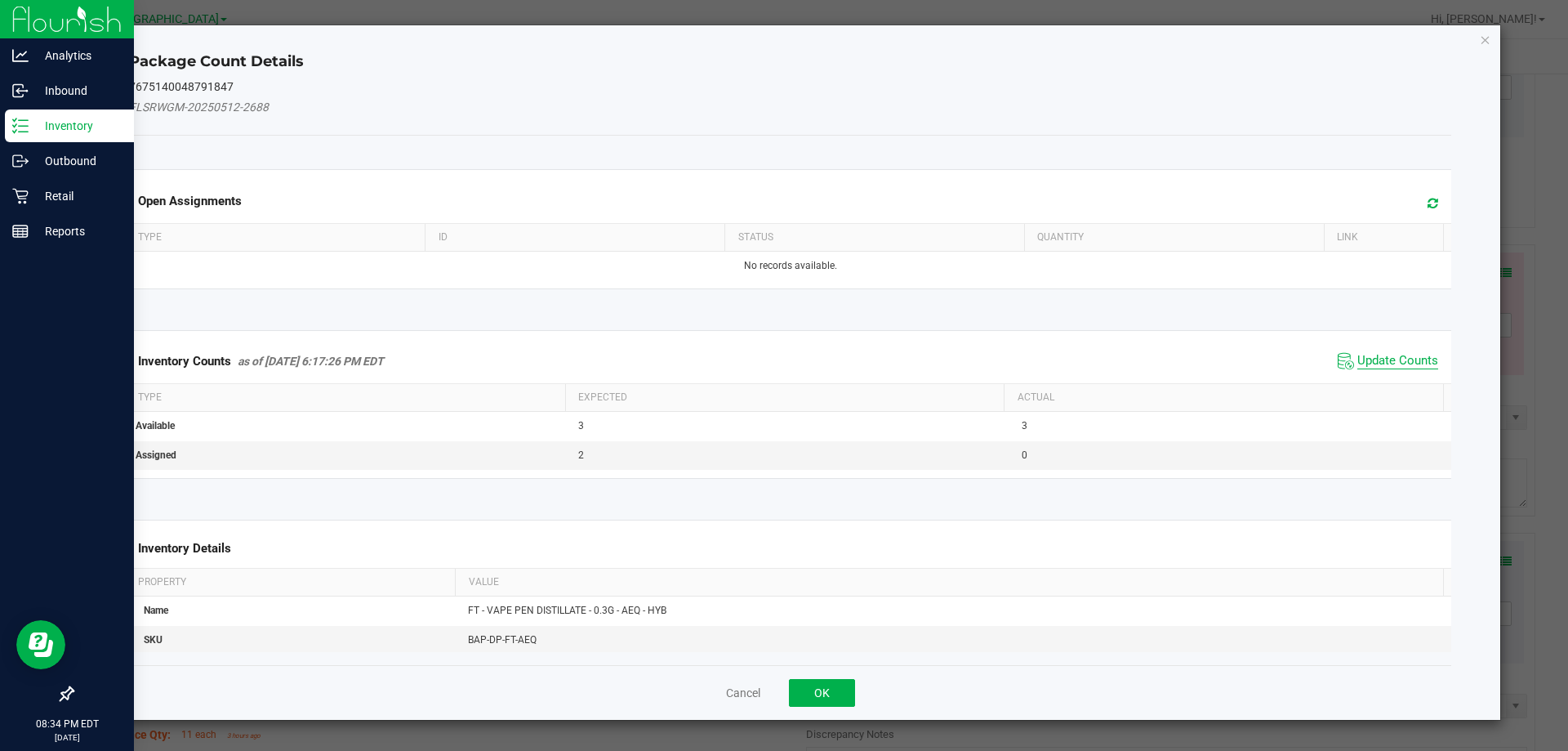
click at [1407, 357] on span "Update Counts" at bounding box center [1397, 361] width 81 height 16
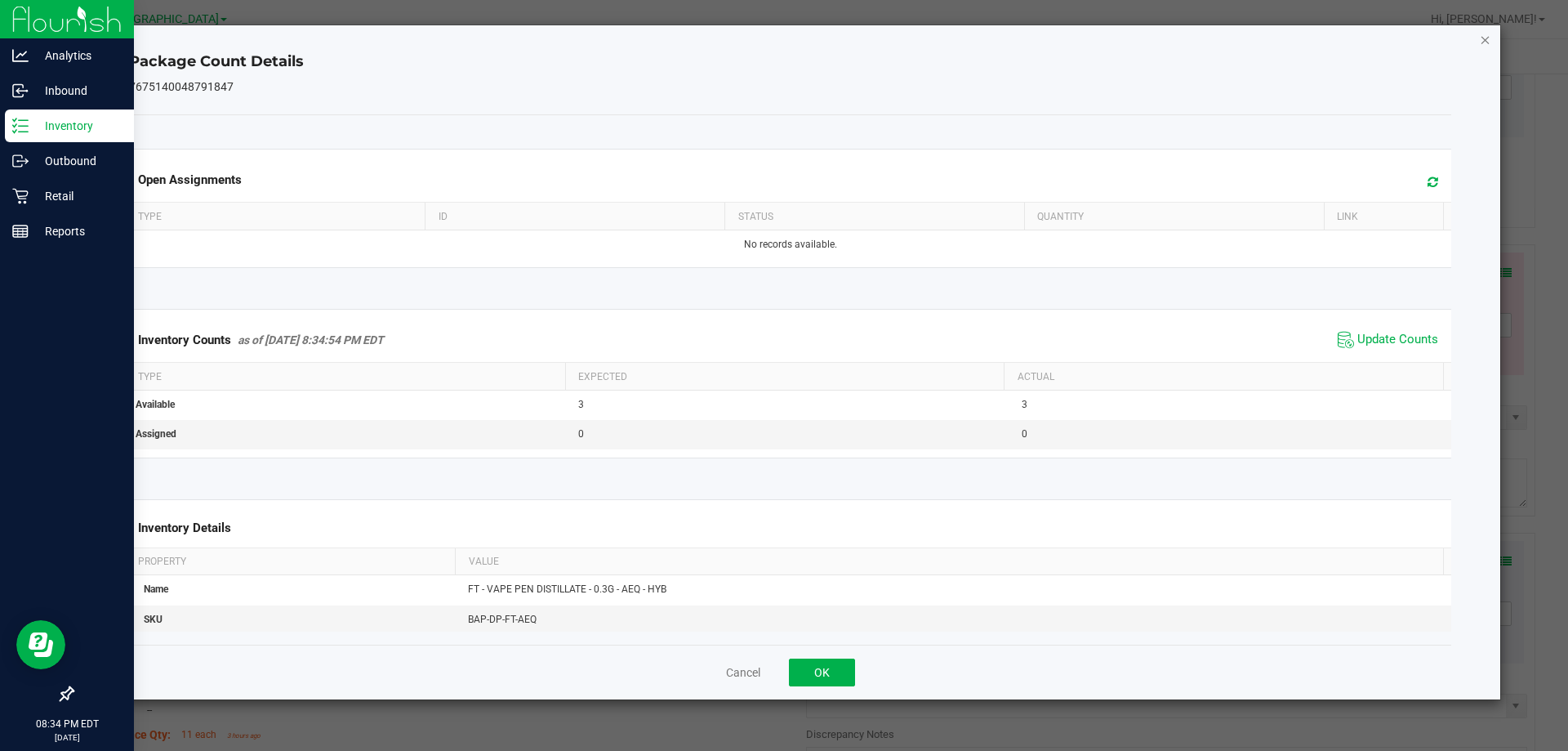
click at [1484, 46] on icon "Close" at bounding box center [1485, 40] width 12 height 19
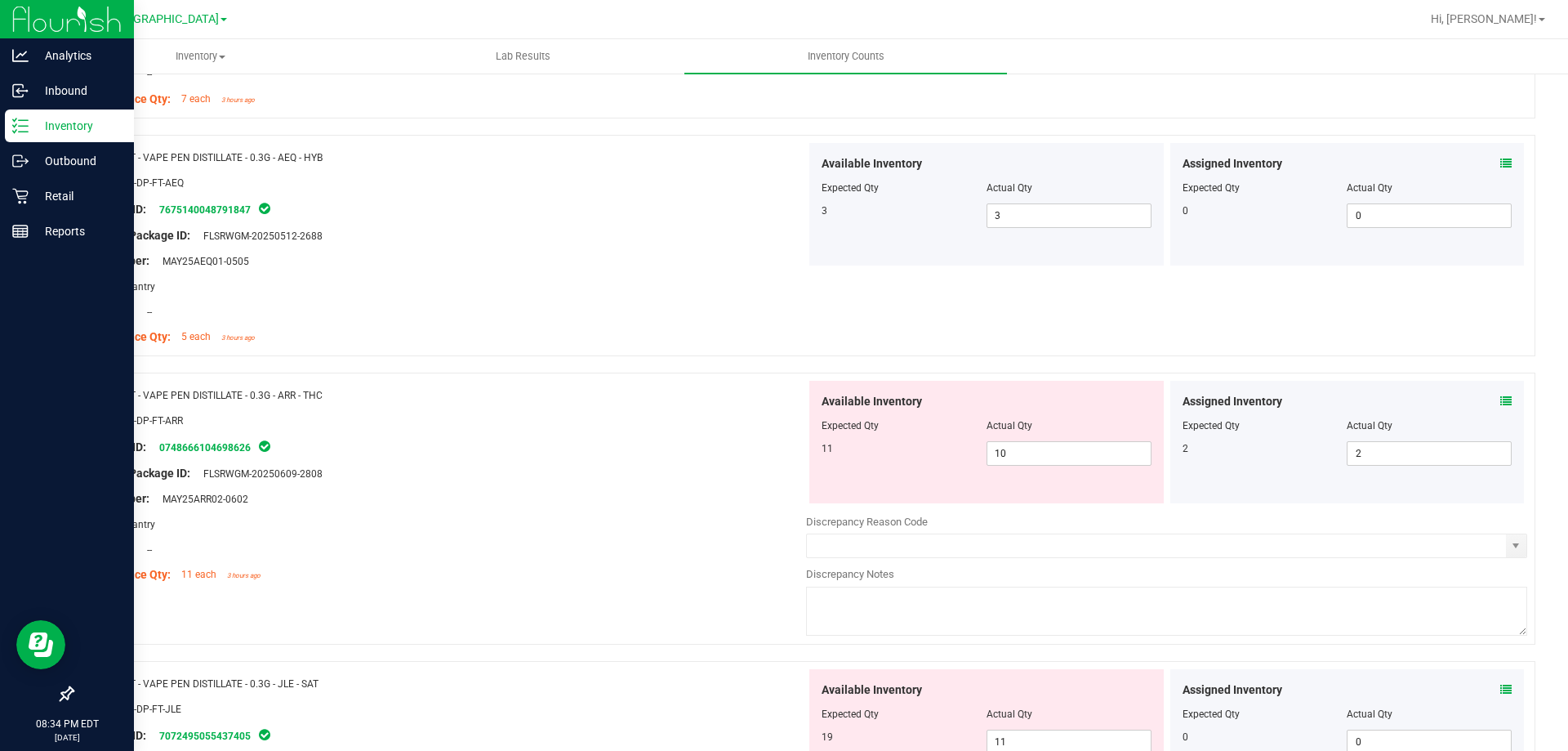
scroll to position [3594, 0]
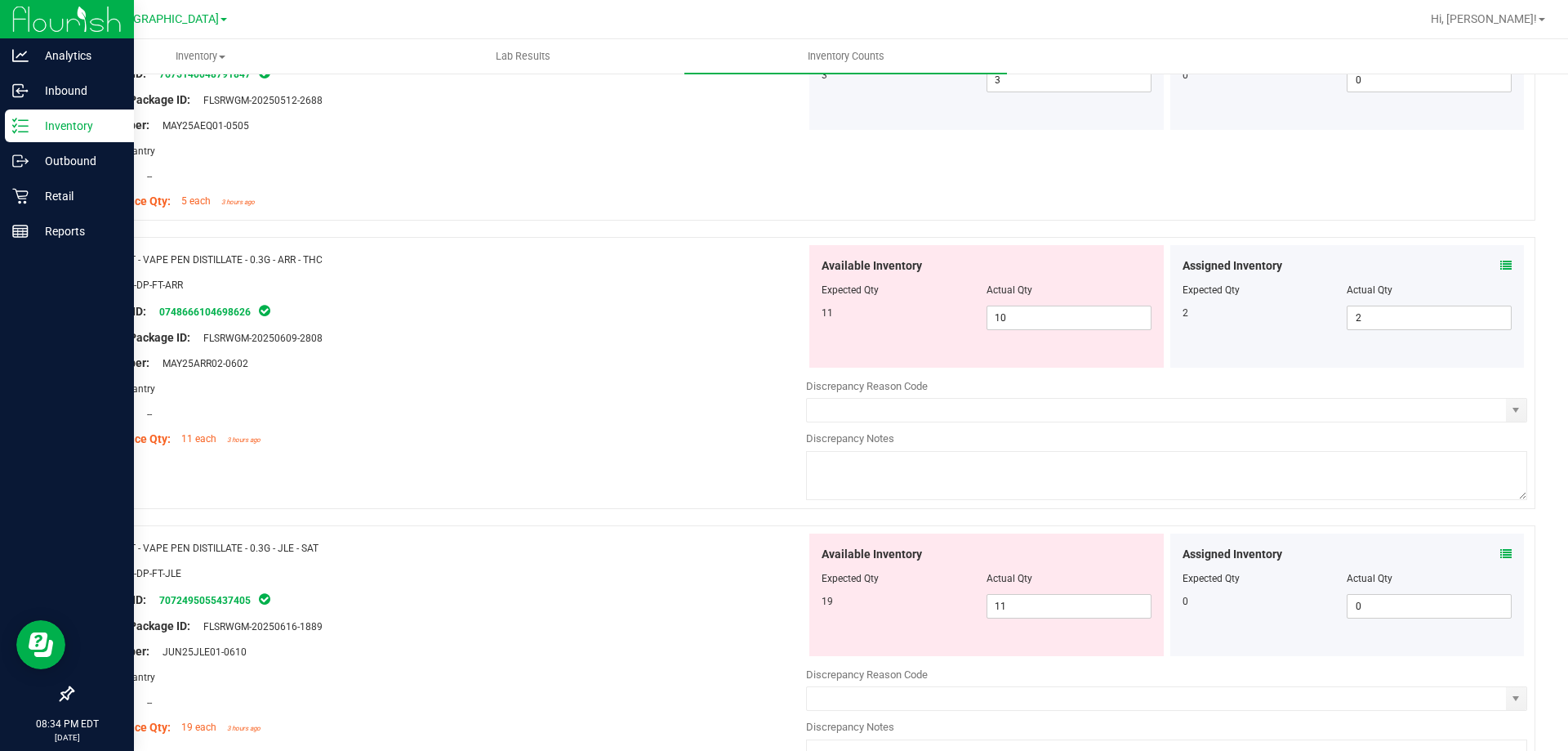
click at [1501, 268] on icon at bounding box center [1506, 265] width 12 height 12
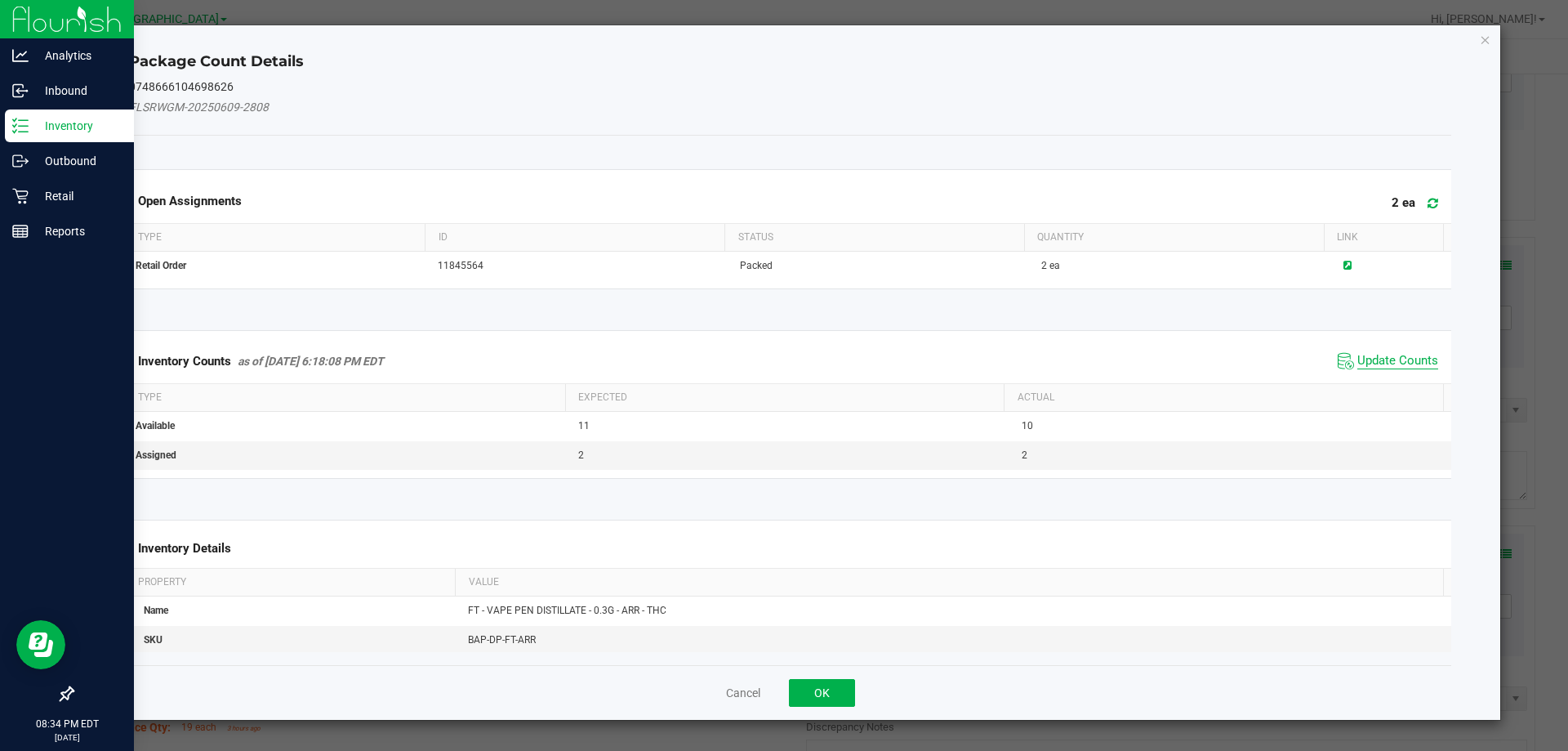
click at [1393, 367] on span "Update Counts" at bounding box center [1397, 361] width 81 height 16
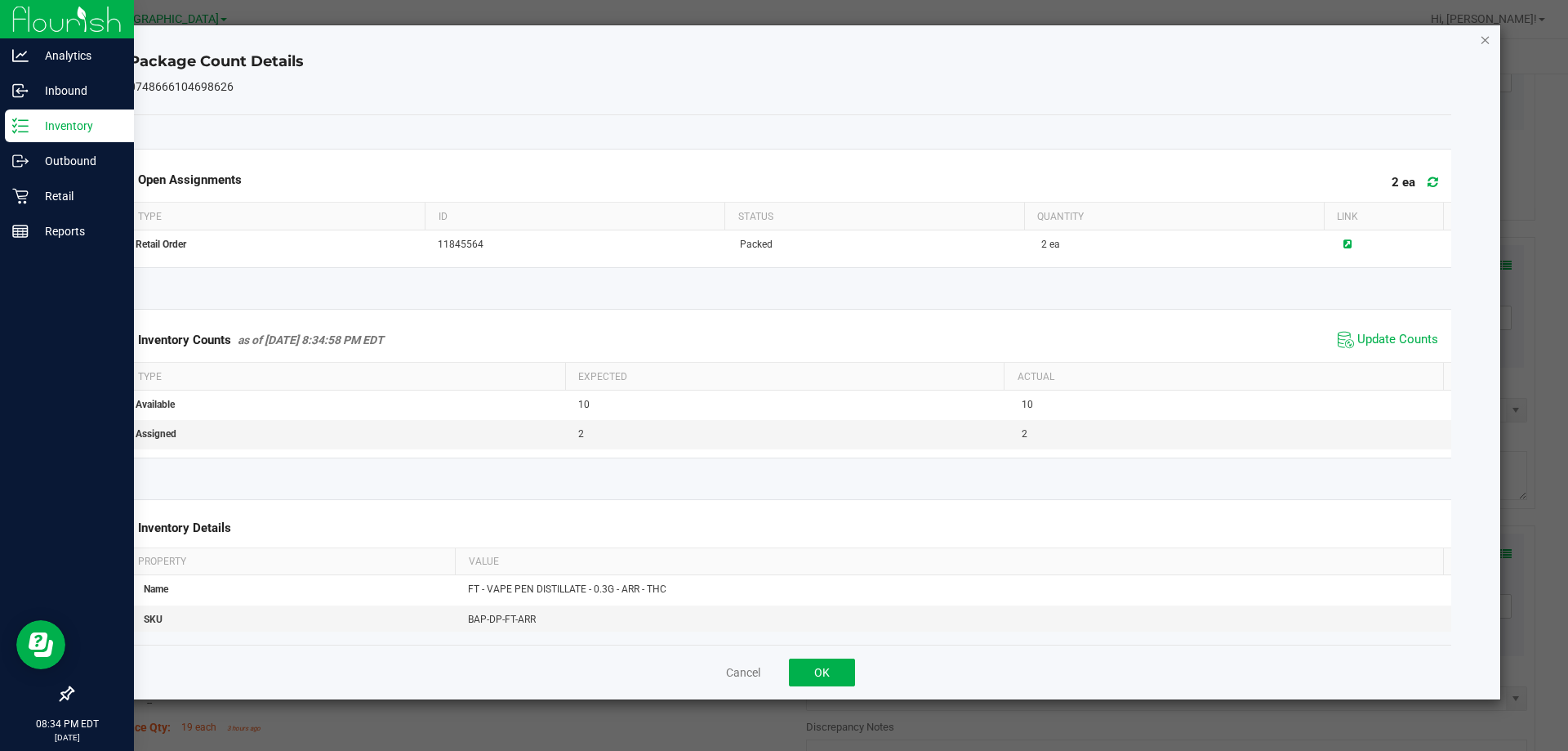
click at [1489, 46] on icon "Close" at bounding box center [1485, 40] width 12 height 19
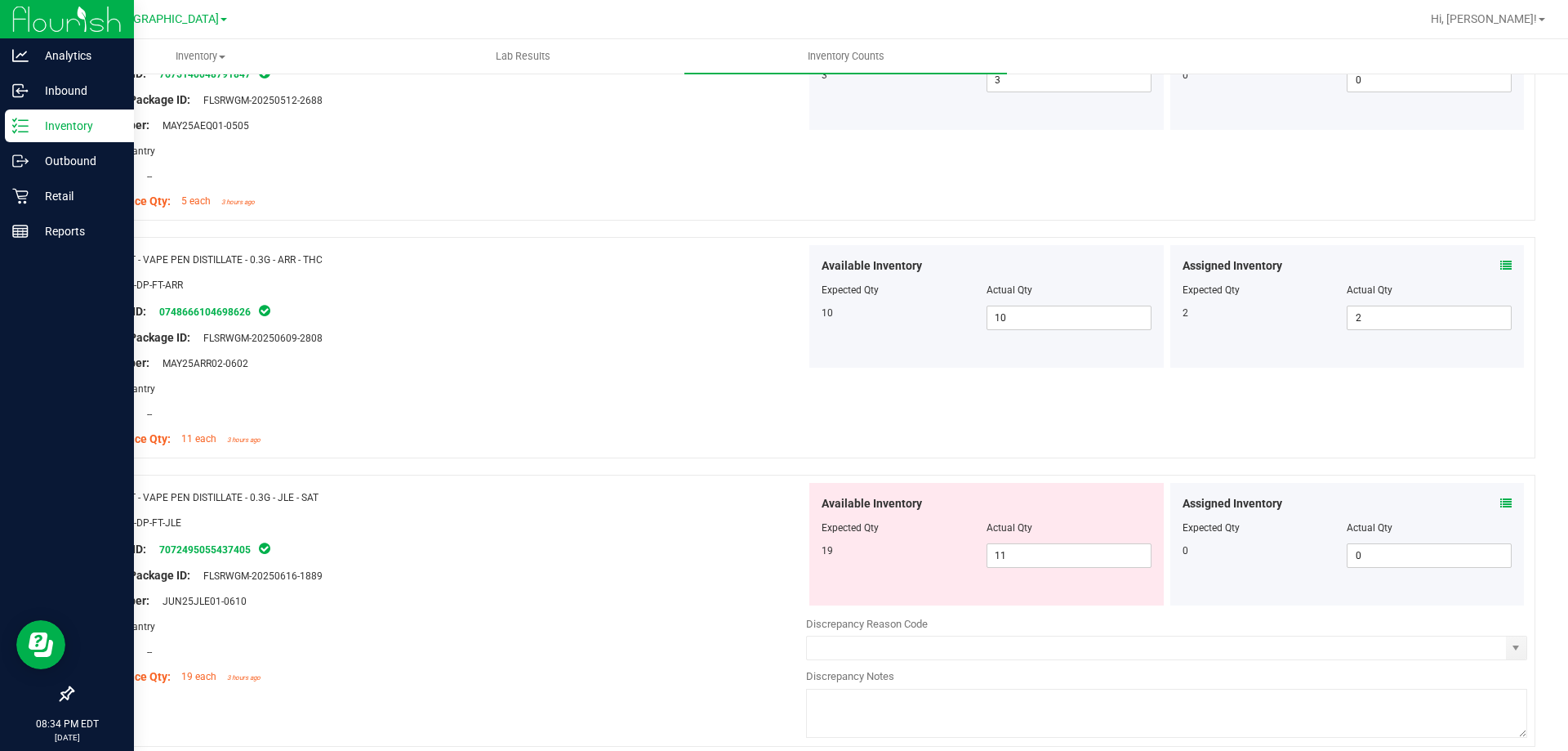
scroll to position [3758, 0]
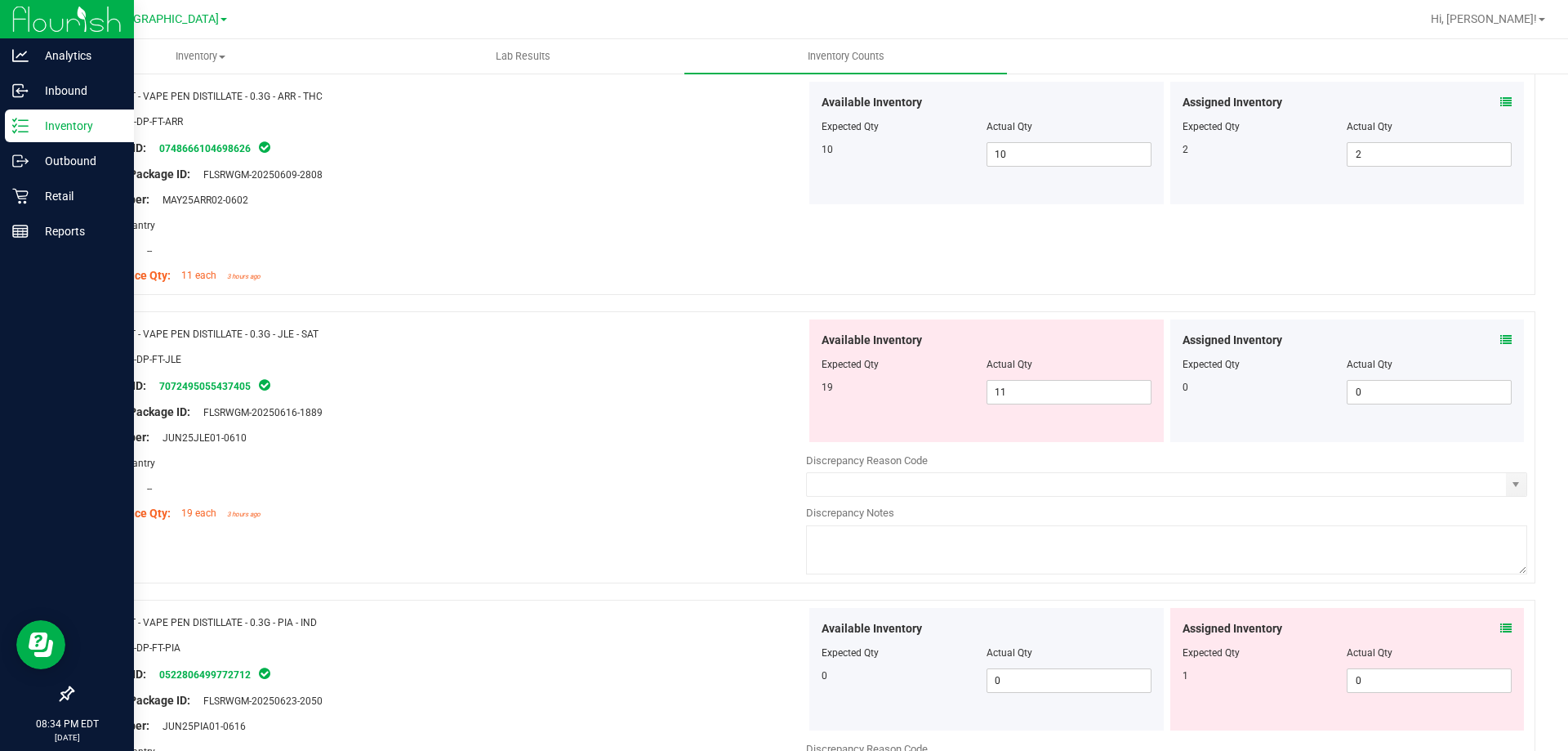
click at [1501, 343] on icon at bounding box center [1506, 340] width 12 height 12
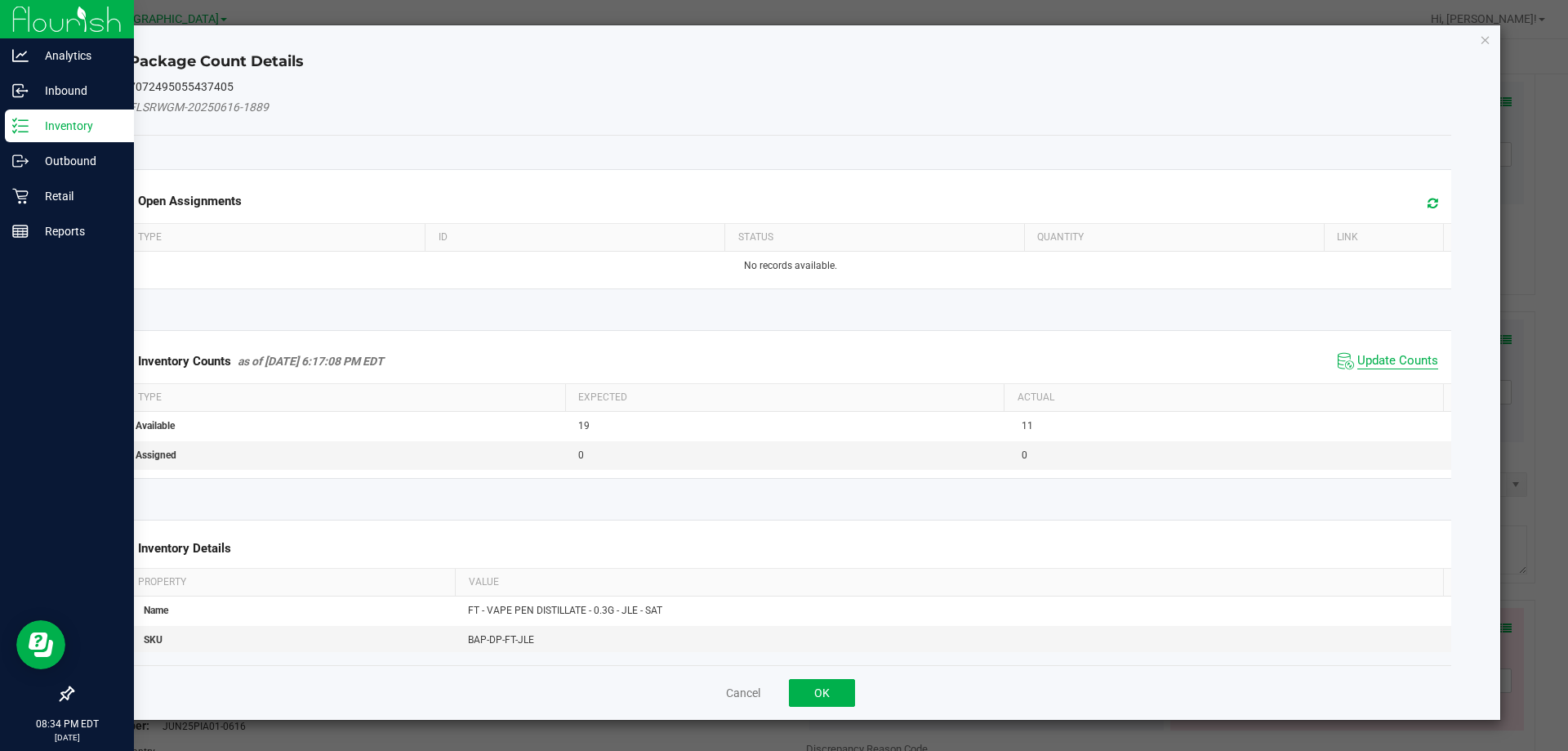
click at [1393, 356] on span "Update Counts" at bounding box center [1397, 361] width 81 height 16
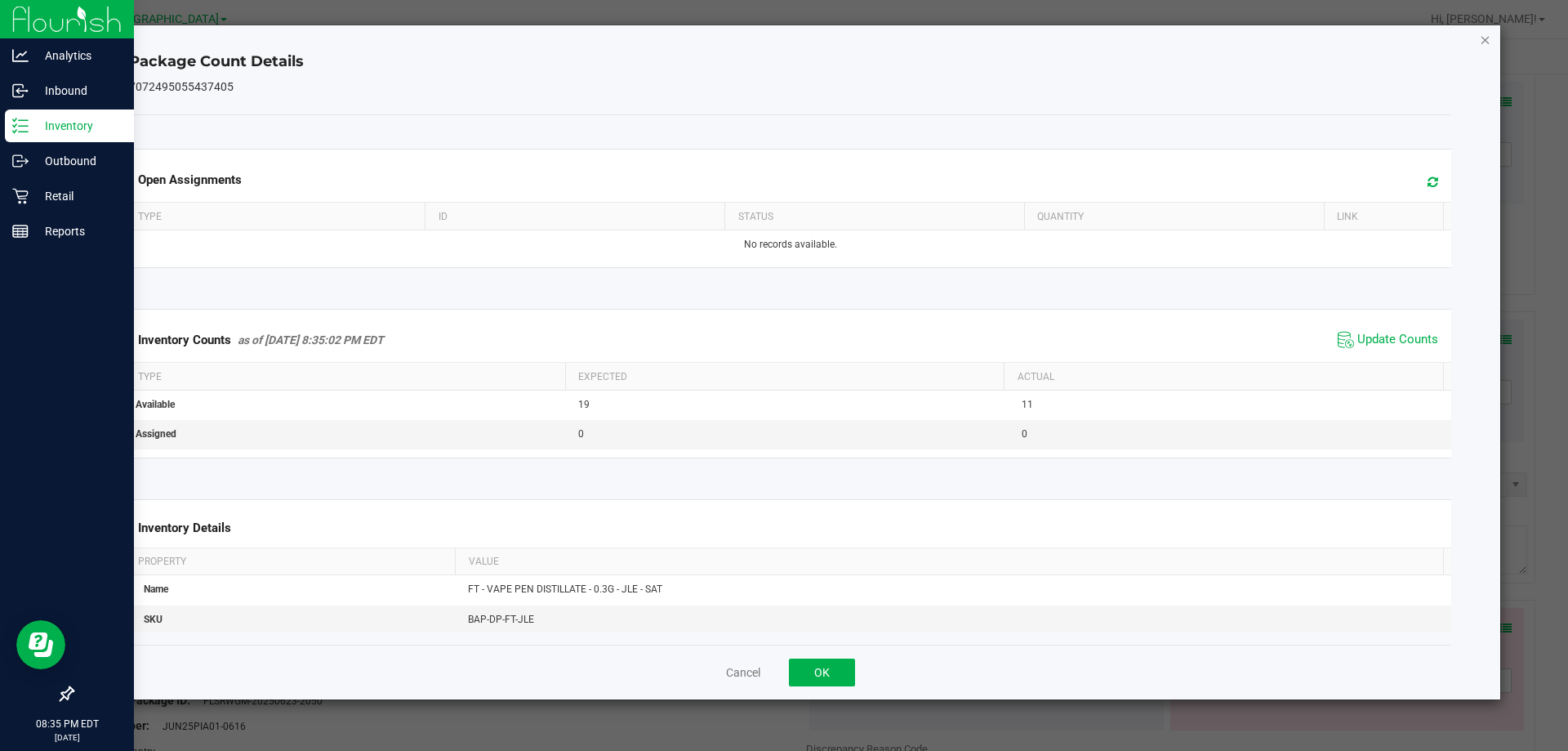
click at [1480, 44] on icon "Close" at bounding box center [1485, 40] width 12 height 19
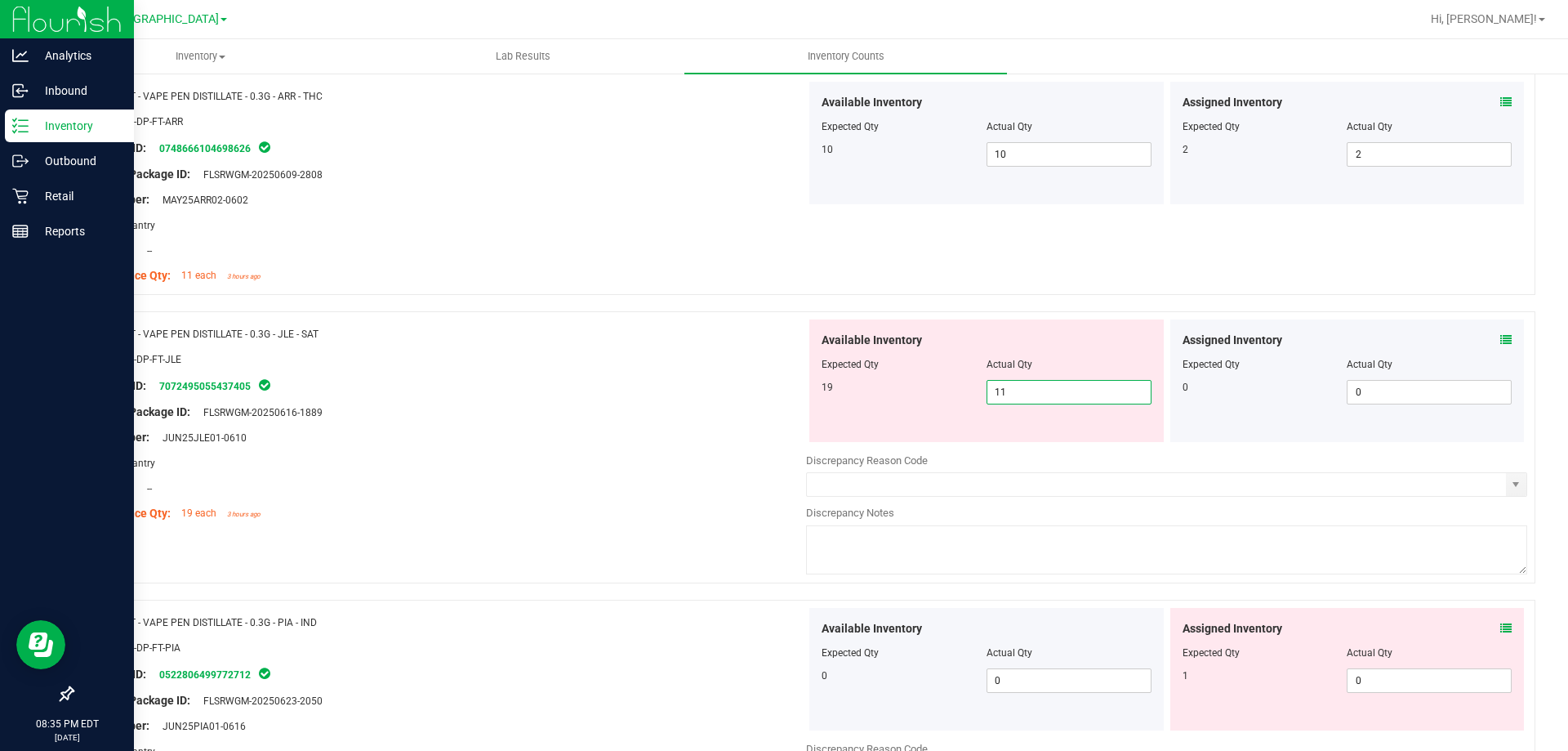
click at [1091, 389] on span "11 11" at bounding box center [1069, 391] width 165 height 24
type input "19"
click at [739, 377] on div "Package ID: 7072495055437405" at bounding box center [445, 386] width 721 height 19
type input "19"
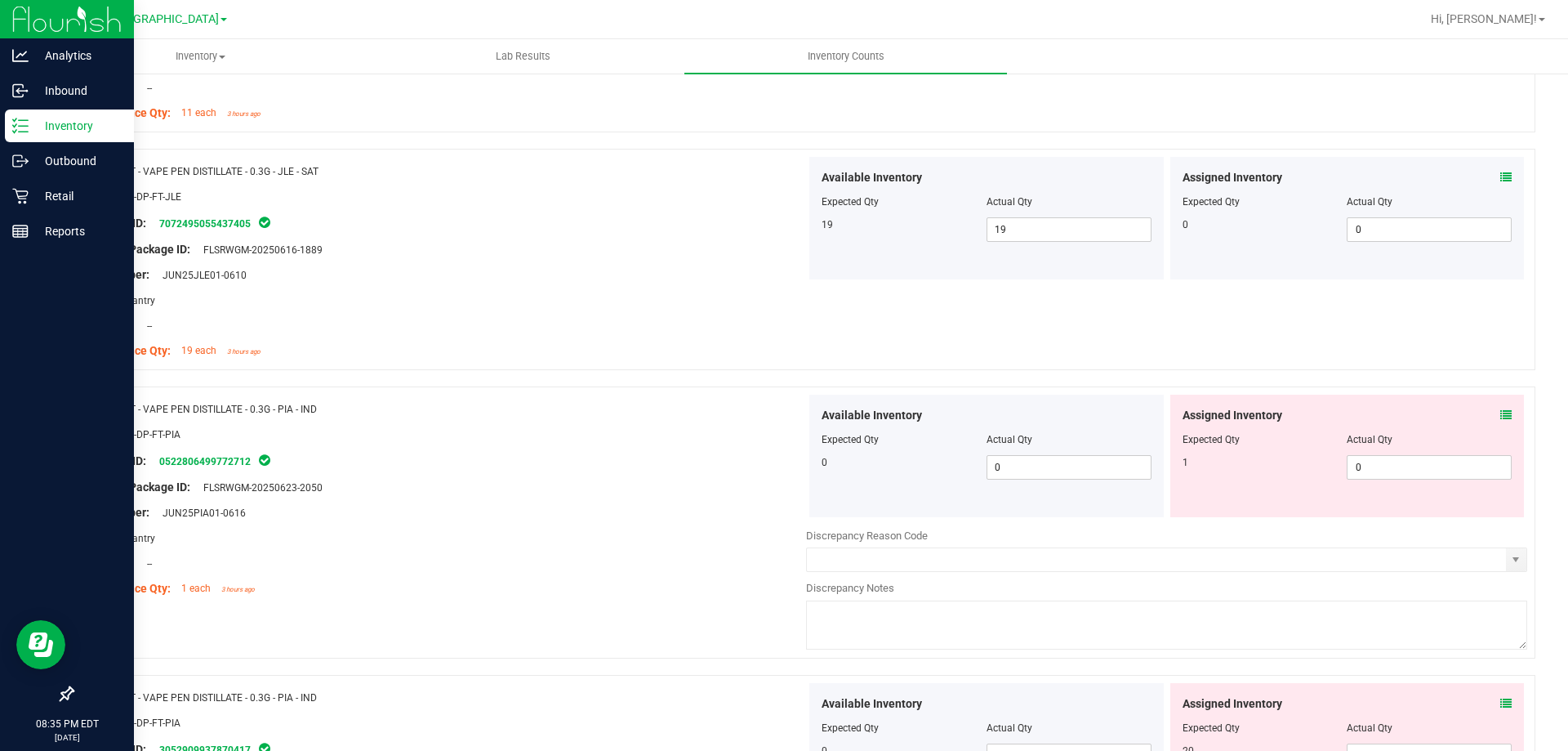
scroll to position [3921, 0]
click at [1501, 414] on icon at bounding box center [1506, 415] width 12 height 12
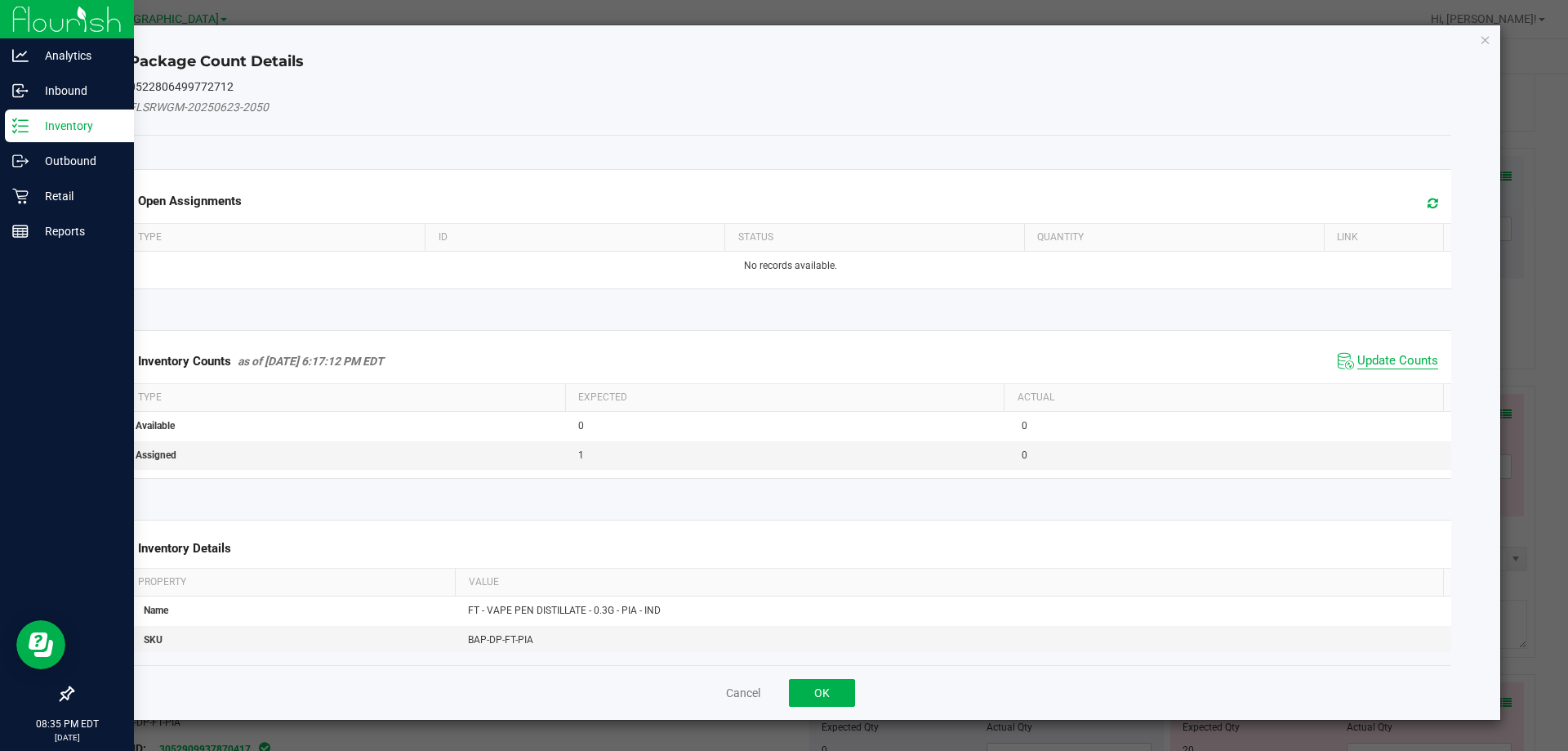
click at [1363, 360] on span "Update Counts" at bounding box center [1397, 361] width 81 height 16
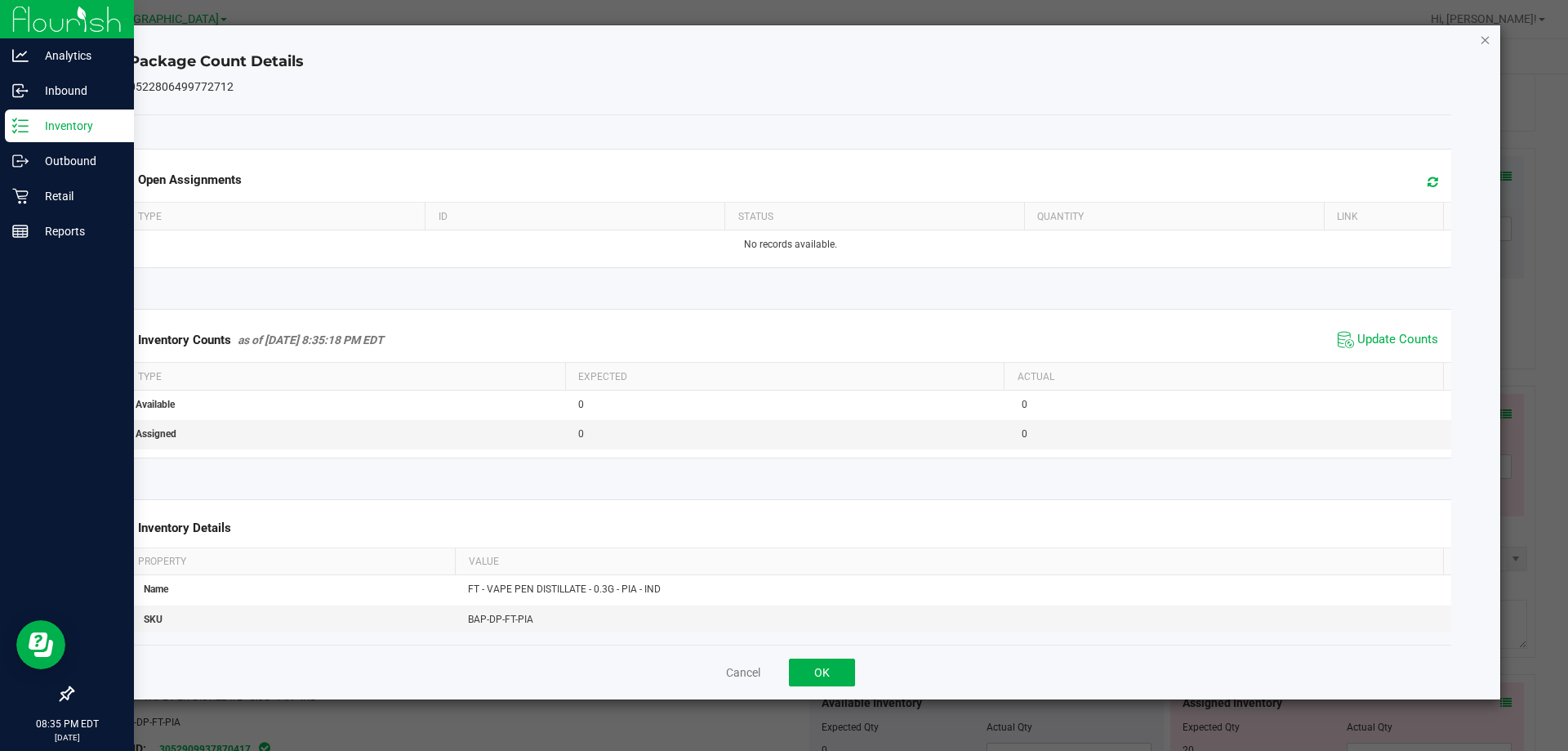
click at [1484, 45] on icon "Close" at bounding box center [1485, 40] width 12 height 19
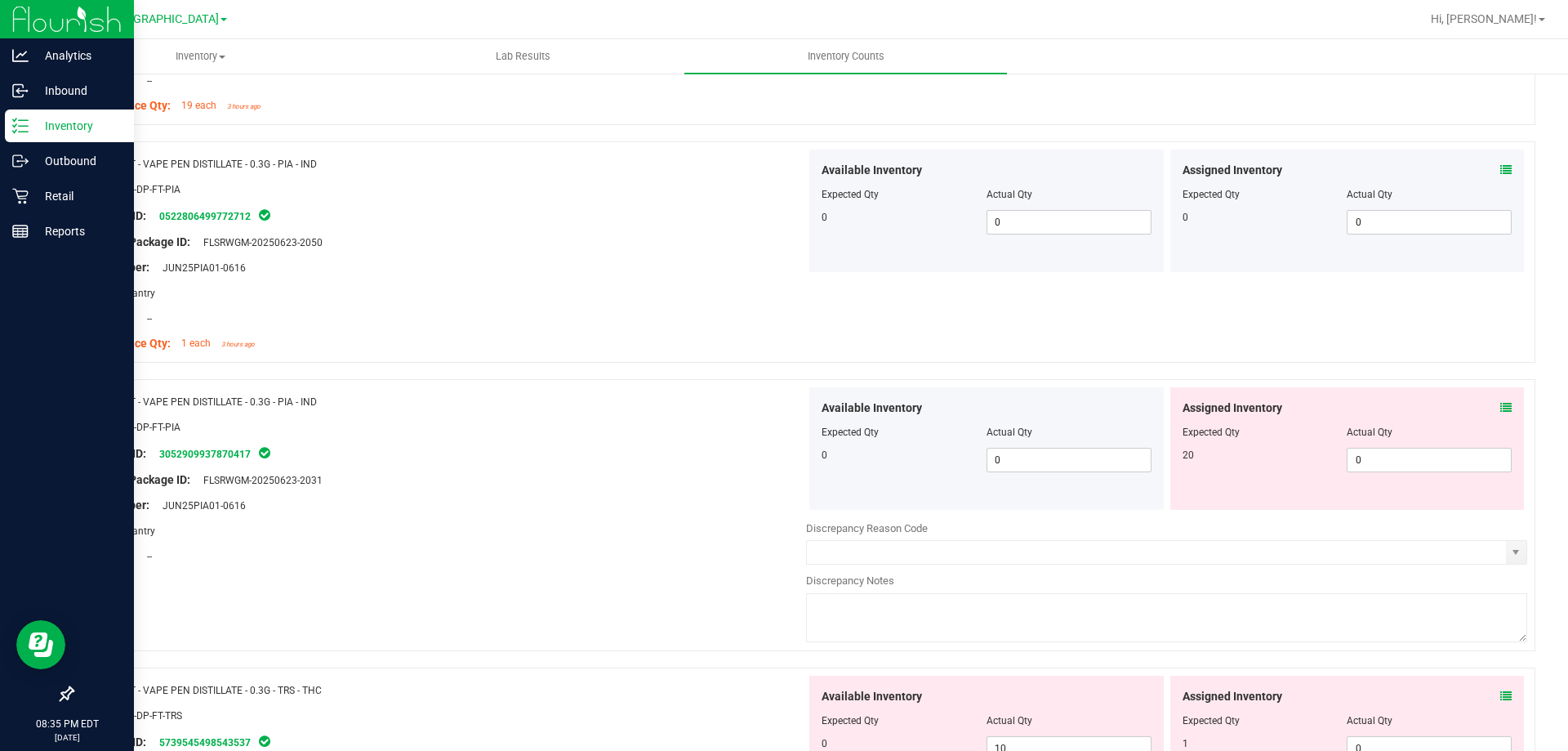
scroll to position [4166, 0]
click at [1501, 404] on icon at bounding box center [1506, 407] width 12 height 12
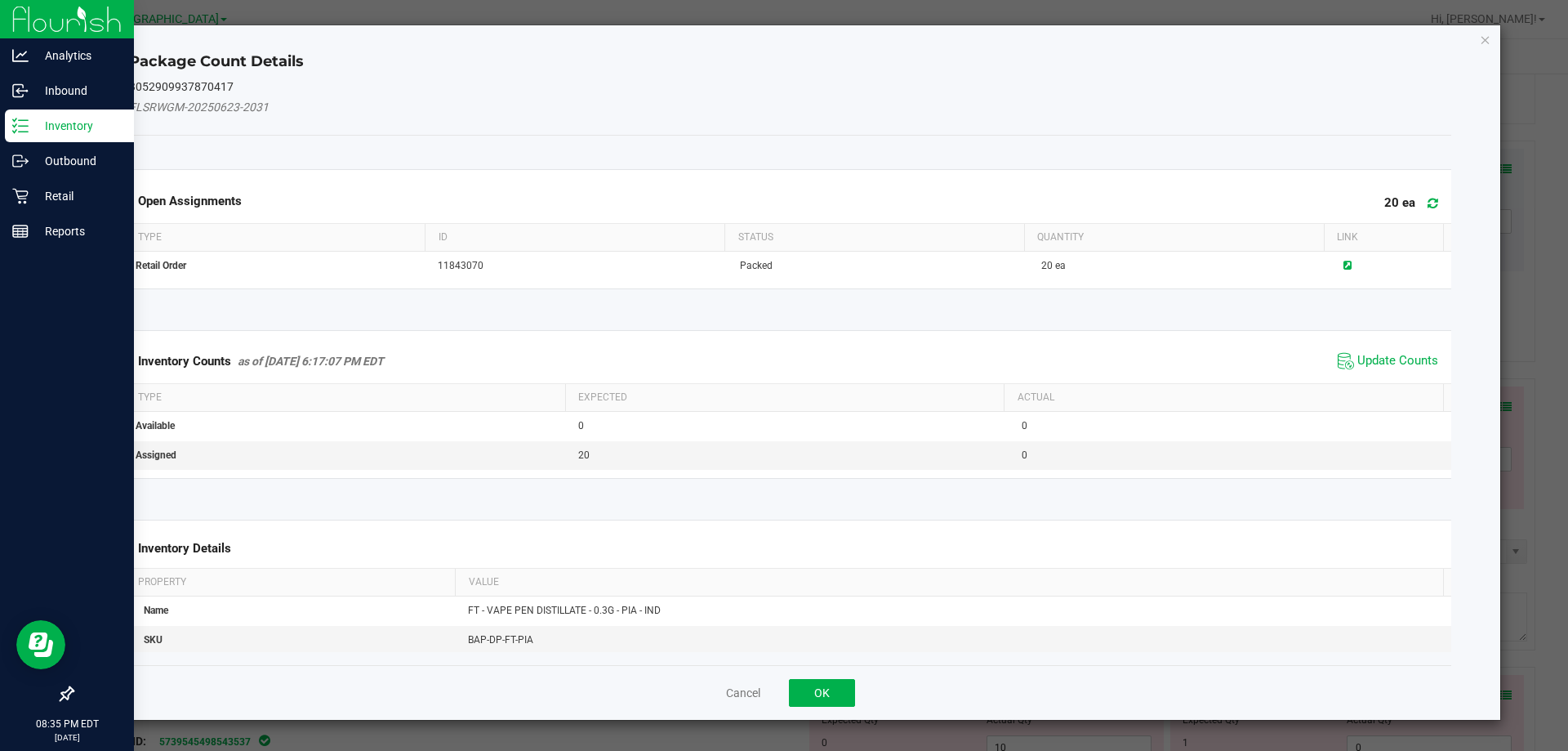
click at [1360, 350] on span "Update Counts" at bounding box center [1388, 361] width 109 height 24
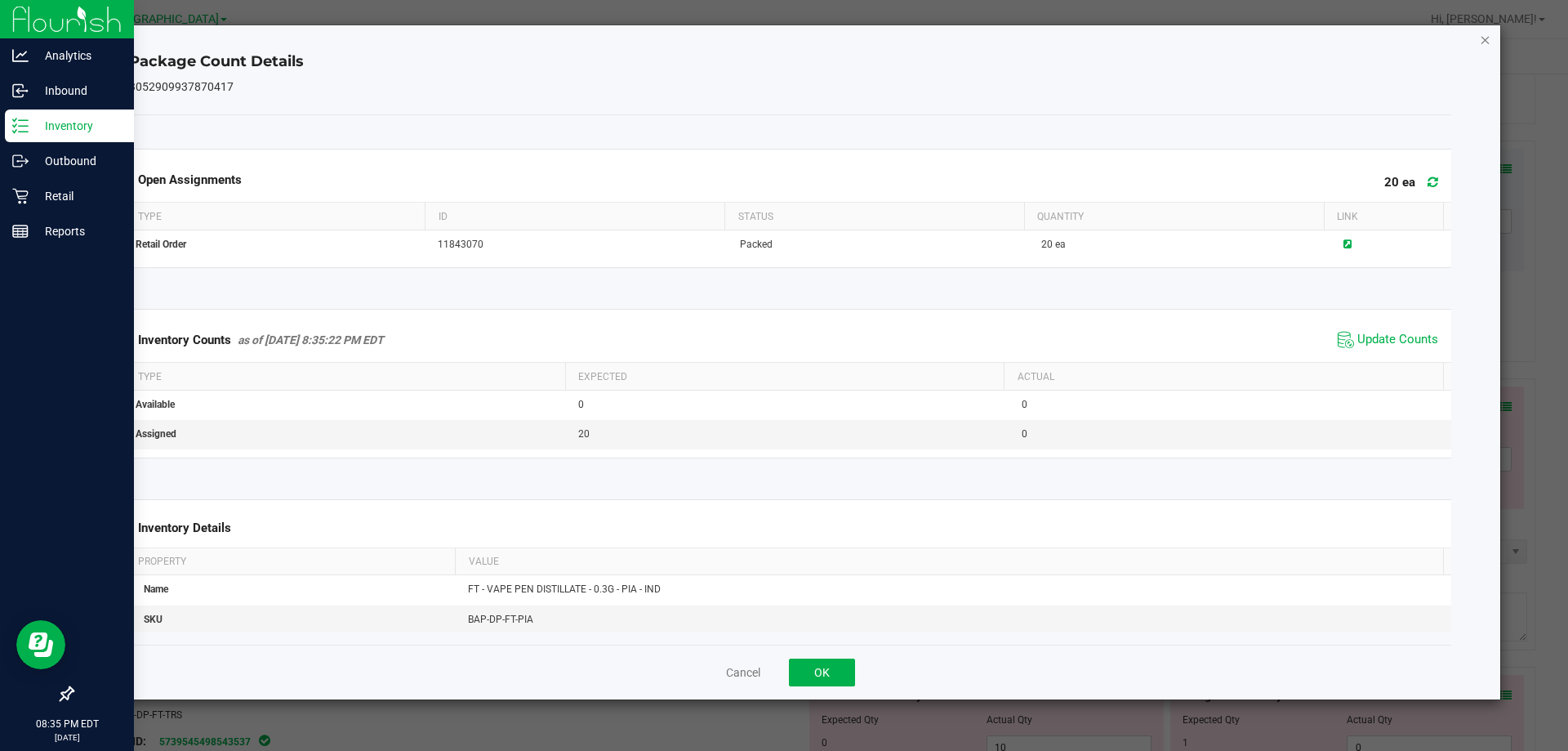
click at [1485, 45] on icon "Close" at bounding box center [1485, 40] width 12 height 19
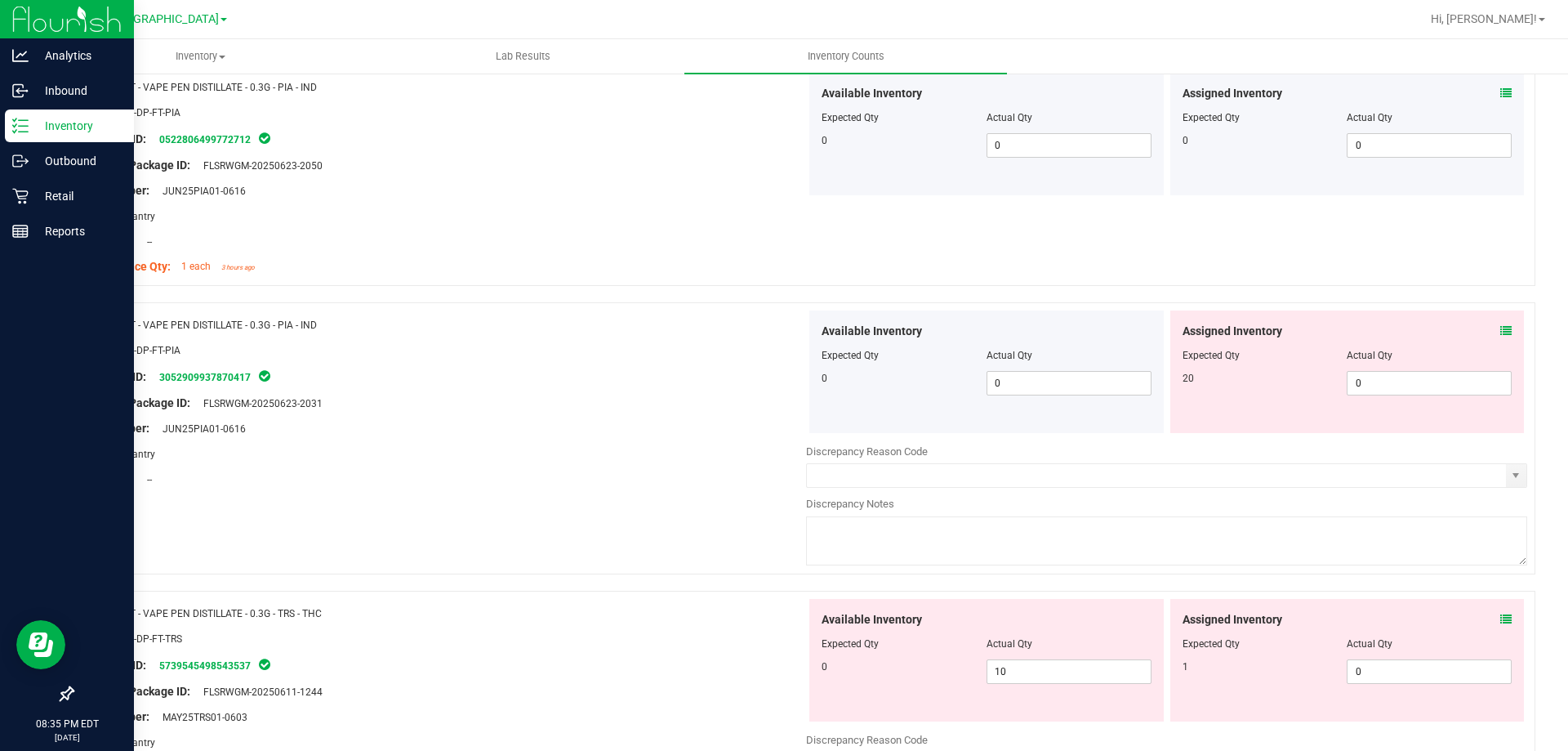
scroll to position [4330, 0]
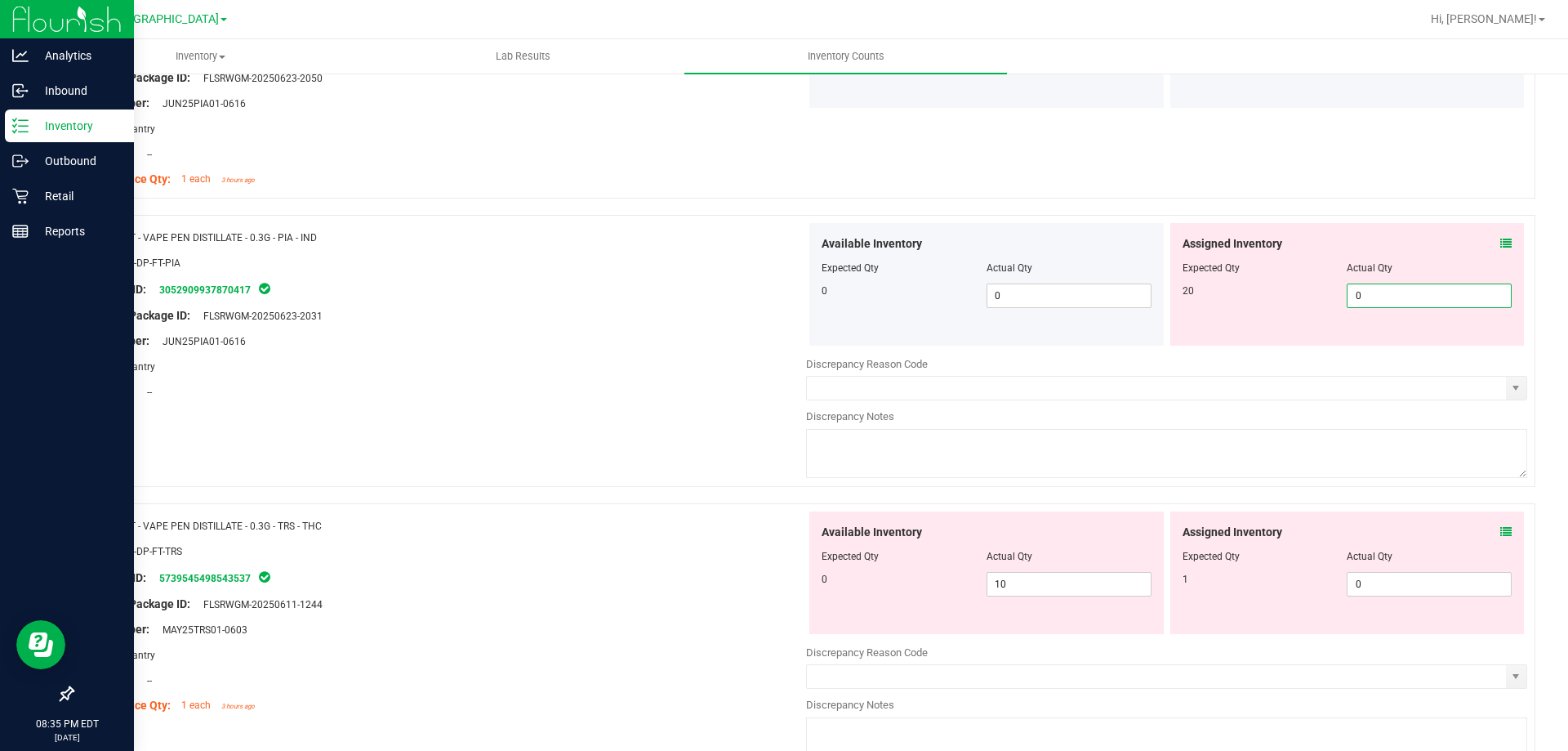
click at [1405, 293] on span "0 0" at bounding box center [1428, 295] width 165 height 24
type input "20"
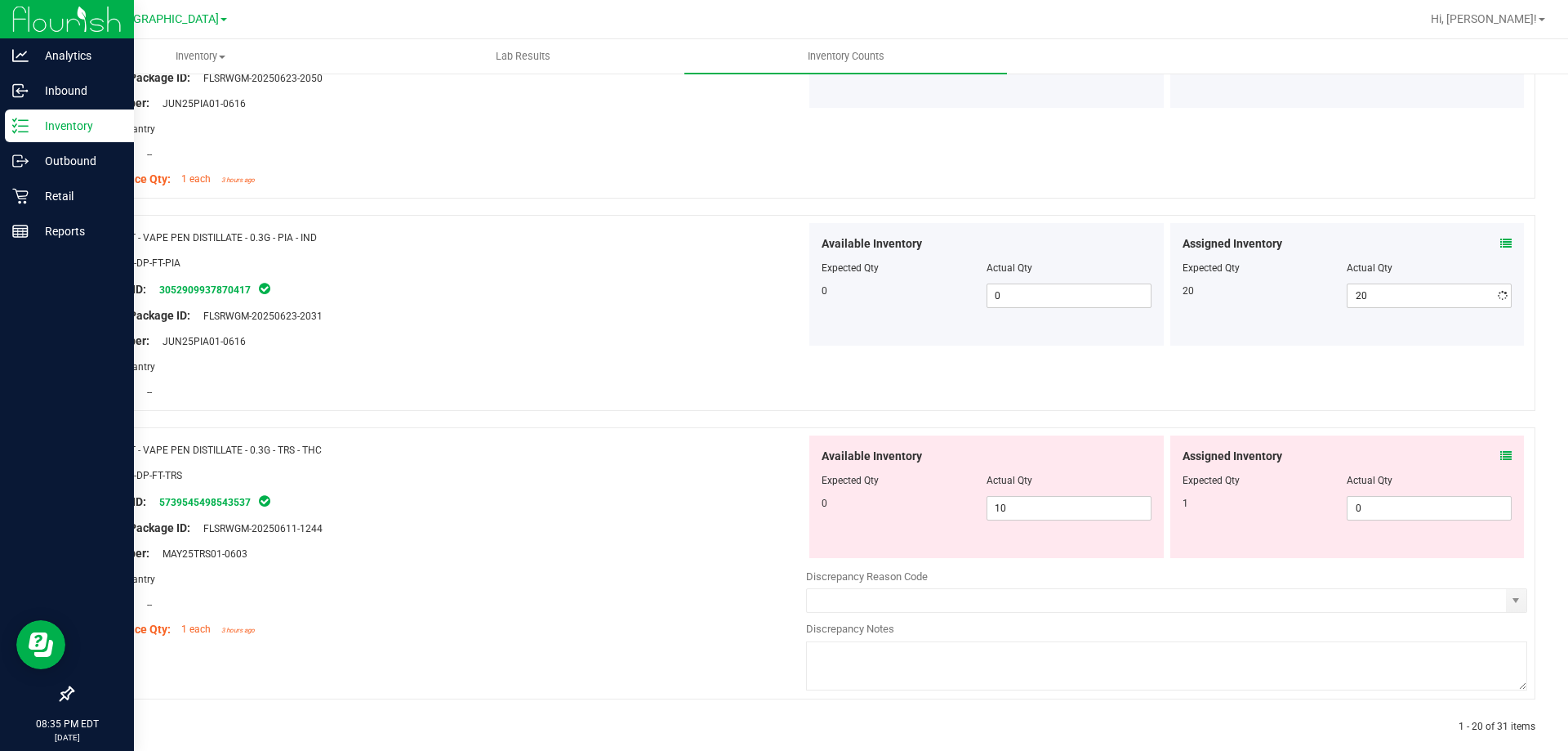
click at [651, 350] on div at bounding box center [445, 354] width 721 height 8
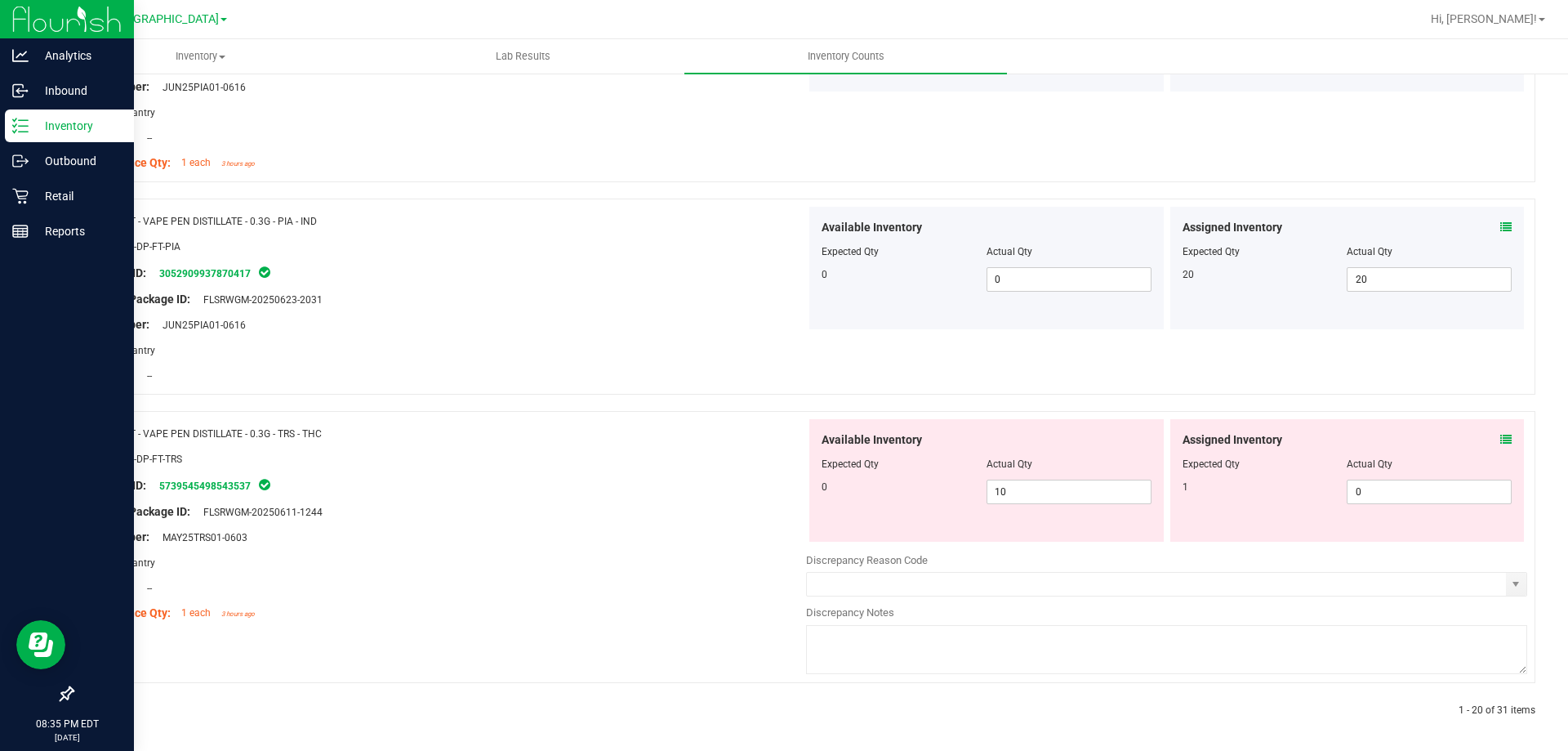
scroll to position [4350, 0]
click at [1501, 433] on icon at bounding box center [1506, 436] width 12 height 12
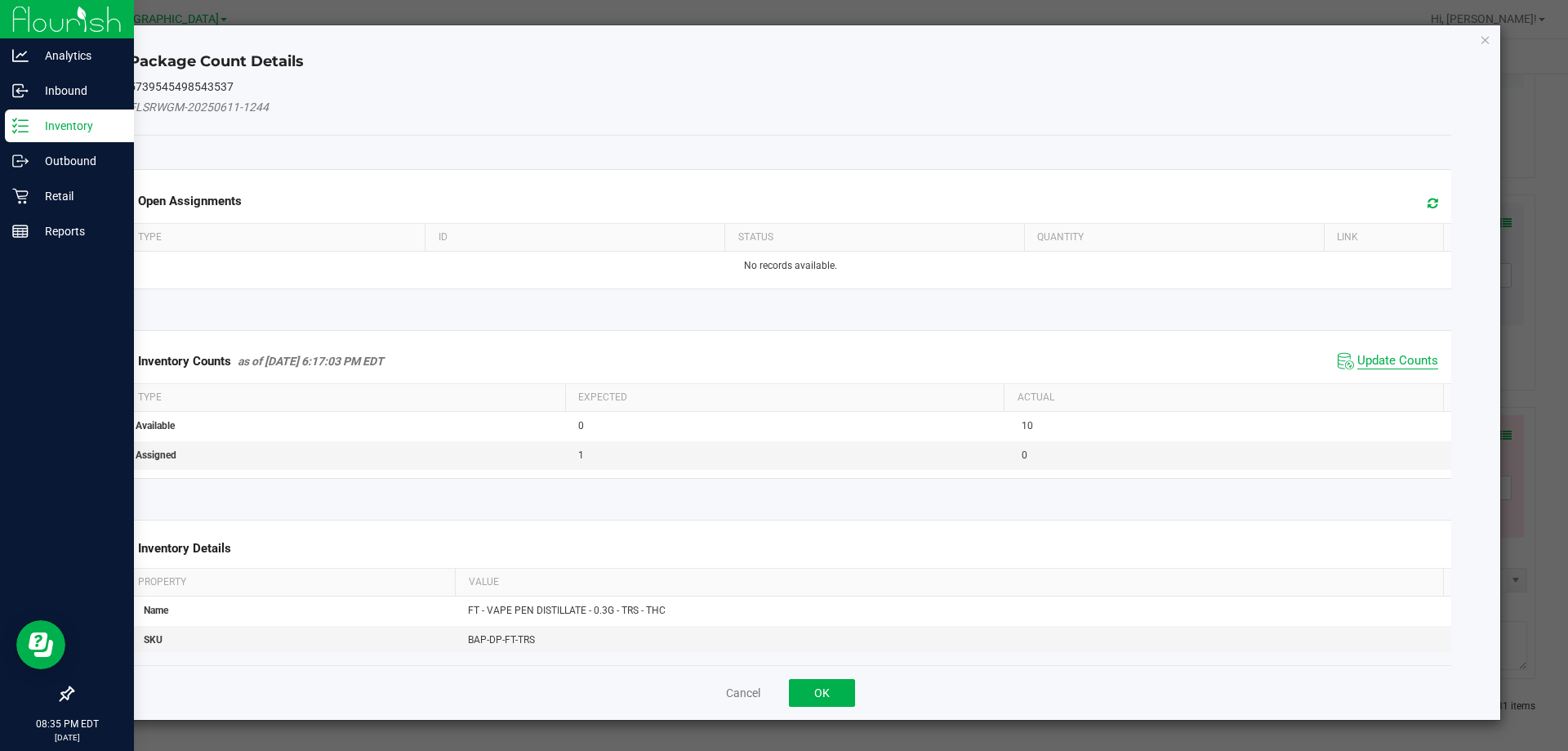
click at [1366, 365] on span "Update Counts" at bounding box center [1397, 361] width 81 height 16
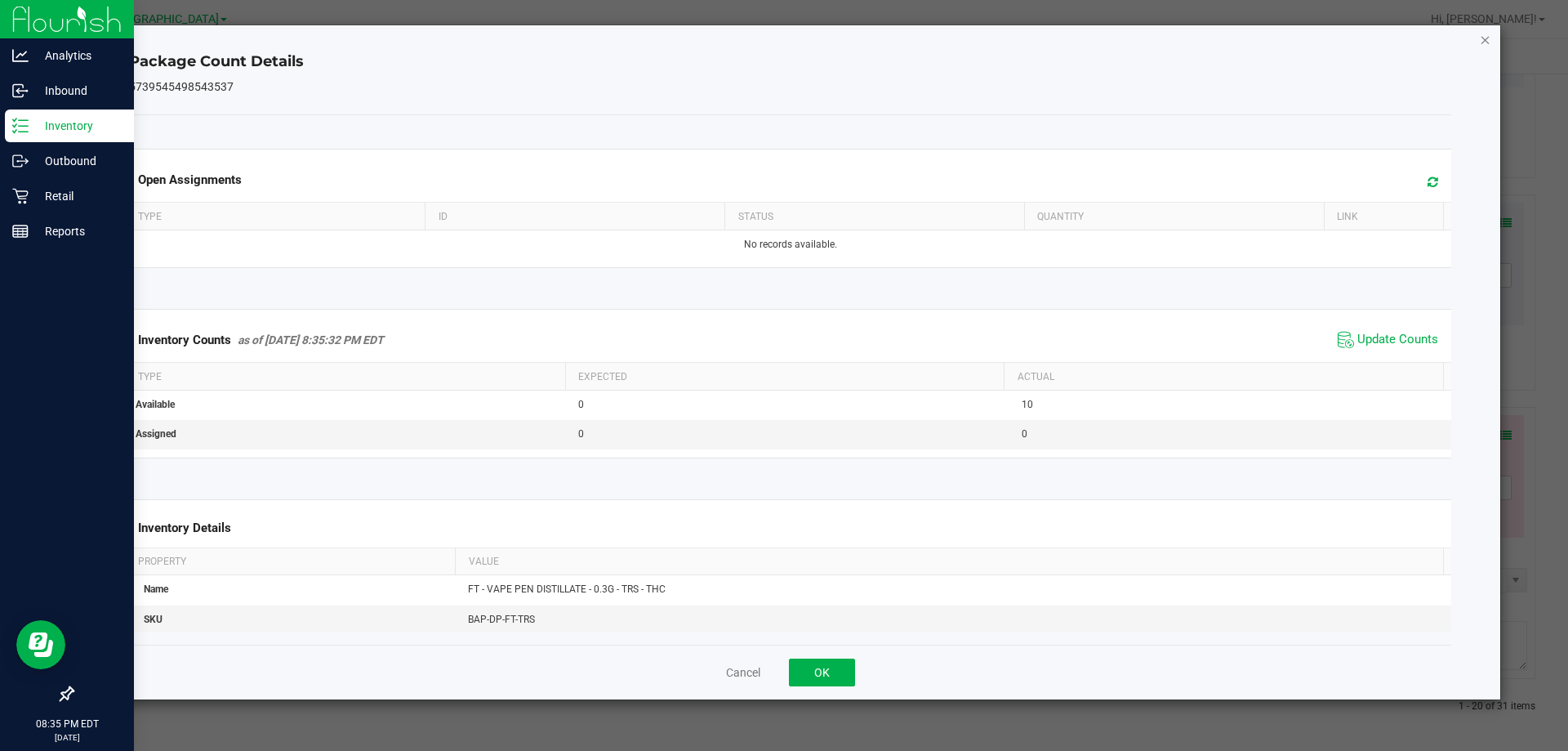
click at [1484, 34] on icon "Close" at bounding box center [1485, 40] width 12 height 19
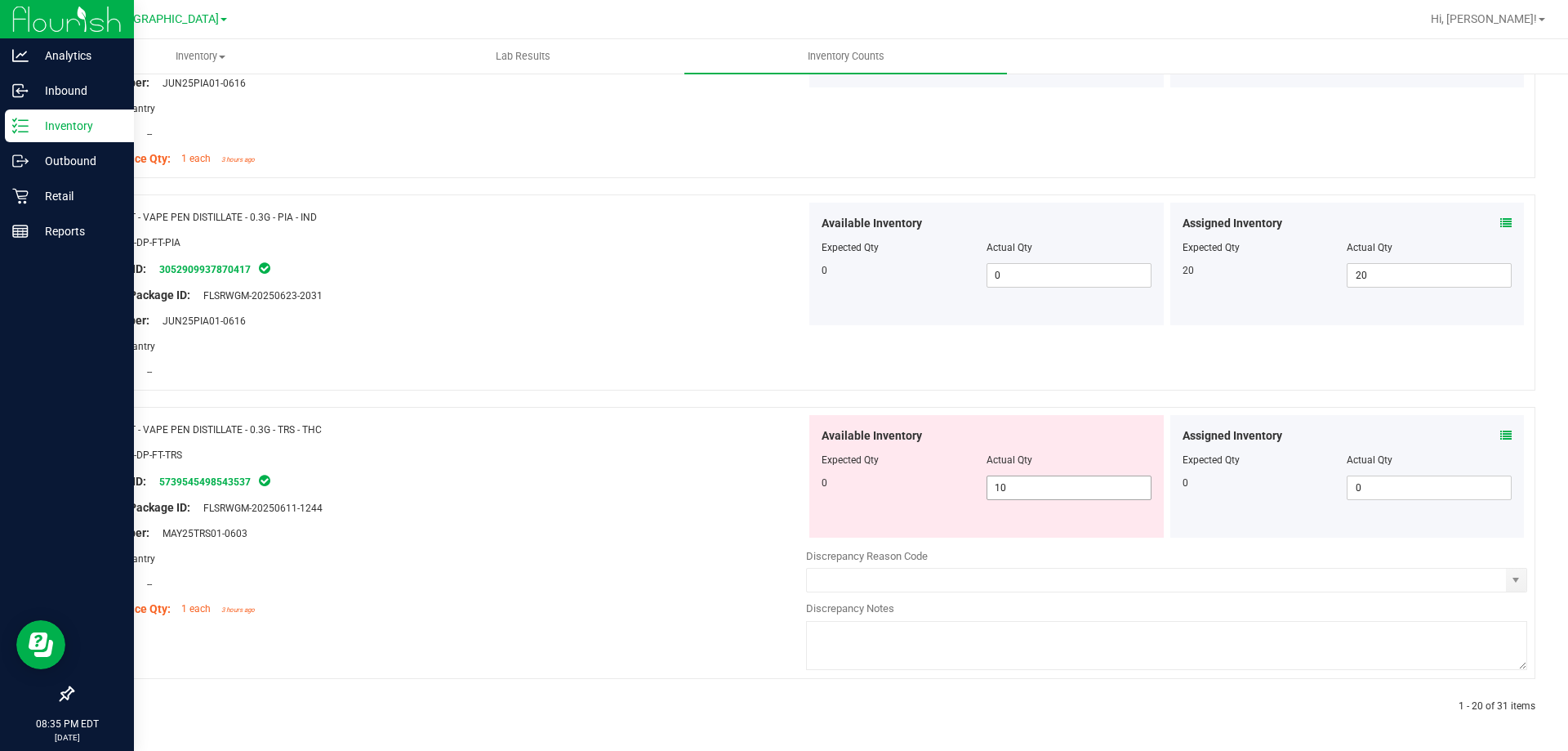
click at [1048, 477] on span "10 10" at bounding box center [1069, 487] width 165 height 24
type input "1"
type input "0"
click at [609, 398] on div "Name: FT - VAPE PEN DISTILLATE - 0.3G - PIA - IND SKU: BAP-DP-FT-PIA Package ID…" at bounding box center [804, 301] width 1463 height 212
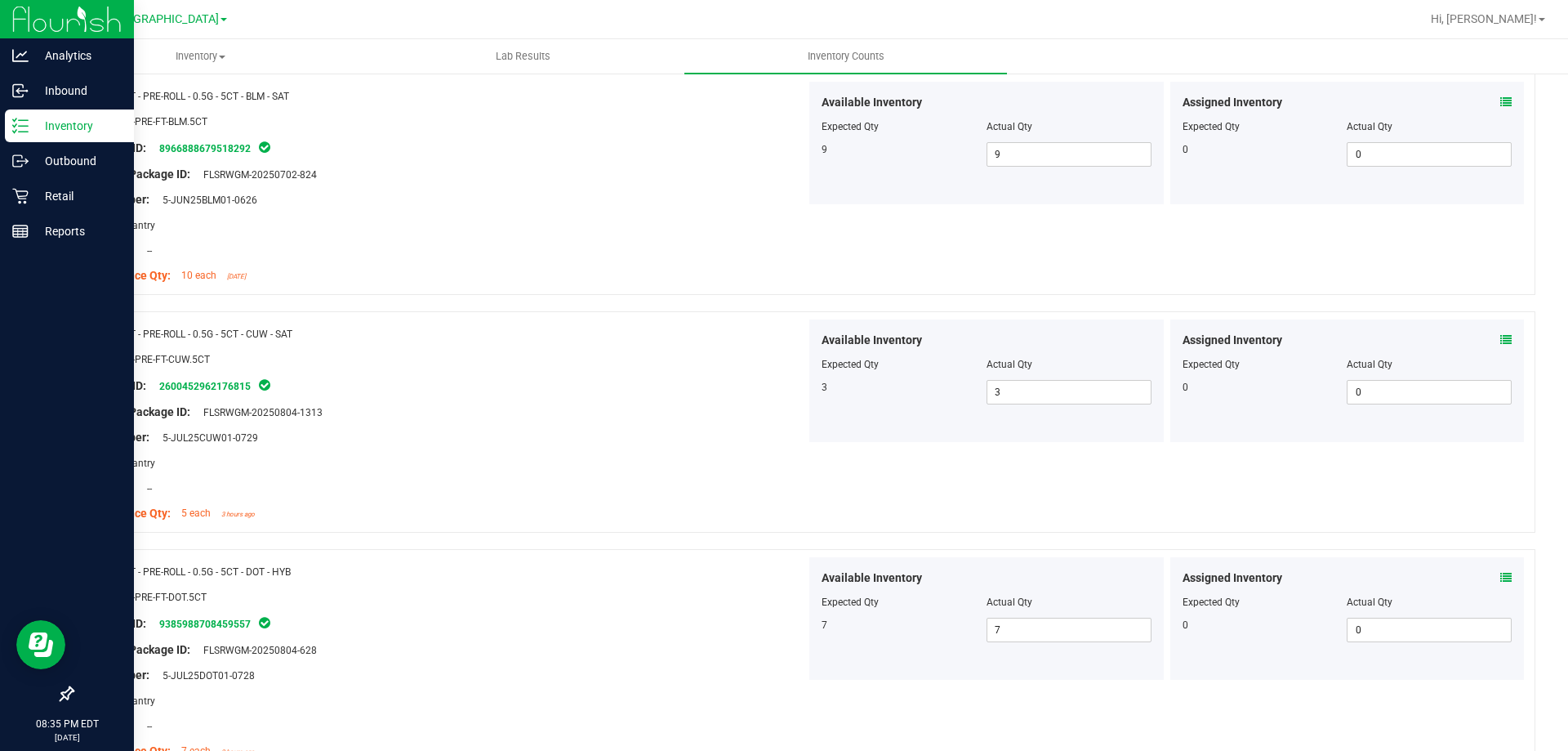
scroll to position [0, 0]
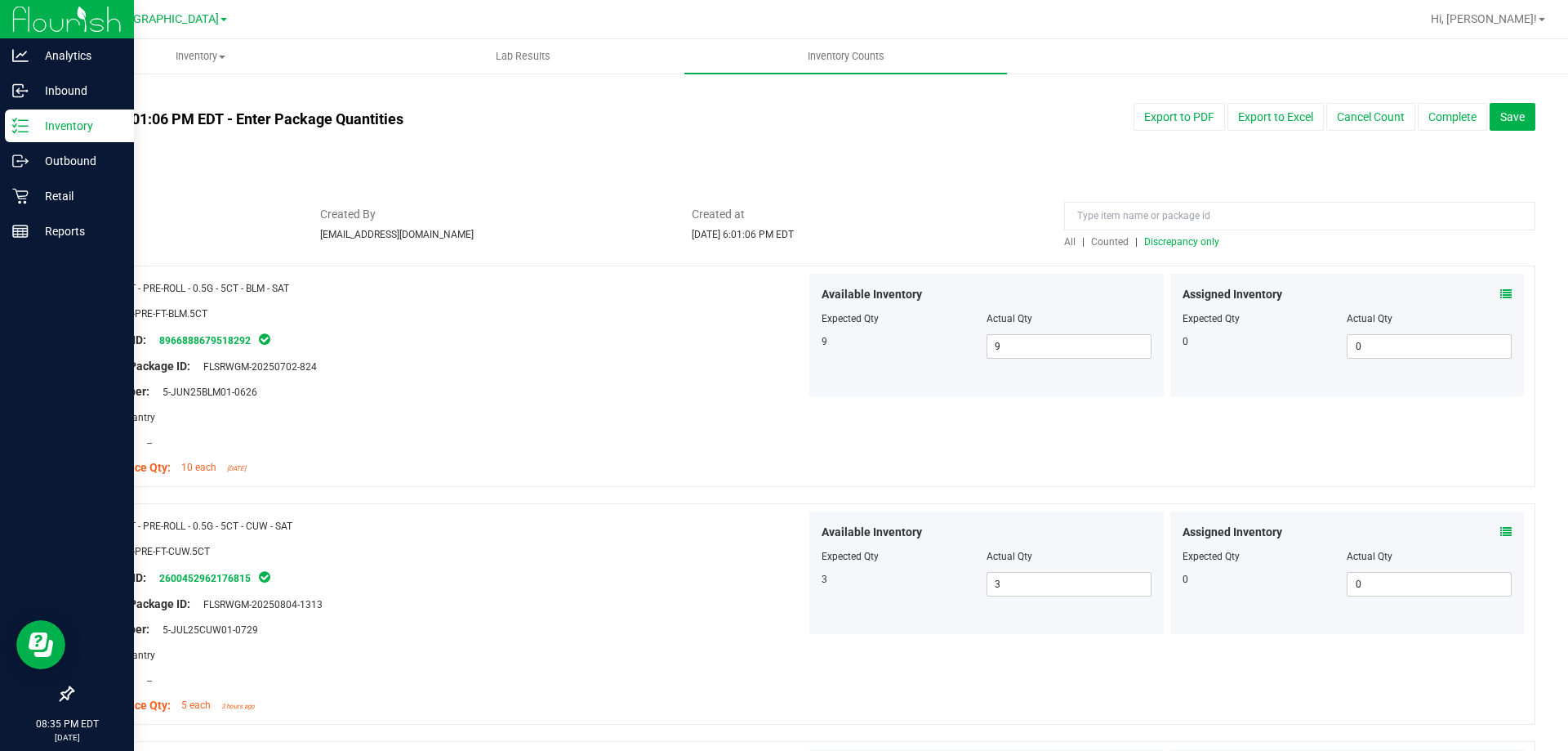
click at [1189, 244] on span "Discrepancy only" at bounding box center [1182, 242] width 75 height 12
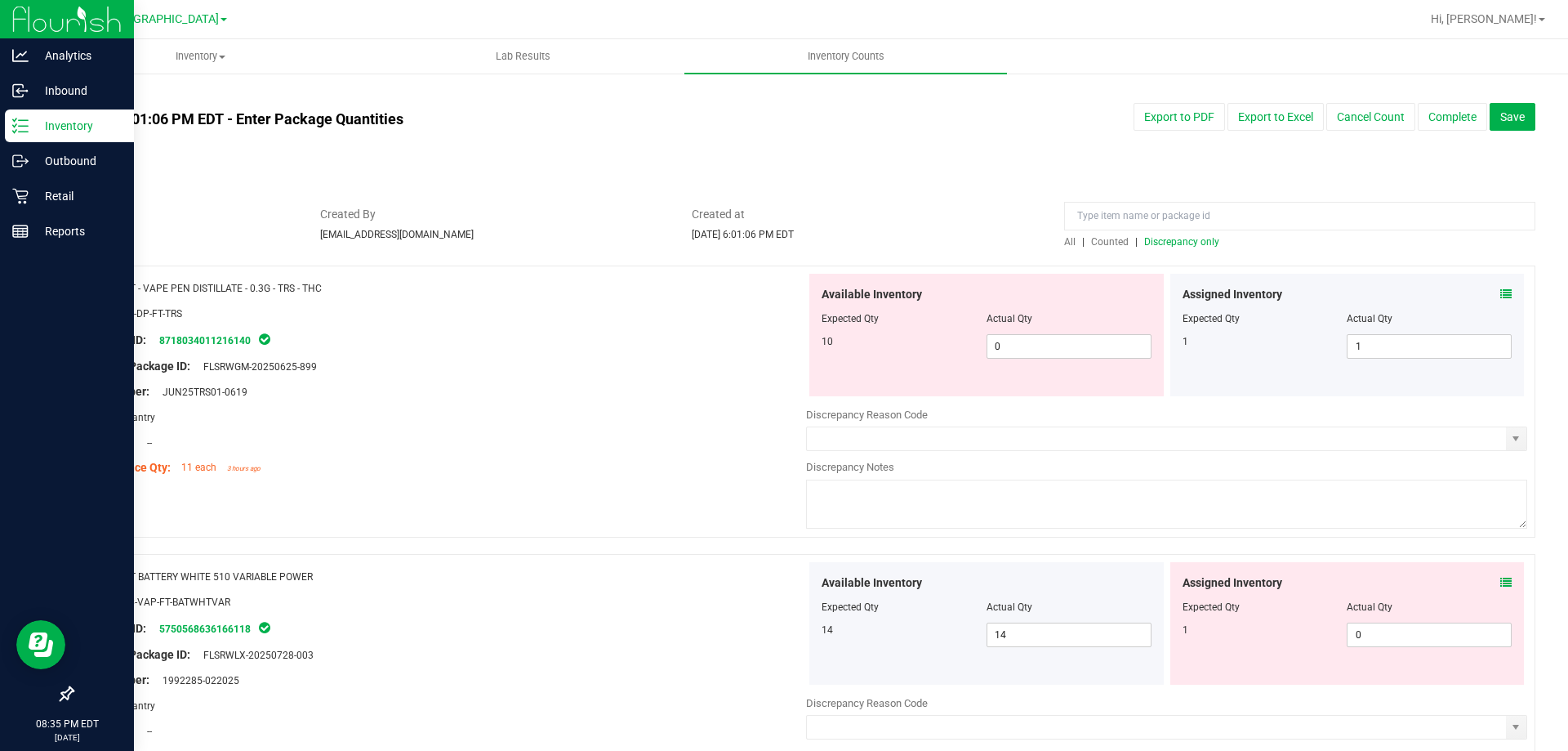
click at [1501, 293] on icon at bounding box center [1506, 294] width 12 height 12
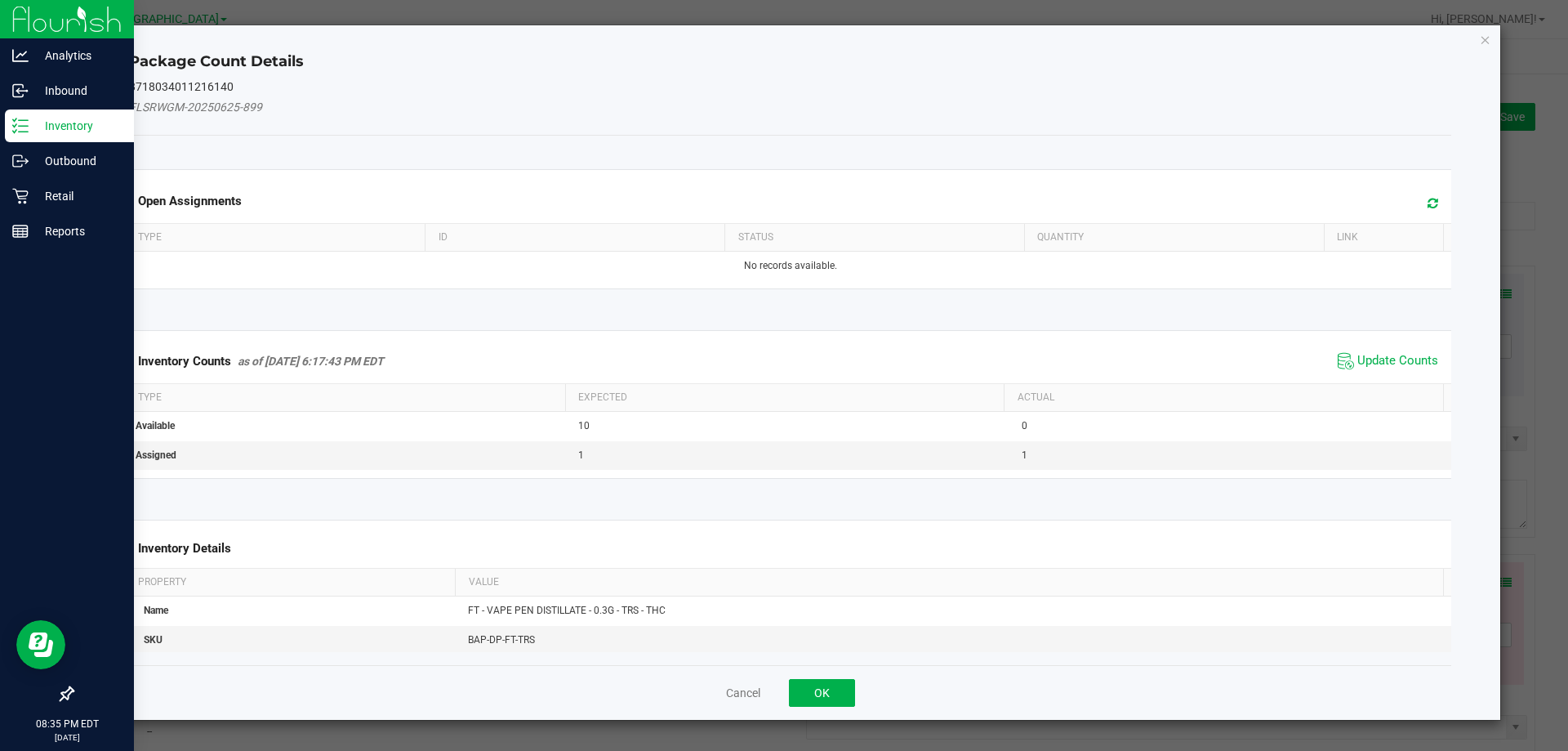
drag, startPoint x: 1395, startPoint y: 367, endPoint x: 1395, endPoint y: 349, distance: 18.0
click at [1395, 366] on span "Update Counts" at bounding box center [1397, 361] width 81 height 16
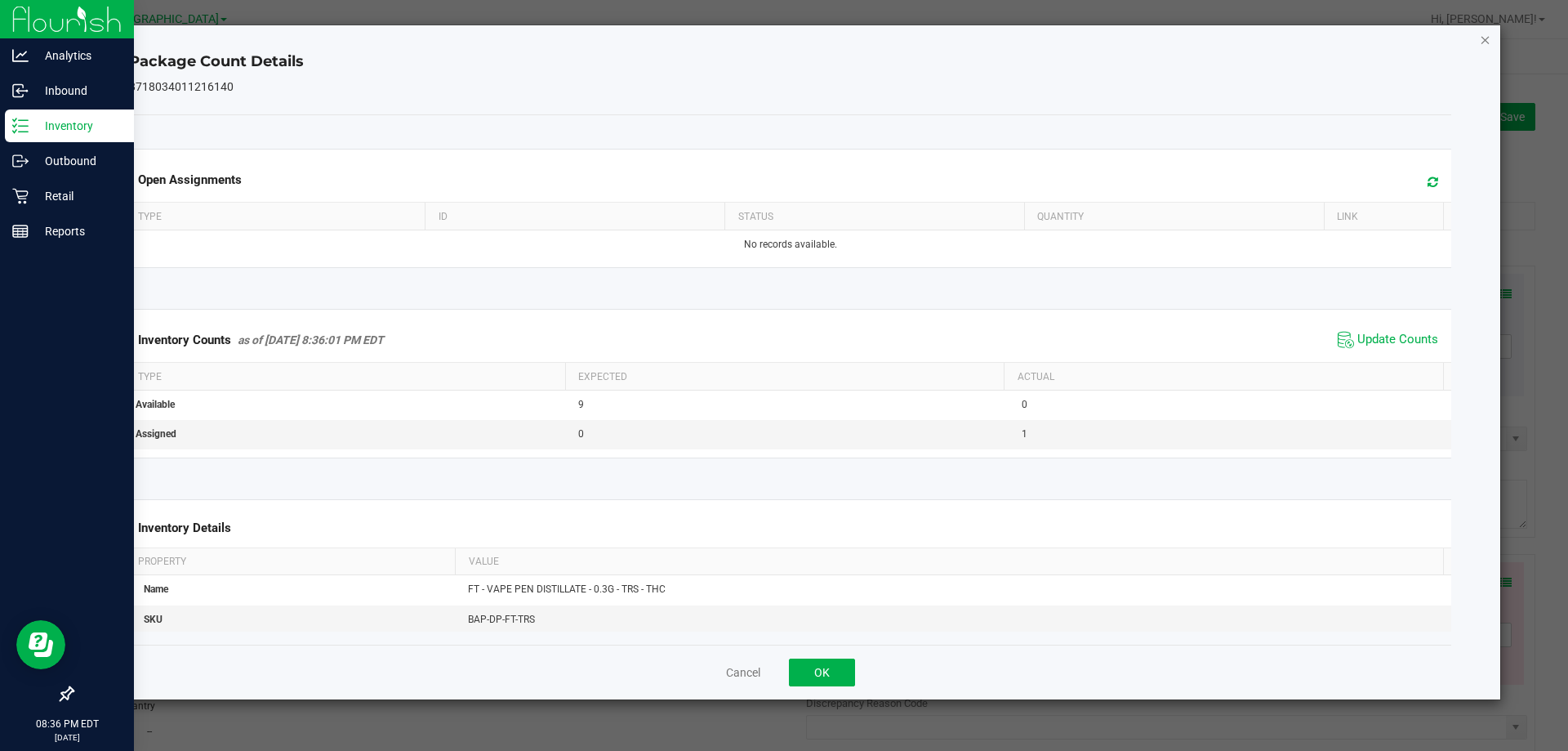
click at [1479, 43] on icon "Close" at bounding box center [1485, 40] width 12 height 19
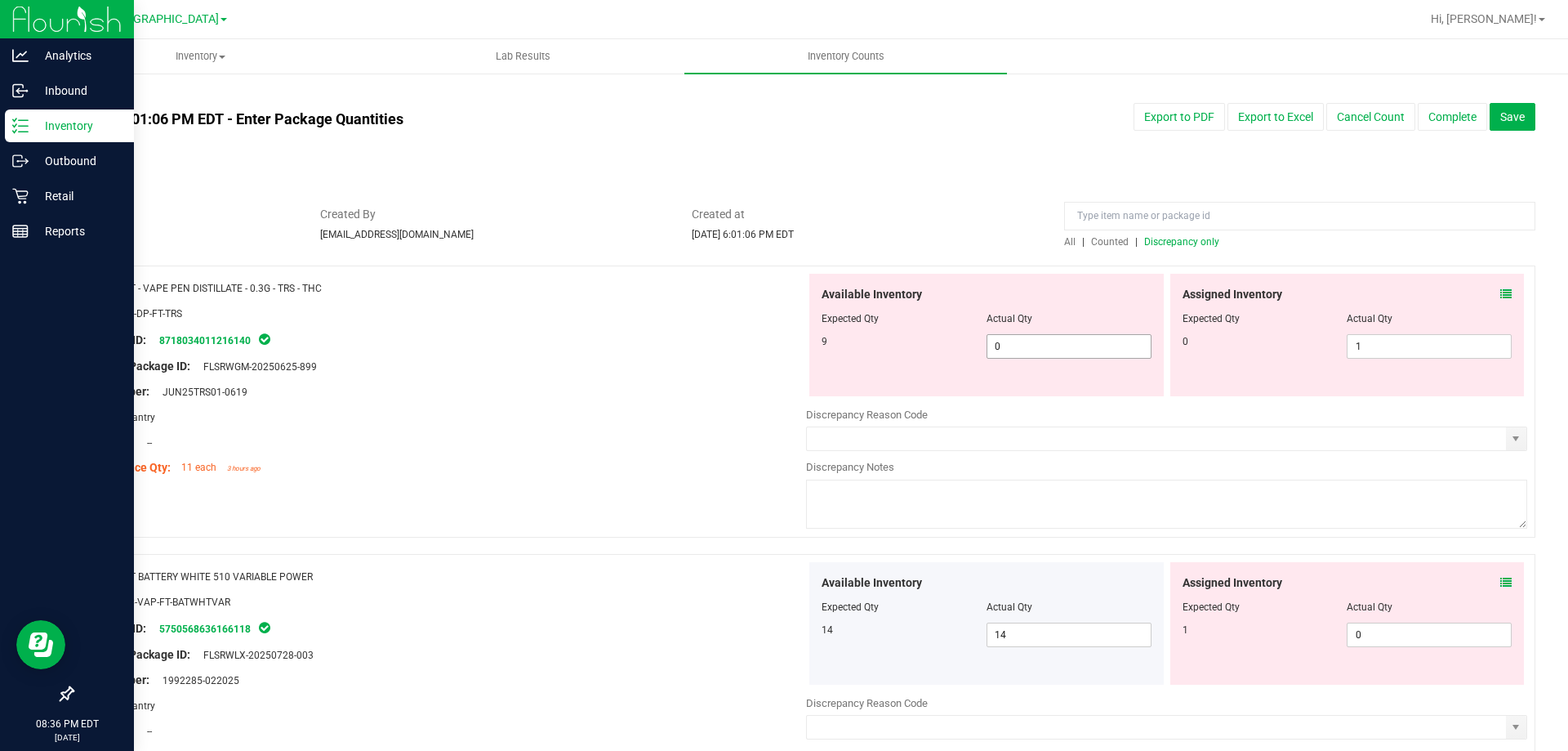
click at [1073, 348] on span "0 0" at bounding box center [1069, 346] width 165 height 24
type input "9"
click at [1383, 335] on span "1 1" at bounding box center [1428, 346] width 165 height 24
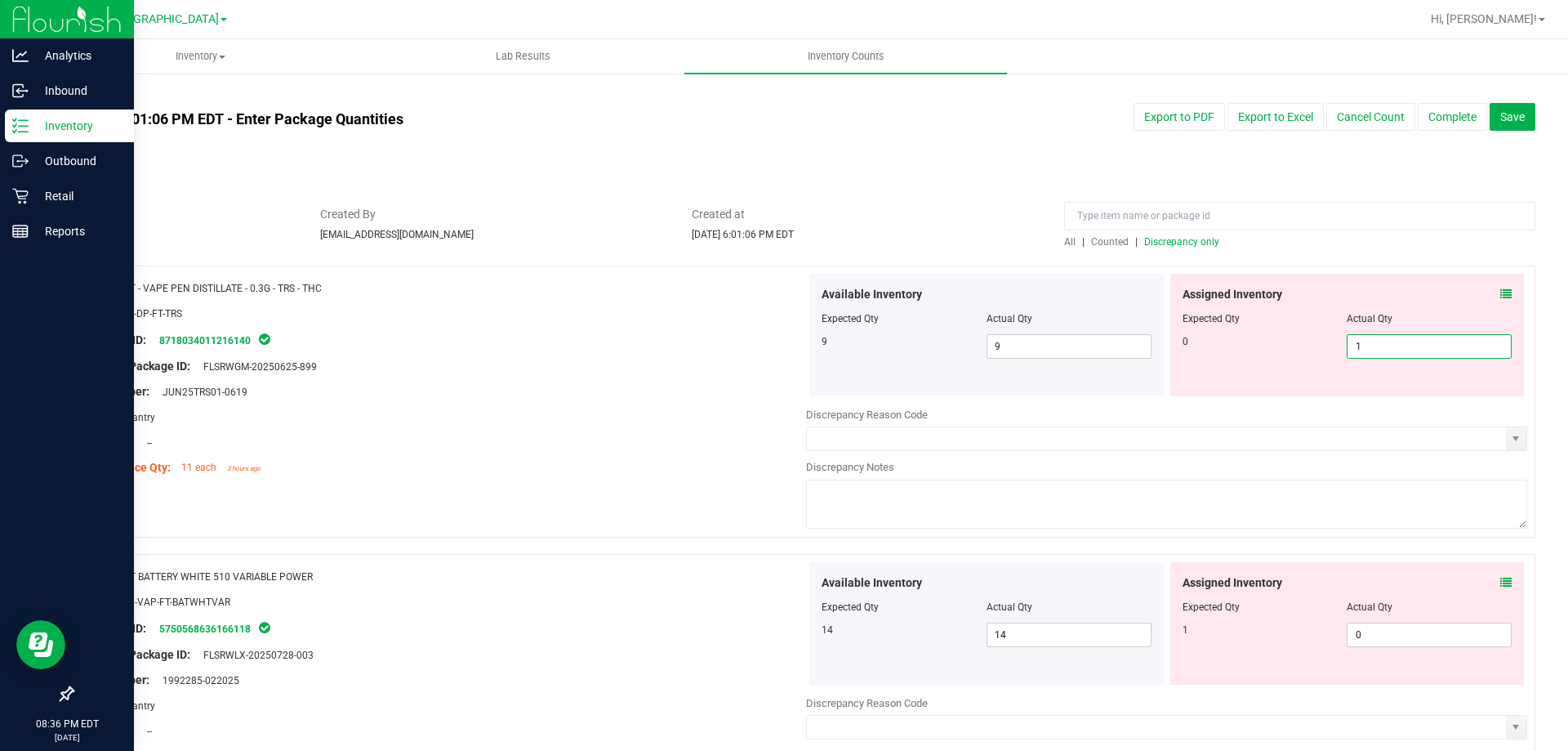
click at [1381, 343] on span "1 1" at bounding box center [1428, 346] width 165 height 24
type input "0"
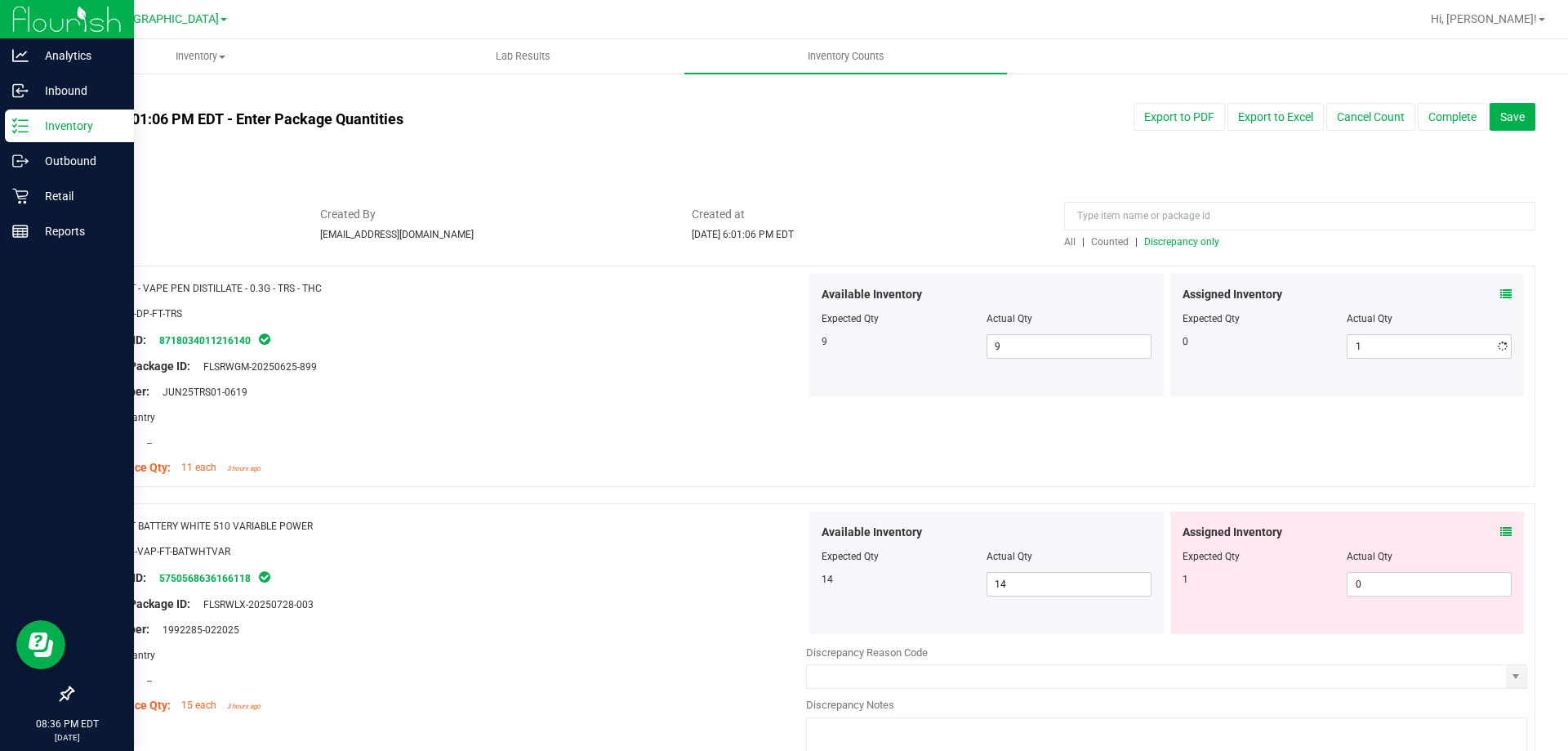
type input "0"
click at [650, 442] on div "Location: --" at bounding box center [445, 443] width 721 height 17
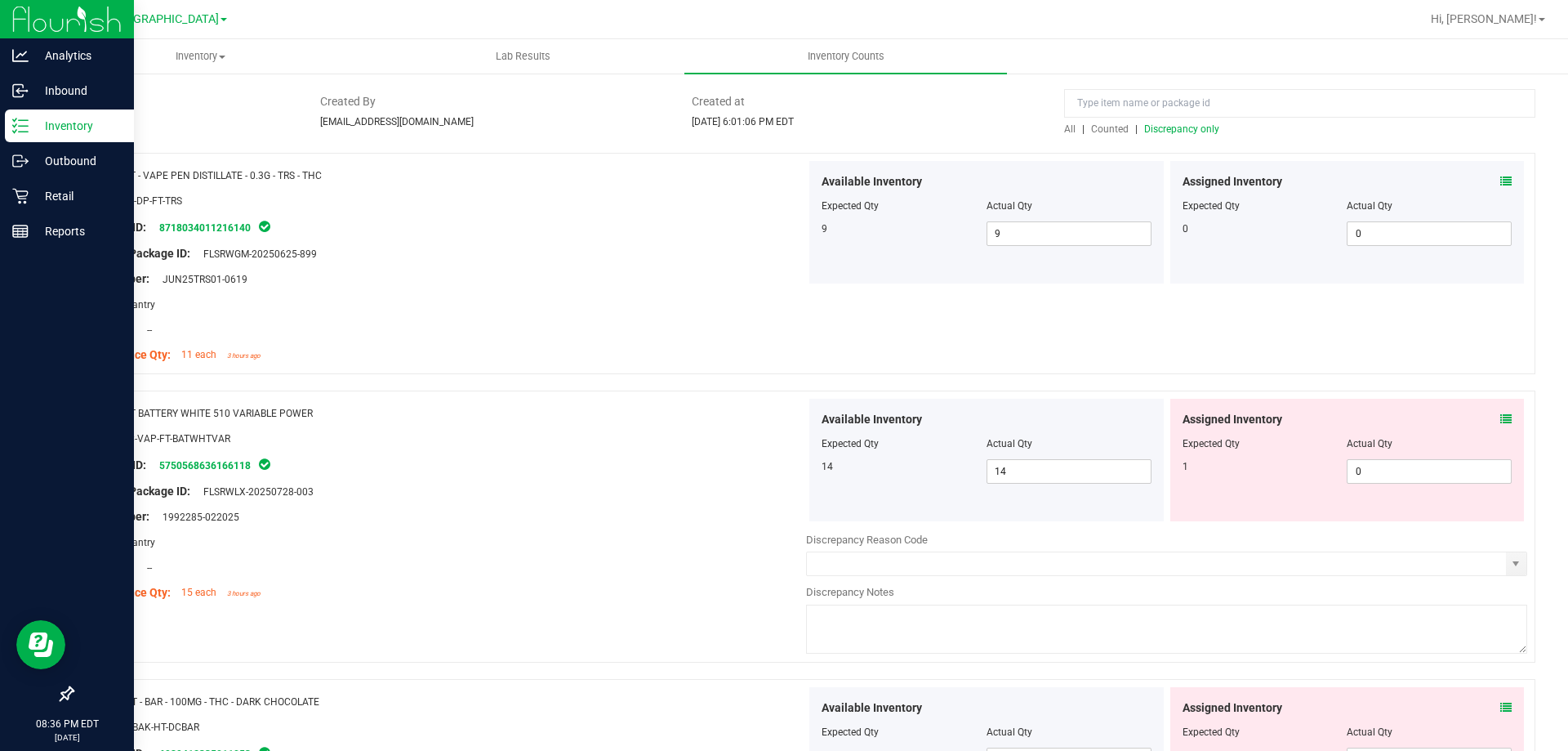
scroll to position [245, 0]
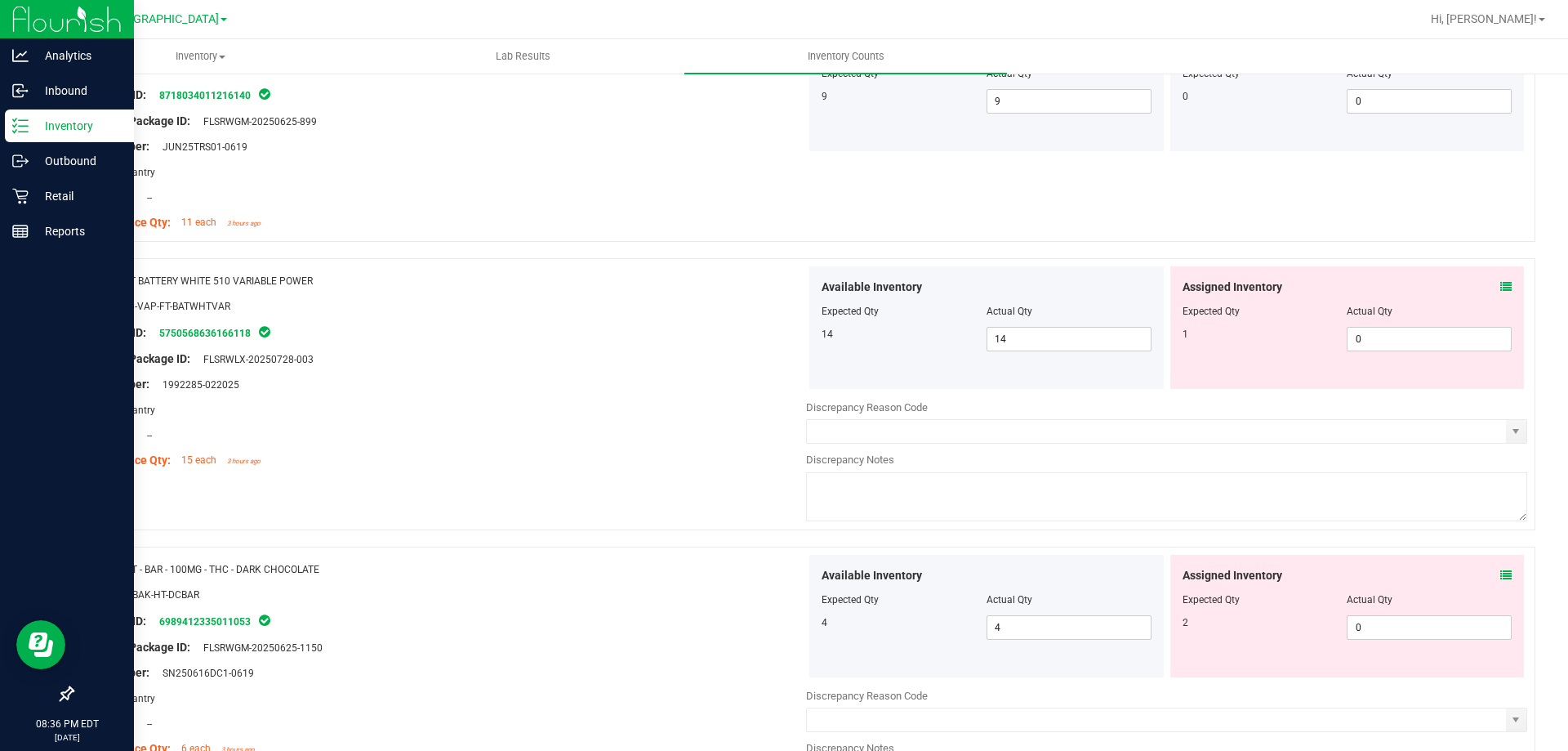
click at [1501, 287] on icon at bounding box center [1506, 286] width 12 height 12
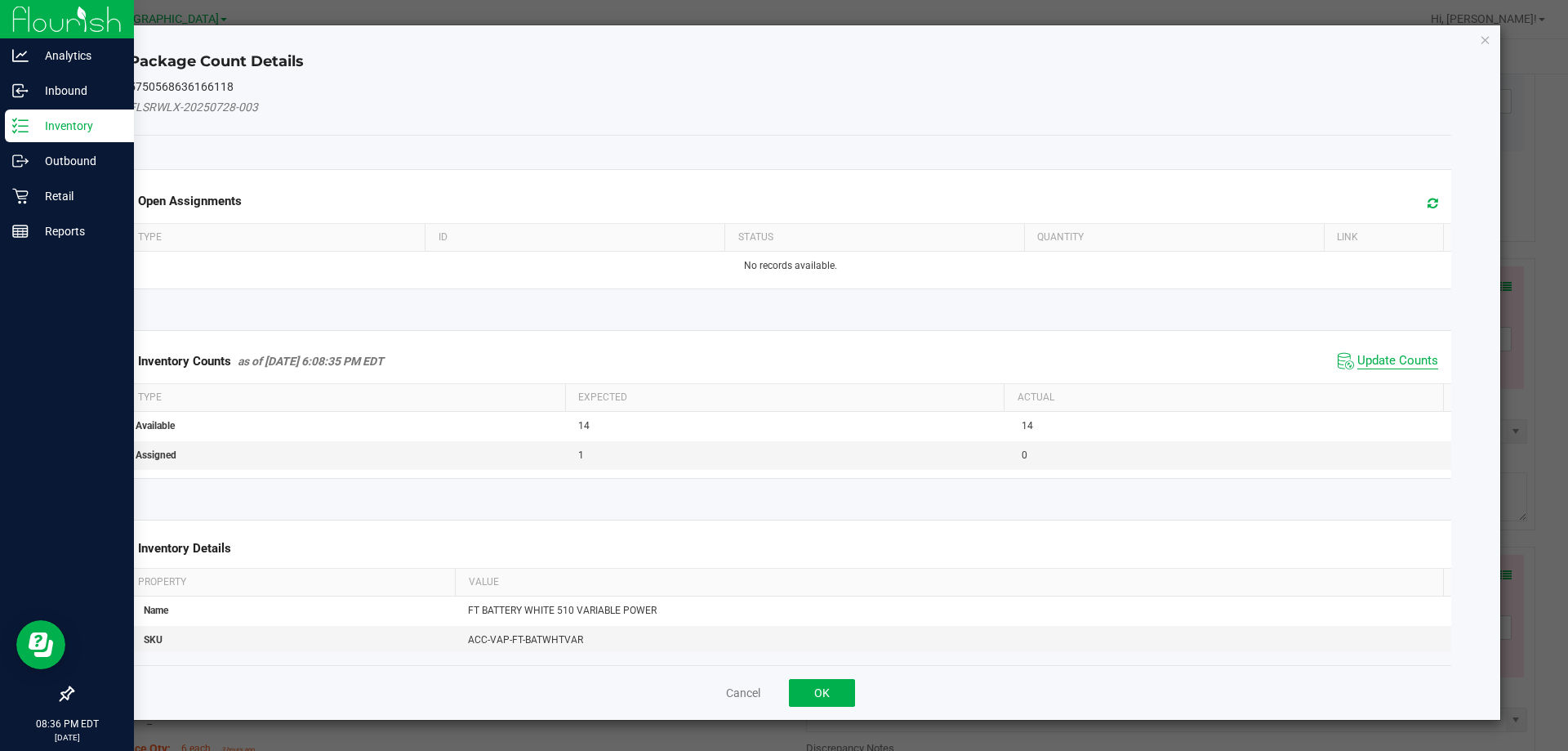
click at [1387, 356] on span "Update Counts" at bounding box center [1397, 361] width 81 height 16
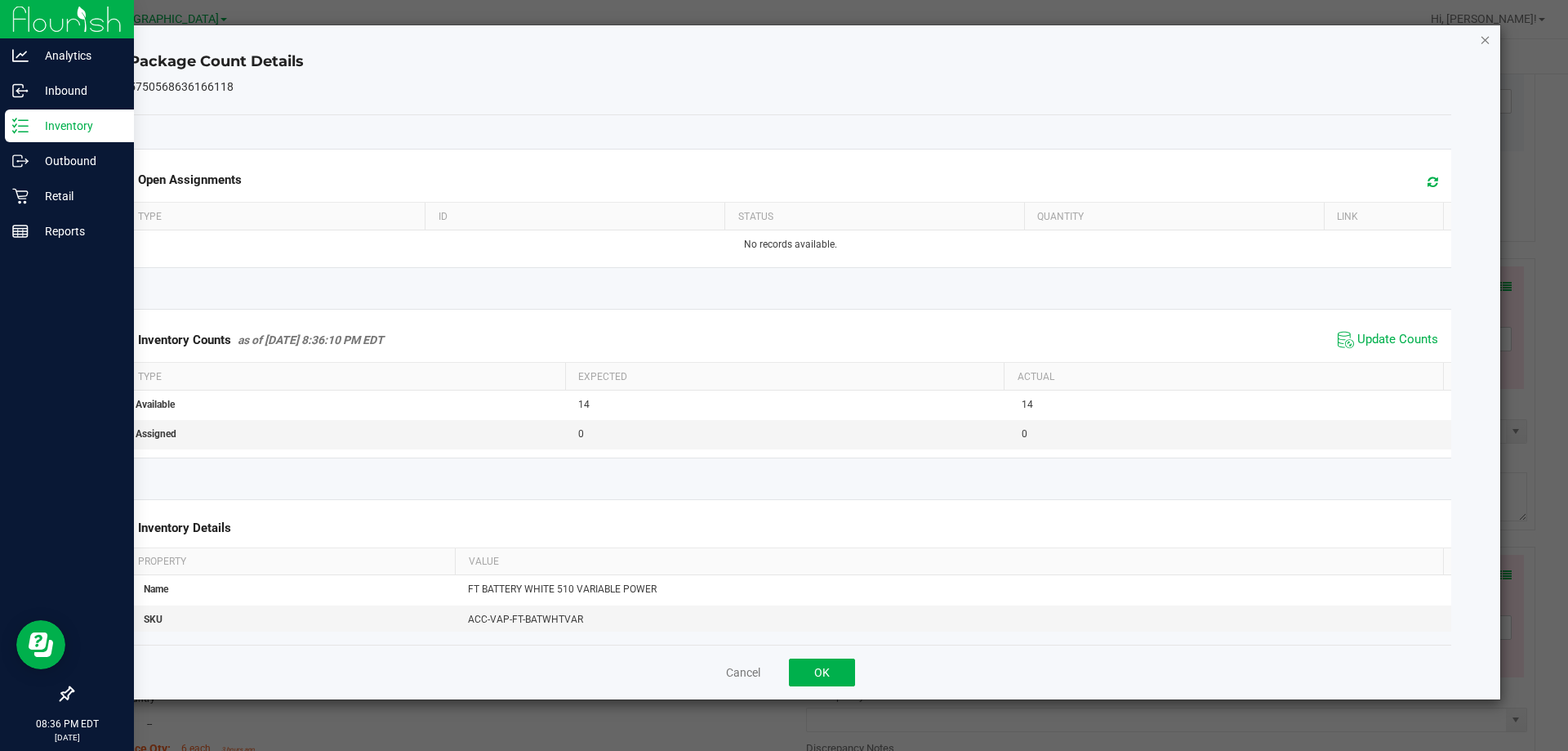
click at [1479, 37] on icon "Close" at bounding box center [1485, 40] width 12 height 19
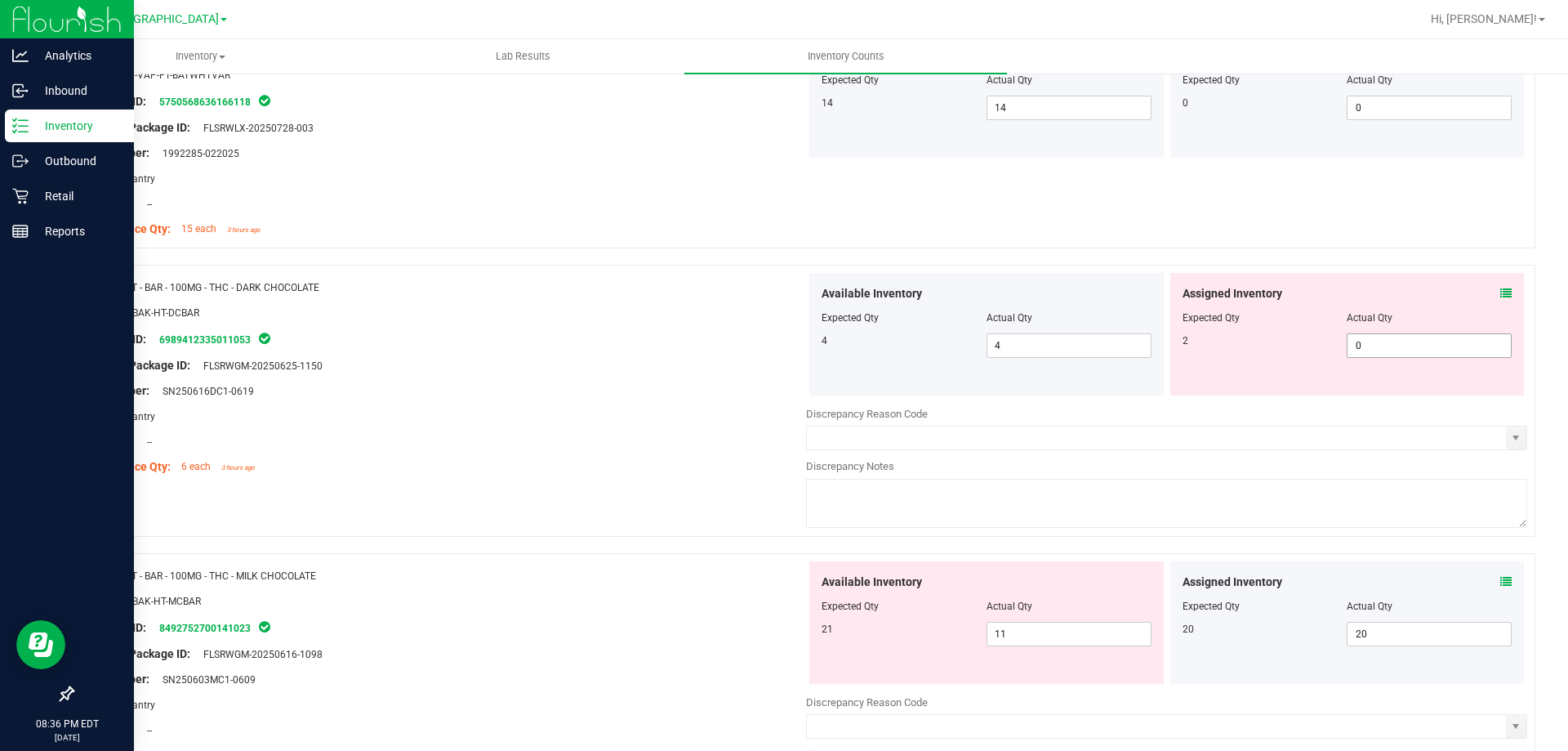
scroll to position [572, 0]
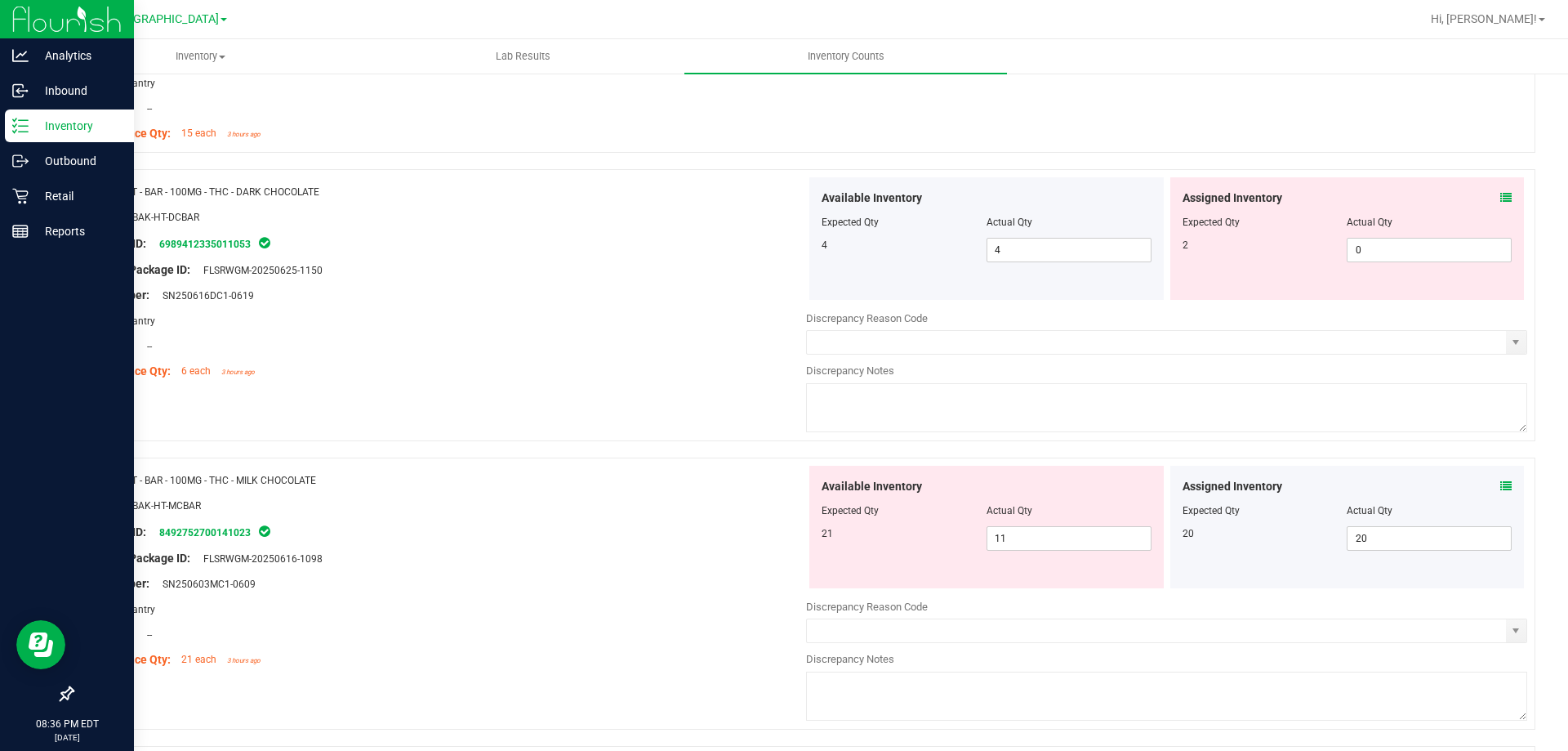
click at [1501, 199] on icon at bounding box center [1506, 198] width 12 height 12
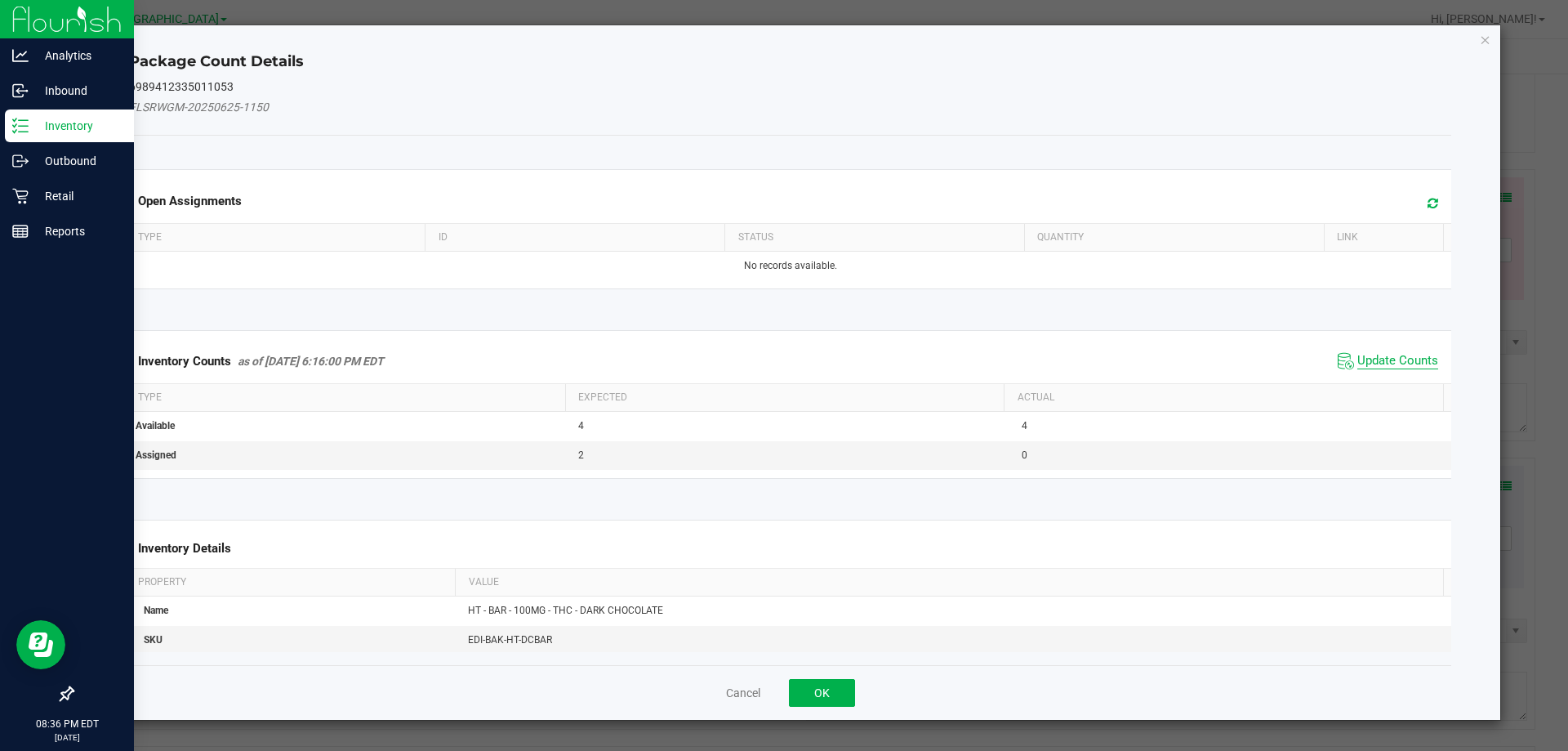
click at [1381, 358] on span "Update Counts" at bounding box center [1397, 361] width 81 height 16
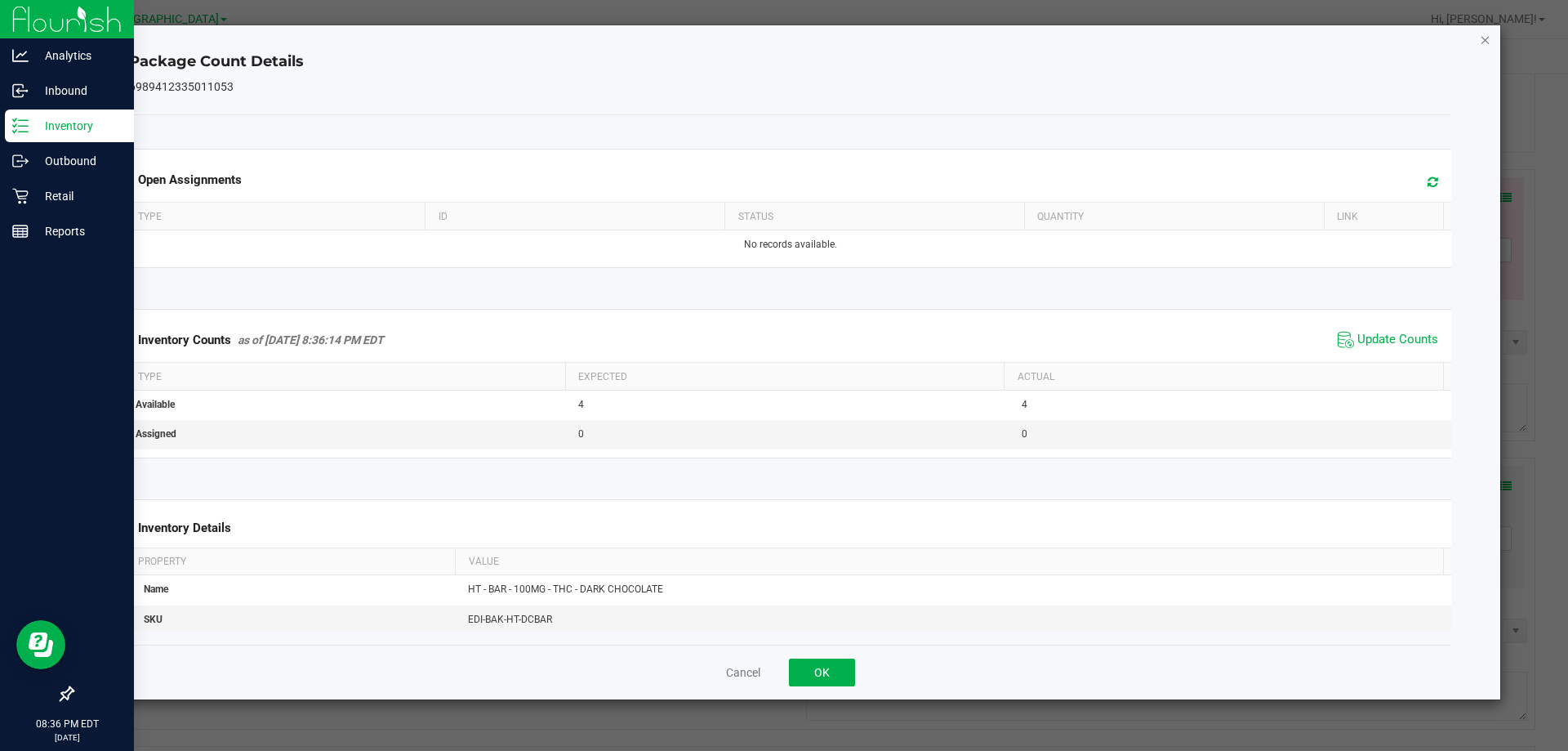
click at [1490, 37] on icon "Close" at bounding box center [1485, 40] width 12 height 19
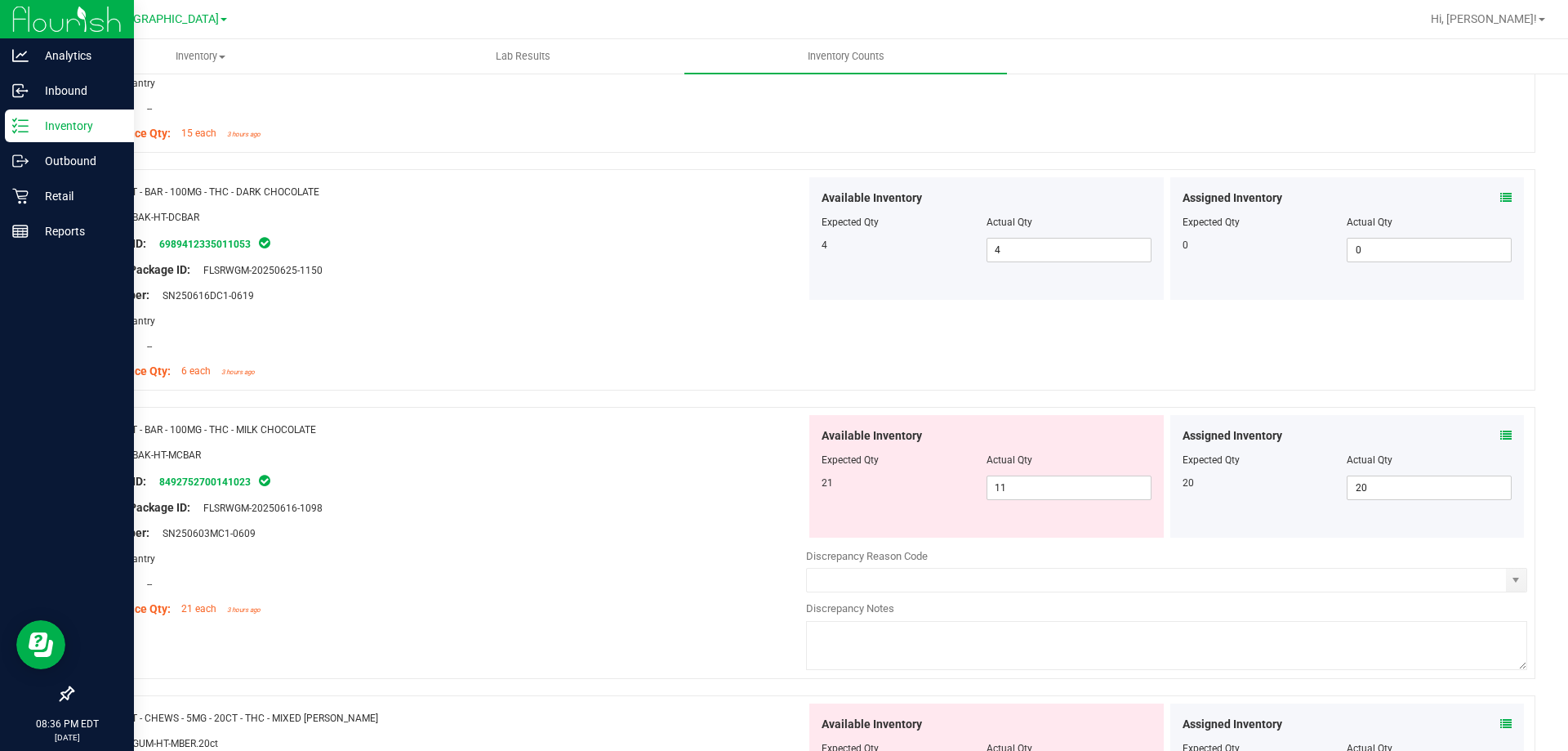
scroll to position [736, 0]
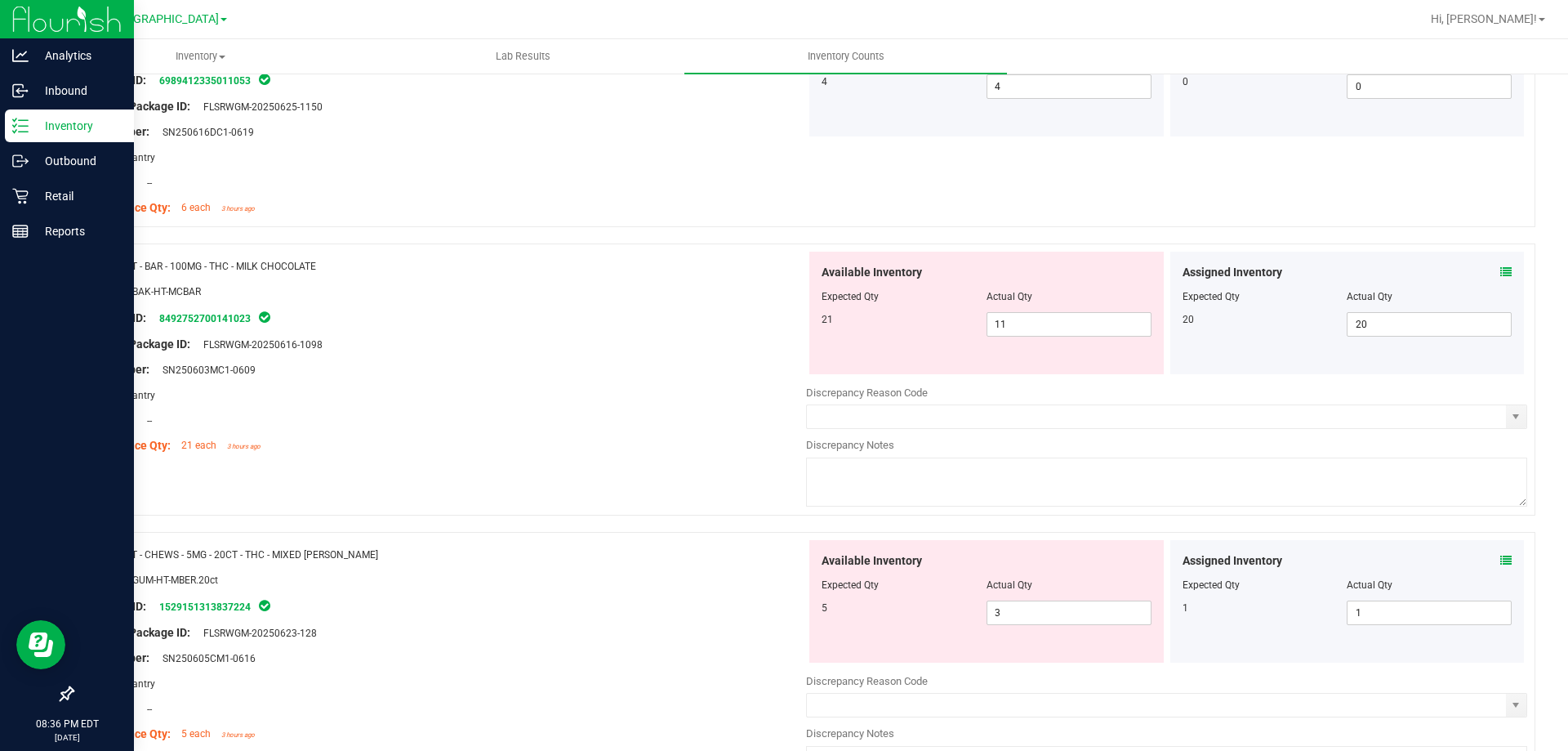
click at [1501, 272] on icon at bounding box center [1506, 272] width 12 height 12
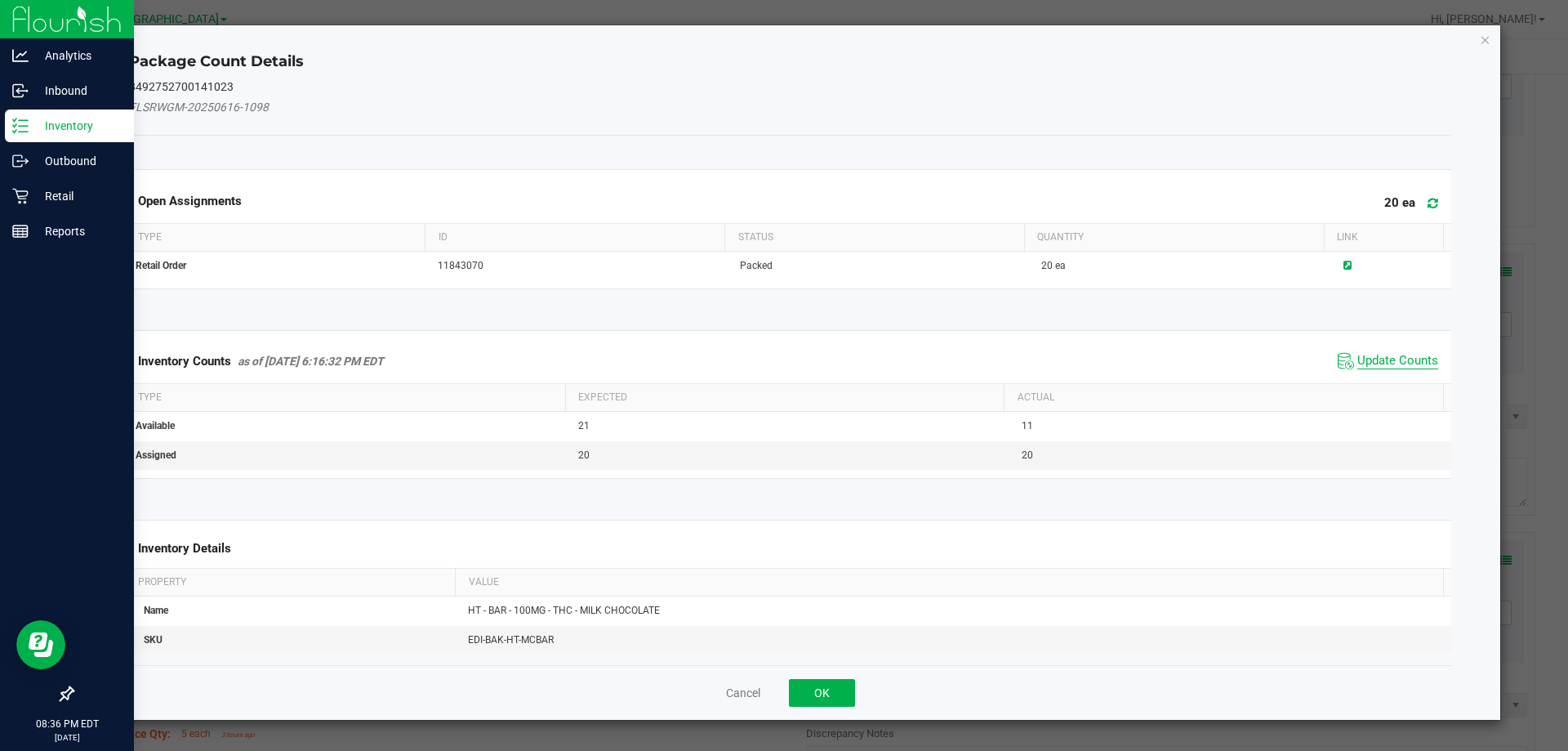
click at [1401, 360] on span "Update Counts" at bounding box center [1397, 361] width 81 height 16
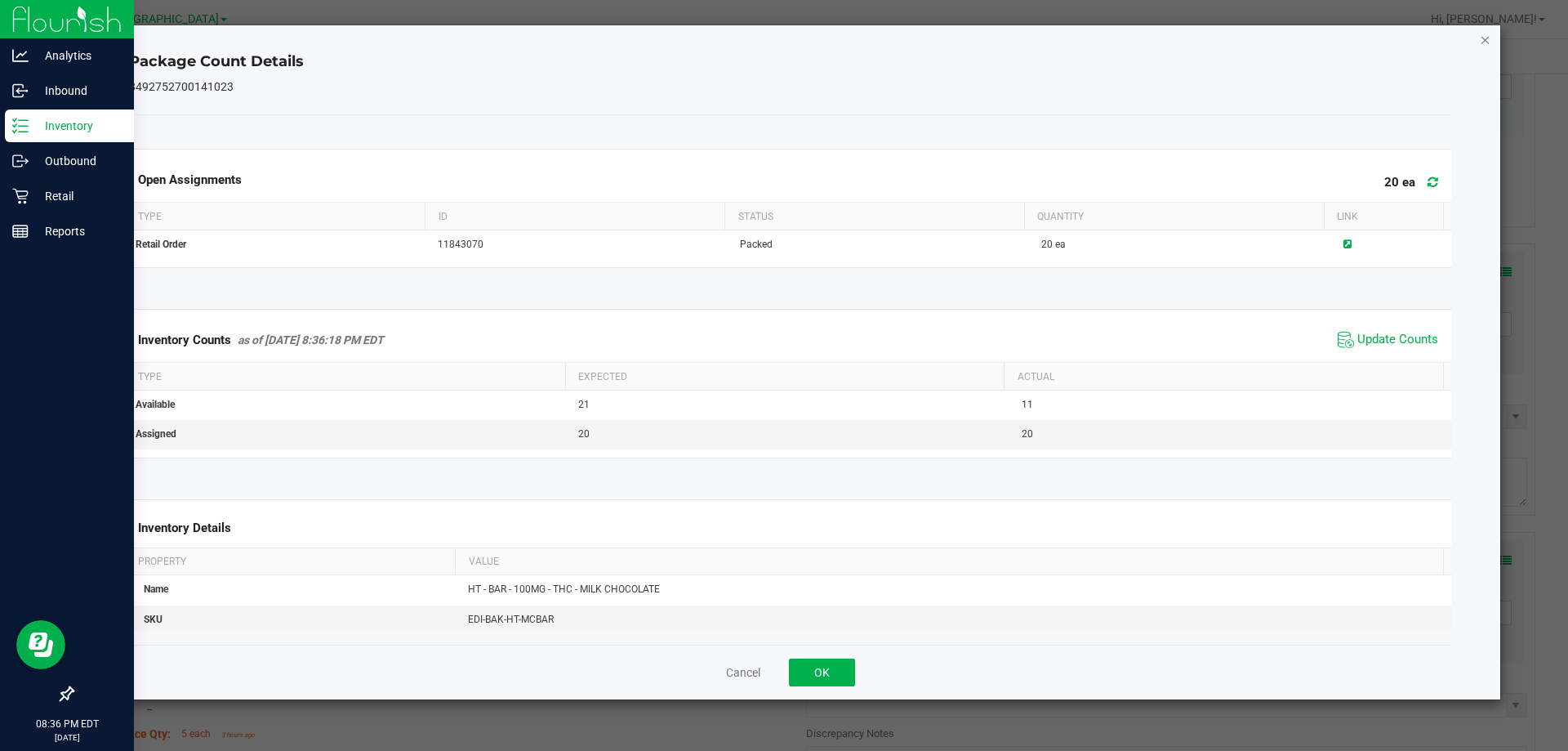
click at [1484, 48] on icon "Close" at bounding box center [1485, 40] width 12 height 19
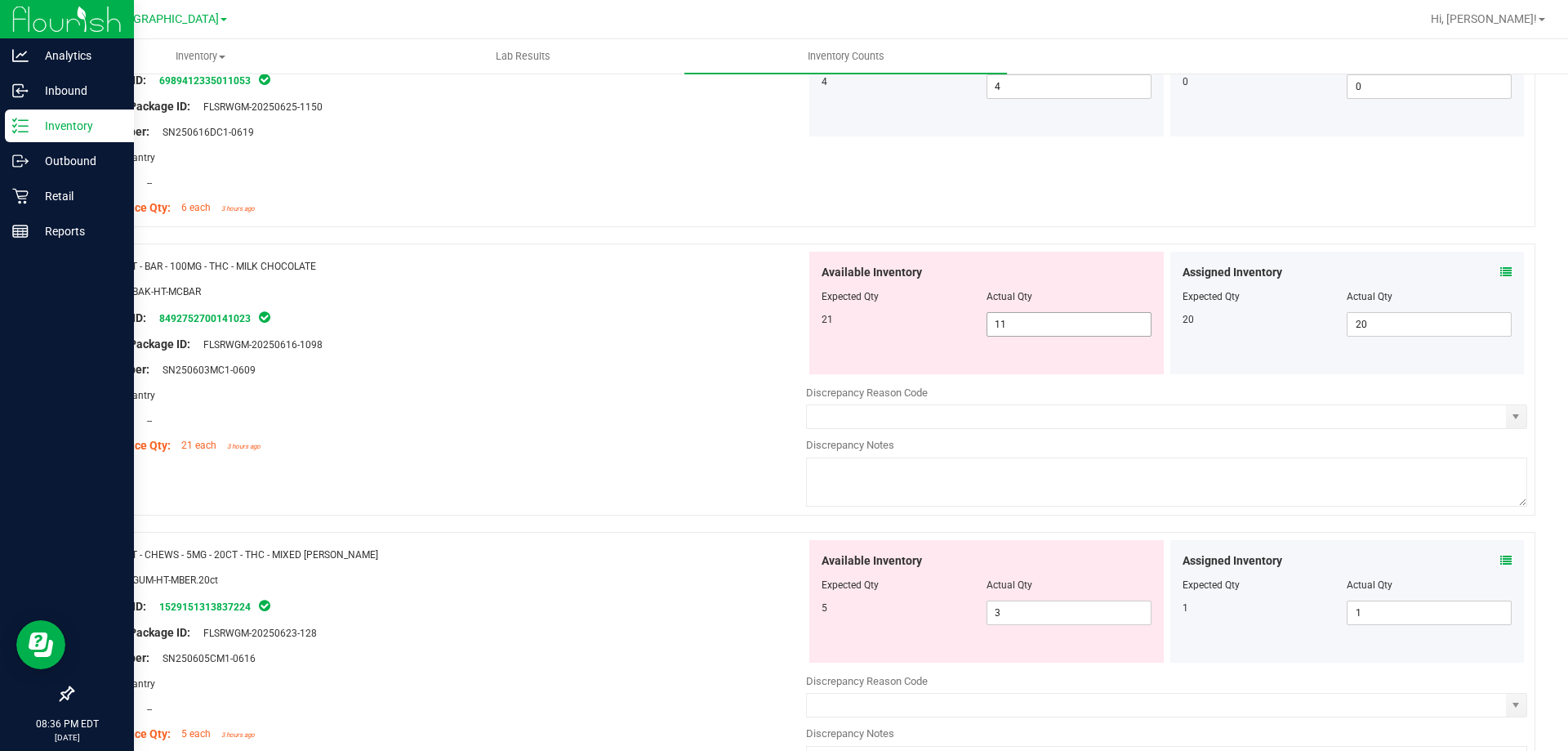
click at [1021, 332] on span "11 11" at bounding box center [1069, 324] width 165 height 24
type input "1"
type input "21"
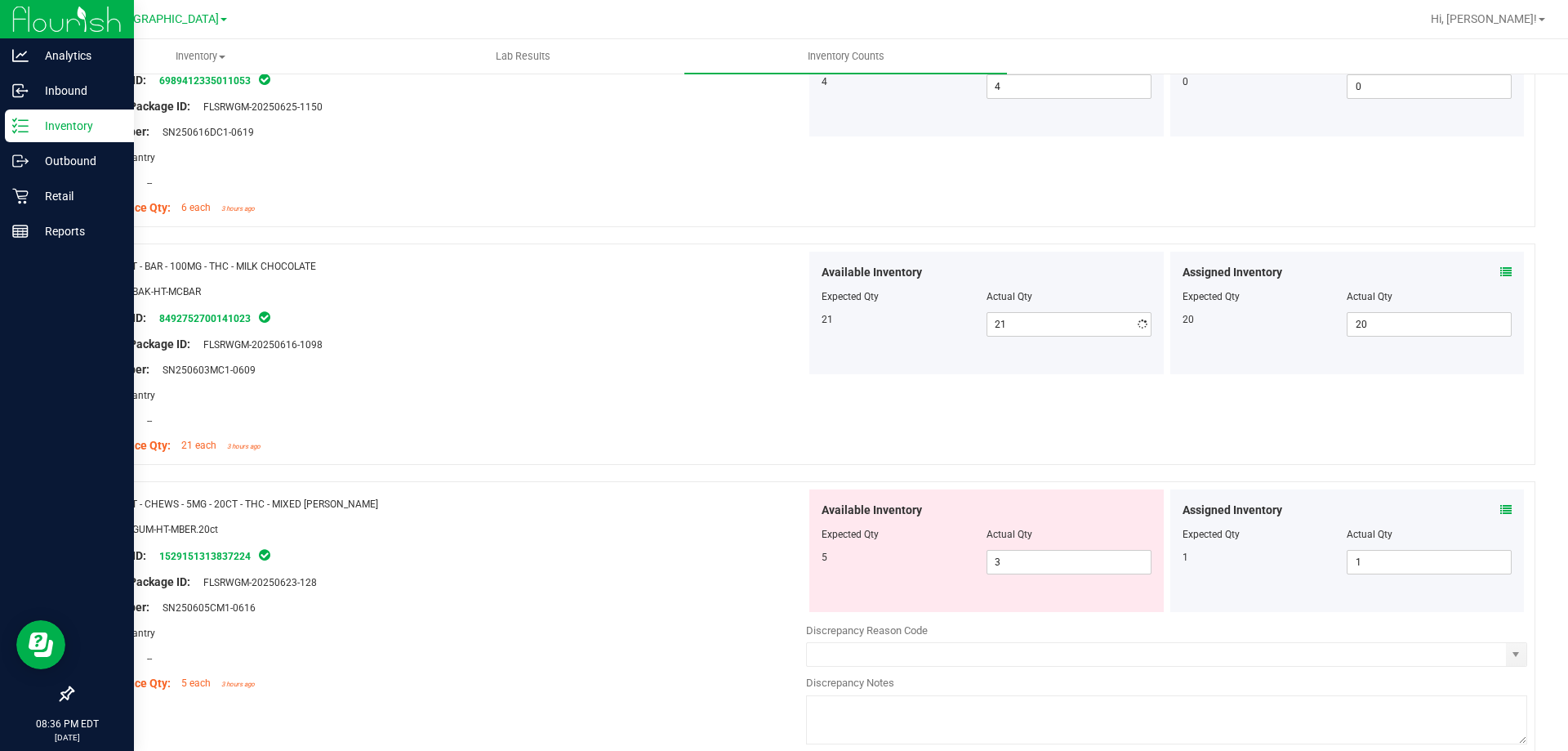
click at [709, 341] on div "Original Package ID: FLSRWGM-20250616-1098" at bounding box center [445, 344] width 721 height 17
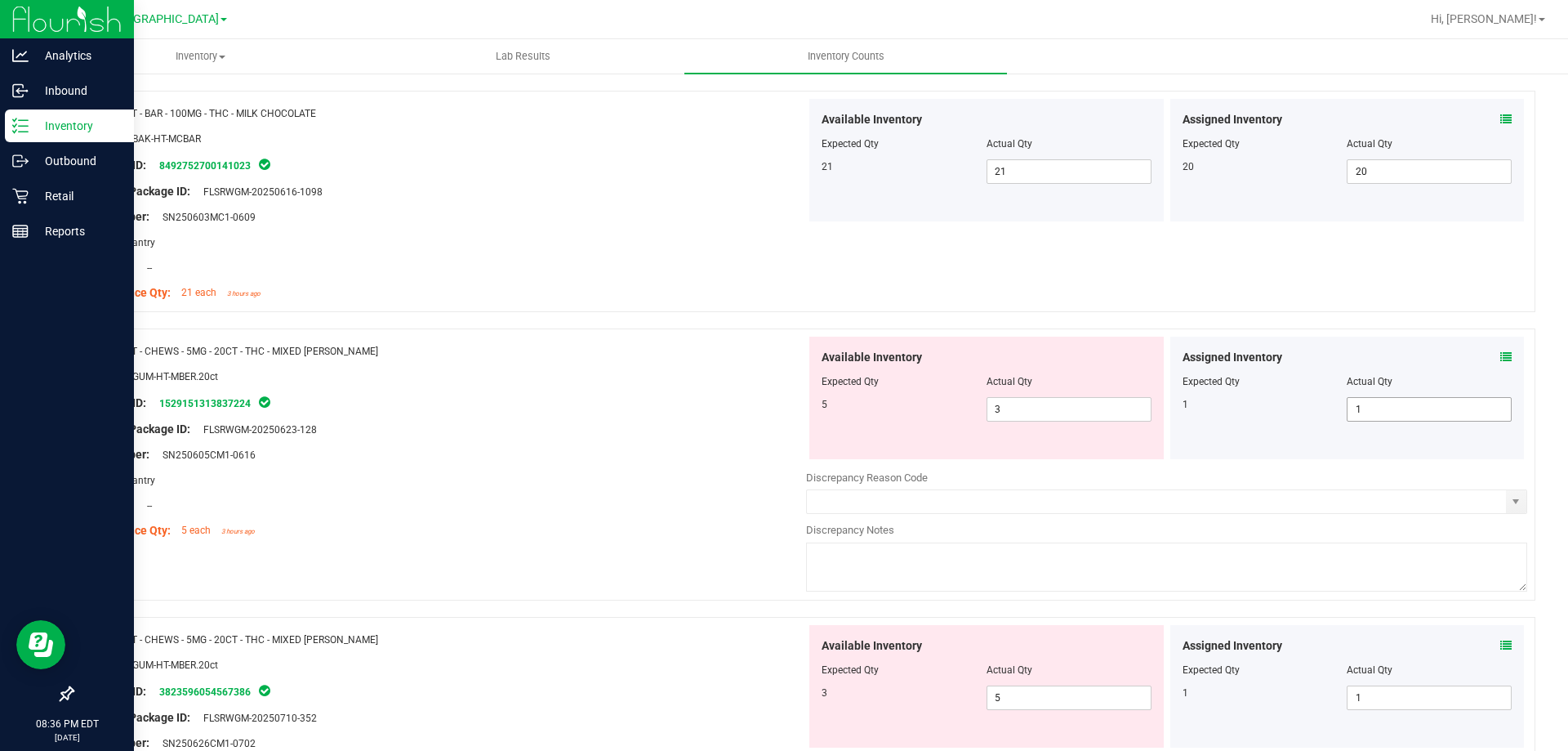
scroll to position [899, 0]
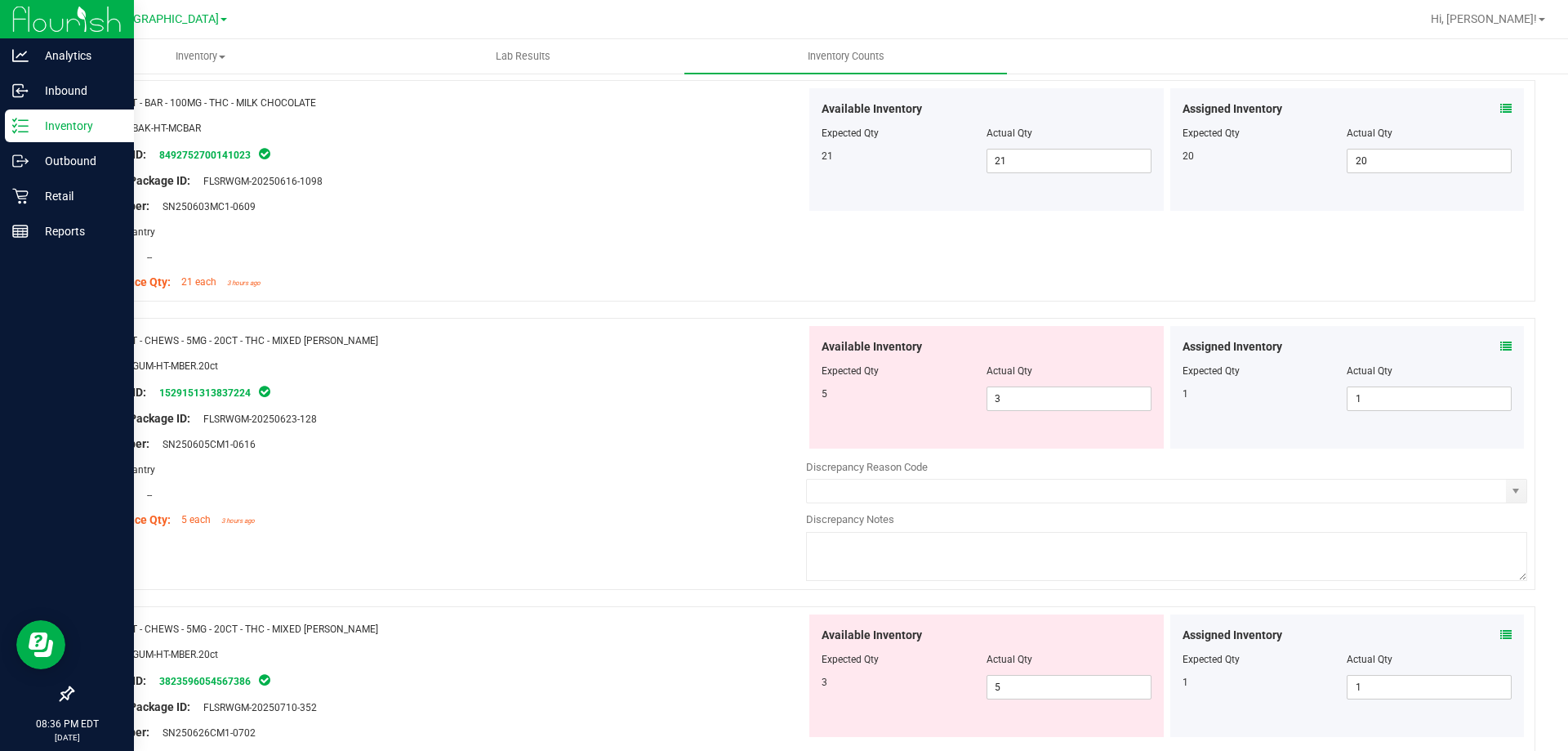
click at [1501, 340] on icon at bounding box center [1506, 346] width 12 height 12
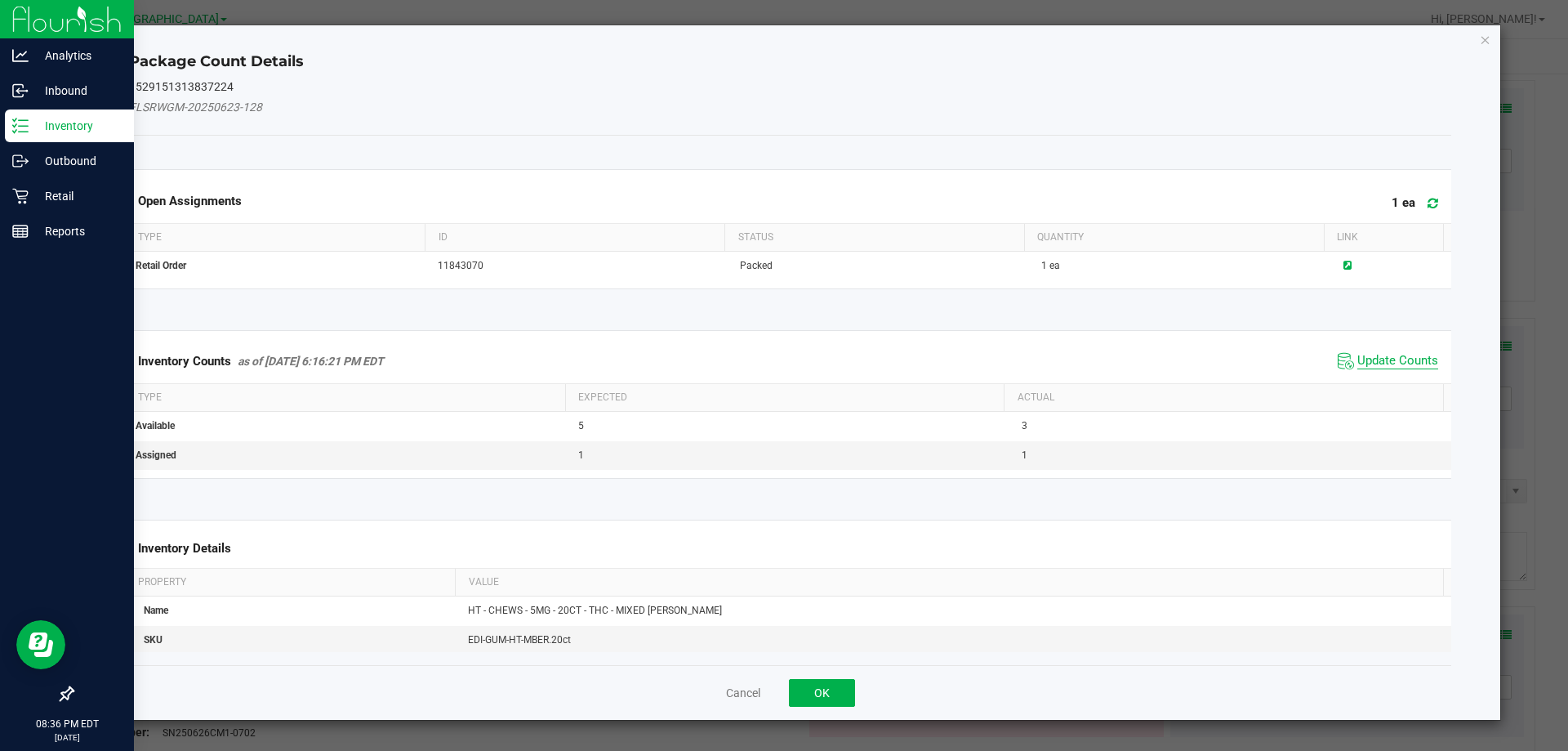
click at [1403, 362] on span "Update Counts" at bounding box center [1397, 361] width 81 height 16
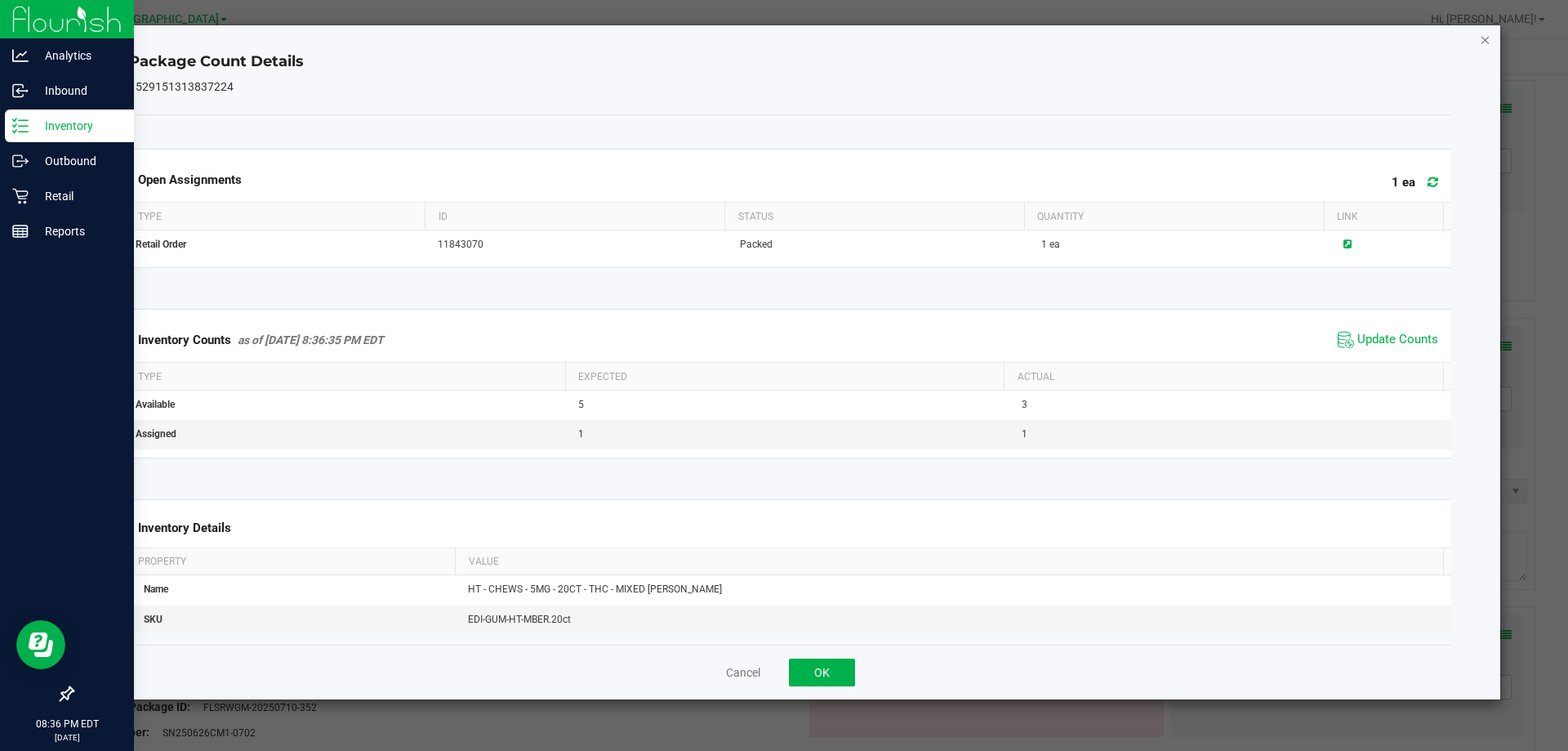
click at [1485, 40] on icon "Close" at bounding box center [1485, 40] width 12 height 19
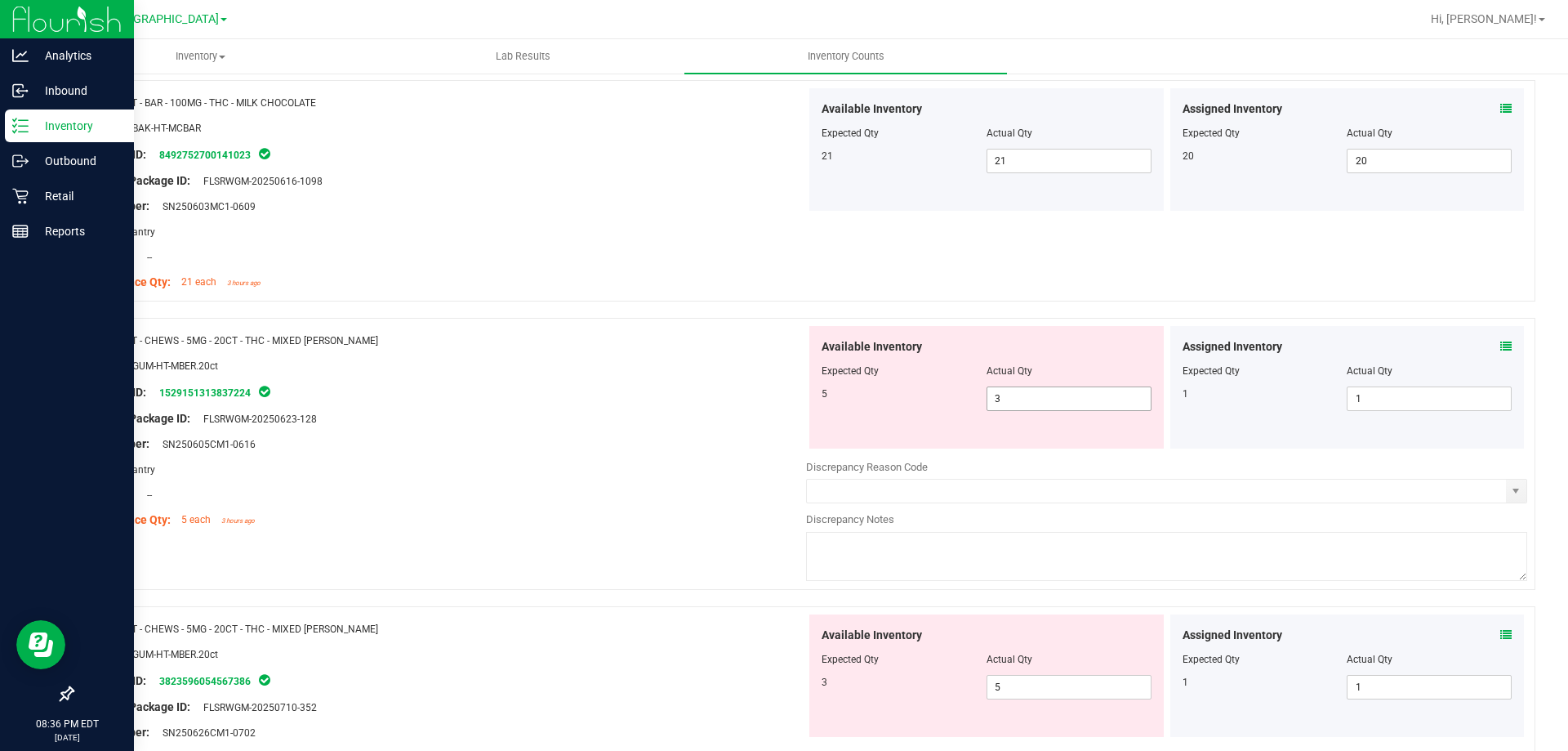
click at [1051, 391] on span "3 3" at bounding box center [1069, 398] width 165 height 24
type input "5"
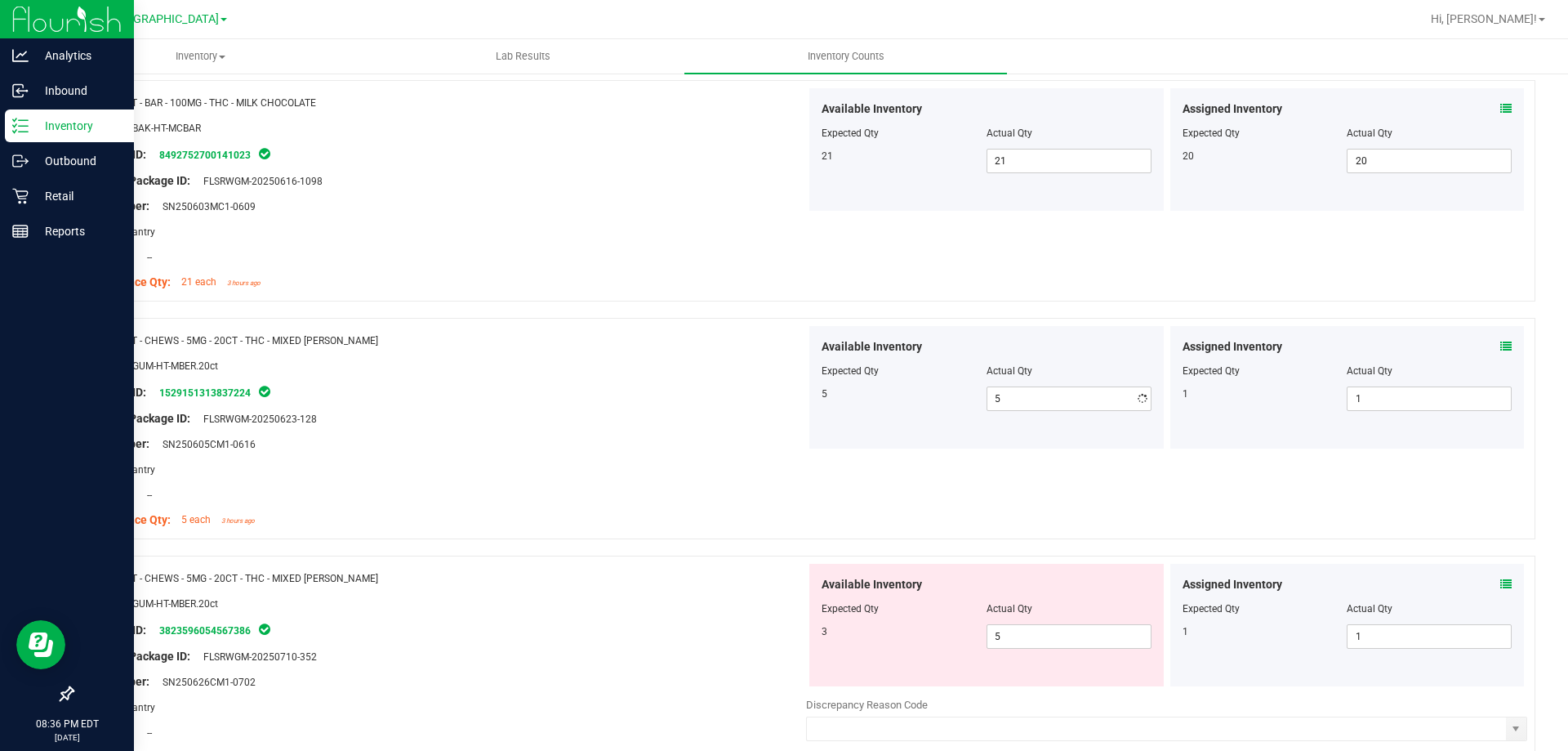
click at [676, 434] on div at bounding box center [445, 431] width 721 height 8
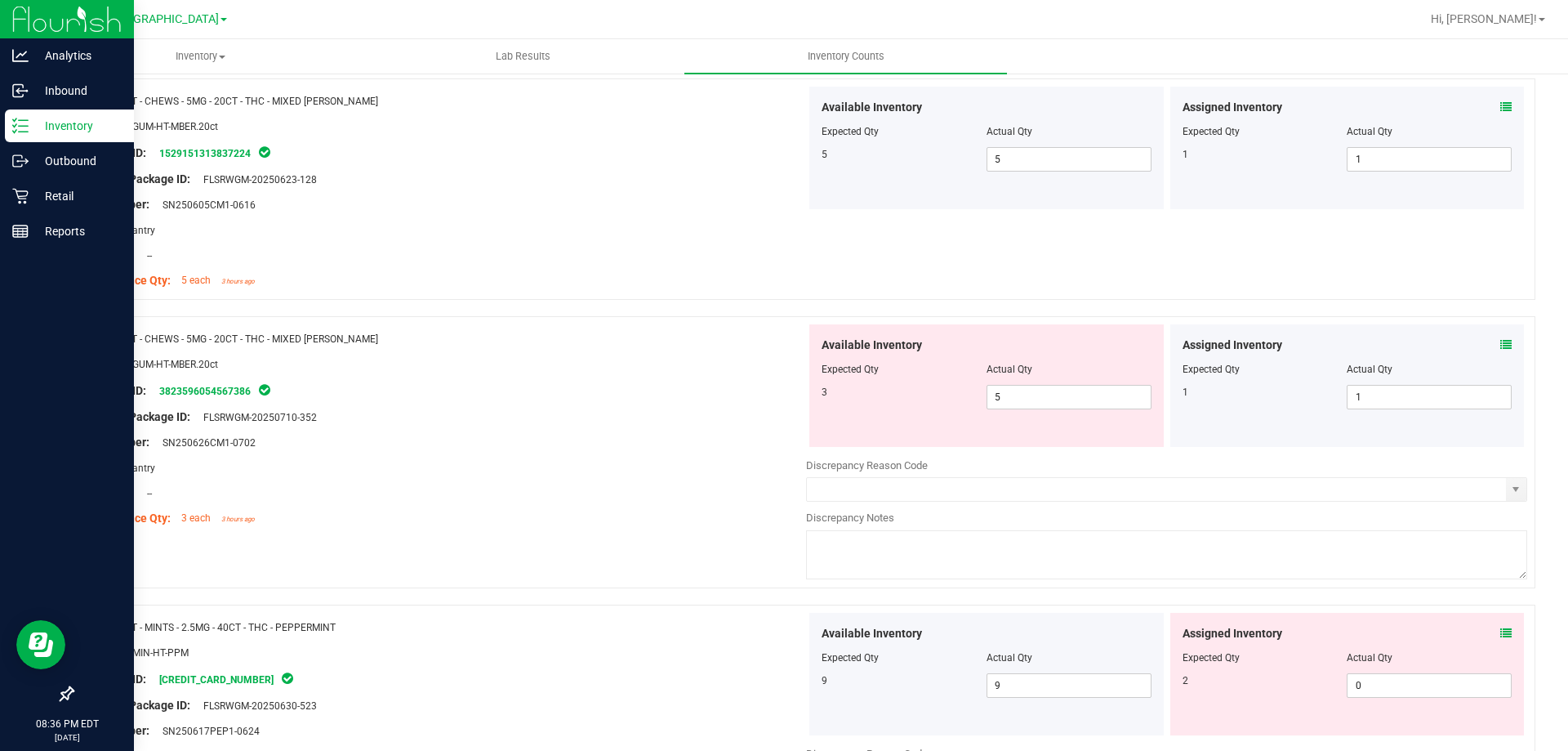
scroll to position [1143, 0]
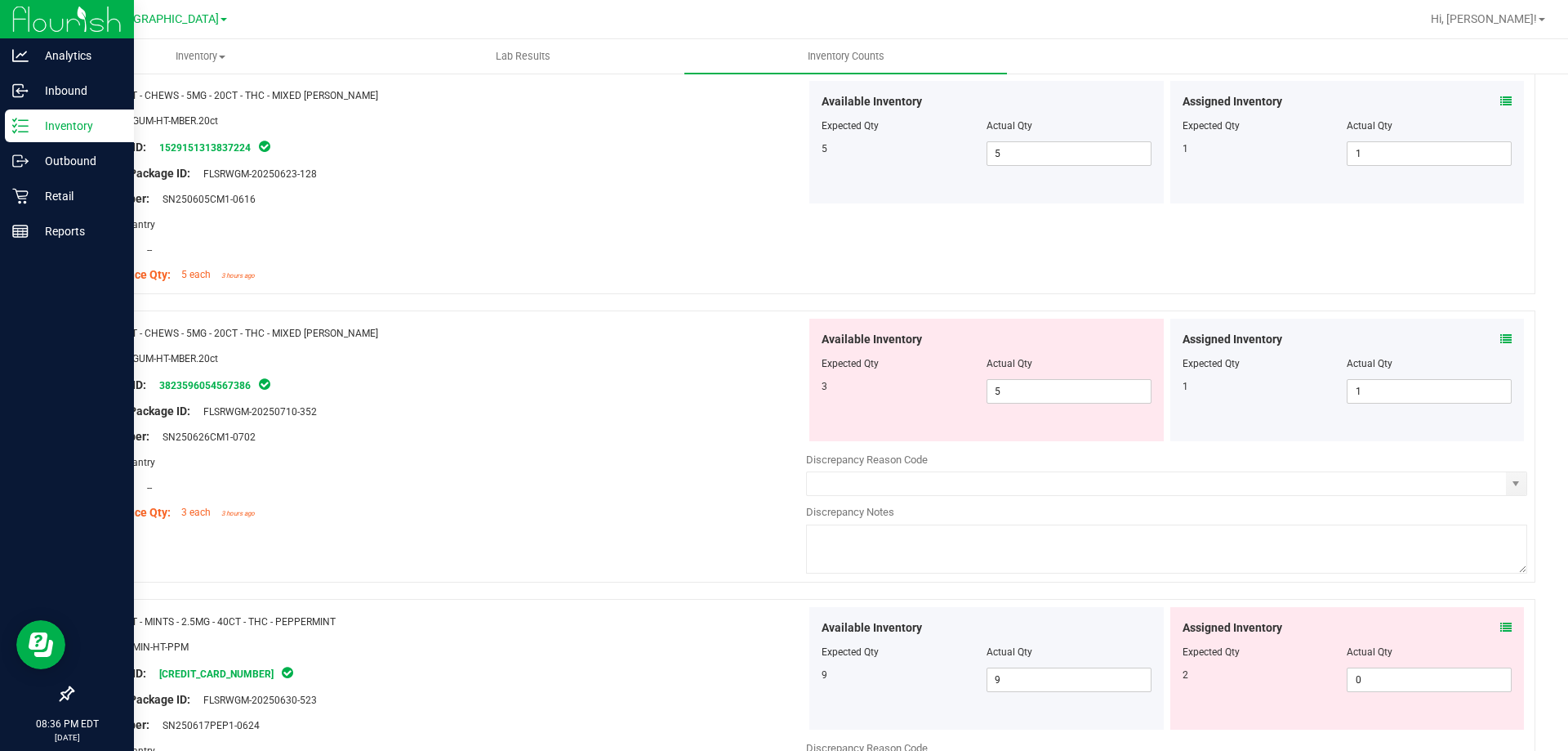
click at [1487, 335] on div "Assigned Inventory" at bounding box center [1347, 339] width 330 height 17
click at [1501, 337] on icon at bounding box center [1506, 339] width 12 height 12
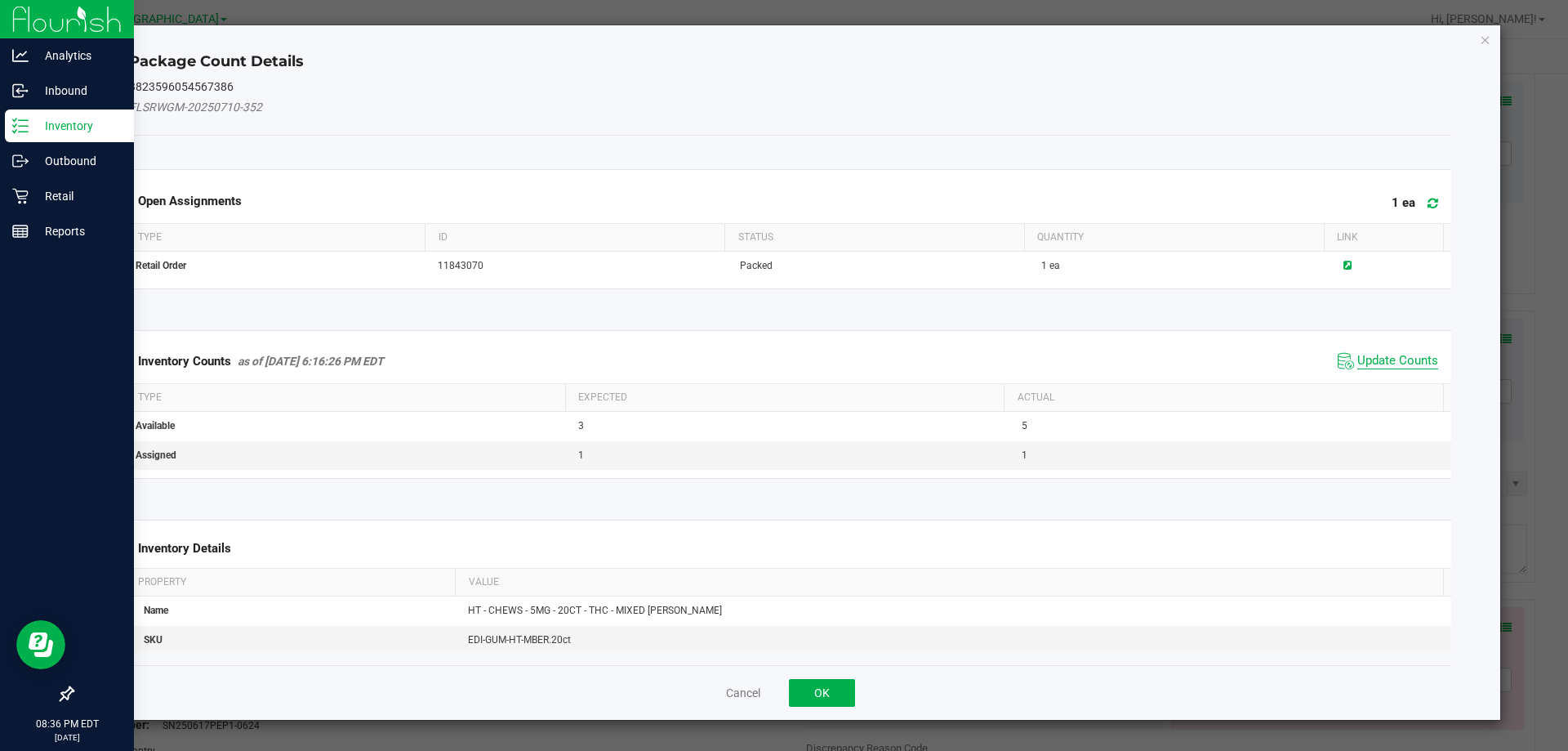
click at [1359, 362] on span "Update Counts" at bounding box center [1397, 361] width 81 height 16
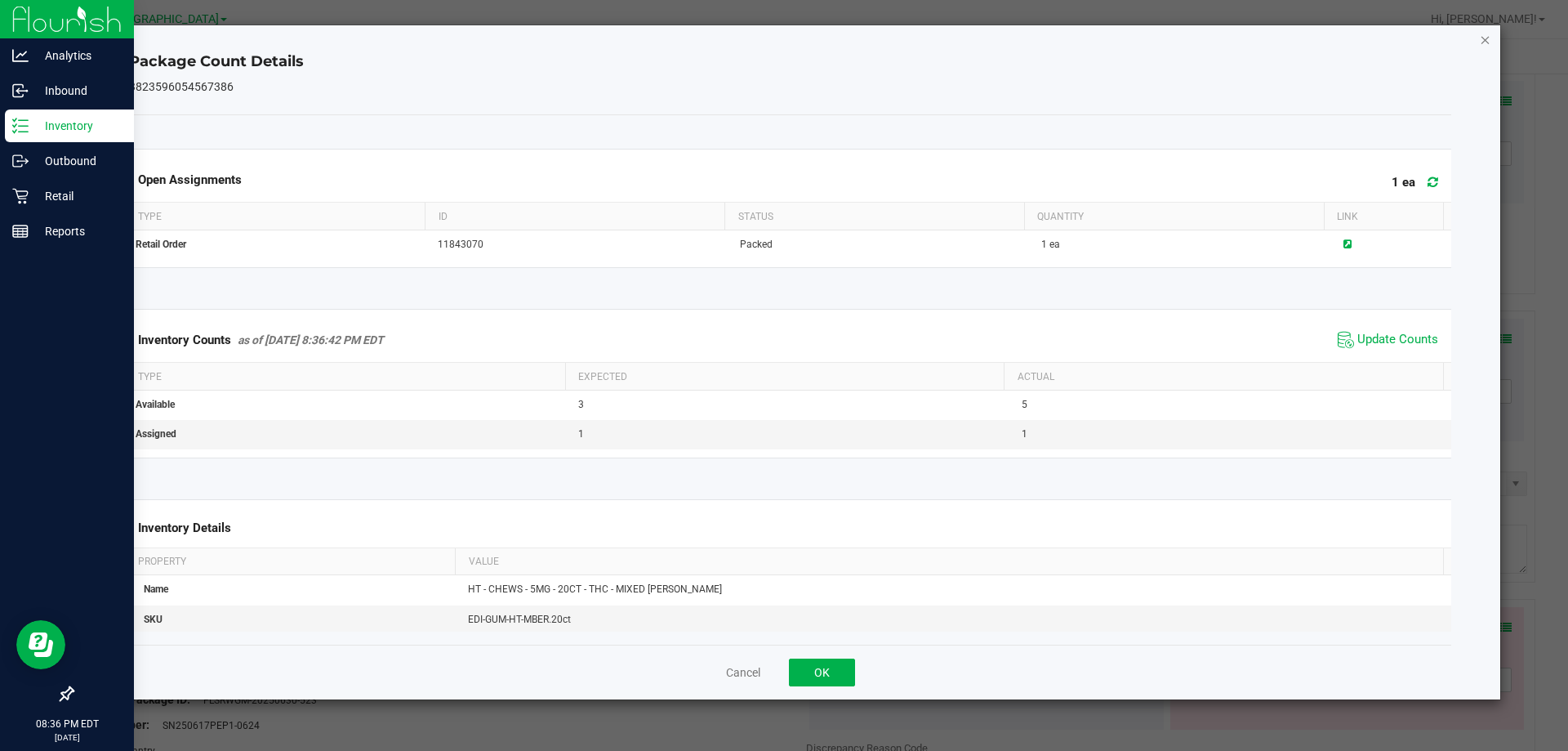
click at [1487, 40] on icon "Close" at bounding box center [1485, 40] width 12 height 19
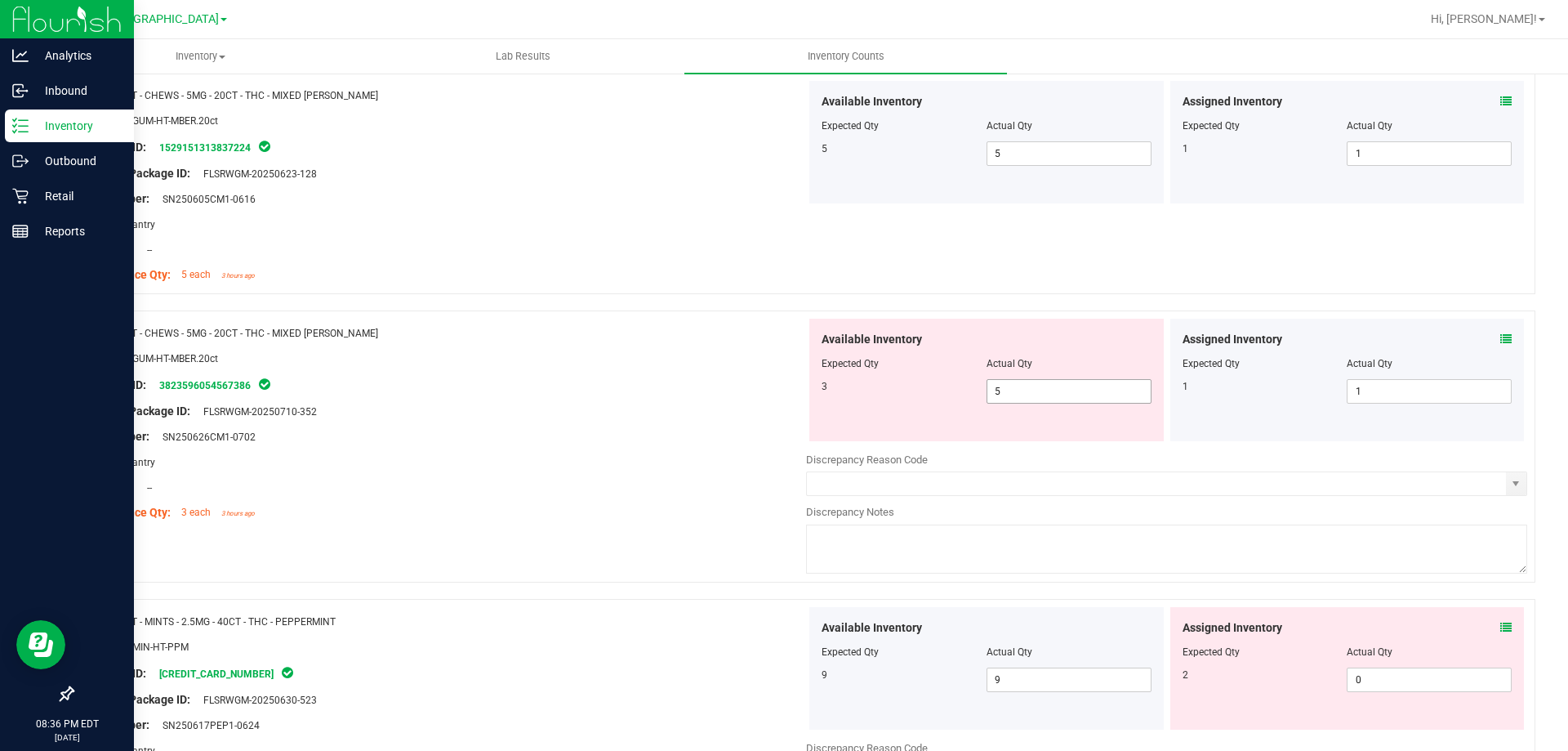
click at [1047, 391] on span "5 5" at bounding box center [1069, 390] width 165 height 24
type input "3"
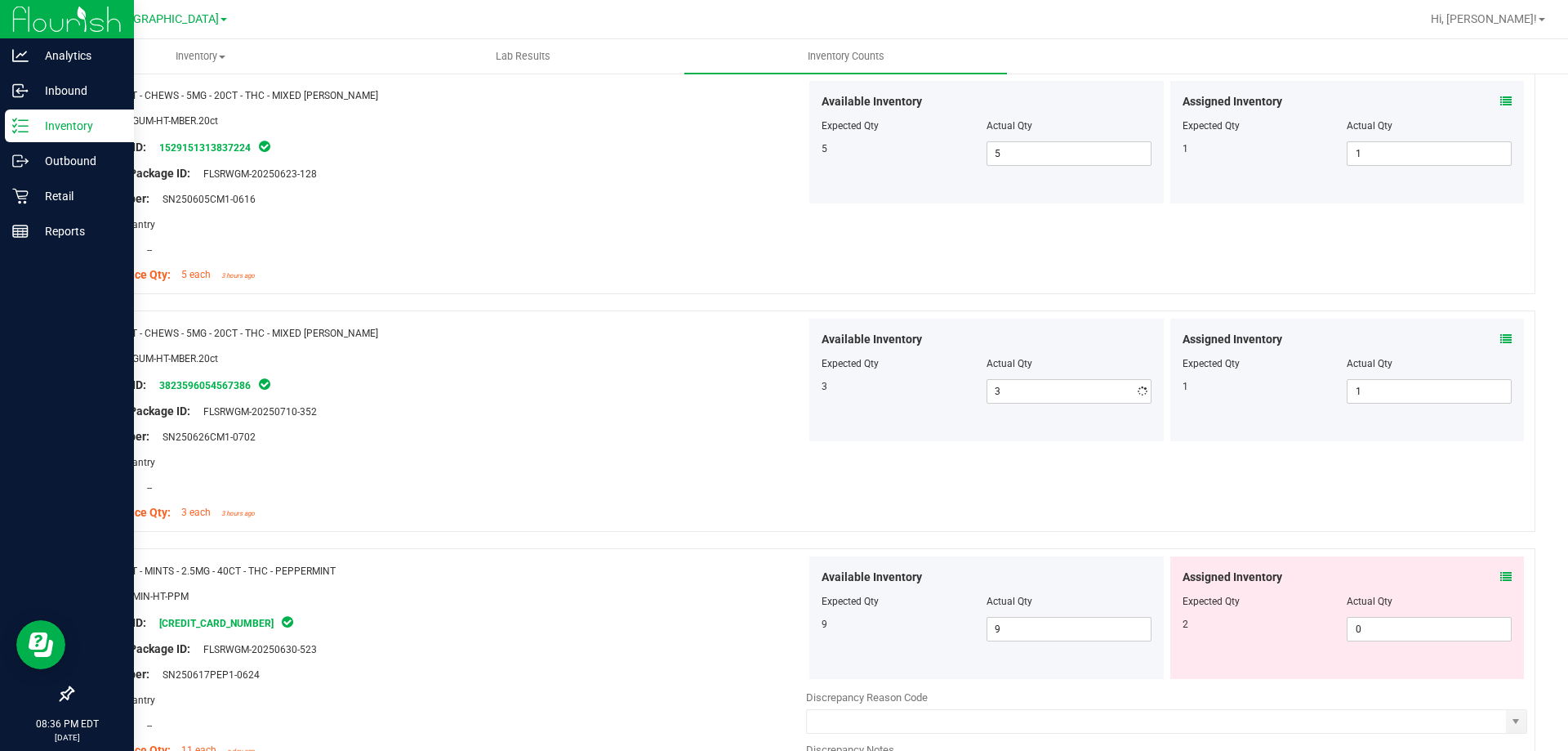
click at [745, 407] on div "Original Package ID: FLSRWGM-20250710-352" at bounding box center [445, 412] width 721 height 17
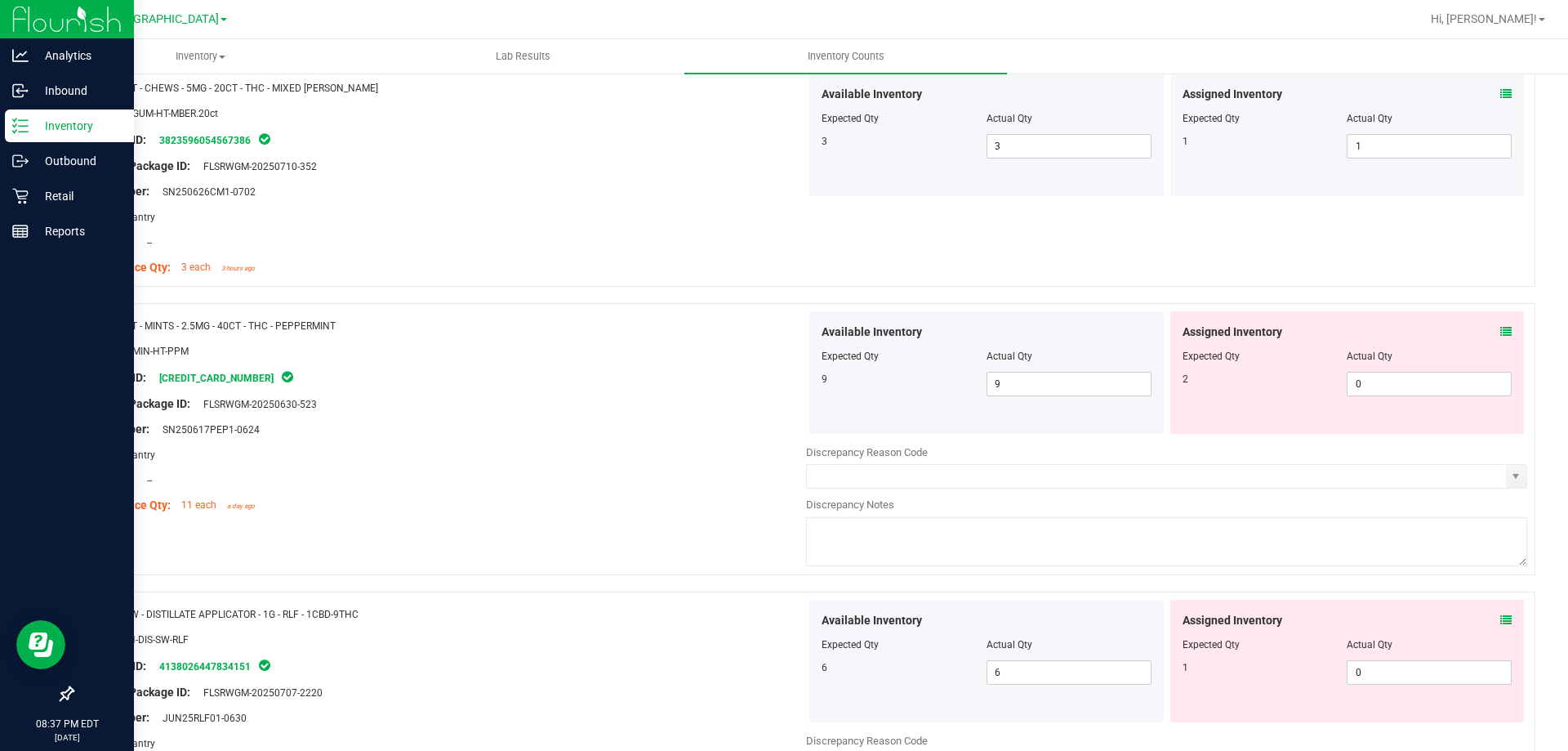
scroll to position [1225, 0]
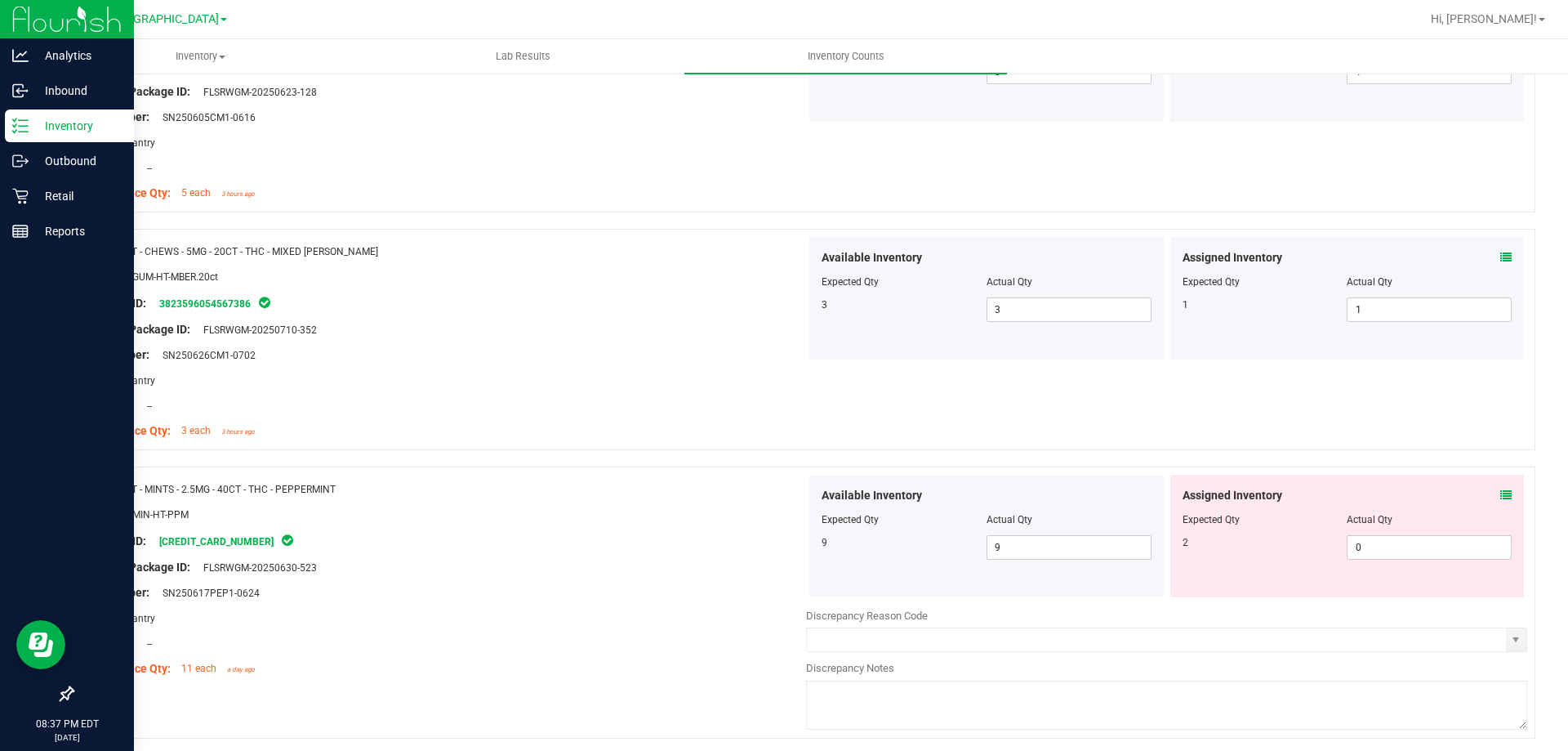
click at [1501, 495] on icon at bounding box center [1506, 496] width 12 height 12
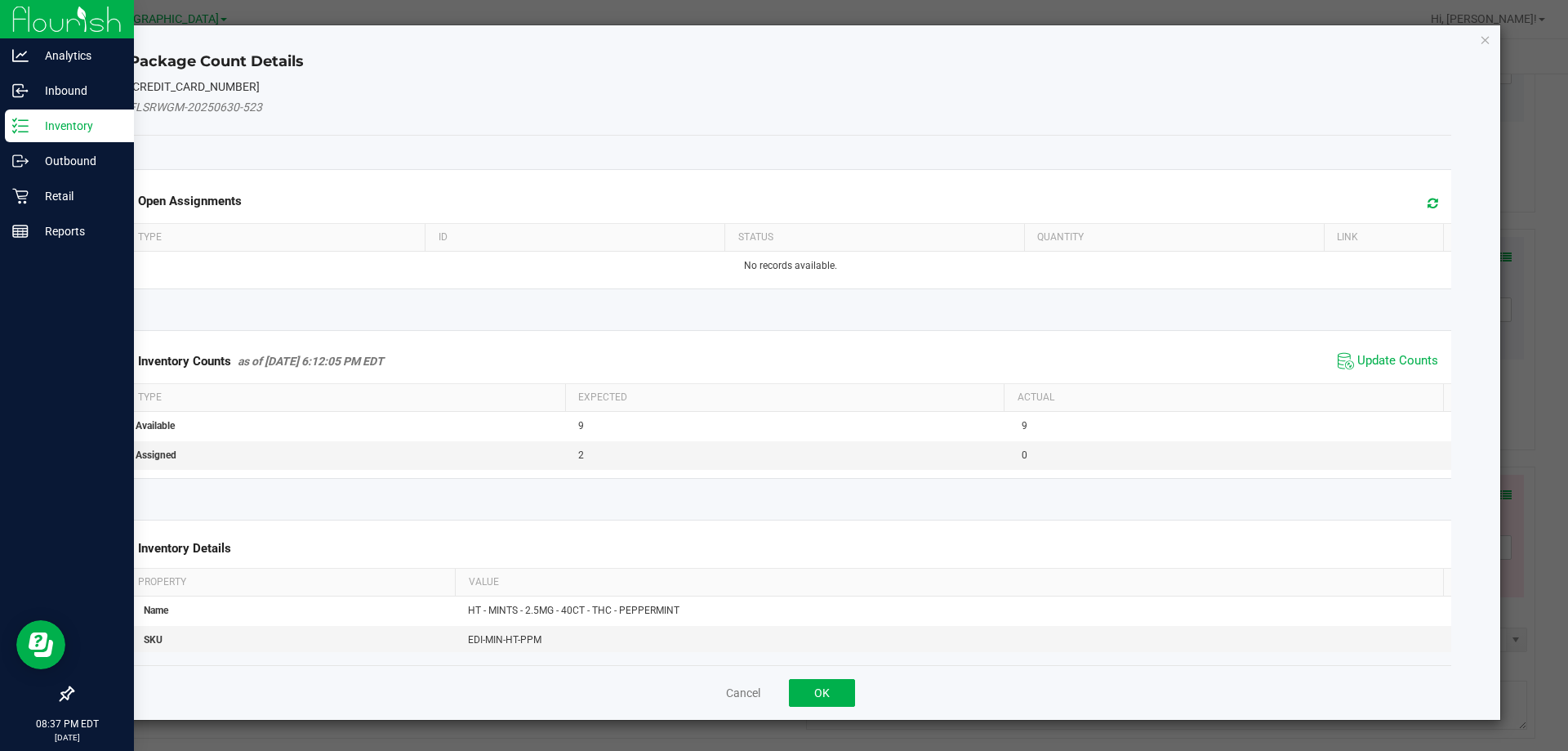
click at [1388, 351] on span "Update Counts" at bounding box center [1388, 361] width 109 height 24
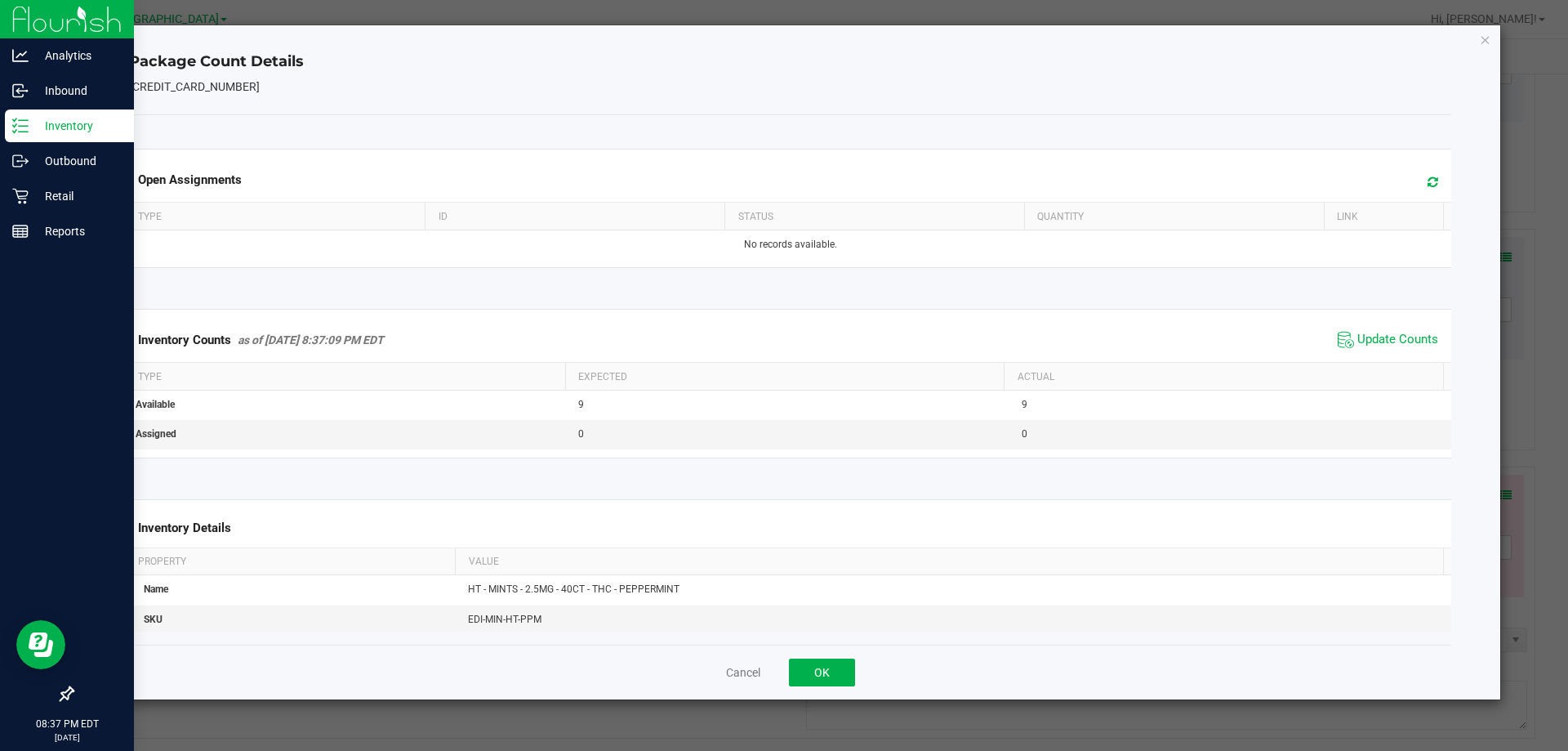
click at [1478, 40] on div "Package Count Details 8101090731496263 Open Assignments Type ID Status Quantity…" at bounding box center [790, 362] width 1421 height 674
click at [1479, 38] on icon "Close" at bounding box center [1485, 40] width 12 height 19
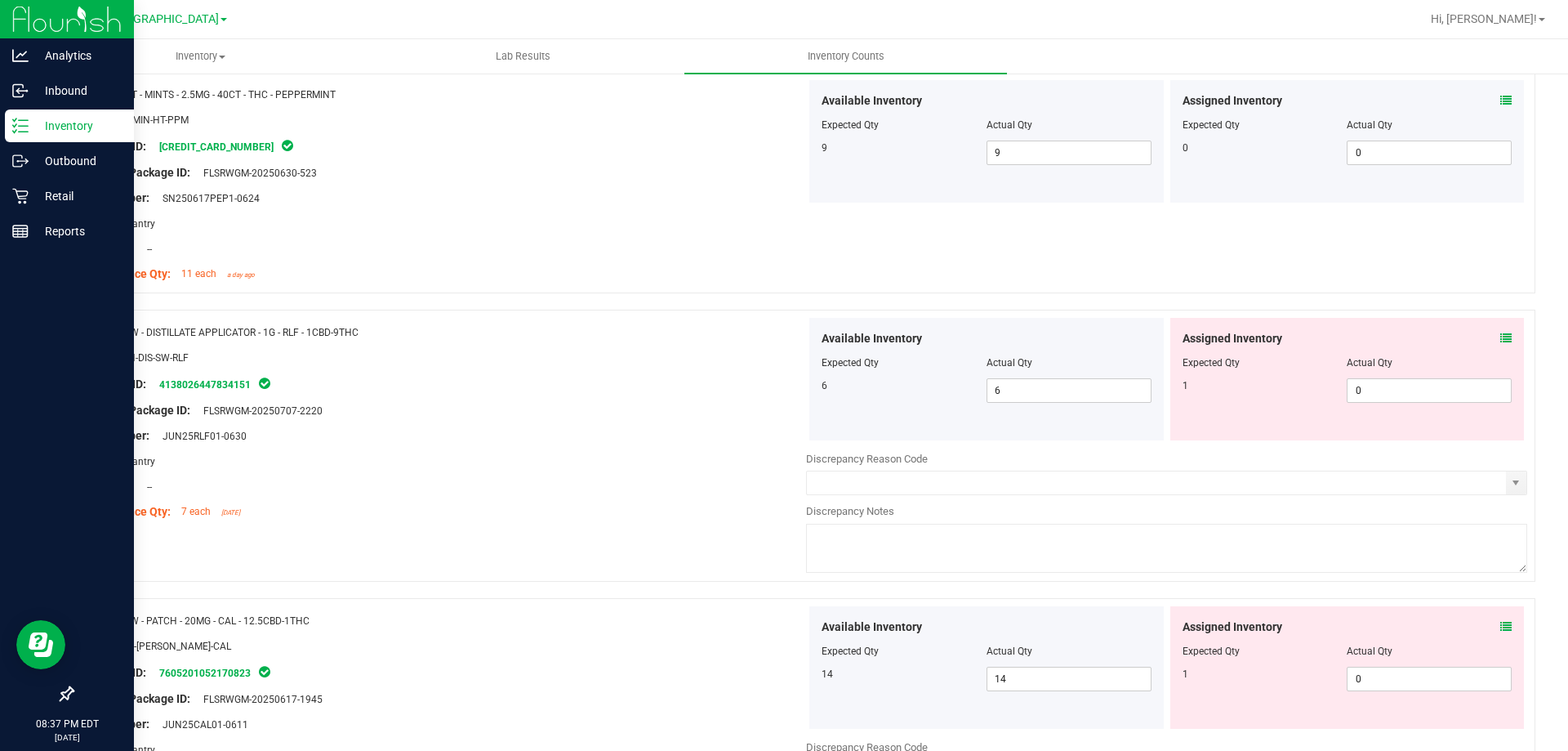
scroll to position [1634, 0]
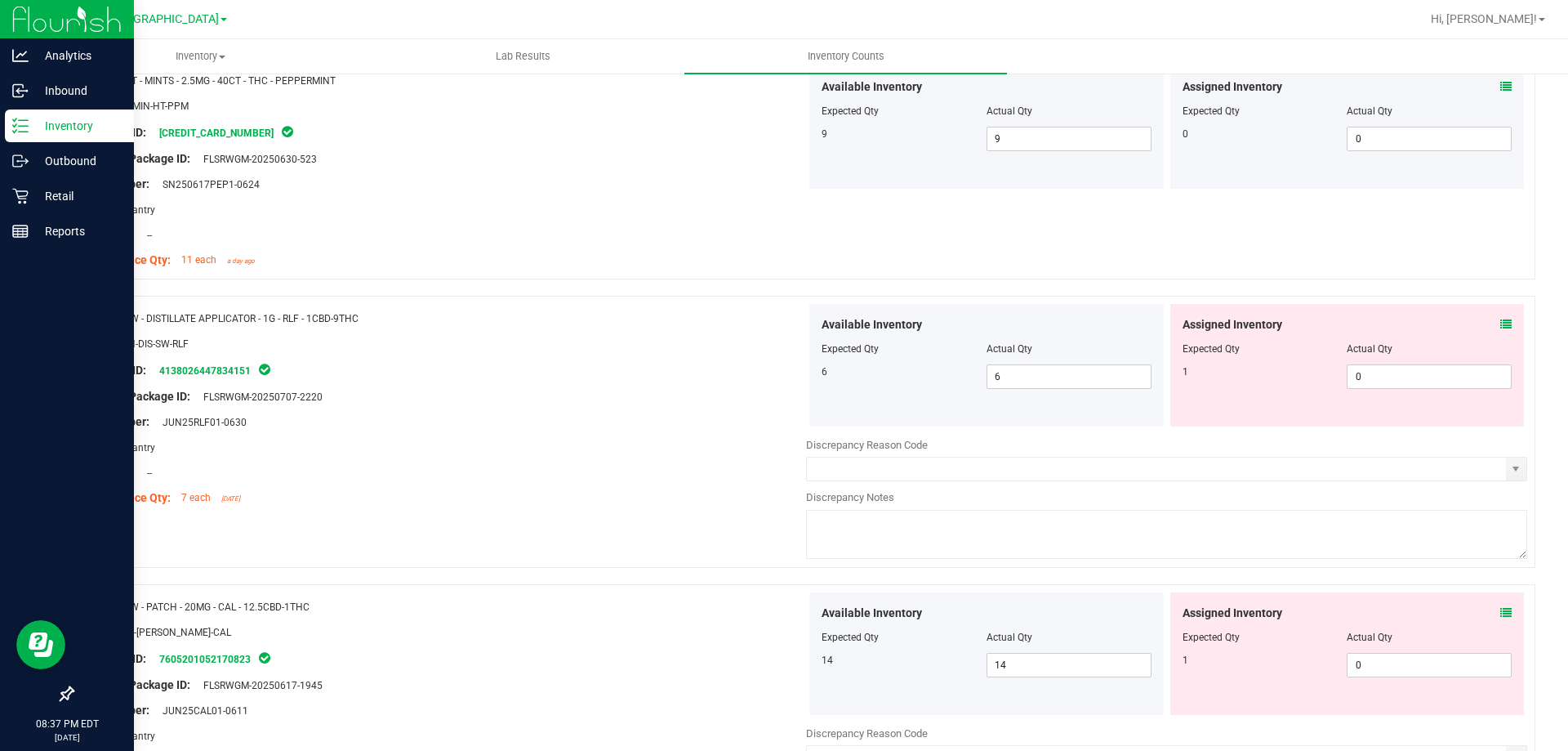
click at [1501, 332] on span at bounding box center [1506, 325] width 12 height 17
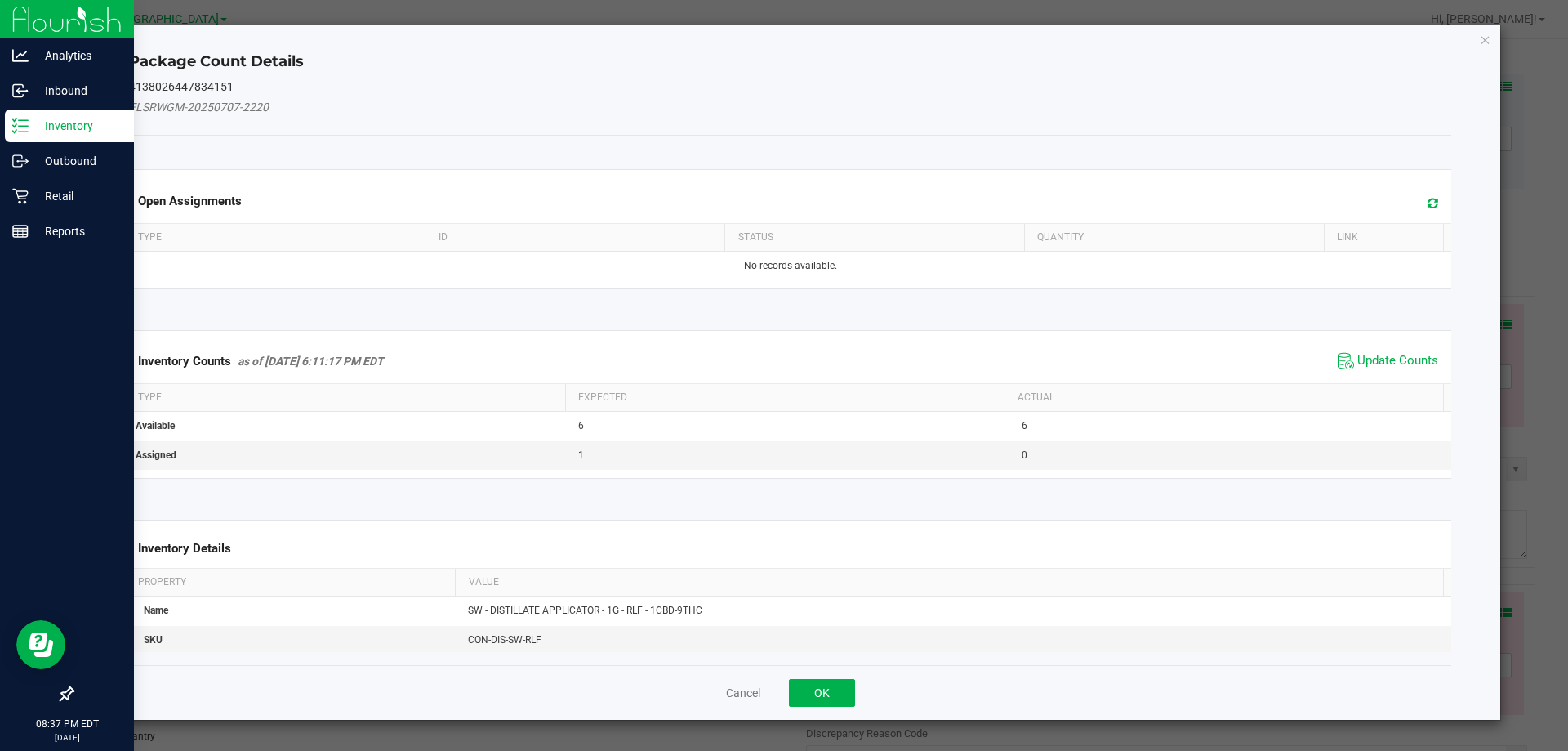
click at [1400, 362] on span "Update Counts" at bounding box center [1397, 361] width 81 height 16
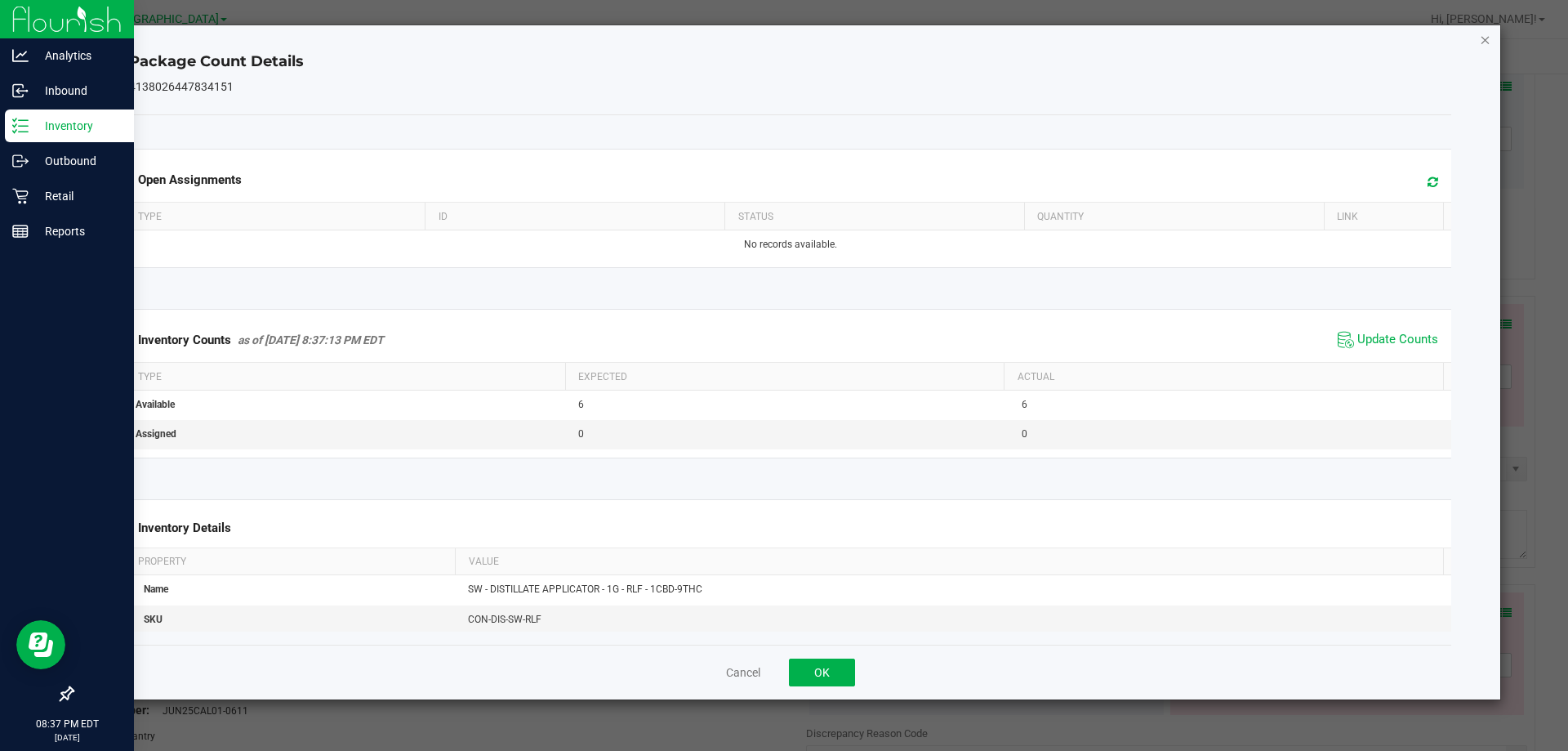
click at [1480, 42] on icon "Close" at bounding box center [1485, 40] width 12 height 19
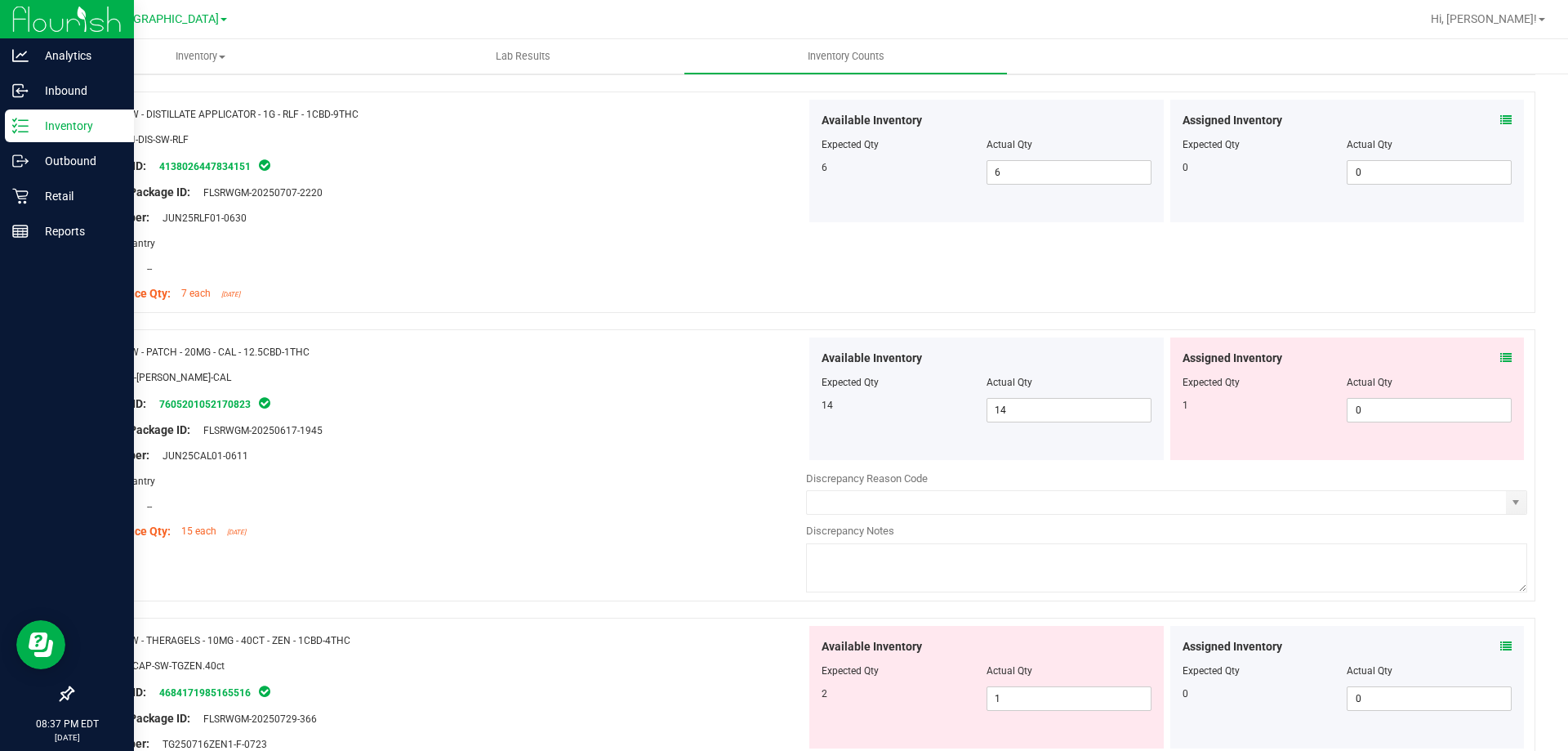
scroll to position [1961, 0]
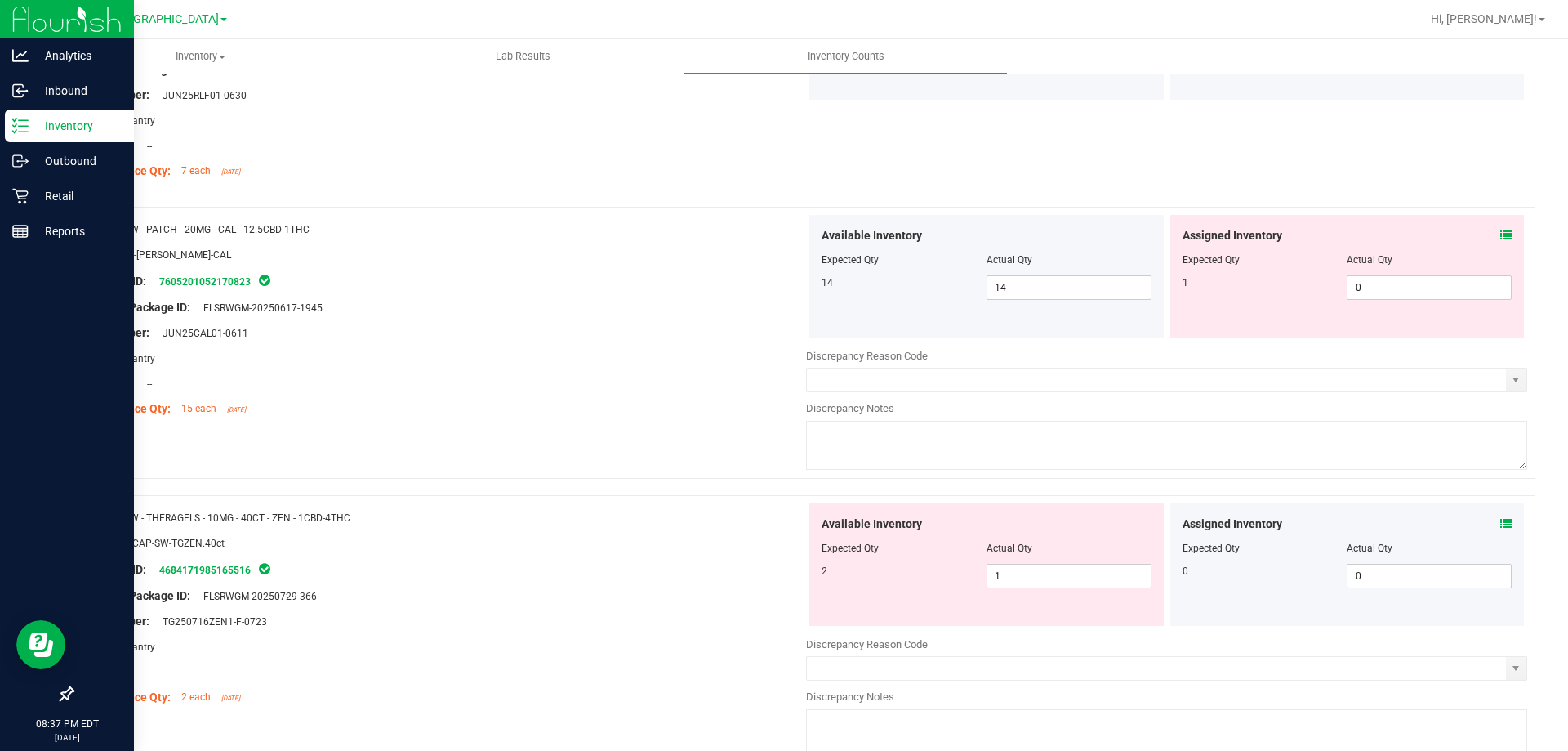
click at [1501, 233] on icon at bounding box center [1506, 235] width 12 height 12
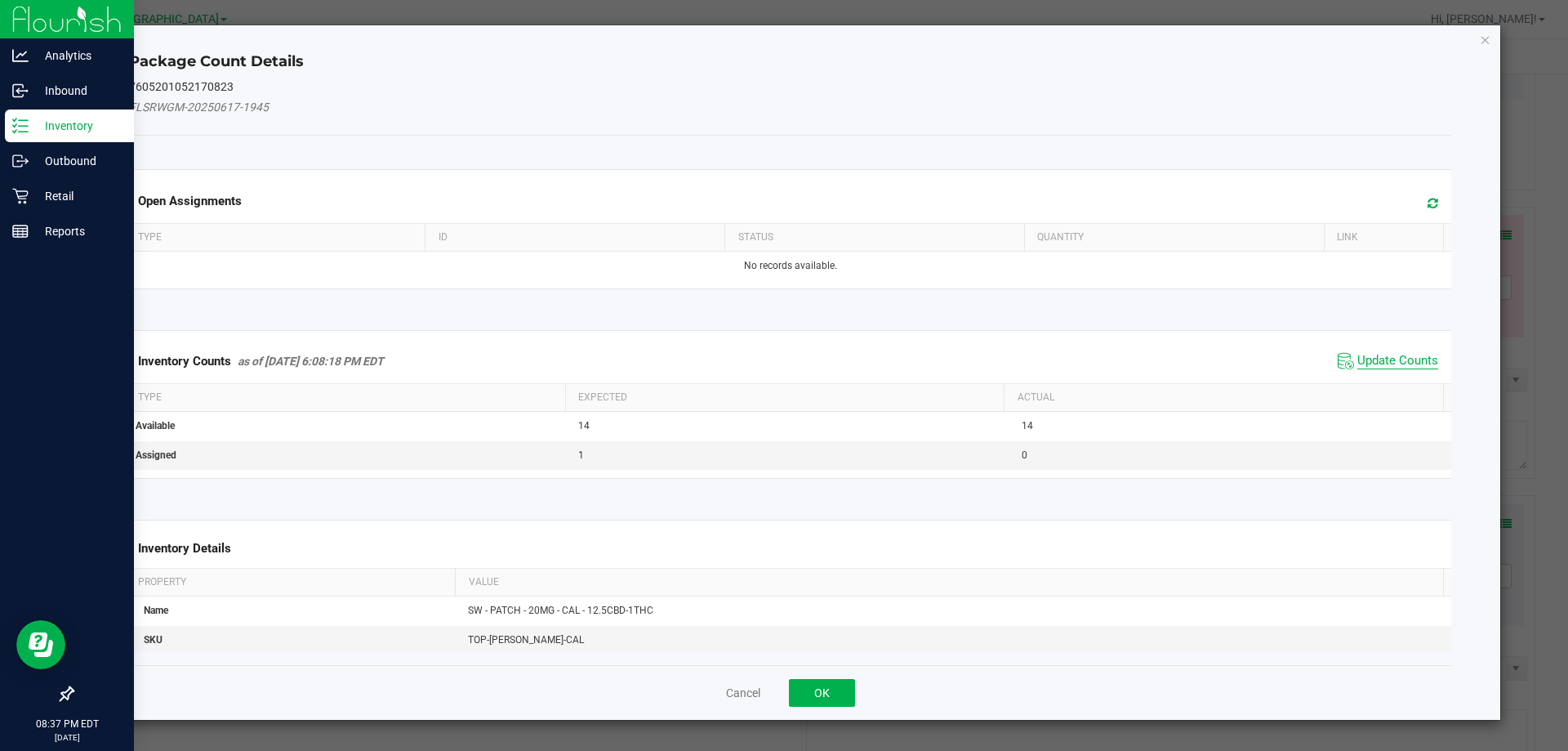
click at [1371, 356] on span "Update Counts" at bounding box center [1397, 361] width 81 height 16
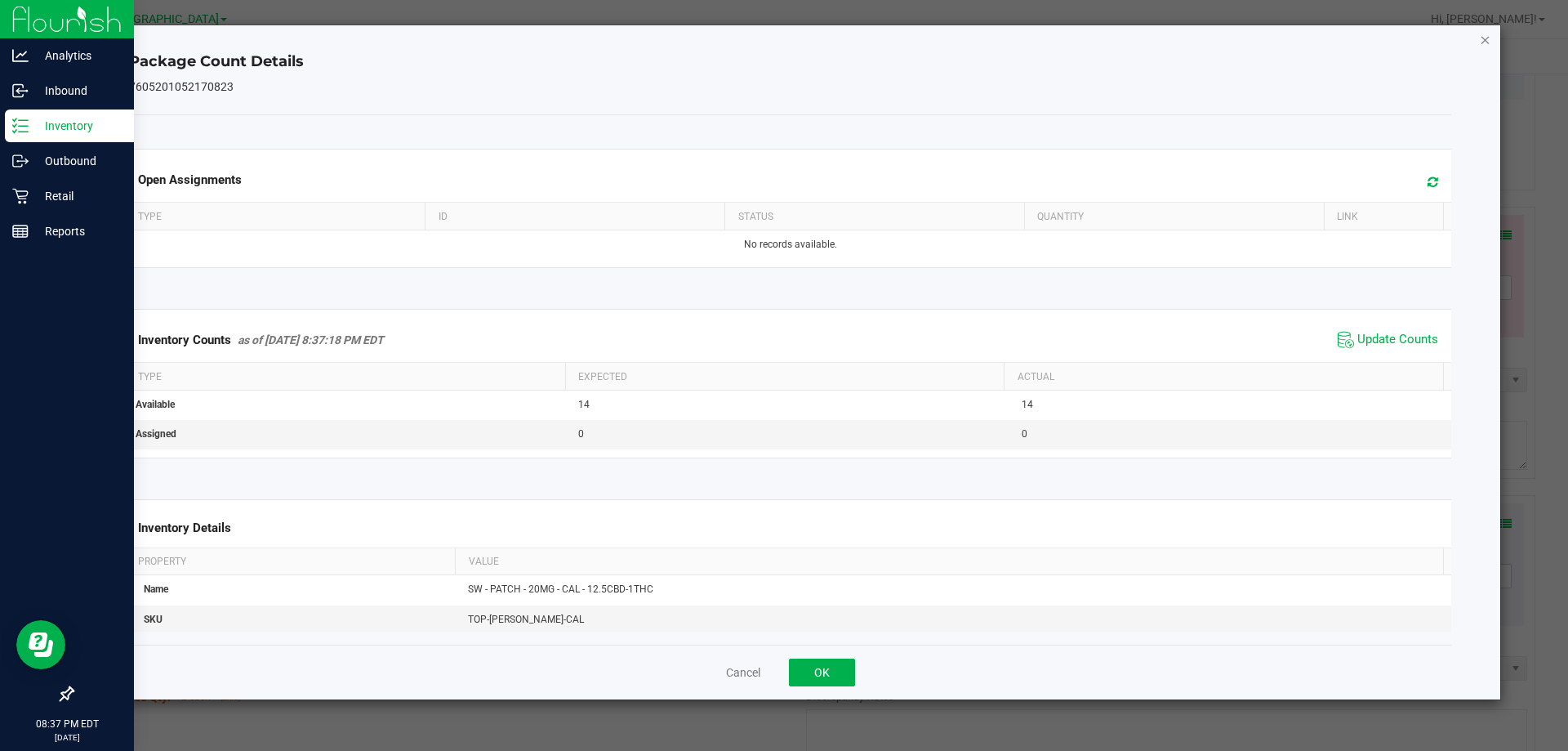
click at [1484, 41] on icon "Close" at bounding box center [1485, 40] width 12 height 19
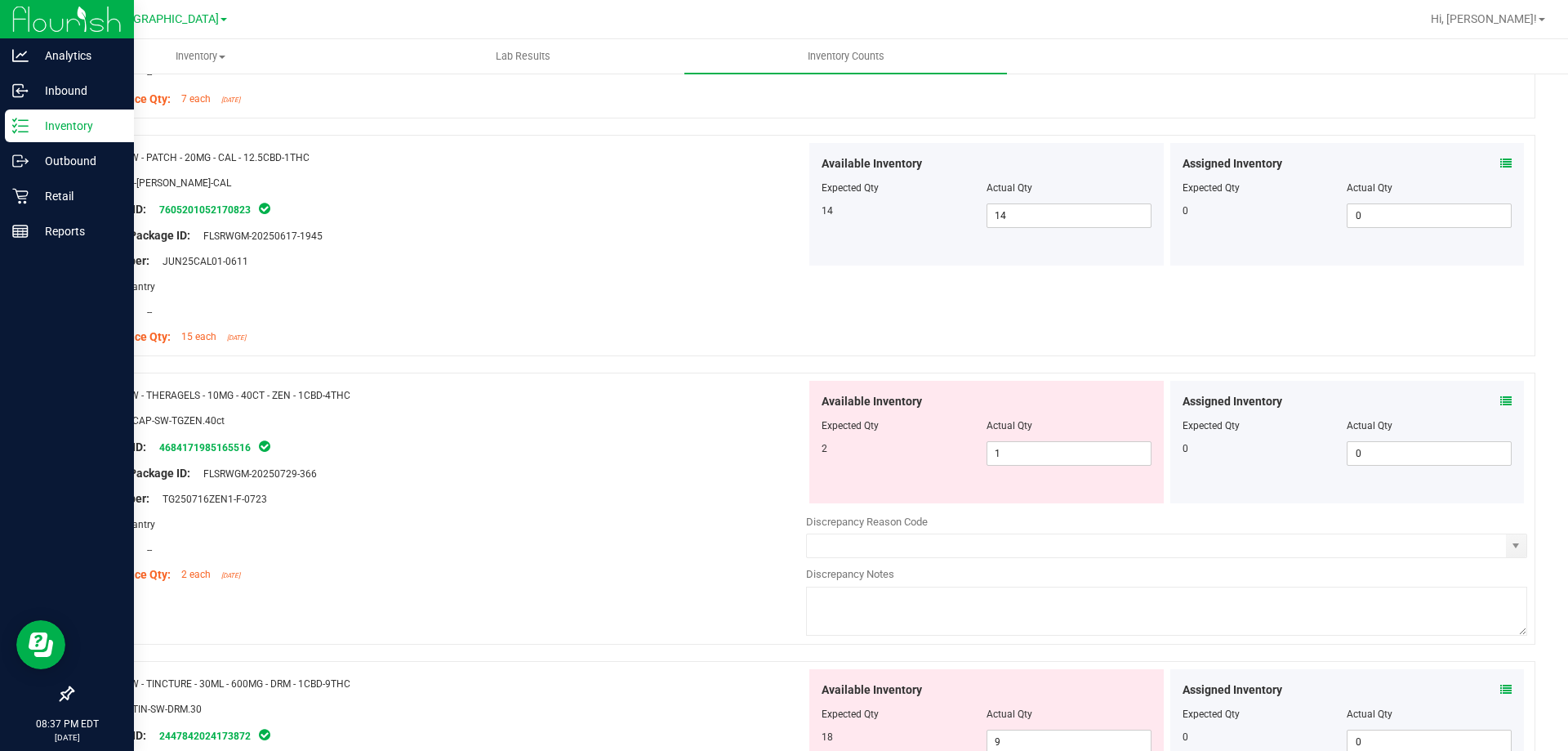
scroll to position [2124, 0]
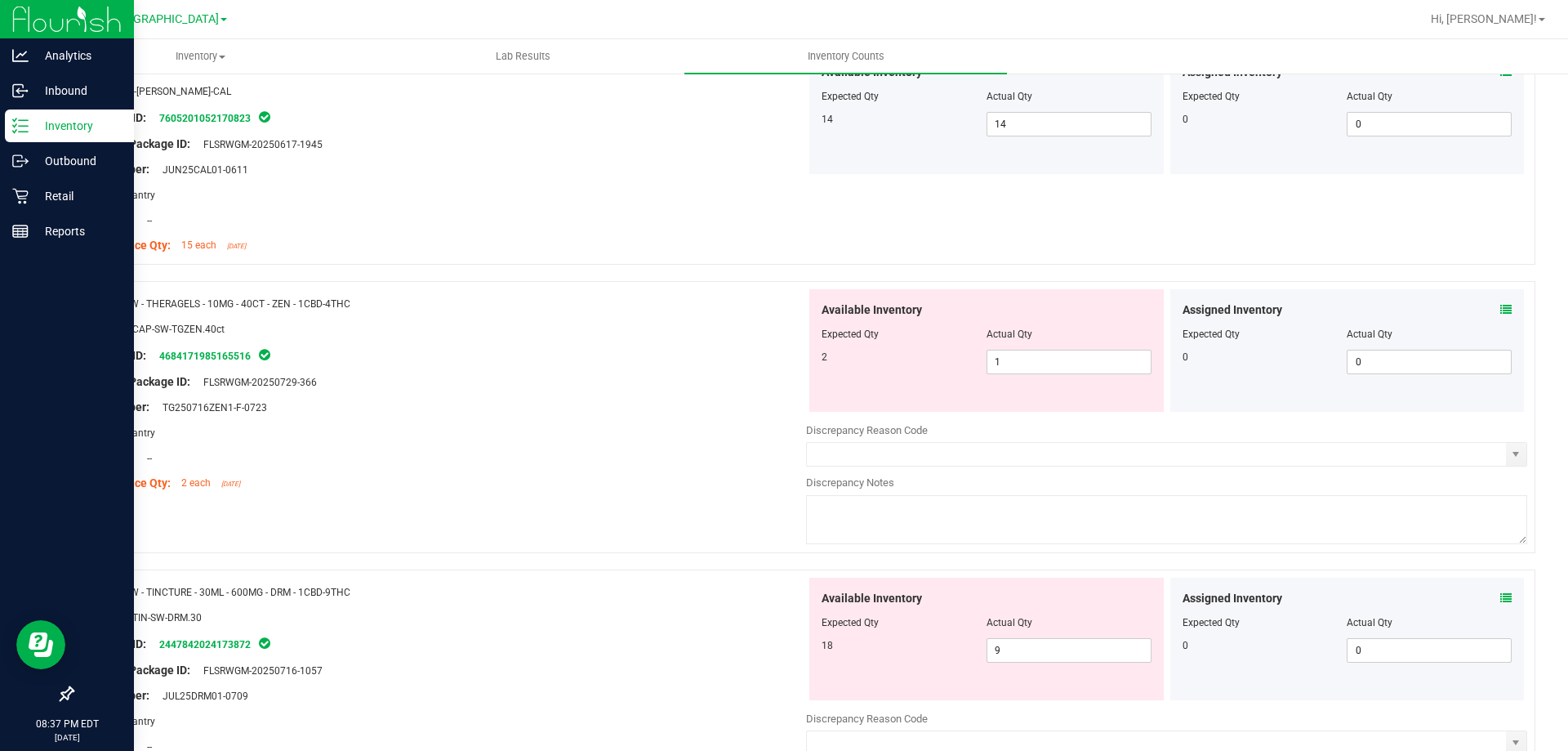
click at [1501, 308] on icon at bounding box center [1506, 309] width 12 height 12
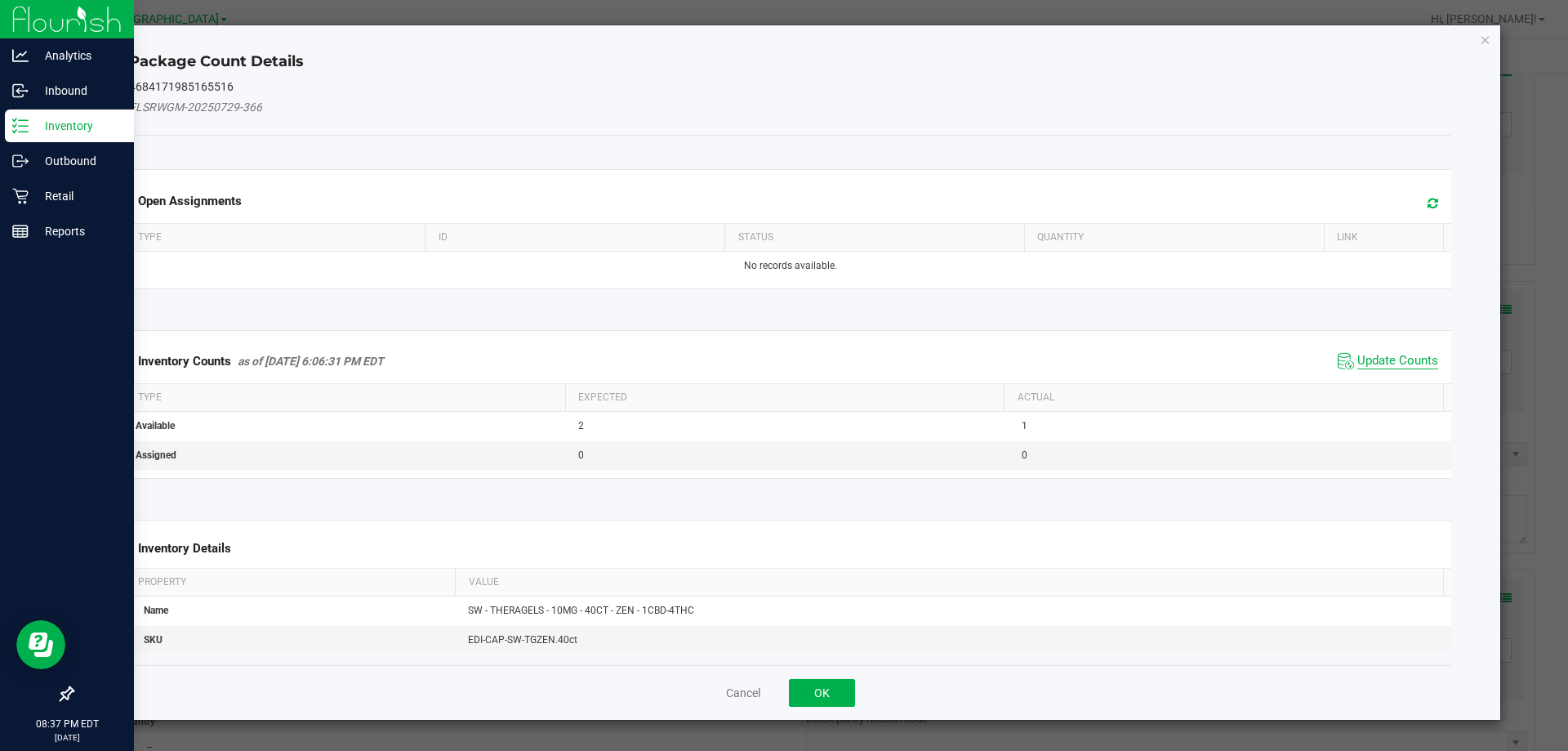
click at [1380, 353] on span "Update Counts" at bounding box center [1397, 361] width 81 height 16
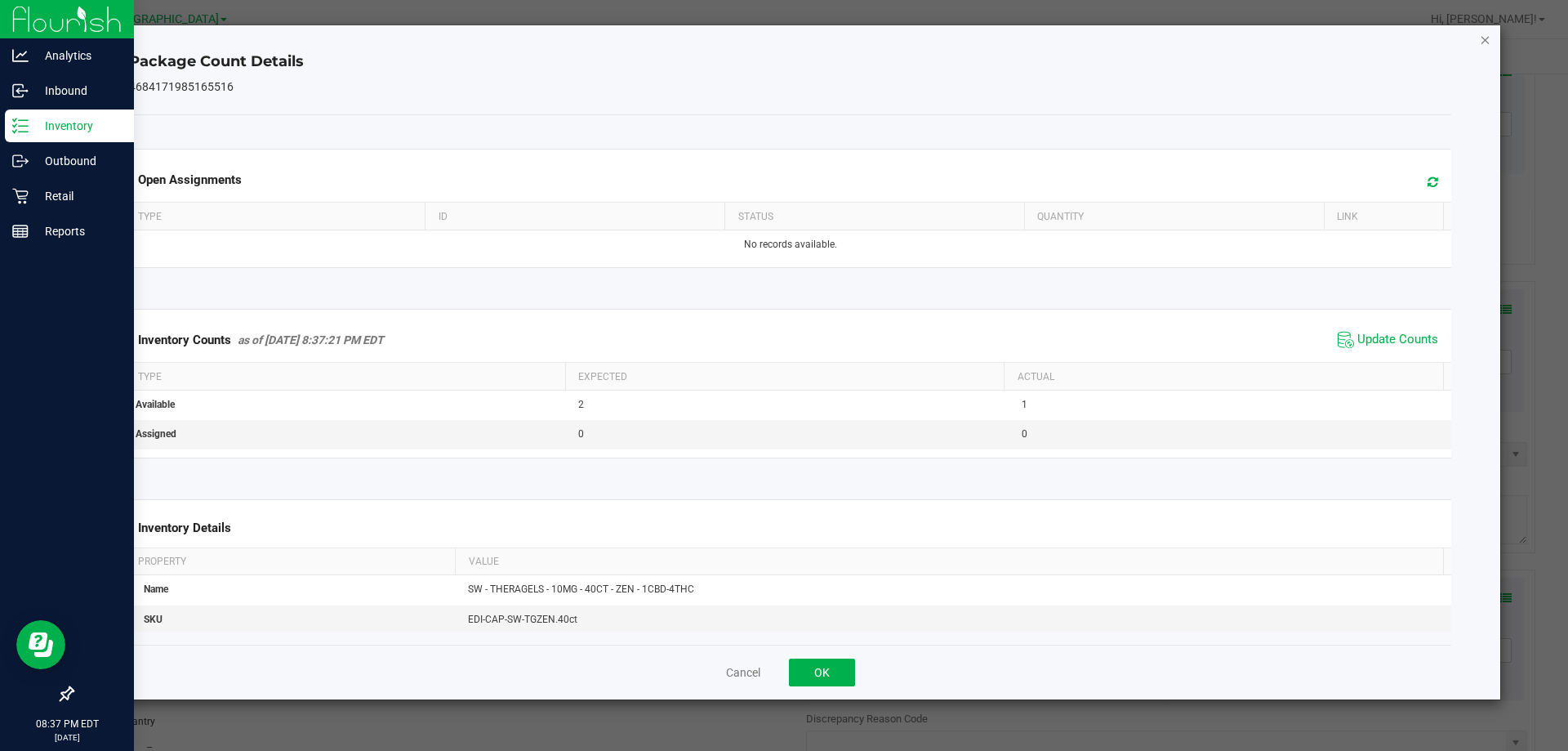
click at [1484, 35] on icon "Close" at bounding box center [1485, 40] width 12 height 19
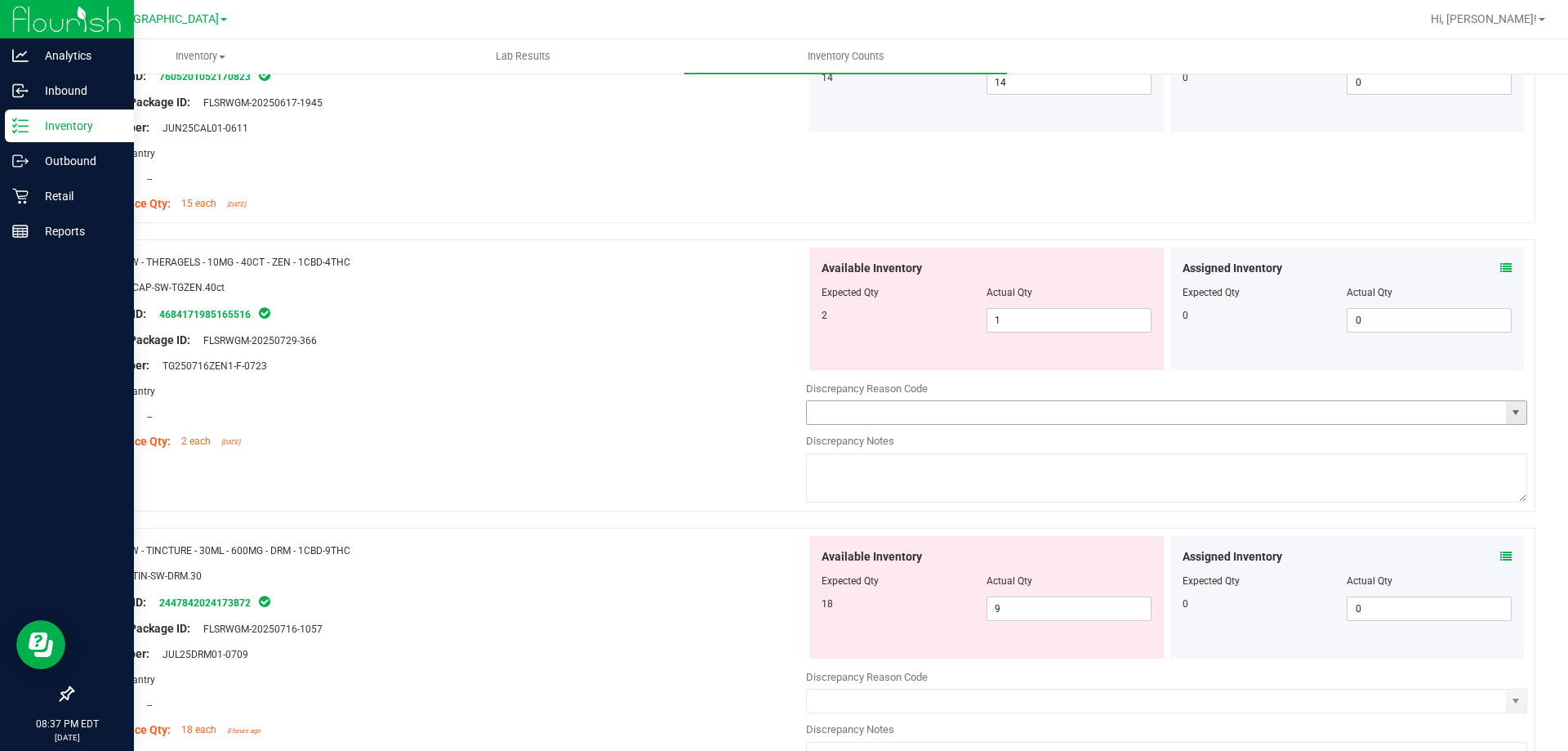
scroll to position [2206, 0]
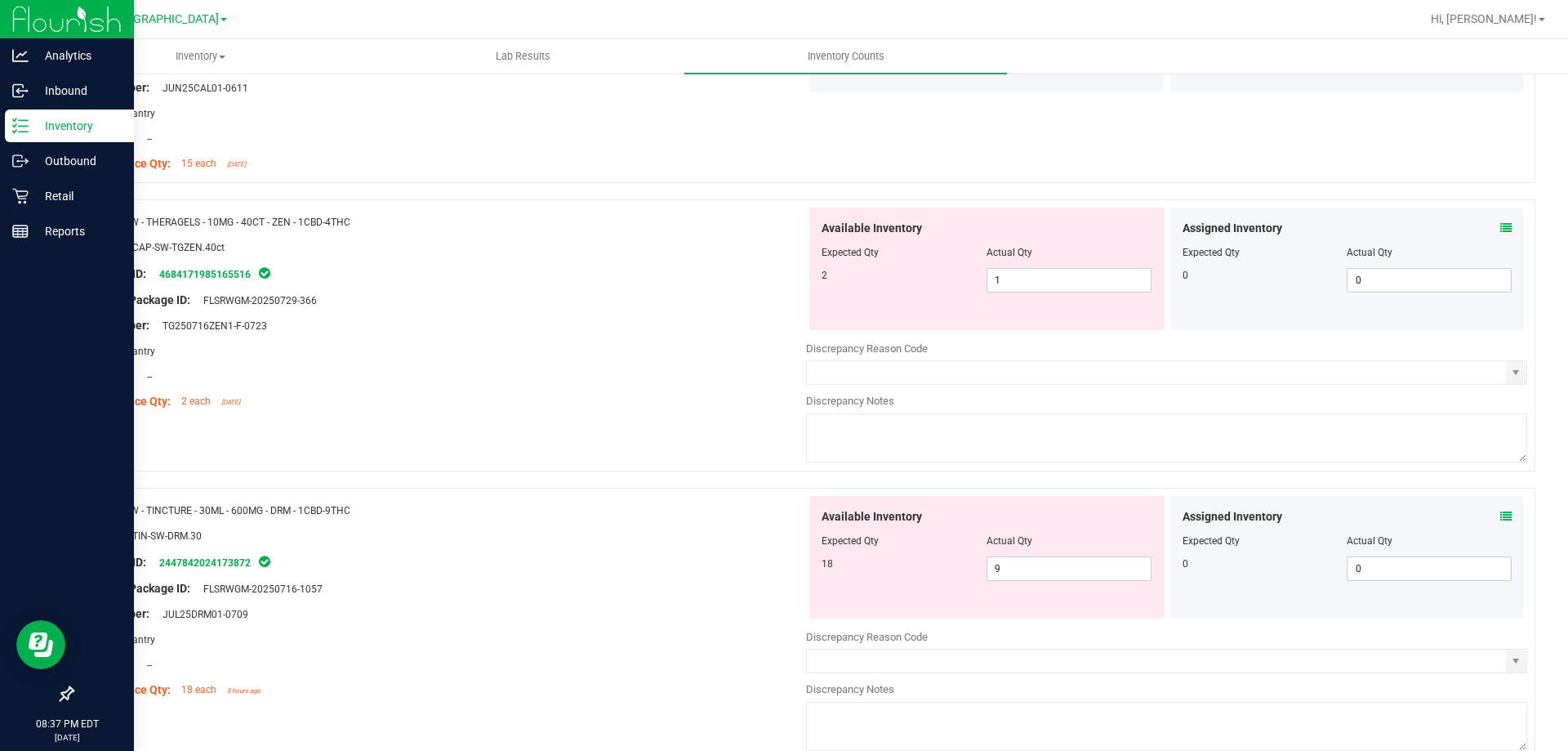
click at [1030, 292] on div "Available Inventory Expected Qty Actual Qty 2 1 1" at bounding box center [987, 268] width 355 height 122
click at [1028, 286] on span "1 1" at bounding box center [1069, 280] width 165 height 24
type input "2"
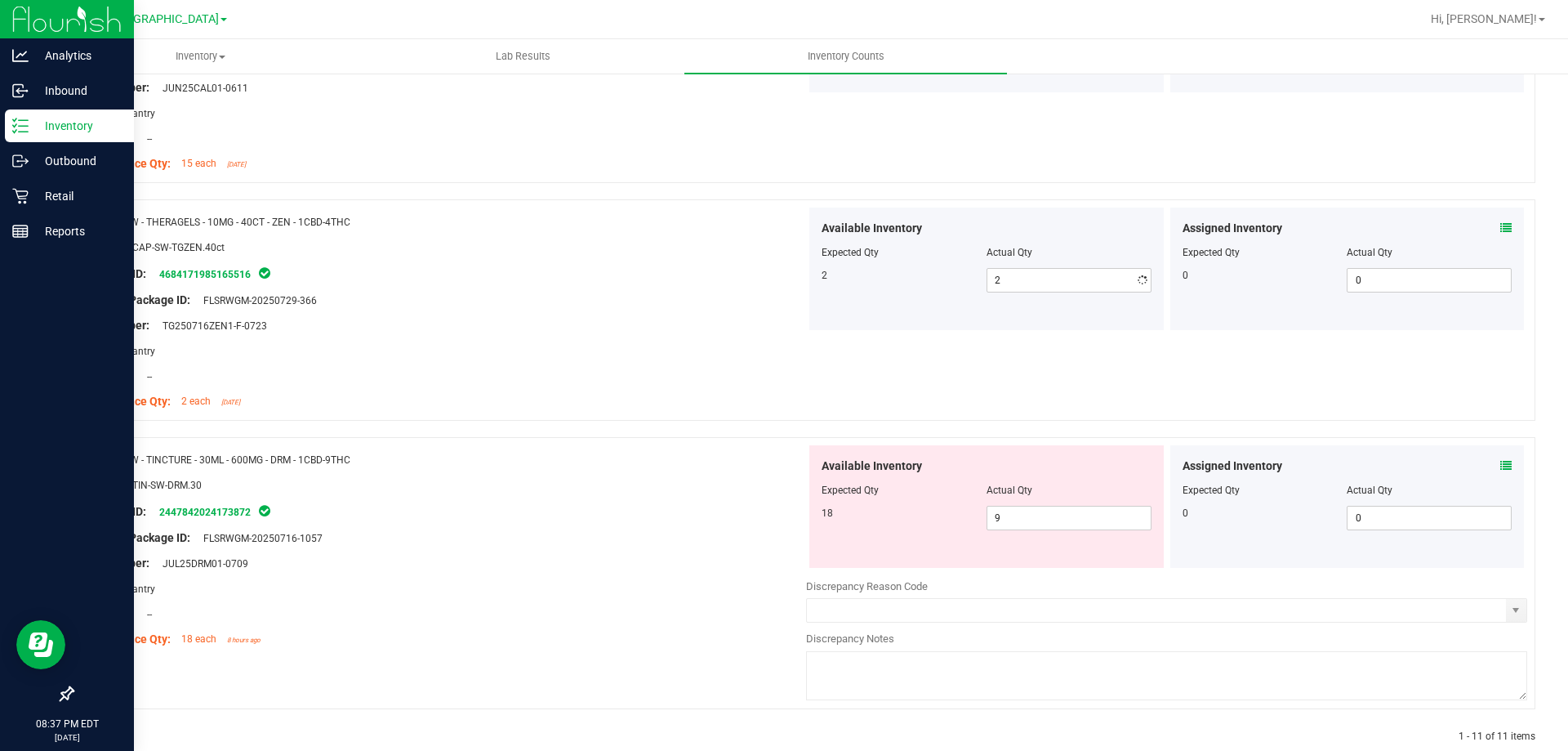
click at [641, 343] on div "Area: Pantry" at bounding box center [445, 351] width 721 height 17
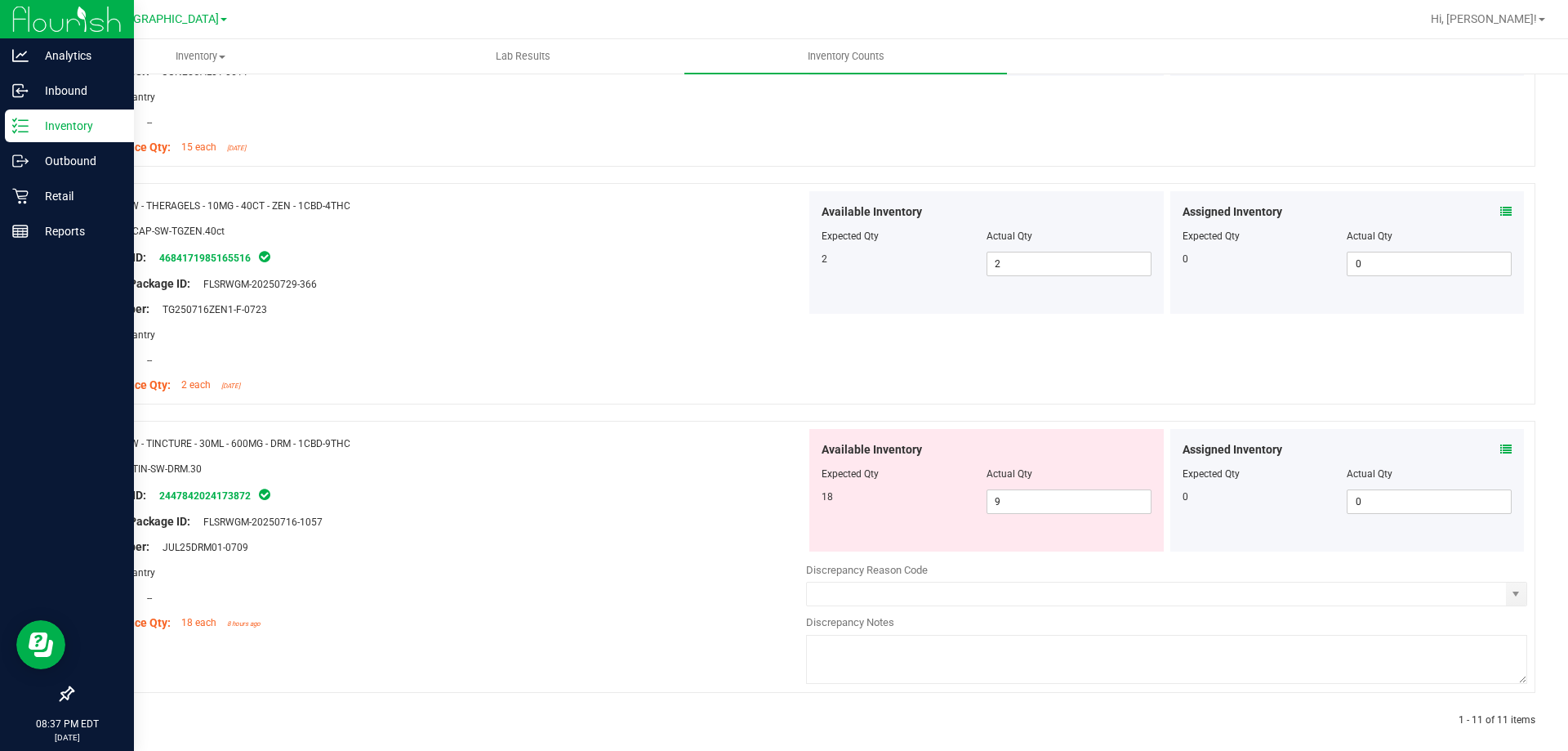
scroll to position [2236, 0]
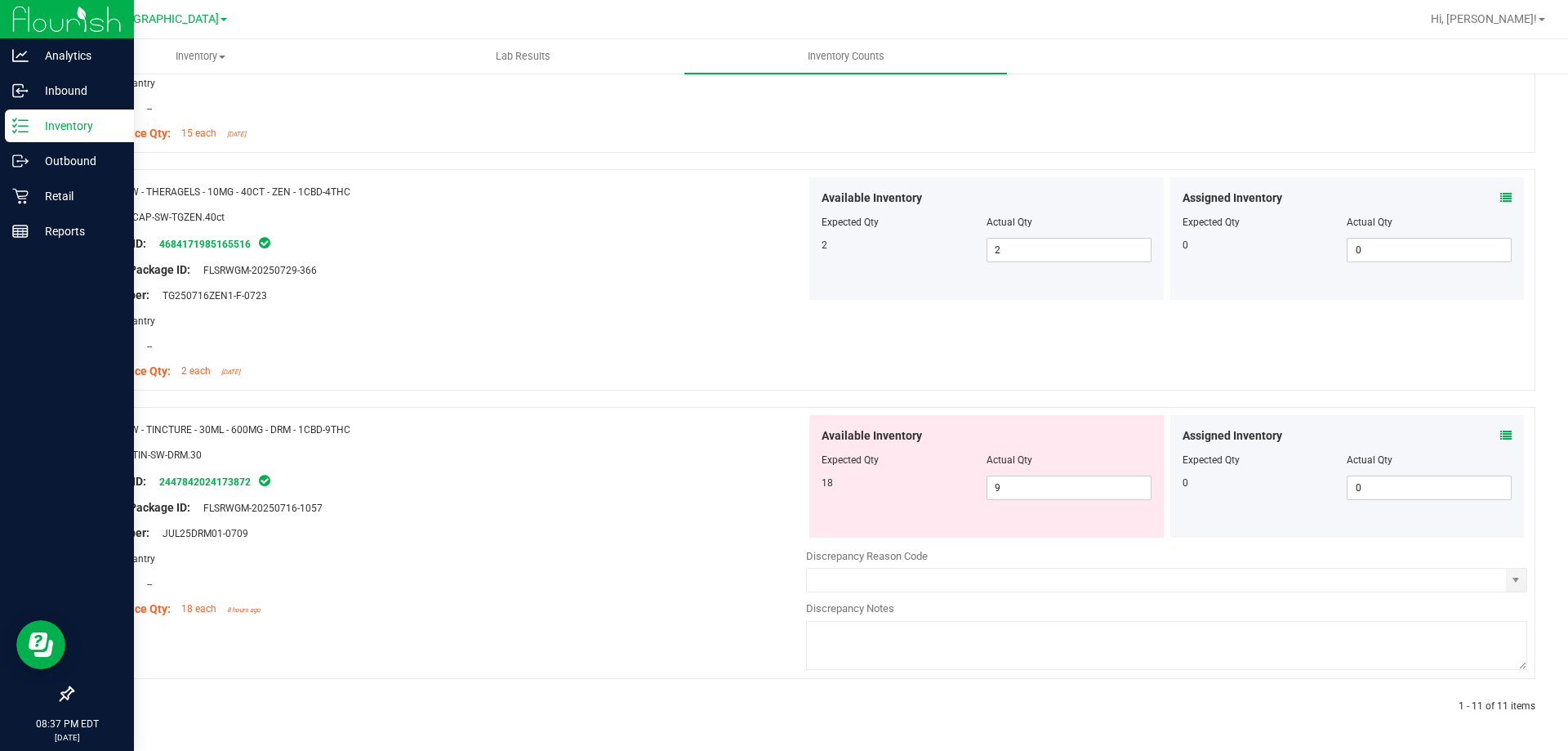
click at [1501, 438] on icon at bounding box center [1506, 436] width 12 height 12
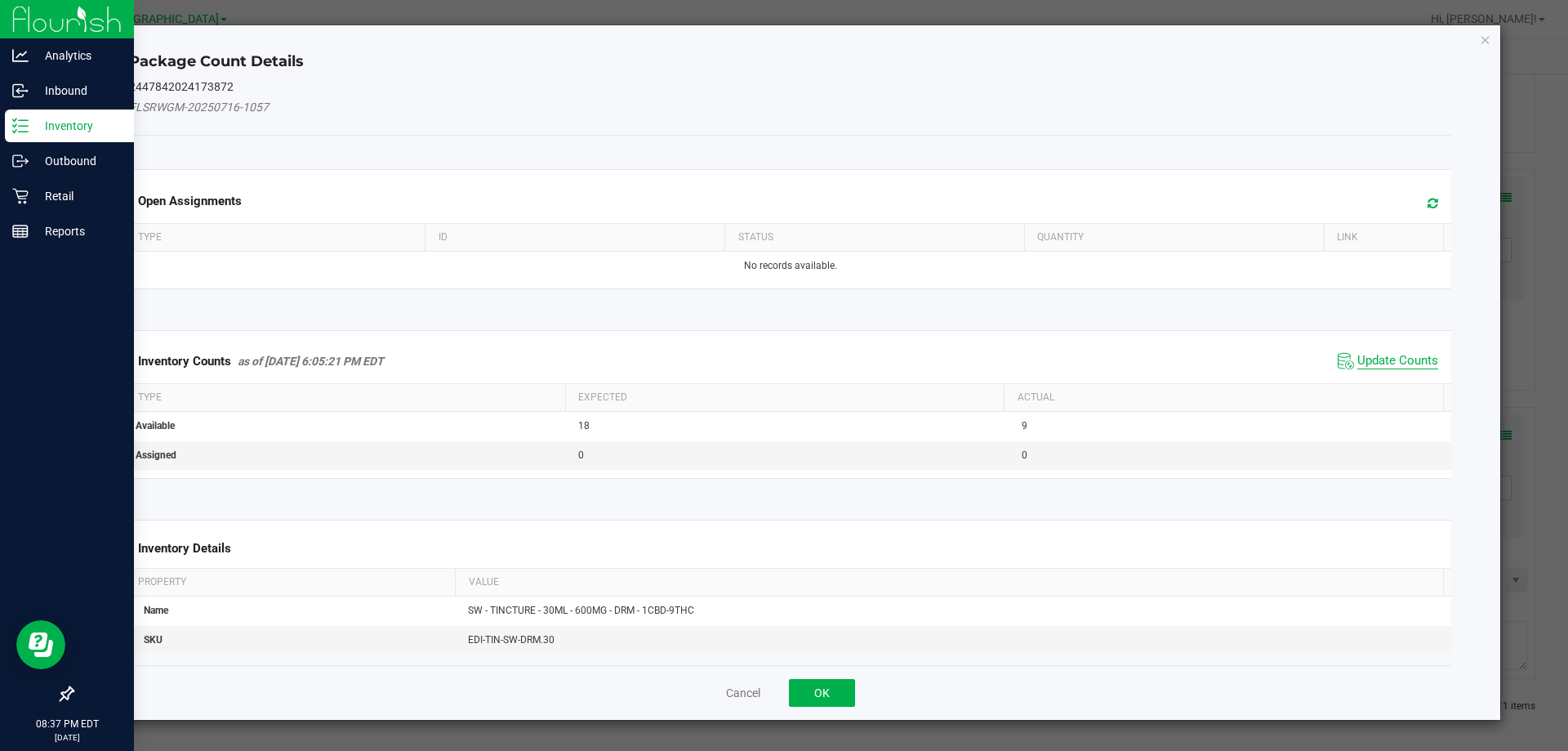
click at [1357, 359] on span "Update Counts" at bounding box center [1397, 361] width 81 height 16
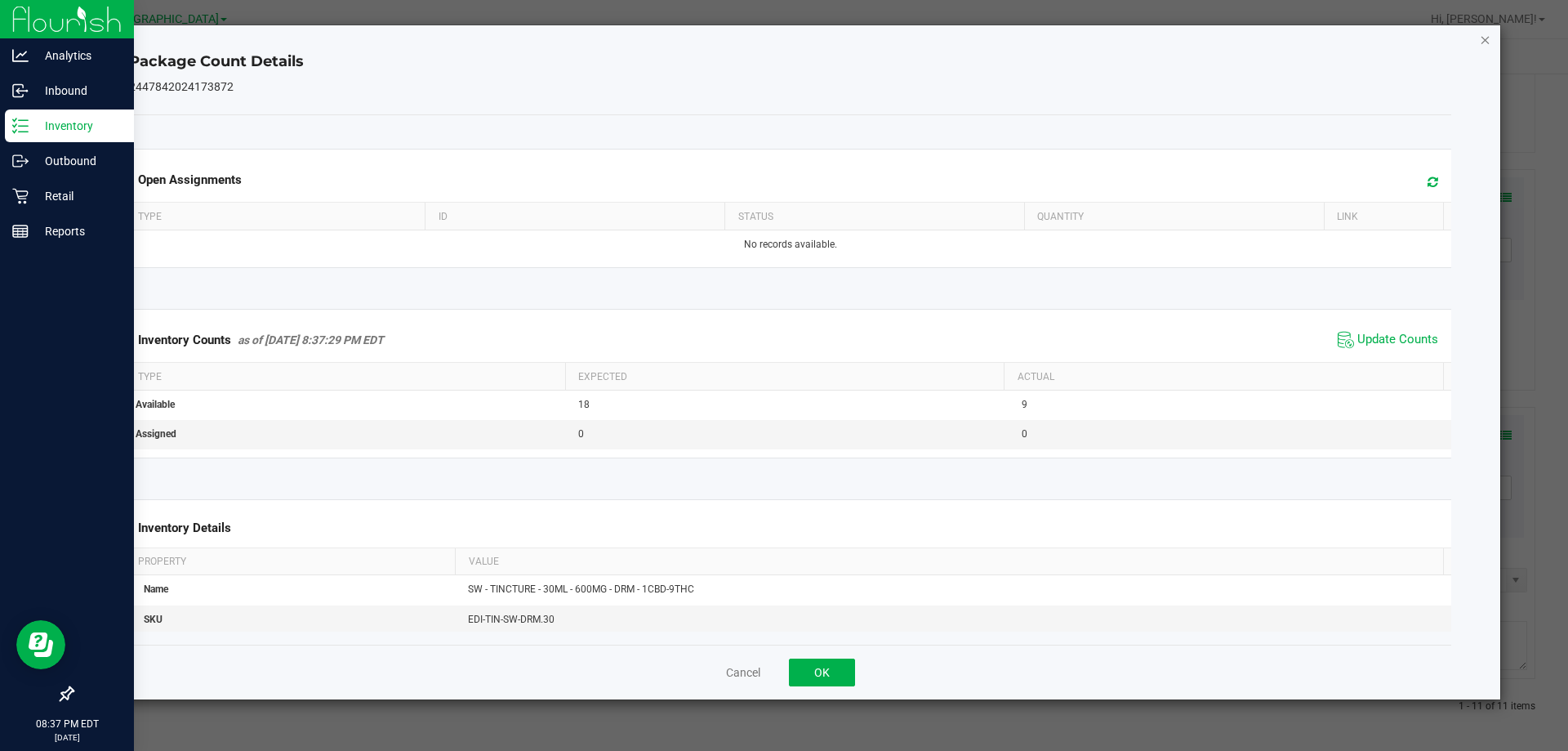
click at [1484, 30] on icon "Close" at bounding box center [1485, 40] width 12 height 19
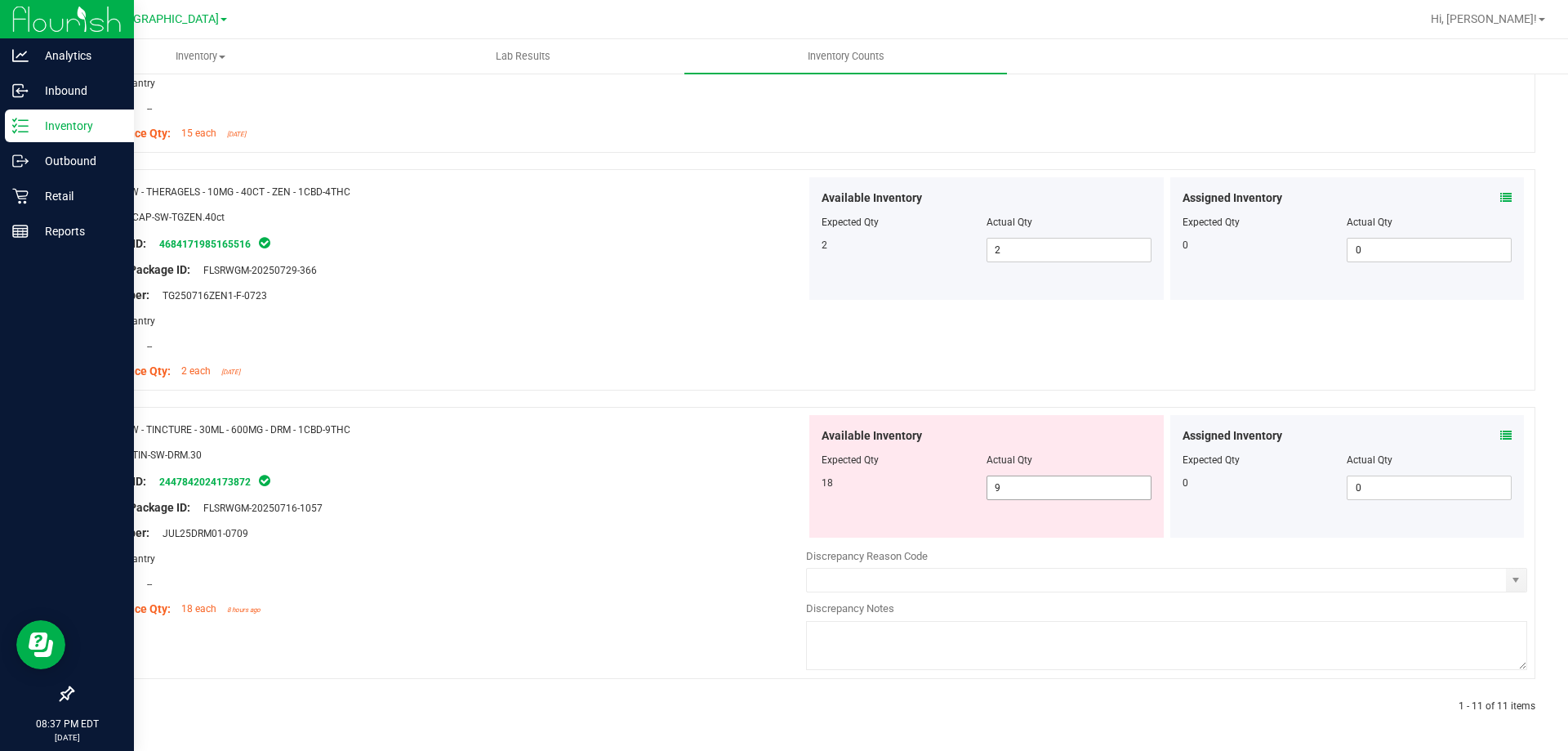
click at [1024, 489] on span "9 9" at bounding box center [1069, 487] width 165 height 24
type input "18"
click at [675, 397] on div "Name: SW - THERAGELS - 10MG - 40CT - ZEN - 1CBD-4THC SKU: EDI-CAP-SW-TGZEN.40ct…" at bounding box center [804, 287] width 1463 height 238
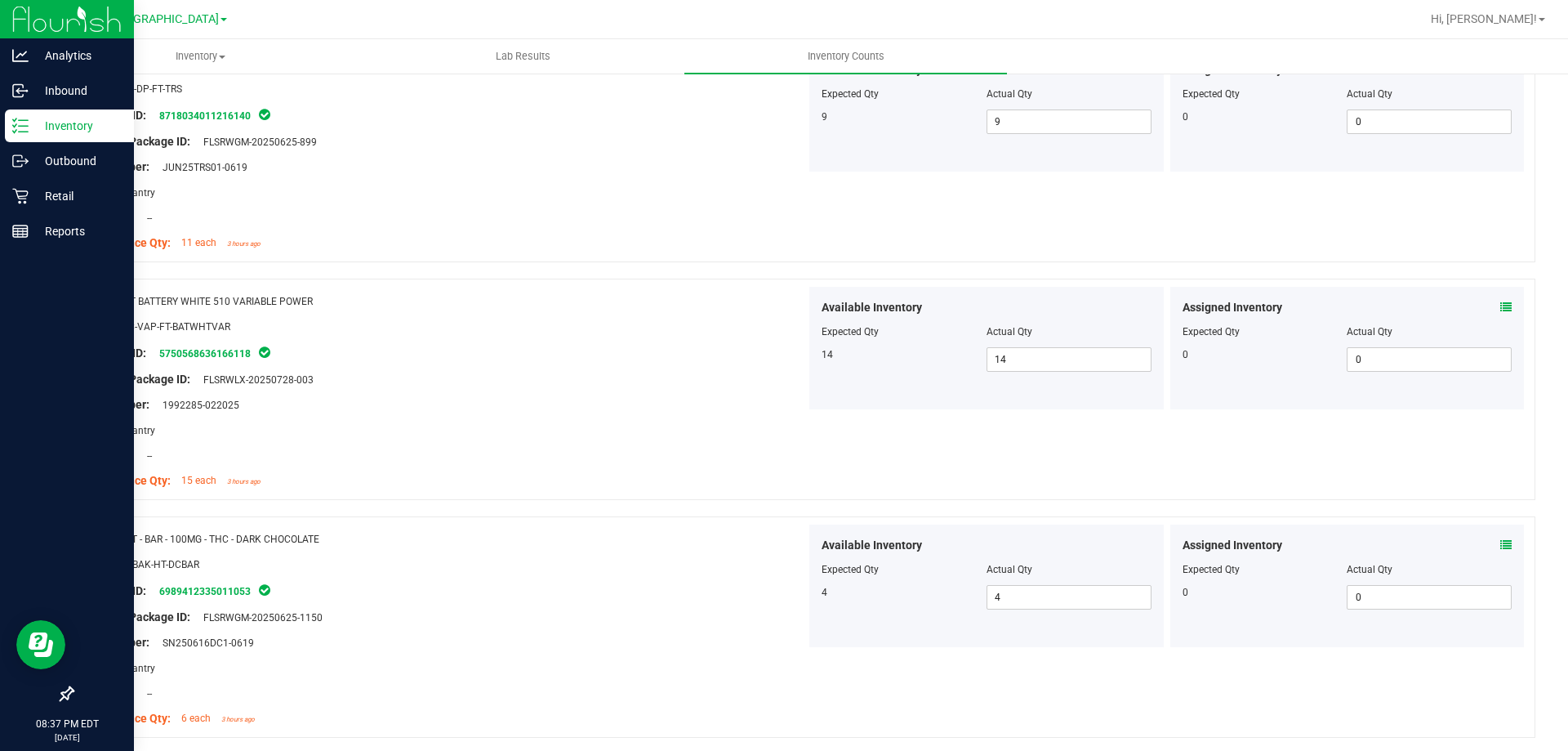
scroll to position [0, 0]
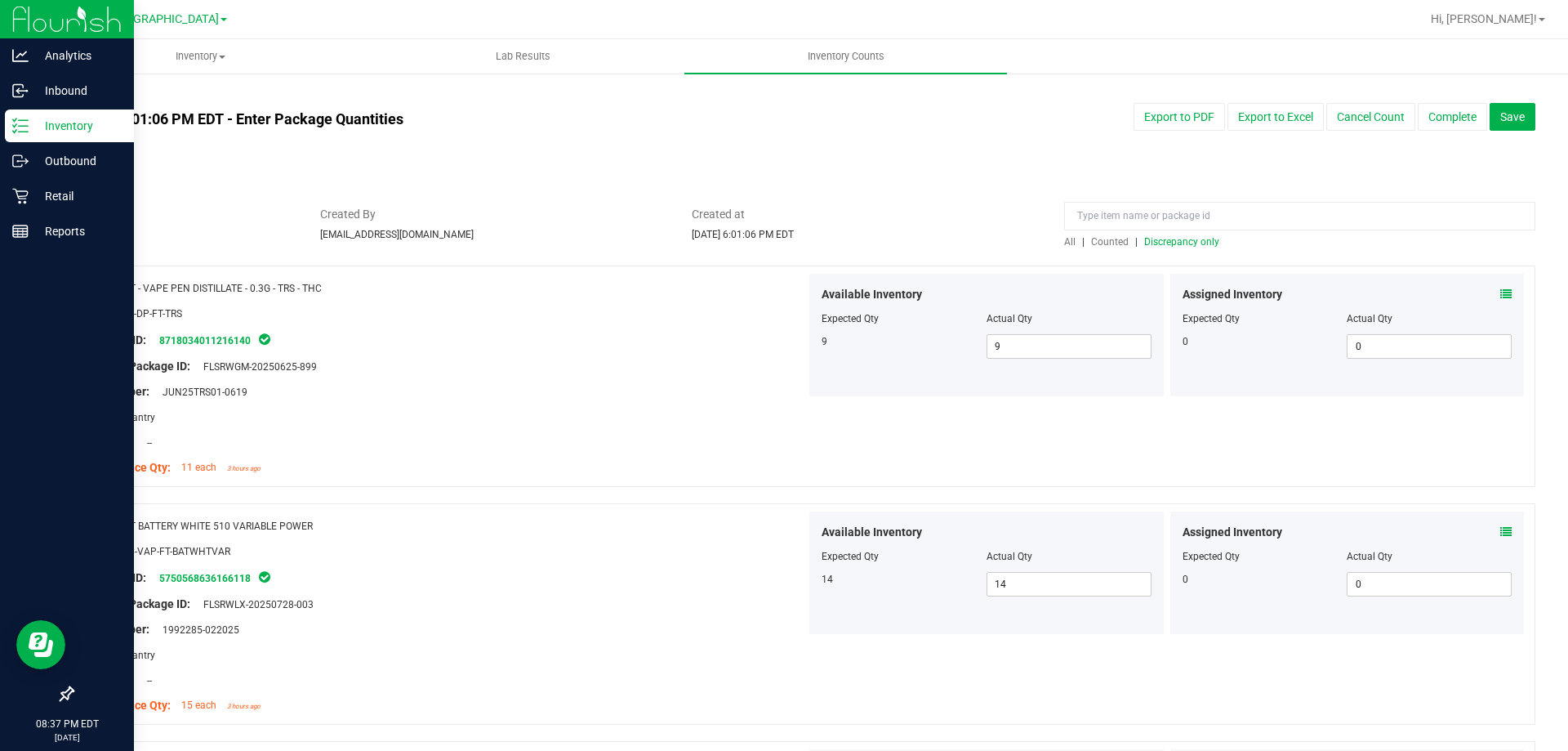
click at [1172, 238] on span "Discrepancy only" at bounding box center [1182, 242] width 75 height 12
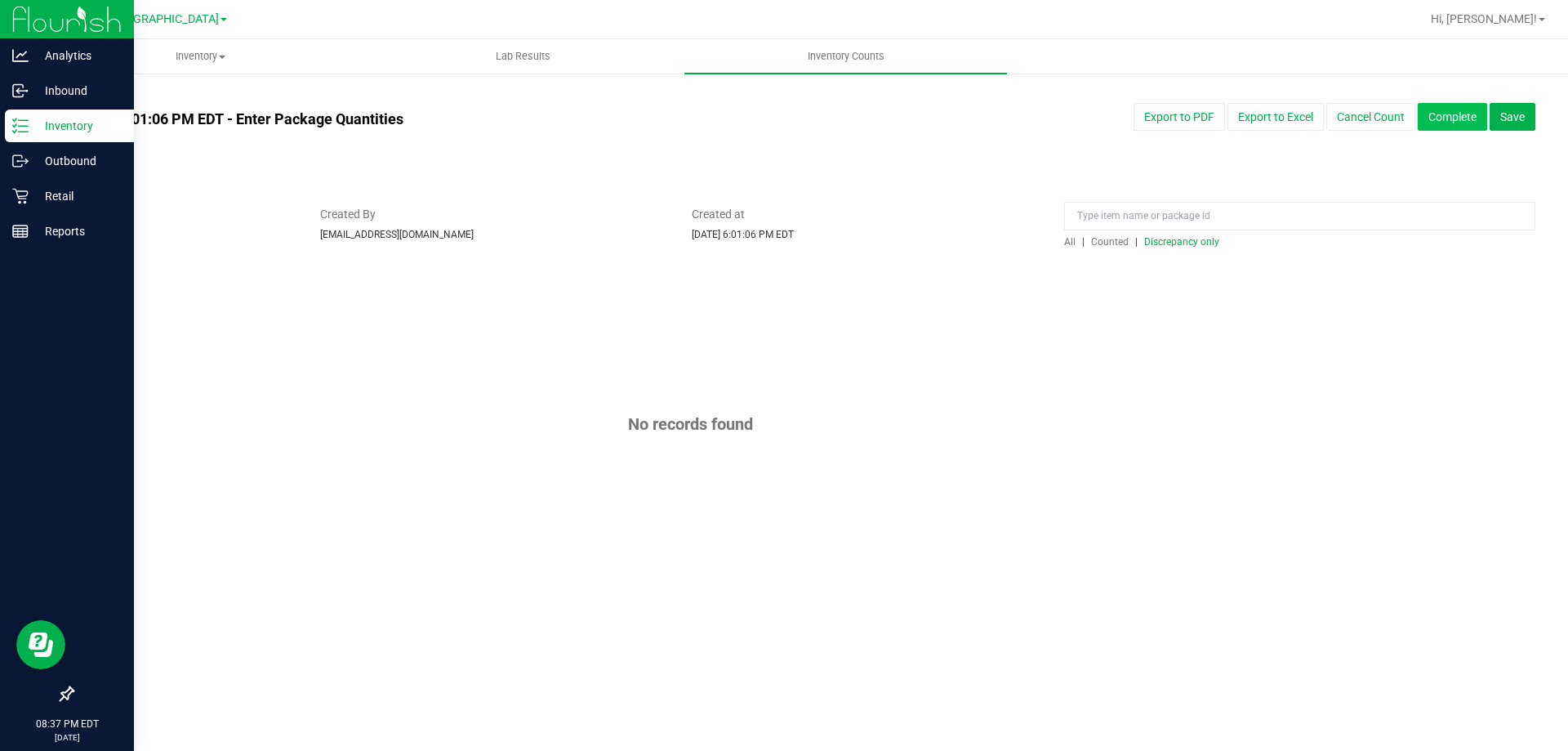
click at [1434, 118] on button "Complete" at bounding box center [1452, 117] width 69 height 28
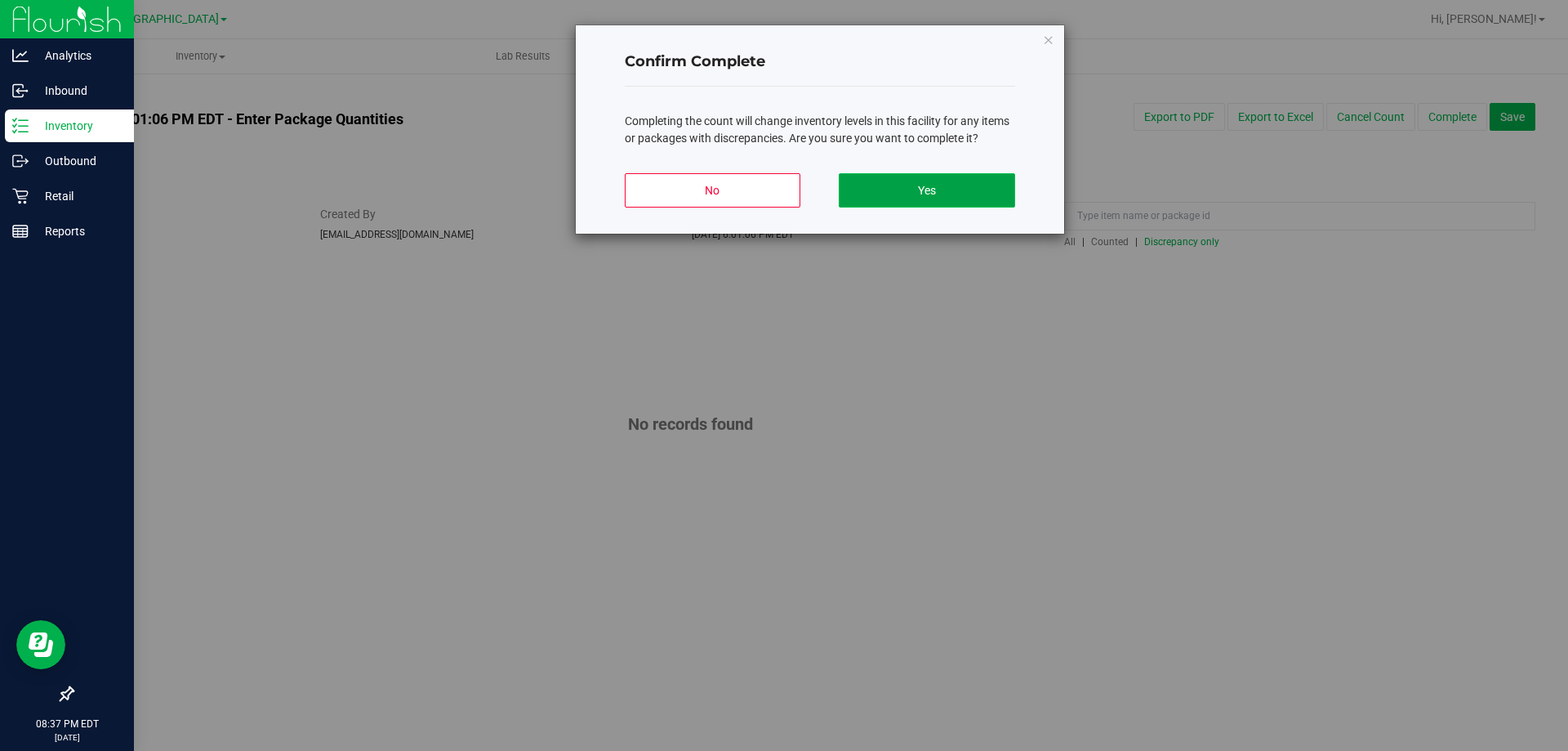
click at [1001, 184] on button "Yes" at bounding box center [926, 191] width 175 height 35
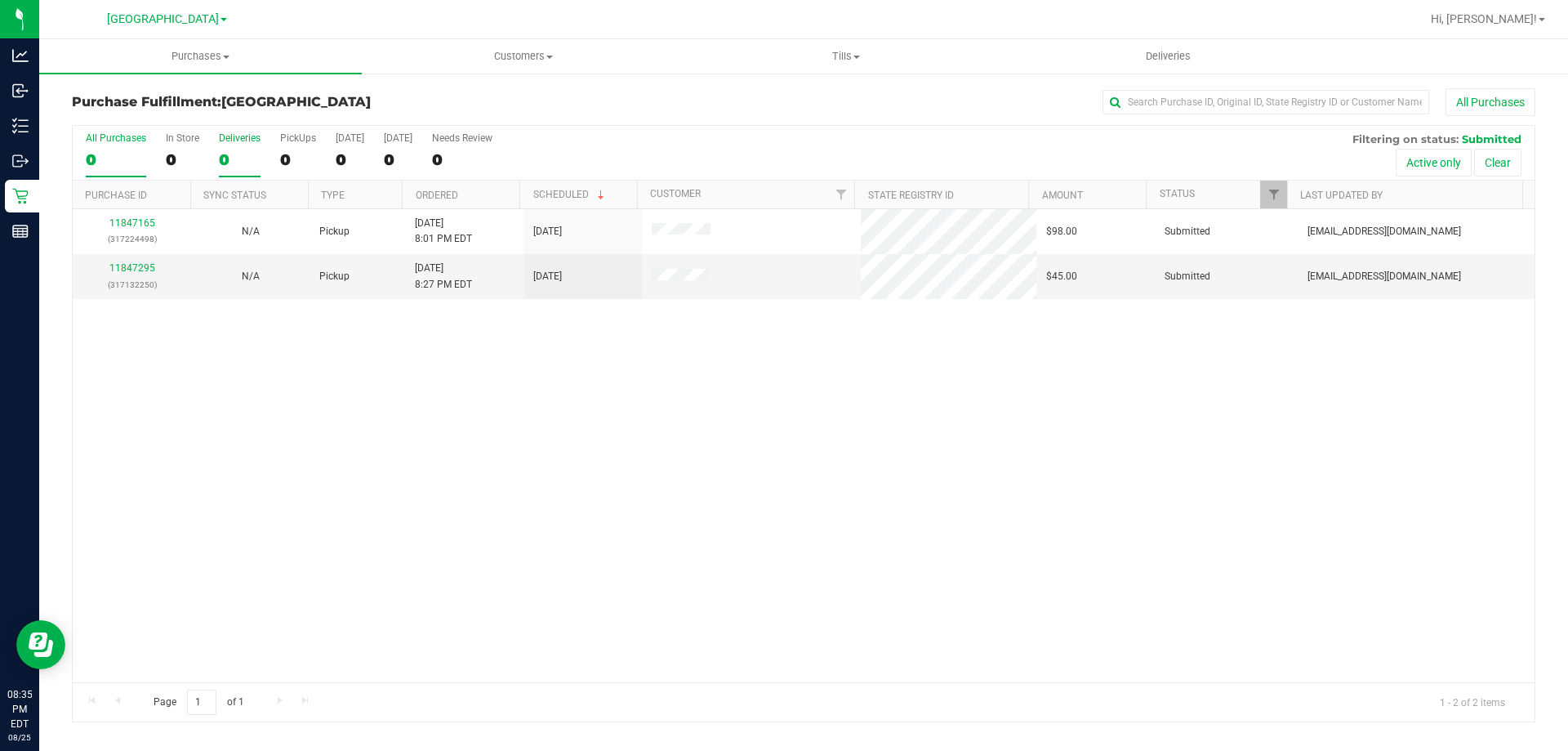
click at [234, 150] on div "0" at bounding box center [239, 159] width 41 height 18
click at [0, 0] on input "Deliveries 0" at bounding box center [0, 0] width 0 height 0
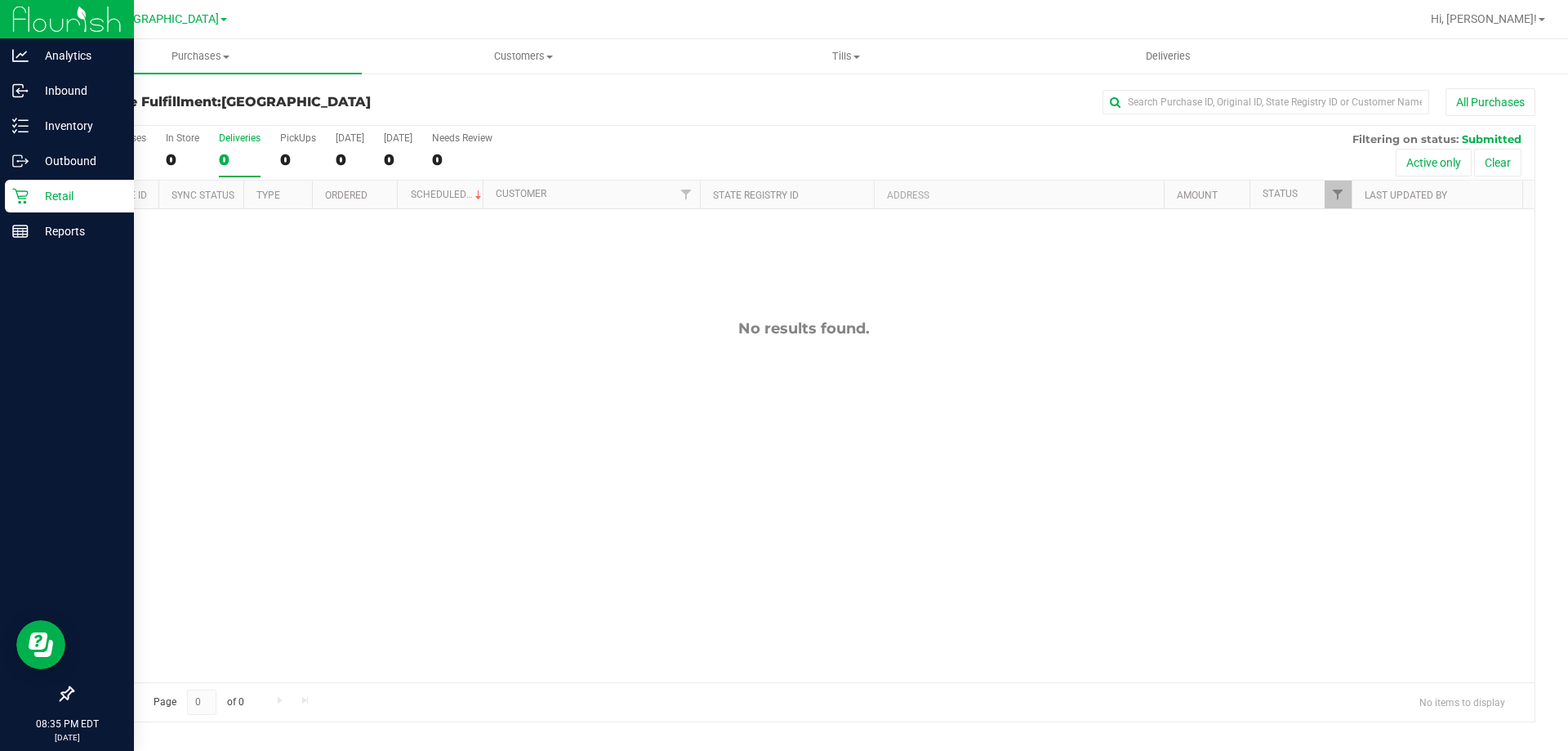
click at [19, 184] on div "Retail" at bounding box center [69, 196] width 129 height 33
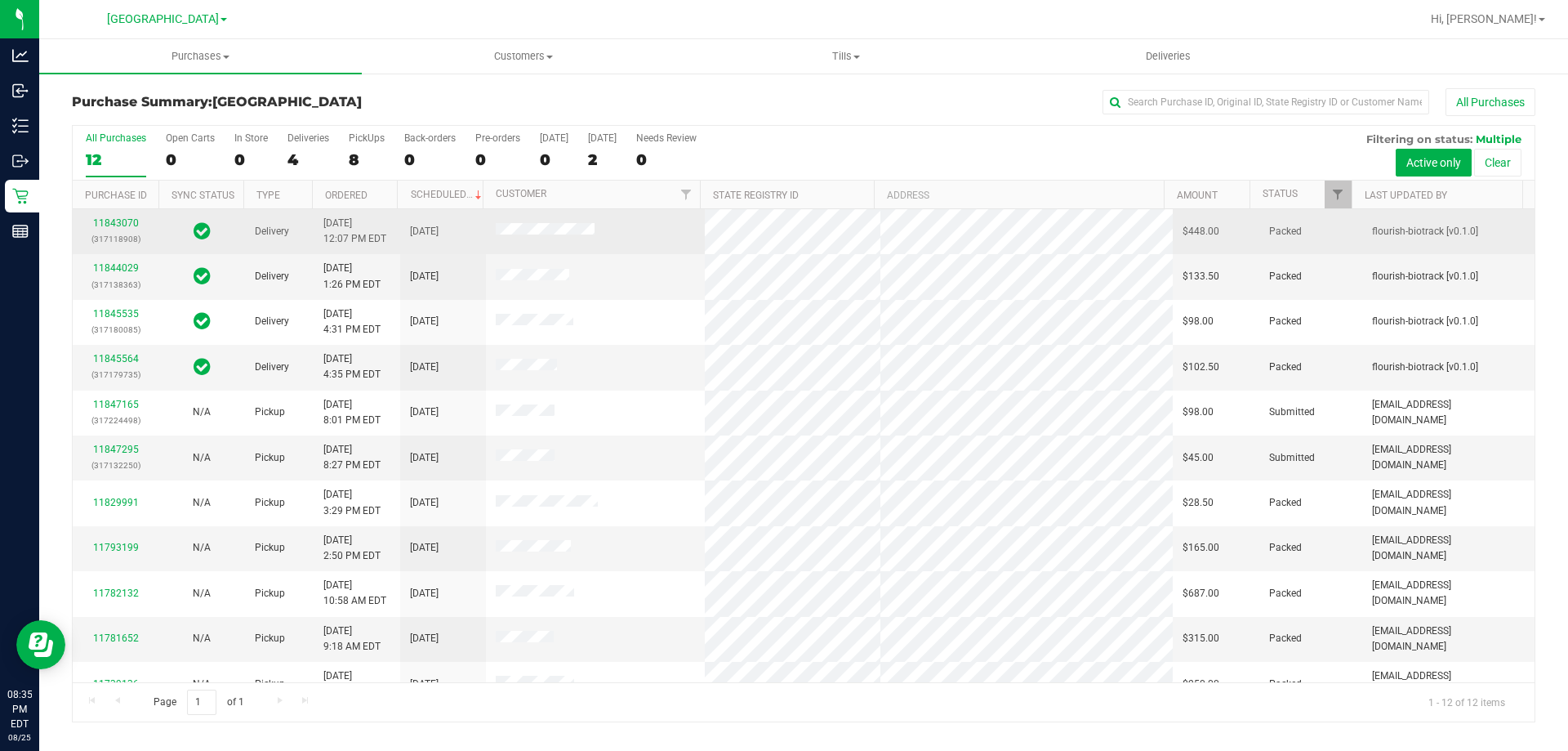
click at [102, 216] on div "11843070 (317118908)" at bounding box center [116, 231] width 66 height 31
click at [109, 224] on link "11843070" at bounding box center [116, 223] width 45 height 12
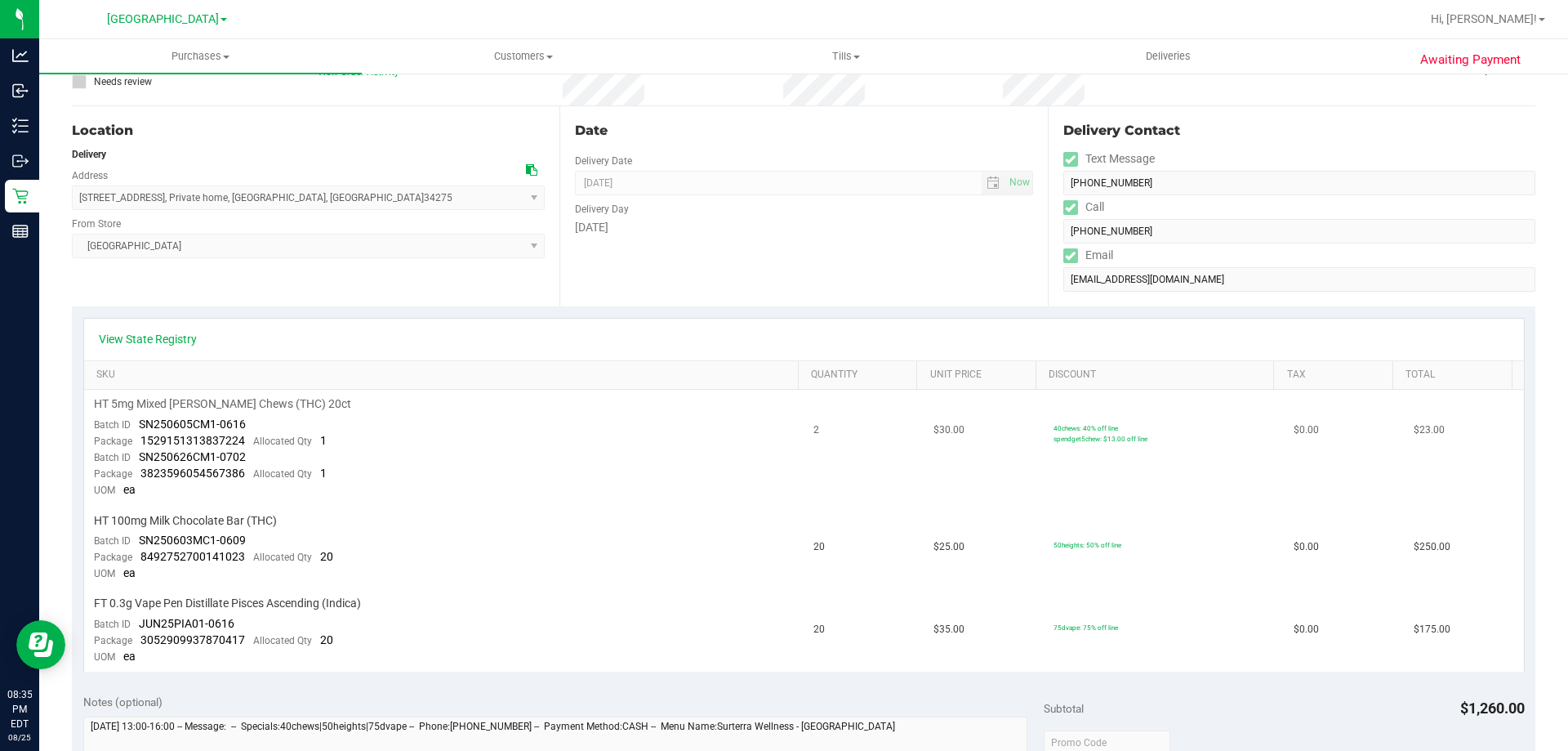
scroll to position [163, 0]
